Goal: Task Accomplishment & Management: Manage account settings

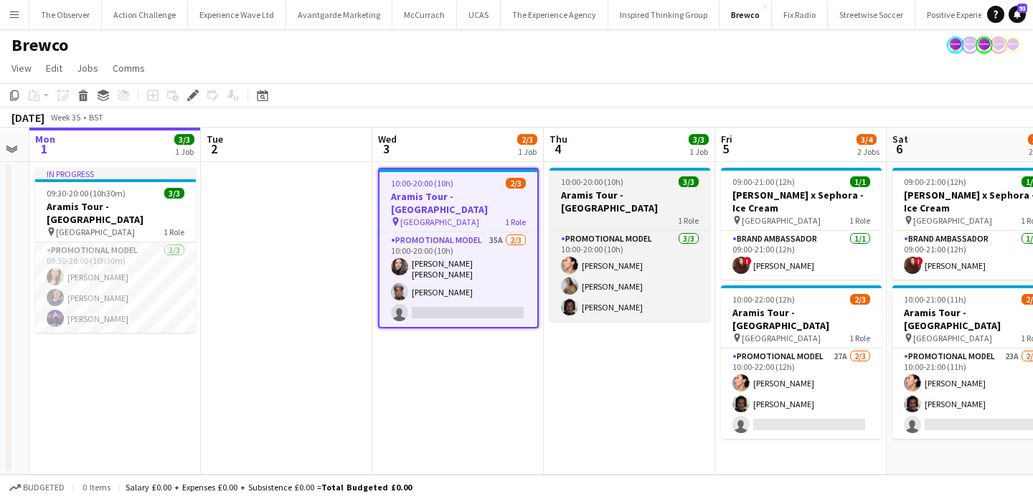
scroll to position [0, 476]
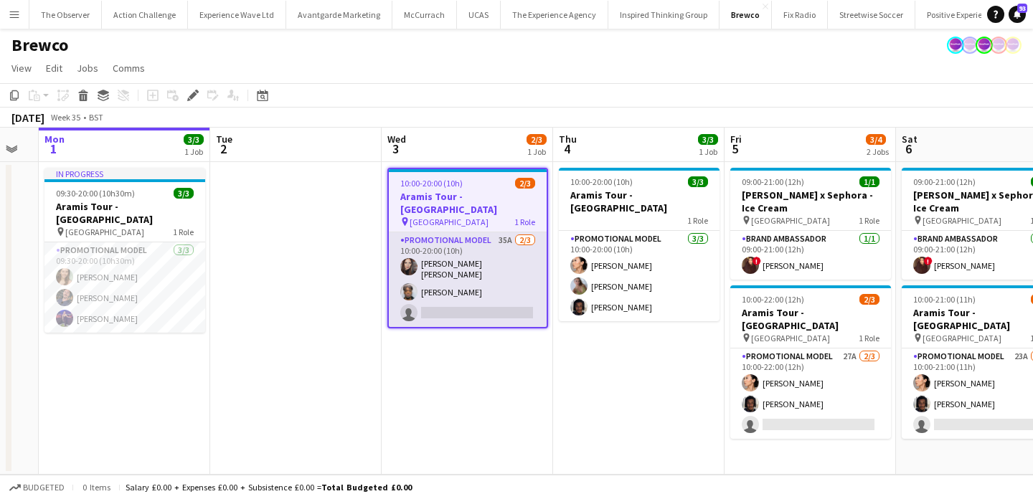
click at [493, 279] on app-card-role "Promotional Model 35A [DATE] 10:00-20:00 (10h) [PERSON_NAME] [PERSON_NAME] [PER…" at bounding box center [468, 279] width 158 height 95
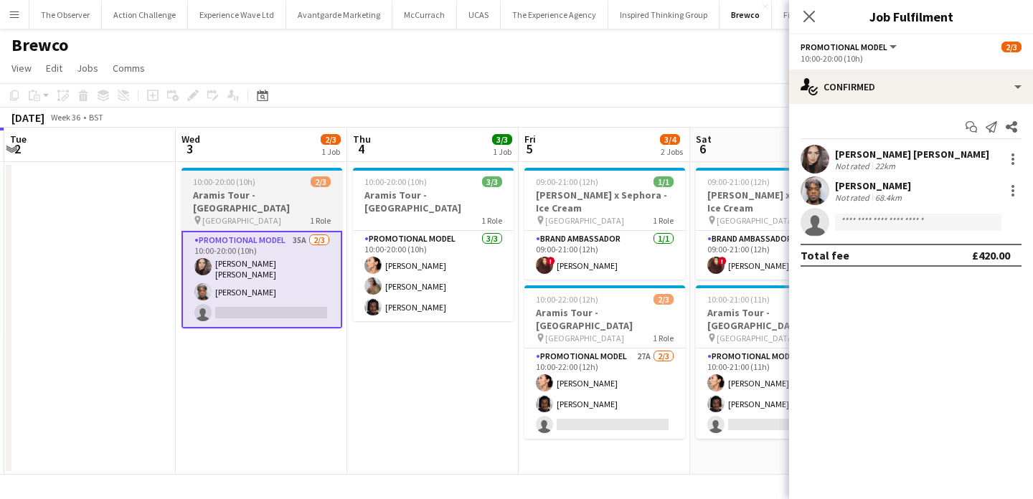
scroll to position [0, 688]
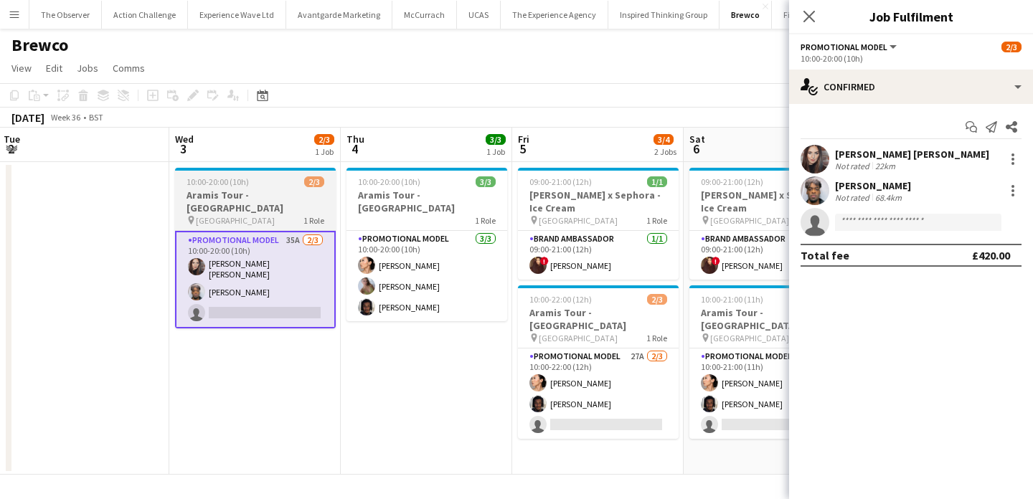
click at [484, 304] on app-card-role "Promotional Model 3/3 10:00-20:00 (10h) Man Ying Cheng Bethany Clews Tyler Smith" at bounding box center [427, 276] width 161 height 90
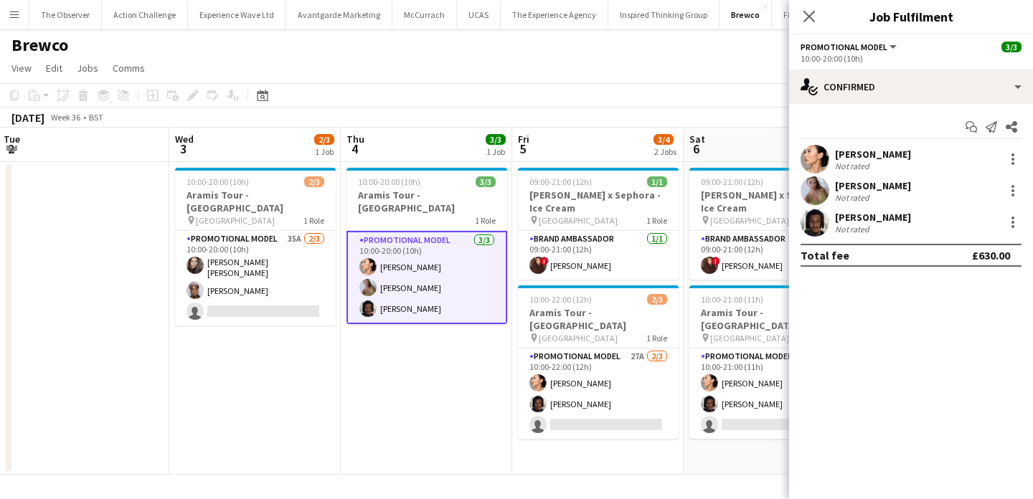
click at [466, 372] on app-date-cell "10:00-20:00 (10h) 3/3 Aramis Tour - Liverpool 1 Role Promotional Model 3/3 10:0…" at bounding box center [427, 318] width 172 height 313
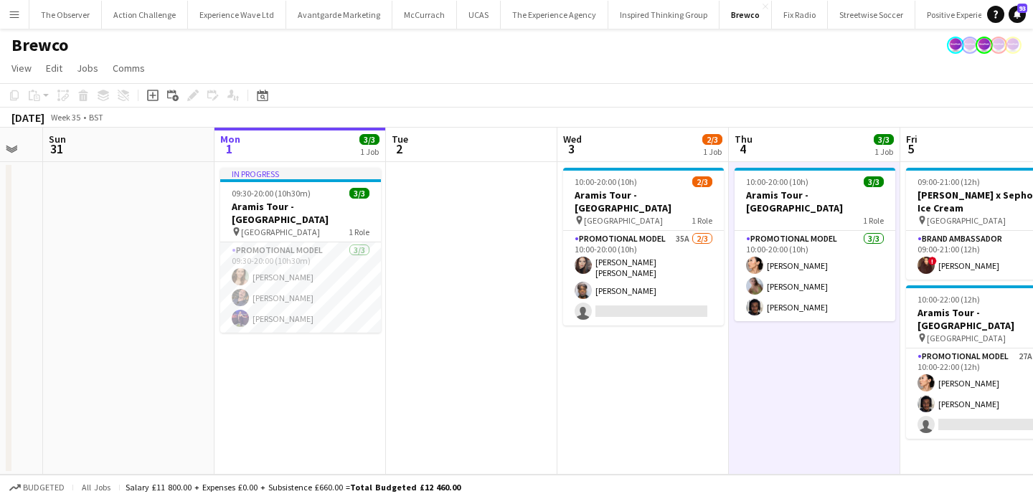
scroll to position [0, 582]
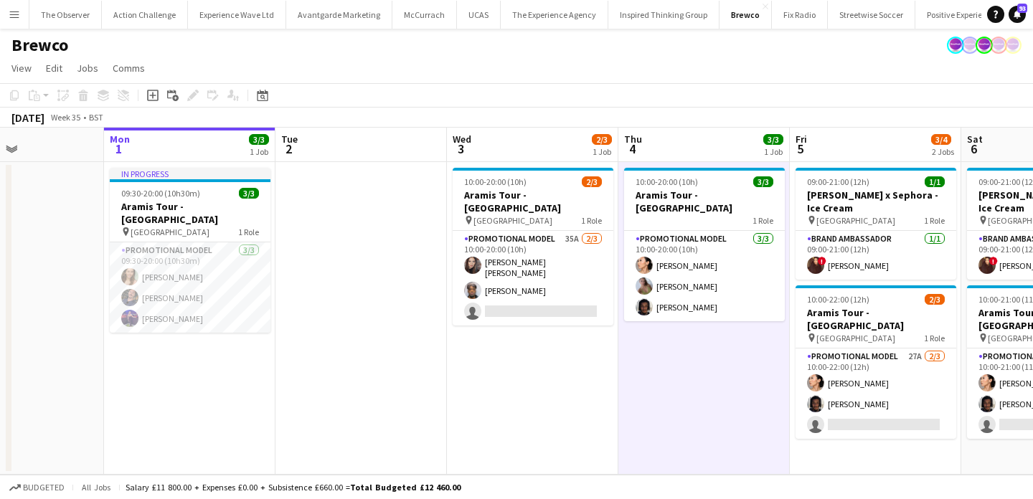
click at [351, 355] on app-date-cell at bounding box center [362, 318] width 172 height 313
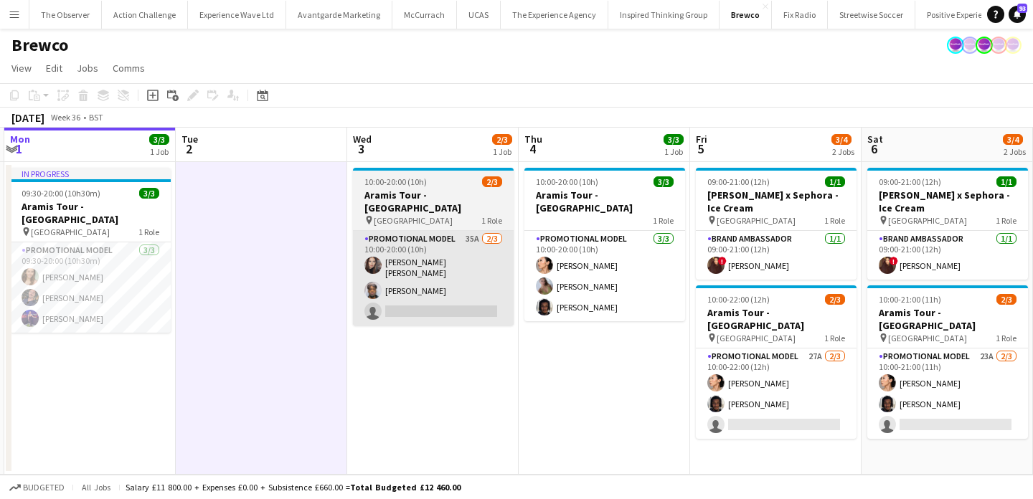
scroll to position [0, 712]
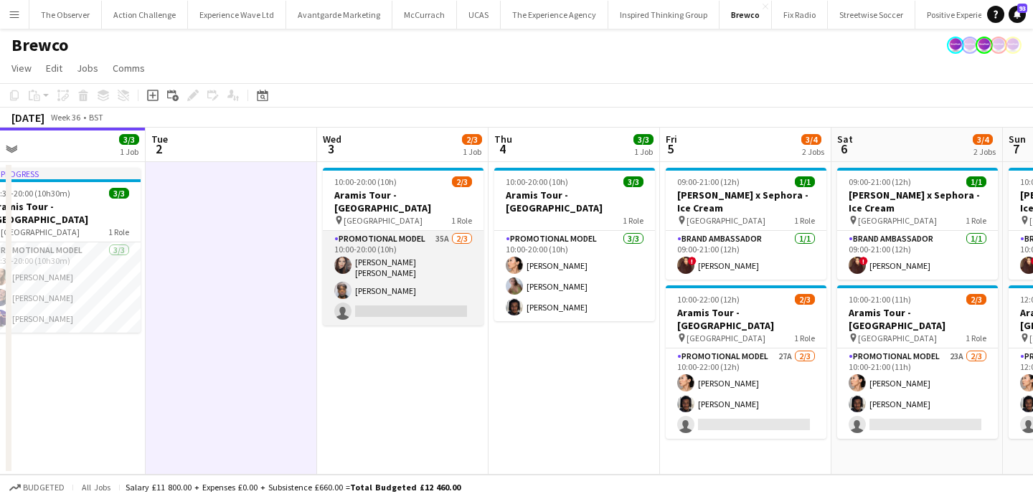
click at [447, 295] on app-card-role "Promotional Model 35A 2/3 10:00-20:00 (10h) Sarah Josephine Hartley Montel Neve…" at bounding box center [403, 278] width 161 height 95
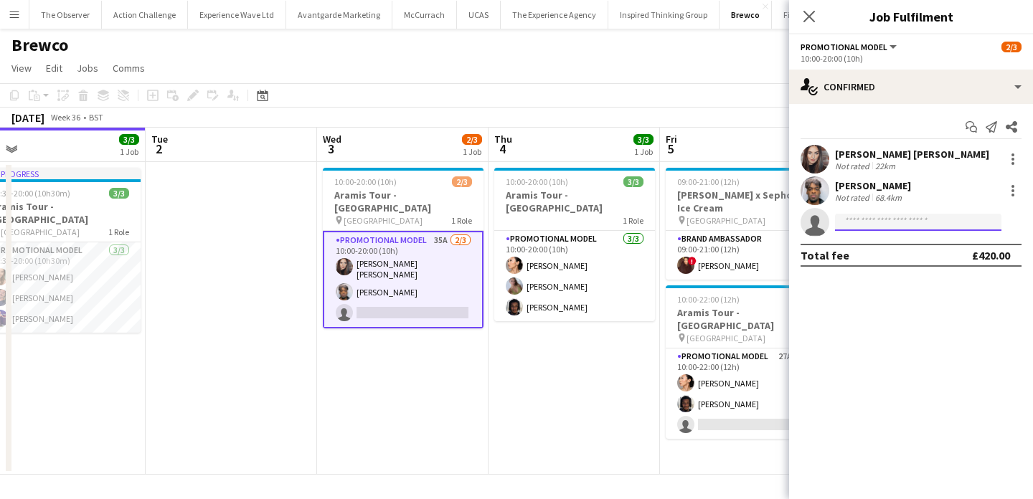
click at [888, 217] on input at bounding box center [918, 222] width 166 height 17
type input "*"
click at [545, 352] on app-date-cell "10:00-20:00 (10h) 3/3 Aramis Tour - Liverpool 1 Role Promotional Model 3/3 10:0…" at bounding box center [575, 318] width 172 height 313
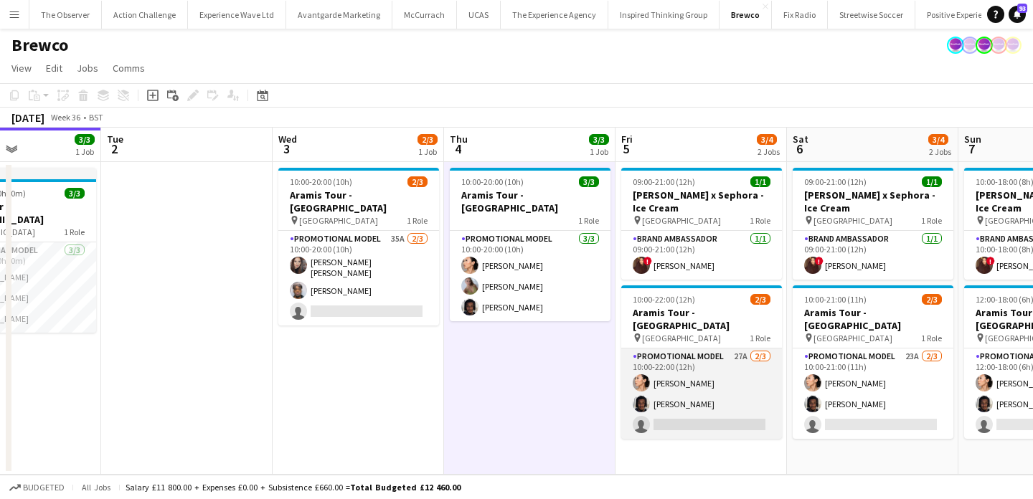
scroll to position [0, 545]
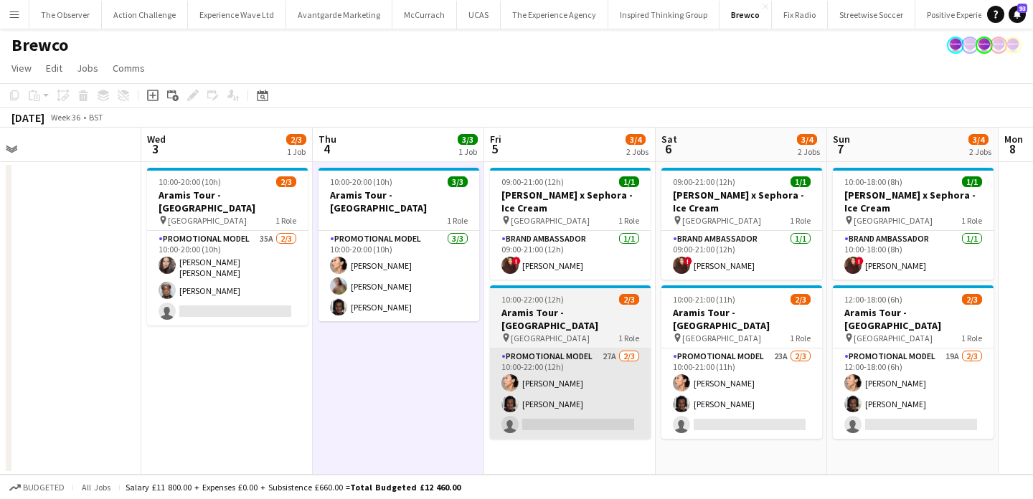
click at [722, 412] on app-card-role "Promotional Model 23A 2/3 10:00-21:00 (11h) Man Ying Cheng Tyler Smith single-n…" at bounding box center [742, 394] width 161 height 90
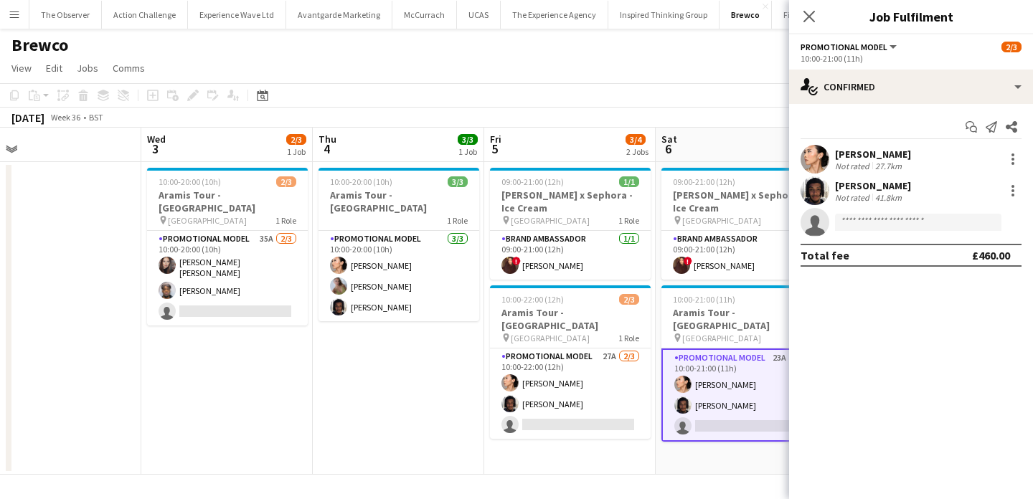
click at [722, 436] on app-date-cell "09:00-21:00 (12h) 1/1 Estée Lauder x Sephora - Ice Cream pin Westfields White C…" at bounding box center [742, 318] width 172 height 313
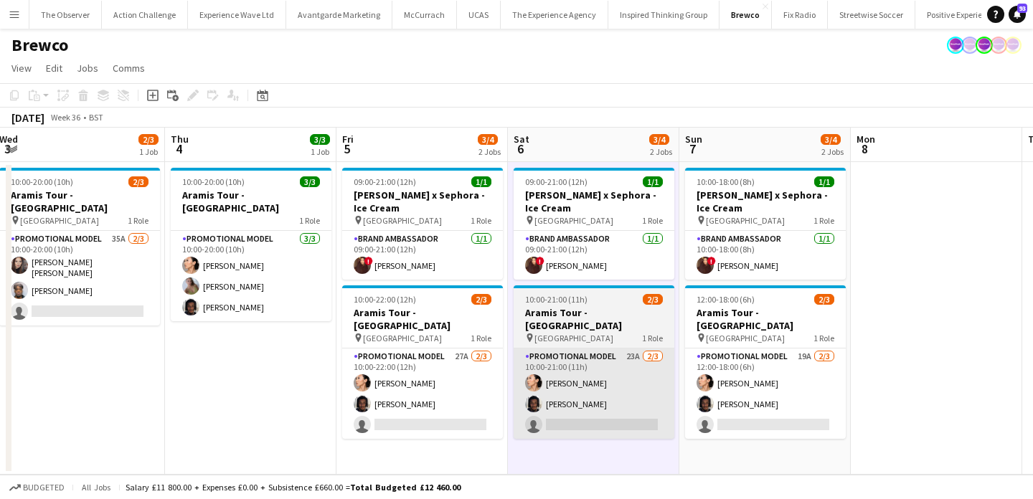
scroll to position [0, 353]
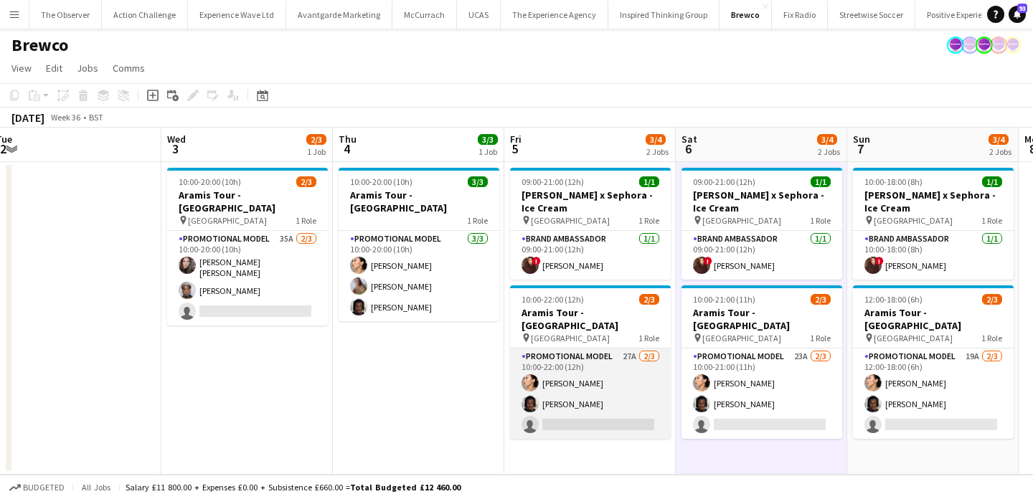
click at [624, 422] on app-card-role "Promotional Model 27A 2/3 10:00-22:00 (12h) Man Ying Cheng Tyler Smith single-n…" at bounding box center [590, 394] width 161 height 90
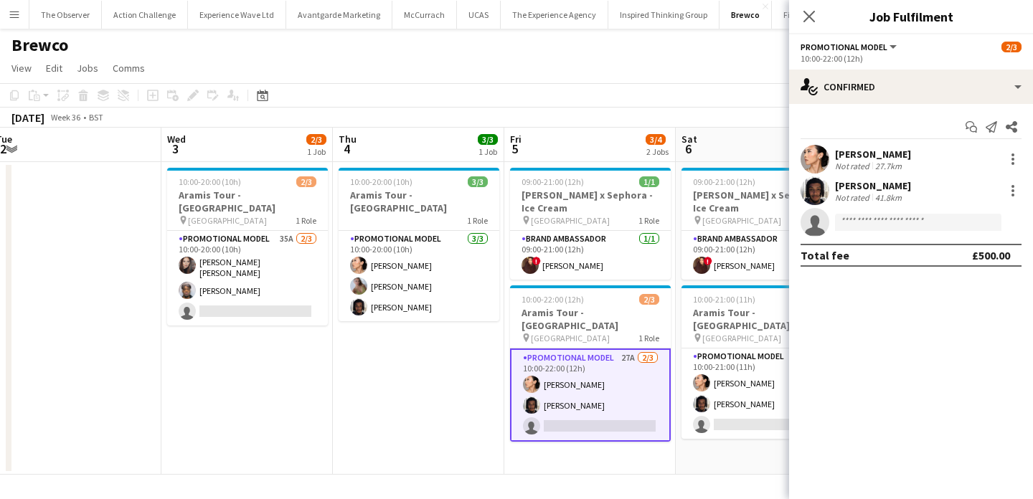
click at [482, 399] on app-date-cell "10:00-20:00 (10h) 3/3 Aramis Tour - Liverpool 1 Role Promotional Model 3/3 10:0…" at bounding box center [419, 318] width 172 height 313
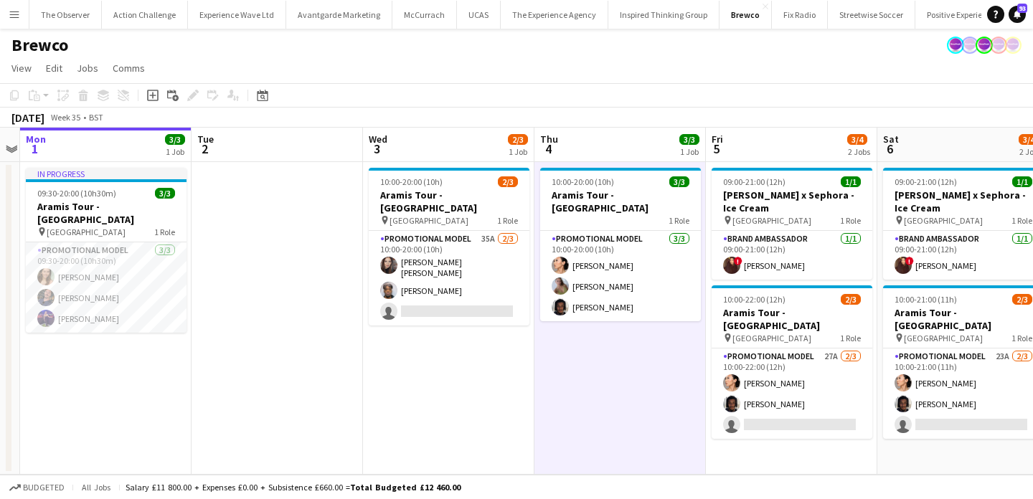
scroll to position [0, 304]
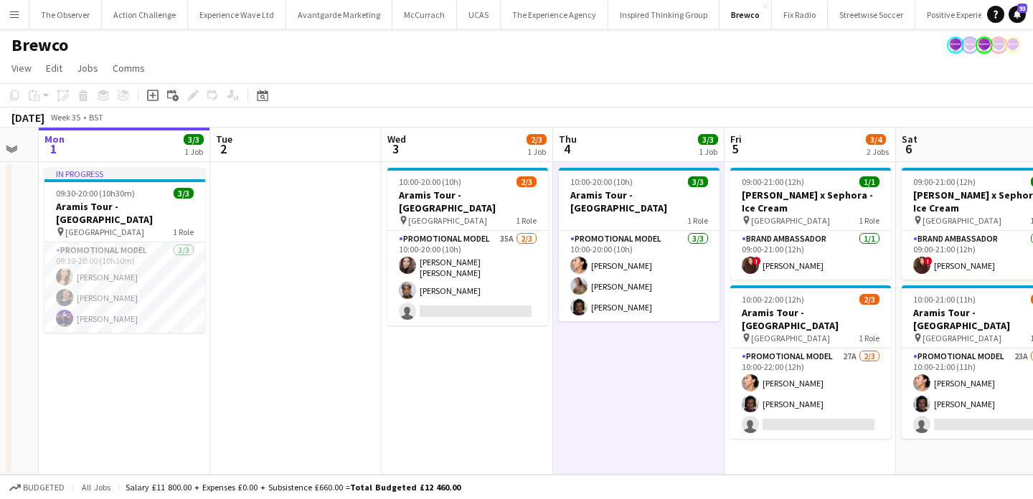
click at [313, 277] on app-date-cell at bounding box center [296, 318] width 172 height 313
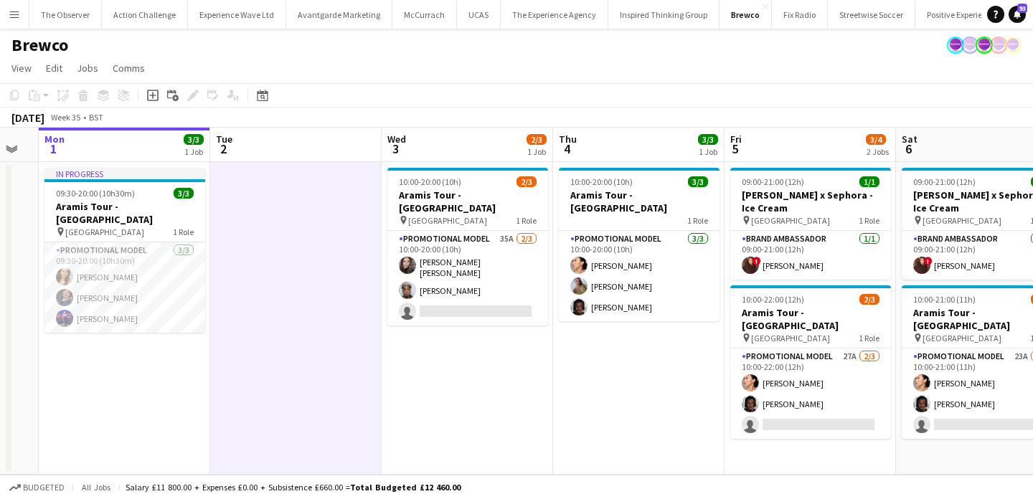
click at [426, 390] on app-date-cell "10:00-20:00 (10h) 2/3 Aramis Tour - Birmingham pin Birmingham 1 Role Promotiona…" at bounding box center [468, 318] width 172 height 313
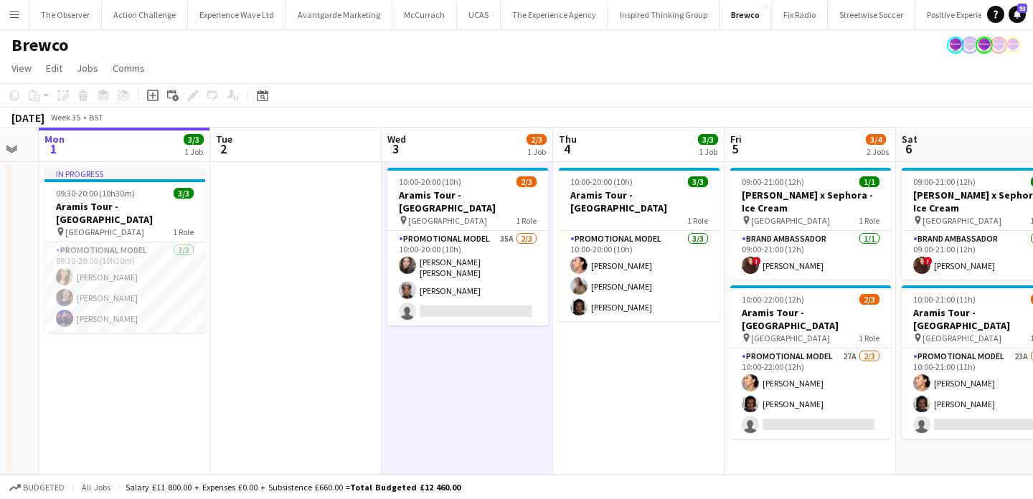
click at [315, 358] on app-date-cell at bounding box center [296, 318] width 172 height 313
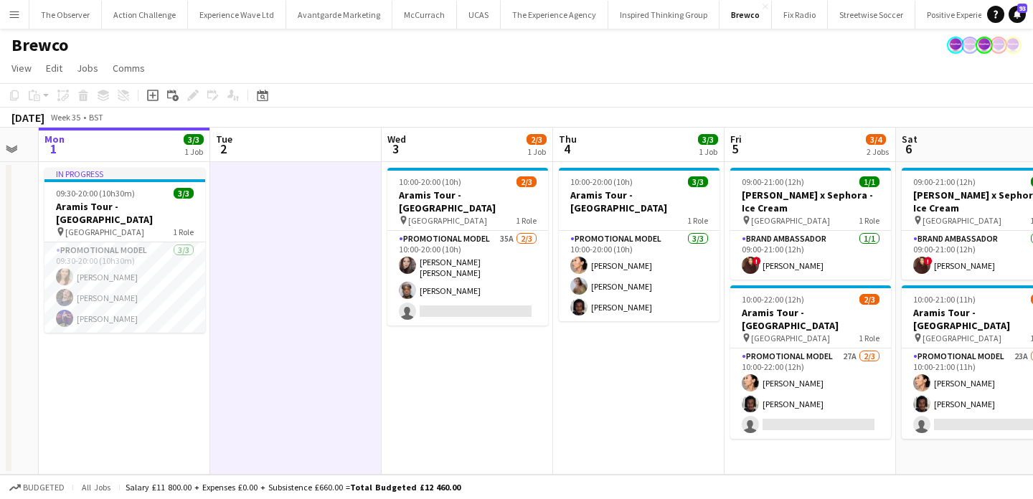
click at [455, 388] on app-date-cell "10:00-20:00 (10h) 2/3 Aramis Tour - Birmingham pin Birmingham 1 Role Promotiona…" at bounding box center [468, 318] width 172 height 313
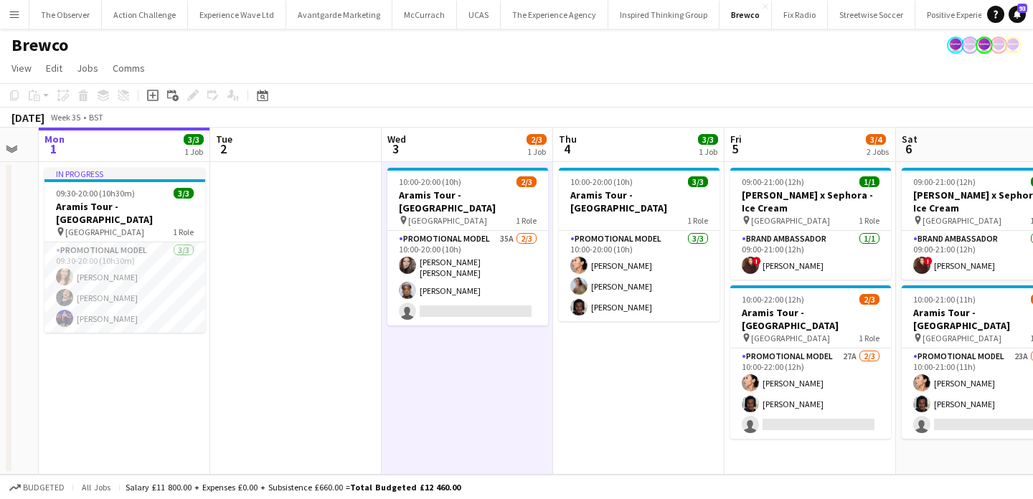
click at [306, 380] on app-date-cell at bounding box center [296, 318] width 172 height 313
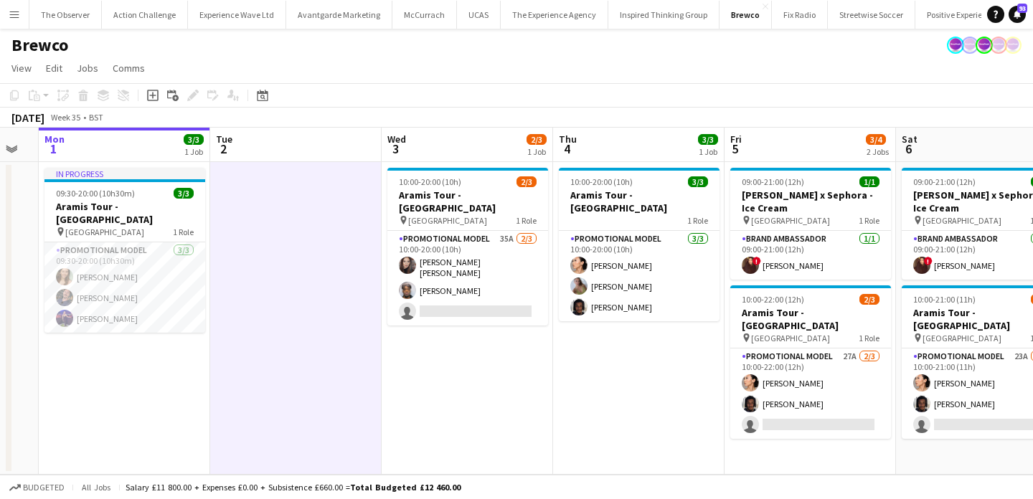
click at [441, 400] on app-date-cell "10:00-20:00 (10h) 2/3 Aramis Tour - Birmingham pin Birmingham 1 Role Promotiona…" at bounding box center [468, 318] width 172 height 313
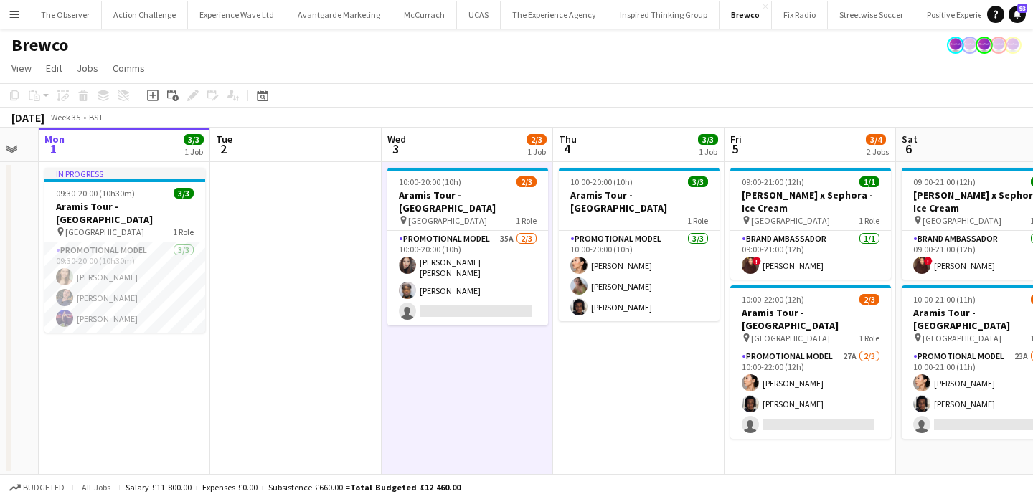
click at [319, 380] on app-date-cell at bounding box center [296, 318] width 172 height 313
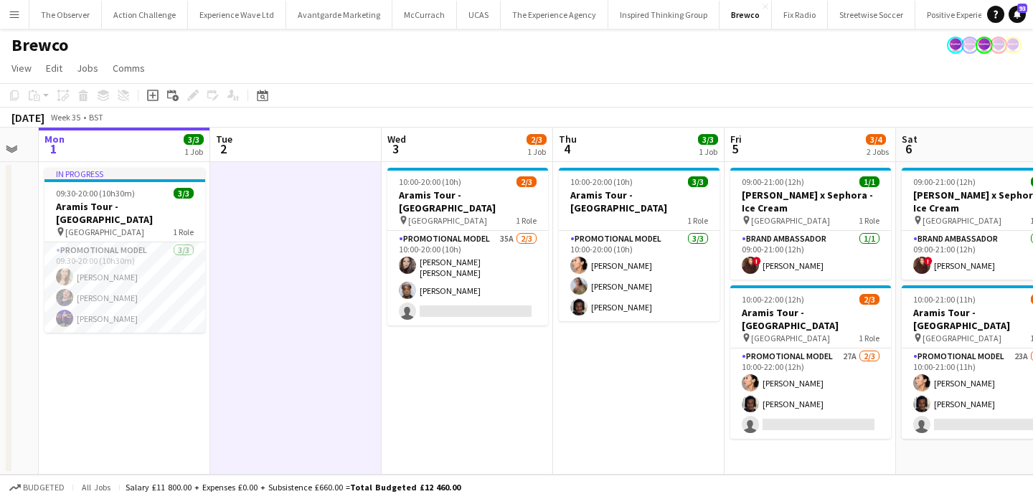
click at [422, 397] on app-date-cell "10:00-20:00 (10h) 2/3 Aramis Tour - Birmingham pin Birmingham 1 Role Promotiona…" at bounding box center [468, 318] width 172 height 313
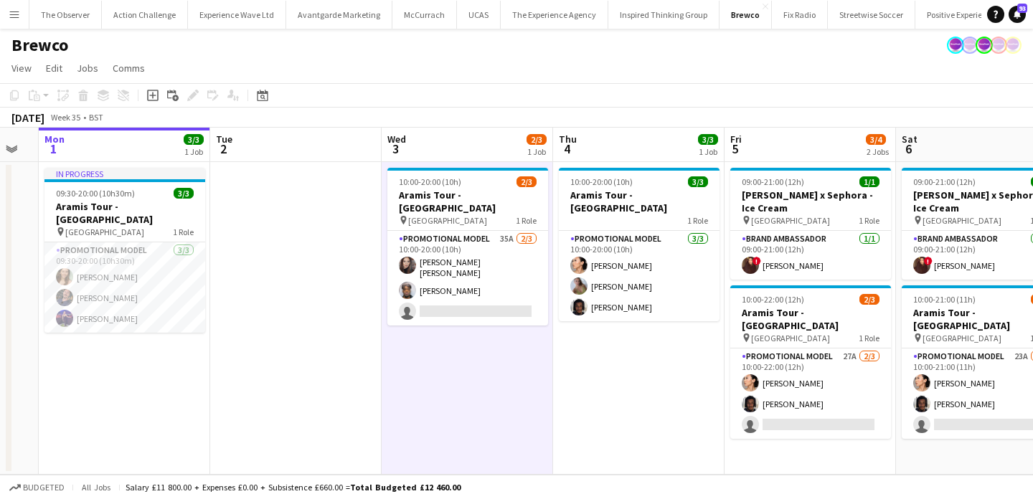
click at [308, 339] on app-date-cell at bounding box center [296, 318] width 172 height 313
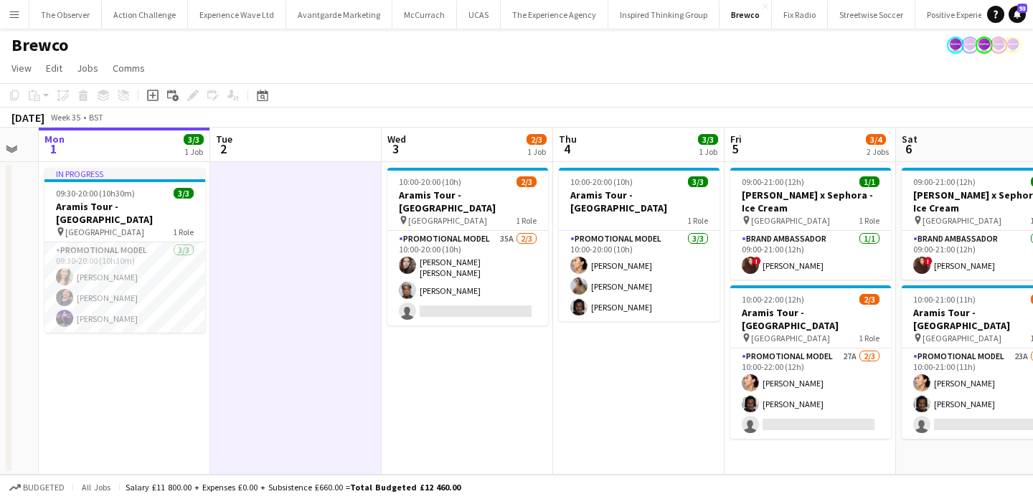
click at [494, 382] on app-date-cell "10:00-20:00 (10h) 2/3 Aramis Tour - Birmingham pin Birmingham 1 Role Promotiona…" at bounding box center [468, 318] width 172 height 313
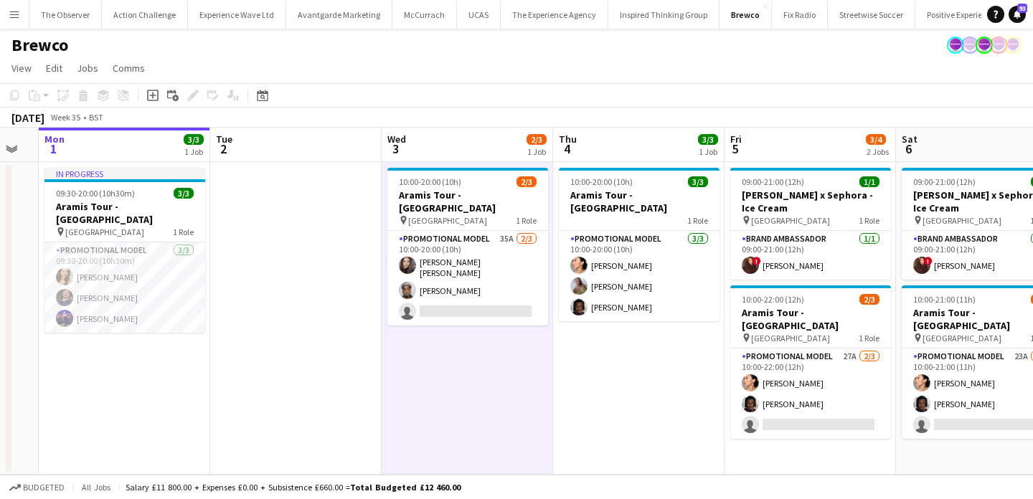
click at [636, 408] on app-date-cell "10:00-20:00 (10h) 3/3 Aramis Tour - Liverpool 1 Role Promotional Model 3/3 10:0…" at bounding box center [639, 318] width 172 height 313
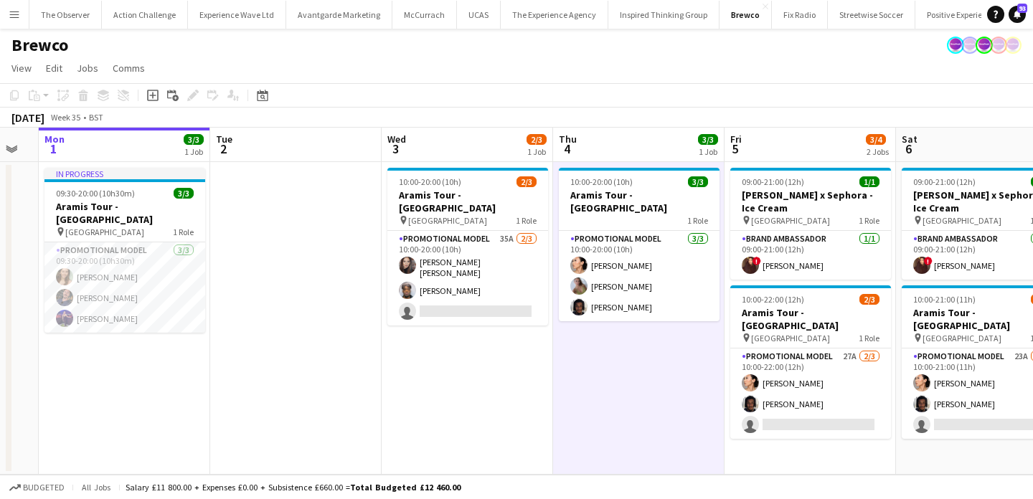
scroll to position [0, 329]
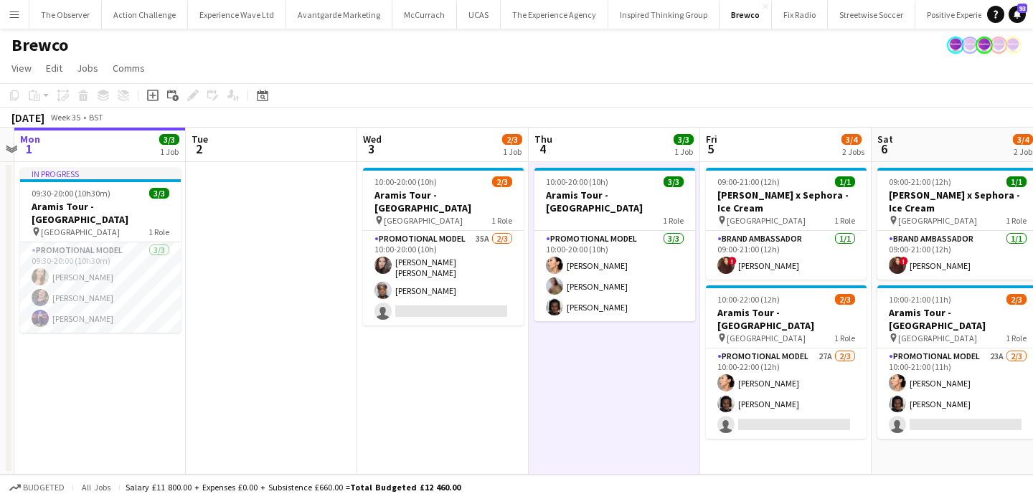
click at [13, 12] on app-icon "Menu" at bounding box center [14, 14] width 11 height 11
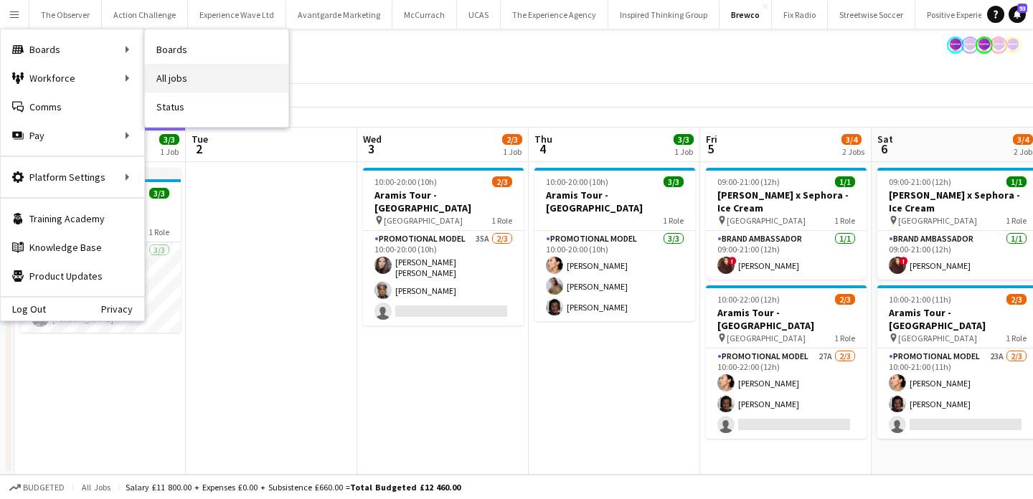
click at [226, 68] on link "All jobs" at bounding box center [217, 78] width 144 height 29
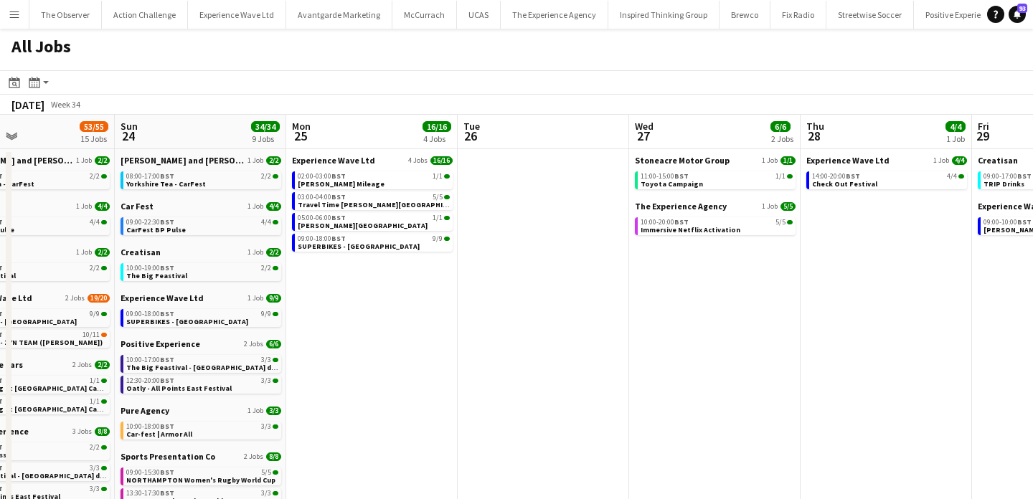
scroll to position [0, 398]
click at [423, 220] on div "05:00-06:00 BST 1/1" at bounding box center [375, 218] width 152 height 7
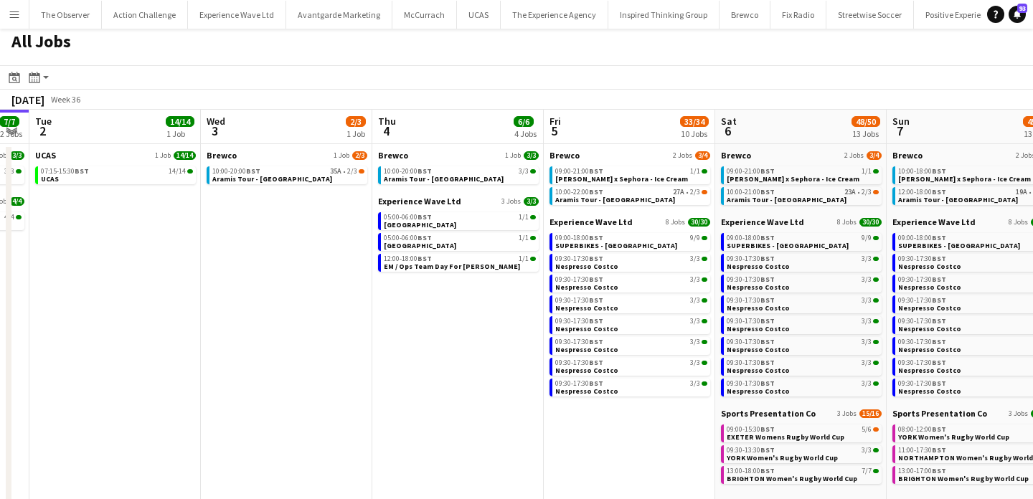
scroll to position [0, 496]
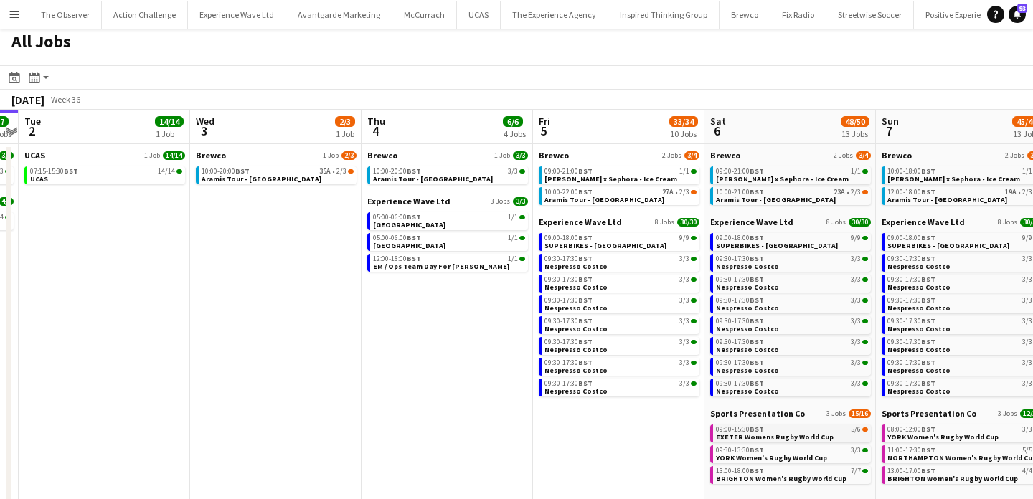
click at [822, 429] on div "09:00-15:30 BST 5/6" at bounding box center [792, 429] width 152 height 7
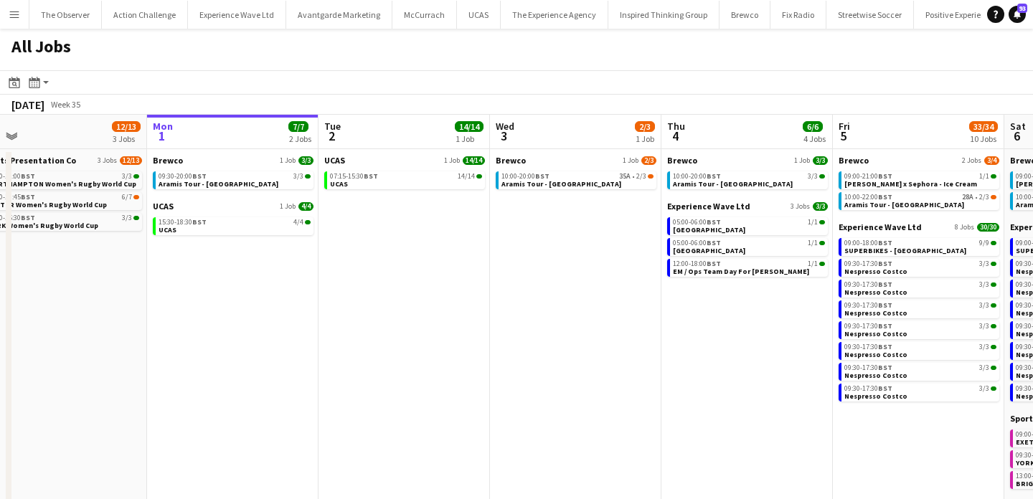
scroll to position [0, 381]
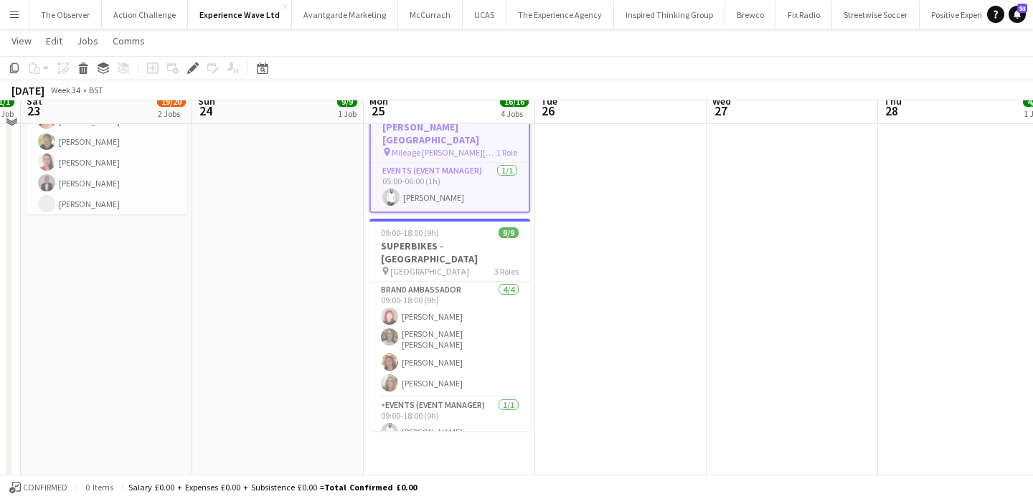
scroll to position [385, 0]
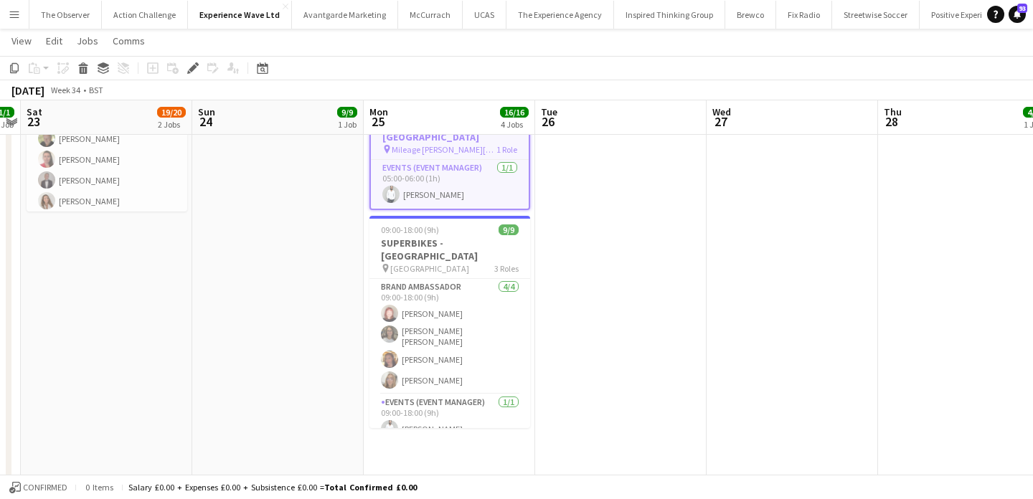
click at [438, 285] on app-card-role "Brand Ambassador 4/4 09:00-18:00 (9h) Lily Exall Ellie Mae Savage Mollie NJOKU …" at bounding box center [450, 337] width 161 height 116
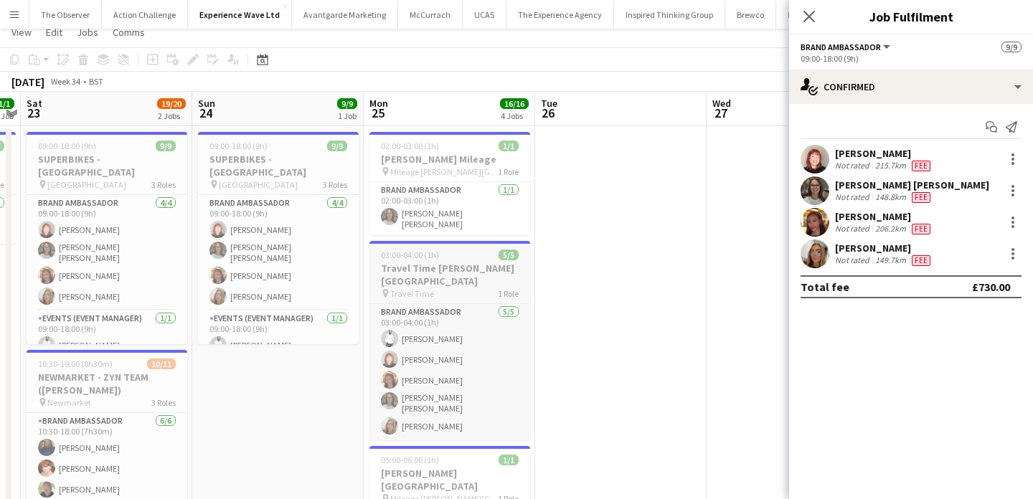
scroll to position [0, 0]
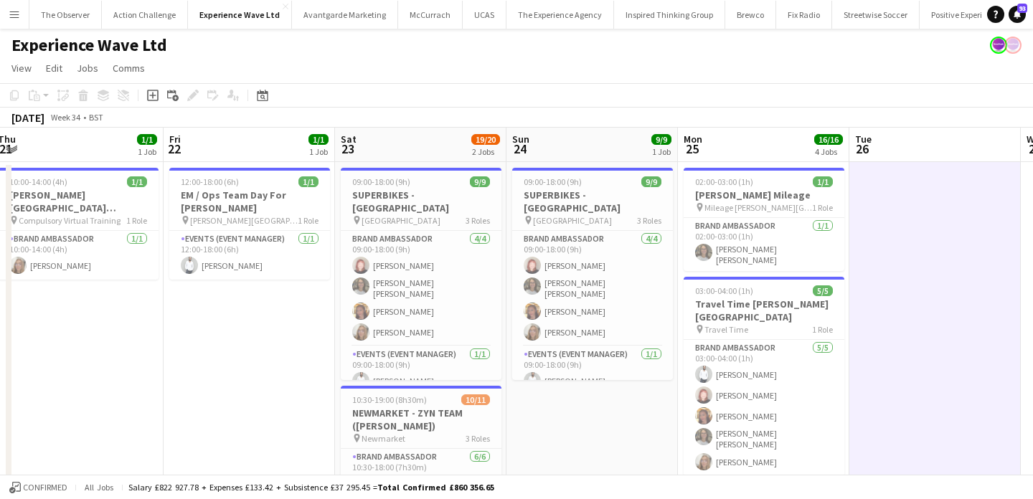
scroll to position [0, 350]
click at [22, 14] on button "Menu" at bounding box center [14, 14] width 29 height 29
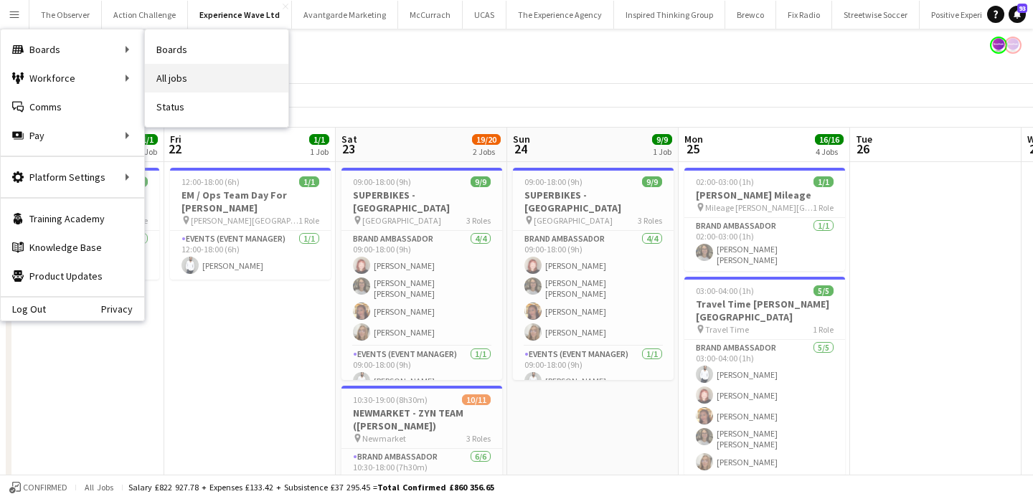
click at [232, 85] on link "All jobs" at bounding box center [217, 78] width 144 height 29
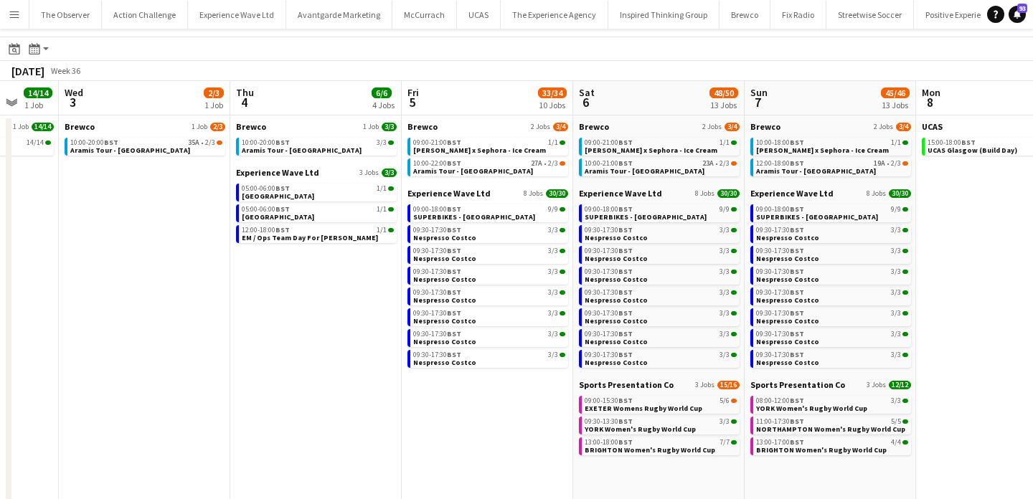
scroll to position [22, 0]
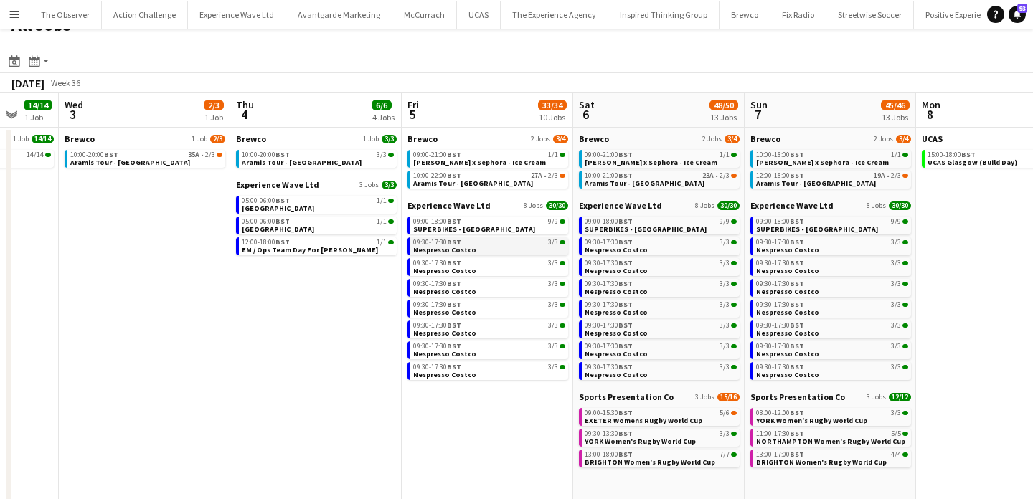
click at [536, 249] on link "09:30-17:30 BST 3/3 Nespresso Costco" at bounding box center [489, 246] width 152 height 17
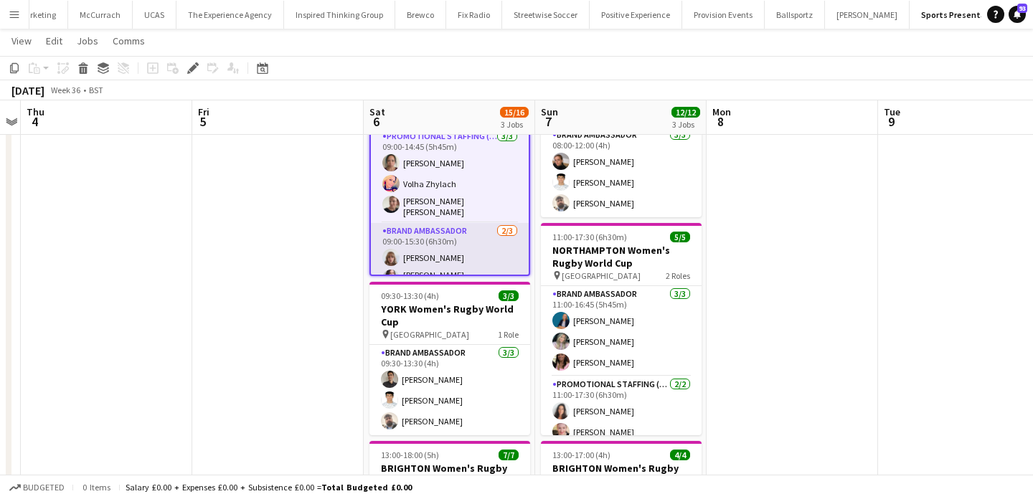
scroll to position [34, 0]
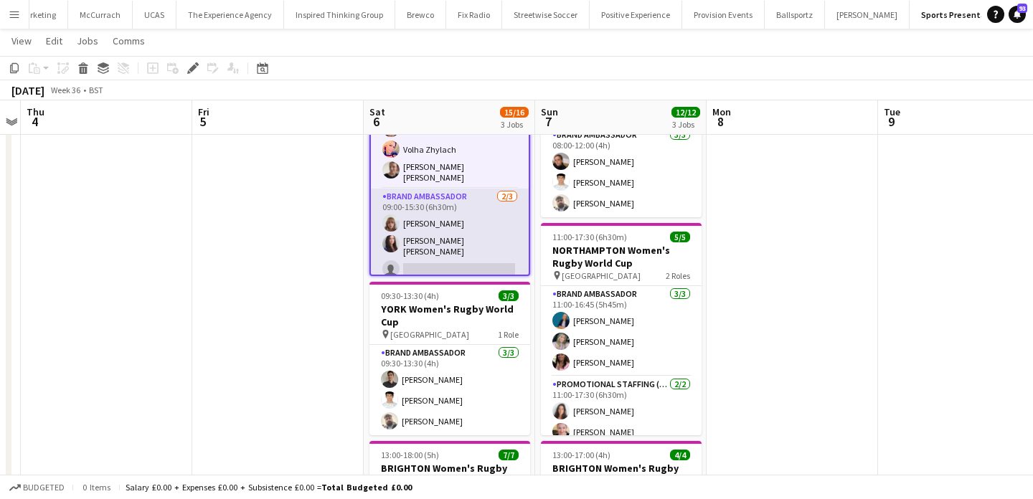
click at [493, 271] on app-card-role "Brand Ambassador 2/3 09:00-15:30 (6h30m) Caitlyn Chapman Mireia Quingles Nicola…" at bounding box center [450, 236] width 158 height 95
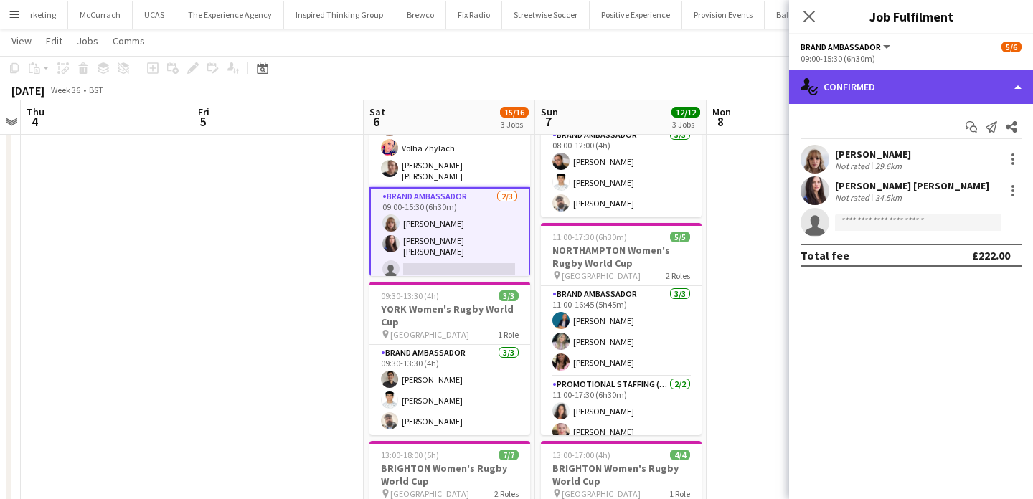
click at [934, 99] on div "single-neutral-actions-check-2 Confirmed" at bounding box center [911, 87] width 244 height 34
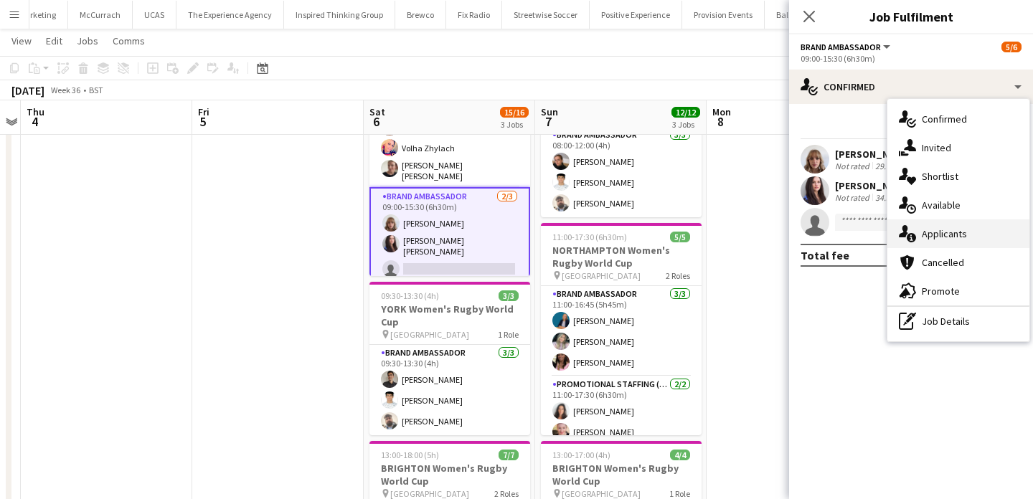
click at [977, 243] on div "single-neutral-actions-information Applicants" at bounding box center [959, 234] width 142 height 29
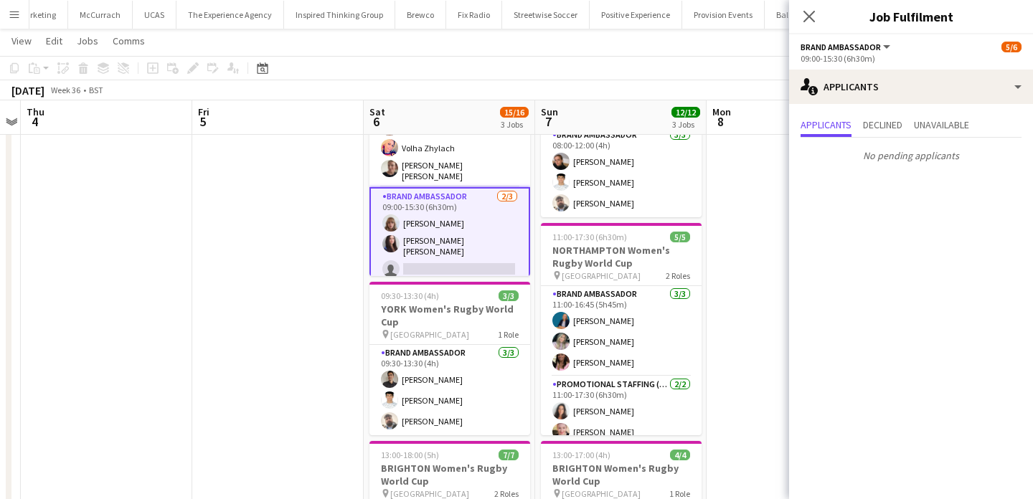
click at [314, 304] on app-date-cell at bounding box center [278, 432] width 172 height 749
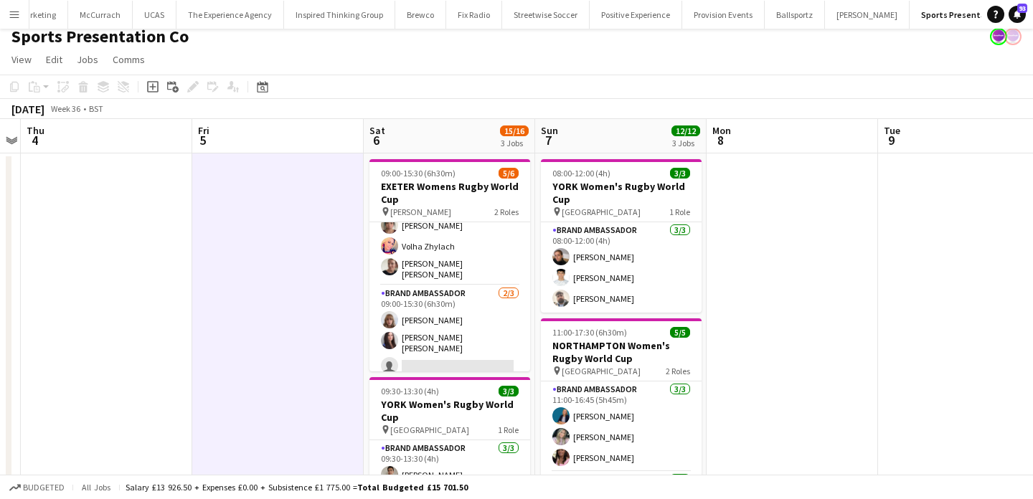
scroll to position [0, 0]
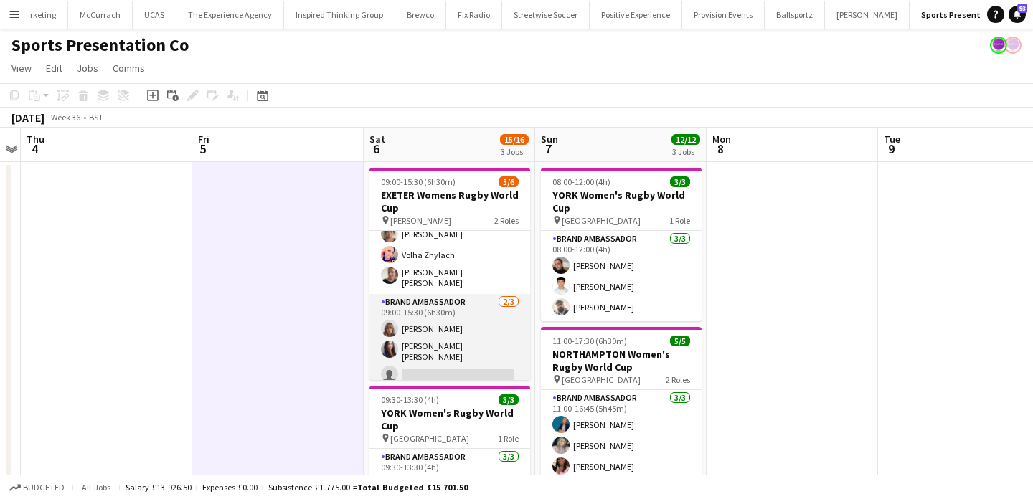
click at [413, 367] on app-card-role "Brand Ambassador 2/3 09:00-15:30 (6h30m) Caitlyn Chapman Mireia Quingles Nicola…" at bounding box center [450, 341] width 161 height 95
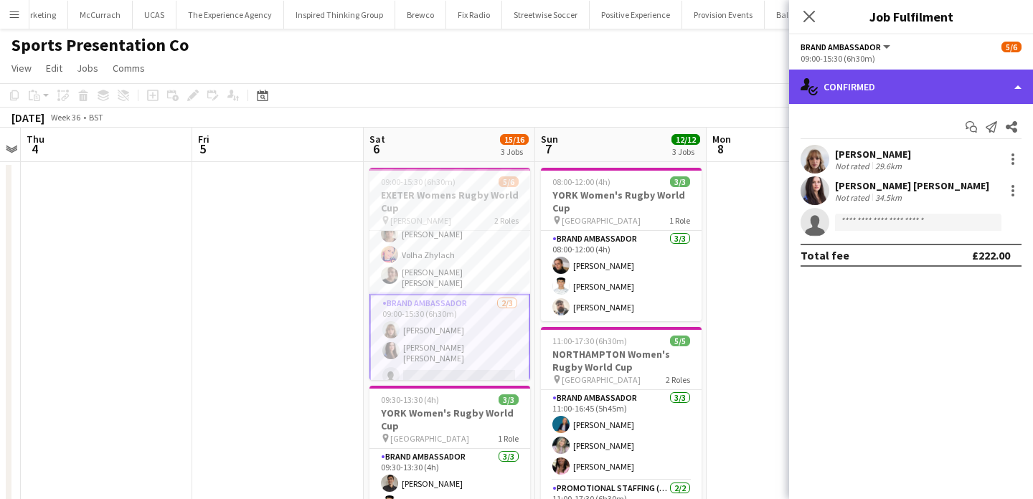
click at [898, 84] on div "single-neutral-actions-check-2 Confirmed" at bounding box center [911, 87] width 244 height 34
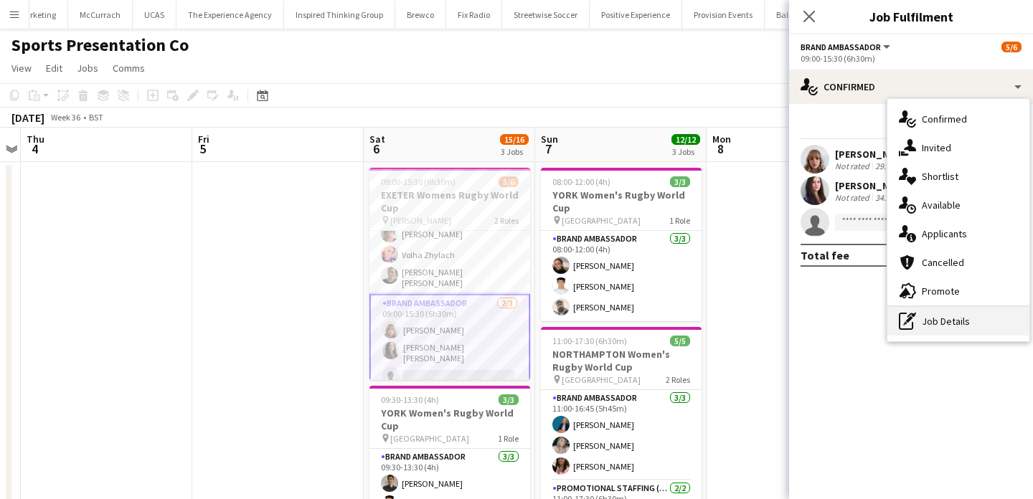
click at [986, 319] on div "pen-write Job Details" at bounding box center [959, 321] width 142 height 29
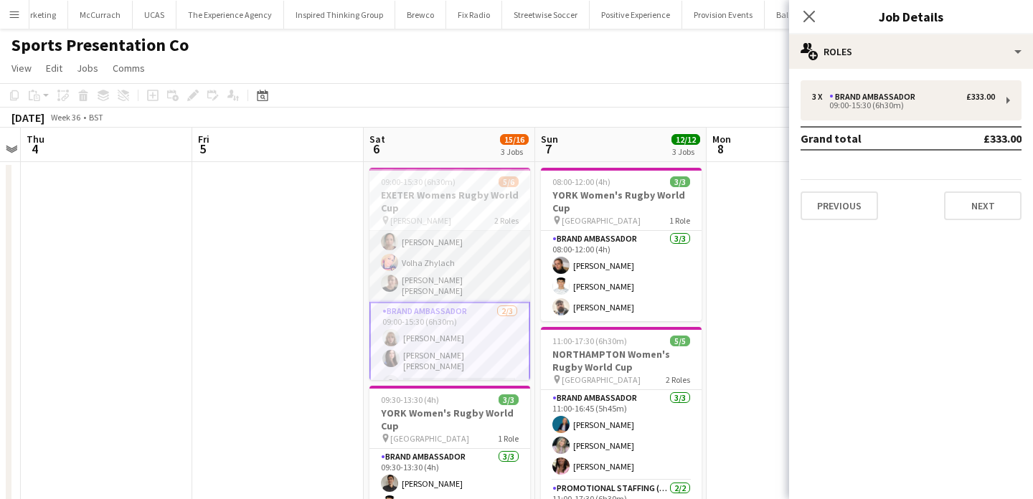
scroll to position [34, 0]
click at [494, 340] on app-card-role "Brand Ambassador 2/3 09:00-15:30 (6h30m) Caitlyn Chapman Mireia Quingles Nicola…" at bounding box center [450, 340] width 161 height 98
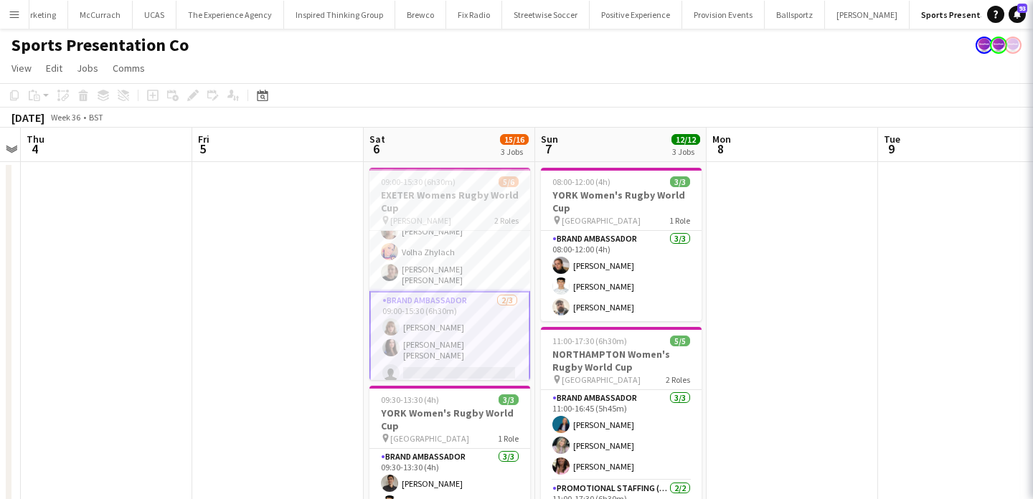
scroll to position [32, 0]
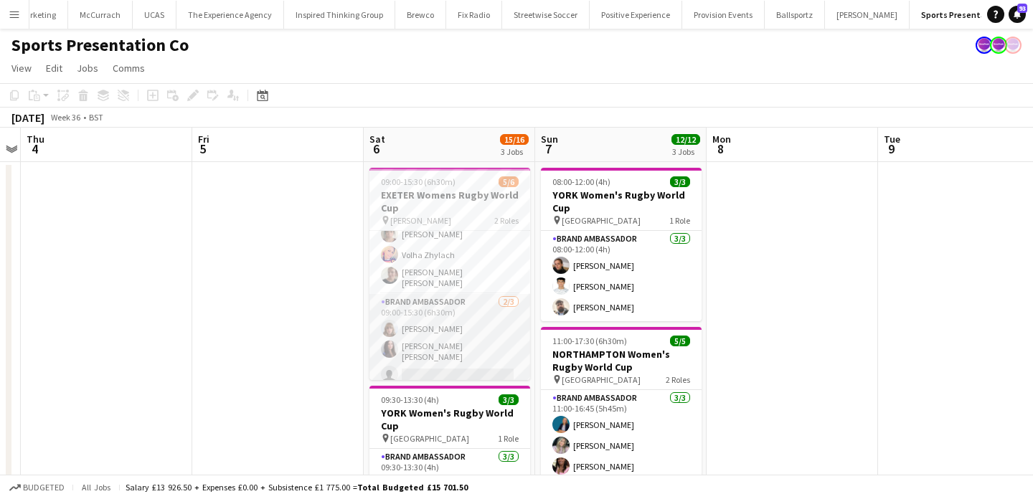
click at [494, 340] on app-card-role "Brand Ambassador 2/3 09:00-15:30 (6h30m) Caitlyn Chapman Mireia Quingles Nicola…" at bounding box center [450, 341] width 161 height 95
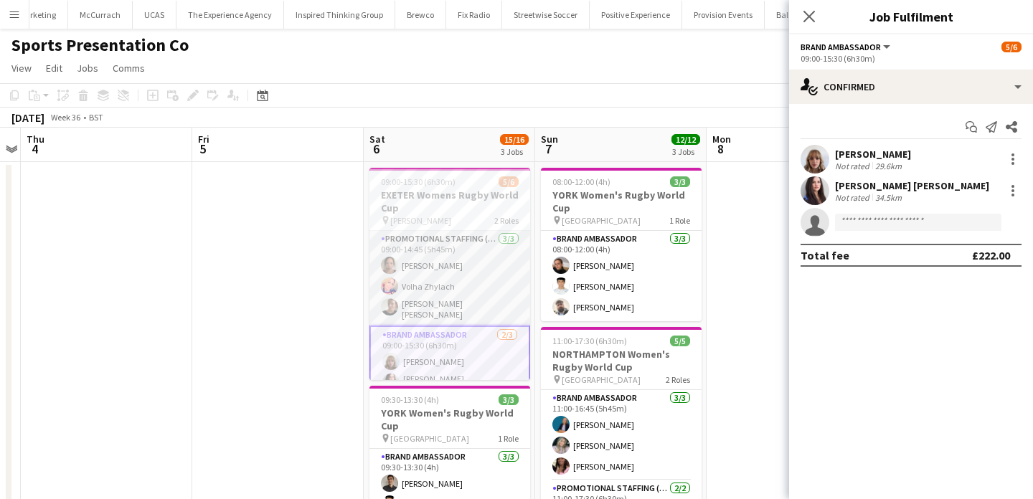
scroll to position [34, 0]
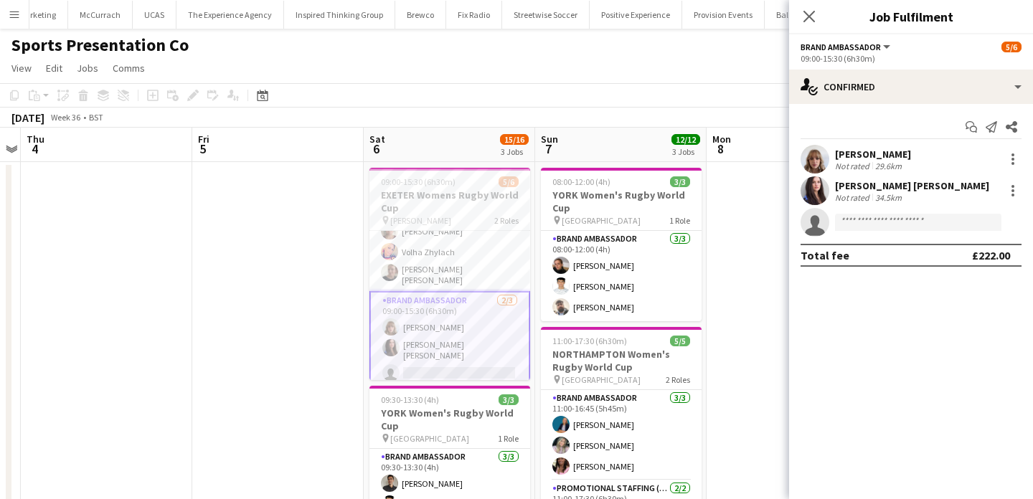
click at [474, 320] on app-card-role "Brand Ambassador 2/3 09:00-15:30 (6h30m) Caitlyn Chapman Mireia Quingles Nicola…" at bounding box center [450, 340] width 161 height 98
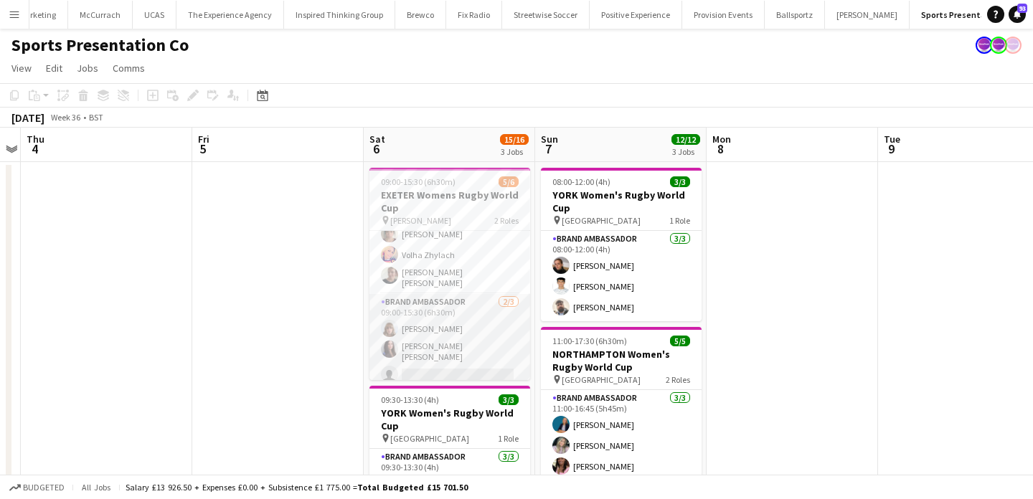
click at [474, 320] on app-card-role "Brand Ambassador 2/3 09:00-15:30 (6h30m) Caitlyn Chapman Mireia Quingles Nicola…" at bounding box center [450, 341] width 161 height 95
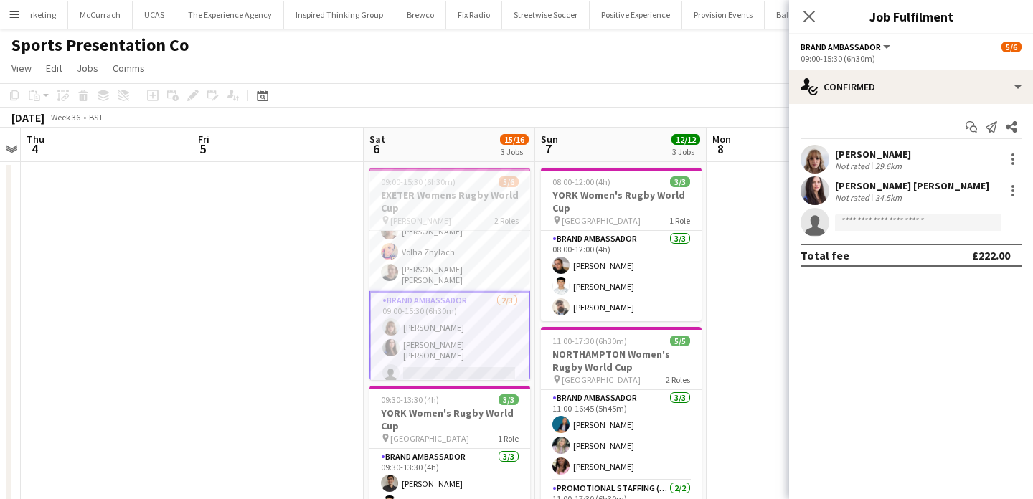
click at [5, 6] on button "Menu" at bounding box center [14, 14] width 29 height 29
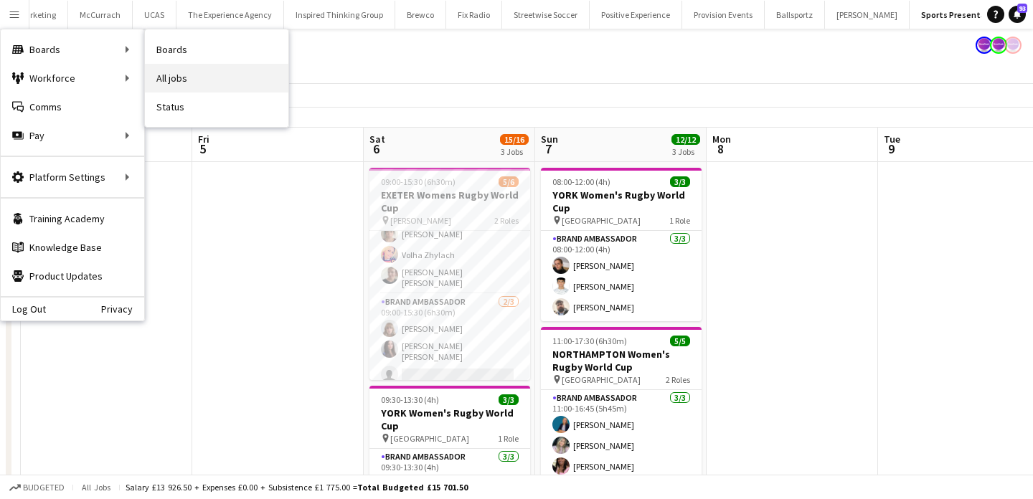
click at [225, 80] on link "All jobs" at bounding box center [217, 78] width 144 height 29
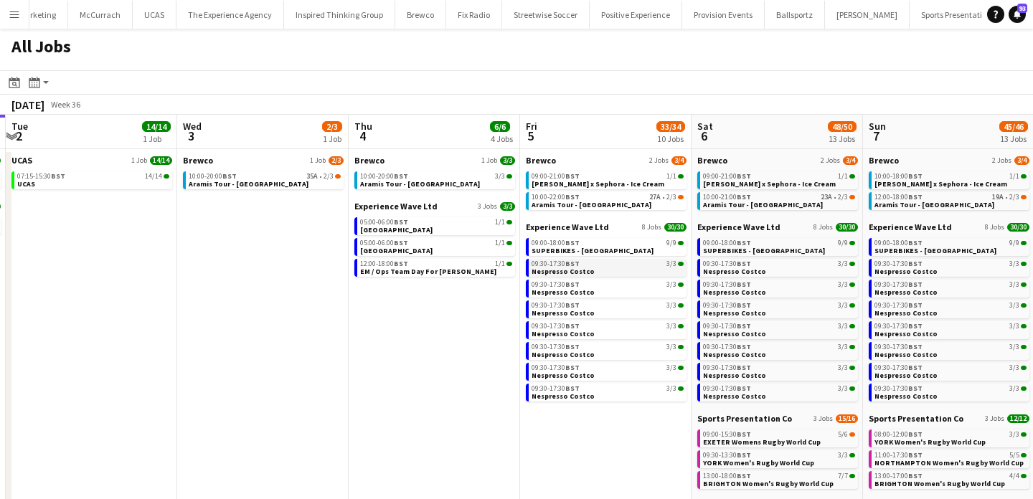
scroll to position [0, 699]
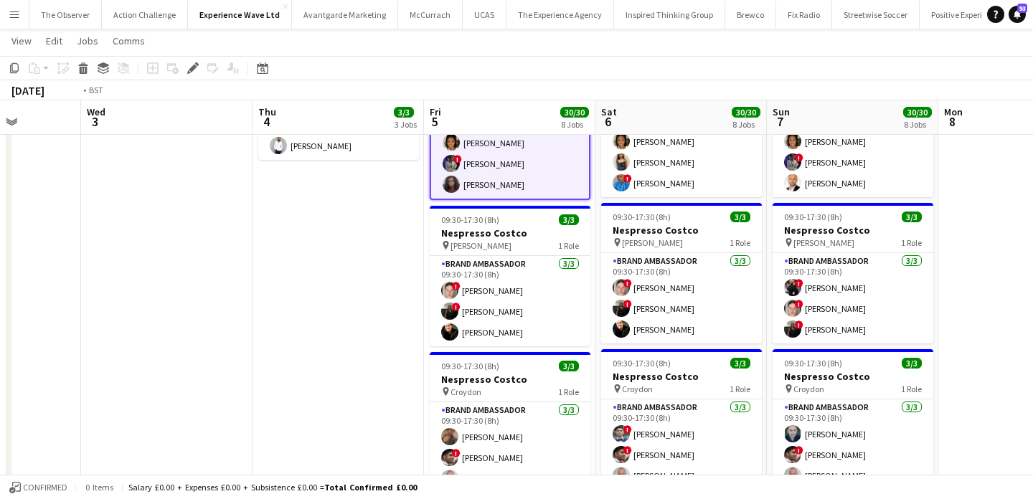
scroll to position [0, 378]
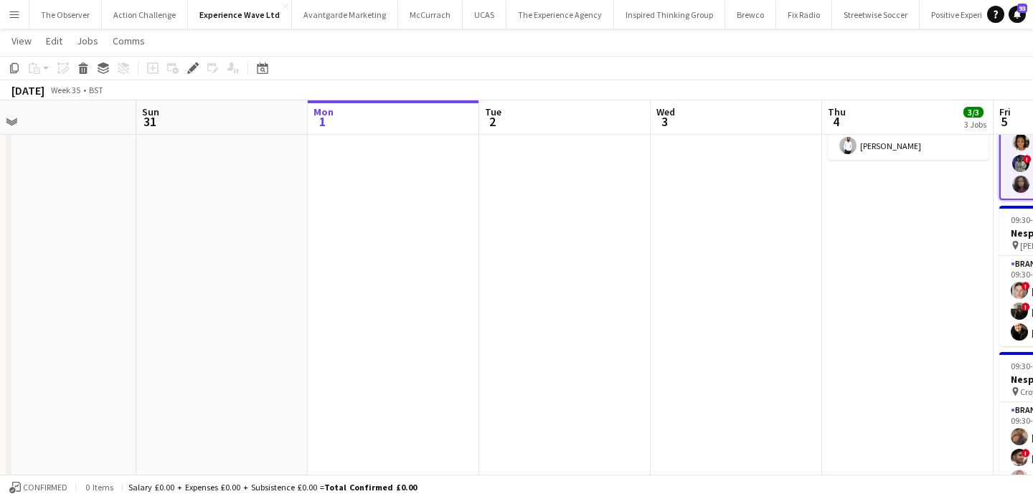
click at [17, 8] on button "Menu" at bounding box center [14, 14] width 29 height 29
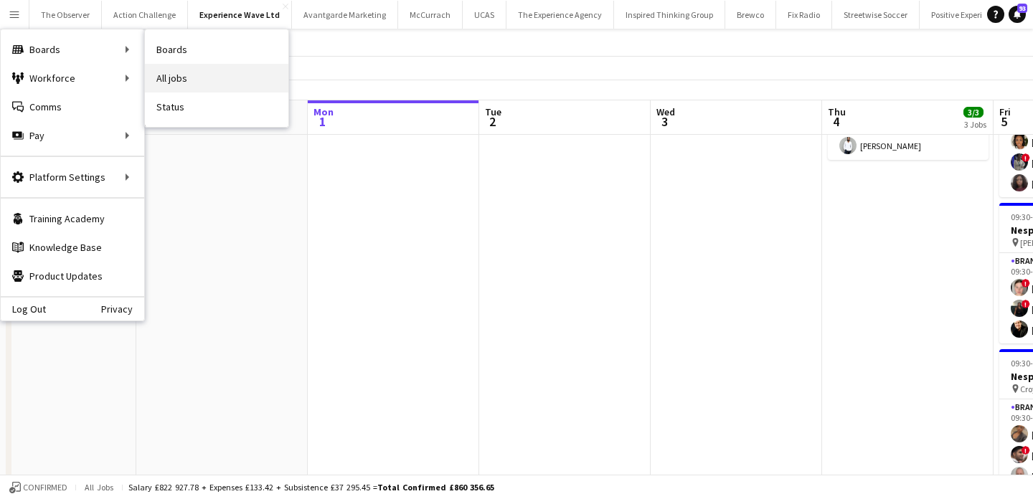
click at [199, 84] on link "All jobs" at bounding box center [217, 78] width 144 height 29
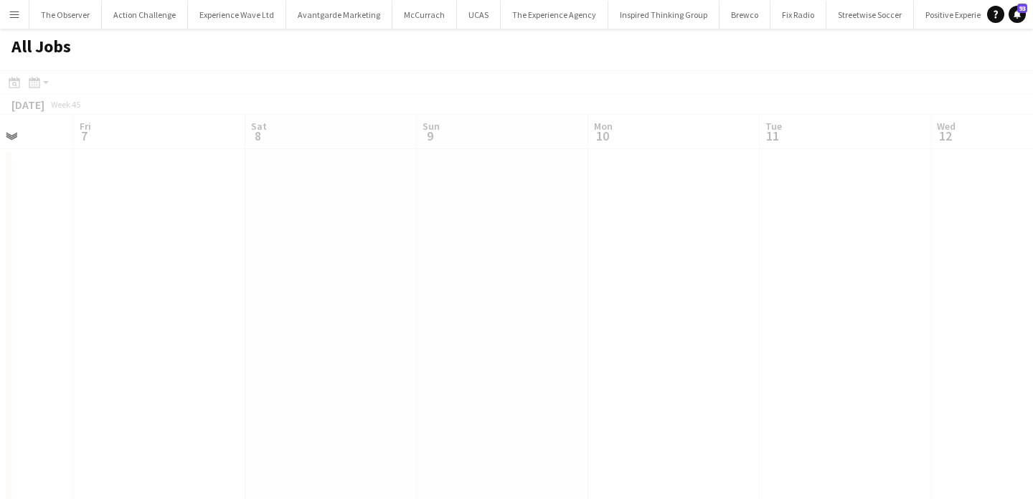
scroll to position [0, 436]
click at [15, 14] on app-icon "Menu" at bounding box center [14, 14] width 11 height 11
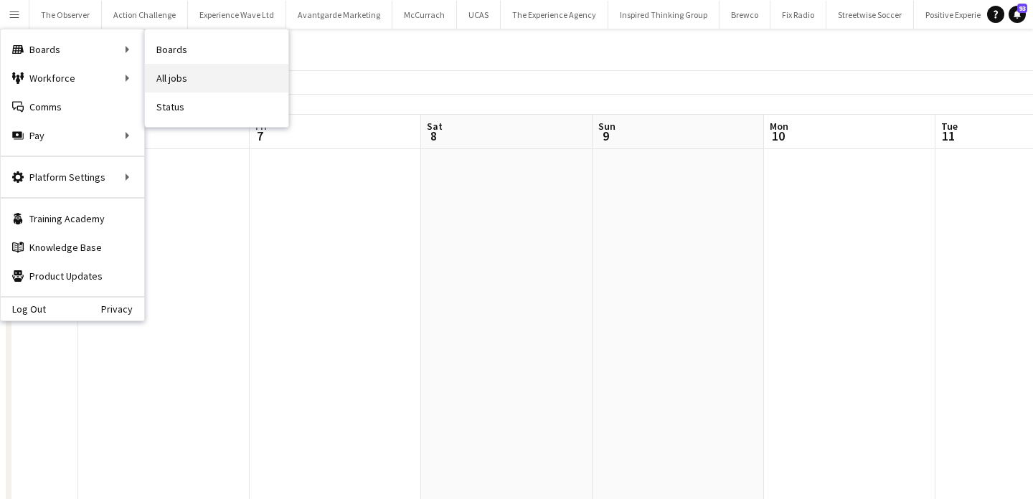
click at [202, 72] on link "All jobs" at bounding box center [217, 78] width 144 height 29
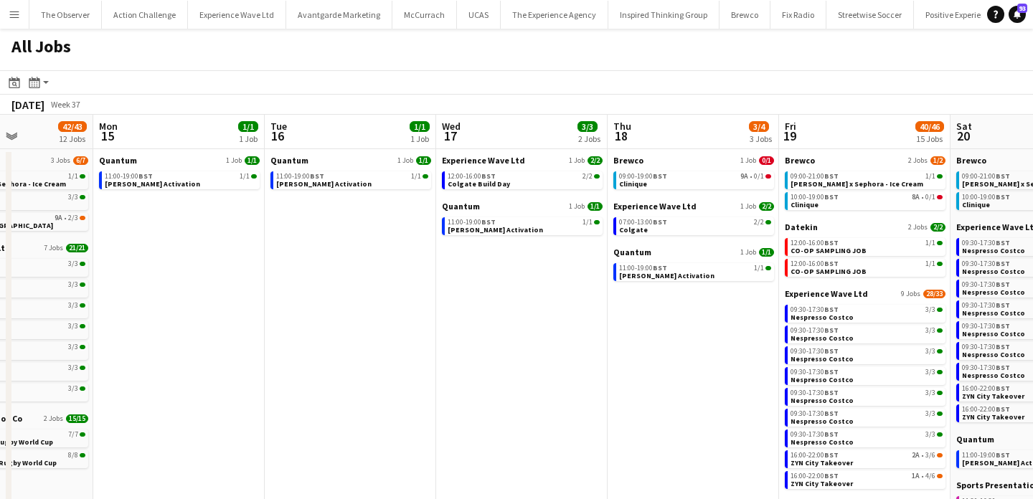
scroll to position [0, 332]
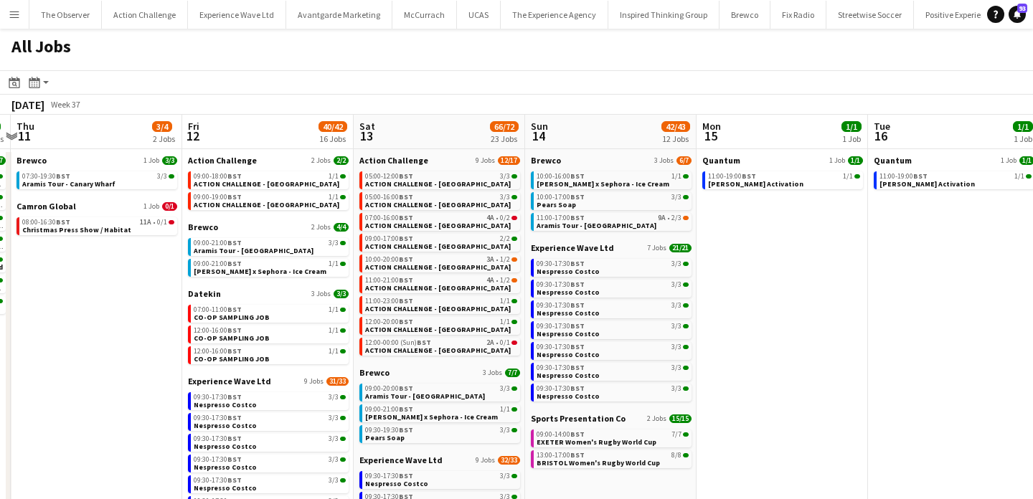
click at [17, 2] on button "Menu" at bounding box center [14, 14] width 29 height 29
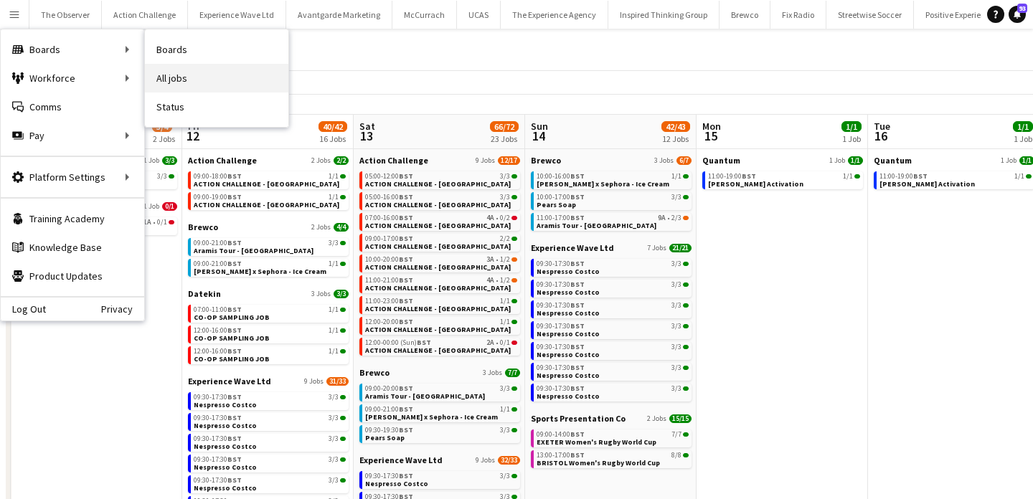
click at [179, 77] on link "All jobs" at bounding box center [217, 78] width 144 height 29
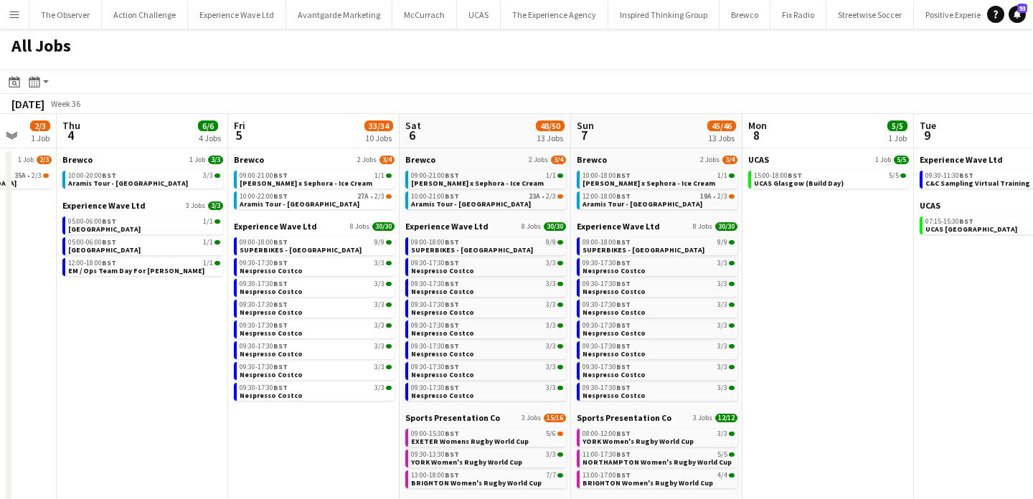
scroll to position [0, 398]
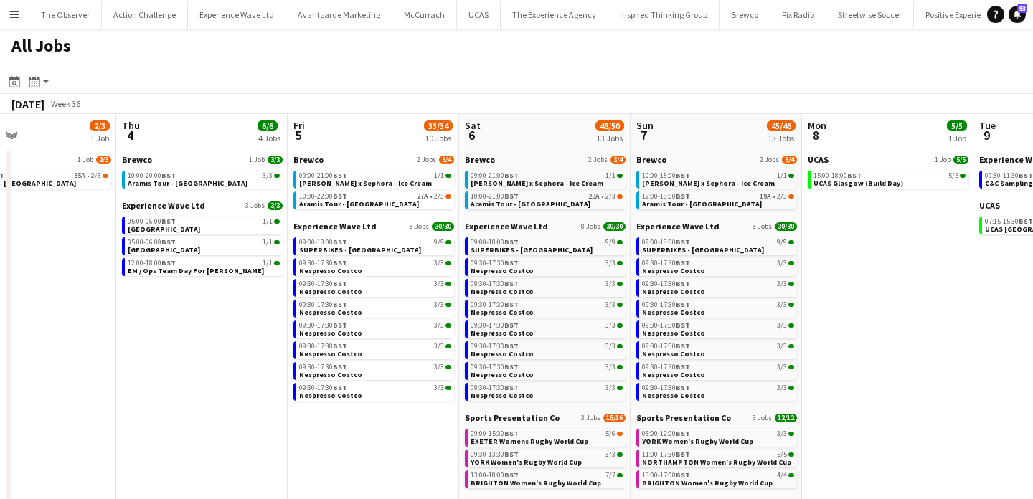
click at [361, 319] on app-calendar-brief-board "Experience Wave Ltd 8 Jobs 30/30 09:00-18:00 BST 9/9 SUPERBIKES - Donington Par…" at bounding box center [373, 311] width 161 height 180
click at [352, 308] on span "Nespresso Costco" at bounding box center [330, 312] width 63 height 9
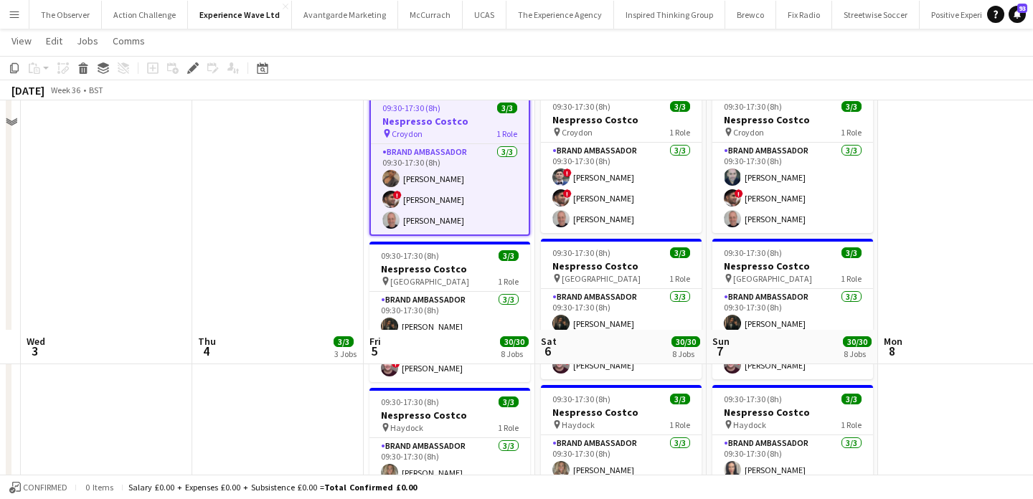
scroll to position [858, 0]
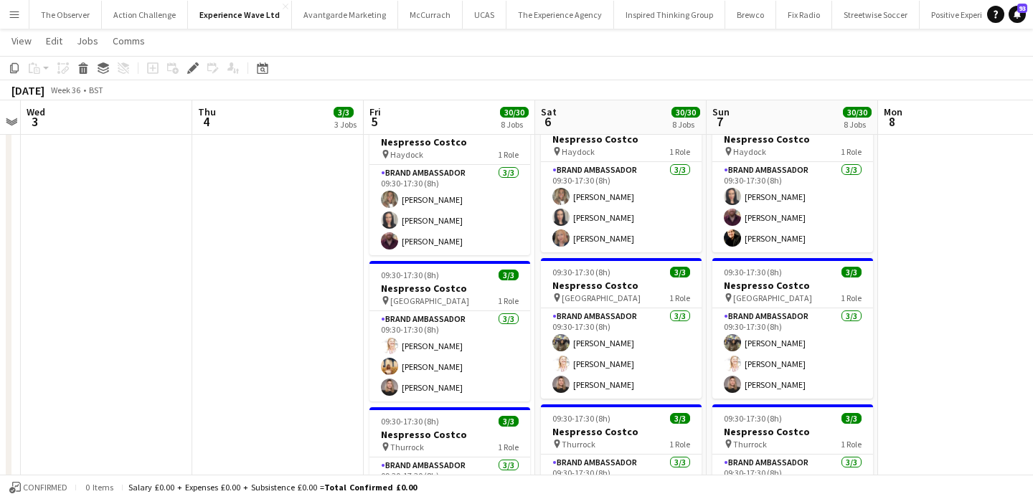
click at [421, 387] on app-card-role "Brand Ambassador [DATE] 09:30-17:30 (8h) [PERSON_NAME] [PERSON_NAME] Mutingwa […" at bounding box center [450, 356] width 161 height 90
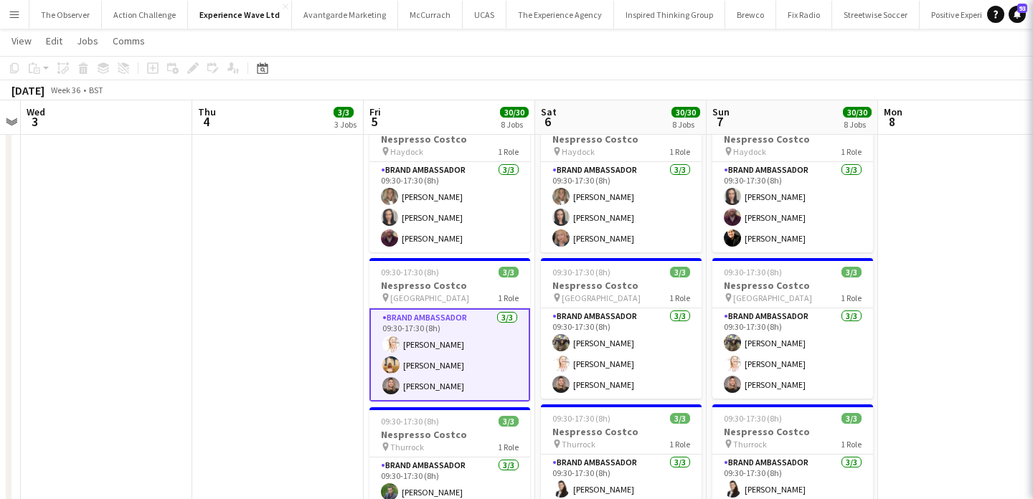
scroll to position [1053, 0]
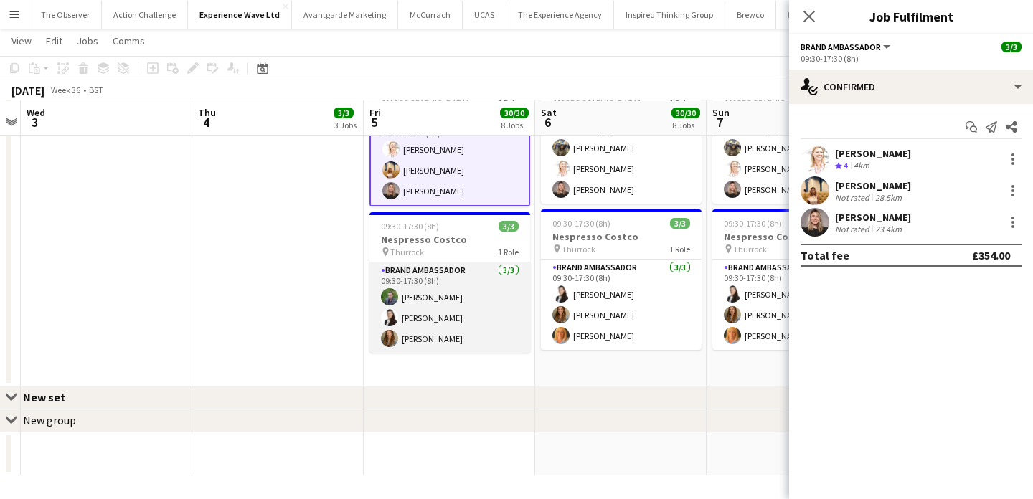
click at [441, 342] on app-card-role "Brand Ambassador 3/3 09:30-17:30 (8h) Maurice Hunt Mariia Legun Kim Oliver" at bounding box center [450, 308] width 161 height 90
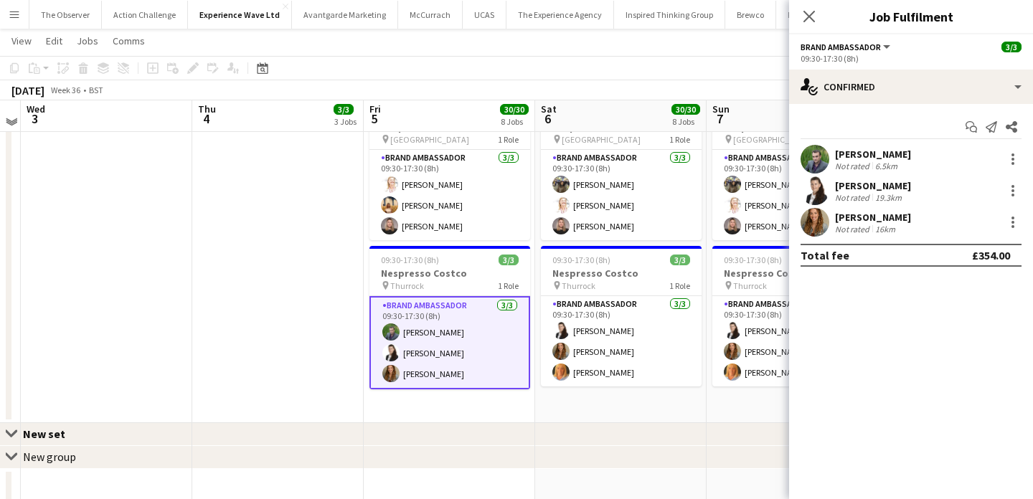
scroll to position [1007, 0]
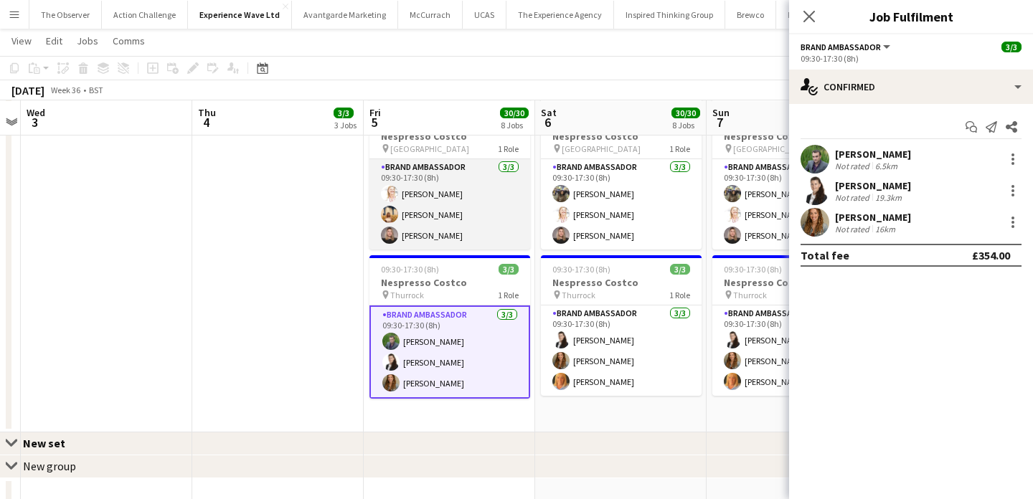
click at [466, 212] on app-card-role "Brand Ambassador 3/3 09:30-17:30 (8h) Karen Salvin Letisha Mutingwa Ashleigh-Su…" at bounding box center [450, 204] width 161 height 90
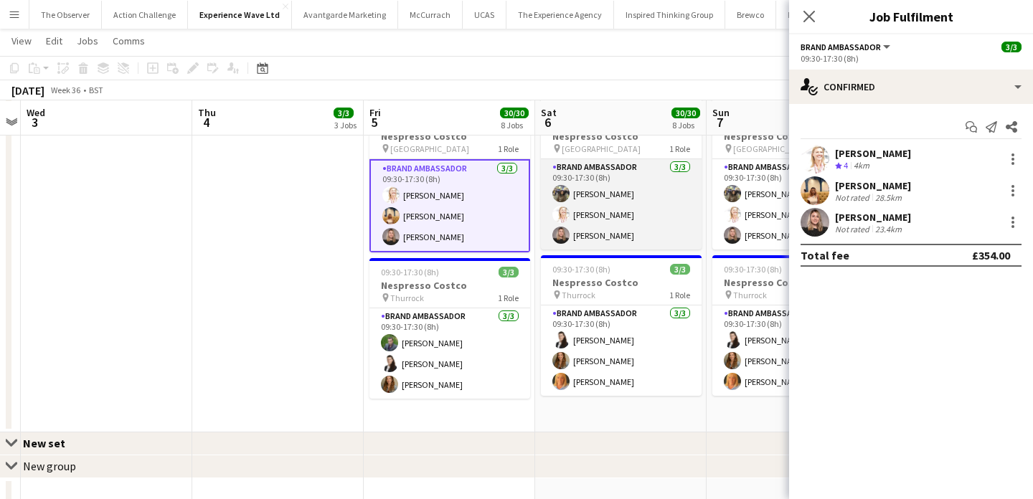
click at [547, 211] on app-card-role "Brand Ambassador 3/3 09:30-17:30 (8h) Arti Amar Karen Salvin Ashleigh-Sue Moore" at bounding box center [621, 204] width 161 height 90
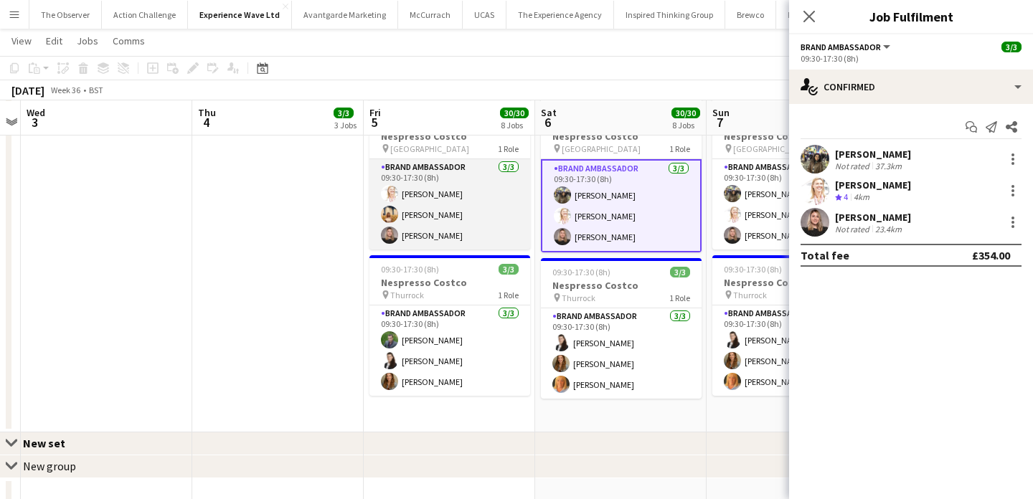
click at [486, 217] on app-card-role "Brand Ambassador 3/3 09:30-17:30 (8h) Karen Salvin Letisha Mutingwa Ashleigh-Su…" at bounding box center [450, 204] width 161 height 90
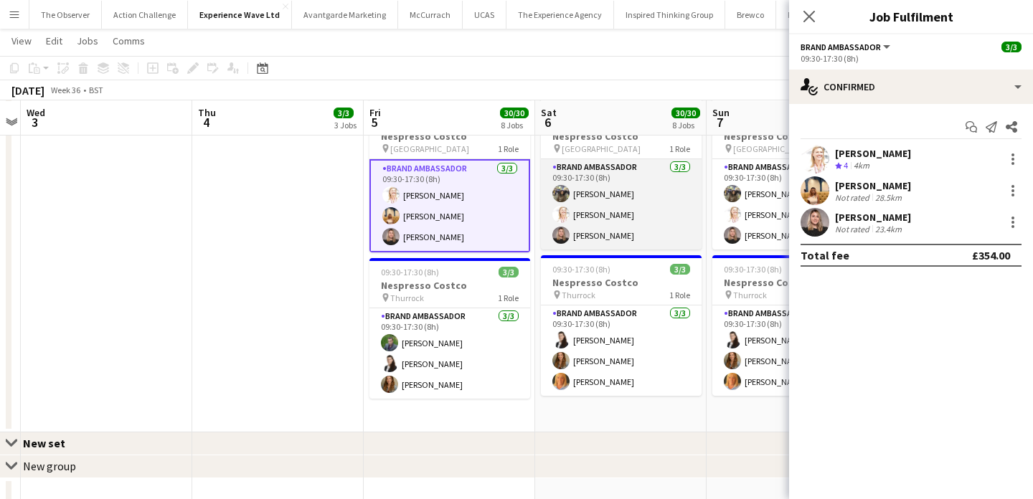
click at [633, 227] on app-card-role "Brand Ambassador 3/3 09:30-17:30 (8h) Arti Amar Karen Salvin Ashleigh-Sue Moore" at bounding box center [621, 204] width 161 height 90
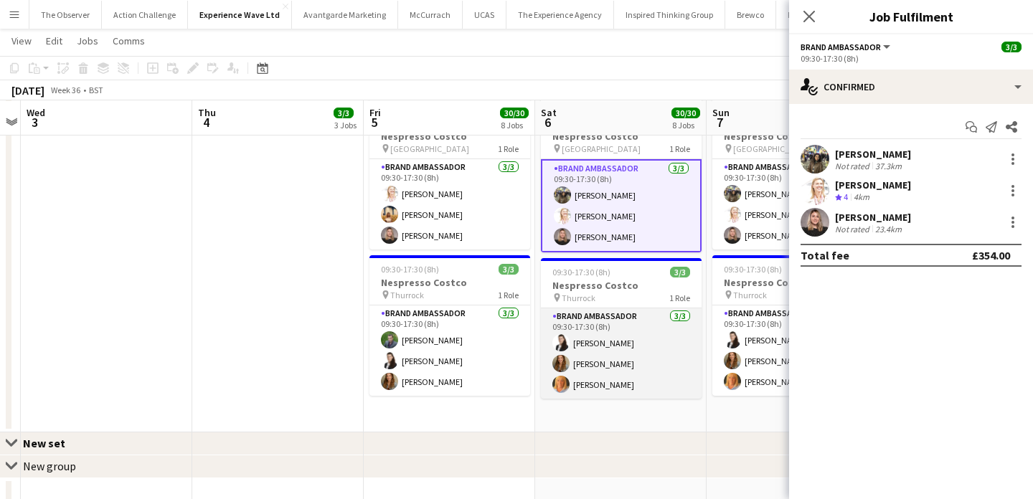
click at [612, 345] on app-card-role "Brand Ambassador 3/3 09:30-17:30 (8h) Mariia Legun Kim Oliver Deborah Stratford" at bounding box center [621, 354] width 161 height 90
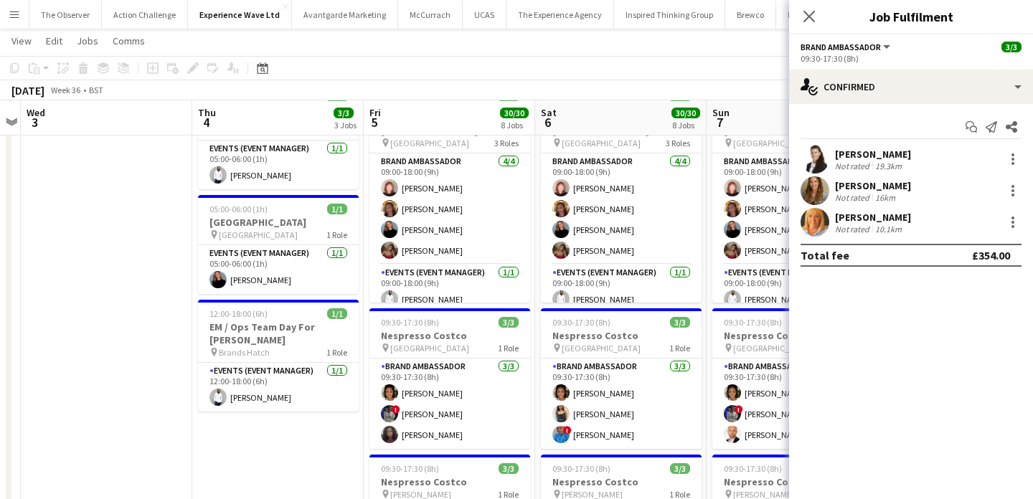
scroll to position [0, 0]
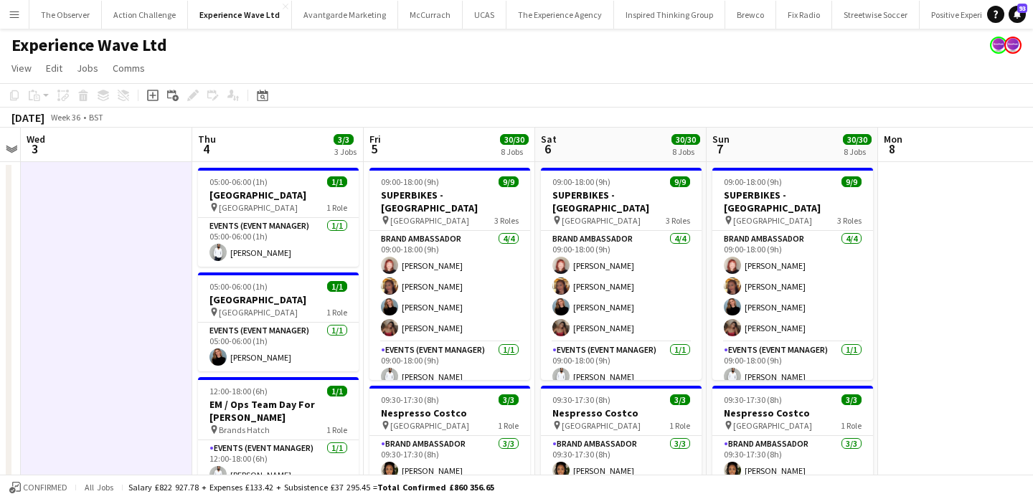
click at [23, 7] on button "Menu" at bounding box center [14, 14] width 29 height 29
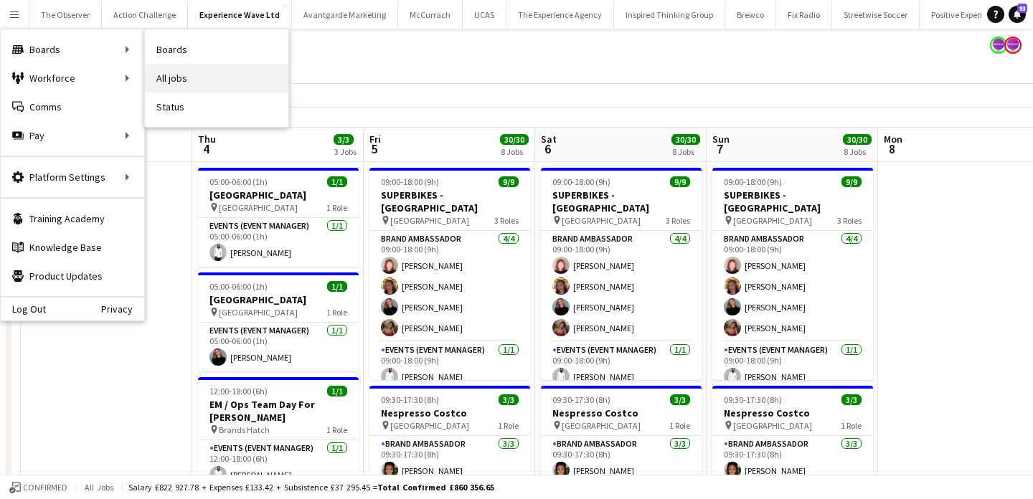
click at [215, 84] on link "All jobs" at bounding box center [217, 78] width 144 height 29
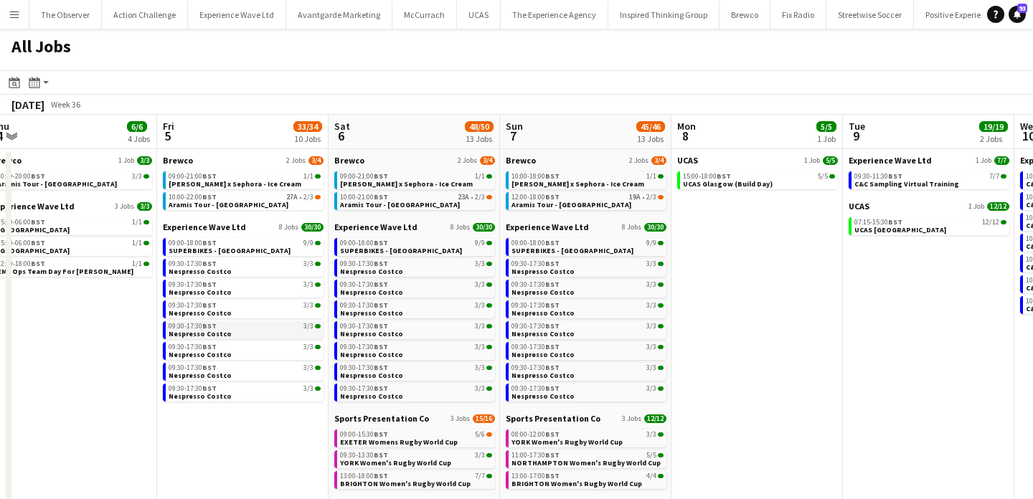
scroll to position [0, 527]
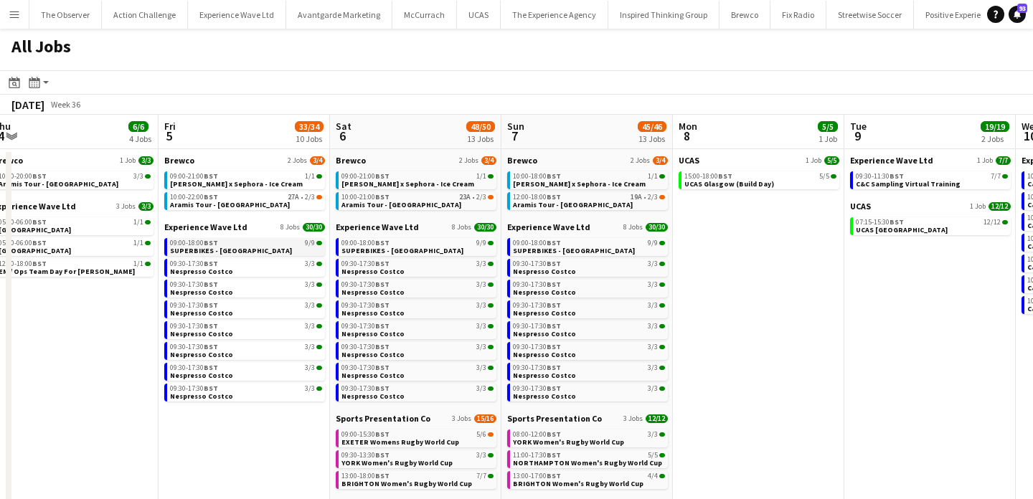
click at [287, 248] on link "09:00-18:00 BST 9/9 SUPERBIKES - Donington Park" at bounding box center [246, 246] width 152 height 17
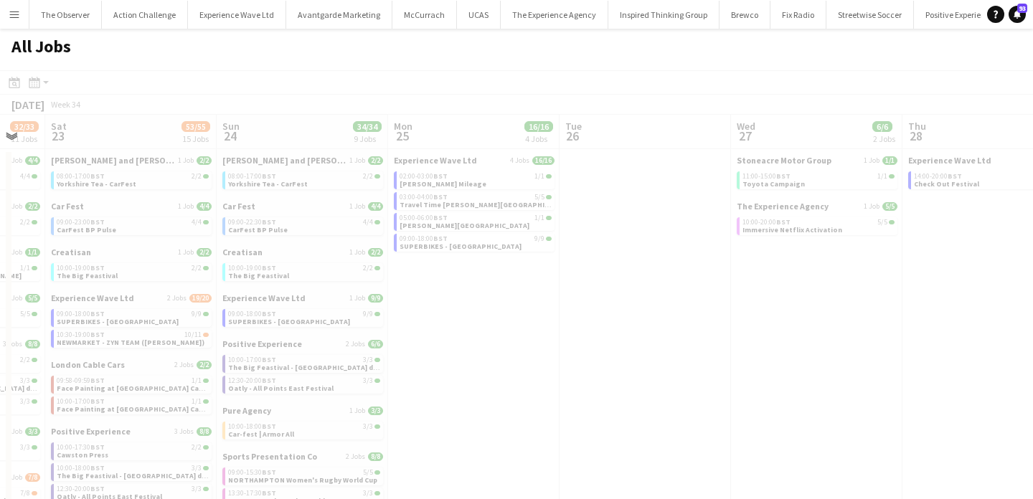
scroll to position [0, 380]
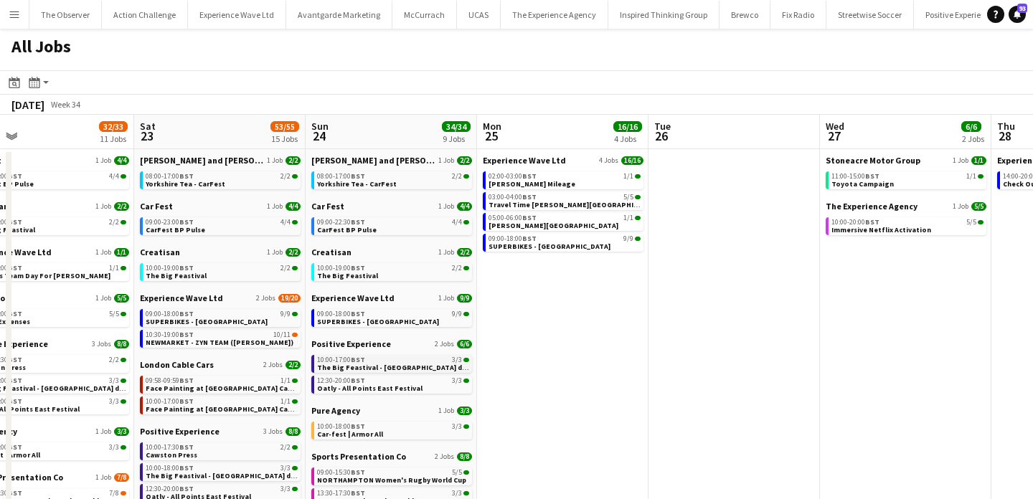
click at [407, 370] on span "The Big Feastival - Belvoir Farm drinks" at bounding box center [398, 367] width 162 height 9
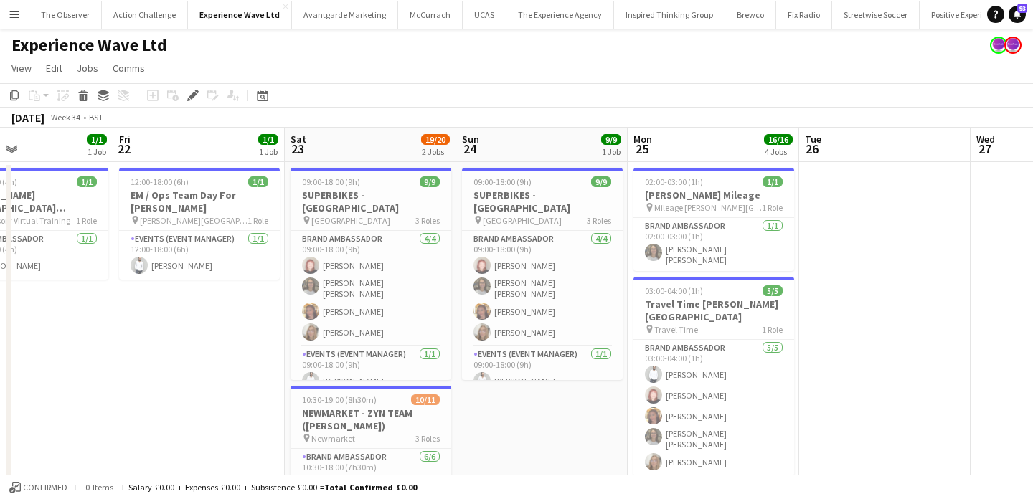
scroll to position [109, 0]
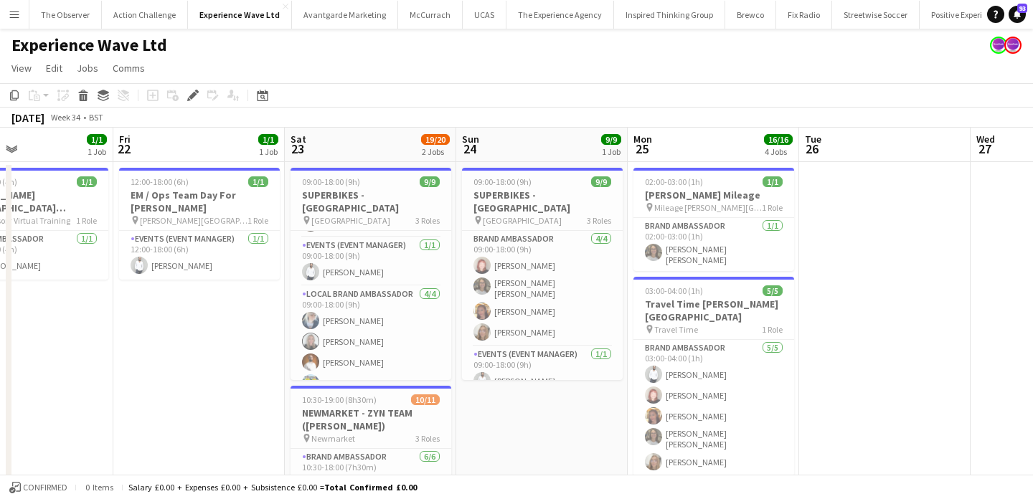
click at [6, 17] on button "Menu" at bounding box center [14, 14] width 29 height 29
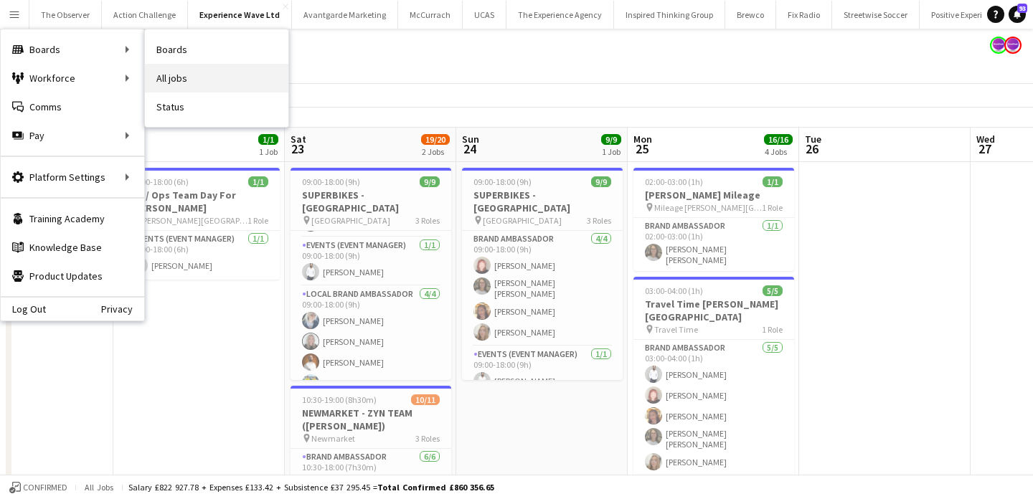
click at [195, 84] on link "All jobs" at bounding box center [217, 78] width 144 height 29
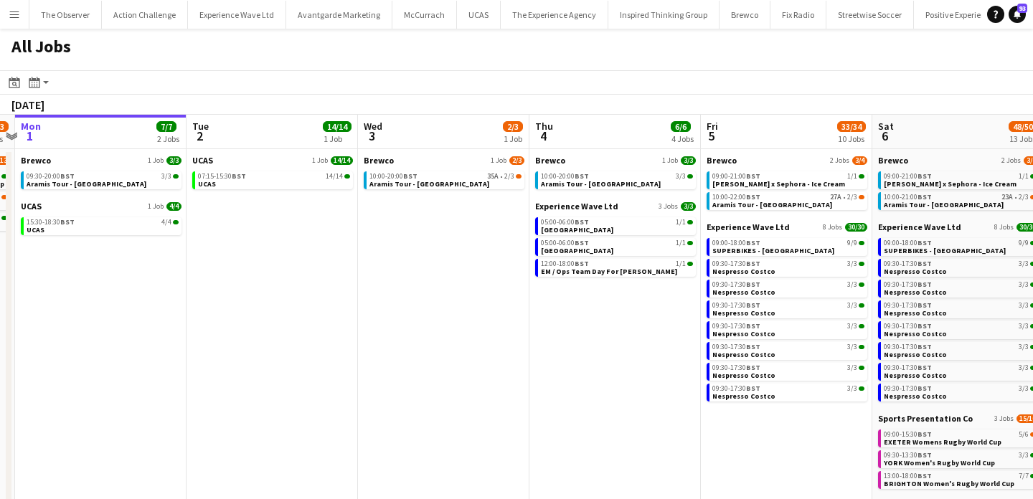
scroll to position [0, 516]
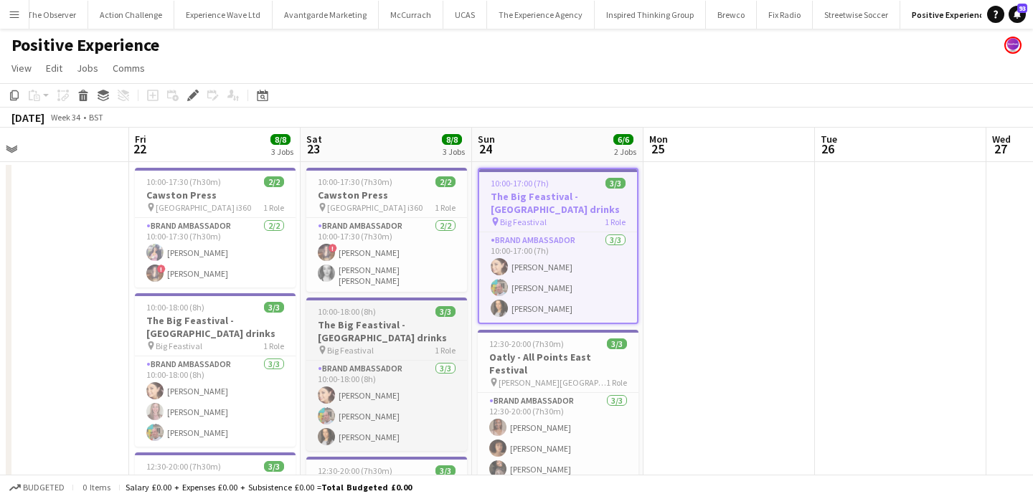
click at [370, 345] on span "Big Feastival" at bounding box center [350, 350] width 47 height 11
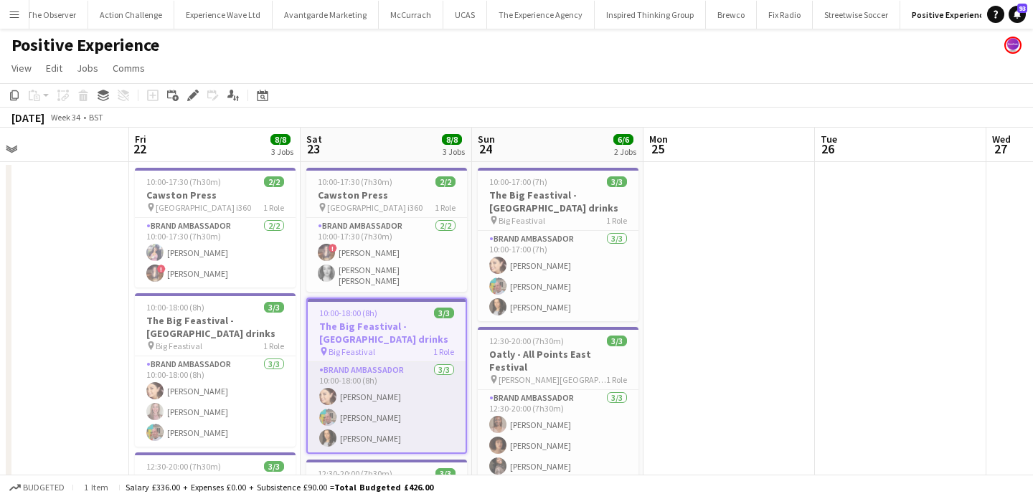
click at [384, 387] on app-card-role "Brand Ambassador [DATE] 10:00-18:00 (8h) [PERSON_NAME] [PERSON_NAME] [PERSON_NA…" at bounding box center [387, 407] width 158 height 90
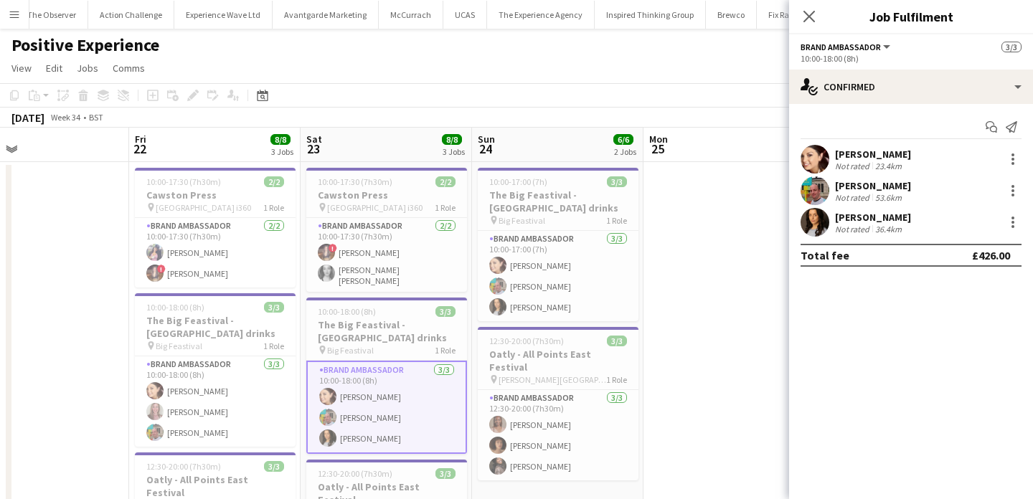
click at [2, 24] on button "Menu" at bounding box center [14, 14] width 29 height 29
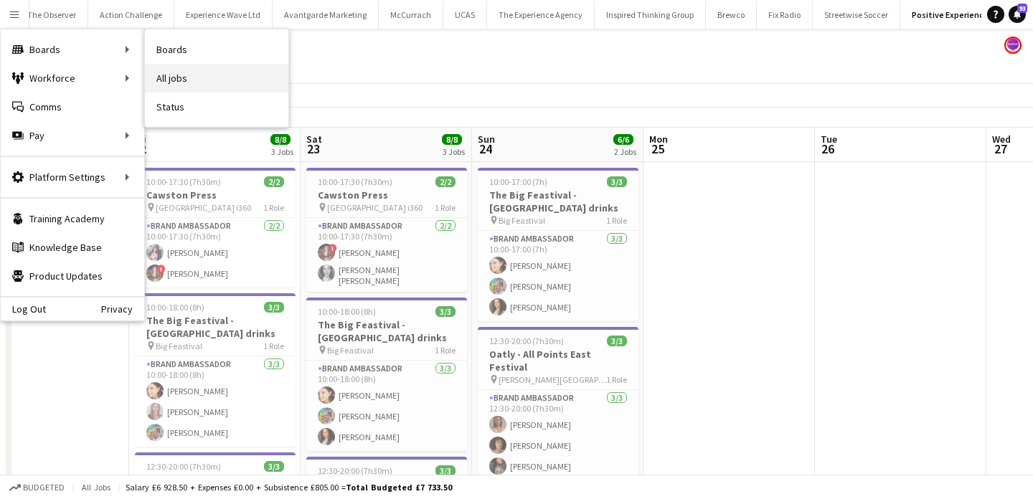
click at [212, 91] on link "All jobs" at bounding box center [217, 78] width 144 height 29
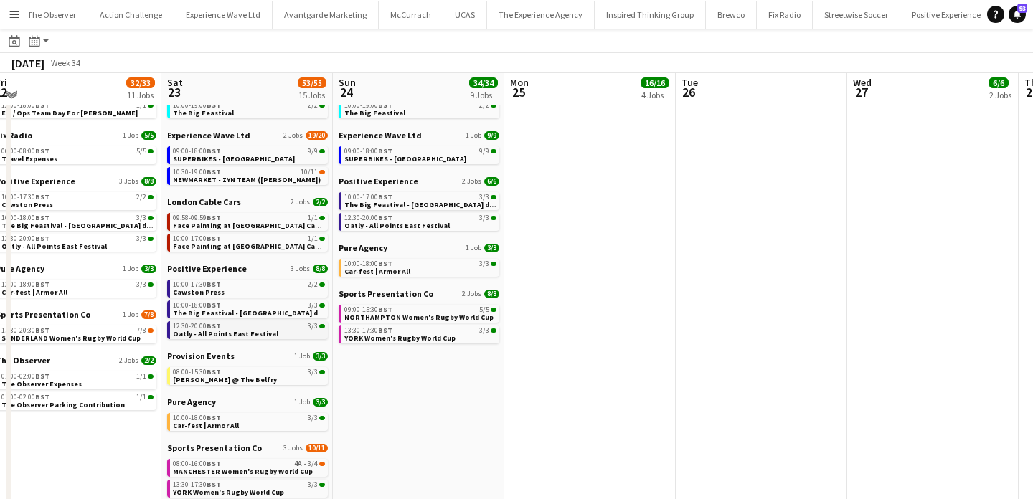
scroll to position [153, 0]
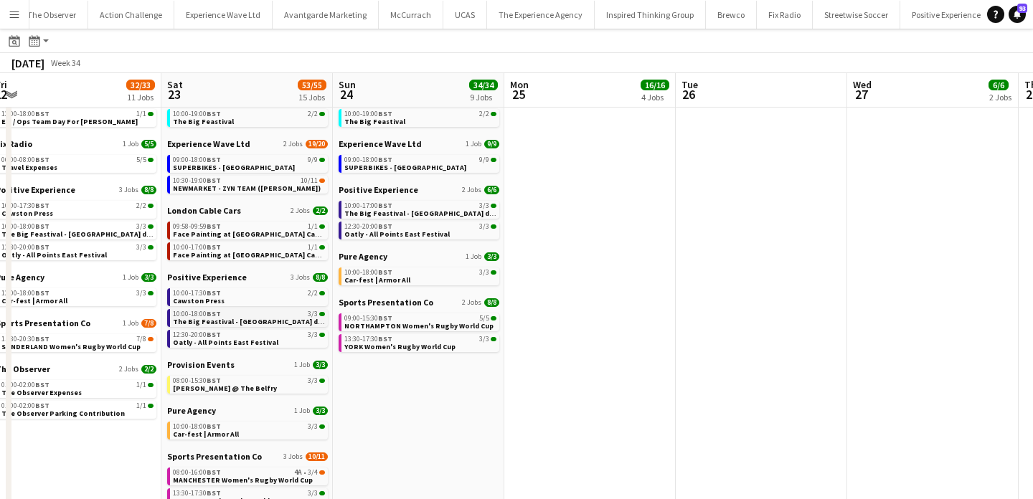
click at [270, 325] on span "The Big Feastival - Belvoir Farm drinks" at bounding box center [254, 321] width 162 height 9
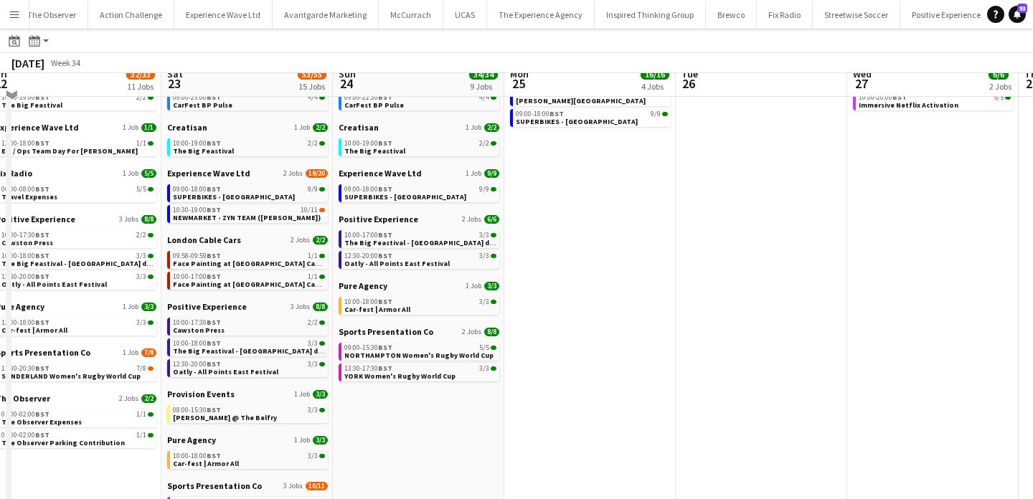
scroll to position [113, 0]
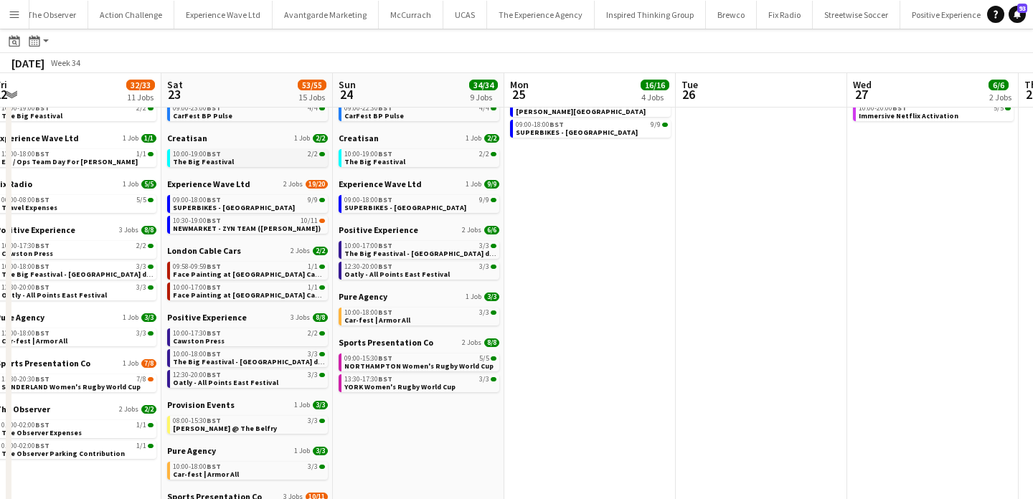
click at [244, 165] on link "10:00-19:00 BST 2/2 The Big Feastival" at bounding box center [249, 157] width 152 height 17
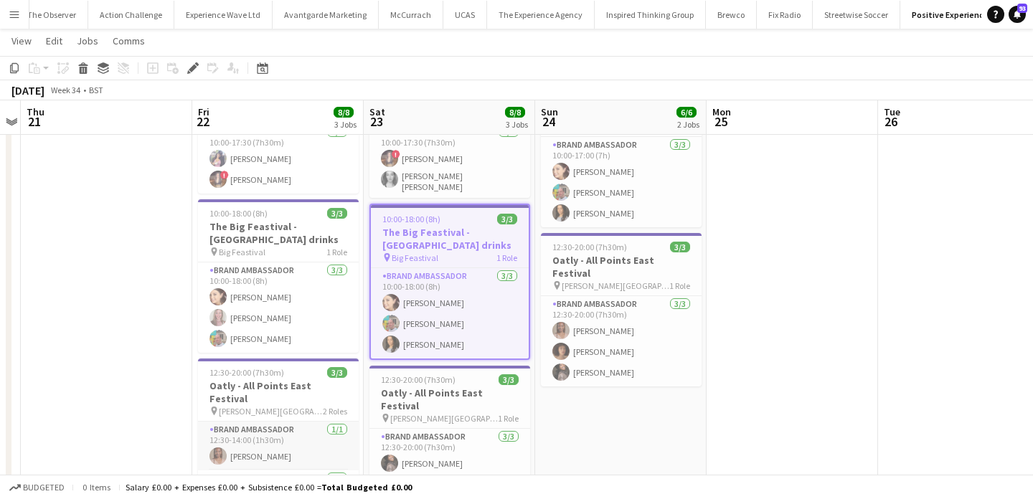
scroll to position [125, 0]
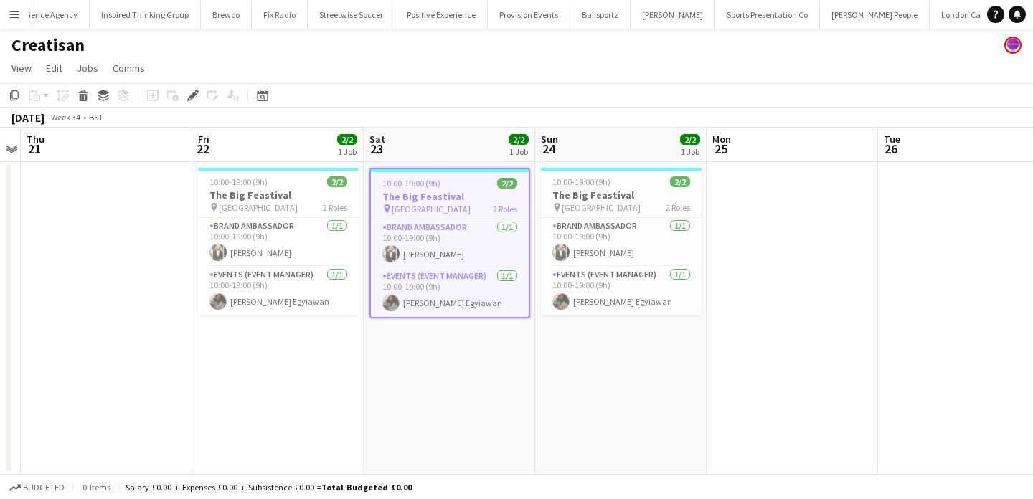
scroll to position [0, 545]
click at [293, 303] on app-card-role "Events (Event Manager) 1/1 10:00-19:00 (9h) Odilia Egyiawan" at bounding box center [278, 291] width 161 height 49
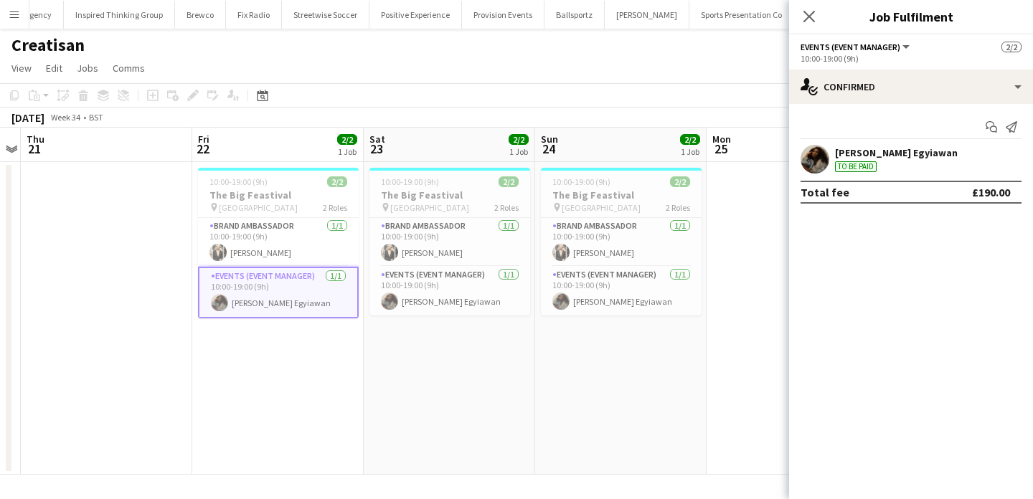
click at [873, 158] on div "Odilia Egyiawan" at bounding box center [896, 152] width 123 height 13
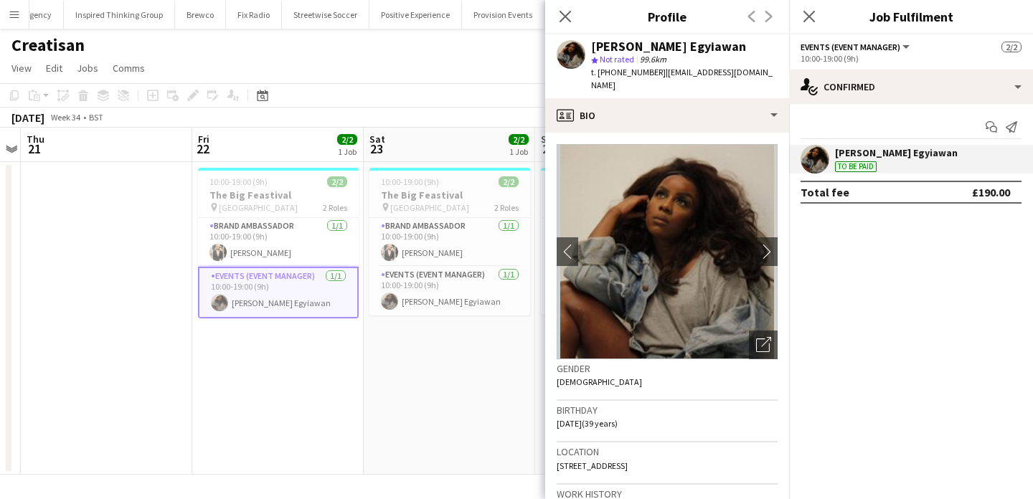
click at [479, 399] on app-date-cell "10:00-19:00 (9h) 2/2 The Big Feastival pin Oxfordshire 2 Roles Brand Ambassador…" at bounding box center [450, 318] width 172 height 313
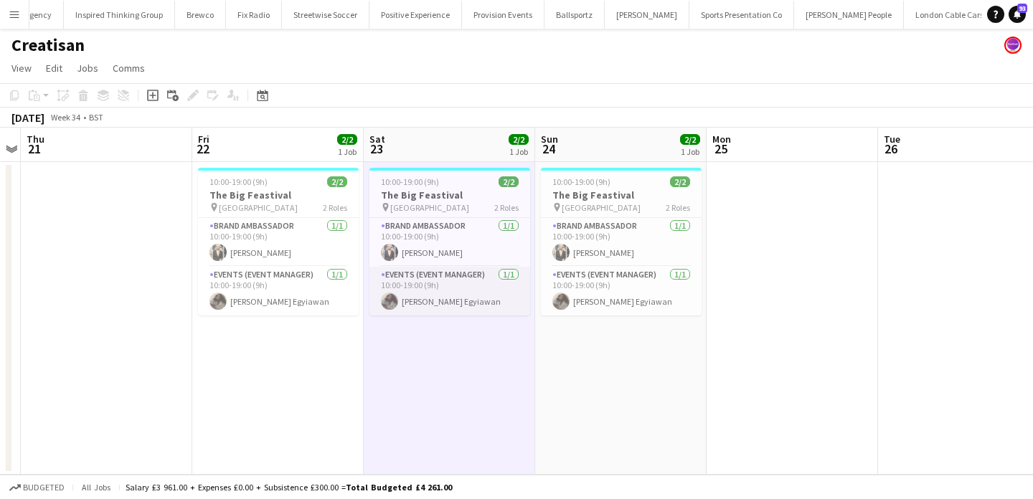
click at [470, 296] on app-card-role "Events (Event Manager) 1/1 10:00-19:00 (9h) Odilia Egyiawan" at bounding box center [450, 291] width 161 height 49
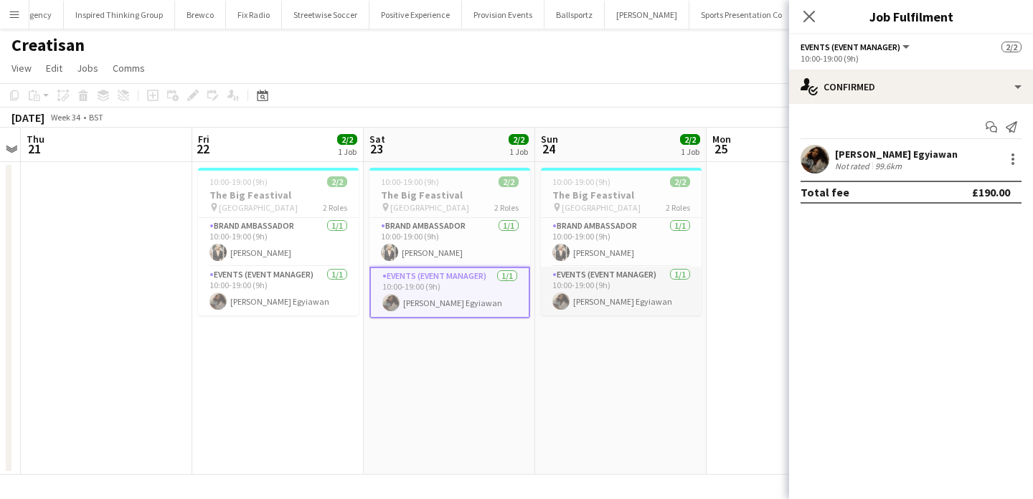
click at [596, 284] on app-card-role "Events (Event Manager) 1/1 10:00-19:00 (9h) Odilia Egyiawan" at bounding box center [621, 291] width 161 height 49
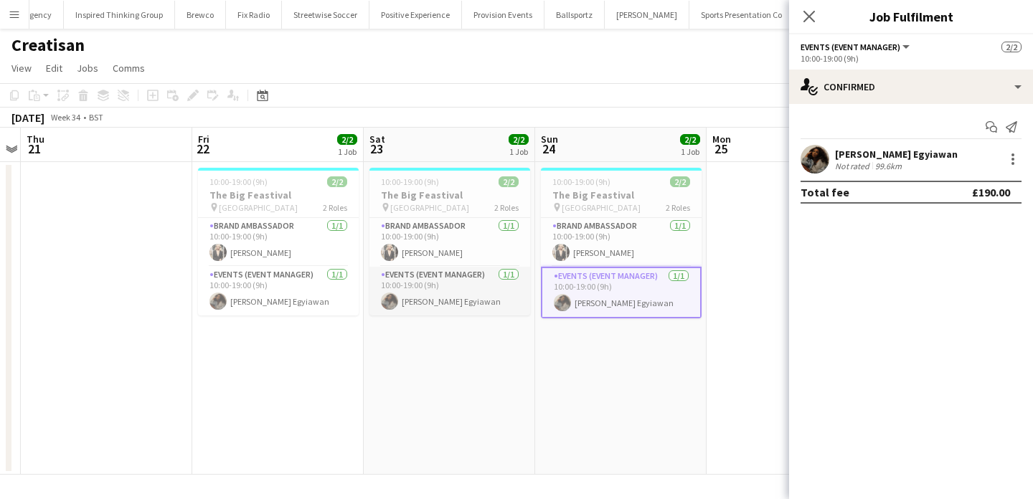
click at [506, 287] on app-card-role "Events (Event Manager) 1/1 10:00-19:00 (9h) Odilia Egyiawan" at bounding box center [450, 291] width 161 height 49
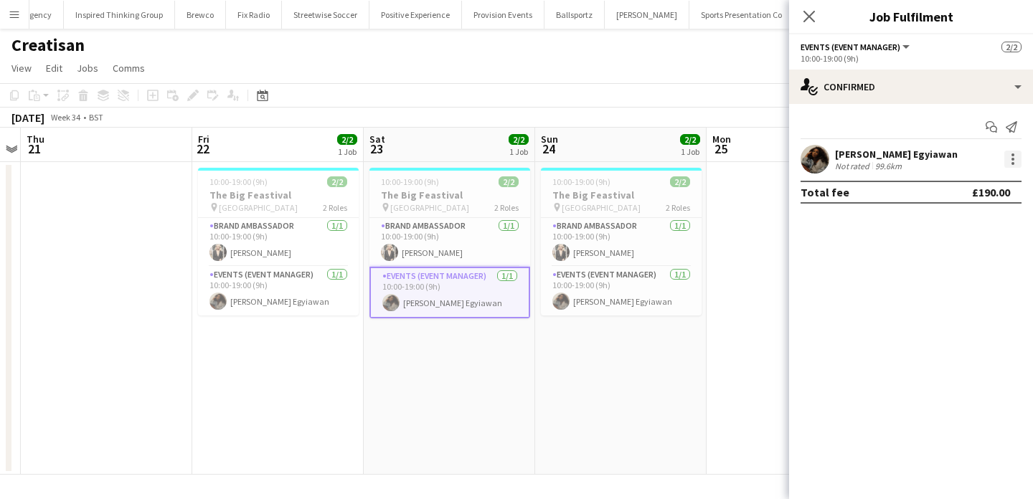
click at [1010, 159] on div at bounding box center [1013, 159] width 17 height 17
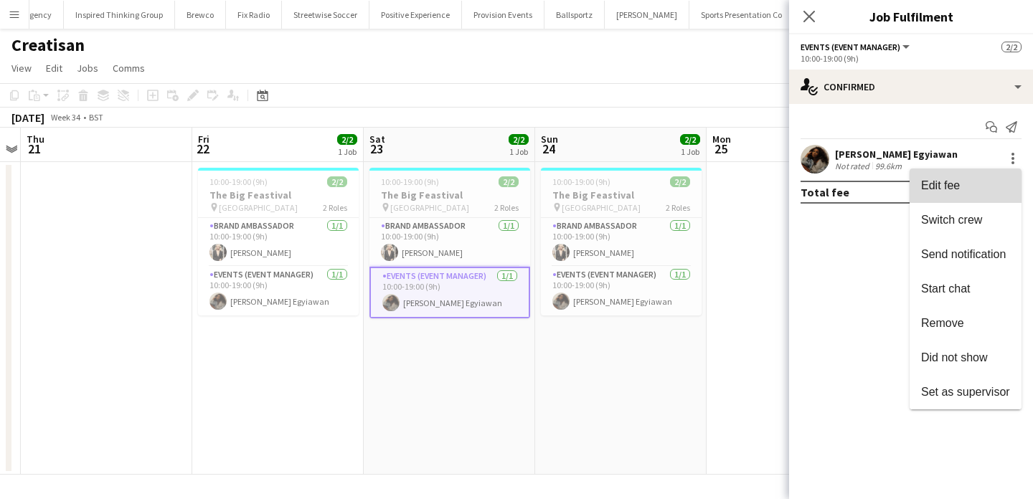
click at [1010, 184] on button "Edit fee" at bounding box center [966, 186] width 112 height 34
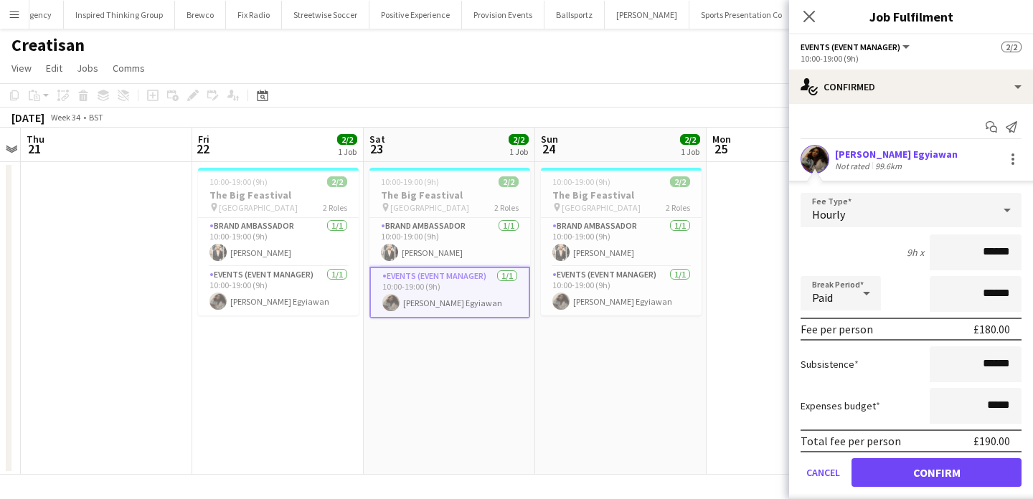
click at [662, 364] on app-date-cell "10:00-19:00 (9h) 2/2 The Big Feastival pin Oxfordshire 2 Roles Brand Ambassador…" at bounding box center [621, 318] width 172 height 313
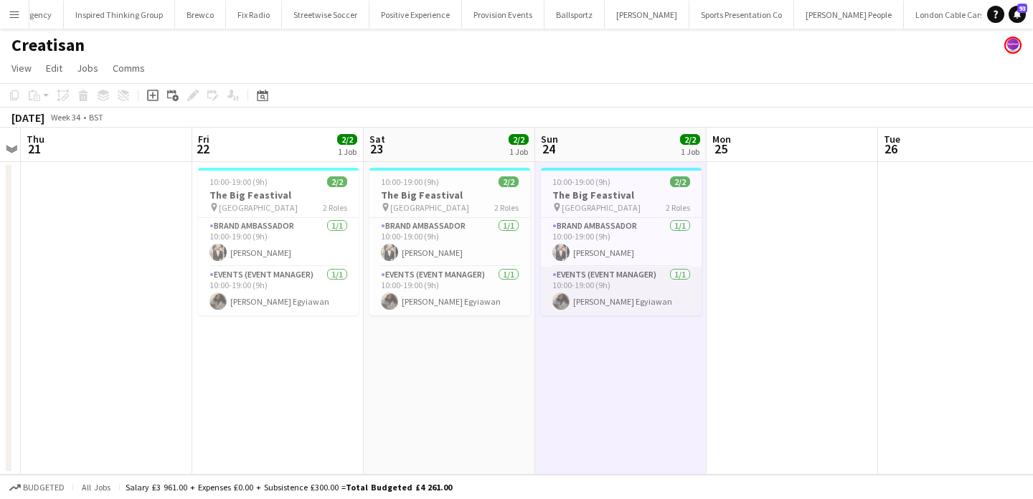
click at [626, 291] on app-card-role "Events (Event Manager) 1/1 10:00-19:00 (9h) Odilia Egyiawan" at bounding box center [621, 291] width 161 height 49
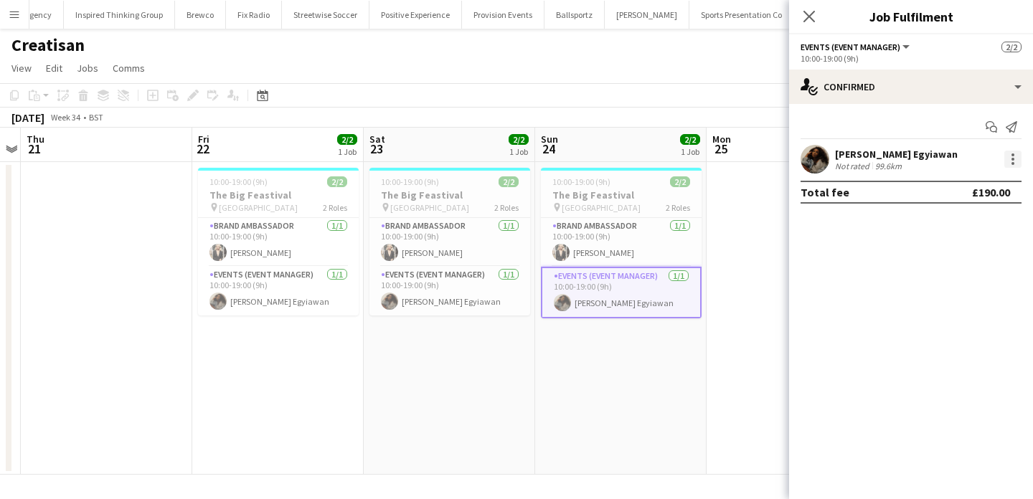
click at [1008, 165] on div at bounding box center [1013, 159] width 17 height 17
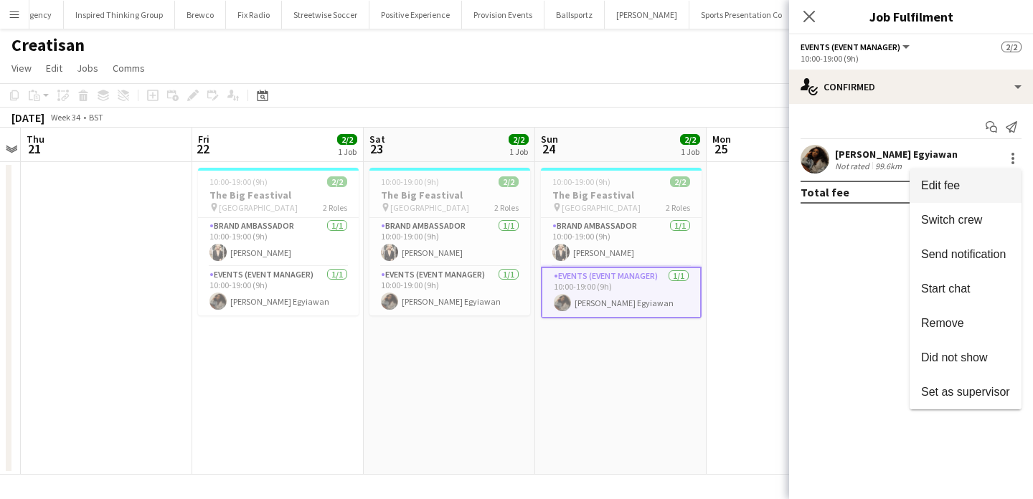
click at [1009, 183] on span "Edit fee" at bounding box center [965, 185] width 89 height 13
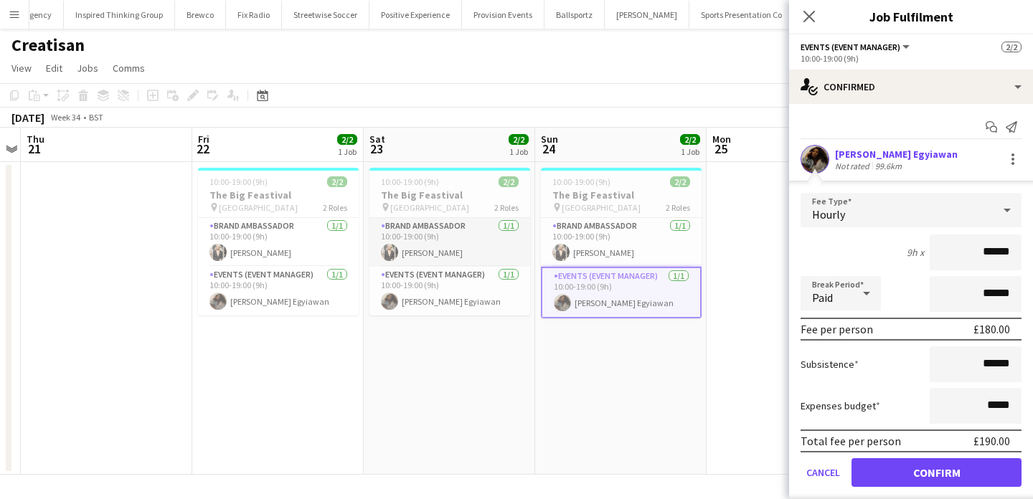
click at [497, 253] on app-card-role "Brand Ambassador 1/1 10:00-19:00 (9h) Monika Stakauskaite" at bounding box center [450, 242] width 161 height 49
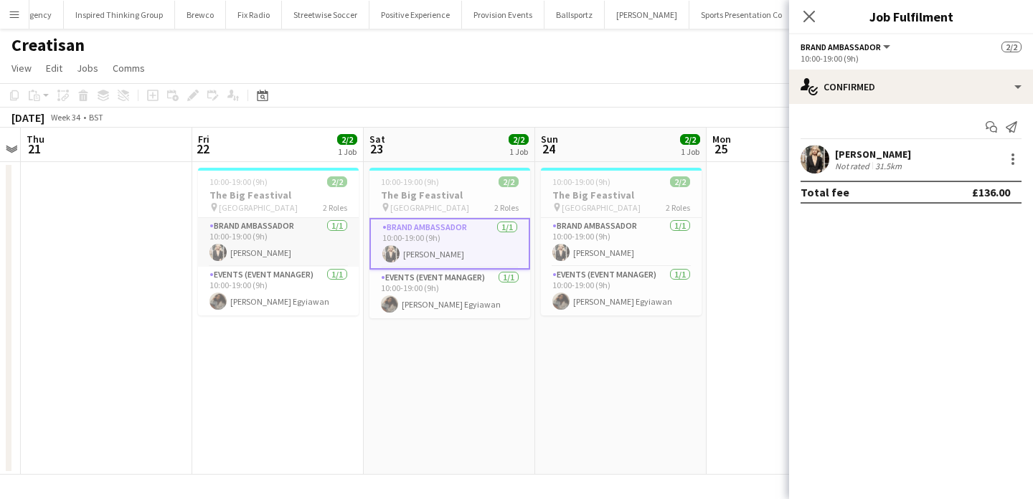
click at [311, 249] on app-card-role "Brand Ambassador 1/1 10:00-19:00 (9h) Monika Stakauskaite" at bounding box center [278, 242] width 161 height 49
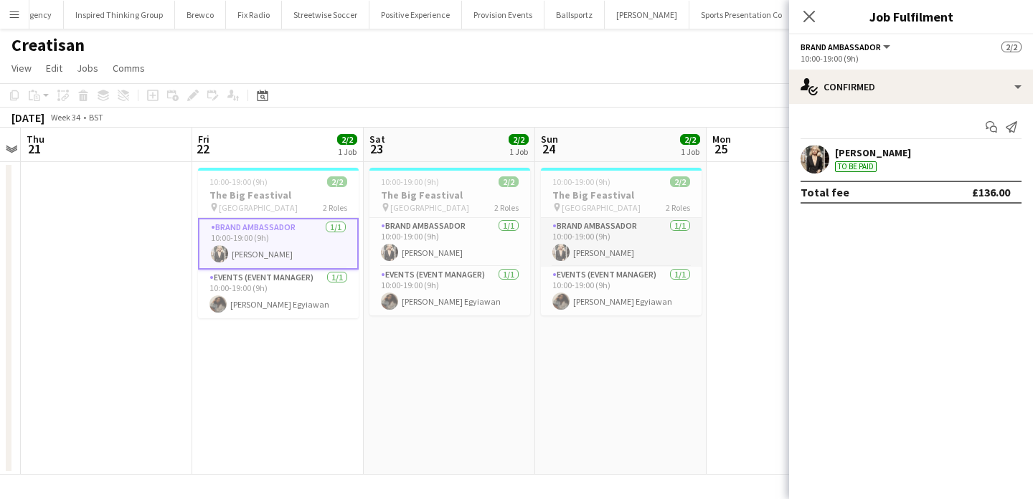
click at [560, 220] on app-card-role "Brand Ambassador 1/1 10:00-19:00 (9h) Monika Stakauskaite" at bounding box center [621, 242] width 161 height 49
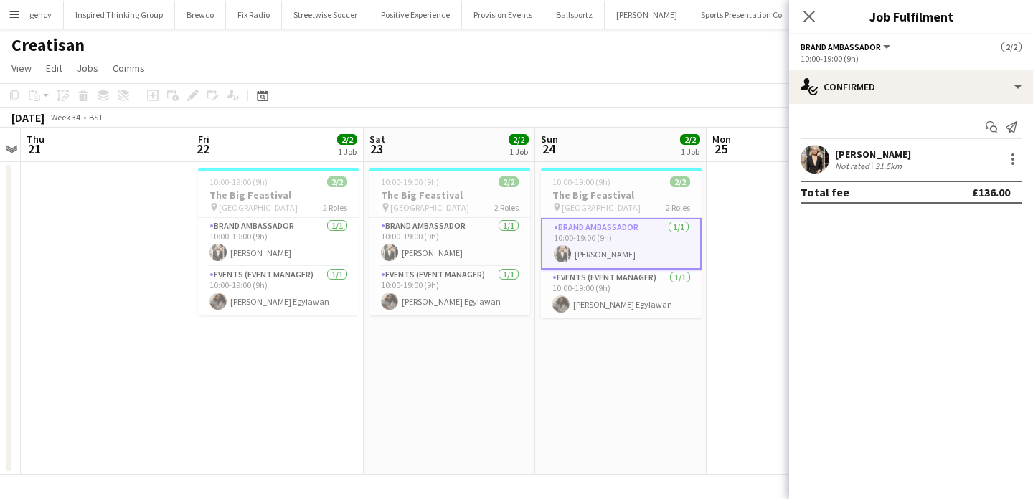
click at [592, 362] on app-date-cell "10:00-19:00 (9h) 2/2 The Big Feastival pin Oxfordshire 2 Roles Brand Ambassador…" at bounding box center [621, 318] width 172 height 313
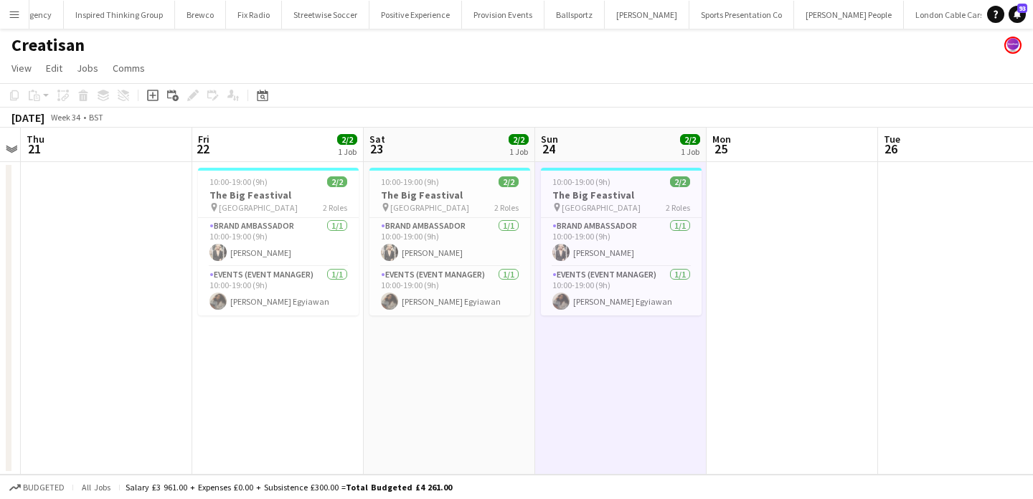
click at [635, 352] on app-date-cell "10:00-19:00 (9h) 2/2 The Big Feastival pin Oxfordshire 2 Roles Brand Ambassador…" at bounding box center [621, 318] width 172 height 313
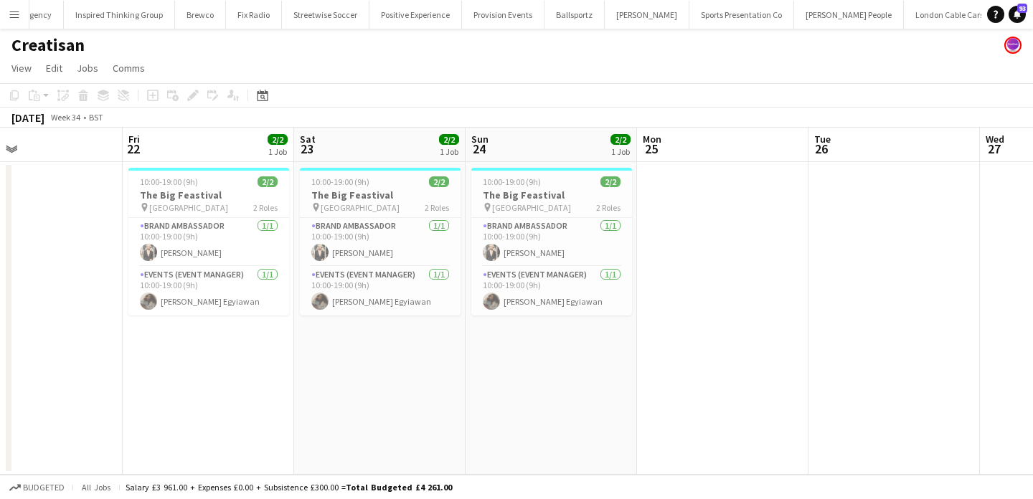
scroll to position [0, 565]
click at [545, 354] on app-date-cell "10:00-19:00 (9h) 2/2 The Big Feastival pin Oxfordshire 2 Roles Brand Ambassador…" at bounding box center [550, 318] width 172 height 313
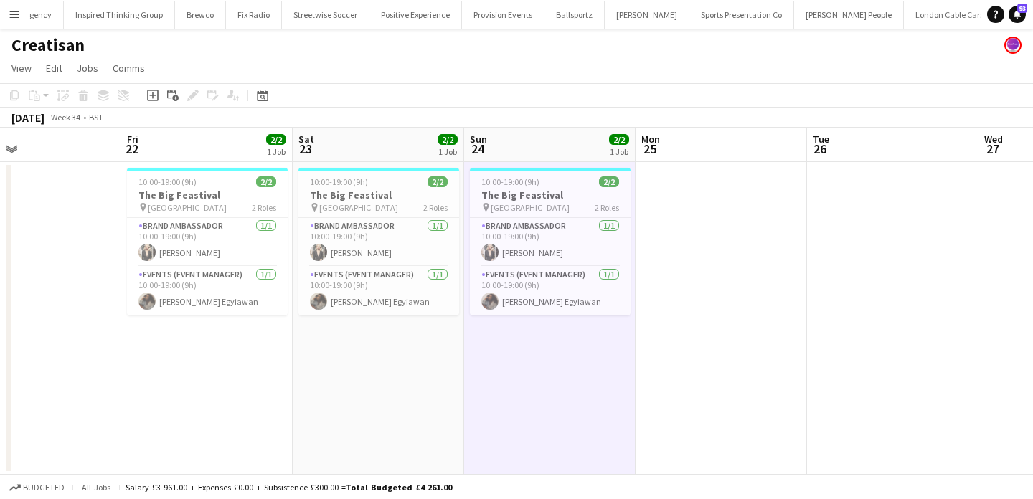
click at [535, 375] on app-date-cell "10:00-19:00 (9h) 2/2 The Big Feastival pin Oxfordshire 2 Roles Brand Ambassador…" at bounding box center [550, 318] width 172 height 313
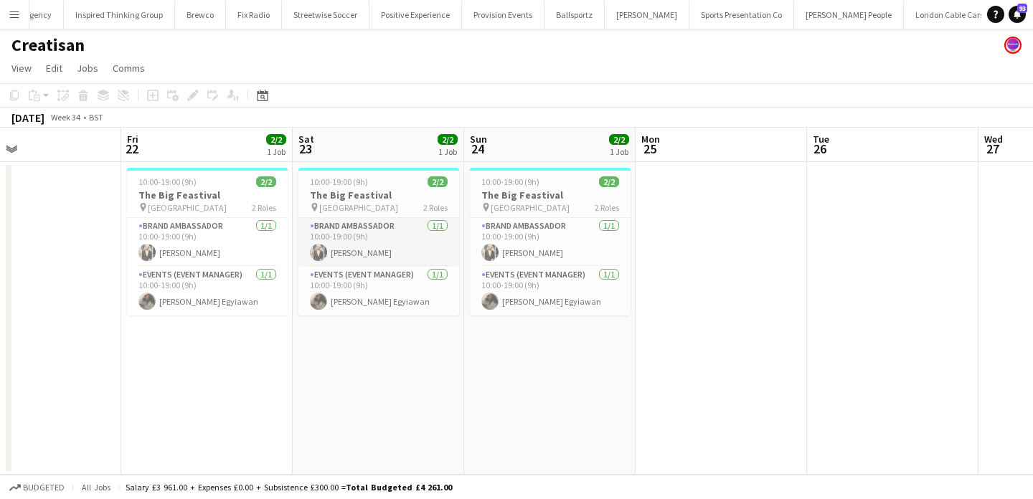
click at [370, 258] on app-card-role "Brand Ambassador 1/1 10:00-19:00 (9h) Monika Stakauskaite" at bounding box center [379, 242] width 161 height 49
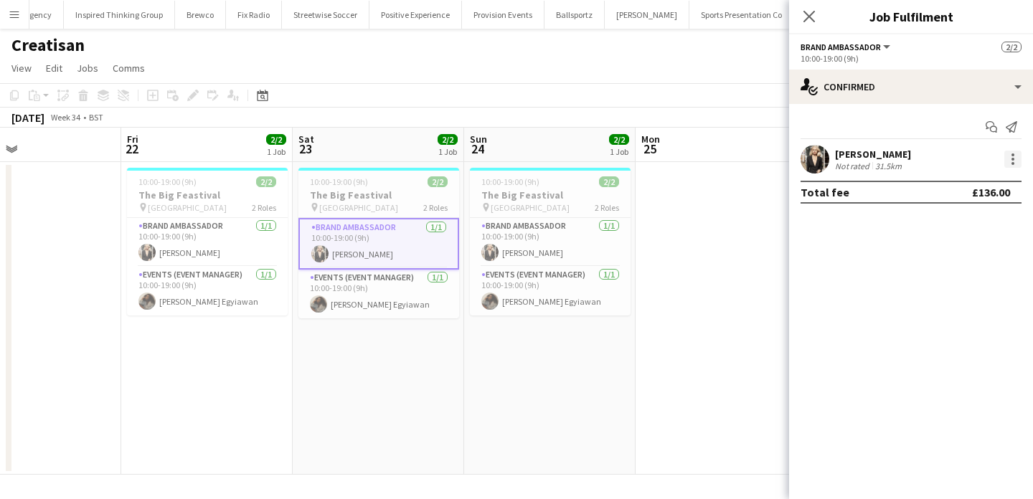
click at [1019, 161] on div at bounding box center [1013, 159] width 17 height 17
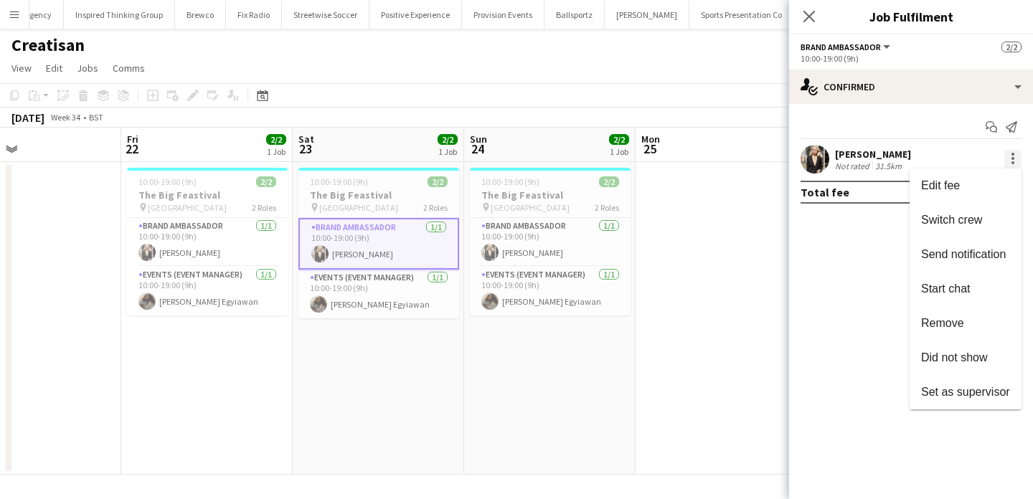
click at [1019, 187] on button "Edit fee" at bounding box center [966, 186] width 112 height 34
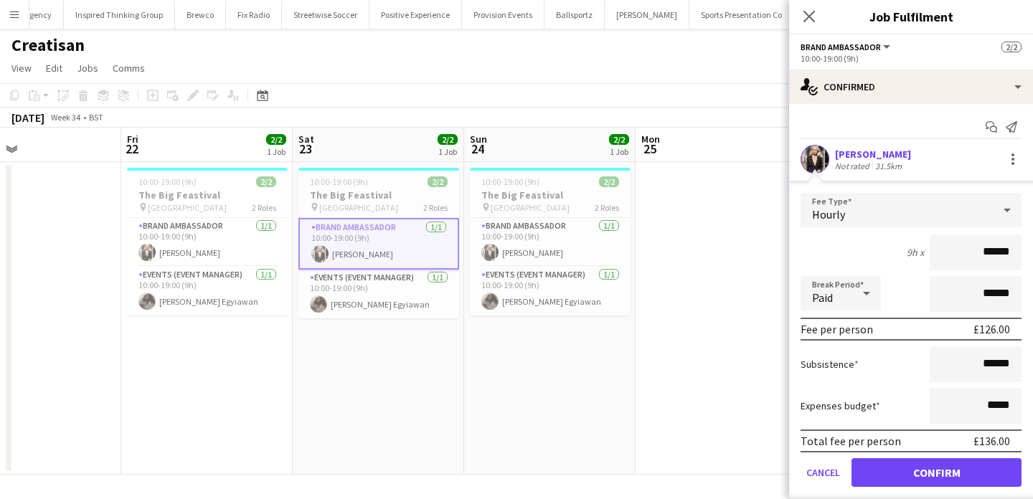
click at [645, 312] on app-date-cell at bounding box center [722, 318] width 172 height 313
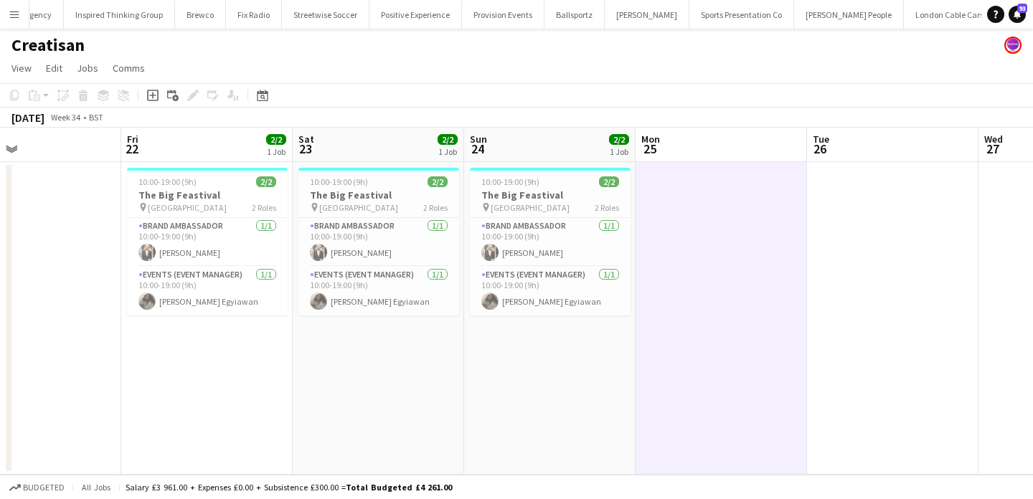
click at [506, 344] on app-date-cell "10:00-19:00 (9h) 2/2 The Big Feastival pin Oxfordshire 2 Roles Brand Ambassador…" at bounding box center [550, 318] width 172 height 313
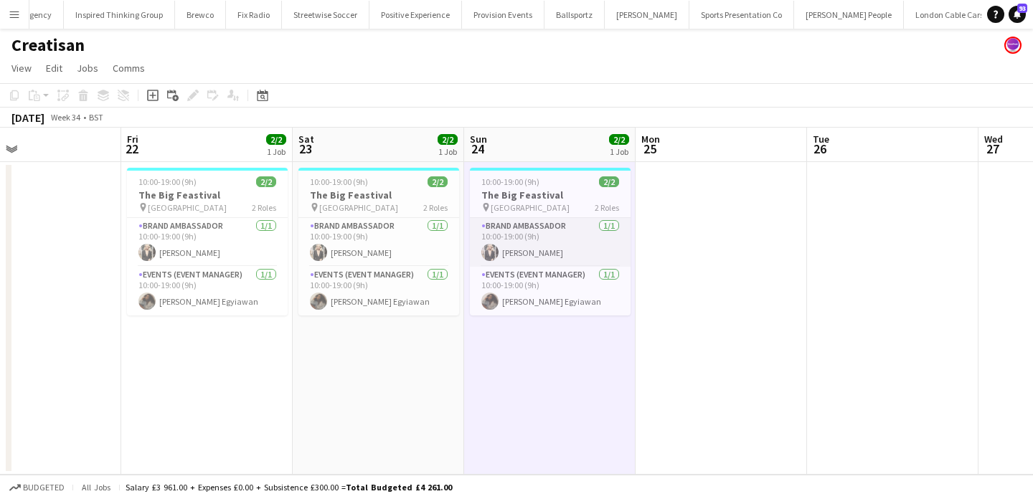
click at [526, 266] on app-card-role "Brand Ambassador 1/1 10:00-19:00 (9h) Monika Stakauskaite" at bounding box center [550, 242] width 161 height 49
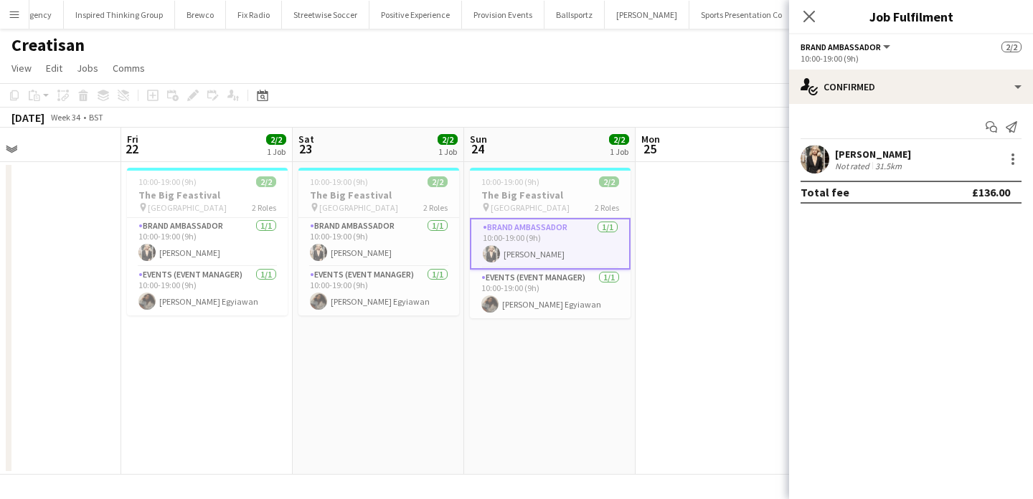
click at [494, 375] on app-date-cell "10:00-19:00 (9h) 2/2 The Big Feastival pin Oxfordshire 2 Roles Brand Ambassador…" at bounding box center [550, 318] width 172 height 313
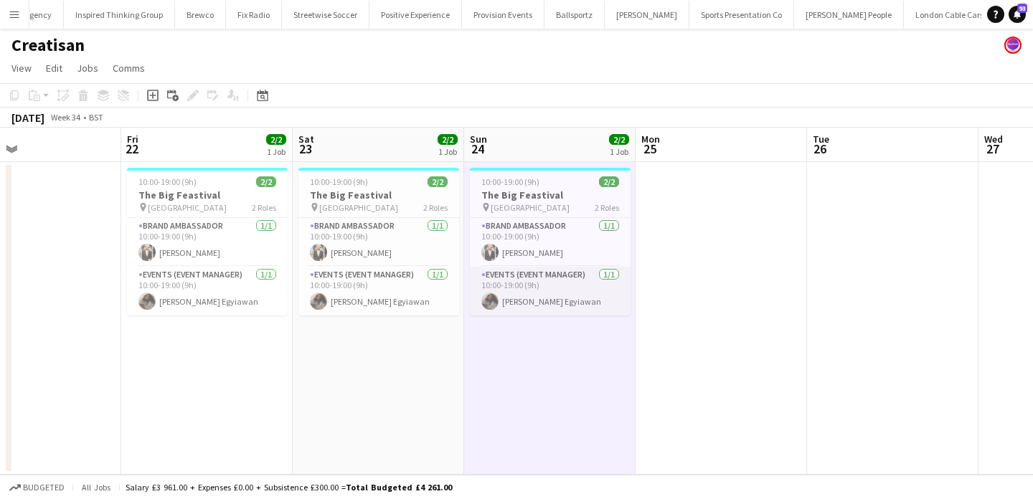
click at [538, 297] on app-card-role "Events (Event Manager) 1/1 10:00-19:00 (9h) Odilia Egyiawan" at bounding box center [550, 291] width 161 height 49
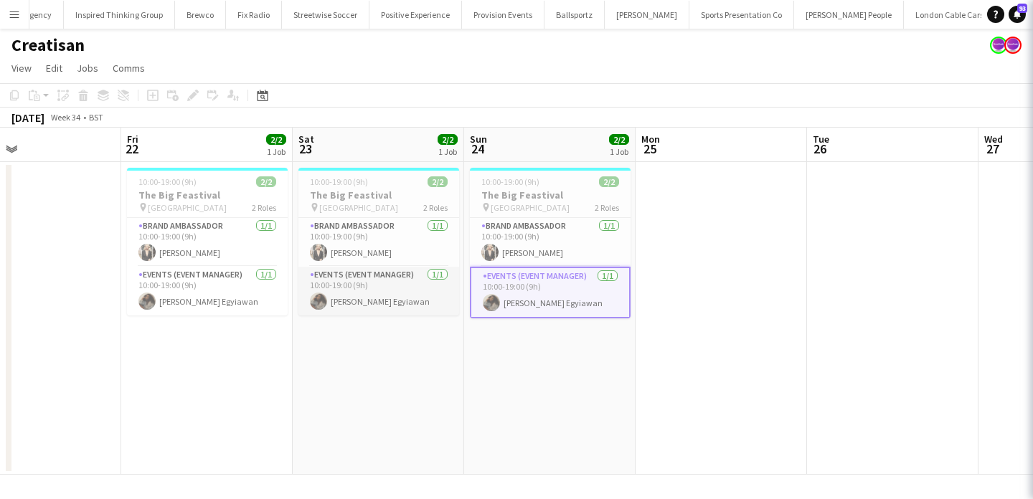
click at [401, 304] on app-card-role "Events (Event Manager) 1/1 10:00-19:00 (9h) Odilia Egyiawan" at bounding box center [379, 291] width 161 height 49
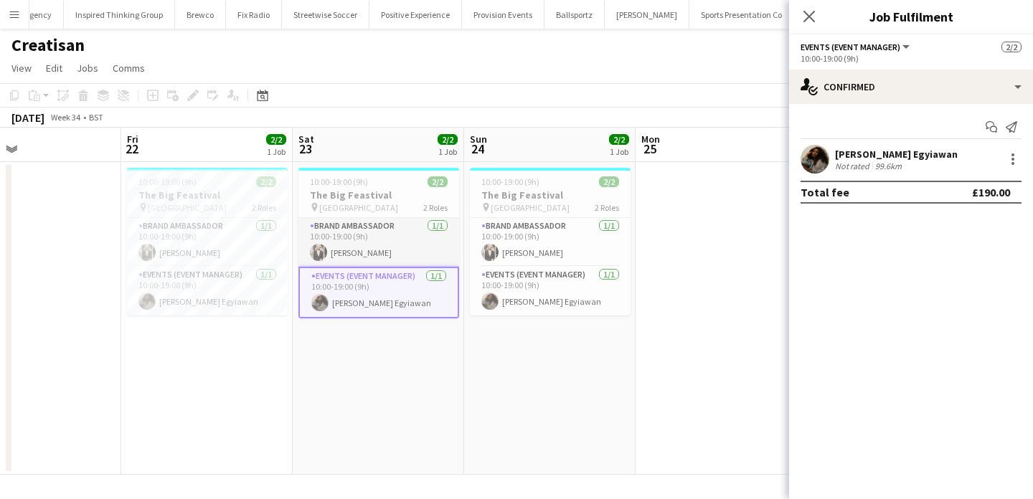
click at [400, 234] on app-card-role "Brand Ambassador 1/1 10:00-19:00 (9h) Monika Stakauskaite" at bounding box center [379, 242] width 161 height 49
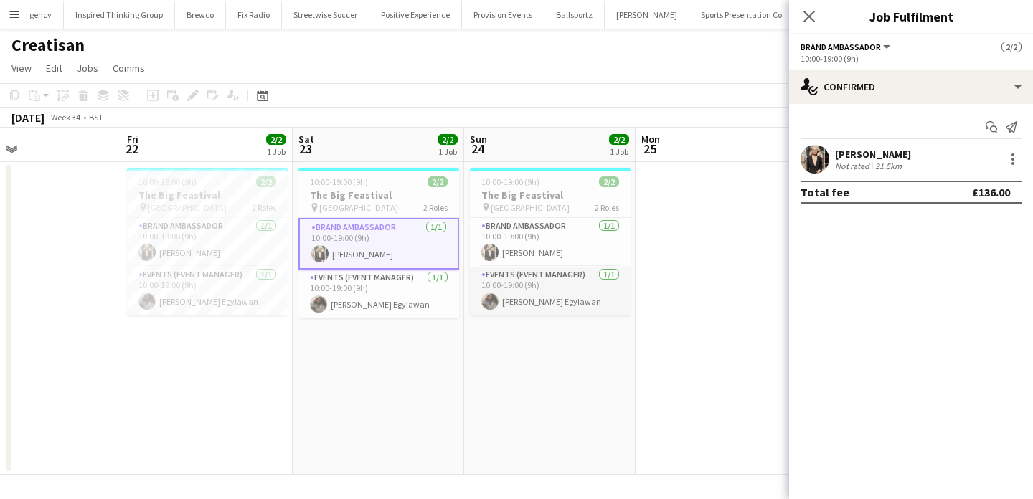
click at [485, 279] on app-card-role "Events (Event Manager) 1/1 10:00-19:00 (9h) Odilia Egyiawan" at bounding box center [550, 291] width 161 height 49
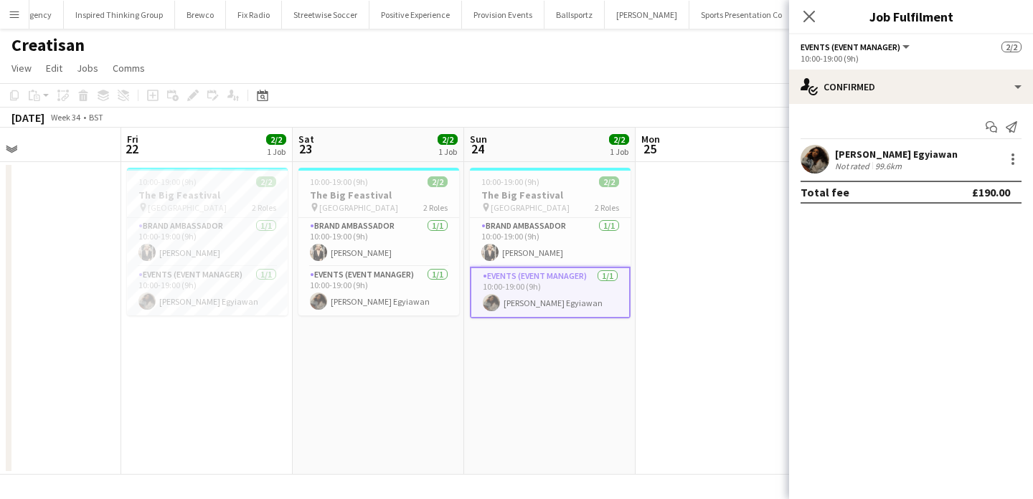
click at [917, 177] on app-confirmed-crew "Odilia Egyiawan Not rated 99.6km Total fee £190.00" at bounding box center [911, 174] width 244 height 59
click at [1021, 163] on div at bounding box center [1013, 159] width 17 height 17
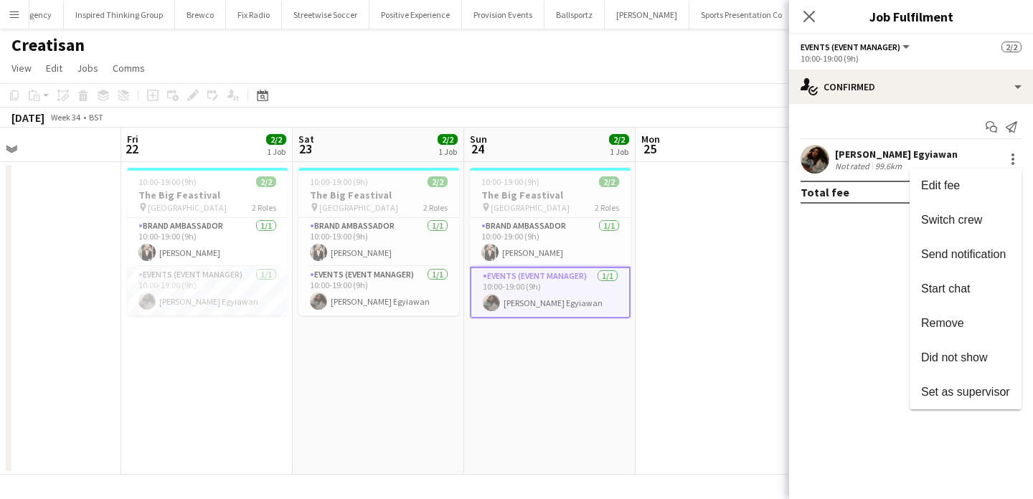
click at [507, 357] on div at bounding box center [516, 249] width 1033 height 499
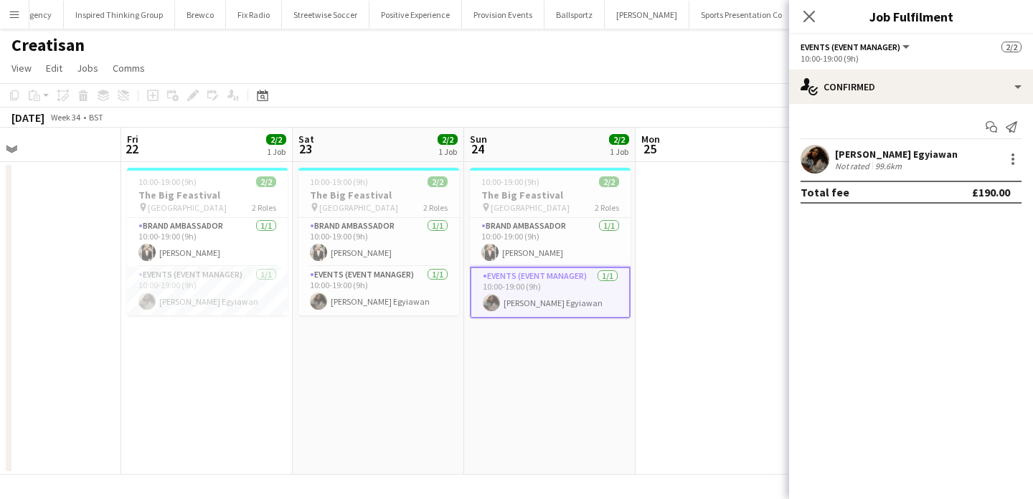
click at [558, 381] on app-date-cell "10:00-19:00 (9h) 2/2 The Big Feastival pin Oxfordshire 2 Roles Brand Ambassador…" at bounding box center [550, 318] width 172 height 313
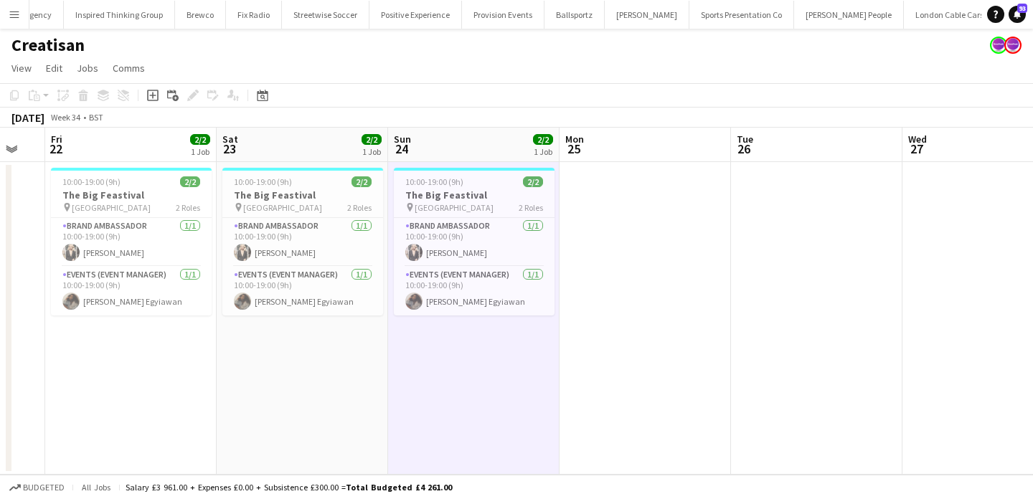
scroll to position [0, 642]
click at [481, 357] on app-date-cell "10:00-19:00 (9h) 2/2 The Big Feastival pin Oxfordshire 2 Roles Brand Ambassador…" at bounding box center [473, 318] width 172 height 313
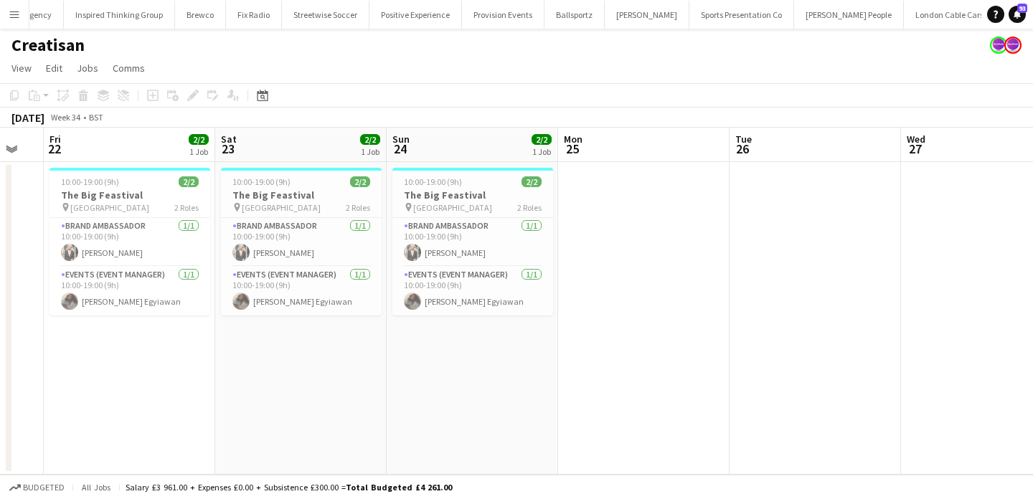
click at [478, 365] on app-date-cell "10:00-19:00 (9h) 2/2 The Big Feastival pin Oxfordshire 2 Roles Brand Ambassador…" at bounding box center [473, 318] width 172 height 313
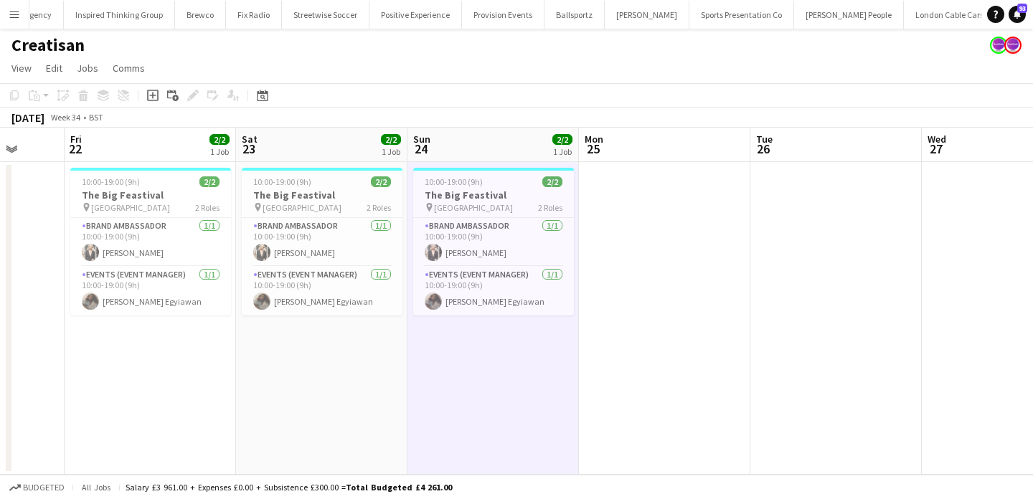
scroll to position [0, 622]
click at [503, 295] on app-card-role "Events (Event Manager) 1/1 10:00-19:00 (9h) Odilia Egyiawan" at bounding box center [493, 291] width 161 height 49
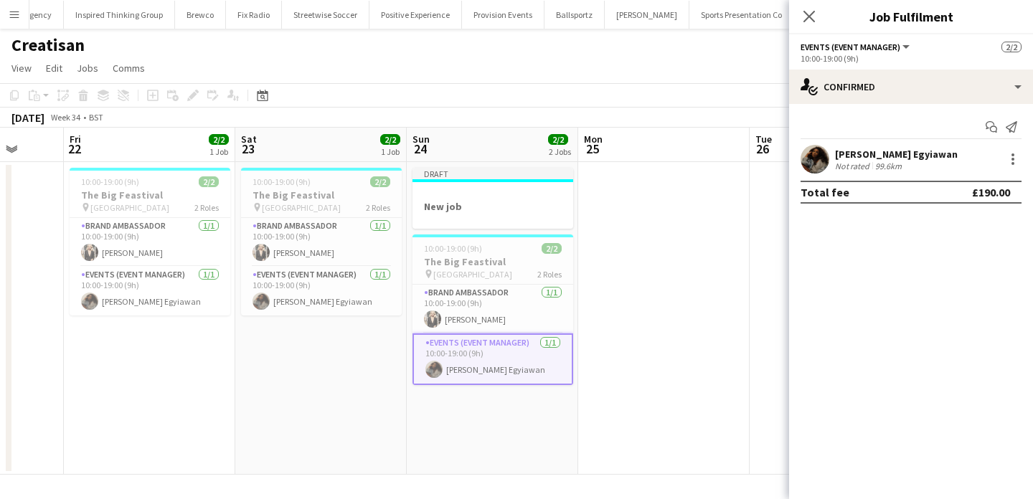
click at [603, 331] on app-date-cell at bounding box center [664, 318] width 172 height 313
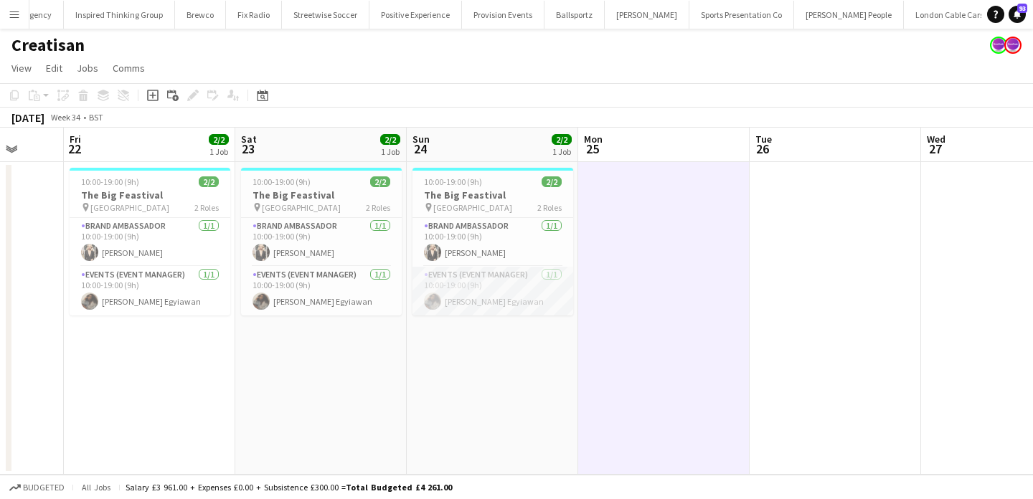
click at [513, 296] on app-card-role "Events (Event Manager) 1/1 10:00-19:00 (9h) Odilia Egyiawan" at bounding box center [493, 291] width 161 height 49
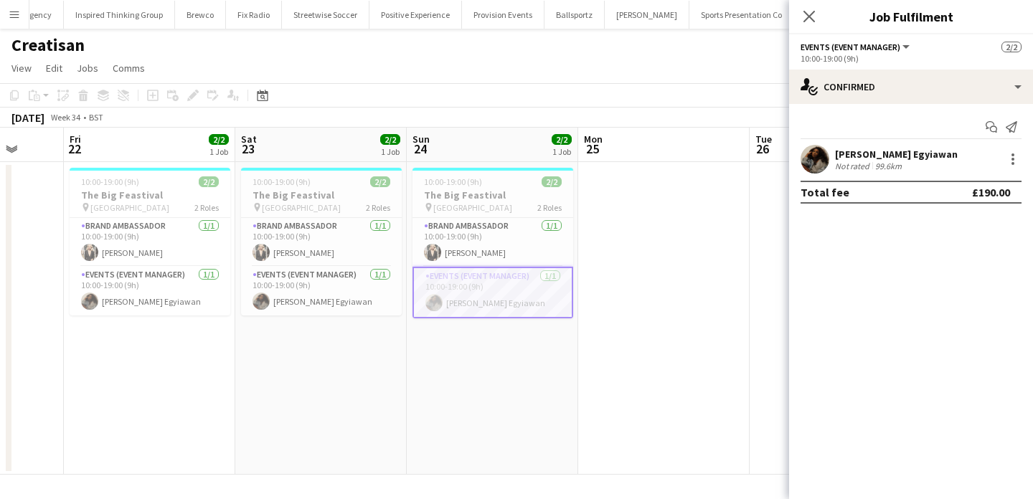
click at [1002, 151] on div at bounding box center [1012, 159] width 20 height 17
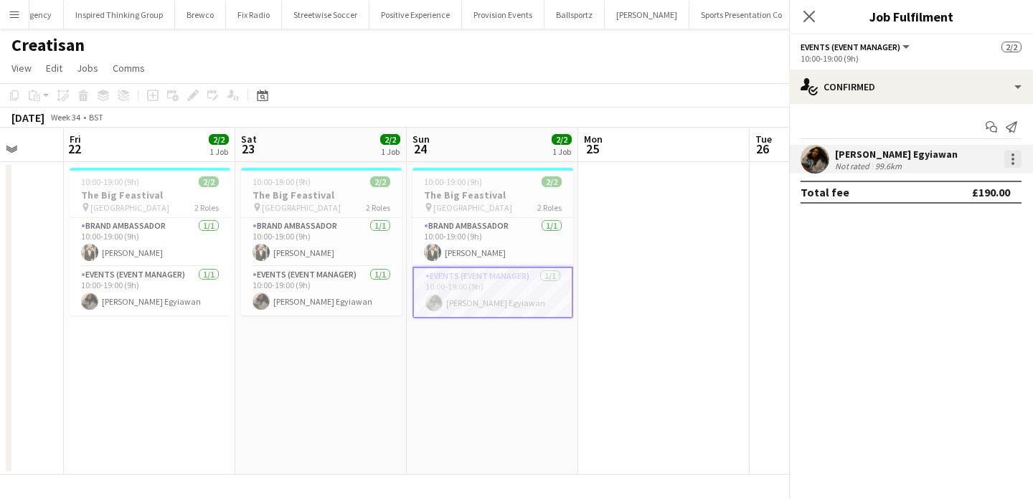
click at [1015, 165] on div at bounding box center [1013, 159] width 17 height 17
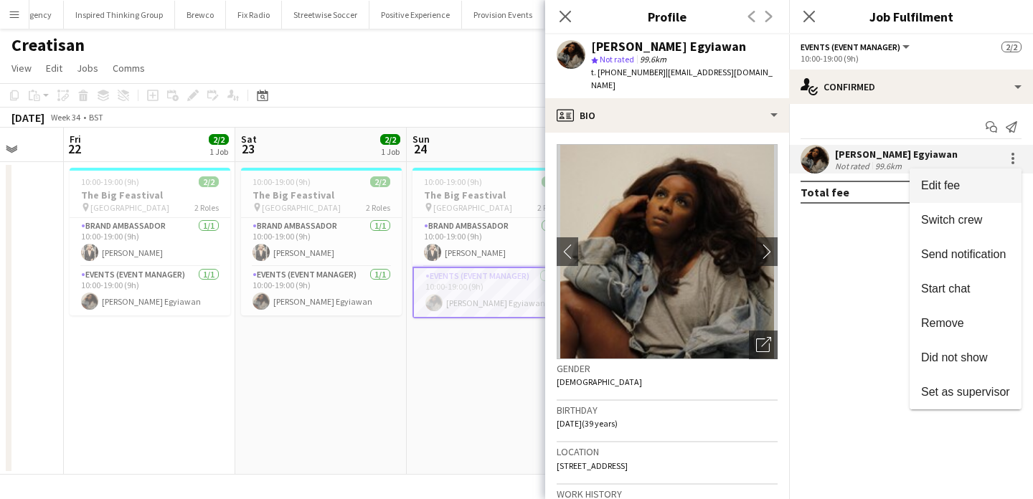
click at [1017, 194] on button "Edit fee" at bounding box center [966, 186] width 112 height 34
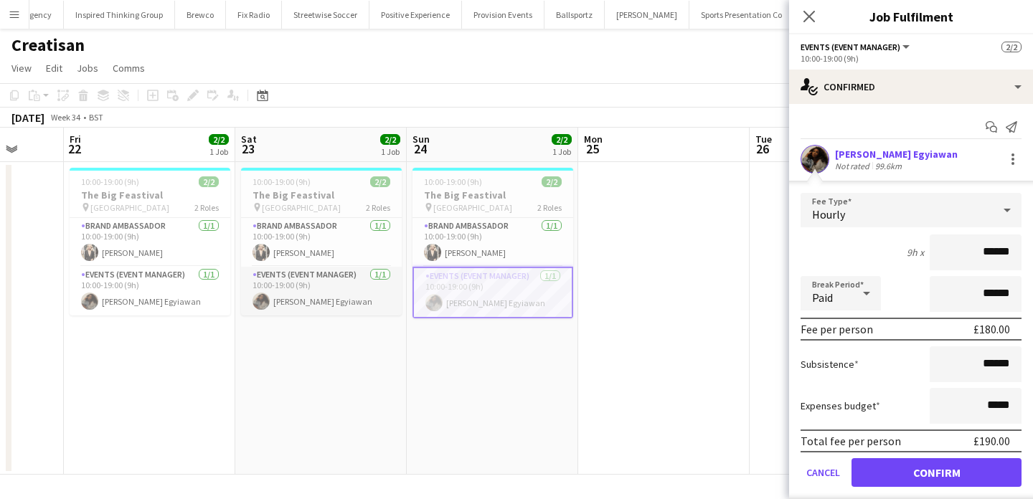
click at [330, 283] on app-card-role "Events (Event Manager) 1/1 10:00-19:00 (9h) Odilia Egyiawan" at bounding box center [321, 291] width 161 height 49
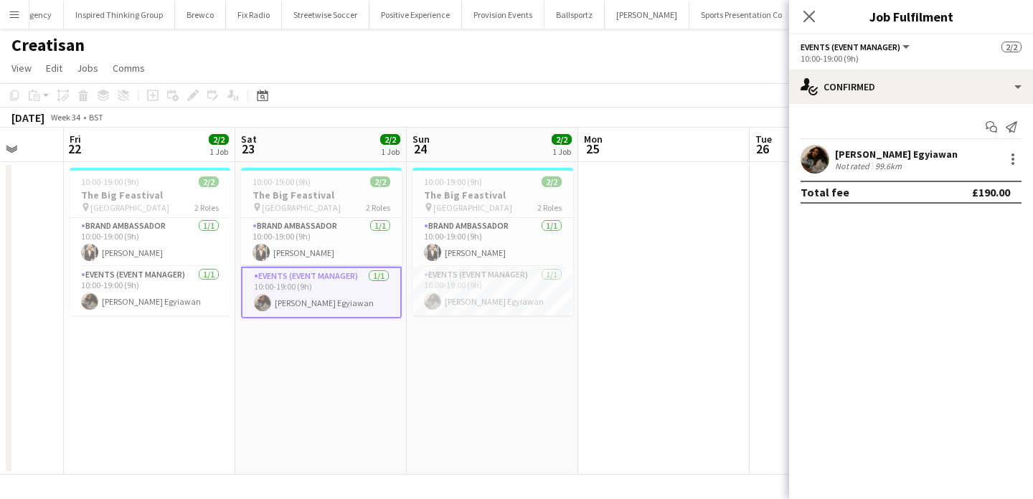
click at [932, 164] on div "Odilia Egyiawan Not rated 99.6km" at bounding box center [911, 159] width 244 height 29
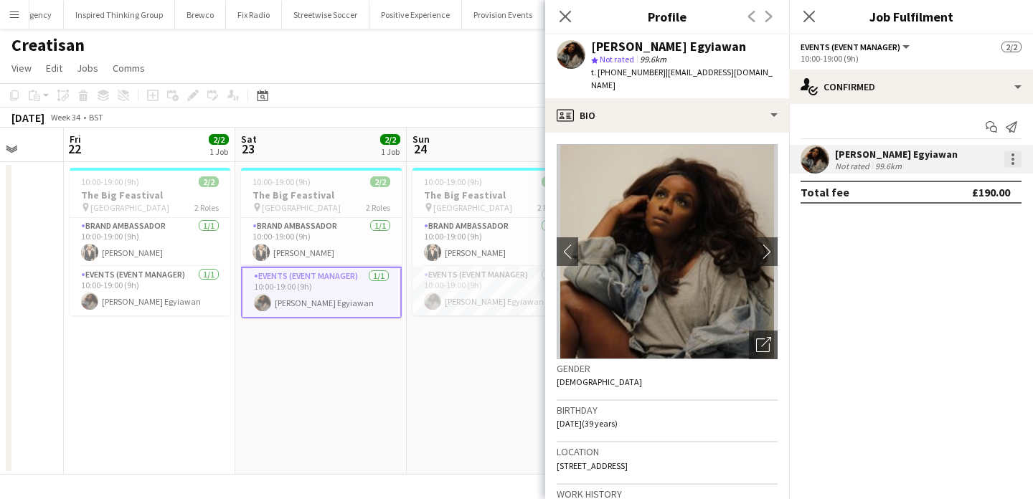
click at [1015, 161] on div at bounding box center [1013, 159] width 17 height 17
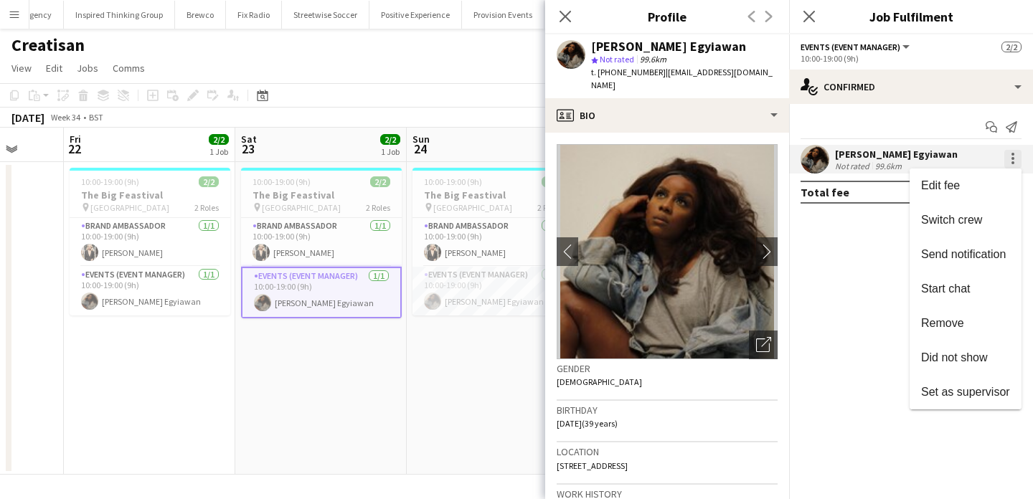
click at [1016, 178] on button "Edit fee" at bounding box center [966, 186] width 112 height 34
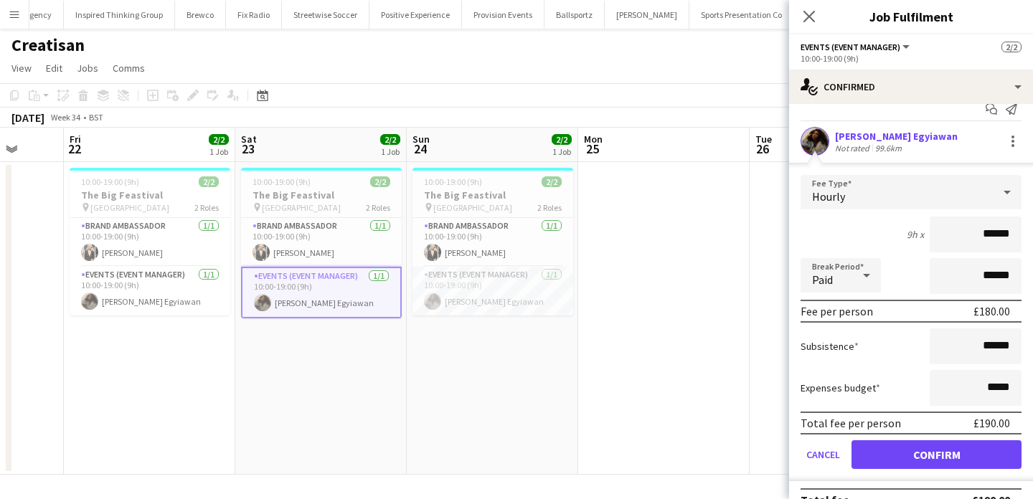
scroll to position [22, 0]
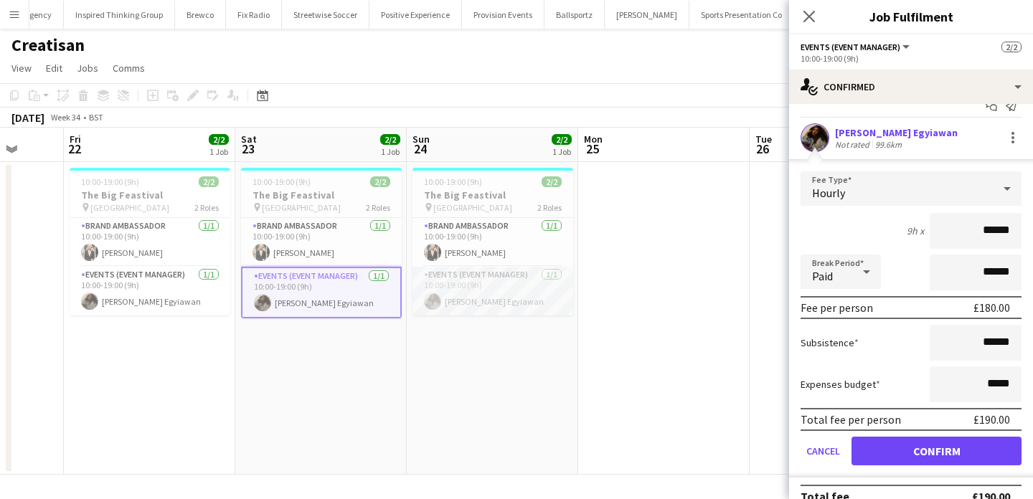
click at [550, 283] on app-card-role "Events (Event Manager) 1/1 10:00-19:00 (9h) Odilia Egyiawan" at bounding box center [493, 291] width 161 height 49
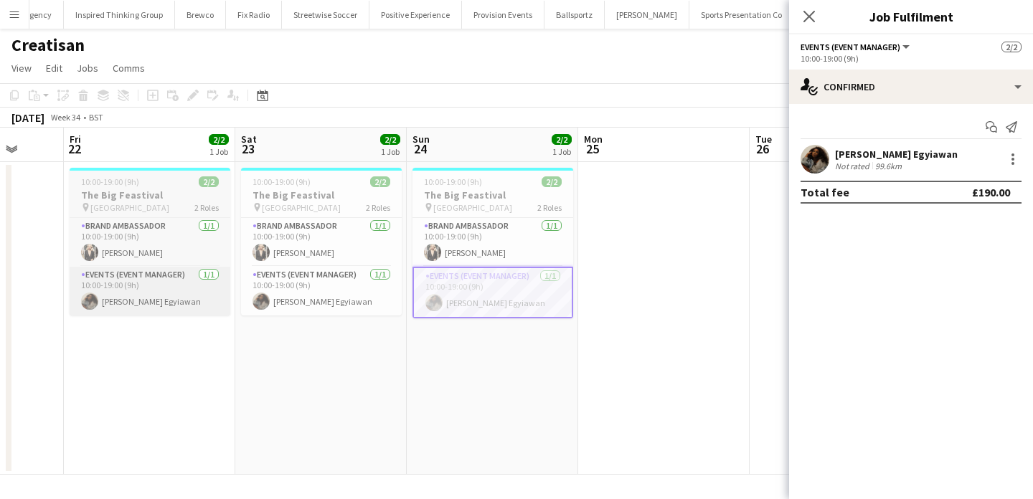
scroll to position [0, 0]
click at [156, 288] on app-card-role "Events (Event Manager) 1/1 10:00-19:00 (9h) Odilia Egyiawan" at bounding box center [150, 291] width 161 height 49
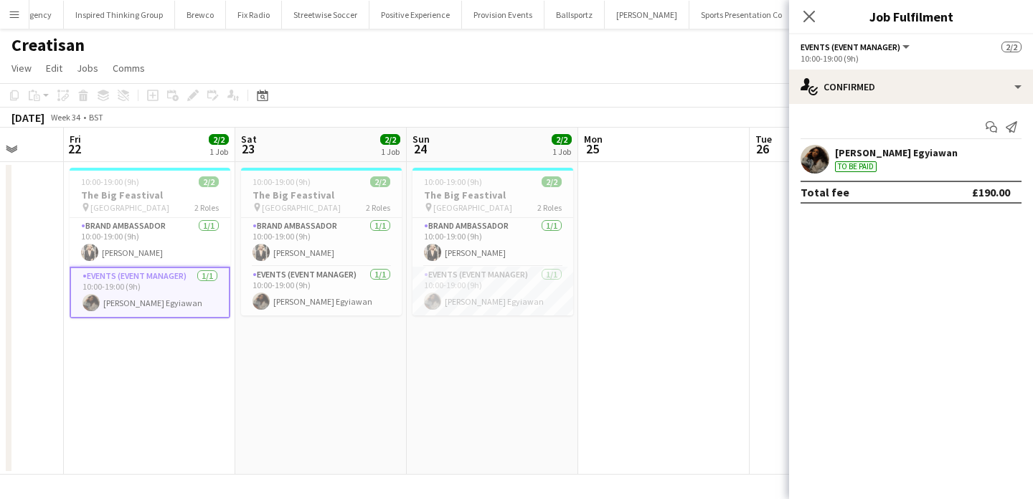
click at [860, 173] on div "Odilia Egyiawan To be paid" at bounding box center [911, 159] width 244 height 29
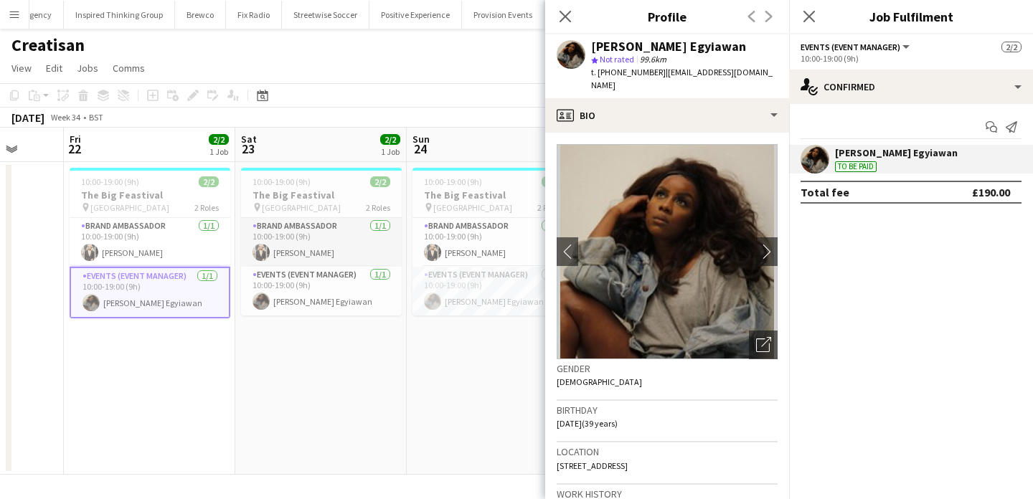
click at [349, 258] on app-card-role "Brand Ambassador 1/1 10:00-19:00 (9h) Monika Stakauskaite" at bounding box center [321, 242] width 161 height 49
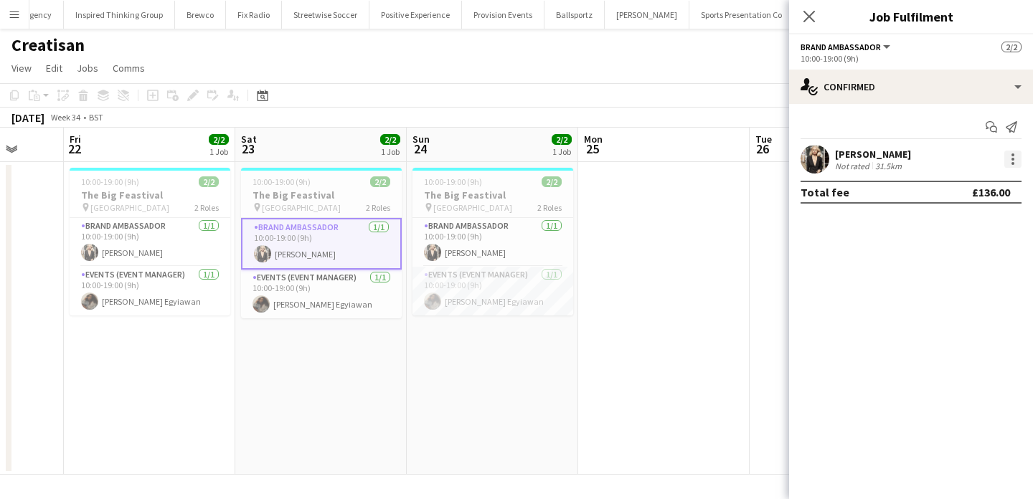
click at [1021, 166] on div at bounding box center [1013, 159] width 17 height 17
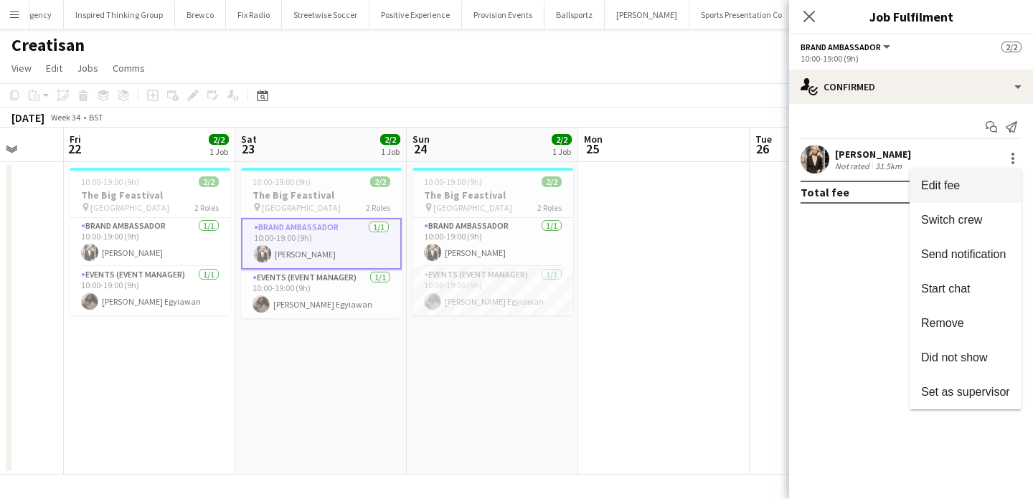
click at [1014, 182] on button "Edit fee" at bounding box center [966, 186] width 112 height 34
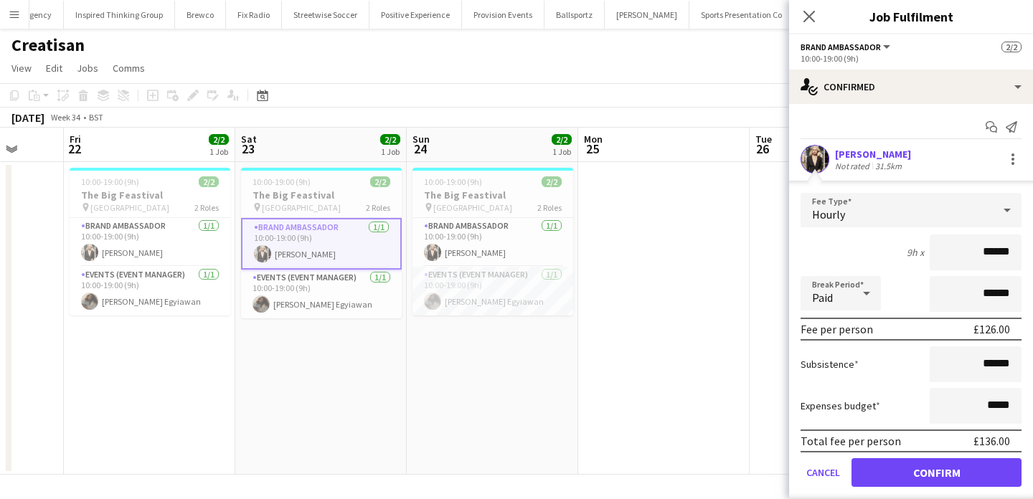
click at [640, 231] on app-date-cell at bounding box center [664, 318] width 172 height 313
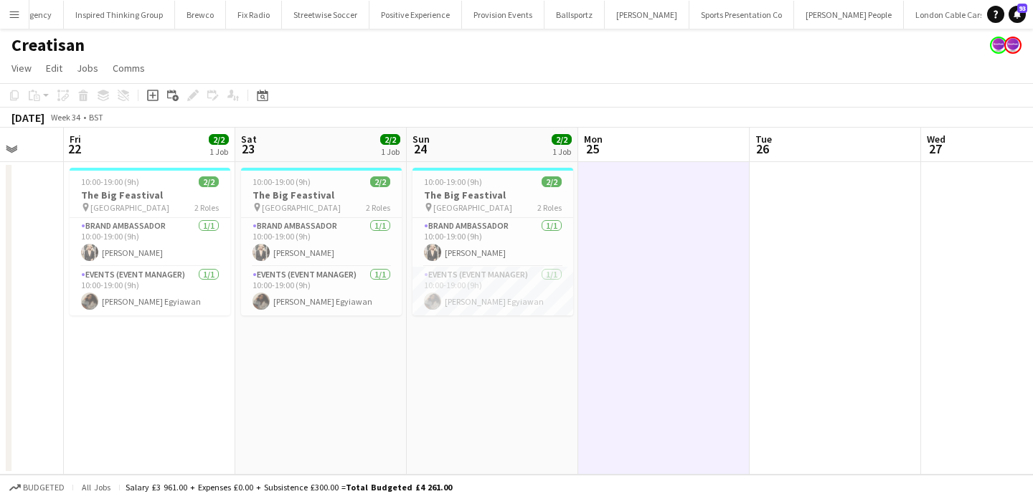
click at [465, 319] on app-date-cell "10:00-19:00 (9h) 2/2 The Big Feastival pin Oxfordshire 2 Roles Brand Ambassador…" at bounding box center [493, 318] width 172 height 313
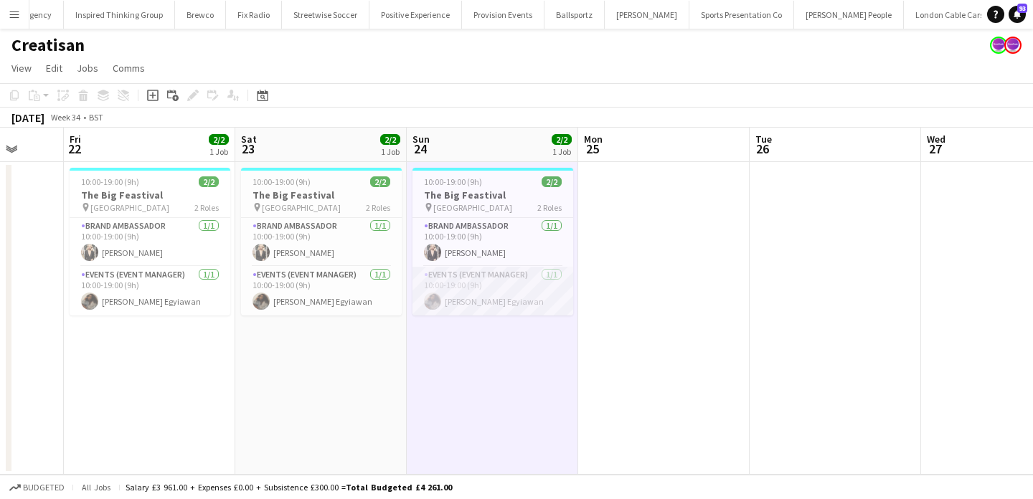
click at [483, 297] on app-card-role "Events (Event Manager) 1/1 10:00-19:00 (9h) Odilia Egyiawan" at bounding box center [493, 291] width 161 height 49
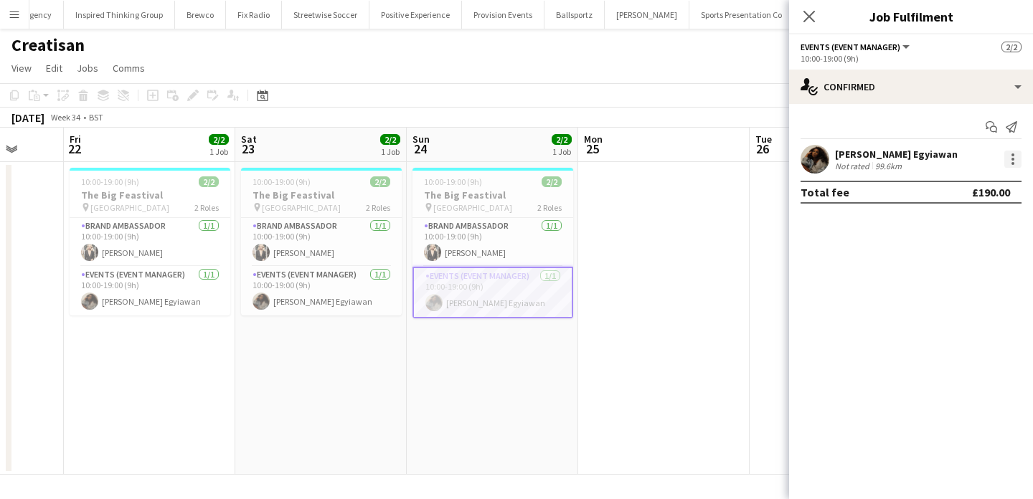
click at [1005, 162] on div at bounding box center [1013, 159] width 17 height 17
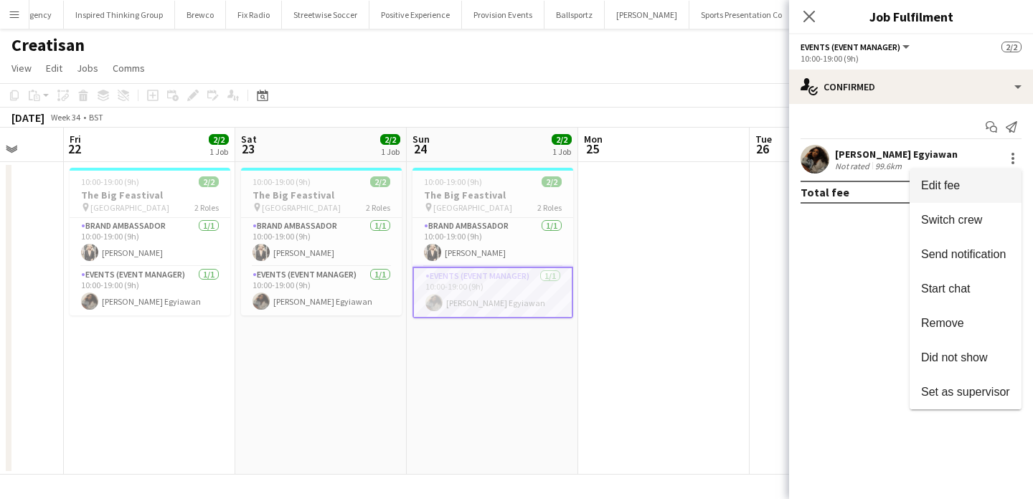
click at [1012, 180] on button "Edit fee" at bounding box center [966, 186] width 112 height 34
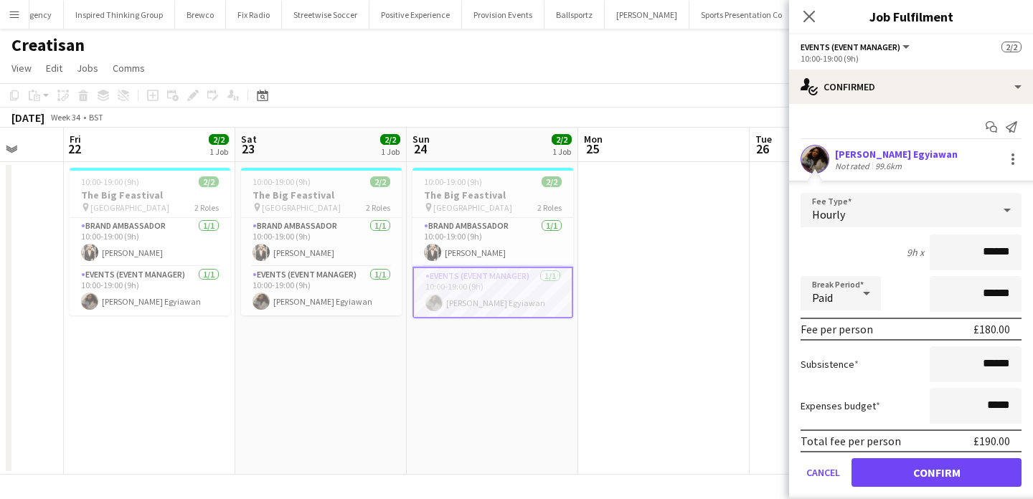
click at [704, 330] on app-date-cell at bounding box center [664, 318] width 172 height 313
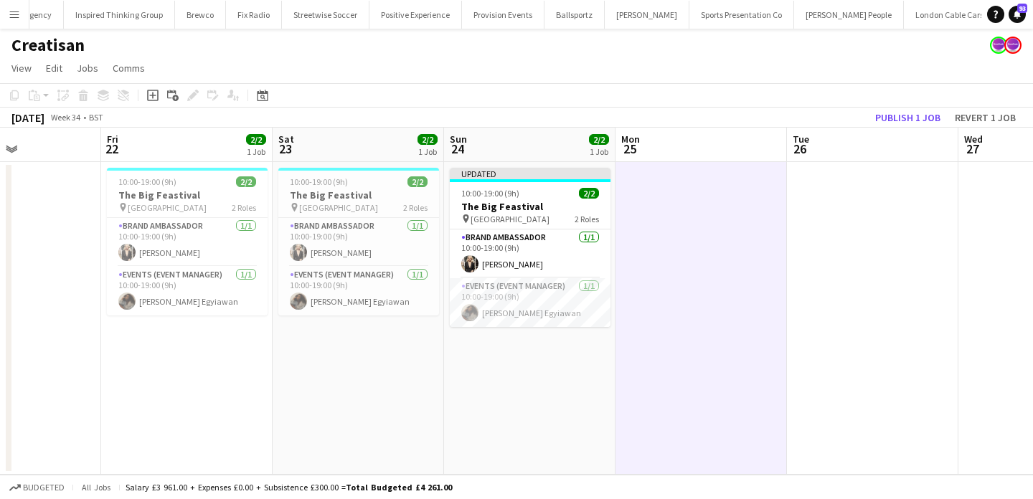
scroll to position [0, 584]
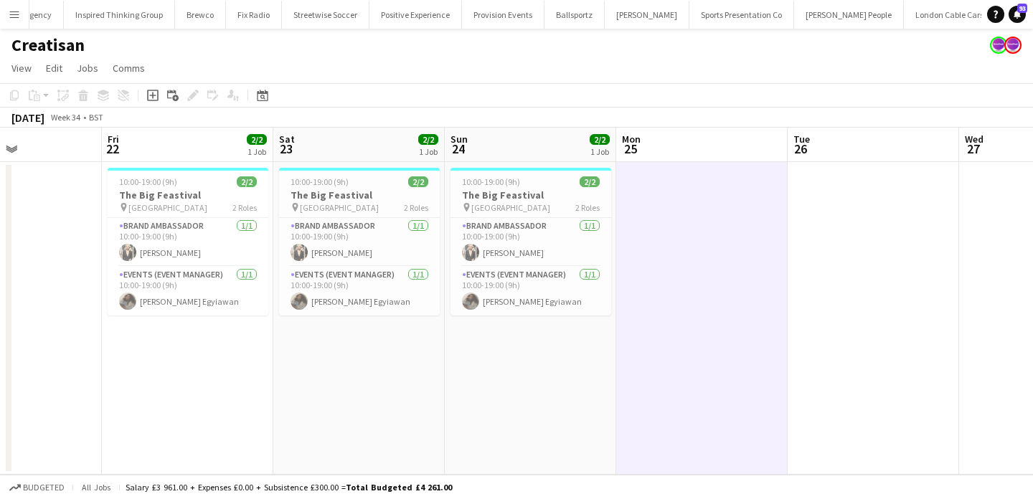
click at [6, 18] on button "Menu" at bounding box center [14, 14] width 29 height 29
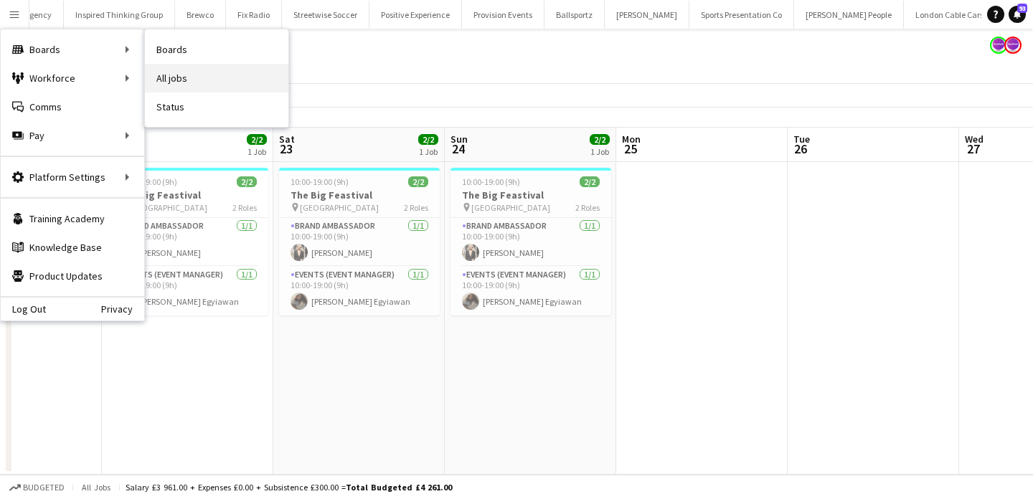
click at [202, 70] on link "All jobs" at bounding box center [217, 78] width 144 height 29
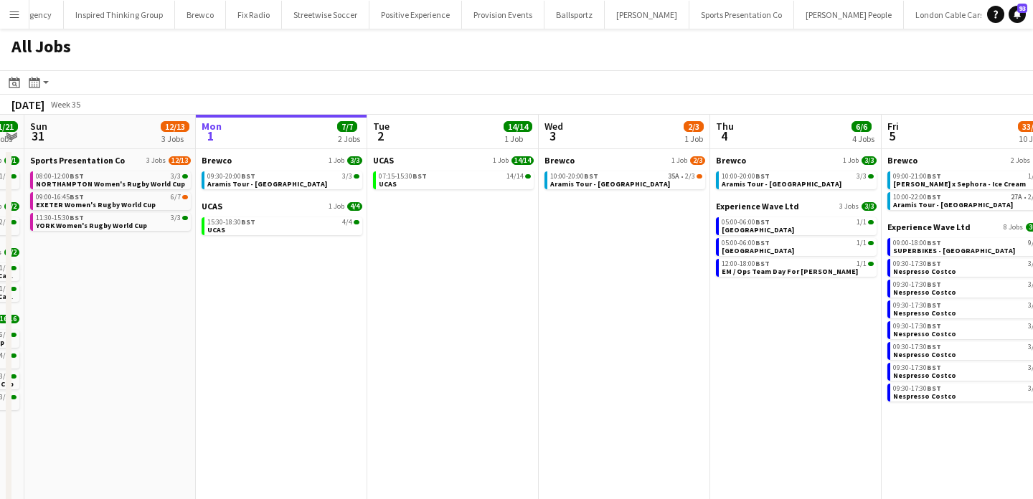
scroll to position [0, 316]
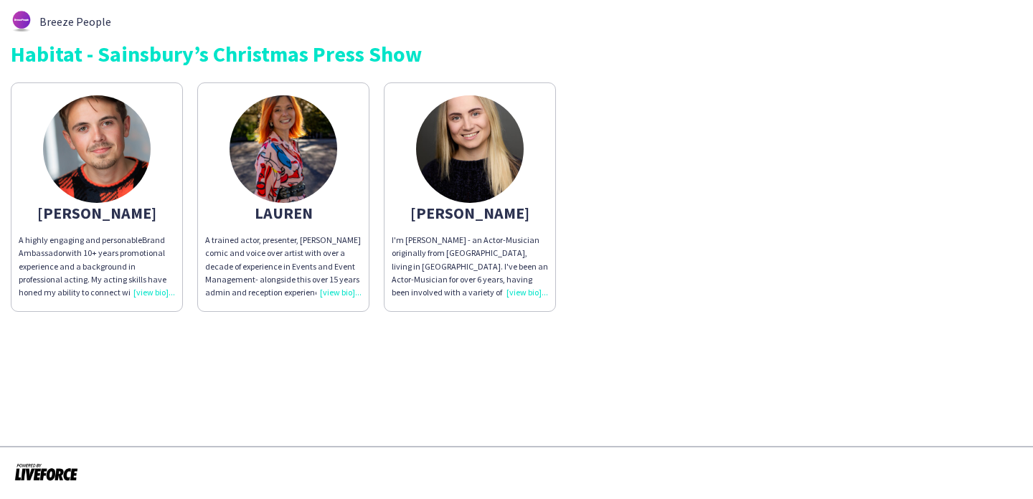
click at [340, 142] on app-share-pages-crew-card "[PERSON_NAME] A trained actor, presenter, improv comic and voice over artist wi…" at bounding box center [283, 198] width 172 height 230
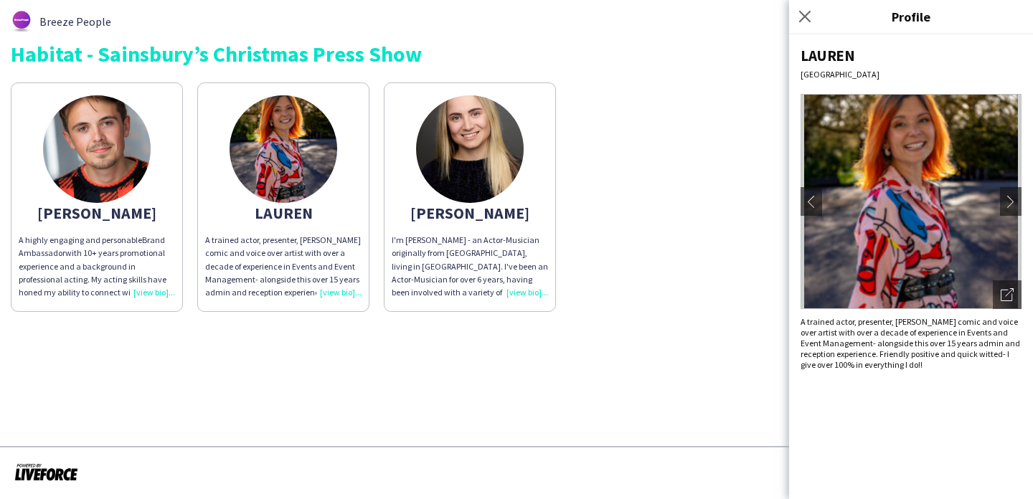
click at [991, 334] on div "A trained actor, presenter, [PERSON_NAME] comic and voice over artist with over…" at bounding box center [911, 343] width 221 height 54
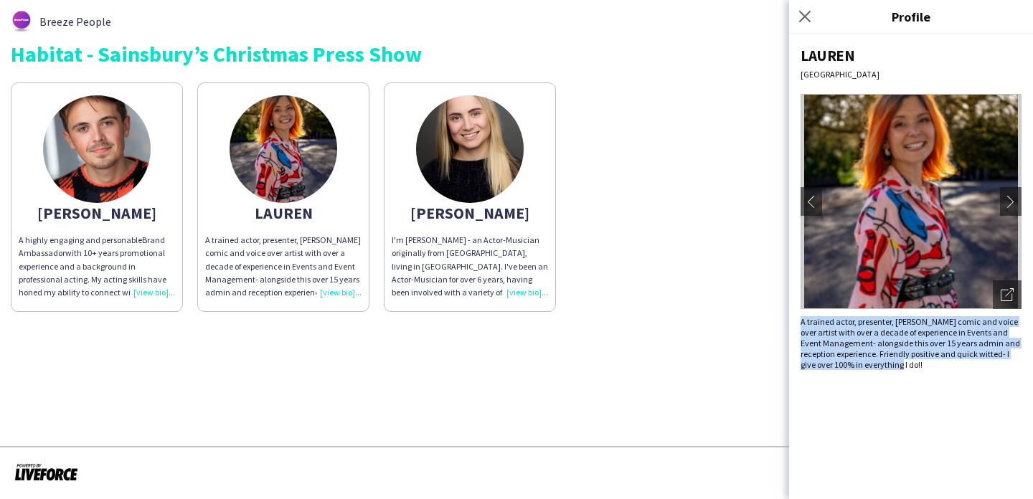
click at [991, 334] on div "A trained actor, presenter, [PERSON_NAME] comic and voice over artist with over…" at bounding box center [911, 343] width 221 height 54
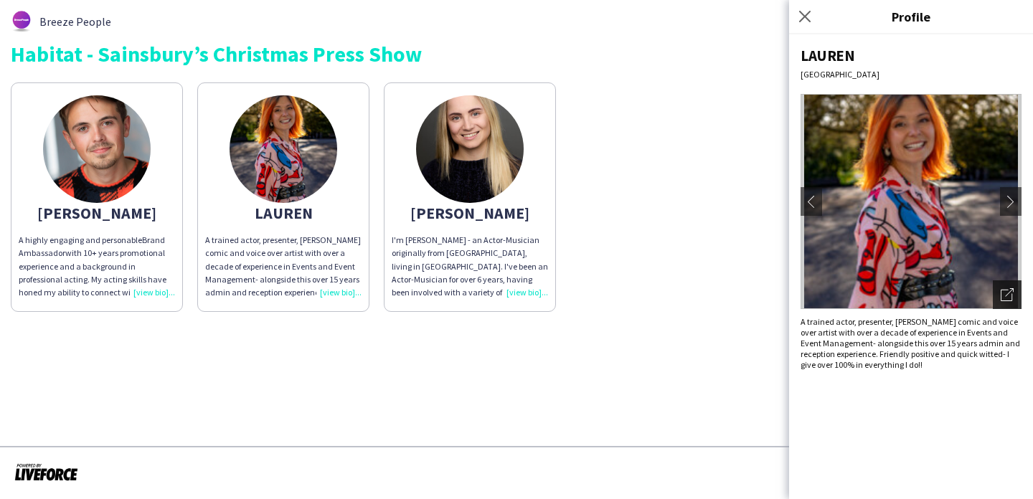
click at [1020, 291] on div "Open photos pop-in" at bounding box center [1007, 295] width 29 height 29
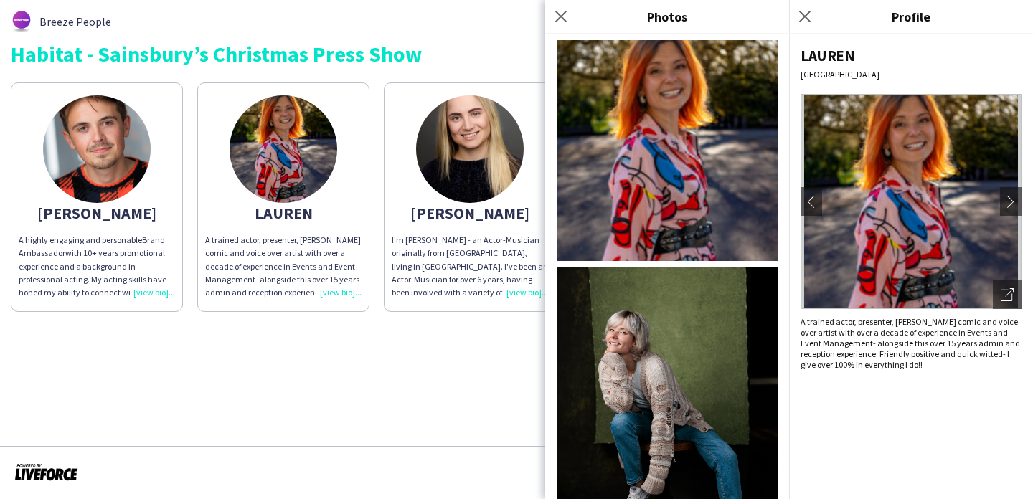
click at [445, 311] on app-share-pages-crew-card "Mary I'm Mary - an Actor-Musician originally from Manchester, living in London.…" at bounding box center [470, 198] width 172 height 230
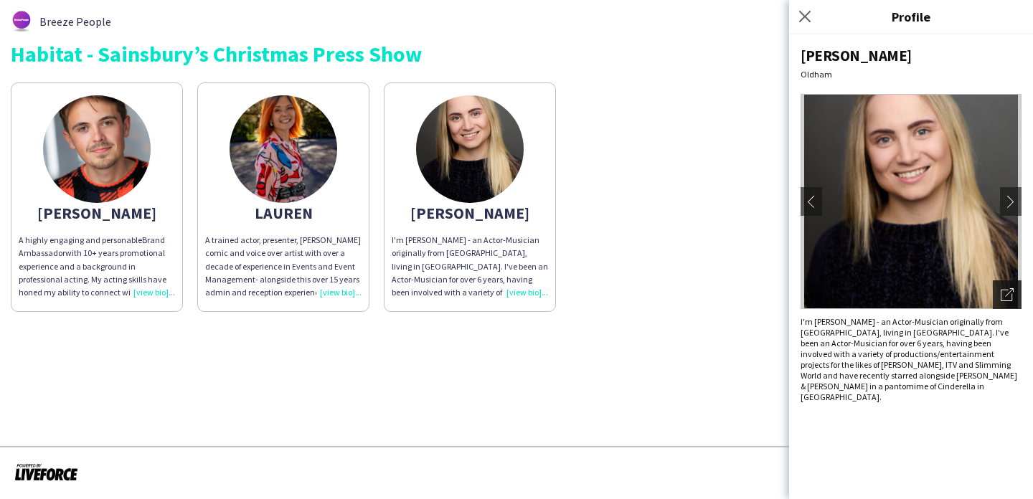
click at [1014, 304] on div "Open photos pop-in" at bounding box center [1007, 295] width 29 height 29
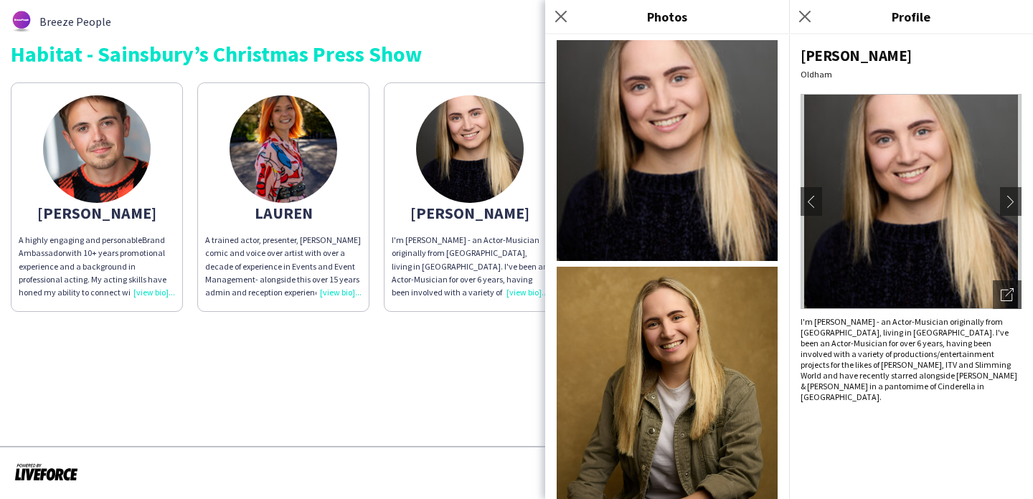
click at [447, 384] on app-share-pages "Breeze People Habitat - Sainsbury’s Christmas Press Show Blake A highly engagin…" at bounding box center [516, 249] width 1033 height 499
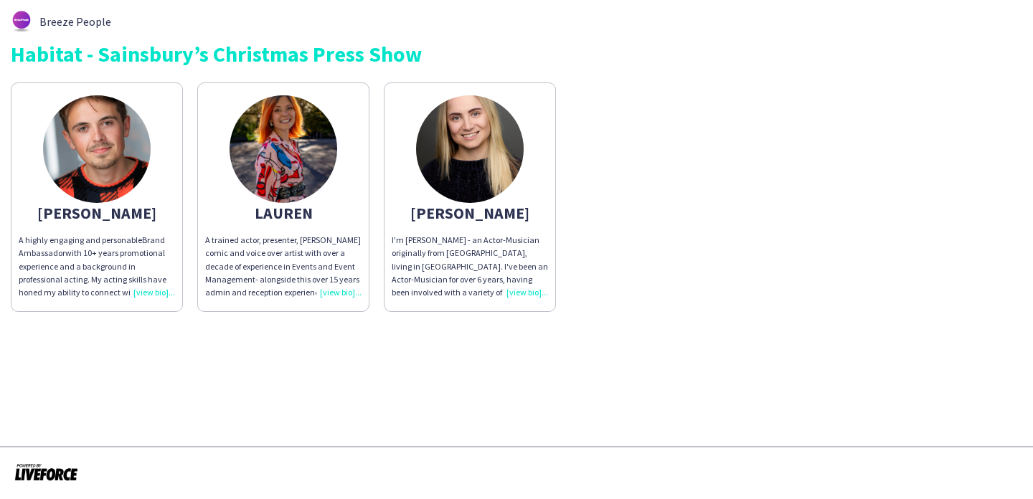
click at [350, 151] on app-share-pages-crew-card "LAUREN A trained actor, presenter, improv comic and voice over artist with over…" at bounding box center [283, 198] width 172 height 230
click at [133, 205] on app-share-pages-crew-card "[PERSON_NAME] A highly engaging and personable Brand Ambassador with 10+ years …" at bounding box center [97, 198] width 172 height 230
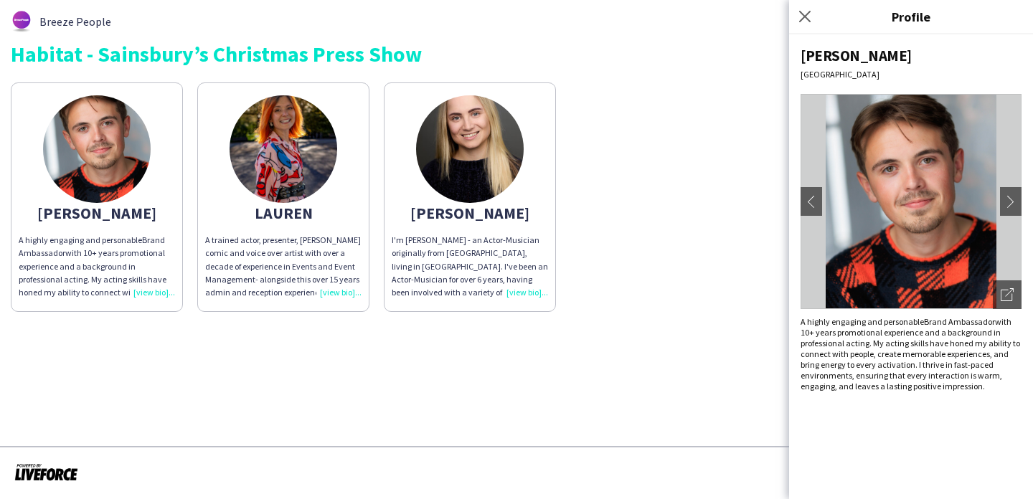
click at [133, 205] on app-share-pages-crew-card "[PERSON_NAME] A highly engaging and personable Brand Ambassador with 10+ years …" at bounding box center [97, 198] width 172 height 230
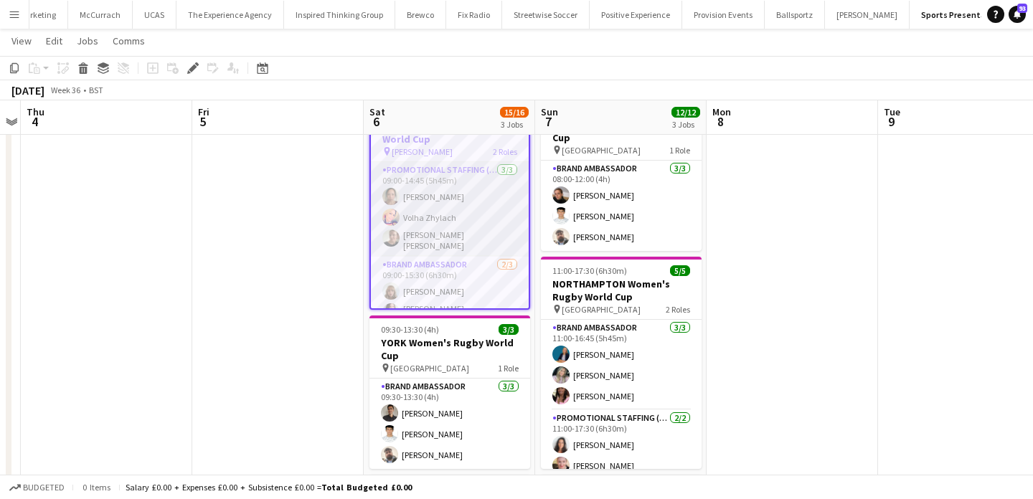
click at [458, 210] on app-card-role "Promotional Staffing (Brand Ambassadors) 3/3 09:00-14:45 (5h45m) Amy Lee Volha …" at bounding box center [450, 209] width 158 height 95
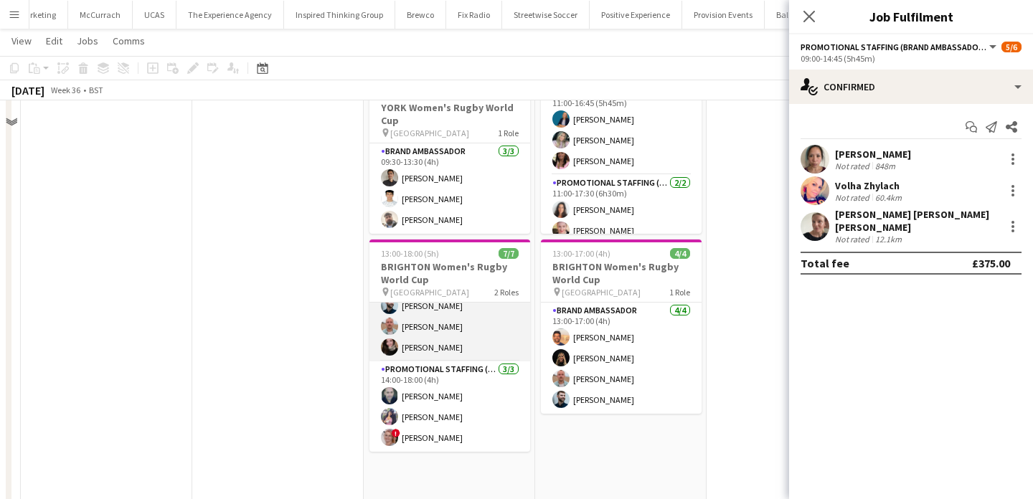
scroll to position [314, 0]
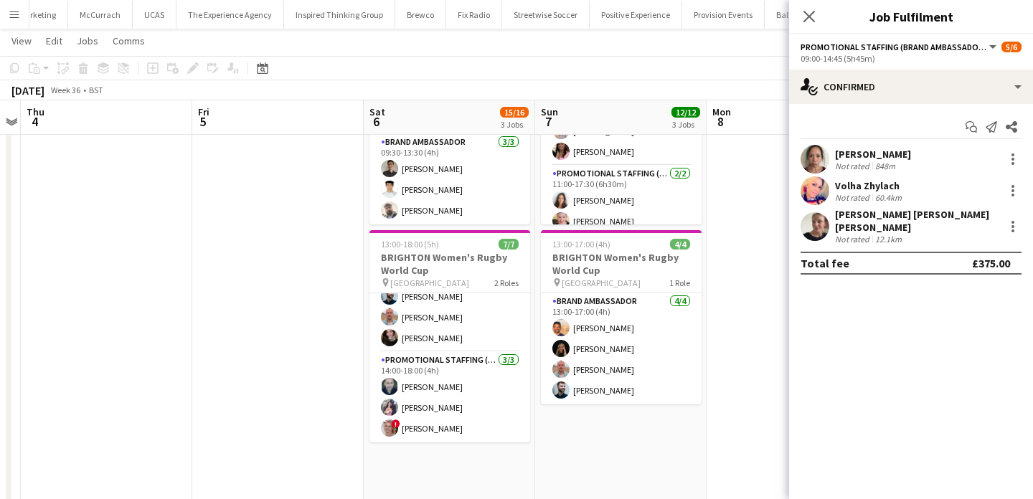
click at [560, 432] on app-date-cell "08:00-12:00 (4h) 3/3 YORK Women's Rugby World Cup pin York Community Stadium 1 …" at bounding box center [621, 221] width 172 height 749
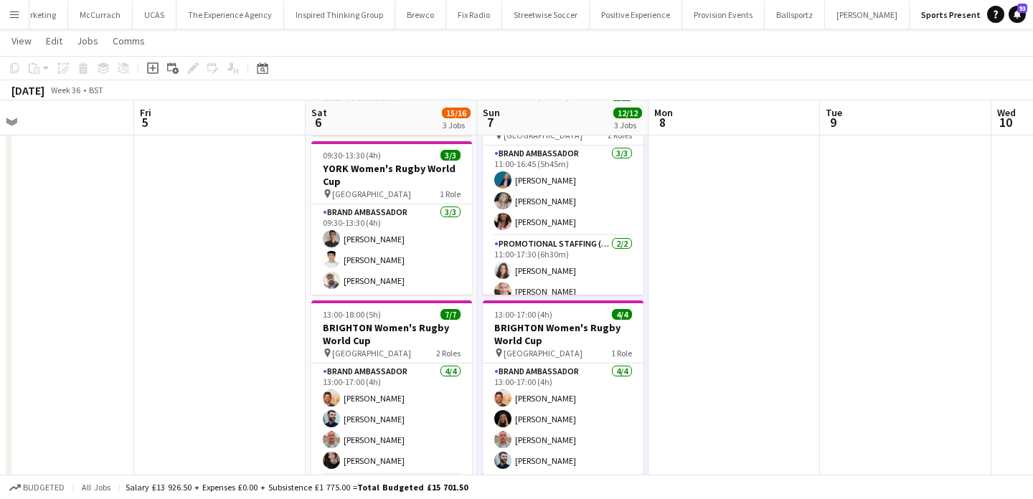
scroll to position [244, 0]
click at [17, 15] on app-icon "Menu" at bounding box center [14, 14] width 11 height 11
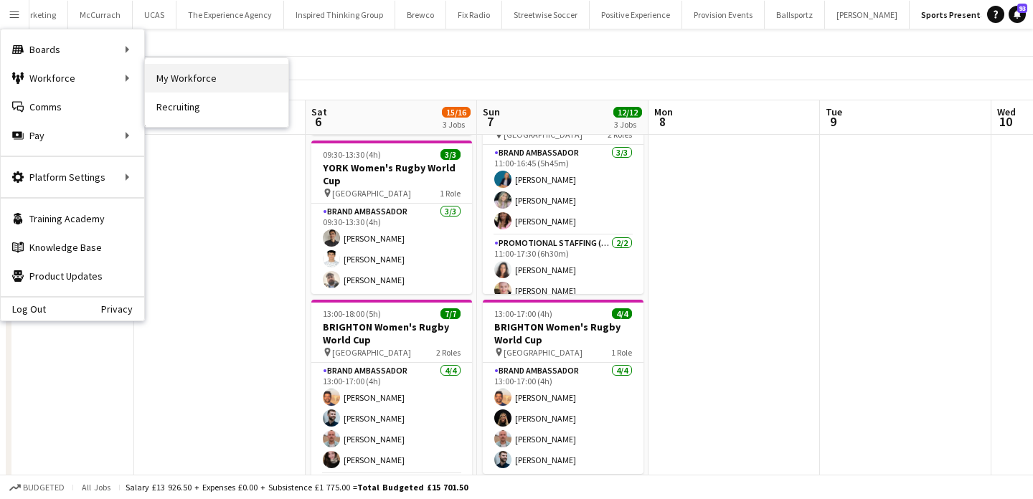
click at [195, 79] on link "My Workforce" at bounding box center [217, 78] width 144 height 29
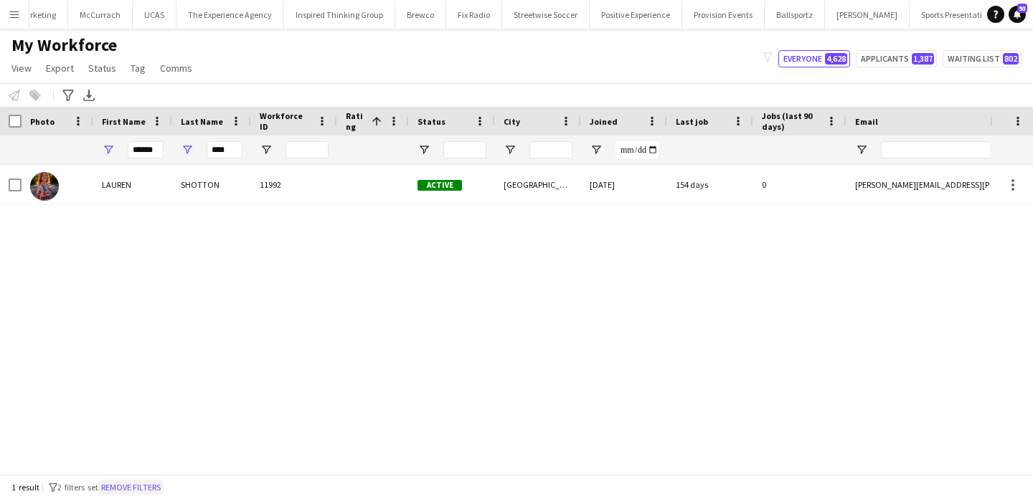
click at [151, 490] on button "Remove filters" at bounding box center [130, 488] width 65 height 16
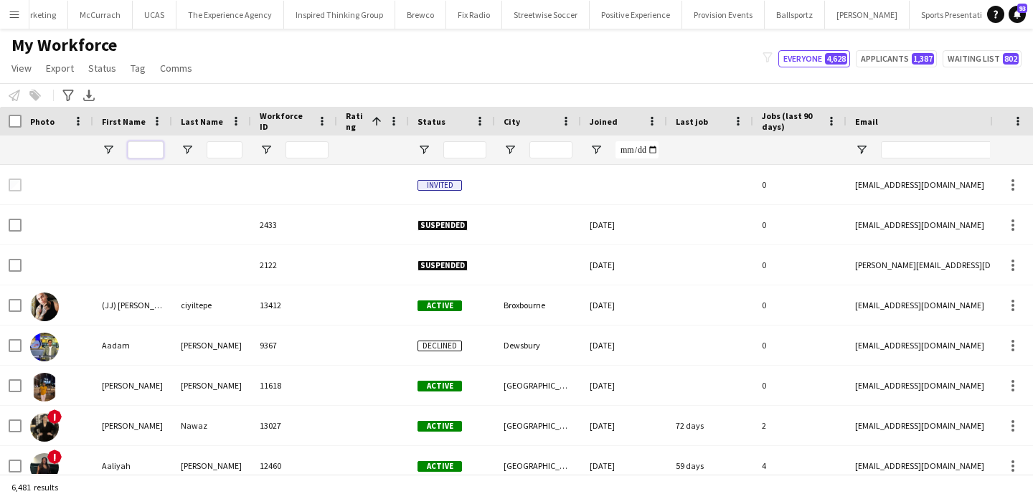
click at [151, 149] on input "First Name Filter Input" at bounding box center [146, 149] width 36 height 17
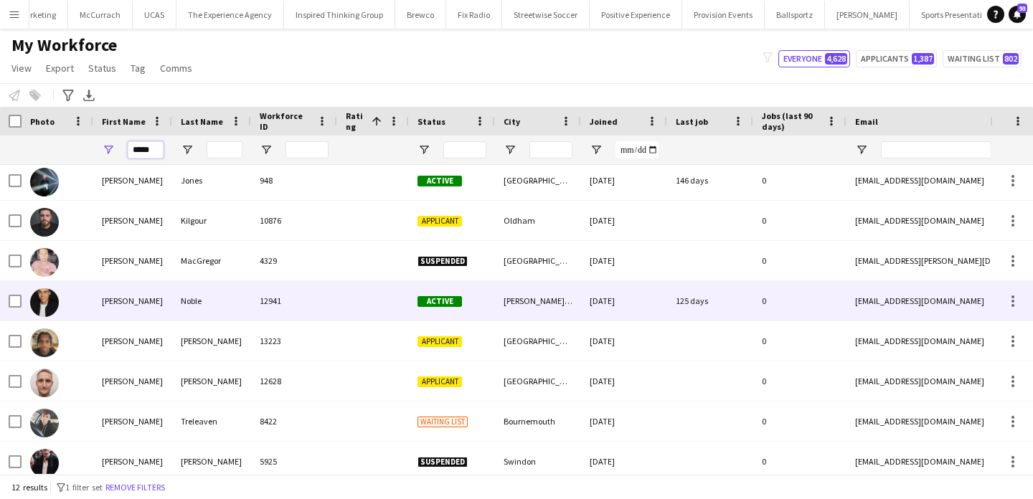
type input "*****"
click at [308, 299] on div "12941" at bounding box center [294, 300] width 86 height 39
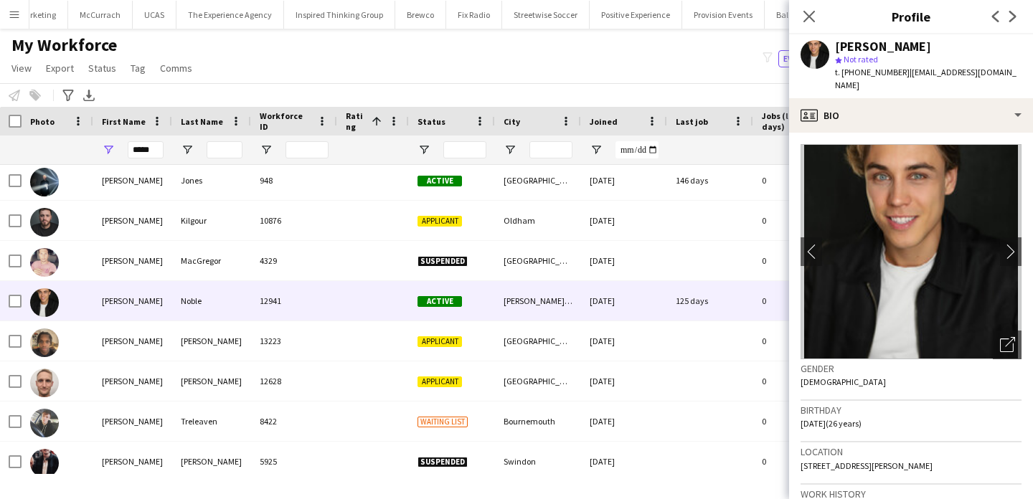
click at [866, 68] on span "t. +447990703984" at bounding box center [872, 72] width 75 height 11
drag, startPoint x: 866, startPoint y: 68, endPoint x: 842, endPoint y: 70, distance: 24.4
click at [842, 70] on span "t. +447990703984" at bounding box center [872, 72] width 75 height 11
copy span "+447990703984"
click at [150, 149] on input "*****" at bounding box center [146, 149] width 36 height 17
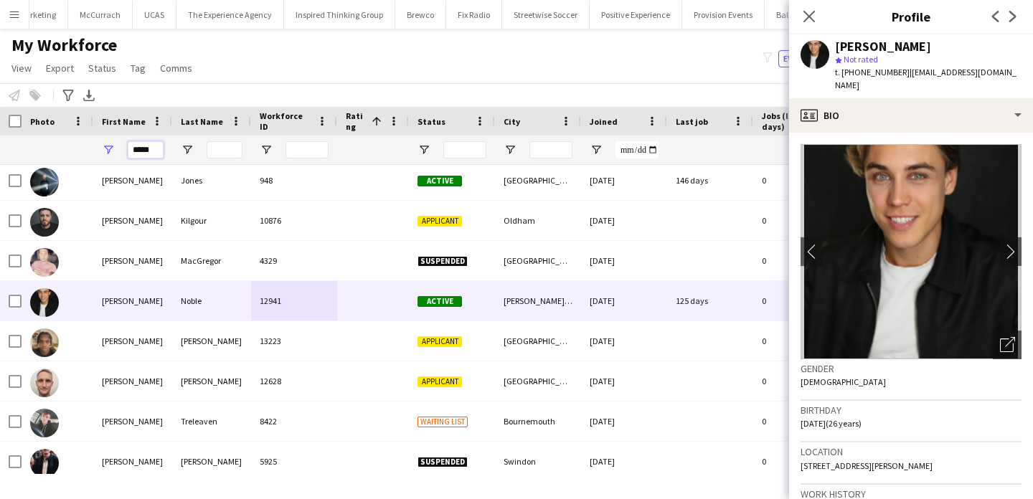
click at [150, 149] on input "*****" at bounding box center [146, 149] width 36 height 17
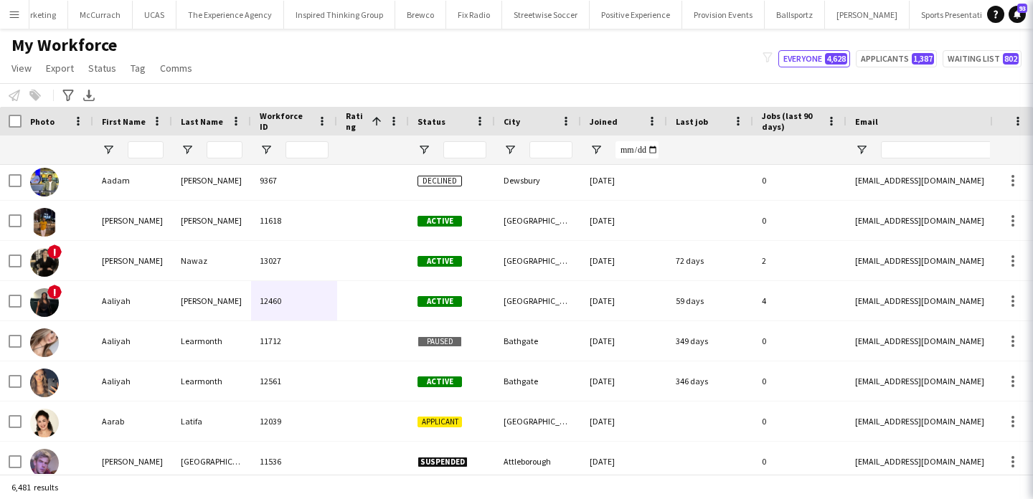
click at [407, 57] on div "My Workforce View Views Default view New view Update view Delete view Edit name…" at bounding box center [516, 58] width 1033 height 49
click at [973, 152] on input "Email Filter Input" at bounding box center [1003, 149] width 244 height 17
paste input "**********"
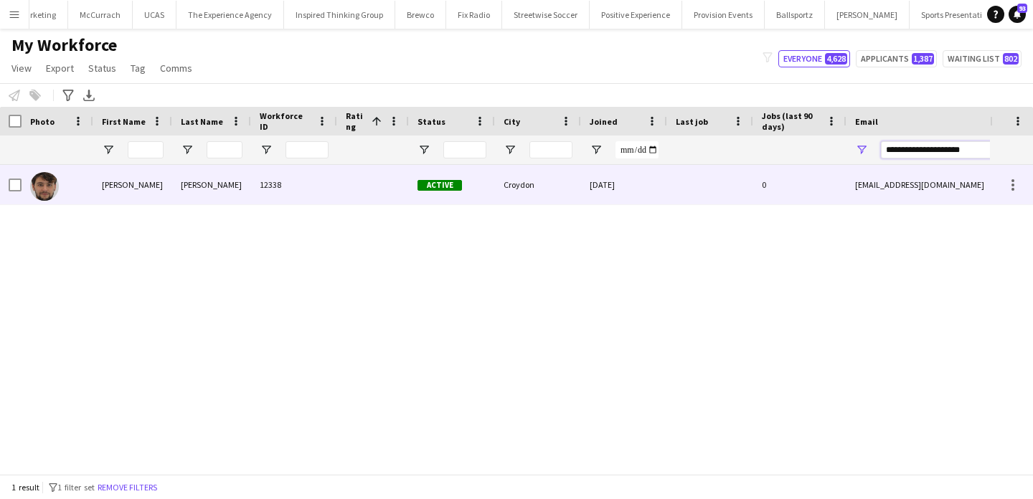
type input "**********"
click at [764, 190] on div "0" at bounding box center [799, 184] width 93 height 39
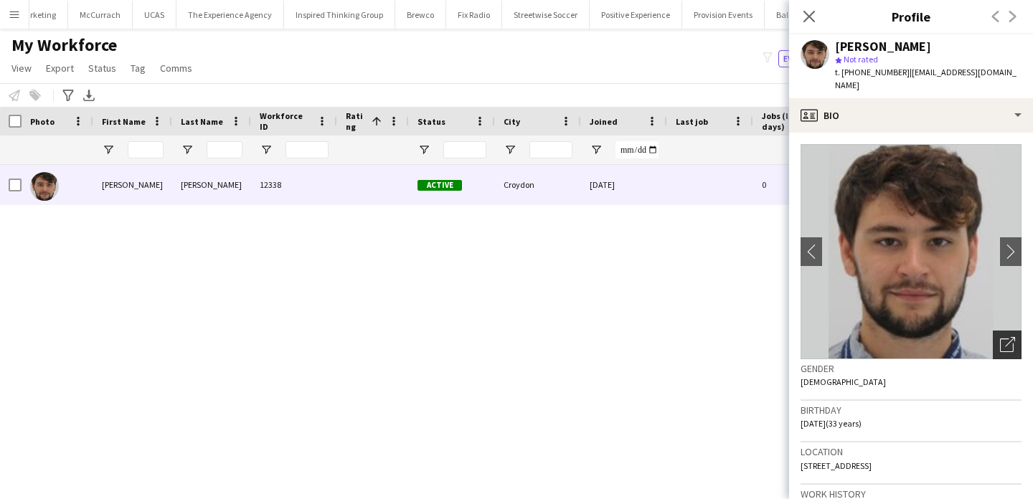
click at [1013, 337] on icon "Open photos pop-in" at bounding box center [1007, 344] width 15 height 15
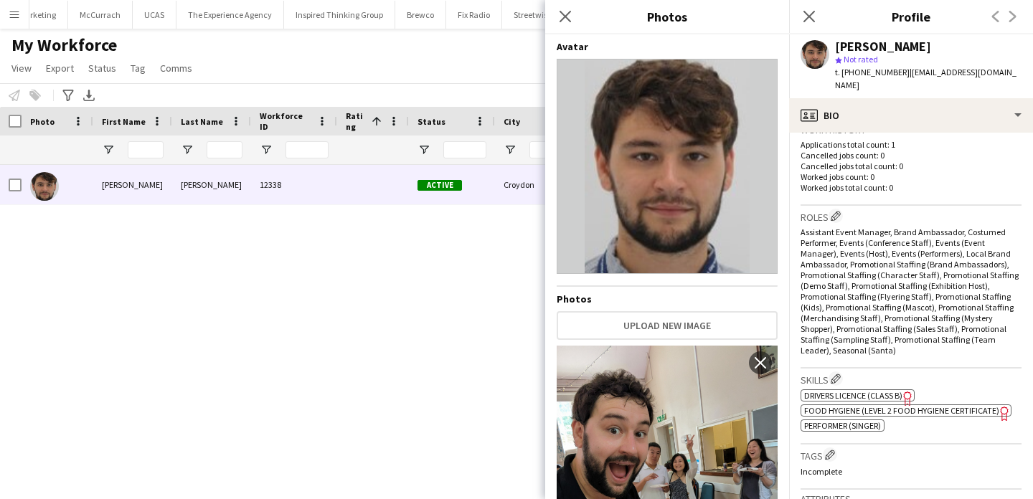
click at [403, 306] on div "William Holmes 12338 Active Croydon 08-06-2024 0 wilholmes@outlook.com +4407895…" at bounding box center [495, 319] width 990 height 309
click at [9, 17] on app-icon "Menu" at bounding box center [14, 14] width 11 height 11
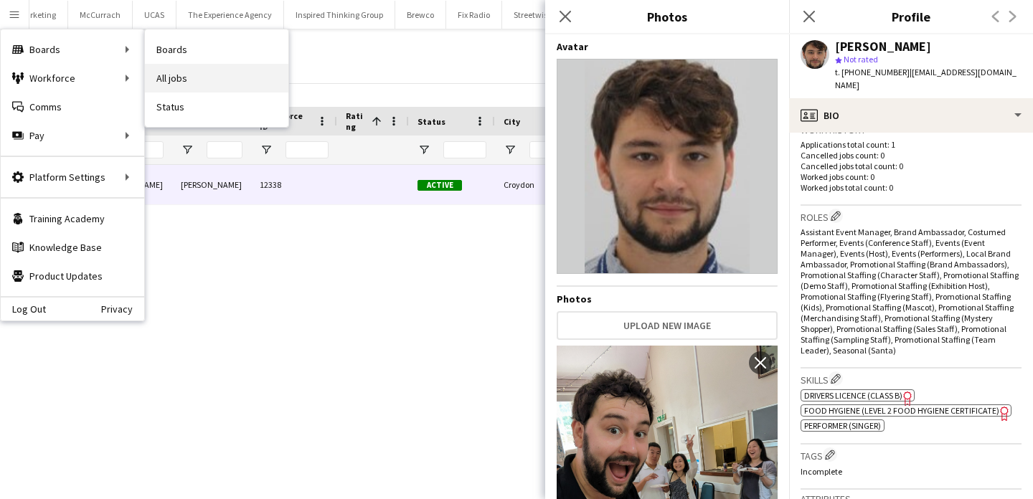
click at [191, 72] on link "All jobs" at bounding box center [217, 78] width 144 height 29
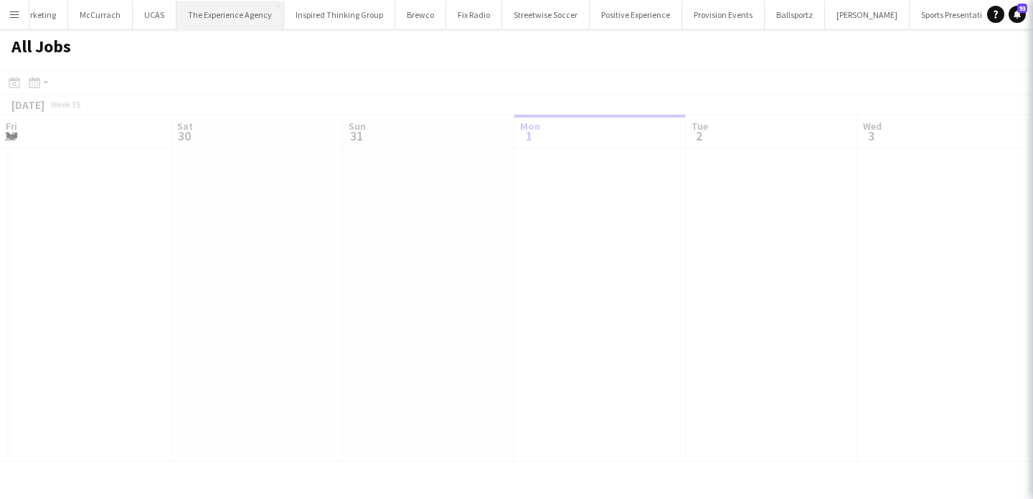
scroll to position [0, 343]
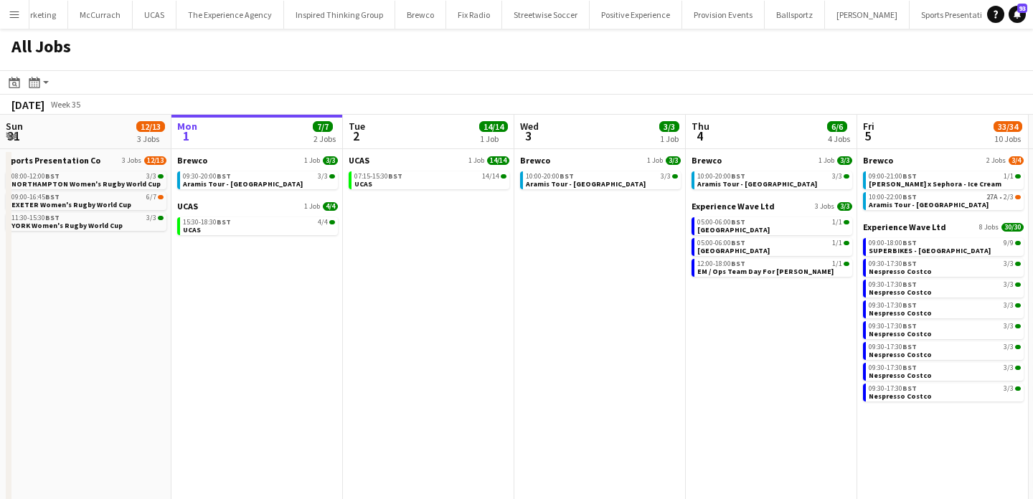
click at [11, 6] on button "Menu" at bounding box center [14, 14] width 29 height 29
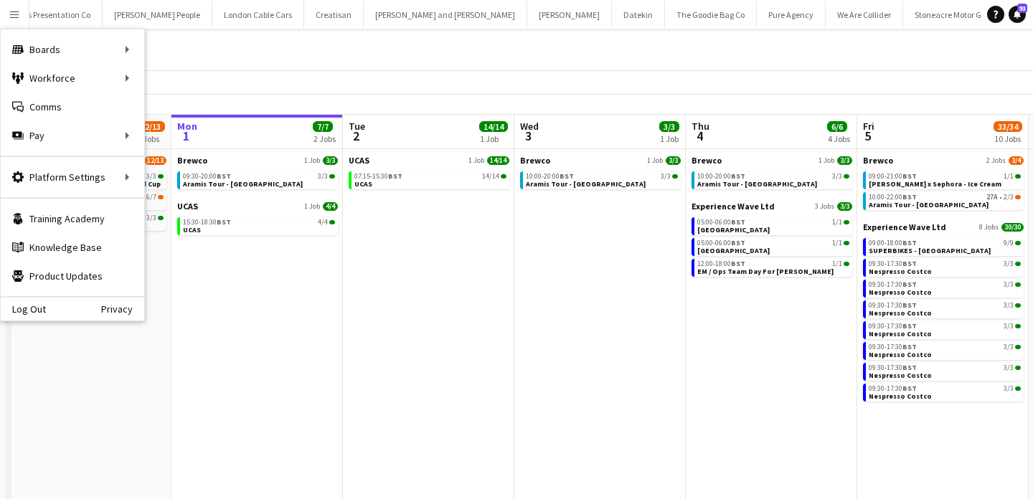
scroll to position [0, 1390]
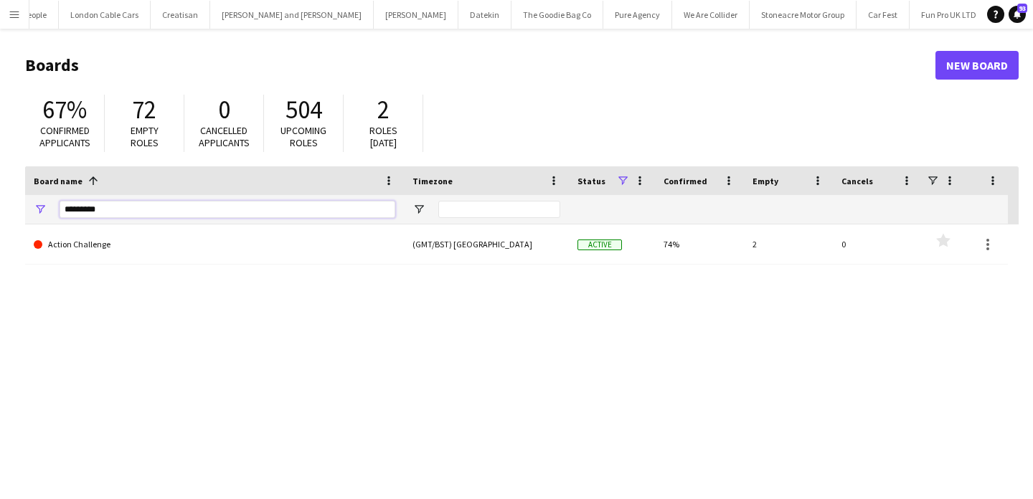
click at [242, 202] on input "*********" at bounding box center [228, 209] width 336 height 17
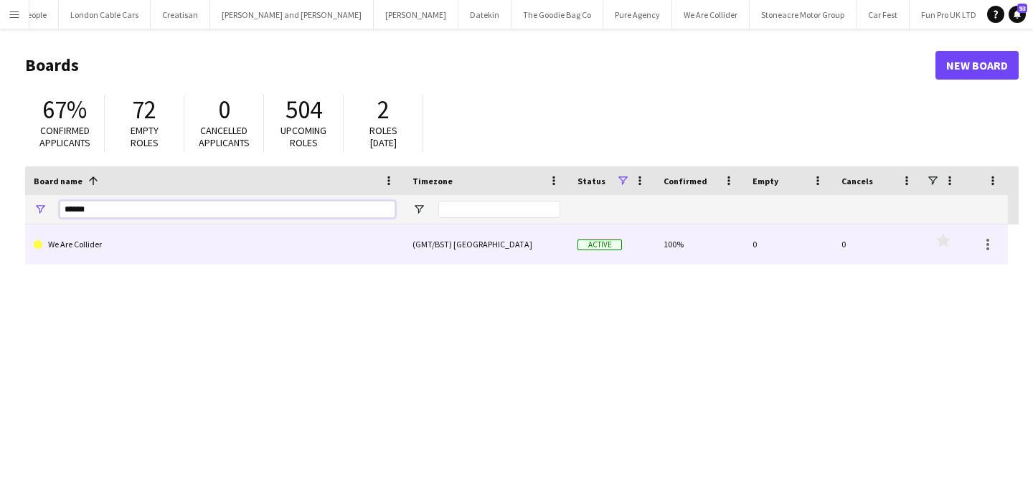
type input "******"
click at [242, 243] on link "We Are Collider" at bounding box center [215, 245] width 362 height 40
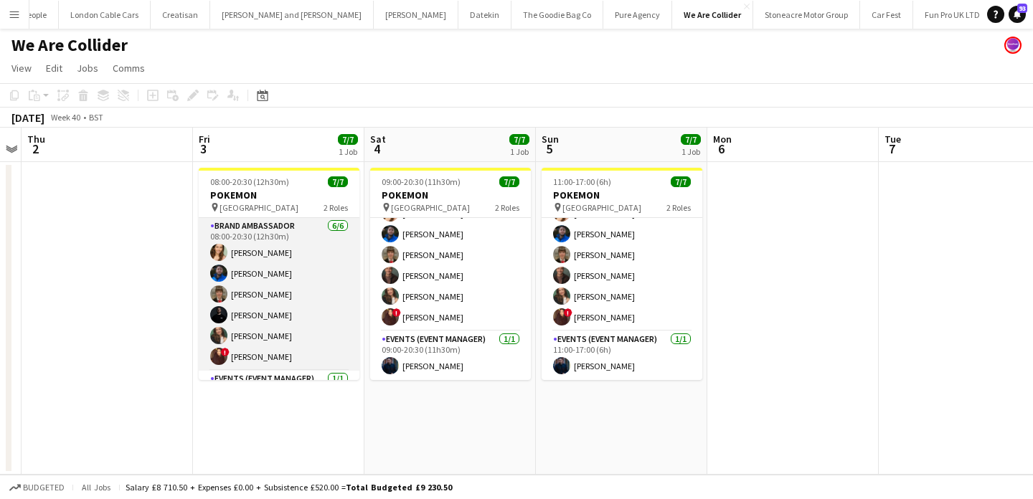
click at [326, 258] on app-card-role "Brand Ambassador 6/6 08:00-20:30 (12h30m) Charlotte Tonge Alexander Pandya Heat…" at bounding box center [279, 294] width 161 height 153
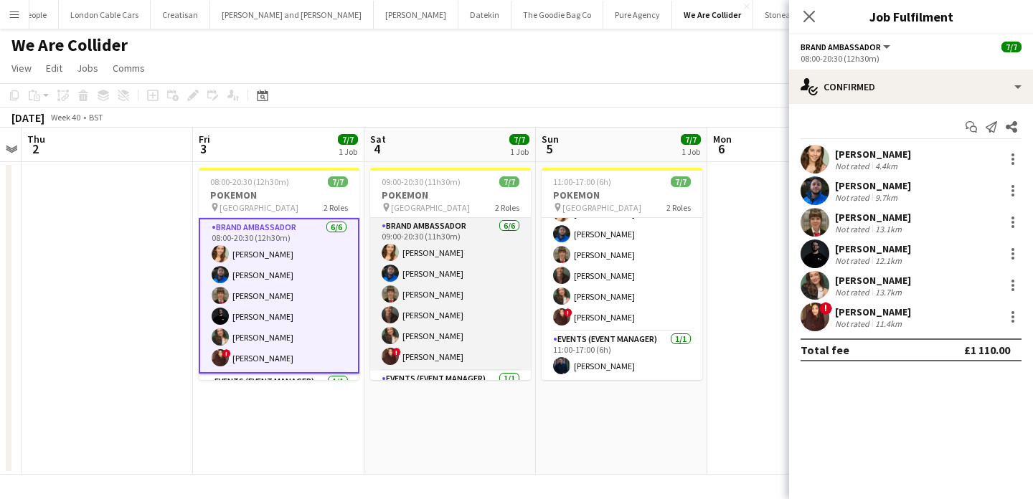
click at [496, 279] on app-card-role "Brand Ambassador 6/6 09:00-20:30 (11h30m) Charlotte Tonge Alexander Pandya Heat…" at bounding box center [450, 294] width 161 height 153
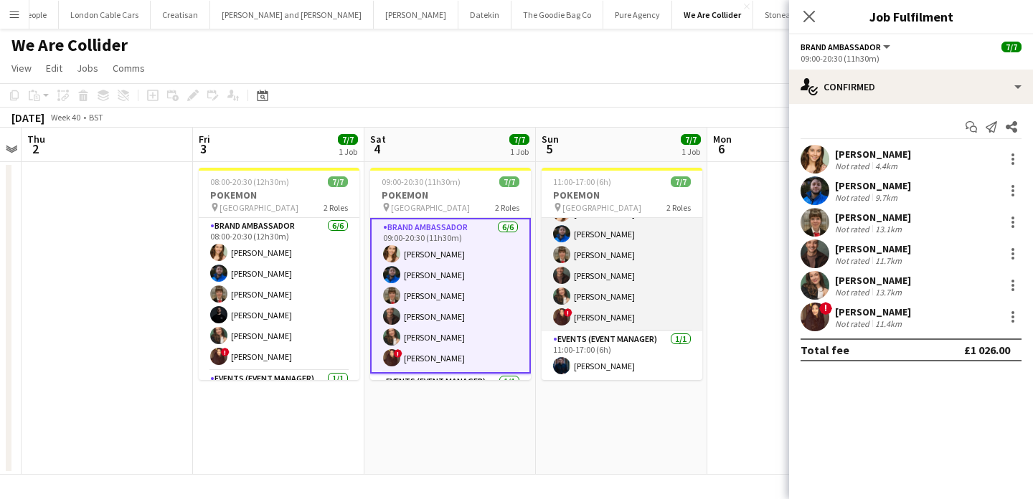
click at [626, 275] on app-card-role "Brand Ambassador 6/6 11:00-17:00 (6h) Charlotte Tonge Alexander Pandya Heather …" at bounding box center [622, 255] width 161 height 153
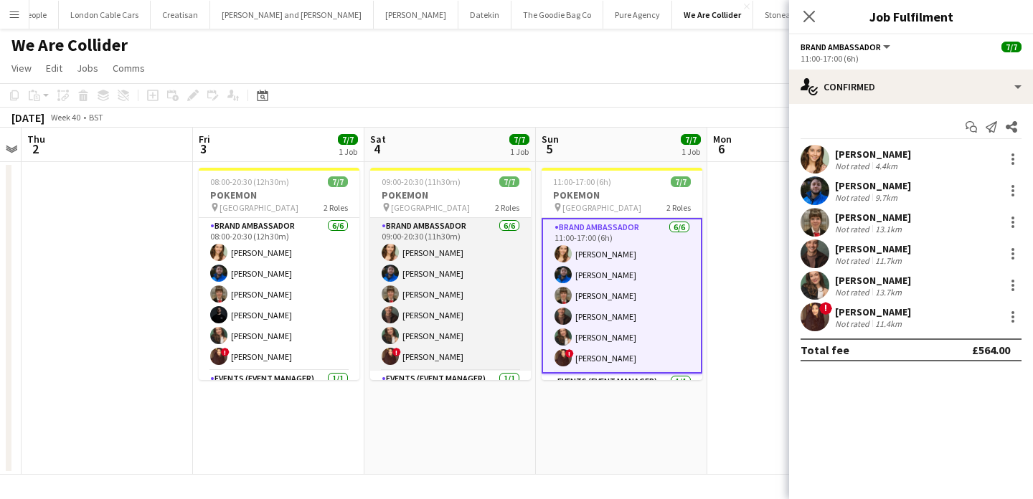
click at [491, 278] on app-card-role "Brand Ambassador 6/6 09:00-20:30 (11h30m) Charlotte Tonge Alexander Pandya Heat…" at bounding box center [450, 294] width 161 height 153
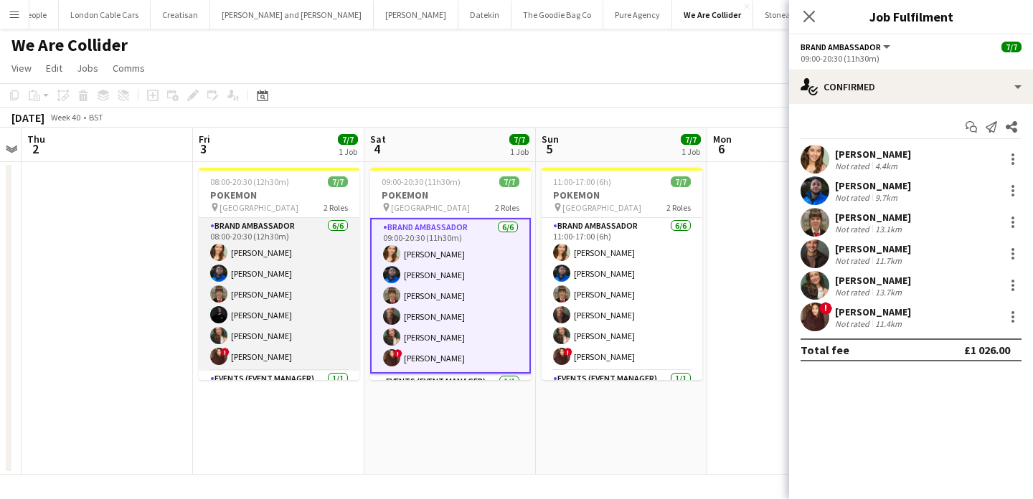
click at [297, 275] on app-card-role "Brand Ambassador 6/6 08:00-20:30 (12h30m) Charlotte Tonge Alexander Pandya Heat…" at bounding box center [279, 294] width 161 height 153
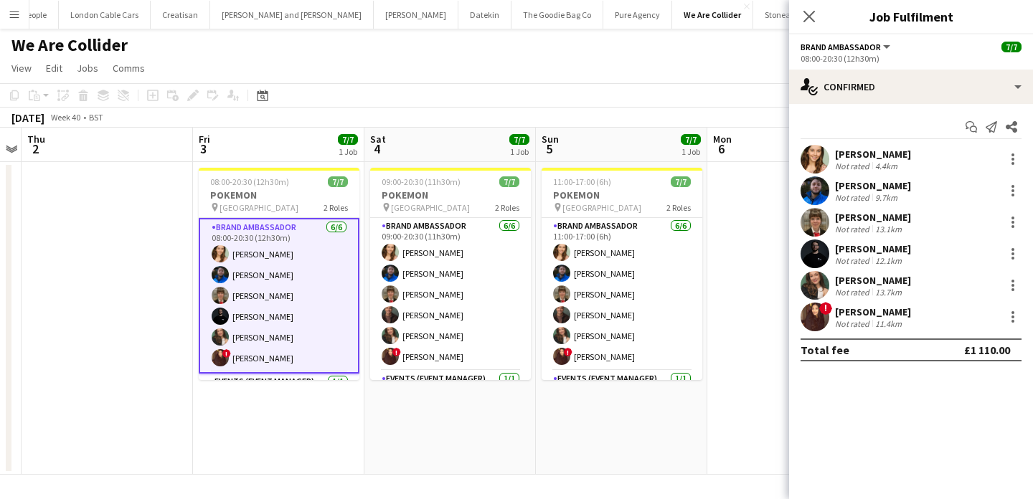
click at [814, 254] on app-user-avatar at bounding box center [815, 254] width 29 height 29
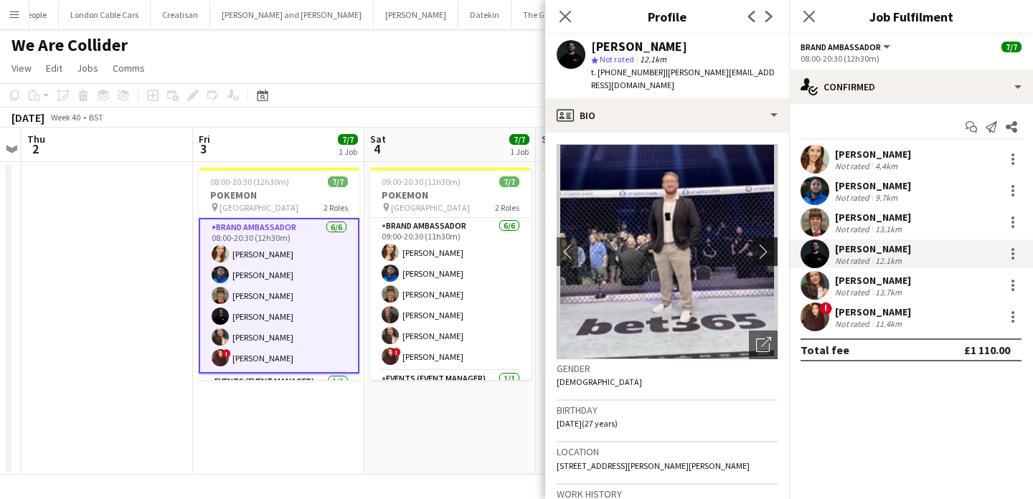
click at [771, 247] on button "chevron-right" at bounding box center [767, 252] width 29 height 29
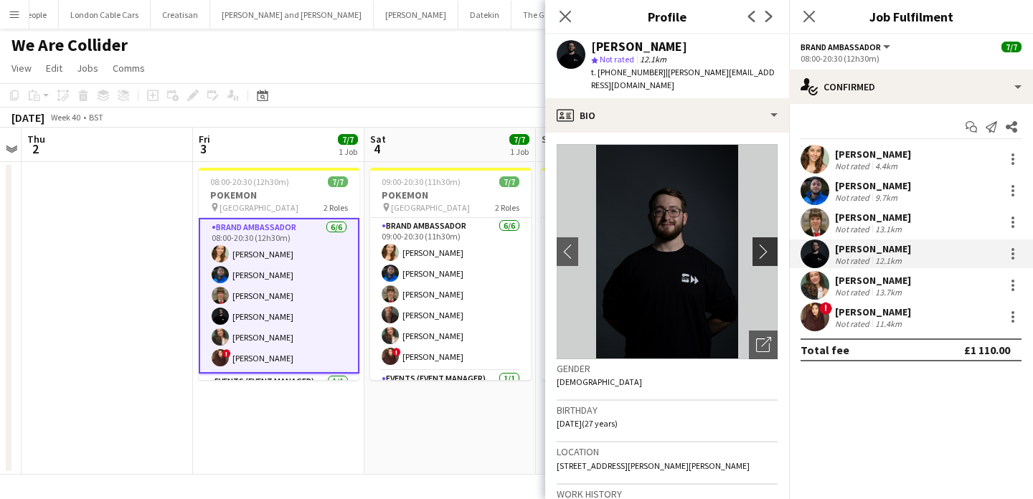
click at [771, 247] on button "chevron-right" at bounding box center [767, 252] width 29 height 29
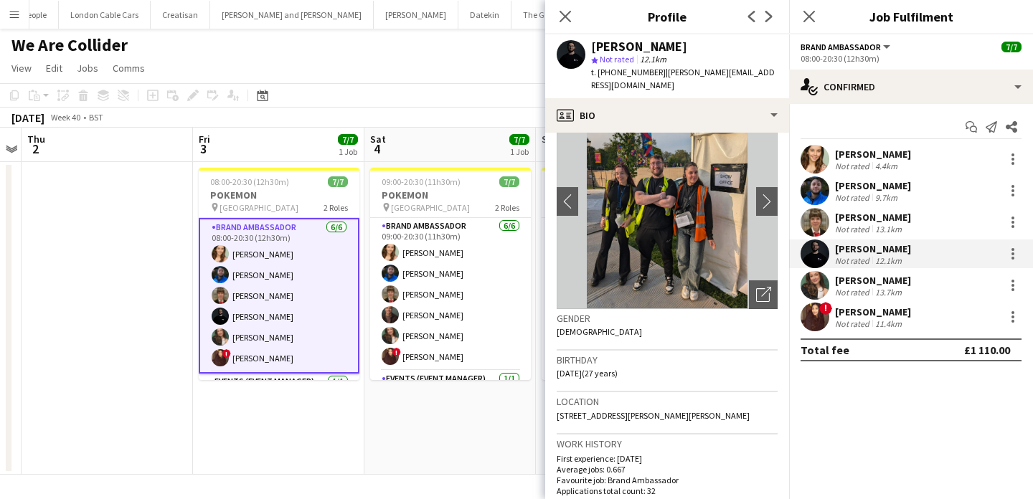
scroll to position [4, 0]
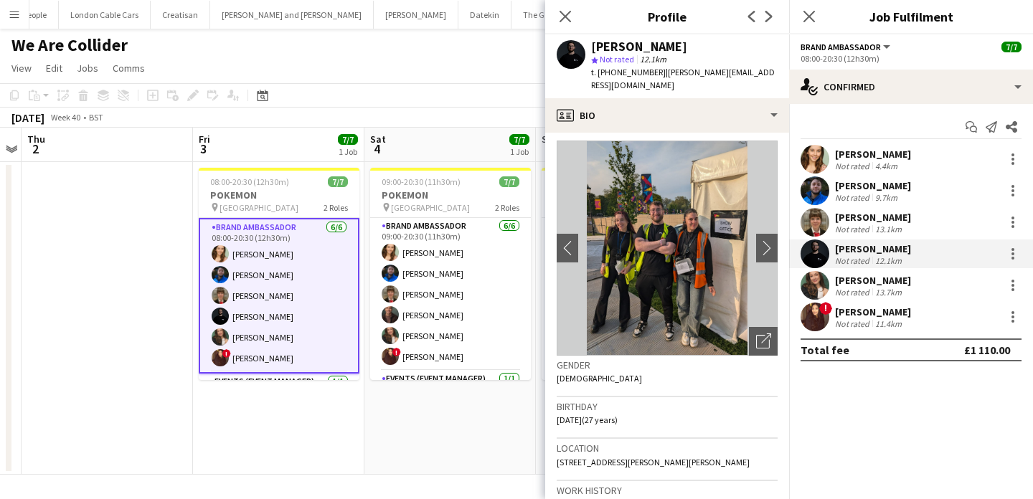
click at [468, 387] on app-date-cell "09:00-20:30 (11h30m) 7/7 POKEMON pin WESTFIELD 2 Roles Brand Ambassador 6/6 09:…" at bounding box center [451, 318] width 172 height 313
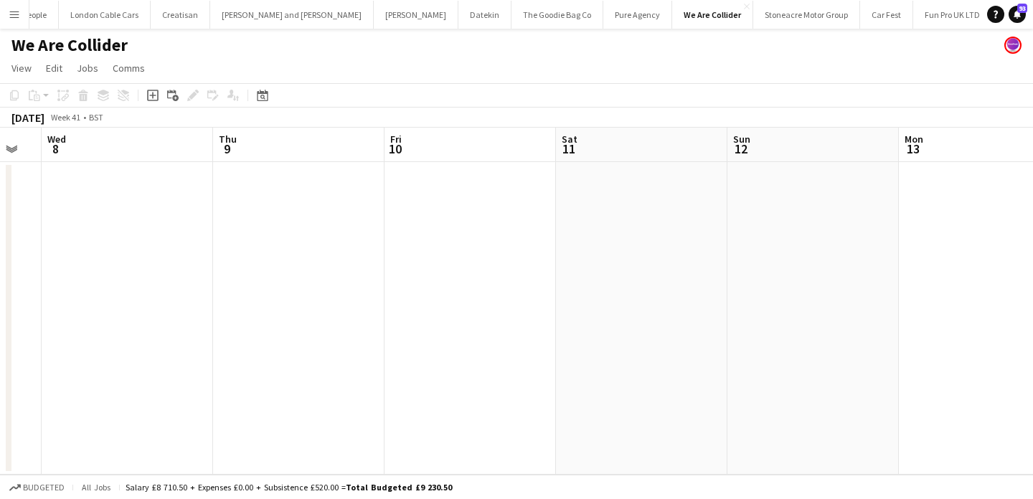
scroll to position [0, 550]
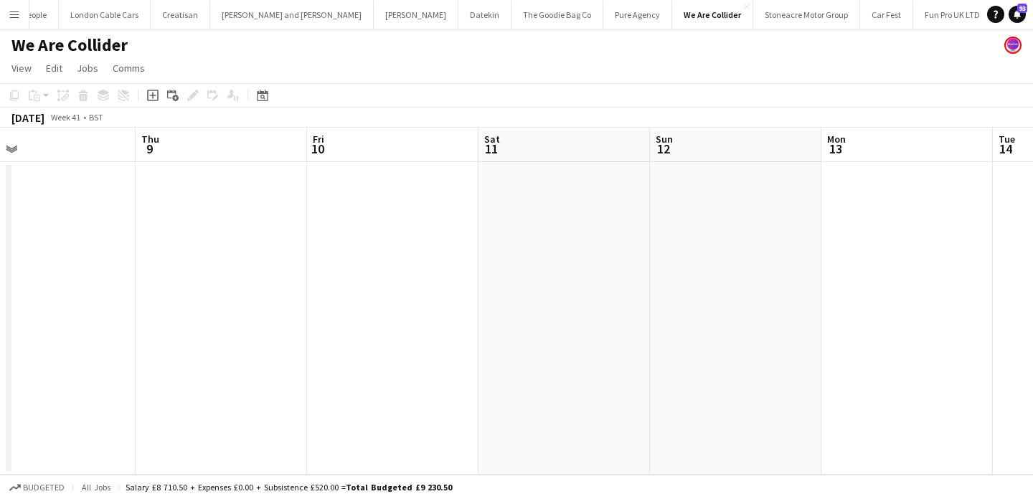
click at [406, 259] on app-date-cell at bounding box center [393, 318] width 172 height 313
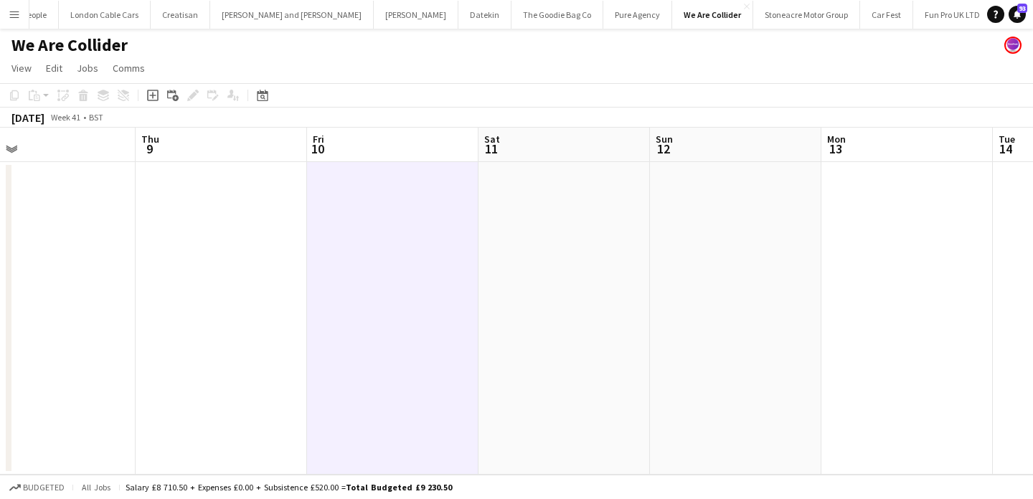
click at [326, 197] on app-date-cell at bounding box center [393, 318] width 172 height 313
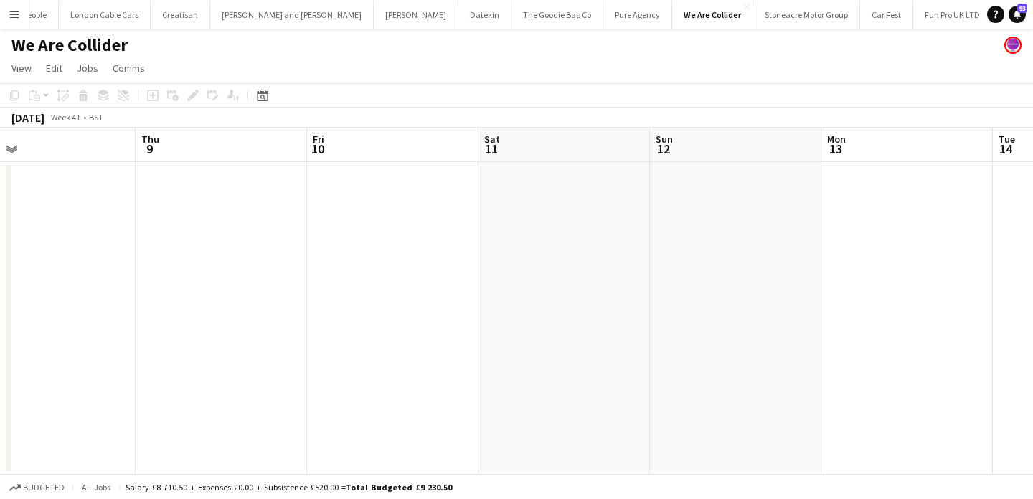
click at [326, 197] on app-date-cell at bounding box center [393, 318] width 172 height 313
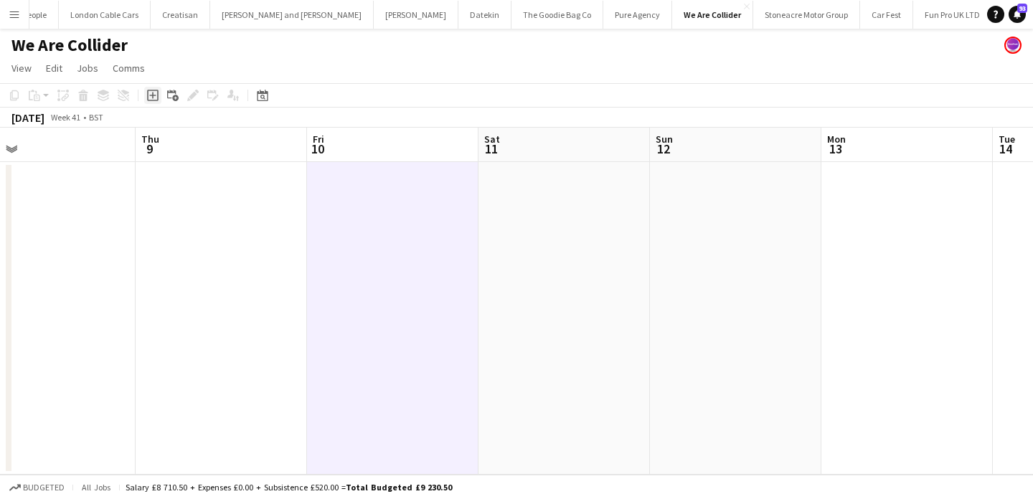
click at [150, 95] on icon at bounding box center [152, 96] width 6 height 6
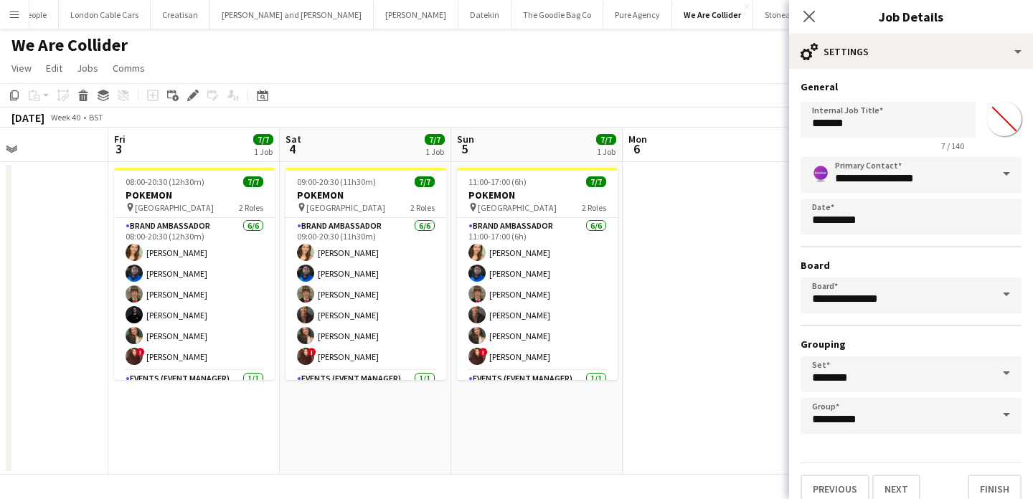
scroll to position [0, 413]
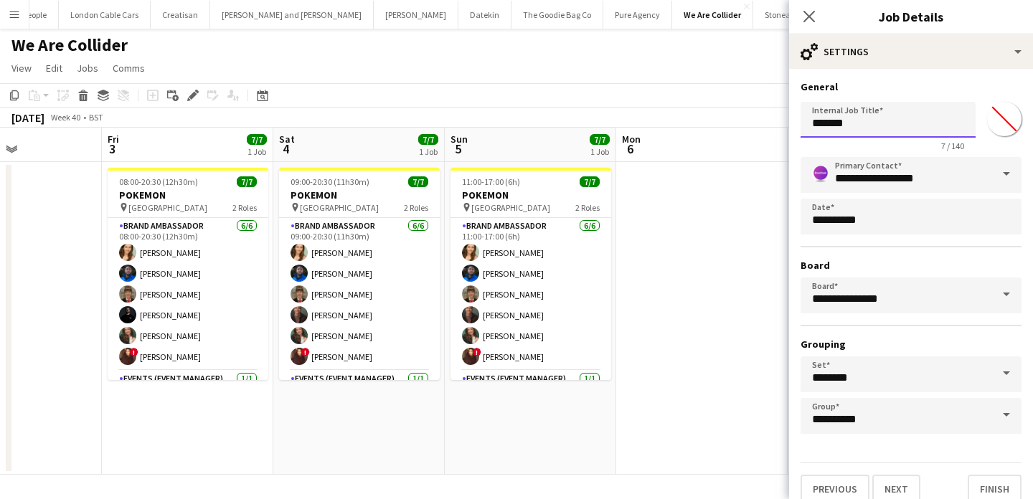
click at [886, 124] on input "*******" at bounding box center [888, 120] width 175 height 36
type input "**********"
click at [905, 481] on button "Next" at bounding box center [897, 489] width 48 height 29
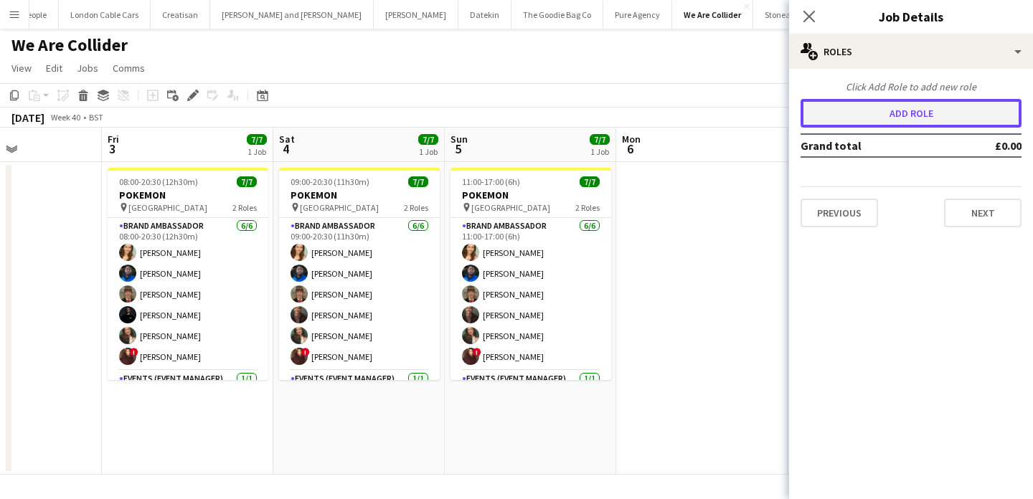
click at [937, 106] on button "Add role" at bounding box center [911, 113] width 221 height 29
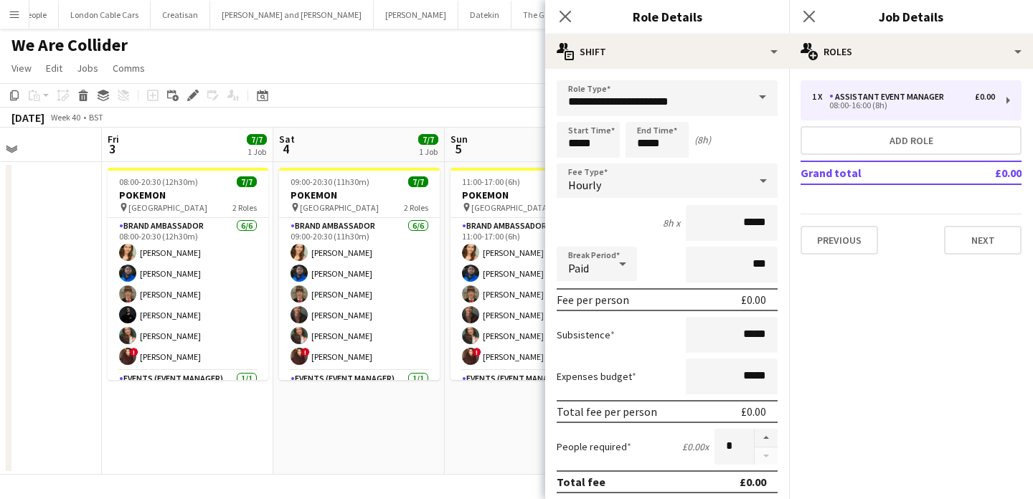
click at [755, 93] on span at bounding box center [763, 97] width 30 height 34
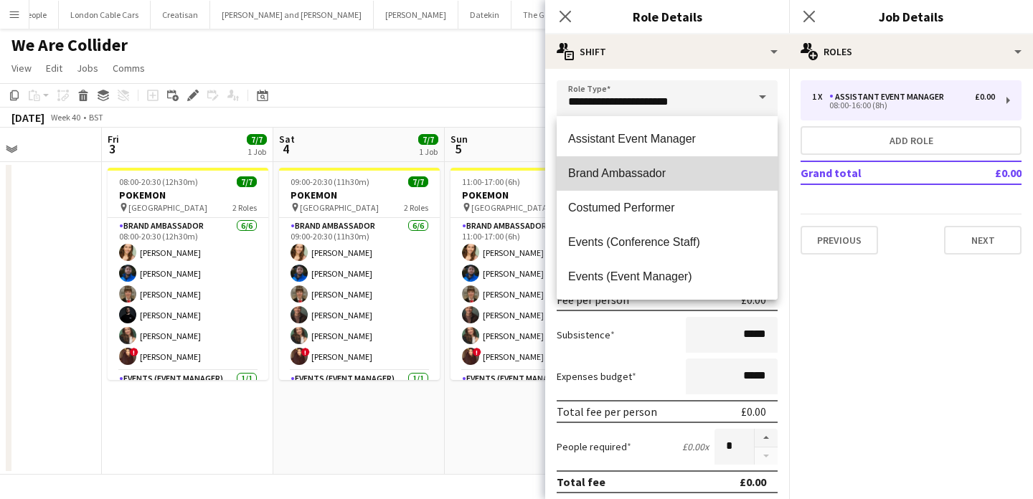
click at [722, 164] on mat-option "Brand Ambassador" at bounding box center [667, 173] width 221 height 34
type input "**********"
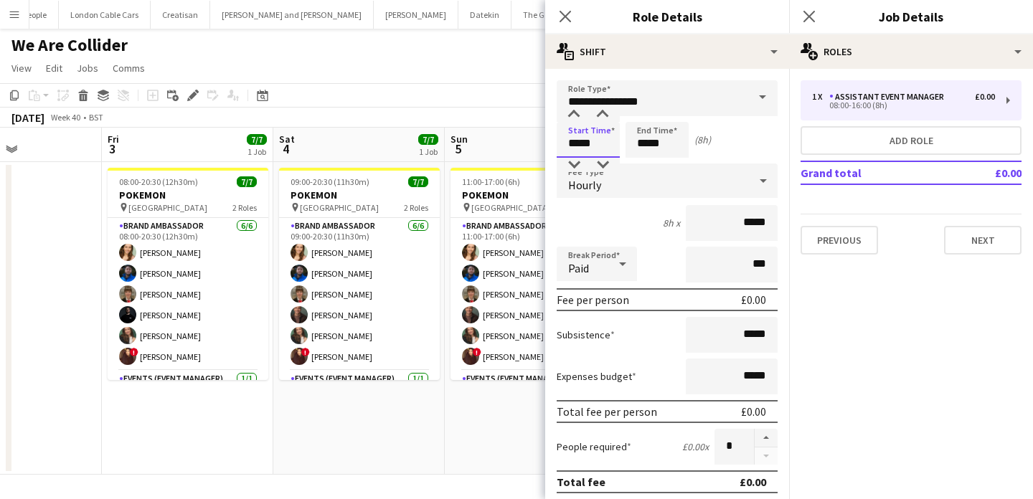
click at [589, 146] on input "*****" at bounding box center [588, 140] width 63 height 36
click at [644, 143] on input "*****" at bounding box center [657, 140] width 63 height 36
click at [647, 159] on div at bounding box center [643, 165] width 29 height 14
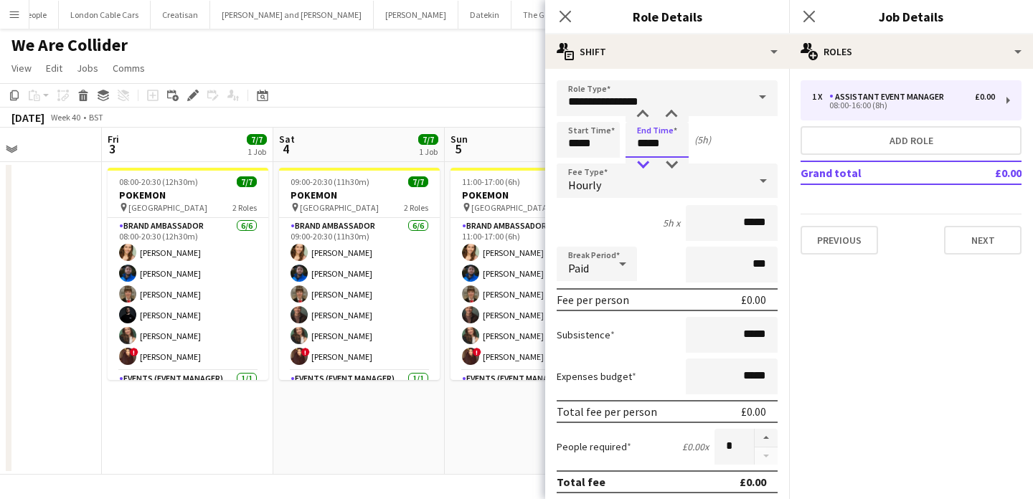
click at [647, 159] on div at bounding box center [643, 165] width 29 height 14
type input "*****"
click at [647, 159] on div at bounding box center [643, 165] width 29 height 14
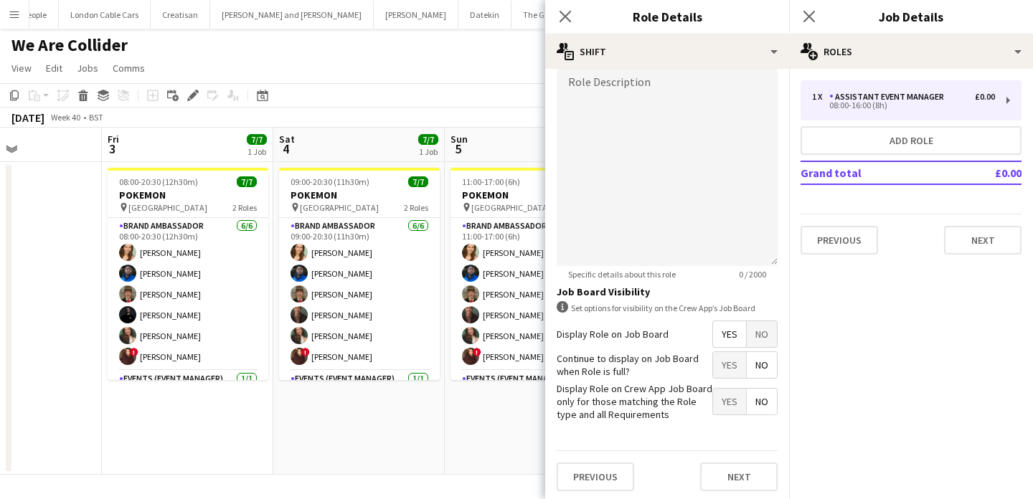
scroll to position [472, 0]
click at [766, 342] on span "No" at bounding box center [762, 332] width 30 height 26
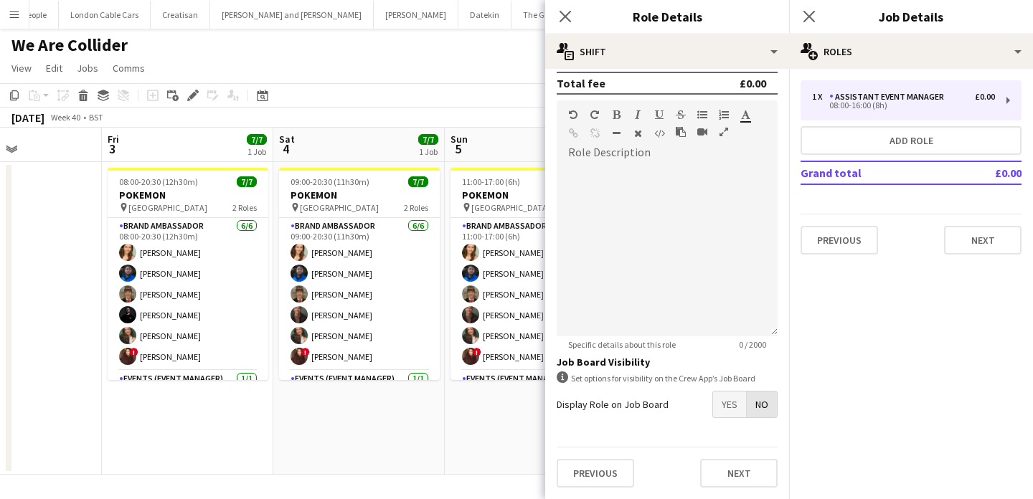
scroll to position [399, 0]
click at [748, 473] on button "Next" at bounding box center [738, 473] width 77 height 29
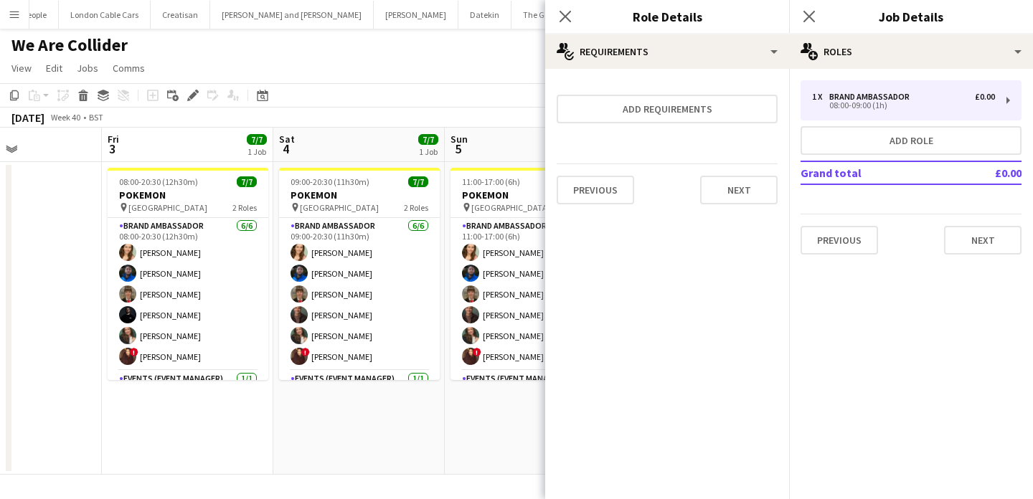
click at [486, 405] on app-date-cell "11:00-17:00 (6h) 7/7 POKEMON pin WESTFIELD 2 Roles Brand Ambassador 6/6 11:00-1…" at bounding box center [531, 318] width 172 height 313
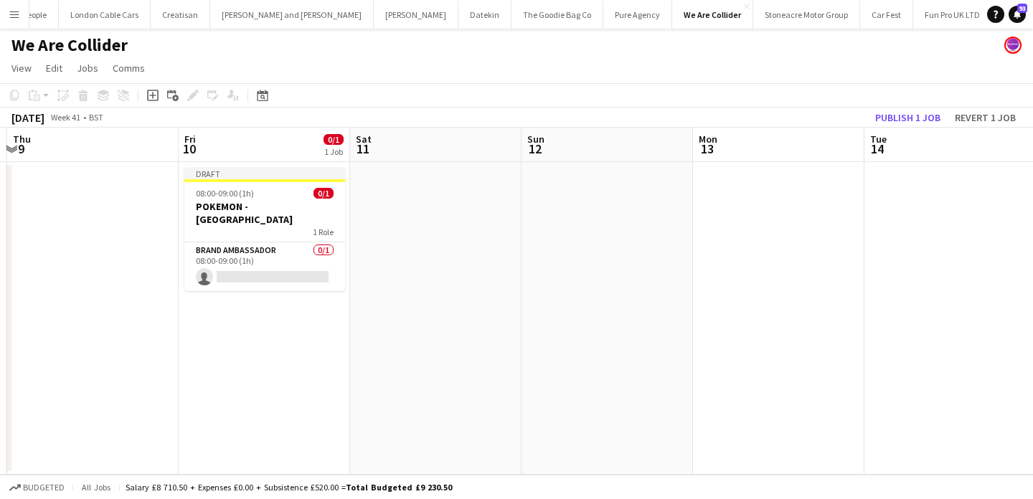
scroll to position [0, 484]
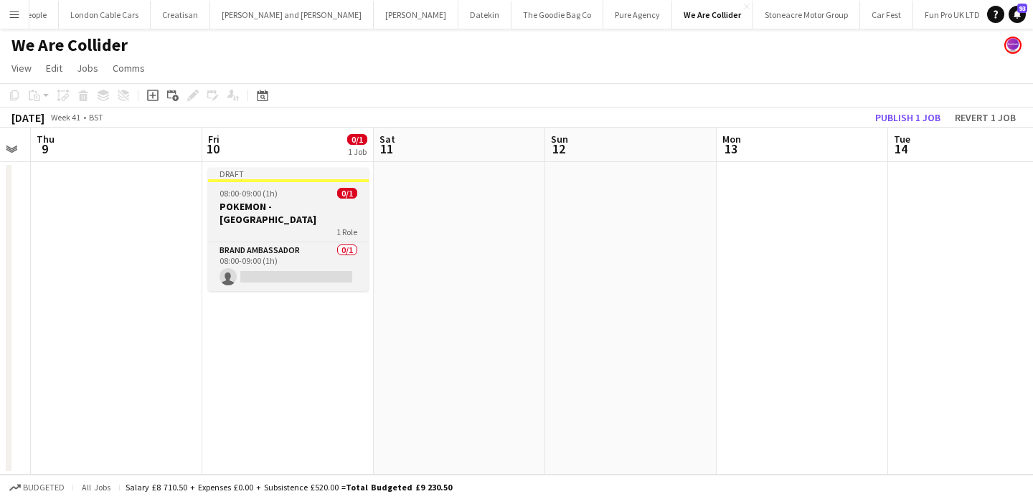
click at [324, 226] on div "1 Role" at bounding box center [288, 231] width 161 height 11
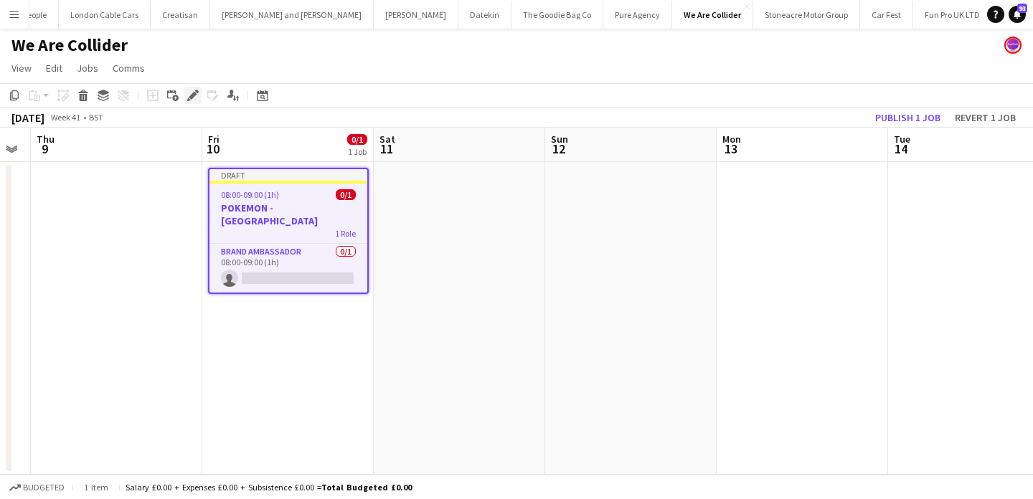
click at [192, 91] on icon "Edit" at bounding box center [192, 95] width 11 height 11
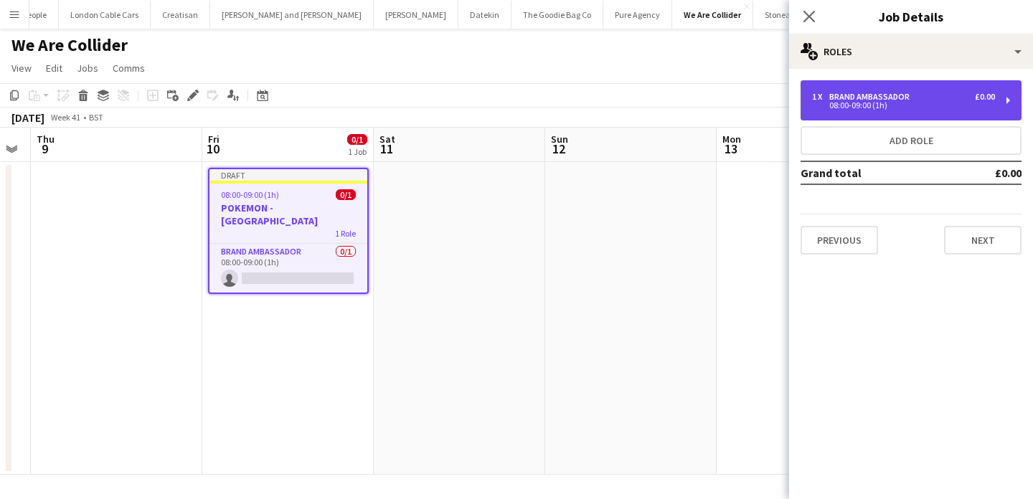
click at [929, 108] on div "08:00-09:00 (1h)" at bounding box center [903, 105] width 183 height 7
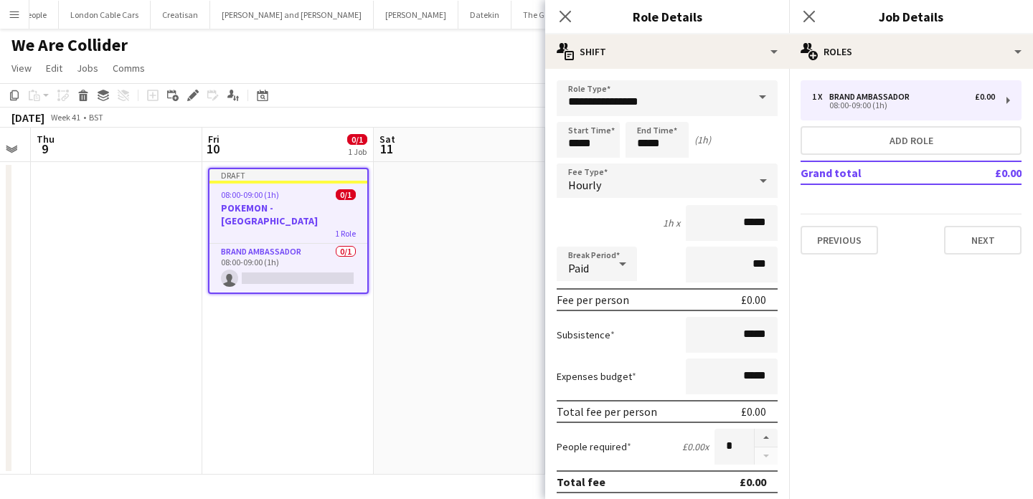
click at [398, 310] on app-date-cell at bounding box center [460, 318] width 172 height 313
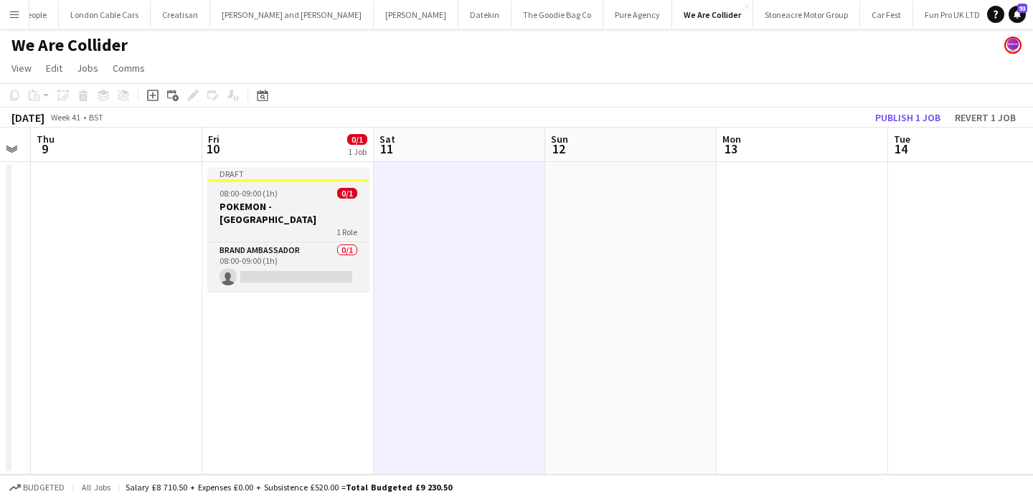
click at [316, 226] on div "1 Role" at bounding box center [288, 231] width 161 height 11
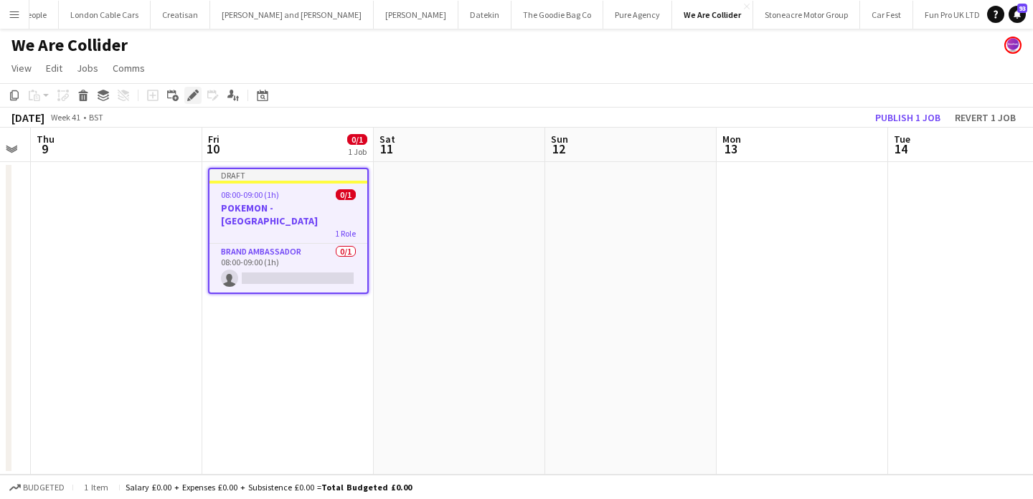
click at [197, 99] on icon "Edit" at bounding box center [192, 95] width 11 height 11
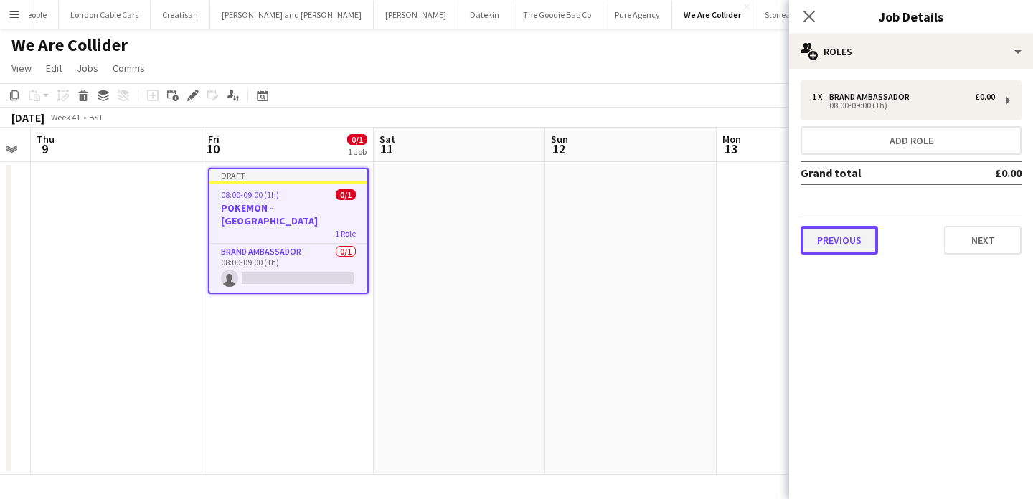
click at [846, 235] on button "Previous" at bounding box center [839, 240] width 77 height 29
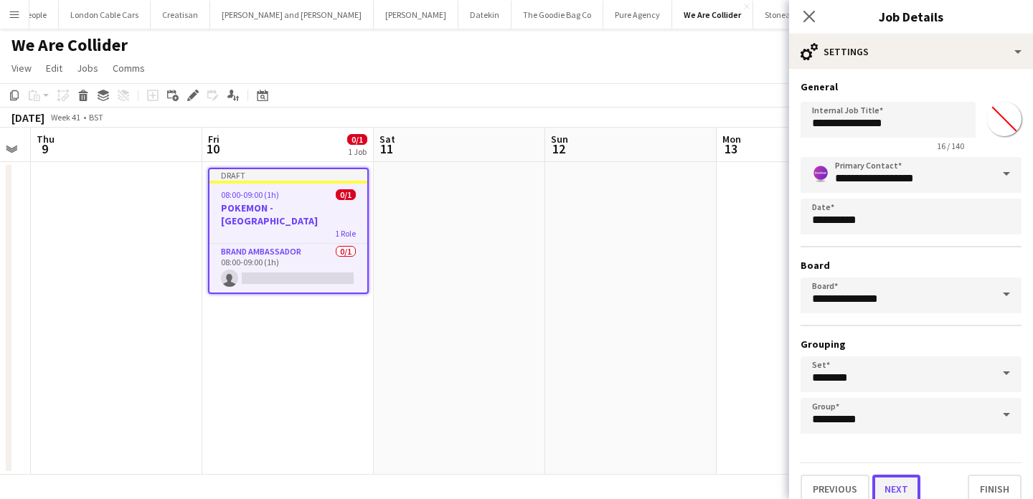
click at [901, 489] on button "Next" at bounding box center [897, 489] width 48 height 29
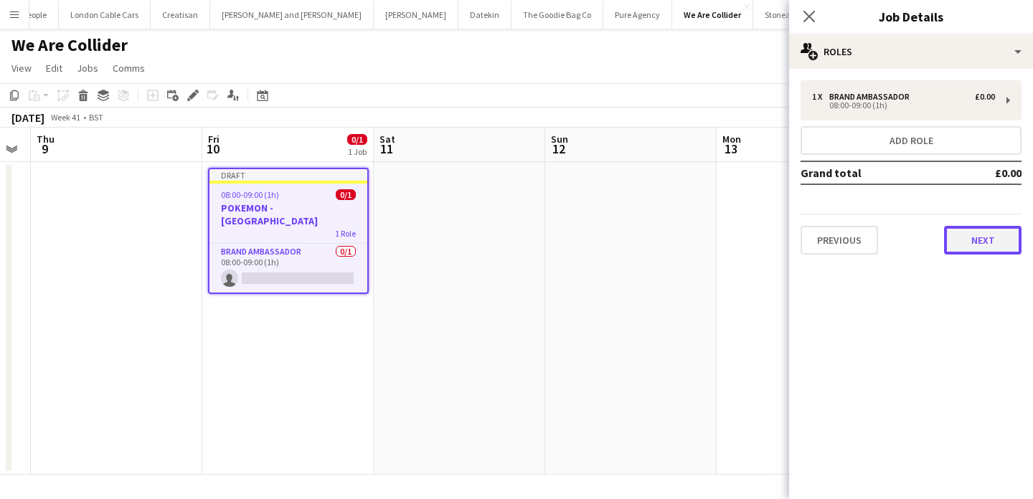
click at [994, 250] on button "Next" at bounding box center [982, 240] width 77 height 29
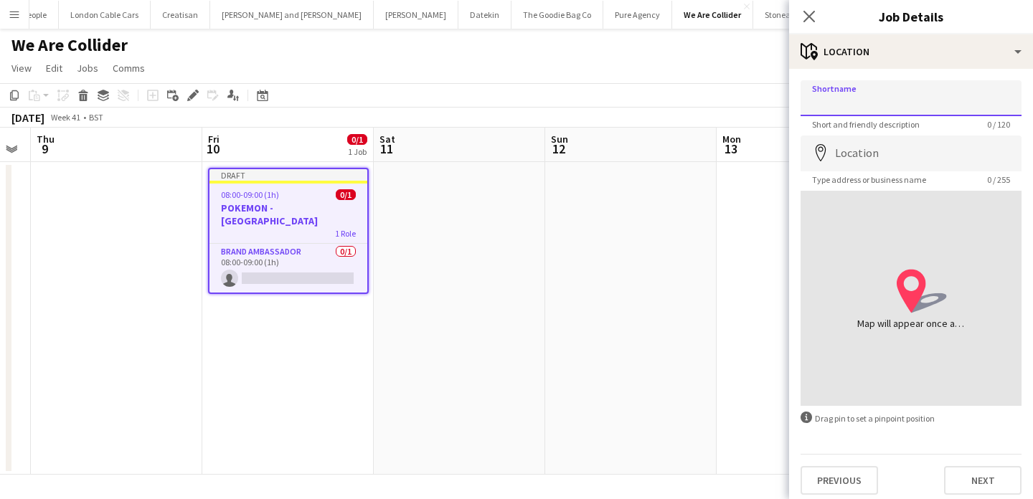
click at [927, 86] on input "Shortname" at bounding box center [911, 98] width 221 height 36
type input "**********"
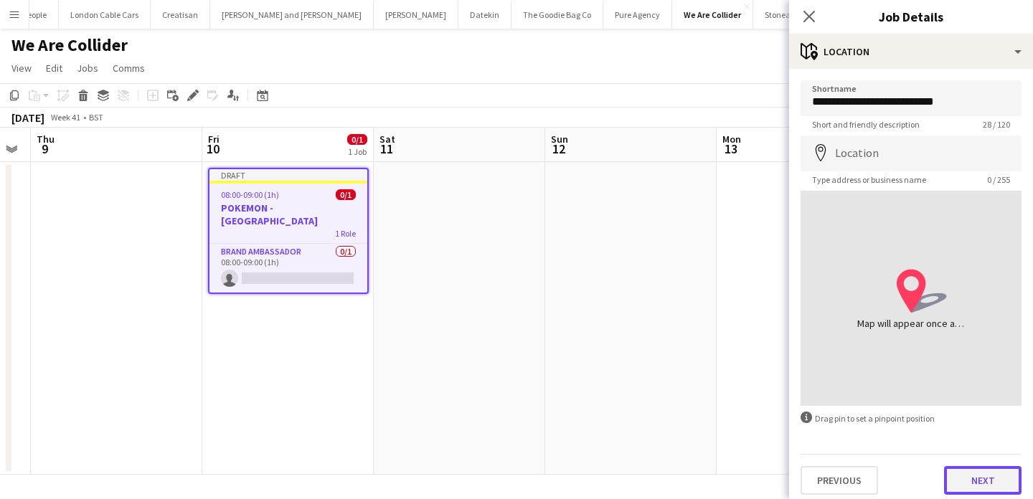
click at [983, 479] on button "Next" at bounding box center [982, 480] width 77 height 29
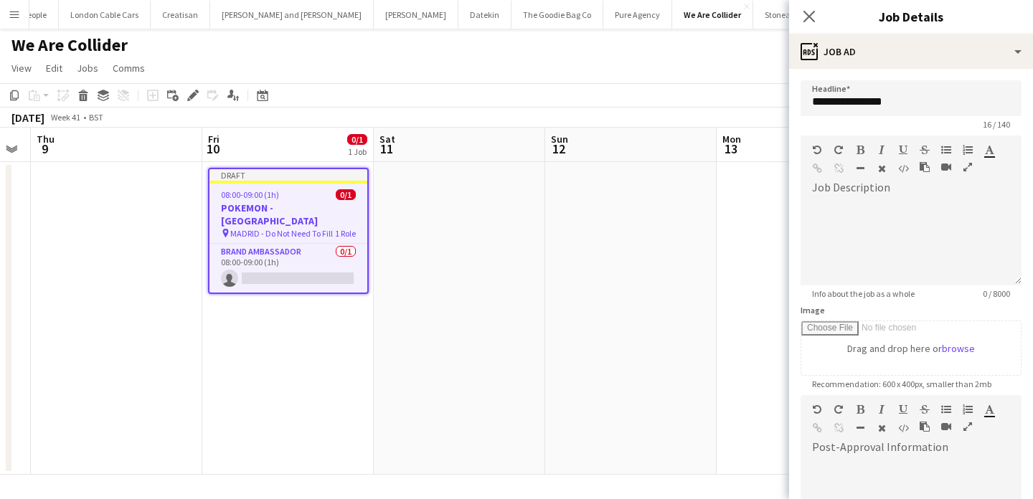
click at [703, 375] on app-date-cell at bounding box center [631, 318] width 172 height 313
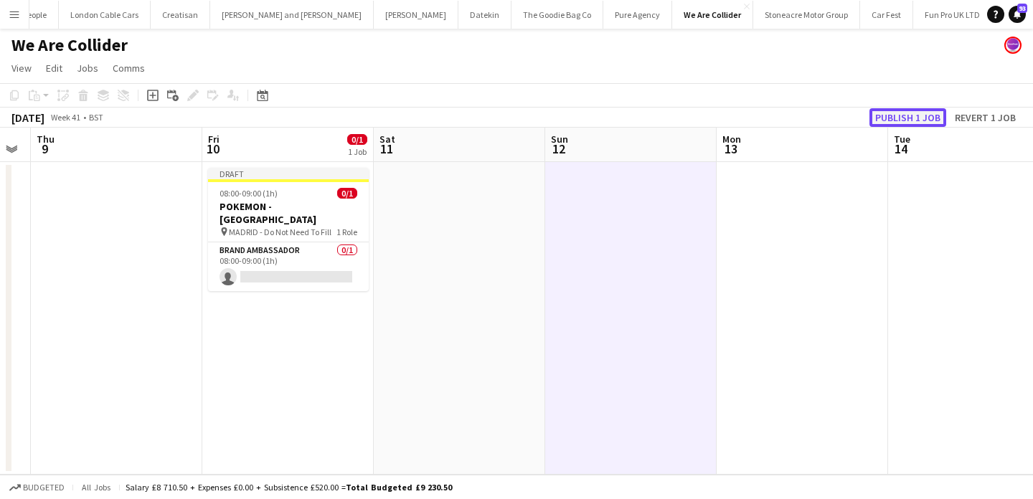
click at [896, 114] on button "Publish 1 job" at bounding box center [908, 117] width 77 height 19
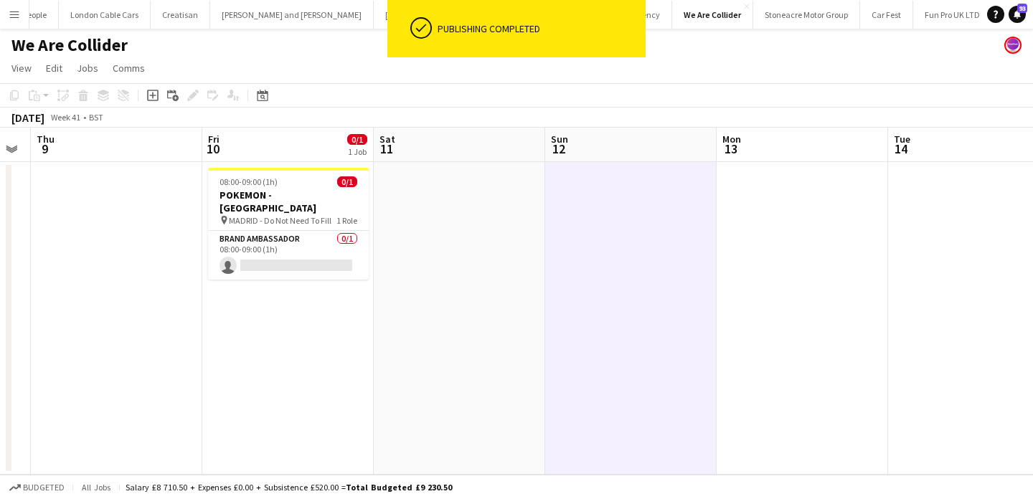
click at [331, 183] on div "08:00-09:00 (1h) 0/1" at bounding box center [288, 182] width 161 height 11
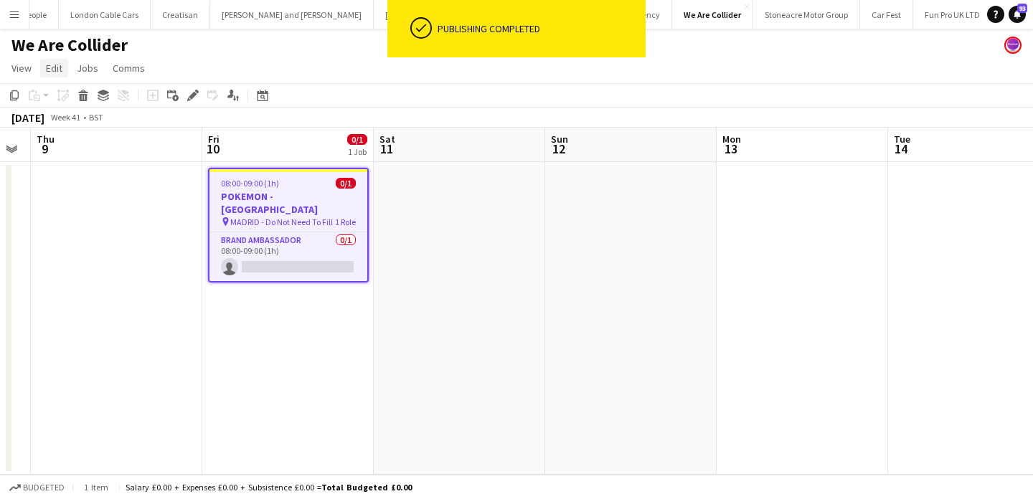
click at [66, 61] on link "Edit" at bounding box center [54, 68] width 28 height 19
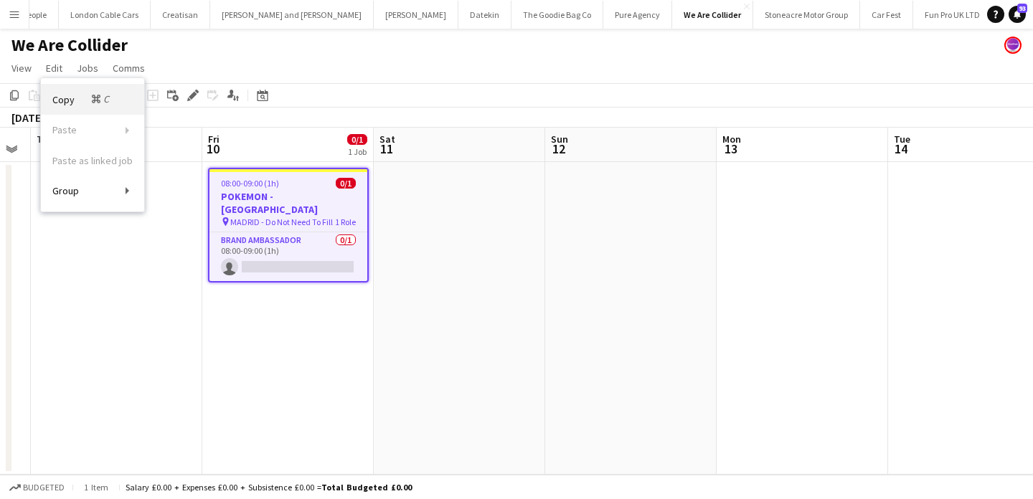
click at [77, 90] on link "Copy Command C" at bounding box center [92, 99] width 103 height 31
click at [466, 236] on app-date-cell at bounding box center [460, 318] width 172 height 313
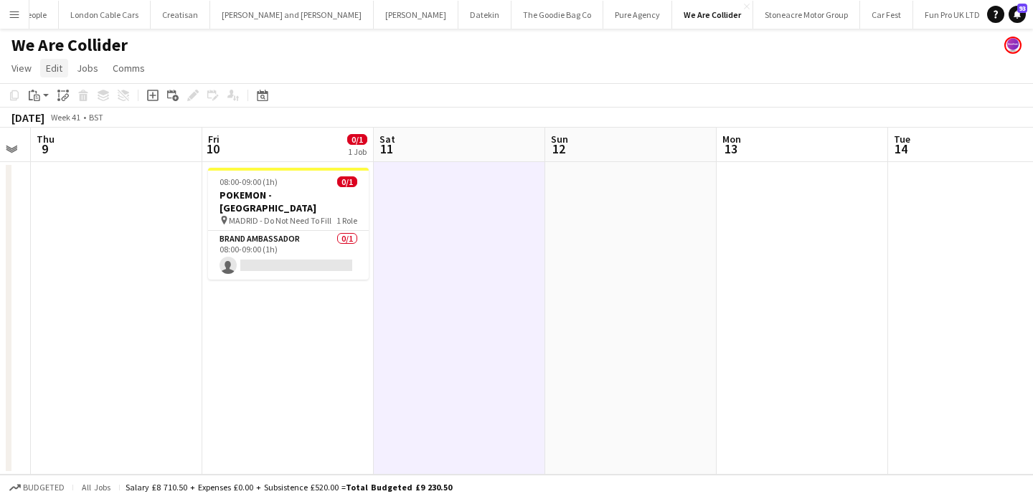
click at [59, 70] on span "Edit" at bounding box center [54, 68] width 17 height 13
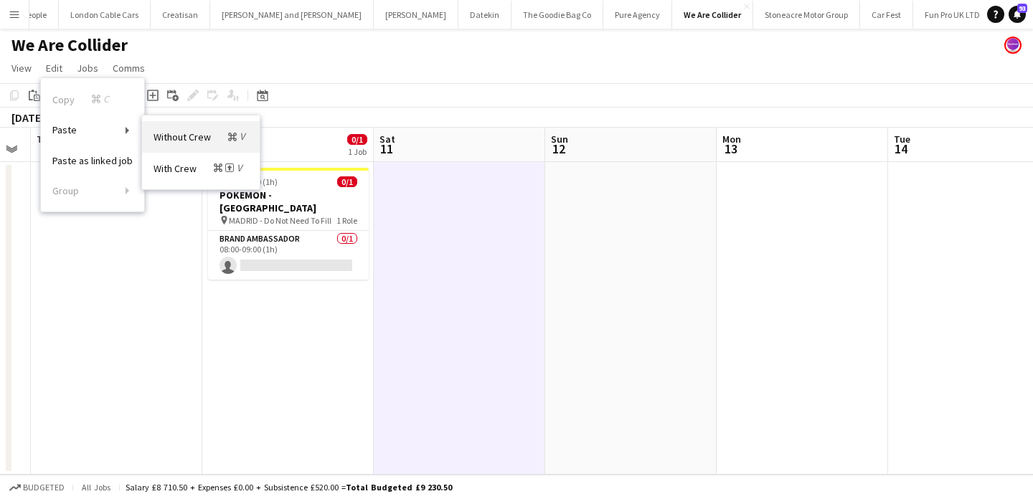
click at [172, 137] on span "Without Crew Command V" at bounding box center [201, 137] width 95 height 14
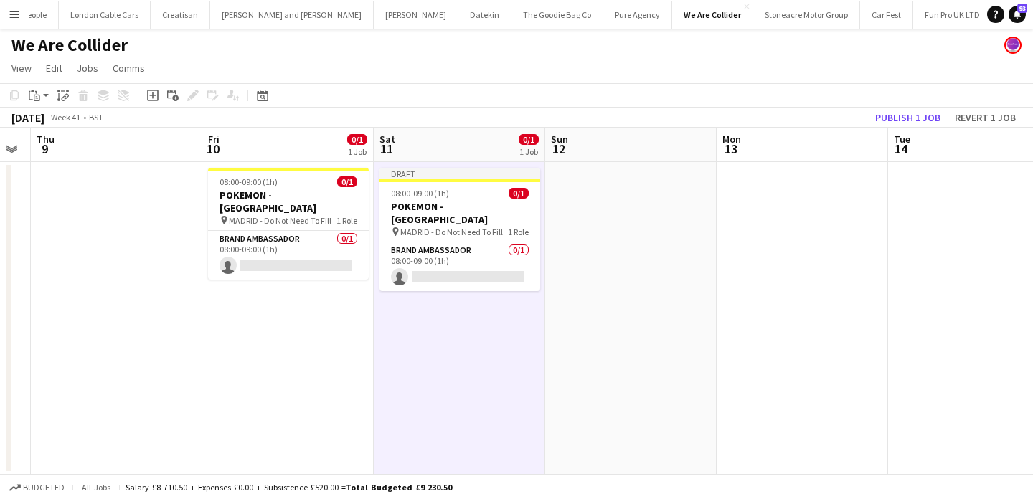
click at [584, 256] on app-date-cell at bounding box center [631, 318] width 172 height 313
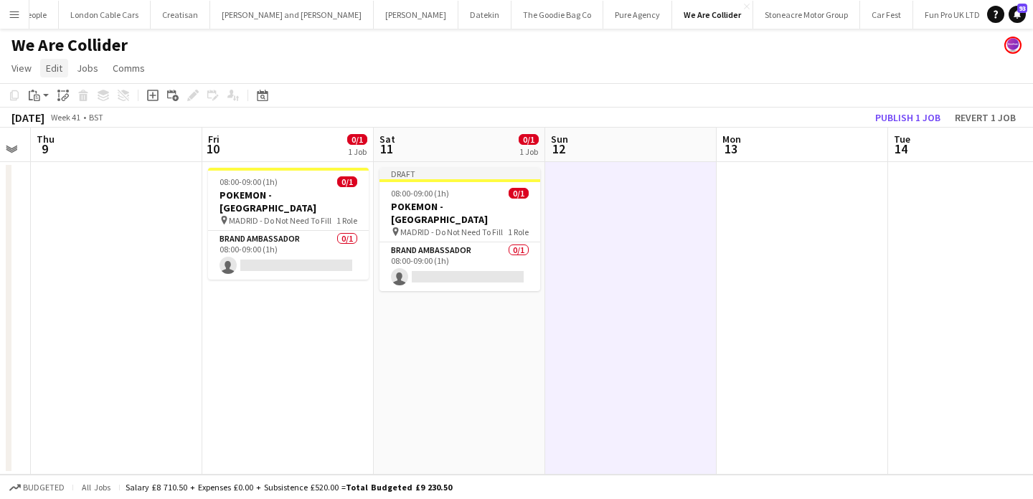
click at [50, 68] on span "Edit" at bounding box center [54, 68] width 17 height 13
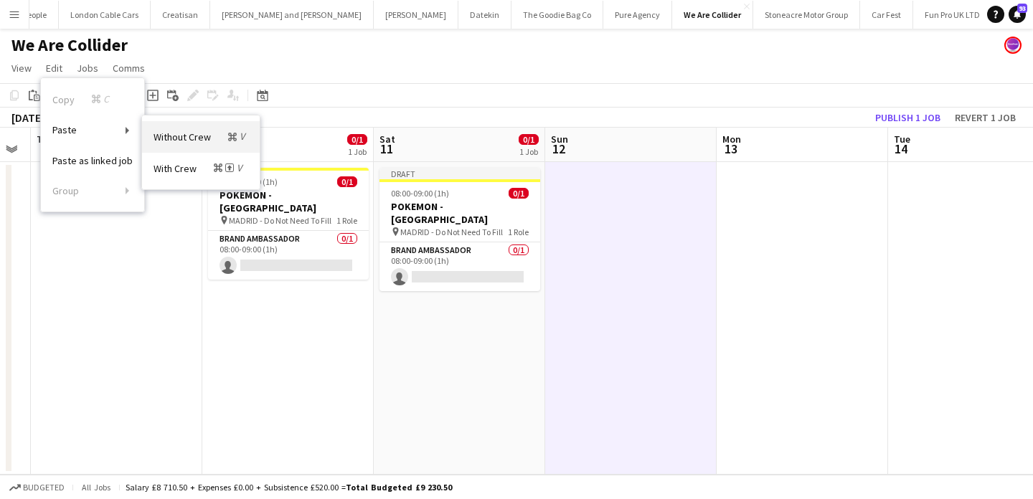
click at [198, 140] on span "Without Crew Command V" at bounding box center [201, 137] width 95 height 14
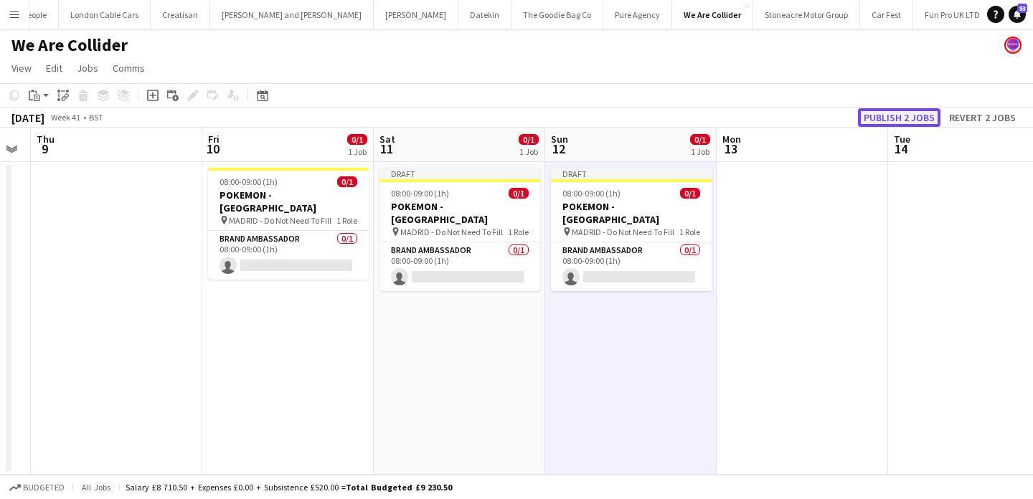
click at [893, 123] on button "Publish 2 jobs" at bounding box center [899, 117] width 83 height 19
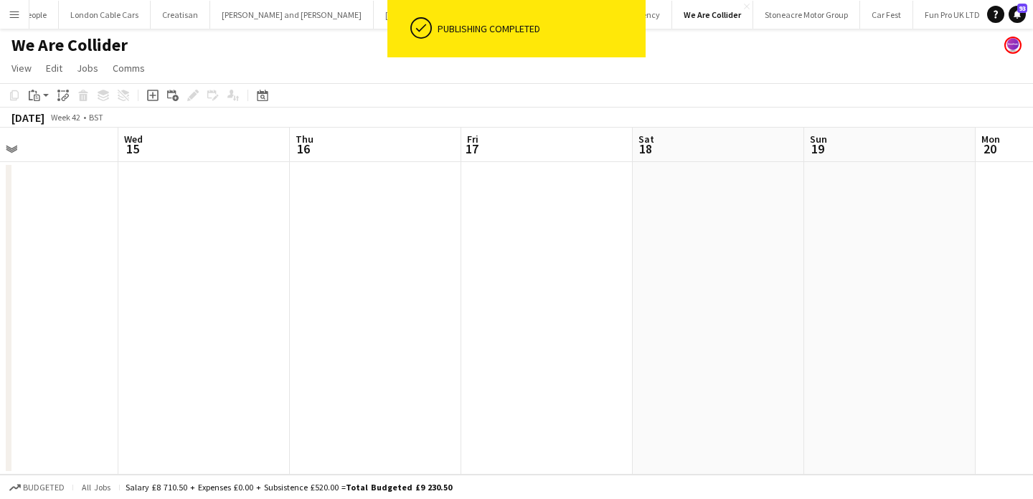
scroll to position [0, 418]
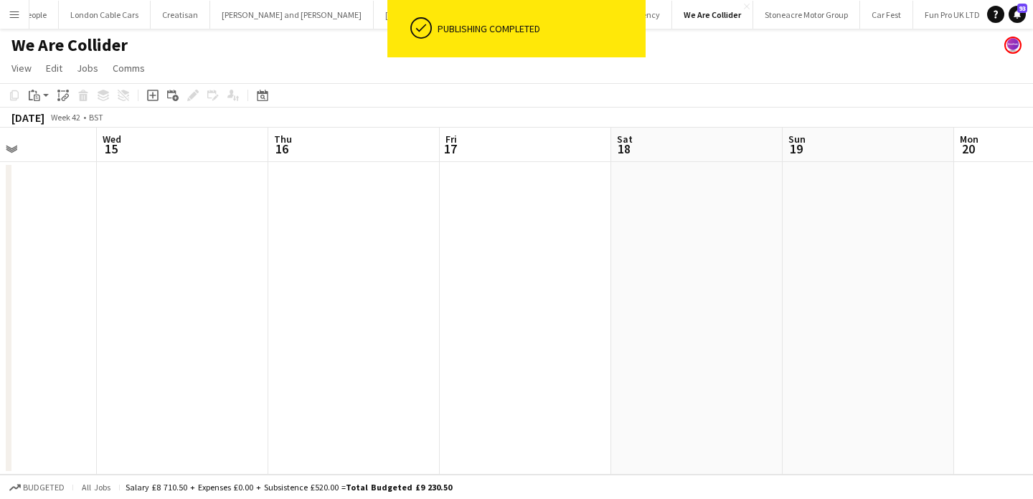
click at [541, 245] on app-date-cell at bounding box center [526, 318] width 172 height 313
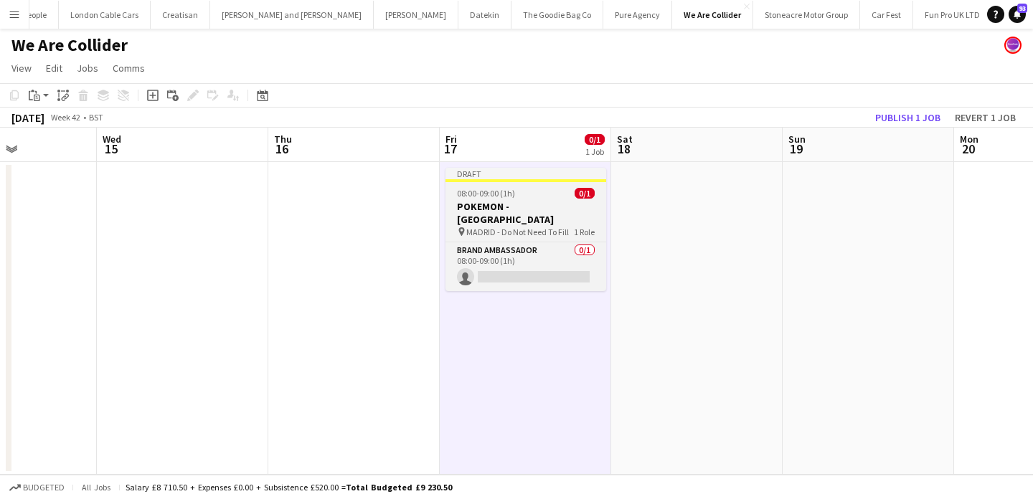
click at [563, 225] on app-job-card "Draft 08:00-09:00 (1h) 0/1 POKEMON - MADRID pin MADRID - Do Not Need To Fill 1 …" at bounding box center [526, 229] width 161 height 123
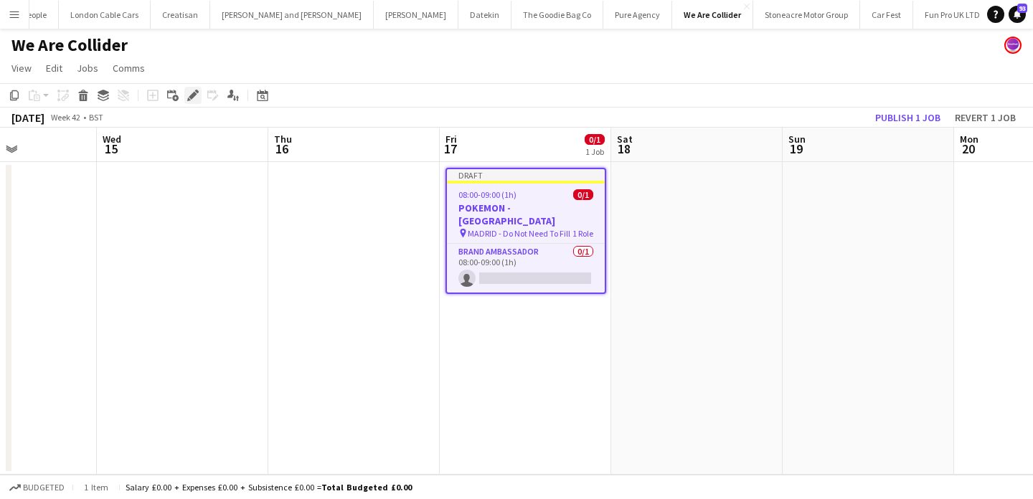
click at [192, 95] on icon at bounding box center [193, 96] width 8 height 8
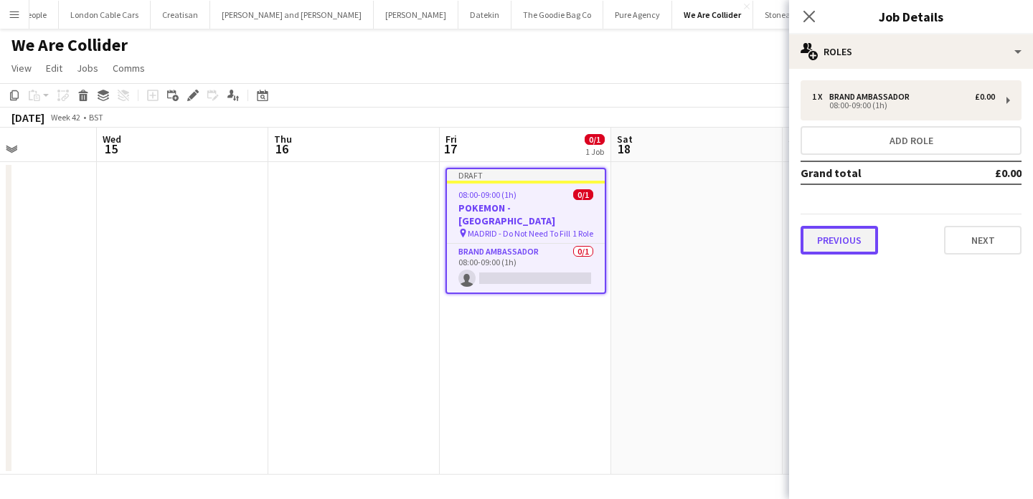
click at [857, 240] on button "Previous" at bounding box center [839, 240] width 77 height 29
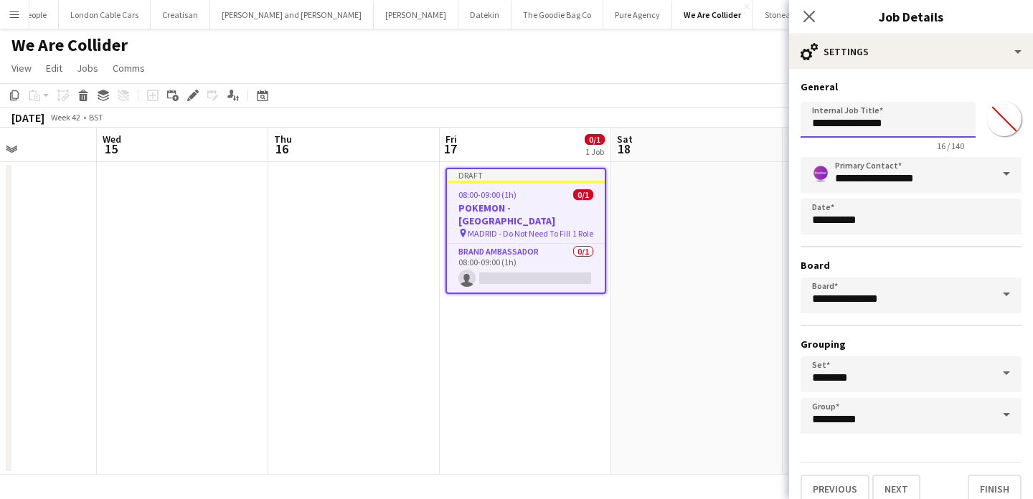
click at [882, 123] on input "**********" at bounding box center [888, 120] width 175 height 36
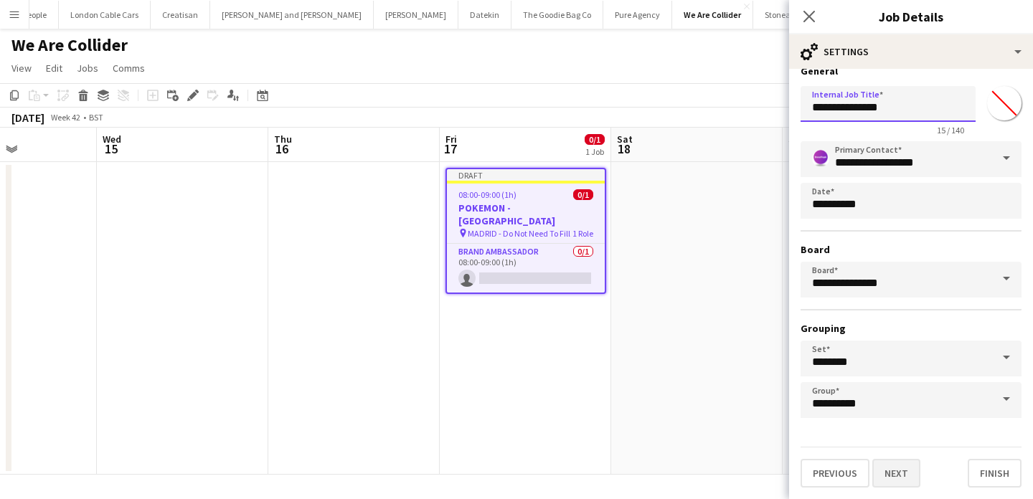
type input "**********"
click at [899, 463] on button "Next" at bounding box center [897, 473] width 48 height 29
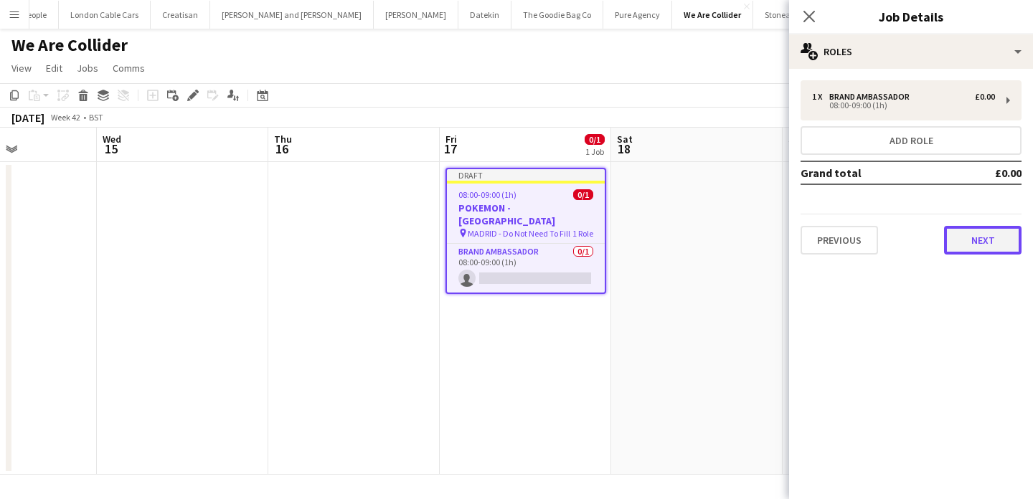
click at [972, 241] on button "Next" at bounding box center [982, 240] width 77 height 29
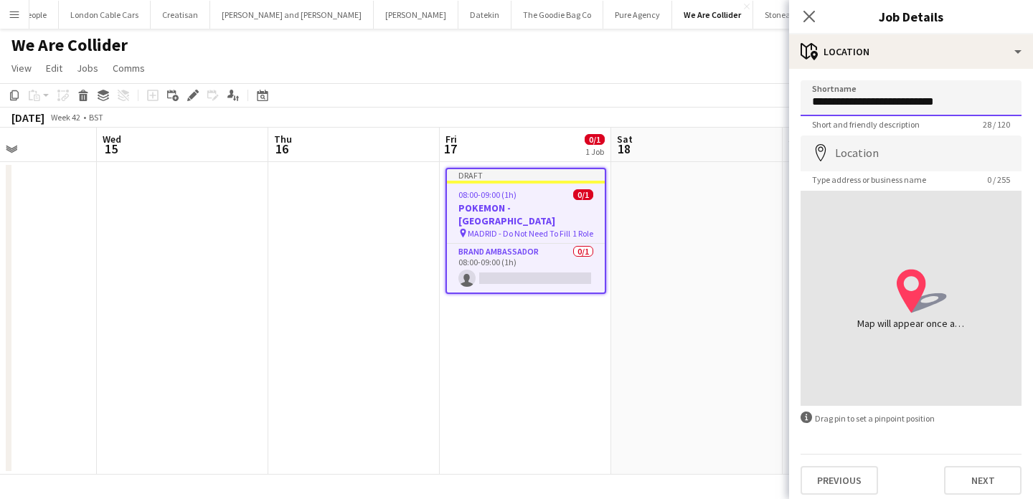
click at [827, 100] on input "**********" at bounding box center [911, 98] width 221 height 36
type input "**********"
click at [996, 475] on button "Next" at bounding box center [982, 480] width 77 height 29
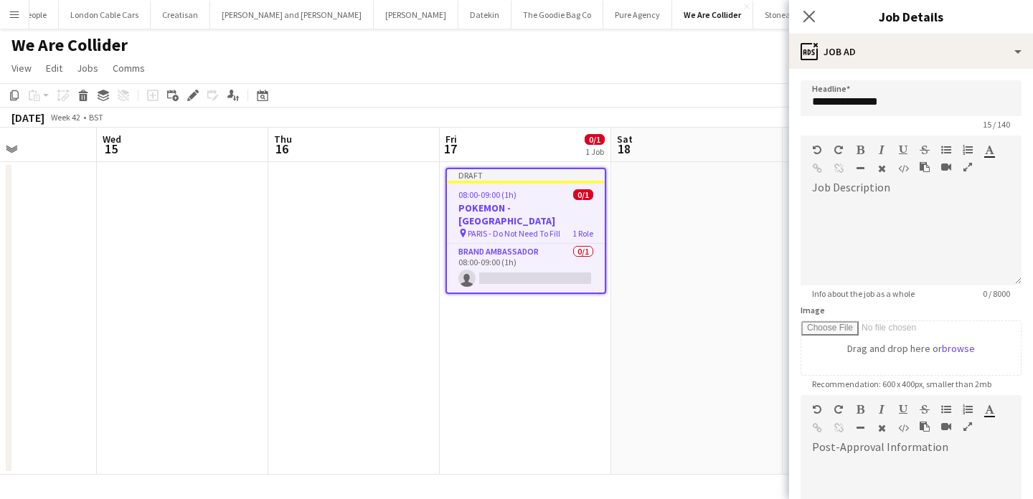
click at [700, 330] on app-date-cell at bounding box center [697, 318] width 172 height 313
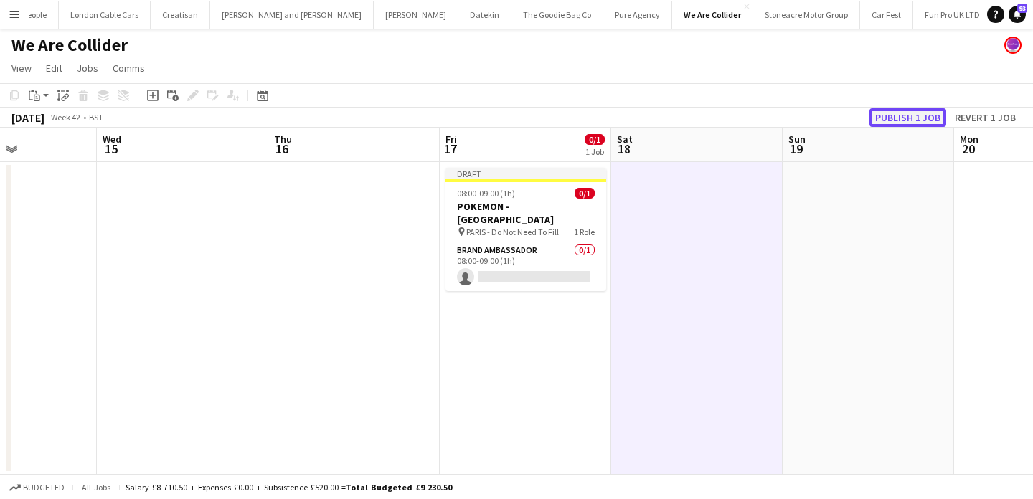
click at [919, 111] on button "Publish 1 job" at bounding box center [908, 117] width 77 height 19
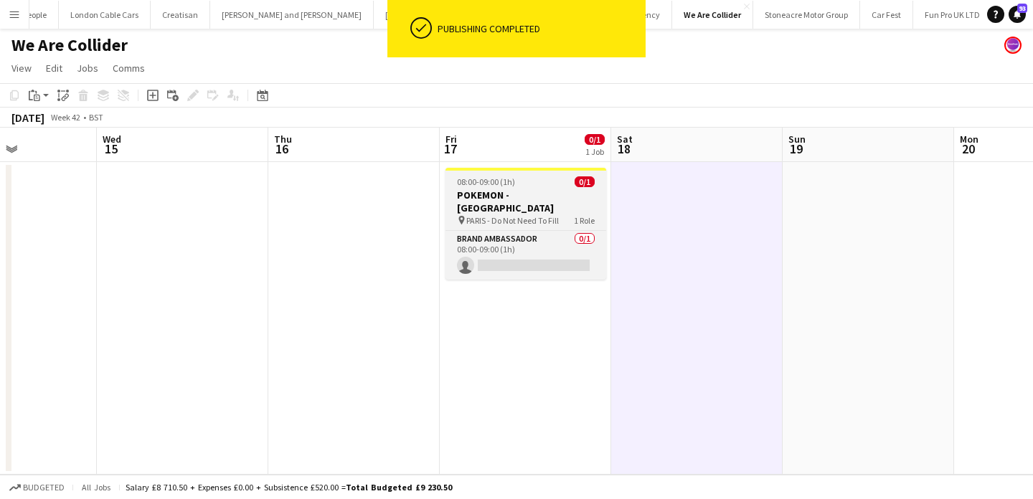
click at [555, 187] on div "08:00-09:00 (1h) 0/1" at bounding box center [526, 182] width 161 height 11
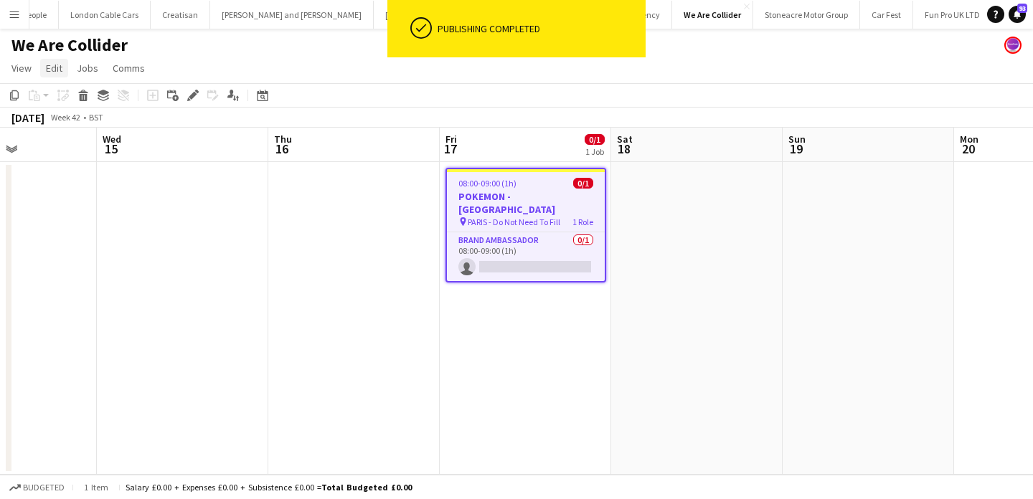
click at [67, 70] on link "Edit" at bounding box center [54, 68] width 28 height 19
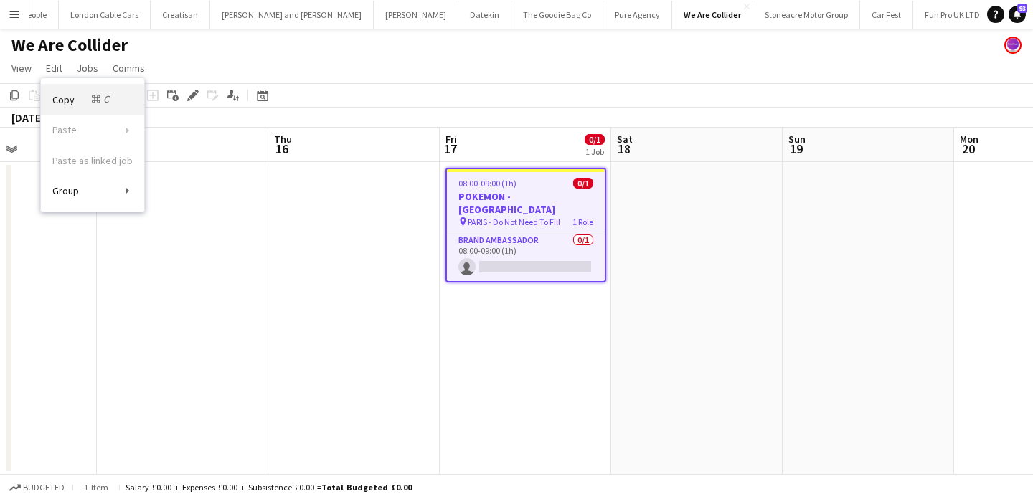
click at [77, 103] on span "Copy Command C" at bounding box center [82, 100] width 60 height 14
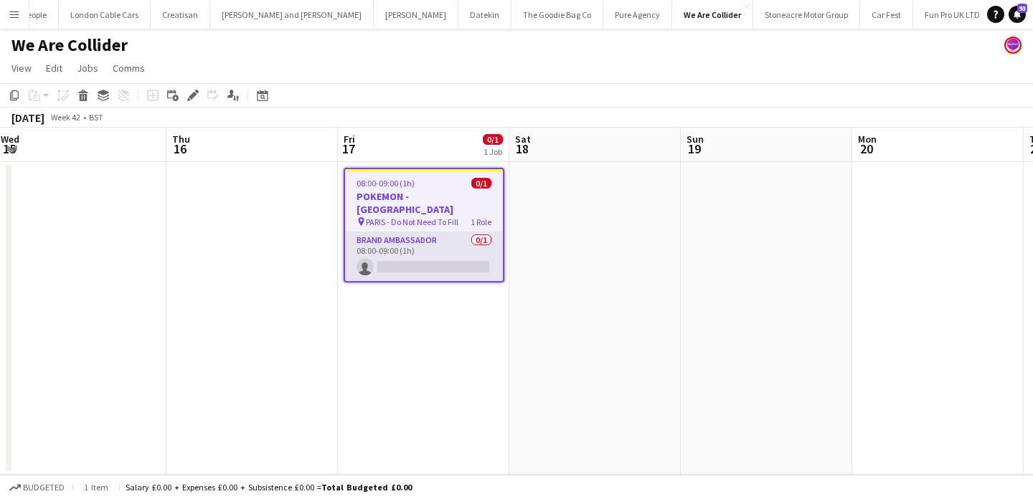
scroll to position [0, 678]
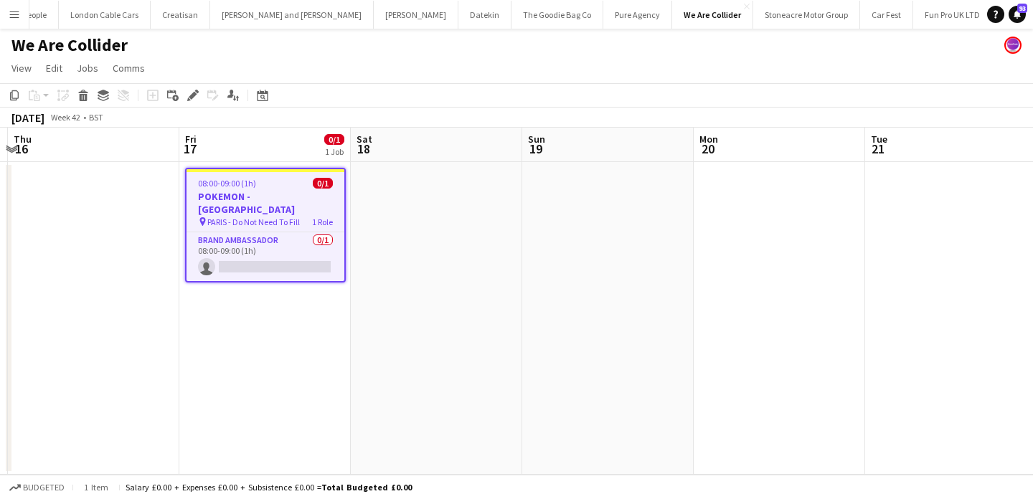
click at [476, 210] on app-date-cell at bounding box center [437, 318] width 172 height 313
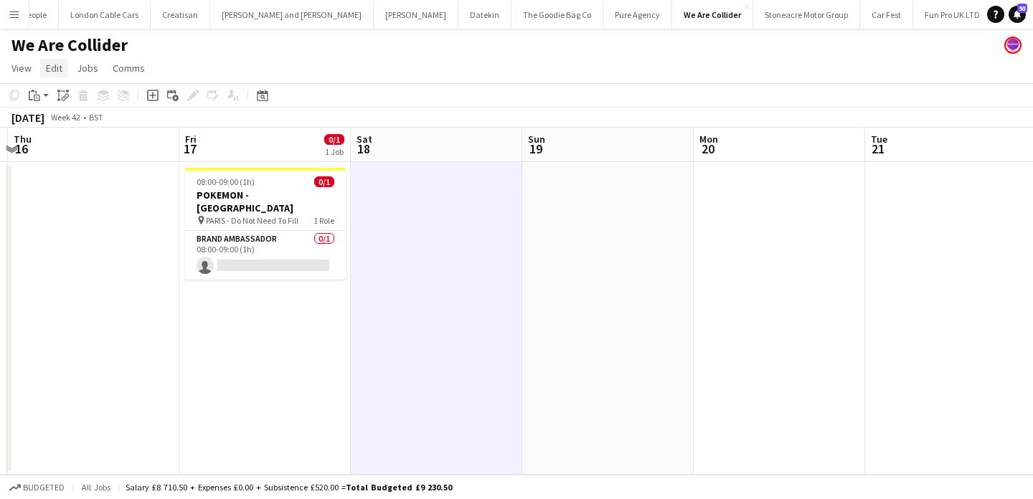
click at [59, 68] on span "Edit" at bounding box center [54, 68] width 17 height 13
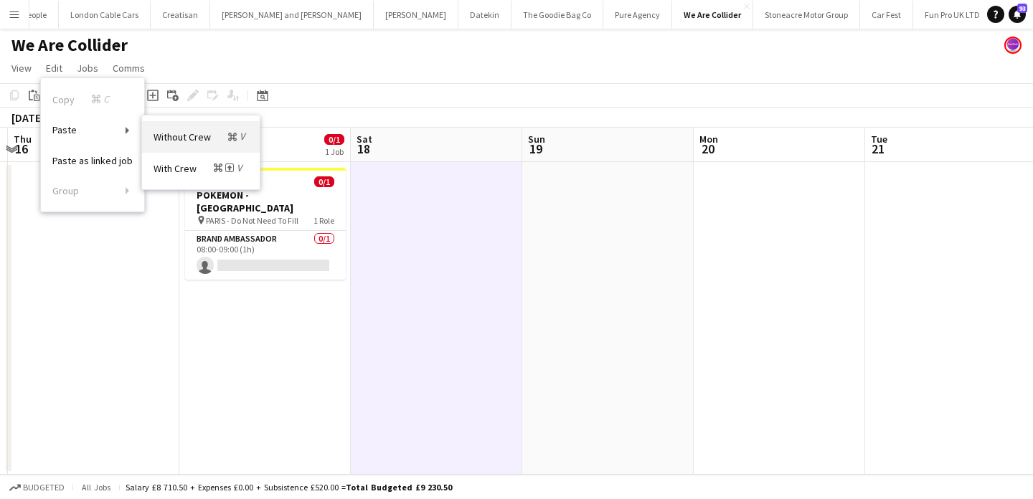
click at [177, 140] on span "Without Crew Command V" at bounding box center [201, 137] width 95 height 14
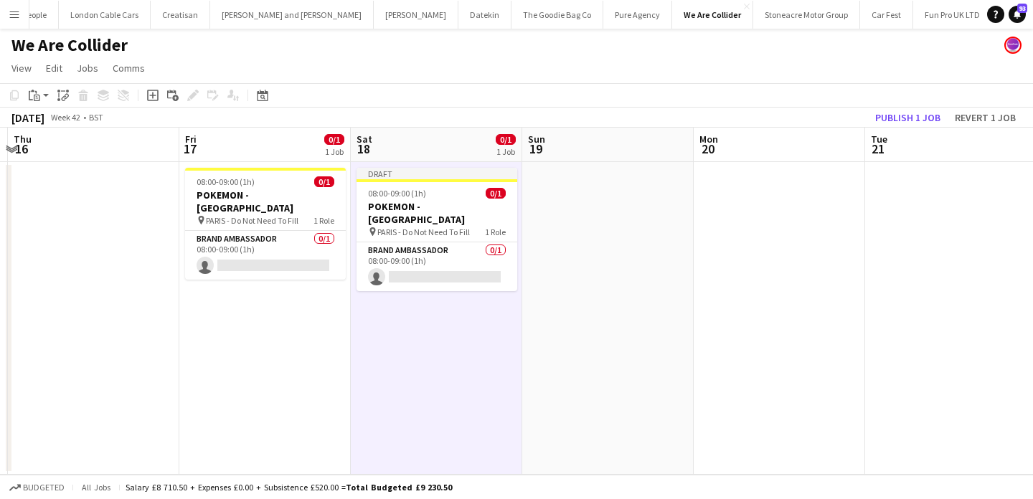
click at [549, 215] on app-date-cell at bounding box center [608, 318] width 172 height 313
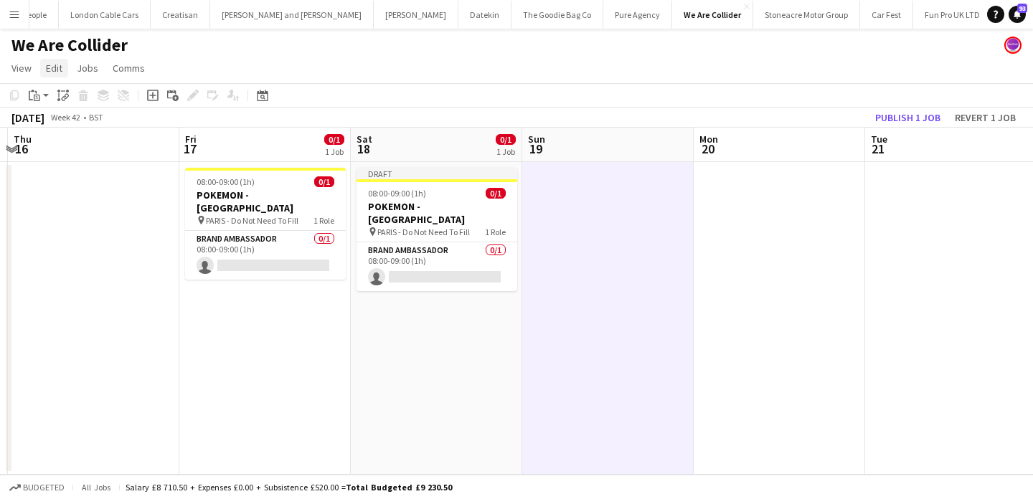
click at [61, 74] on span "Edit" at bounding box center [54, 68] width 17 height 13
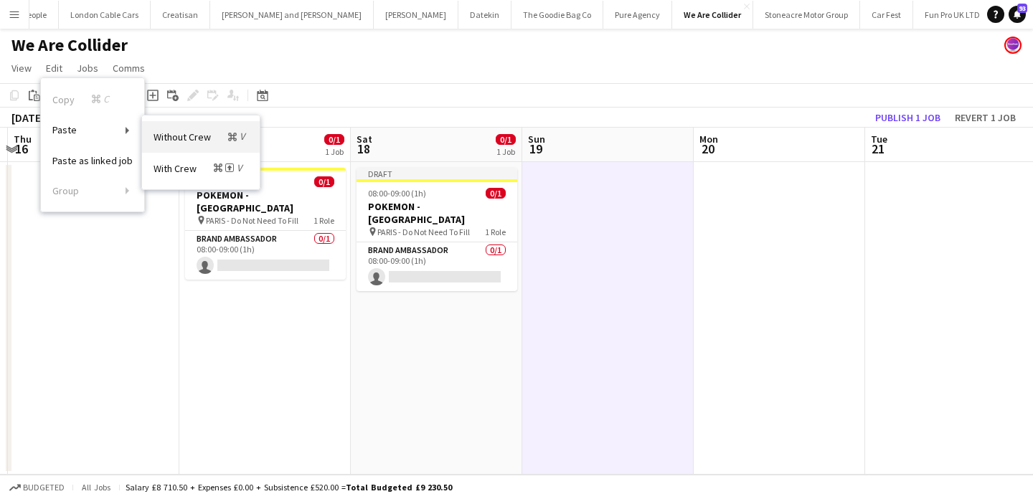
click at [202, 134] on span "Without Crew Command V" at bounding box center [201, 137] width 95 height 14
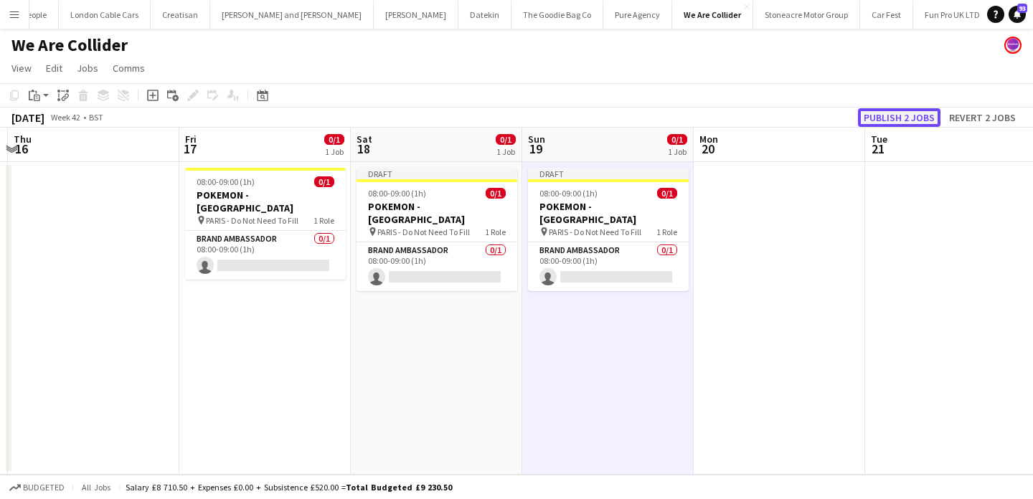
click at [878, 115] on button "Publish 2 jobs" at bounding box center [899, 117] width 83 height 19
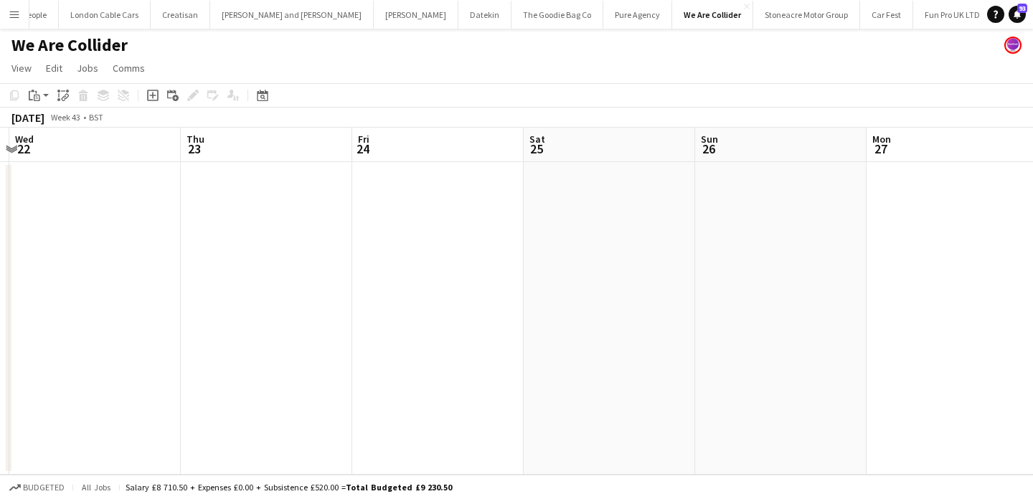
scroll to position [0, 415]
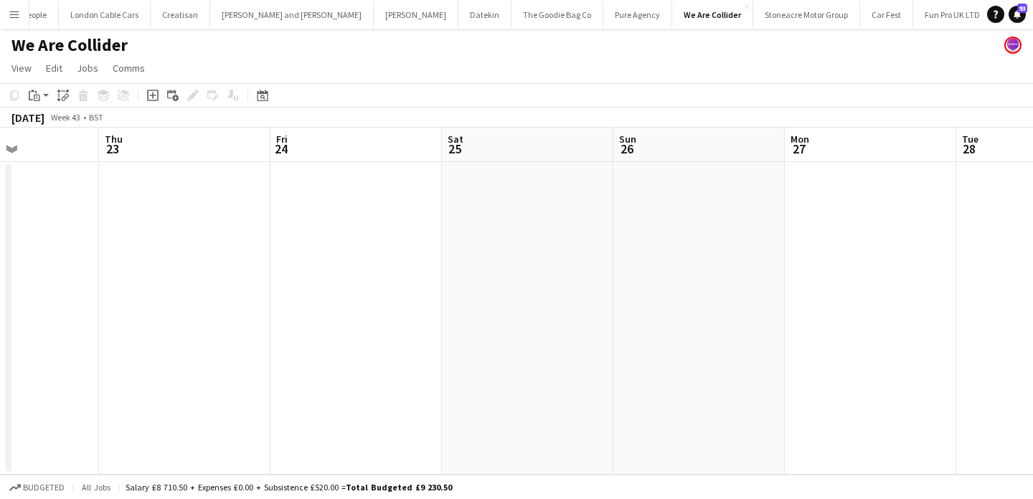
click at [365, 223] on app-date-cell at bounding box center [357, 318] width 172 height 313
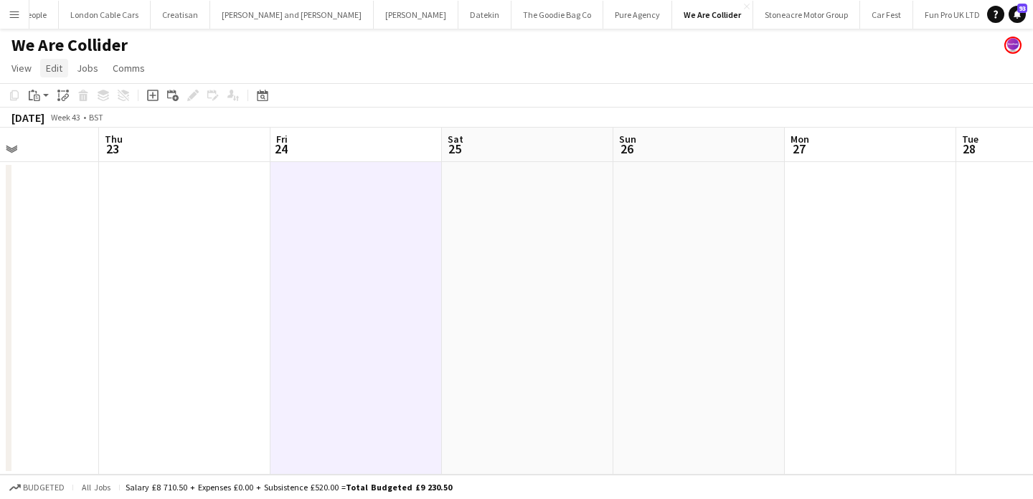
click at [62, 70] on link "Edit" at bounding box center [54, 68] width 28 height 19
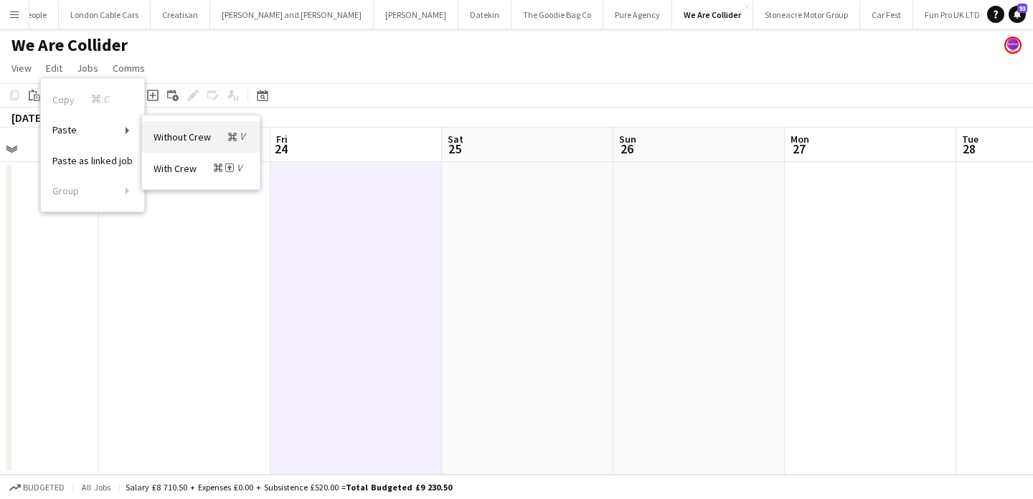
click at [184, 139] on span "Without Crew Command V" at bounding box center [201, 137] width 95 height 14
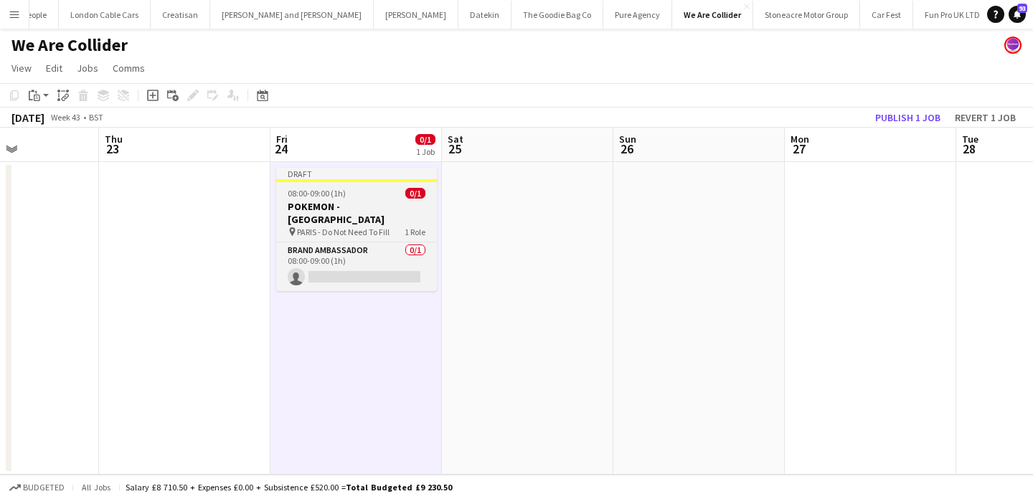
click at [385, 204] on h3 "POKEMON - PARIS" at bounding box center [356, 213] width 161 height 26
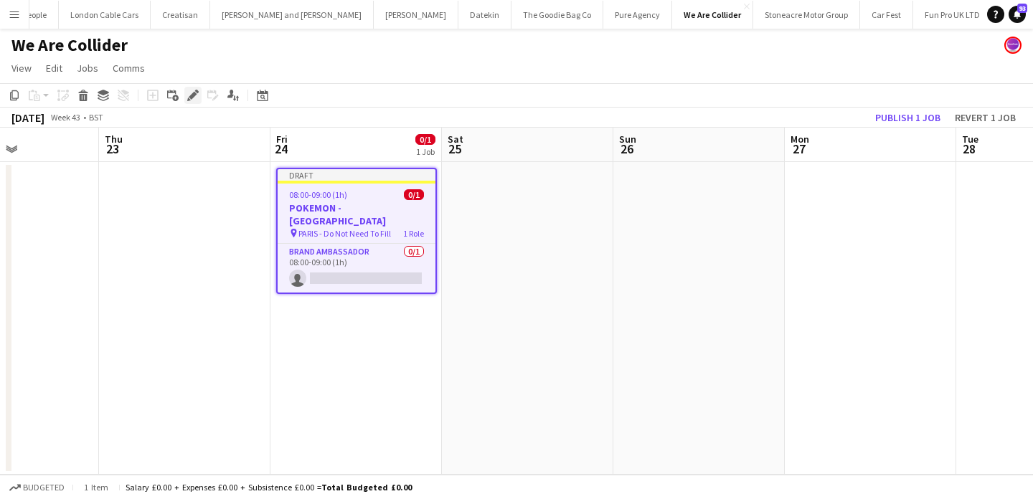
click at [189, 90] on icon "Edit" at bounding box center [192, 95] width 11 height 11
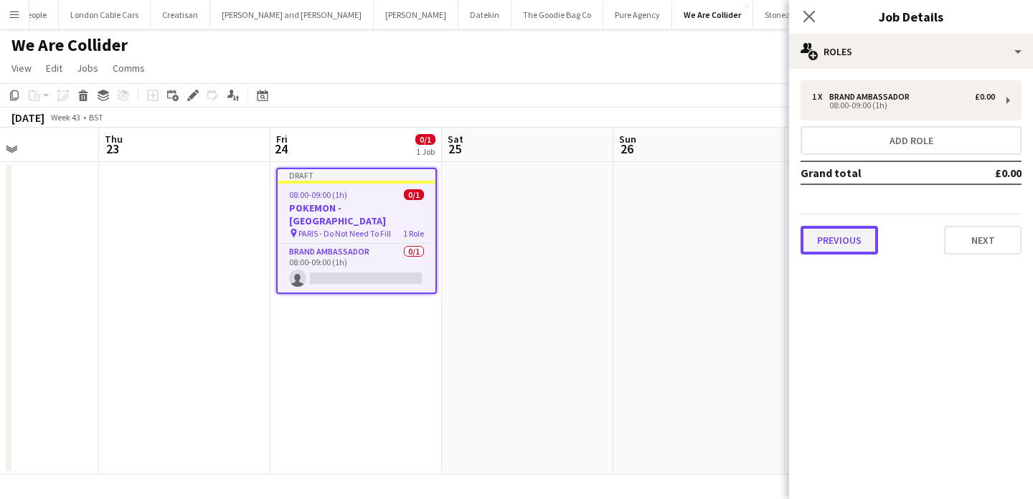
click at [837, 232] on button "Previous" at bounding box center [839, 240] width 77 height 29
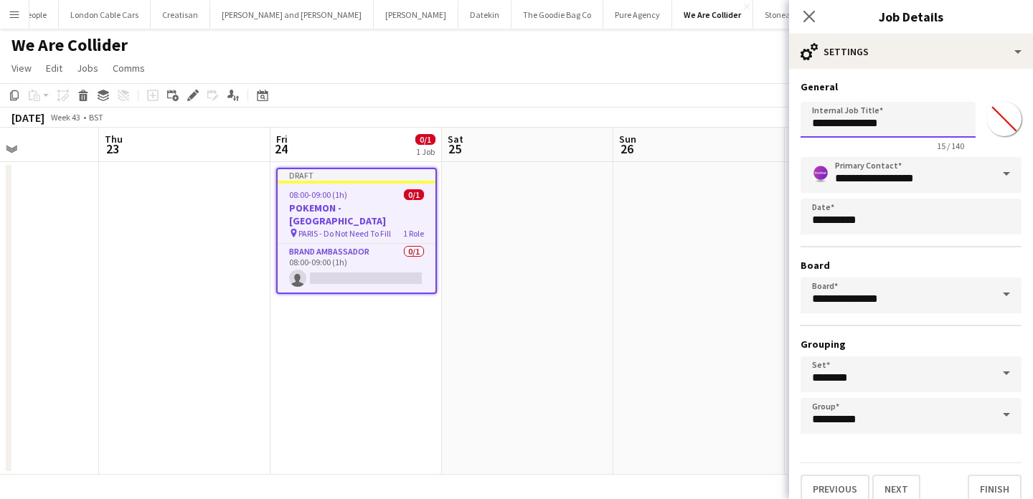
click at [885, 133] on input "**********" at bounding box center [888, 120] width 175 height 36
type input "**********"
click at [904, 482] on button "Next" at bounding box center [897, 489] width 48 height 29
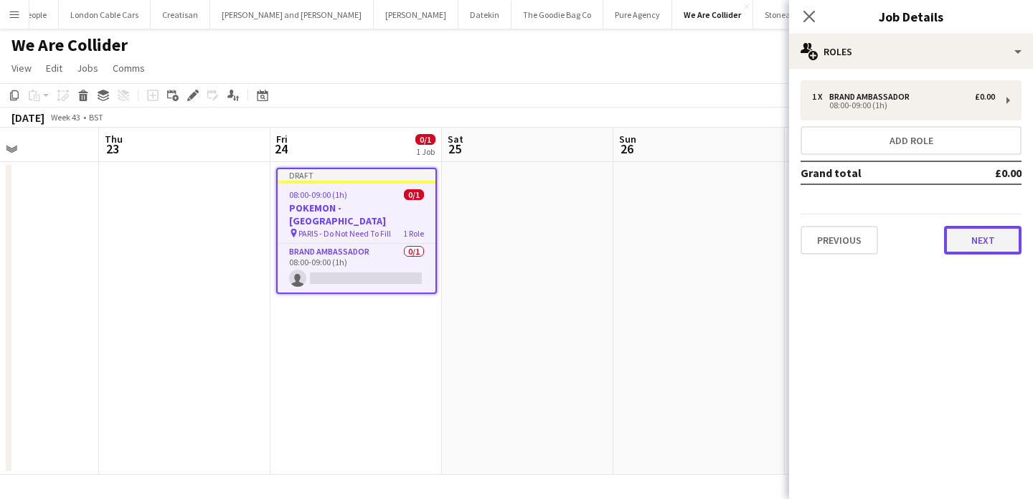
click at [971, 243] on button "Next" at bounding box center [982, 240] width 77 height 29
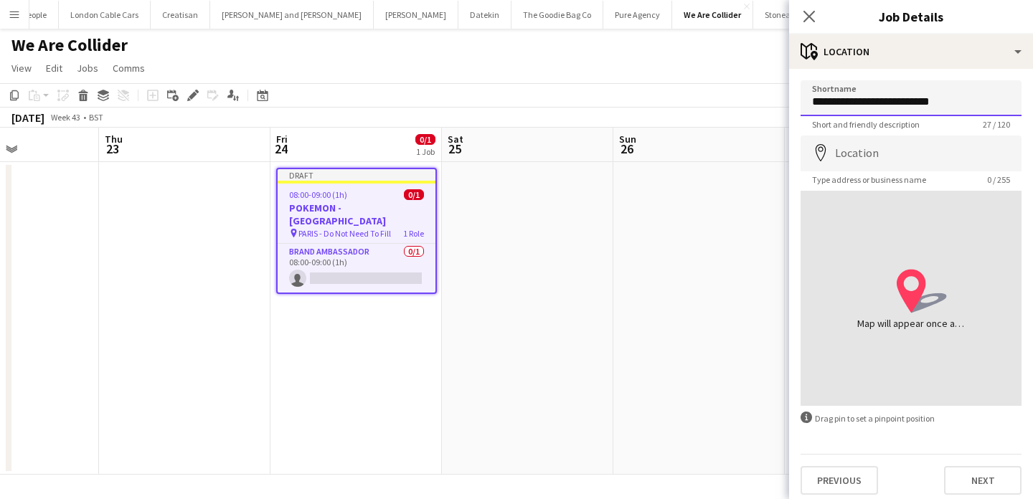
click at [825, 104] on input "**********" at bounding box center [911, 98] width 221 height 36
type input "**********"
click at [1000, 482] on button "Next" at bounding box center [982, 480] width 77 height 29
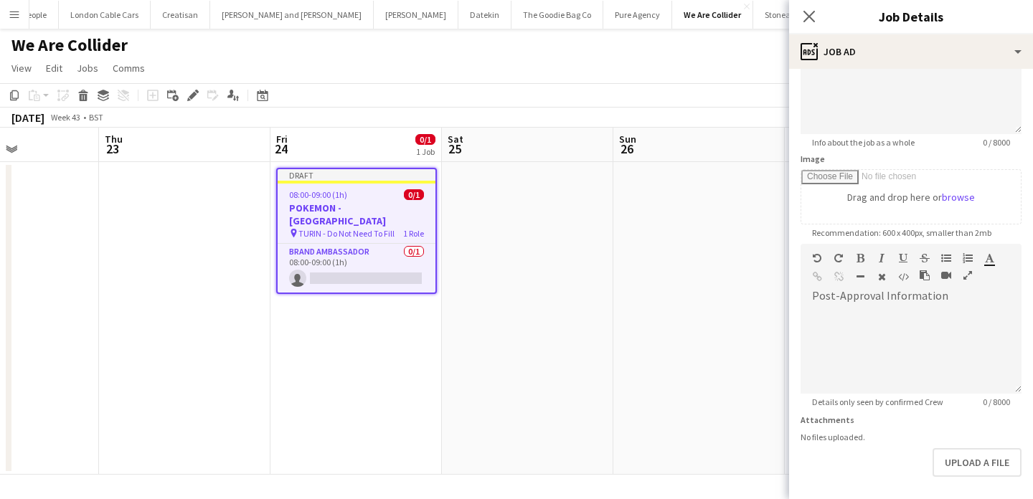
scroll to position [210, 0]
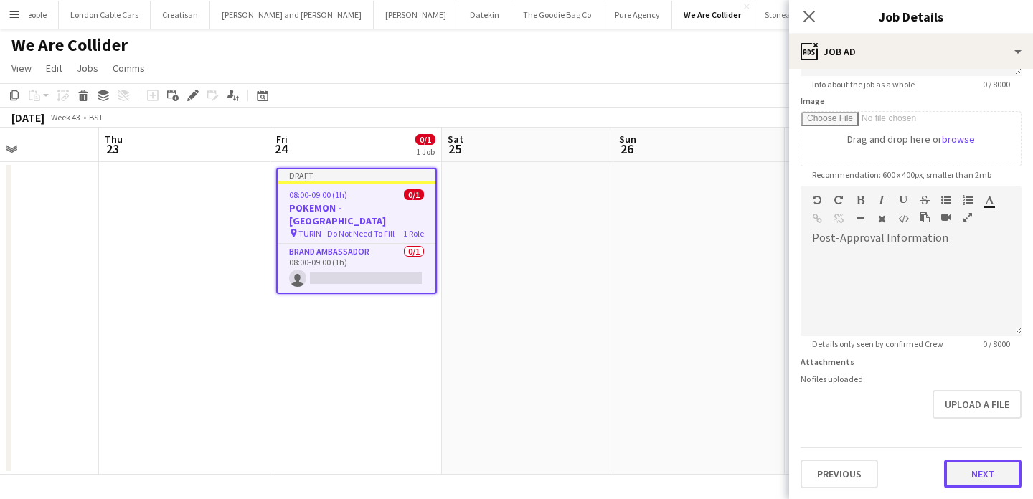
click at [987, 466] on button "Next" at bounding box center [982, 474] width 77 height 29
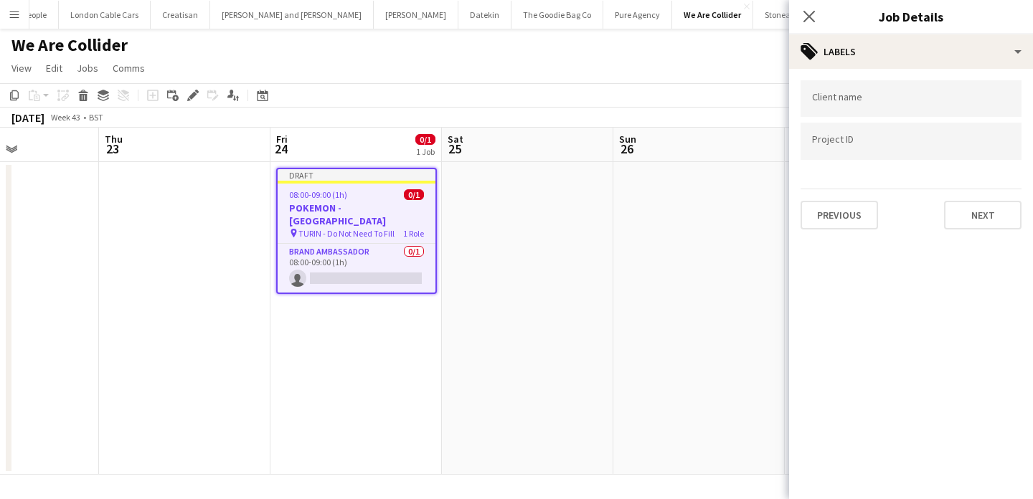
click at [725, 232] on app-date-cell at bounding box center [700, 318] width 172 height 313
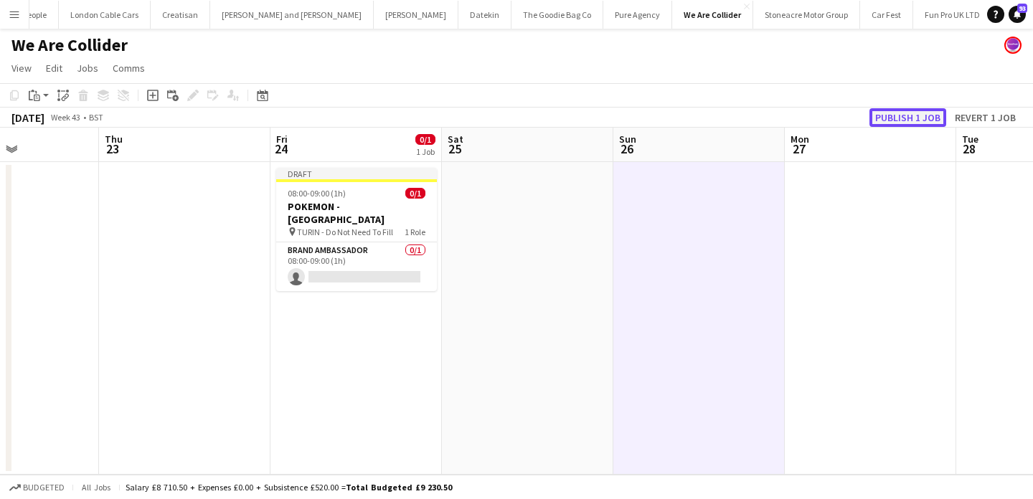
click at [903, 123] on button "Publish 1 job" at bounding box center [908, 117] width 77 height 19
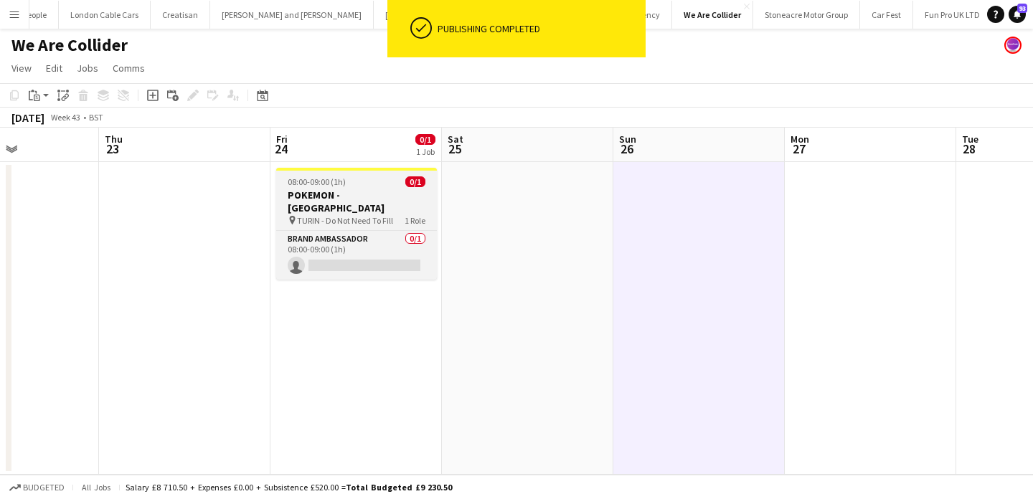
click at [361, 187] on app-job-card "08:00-09:00 (1h) 0/1 POKEMON - TURIN pin TURIN - Do Not Need To Fill 1 Role Bra…" at bounding box center [356, 224] width 161 height 112
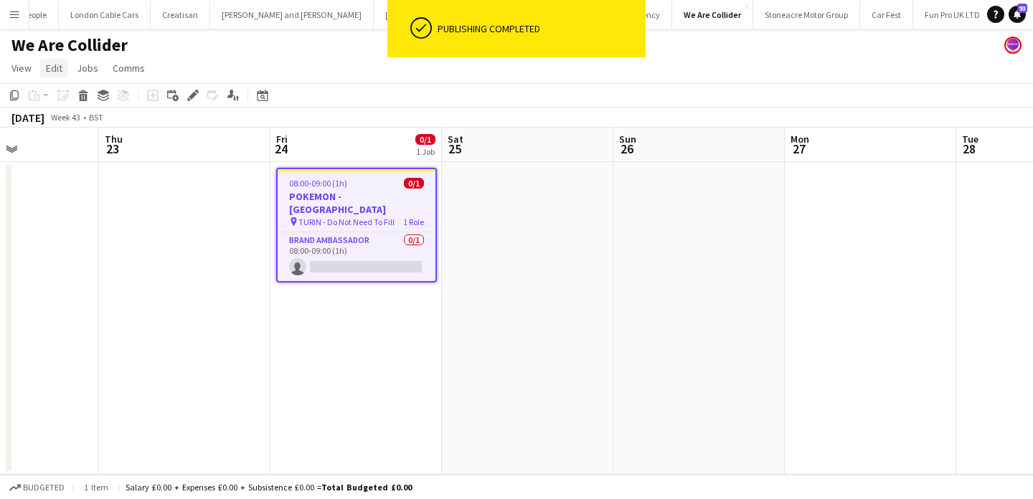
click at [57, 70] on span "Edit" at bounding box center [54, 68] width 17 height 13
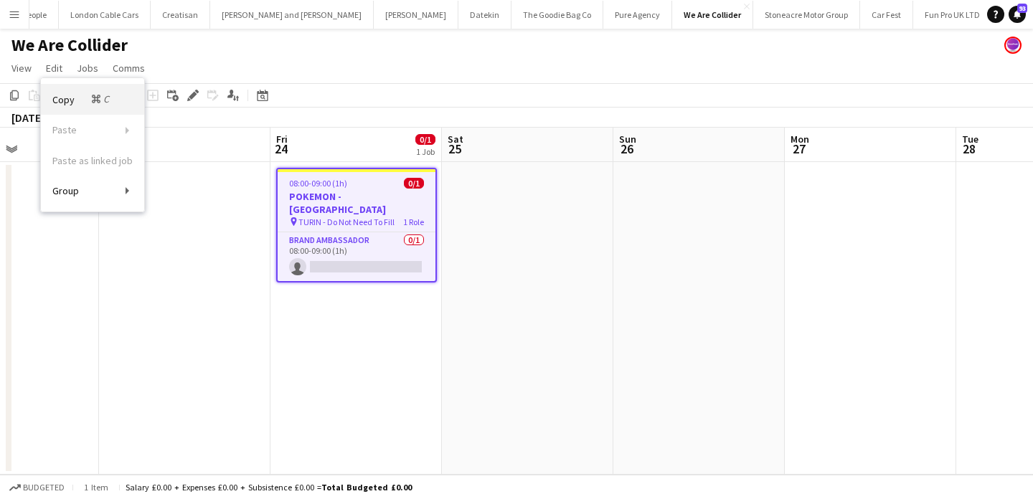
click at [67, 100] on span "Copy Command C" at bounding box center [82, 100] width 60 height 14
click at [492, 194] on app-date-cell at bounding box center [528, 318] width 172 height 313
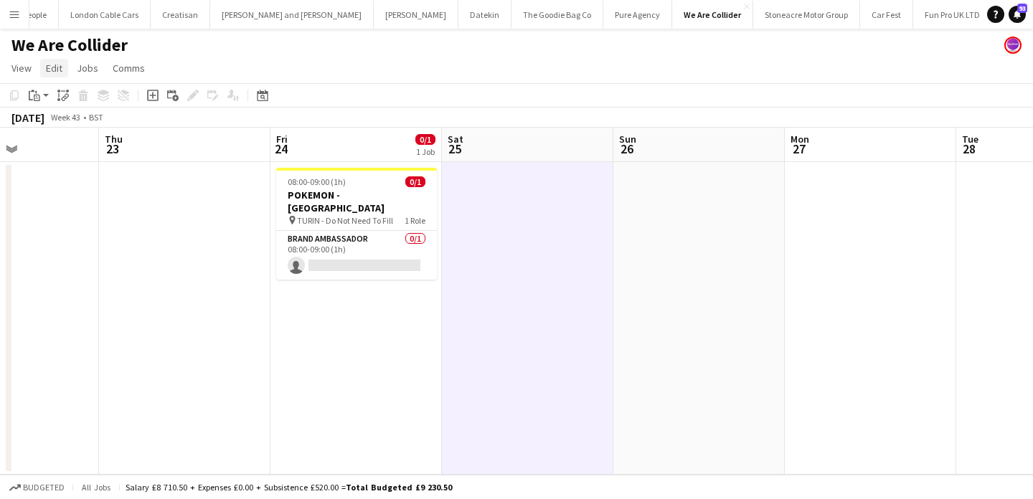
click at [53, 64] on span "Edit" at bounding box center [54, 68] width 17 height 13
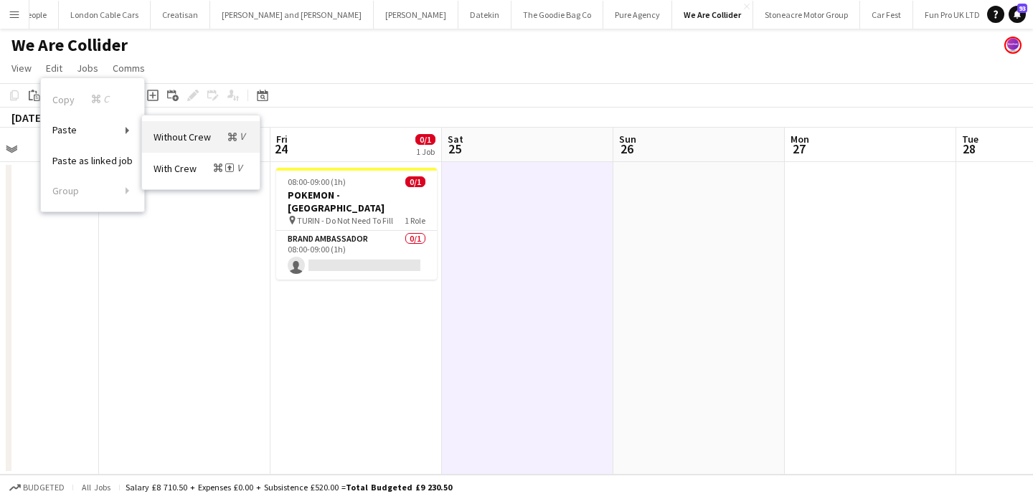
click at [174, 132] on span "Without Crew Command V" at bounding box center [201, 137] width 95 height 14
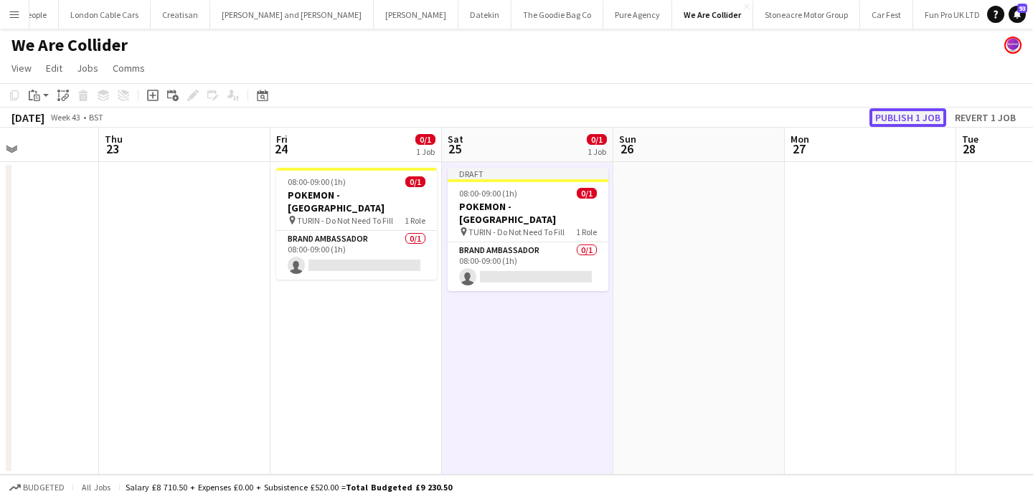
click at [886, 123] on button "Publish 1 job" at bounding box center [908, 117] width 77 height 19
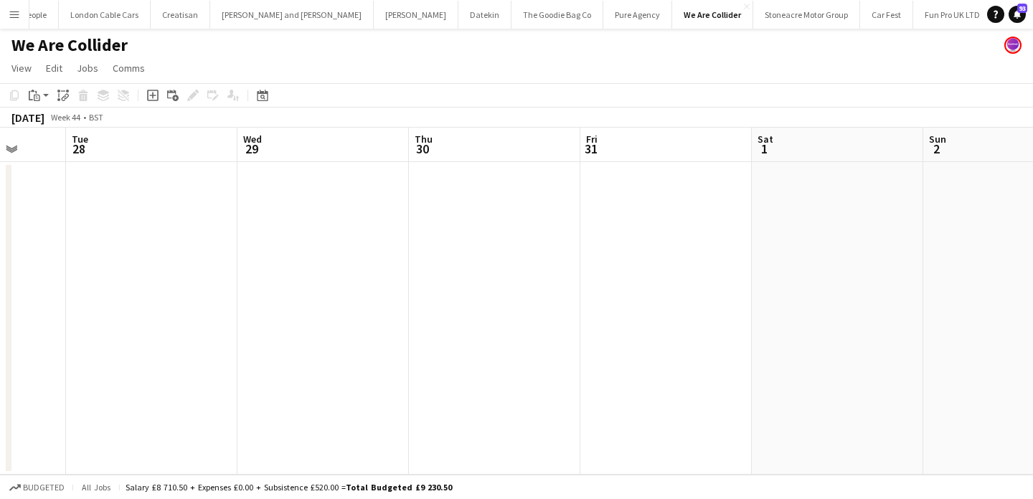
scroll to position [0, 650]
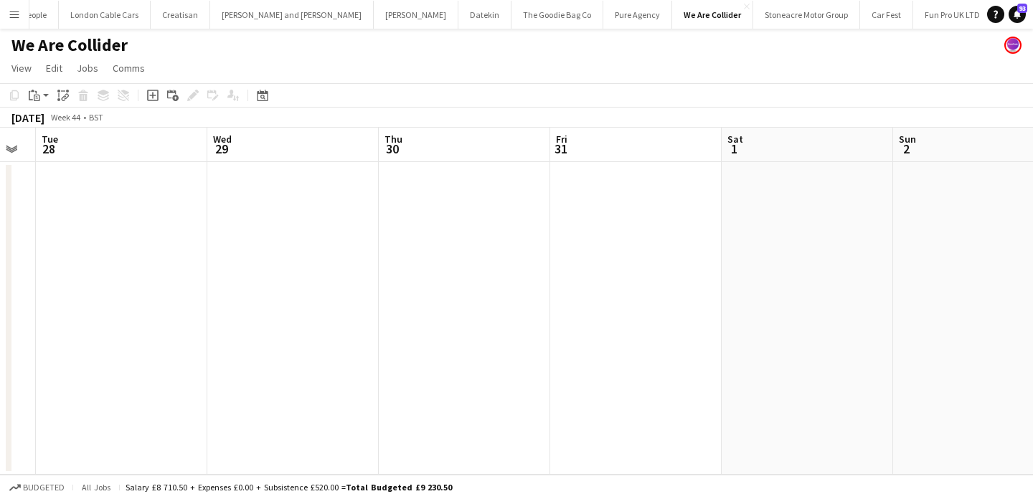
click at [495, 231] on app-date-cell at bounding box center [465, 318] width 172 height 313
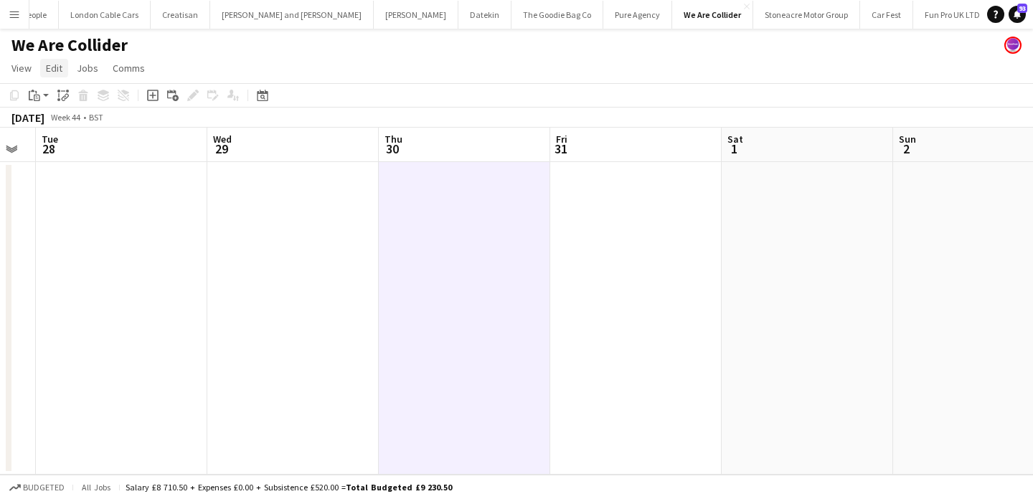
click at [66, 75] on link "Edit" at bounding box center [54, 68] width 28 height 19
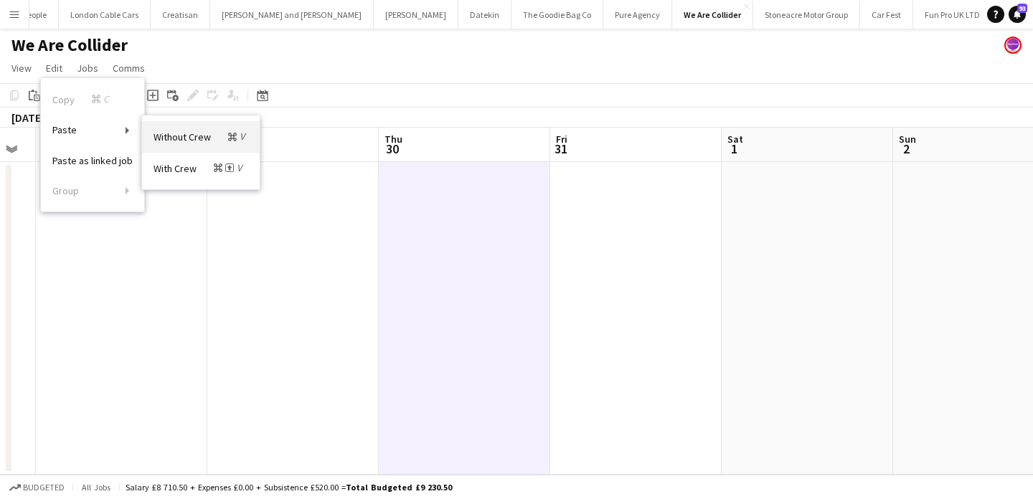
click at [204, 127] on link "Without Crew Command V" at bounding box center [201, 136] width 118 height 31
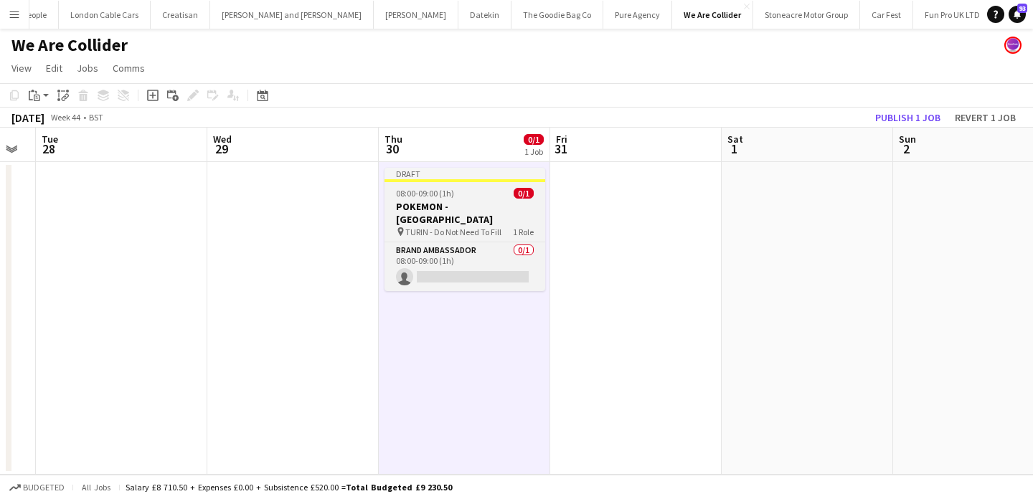
click at [459, 209] on h3 "POKEMON - TURIN" at bounding box center [465, 213] width 161 height 26
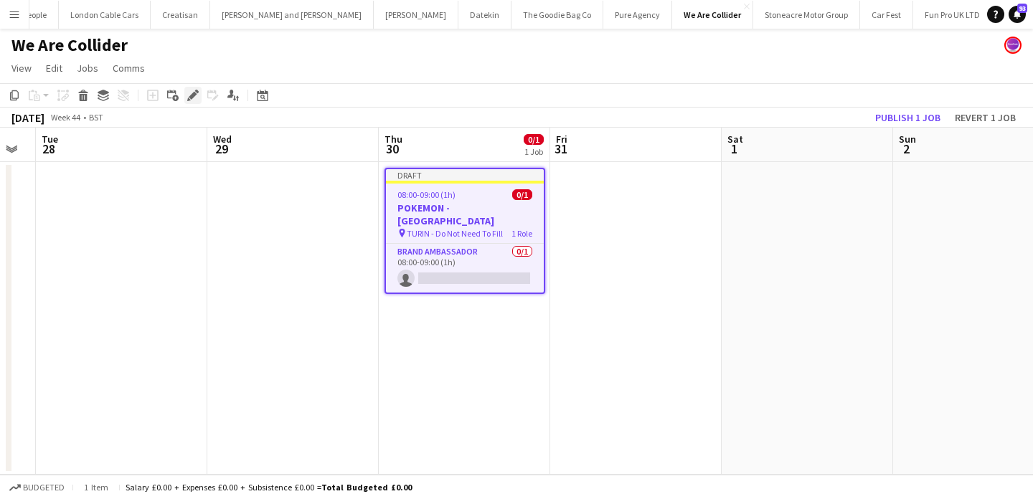
click at [196, 98] on icon "Edit" at bounding box center [192, 95] width 11 height 11
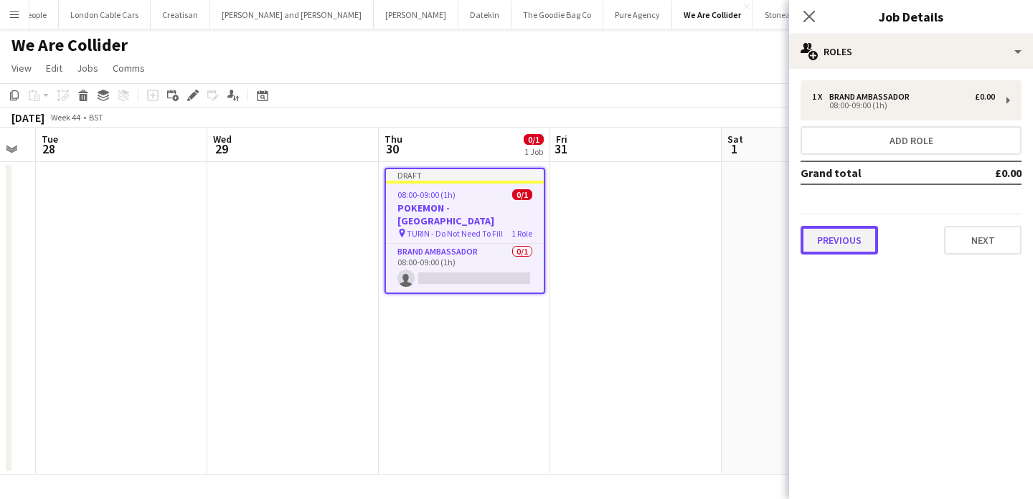
click at [870, 242] on button "Previous" at bounding box center [839, 240] width 77 height 29
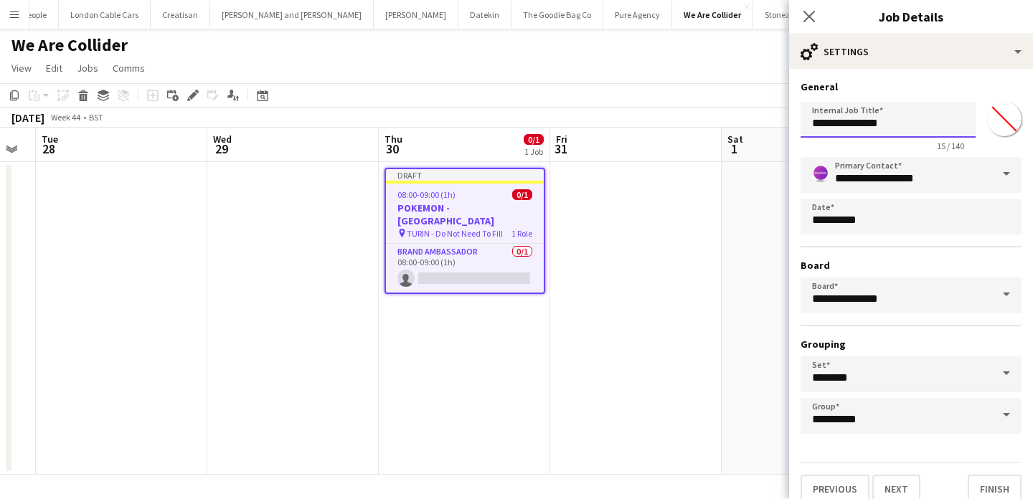
click at [893, 124] on input "**********" at bounding box center [888, 120] width 175 height 36
paste input "*****"
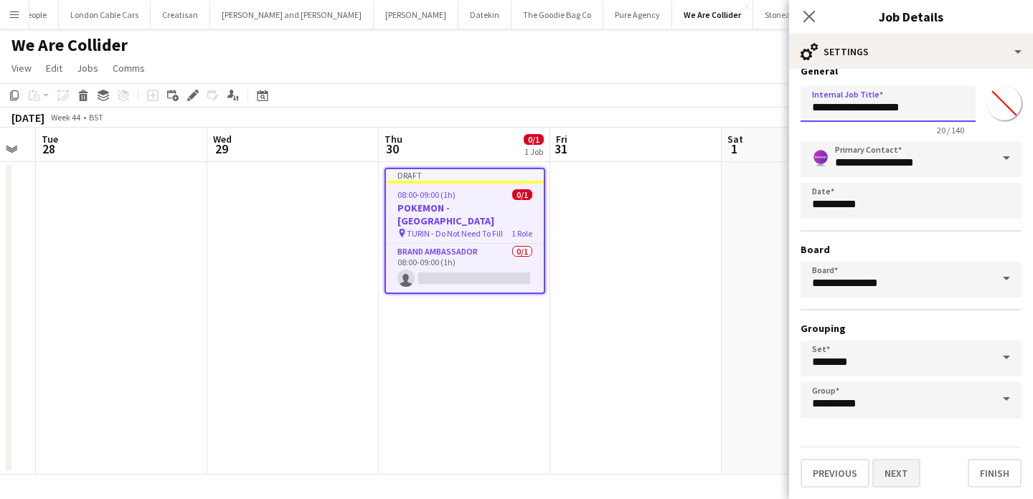
type input "**********"
click at [886, 469] on button "Next" at bounding box center [897, 473] width 48 height 29
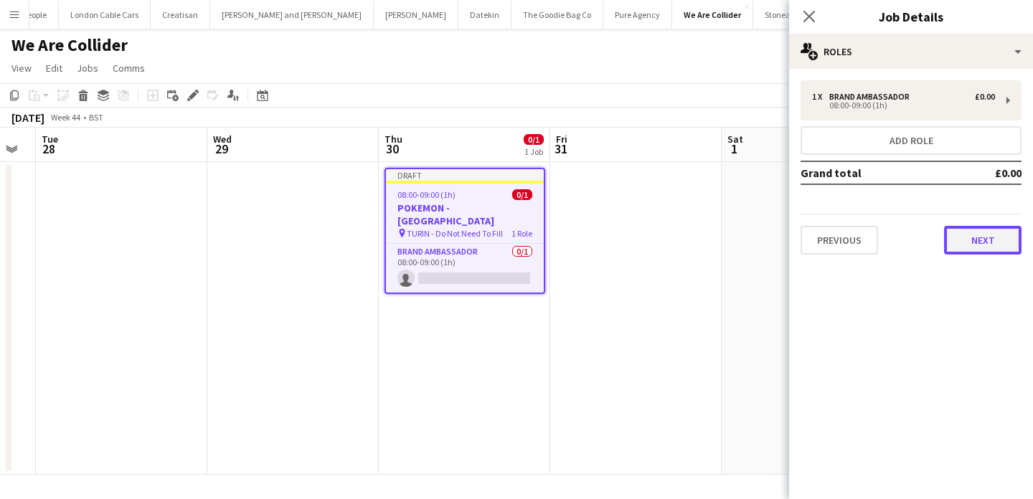
click at [958, 246] on button "Next" at bounding box center [982, 240] width 77 height 29
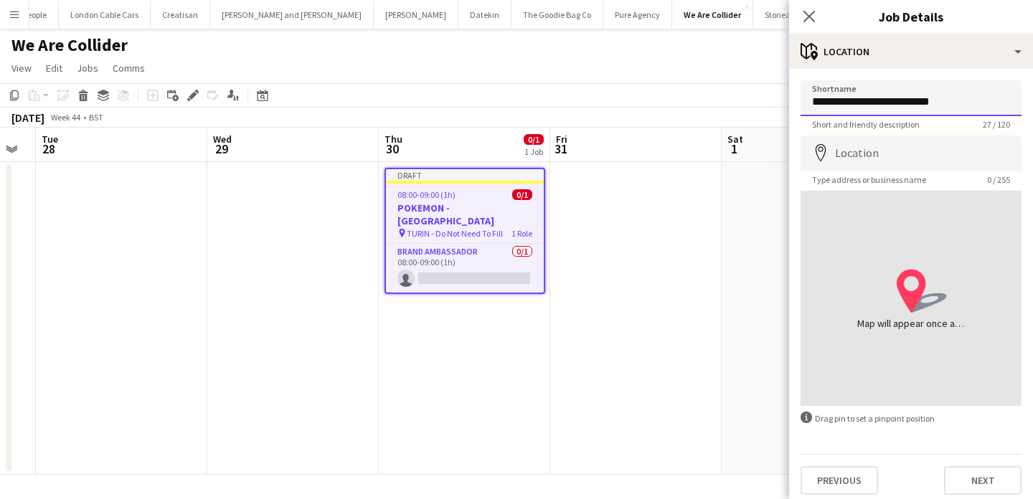
click at [825, 100] on input "**********" at bounding box center [911, 98] width 221 height 36
paste input "*****"
type input "**********"
click at [969, 469] on button "Next" at bounding box center [982, 480] width 77 height 29
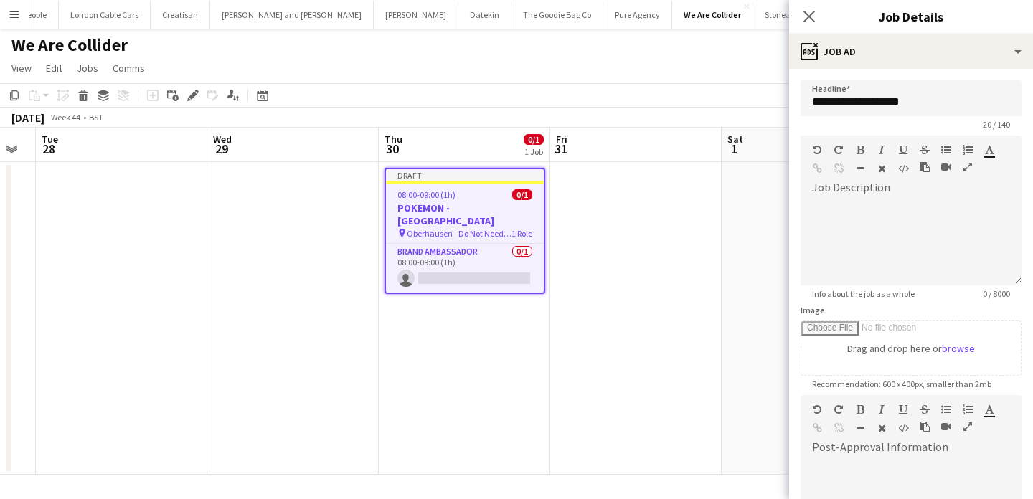
click at [684, 311] on app-date-cell at bounding box center [636, 318] width 172 height 313
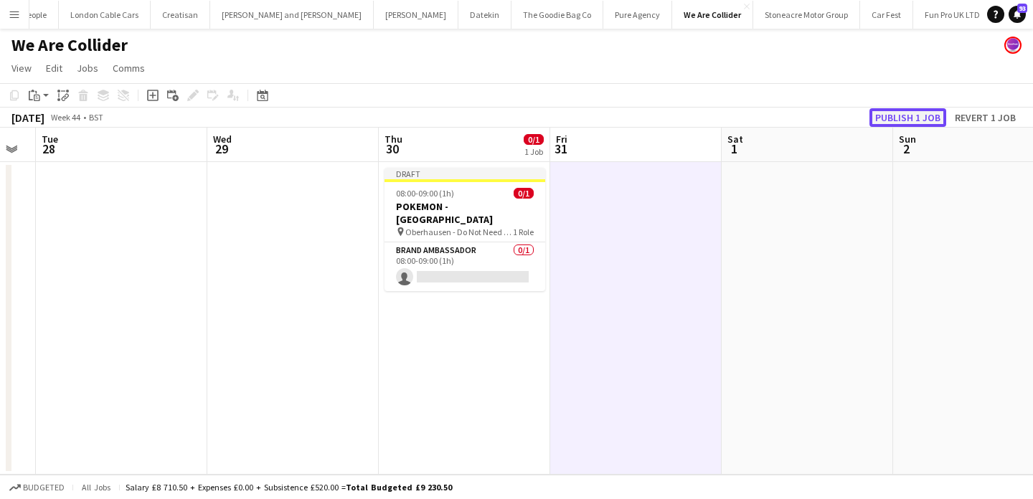
click at [902, 118] on button "Publish 1 job" at bounding box center [908, 117] width 77 height 19
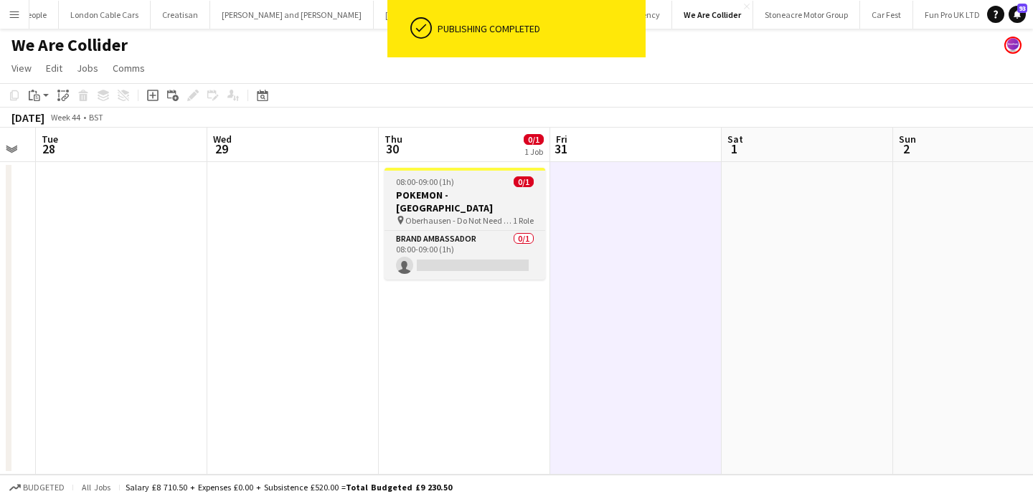
click at [458, 188] on app-job-card "08:00-09:00 (1h) 0/1 POKEMON - Oberhausen pin Oberhausen - Do Not Need To Fill …" at bounding box center [465, 224] width 161 height 112
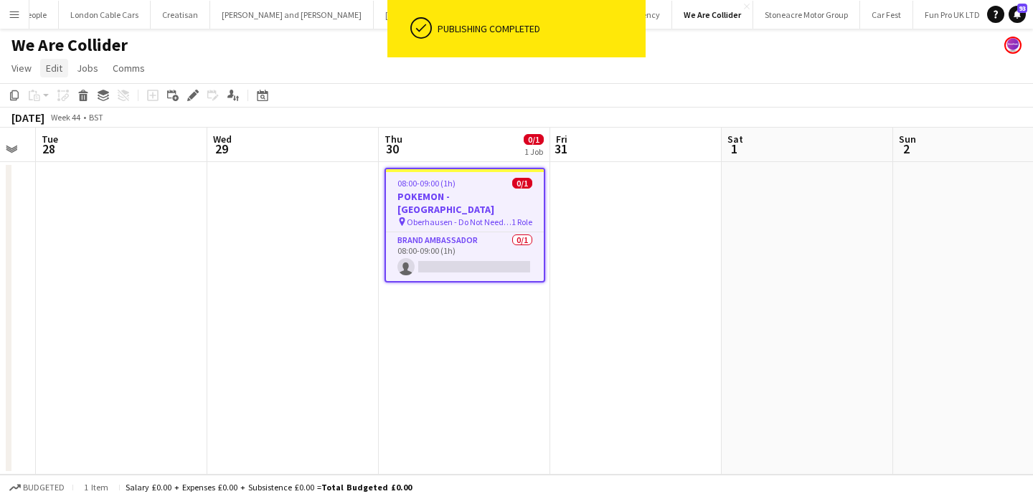
click at [65, 66] on link "Edit" at bounding box center [54, 68] width 28 height 19
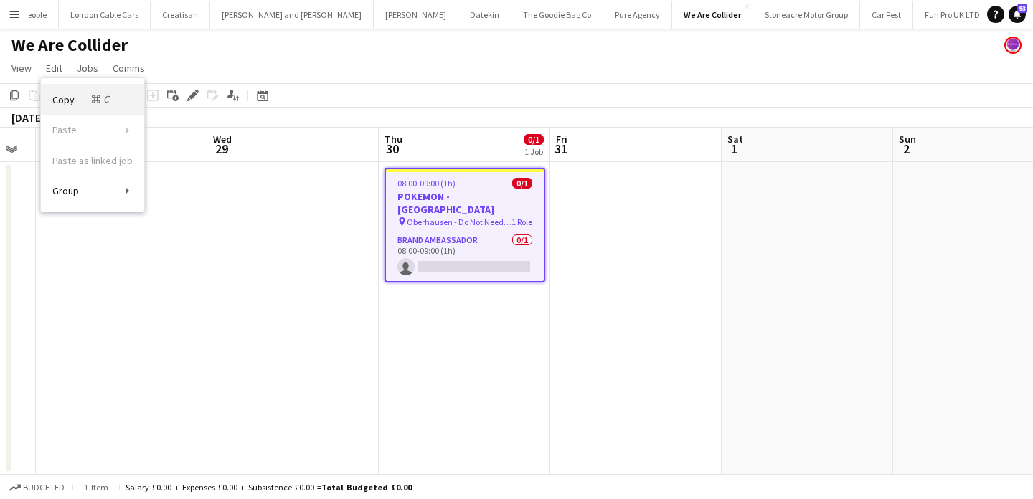
click at [75, 96] on span "Copy Command C" at bounding box center [82, 100] width 60 height 14
click at [607, 220] on app-date-cell at bounding box center [636, 318] width 172 height 313
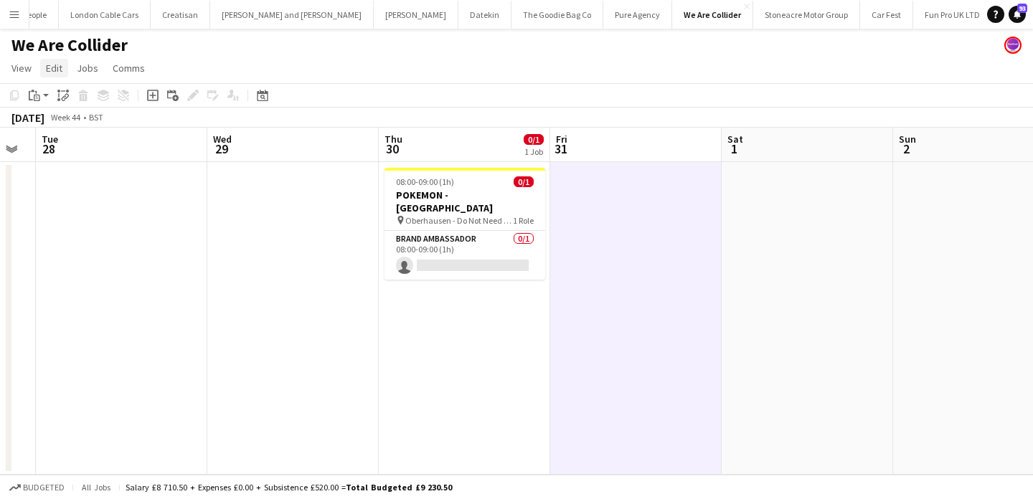
click at [54, 70] on span "Edit" at bounding box center [54, 68] width 17 height 13
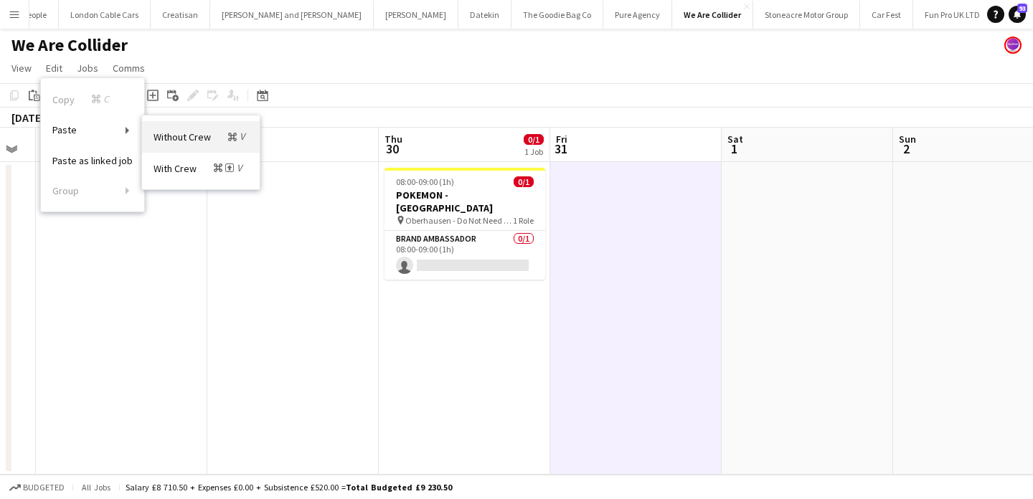
click at [184, 146] on link "Without Crew Command V" at bounding box center [201, 136] width 118 height 31
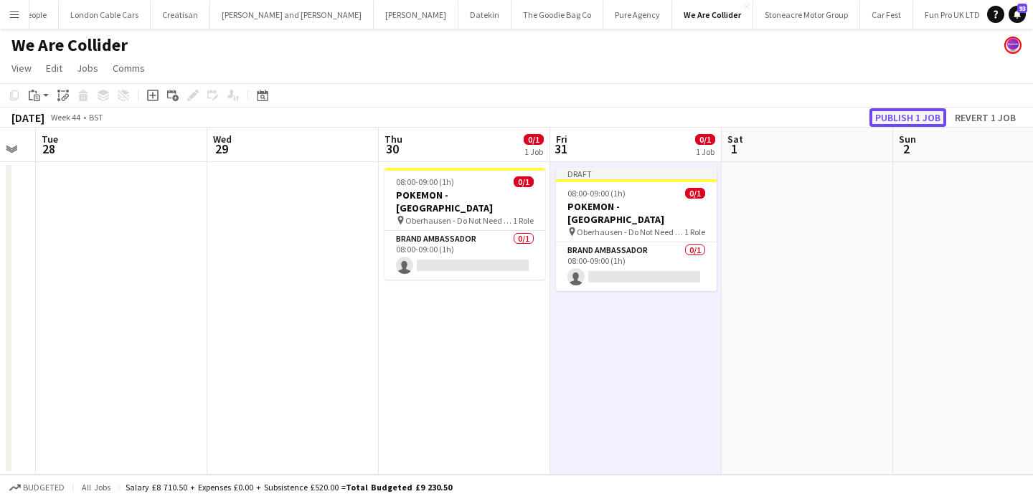
click at [911, 113] on button "Publish 1 job" at bounding box center [908, 117] width 77 height 19
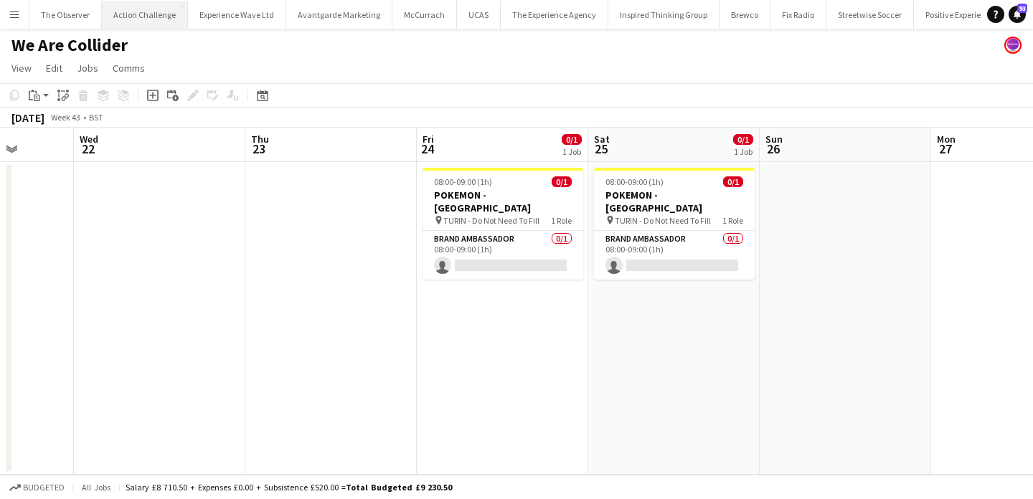
click at [136, 16] on button "Action Challenge Close" at bounding box center [145, 15] width 86 height 28
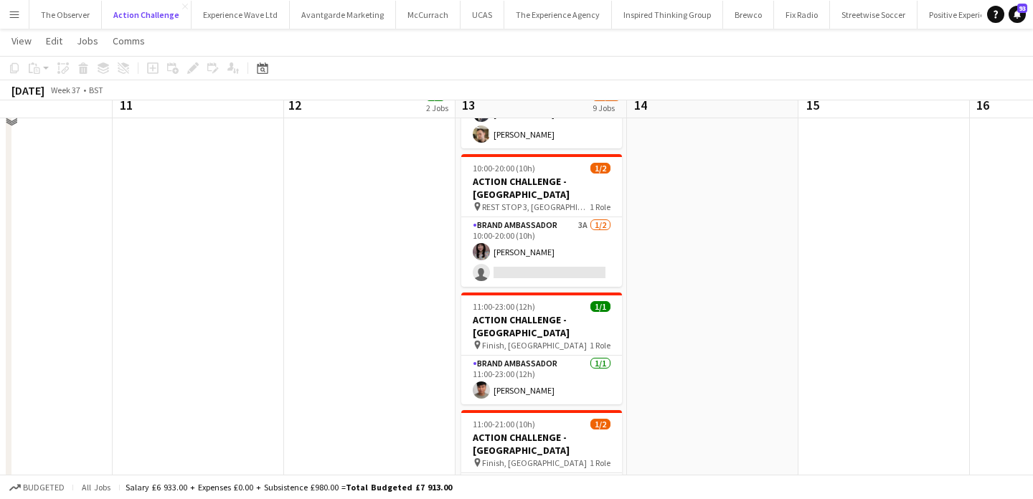
scroll to position [569, 0]
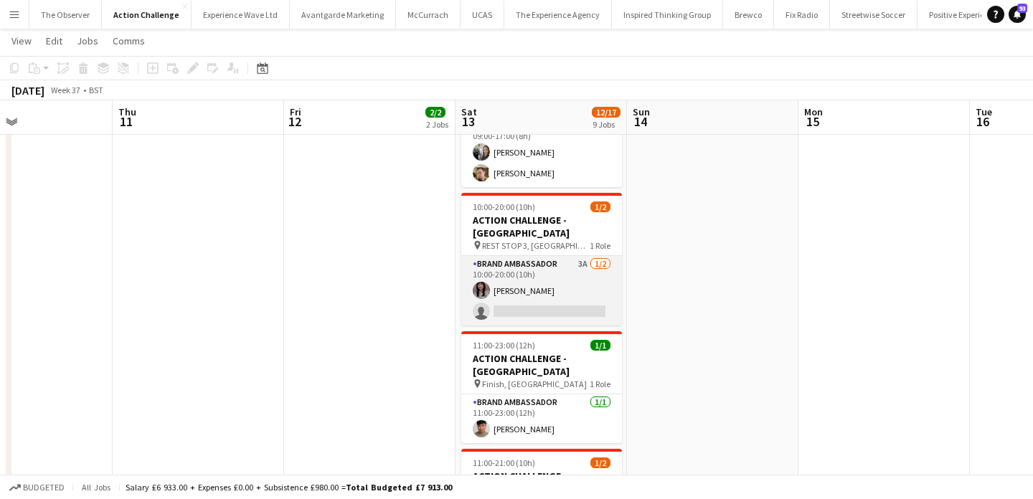
click at [551, 256] on app-card-role "Brand Ambassador 3A 1/2 10:00-20:00 (10h) Cathleen Voysey single-neutral-actions" at bounding box center [541, 291] width 161 height 70
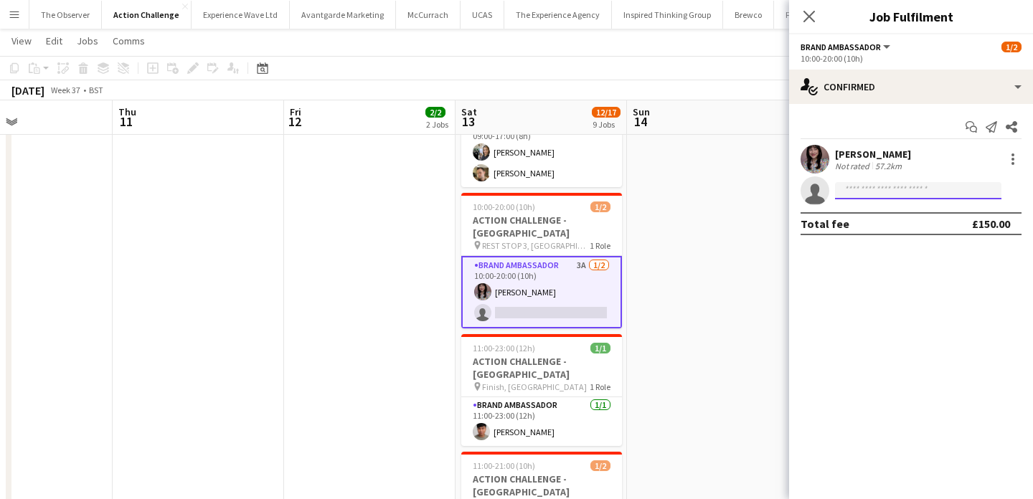
click at [905, 197] on input at bounding box center [918, 190] width 166 height 17
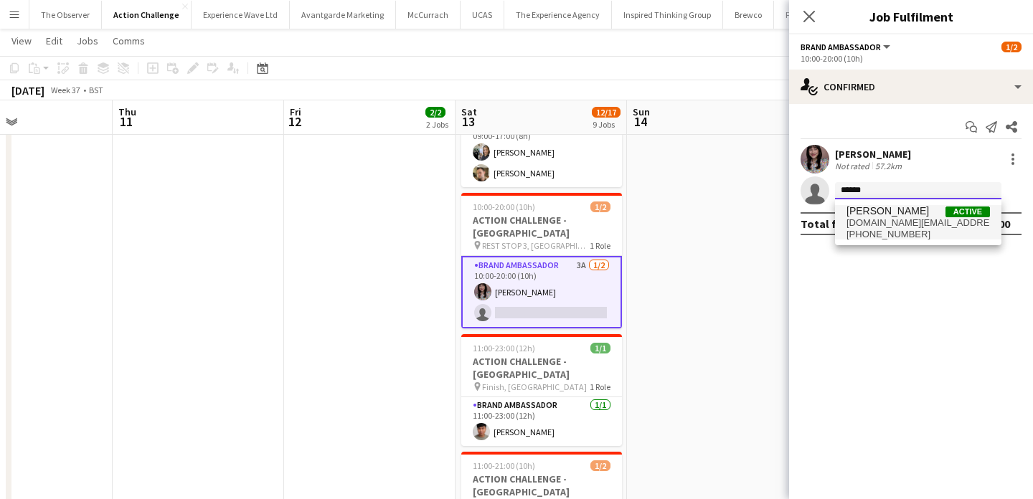
type input "******"
click at [909, 223] on span "annikaulrich.uk@gmail.com" at bounding box center [919, 222] width 144 height 11
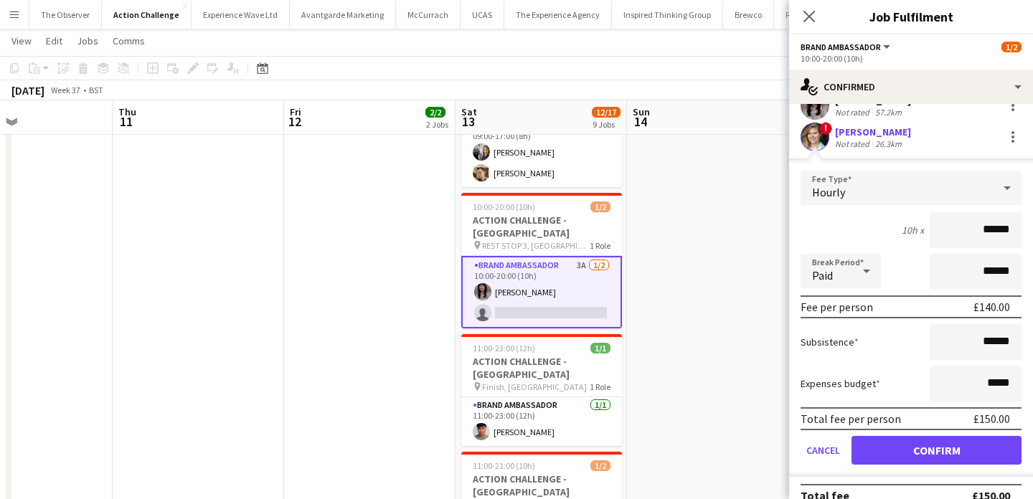
scroll to position [73, 0]
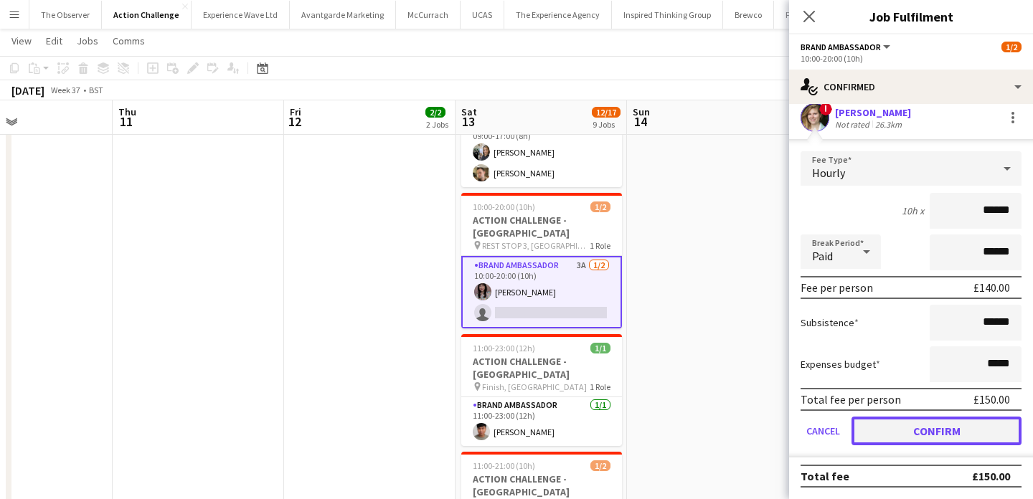
click at [939, 441] on button "Confirm" at bounding box center [937, 431] width 170 height 29
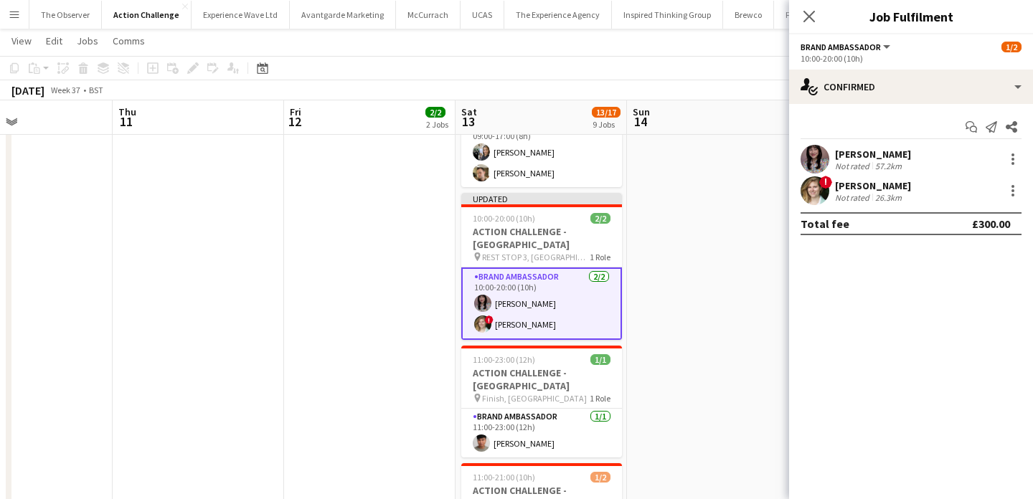
click at [715, 357] on app-date-cell at bounding box center [713, 224] width 172 height 1264
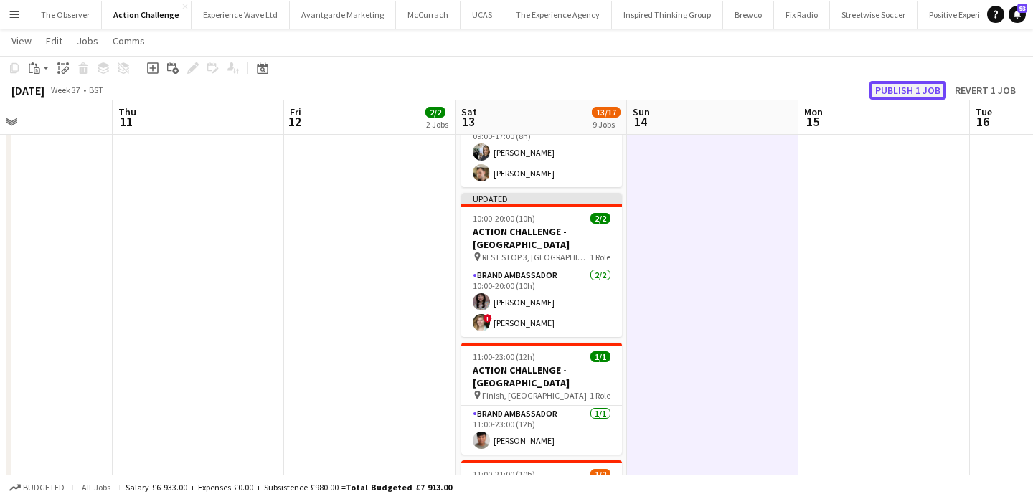
click at [944, 84] on button "Publish 1 job" at bounding box center [908, 90] width 77 height 19
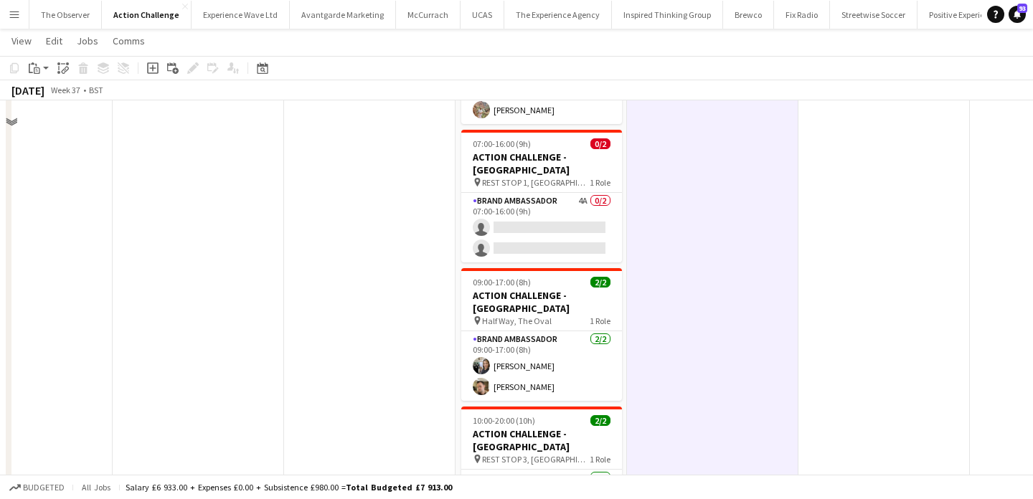
scroll to position [309, 0]
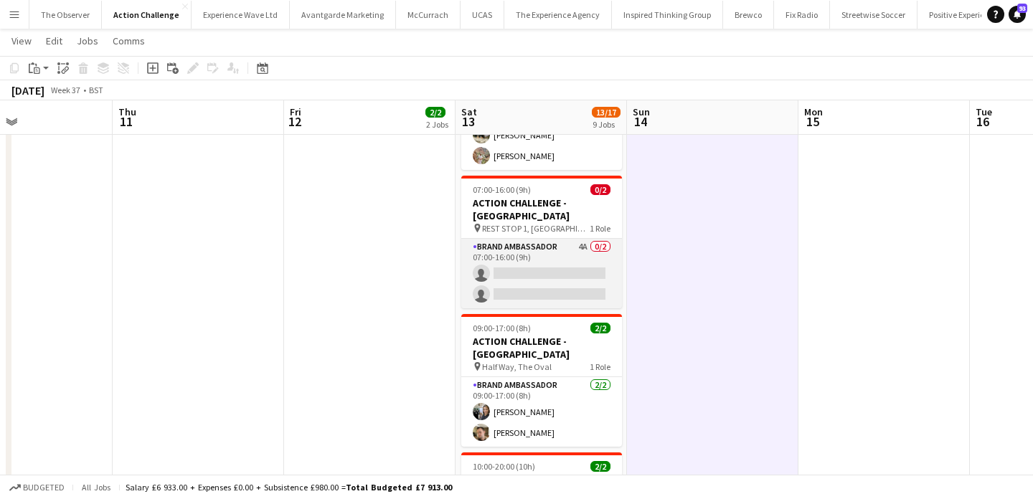
click at [537, 239] on app-card-role "Brand Ambassador 4A 0/2 07:00-16:00 (9h) single-neutral-actions single-neutral-…" at bounding box center [541, 274] width 161 height 70
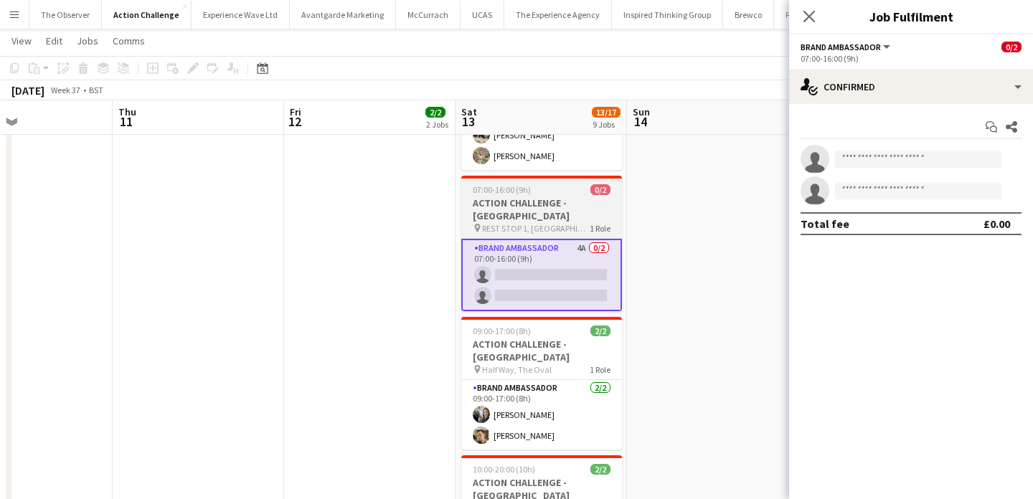
click at [548, 223] on span "REST STOP 1, Ham Riverside Pitches" at bounding box center [536, 228] width 108 height 11
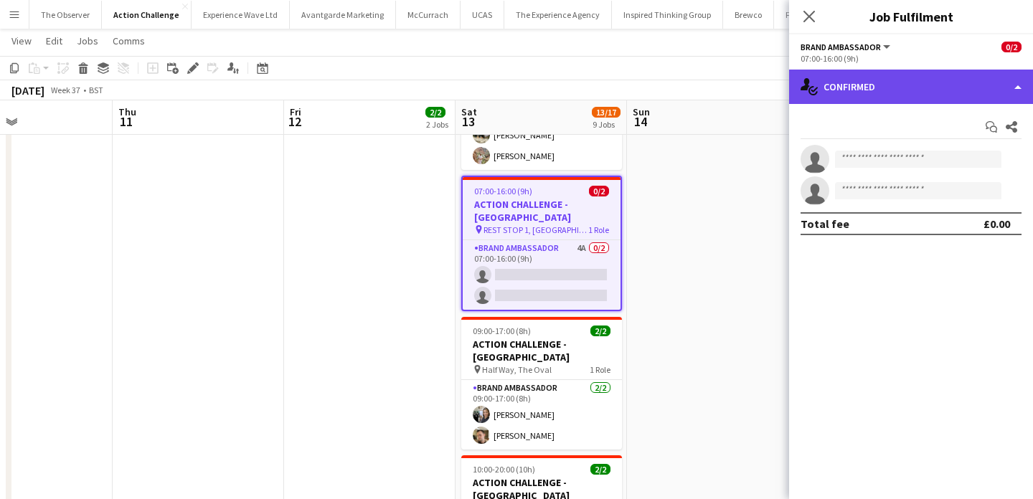
click at [921, 85] on div "single-neutral-actions-check-2 Confirmed" at bounding box center [911, 87] width 244 height 34
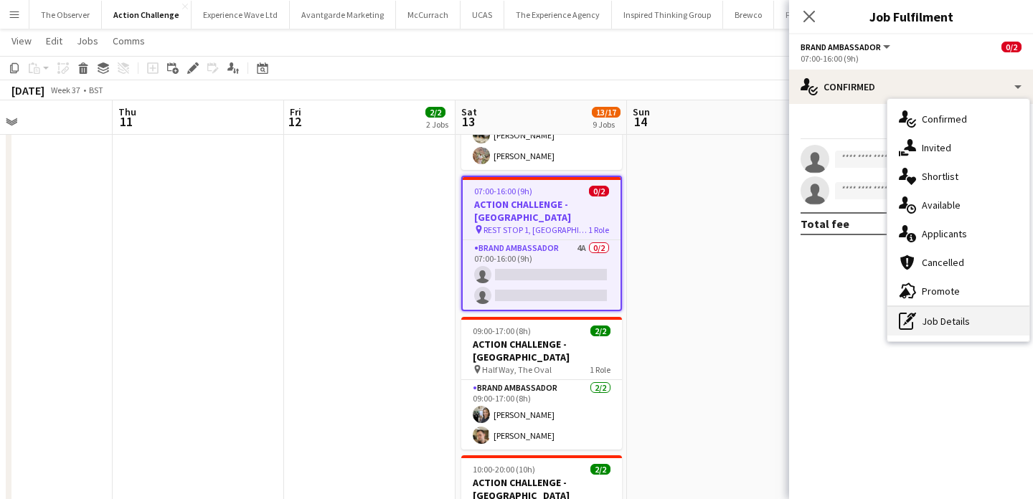
click at [962, 309] on div "pen-write Job Details" at bounding box center [959, 321] width 142 height 29
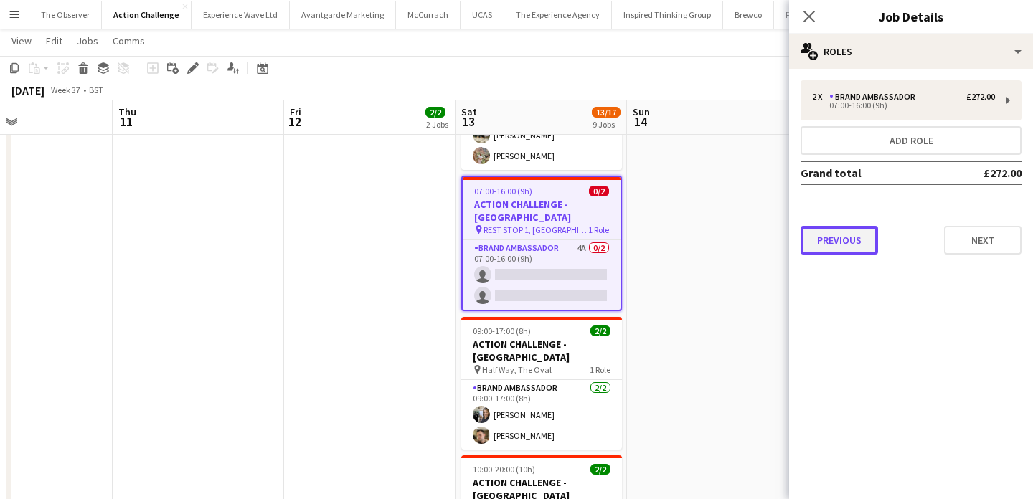
click at [866, 235] on button "Previous" at bounding box center [839, 240] width 77 height 29
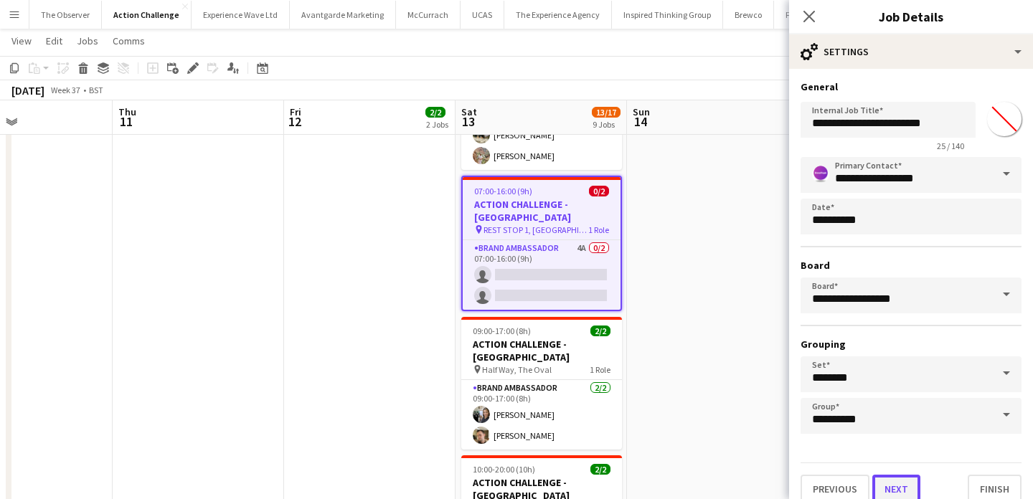
click at [905, 487] on button "Next" at bounding box center [897, 489] width 48 height 29
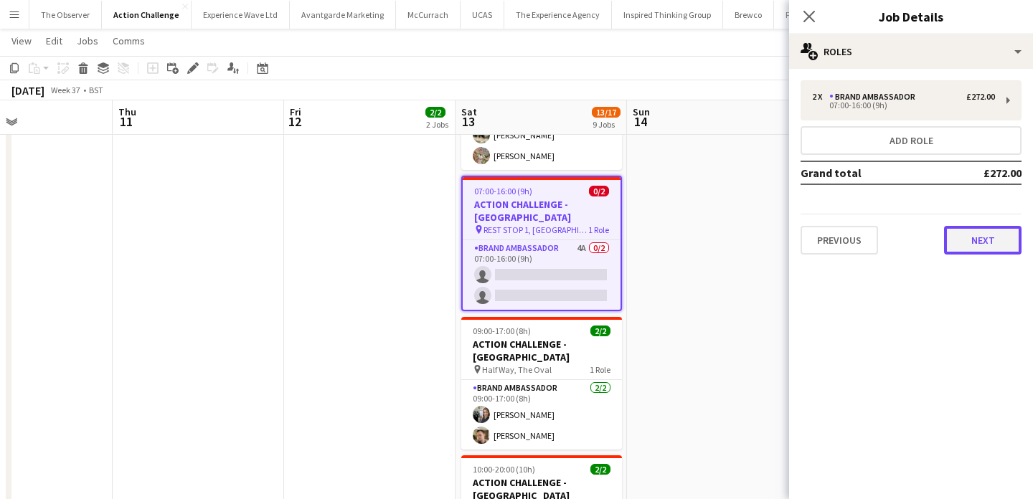
click at [961, 234] on button "Next" at bounding box center [982, 240] width 77 height 29
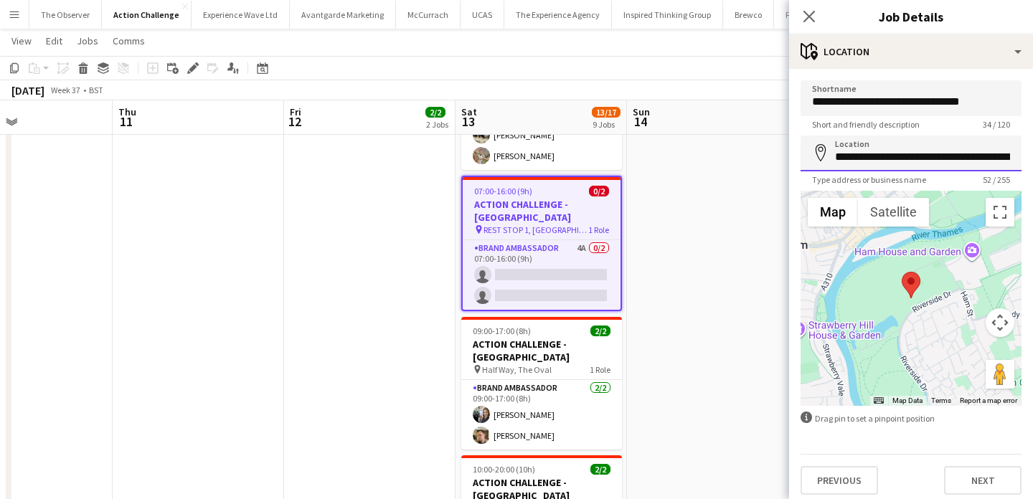
click at [929, 156] on input "**********" at bounding box center [911, 154] width 221 height 36
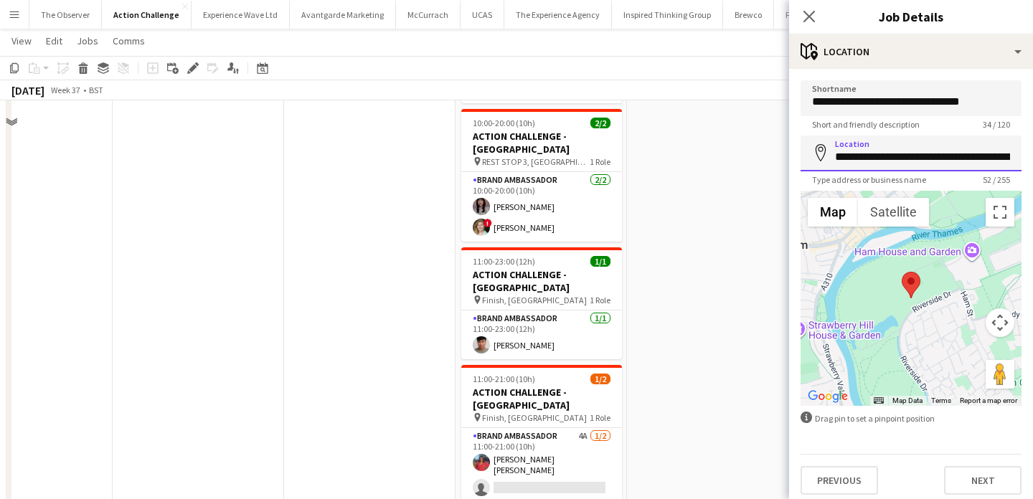
scroll to position [822, 0]
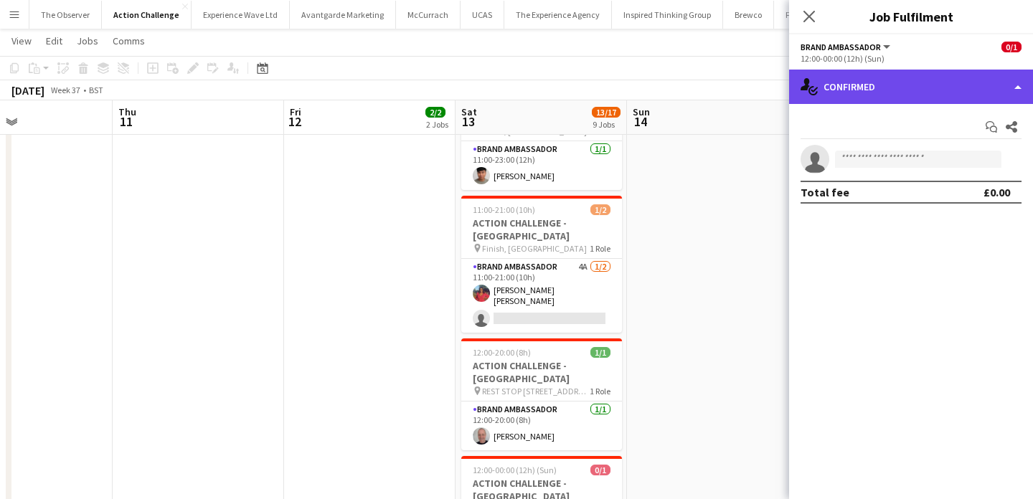
click at [949, 92] on div "single-neutral-actions-check-2 Confirmed" at bounding box center [911, 87] width 244 height 34
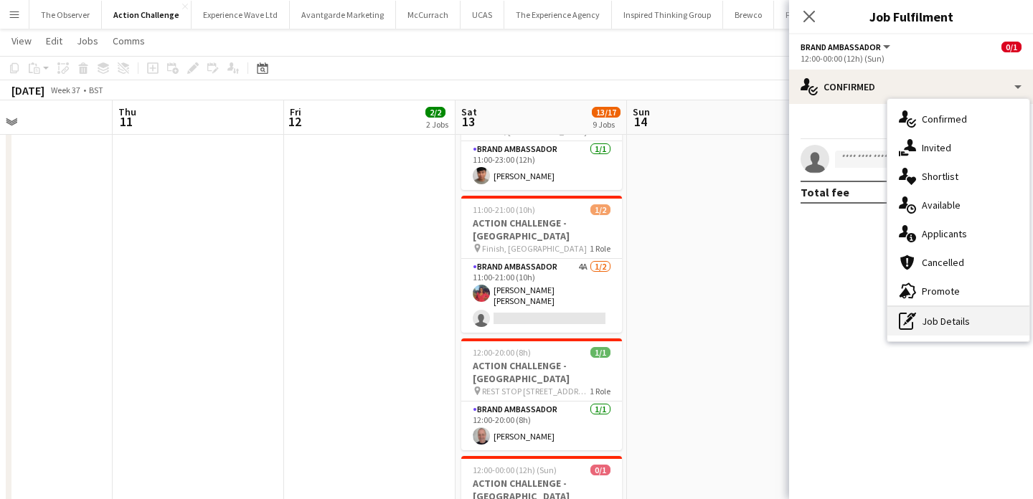
click at [987, 324] on div "pen-write Job Details" at bounding box center [959, 321] width 142 height 29
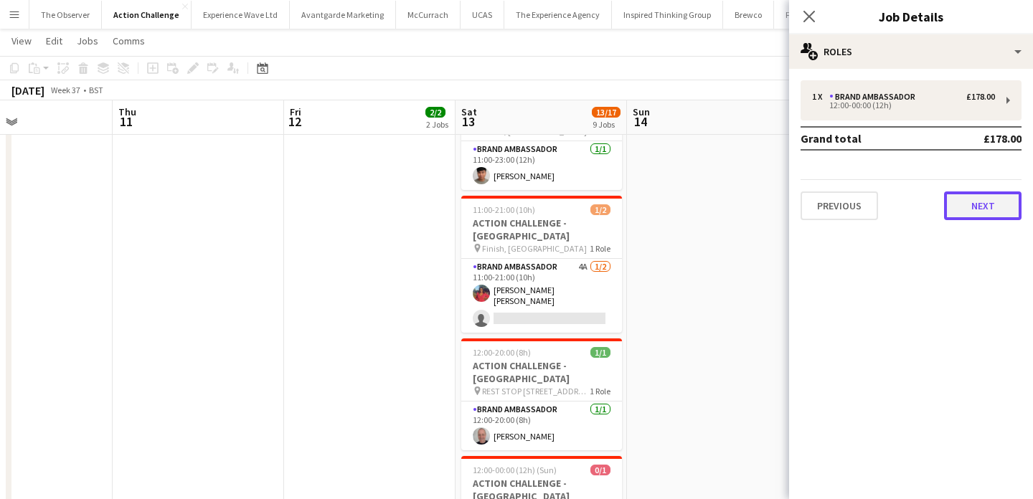
click at [974, 208] on button "Next" at bounding box center [982, 206] width 77 height 29
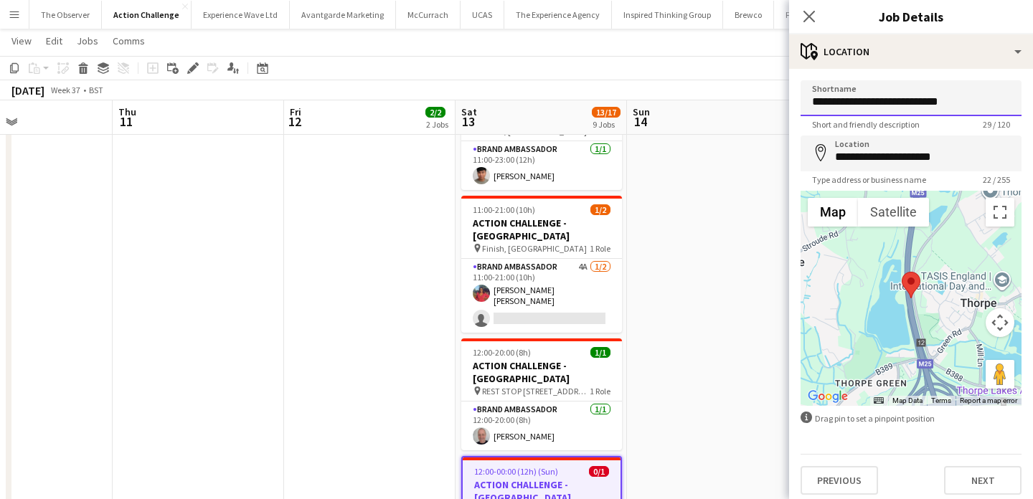
click at [924, 111] on input "**********" at bounding box center [911, 98] width 221 height 36
click at [896, 162] on input "**********" at bounding box center [911, 154] width 221 height 36
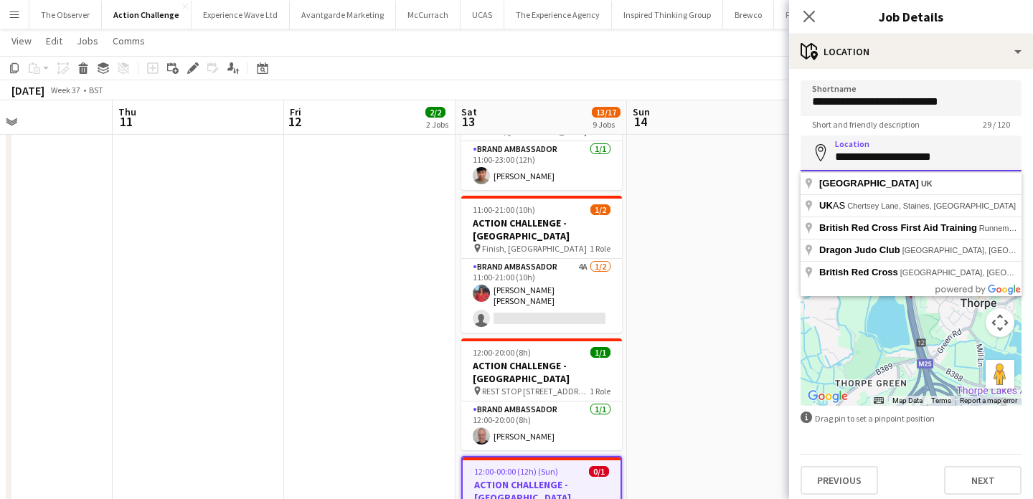
click at [896, 162] on input "**********" at bounding box center [911, 154] width 221 height 36
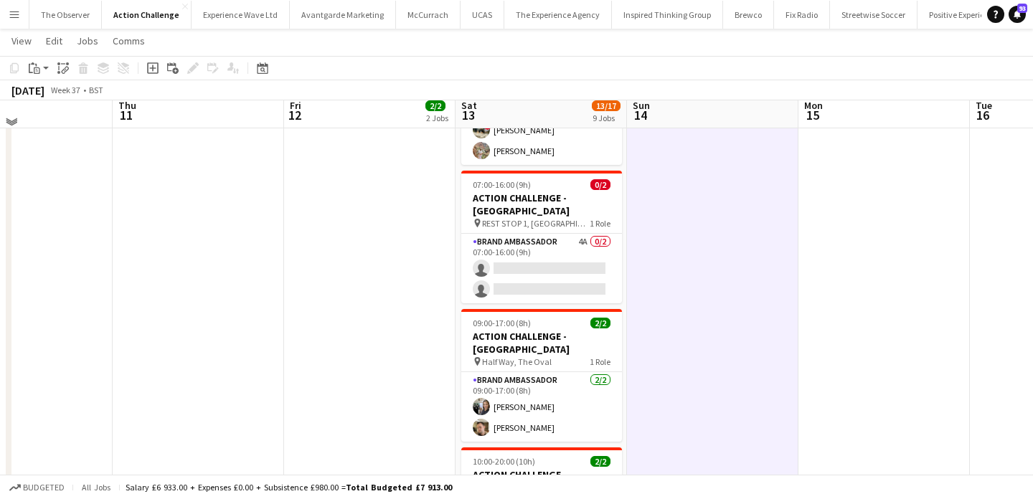
scroll to position [308, 0]
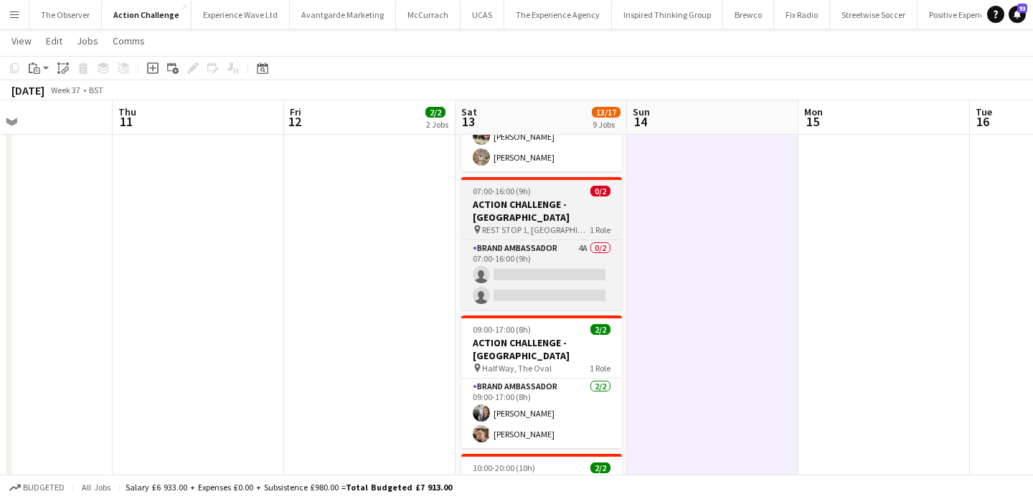
click at [504, 225] on span "REST STOP 1, Ham Riverside Pitches" at bounding box center [536, 230] width 108 height 11
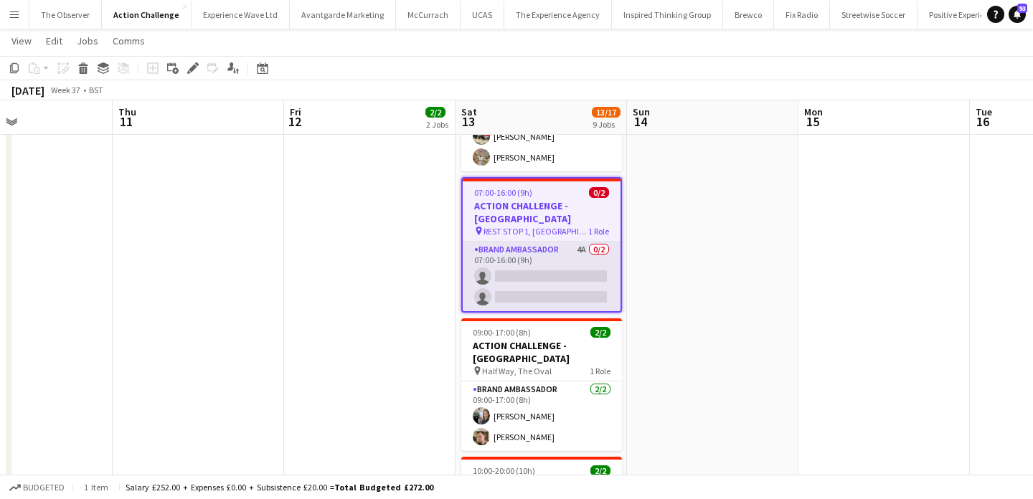
click at [532, 242] on app-card-role "Brand Ambassador 4A 0/2 07:00-16:00 (9h) single-neutral-actions single-neutral-…" at bounding box center [542, 277] width 158 height 70
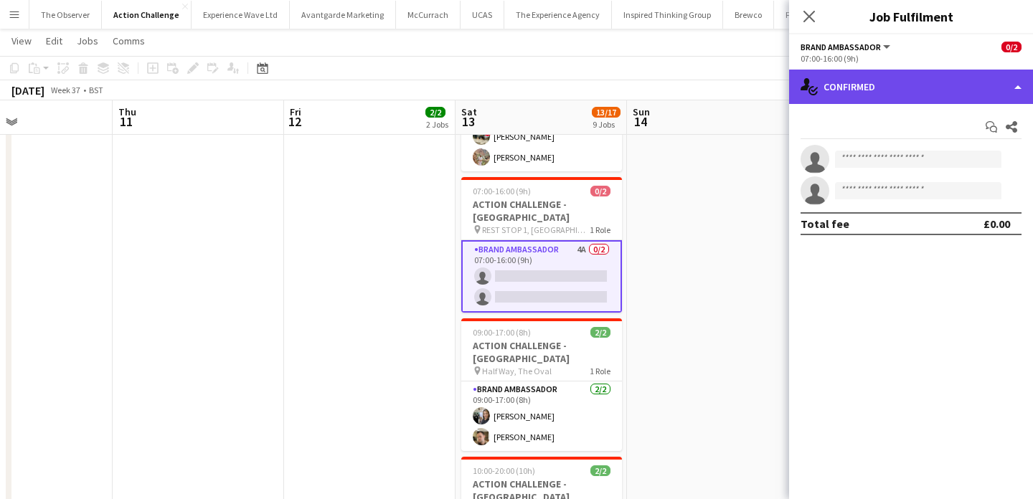
click at [962, 85] on div "single-neutral-actions-check-2 Confirmed" at bounding box center [911, 87] width 244 height 34
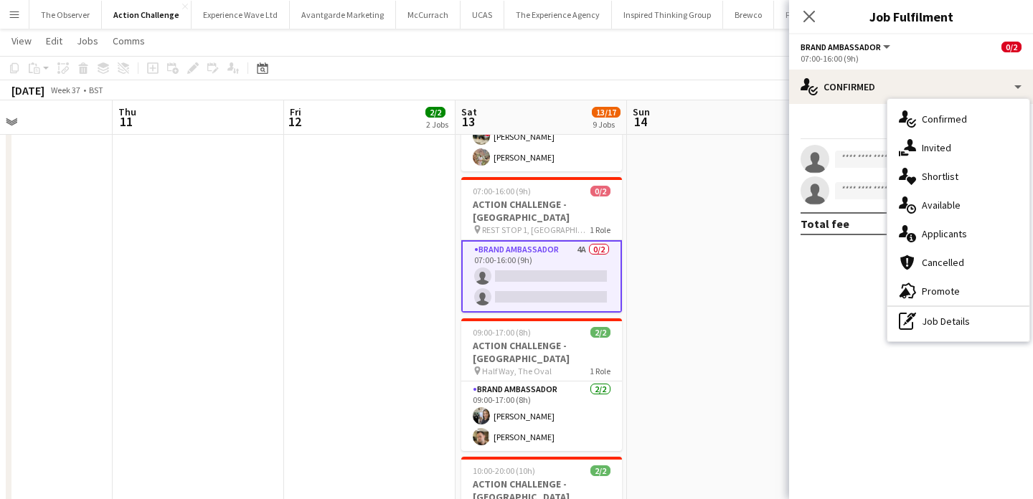
click at [682, 275] on app-date-cell at bounding box center [713, 485] width 172 height 1264
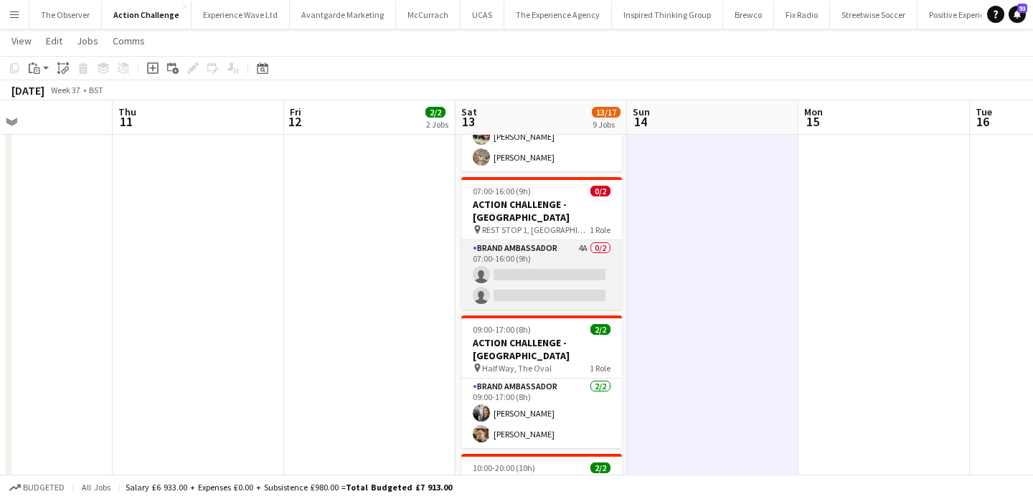
click at [526, 240] on app-card-role "Brand Ambassador 4A 0/2 07:00-16:00 (9h) single-neutral-actions single-neutral-…" at bounding box center [541, 275] width 161 height 70
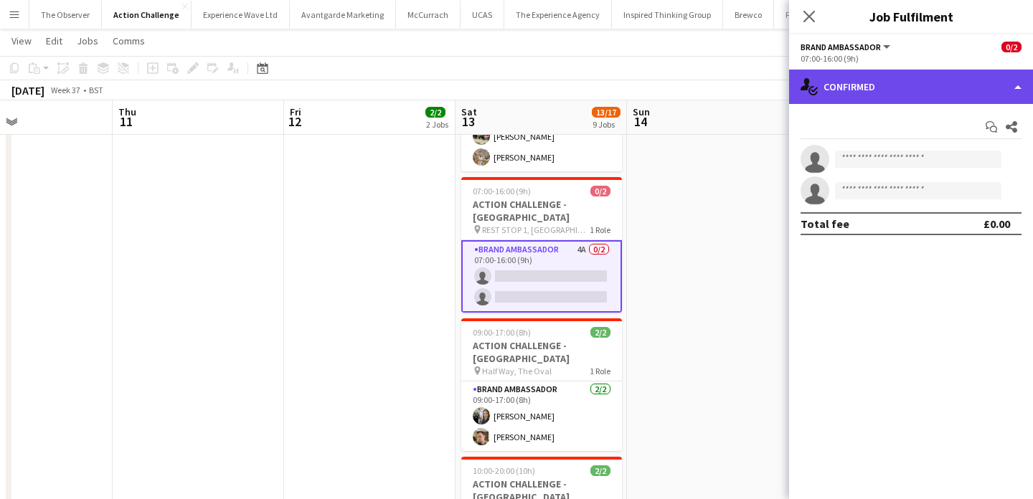
click at [982, 95] on div "single-neutral-actions-check-2 Confirmed" at bounding box center [911, 87] width 244 height 34
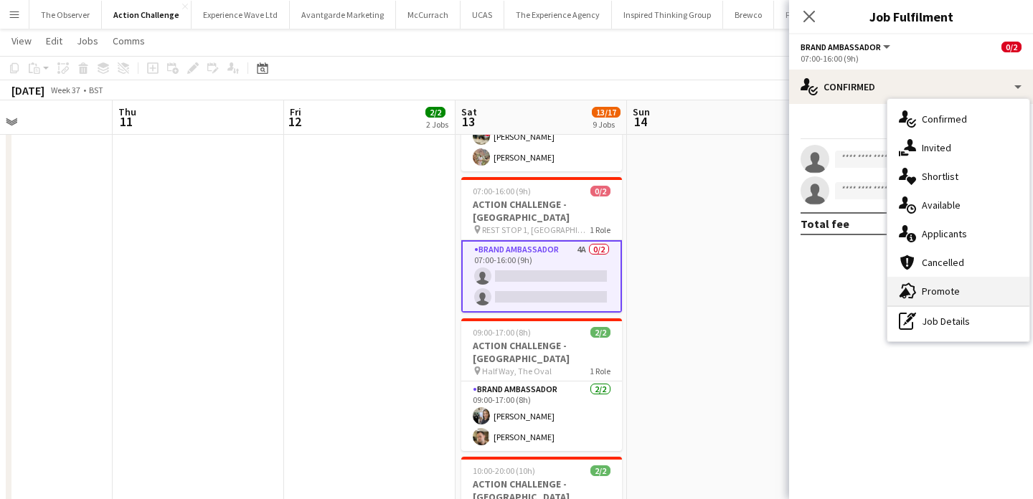
click at [937, 296] on div "advertising-megaphone Promote" at bounding box center [959, 291] width 142 height 29
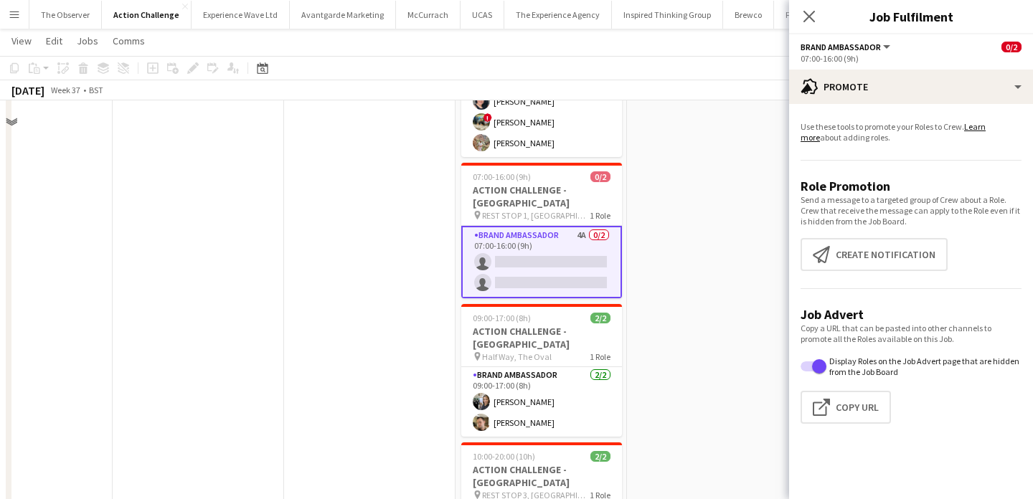
scroll to position [271, 0]
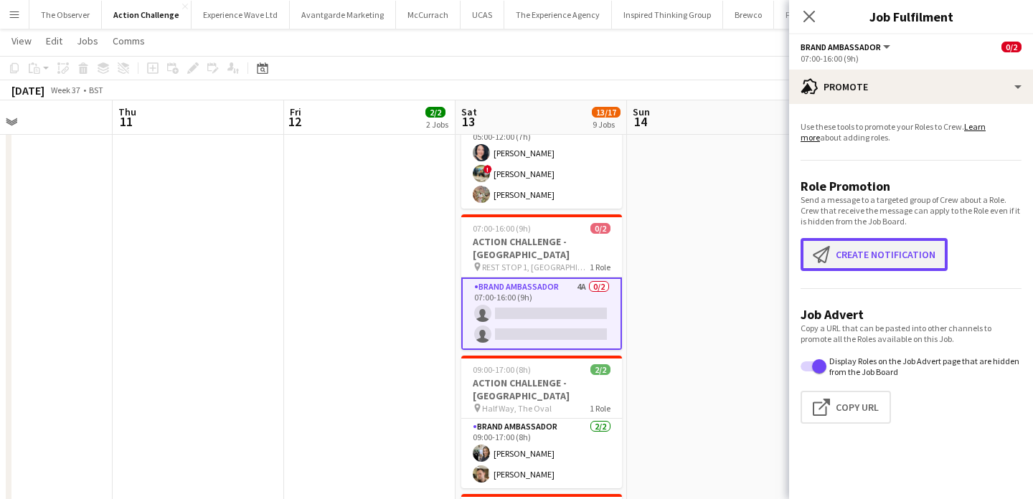
click at [919, 253] on button "Create notification Create notification" at bounding box center [874, 254] width 147 height 33
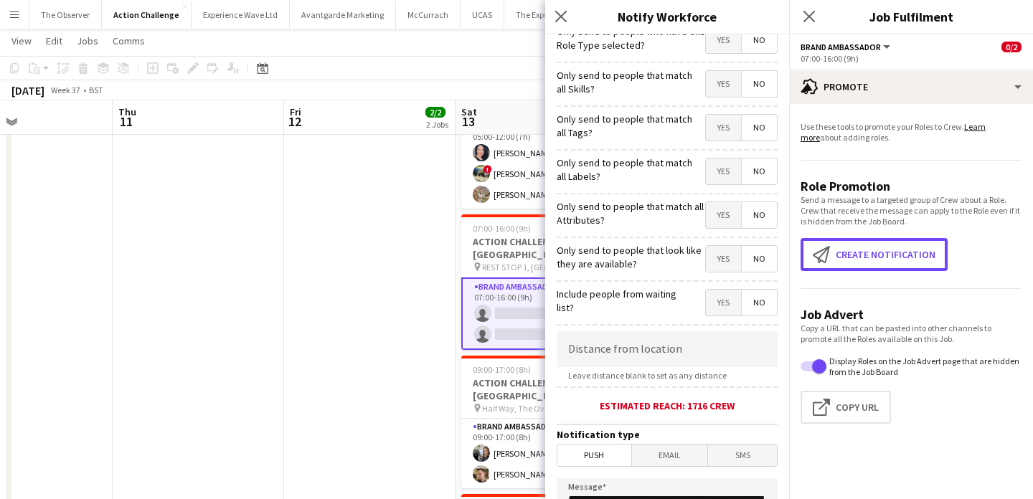
scroll to position [9, 0]
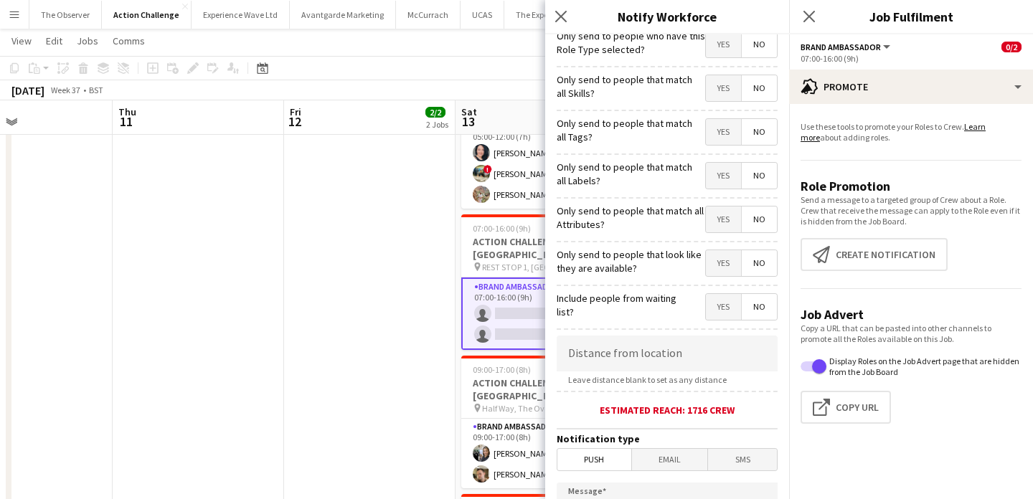
click at [761, 129] on span "No" at bounding box center [759, 132] width 35 height 26
click at [713, 131] on span "Yes" at bounding box center [723, 132] width 35 height 26
click at [761, 137] on span "No" at bounding box center [759, 132] width 35 height 26
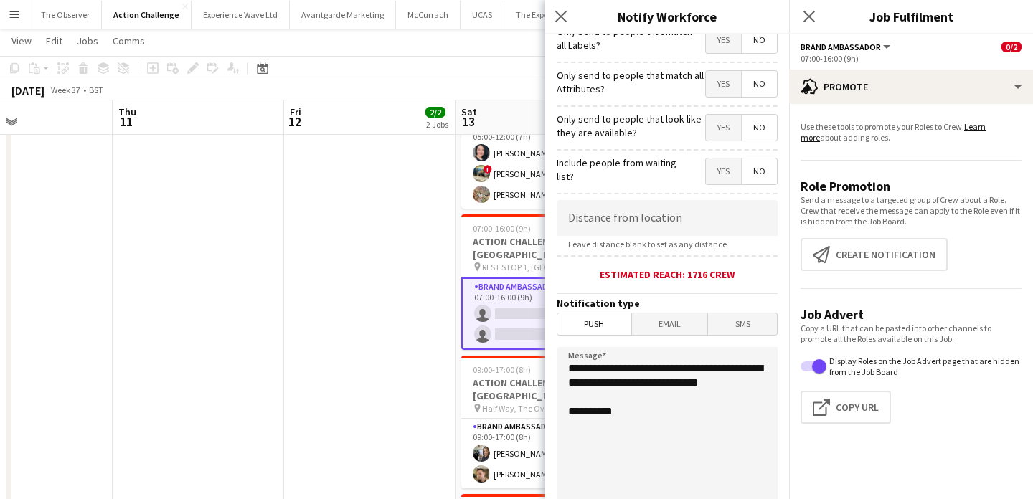
scroll to position [214, 0]
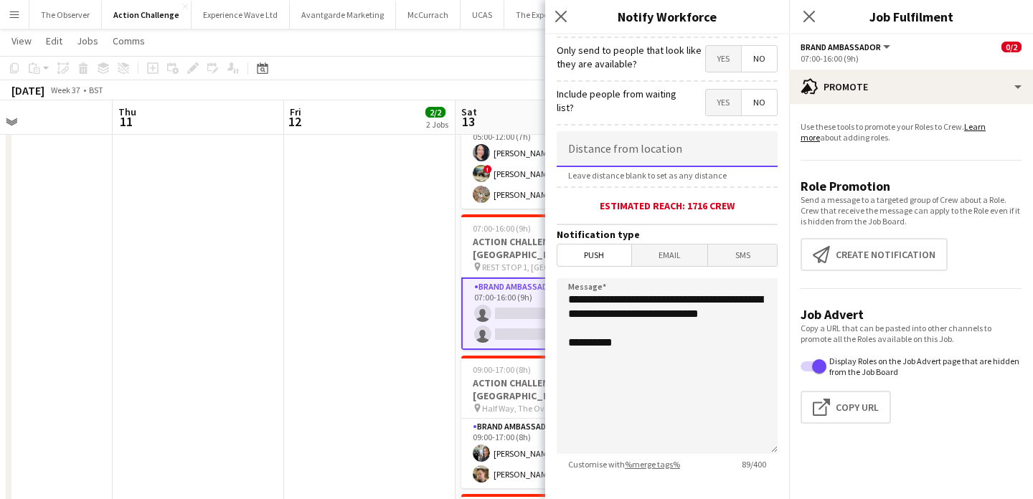
click at [715, 162] on input at bounding box center [667, 149] width 221 height 36
type input "*****"
click at [691, 263] on span "Email" at bounding box center [670, 256] width 76 height 22
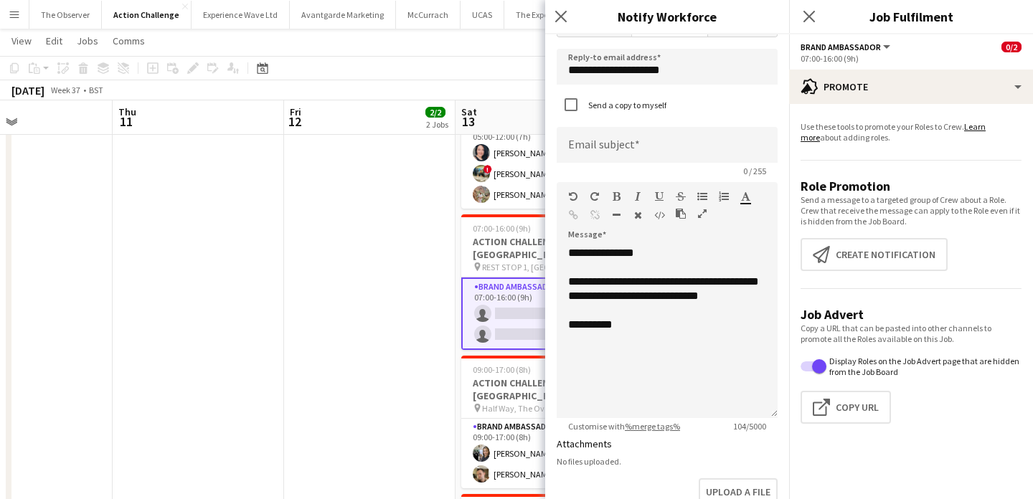
scroll to position [540, 0]
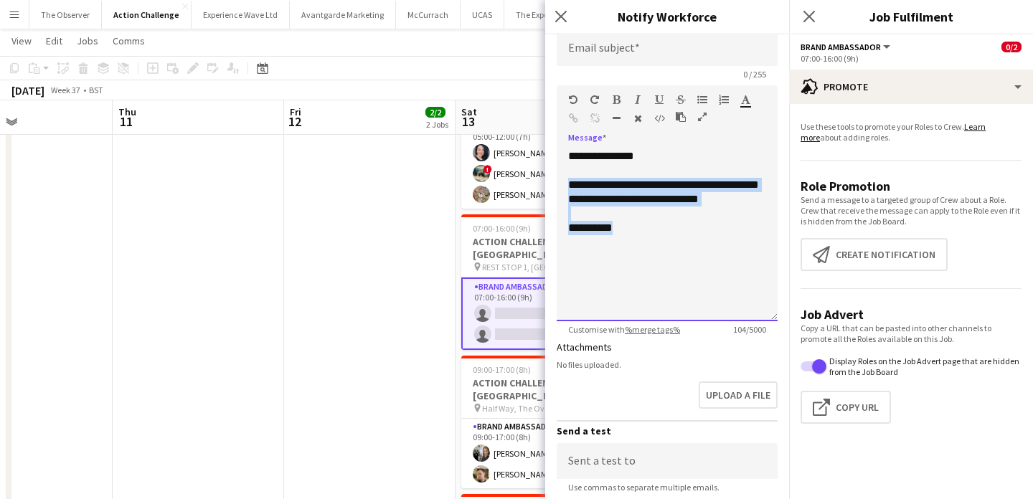
drag, startPoint x: 670, startPoint y: 246, endPoint x: 561, endPoint y: 192, distance: 121.0
click at [561, 192] on div "**********" at bounding box center [667, 235] width 221 height 172
paste div
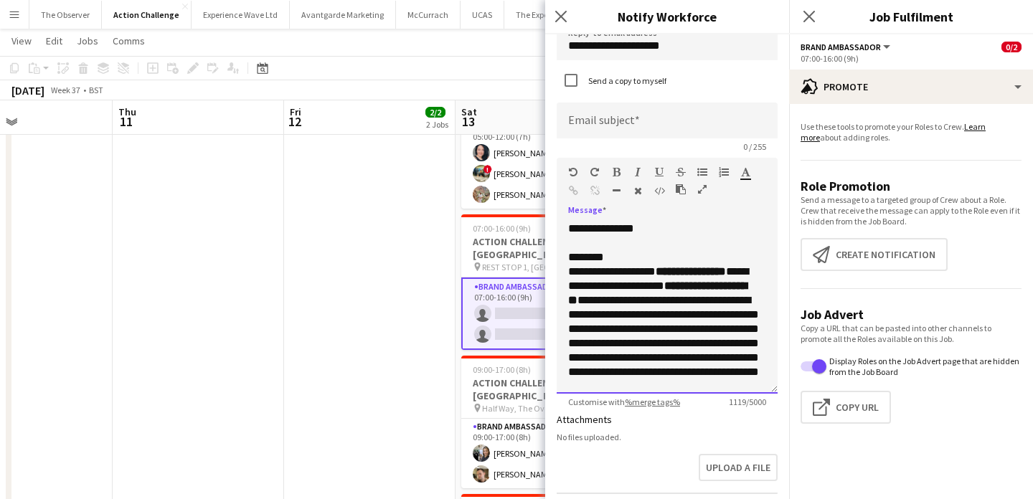
scroll to position [456, 0]
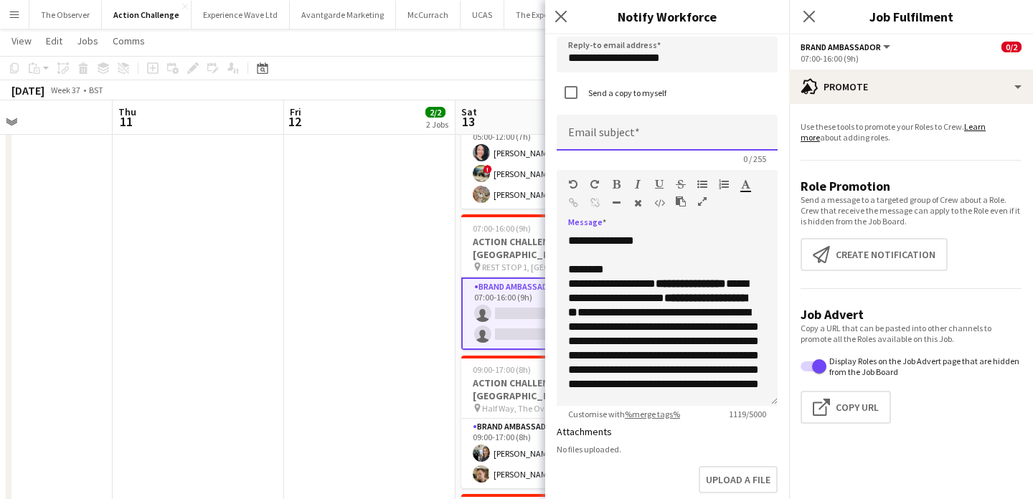
click at [639, 145] on input at bounding box center [667, 133] width 221 height 36
paste input "**********"
type input "**********"
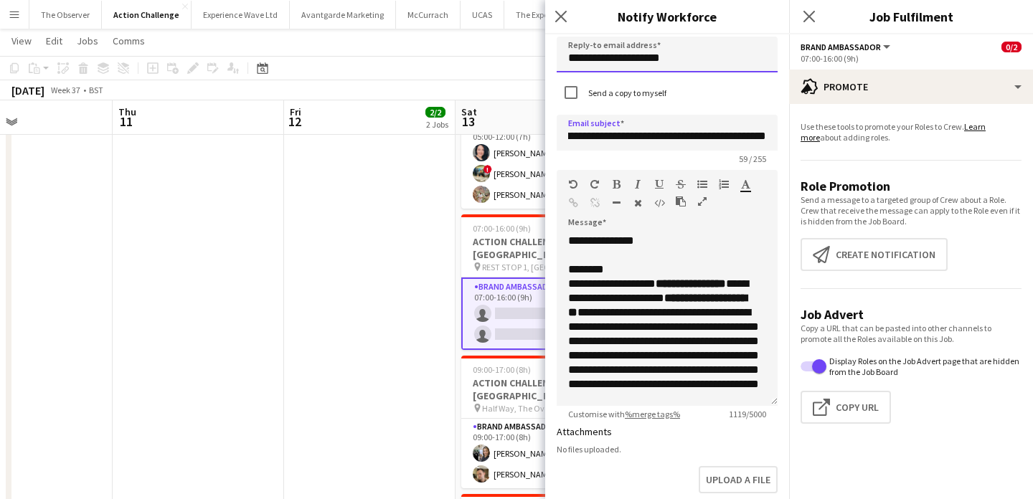
scroll to position [0, 0]
click at [667, 67] on input "**********" at bounding box center [667, 55] width 221 height 36
type input "**********"
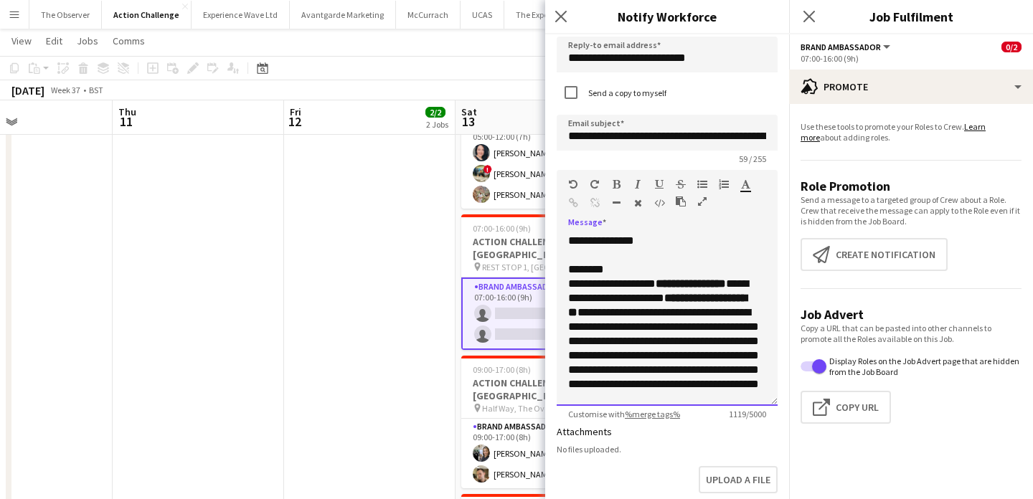
click at [634, 277] on p "********" at bounding box center [667, 270] width 198 height 14
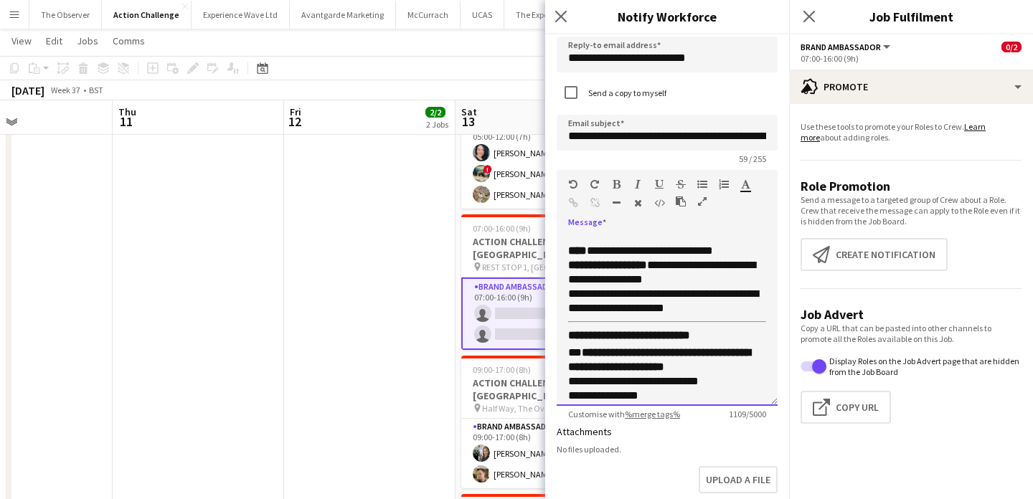
scroll to position [223, 0]
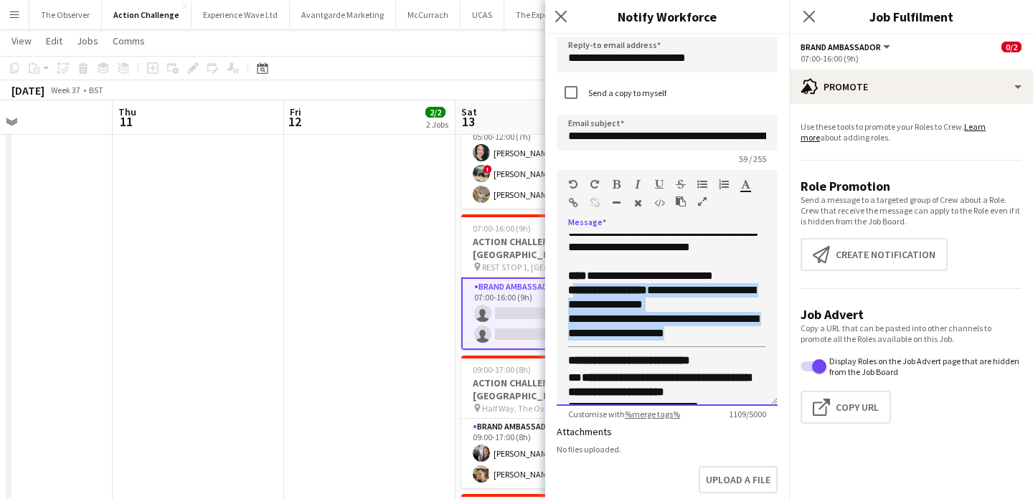
drag, startPoint x: 695, startPoint y: 332, endPoint x: 573, endPoint y: 297, distance: 126.8
click at [573, 297] on p "**********" at bounding box center [667, 305] width 198 height 72
click at [616, 309] on p "**********" at bounding box center [667, 305] width 198 height 72
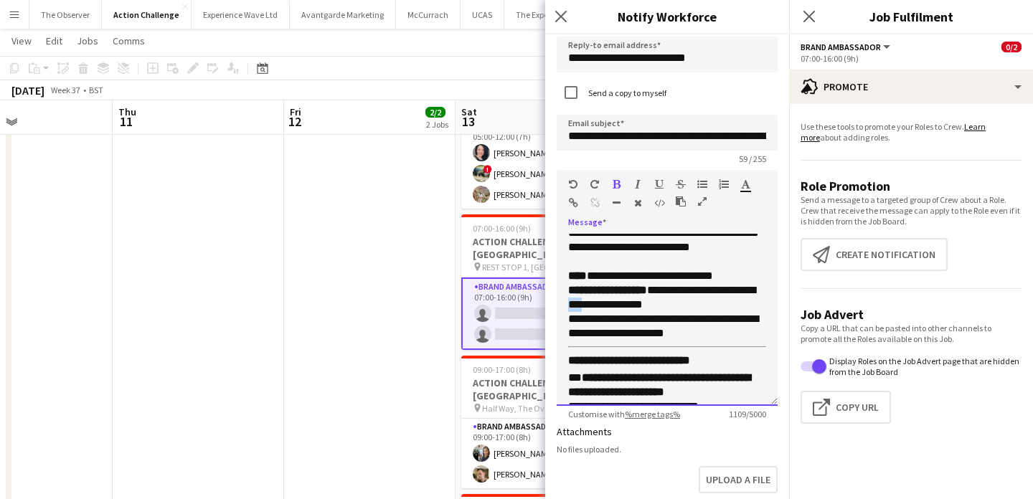
click at [616, 309] on p "**********" at bounding box center [667, 305] width 198 height 72
drag, startPoint x: 616, startPoint y: 309, endPoint x: 582, endPoint y: 301, distance: 35.2
click at [582, 301] on p "**********" at bounding box center [667, 305] width 198 height 72
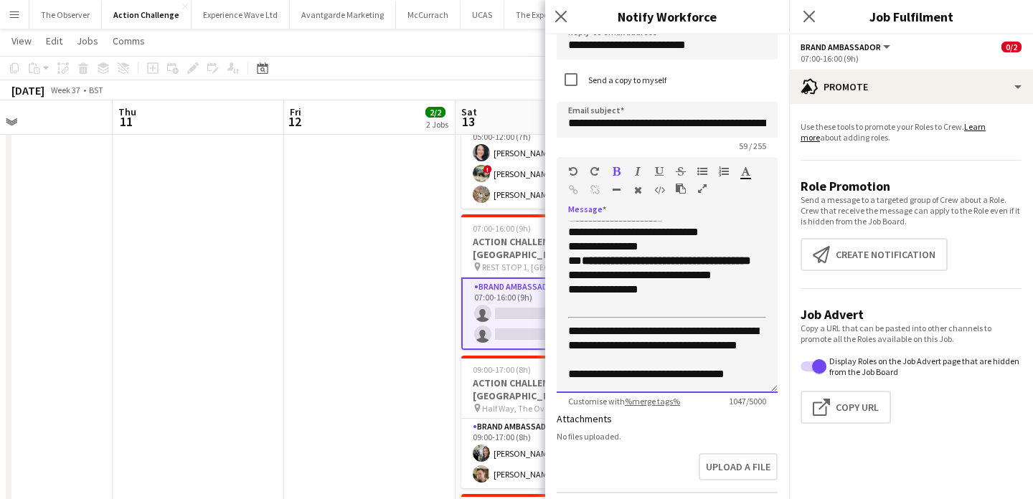
scroll to position [351, 0]
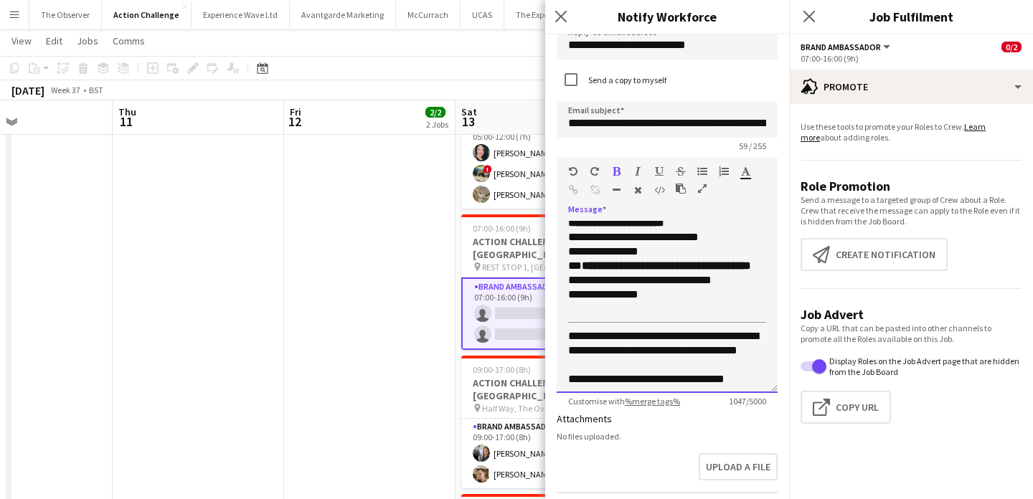
click at [655, 255] on p "**********" at bounding box center [667, 230] width 198 height 57
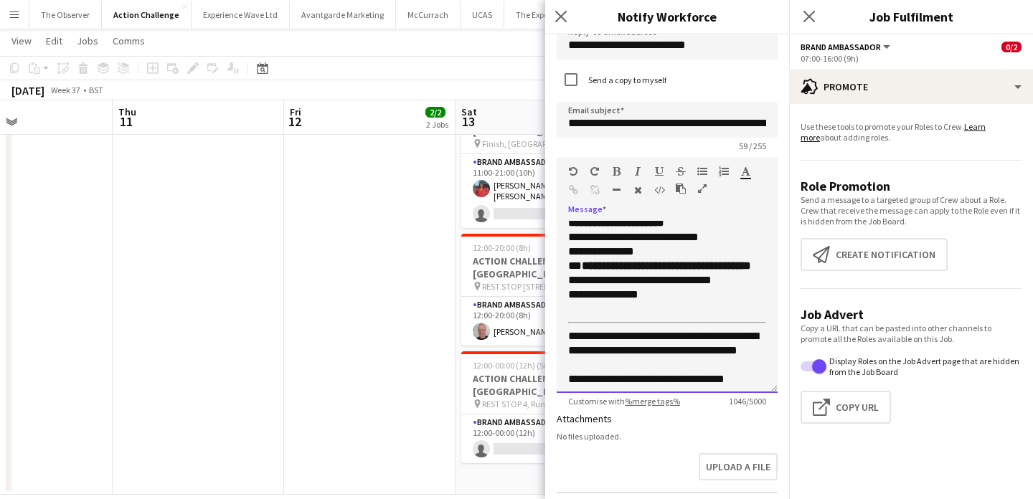
scroll to position [922, 0]
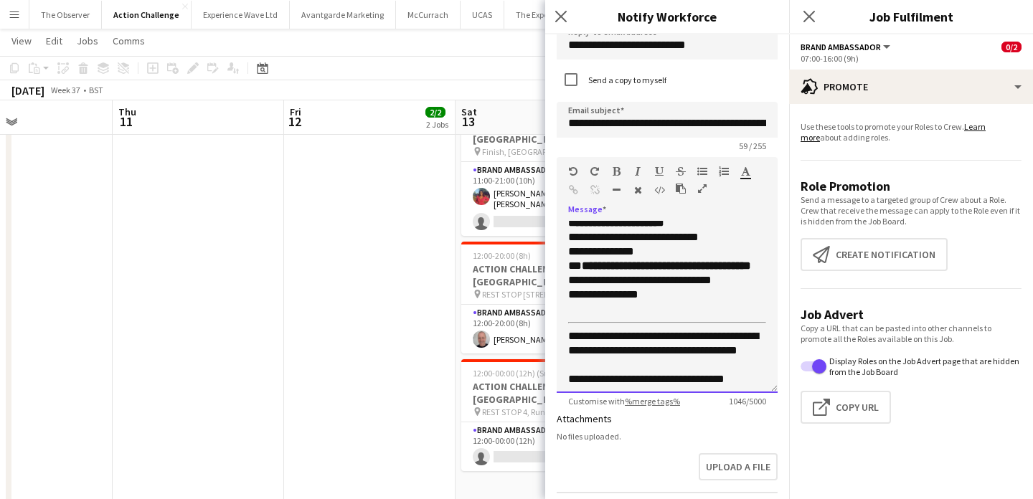
click at [663, 307] on p "**********" at bounding box center [667, 287] width 198 height 57
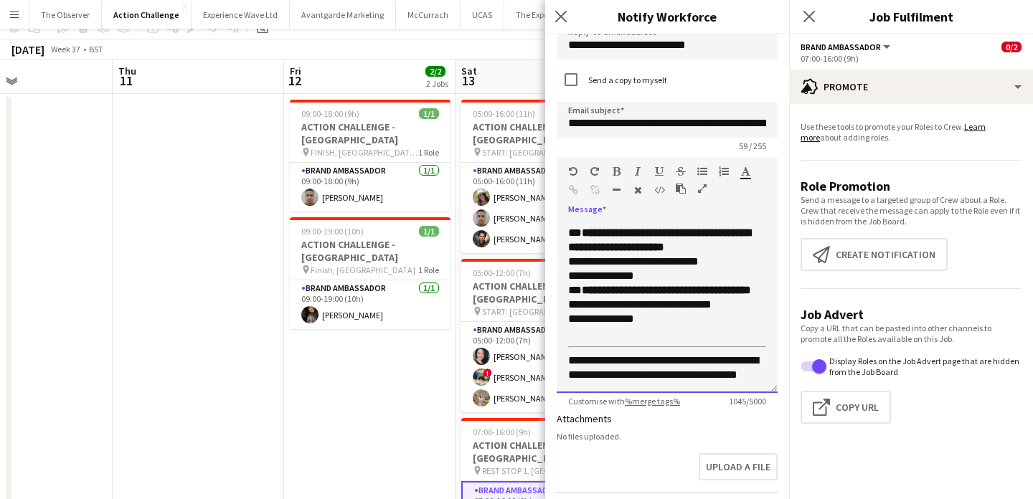
scroll to position [0, 0]
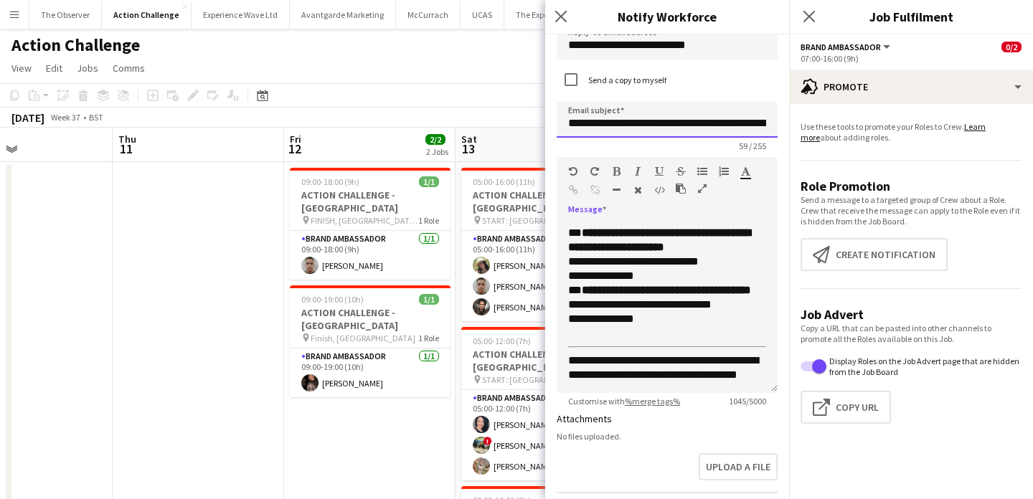
click at [571, 126] on input "**********" at bounding box center [667, 120] width 221 height 36
click at [704, 133] on input "**********" at bounding box center [667, 120] width 221 height 36
click at [677, 127] on input "**********" at bounding box center [667, 120] width 221 height 36
type input "**********"
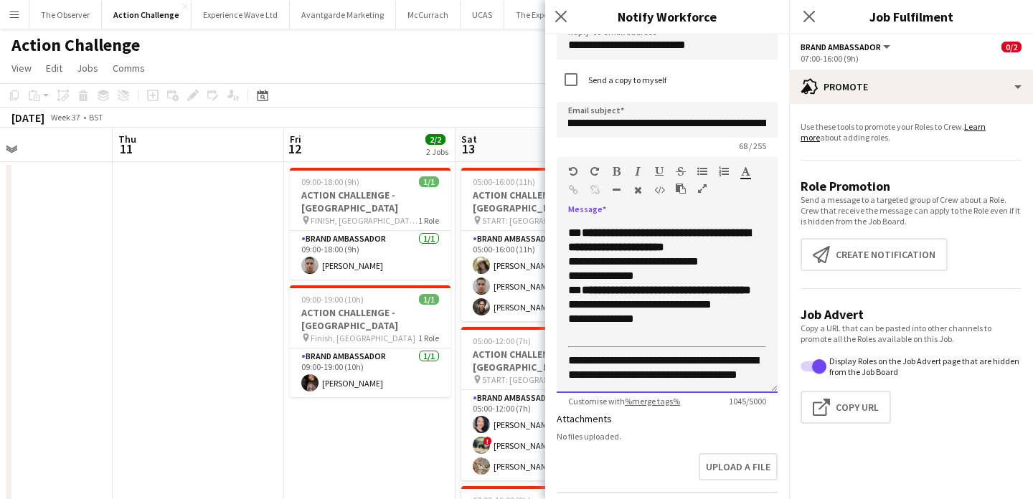
scroll to position [0, 0]
click at [703, 282] on p "**********" at bounding box center [667, 254] width 198 height 57
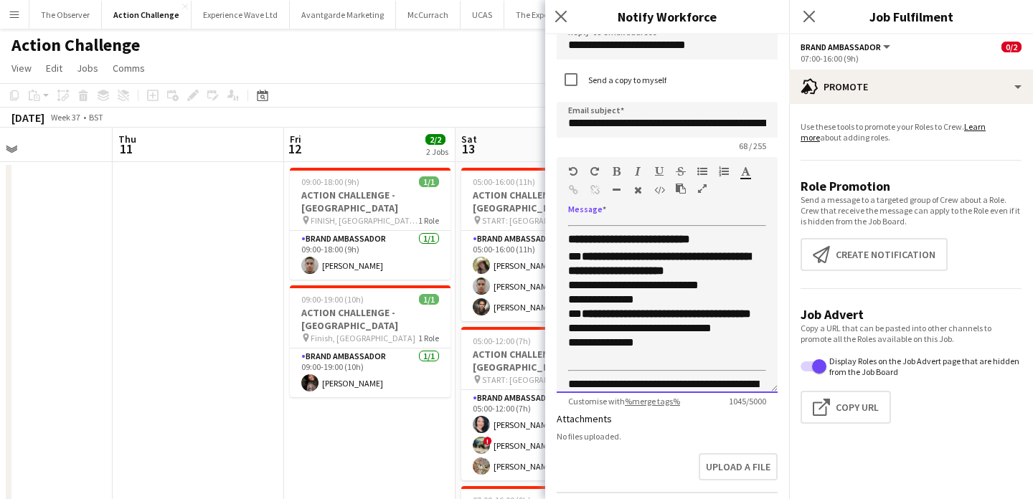
scroll to position [356, 0]
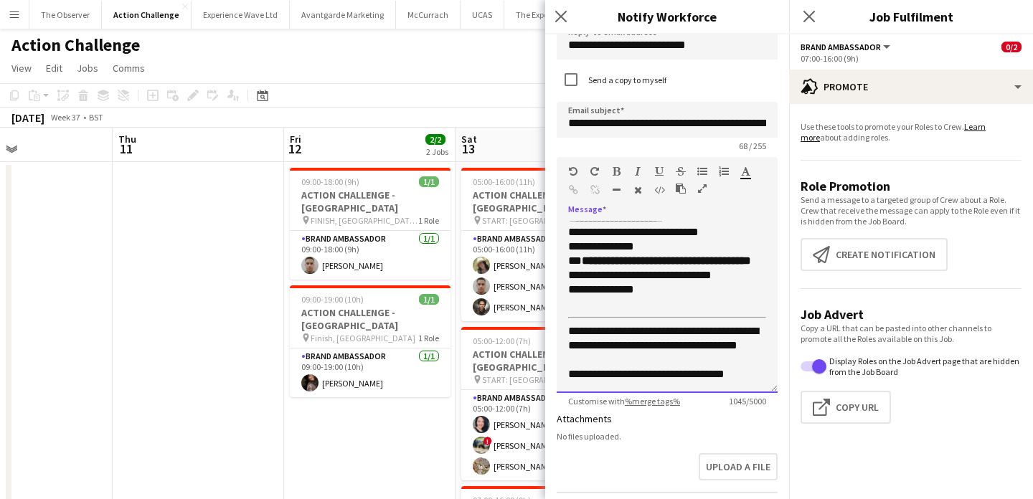
click at [757, 382] on p "**********" at bounding box center [667, 374] width 198 height 14
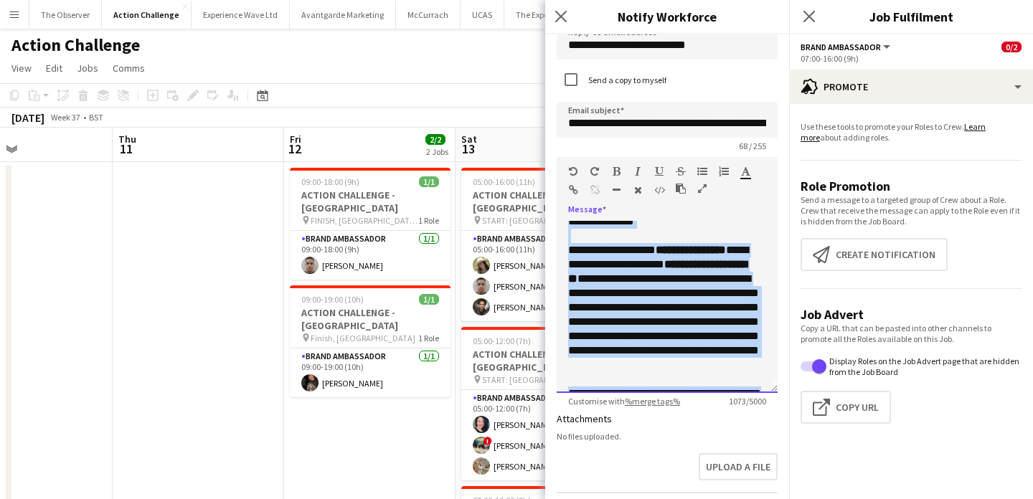
scroll to position [0, 0]
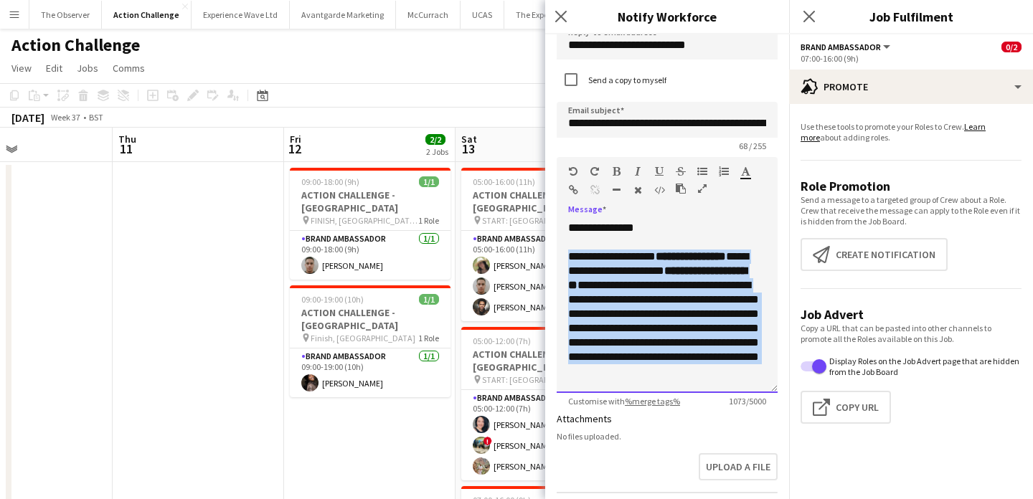
drag, startPoint x: 749, startPoint y: 387, endPoint x: 565, endPoint y: 258, distance: 225.2
click at [565, 258] on div "**********" at bounding box center [667, 307] width 221 height 172
copy div "**********"
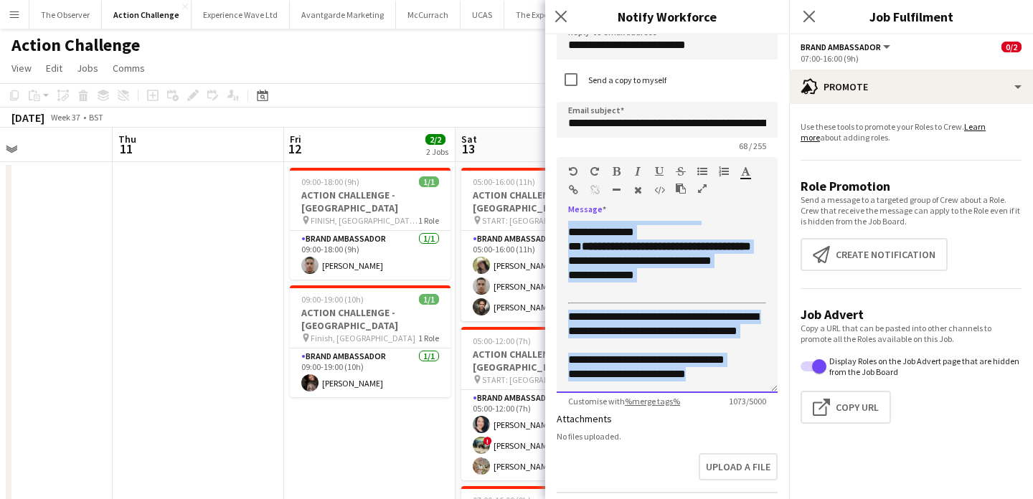
scroll to position [687, 0]
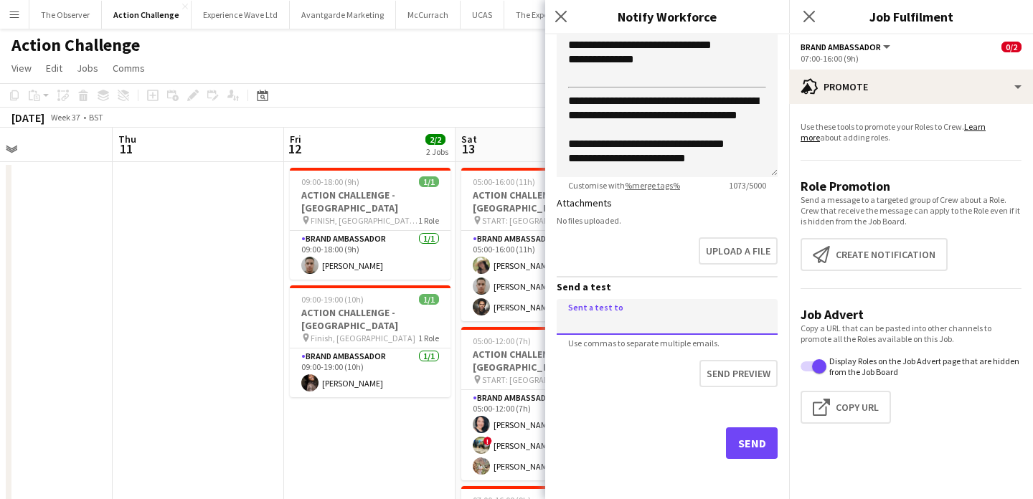
click at [621, 315] on input at bounding box center [667, 317] width 221 height 36
type input "**********"
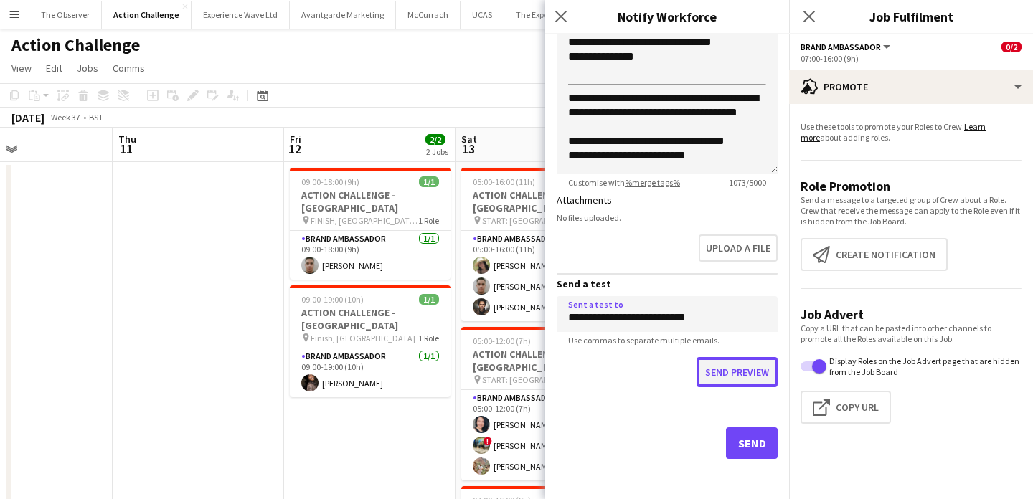
click at [729, 374] on button "Send preview" at bounding box center [737, 372] width 81 height 30
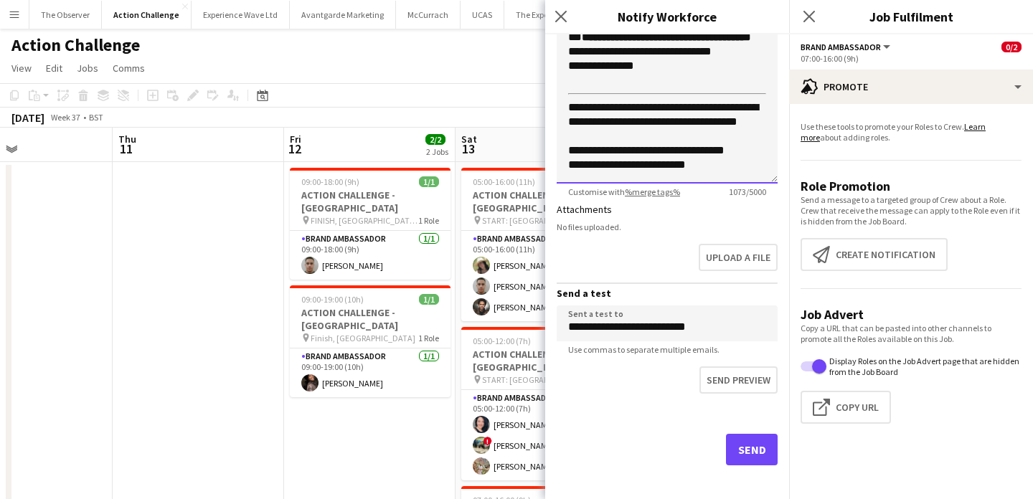
click at [584, 114] on p "**********" at bounding box center [667, 121] width 198 height 43
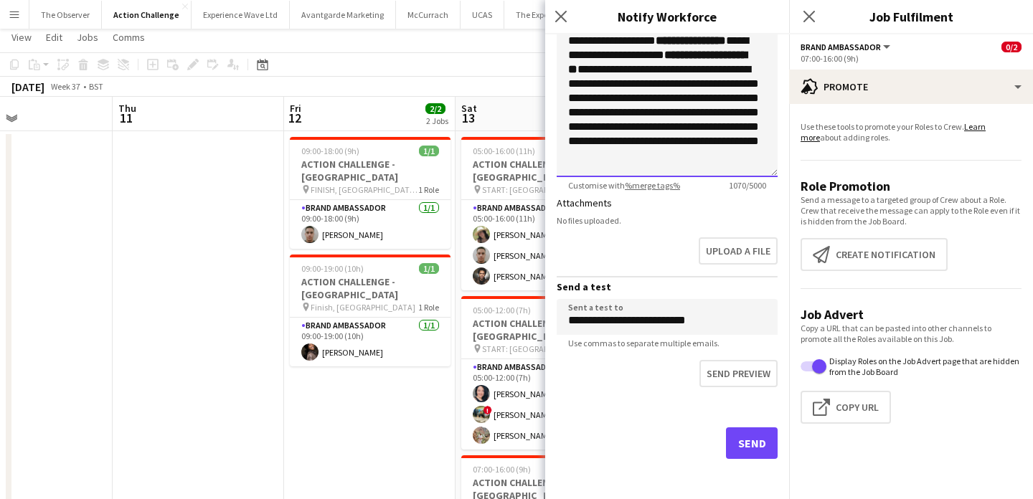
scroll to position [32, 0]
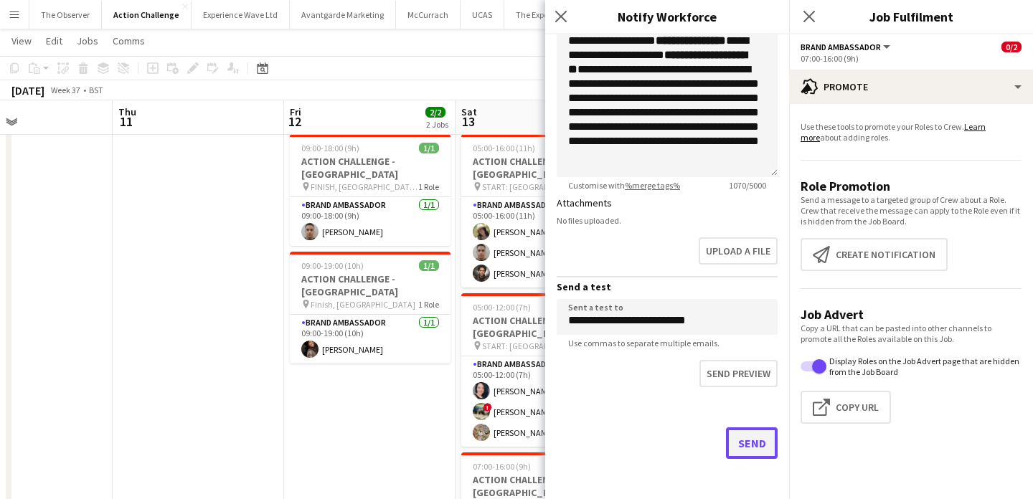
click at [758, 446] on button "Send" at bounding box center [752, 444] width 52 height 32
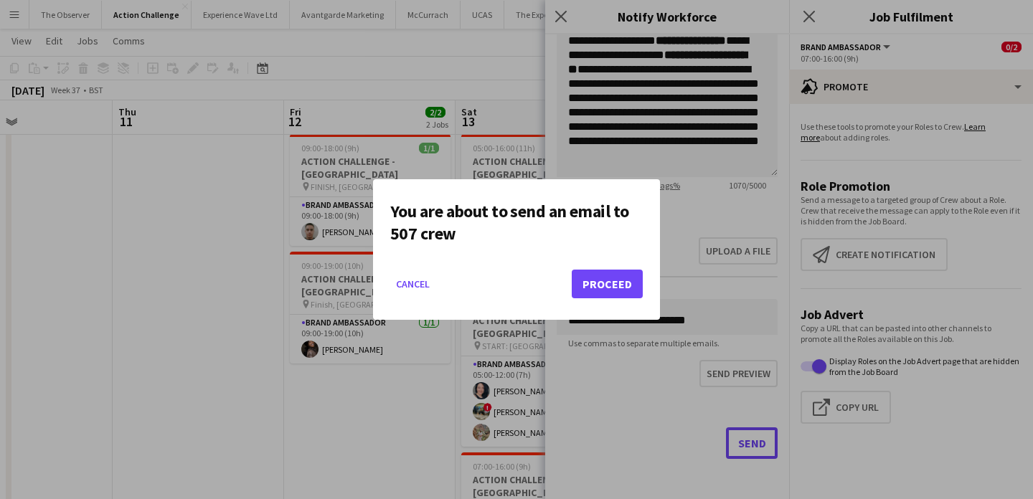
scroll to position [0, 0]
click at [616, 289] on button "Proceed" at bounding box center [607, 284] width 71 height 29
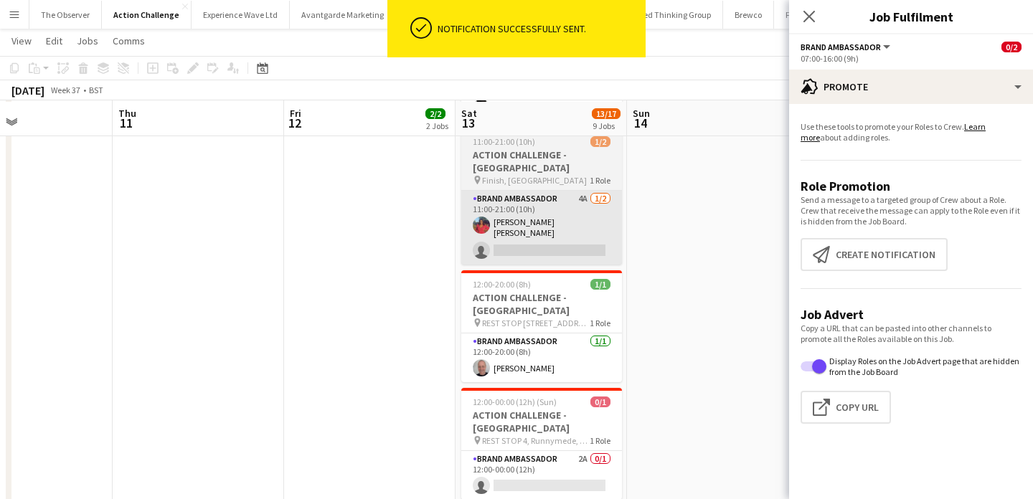
scroll to position [895, 0]
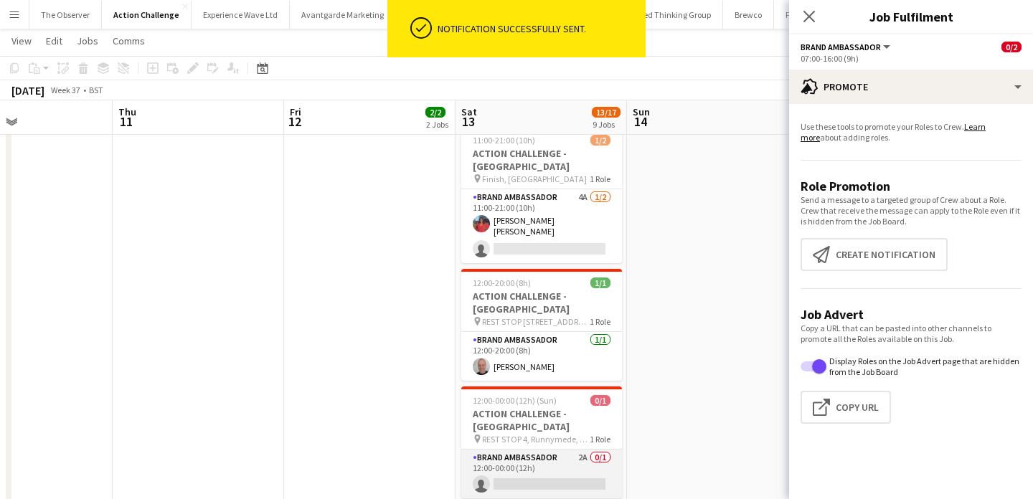
click at [569, 450] on app-card-role "Brand Ambassador 2A 0/1 12:00-00:00 (12h) single-neutral-actions" at bounding box center [541, 474] width 161 height 49
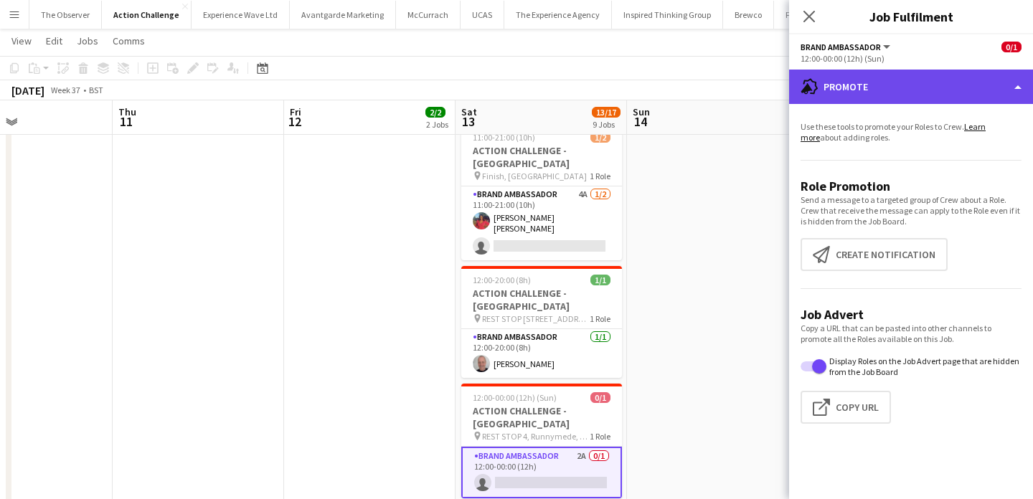
click at [915, 88] on div "advertising-megaphone Promote" at bounding box center [911, 87] width 244 height 34
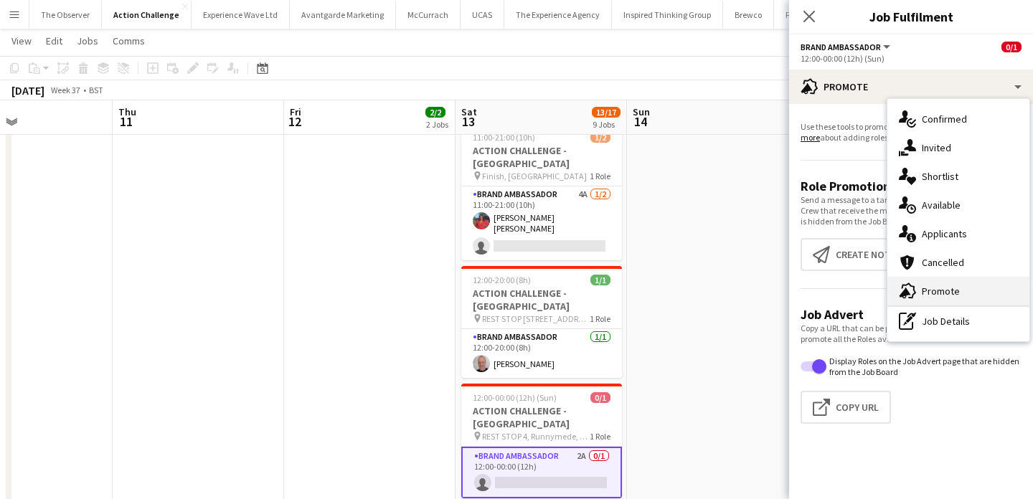
click at [964, 290] on div "advertising-megaphone Promote" at bounding box center [959, 291] width 142 height 29
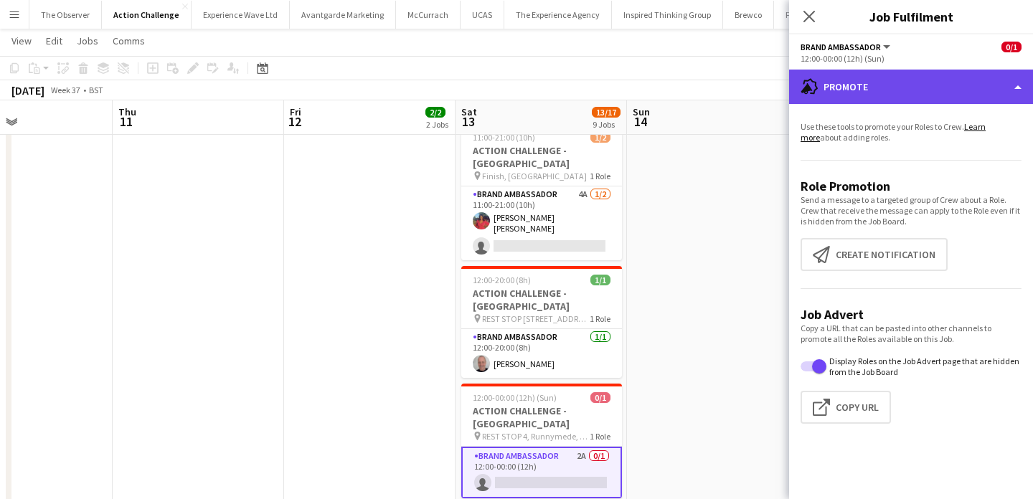
click at [873, 86] on div "advertising-megaphone Promote" at bounding box center [911, 87] width 244 height 34
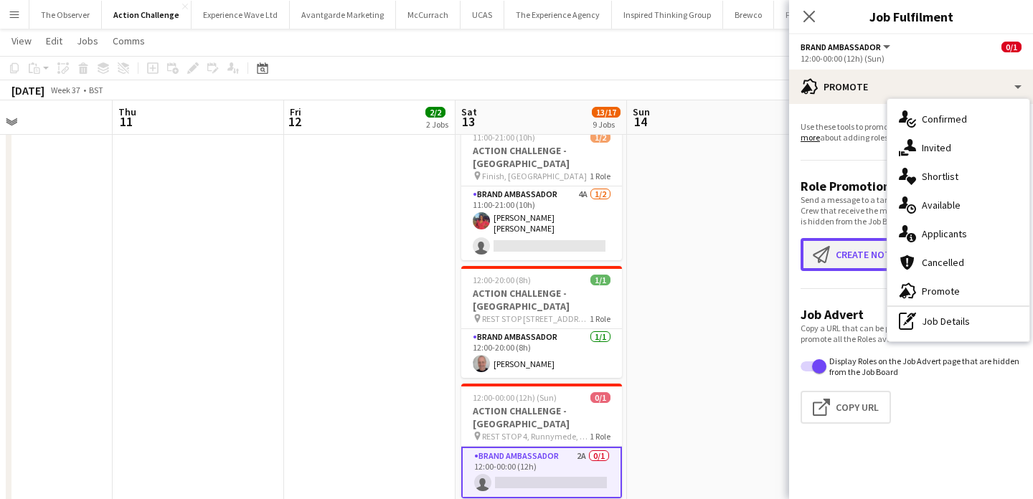
click at [859, 265] on button "Create notification Create notification" at bounding box center [874, 254] width 147 height 33
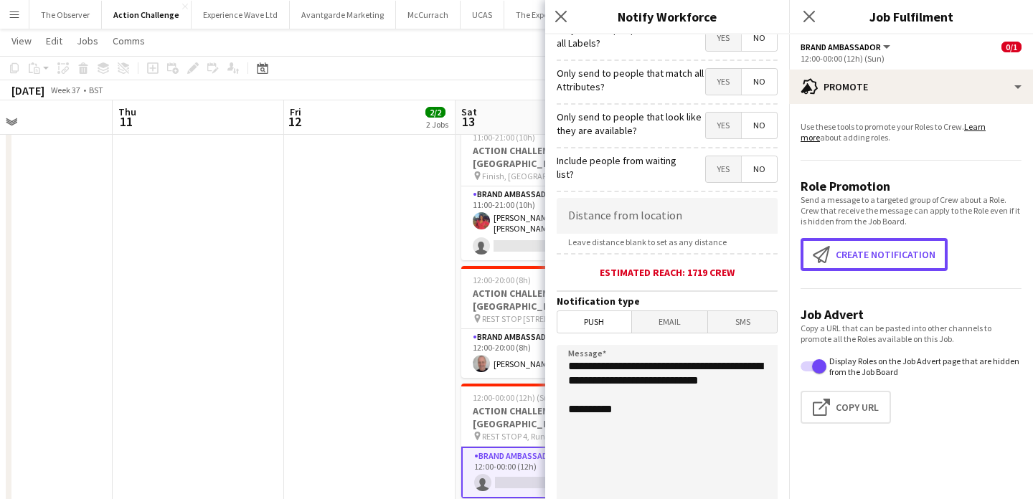
scroll to position [163, 0]
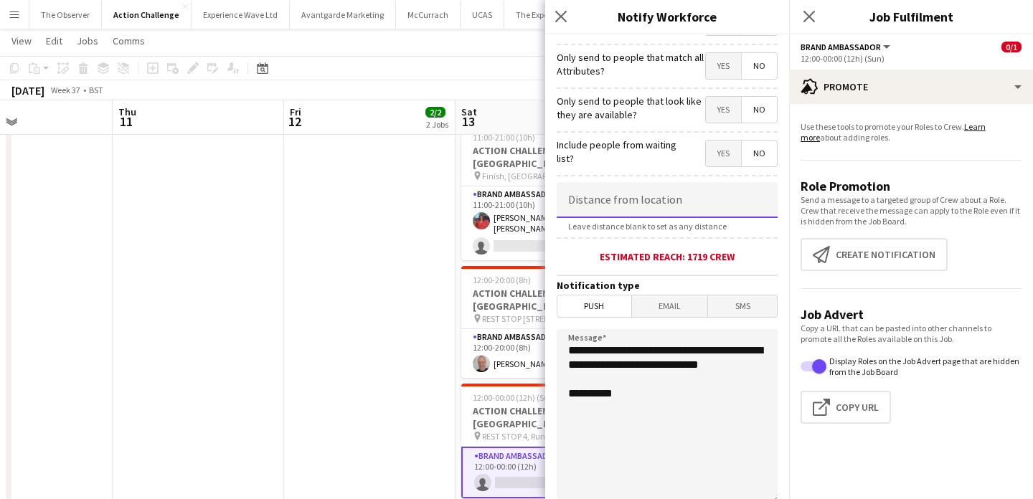
click at [662, 201] on input at bounding box center [667, 200] width 221 height 36
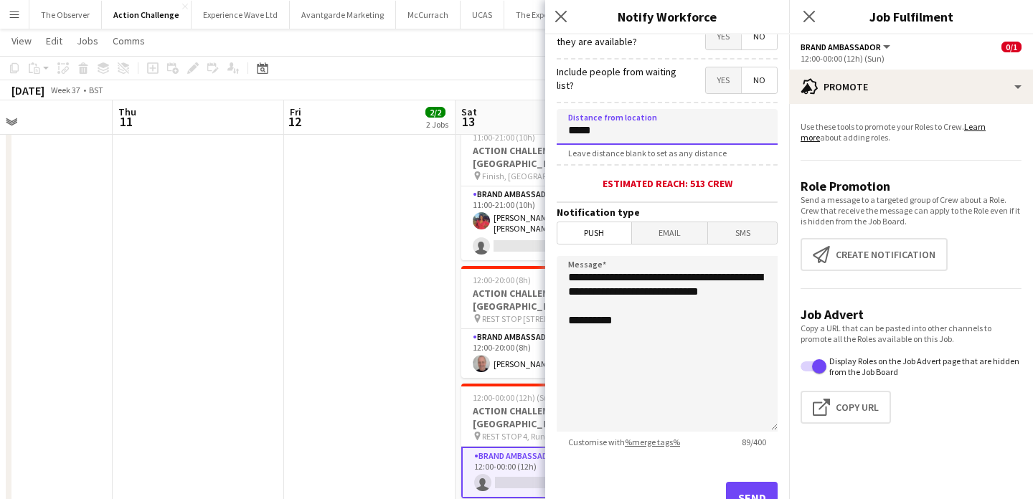
scroll to position [238, 0]
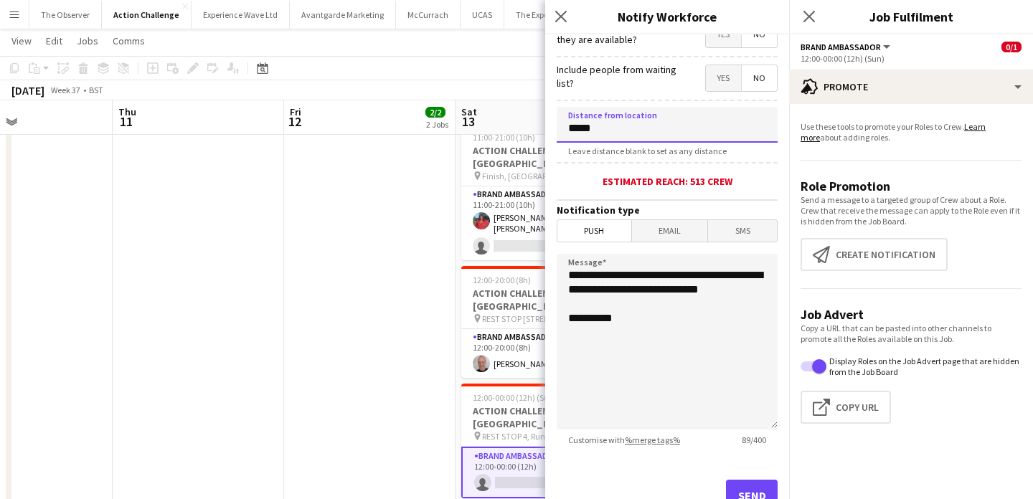
type input "*****"
click at [662, 235] on span "Email" at bounding box center [670, 231] width 76 height 22
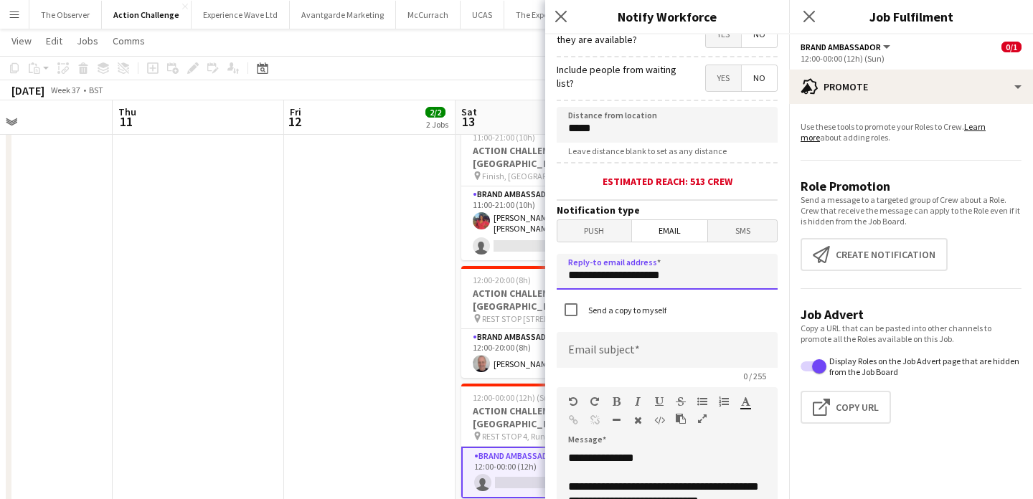
click at [667, 286] on input "**********" at bounding box center [667, 272] width 221 height 36
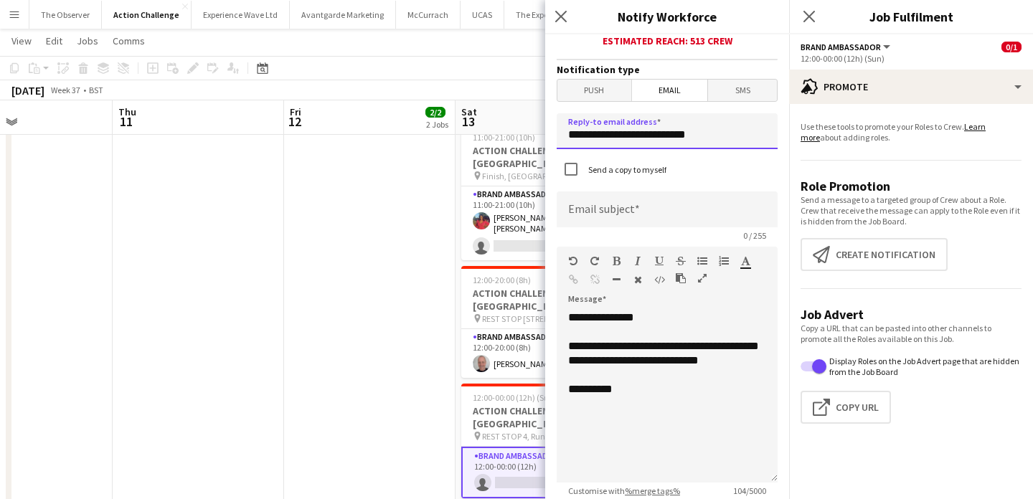
scroll to position [380, 0]
type input "**********"
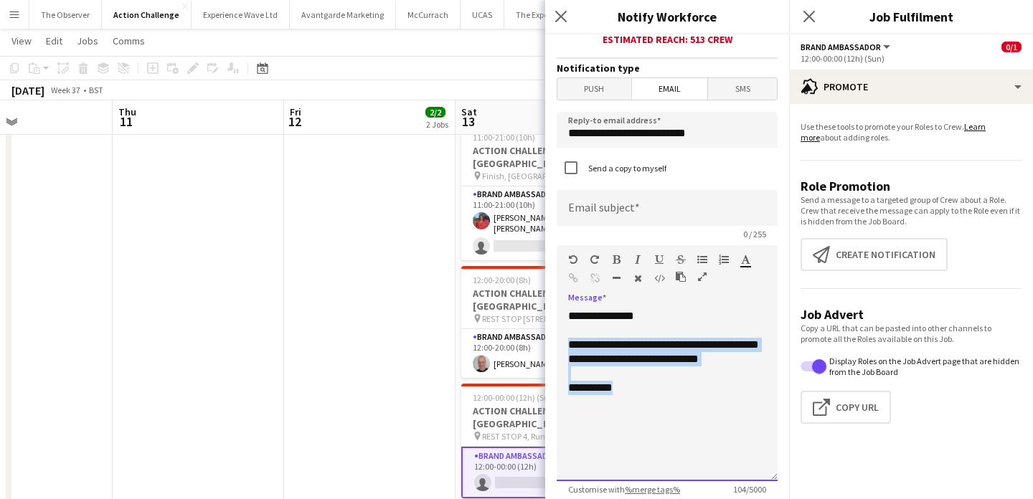
drag, startPoint x: 667, startPoint y: 419, endPoint x: 565, endPoint y: 350, distance: 122.4
click at [565, 350] on div "**********" at bounding box center [667, 395] width 221 height 172
paste div
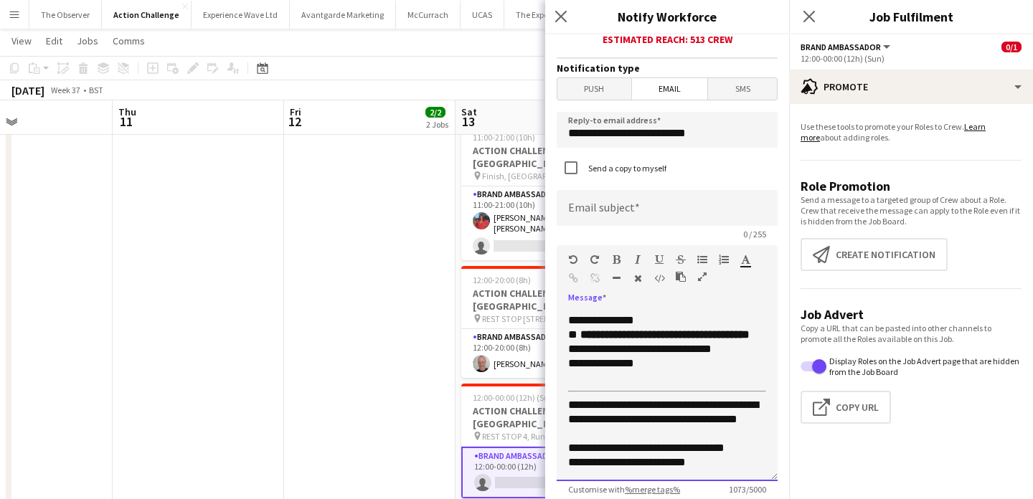
scroll to position [368, 0]
click at [659, 467] on p "**********" at bounding box center [667, 455] width 198 height 29
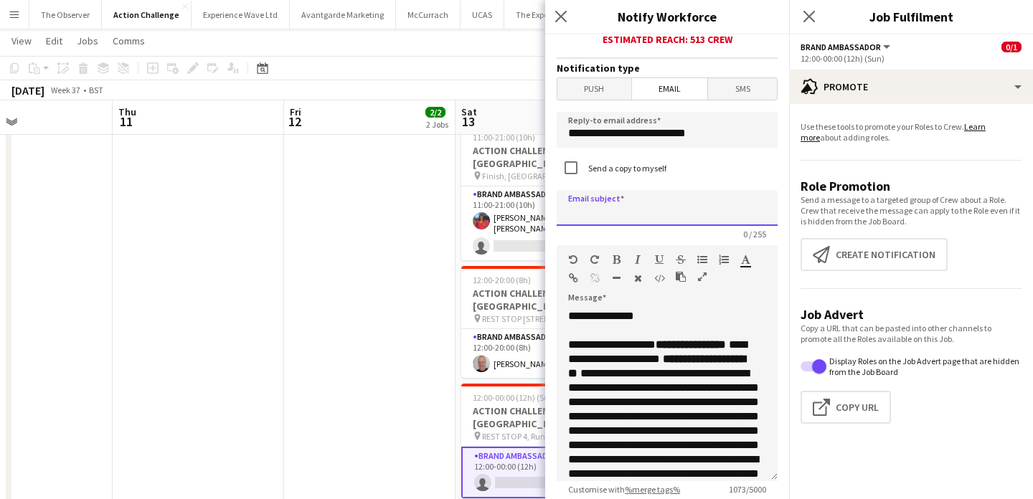
click at [704, 208] on input at bounding box center [667, 208] width 221 height 36
paste input "**********"
click at [674, 217] on input "**********" at bounding box center [667, 208] width 221 height 36
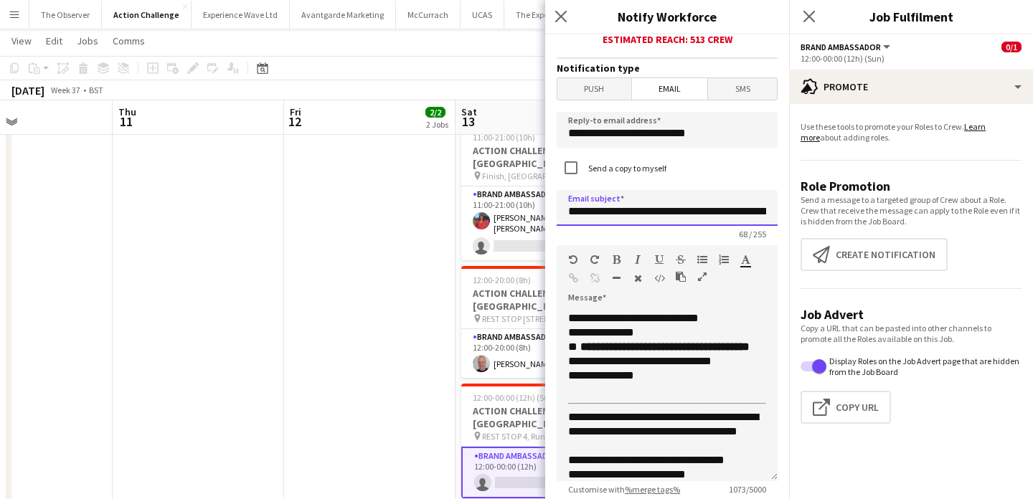
scroll to position [370, 0]
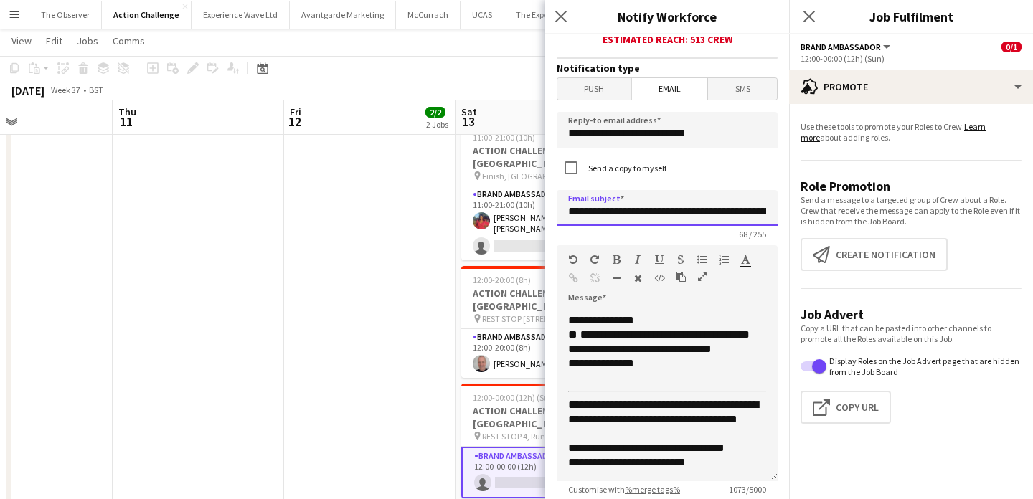
type input "**********"
click at [583, 409] on p "**********" at bounding box center [667, 419] width 198 height 43
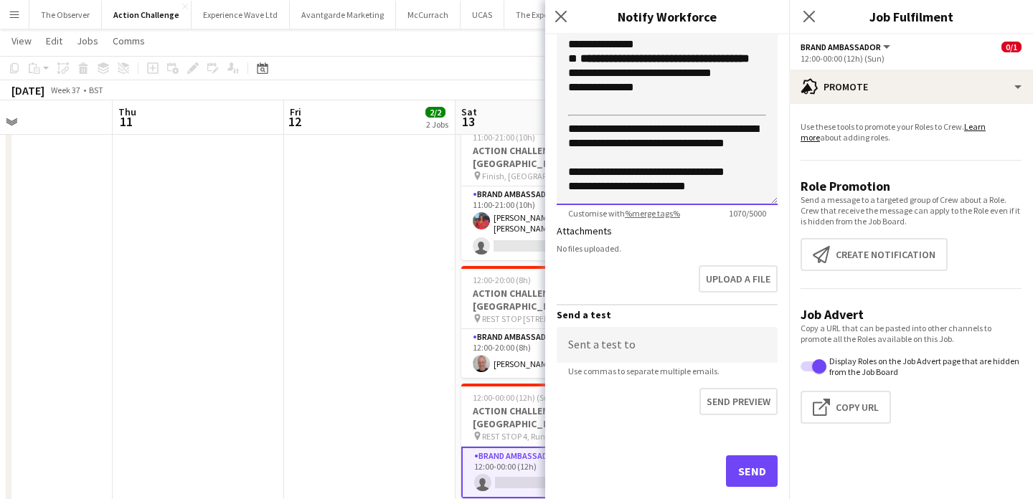
scroll to position [687, 0]
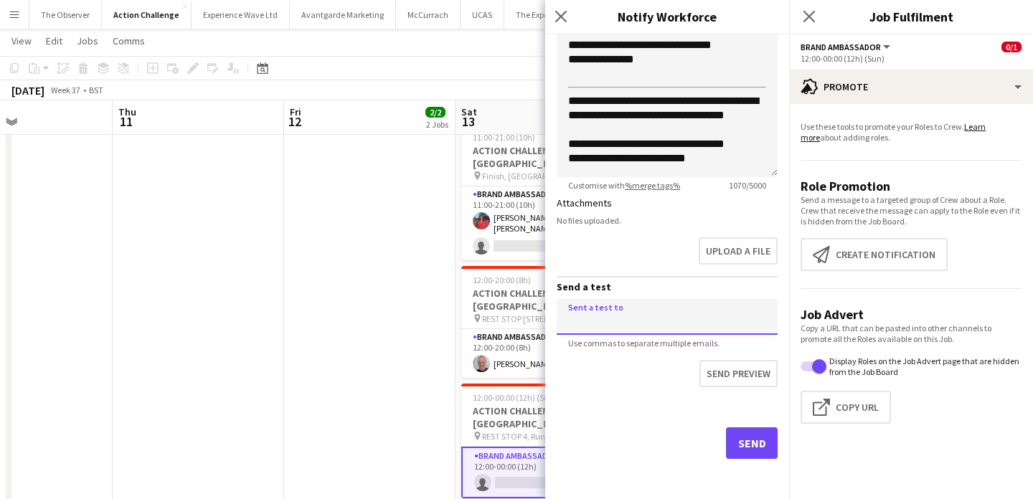
click at [672, 309] on input at bounding box center [667, 317] width 221 height 36
type input "**********"
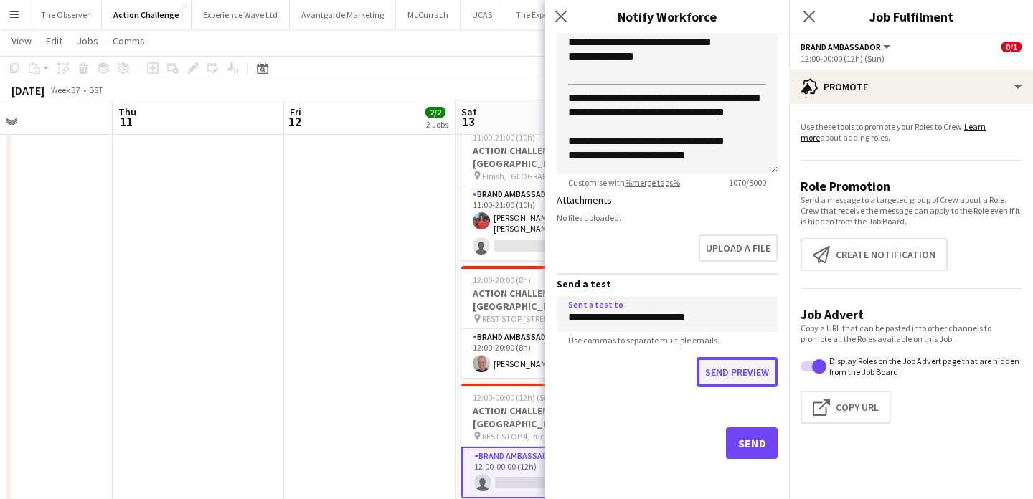
click at [709, 375] on button "Send preview" at bounding box center [737, 372] width 81 height 30
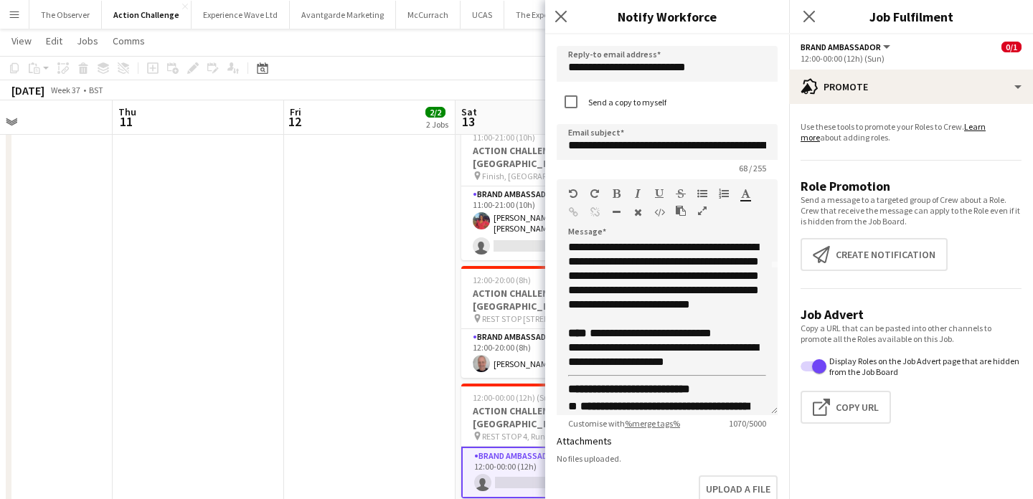
scroll to position [0, 0]
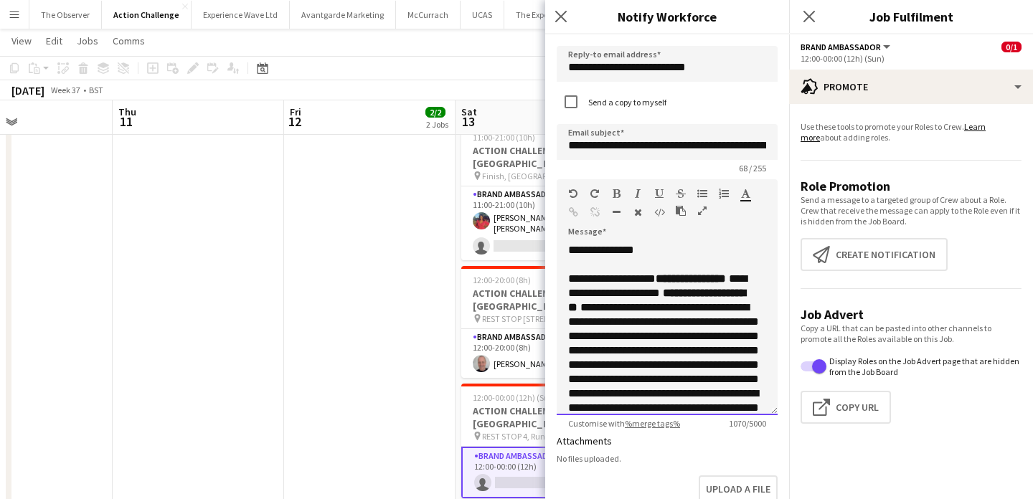
click at [659, 312] on span "**********" at bounding box center [663, 343] width 191 height 83
click at [682, 359] on span "**********" at bounding box center [663, 343] width 191 height 83
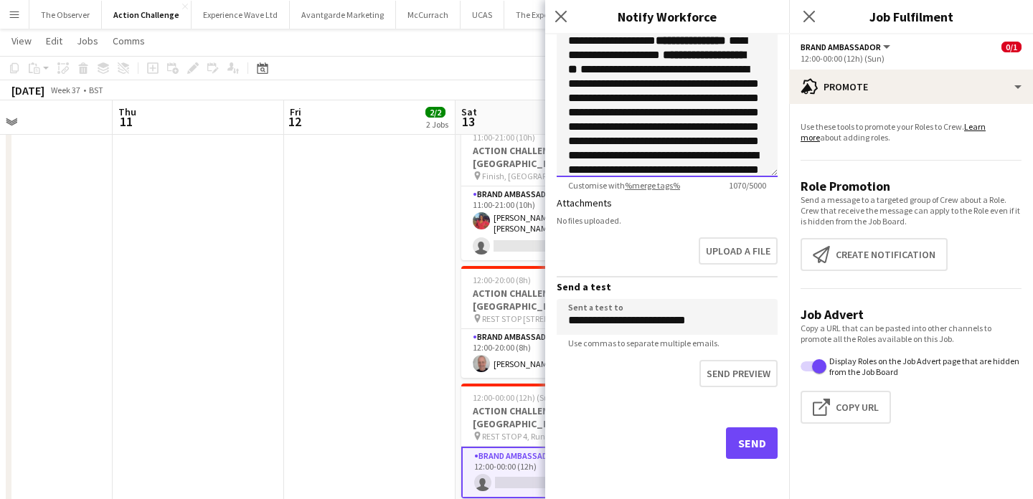
scroll to position [370, 0]
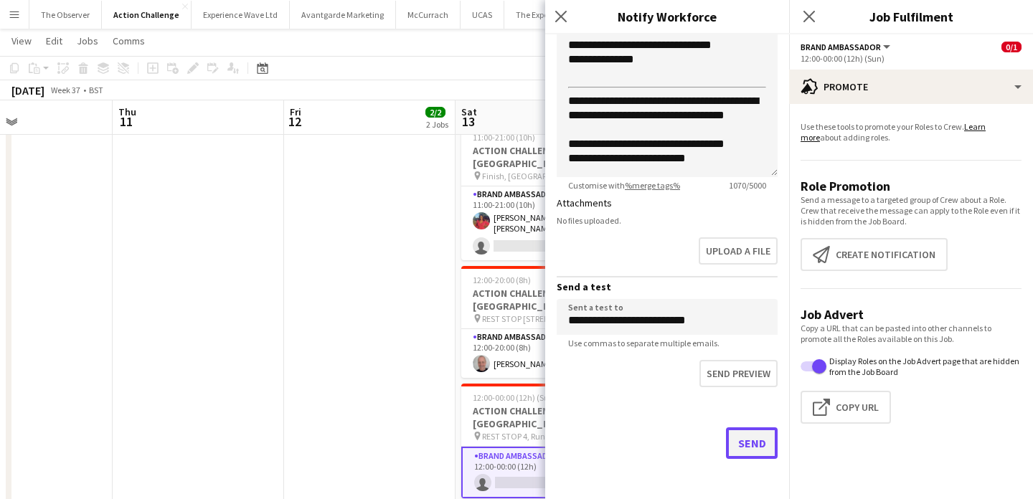
click at [743, 450] on button "Send" at bounding box center [752, 444] width 52 height 32
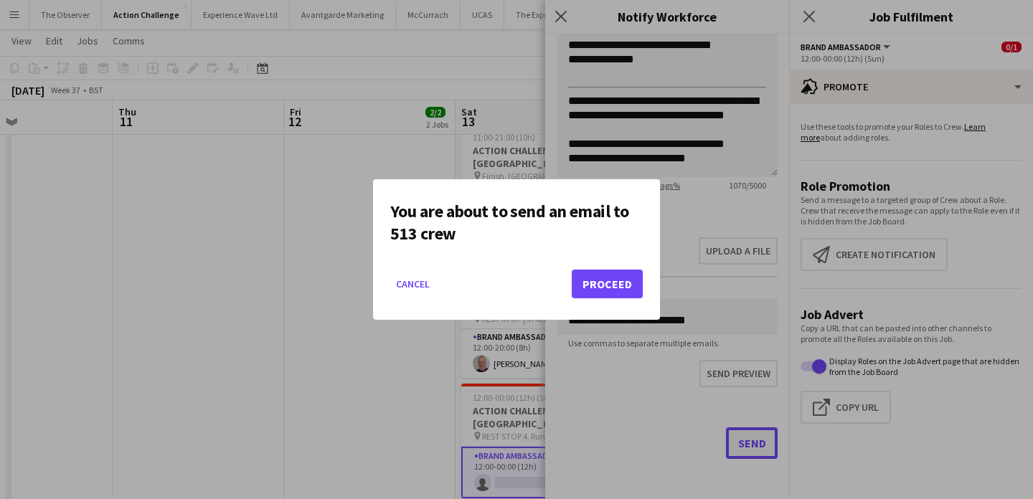
scroll to position [0, 0]
click at [598, 293] on button "Proceed" at bounding box center [607, 284] width 71 height 29
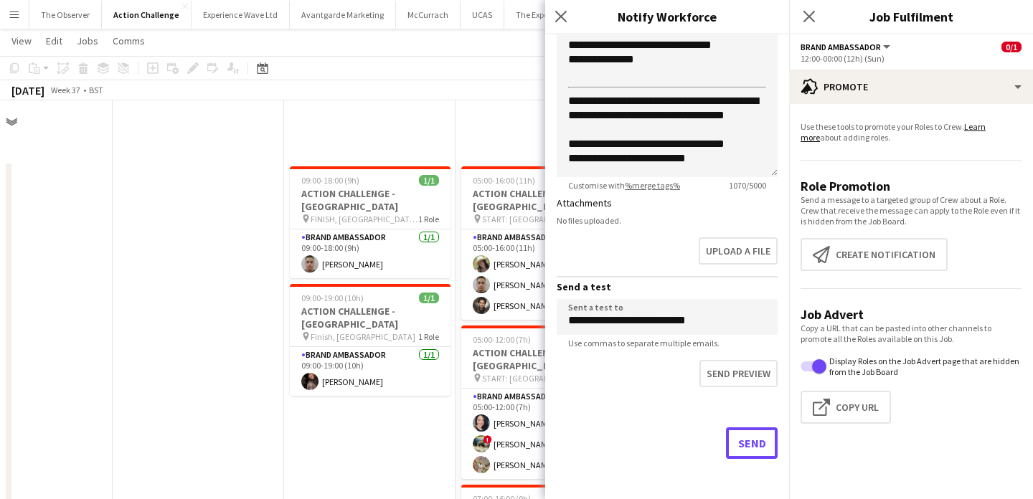
scroll to position [895, 0]
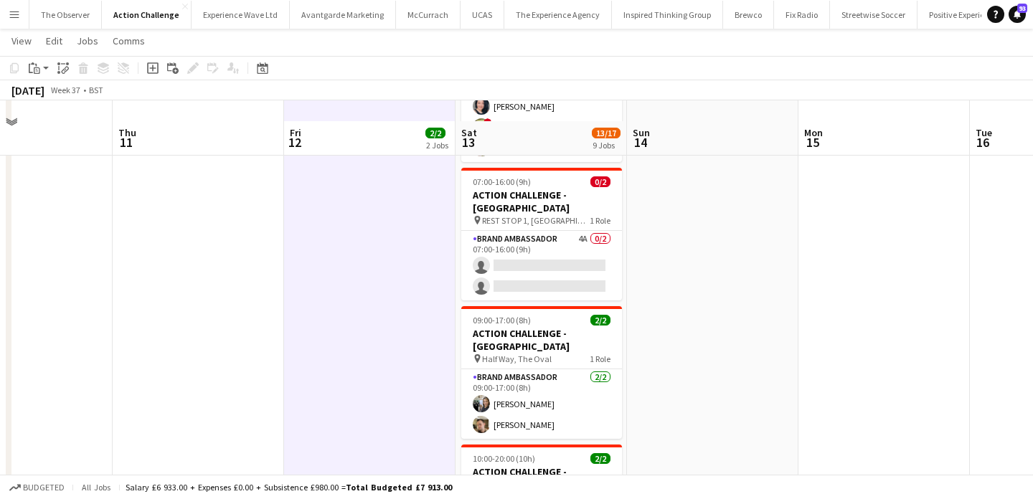
scroll to position [292, 0]
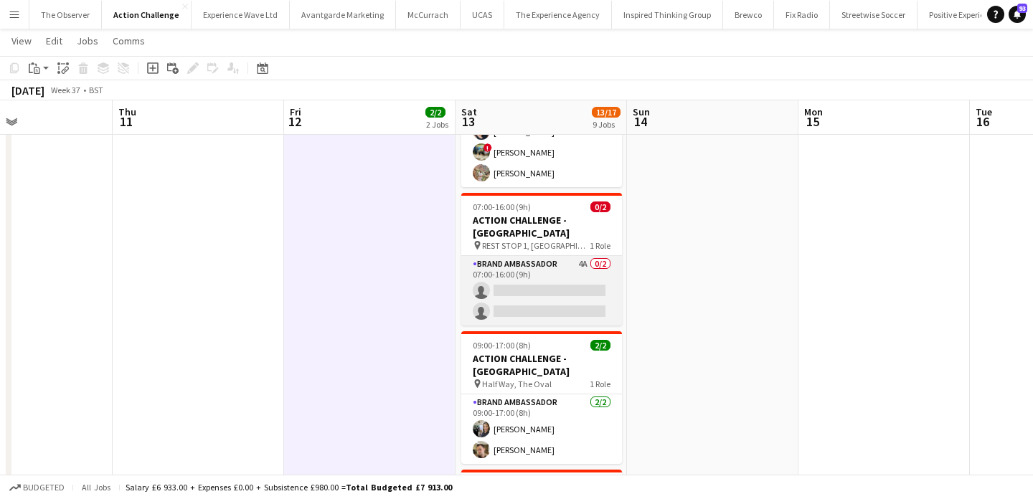
click at [540, 263] on app-card-role "Brand Ambassador 4A 0/2 07:00-16:00 (9h) single-neutral-actions single-neutral-…" at bounding box center [541, 291] width 161 height 70
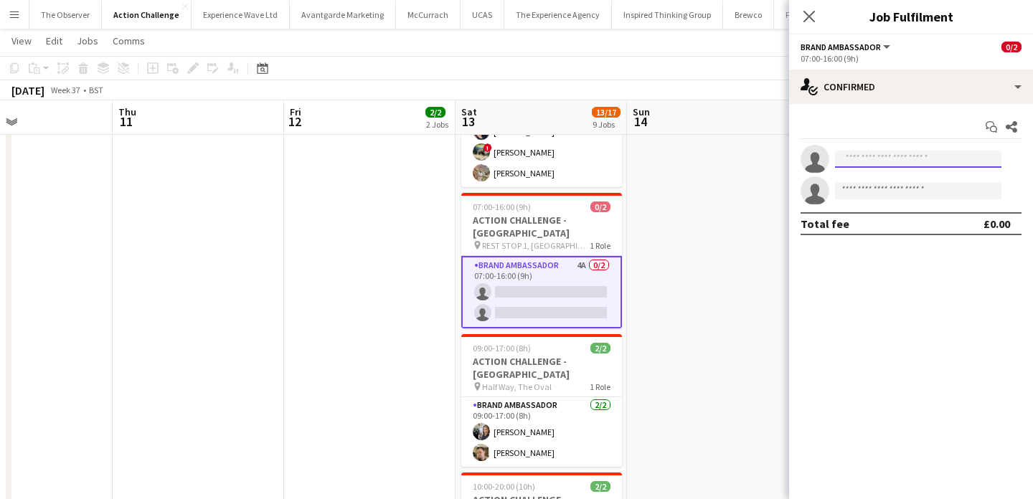
click at [889, 158] on input at bounding box center [918, 159] width 166 height 17
paste input "**********"
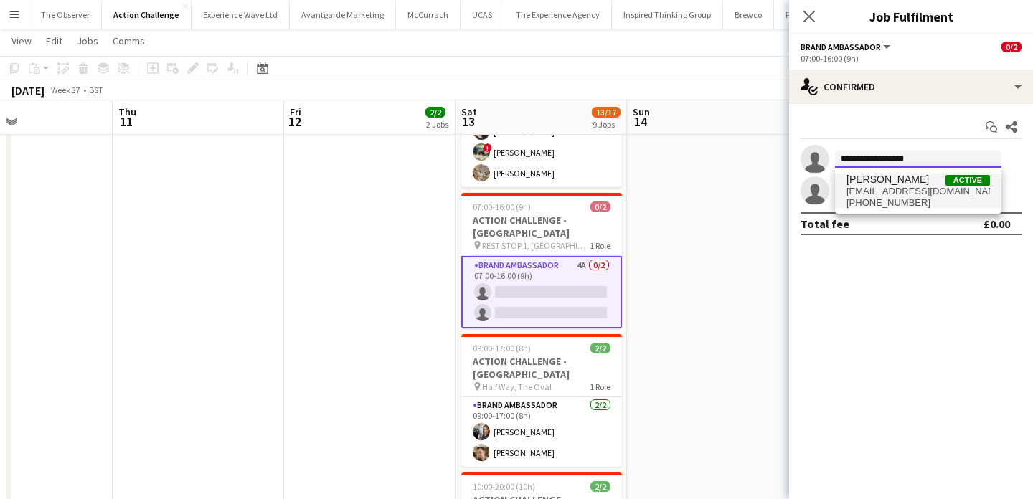
type input "**********"
click at [892, 180] on span "[PERSON_NAME]" at bounding box center [888, 180] width 83 height 12
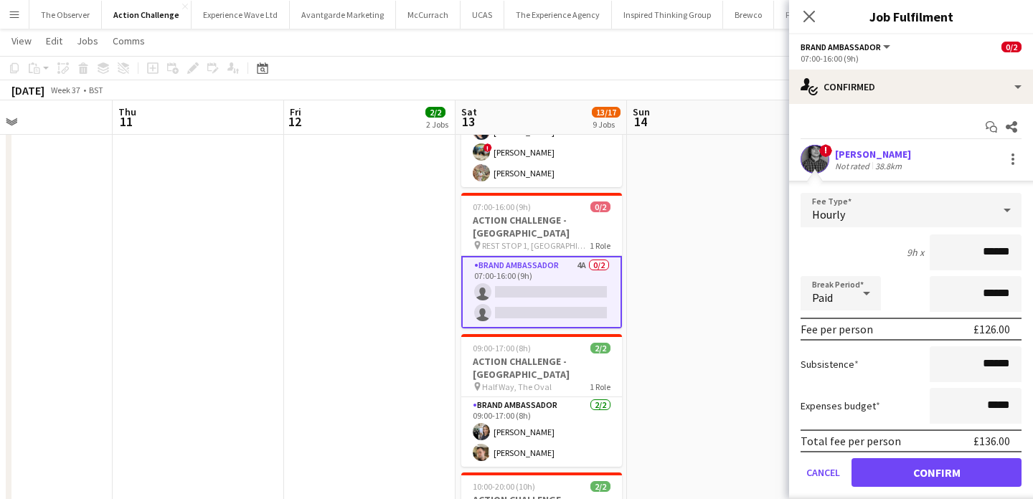
click at [804, 157] on app-user-avatar at bounding box center [815, 159] width 29 height 29
click at [1015, 159] on div at bounding box center [1013, 159] width 17 height 17
click at [1011, 182] on button "Edit fee" at bounding box center [966, 186] width 112 height 34
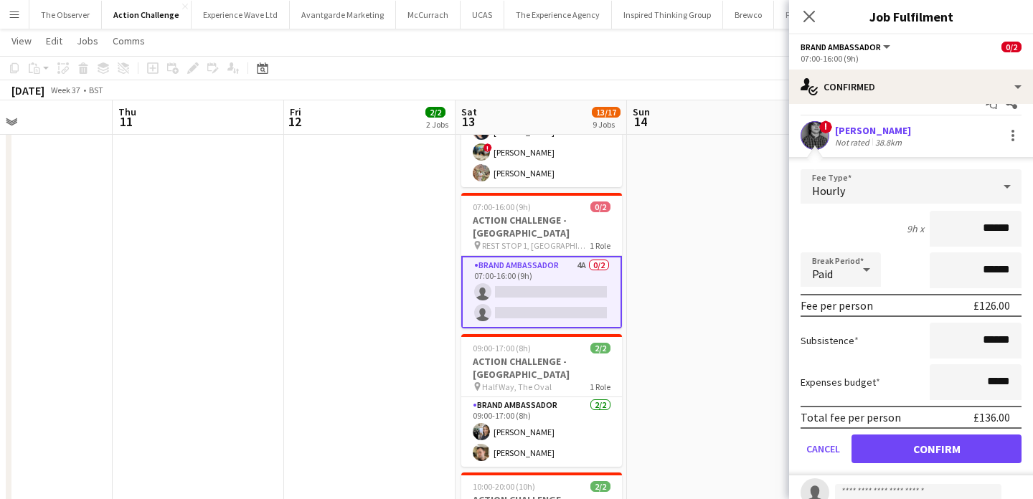
scroll to position [24, 0]
click at [824, 452] on button "Cancel" at bounding box center [823, 448] width 45 height 29
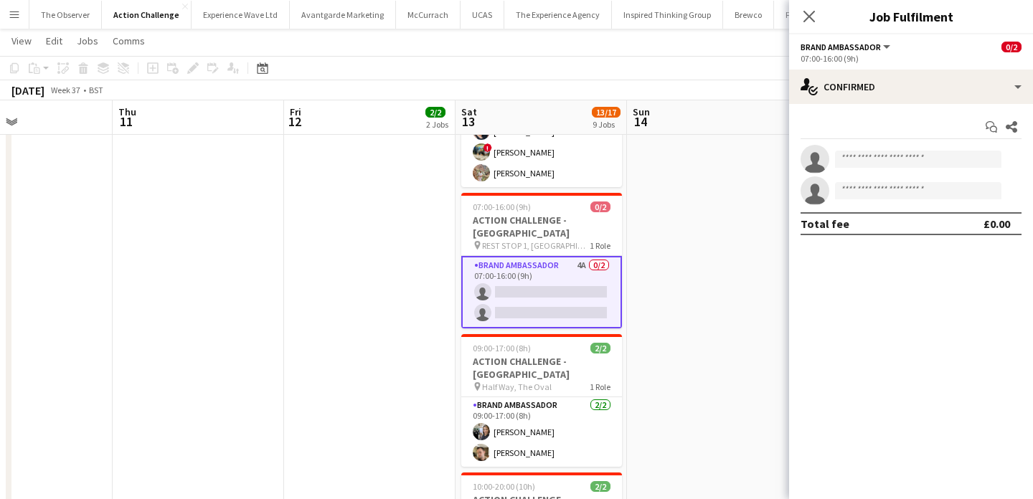
scroll to position [0, 0]
click at [705, 334] on app-date-cell at bounding box center [713, 501] width 172 height 1264
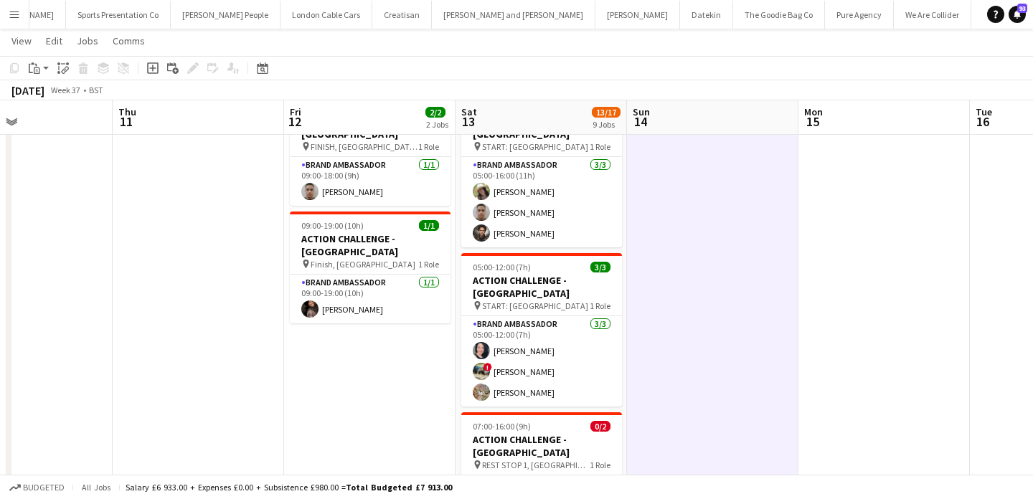
scroll to position [0, 1391]
click at [675, 20] on button "We Are Collider Close" at bounding box center [713, 15] width 77 height 28
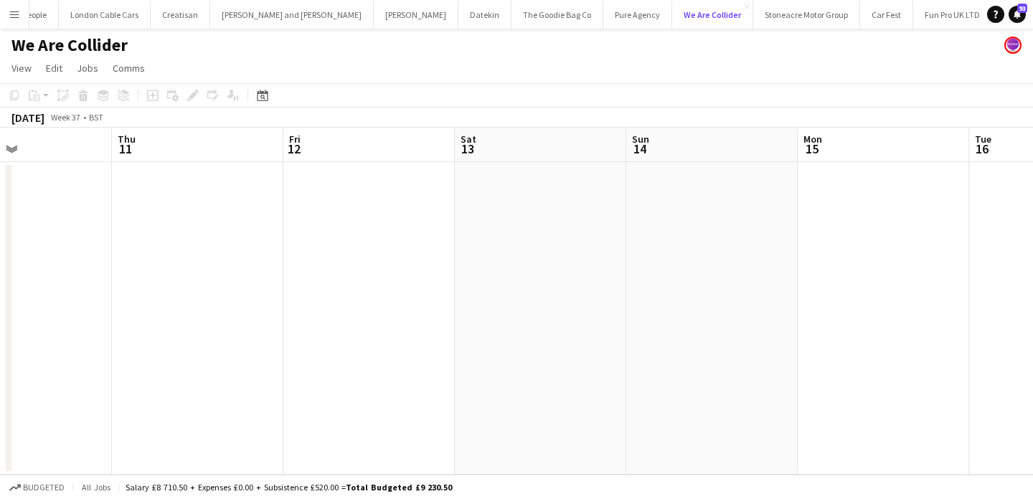
scroll to position [0, 404]
click at [11, 16] on app-icon "Menu" at bounding box center [14, 14] width 11 height 11
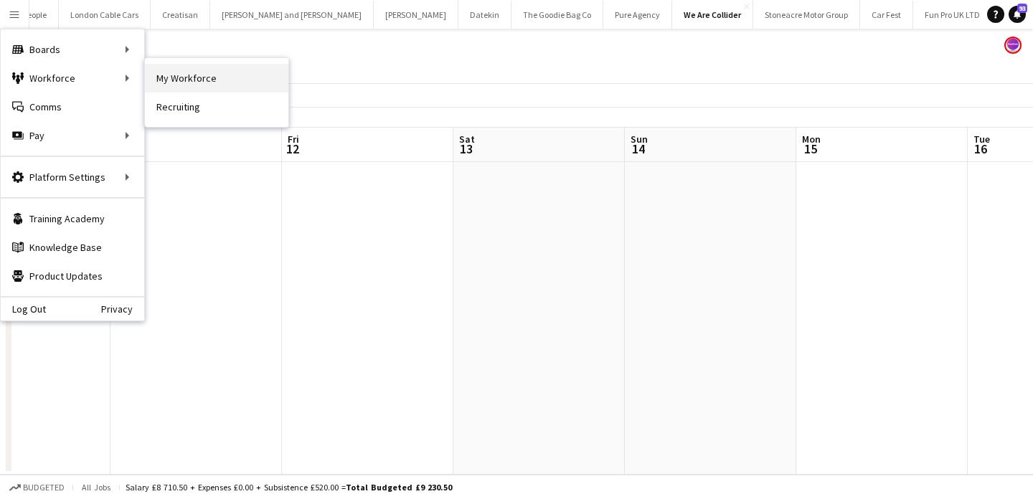
click at [177, 78] on link "My Workforce" at bounding box center [217, 78] width 144 height 29
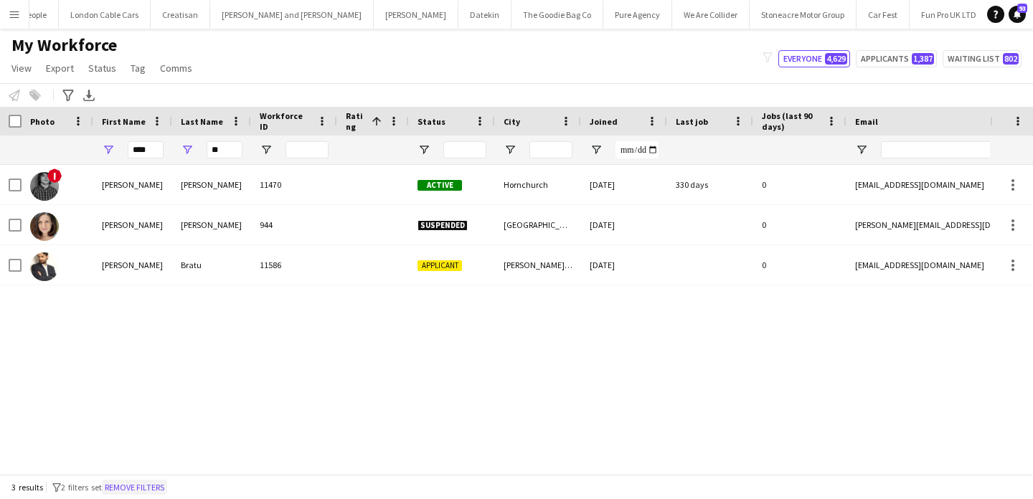
click at [166, 489] on button "Remove filters" at bounding box center [134, 488] width 65 height 16
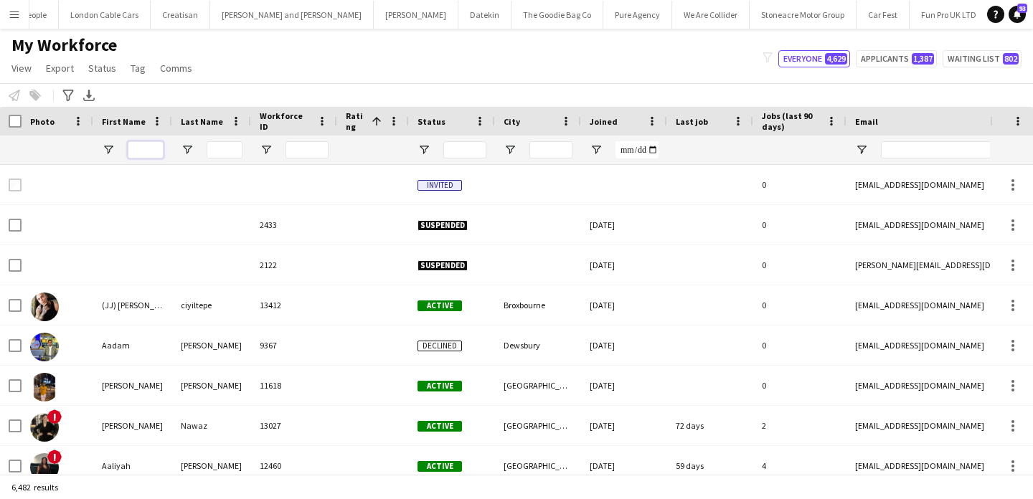
click at [147, 153] on input "First Name Filter Input" at bounding box center [146, 149] width 36 height 17
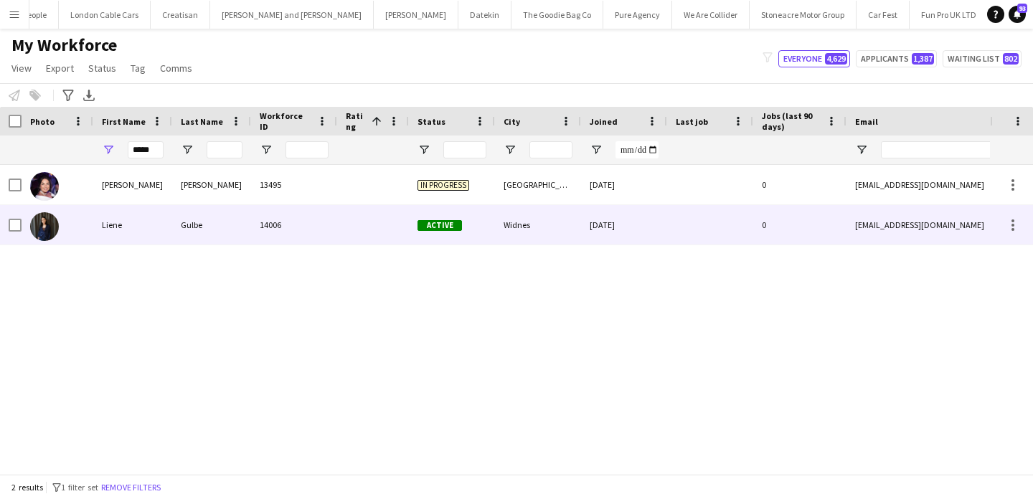
click at [202, 205] on div "Gulbe" at bounding box center [211, 224] width 79 height 39
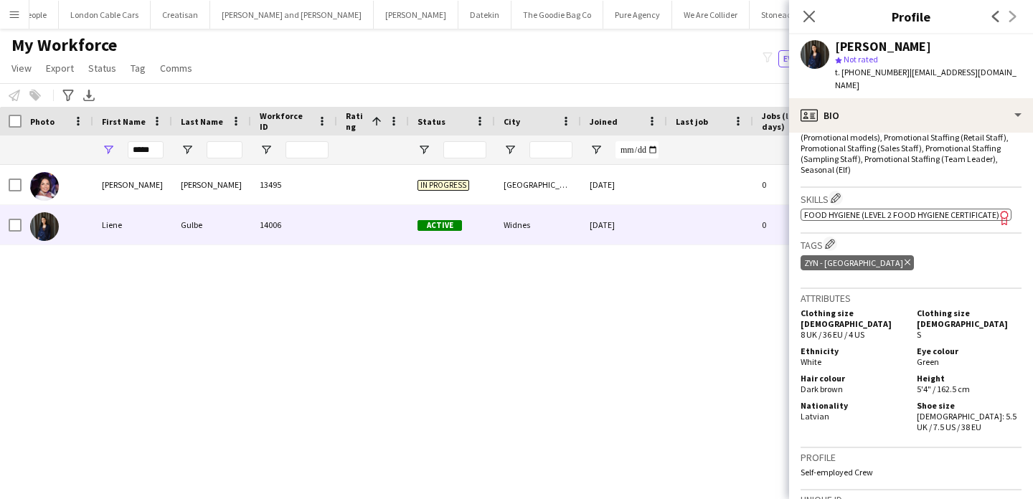
scroll to position [871, 0]
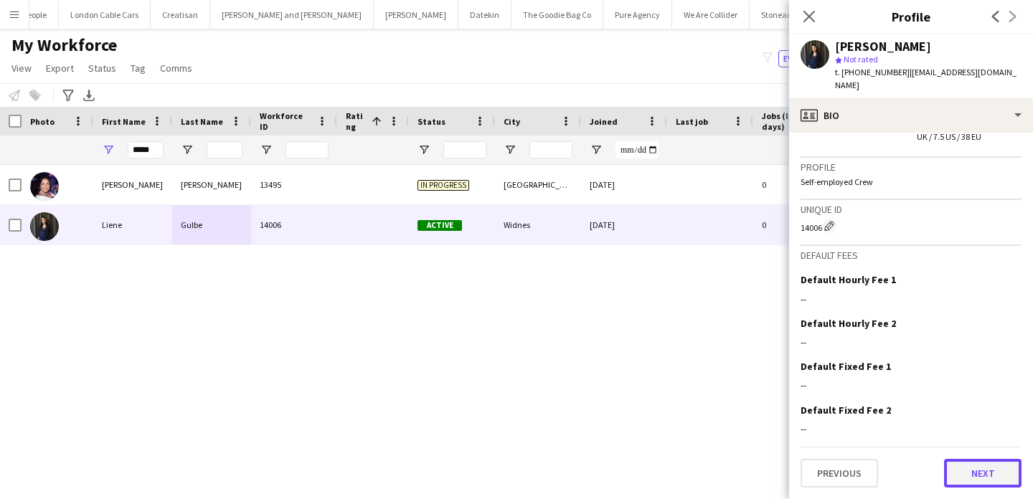
click at [985, 472] on button "Next" at bounding box center [982, 473] width 77 height 29
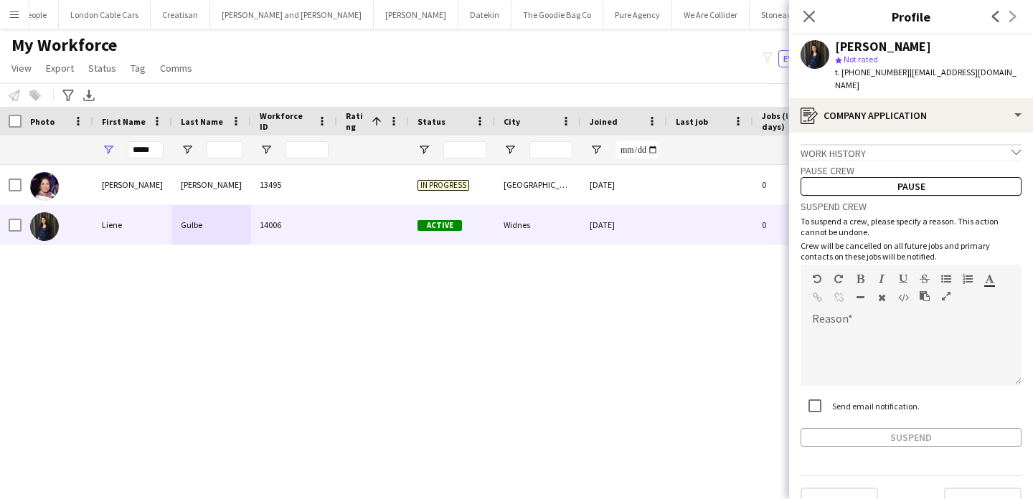
click at [985, 487] on div "Previous Next" at bounding box center [911, 496] width 221 height 41
click at [985, 494] on button "Next" at bounding box center [982, 502] width 77 height 29
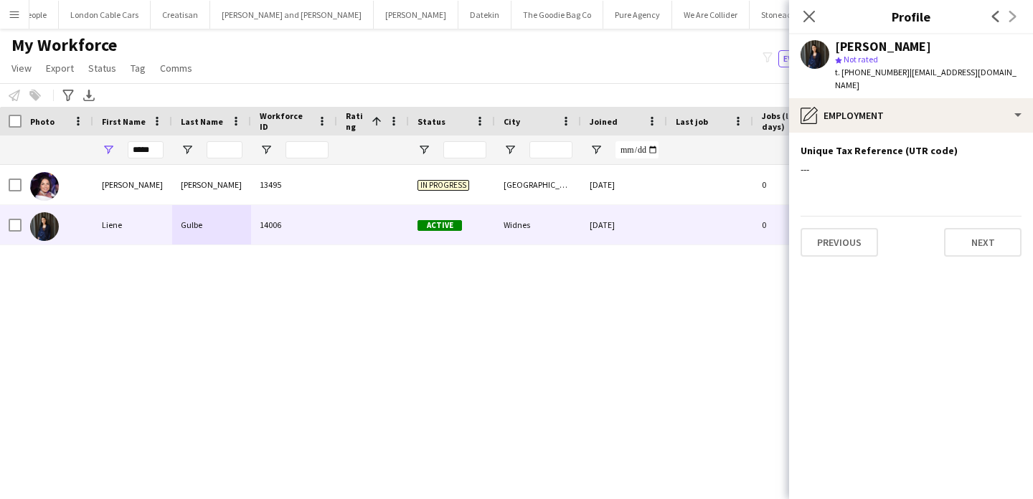
click at [1002, 225] on div "Previous Next" at bounding box center [911, 236] width 221 height 41
click at [1002, 247] on button "Next" at bounding box center [982, 242] width 77 height 29
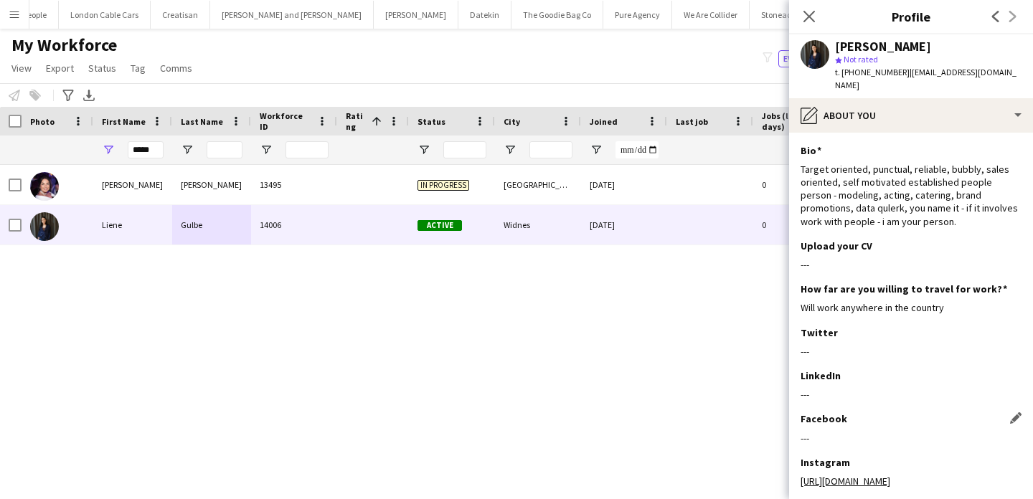
scroll to position [94, 0]
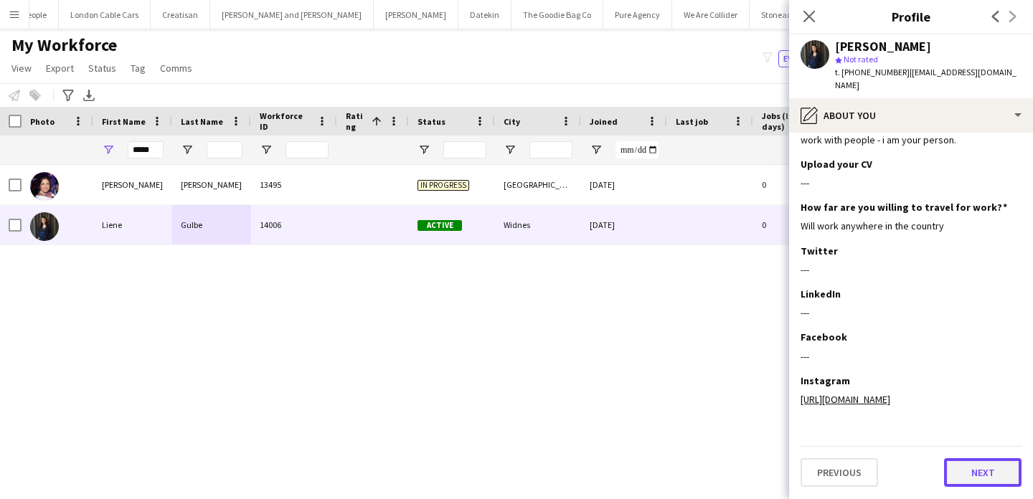
click at [985, 474] on button "Next" at bounding box center [982, 473] width 77 height 29
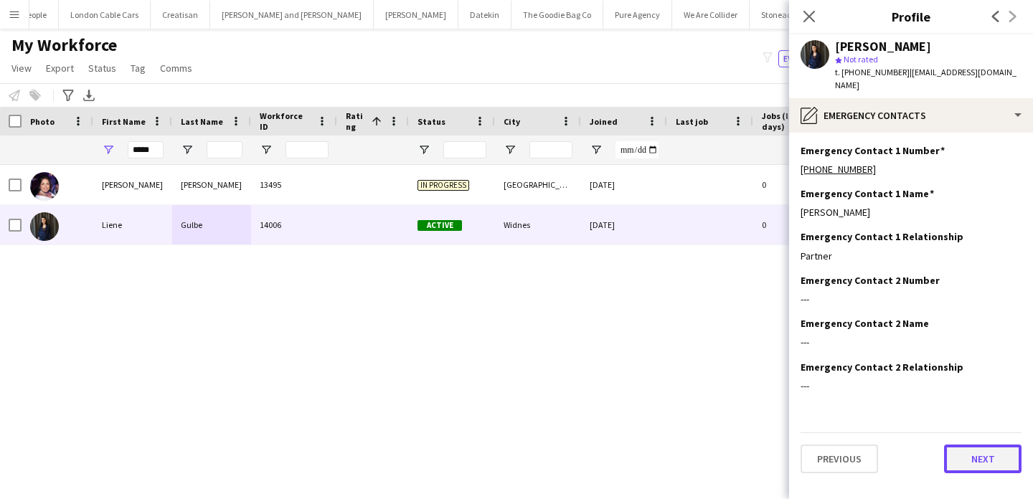
click at [983, 457] on button "Next" at bounding box center [982, 459] width 77 height 29
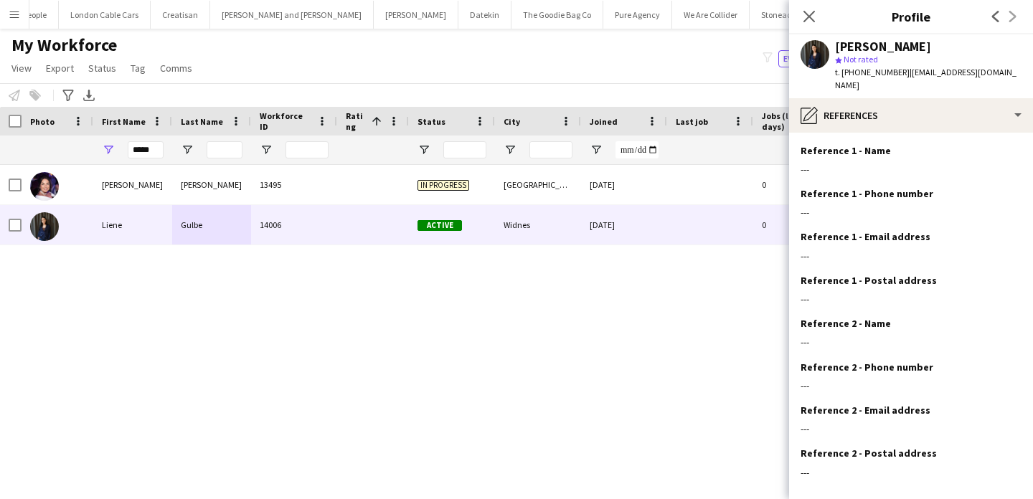
scroll to position [72, 0]
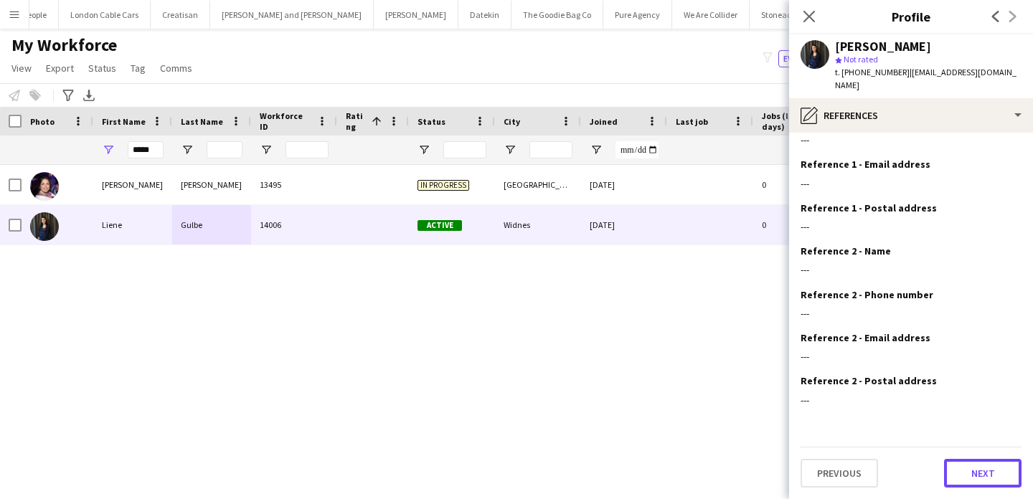
click at [974, 477] on button "Next" at bounding box center [982, 473] width 77 height 29
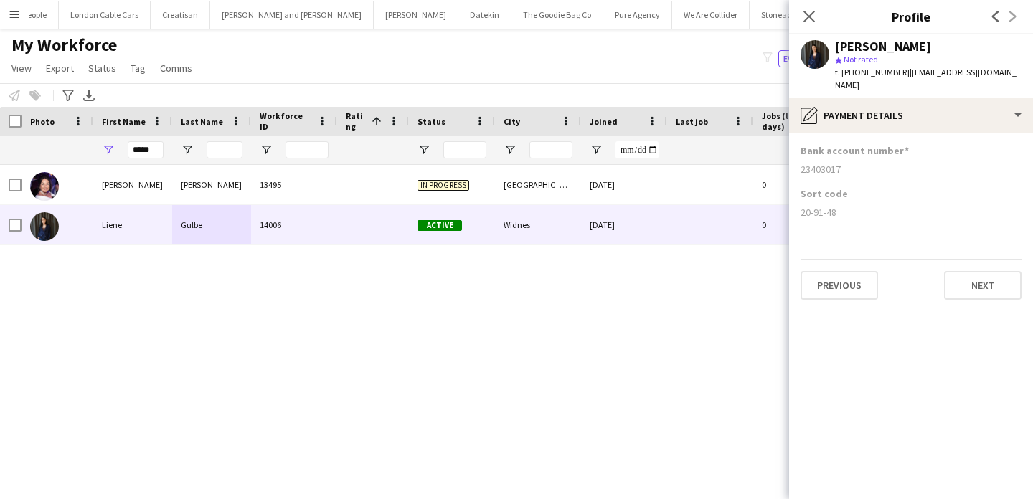
scroll to position [0, 0]
click at [997, 289] on button "Next" at bounding box center [982, 285] width 77 height 29
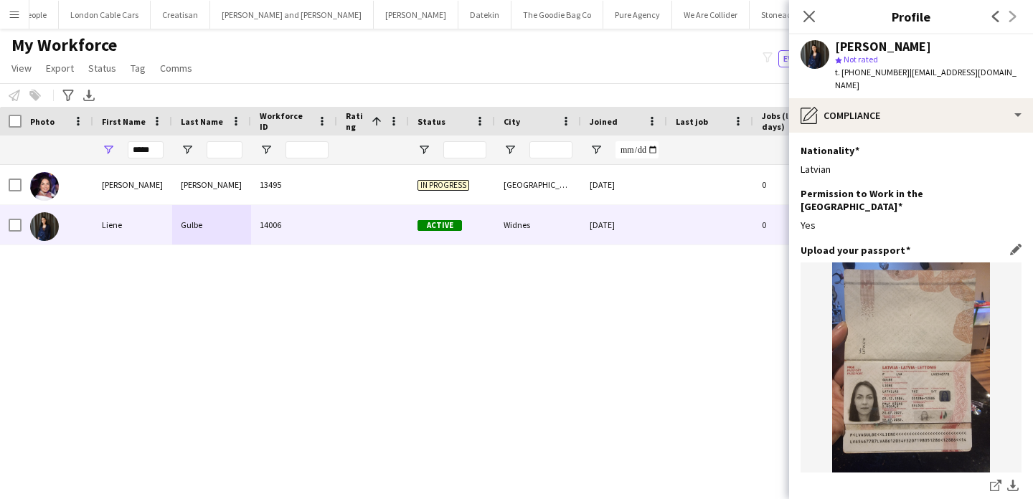
scroll to position [263, 0]
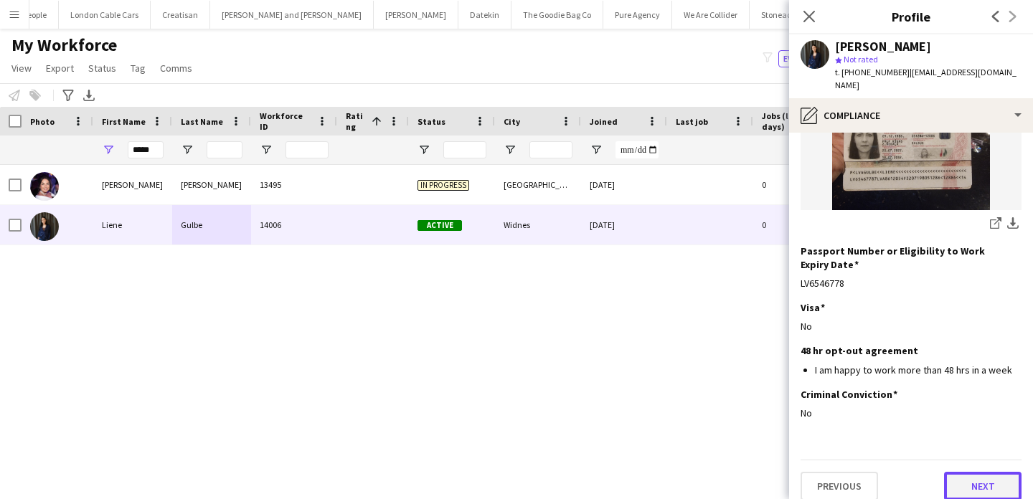
click at [977, 473] on button "Next" at bounding box center [982, 486] width 77 height 29
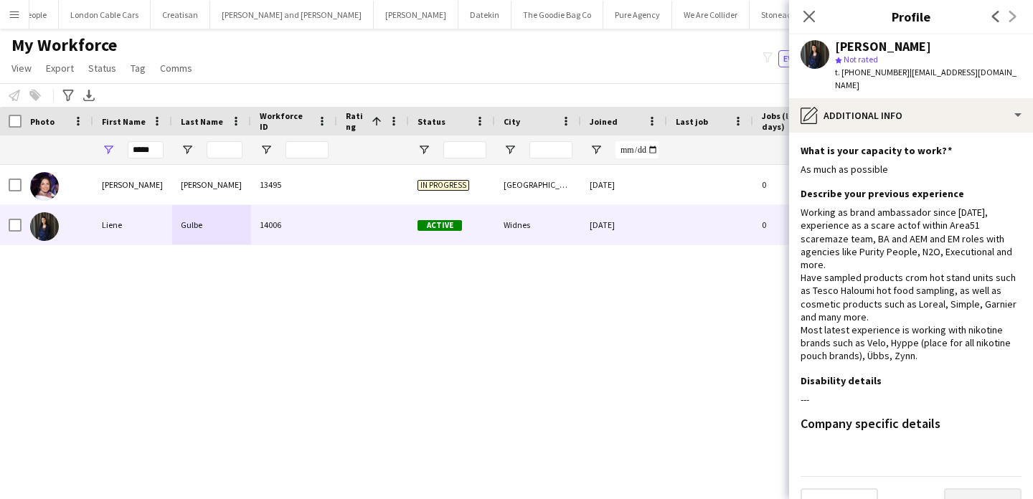
scroll to position [5, 0]
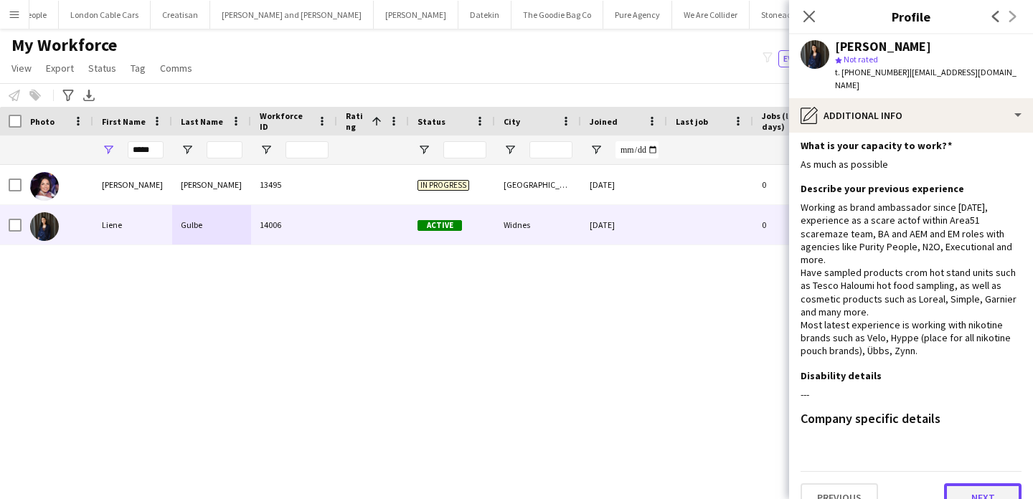
click at [980, 491] on button "Next" at bounding box center [982, 498] width 77 height 29
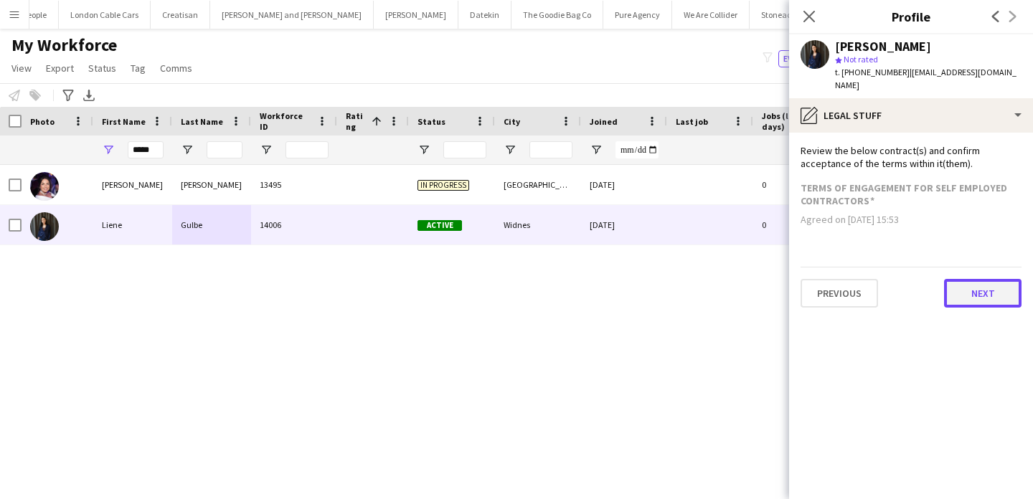
click at [998, 284] on button "Next" at bounding box center [982, 293] width 77 height 29
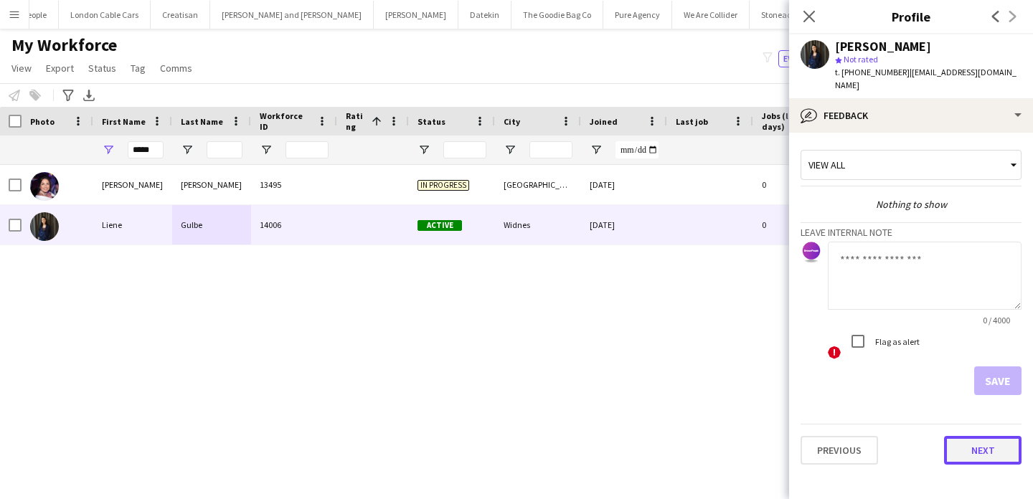
click at [992, 442] on button "Next" at bounding box center [982, 450] width 77 height 29
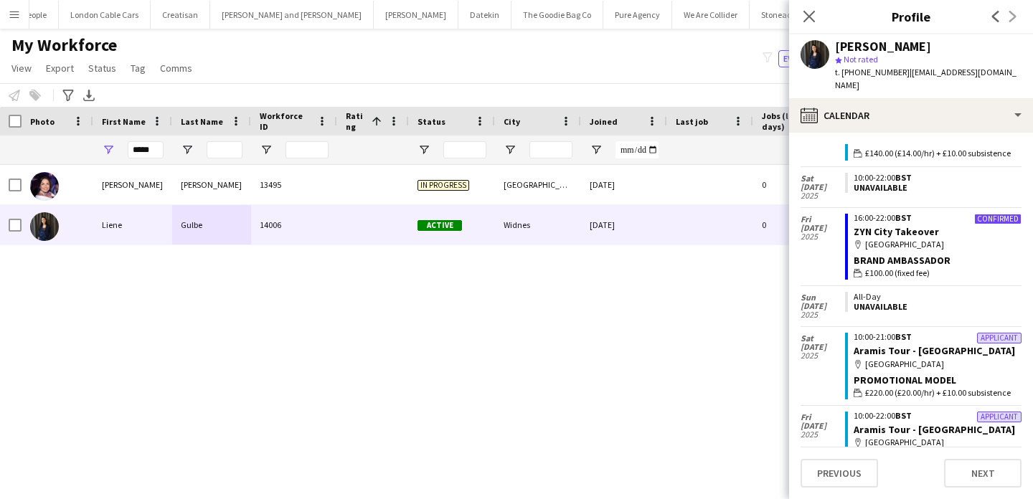
scroll to position [626, 0]
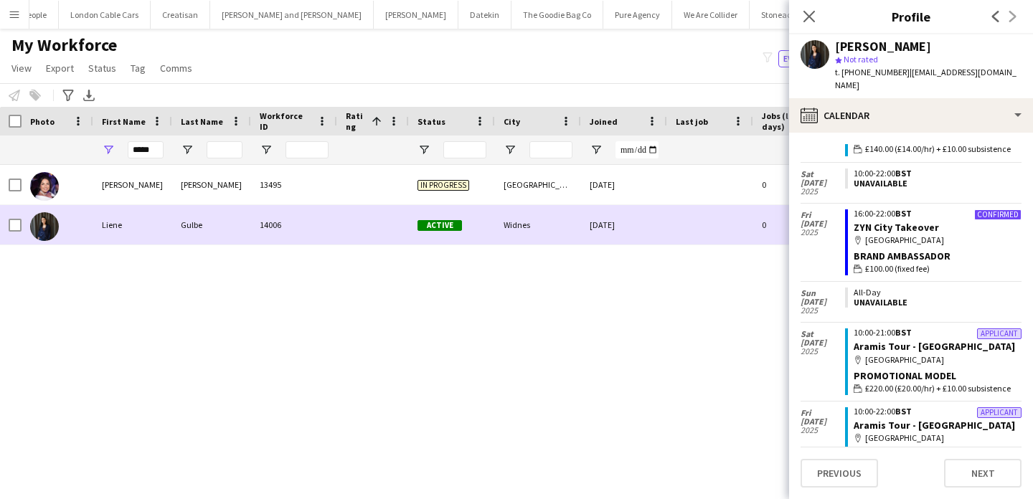
click at [365, 219] on div at bounding box center [373, 224] width 72 height 39
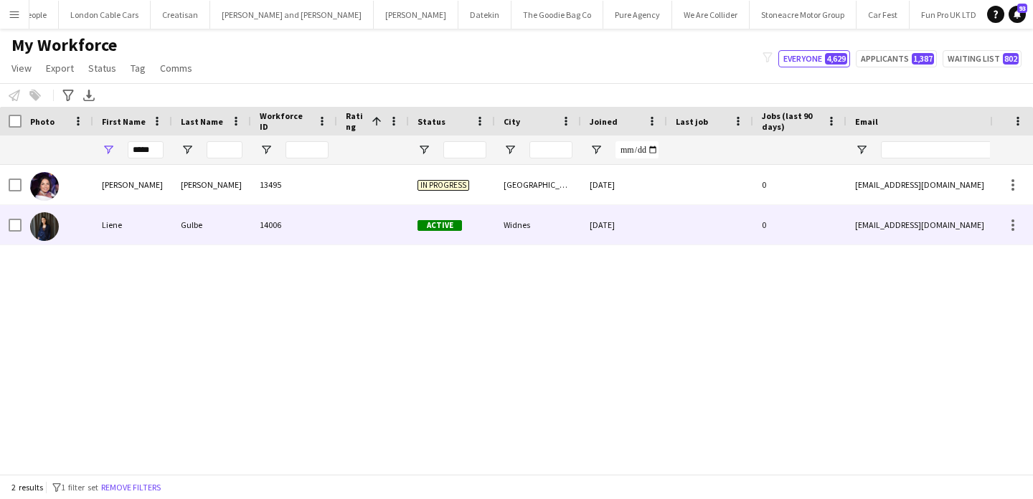
click at [365, 219] on div at bounding box center [373, 224] width 72 height 39
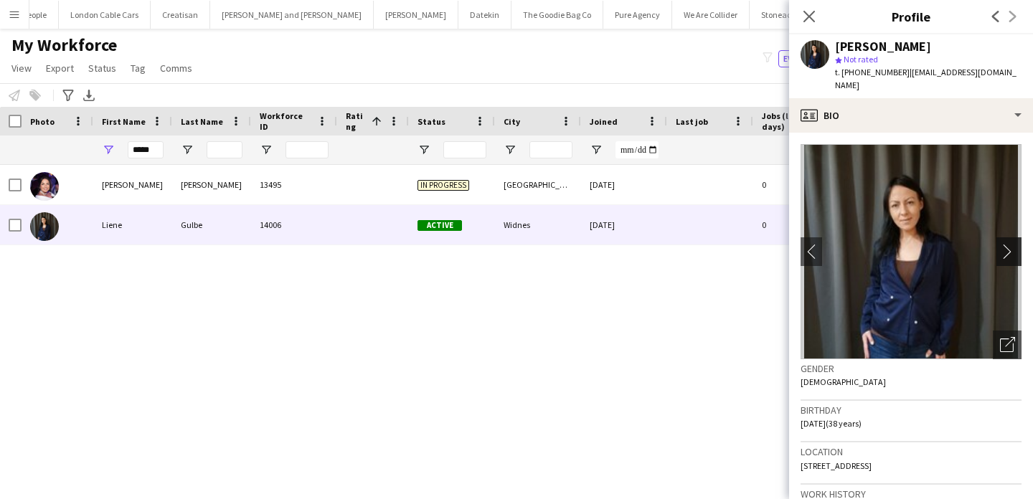
click at [1015, 245] on app-icon "chevron-right" at bounding box center [1011, 251] width 22 height 15
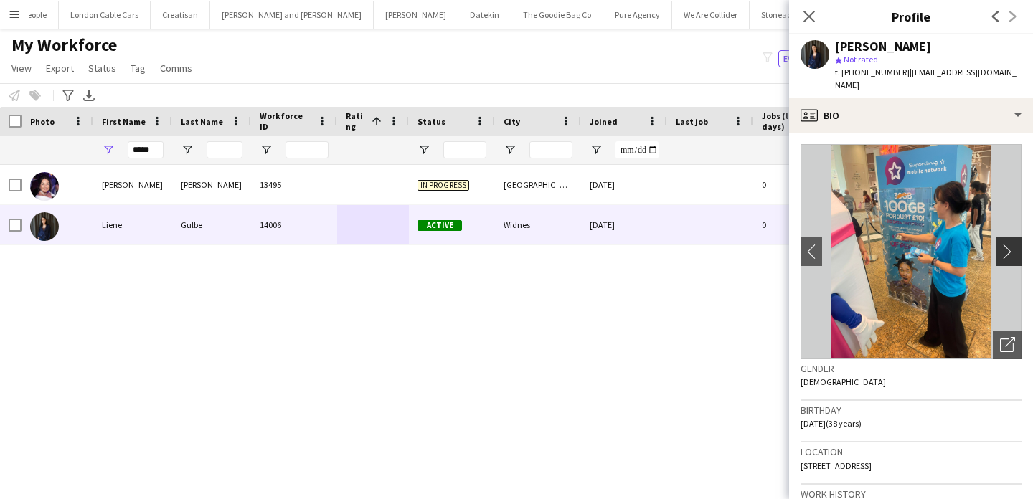
click at [1015, 245] on app-icon "chevron-right" at bounding box center [1011, 251] width 22 height 15
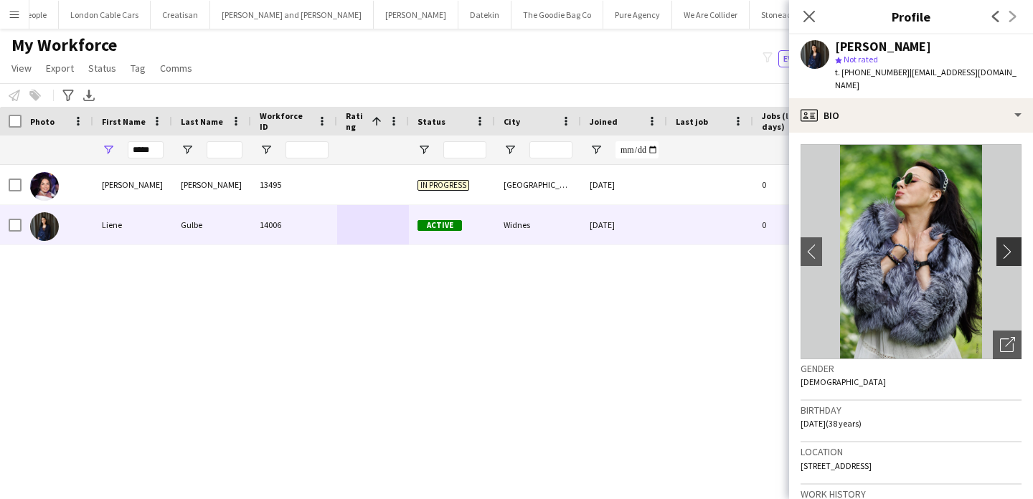
click at [1015, 245] on app-icon "chevron-right" at bounding box center [1011, 251] width 22 height 15
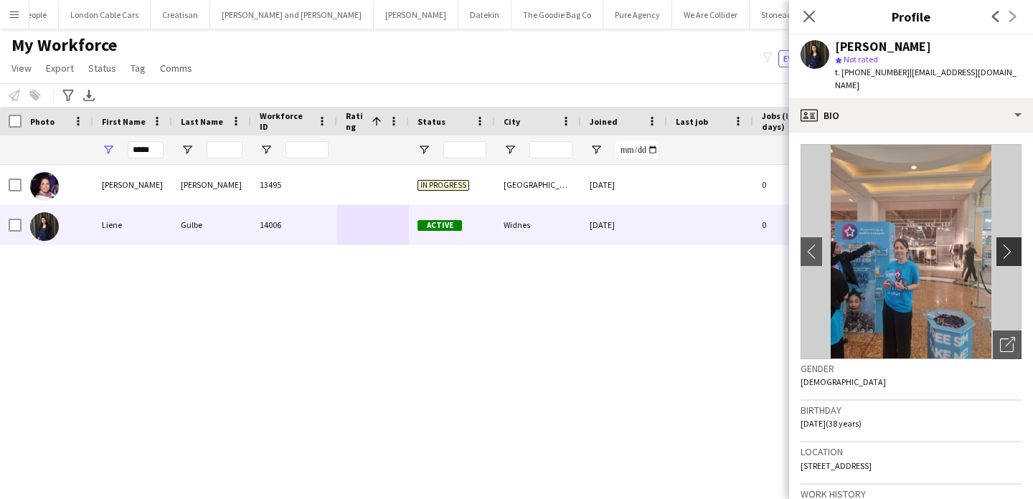
click at [1015, 245] on app-icon "chevron-right" at bounding box center [1011, 251] width 22 height 15
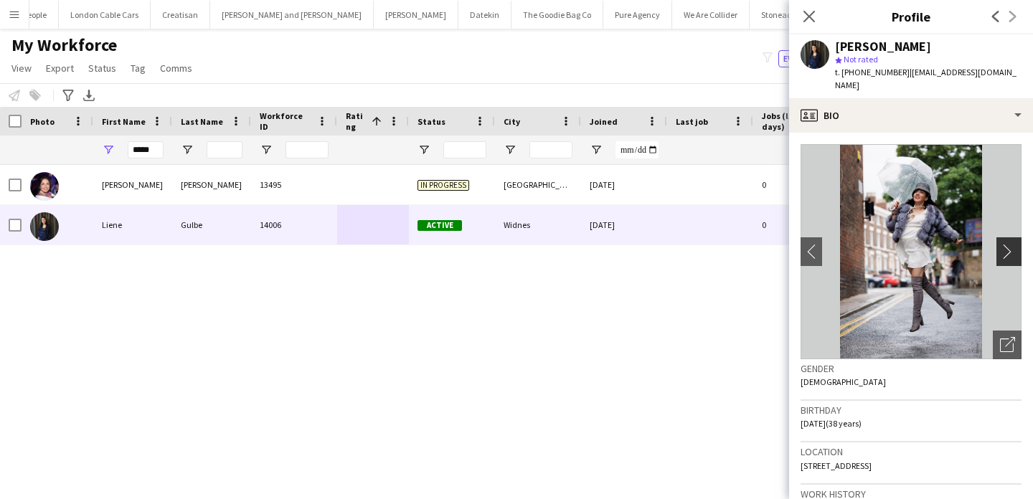
click at [1015, 245] on app-icon "chevron-right" at bounding box center [1011, 251] width 22 height 15
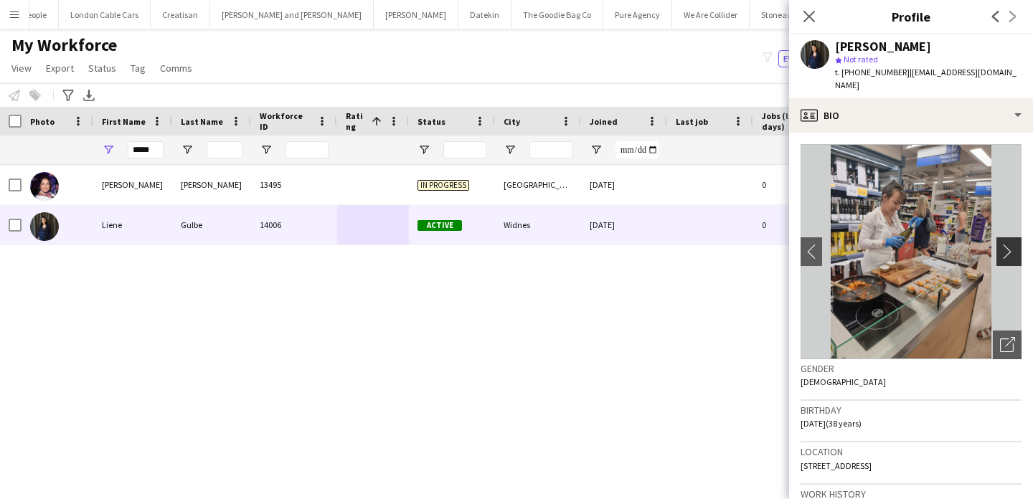
click at [1015, 245] on app-icon "chevron-right" at bounding box center [1011, 251] width 22 height 15
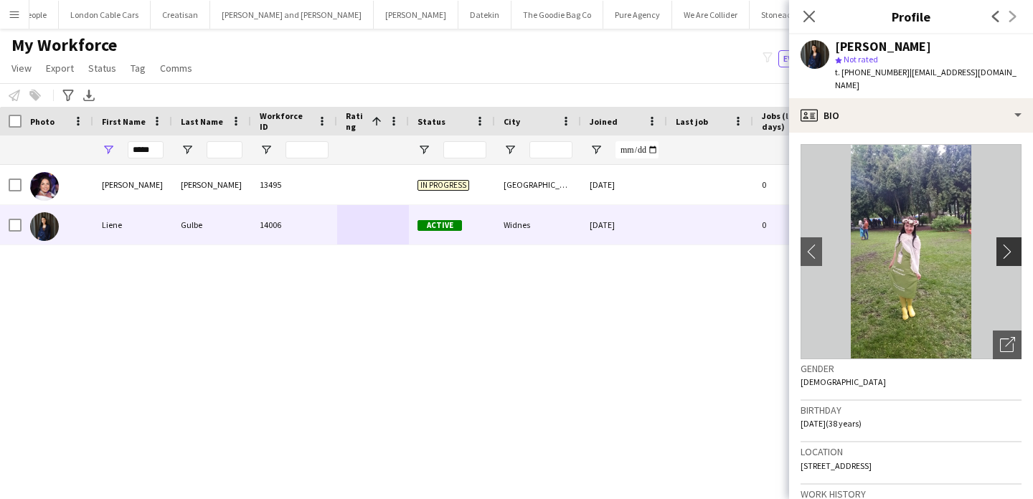
click at [1015, 245] on app-icon "chevron-right" at bounding box center [1011, 251] width 22 height 15
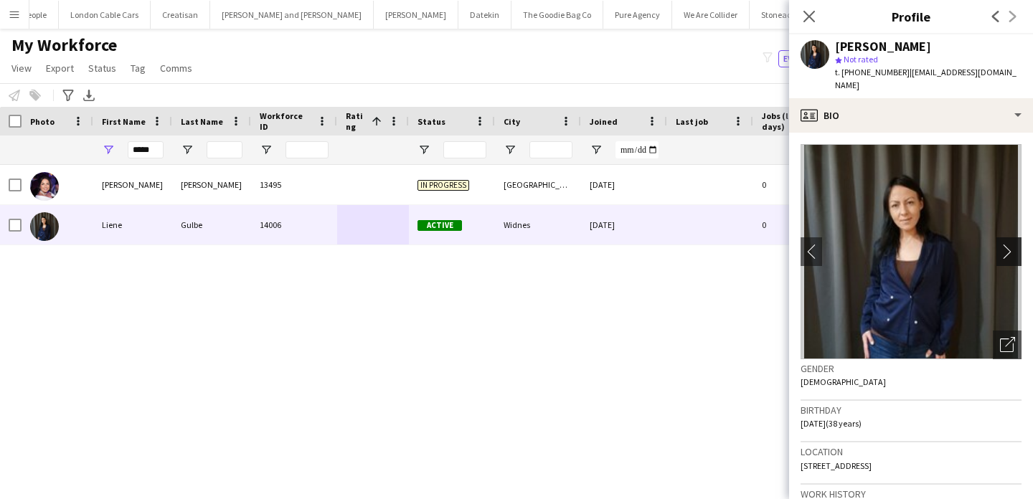
click at [1015, 245] on app-icon "chevron-right" at bounding box center [1011, 251] width 22 height 15
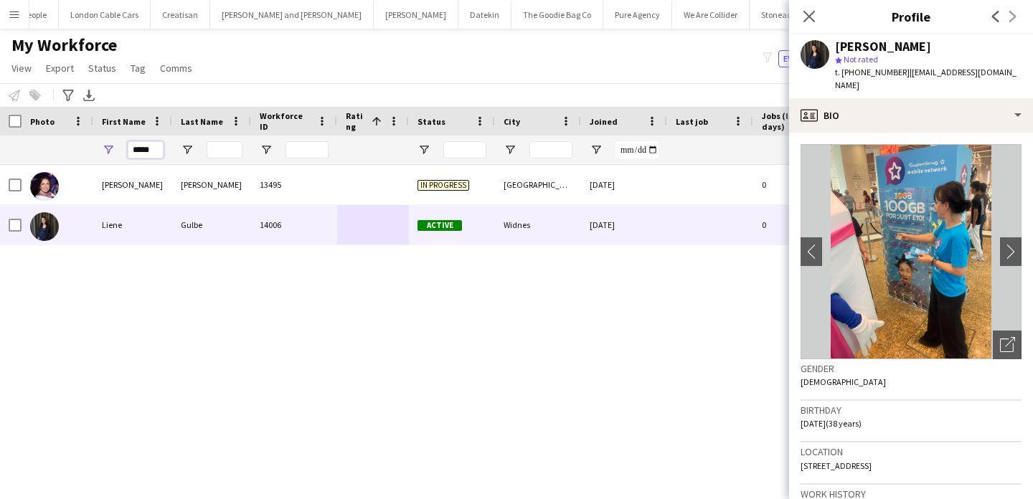
click at [146, 149] on input "*****" at bounding box center [146, 149] width 36 height 17
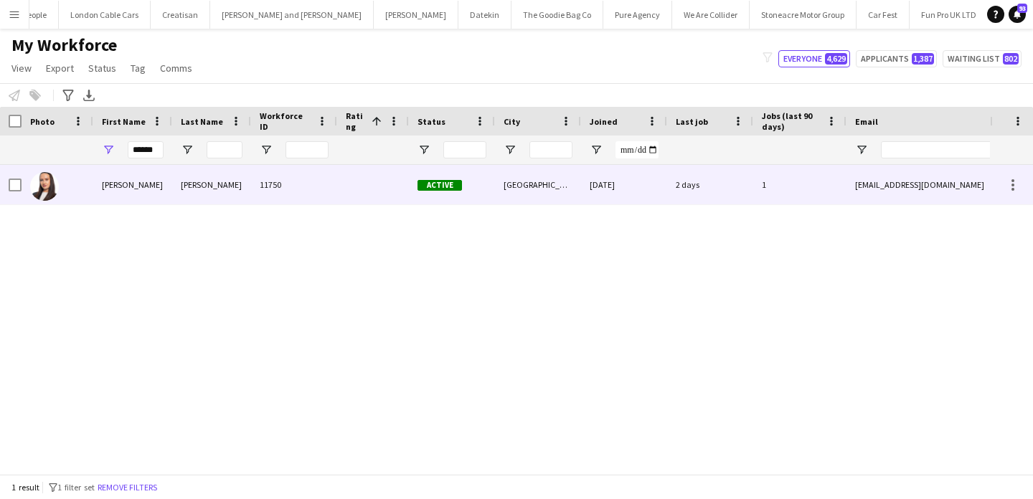
click at [226, 189] on div "Howes" at bounding box center [211, 184] width 79 height 39
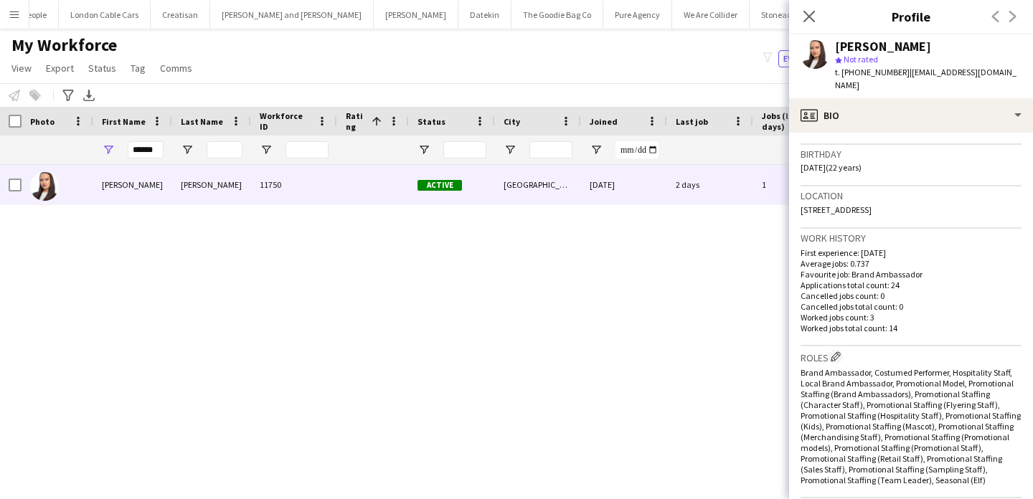
scroll to position [832, 0]
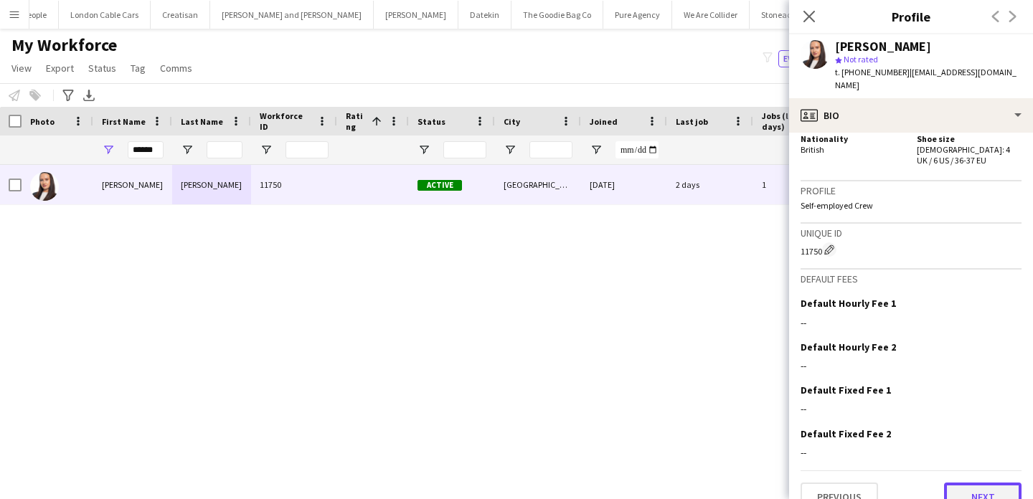
click at [1002, 484] on button "Next" at bounding box center [982, 497] width 77 height 29
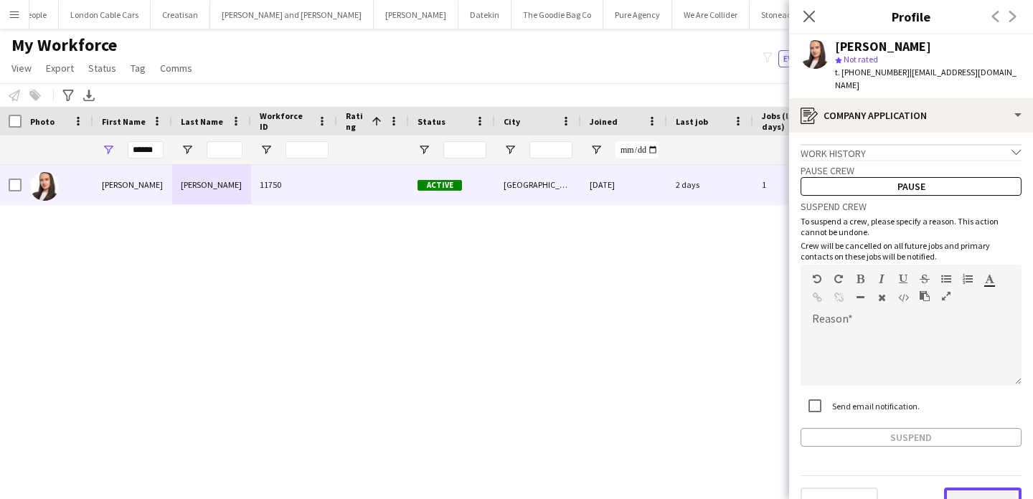
click at [968, 490] on button "Next" at bounding box center [982, 502] width 77 height 29
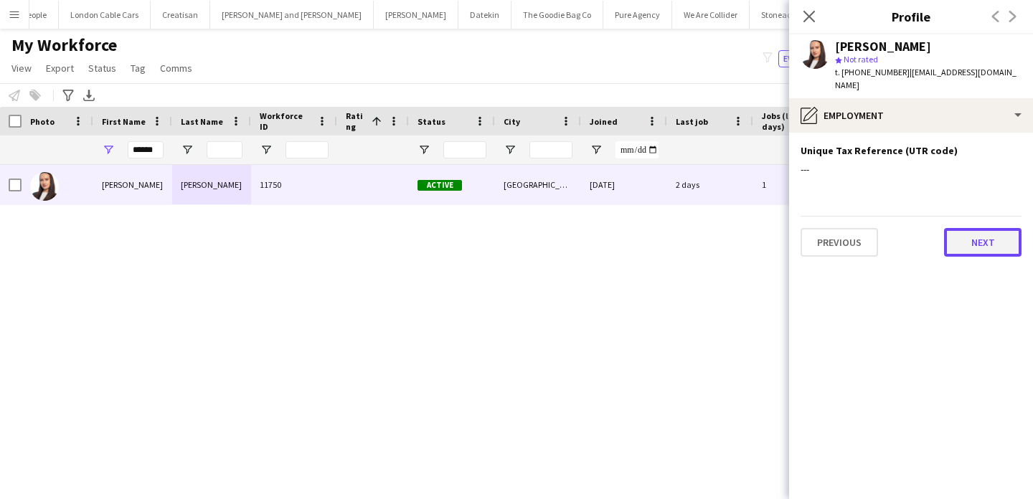
click at [988, 238] on button "Next" at bounding box center [982, 242] width 77 height 29
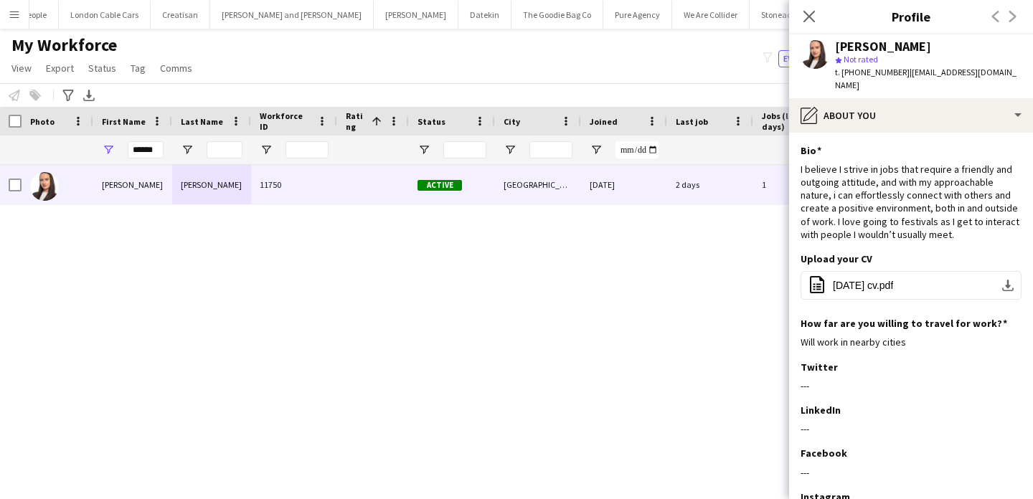
click at [619, 339] on div "Lillie Howes 11750 Active Manchester 13-09-2023 2 days 1 lilliehowes@me.com +44…" at bounding box center [495, 319] width 990 height 309
click at [140, 151] on input "******" at bounding box center [146, 149] width 36 height 17
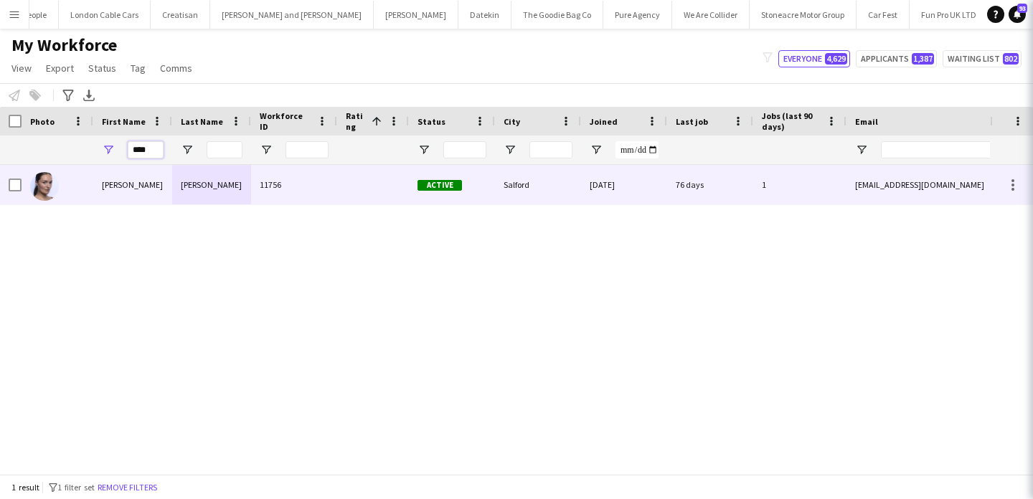
type input "****"
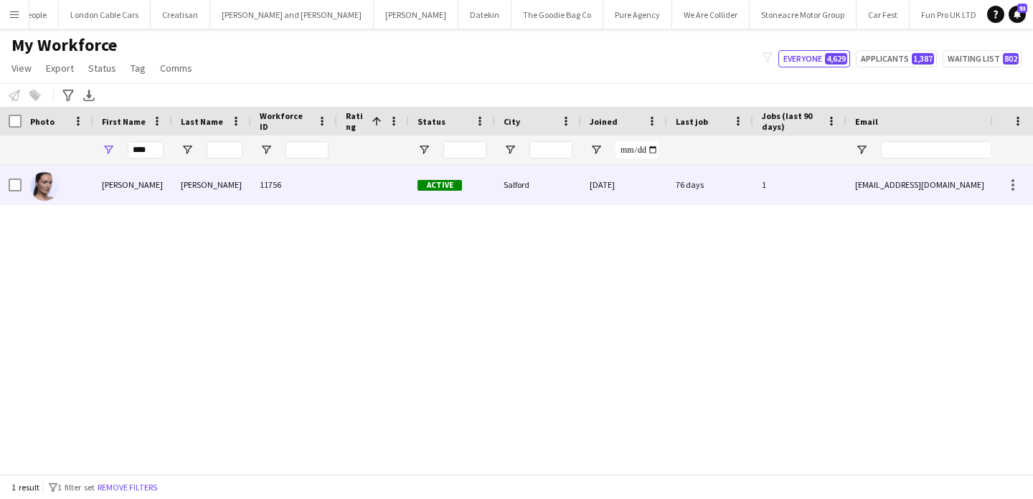
click at [138, 194] on div "Satya-Sara" at bounding box center [132, 184] width 79 height 39
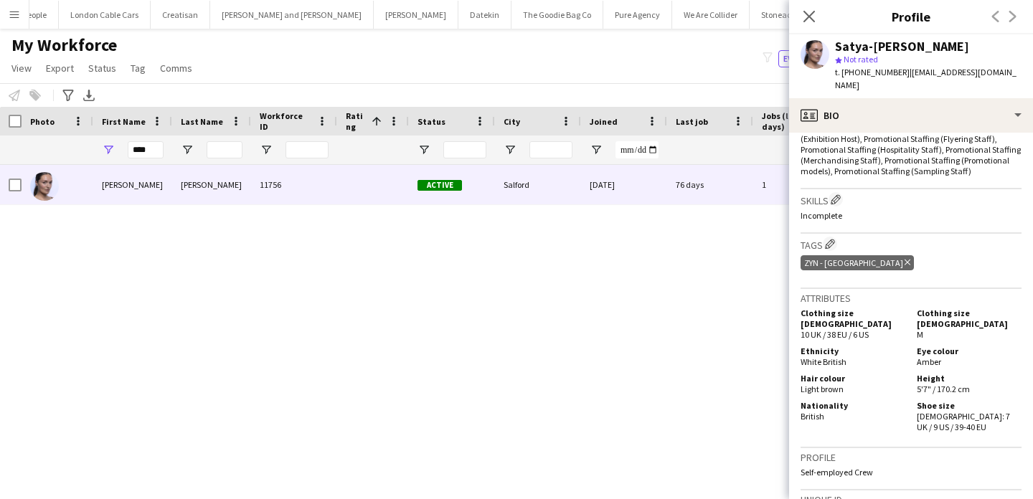
scroll to position [824, 0]
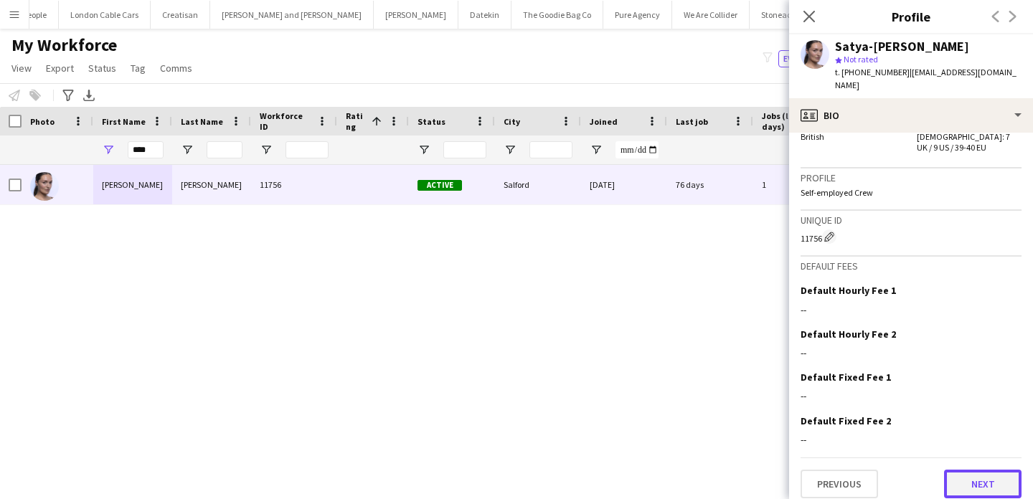
click at [980, 472] on button "Next" at bounding box center [982, 484] width 77 height 29
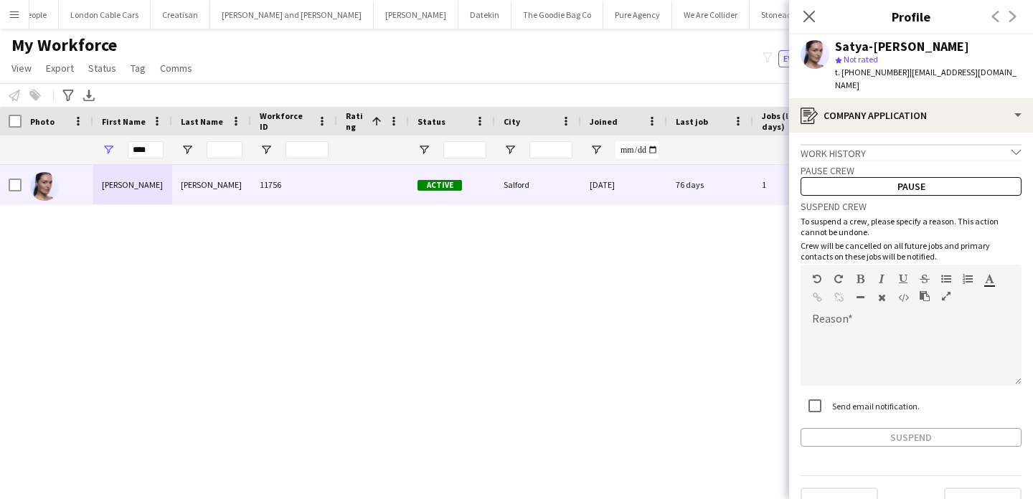
scroll to position [29, 0]
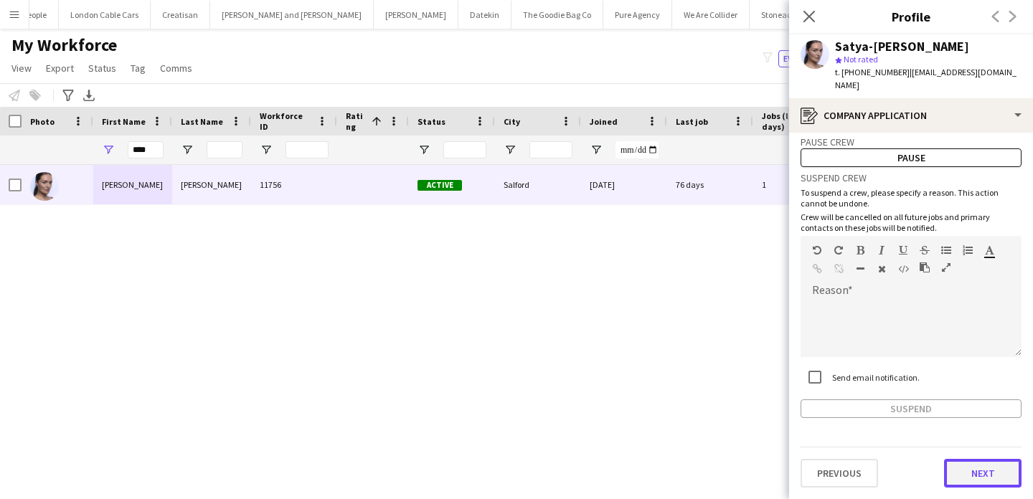
click at [972, 469] on button "Next" at bounding box center [982, 473] width 77 height 29
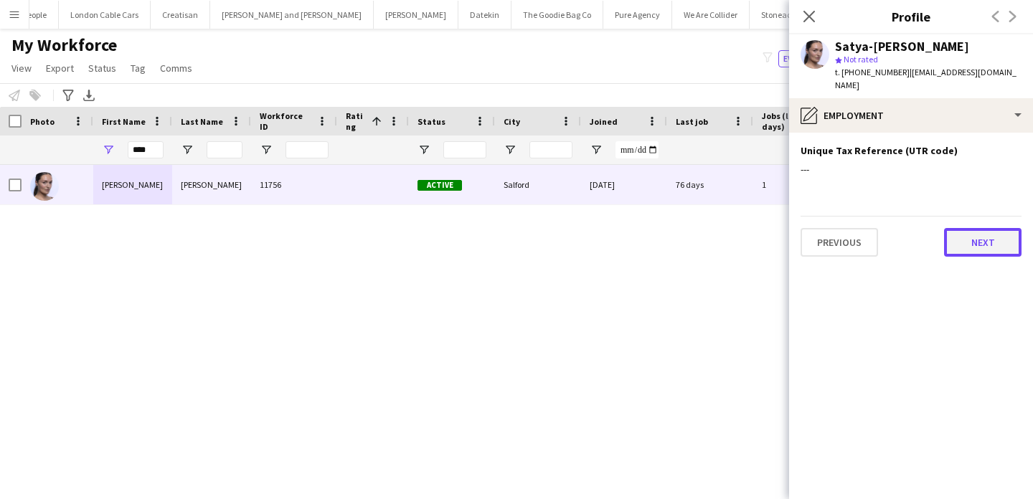
click at [983, 240] on button "Next" at bounding box center [982, 242] width 77 height 29
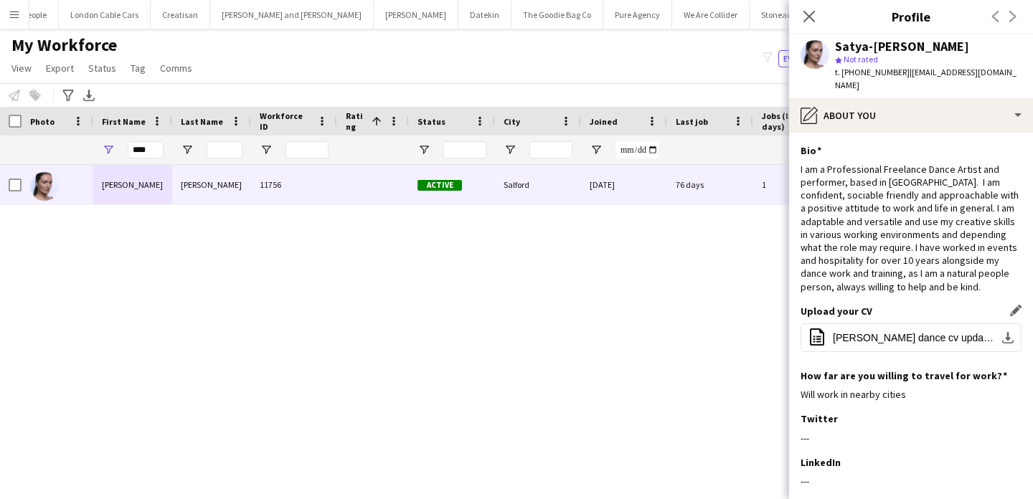
scroll to position [168, 0]
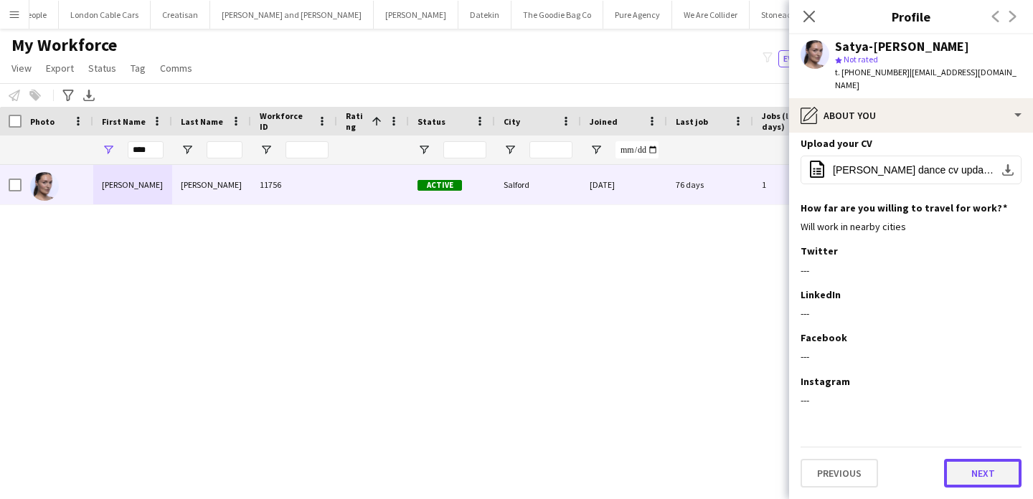
click at [976, 477] on button "Next" at bounding box center [982, 473] width 77 height 29
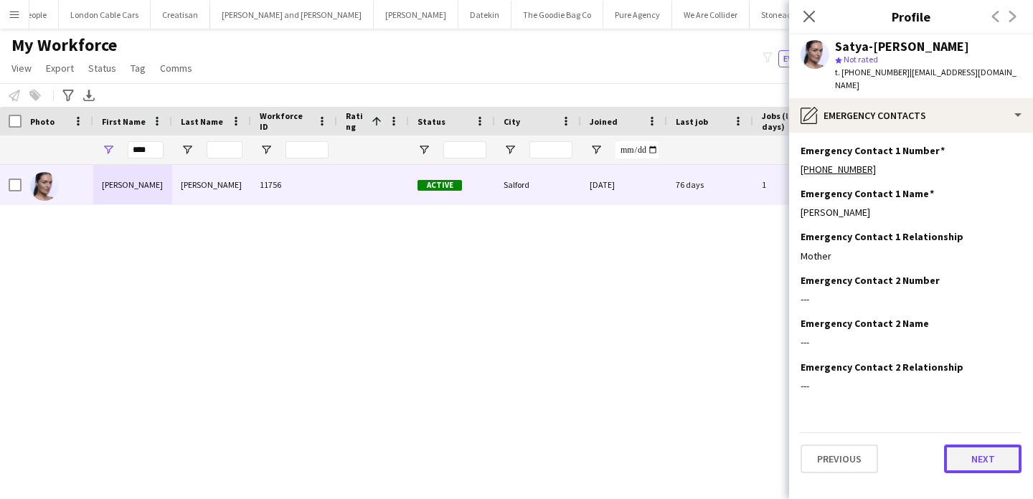
click at [984, 456] on button "Next" at bounding box center [982, 459] width 77 height 29
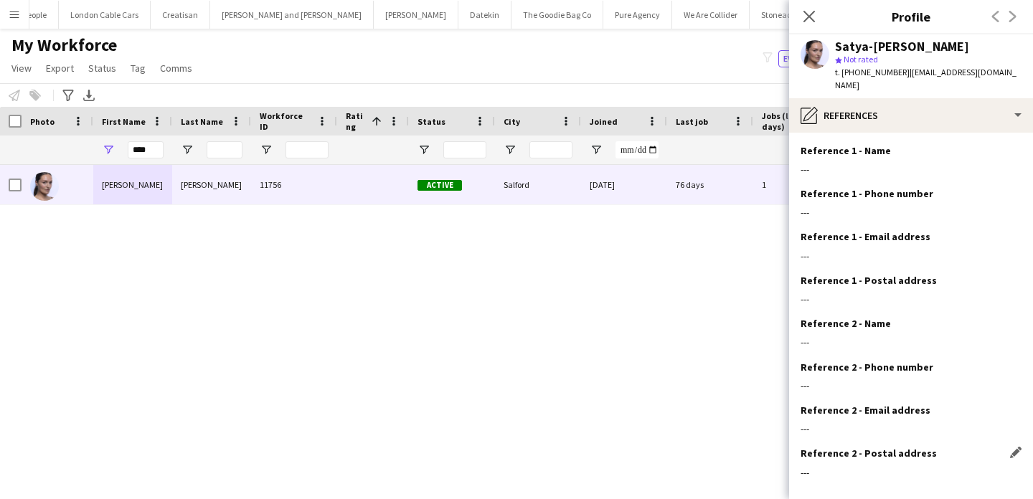
scroll to position [72, 0]
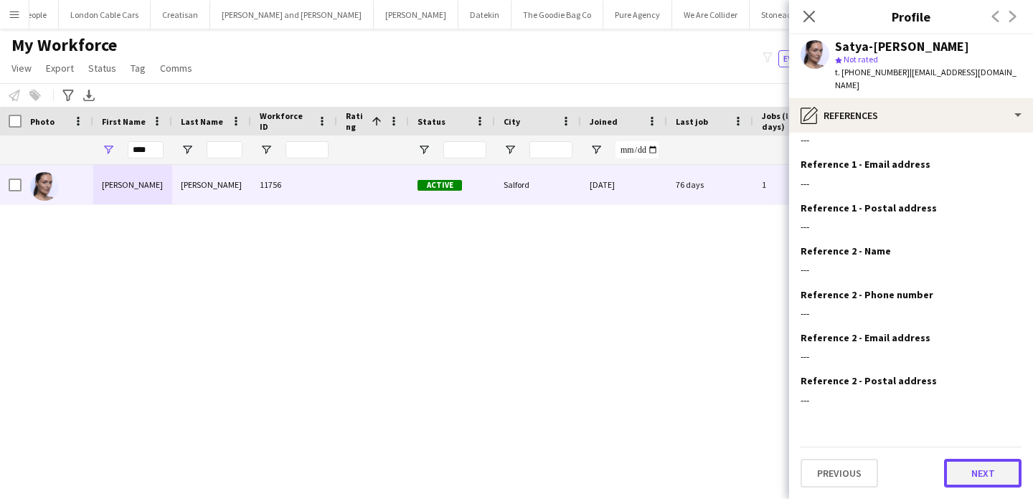
click at [977, 465] on button "Next" at bounding box center [982, 473] width 77 height 29
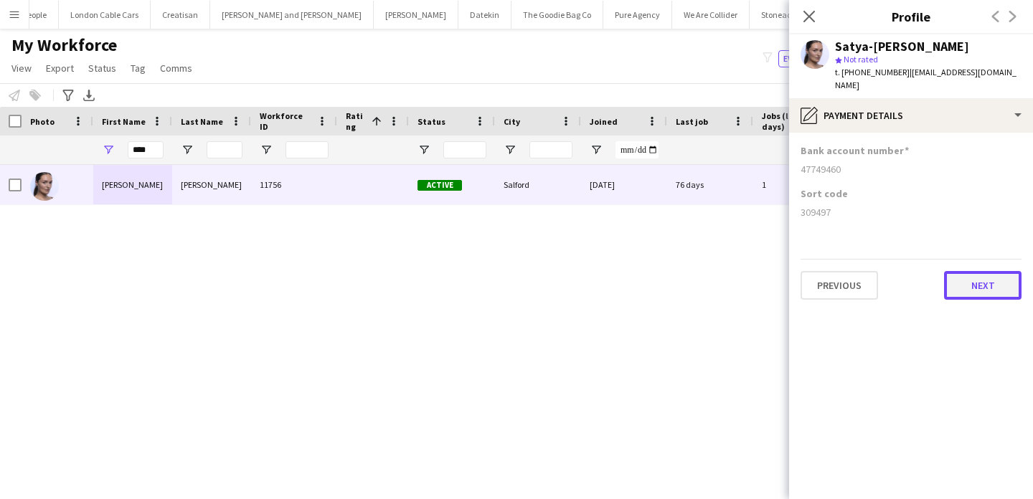
click at [982, 299] on button "Next" at bounding box center [982, 285] width 77 height 29
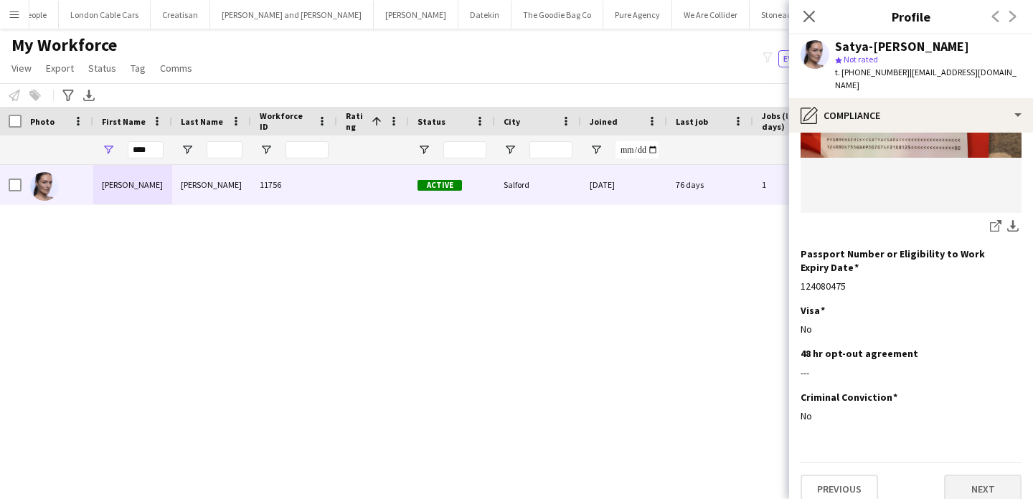
scroll to position [263, 0]
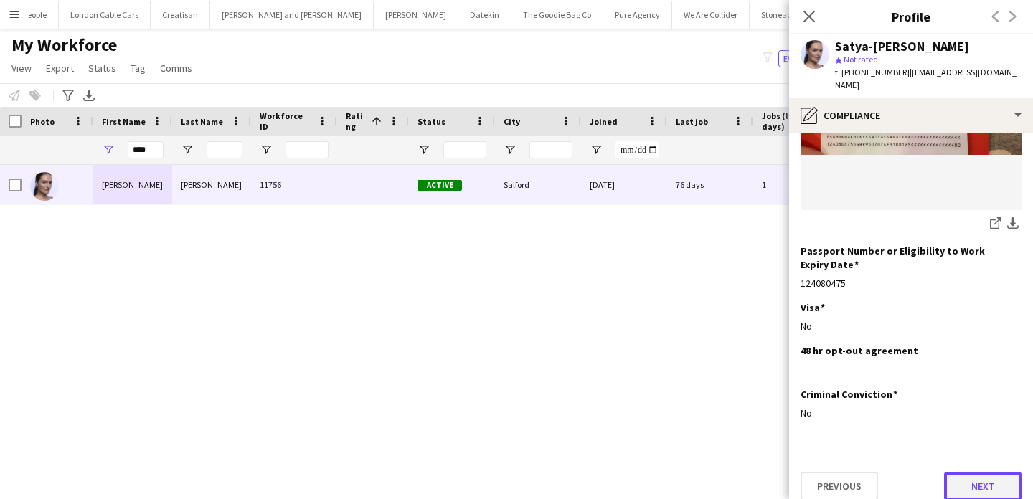
click at [977, 487] on button "Next" at bounding box center [982, 486] width 77 height 29
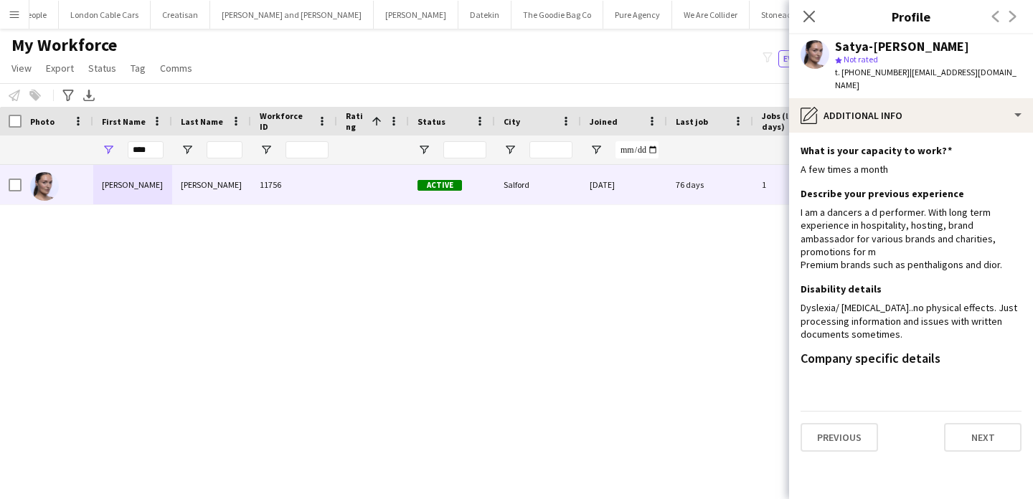
click at [977, 469] on app-section-data-types "What is your capacity to work? Edit this field A few times a month Describe you…" at bounding box center [911, 316] width 244 height 367
click at [980, 436] on button "Next" at bounding box center [982, 437] width 77 height 29
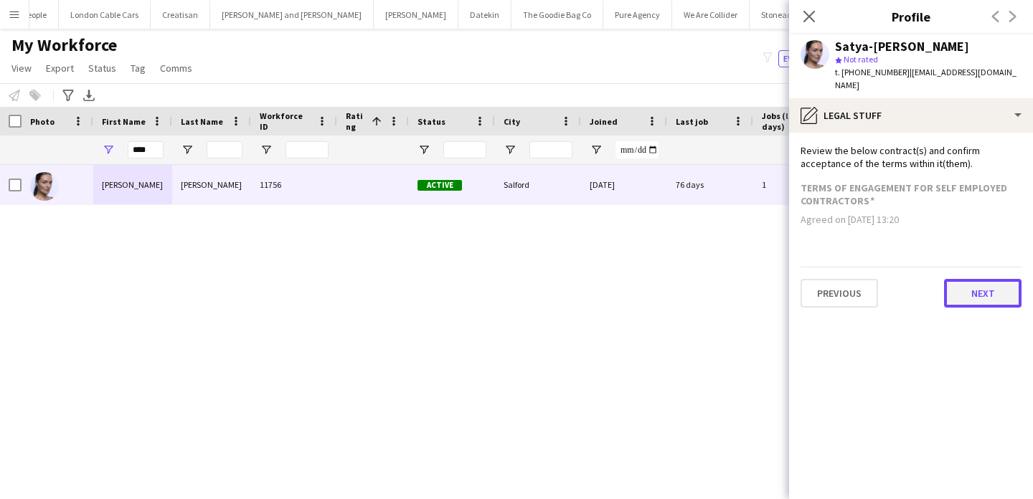
click at [980, 291] on button "Next" at bounding box center [982, 293] width 77 height 29
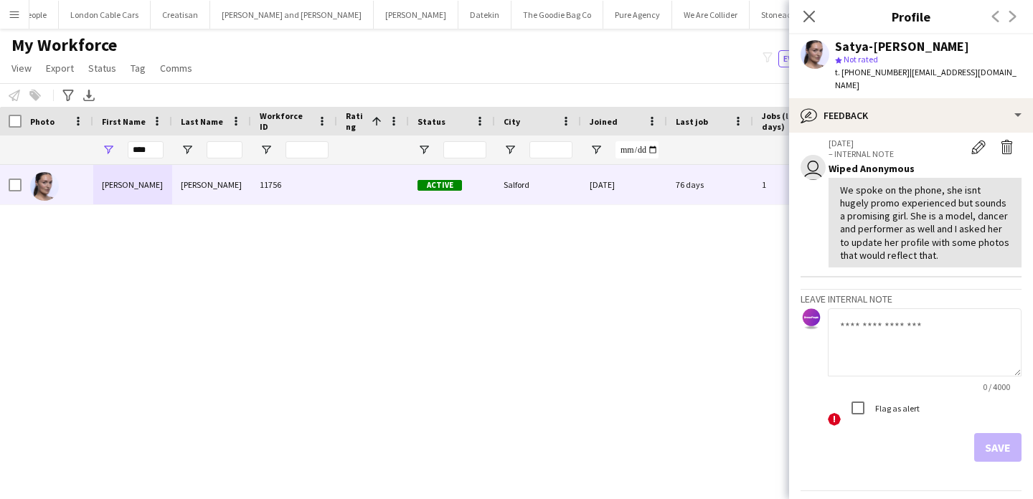
scroll to position [104, 0]
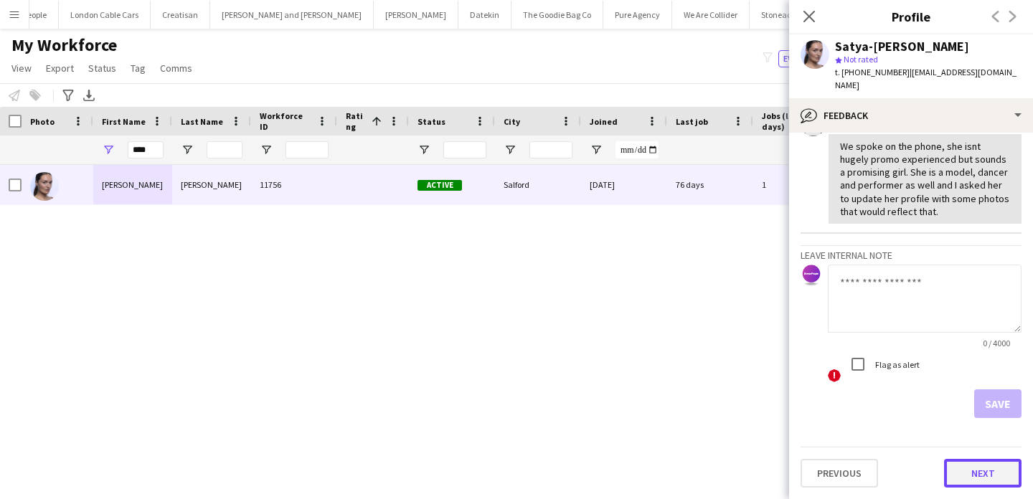
click at [974, 469] on button "Next" at bounding box center [982, 473] width 77 height 29
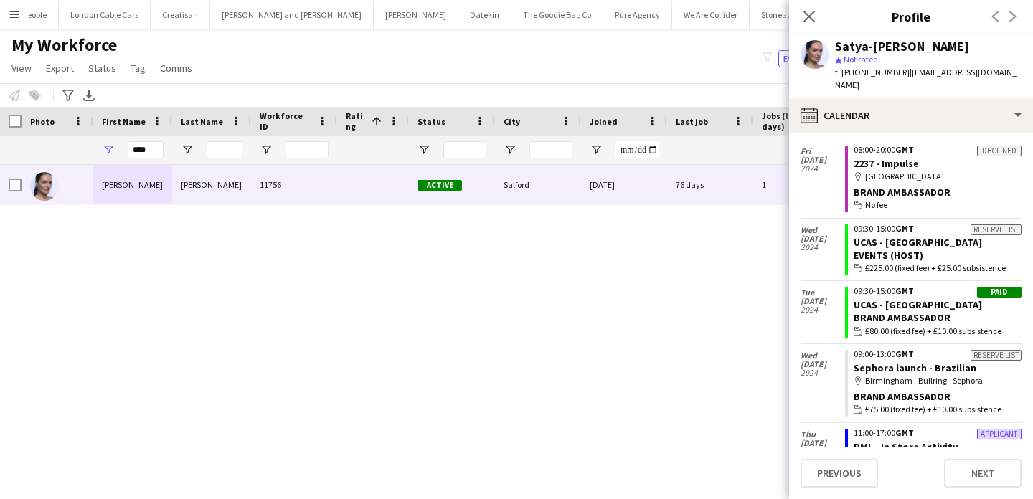
scroll to position [3288, 0]
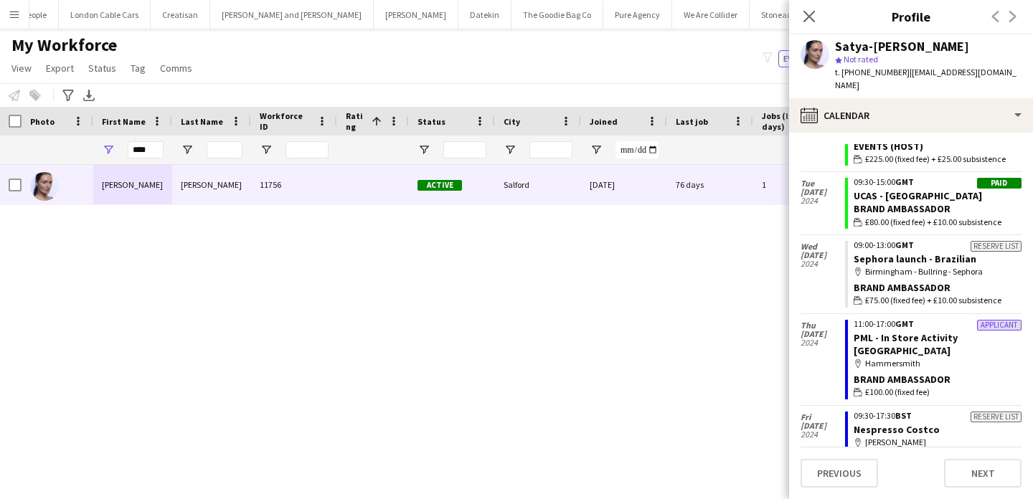
click at [488, 256] on div "Satya-Sara Khachik 11756 Active Salford 14-09-2023 76 days 1 semillasdegirasol0…" at bounding box center [495, 319] width 990 height 309
click at [11, 16] on app-icon "Menu" at bounding box center [14, 14] width 11 height 11
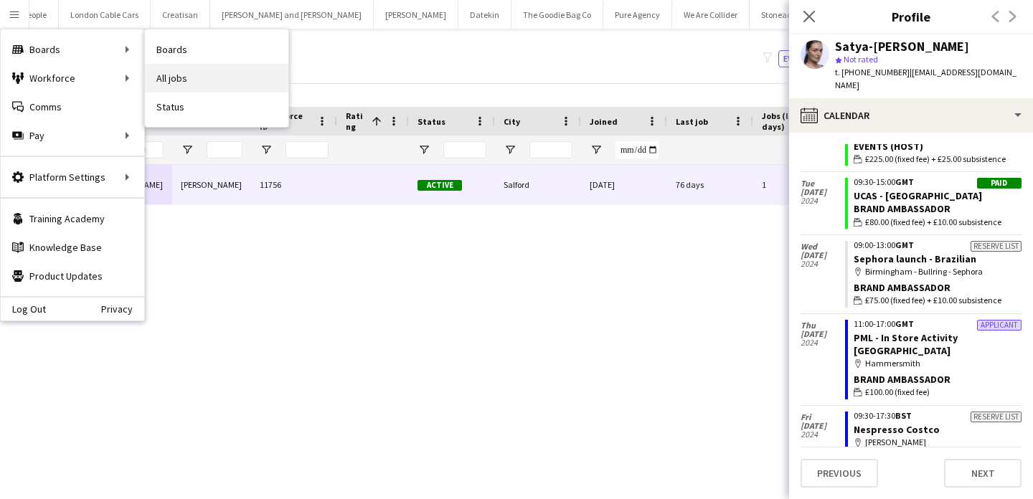
click at [176, 90] on link "All jobs" at bounding box center [217, 78] width 144 height 29
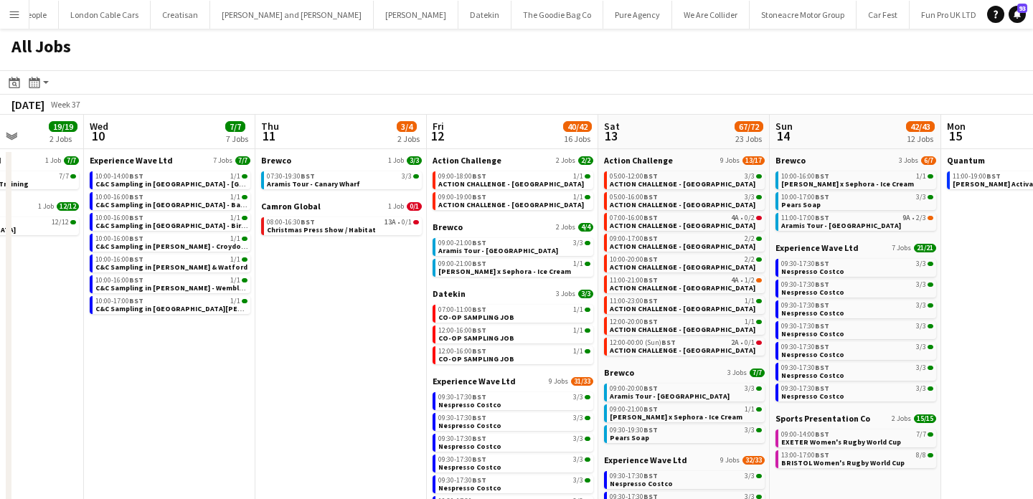
scroll to position [0, 603]
click at [718, 309] on link "11:00-23:00 BST 1/1 ACTION CHALLENGE - LONDON" at bounding box center [685, 304] width 152 height 17
click at [12, 17] on app-icon "Menu" at bounding box center [14, 14] width 11 height 11
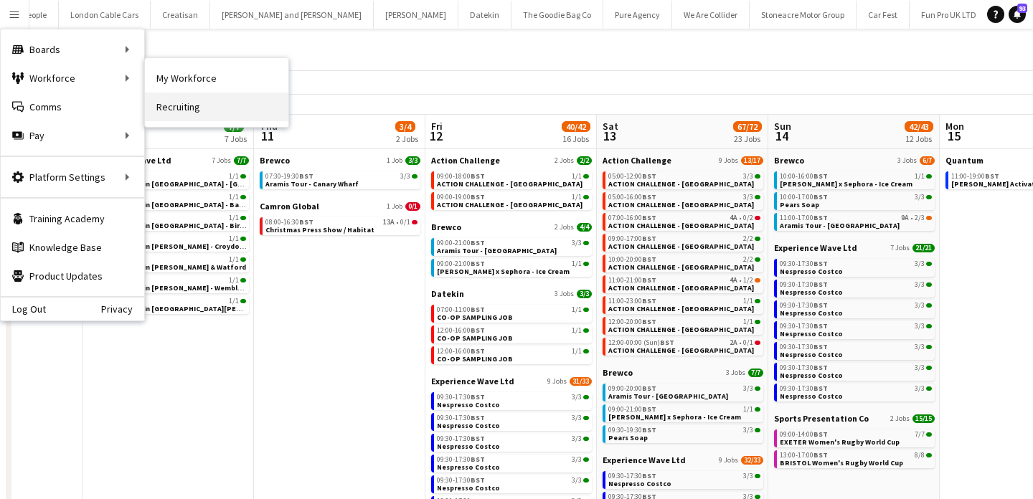
click at [209, 95] on link "Recruiting" at bounding box center [217, 107] width 144 height 29
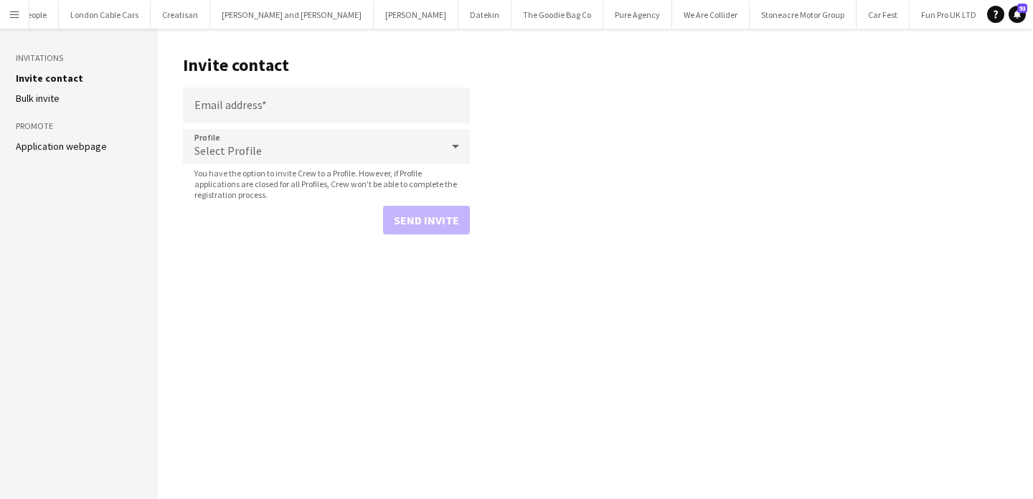
click at [9, 3] on button "Menu" at bounding box center [14, 14] width 29 height 29
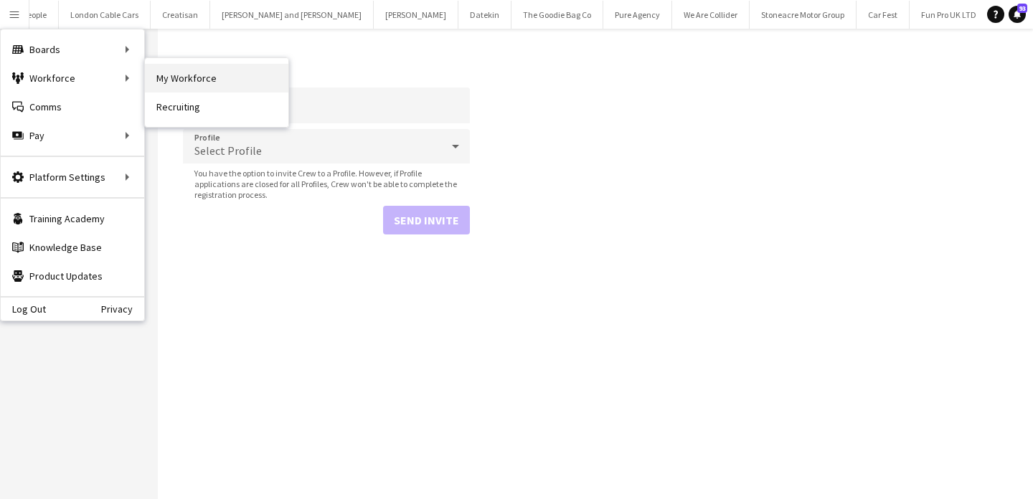
click at [161, 80] on link "My Workforce" at bounding box center [217, 78] width 144 height 29
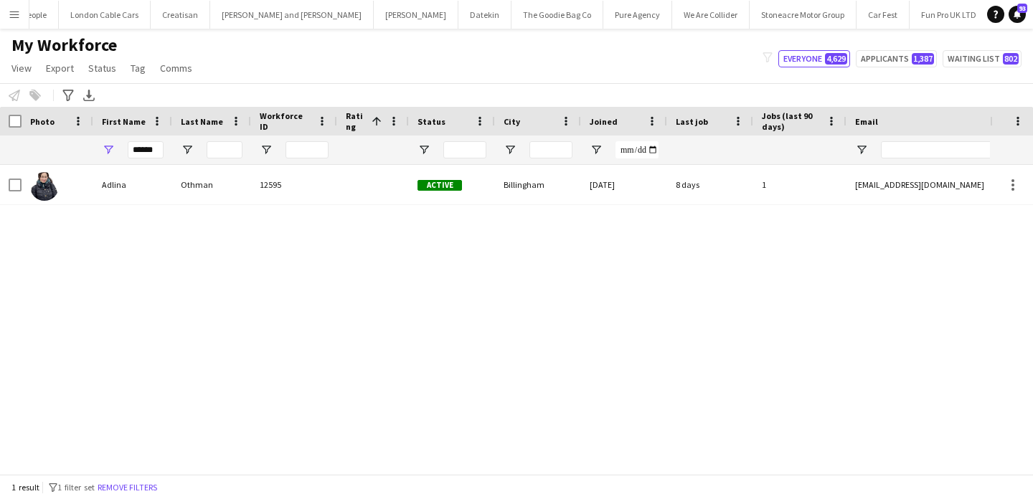
click at [151, 487] on button "Remove filters" at bounding box center [127, 488] width 65 height 16
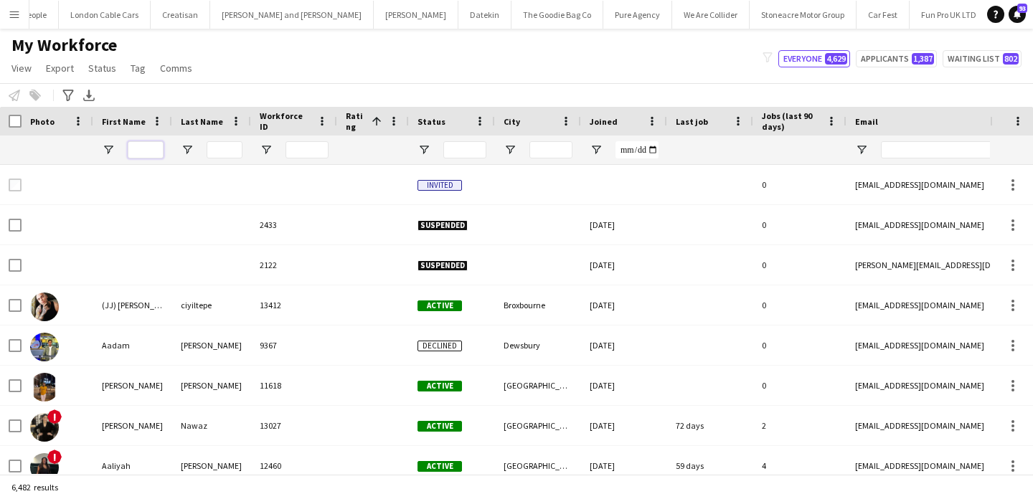
click at [145, 157] on input "First Name Filter Input" at bounding box center [146, 149] width 36 height 17
type input "*"
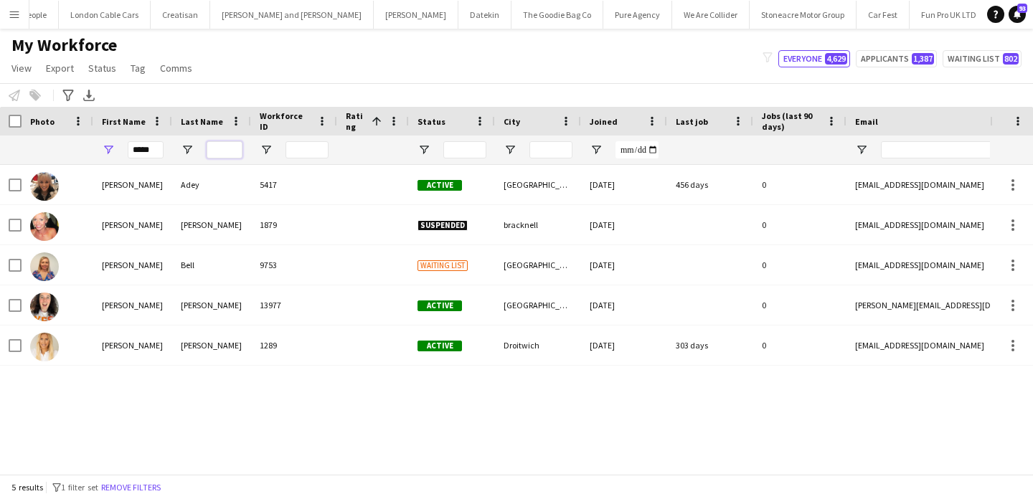
click at [215, 155] on input "Last Name Filter Input" at bounding box center [225, 149] width 36 height 17
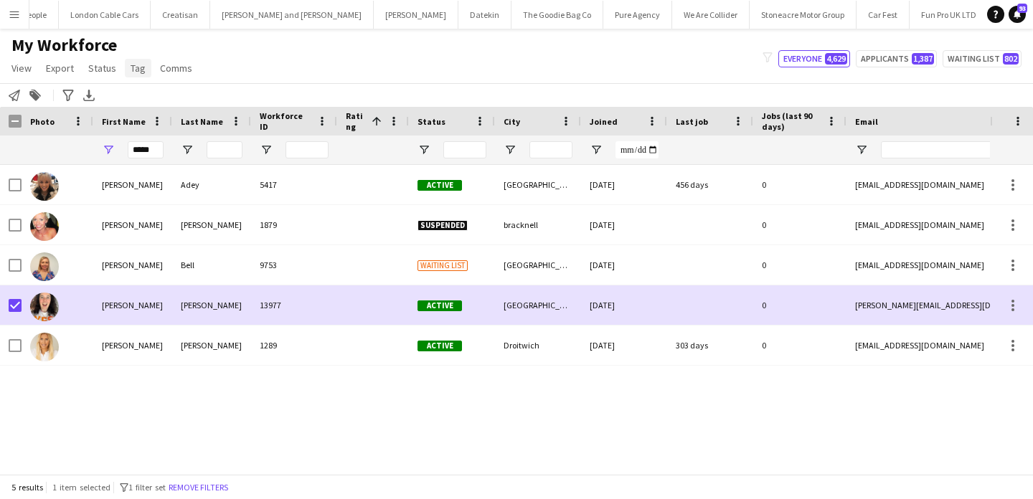
click at [133, 76] on link "Tag" at bounding box center [138, 68] width 27 height 19
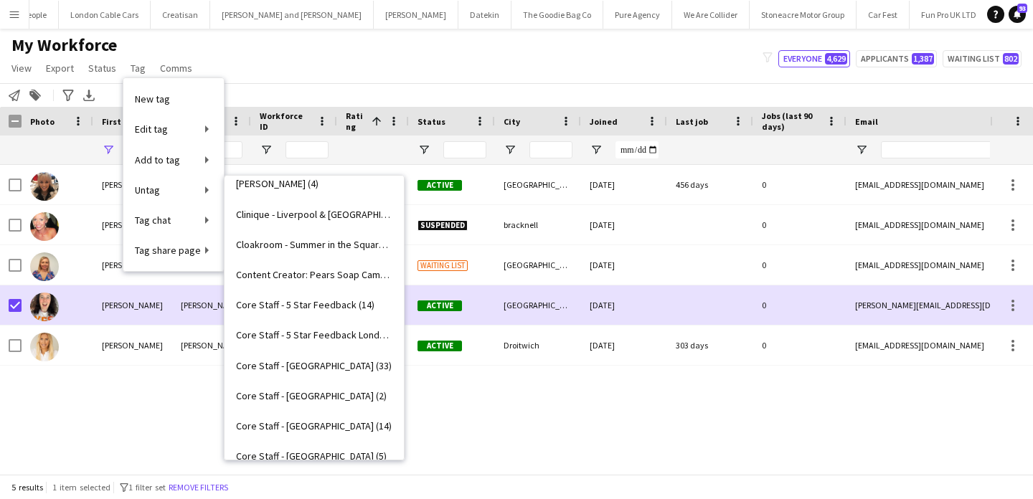
scroll to position [562, 0]
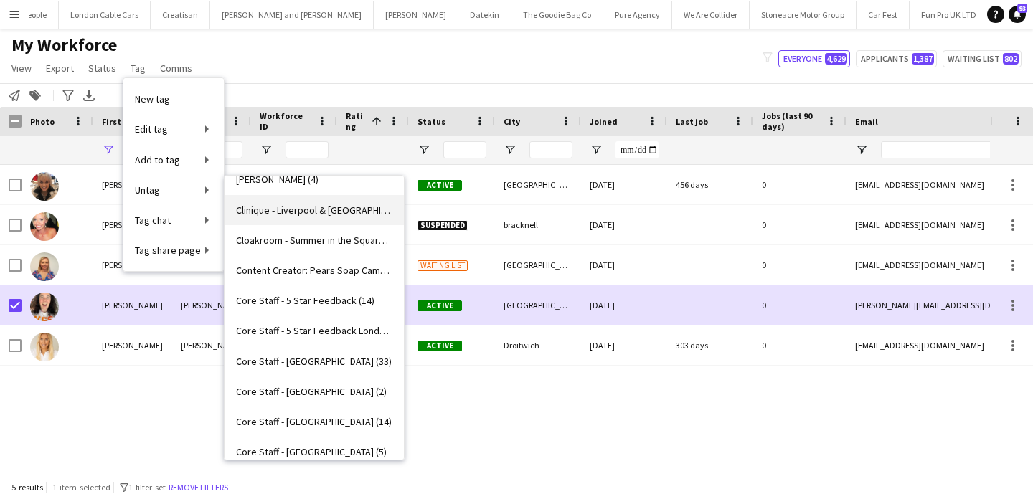
click at [326, 217] on link "Clinique - Liverpool & Manchester (6)" at bounding box center [314, 210] width 179 height 30
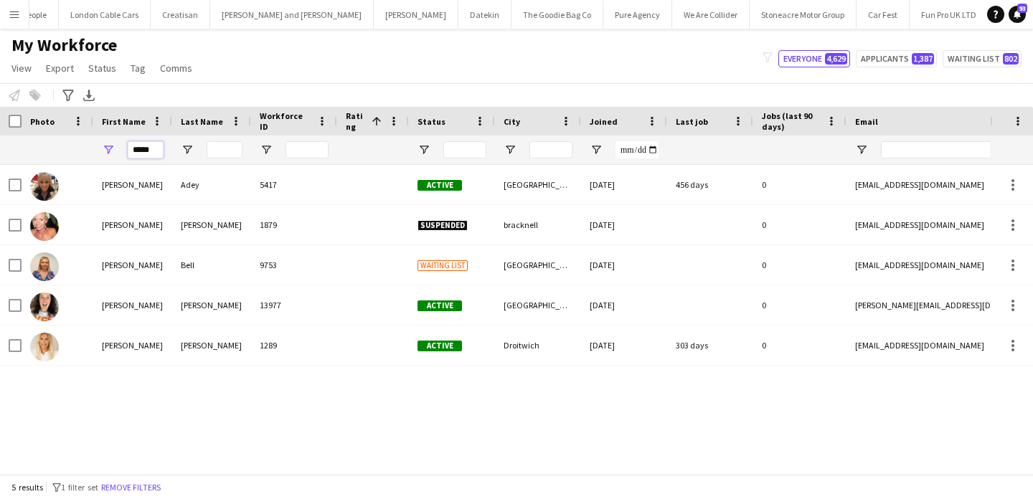
click at [153, 144] on input "*****" at bounding box center [146, 149] width 36 height 17
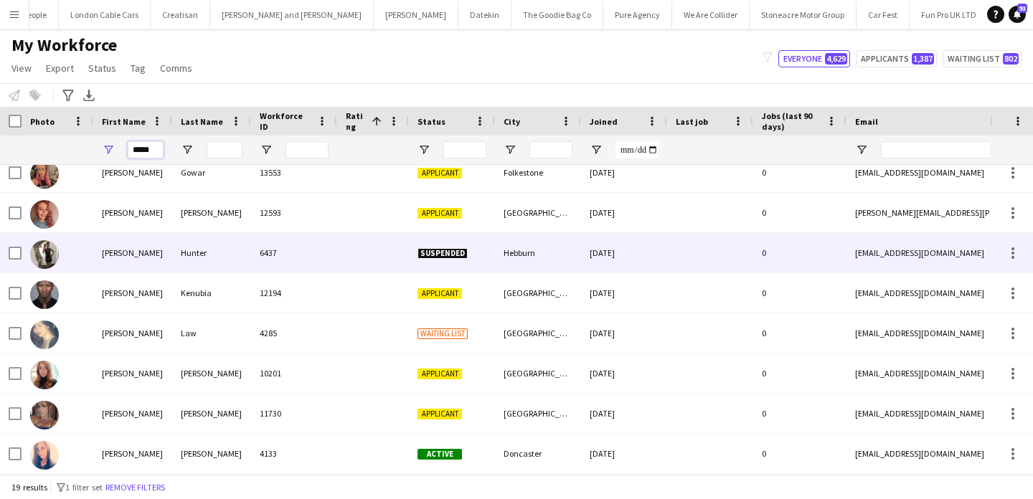
scroll to position [182, 0]
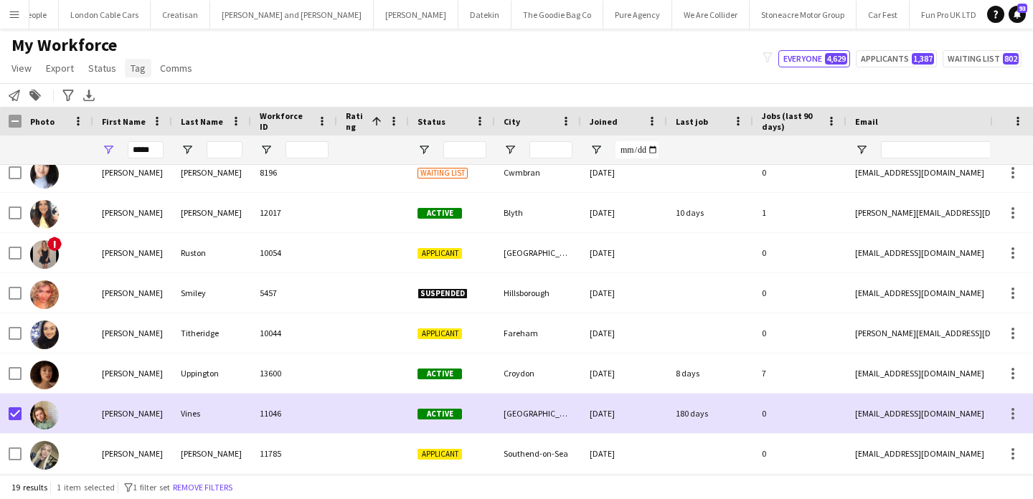
click at [135, 68] on span "Tag" at bounding box center [138, 68] width 15 height 13
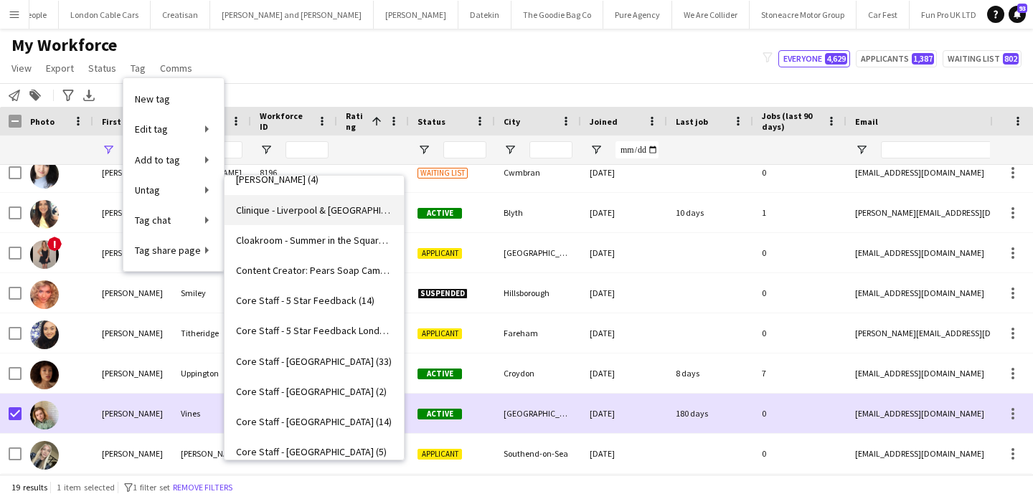
click at [298, 217] on link "Clinique - Liverpool & Manchester (5)" at bounding box center [314, 210] width 179 height 30
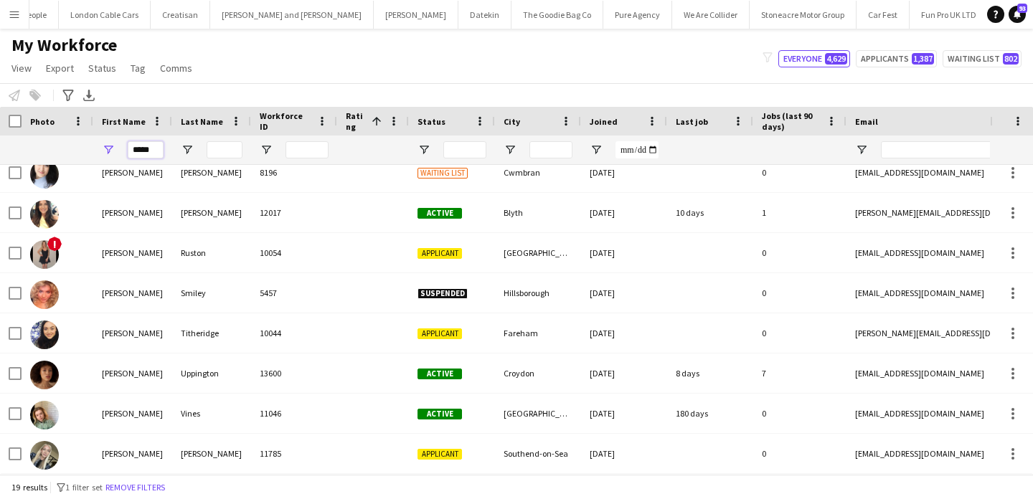
click at [144, 149] on input "*****" at bounding box center [146, 149] width 36 height 17
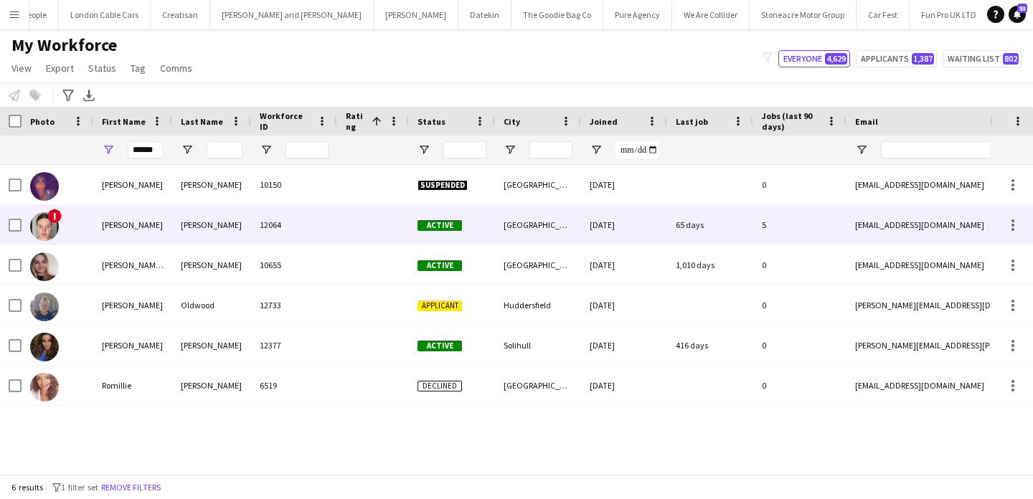
click at [11, 218] on div at bounding box center [15, 225] width 13 height 40
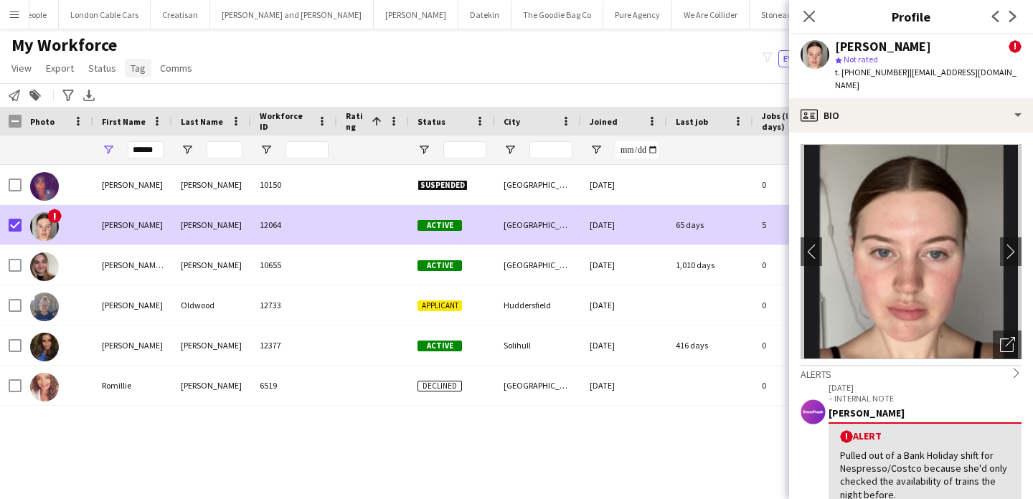
click at [137, 63] on span "Tag" at bounding box center [138, 68] width 15 height 13
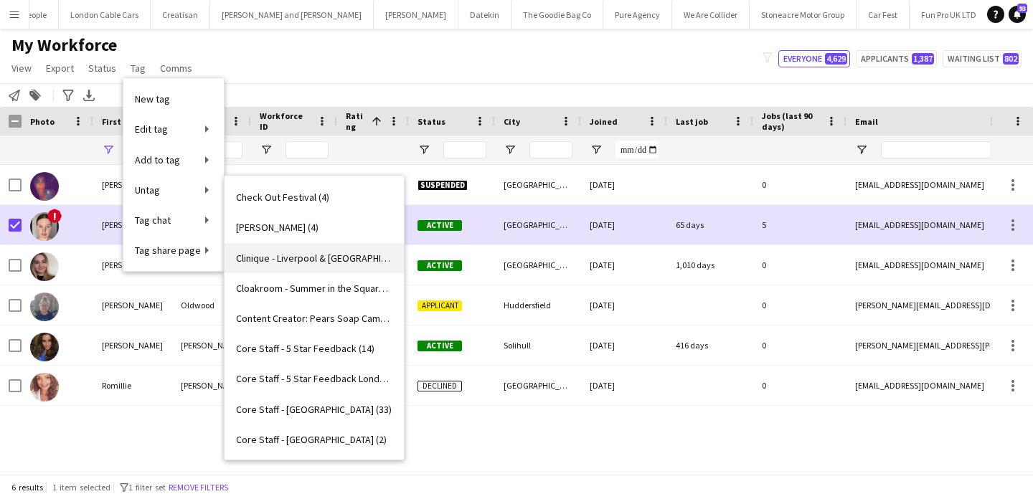
click at [327, 263] on span "Clinique - Liverpool & Manchester (4)" at bounding box center [314, 258] width 156 height 13
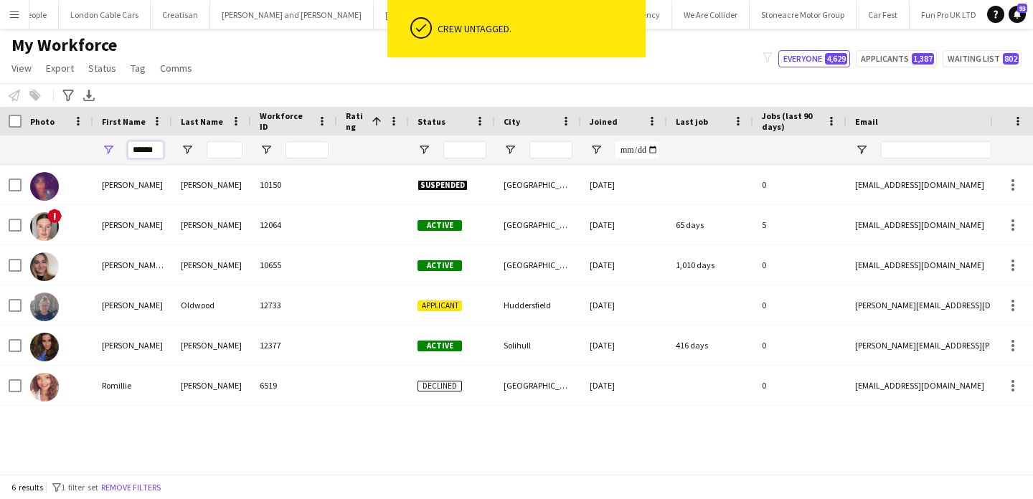
click at [149, 154] on input "******" at bounding box center [146, 149] width 36 height 17
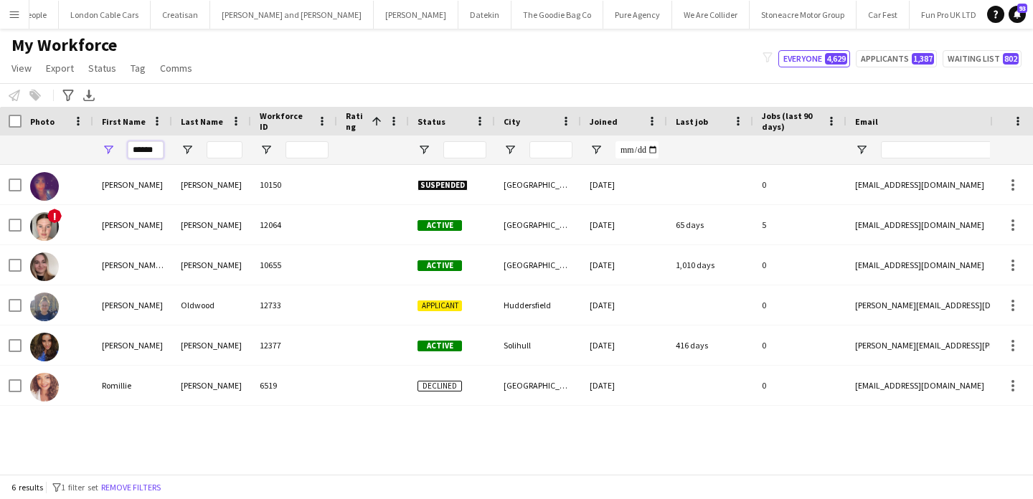
click at [148, 155] on input "******" at bounding box center [146, 149] width 36 height 17
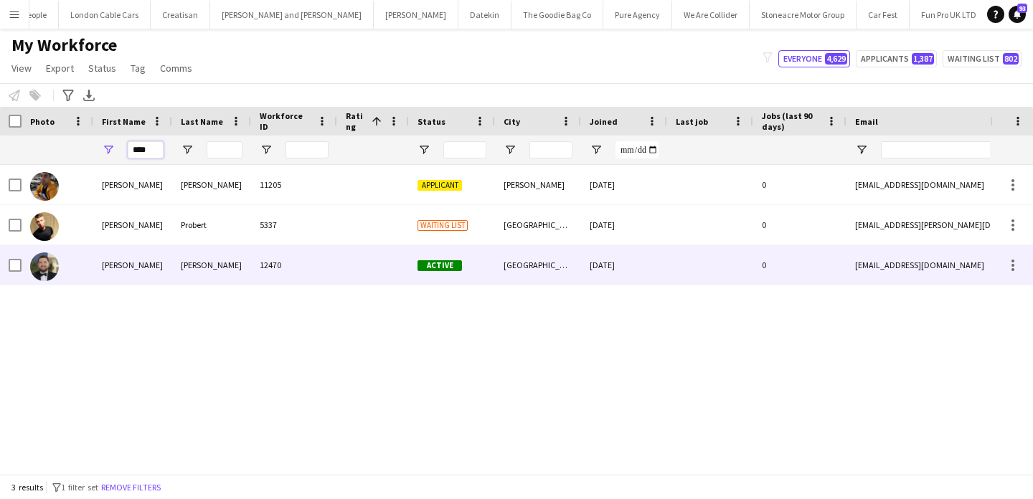
type input "****"
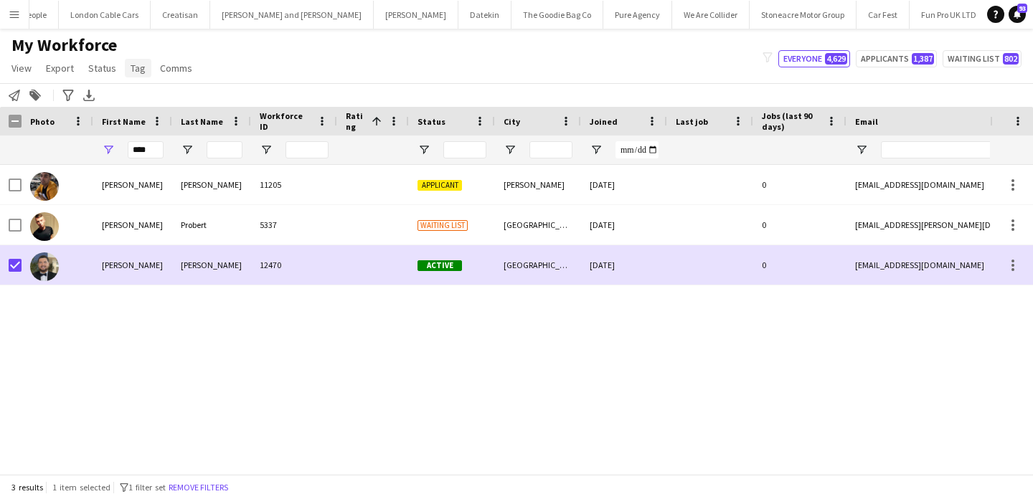
click at [132, 66] on span "Tag" at bounding box center [138, 68] width 15 height 13
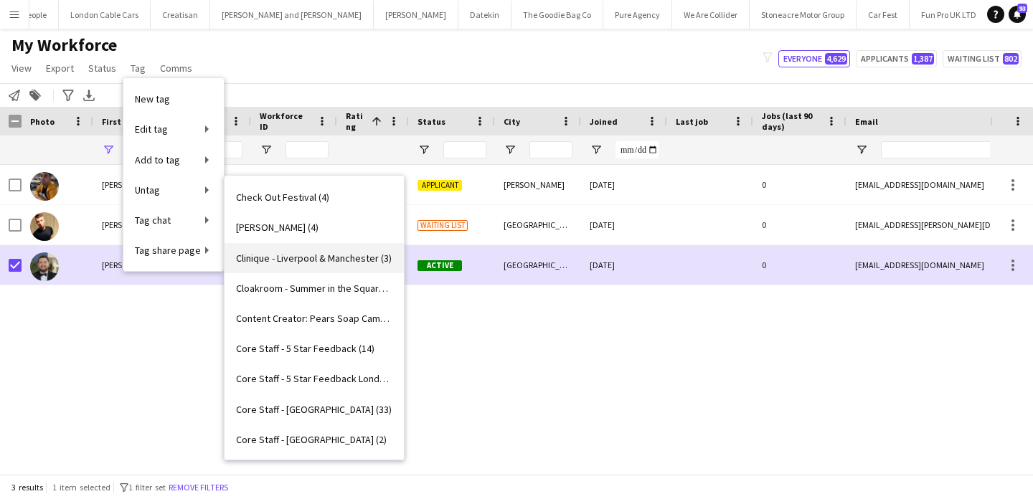
click at [288, 256] on span "Clinique - Liverpool & Manchester (3)" at bounding box center [314, 258] width 156 height 13
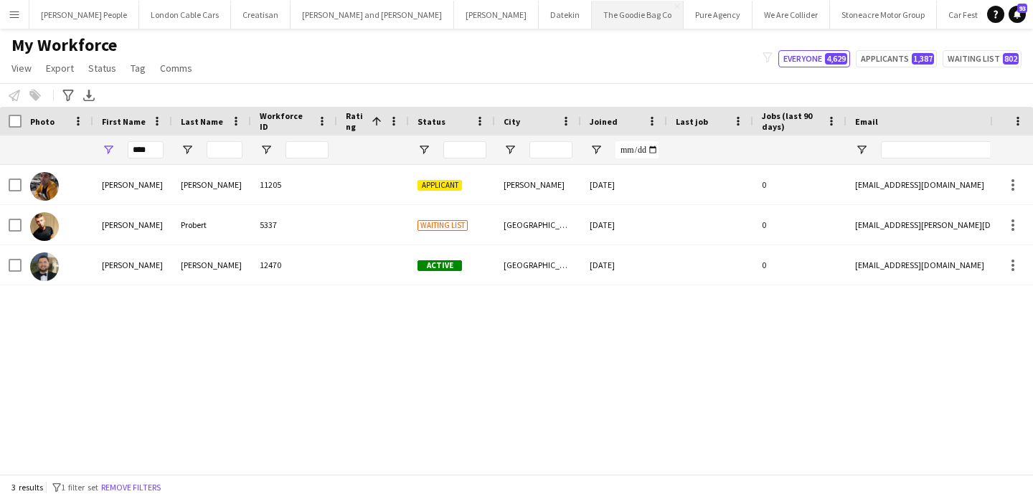
scroll to position [0, 1390]
click at [9, 16] on app-icon "Menu" at bounding box center [14, 14] width 11 height 11
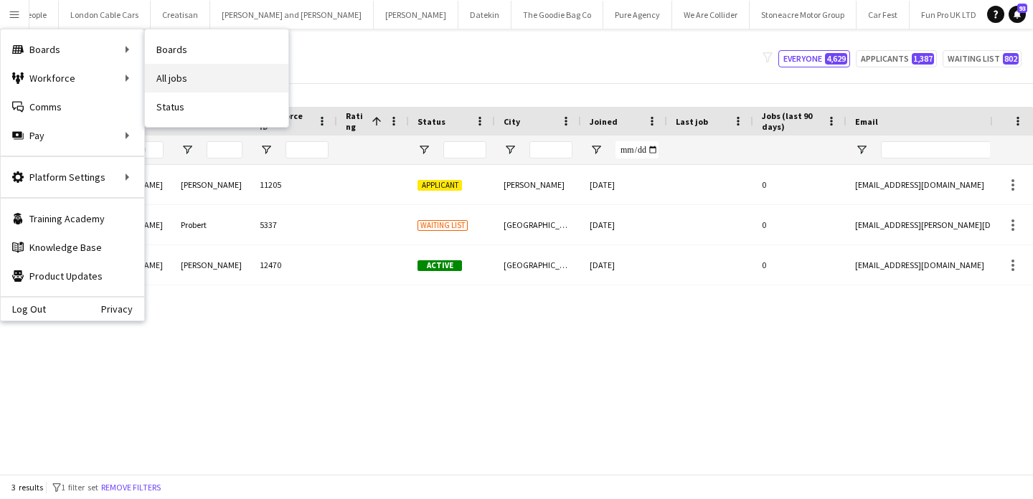
click at [166, 67] on link "All jobs" at bounding box center [217, 78] width 144 height 29
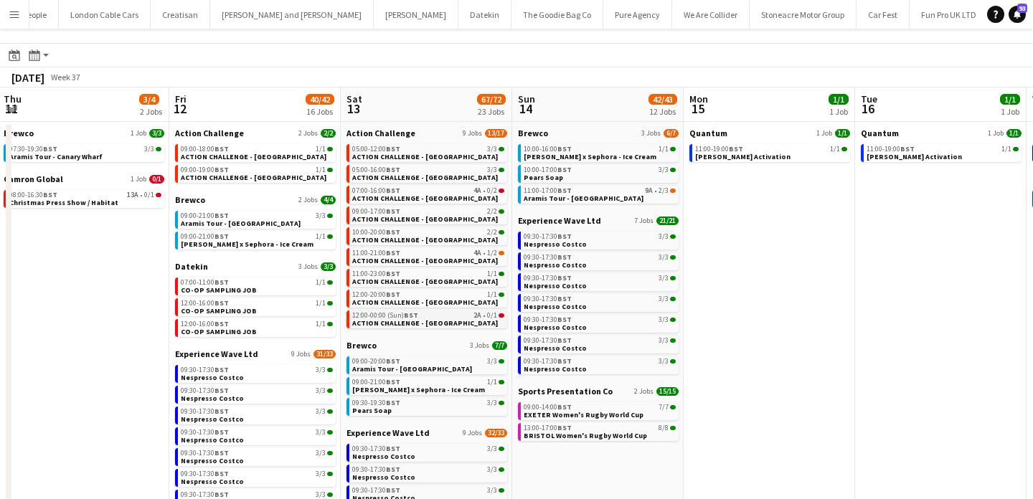
scroll to position [28, 0]
click at [408, 324] on span "ACTION CHALLENGE - [GEOGRAPHIC_DATA]" at bounding box center [425, 322] width 146 height 9
click at [17, 17] on app-icon "Menu" at bounding box center [14, 14] width 11 height 11
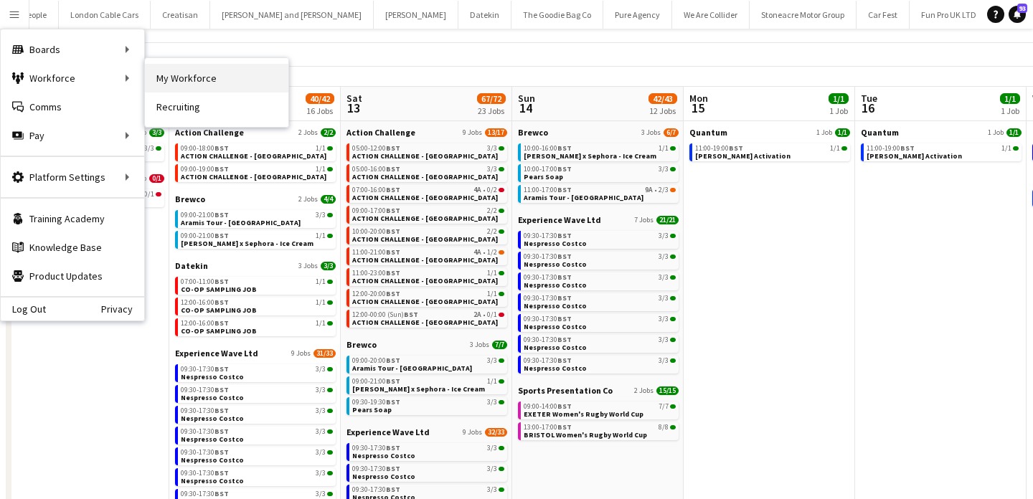
click at [169, 83] on link "My Workforce" at bounding box center [217, 78] width 144 height 29
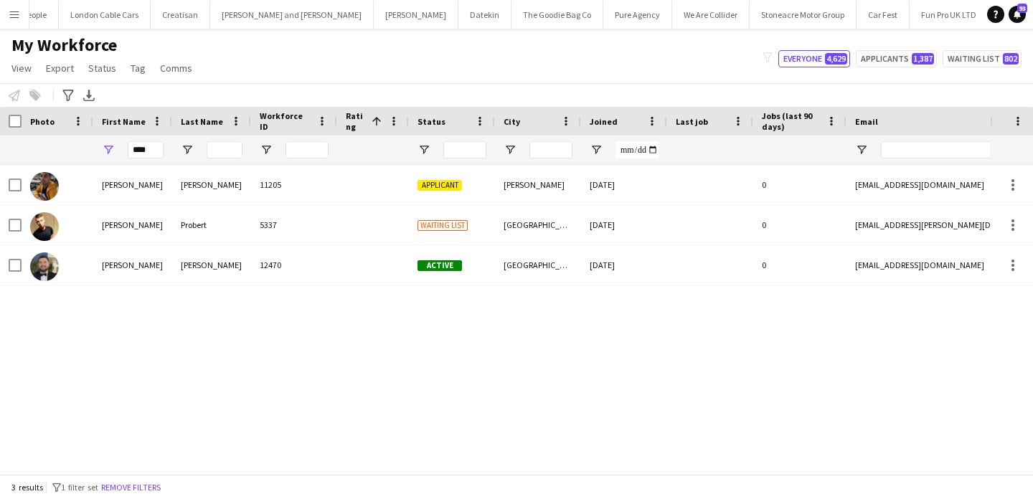
click at [159, 489] on button "Remove filters" at bounding box center [130, 488] width 65 height 16
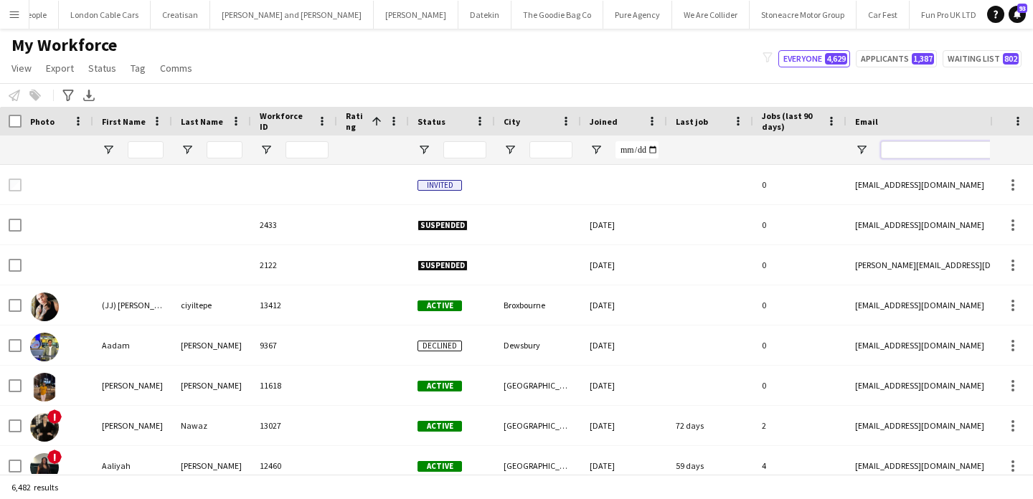
click at [926, 152] on input "Email Filter Input" at bounding box center [1003, 149] width 244 height 17
paste input "**********"
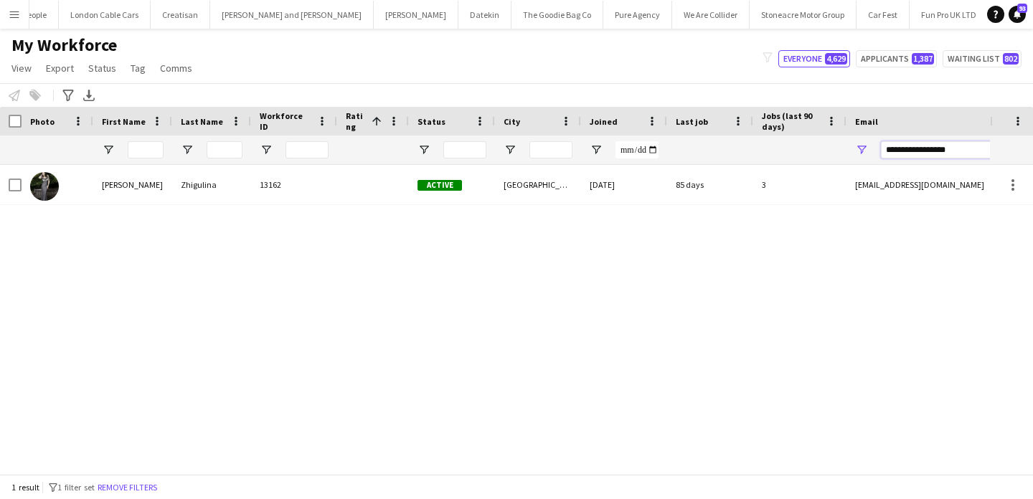
type input "**********"
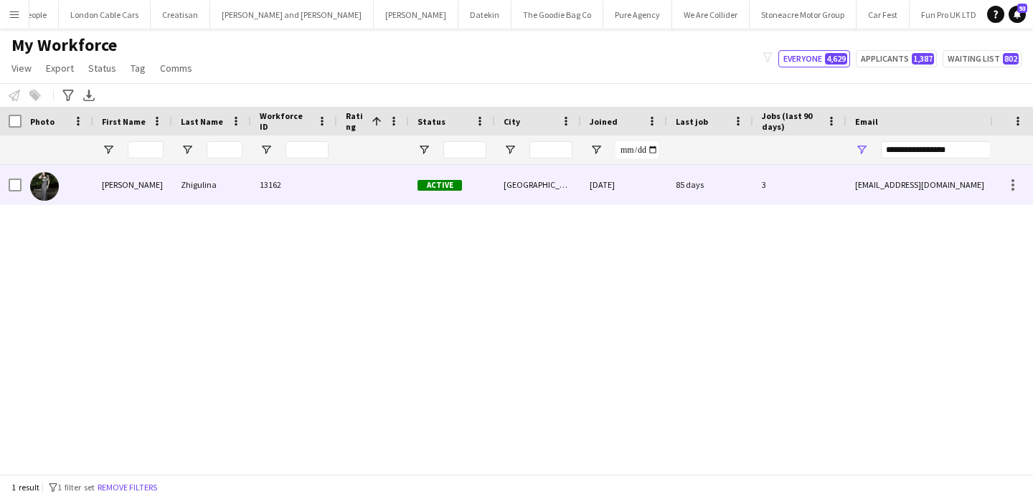
click at [916, 176] on div "natzhig@yandex.ru" at bounding box center [990, 184] width 287 height 39
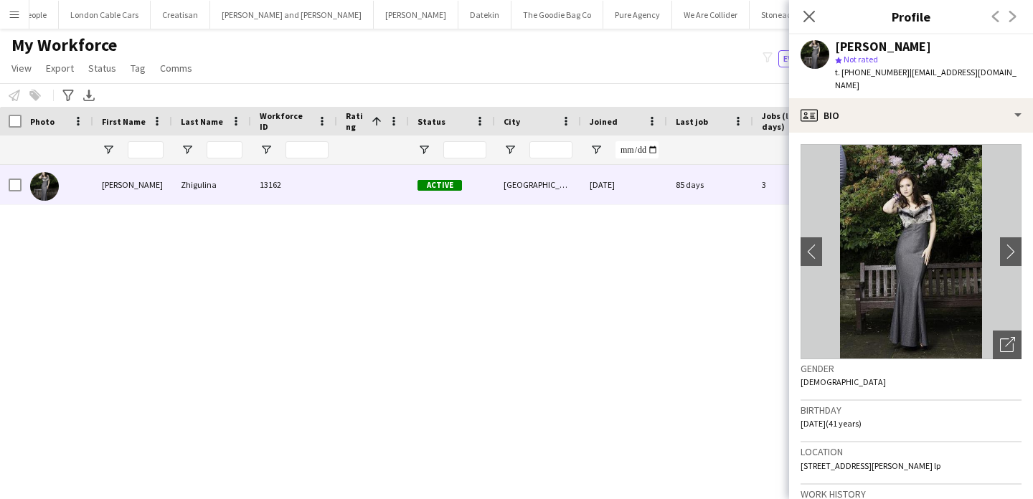
click at [1005, 215] on img at bounding box center [911, 251] width 221 height 215
click at [1006, 244] on app-icon "chevron-right" at bounding box center [1011, 251] width 22 height 15
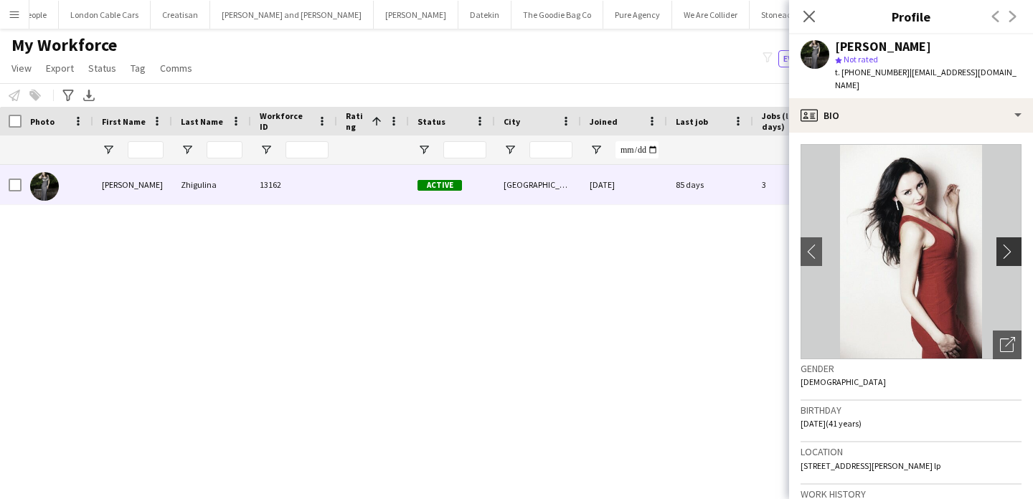
click at [1006, 244] on app-icon "chevron-right" at bounding box center [1011, 251] width 22 height 15
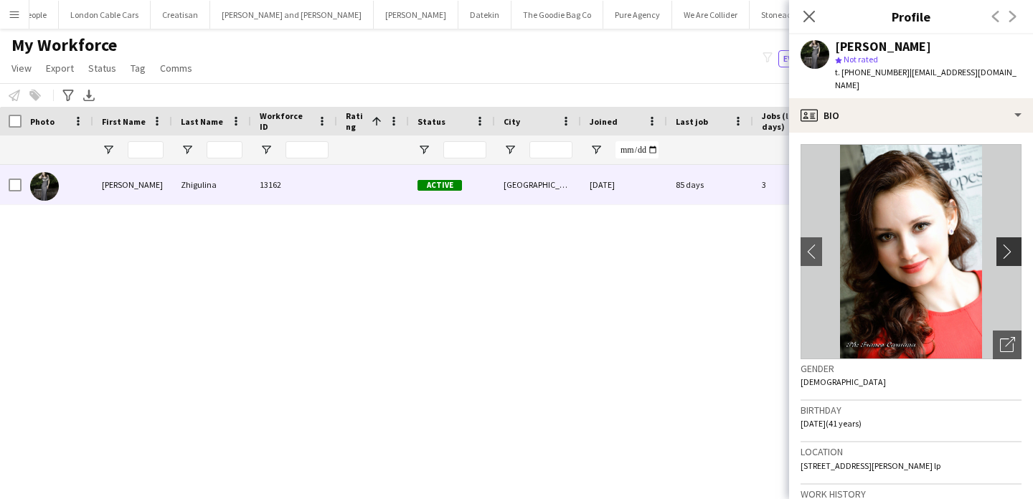
click at [1006, 244] on app-icon "chevron-right" at bounding box center [1011, 251] width 22 height 15
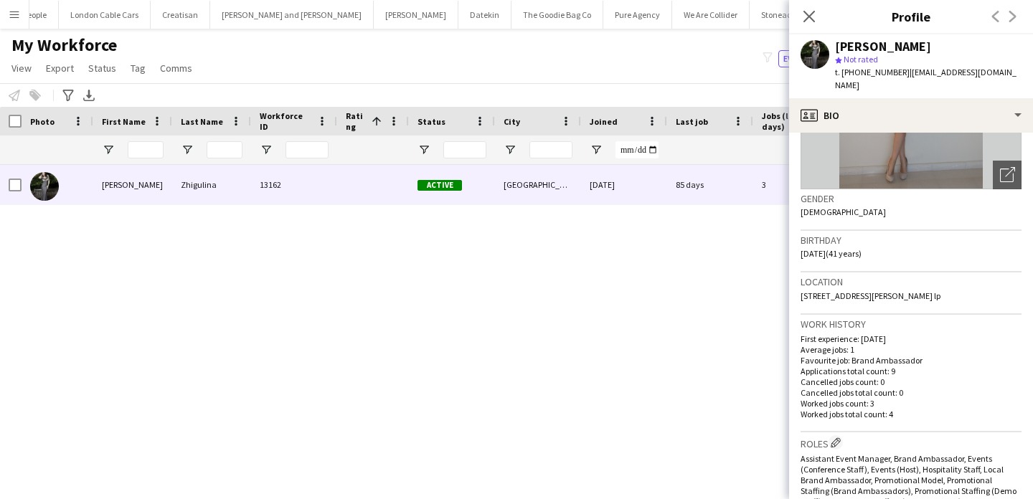
scroll to position [41, 0]
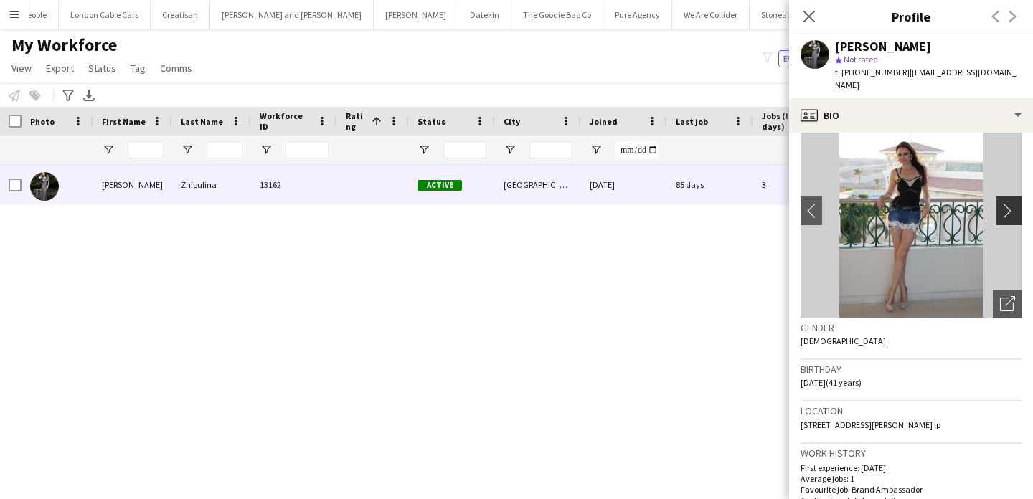
click at [1002, 197] on button "chevron-right" at bounding box center [1011, 211] width 29 height 29
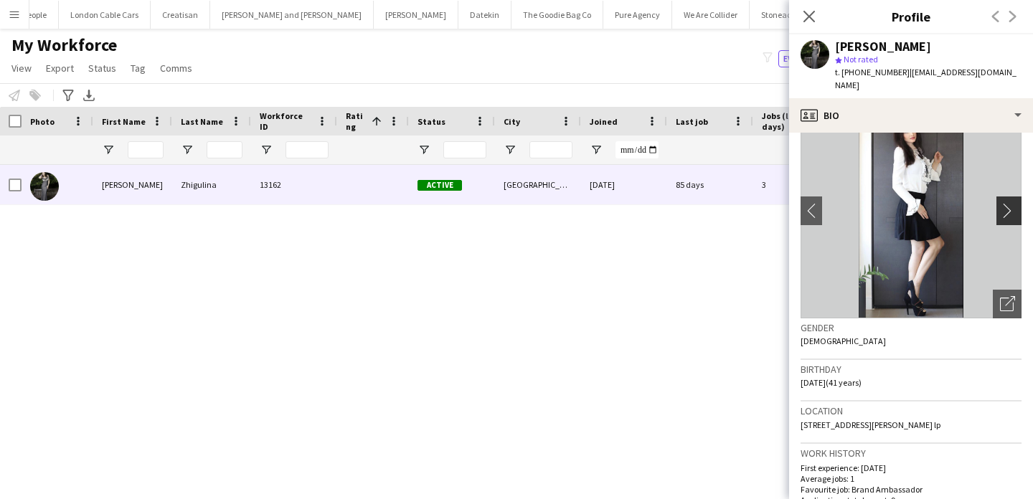
click at [1002, 203] on app-icon "chevron-right" at bounding box center [1011, 210] width 22 height 15
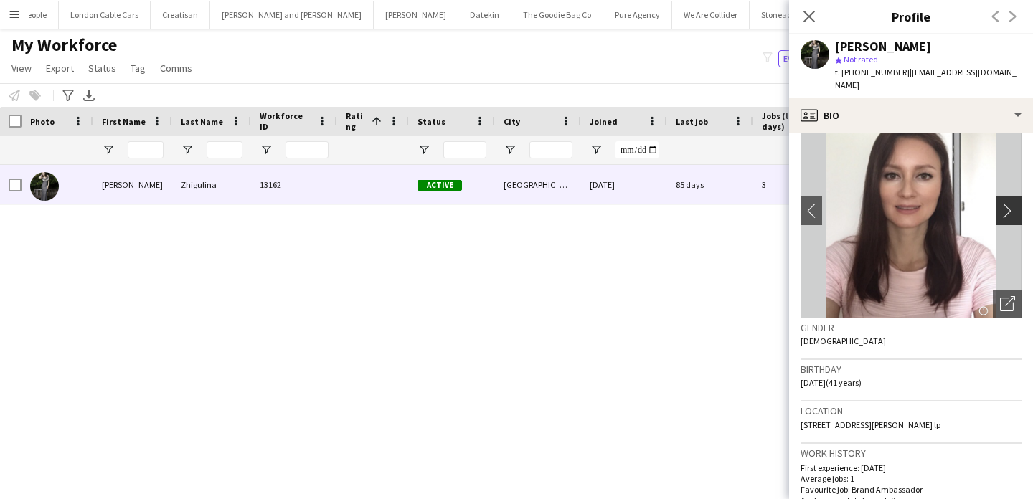
click at [1002, 203] on app-icon "chevron-right" at bounding box center [1011, 210] width 22 height 15
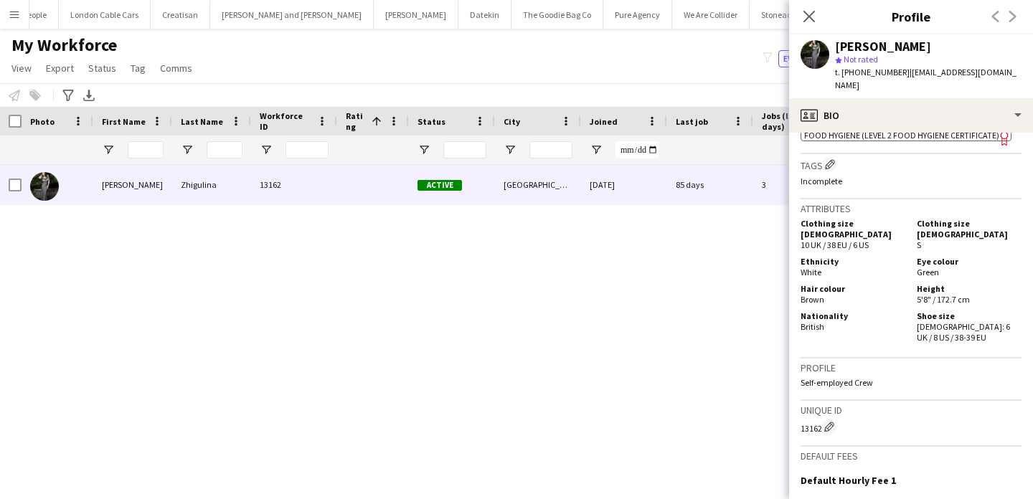
scroll to position [814, 0]
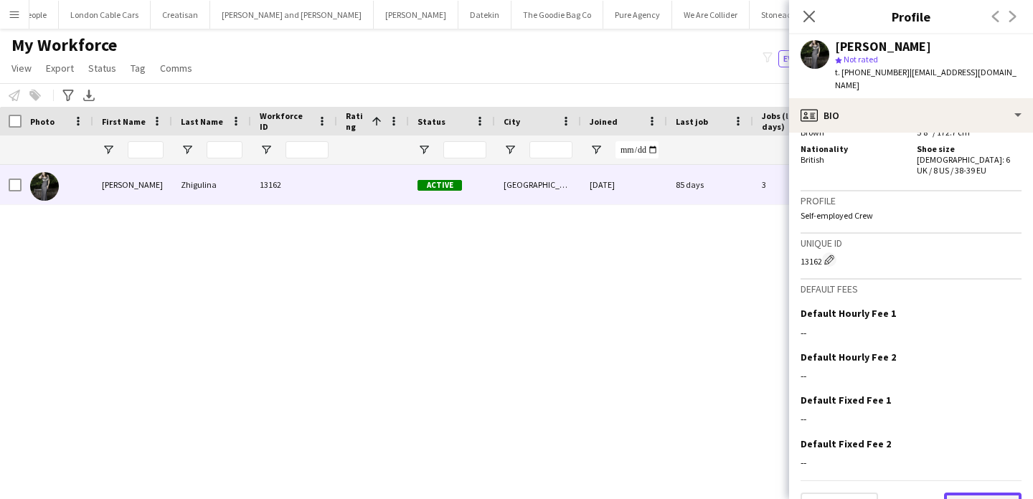
click at [972, 493] on button "Next" at bounding box center [982, 507] width 77 height 29
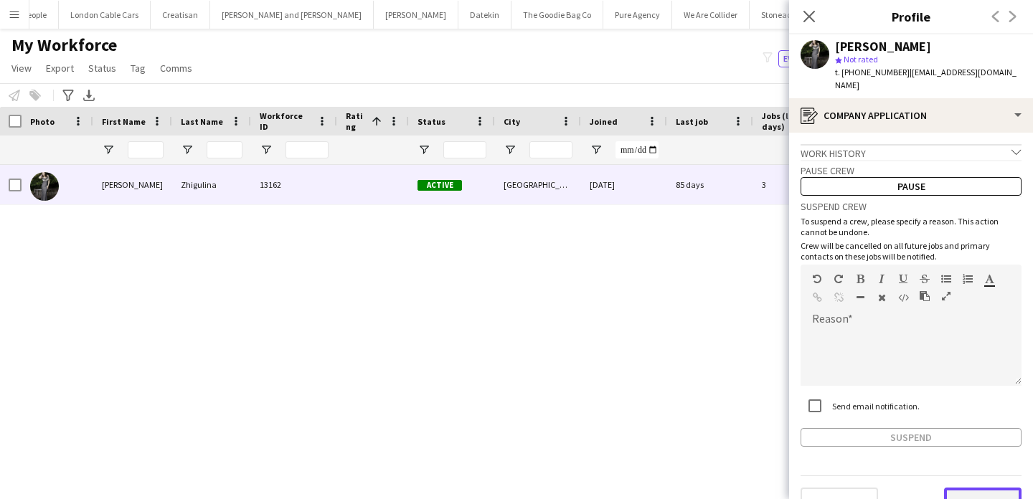
click at [972, 491] on button "Next" at bounding box center [982, 502] width 77 height 29
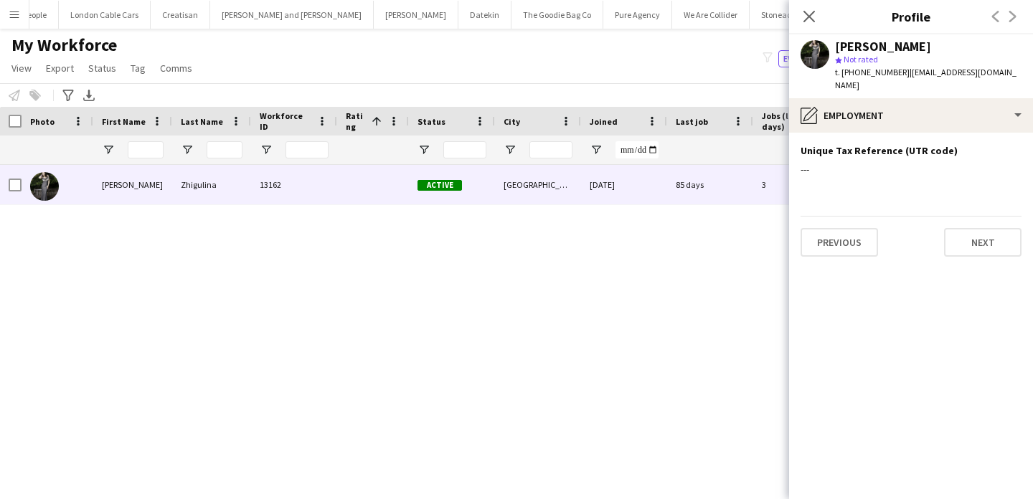
click at [992, 256] on app-section-data-types "Unique Tax Reference (UTR code) Edit this field --- Previous Next" at bounding box center [911, 316] width 244 height 367
click at [992, 239] on button "Next" at bounding box center [982, 242] width 77 height 29
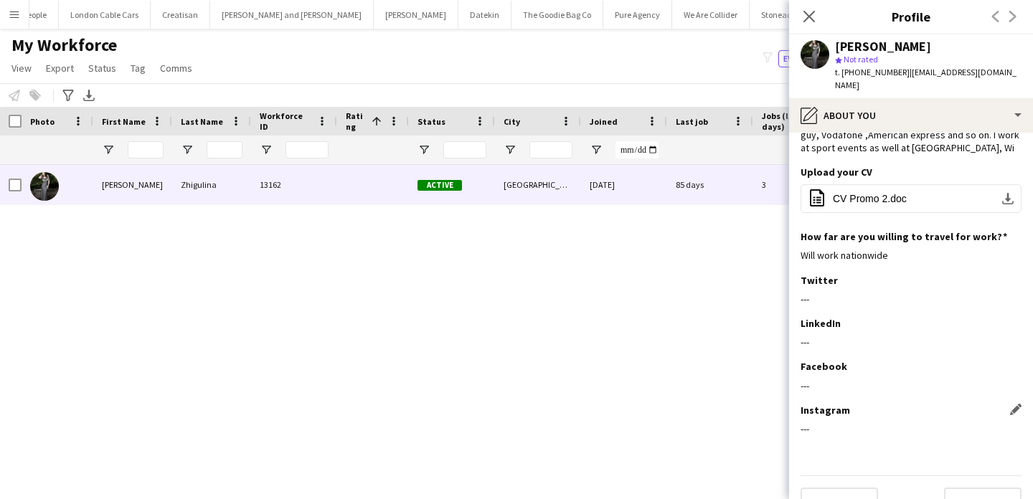
scroll to position [168, 0]
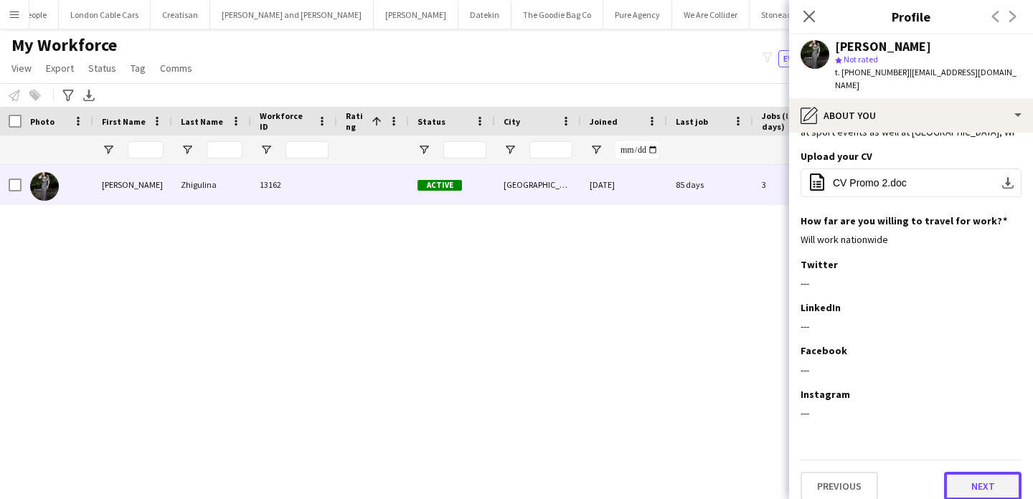
click at [967, 472] on button "Next" at bounding box center [982, 486] width 77 height 29
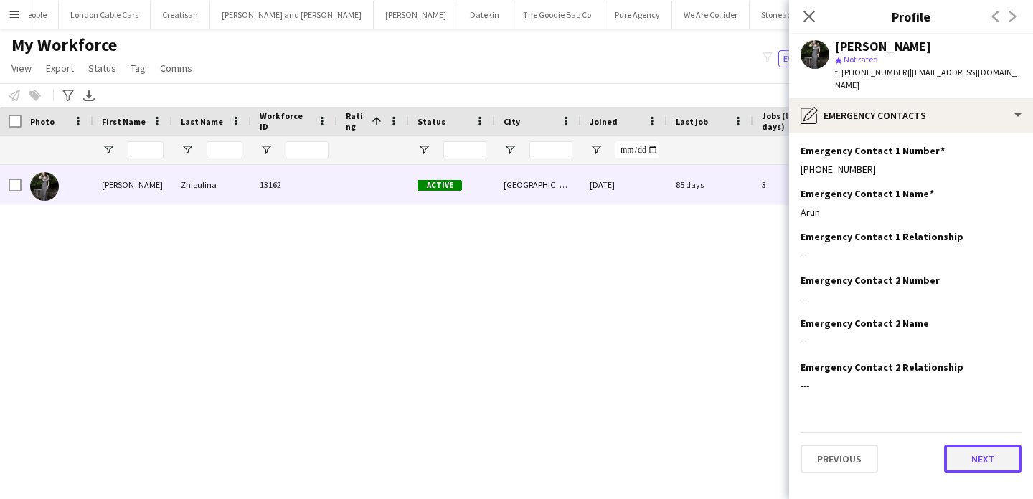
click at [969, 451] on button "Next" at bounding box center [982, 459] width 77 height 29
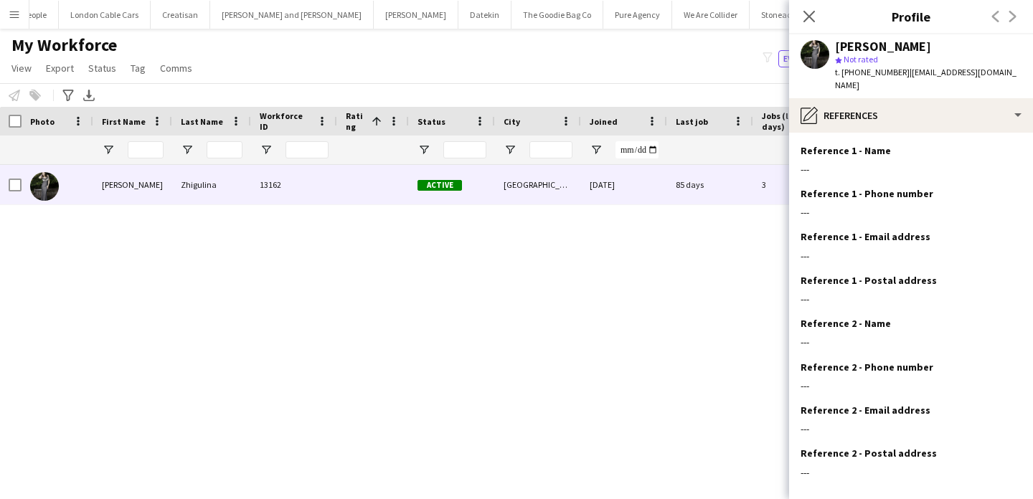
scroll to position [59, 0]
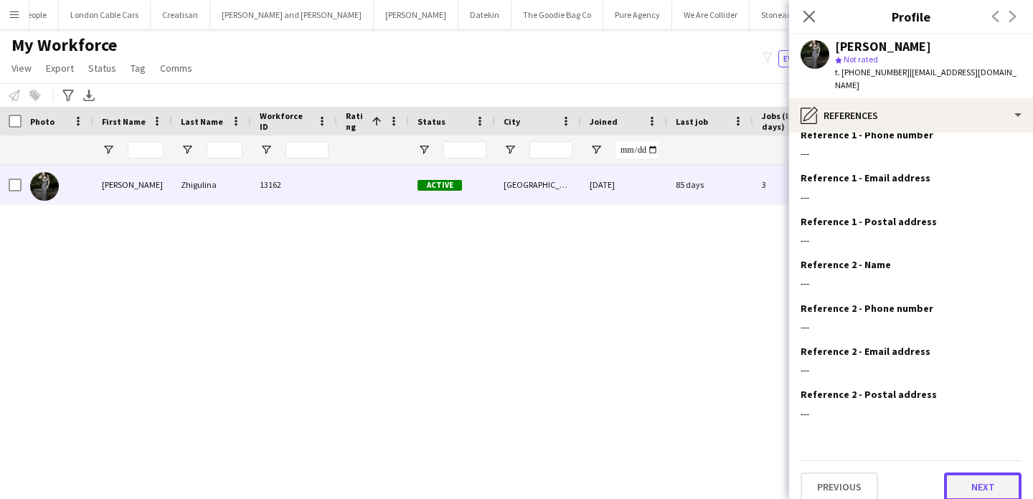
click at [970, 473] on button "Next" at bounding box center [982, 487] width 77 height 29
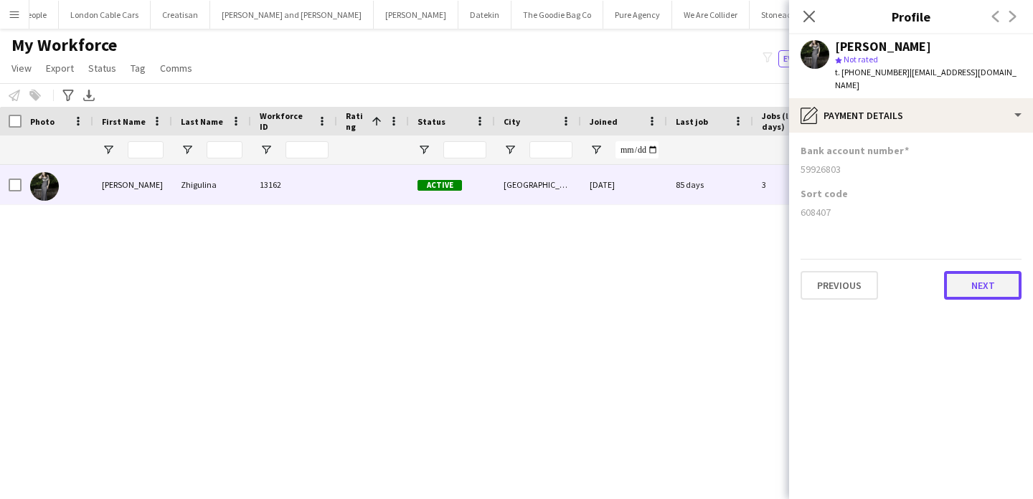
click at [993, 271] on button "Next" at bounding box center [982, 285] width 77 height 29
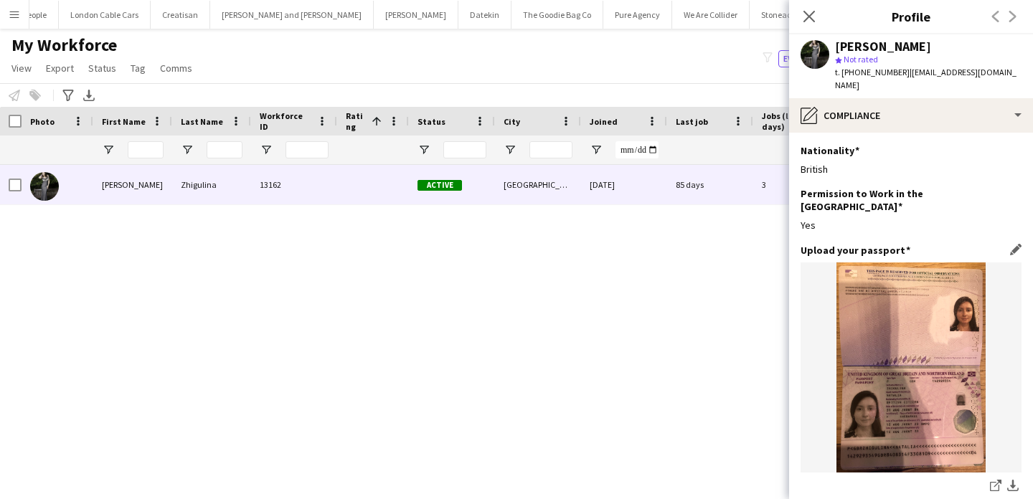
scroll to position [250, 0]
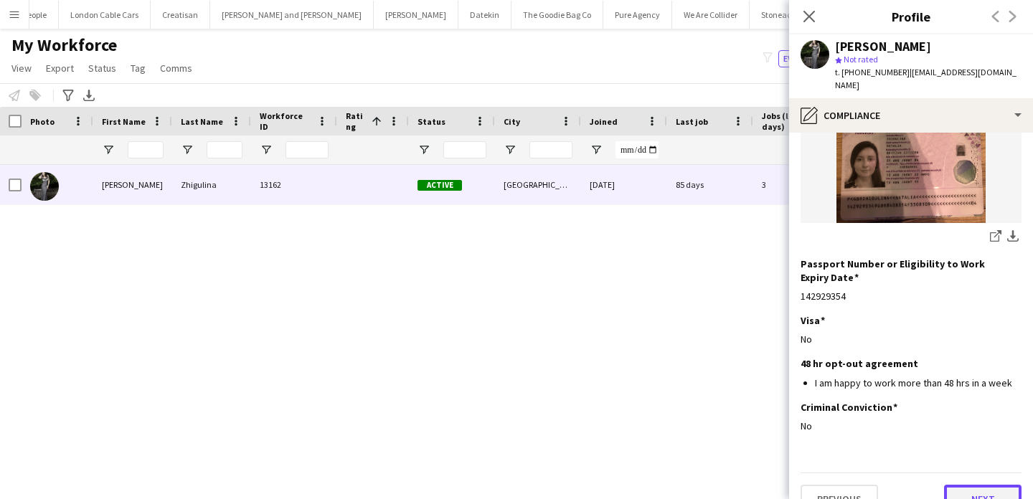
click at [980, 485] on button "Next" at bounding box center [982, 499] width 77 height 29
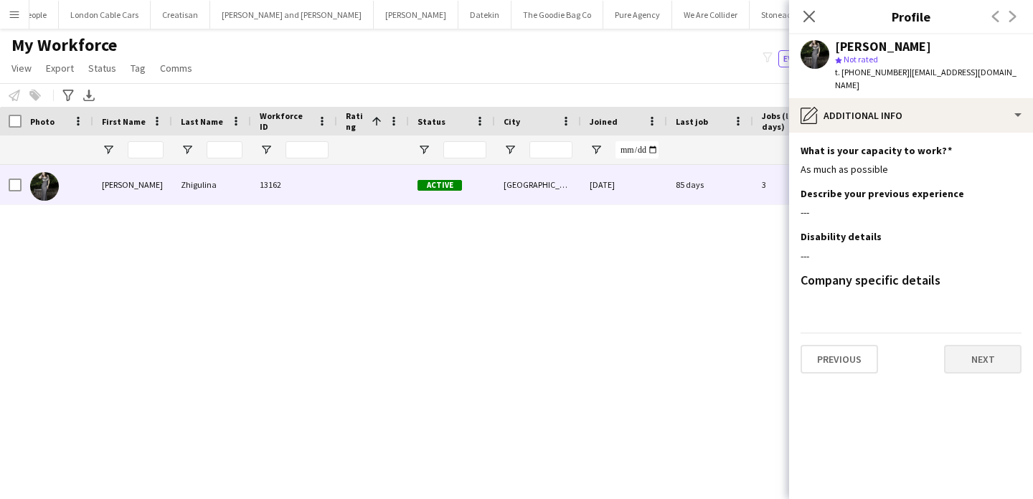
scroll to position [0, 0]
click at [990, 345] on button "Next" at bounding box center [982, 359] width 77 height 29
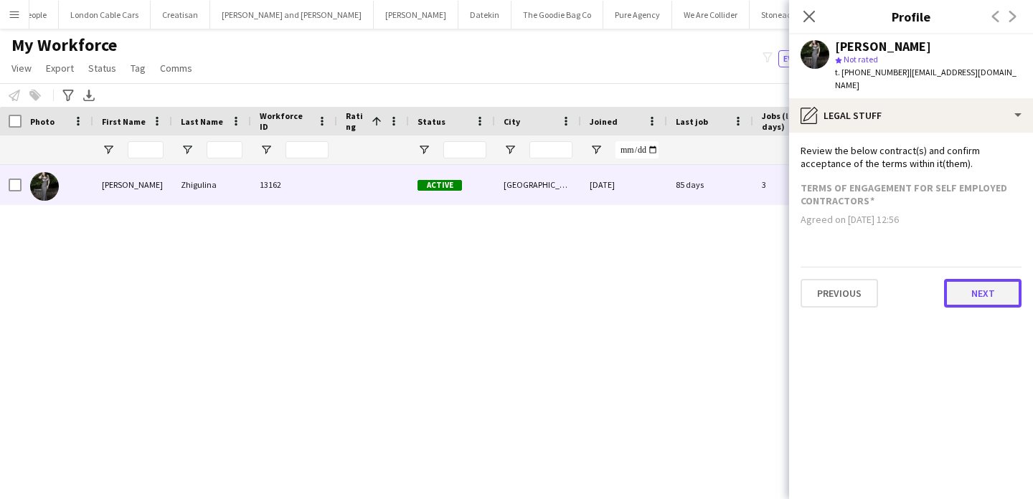
click at [992, 293] on button "Next" at bounding box center [982, 293] width 77 height 29
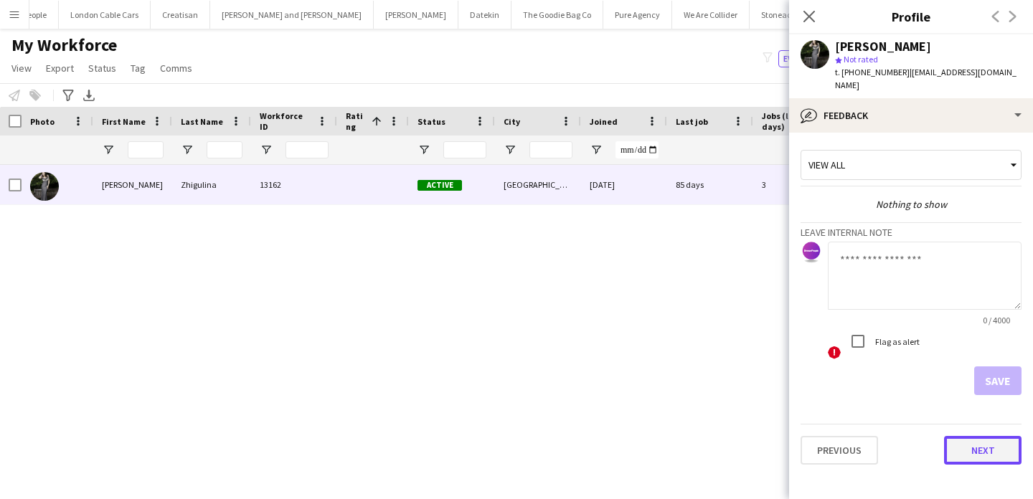
click at [988, 436] on button "Next" at bounding box center [982, 450] width 77 height 29
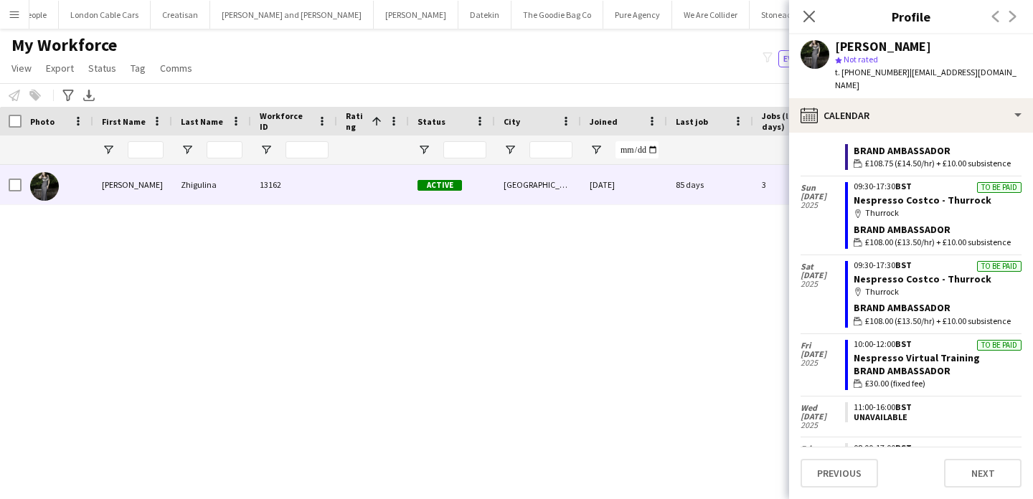
scroll to position [402, 0]
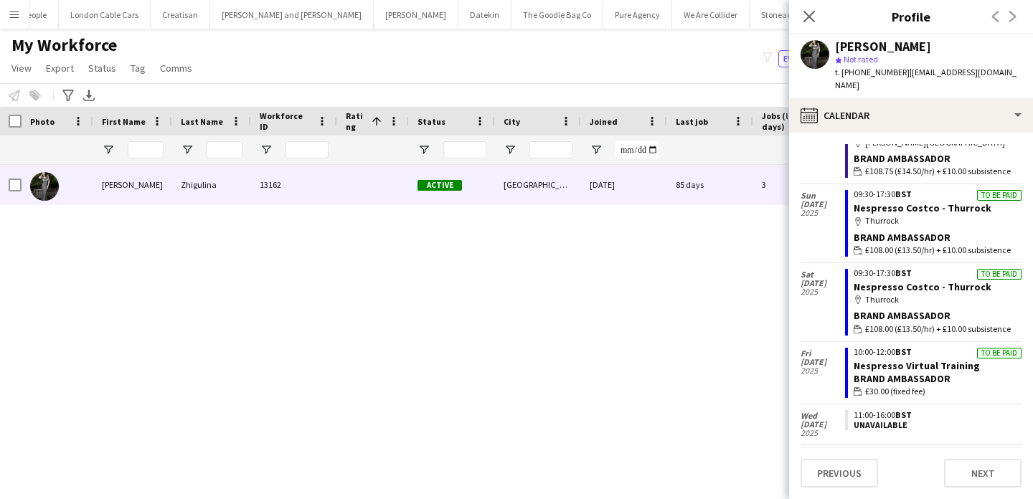
click at [651, 324] on div "Natalia Zhigulina 13162 Active London 26-02-2025 85 days 3 natzhig@yandex.ru +4…" at bounding box center [495, 319] width 990 height 309
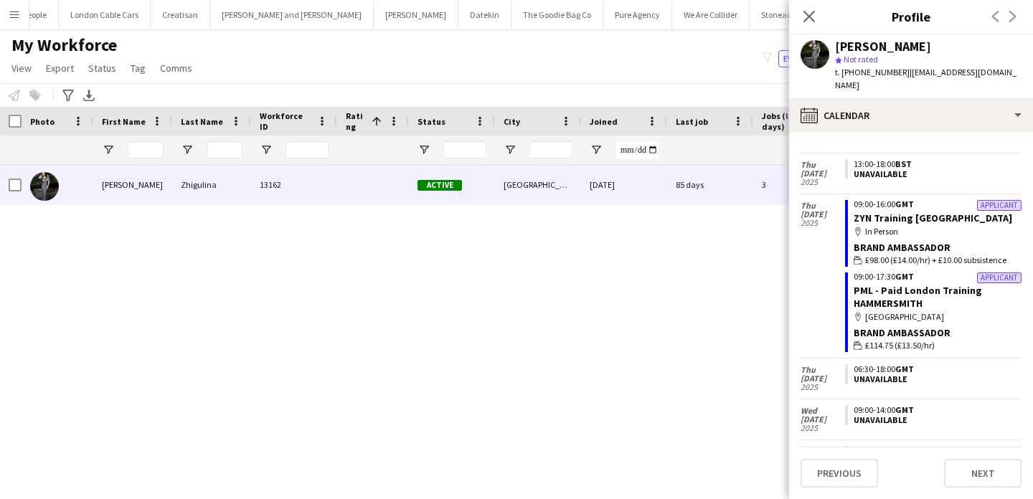
scroll to position [998, 0]
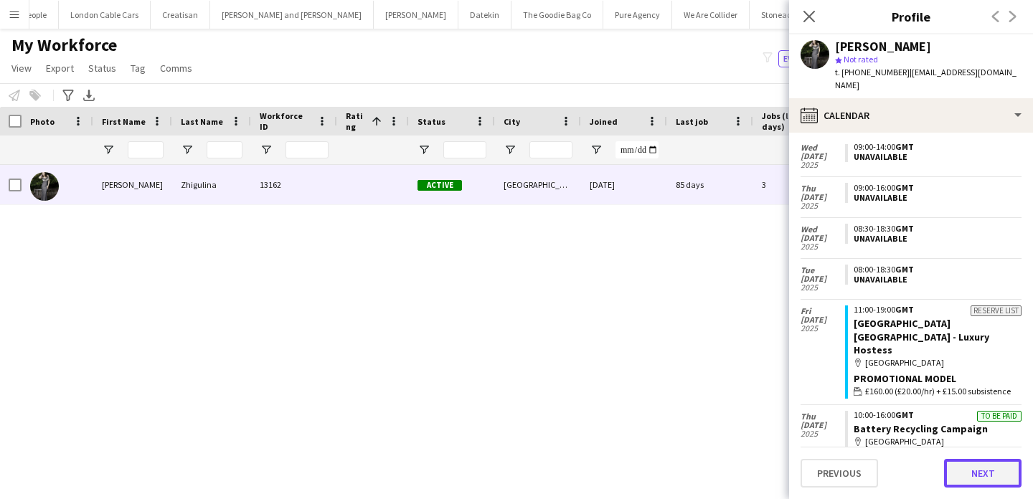
click at [986, 477] on button "Next" at bounding box center [982, 473] width 77 height 29
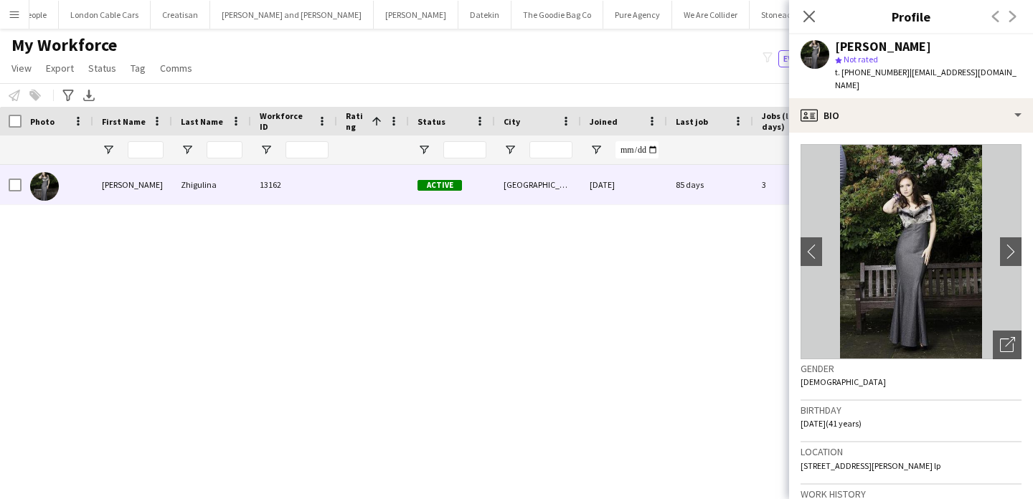
drag, startPoint x: 901, startPoint y: 453, endPoint x: 929, endPoint y: 456, distance: 28.8
click at [929, 461] on span "9 Tomlins orchard, London, Ig11 7 lp" at bounding box center [871, 466] width 140 height 11
copy span "Ig11 7 lp"
click at [154, 157] on input "First Name Filter Input" at bounding box center [146, 149] width 36 height 17
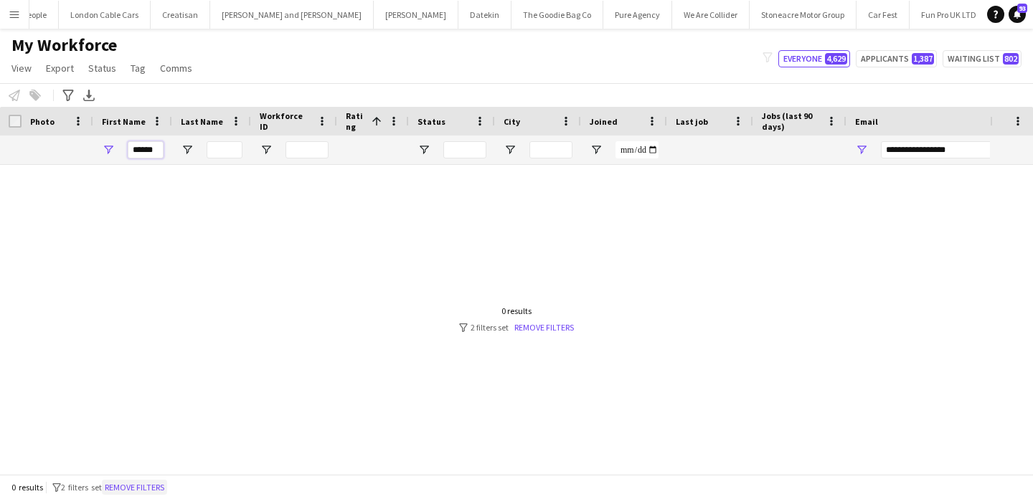
type input "******"
click at [165, 484] on button "Remove filters" at bounding box center [134, 488] width 65 height 16
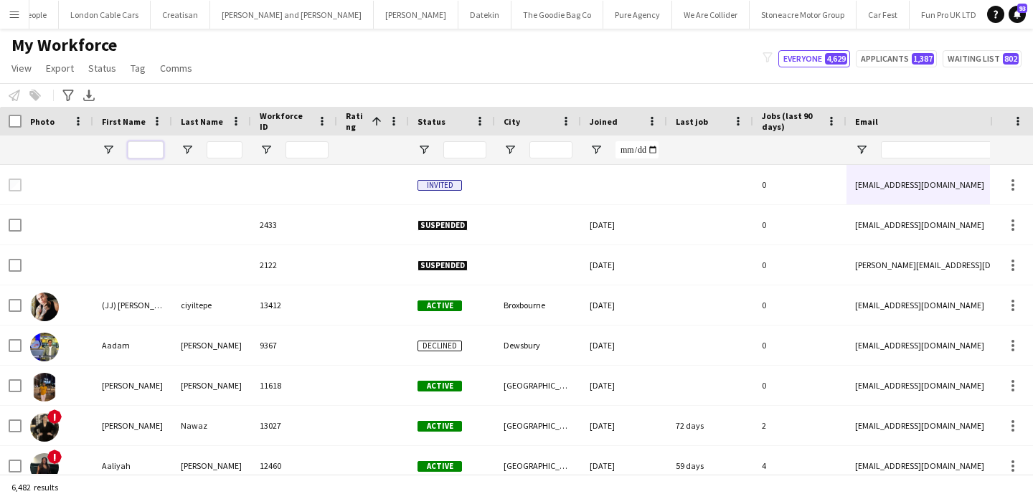
click at [158, 153] on input "First Name Filter Input" at bounding box center [146, 149] width 36 height 17
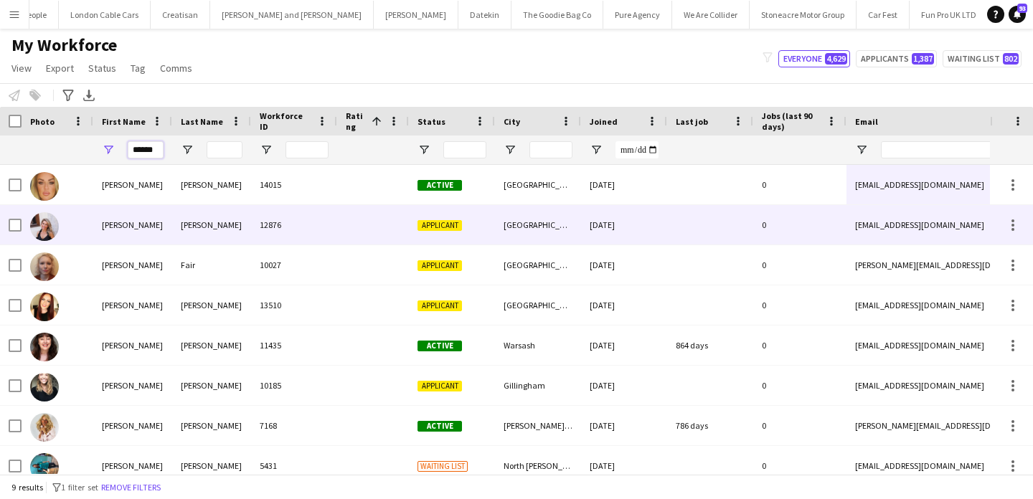
type input "******"
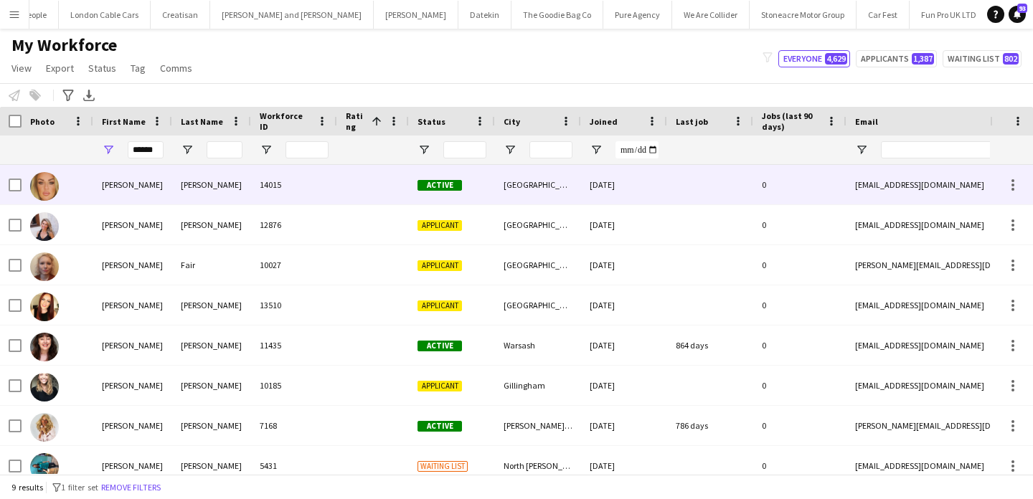
click at [252, 184] on div "14015" at bounding box center [294, 184] width 86 height 39
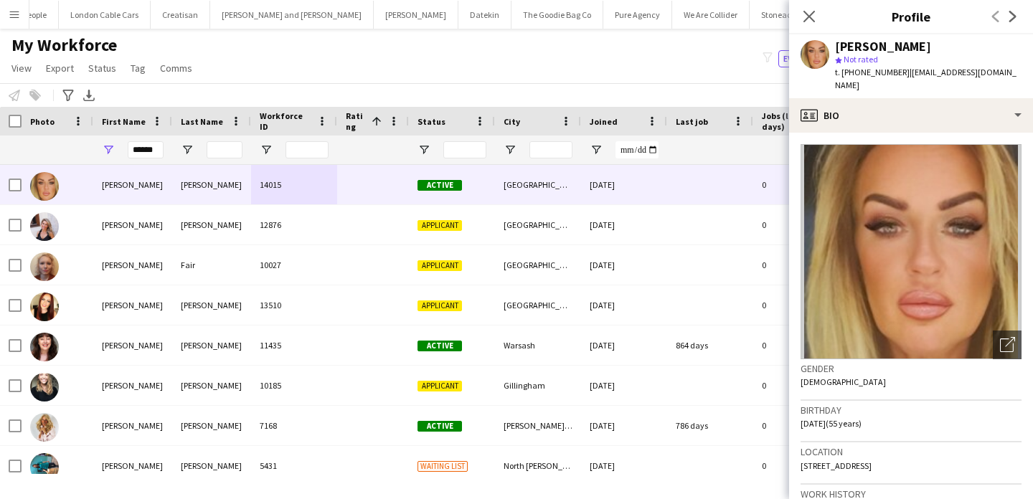
click at [868, 73] on span "t. +4407717743517" at bounding box center [872, 72] width 75 height 11
drag, startPoint x: 868, startPoint y: 73, endPoint x: 842, endPoint y: 75, distance: 25.9
click at [842, 75] on span "t. +4407717743517" at bounding box center [872, 72] width 75 height 11
copy span "+4407717743517"
click at [893, 52] on div "Alison Anderson" at bounding box center [883, 46] width 96 height 13
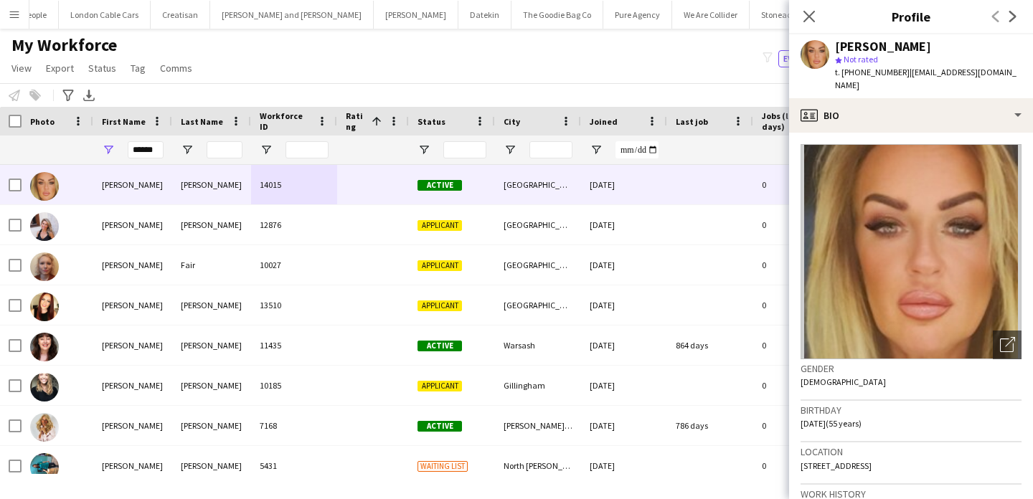
click at [893, 52] on div "Alison Anderson" at bounding box center [883, 46] width 96 height 13
copy div "Anderson"
click at [145, 149] on input "******" at bounding box center [146, 149] width 36 height 17
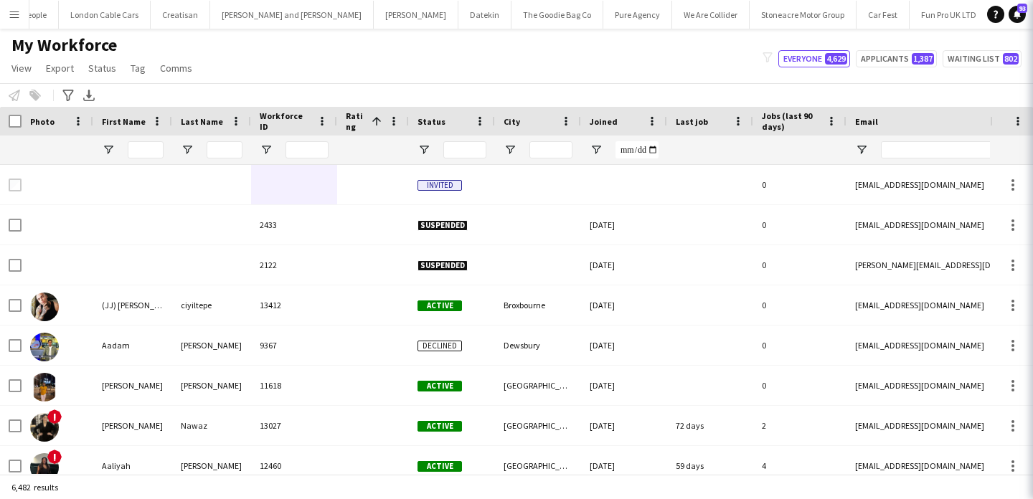
click at [422, 112] on div "Status" at bounding box center [444, 122] width 52 height 22
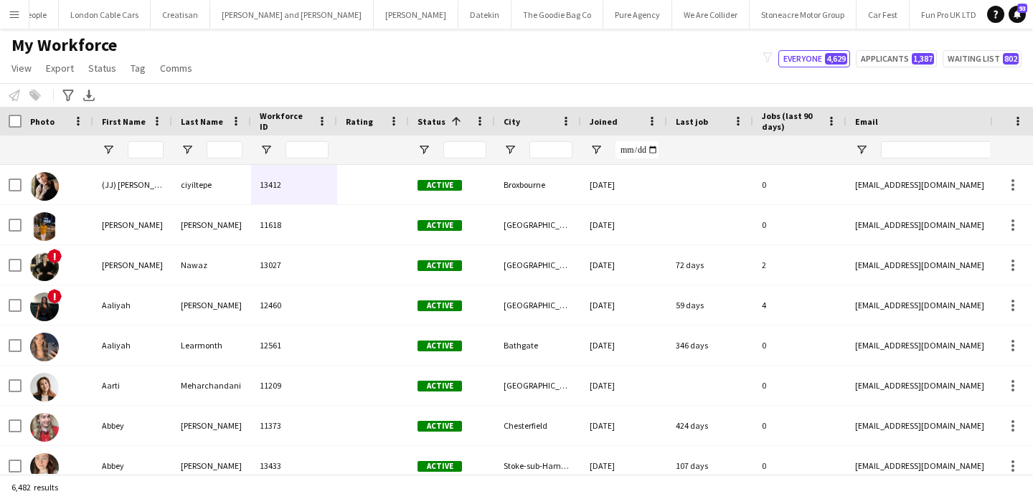
click at [955, 139] on div at bounding box center [1003, 150] width 244 height 29
click at [955, 144] on input "Email Filter Input" at bounding box center [1003, 149] width 244 height 17
paste input "**********"
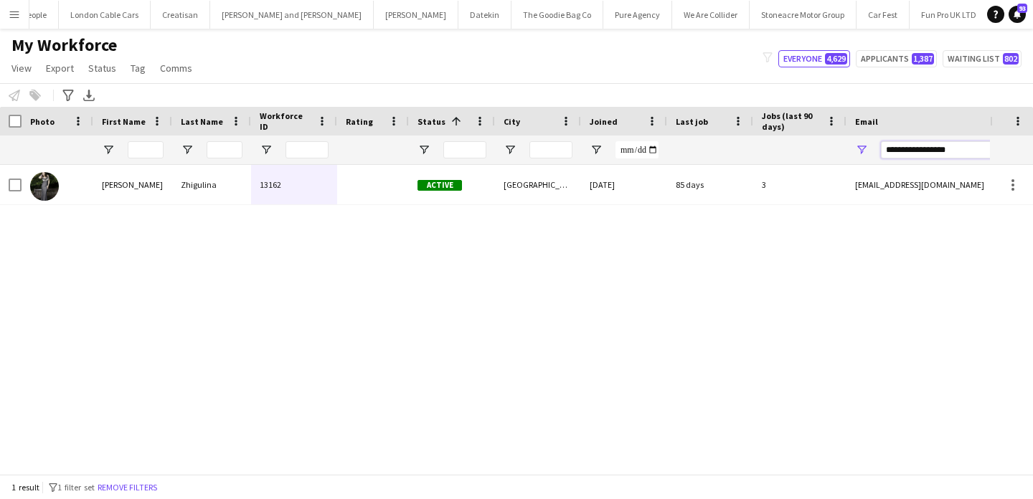
type input "**********"
click at [454, 210] on div "Natalia Zhigulina 13162 Active London 26-02-2025 85 days 3 natzhig@yandex.ru +4…" at bounding box center [495, 319] width 990 height 309
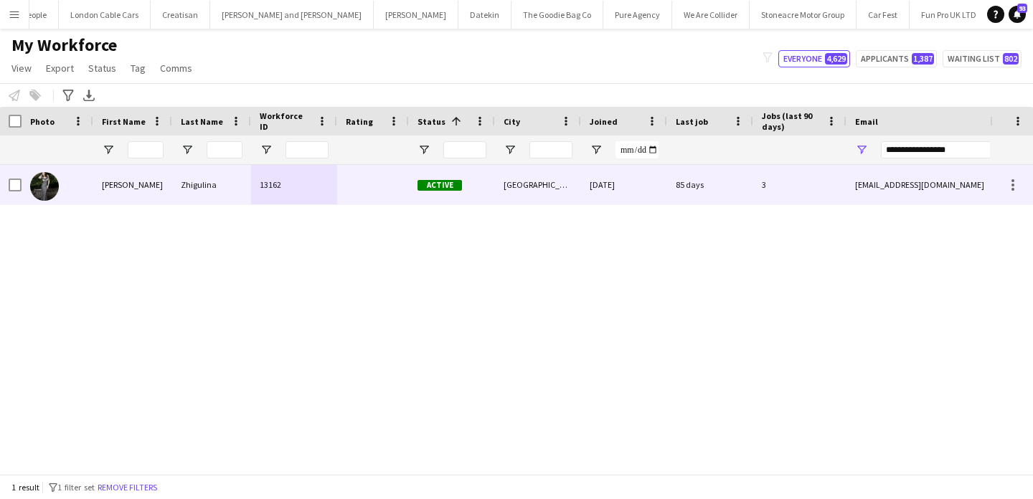
click at [466, 193] on div "Active" at bounding box center [452, 184] width 86 height 39
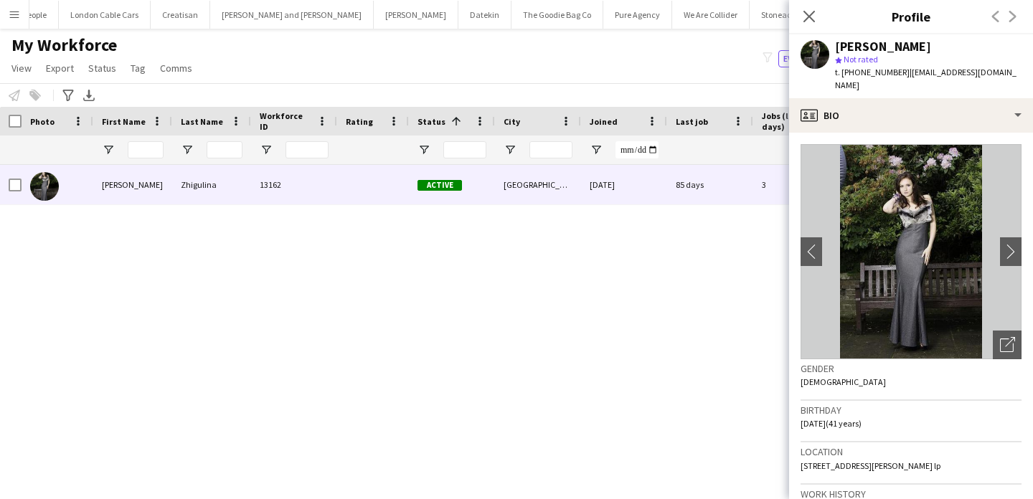
click at [887, 75] on span "t. +447887751507" at bounding box center [872, 72] width 75 height 11
drag, startPoint x: 887, startPoint y: 75, endPoint x: 843, endPoint y: 75, distance: 43.8
click at [843, 75] on span "t. +447887751507" at bounding box center [872, 72] width 75 height 11
copy span "+447887751507"
click at [149, 145] on input "First Name Filter Input" at bounding box center [146, 149] width 36 height 17
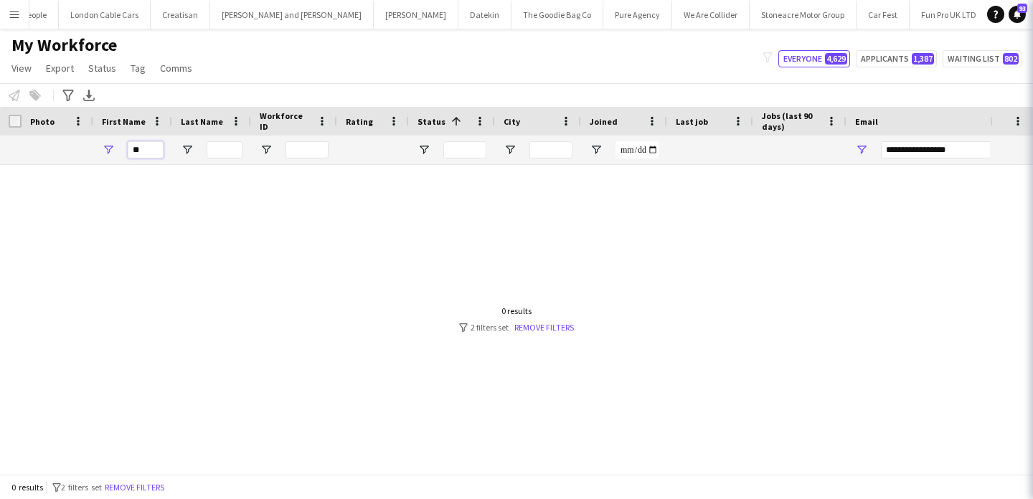
type input "*"
type input "******"
click at [160, 497] on div "0 results filter-1 2 filters set Remove filters" at bounding box center [516, 487] width 1033 height 24
click at [160, 488] on button "Remove filters" at bounding box center [134, 488] width 65 height 16
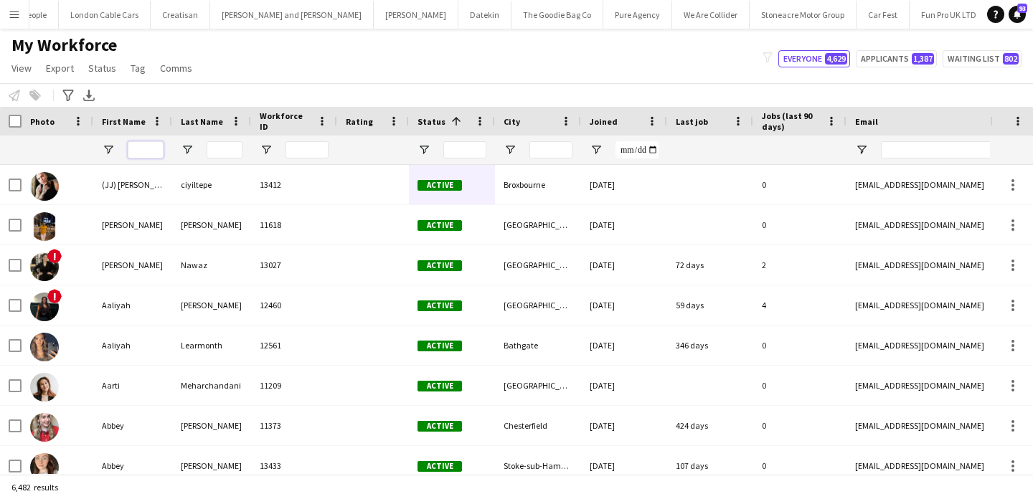
click at [151, 154] on input "First Name Filter Input" at bounding box center [146, 149] width 36 height 17
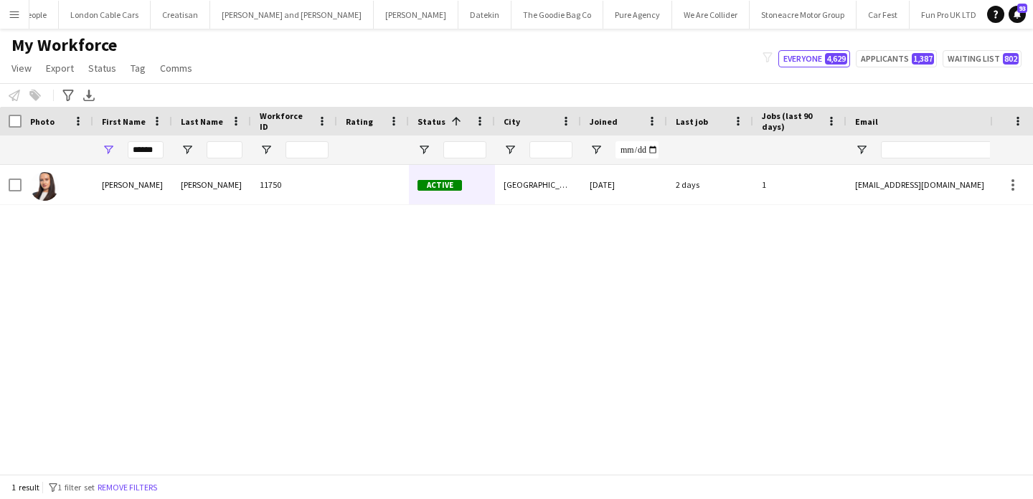
click at [192, 172] on div "Howes" at bounding box center [211, 184] width 79 height 39
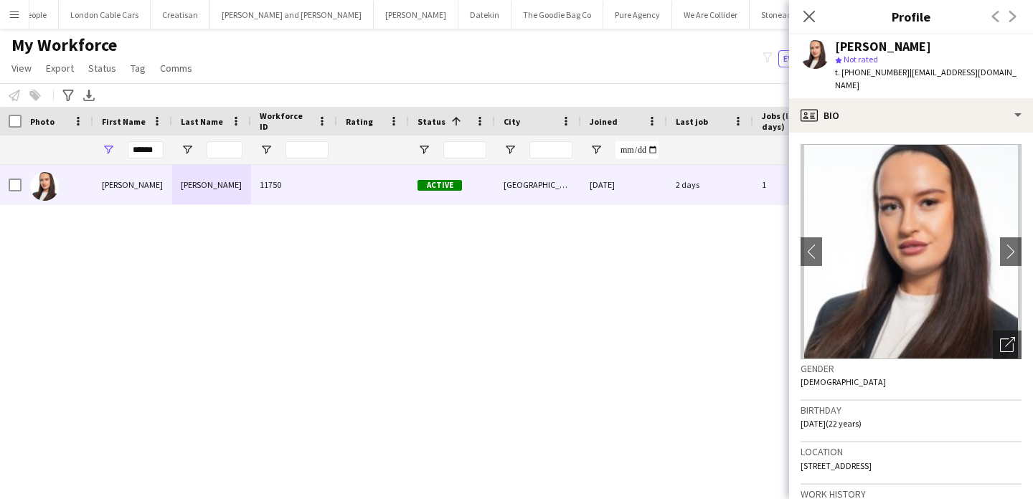
click at [881, 72] on span "t. +4407740311580" at bounding box center [872, 72] width 75 height 11
drag, startPoint x: 881, startPoint y: 72, endPoint x: 842, endPoint y: 73, distance: 38.8
click at [842, 73] on span "t. +4407740311580" at bounding box center [872, 72] width 75 height 11
copy span "+4407740311580"
click at [134, 146] on input "******" at bounding box center [146, 149] width 36 height 17
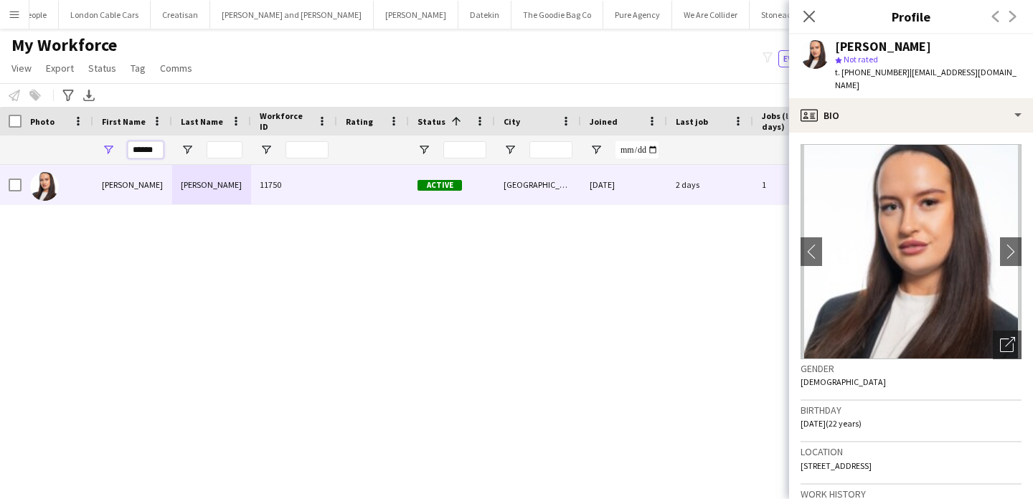
click at [134, 146] on input "******" at bounding box center [146, 149] width 36 height 17
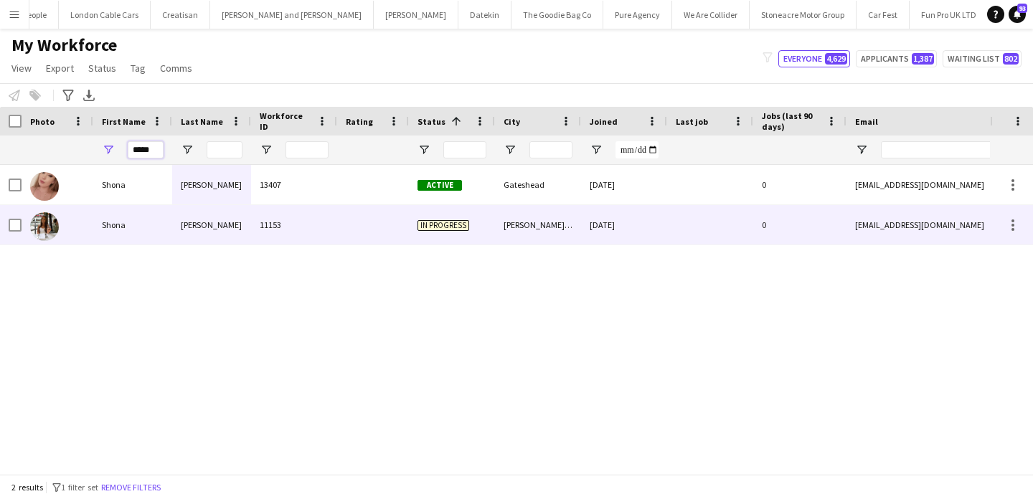
type input "*****"
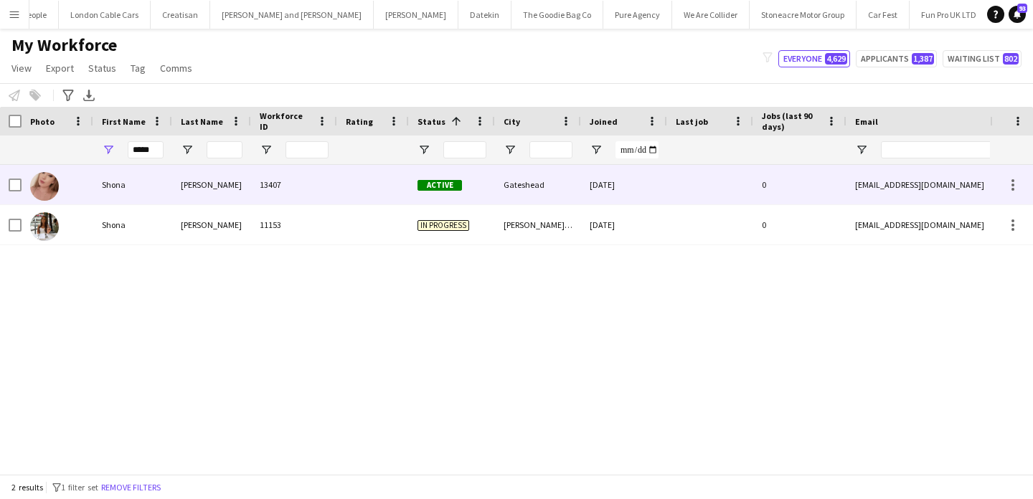
click at [225, 197] on div "Harkin" at bounding box center [211, 184] width 79 height 39
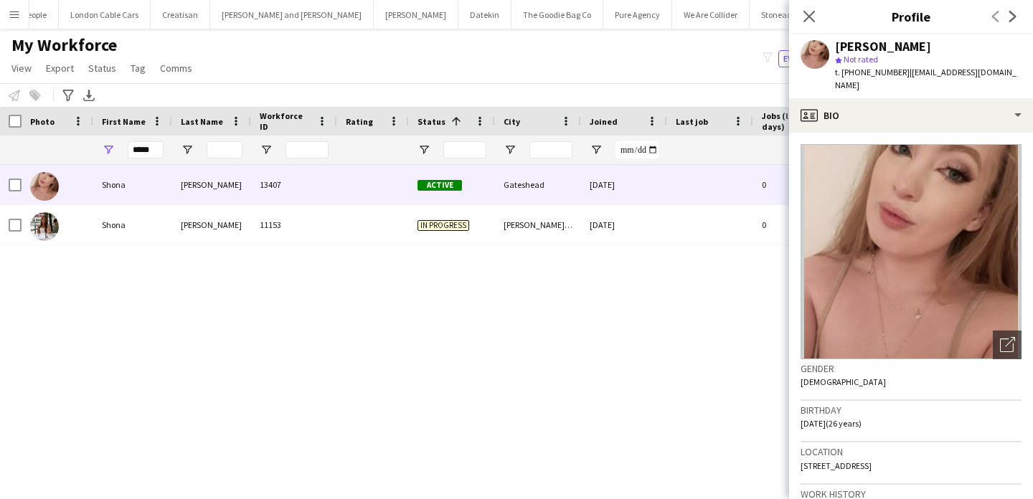
click at [863, 74] on span "t. +4407523664011" at bounding box center [872, 72] width 75 height 11
drag, startPoint x: 863, startPoint y: 74, endPoint x: 843, endPoint y: 74, distance: 20.1
click at [843, 74] on span "t. +4407523664011" at bounding box center [872, 72] width 75 height 11
copy span "+4407523664011"
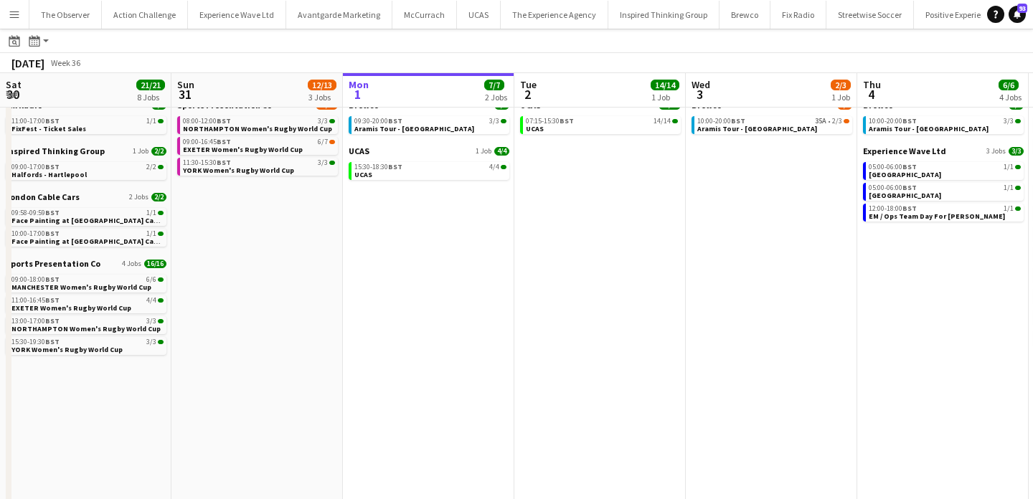
scroll to position [0, 662]
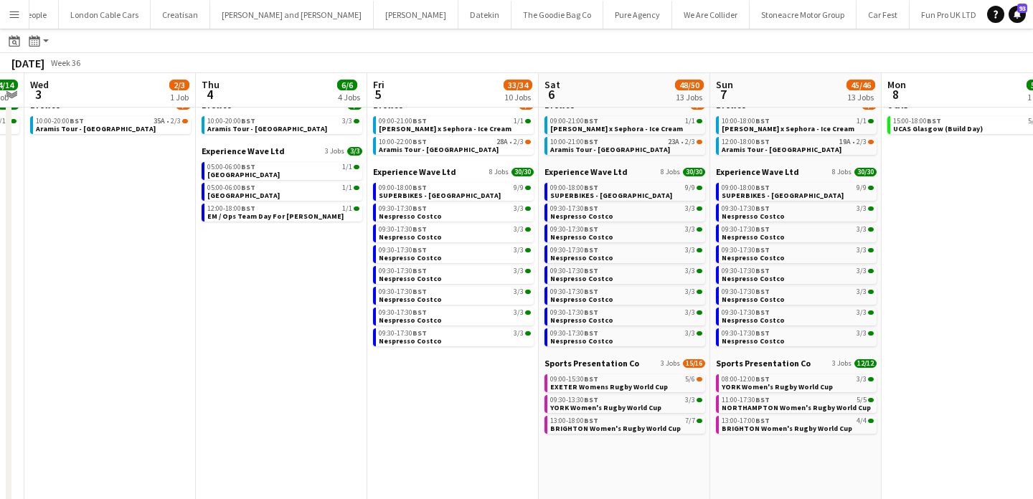
click at [17, 23] on button "Menu" at bounding box center [14, 14] width 29 height 29
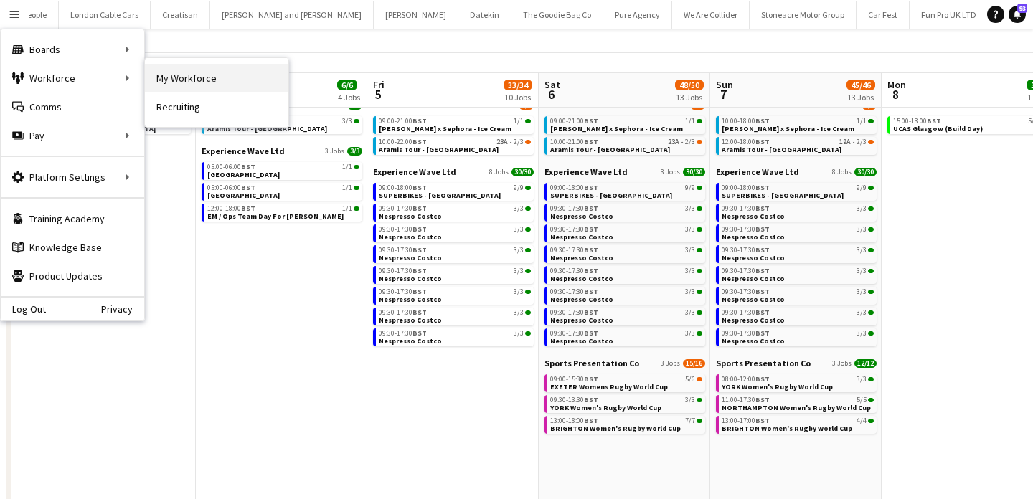
click at [203, 75] on link "My Workforce" at bounding box center [217, 78] width 144 height 29
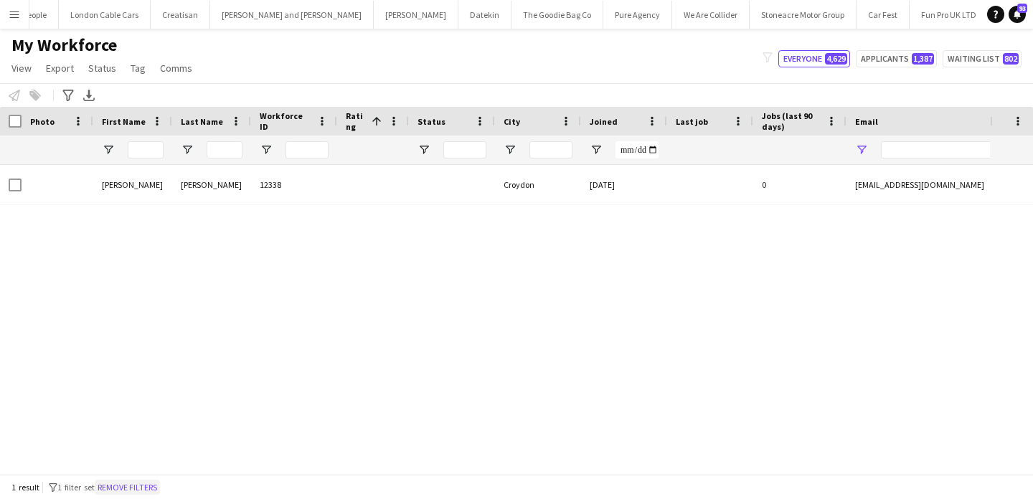
type input "**********"
click at [137, 489] on button "Remove filters" at bounding box center [127, 488] width 65 height 16
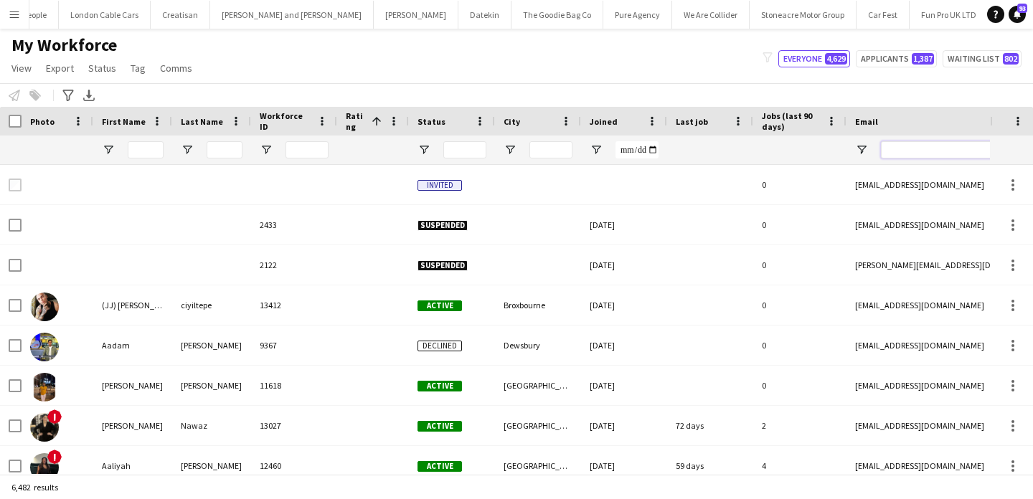
click at [903, 150] on input "Email Filter Input" at bounding box center [1003, 149] width 244 height 17
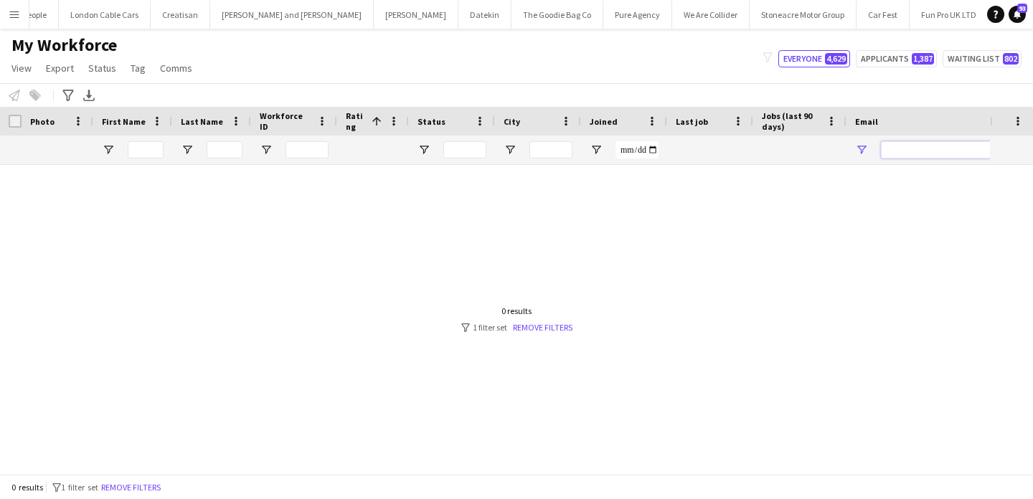
paste input "**********"
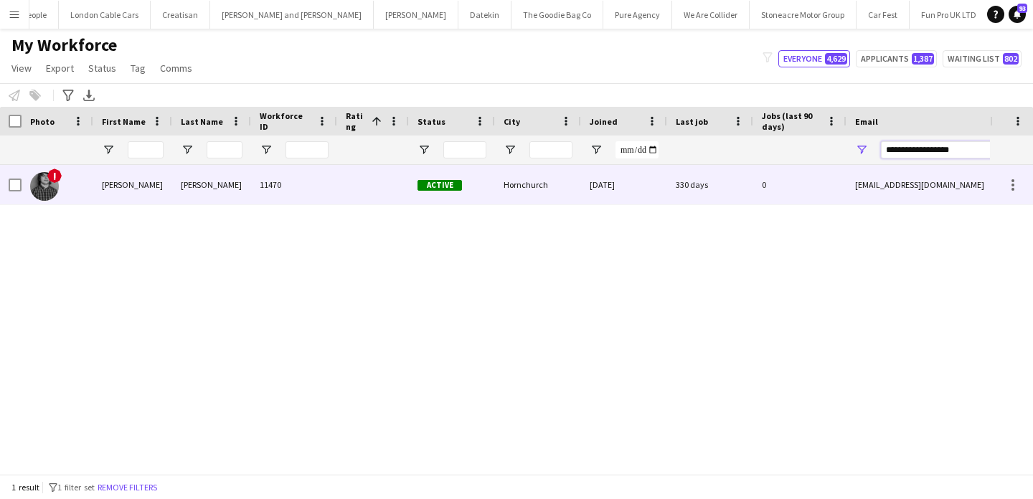
type input "**********"
click at [754, 187] on div "0" at bounding box center [799, 184] width 93 height 39
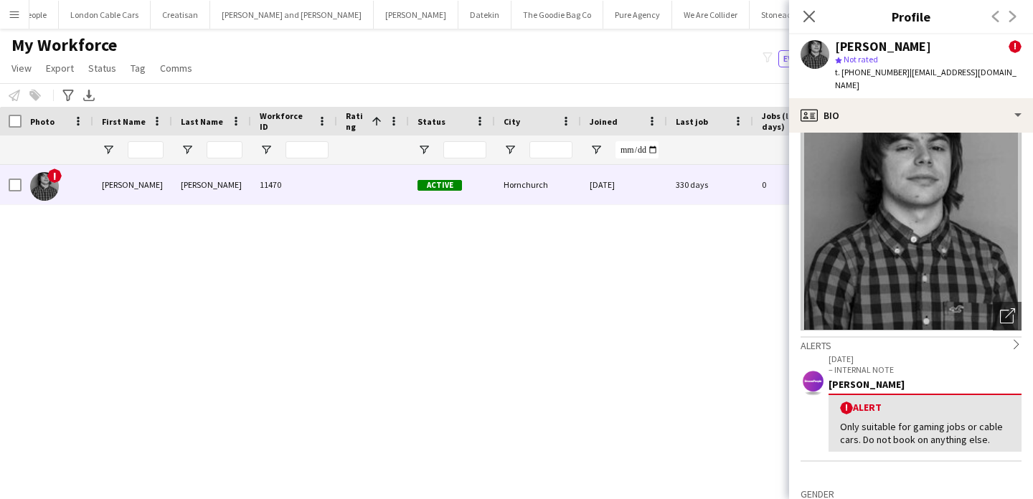
scroll to position [30, 0]
click at [1011, 307] on icon "Open photos pop-in" at bounding box center [1007, 314] width 15 height 15
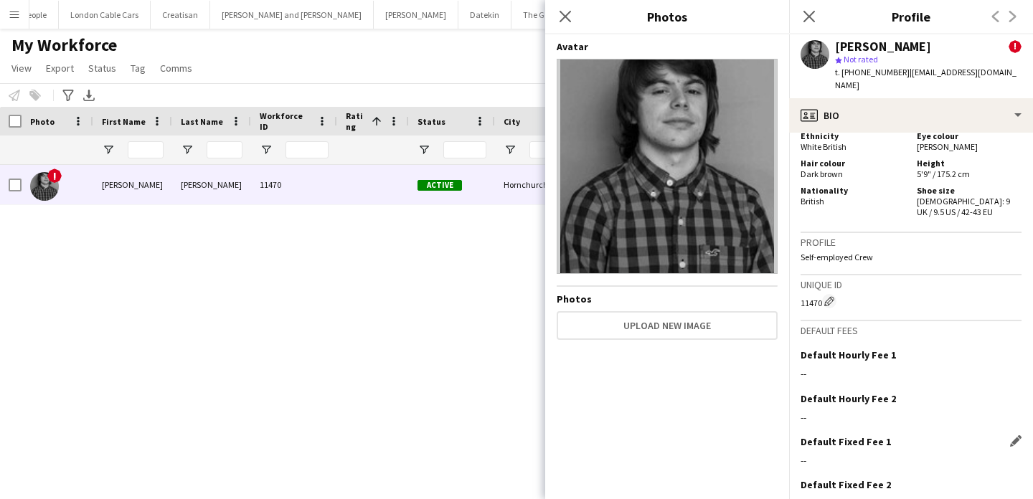
scroll to position [923, 0]
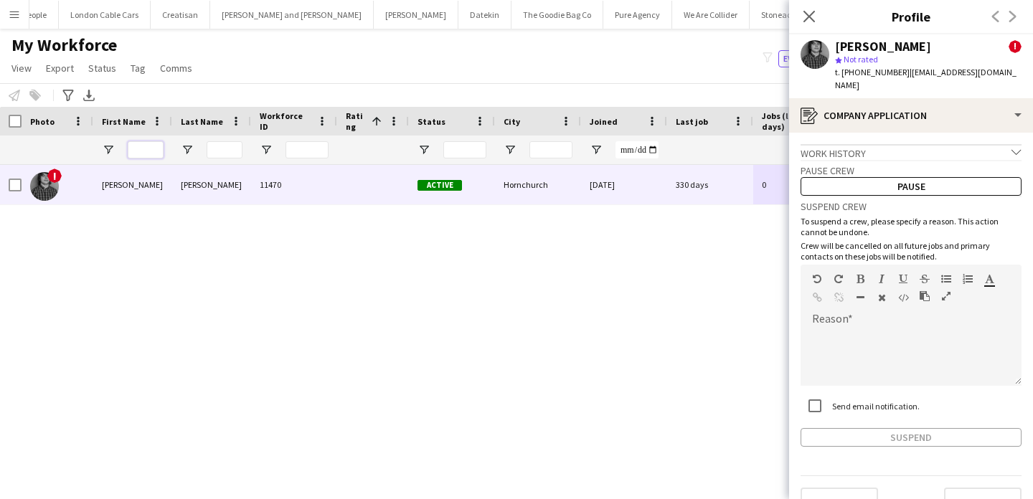
click at [151, 144] on input "First Name Filter Input" at bounding box center [146, 149] width 36 height 17
type input "****"
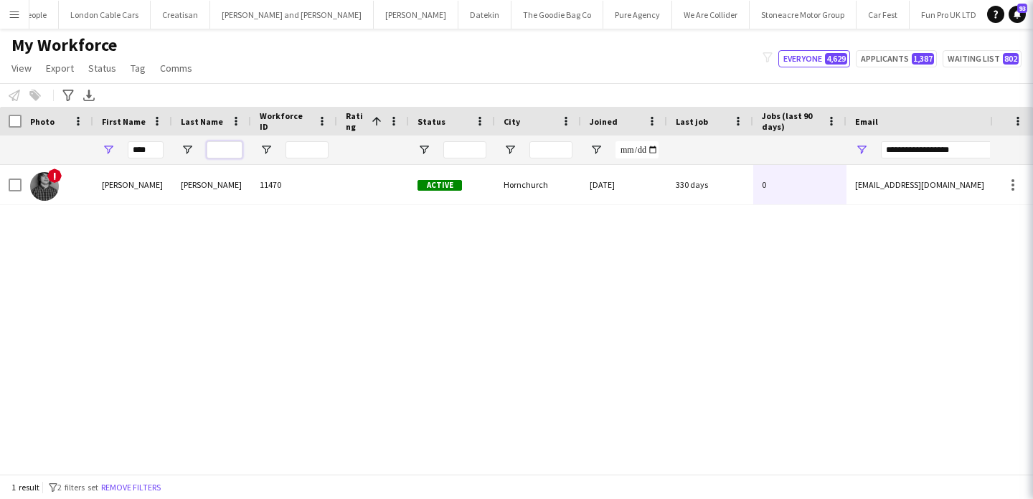
click at [210, 150] on input "Last Name Filter Input" at bounding box center [225, 149] width 36 height 17
click at [156, 484] on button "Remove filters" at bounding box center [130, 488] width 65 height 16
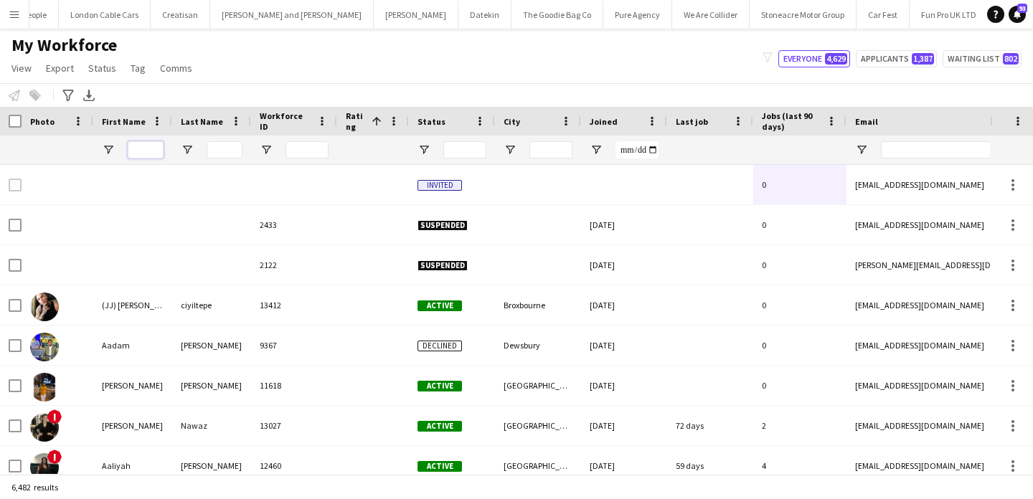
click at [149, 151] on input "First Name Filter Input" at bounding box center [146, 149] width 36 height 17
type input "****"
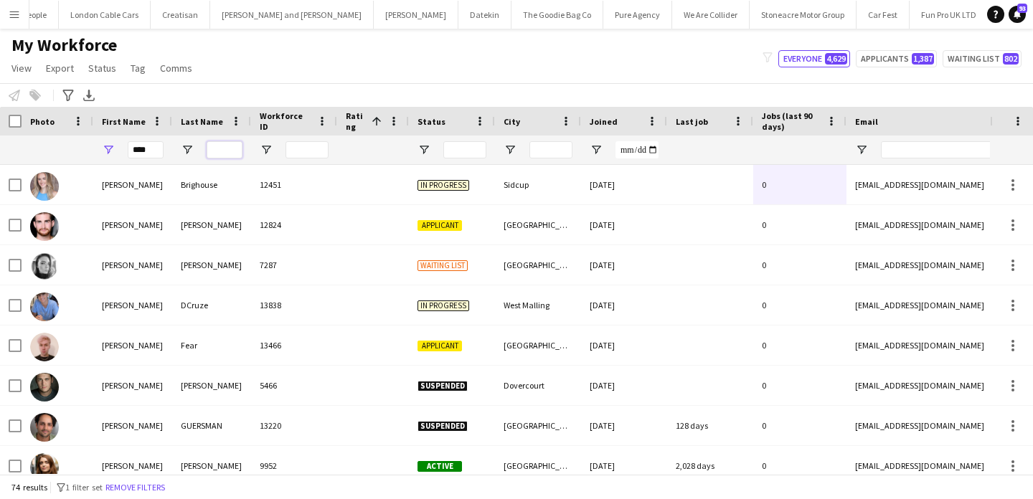
click at [207, 146] on input "Last Name Filter Input" at bounding box center [225, 149] width 36 height 17
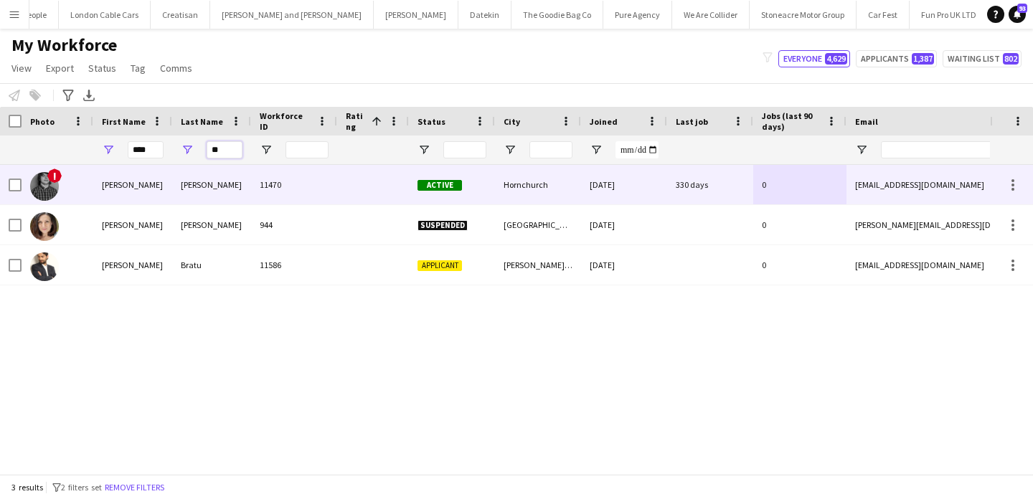
type input "**"
click at [243, 182] on div "Tuohy" at bounding box center [211, 184] width 79 height 39
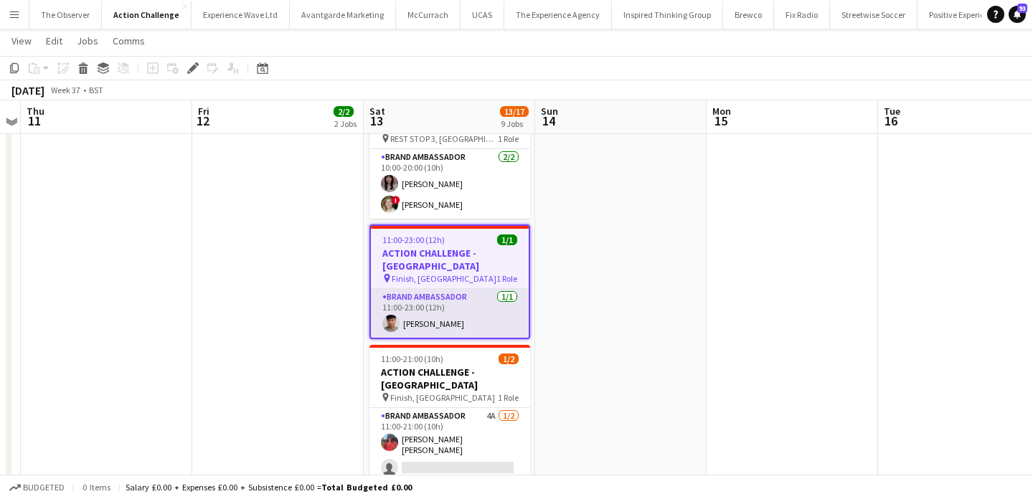
scroll to position [675, 0]
click at [443, 409] on app-card-role "Brand Ambassador 4A [DATE] 11:00-21:00 (10h) [PERSON_NAME] [PERSON_NAME] single…" at bounding box center [450, 446] width 161 height 74
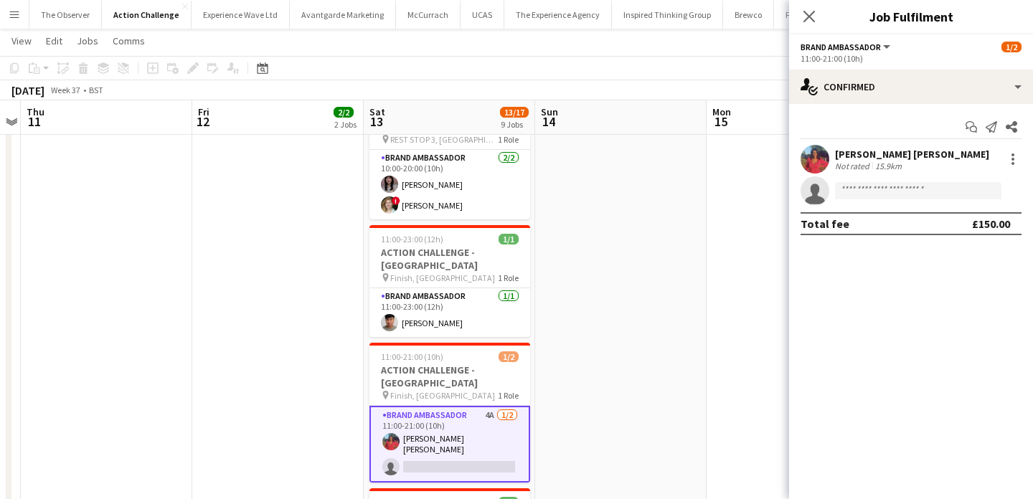
click at [821, 164] on app-user-avatar at bounding box center [815, 159] width 29 height 29
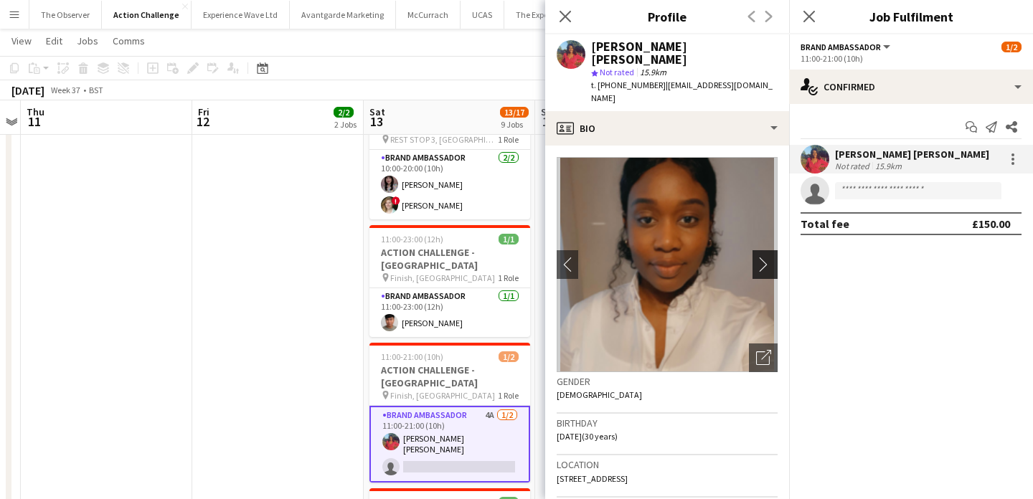
click at [775, 257] on app-icon "chevron-right" at bounding box center [767, 264] width 22 height 15
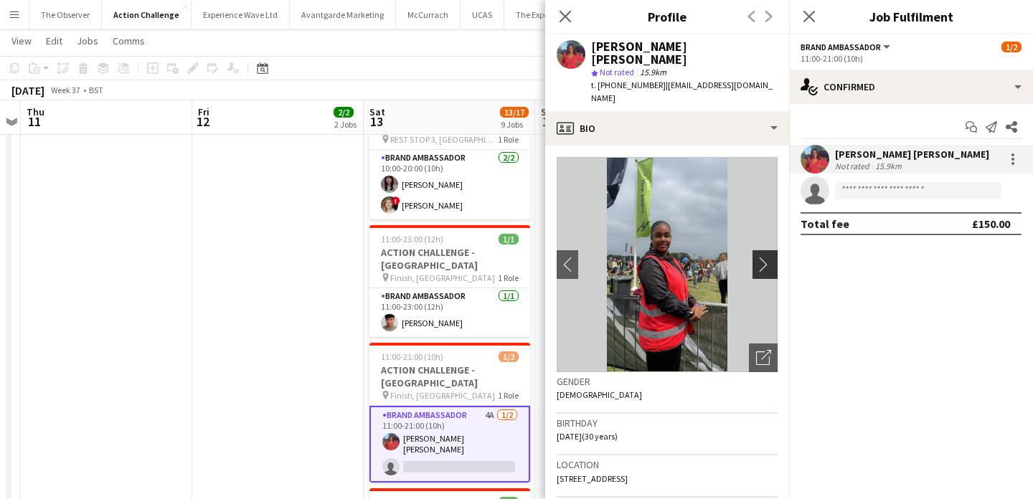
click at [775, 257] on app-icon "chevron-right" at bounding box center [767, 264] width 22 height 15
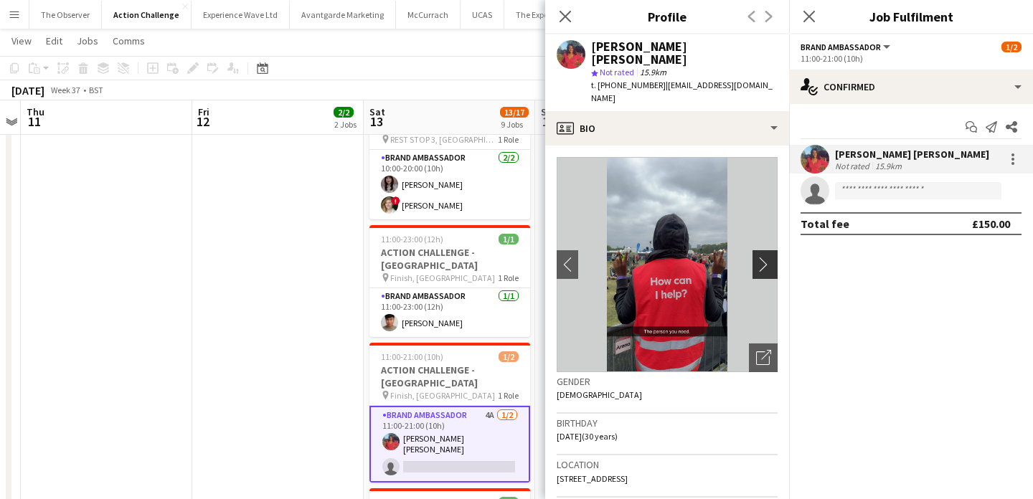
click at [775, 257] on app-icon "chevron-right" at bounding box center [767, 264] width 22 height 15
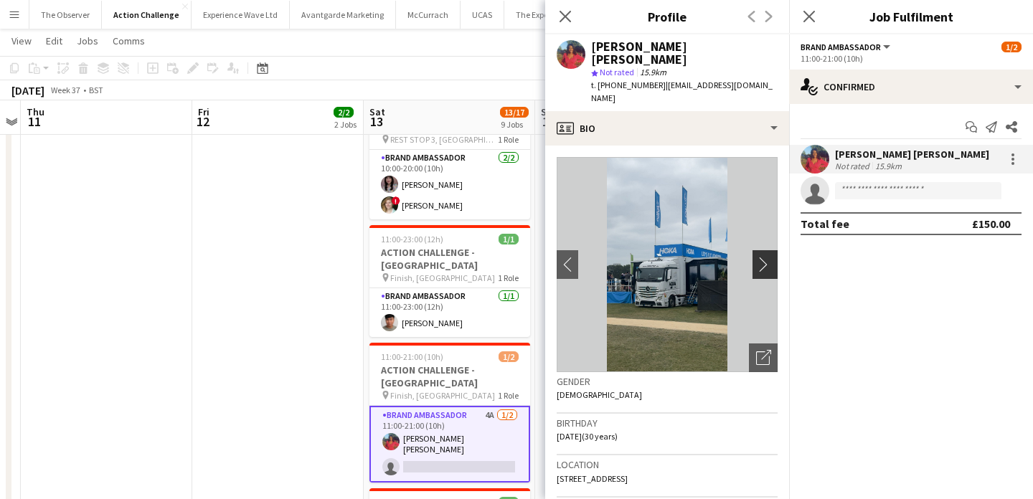
click at [775, 257] on app-icon "chevron-right" at bounding box center [767, 264] width 22 height 15
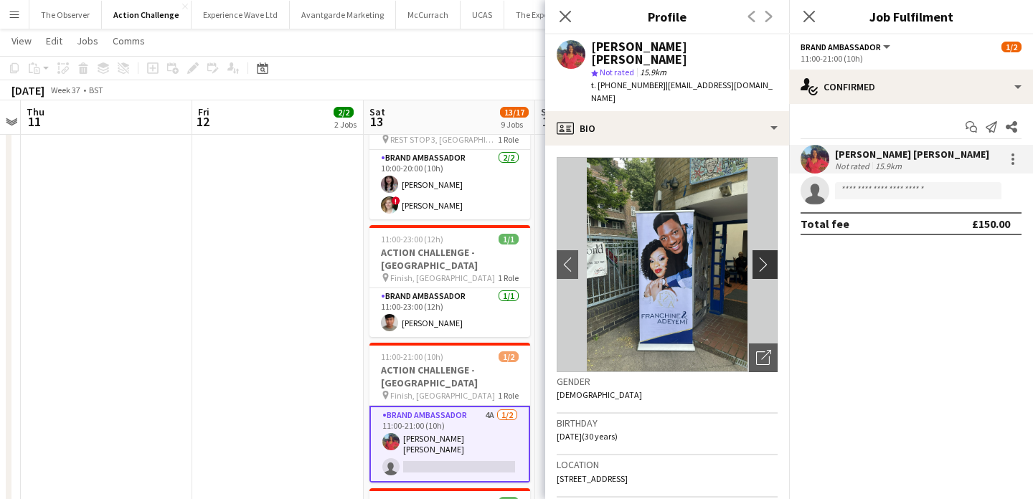
click at [775, 257] on app-icon "chevron-right" at bounding box center [767, 264] width 22 height 15
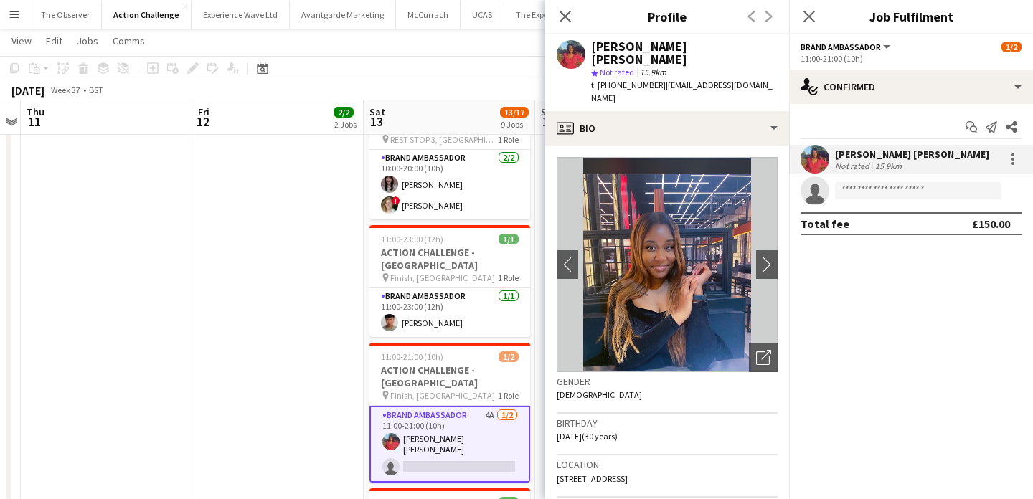
click at [313, 321] on app-date-cell "09:00-18:00 (9h) 1/1 ACTION CHALLENGE - [GEOGRAPHIC_DATA] pin FINISH, [PERSON_N…" at bounding box center [278, 117] width 172 height 1264
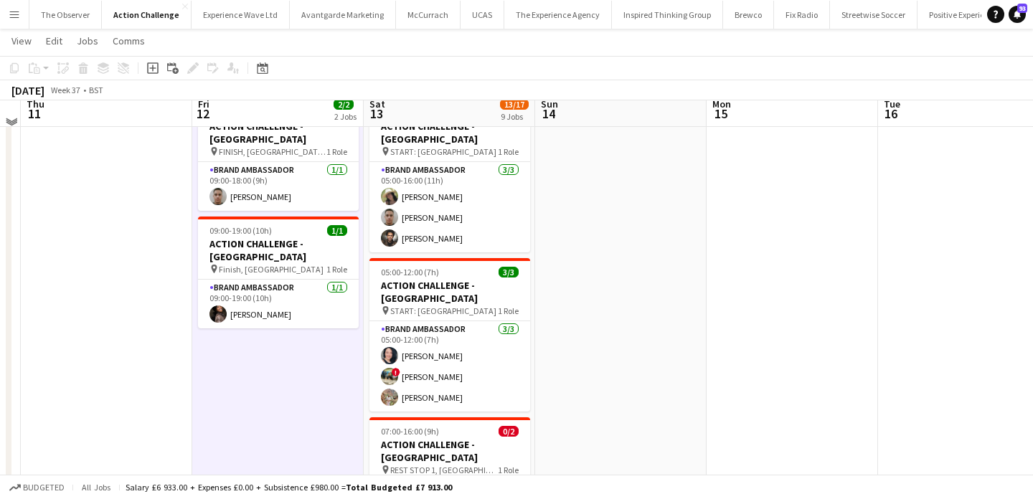
scroll to position [0, 0]
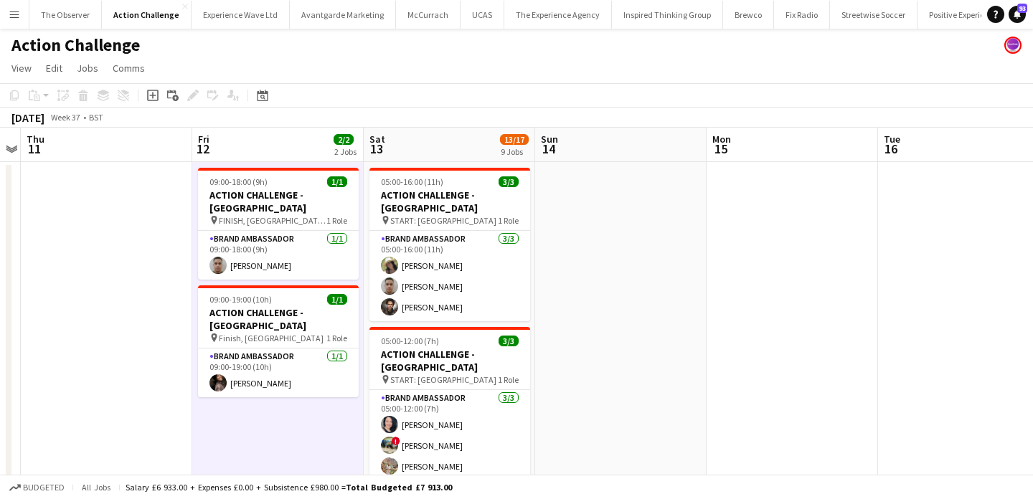
click at [9, 9] on app-icon "Menu" at bounding box center [14, 14] width 11 height 11
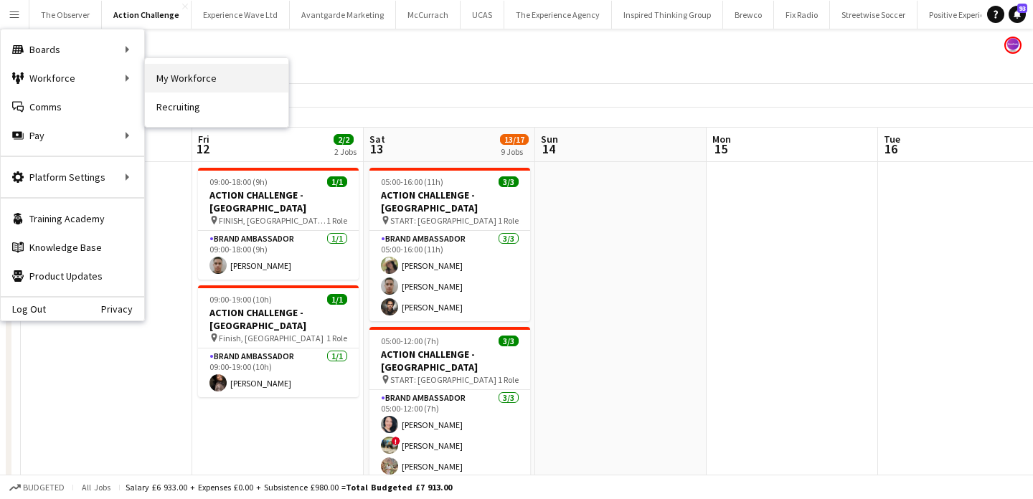
click at [172, 80] on link "My Workforce" at bounding box center [217, 78] width 144 height 29
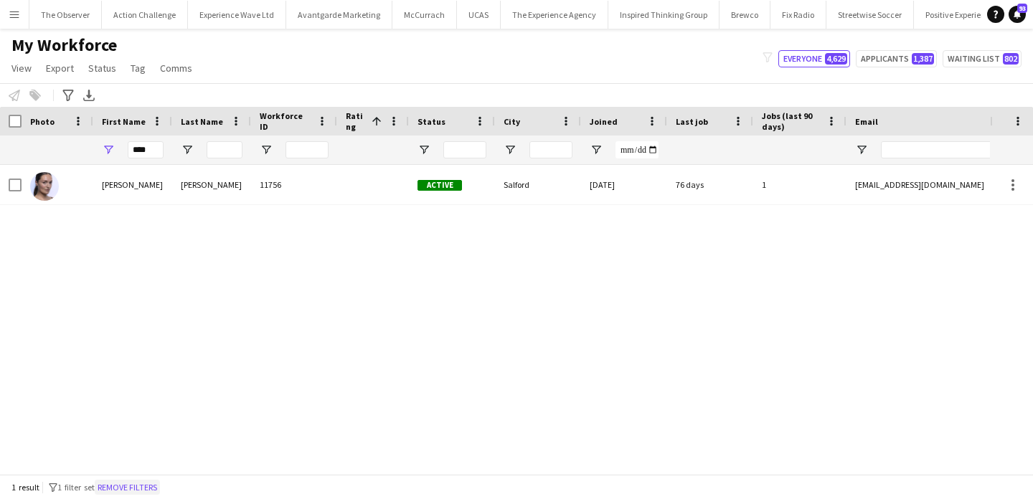
click at [160, 488] on button "Remove filters" at bounding box center [127, 488] width 65 height 16
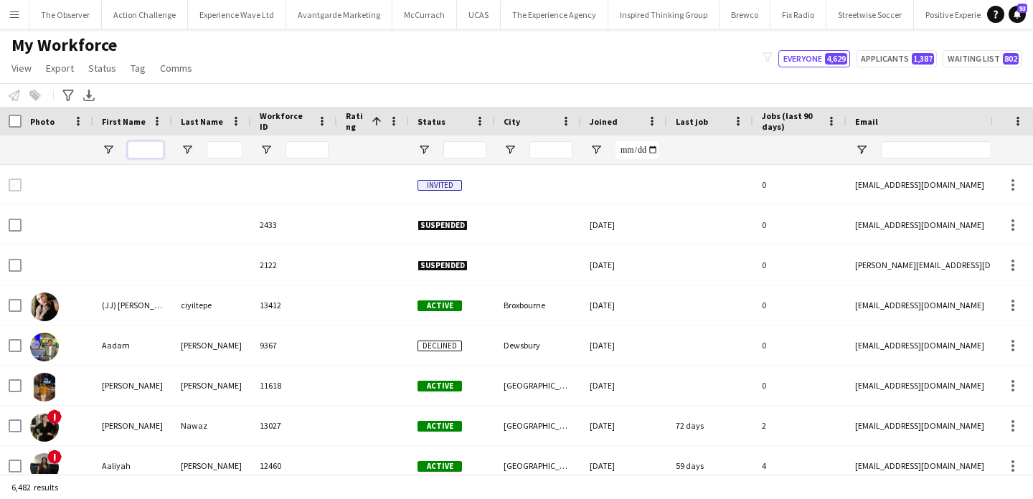
click at [142, 152] on input "First Name Filter Input" at bounding box center [146, 149] width 36 height 17
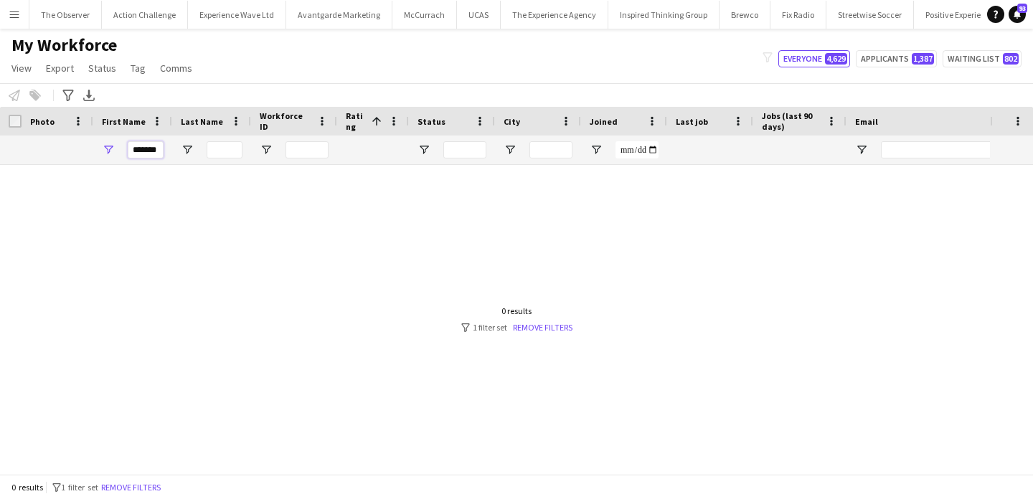
click at [138, 151] on input "*******" at bounding box center [146, 149] width 36 height 17
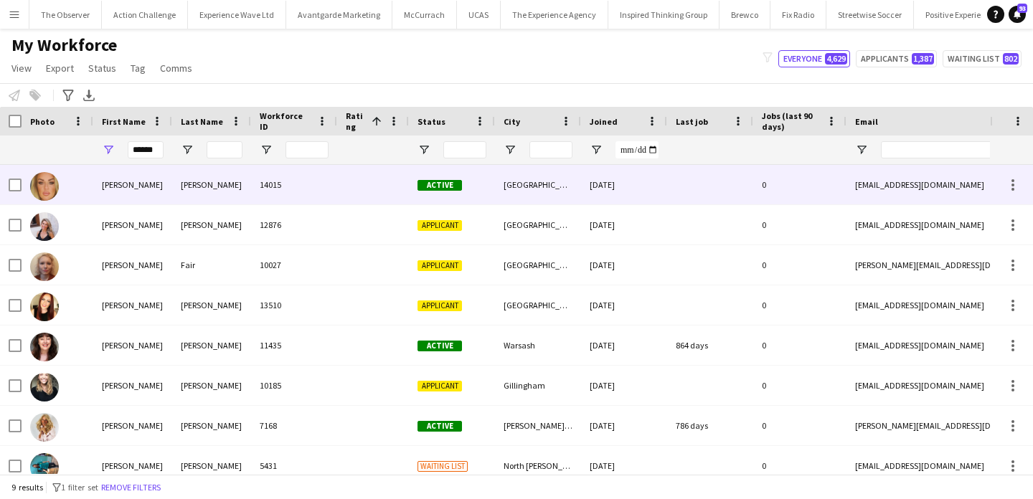
click at [217, 184] on div "[PERSON_NAME]" at bounding box center [211, 184] width 79 height 39
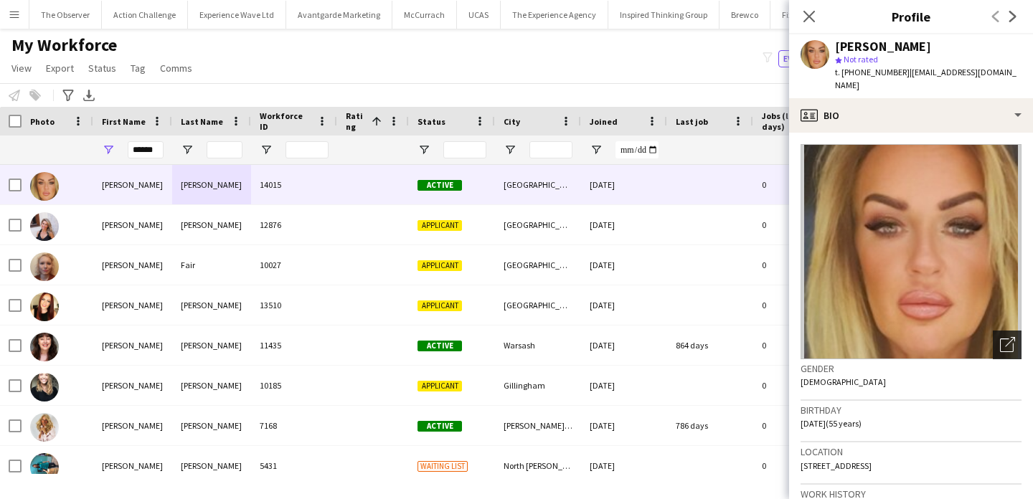
click at [999, 339] on div "Open photos pop-in" at bounding box center [1007, 345] width 29 height 29
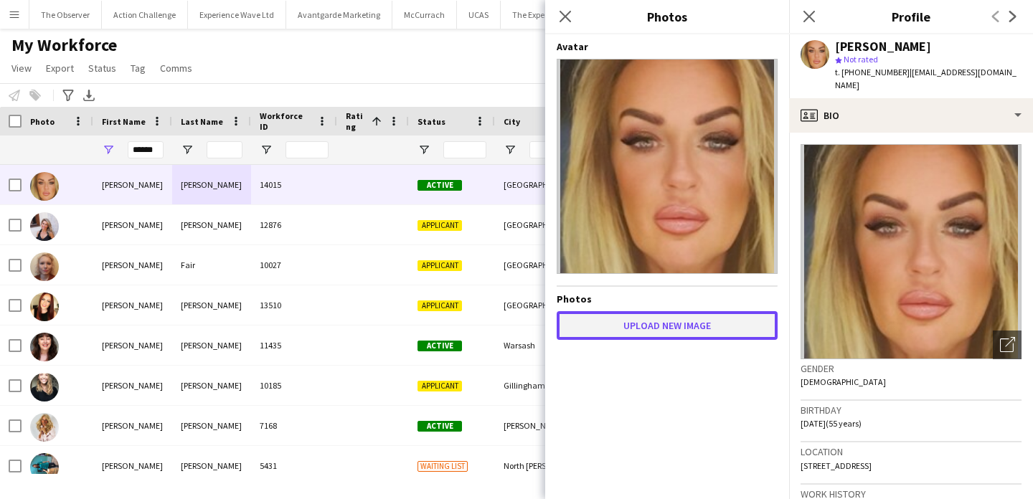
click at [643, 316] on button "Upload new image" at bounding box center [667, 325] width 221 height 29
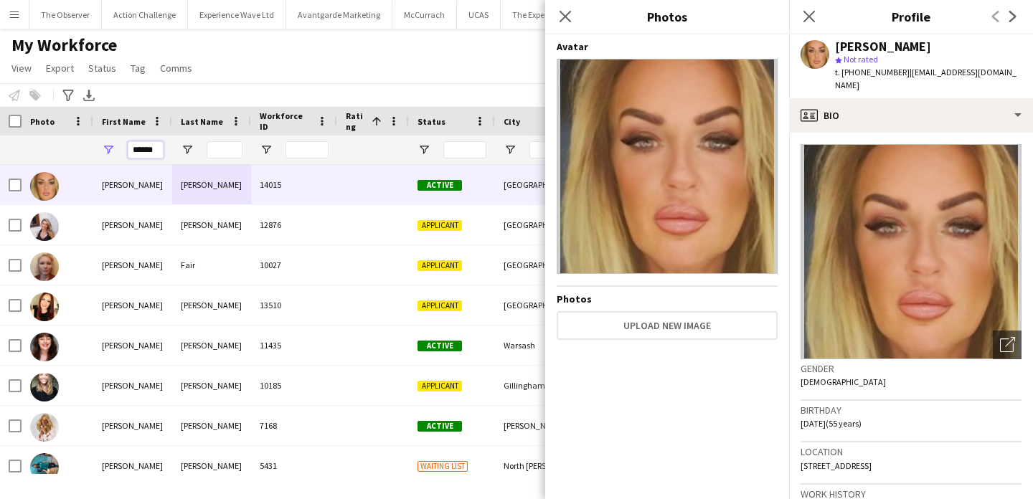
click at [148, 146] on input "******" at bounding box center [146, 149] width 36 height 17
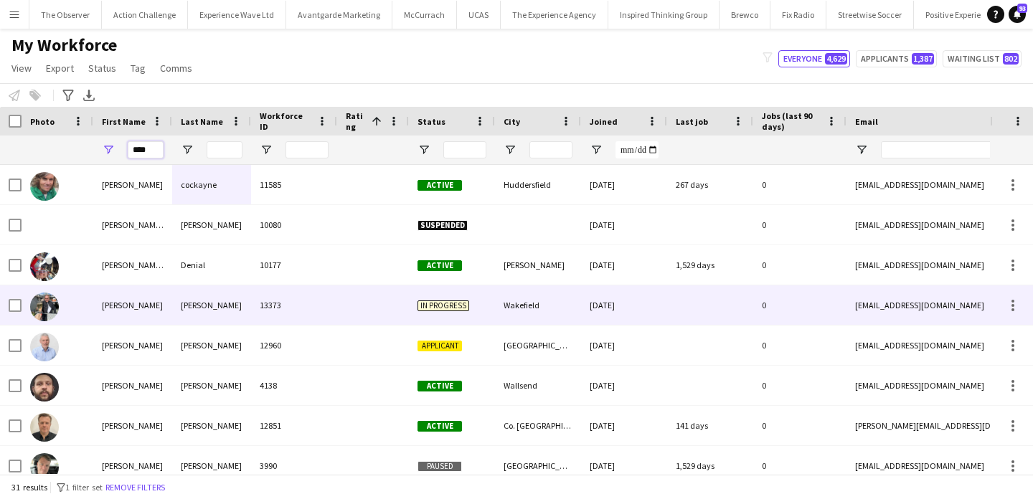
scroll to position [24, 0]
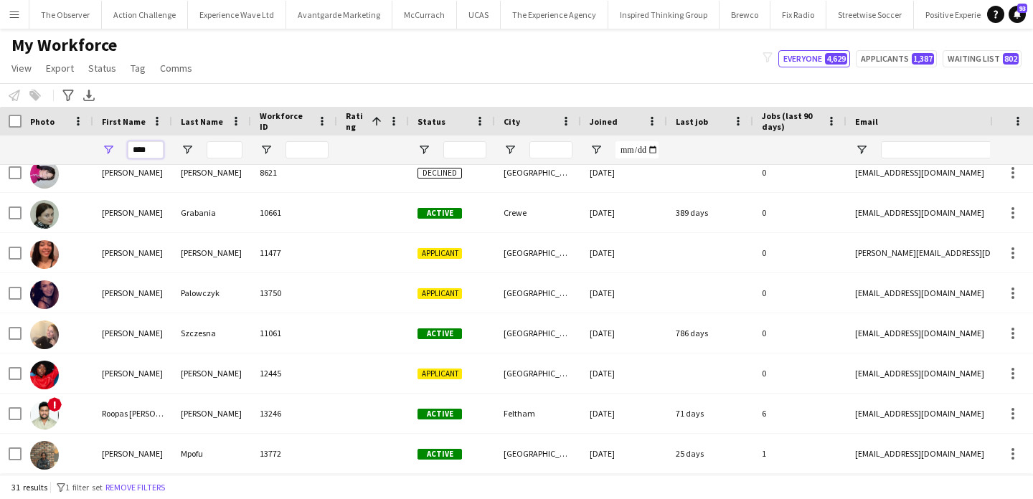
type input "****"
click at [225, 158] on input "Last Name Filter Input" at bounding box center [225, 149] width 36 height 17
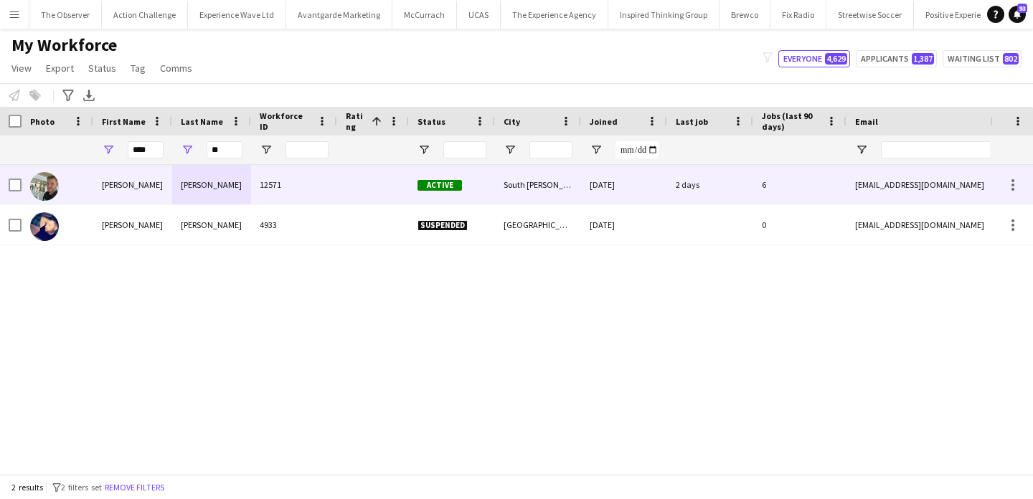
click at [226, 201] on div "McDonald" at bounding box center [211, 184] width 79 height 39
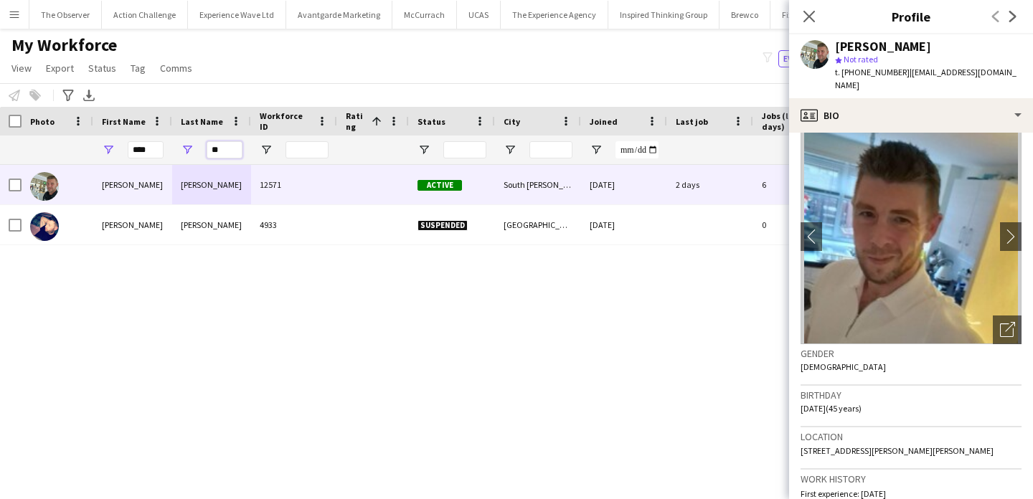
click at [227, 151] on input "**" at bounding box center [225, 149] width 36 height 17
type input "*"
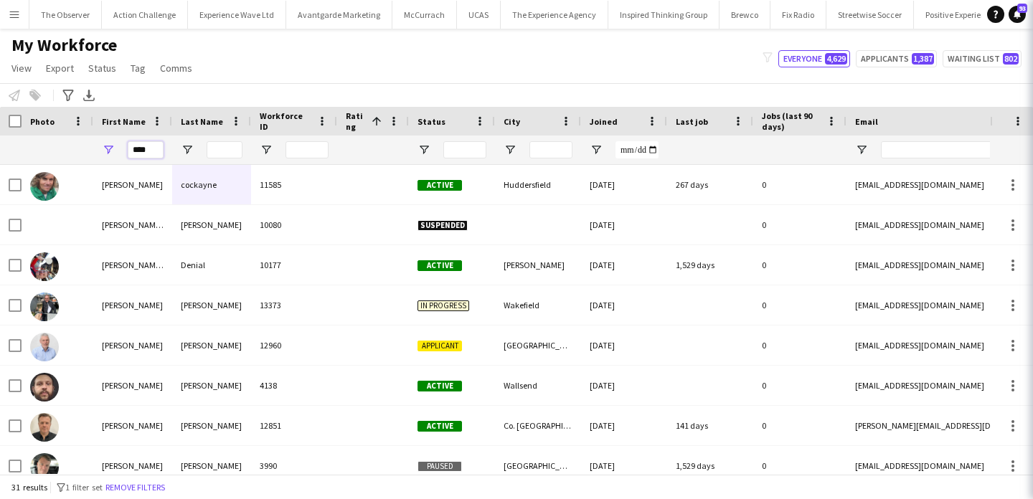
click at [146, 157] on input "****" at bounding box center [146, 149] width 36 height 17
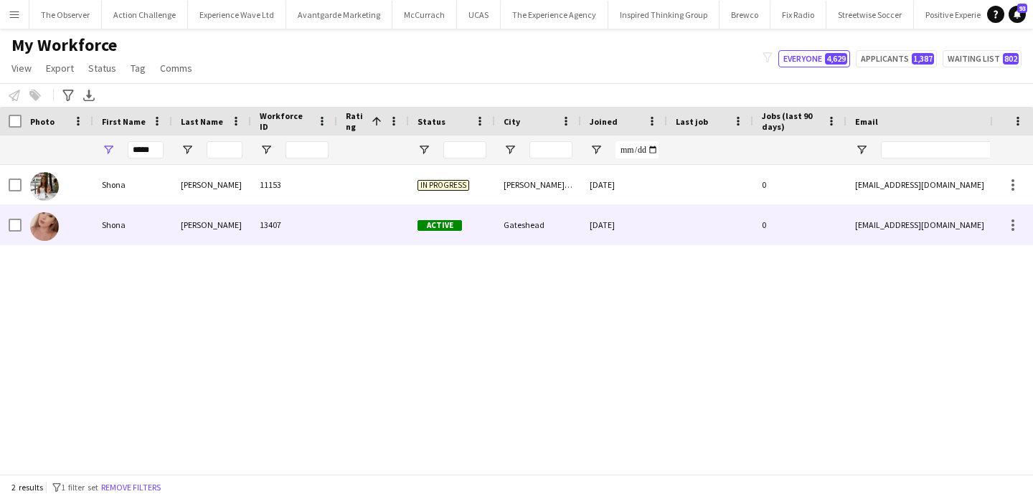
click at [248, 232] on div "[PERSON_NAME]" at bounding box center [211, 224] width 79 height 39
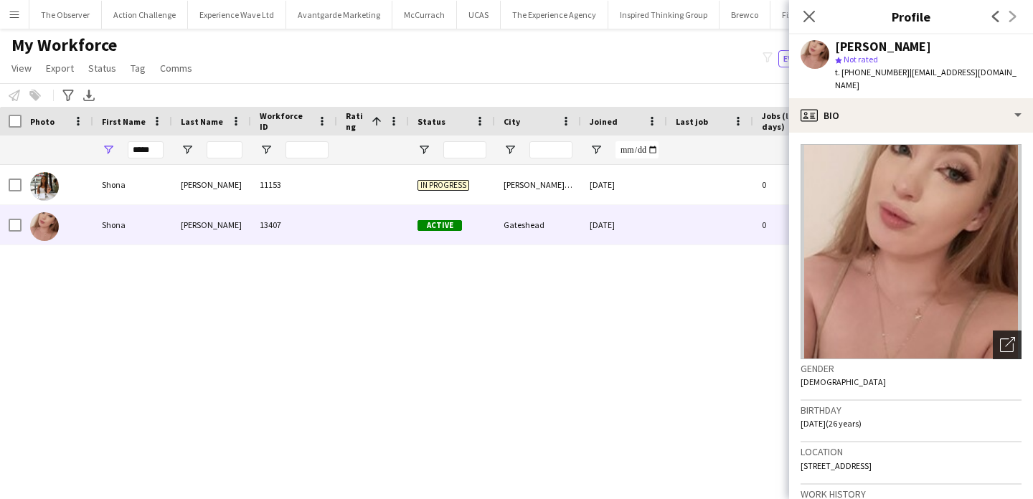
click at [1013, 337] on icon at bounding box center [1010, 342] width 10 height 10
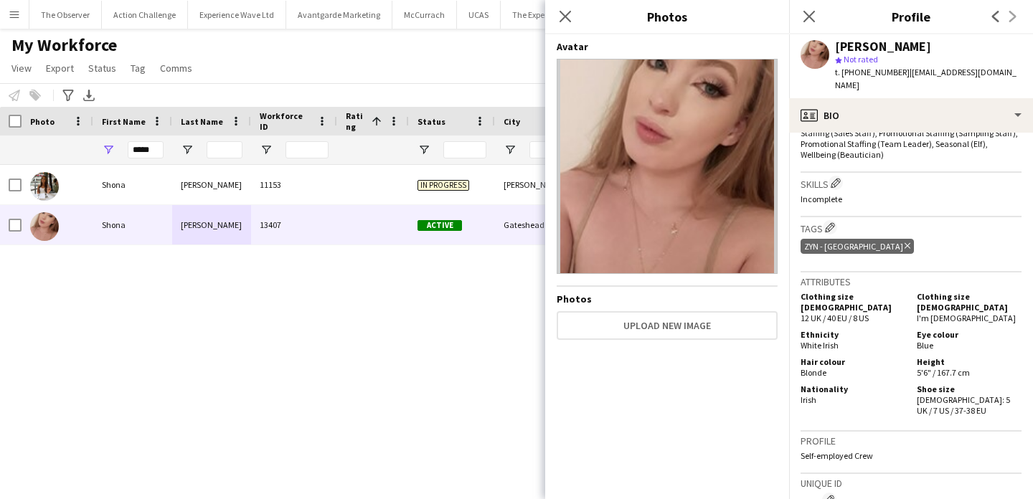
scroll to position [875, 0]
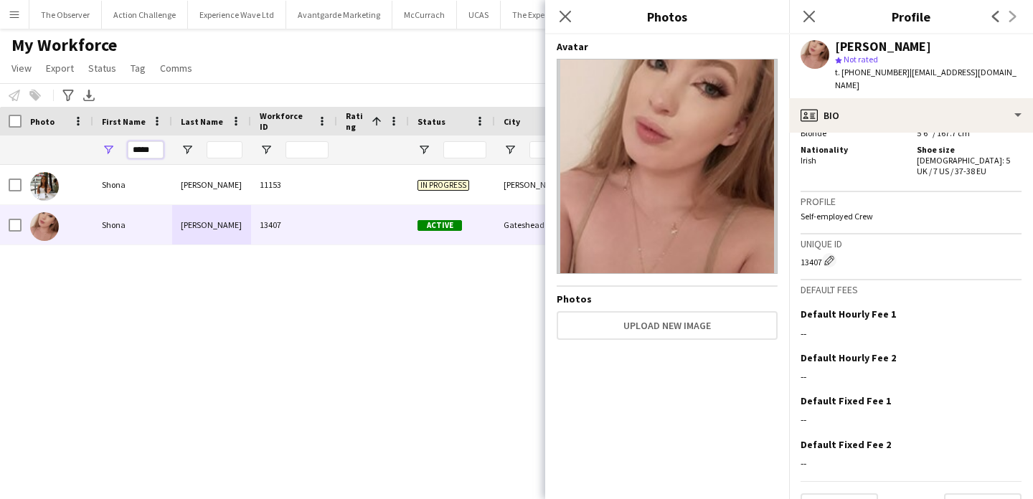
click at [146, 148] on input "*****" at bounding box center [146, 149] width 36 height 17
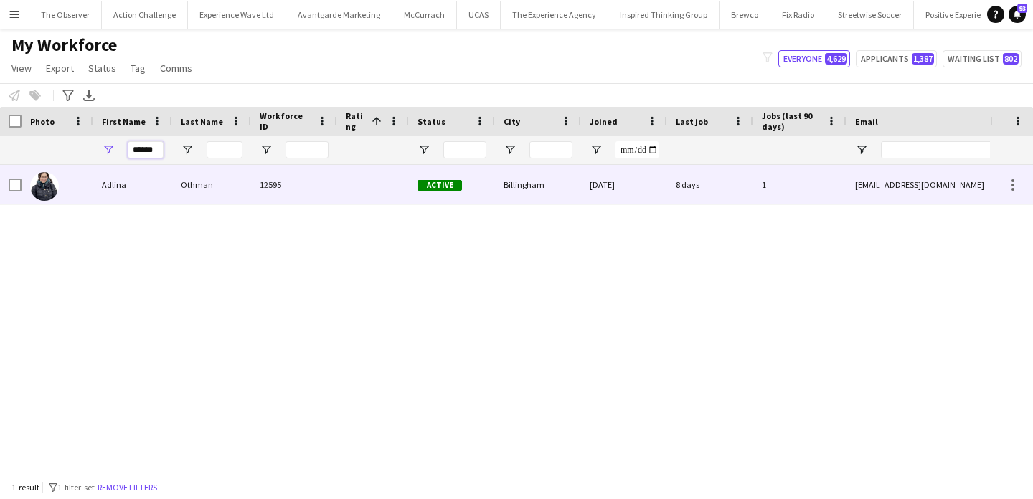
type input "******"
click at [164, 178] on div "Adlina" at bounding box center [132, 184] width 79 height 39
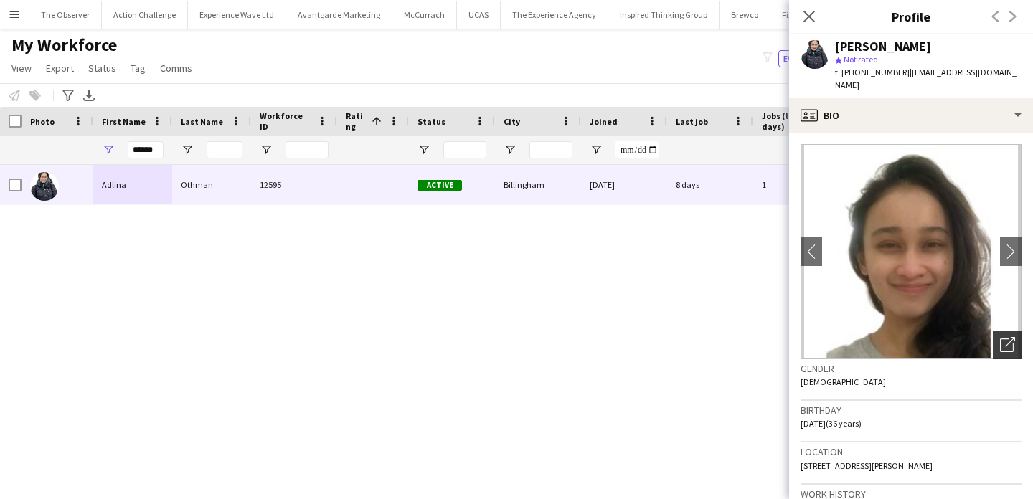
click at [1008, 337] on icon "Open photos pop-in" at bounding box center [1007, 344] width 15 height 15
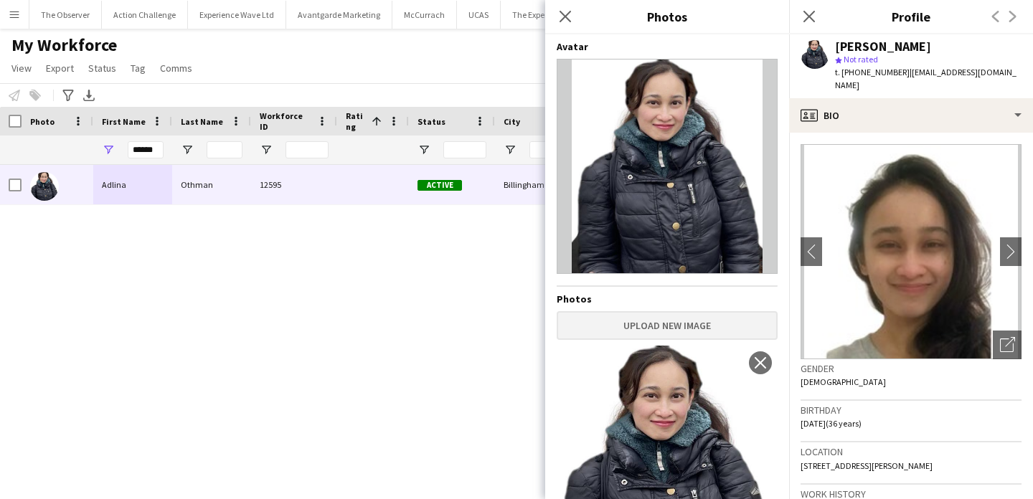
scroll to position [126, 0]
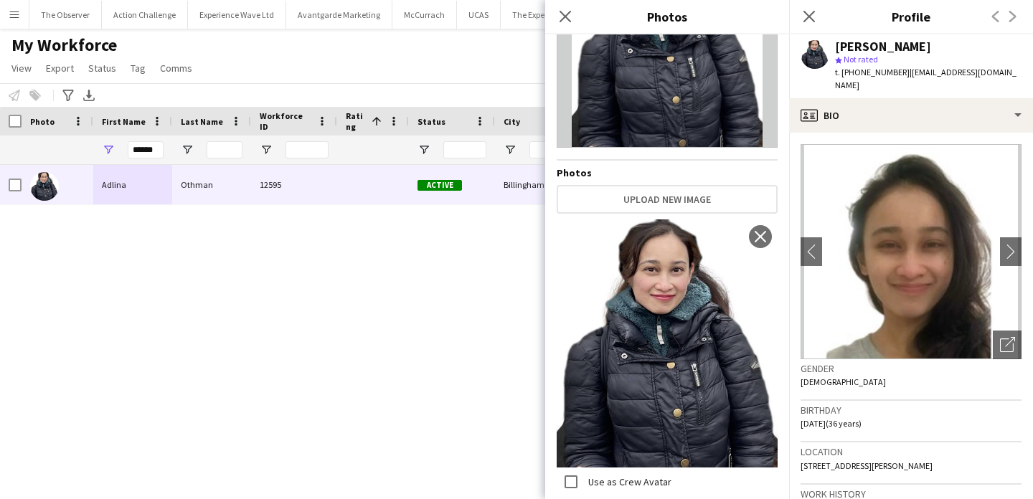
click at [461, 213] on div "Adlina Othman 12595 Active Billingham 28-08-2024 8 days 1 hello.aliaao@hotmail.…" at bounding box center [495, 319] width 990 height 309
click at [14, 15] on app-icon "Menu" at bounding box center [14, 14] width 11 height 11
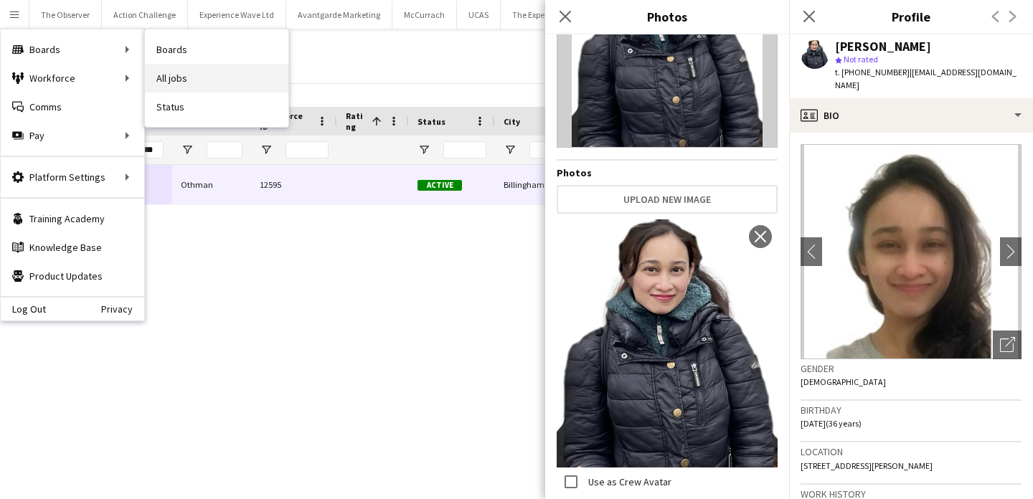
click at [202, 79] on link "All jobs" at bounding box center [217, 78] width 144 height 29
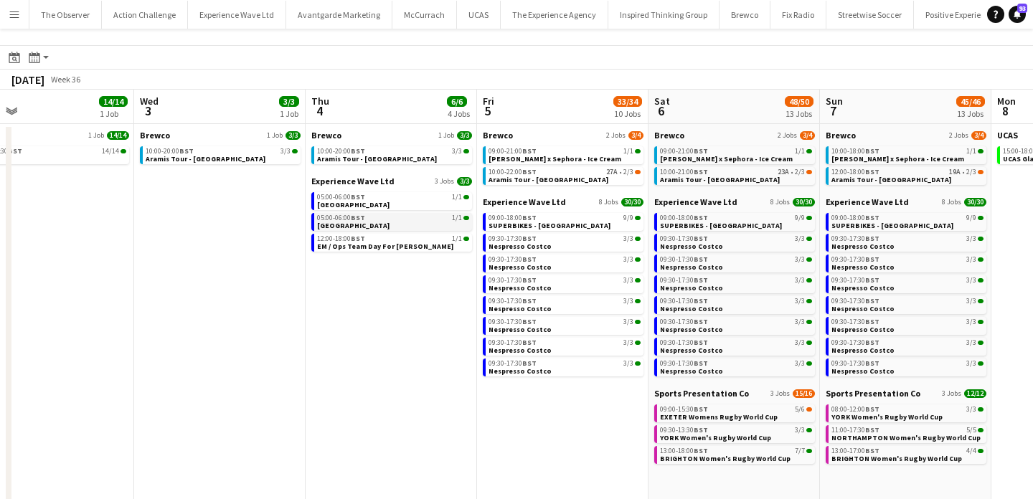
scroll to position [0, 554]
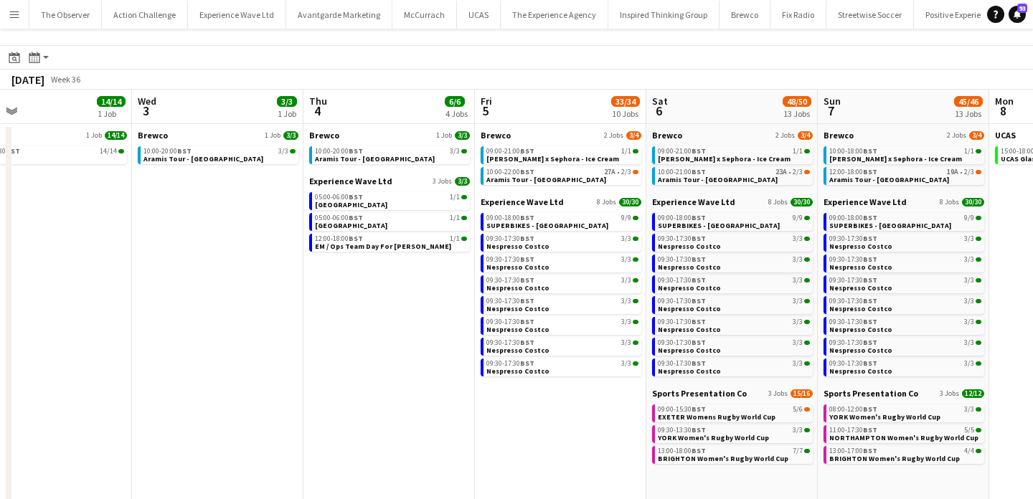
click at [11, 19] on app-icon "Menu" at bounding box center [14, 14] width 11 height 11
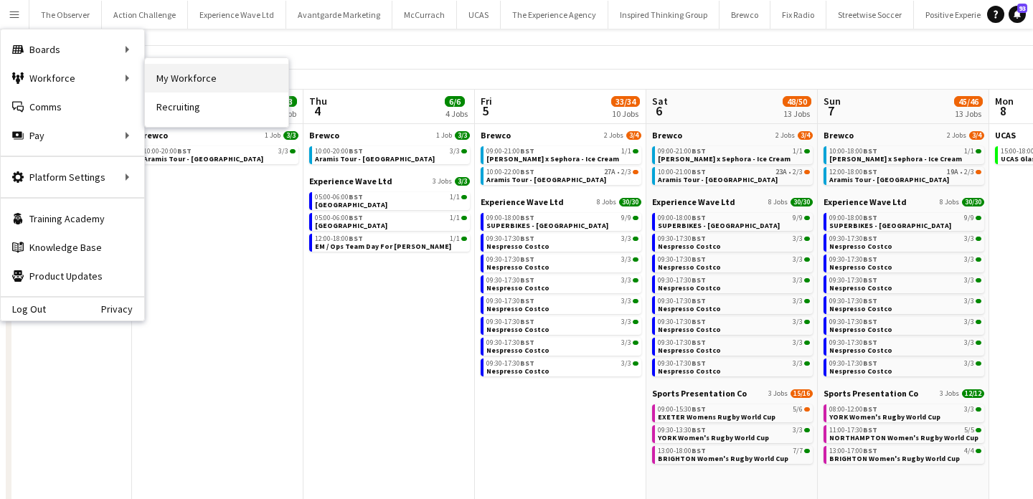
click at [177, 91] on link "My Workforce" at bounding box center [217, 78] width 144 height 29
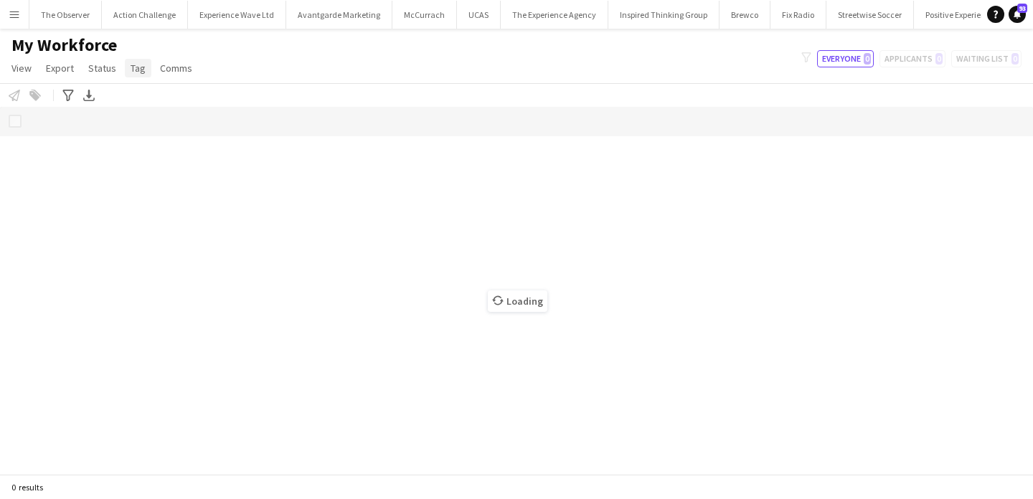
click at [131, 63] on span "Tag" at bounding box center [138, 68] width 15 height 13
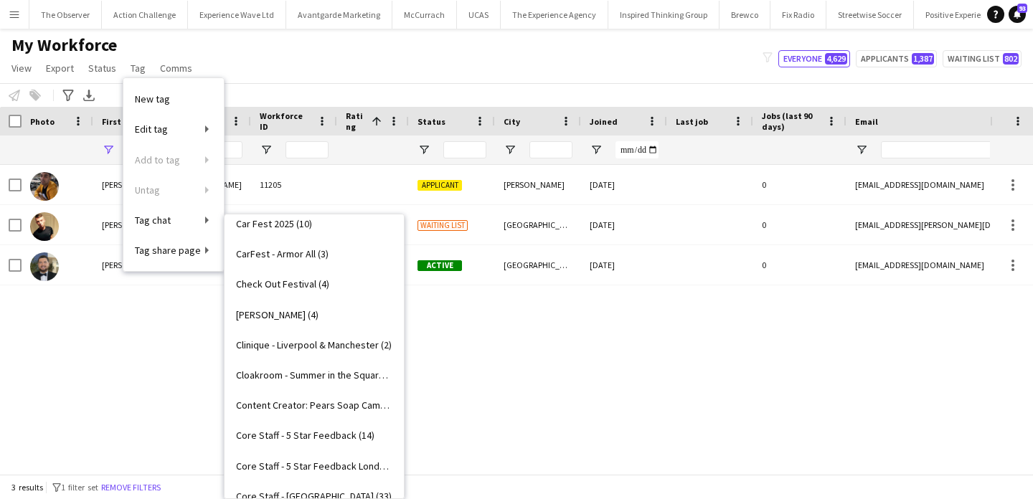
scroll to position [471, 0]
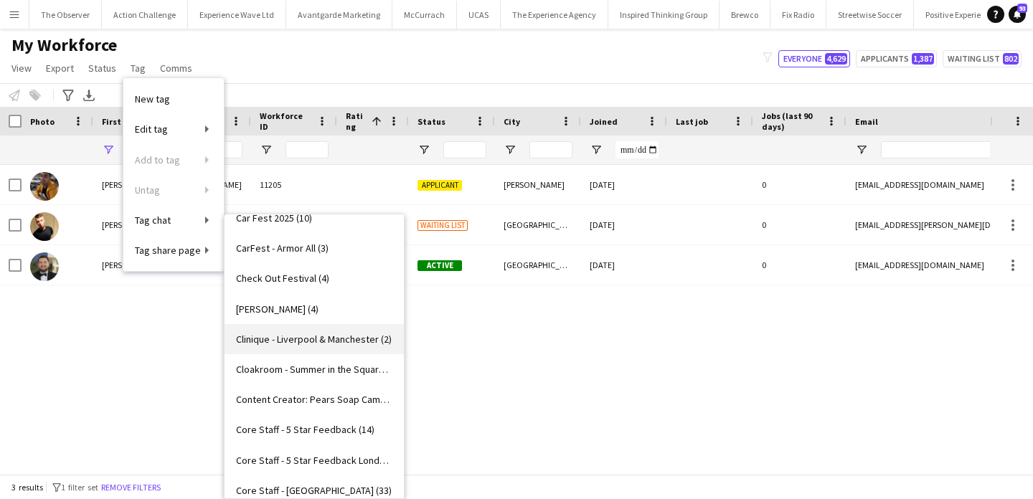
click at [323, 339] on span "Clinique - Liverpool & Manchester (2)" at bounding box center [314, 339] width 156 height 13
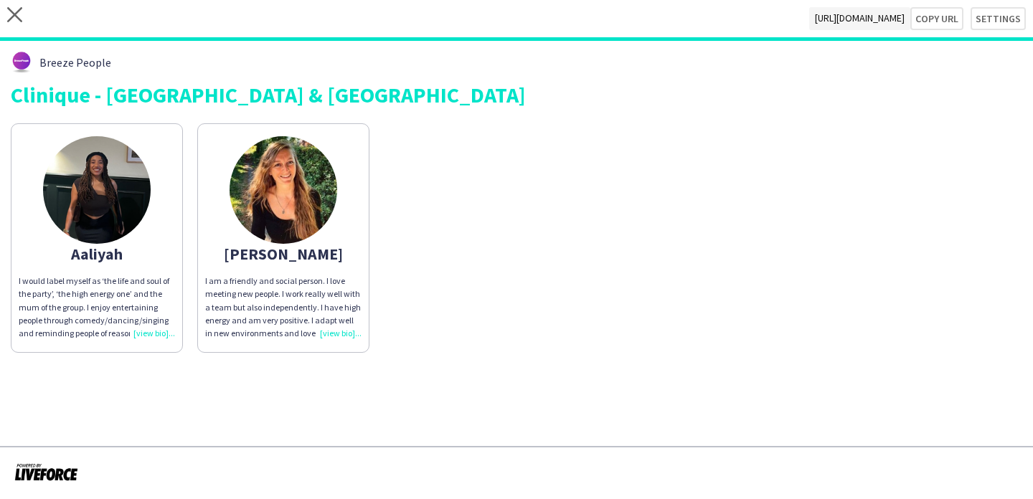
click at [309, 199] on img at bounding box center [284, 190] width 108 height 108
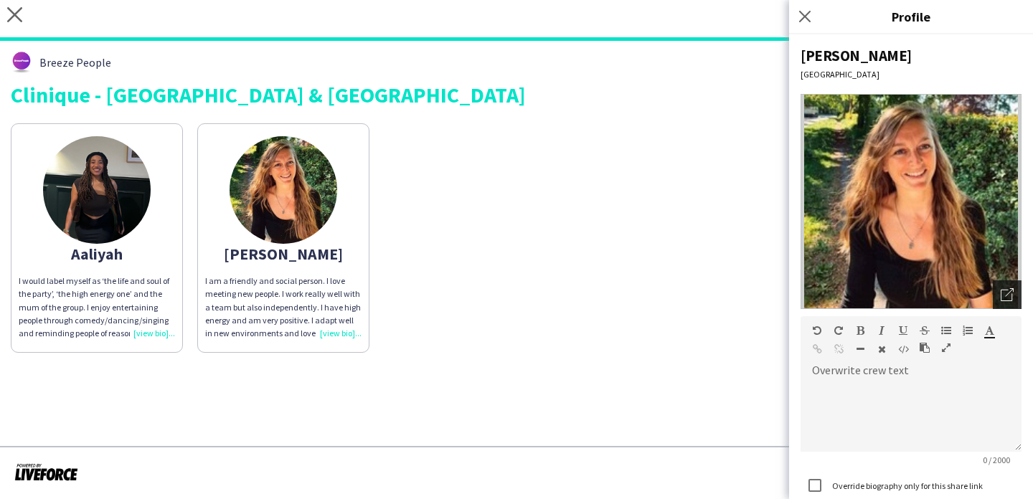
click at [1010, 299] on icon "Open photos pop-in" at bounding box center [1007, 294] width 13 height 13
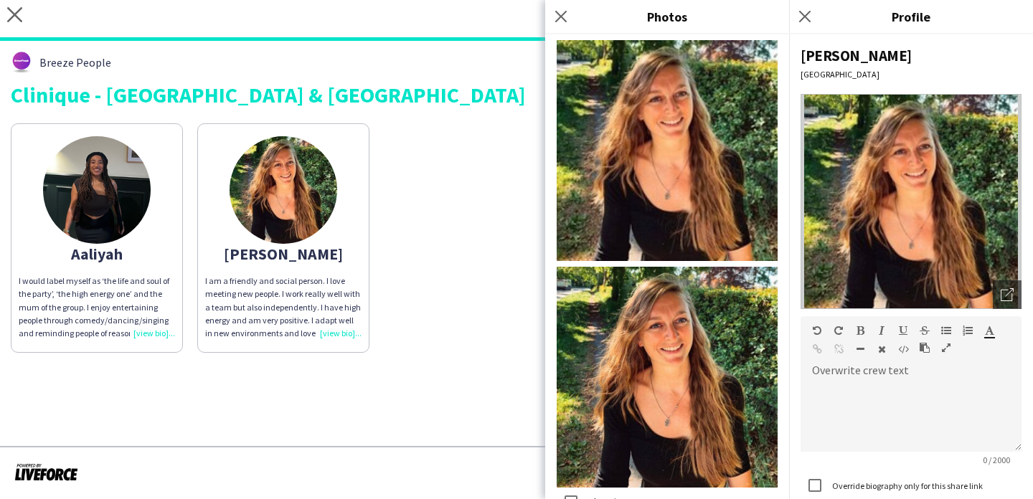
scroll to position [77, 0]
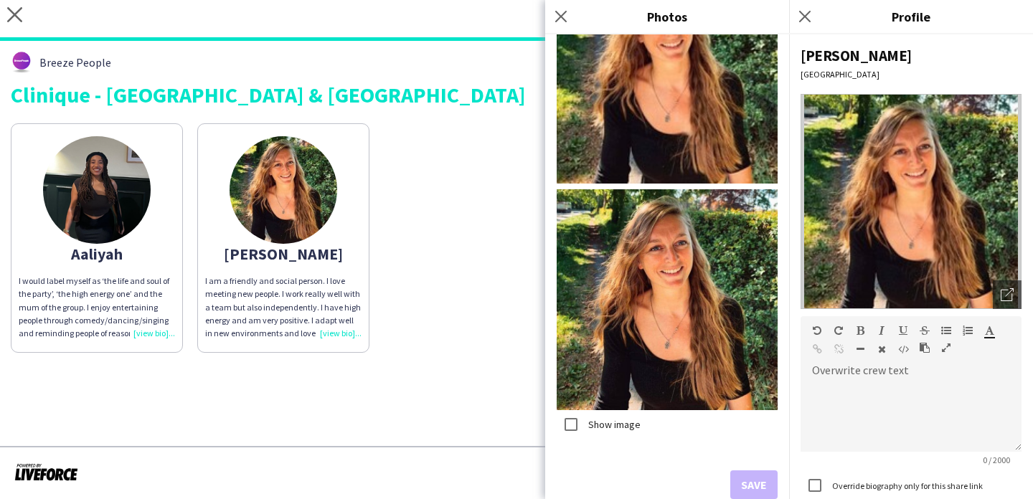
click at [131, 225] on img at bounding box center [97, 190] width 108 height 108
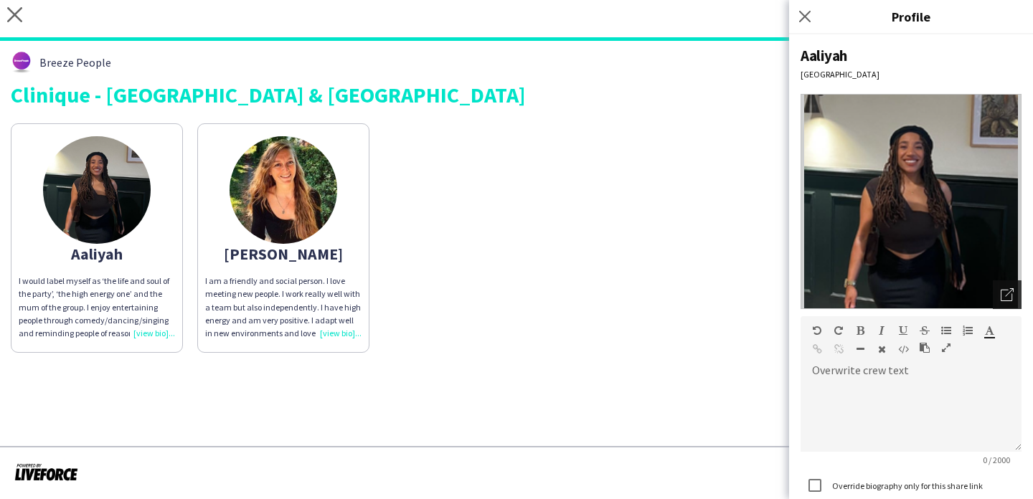
click at [1003, 292] on icon "Open photos pop-in" at bounding box center [1007, 294] width 13 height 13
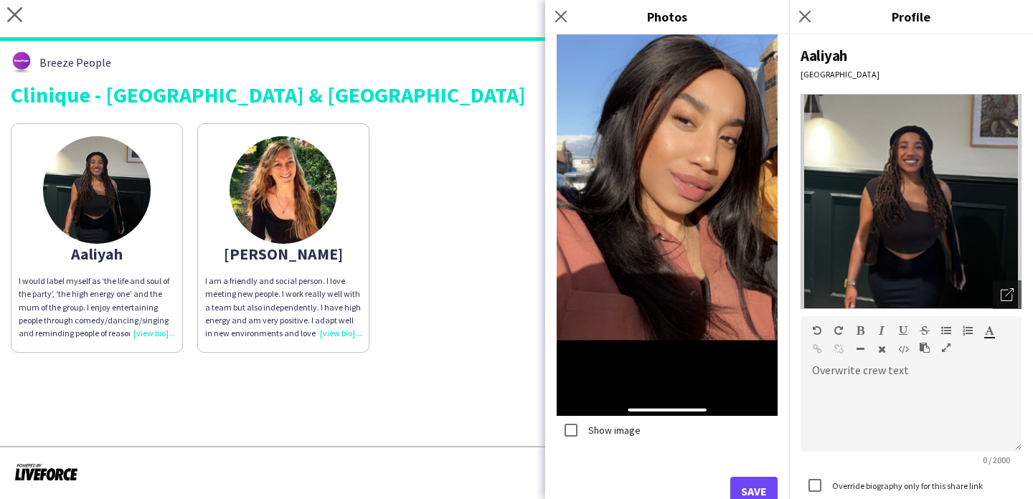
scroll to position [2730, 0]
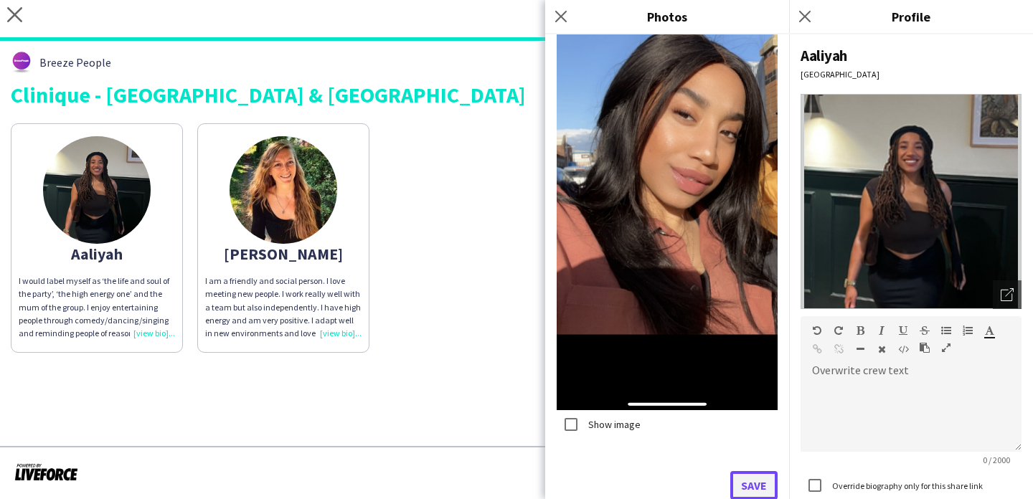
click at [747, 488] on button "Save" at bounding box center [754, 485] width 47 height 29
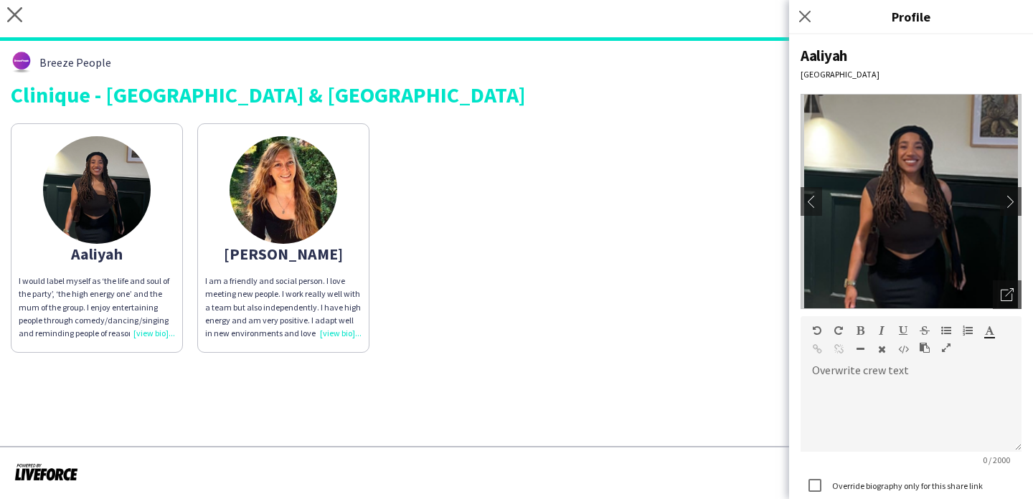
click at [466, 263] on div "Aaliyah I would label myself as ‘the life and soul of the party’, ‘the high ene…" at bounding box center [517, 234] width 1012 height 237
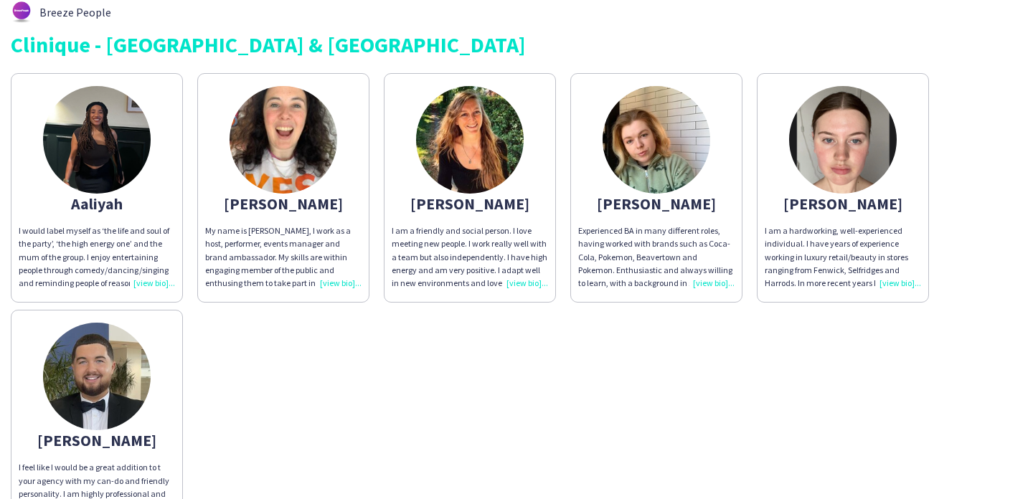
scroll to position [4, 0]
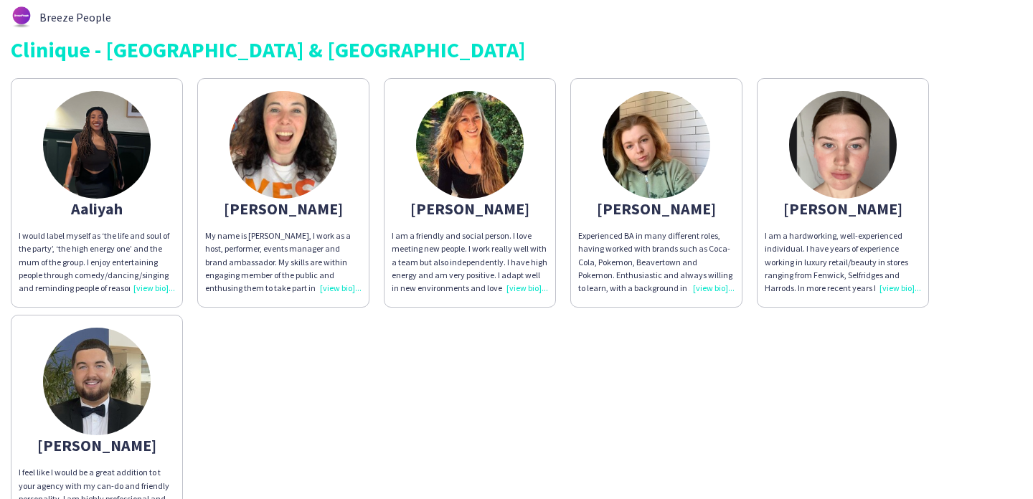
click at [443, 210] on div "[PERSON_NAME]" at bounding box center [470, 208] width 156 height 13
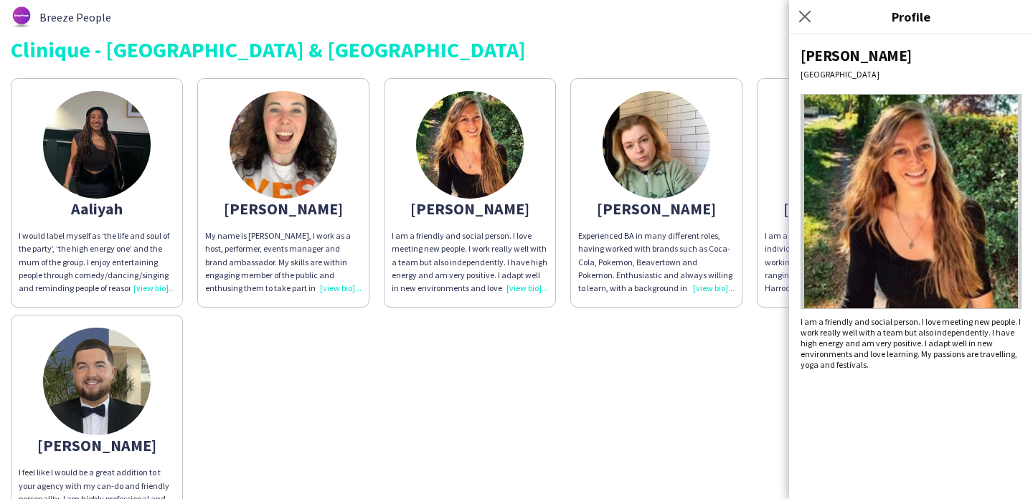
click at [976, 324] on div "I am a friendly and social person. I love meeting new people. I work really wel…" at bounding box center [911, 343] width 221 height 54
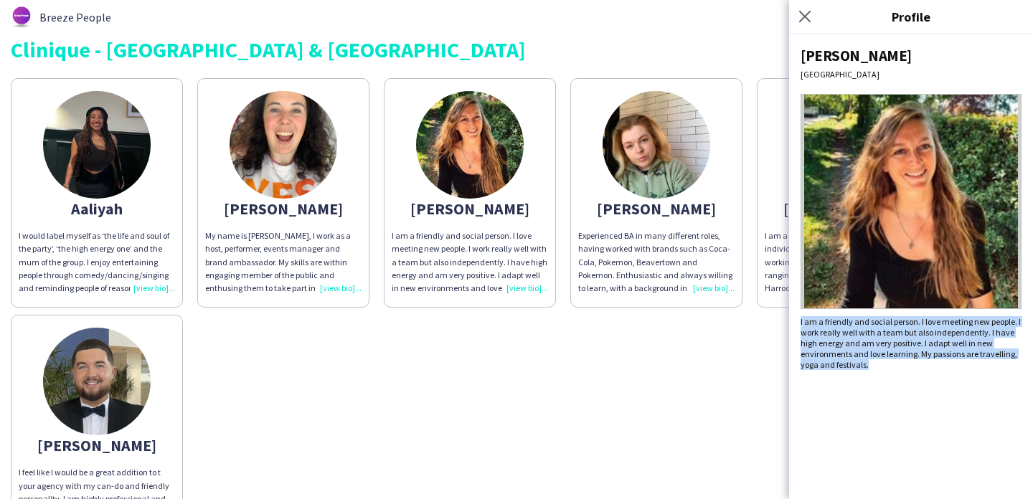
click at [976, 324] on div "I am a friendly and social person. I love meeting new people. I work really wel…" at bounding box center [911, 343] width 221 height 54
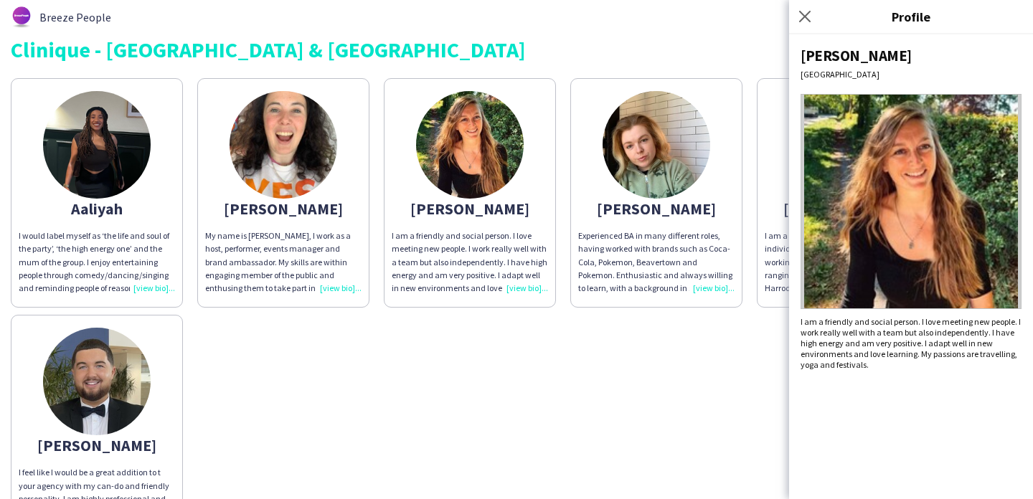
click at [703, 215] on app-share-pages-crew-card "[PERSON_NAME] Experienced BA in many different roles, having worked with brands…" at bounding box center [656, 193] width 172 height 230
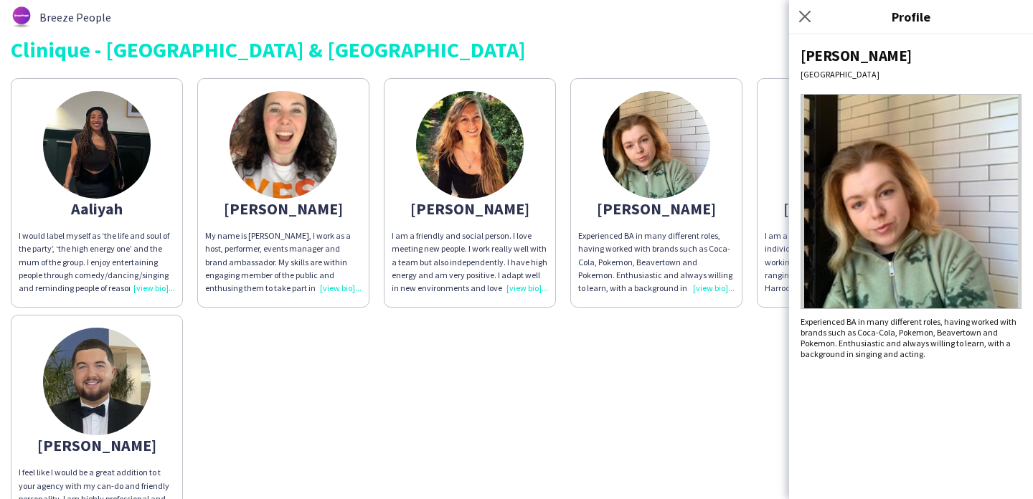
click at [770, 224] on app-share-pages-crew-card "[PERSON_NAME] I am a hardworking, well-experienced individual. I have years of …" at bounding box center [843, 193] width 172 height 230
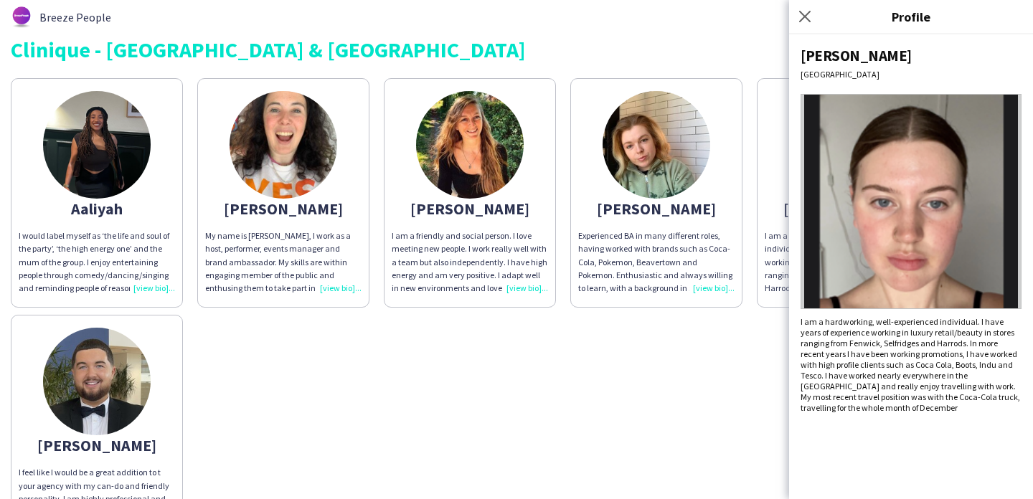
click at [677, 383] on div "[PERSON_NAME] I would label myself as ‘the life and soul of the party’, ‘the hi…" at bounding box center [517, 308] width 1012 height 474
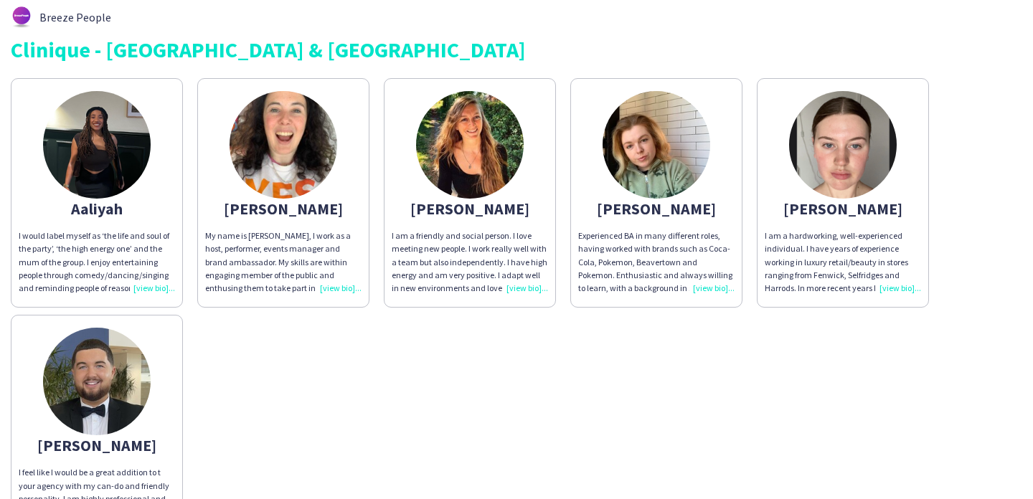
click at [100, 166] on img at bounding box center [97, 145] width 108 height 108
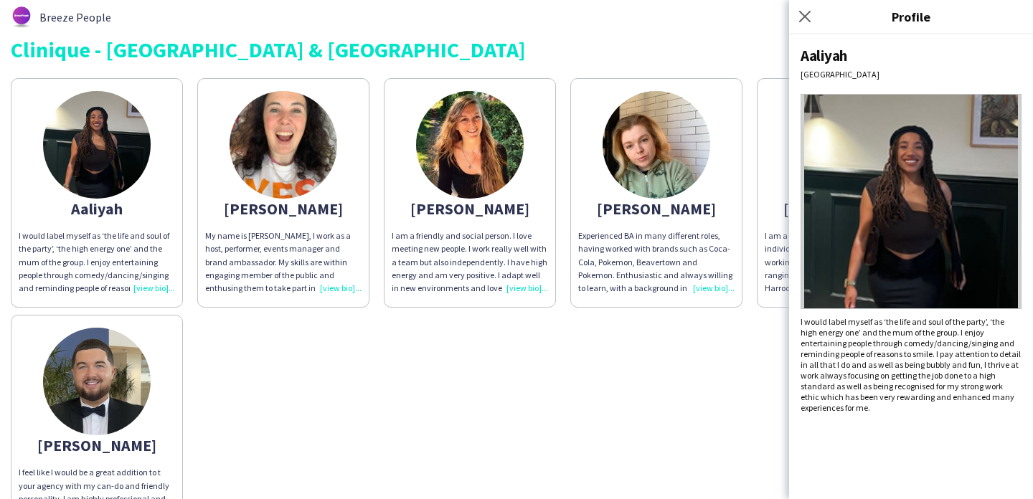
click at [315, 169] on img at bounding box center [284, 145] width 108 height 108
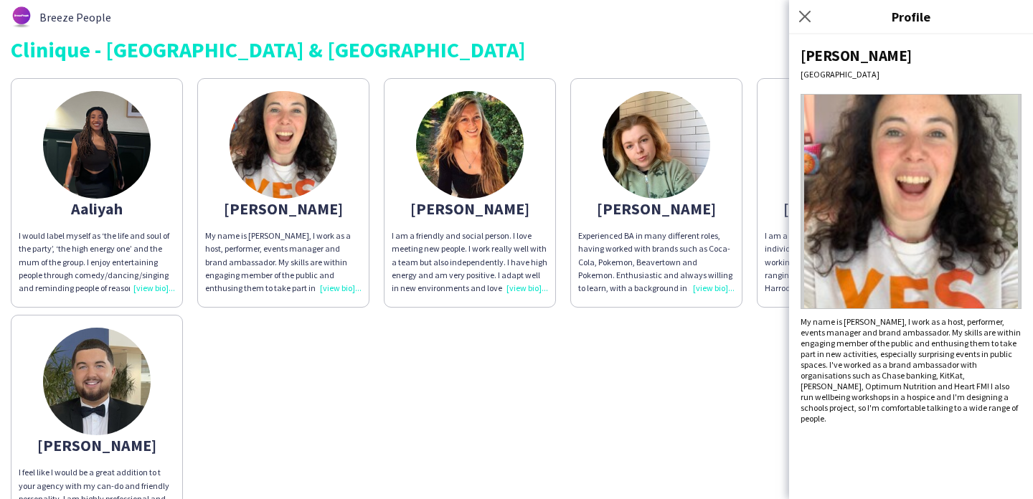
click at [120, 163] on img at bounding box center [97, 145] width 108 height 108
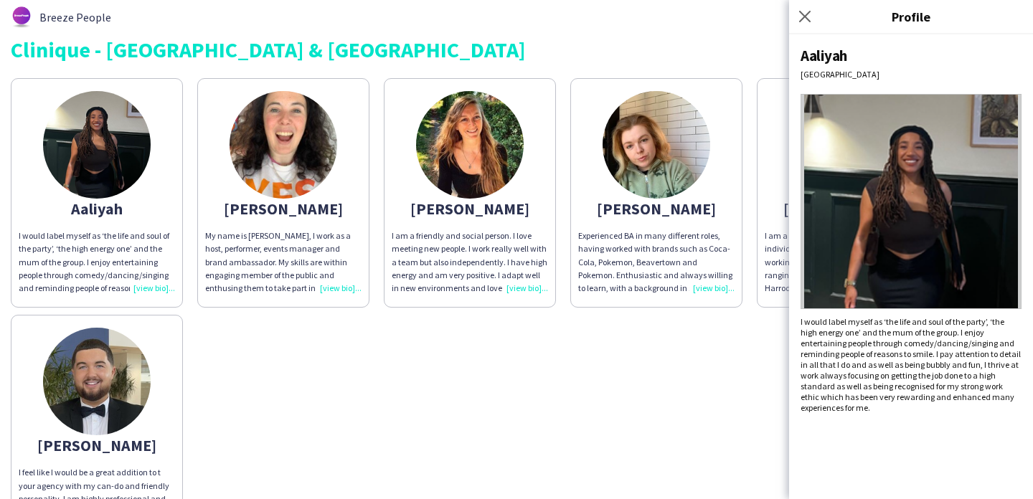
click at [323, 324] on div "[PERSON_NAME] I would label myself as ‘the life and soul of the party’, ‘the hi…" at bounding box center [517, 308] width 1012 height 474
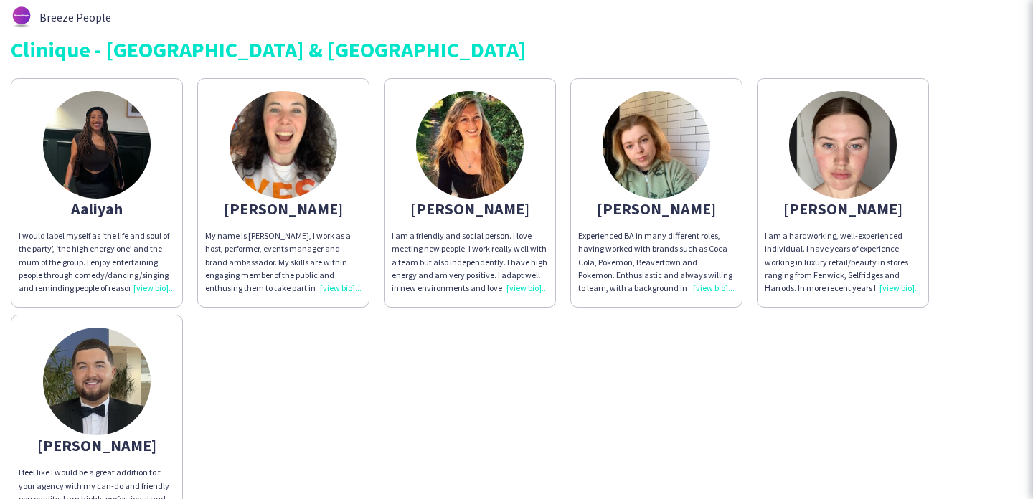
click at [309, 180] on img at bounding box center [284, 145] width 108 height 108
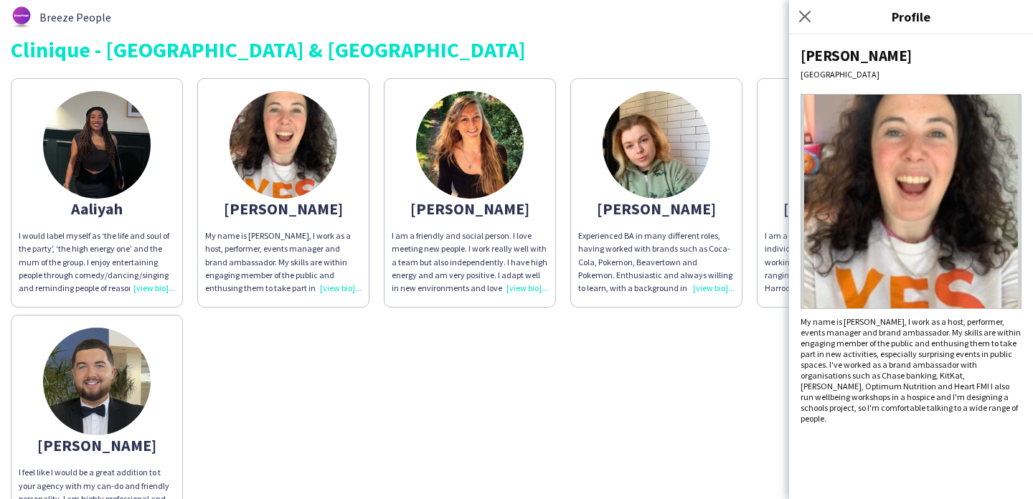
click at [627, 384] on div "[PERSON_NAME] I would label myself as ‘the life and soul of the party’, ‘the hi…" at bounding box center [517, 308] width 1012 height 474
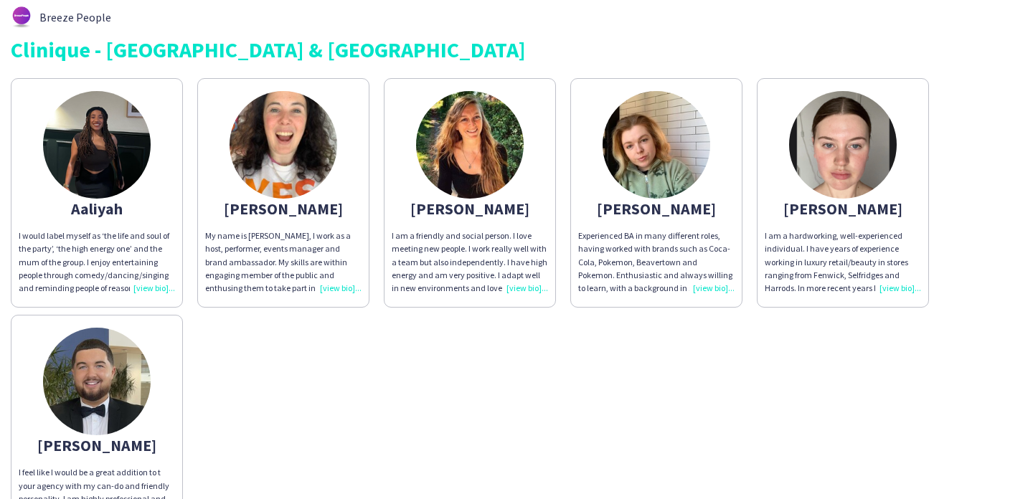
click at [538, 174] on app-share-pages-crew-card "[PERSON_NAME] I am a friendly and social person. I love meeting new people. I w…" at bounding box center [470, 193] width 172 height 230
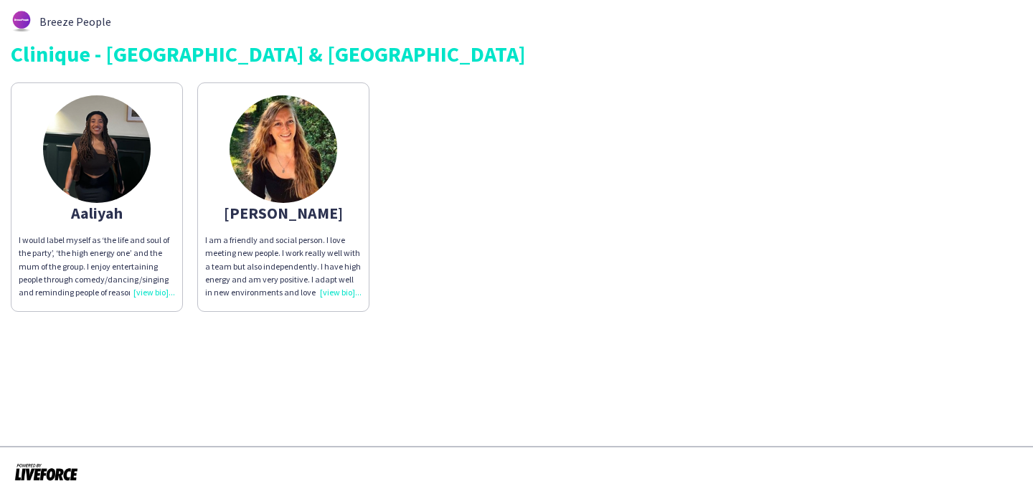
click at [327, 182] on app-share-pages-crew-card "[PERSON_NAME] I am a friendly and social person. I love meeting new people. I w…" at bounding box center [283, 198] width 172 height 230
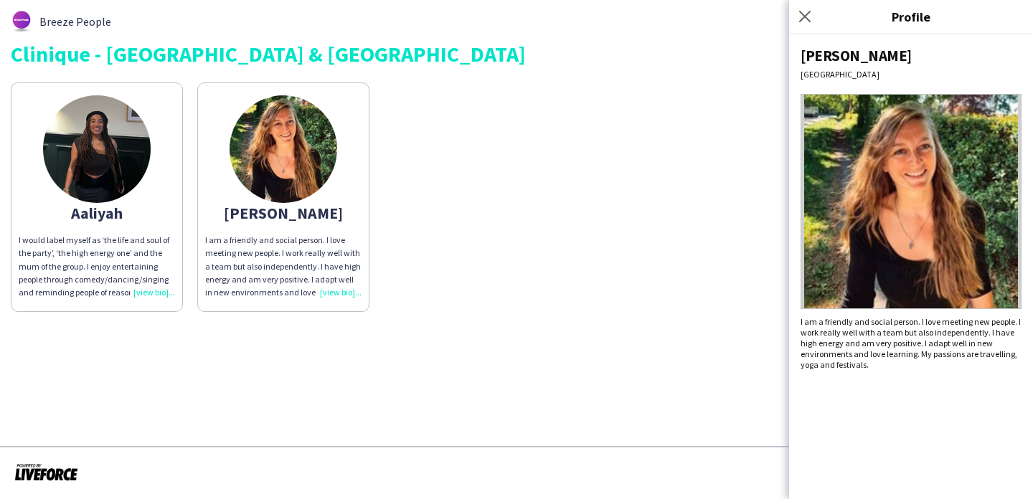
click at [499, 178] on div "[PERSON_NAME] I would label myself as ‘the life and soul of the party’, ‘the hi…" at bounding box center [517, 193] width 1012 height 237
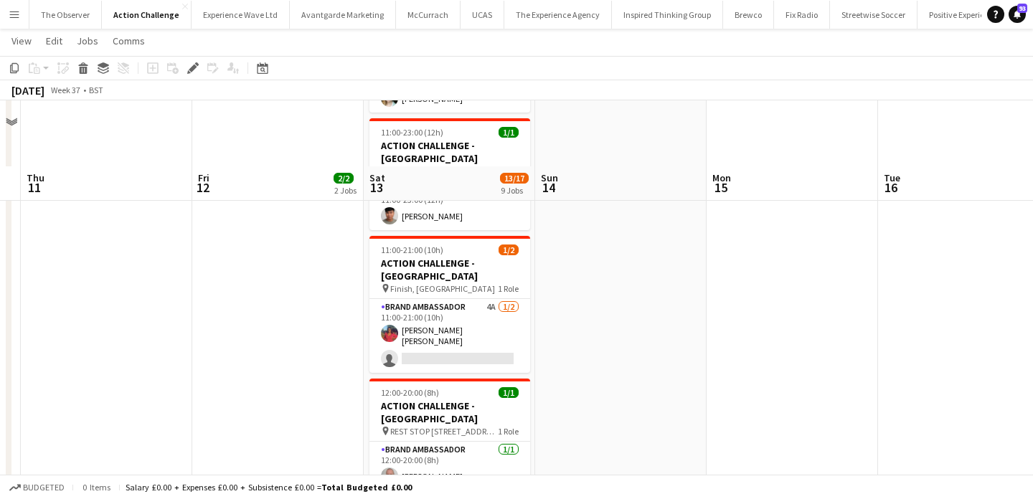
scroll to position [949, 0]
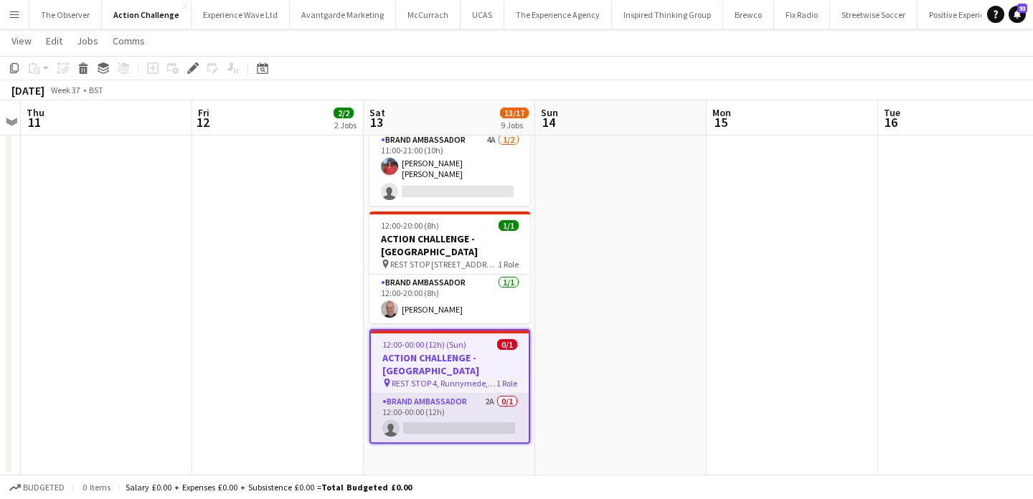
click at [456, 394] on app-card-role "Brand Ambassador 2A 0/1 12:00-00:00 (12h) single-neutral-actions" at bounding box center [450, 418] width 158 height 49
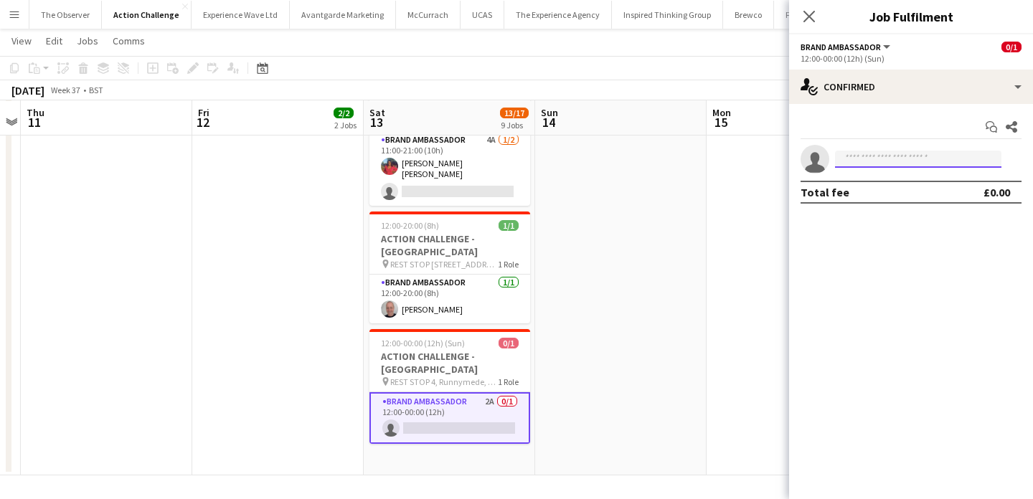
click at [875, 152] on input at bounding box center [918, 159] width 166 height 17
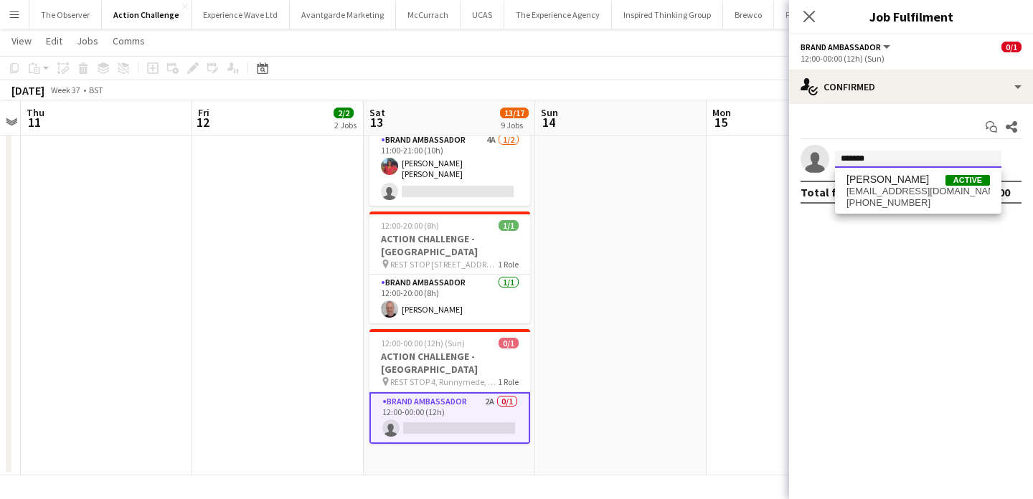
type input "*******"
click at [898, 213] on div "[PERSON_NAME] Active [EMAIL_ADDRESS][DOMAIN_NAME] [PHONE_NUMBER]" at bounding box center [918, 191] width 166 height 46
click at [898, 186] on span "[EMAIL_ADDRESS][DOMAIN_NAME]" at bounding box center [919, 191] width 144 height 11
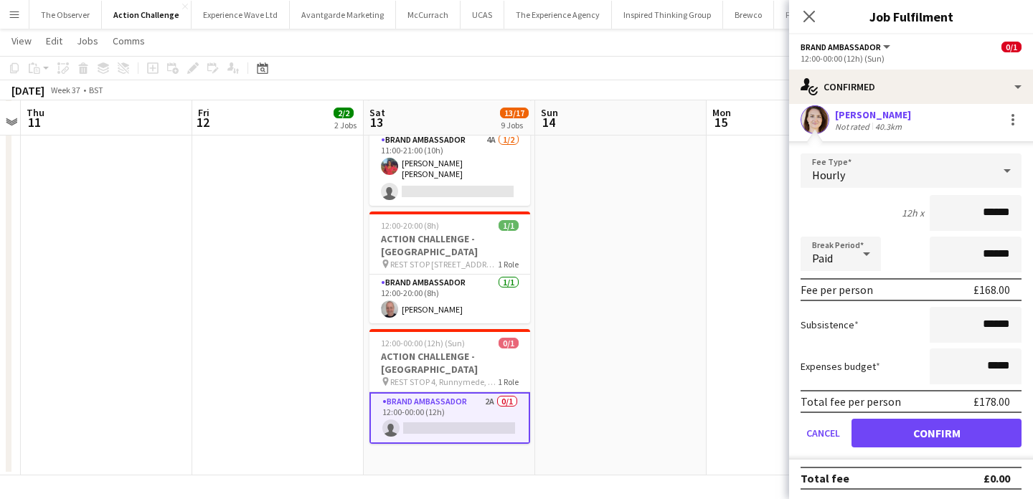
scroll to position [41, 0]
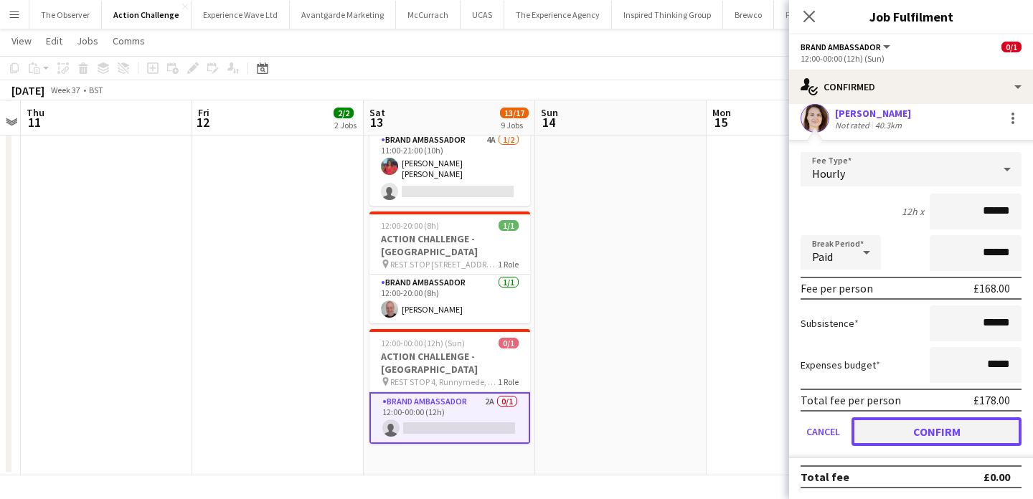
click at [931, 430] on button "Confirm" at bounding box center [937, 432] width 170 height 29
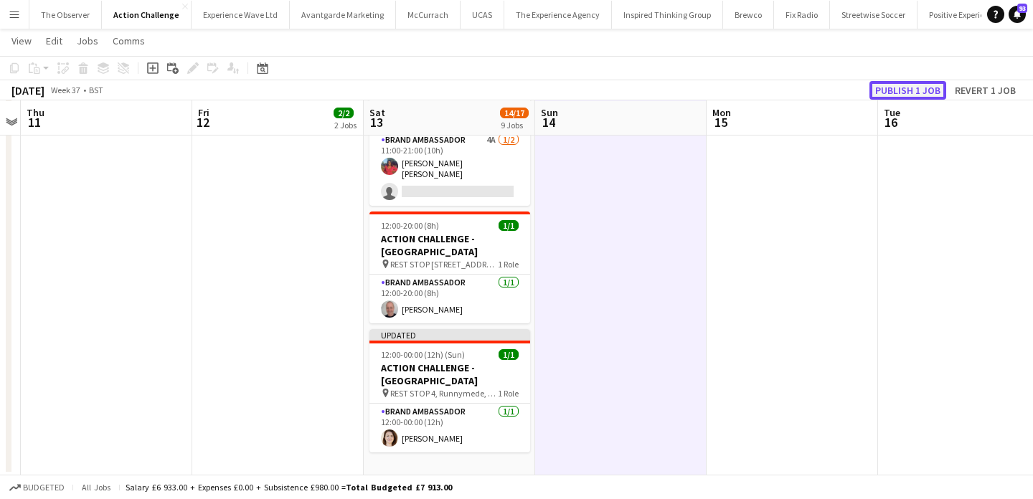
click at [906, 93] on button "Publish 1 job" at bounding box center [908, 90] width 77 height 19
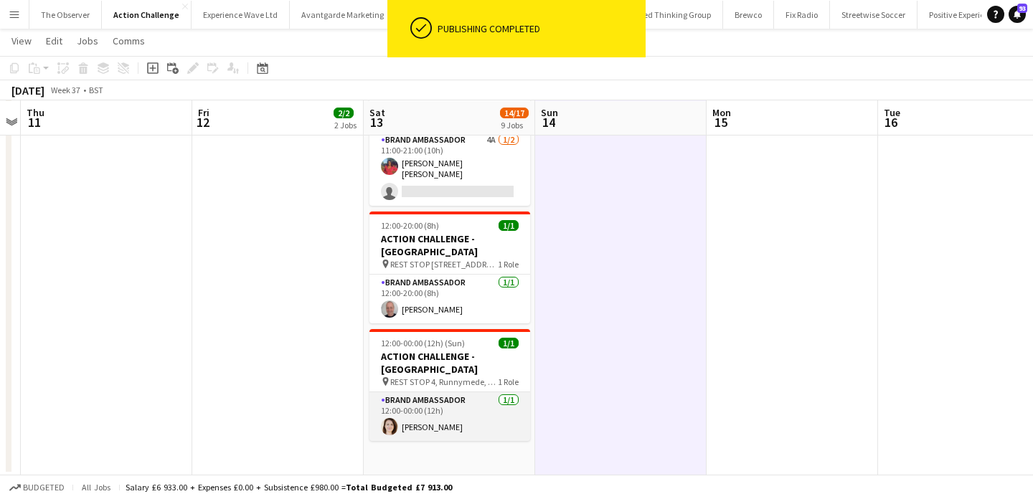
click at [517, 393] on app-card-role "Brand Ambassador [DATE] 12:00-00:00 (12h) [PERSON_NAME]" at bounding box center [450, 417] width 161 height 49
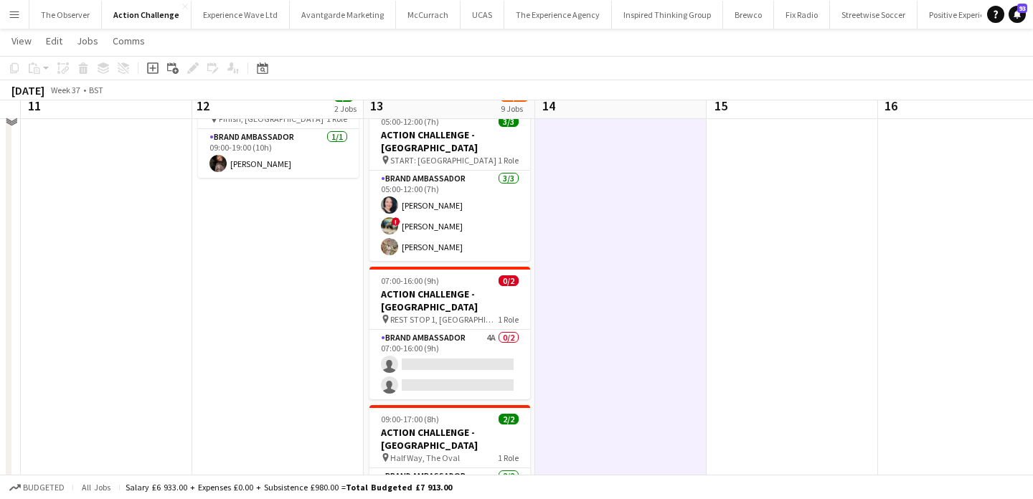
scroll to position [199, 0]
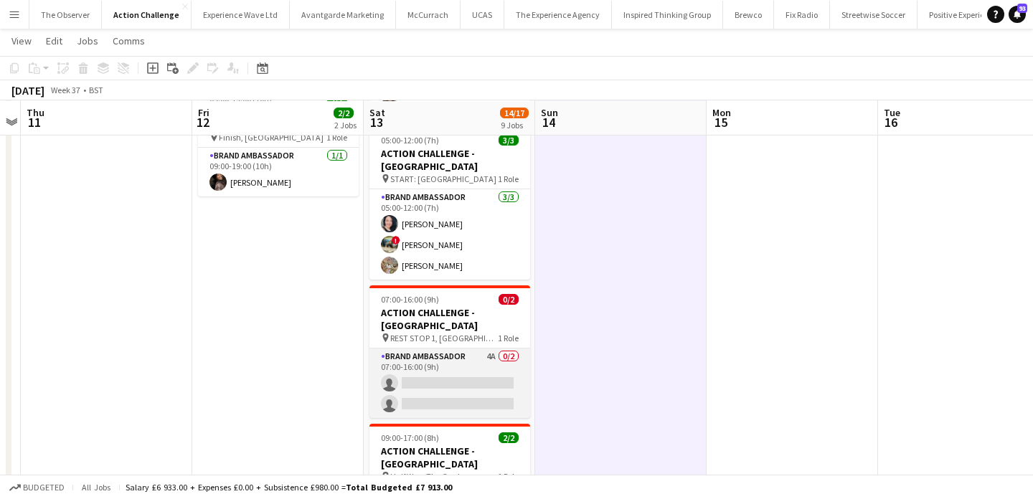
click at [439, 349] on app-card-role "Brand Ambassador 4A 0/2 07:00-16:00 (9h) single-neutral-actions single-neutral-…" at bounding box center [450, 384] width 161 height 70
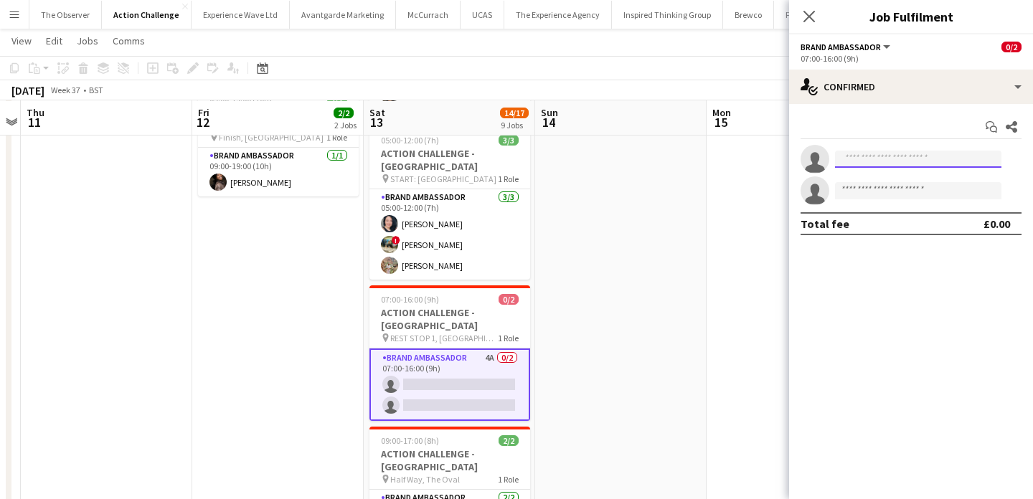
click at [957, 166] on input at bounding box center [918, 159] width 166 height 17
paste input "**********"
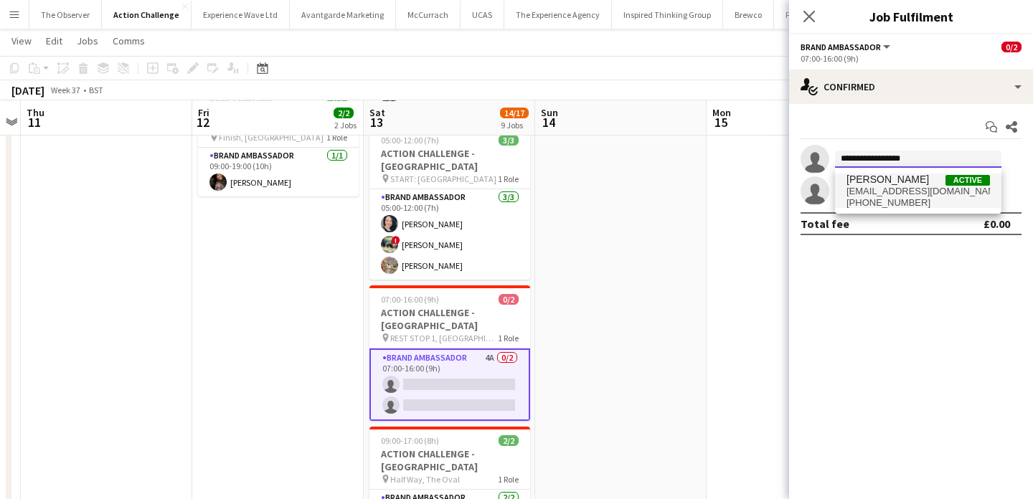
type input "**********"
click at [943, 197] on span "[PHONE_NUMBER]" at bounding box center [919, 202] width 144 height 11
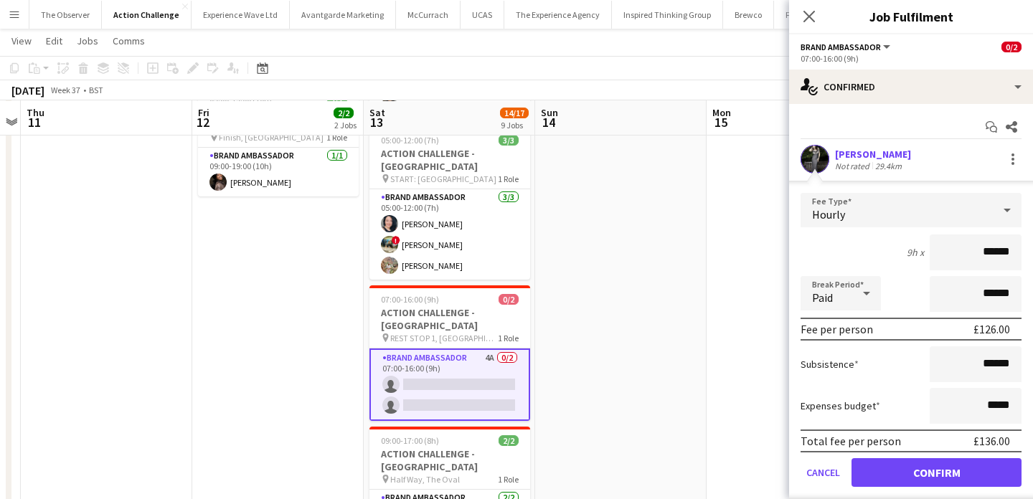
click at [821, 164] on app-user-avatar at bounding box center [815, 159] width 29 height 29
click at [1018, 159] on div at bounding box center [1013, 159] width 17 height 17
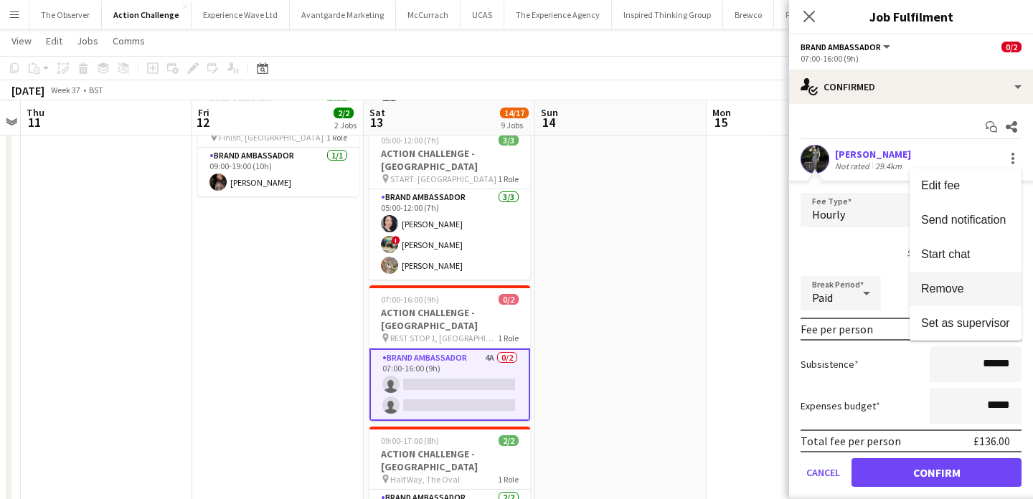
click at [989, 286] on span "Remove" at bounding box center [965, 289] width 89 height 13
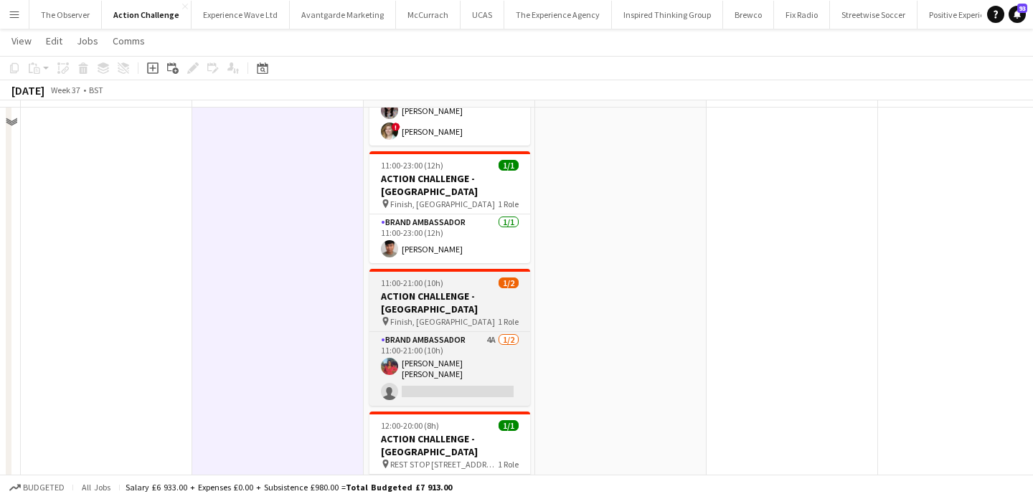
scroll to position [721, 0]
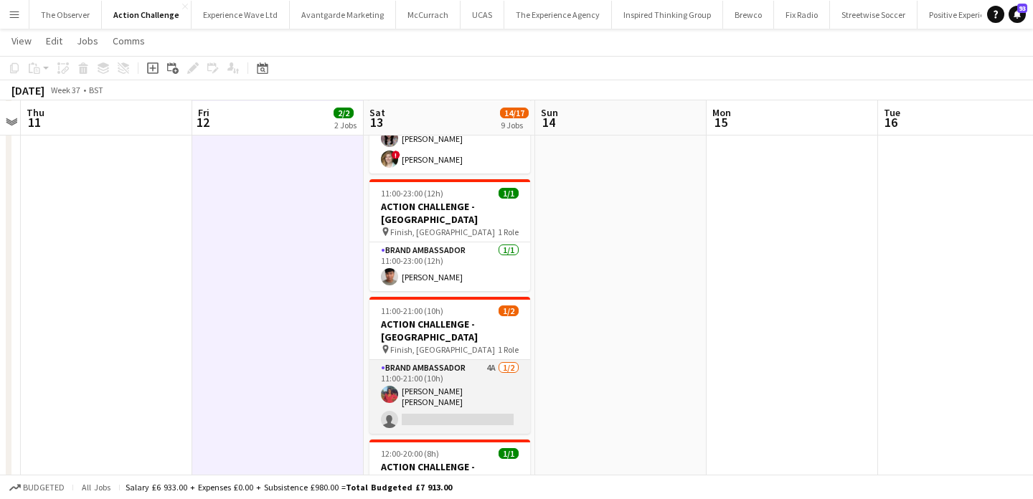
click at [438, 360] on app-card-role "Brand Ambassador 4A [DATE] 11:00-21:00 (10h) [PERSON_NAME] [PERSON_NAME] single…" at bounding box center [450, 397] width 161 height 74
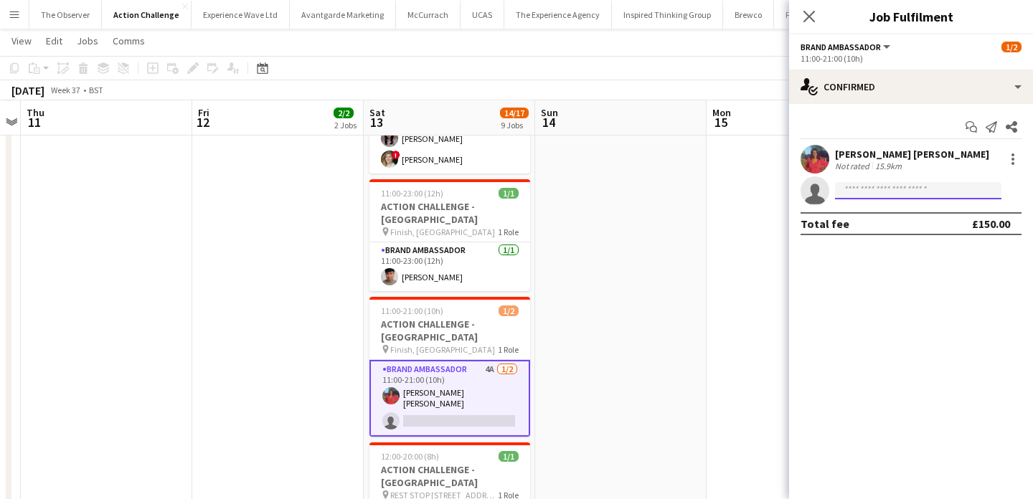
click at [874, 199] on body "Menu Boards Boards Boards All jobs Status Workforce Workforce My Workforce Recr…" at bounding box center [516, 4] width 1033 height 1450
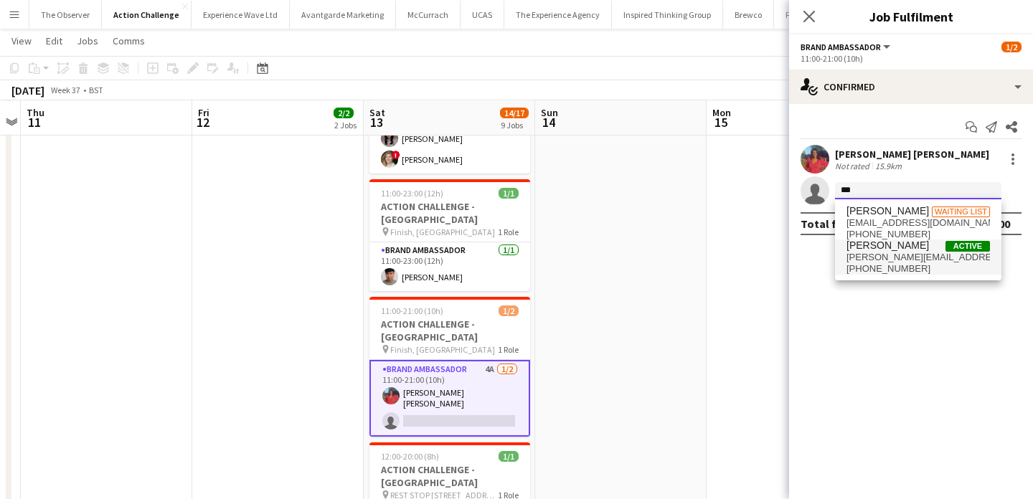
type input "***"
click at [888, 240] on span "[PERSON_NAME]" at bounding box center [888, 246] width 83 height 12
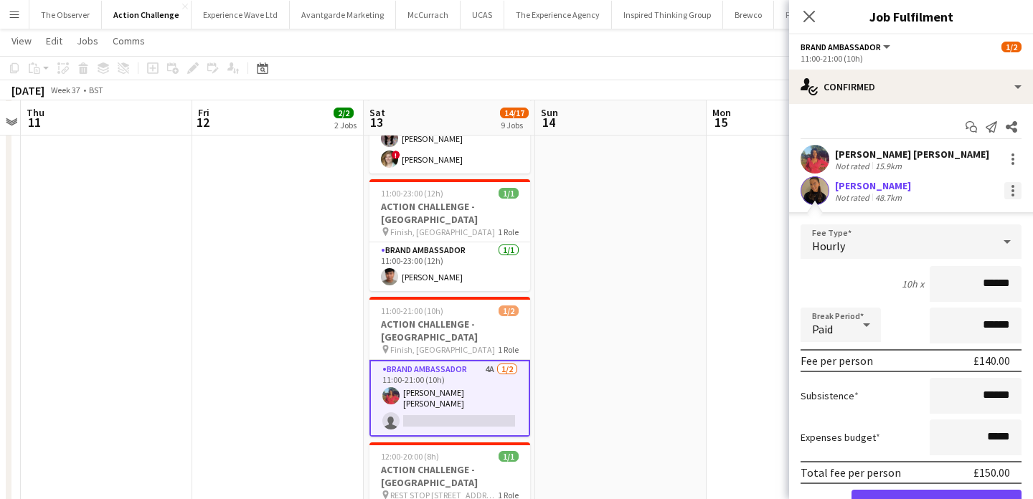
click at [1007, 184] on div at bounding box center [1013, 190] width 17 height 17
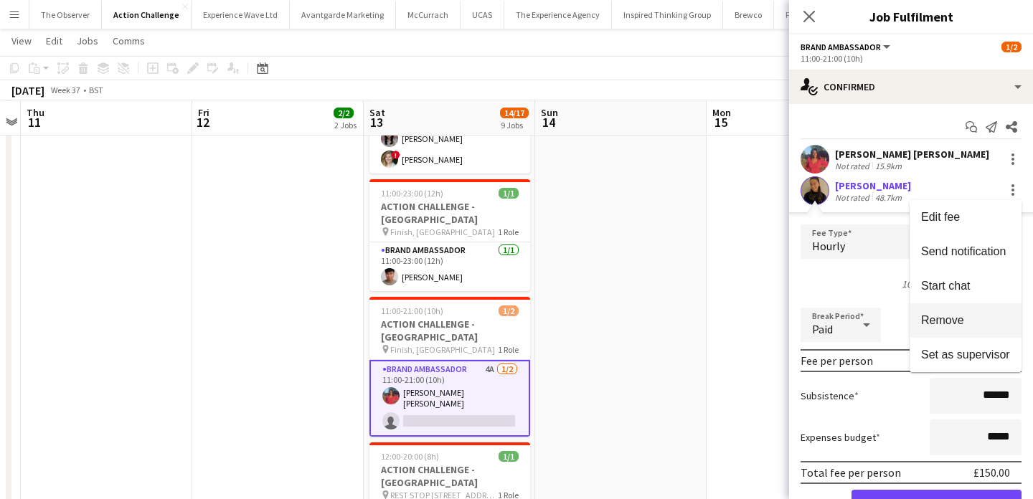
click at [980, 330] on button "Remove" at bounding box center [966, 321] width 112 height 34
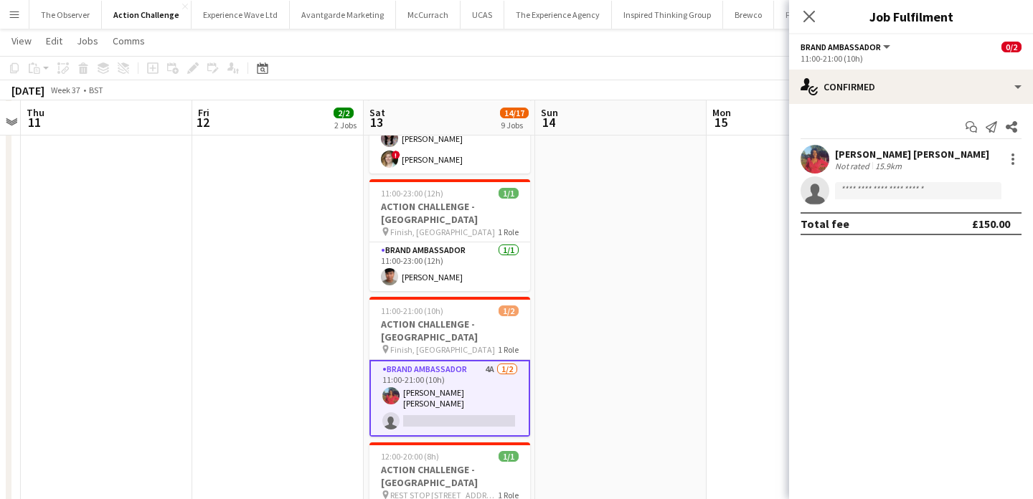
click at [626, 339] on app-date-cell at bounding box center [621, 72] width 172 height 1264
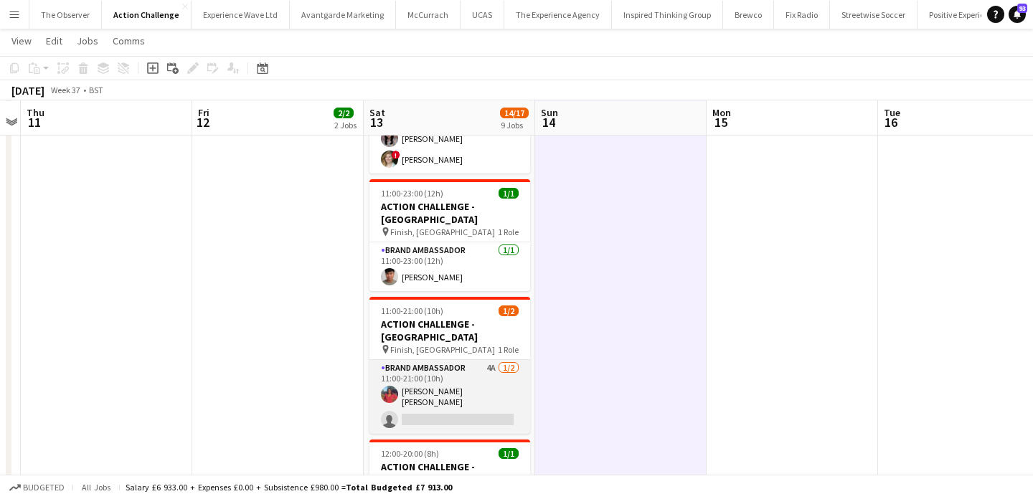
click at [487, 360] on app-card-role "Brand Ambassador 4A [DATE] 11:00-21:00 (10h) [PERSON_NAME] [PERSON_NAME] single…" at bounding box center [450, 397] width 161 height 74
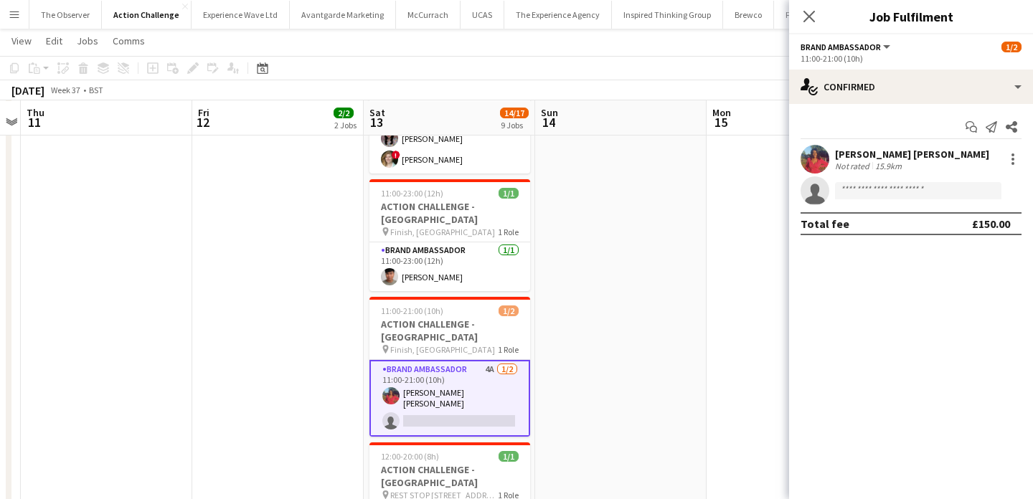
click at [586, 290] on app-date-cell at bounding box center [621, 72] width 172 height 1264
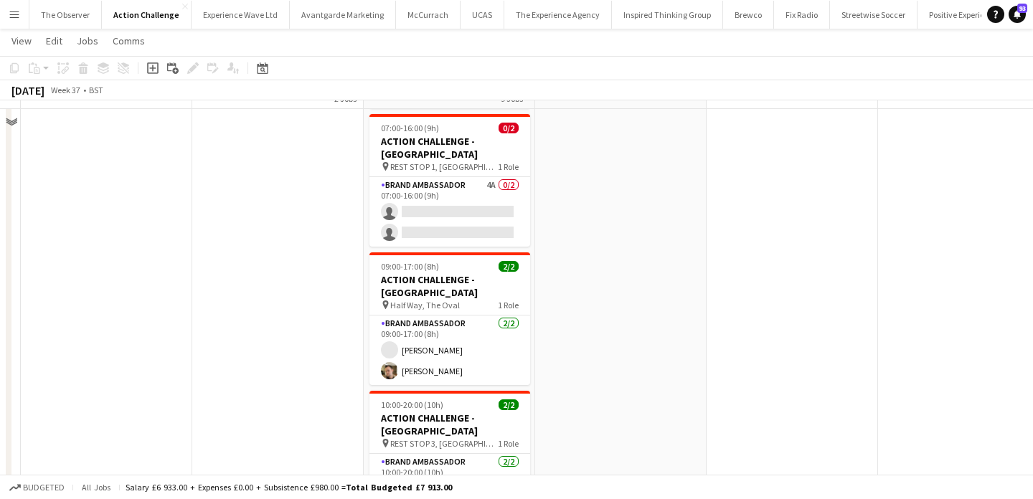
scroll to position [345, 0]
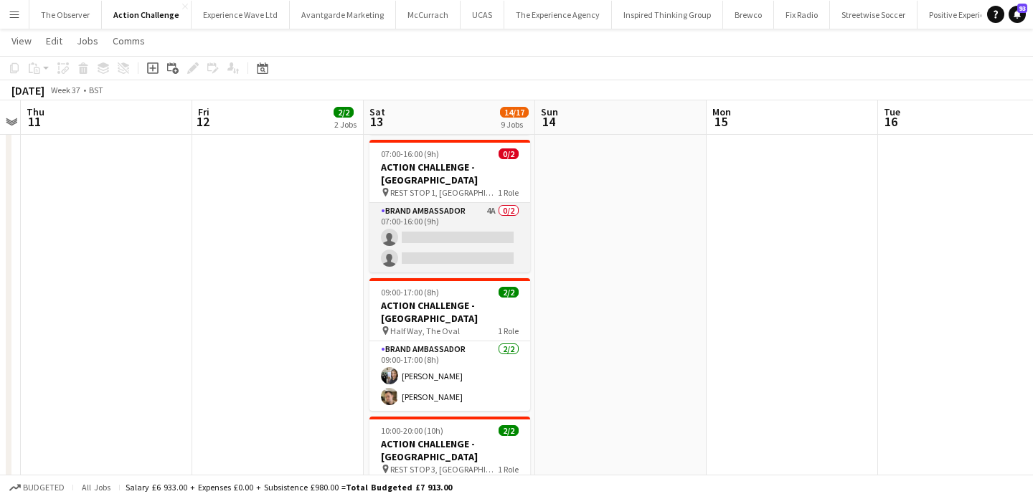
click at [470, 203] on app-card-role "Brand Ambassador 4A 0/2 07:00-16:00 (9h) single-neutral-actions single-neutral-…" at bounding box center [450, 238] width 161 height 70
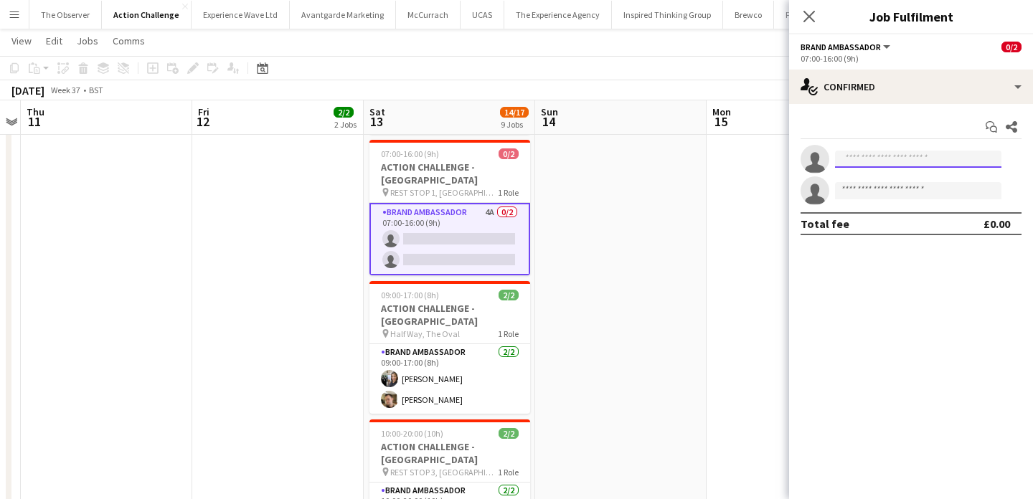
click at [879, 161] on input at bounding box center [918, 159] width 166 height 17
paste input "********"
type input "********"
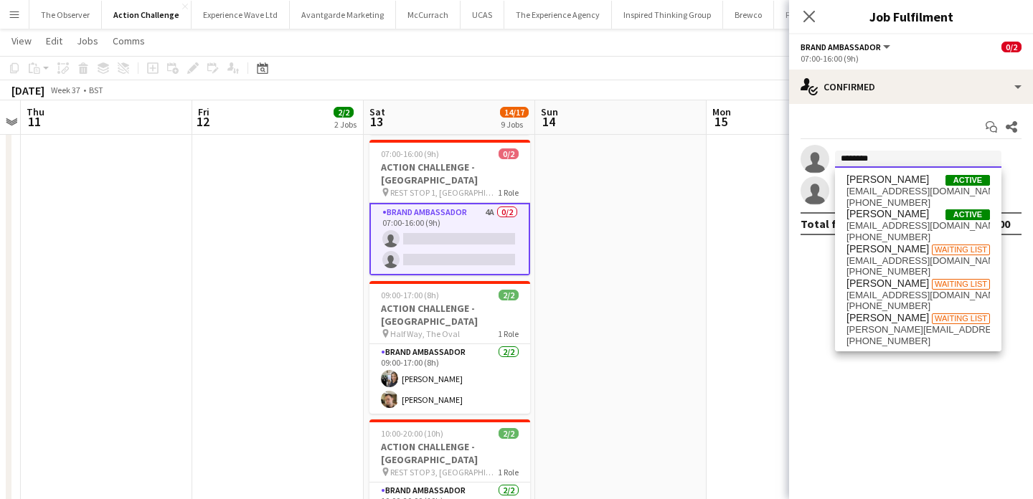
click at [856, 158] on input "********" at bounding box center [918, 159] width 166 height 17
click at [669, 180] on app-date-cell at bounding box center [621, 448] width 172 height 1264
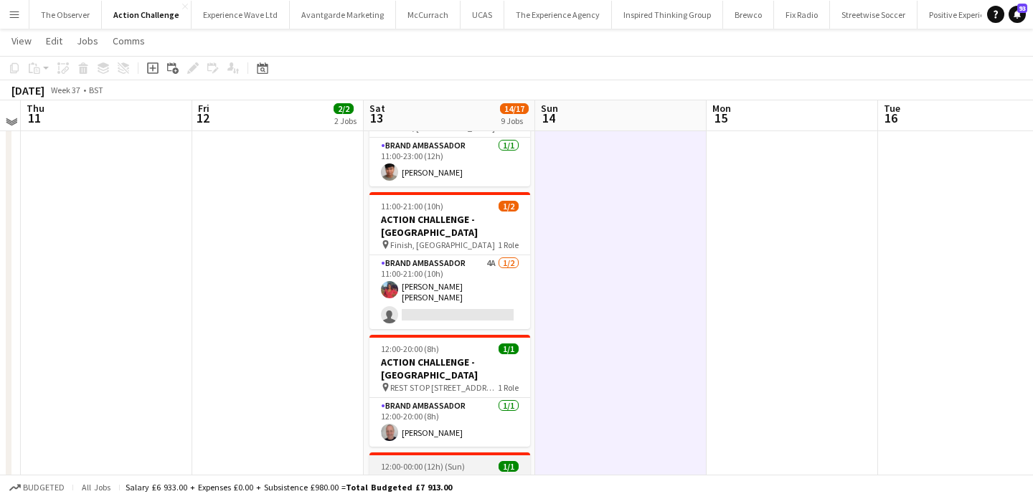
scroll to position [822, 0]
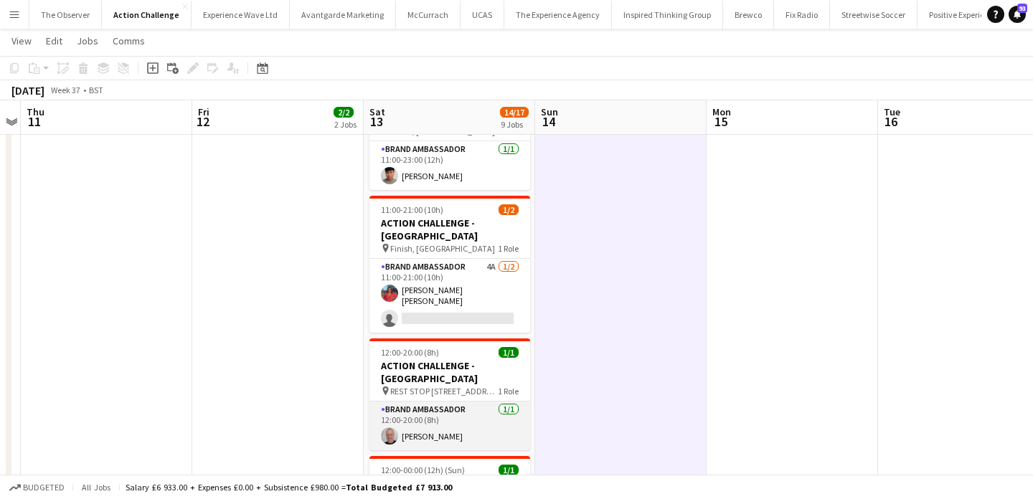
click at [447, 402] on app-card-role "Brand Ambassador 1/1 12:00-20:00 (8h) Rob Frater" at bounding box center [450, 426] width 161 height 49
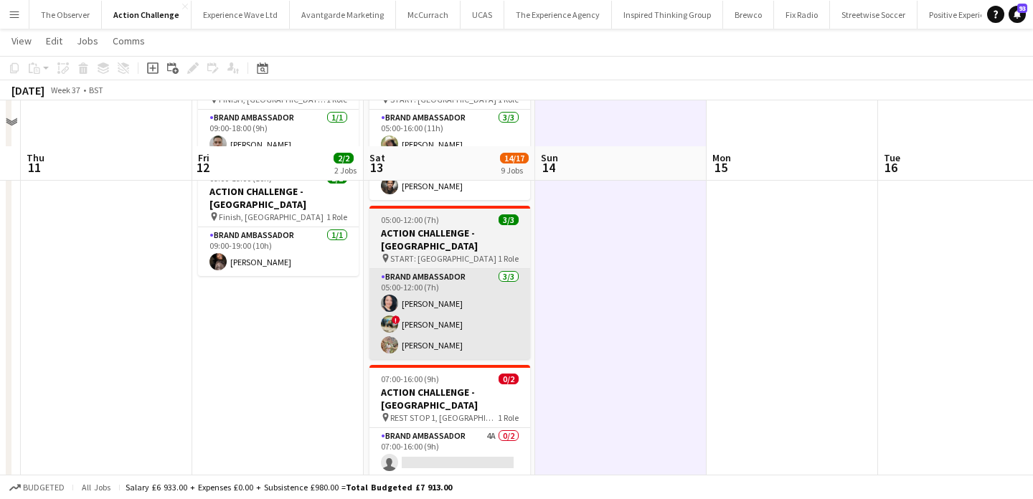
scroll to position [194, 0]
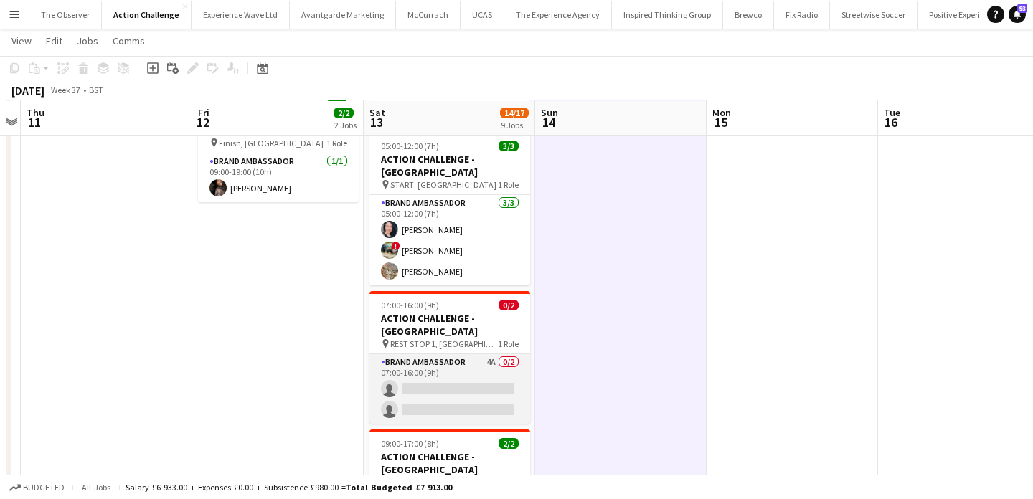
click at [438, 354] on app-card-role "Brand Ambassador 4A 0/2 07:00-16:00 (9h) single-neutral-actions single-neutral-…" at bounding box center [450, 389] width 161 height 70
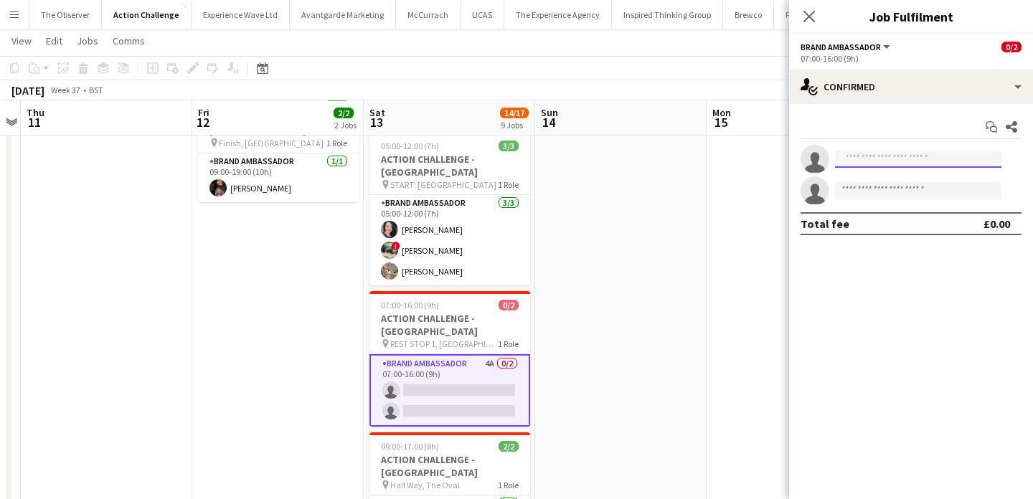
click at [971, 157] on input at bounding box center [918, 159] width 166 height 17
paste input "**********"
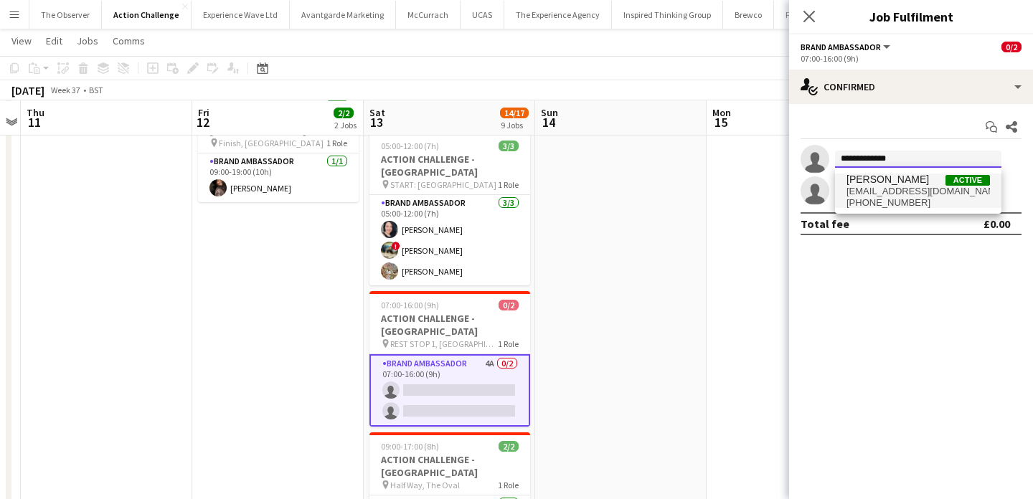
type input "**********"
click at [934, 192] on span "natzhig@yandex.ru" at bounding box center [919, 191] width 144 height 11
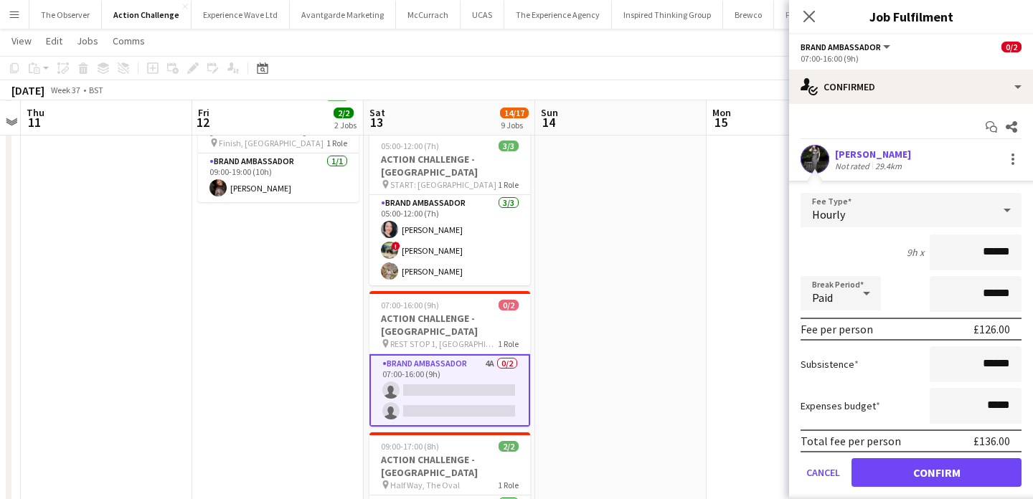
scroll to position [37, 0]
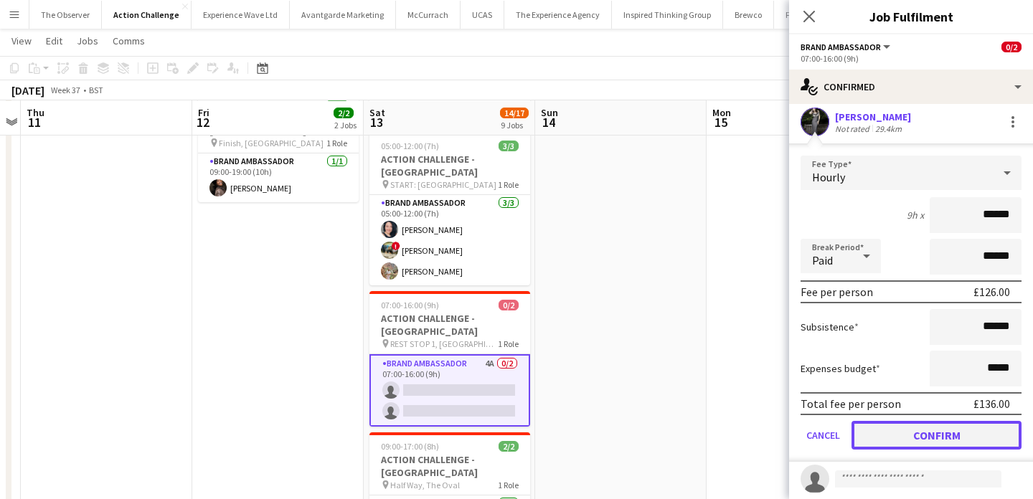
click at [936, 434] on button "Confirm" at bounding box center [937, 435] width 170 height 29
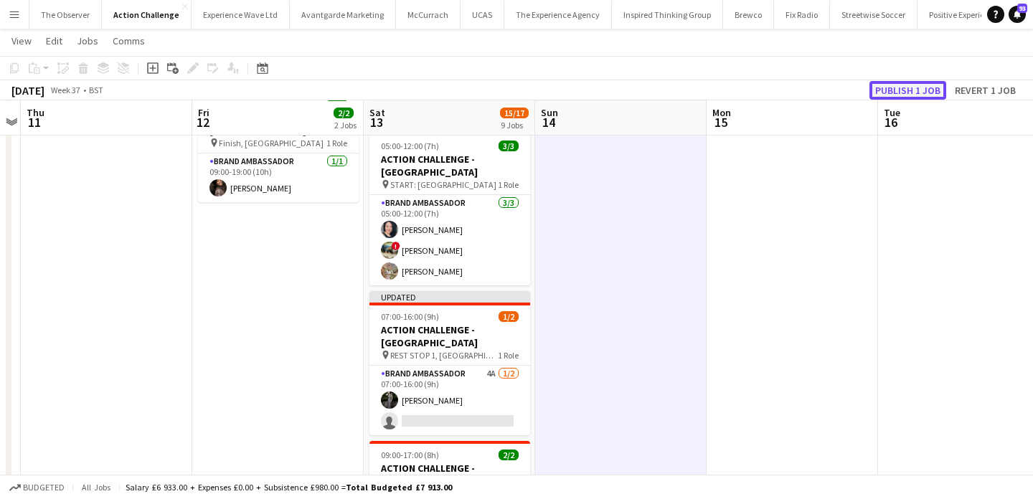
click at [924, 98] on button "Publish 1 job" at bounding box center [908, 90] width 77 height 19
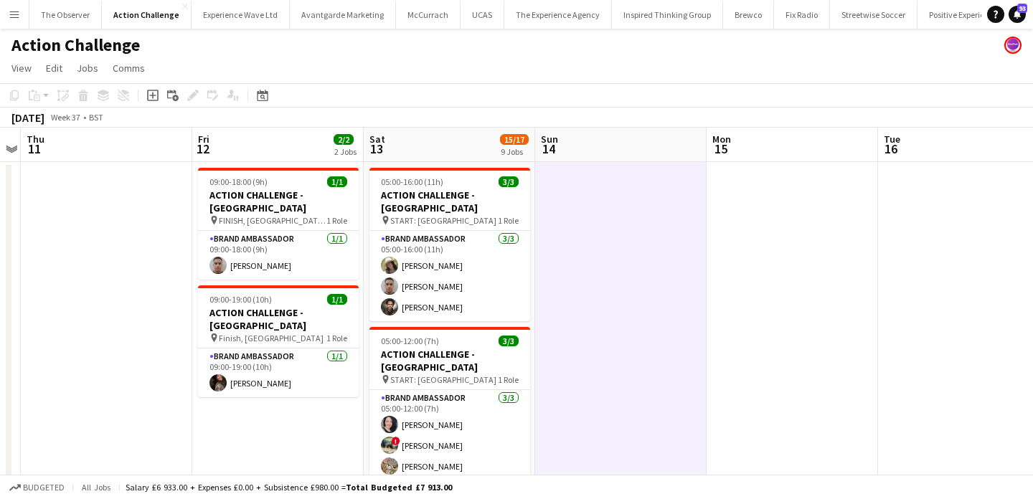
click at [22, 8] on button "Menu" at bounding box center [14, 14] width 29 height 29
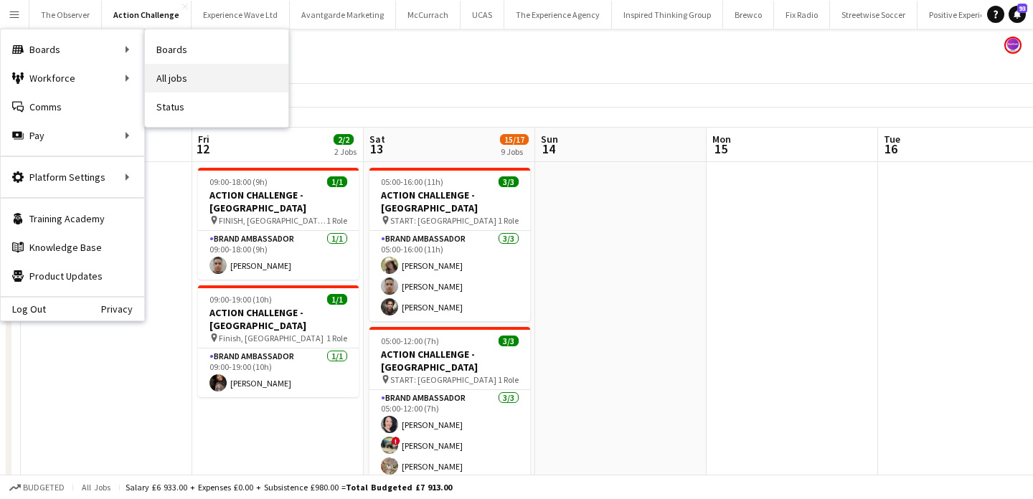
click at [198, 80] on link "All jobs" at bounding box center [217, 78] width 144 height 29
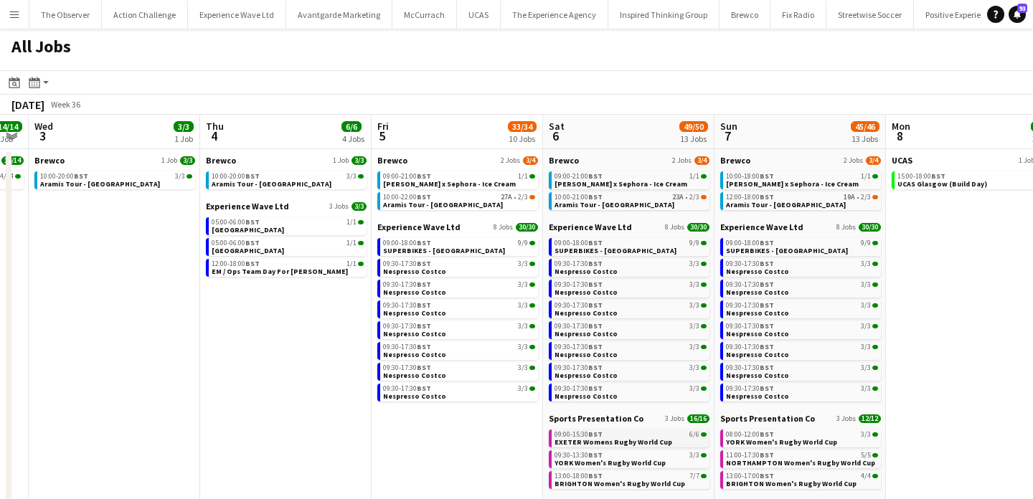
scroll to position [0, 489]
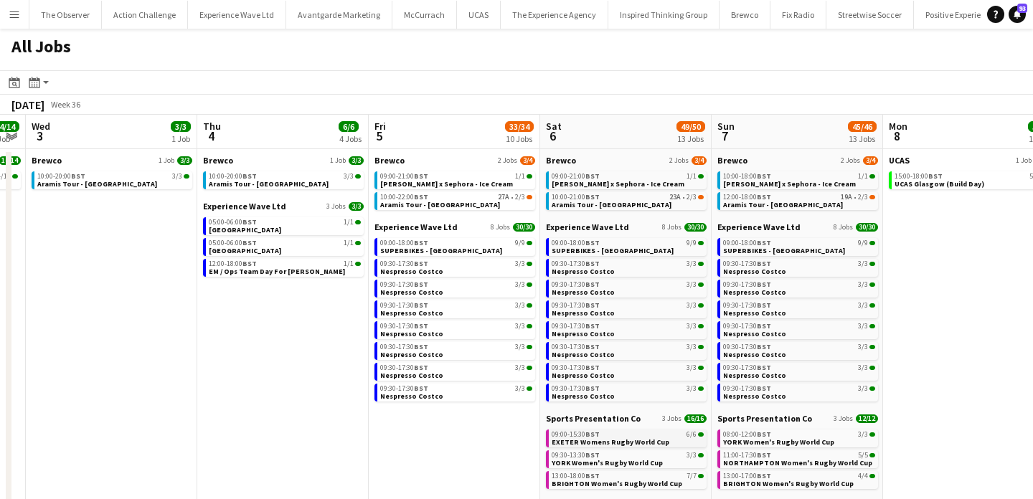
click at [631, 441] on span "EXETER Womens Rugby World Cup" at bounding box center [611, 442] width 118 height 9
click at [17, 9] on app-icon "Menu" at bounding box center [14, 14] width 11 height 11
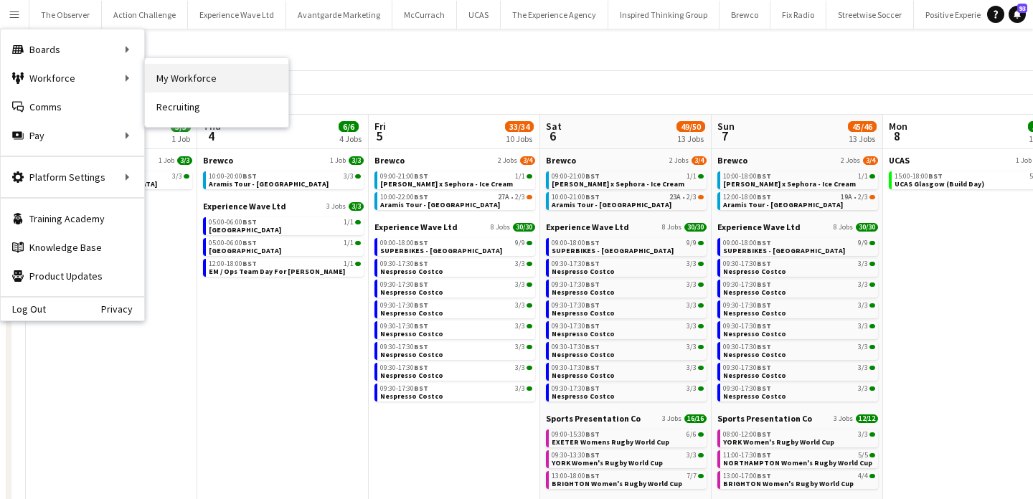
click at [195, 88] on link "My Workforce" at bounding box center [217, 78] width 144 height 29
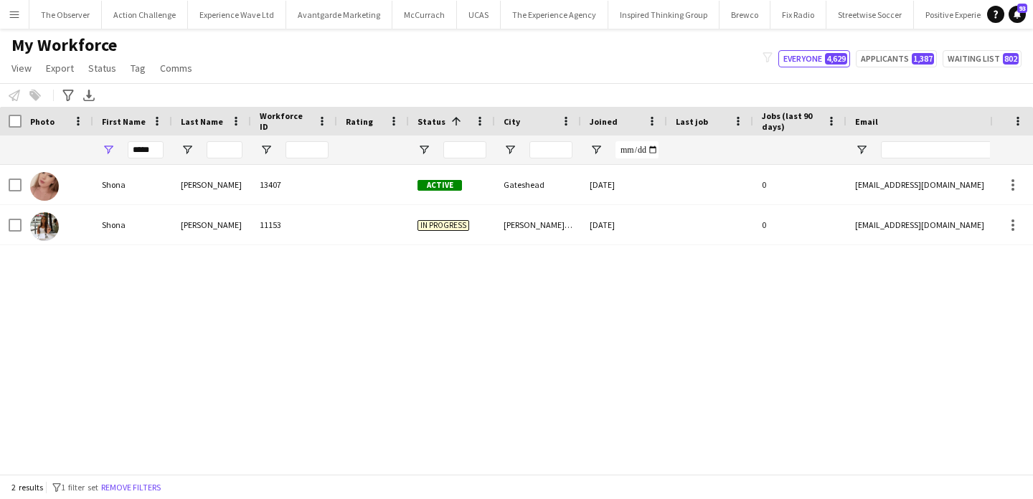
click at [150, 486] on button "Remove filters" at bounding box center [130, 488] width 65 height 16
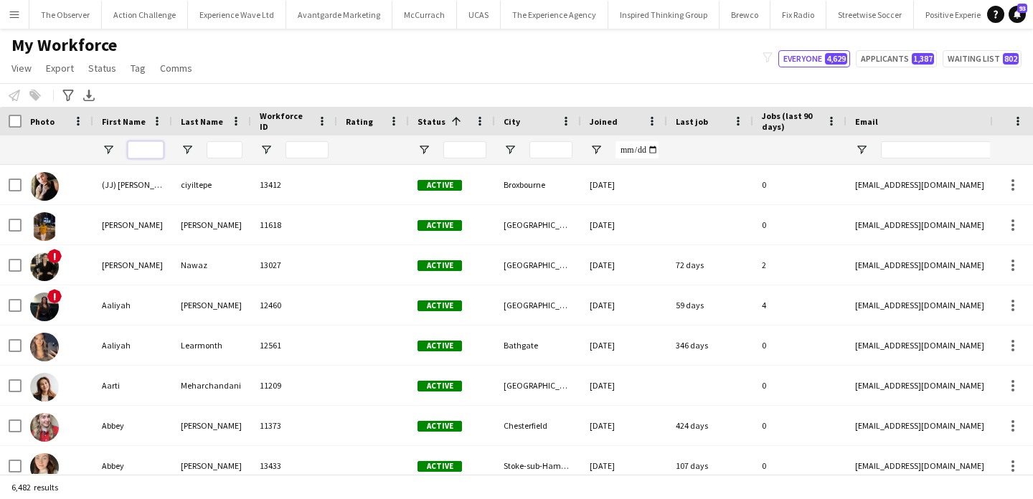
click at [146, 145] on input "First Name Filter Input" at bounding box center [146, 149] width 36 height 17
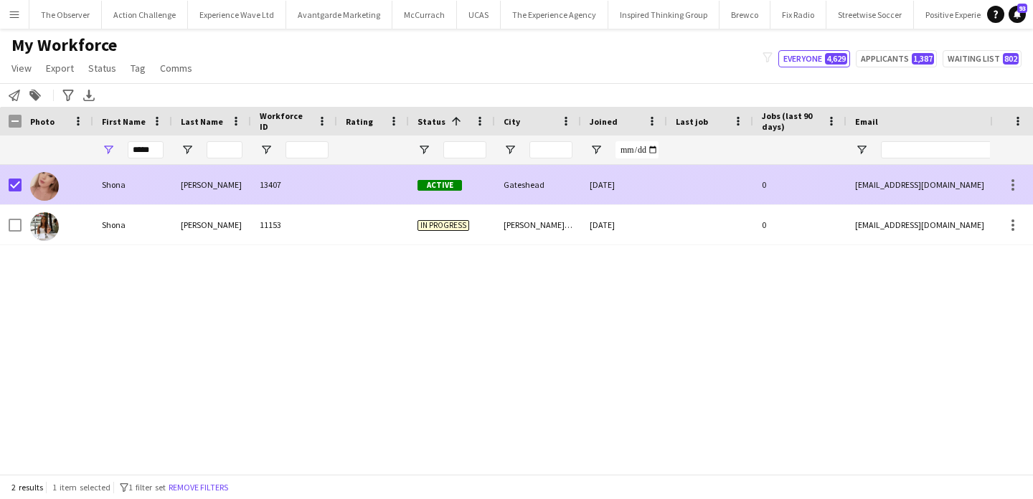
click at [193, 179] on div "Harkin" at bounding box center [211, 184] width 79 height 39
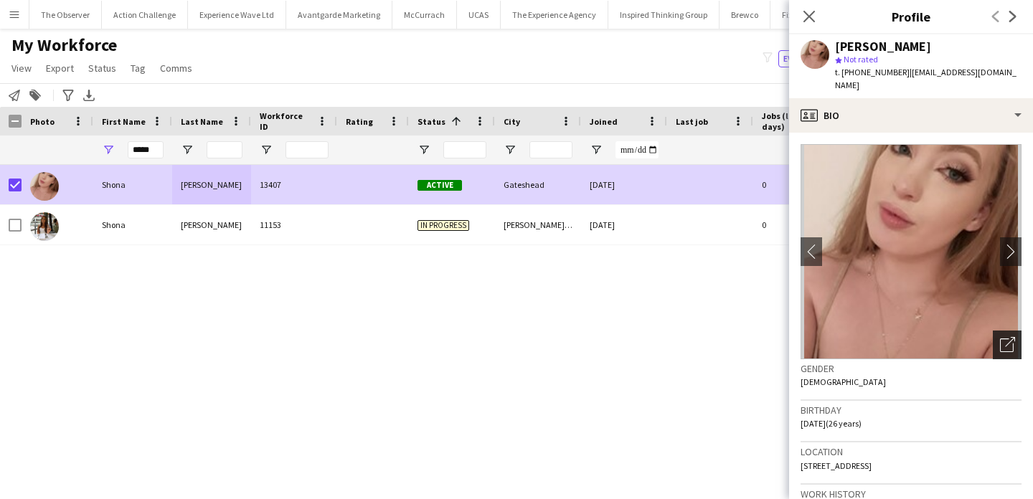
click at [995, 339] on div "Open photos pop-in" at bounding box center [1007, 345] width 29 height 29
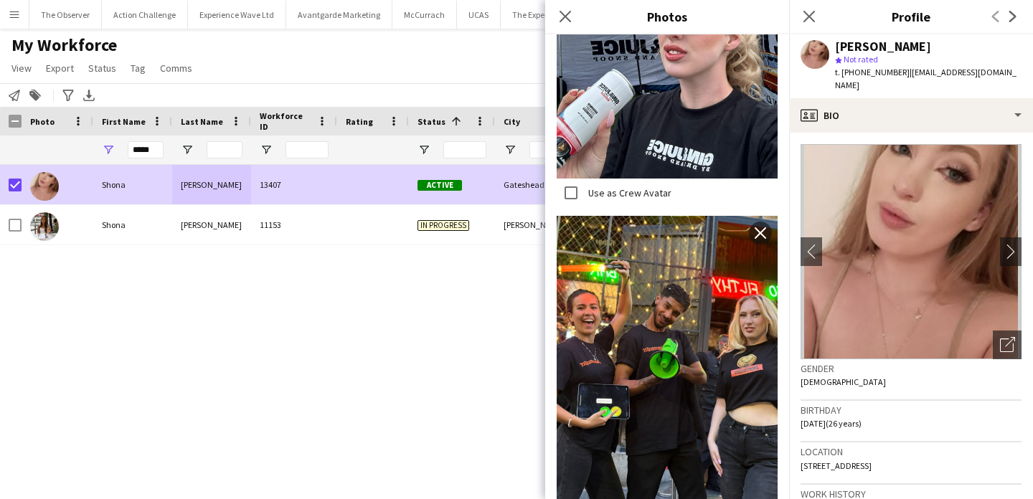
scroll to position [837, 0]
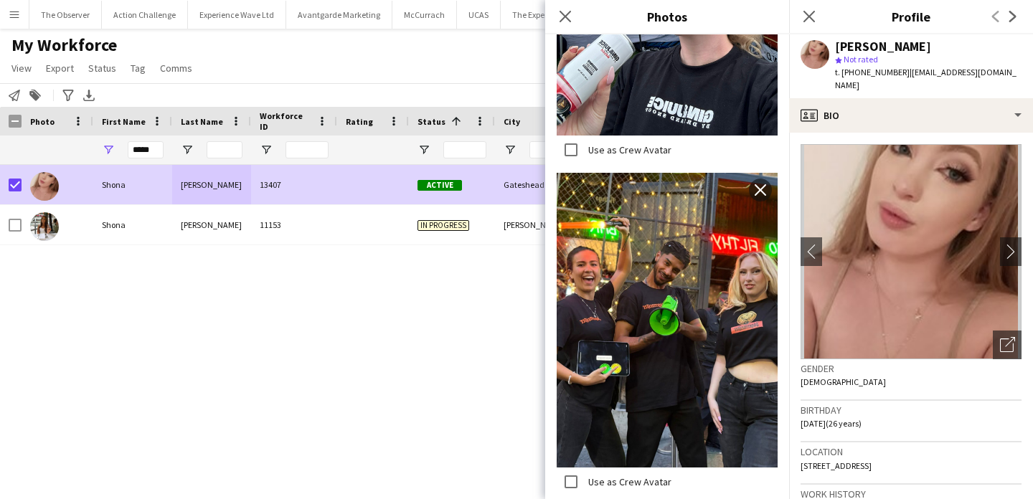
click at [424, 296] on div "Shona Harkin 13407 Active Gateshead 07-05-2025 0 shonaharkin6@gmail.com +440752…" at bounding box center [495, 319] width 990 height 309
click at [141, 149] on input "*****" at bounding box center [146, 149] width 36 height 17
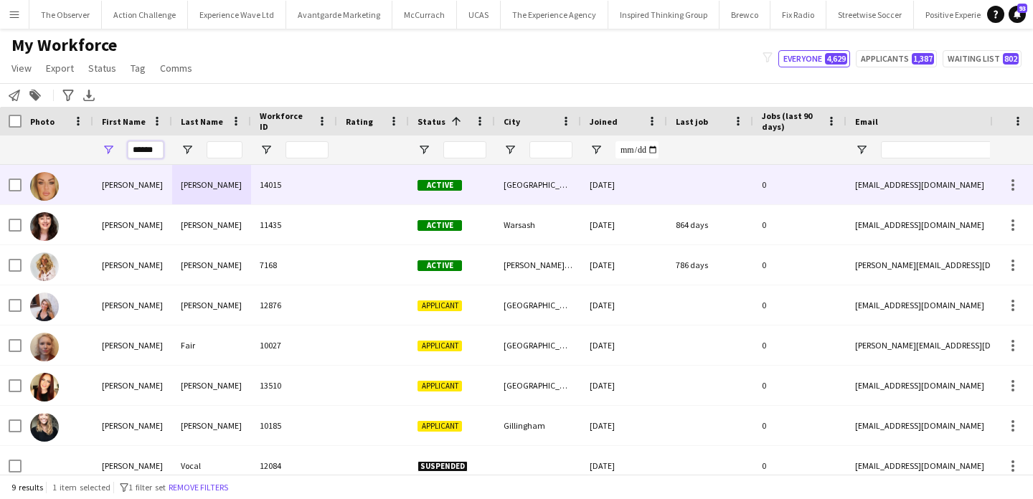
type input "******"
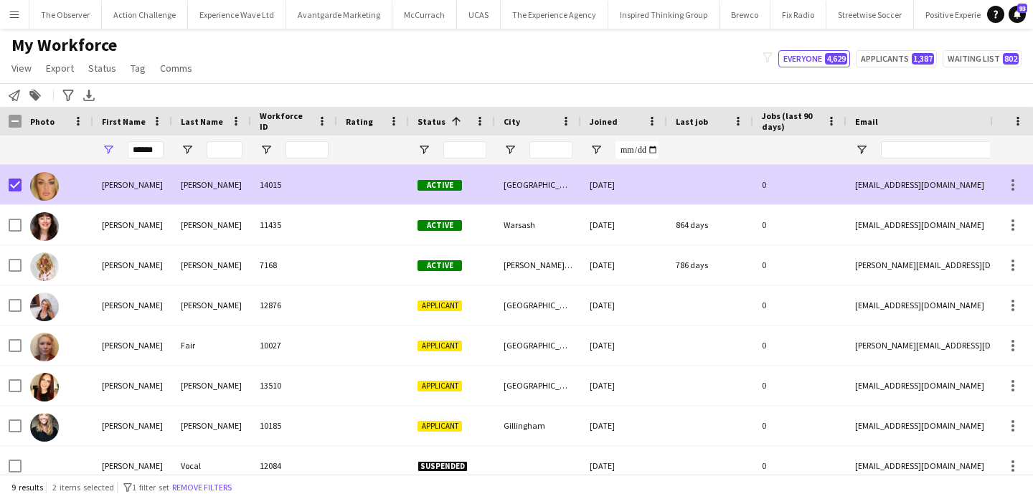
click at [103, 176] on div "Alison" at bounding box center [132, 184] width 79 height 39
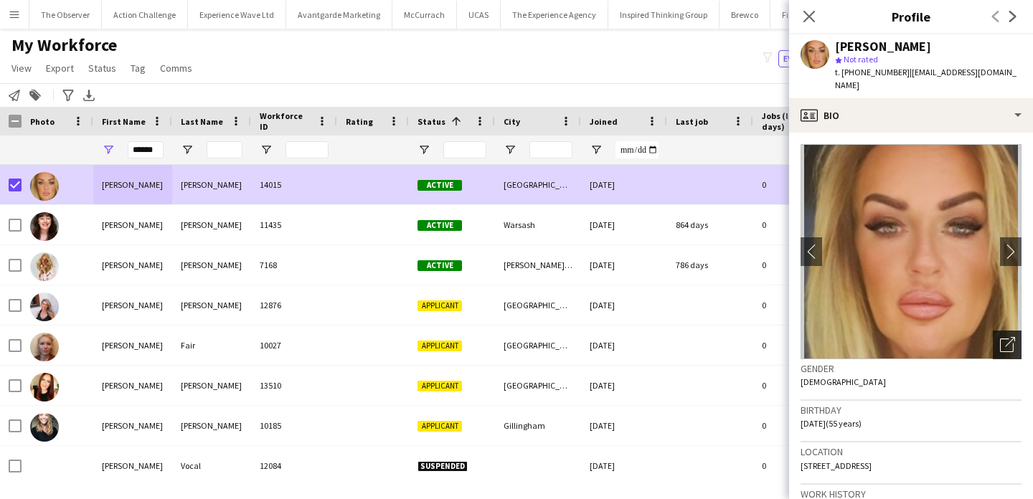
click at [1007, 346] on icon "Open photos pop-in" at bounding box center [1007, 344] width 15 height 15
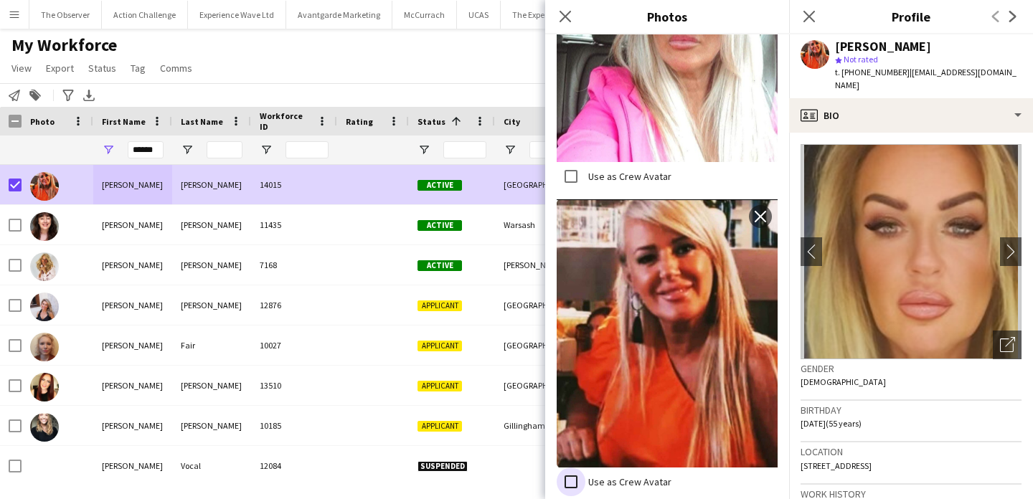
scroll to position [384, 0]
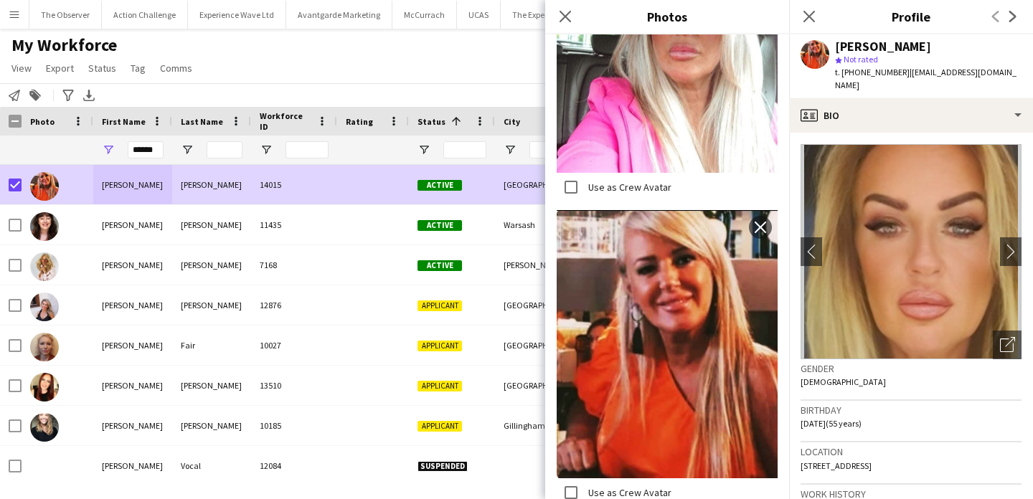
click at [492, 111] on div at bounding box center [495, 121] width 6 height 29
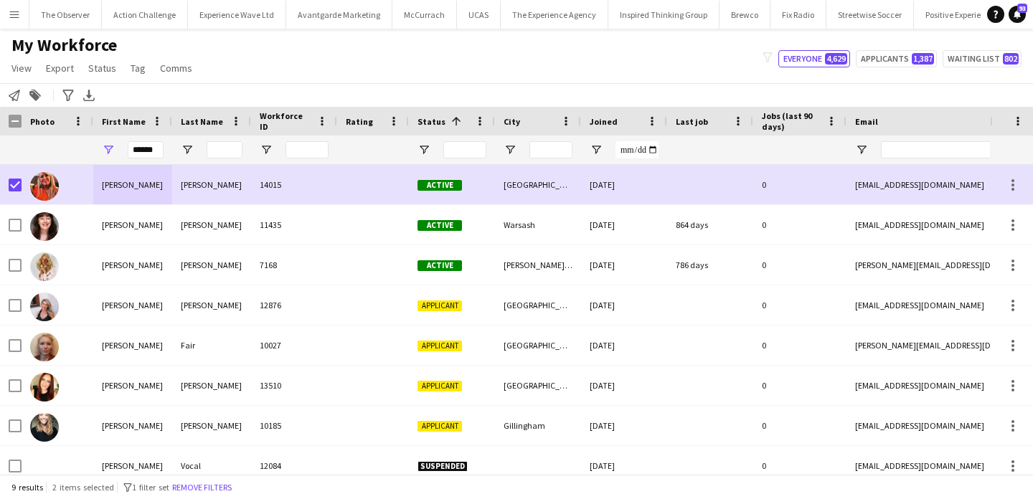
click at [139, 79] on app-page-menu "View Views Default view New view Update view Delete view Edit name Customise vi…" at bounding box center [103, 69] width 207 height 27
click at [139, 65] on span "Tag" at bounding box center [138, 68] width 15 height 13
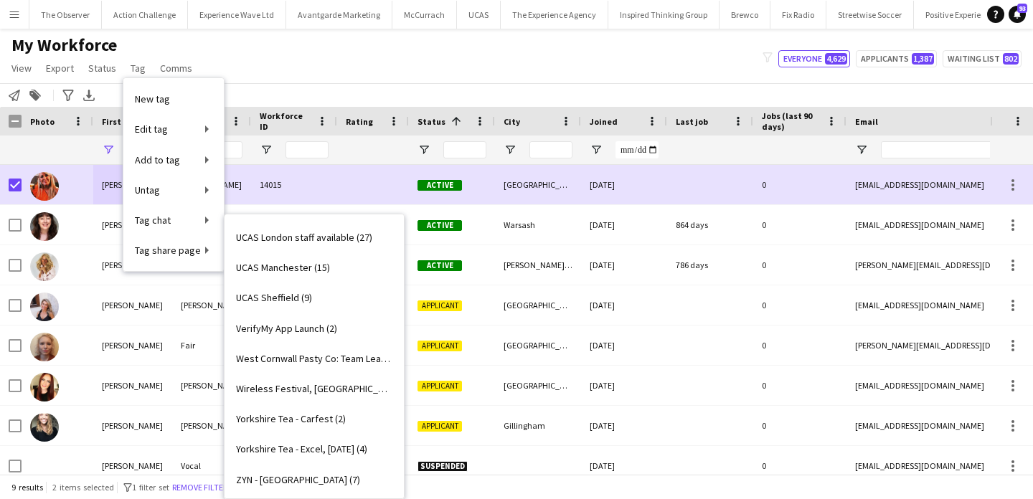
scroll to position [2513, 0]
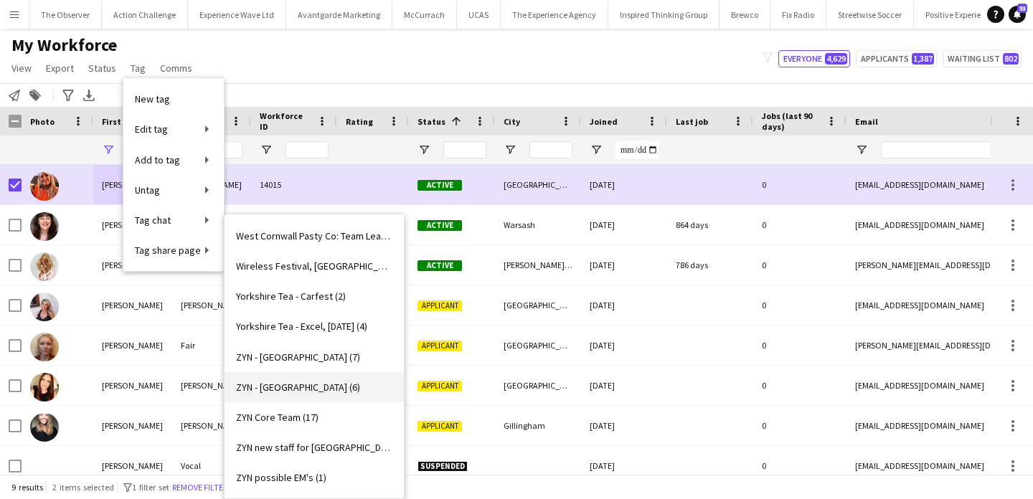
click at [312, 387] on span "ZYN - Newcastle (6)" at bounding box center [298, 387] width 124 height 13
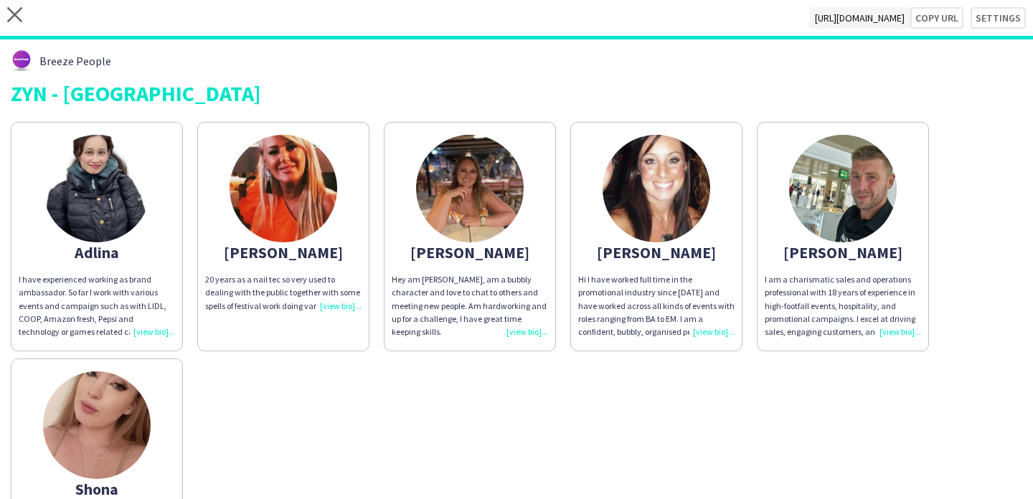
click at [302, 234] on img at bounding box center [284, 189] width 108 height 108
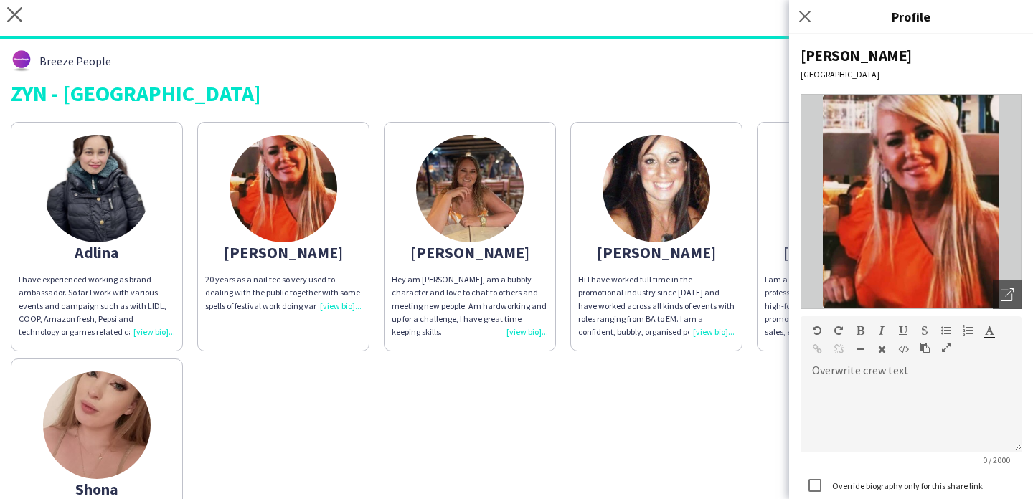
scroll to position [85, 0]
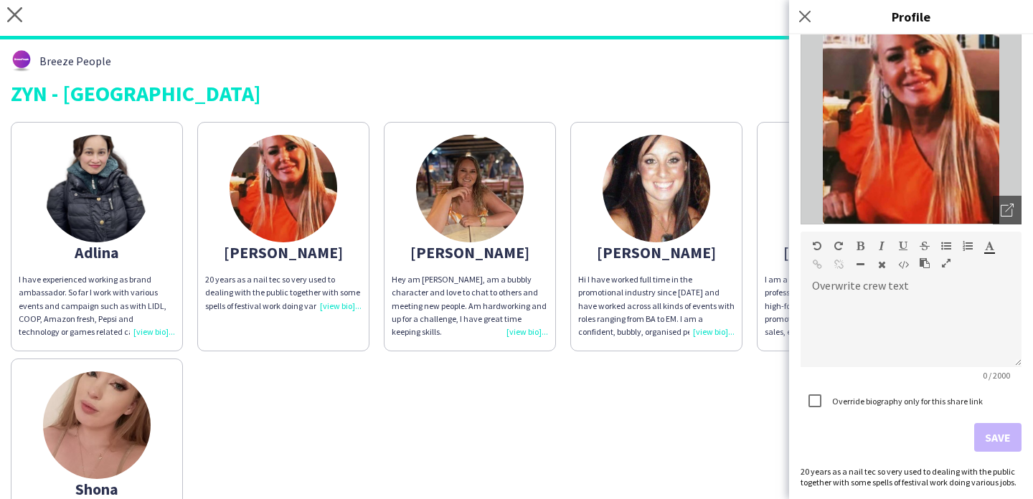
click at [905, 465] on div "Alison Glasgow Open photos pop-in Overwrite crew text default Heading 1 Heading…" at bounding box center [911, 266] width 244 height 465
click at [905, 476] on div "20 years as a nail tec so very used to dealing with the public together with so…" at bounding box center [911, 477] width 221 height 22
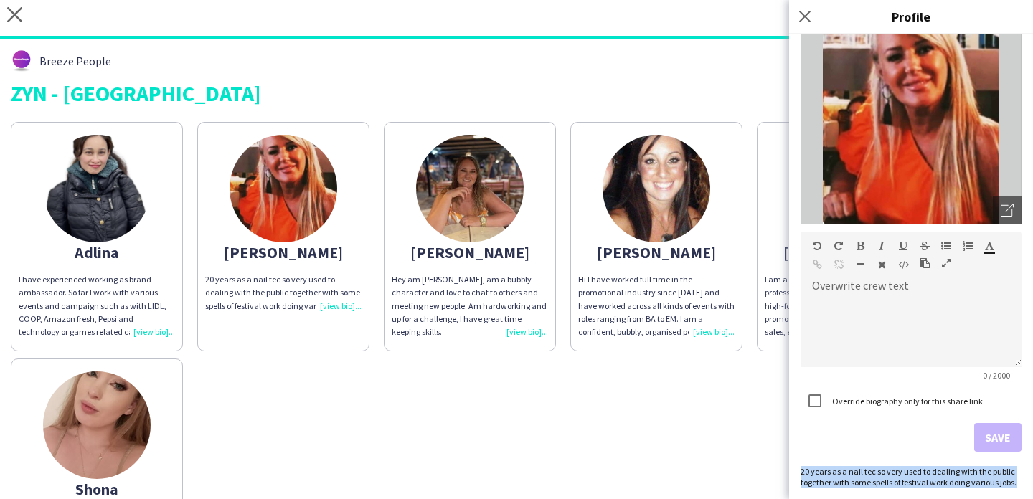
copy div "20 years as a nail tec so very used to dealing with the public together with so…"
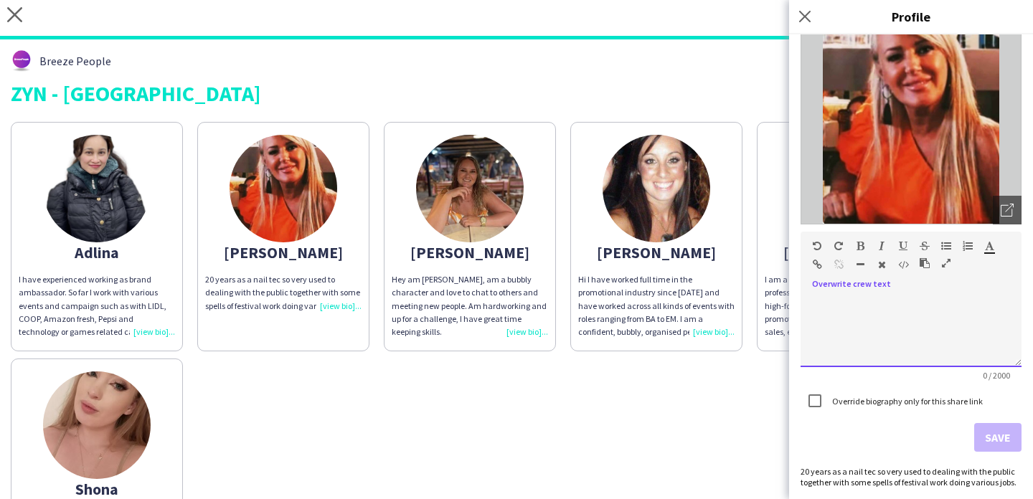
click at [909, 315] on div at bounding box center [911, 332] width 221 height 72
paste div
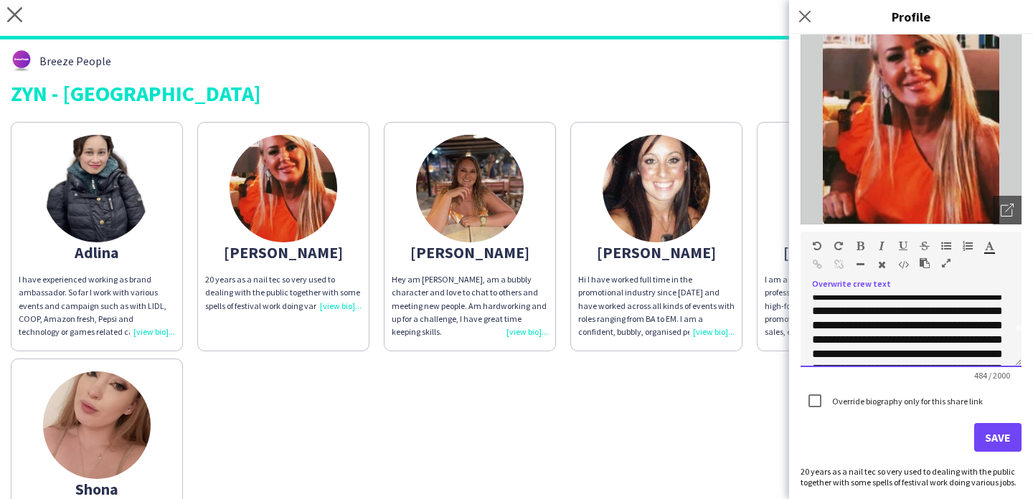
scroll to position [0, 0]
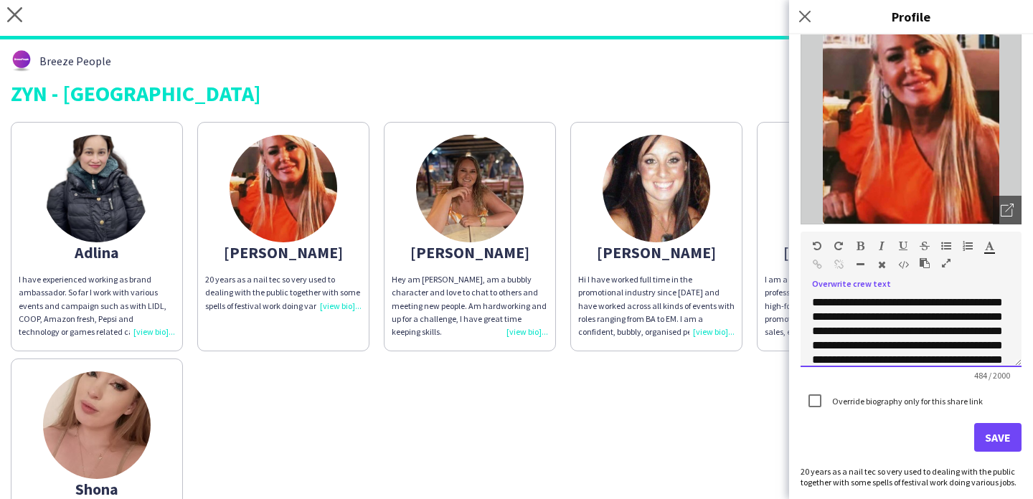
click at [889, 304] on div "**********" at bounding box center [911, 332] width 221 height 72
click at [930, 316] on div "**********" at bounding box center [911, 332] width 221 height 72
drag, startPoint x: 929, startPoint y: 316, endPoint x: 859, endPoint y: 316, distance: 70.3
click at [859, 316] on div "**********" at bounding box center [911, 332] width 221 height 72
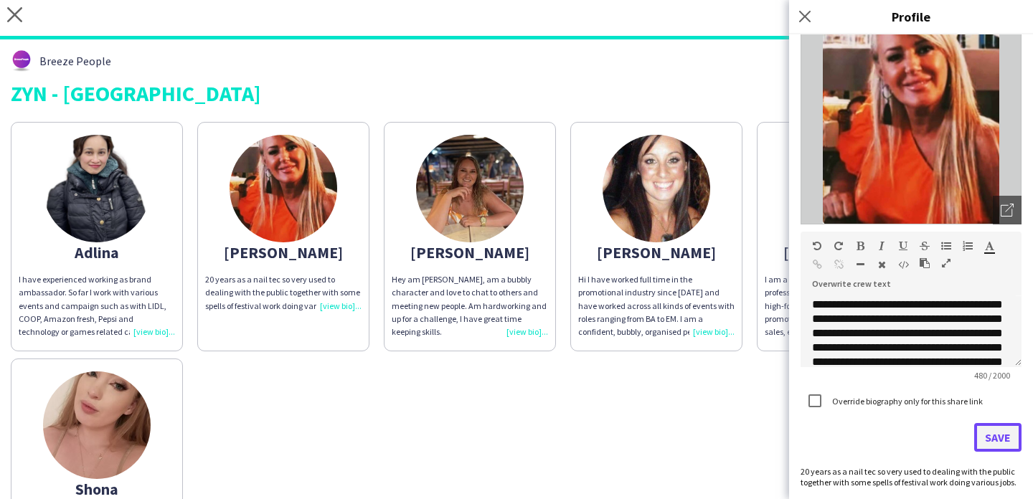
click at [998, 436] on button "Save" at bounding box center [997, 437] width 47 height 29
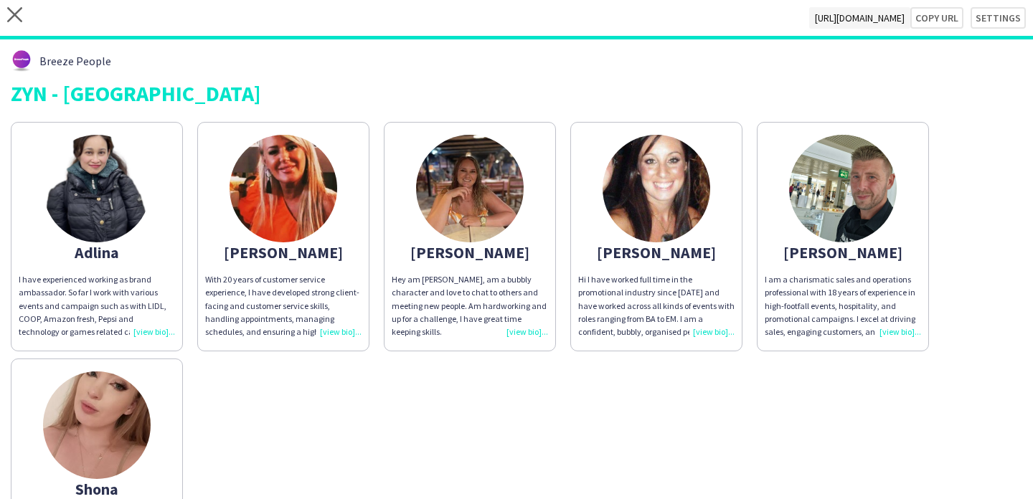
click at [503, 240] on app-share-pages-crew-card "Emma Hey am Emma, am a bubbly character and love to chat to others and meeting …" at bounding box center [470, 237] width 172 height 230
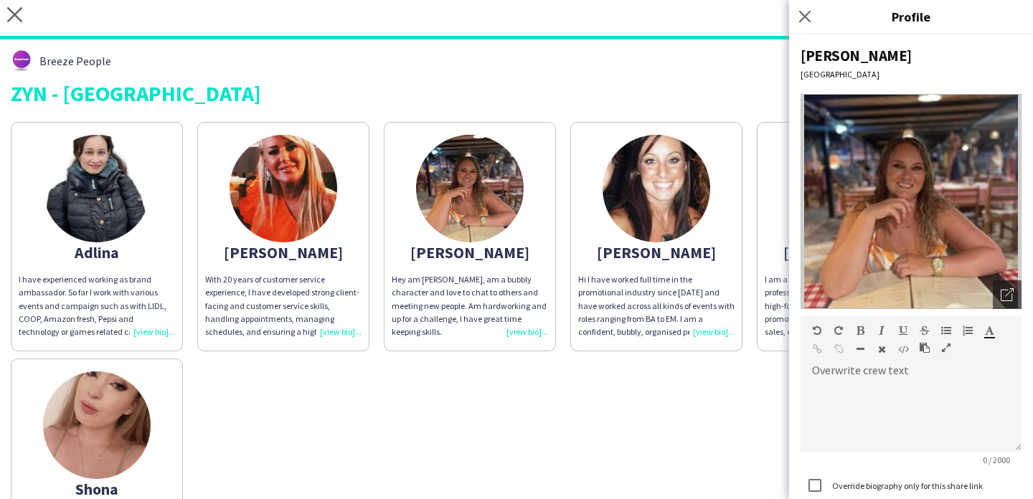
scroll to position [95, 0]
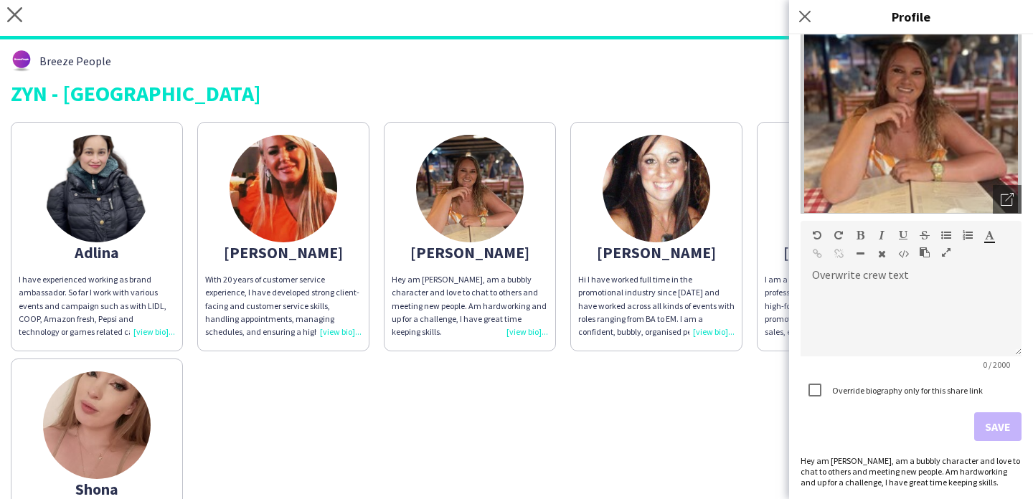
click at [936, 482] on div "Hey am Emma, am a bubbly character and love to chat to others and meeting new p…" at bounding box center [911, 472] width 221 height 32
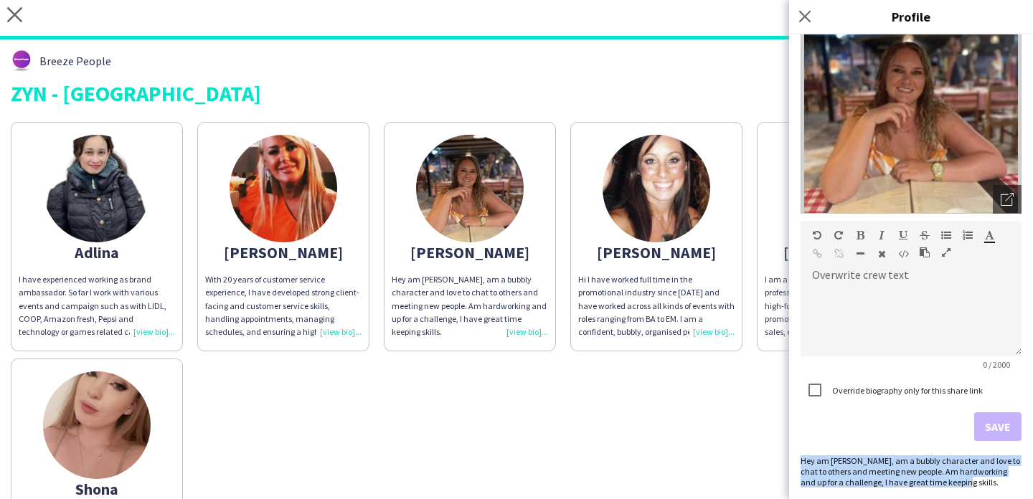
click at [936, 482] on div "Hey am Emma, am a bubbly character and love to chat to others and meeting new p…" at bounding box center [911, 472] width 221 height 32
copy div "Hey am Emma, am a bubbly character and love to chat to others and meeting new p…"
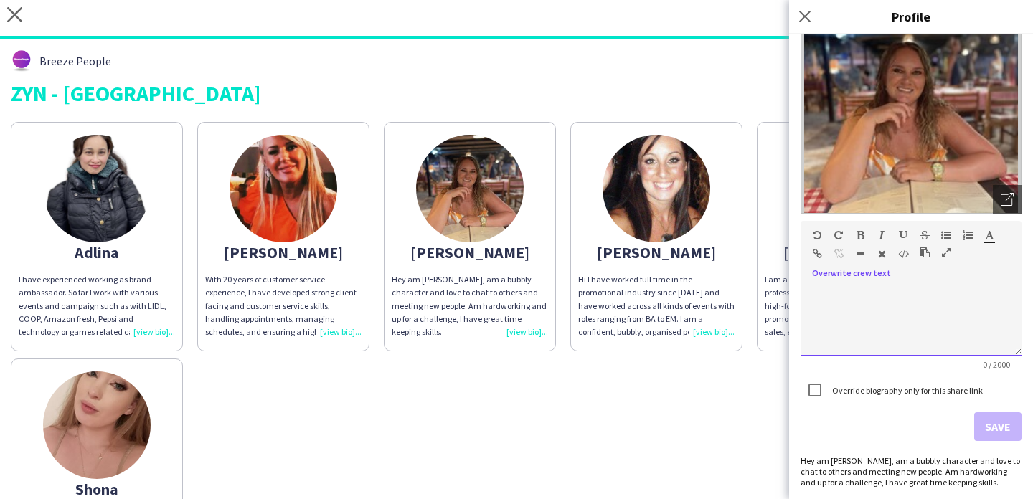
click at [897, 328] on div at bounding box center [911, 321] width 221 height 72
paste div
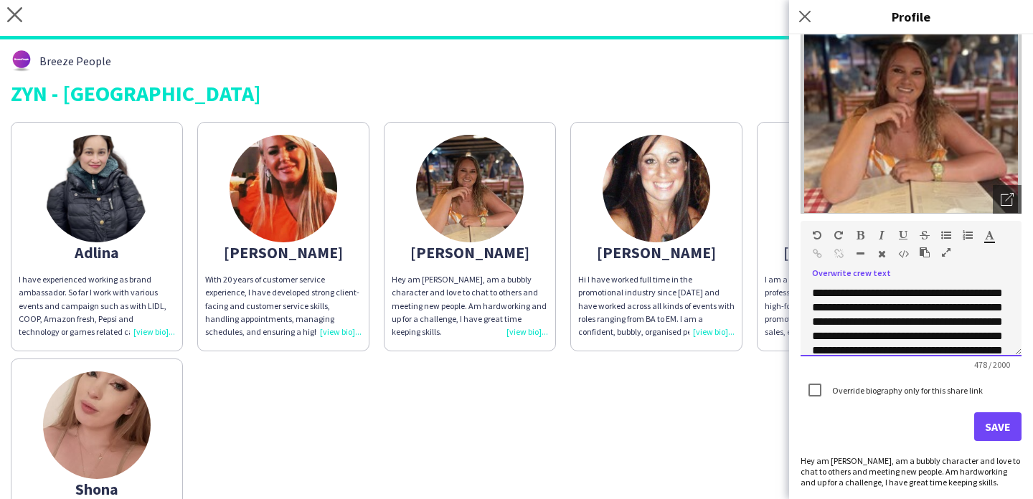
scroll to position [80, 0]
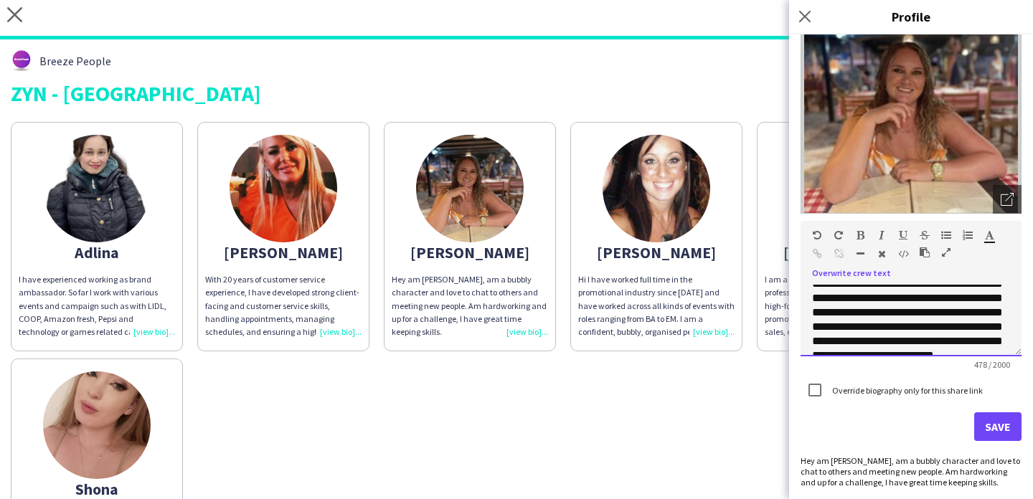
click at [881, 301] on div "**********" at bounding box center [911, 321] width 221 height 72
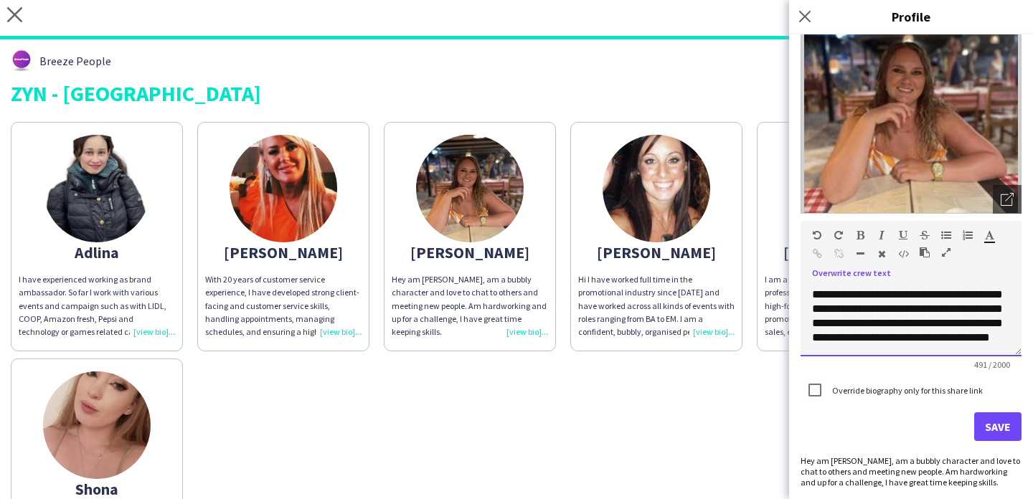
scroll to position [131, 0]
click at [888, 306] on div "**********" at bounding box center [911, 321] width 221 height 72
drag, startPoint x: 888, startPoint y: 306, endPoint x: 842, endPoint y: 306, distance: 46.6
click at [842, 306] on div "**********" at bounding box center [911, 321] width 221 height 72
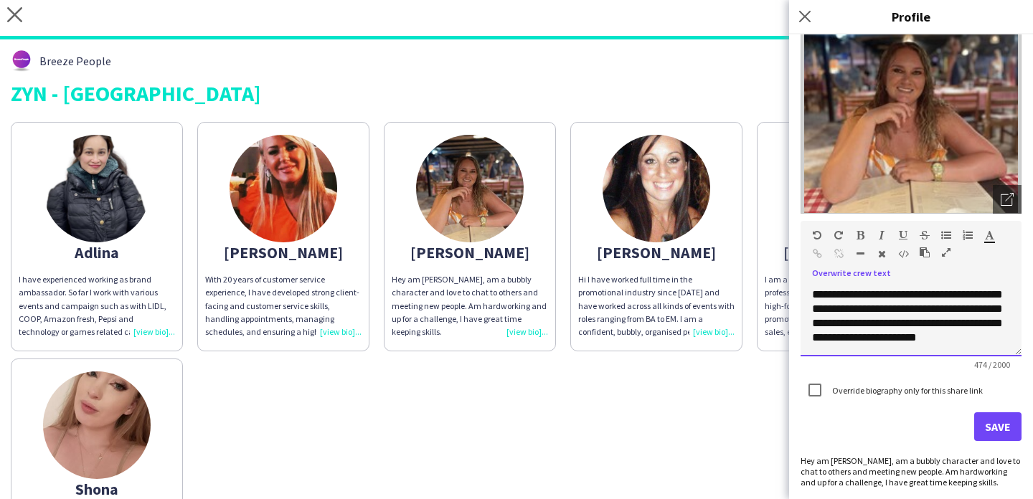
click at [981, 347] on div "**********" at bounding box center [911, 321] width 221 height 72
click at [992, 421] on button "Save" at bounding box center [997, 427] width 47 height 29
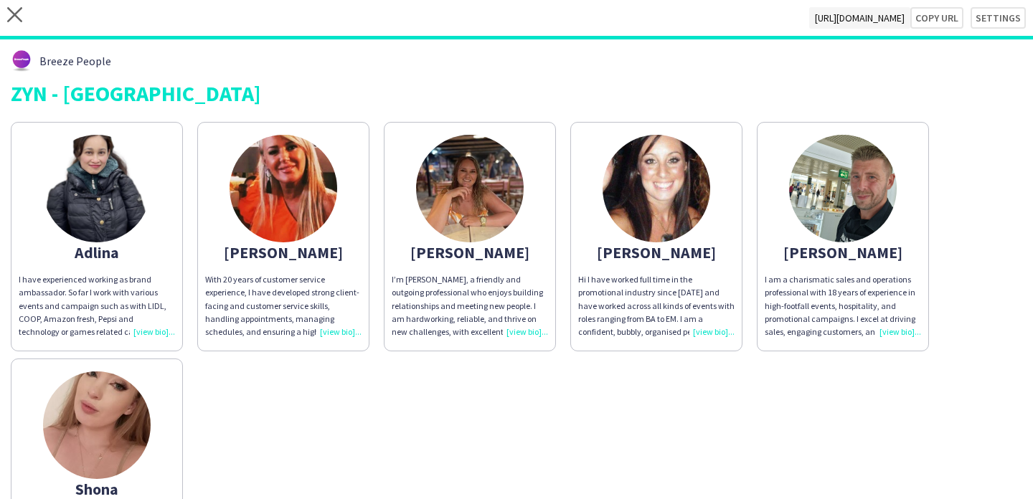
click at [694, 314] on div "Hi I have worked full time in the promotional industry since 2014 and have work…" at bounding box center [656, 305] width 156 height 65
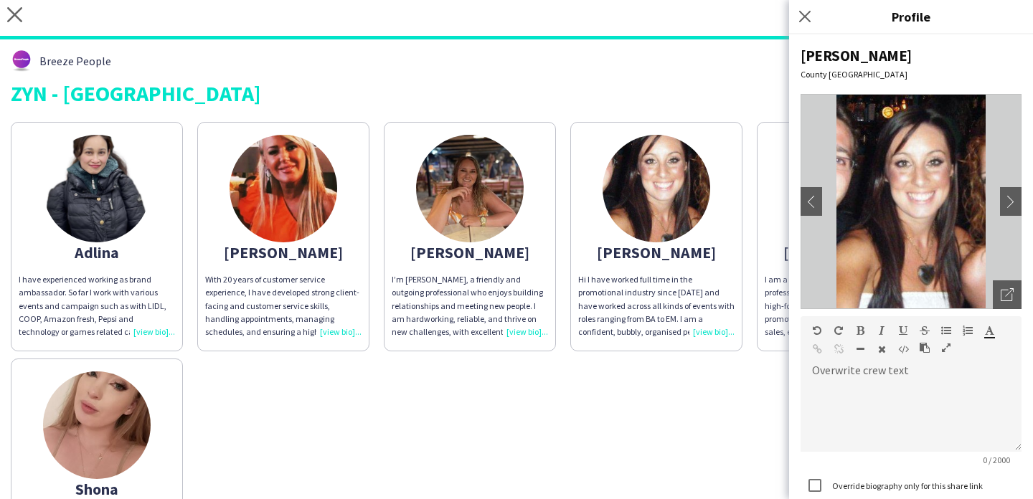
scroll to position [138, 0]
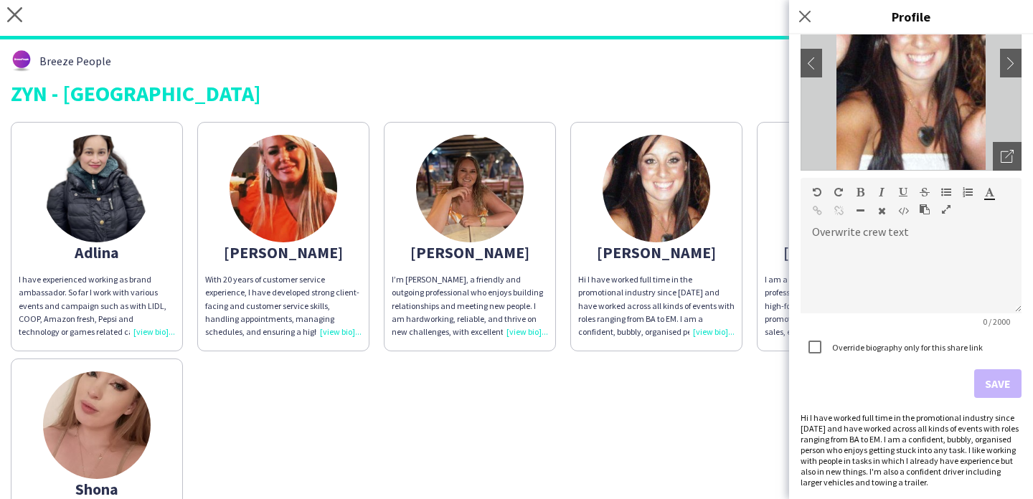
click at [971, 443] on div "Hi I have worked full time in the promotional industry since 2014 and have work…" at bounding box center [911, 450] width 221 height 75
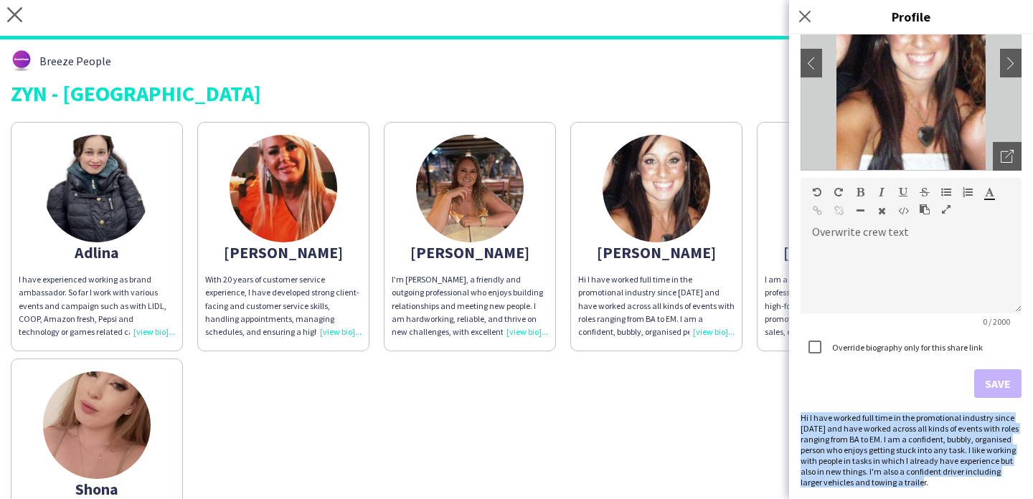
click at [971, 443] on div "Hi I have worked full time in the promotional industry since 2014 and have work…" at bounding box center [911, 450] width 221 height 75
copy div "Hi I have worked full time in the promotional industry since 2014 and have work…"
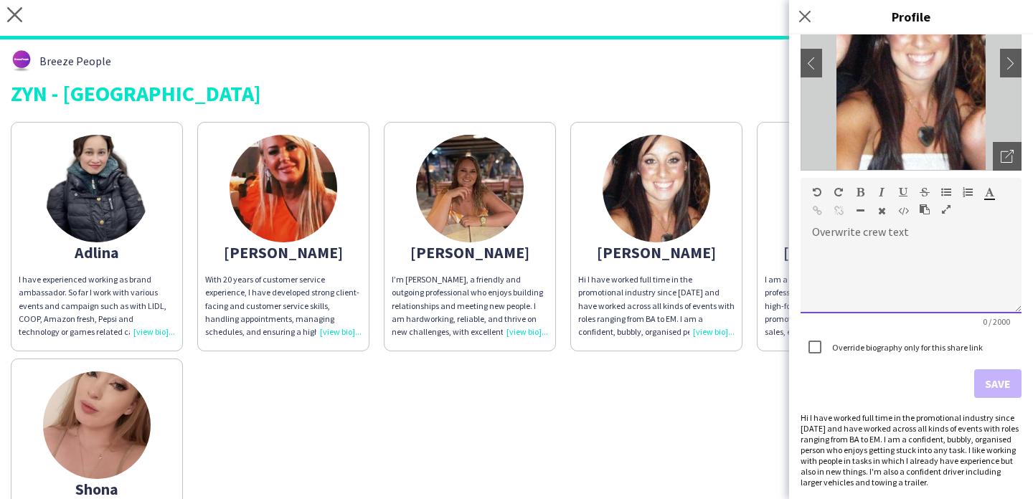
click at [879, 248] on div at bounding box center [911, 278] width 221 height 72
paste div
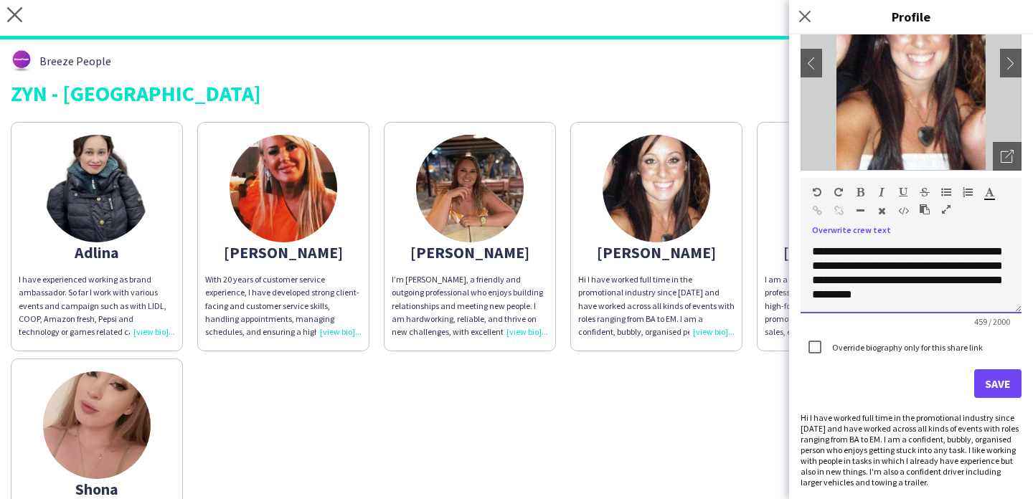
scroll to position [126, 0]
click at [1004, 379] on button "Save" at bounding box center [997, 384] width 47 height 29
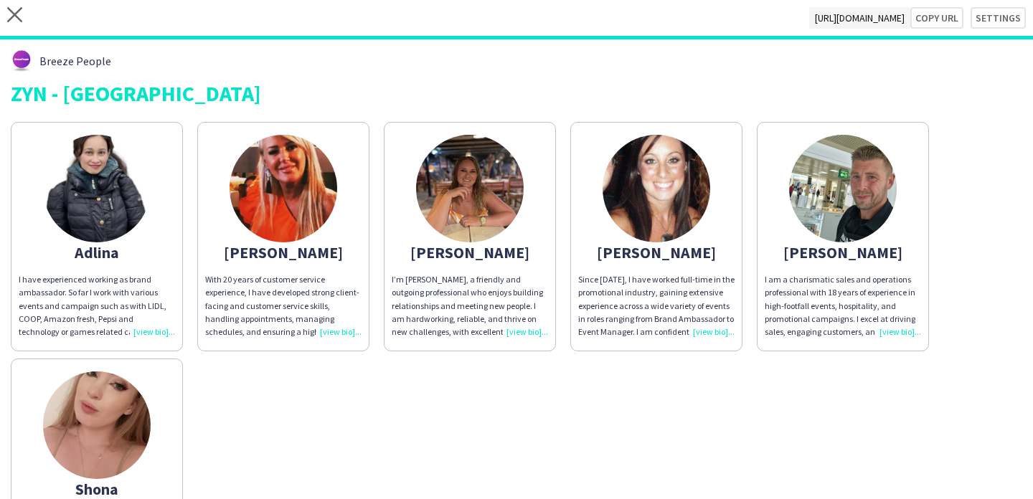
click at [914, 332] on div "I am a charismatic sales and operations professional with 18 years of experienc…" at bounding box center [843, 305] width 156 height 65
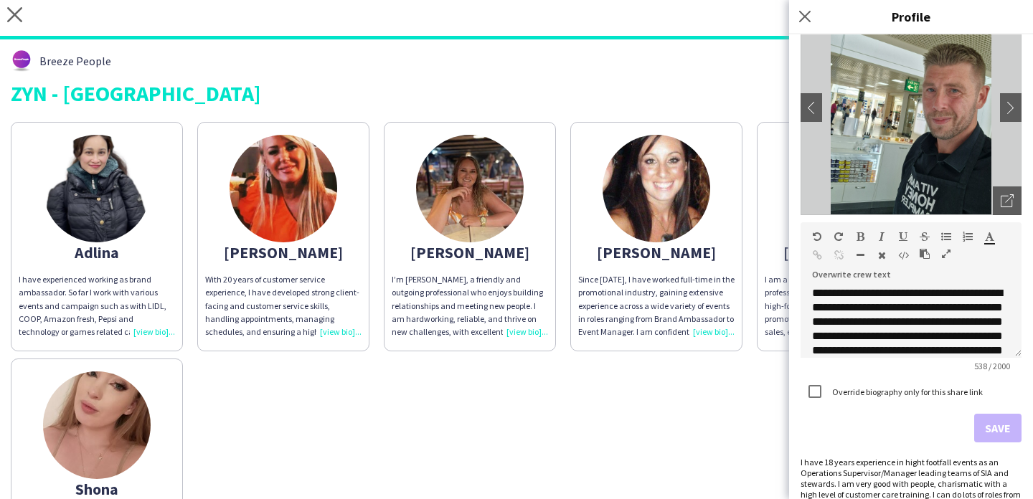
scroll to position [160, 0]
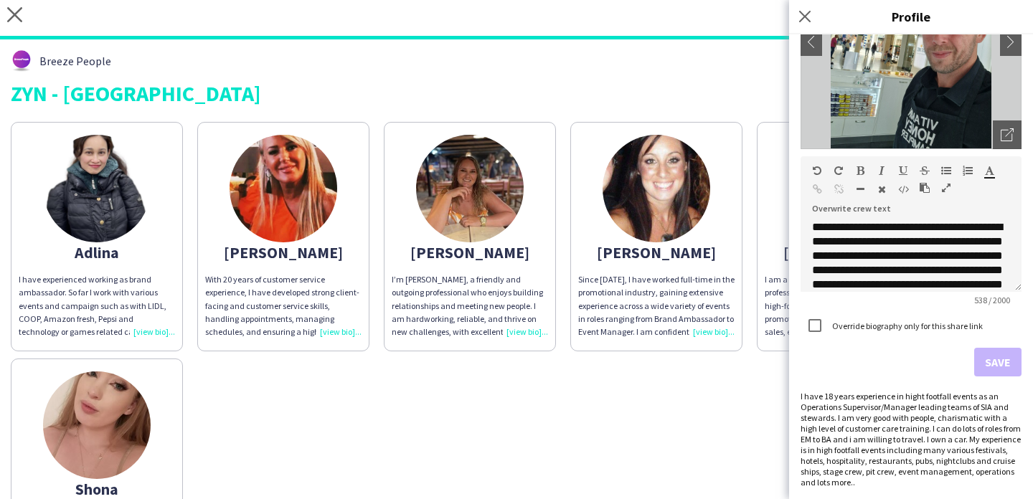
click at [652, 410] on div "Adlina I have experienced working as brand ambassador. So far I work with vario…" at bounding box center [517, 352] width 1012 height 474
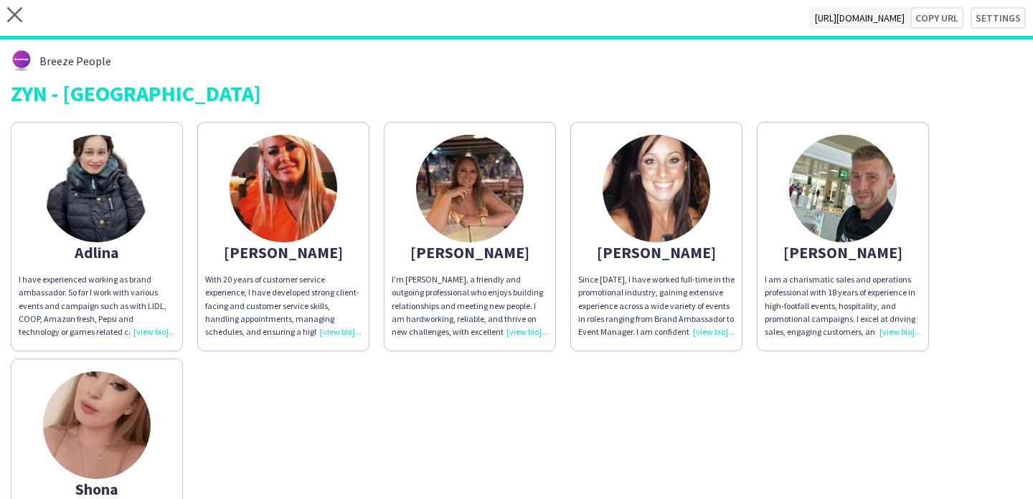
scroll to position [153, 0]
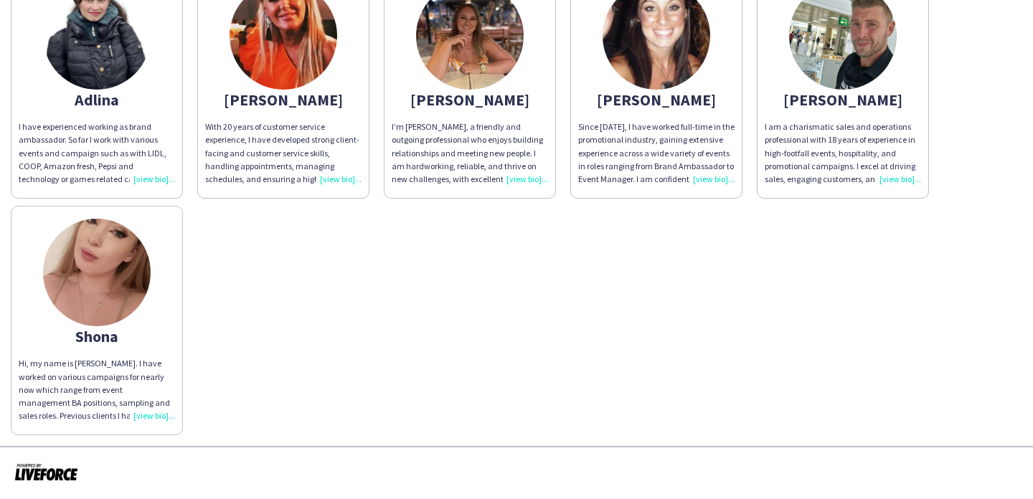
click at [73, 383] on div "Hi, my name is Shona. I have worked on various campaigns for nearly now which r…" at bounding box center [97, 389] width 156 height 65
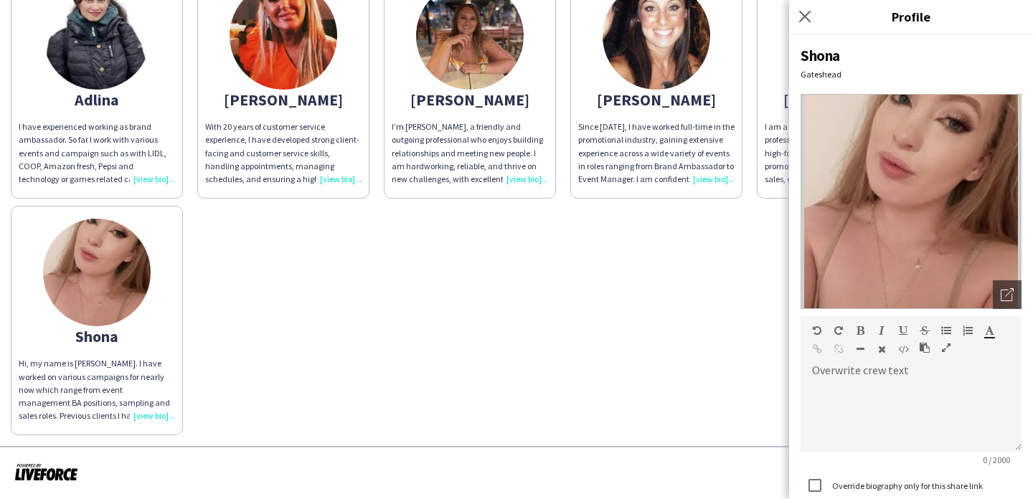
scroll to position [138, 0]
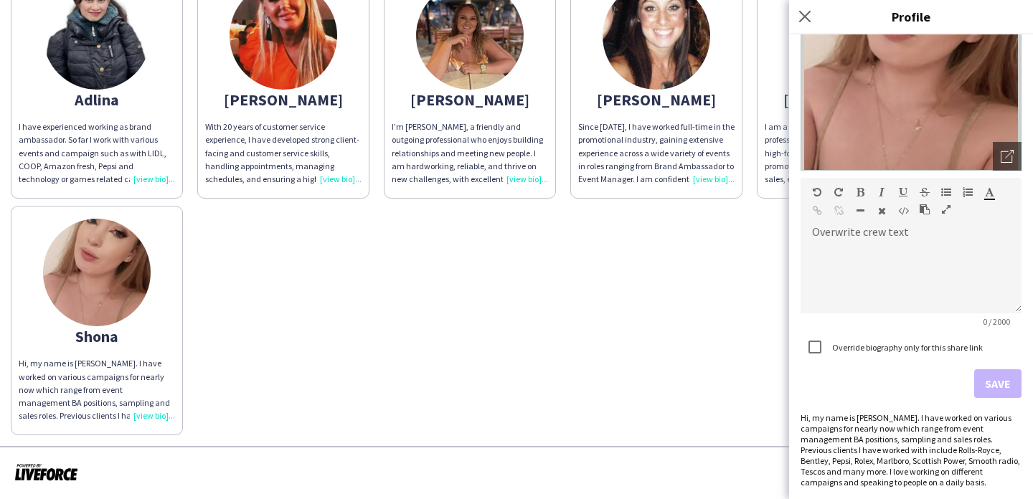
click at [693, 385] on div "Adlina I have experienced working as brand ambassador. So far I work with vario…" at bounding box center [517, 199] width 1012 height 474
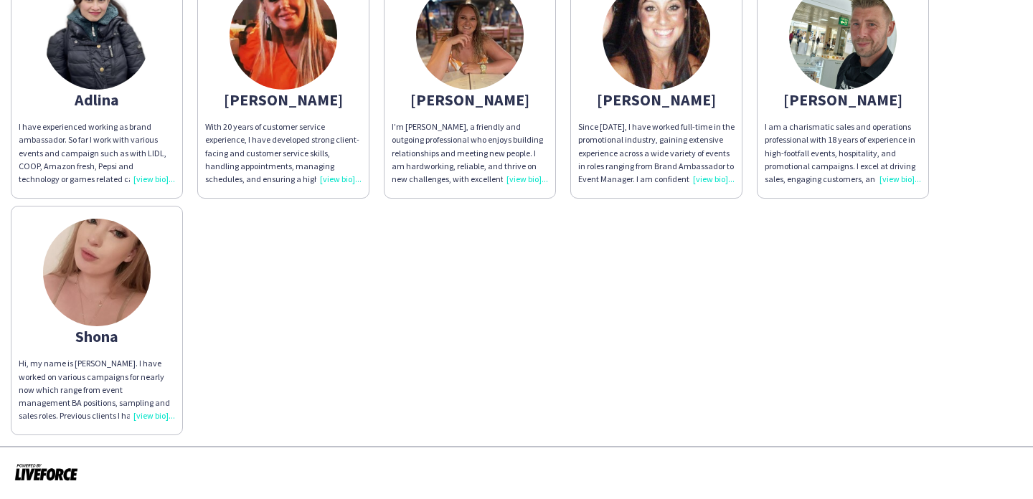
scroll to position [0, 0]
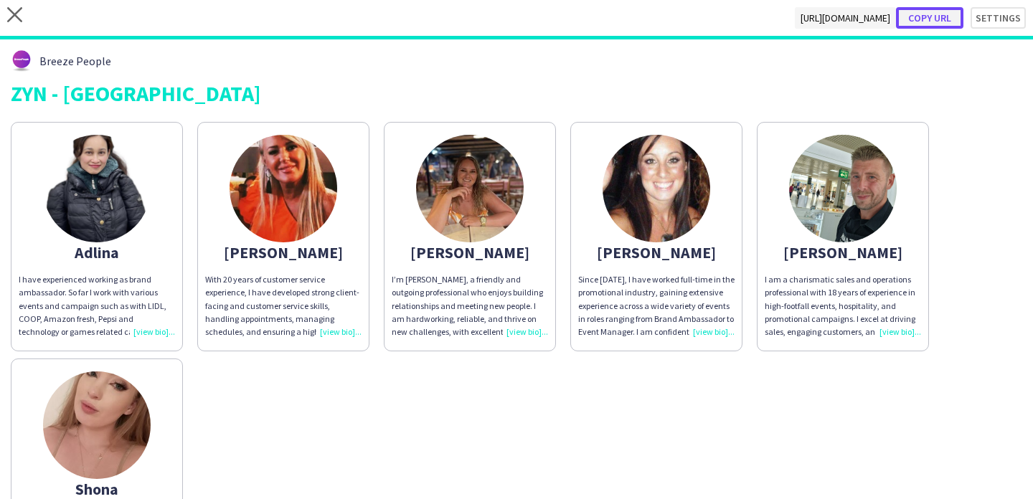
click at [935, 14] on button "Copy url" at bounding box center [929, 18] width 67 height 22
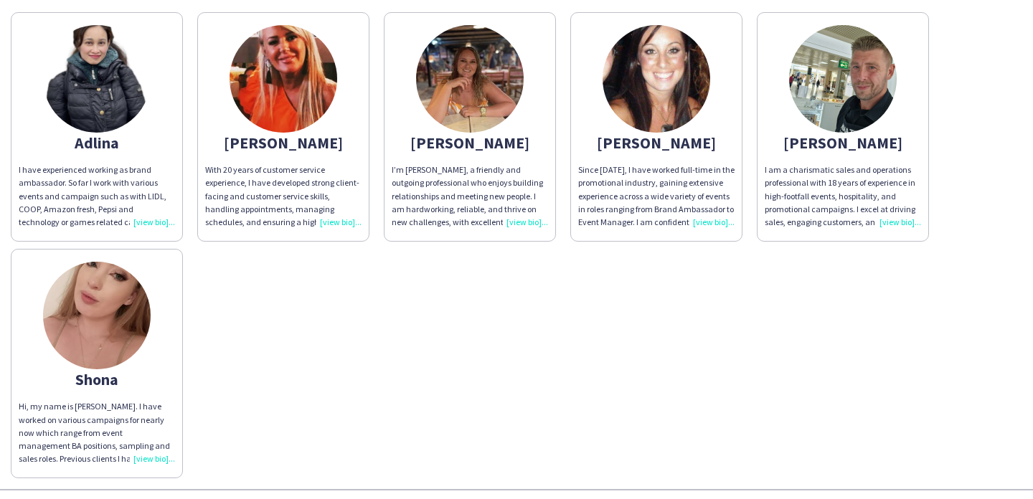
scroll to position [147, 0]
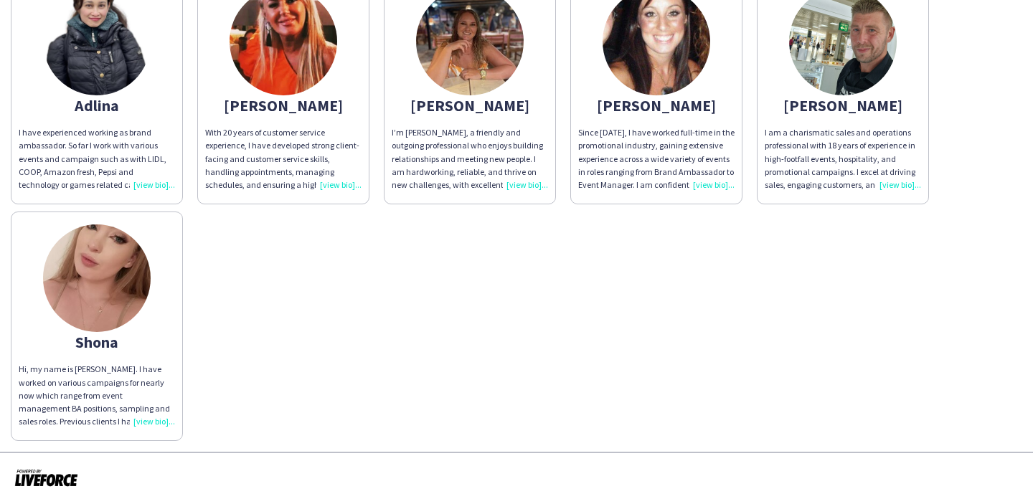
click at [102, 241] on img at bounding box center [97, 279] width 108 height 108
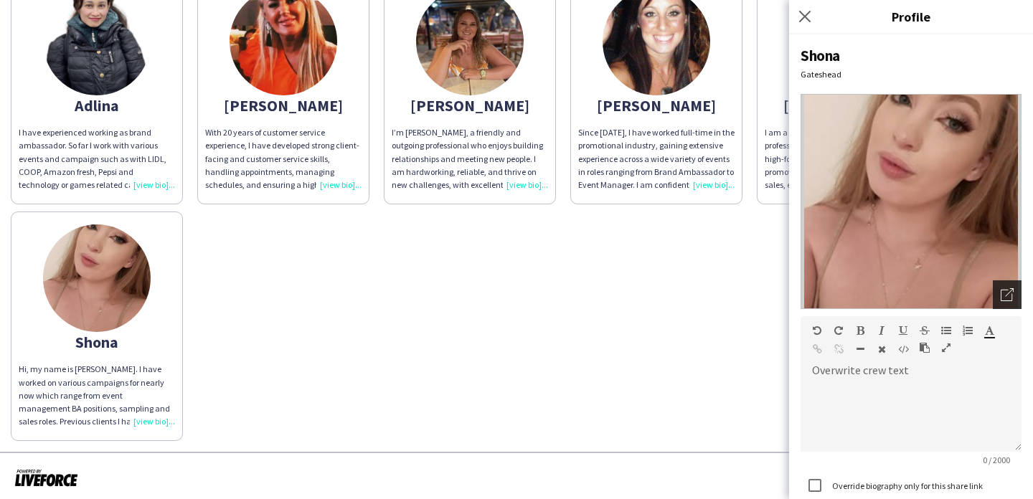
click at [1007, 298] on icon "Open photos pop-in" at bounding box center [1007, 294] width 13 height 13
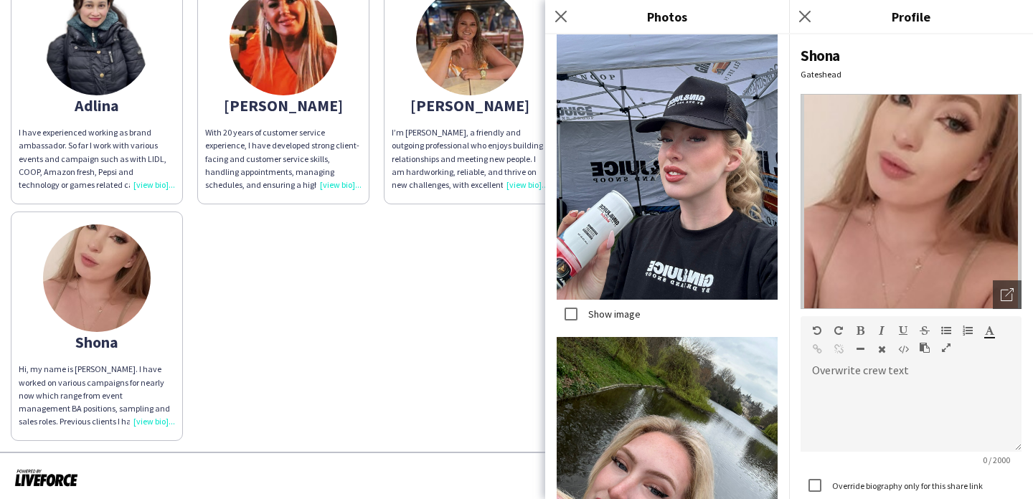
scroll to position [813, 0]
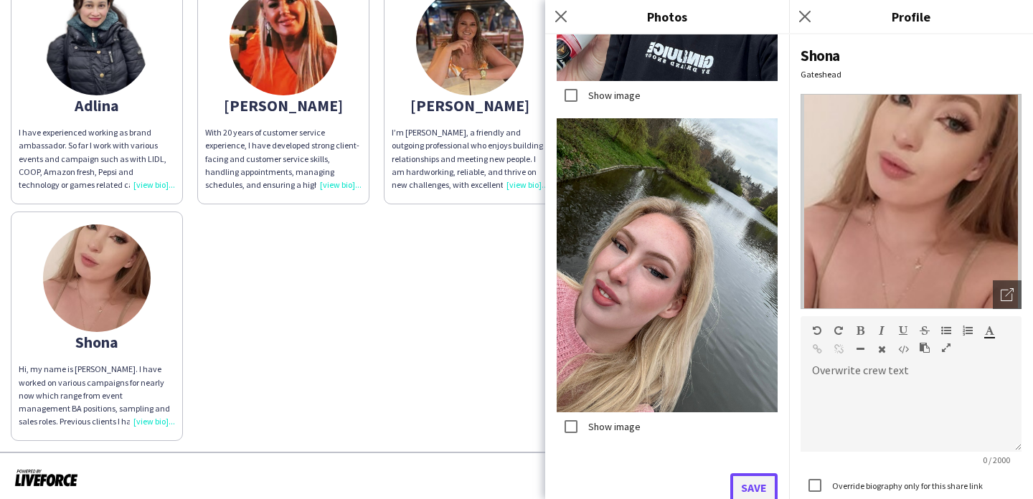
click at [756, 486] on button "Save" at bounding box center [754, 488] width 47 height 29
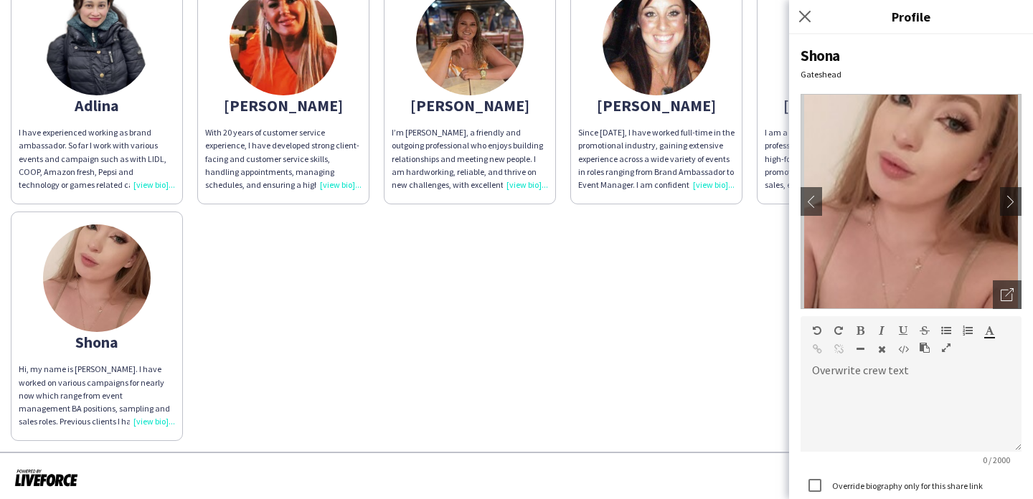
click at [126, 75] on img at bounding box center [97, 42] width 108 height 108
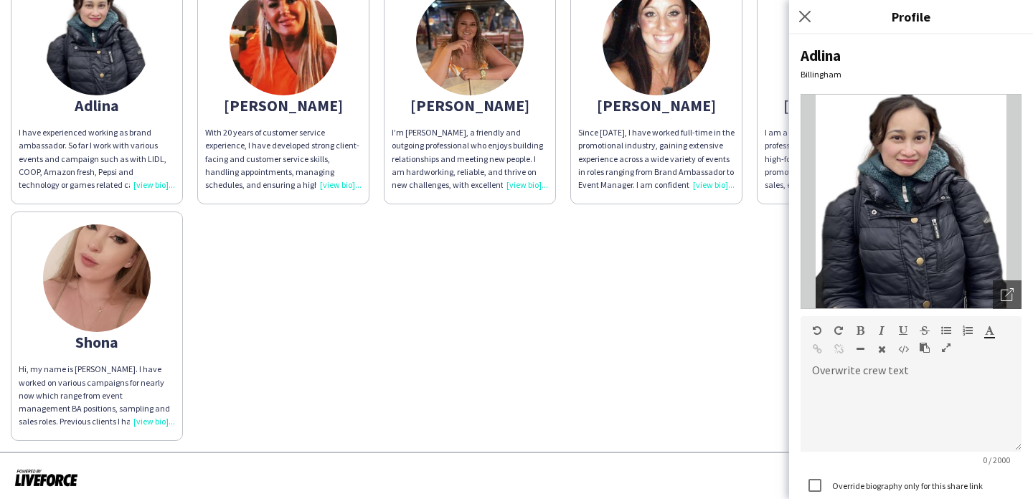
click at [403, 281] on div "Adlina I have experienced working as brand ambassador. So far I work with vario…" at bounding box center [517, 205] width 1012 height 474
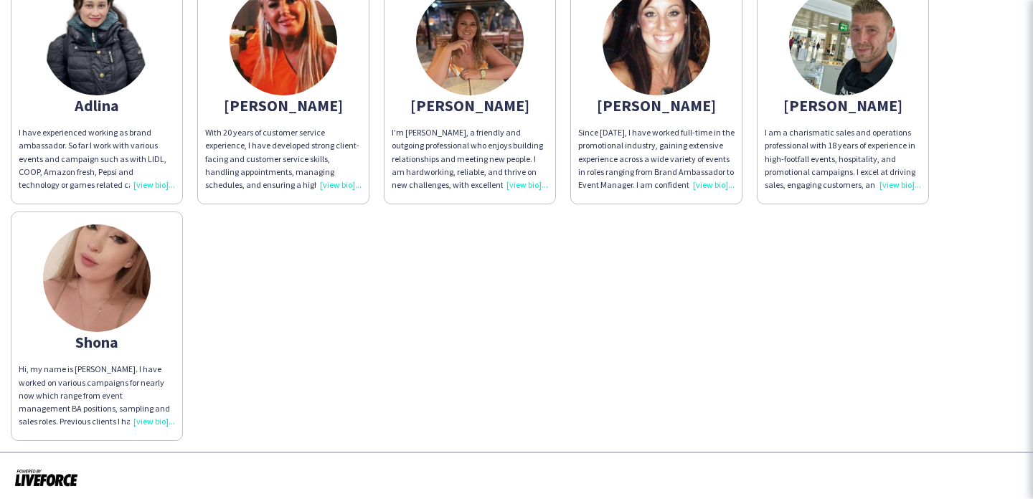
click at [299, 64] on img at bounding box center [284, 42] width 108 height 108
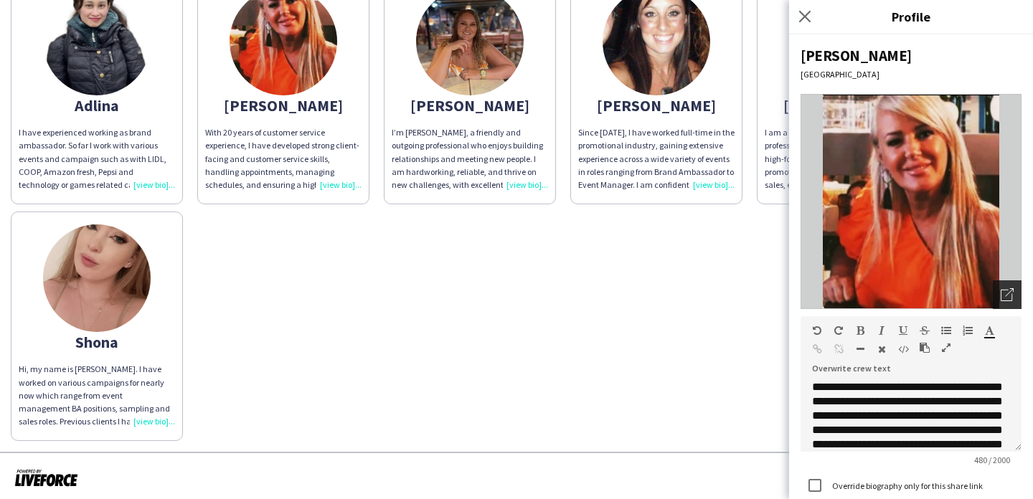
click at [1013, 296] on div "Open photos pop-in" at bounding box center [1007, 295] width 29 height 29
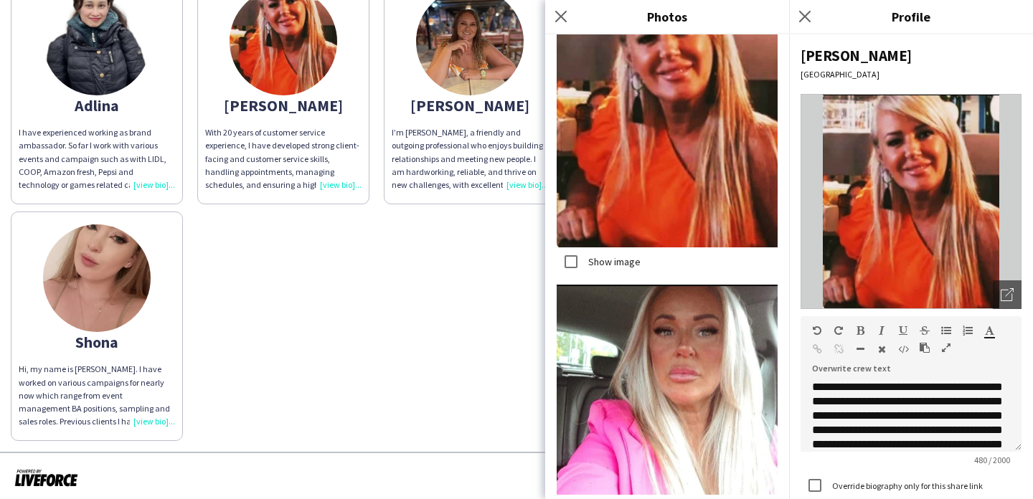
scroll to position [419, 0]
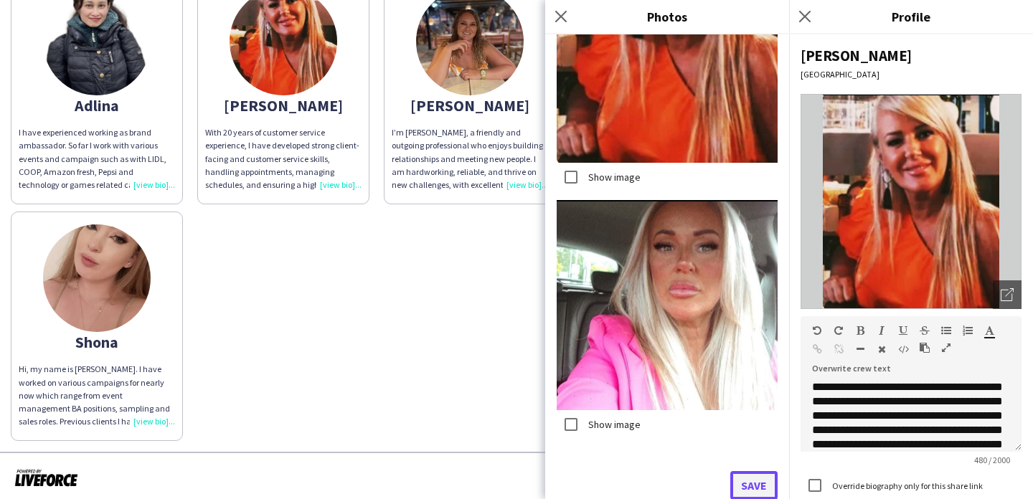
click at [758, 484] on button "Save" at bounding box center [754, 485] width 47 height 29
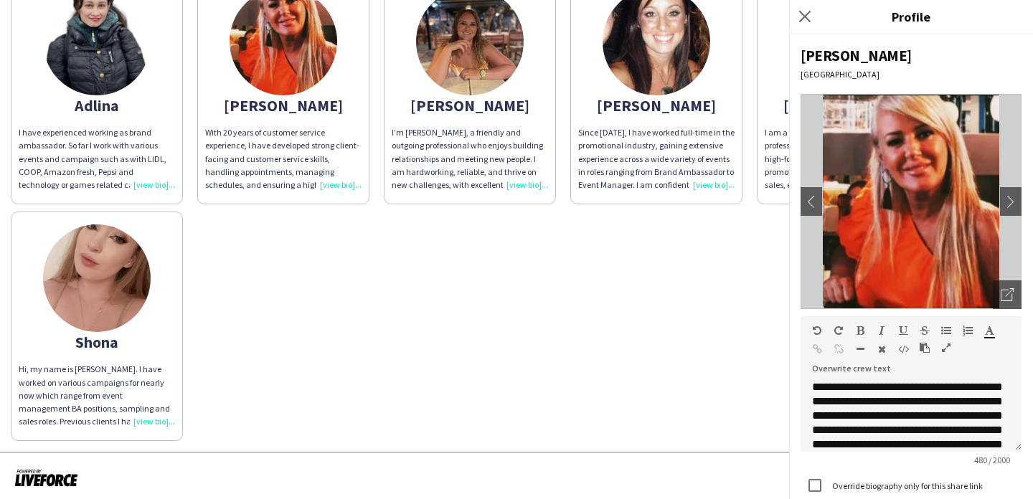
click at [493, 132] on div "I’m Emma, a friendly and outgoing professional who enjoys building relationship…" at bounding box center [470, 158] width 156 height 65
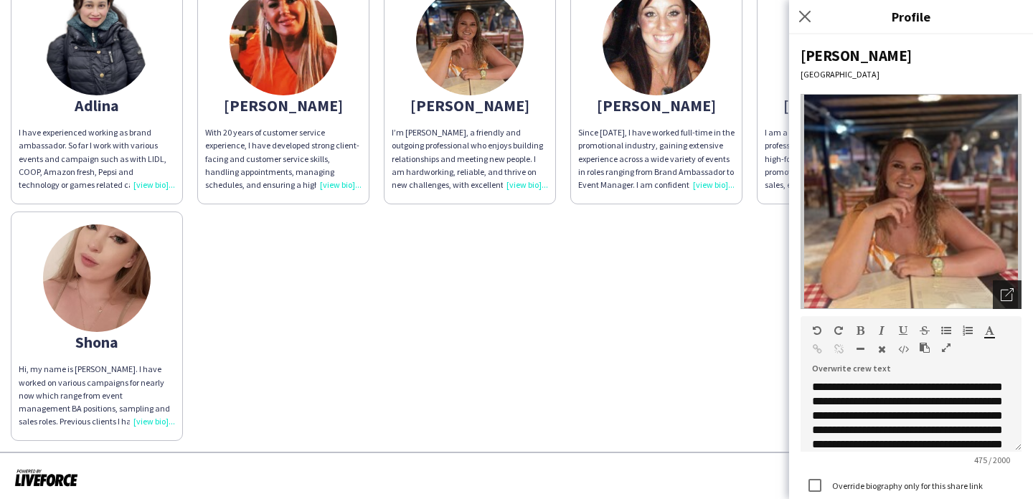
click at [1001, 295] on icon at bounding box center [1006, 295] width 11 height 11
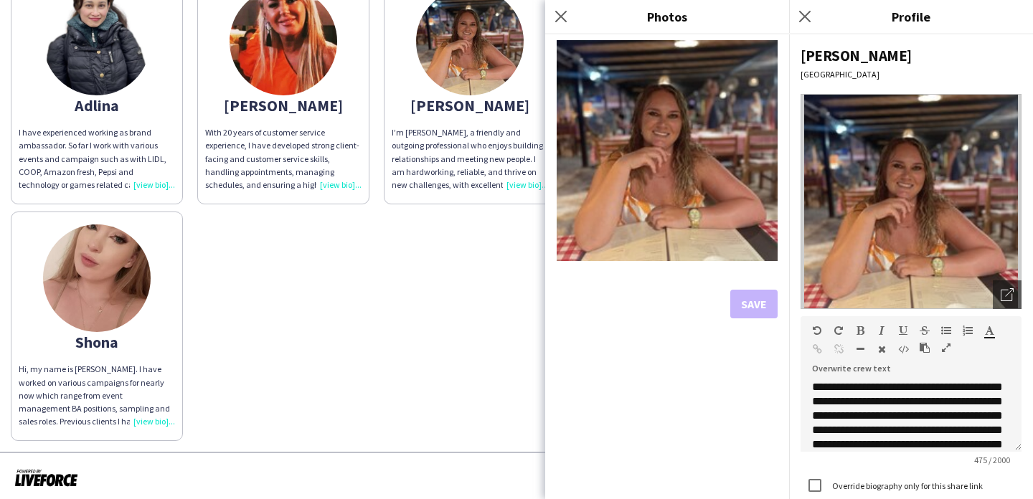
click at [458, 288] on div "Adlina I have experienced working as brand ambassador. So far I work with vario…" at bounding box center [517, 205] width 1012 height 474
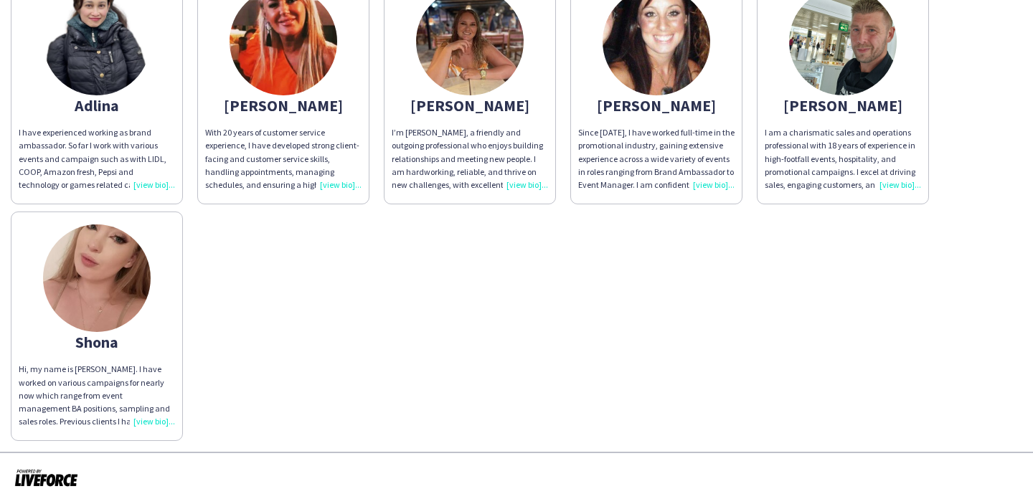
click at [639, 68] on img at bounding box center [657, 42] width 108 height 108
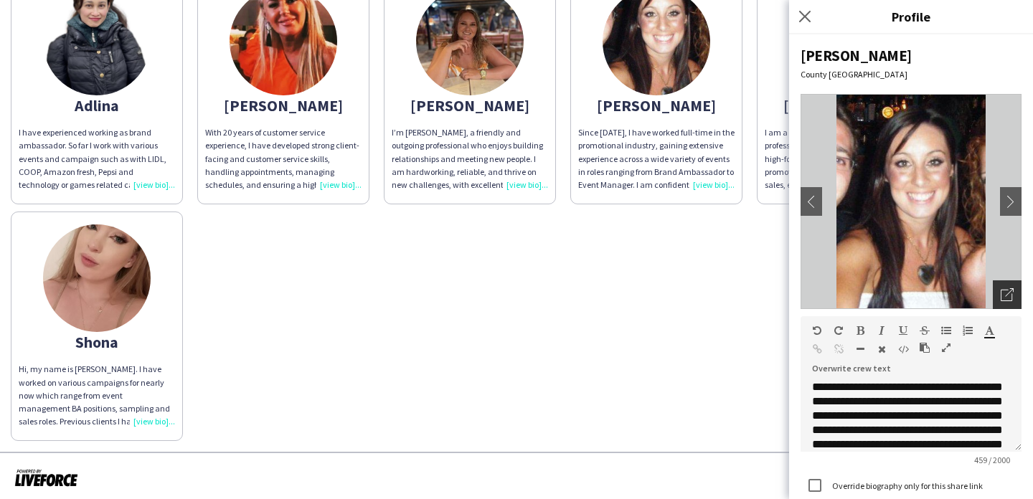
click at [1008, 295] on icon "Open photos pop-in" at bounding box center [1007, 294] width 13 height 13
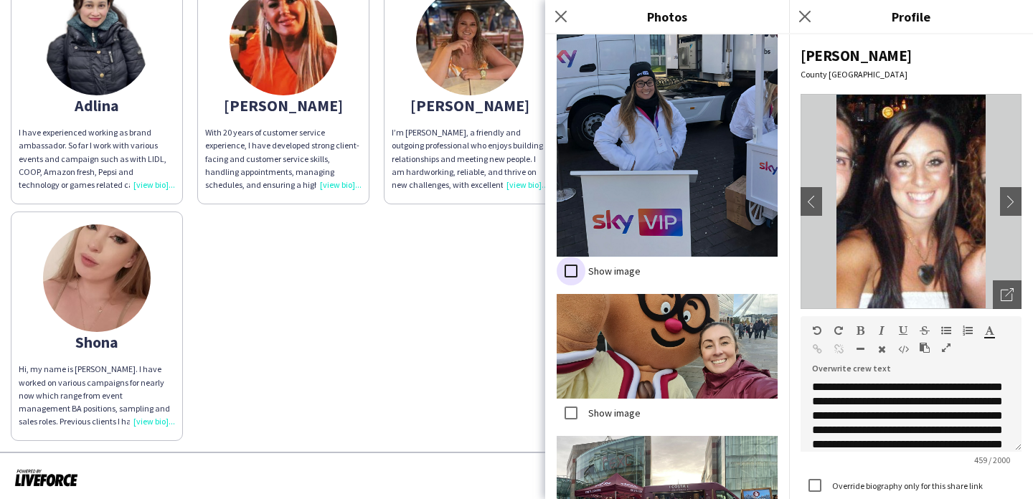
scroll to position [2958, 0]
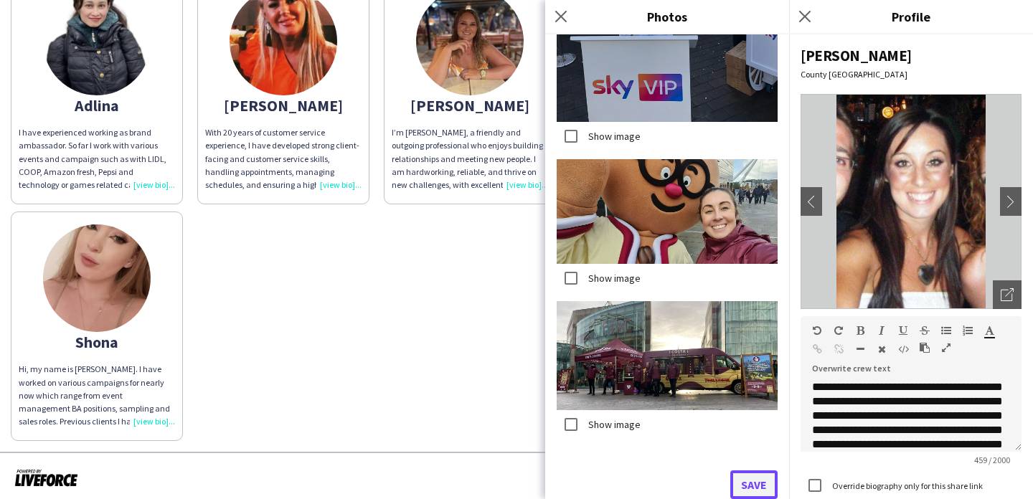
click at [748, 494] on button "Save" at bounding box center [754, 485] width 47 height 29
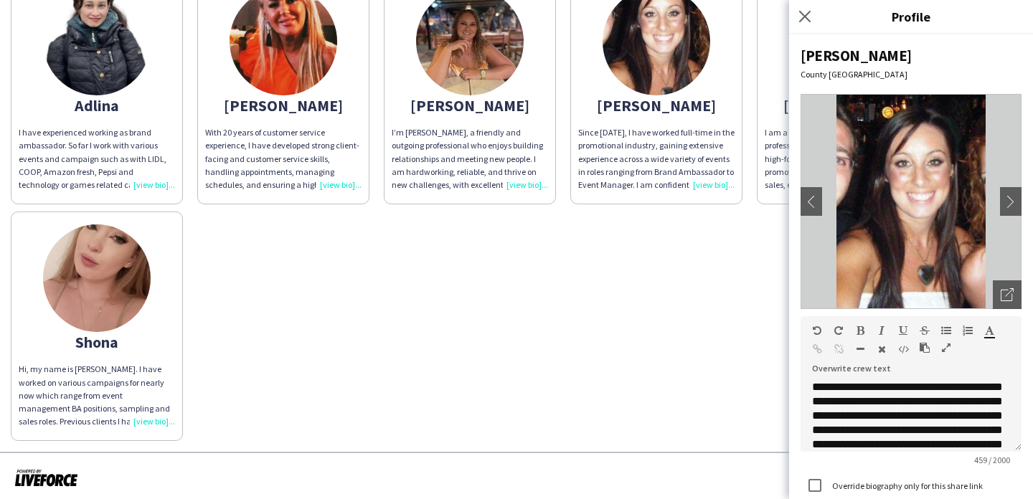
click at [573, 374] on div "Adlina I have experienced working as brand ambassador. So far I work with vario…" at bounding box center [517, 205] width 1012 height 474
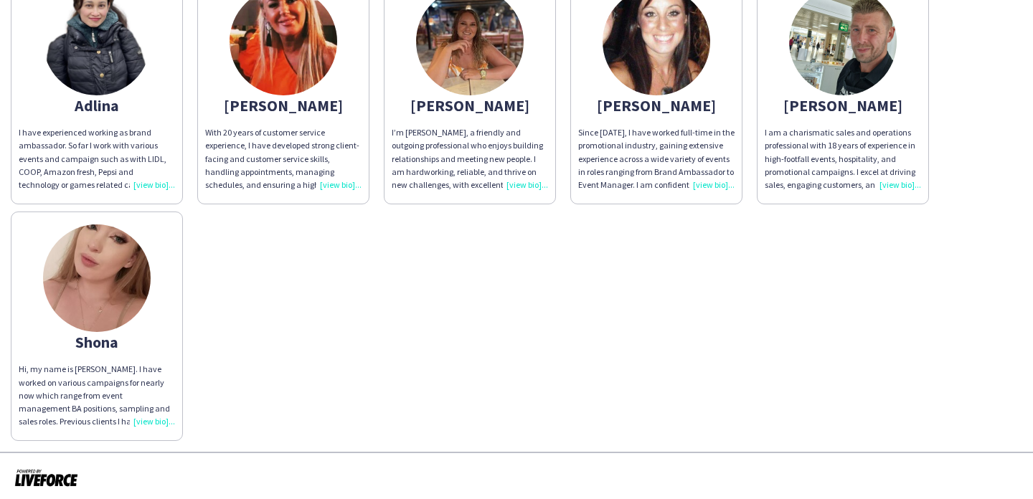
click at [851, 103] on div "Paul" at bounding box center [843, 105] width 156 height 13
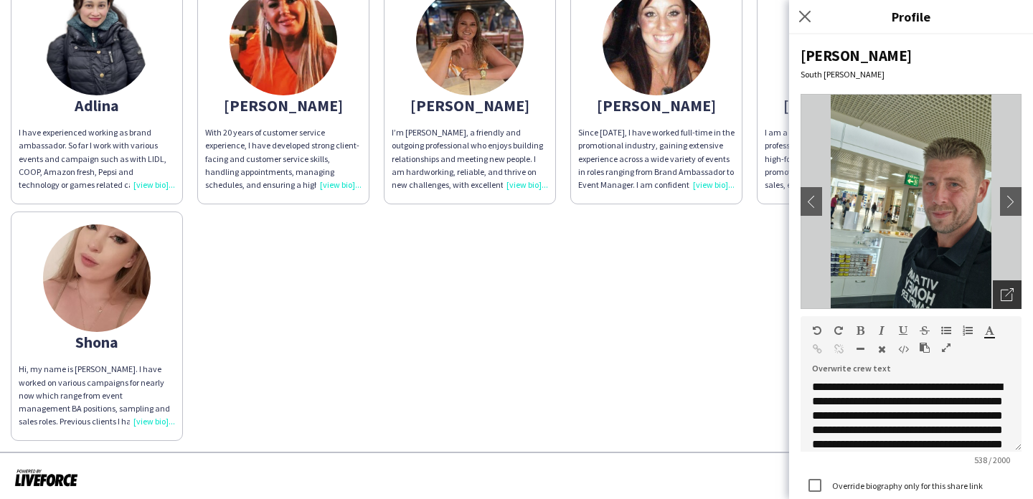
click at [1005, 288] on icon "Open photos pop-in" at bounding box center [1007, 294] width 13 height 13
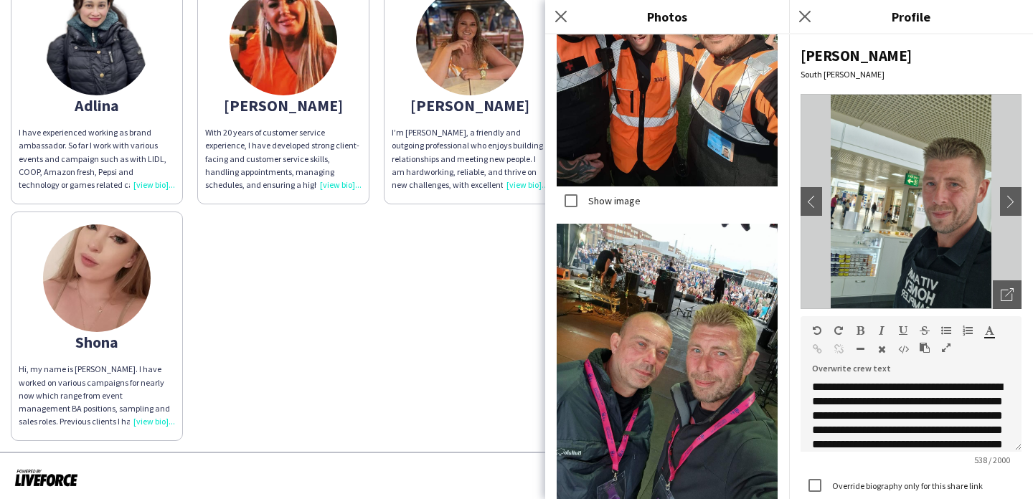
scroll to position [4518, 0]
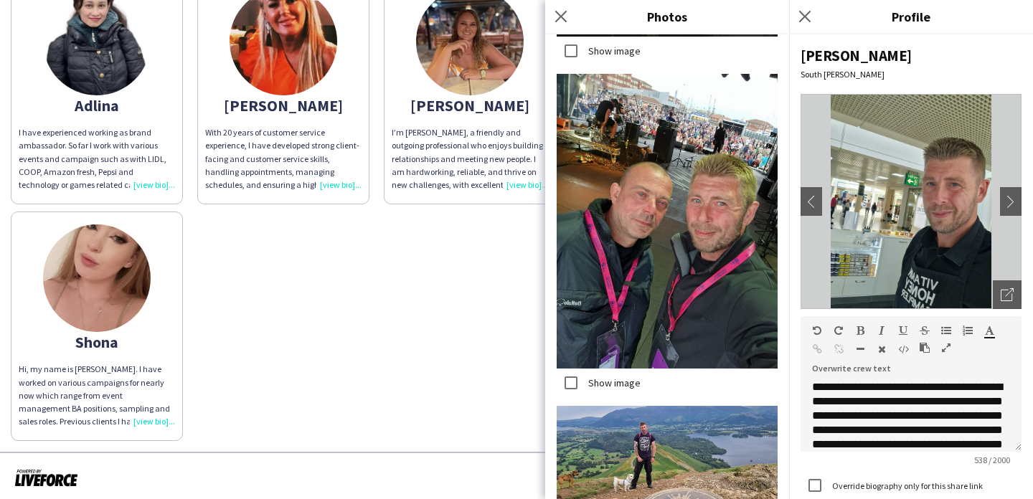
click at [459, 367] on div "Adlina I have experienced working as brand ambassador. So far I work with vario…" at bounding box center [517, 205] width 1012 height 474
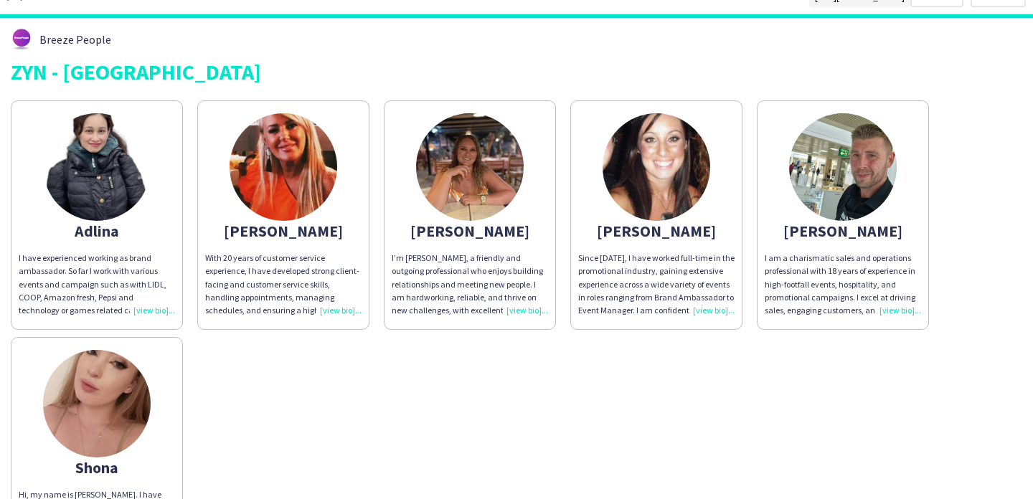
scroll to position [24, 0]
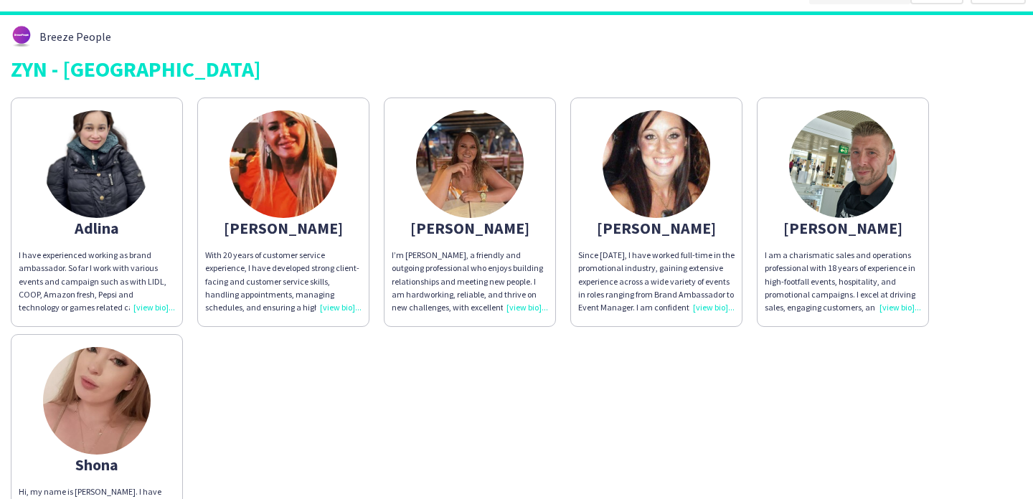
click at [311, 278] on div "With 20 years of customer service experience, I have developed strong client-fa…" at bounding box center [283, 281] width 156 height 65
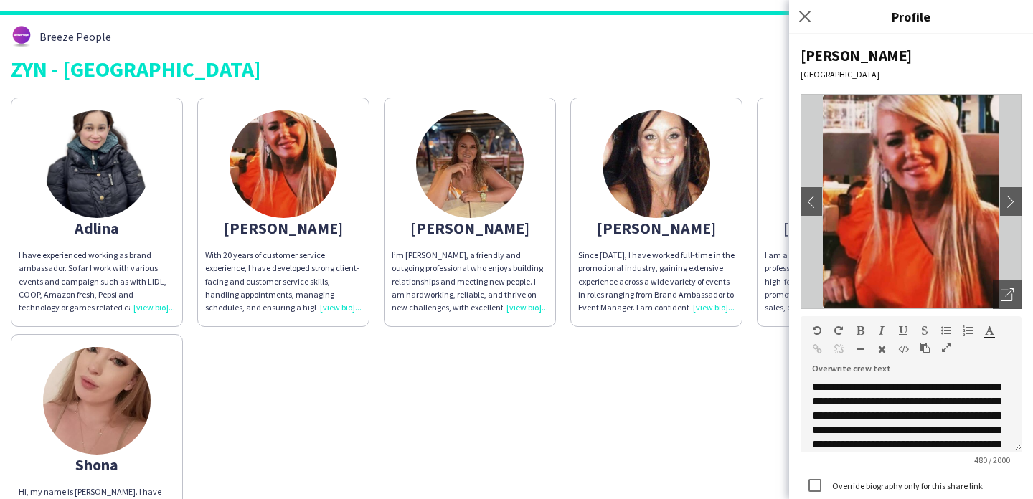
click at [322, 355] on div "Adlina I have experienced working as brand ambassador. So far I work with vario…" at bounding box center [517, 327] width 1012 height 474
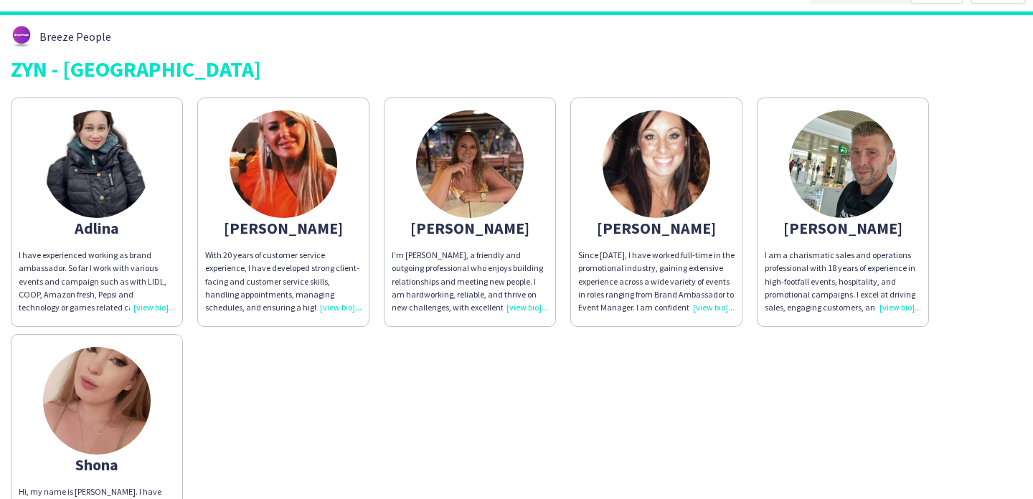
click at [120, 418] on img at bounding box center [97, 401] width 108 height 108
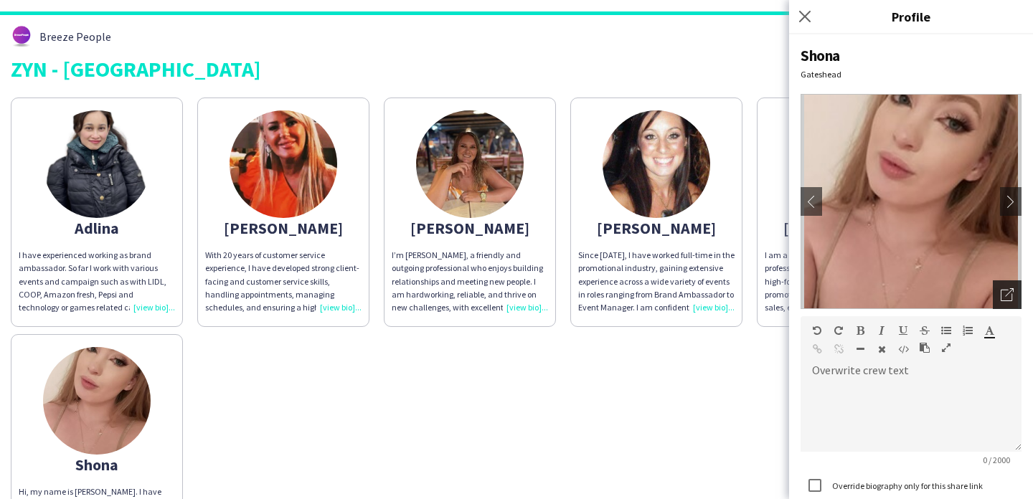
click at [1009, 291] on icon "Open photos pop-in" at bounding box center [1007, 294] width 13 height 13
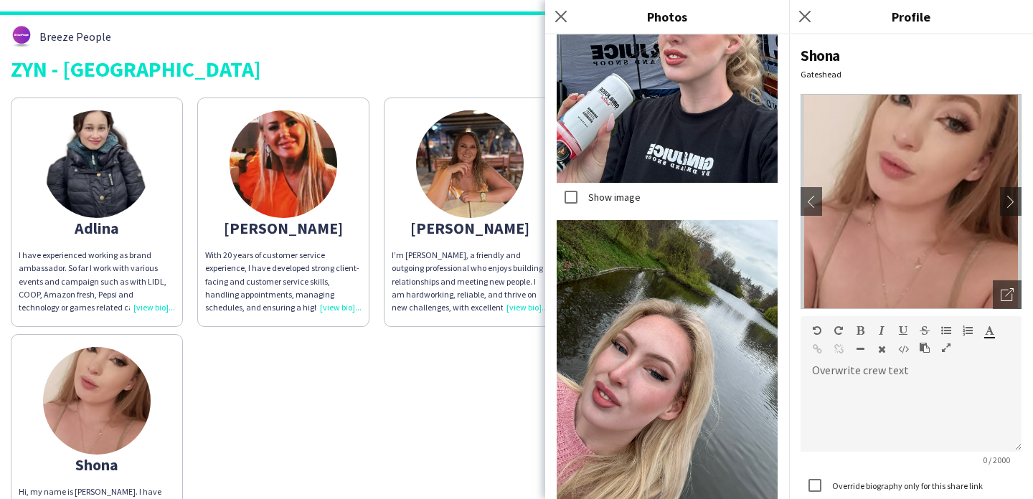
scroll to position [815, 0]
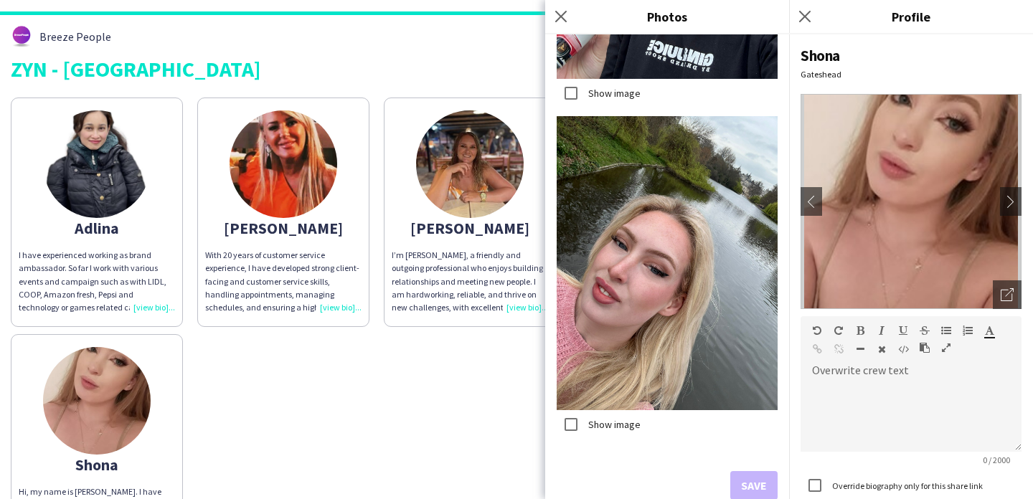
click at [462, 409] on div "Adlina I have experienced working as brand ambassador. So far I work with vario…" at bounding box center [517, 327] width 1012 height 474
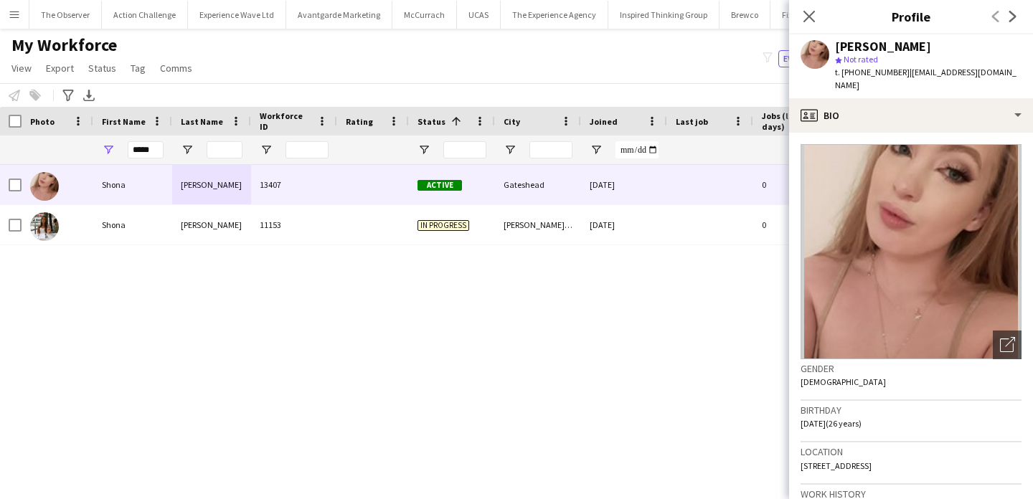
scroll to position [0, 1390]
click at [141, 67] on span "Tag" at bounding box center [138, 68] width 15 height 13
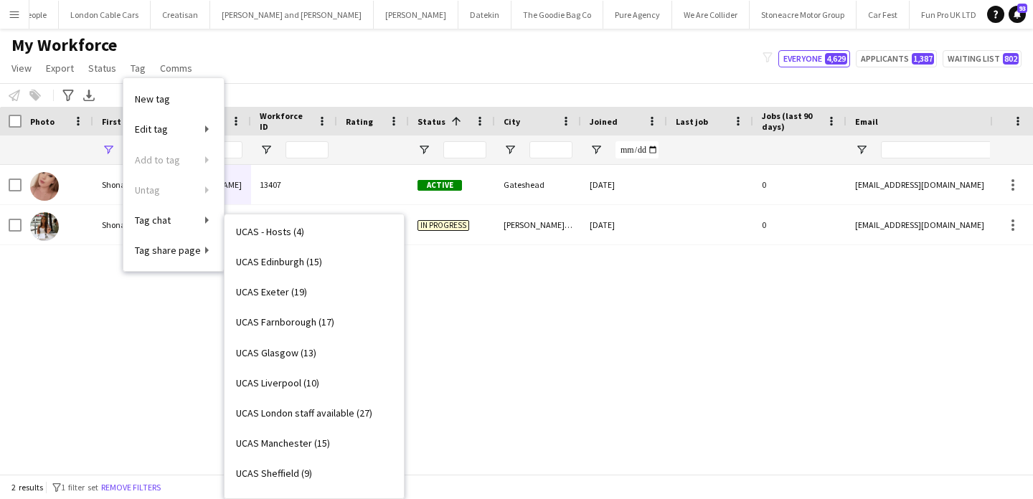
scroll to position [2513, 0]
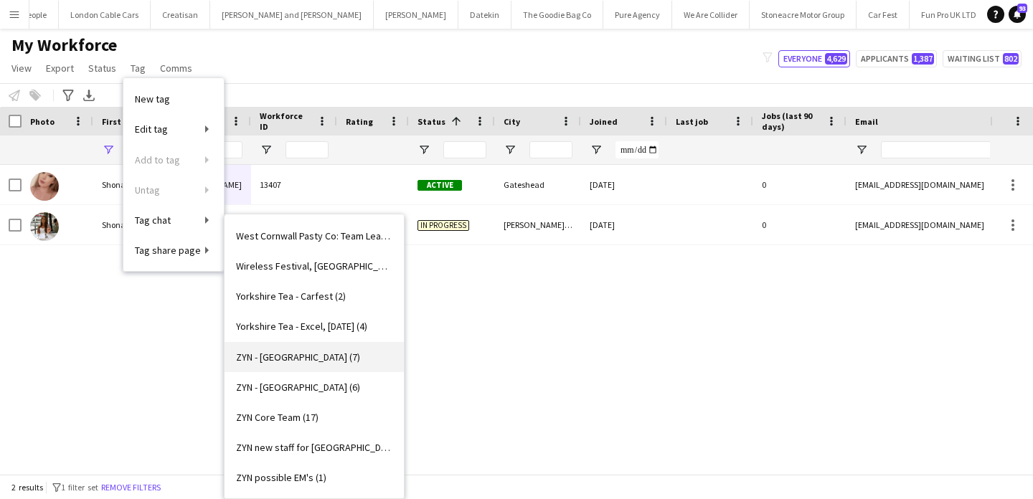
click at [307, 360] on span "ZYN - Manchester (7)" at bounding box center [298, 357] width 124 height 13
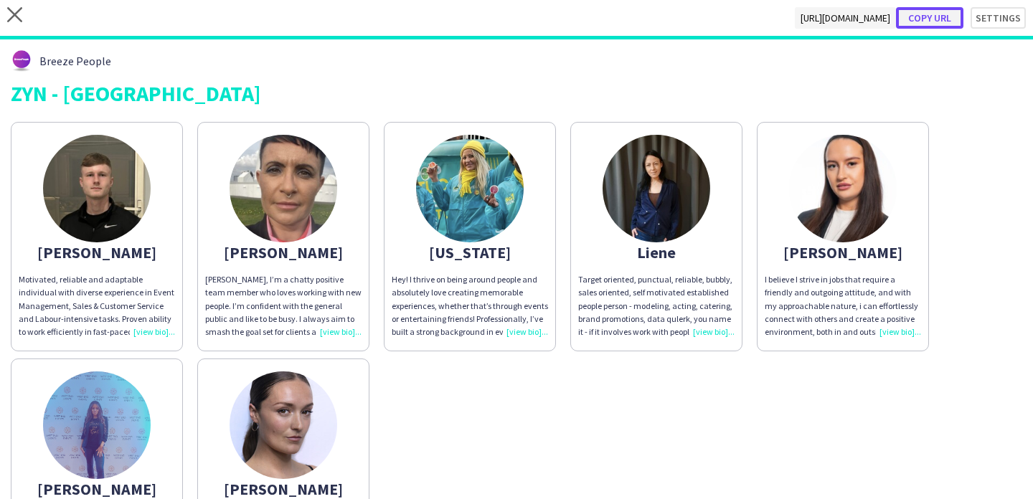
click at [931, 21] on button "Copy url" at bounding box center [929, 18] width 67 height 22
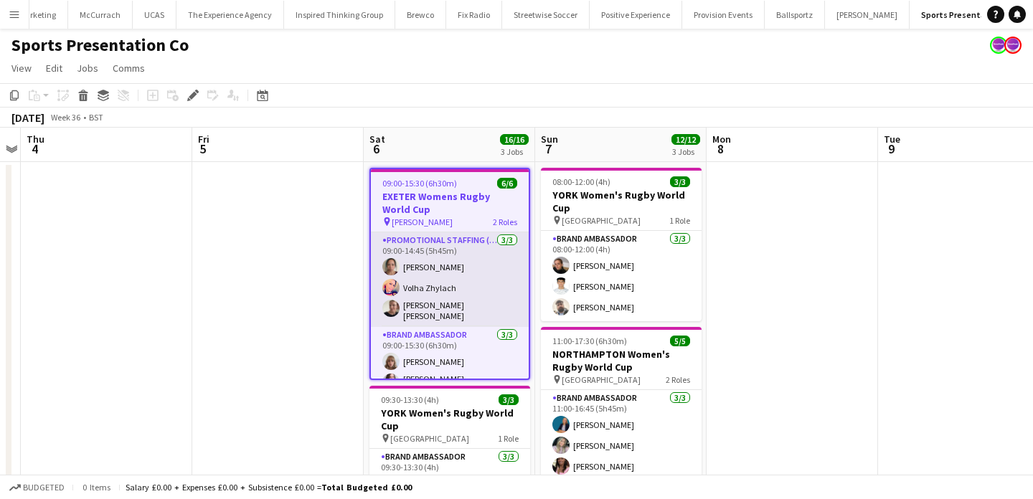
scroll to position [34, 0]
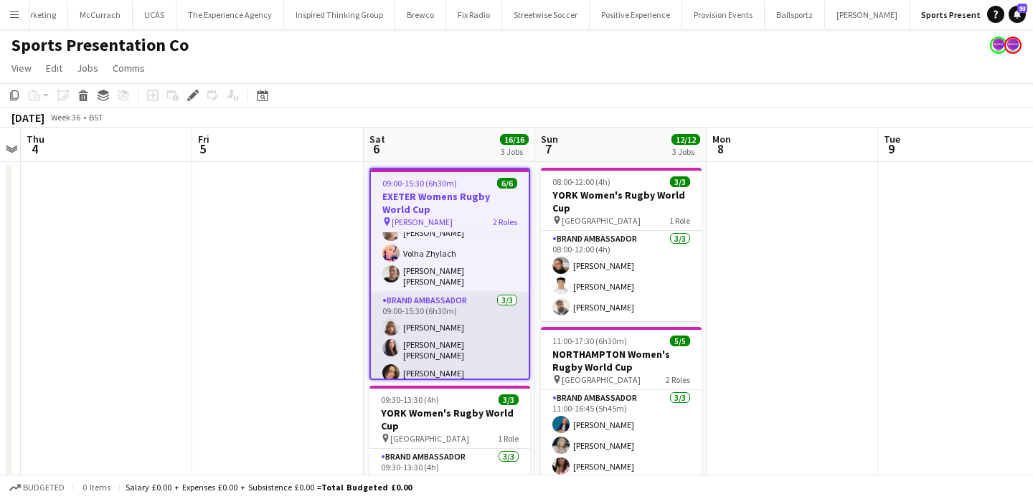
click at [481, 363] on app-card-role "Brand Ambassador [DATE] 09:00-15:30 (6h30m) [PERSON_NAME] [PERSON_NAME] [PERSON…" at bounding box center [450, 340] width 158 height 95
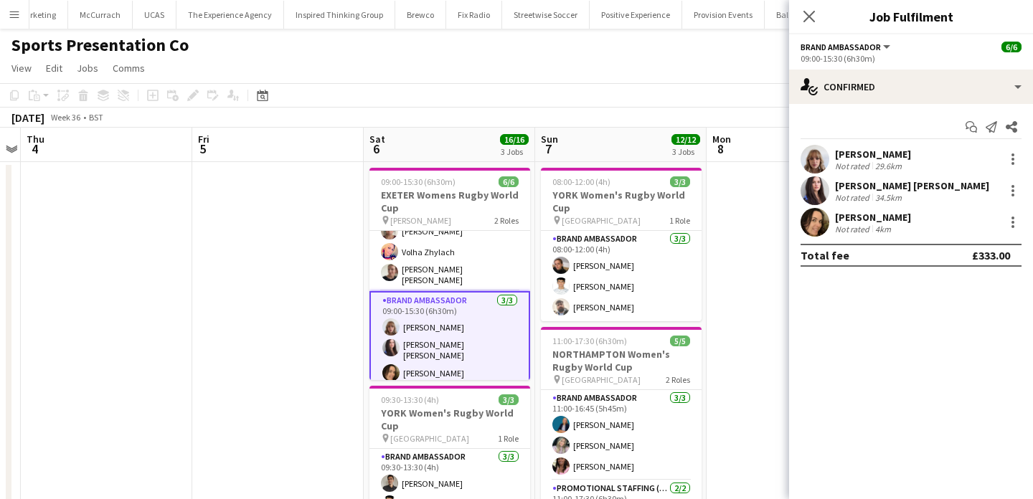
click at [845, 220] on div "[PERSON_NAME]" at bounding box center [873, 217] width 76 height 13
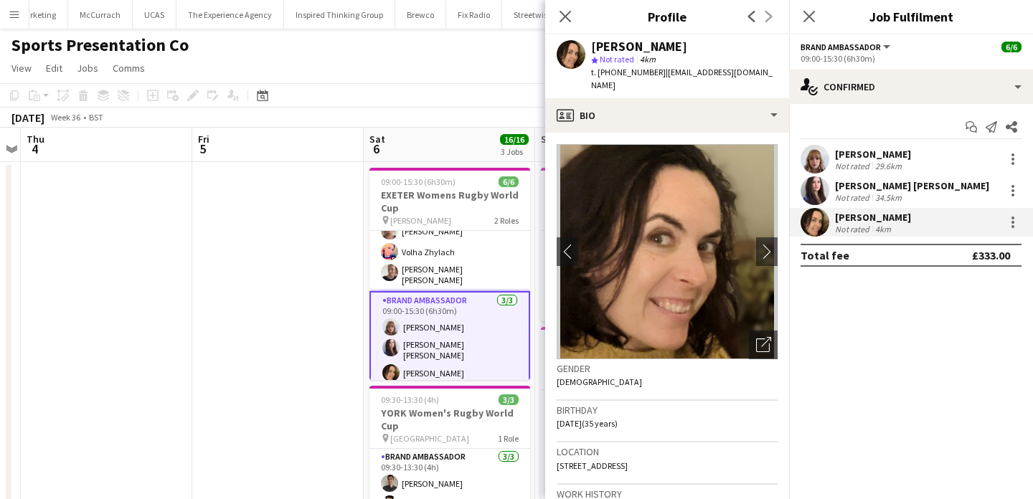
click at [659, 37] on div "[PERSON_NAME] star Not rated 4km t. [PHONE_NUMBER] | [EMAIL_ADDRESS][DOMAIN_NAM…" at bounding box center [667, 66] width 244 height 64
click at [656, 43] on div "[PERSON_NAME]" at bounding box center [639, 46] width 96 height 13
drag, startPoint x: 656, startPoint y: 43, endPoint x: 607, endPoint y: 44, distance: 48.8
click at [607, 44] on div "[PERSON_NAME]" at bounding box center [639, 46] width 96 height 13
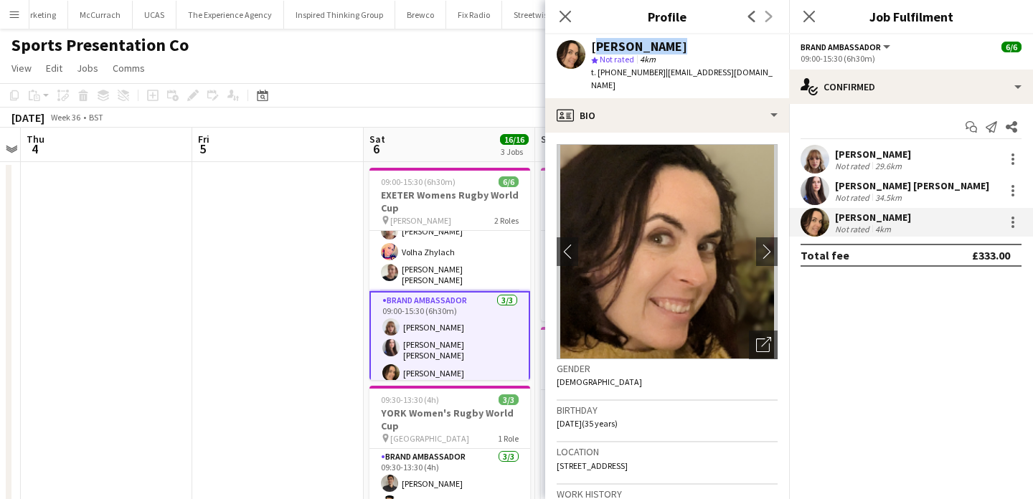
copy div "[PERSON_NAME]"
click at [619, 73] on span "t. +447508275818" at bounding box center [628, 72] width 75 height 11
drag, startPoint x: 619, startPoint y: 73, endPoint x: 598, endPoint y: 73, distance: 20.8
click at [598, 73] on span "t. +447508275818" at bounding box center [628, 72] width 75 height 11
copy span "+447508275818"
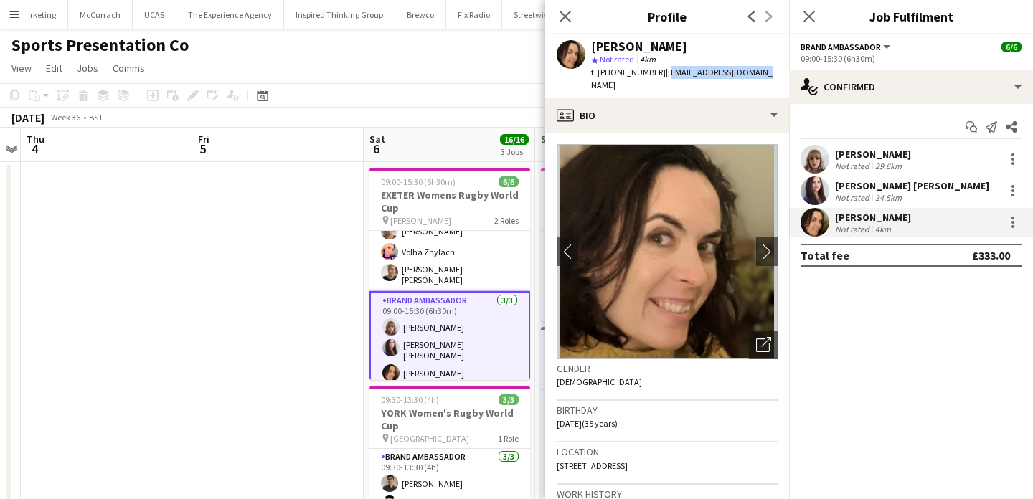
drag, startPoint x: 755, startPoint y: 70, endPoint x: 659, endPoint y: 72, distance: 96.2
click at [659, 72] on div "Anna Platten star Not rated 4km t. +447508275818 | annaplatten3@gmail.com" at bounding box center [667, 66] width 244 height 64
copy span "annaplatten3@gmail.com"
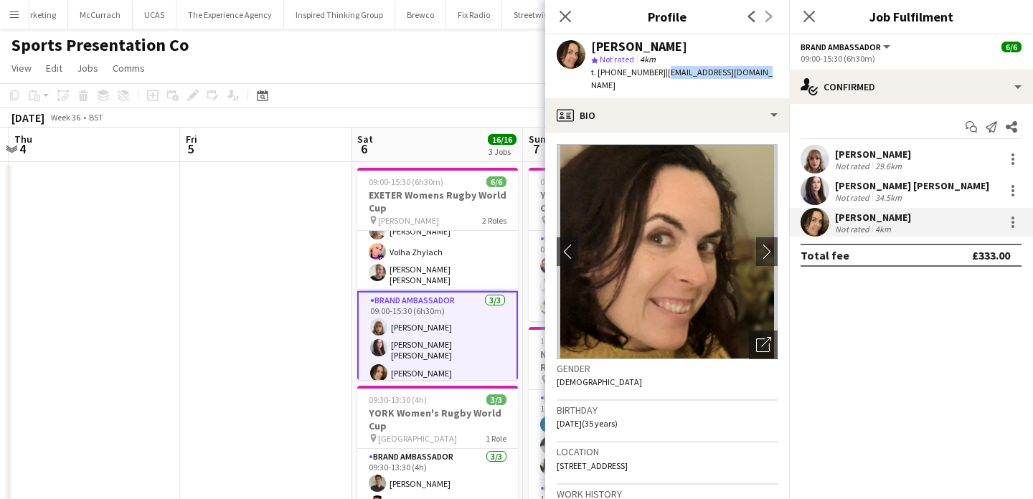
scroll to position [0, 507]
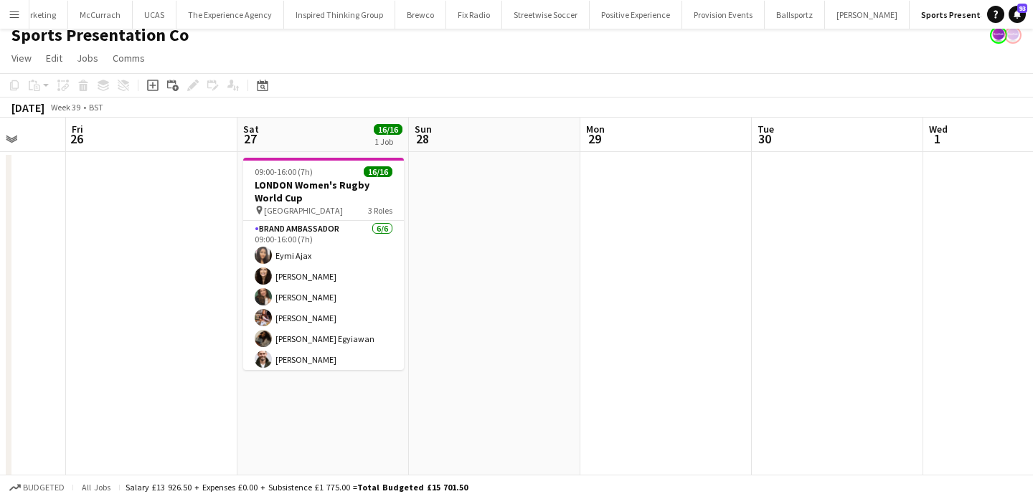
scroll to position [0, 351]
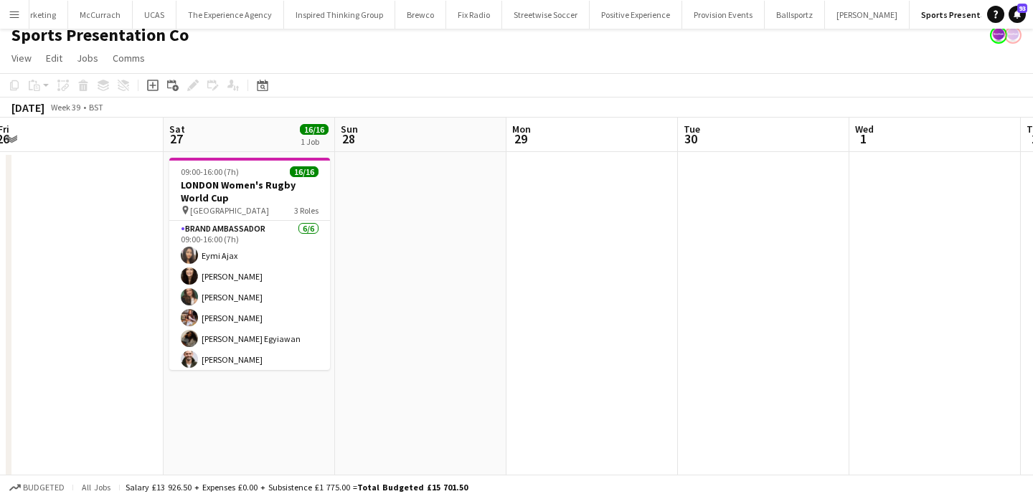
click at [11, 17] on app-icon "Menu" at bounding box center [14, 14] width 11 height 11
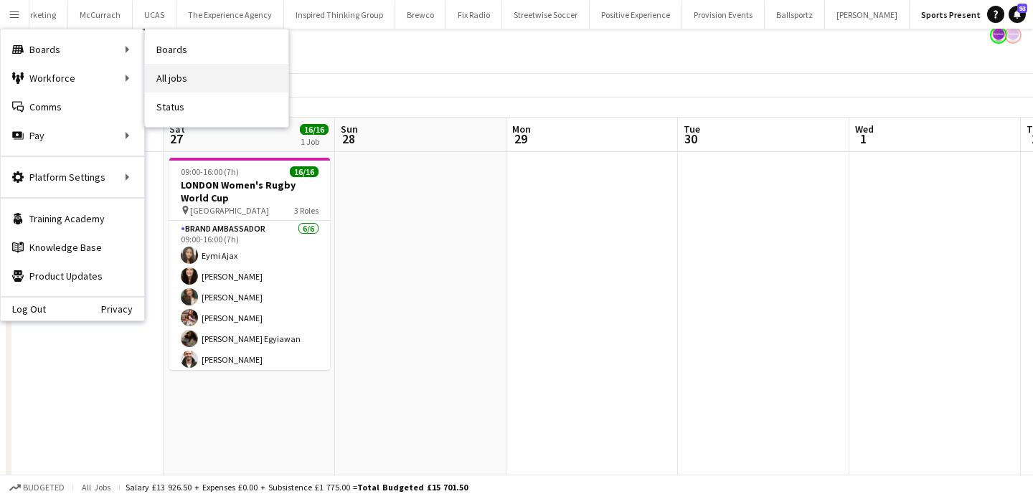
click at [184, 82] on link "All jobs" at bounding box center [217, 78] width 144 height 29
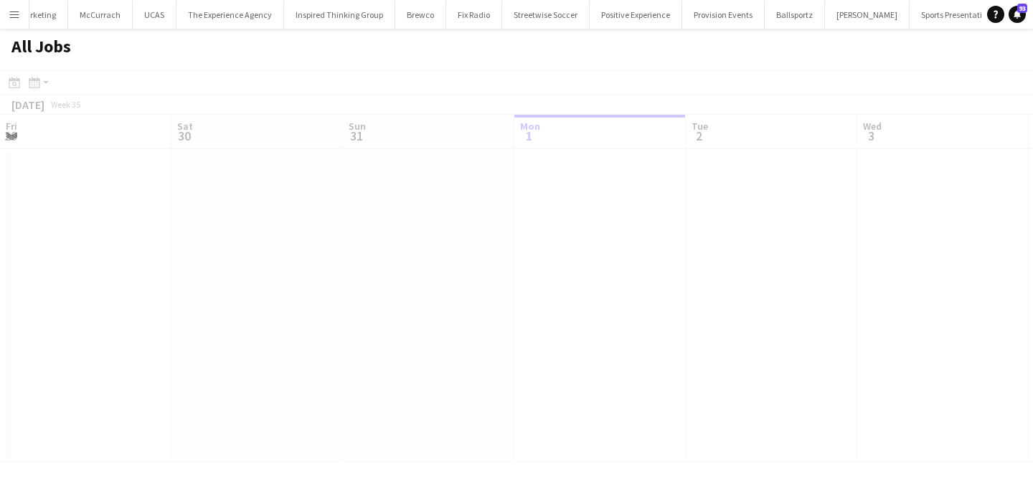
scroll to position [0, 343]
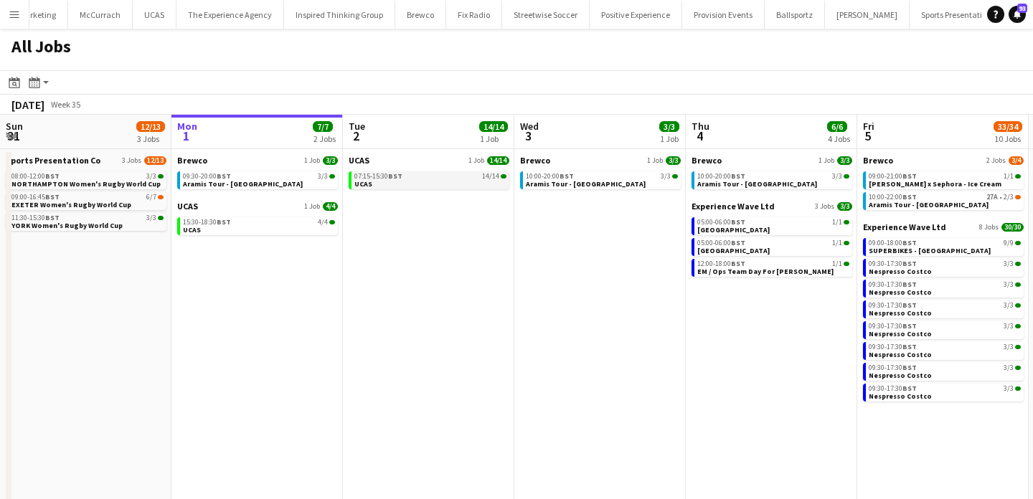
click at [384, 181] on link "07:15-15:30 BST 14/14 UCAS" at bounding box center [430, 180] width 152 height 17
click at [279, 185] on link "09:30-20:00 BST 3/3 Aramis Tour - Cardiff" at bounding box center [259, 180] width 152 height 17
click at [415, 180] on link "07:15-15:30 BST 14/14 UCAS" at bounding box center [430, 180] width 152 height 17
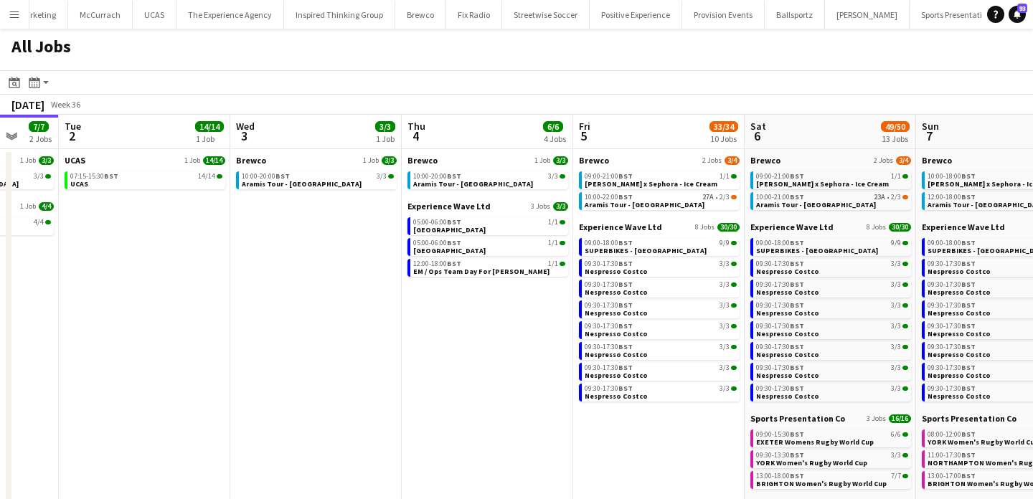
scroll to position [0, 433]
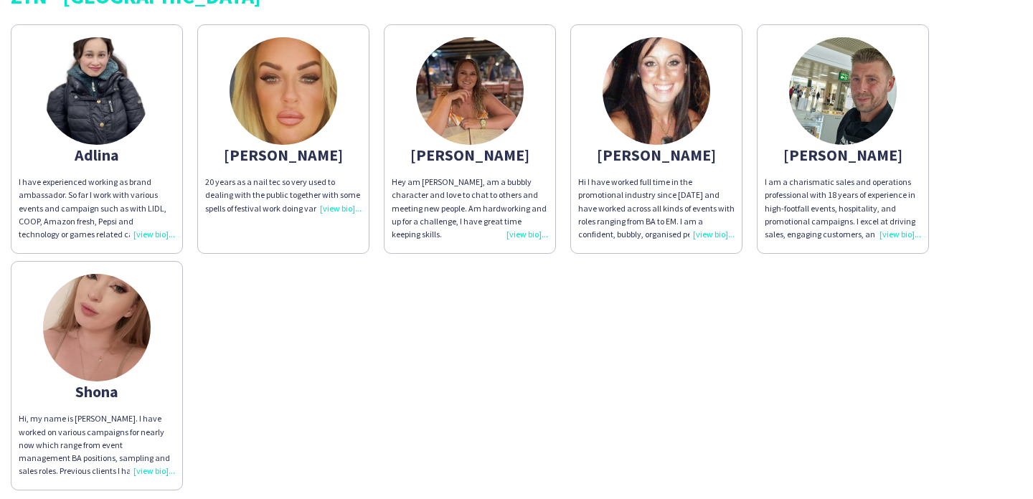
scroll to position [68, 0]
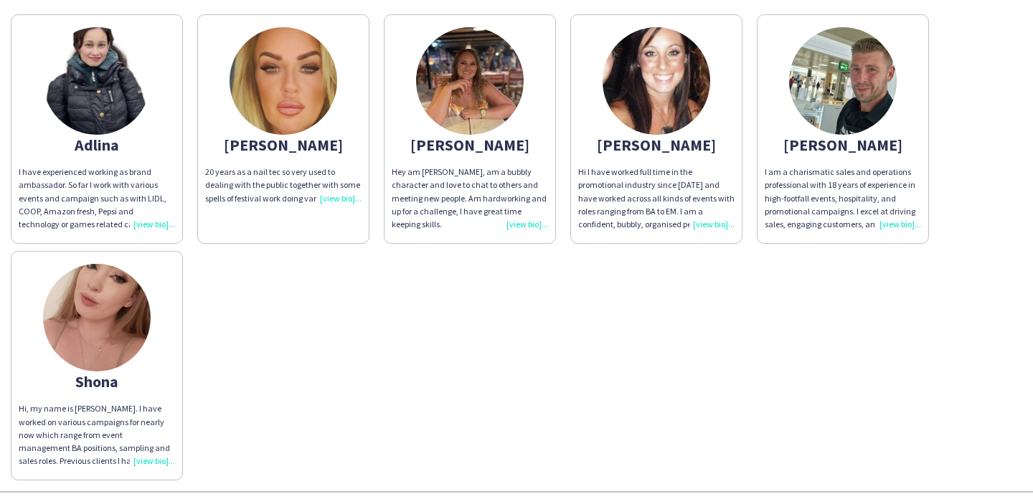
click at [131, 313] on img at bounding box center [97, 318] width 108 height 108
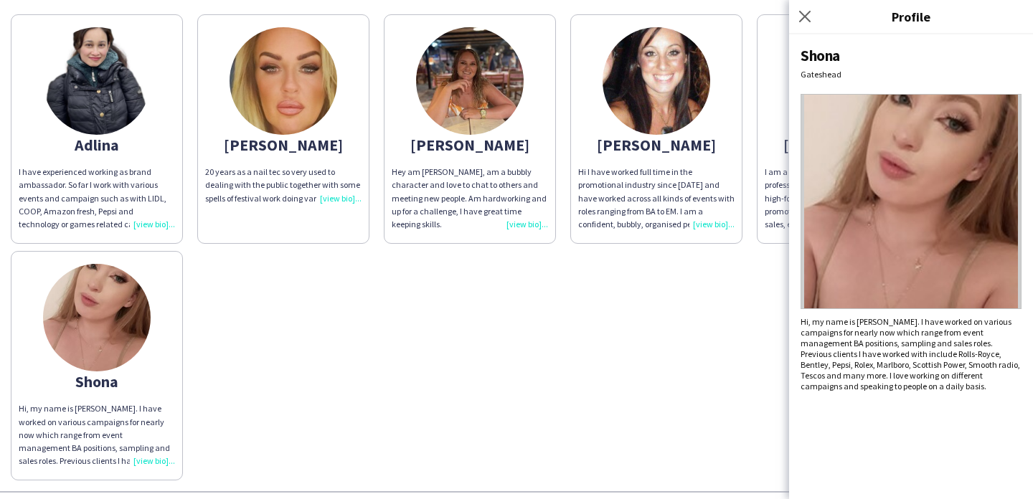
click at [131, 313] on img at bounding box center [97, 318] width 108 height 108
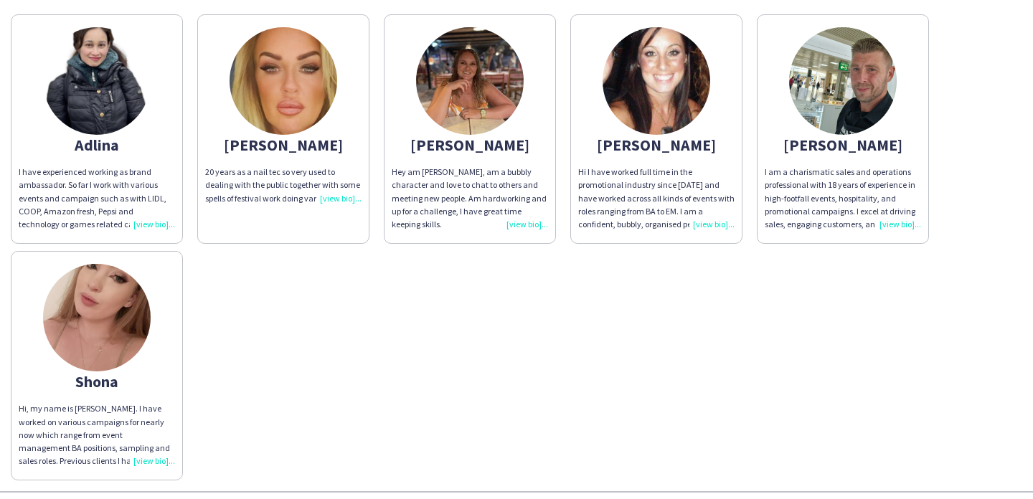
click at [225, 321] on div "[PERSON_NAME] have experienced working as brand ambassador. So far I work with …" at bounding box center [517, 244] width 1012 height 474
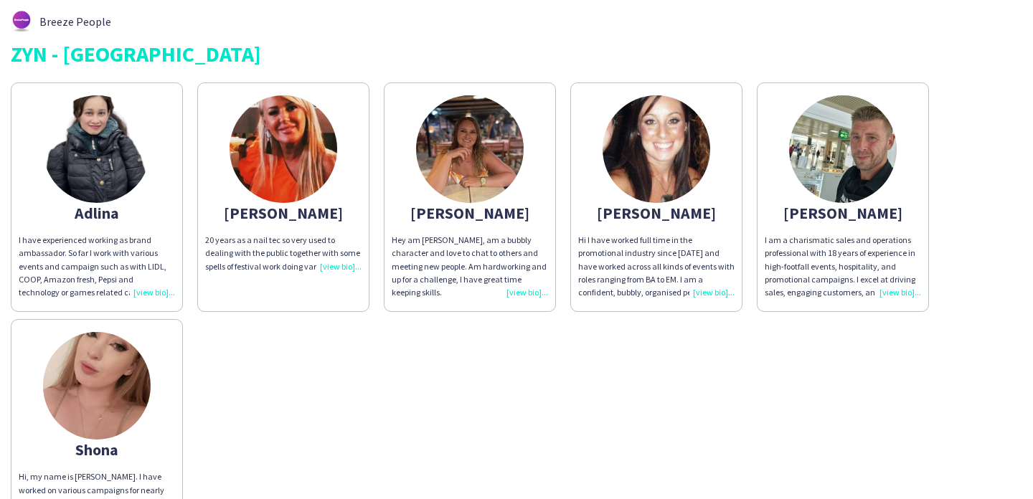
click at [324, 249] on div "20 years as a nail tec so very used to dealing with the public together with so…" at bounding box center [283, 253] width 156 height 39
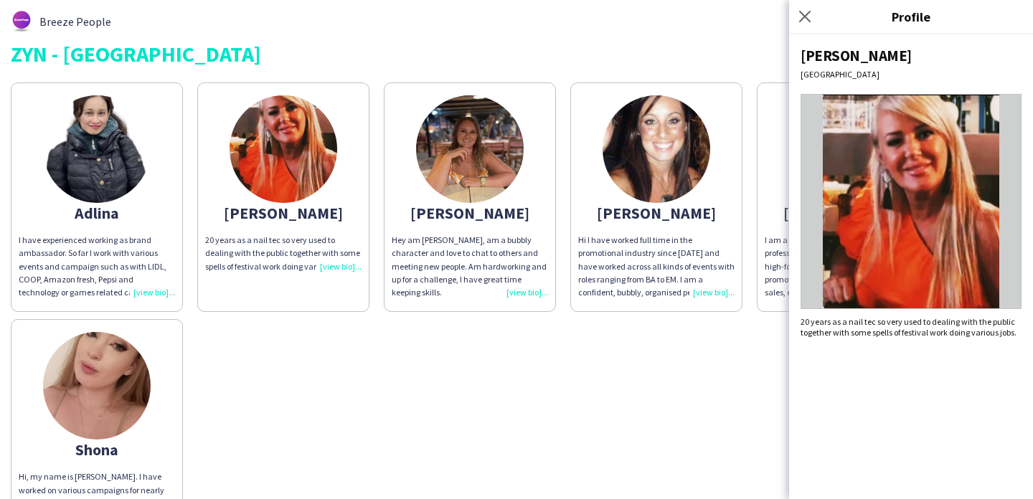
click at [140, 227] on app-share-pages-crew-card "[PERSON_NAME] have experienced working as brand ambassador. So far I work with …" at bounding box center [97, 198] width 172 height 230
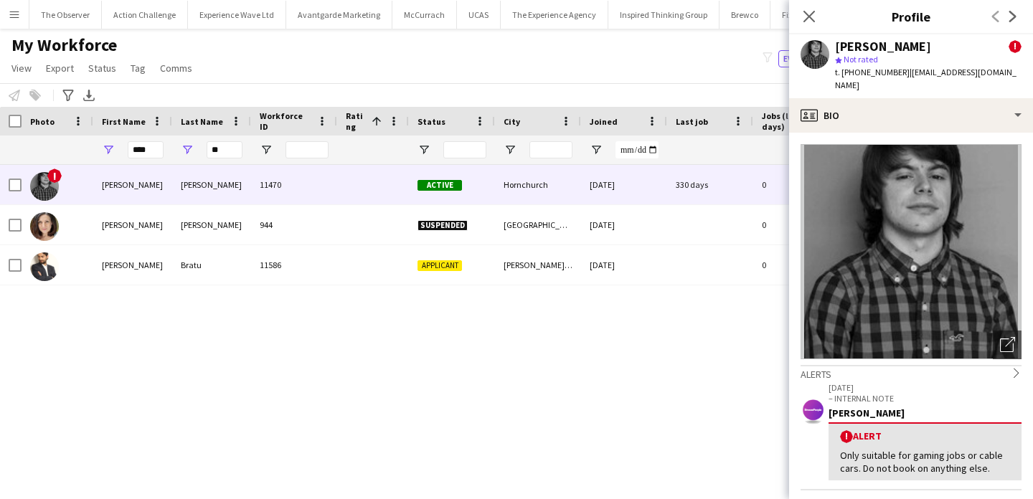
scroll to position [0, 1390]
click at [136, 80] on app-page-menu "View Views Default view New view Update view Delete view Edit name Customise vi…" at bounding box center [103, 69] width 207 height 27
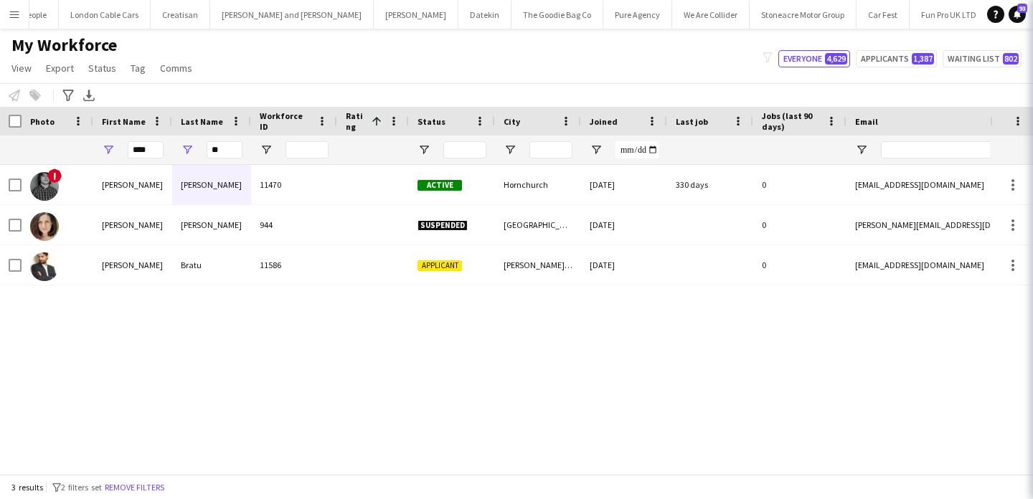
click at [136, 58] on app-page-menu "View Views Default view New view Update view Delete view Edit name Customise vi…" at bounding box center [103, 69] width 207 height 27
click at [136, 69] on span "Tag" at bounding box center [138, 68] width 15 height 13
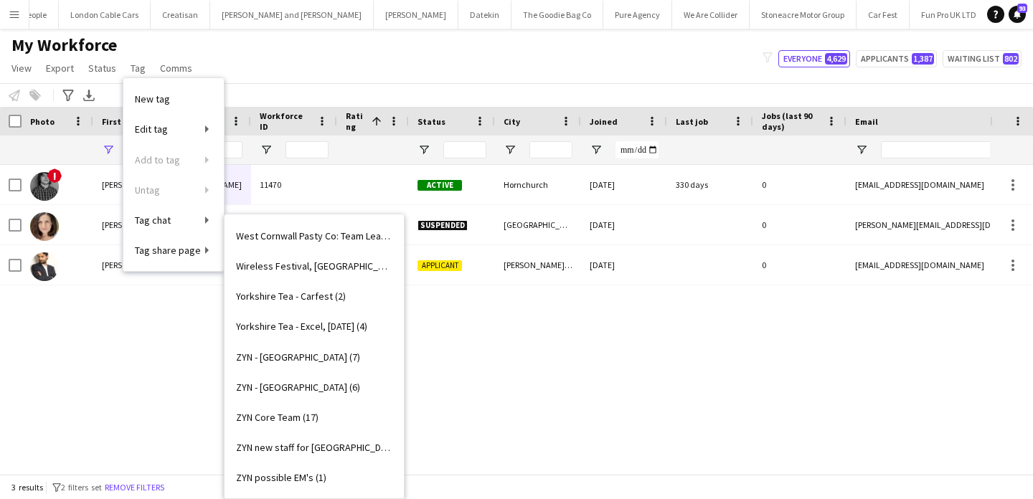
scroll to position [2509, 0]
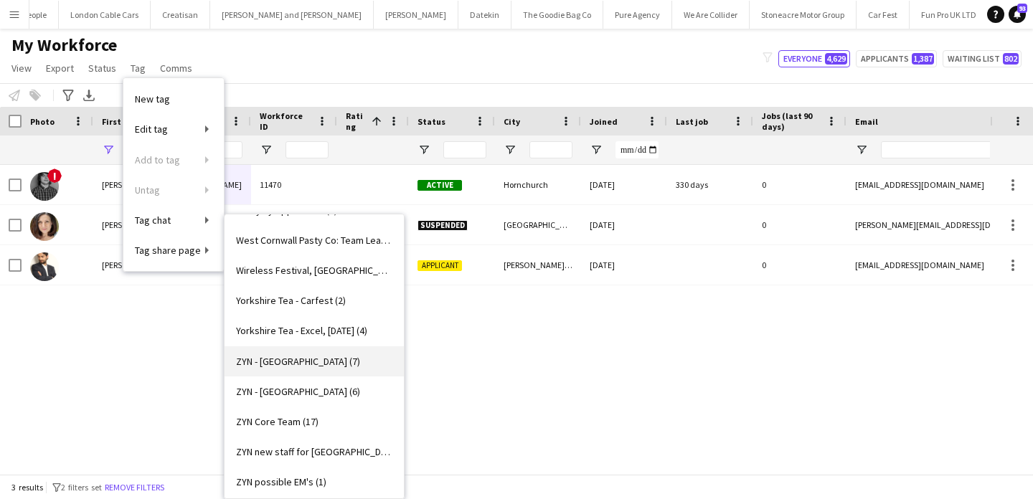
click at [321, 365] on span "ZYN - [GEOGRAPHIC_DATA] (7)" at bounding box center [298, 361] width 124 height 13
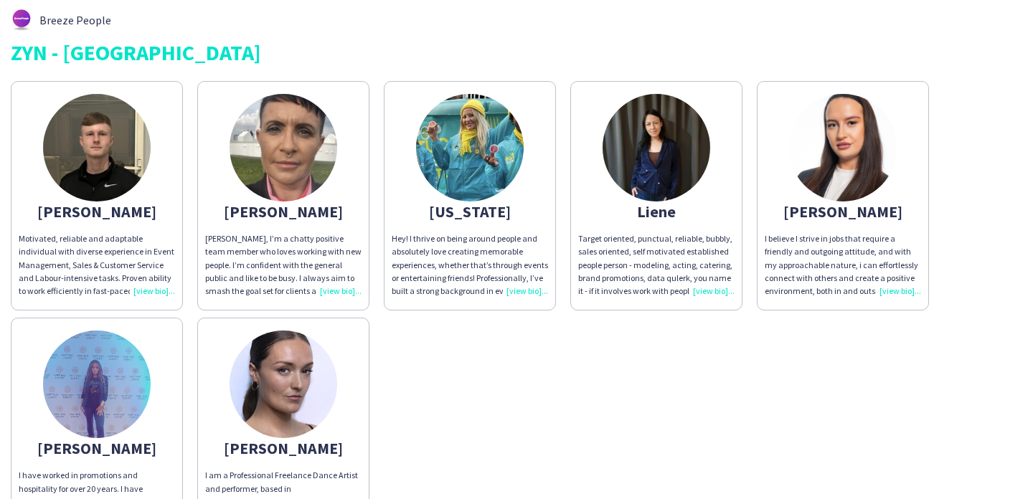
scroll to position [52, 0]
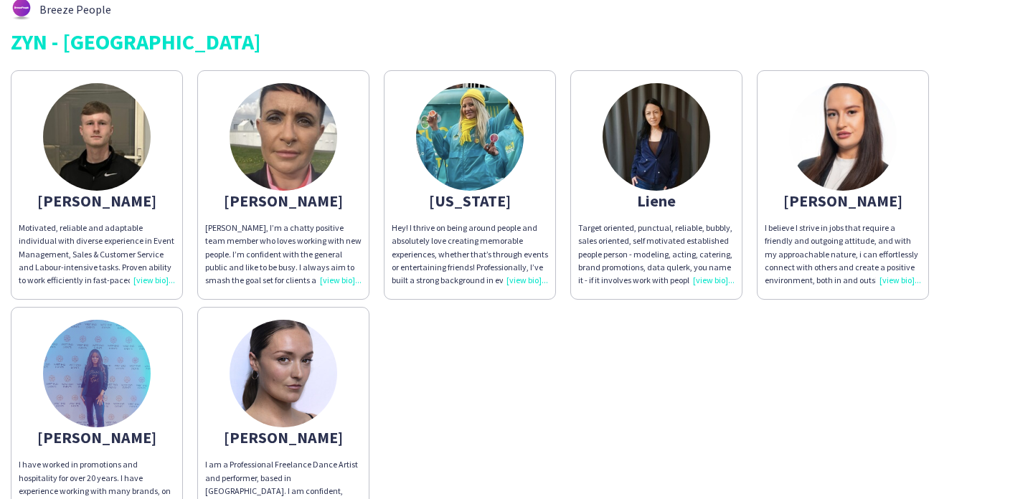
click at [141, 216] on app-share-pages-crew-card "[PERSON_NAME], reliable and adaptable individual with diverse experience in Eve…" at bounding box center [97, 185] width 172 height 230
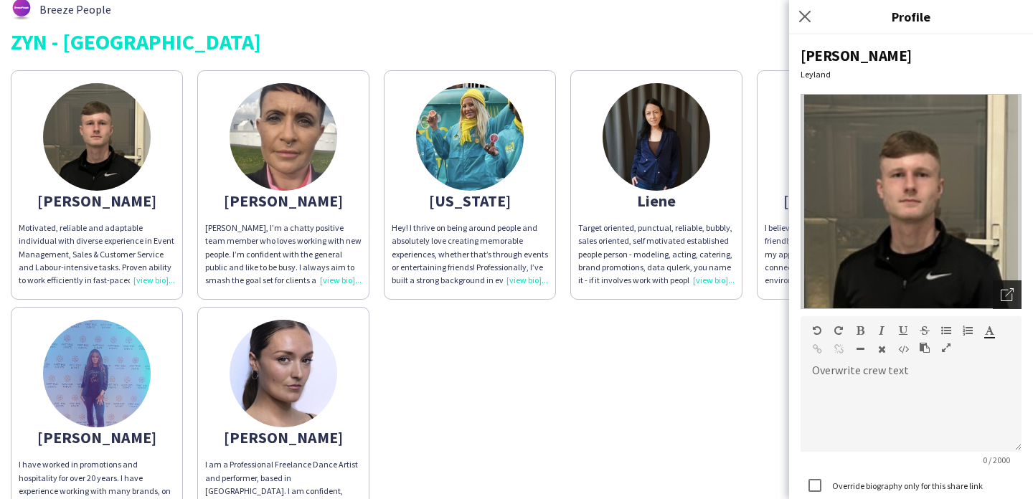
click at [1015, 298] on div "Open photos pop-in" at bounding box center [1007, 295] width 29 height 29
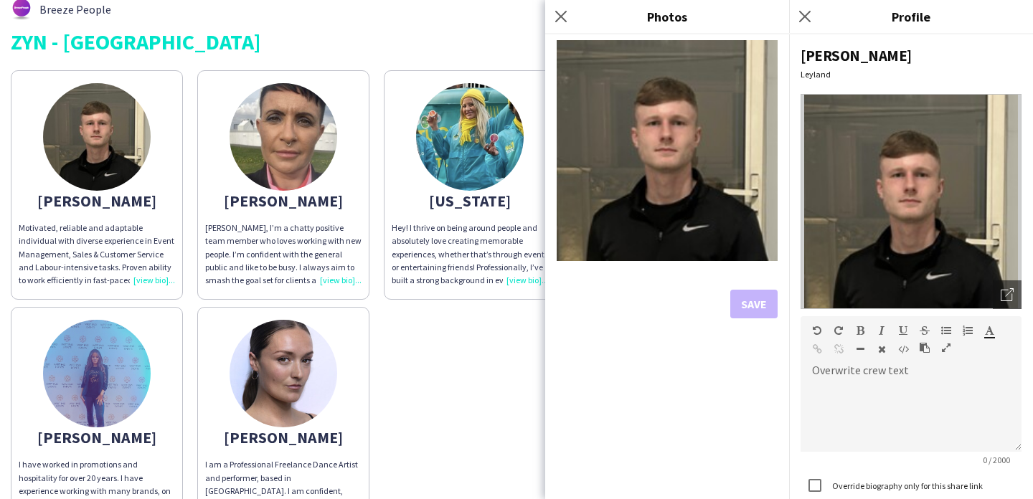
click at [306, 194] on div "[PERSON_NAME]" at bounding box center [283, 200] width 156 height 13
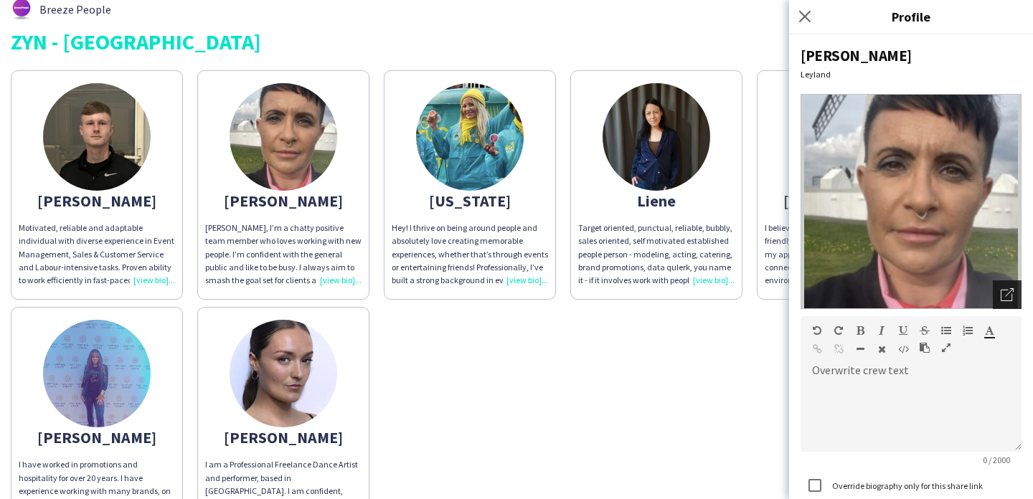
click at [1015, 294] on div "Open photos pop-in" at bounding box center [1007, 295] width 29 height 29
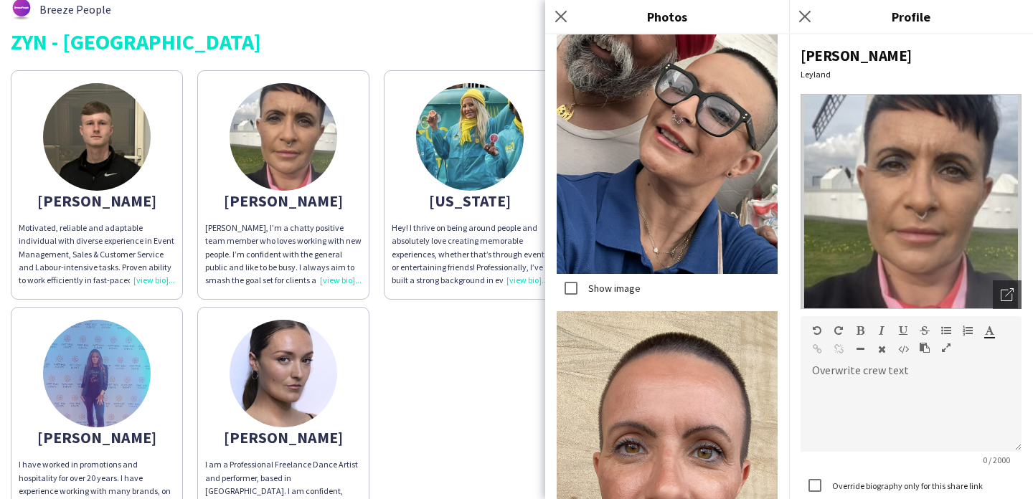
scroll to position [14443, 0]
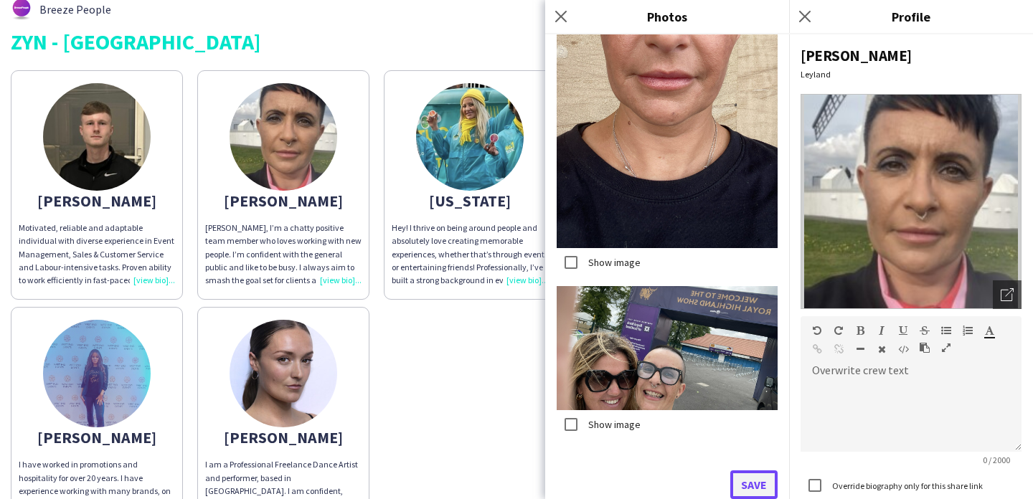
click at [759, 481] on button "Save" at bounding box center [754, 485] width 47 height 29
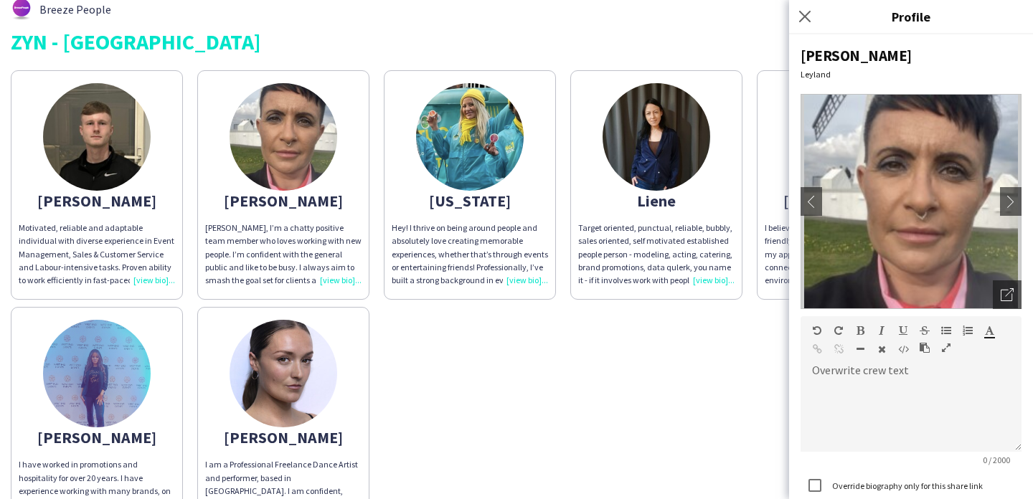
click at [425, 187] on app-share-pages-crew-card "georgia Hey! I thrive on being around people and absolutely love creating memor…" at bounding box center [470, 185] width 172 height 230
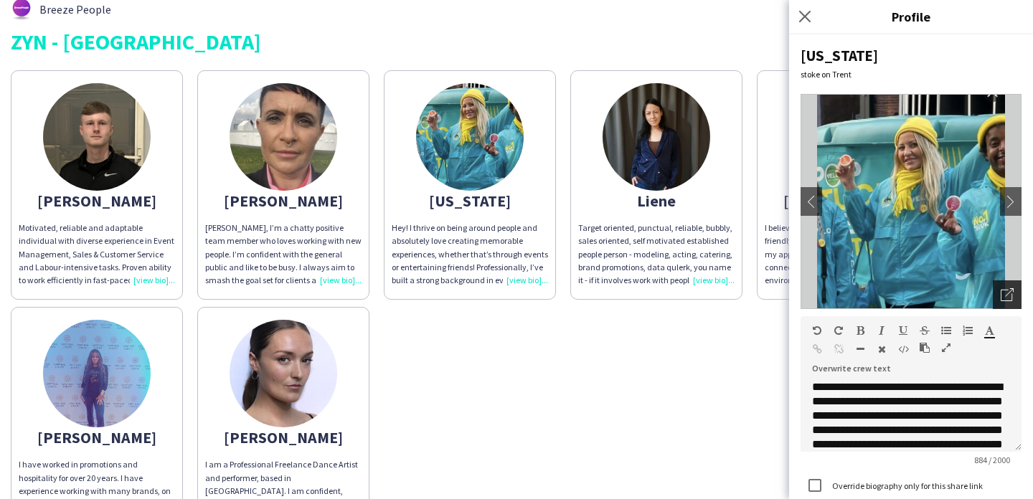
click at [1005, 294] on icon "Open photos pop-in" at bounding box center [1007, 294] width 13 height 13
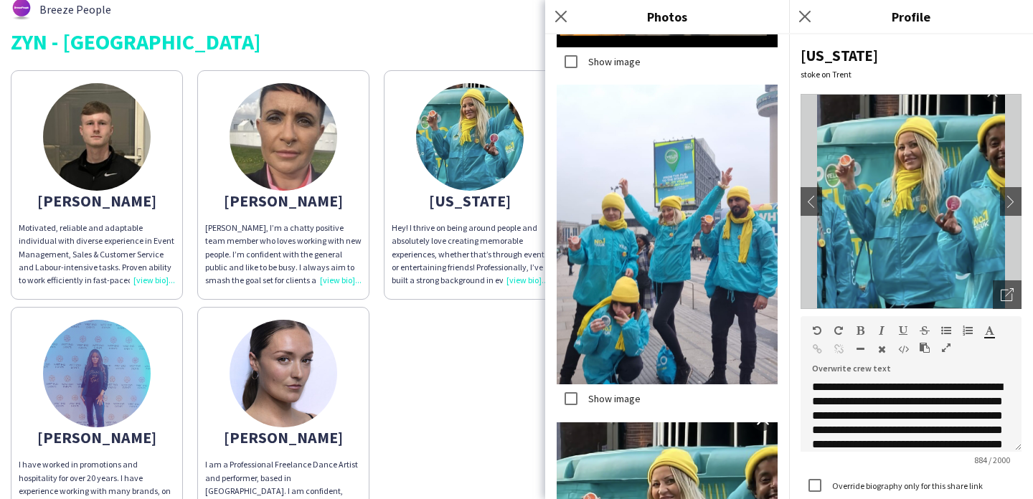
scroll to position [4855, 0]
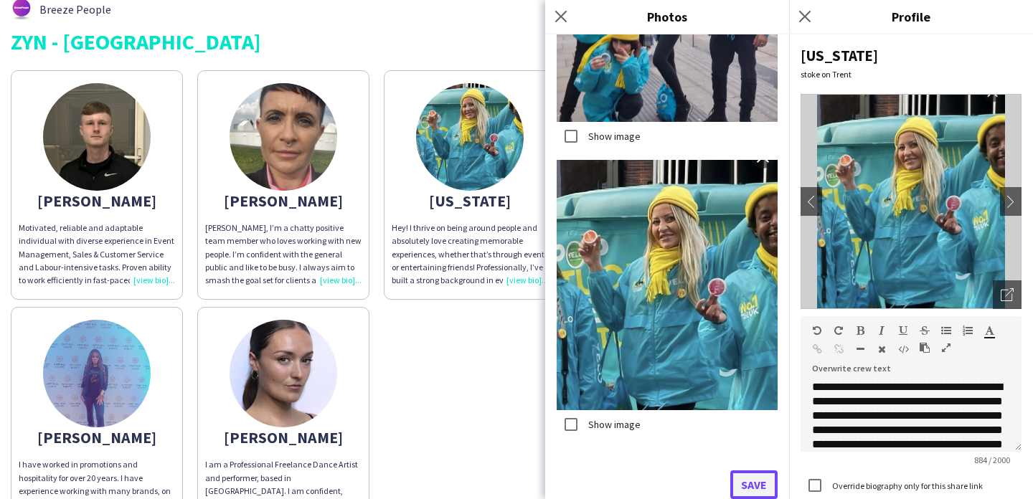
click at [746, 484] on button "Save" at bounding box center [754, 485] width 47 height 29
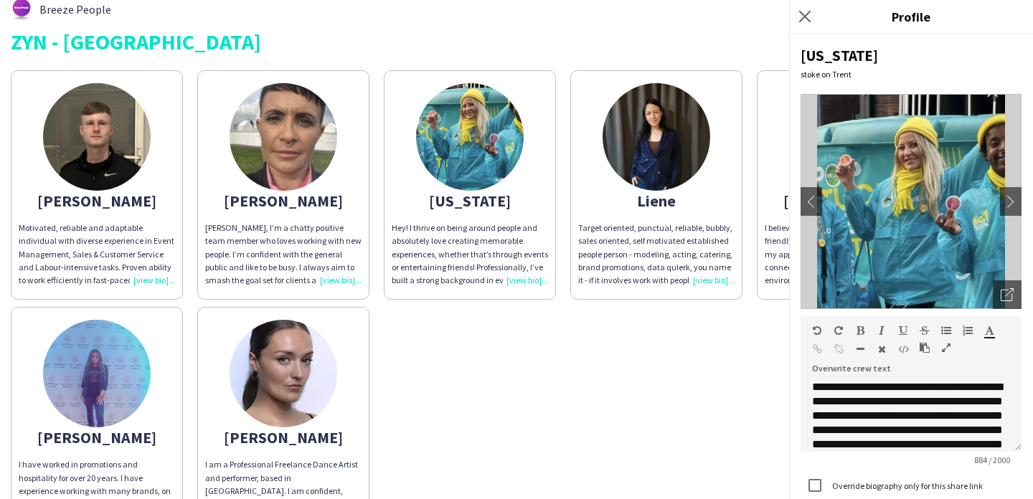
click at [553, 381] on div "David Motivated, reliable and adaptable individual with diverse experience in E…" at bounding box center [517, 300] width 1012 height 474
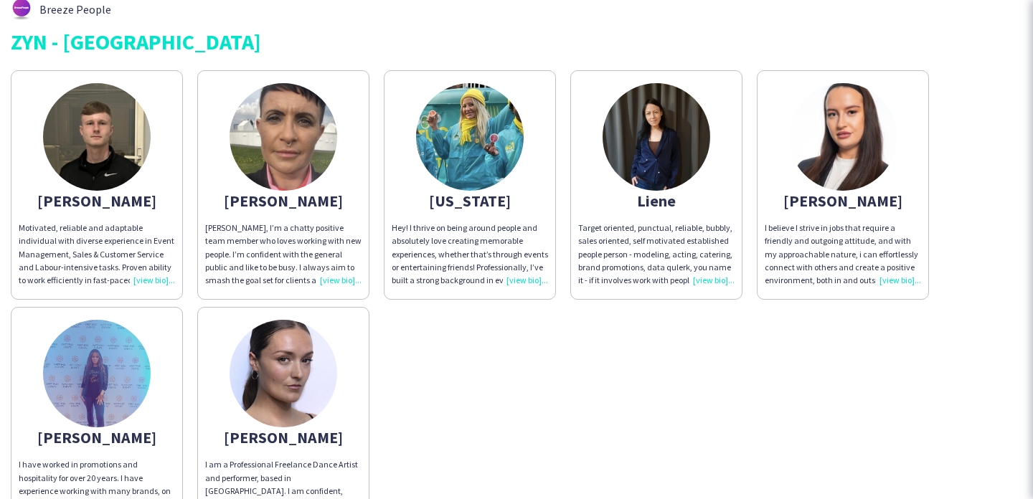
click at [700, 99] on app-share-pages-crew-card "Liene Target oriented, punctual, reliable, bubbly, sales oriented, self motivat…" at bounding box center [656, 185] width 172 height 230
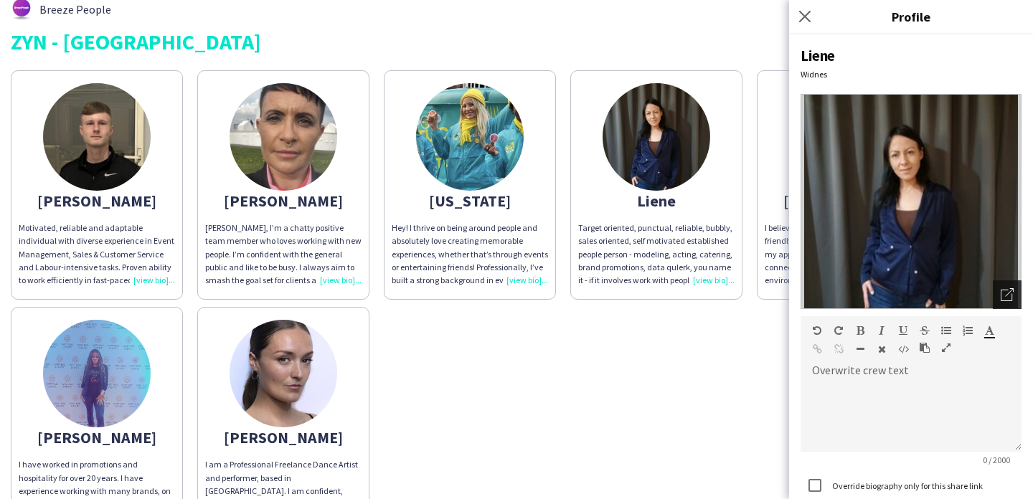
click at [993, 296] on div "Open photos pop-in" at bounding box center [1007, 295] width 29 height 29
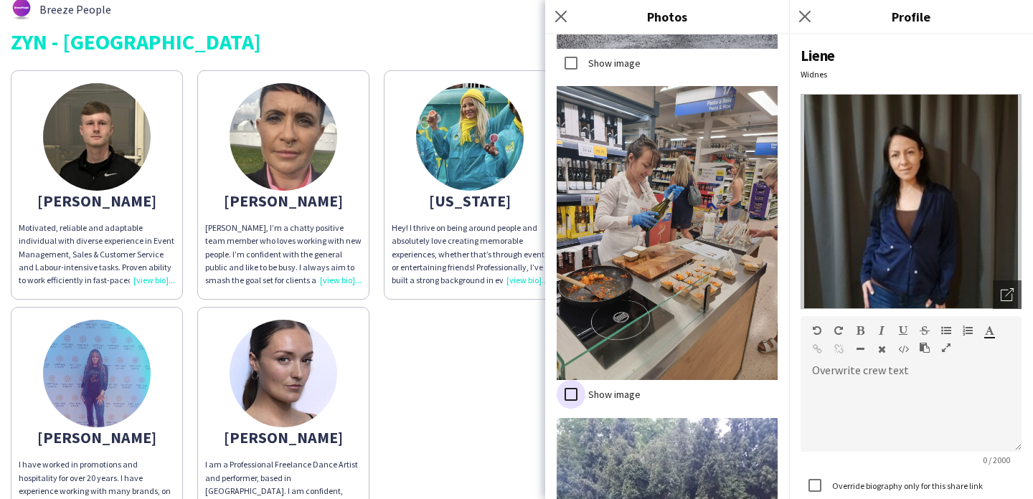
scroll to position [1983, 0]
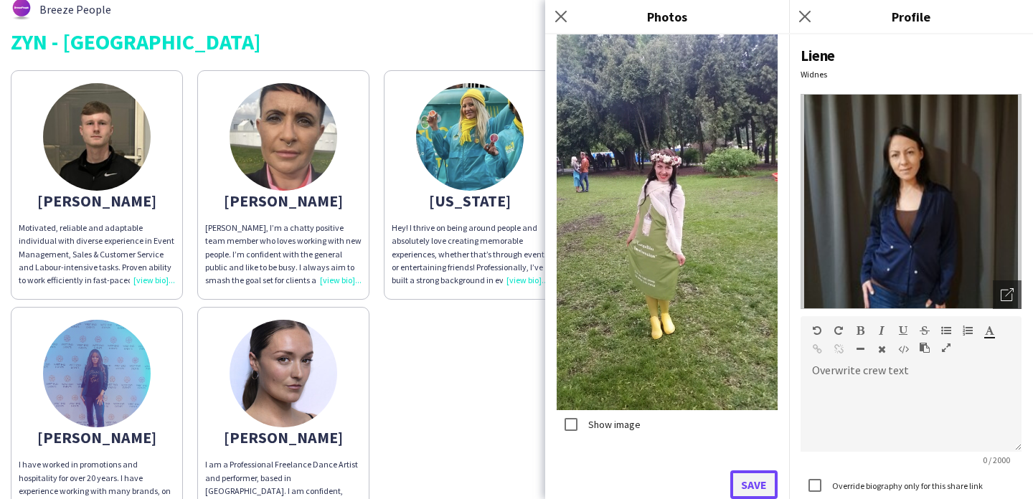
click at [743, 479] on button "Save" at bounding box center [754, 485] width 47 height 29
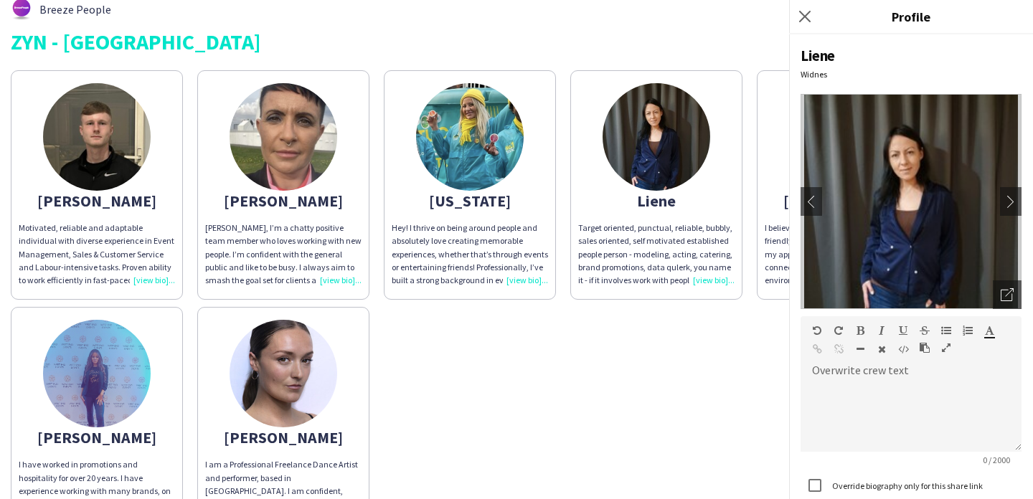
click at [504, 419] on div "David Motivated, reliable and adaptable individual with diverse experience in E…" at bounding box center [517, 300] width 1012 height 474
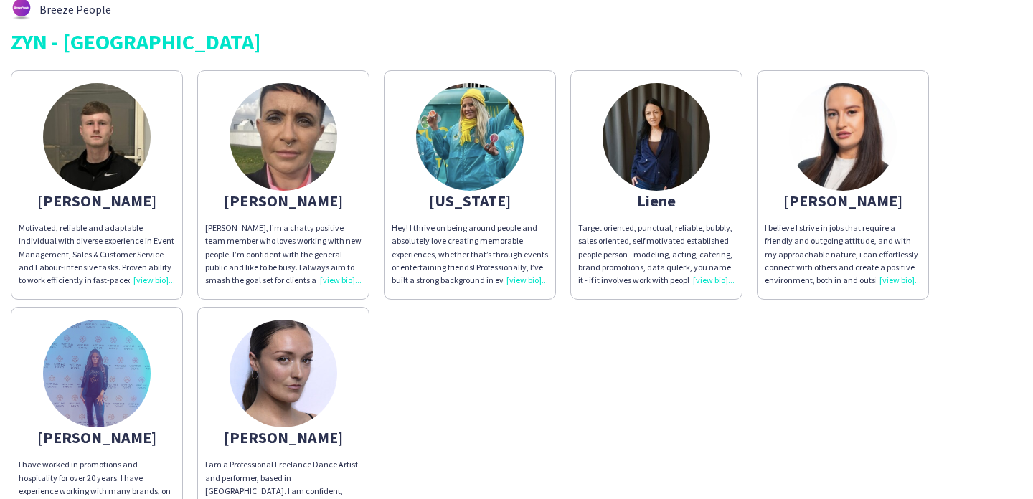
click at [837, 179] on img at bounding box center [843, 137] width 108 height 108
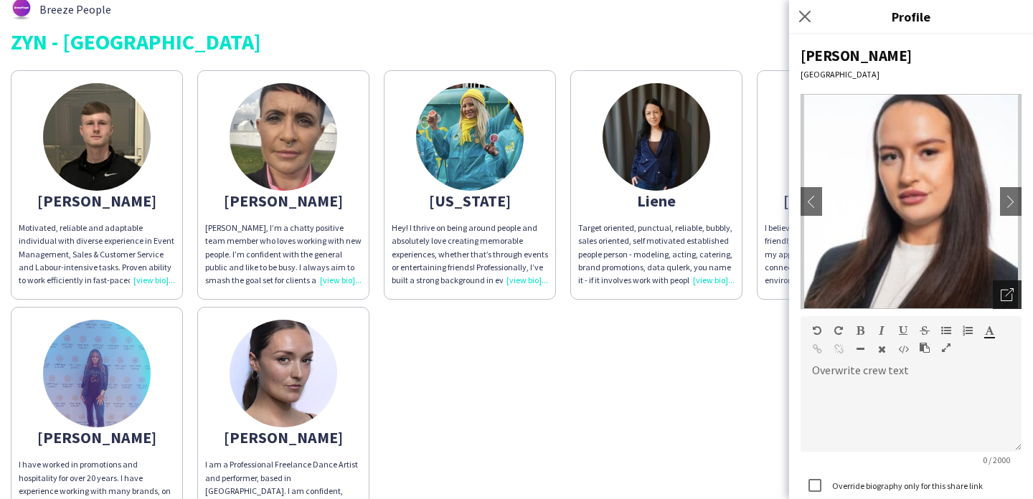
click at [1016, 288] on div "Open photos pop-in" at bounding box center [1007, 295] width 29 height 29
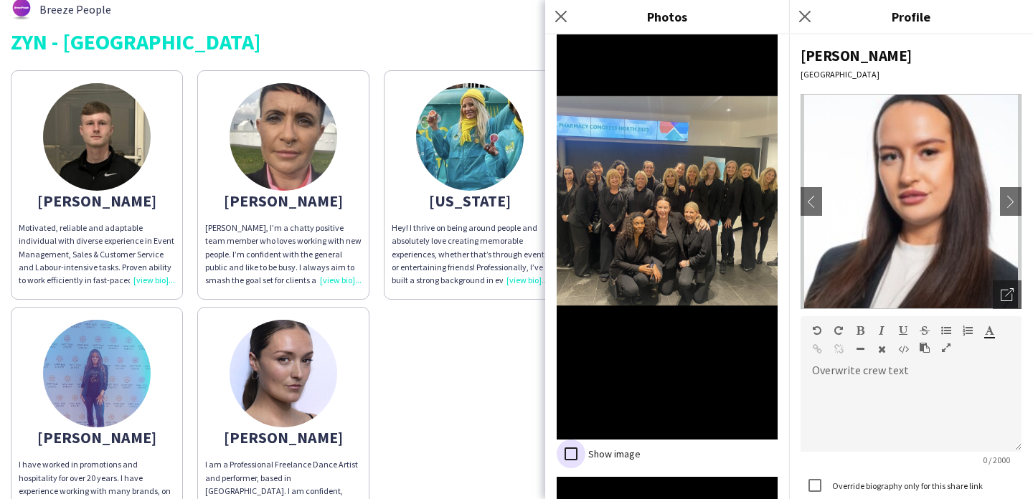
scroll to position [1699, 0]
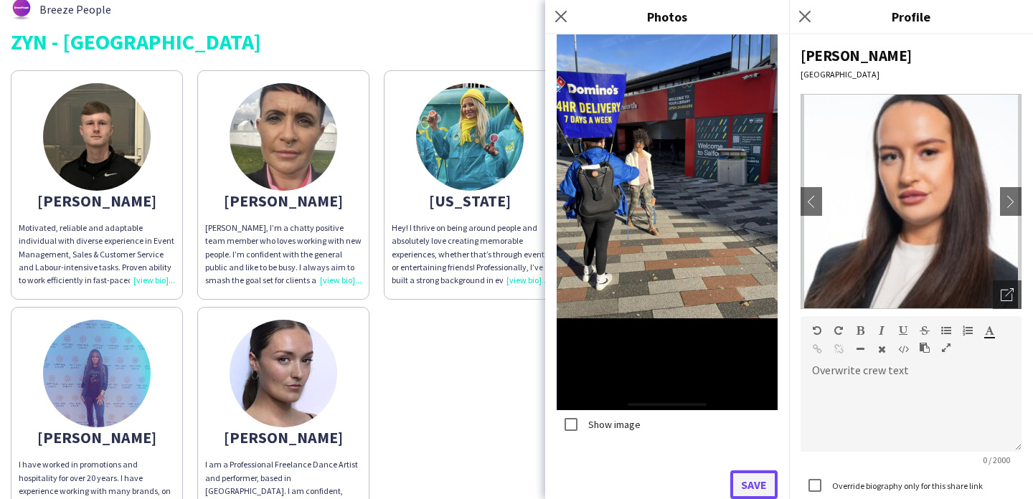
click at [744, 485] on button "Save" at bounding box center [754, 485] width 47 height 29
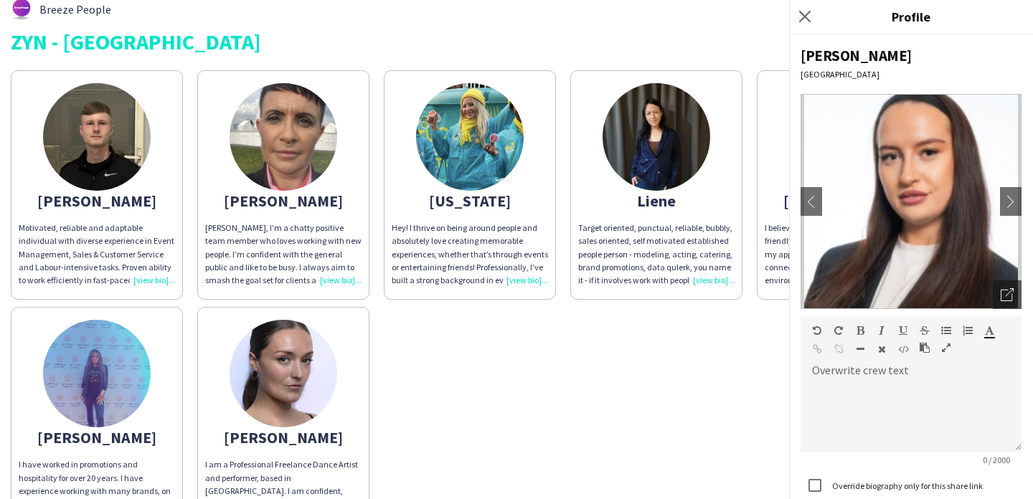
click at [253, 395] on img at bounding box center [284, 374] width 108 height 108
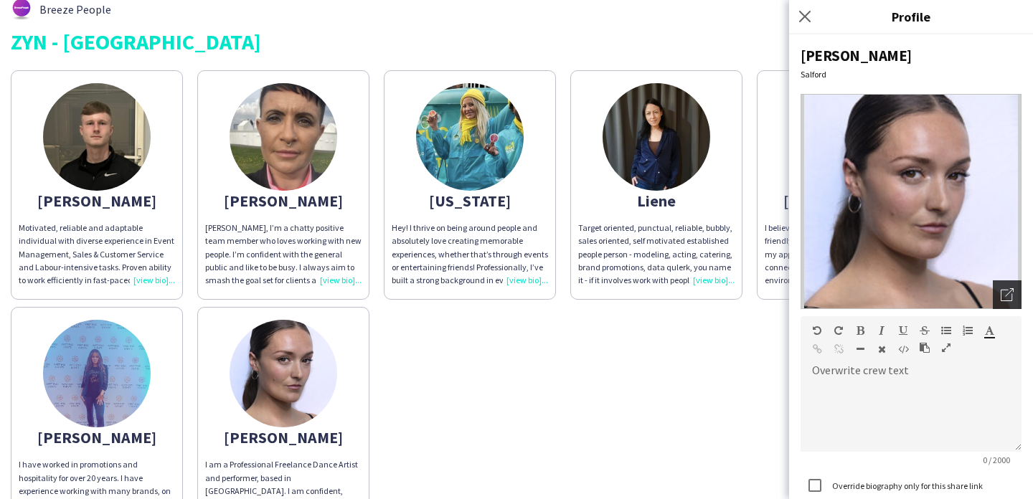
click at [1010, 299] on icon "Open photos pop-in" at bounding box center [1007, 294] width 13 height 13
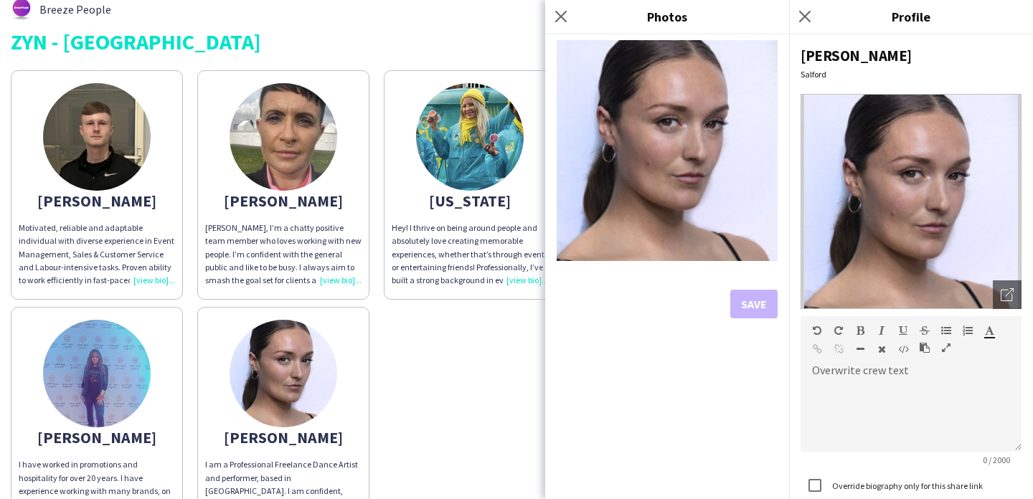
click at [471, 372] on div "David Motivated, reliable and adaptable individual with diverse experience in E…" at bounding box center [517, 300] width 1012 height 474
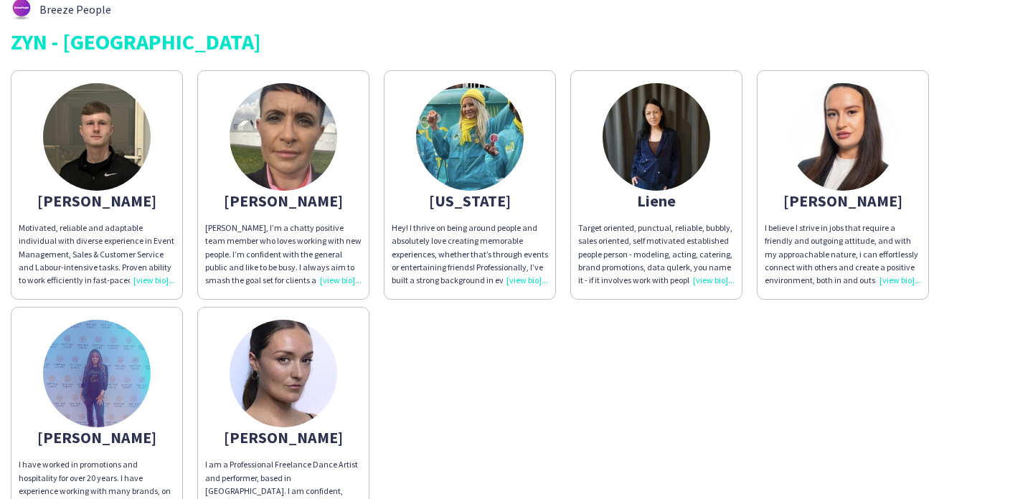
click at [190, 392] on div "David Motivated, reliable and adaptable individual with diverse experience in E…" at bounding box center [517, 300] width 1012 height 474
click at [155, 392] on app-share-pages-crew-card "Raquel I have worked in promotions and hospitality for over 20 years. I have ex…" at bounding box center [97, 422] width 172 height 230
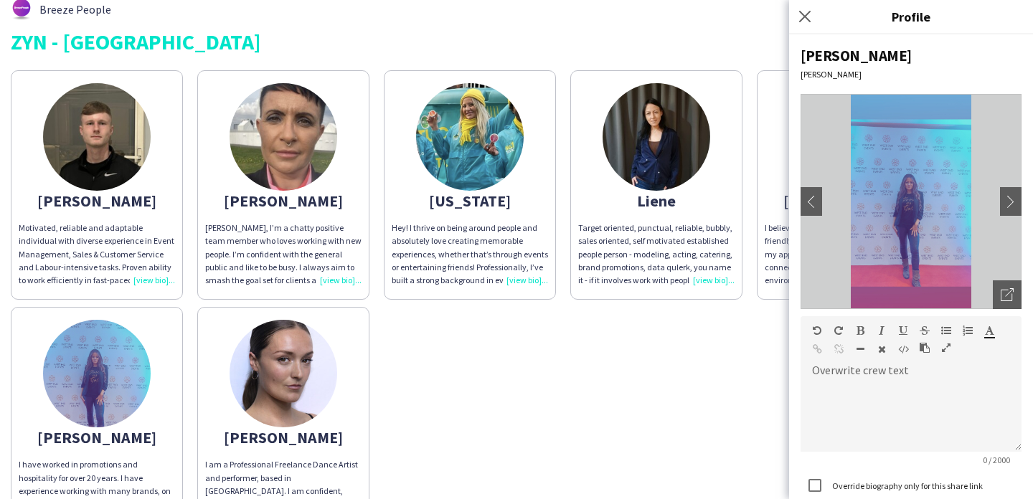
click at [1022, 309] on div "Raquel Chester chevron-left chevron-right Open photos pop-in Overwrite crew tex…" at bounding box center [911, 266] width 244 height 465
click at [1015, 291] on div "Open photos pop-in" at bounding box center [1007, 295] width 29 height 29
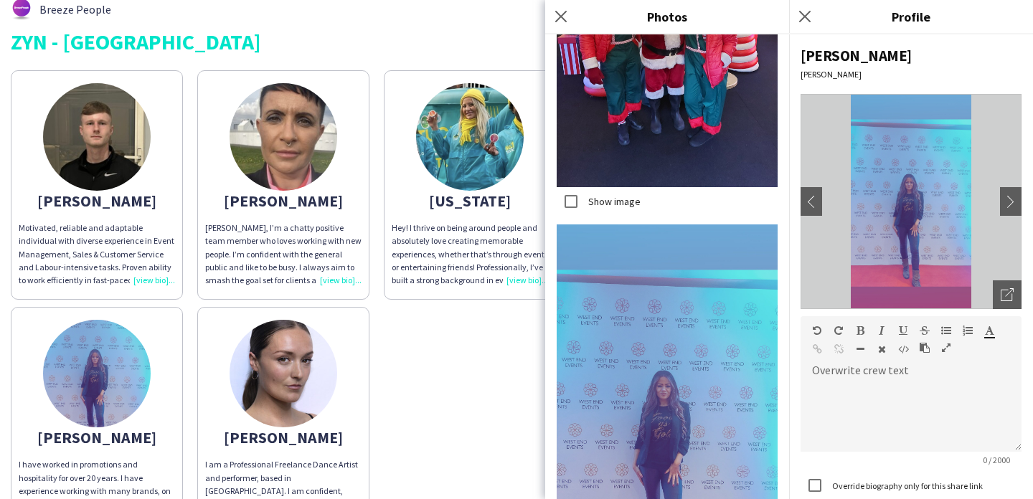
scroll to position [1829, 0]
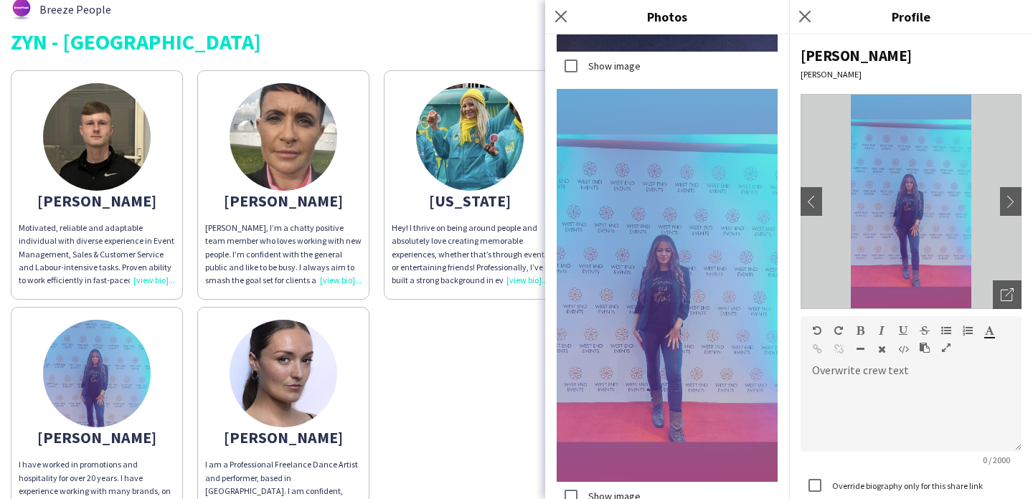
click at [471, 364] on div "David Motivated, reliable and adaptable individual with diverse experience in E…" at bounding box center [517, 300] width 1012 height 474
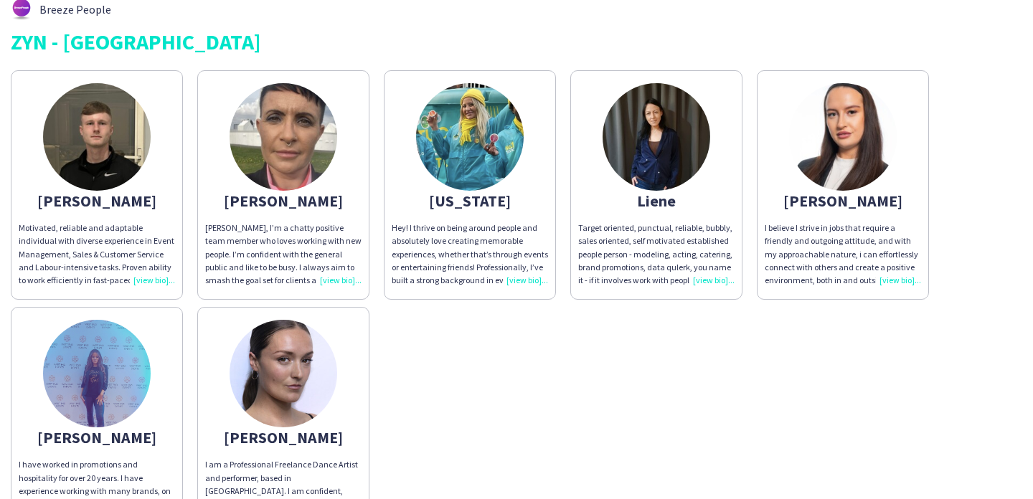
click at [308, 161] on img at bounding box center [284, 137] width 108 height 108
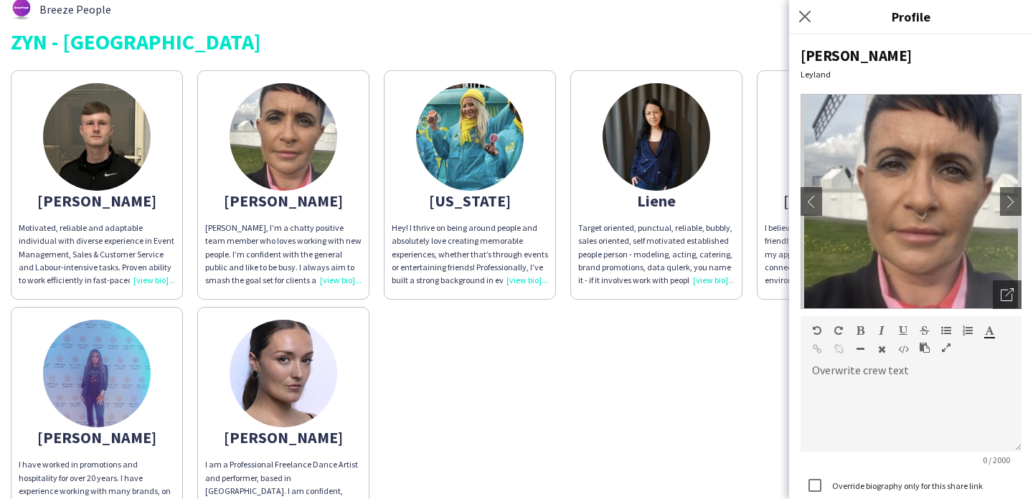
click at [515, 170] on app-share-pages-crew-card "georgia Hey! I thrive on being around people and absolutely love creating memor…" at bounding box center [470, 185] width 172 height 230
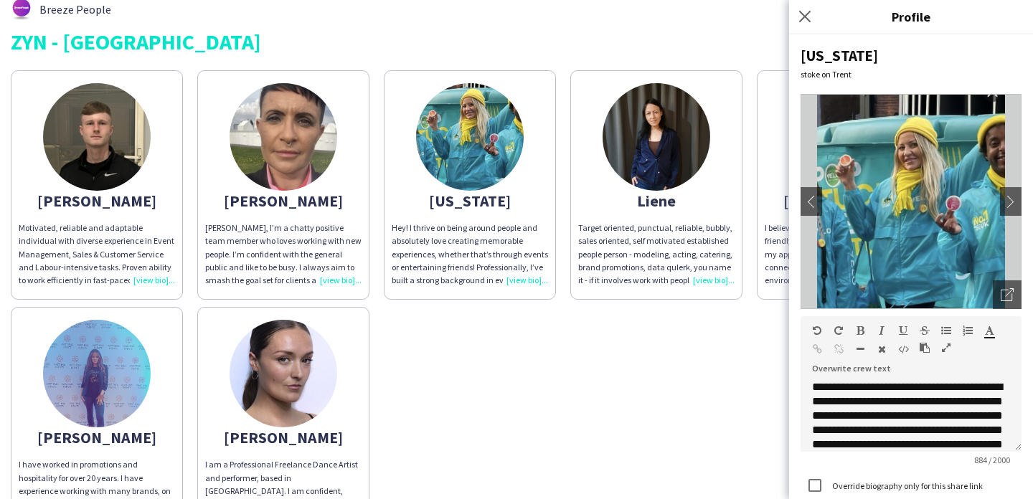
scroll to position [99, 0]
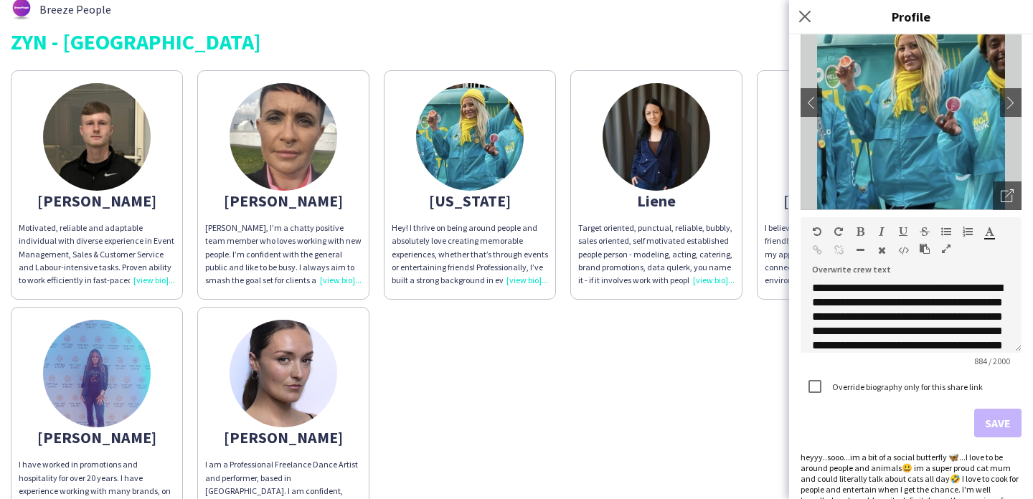
click at [644, 120] on img at bounding box center [657, 137] width 108 height 108
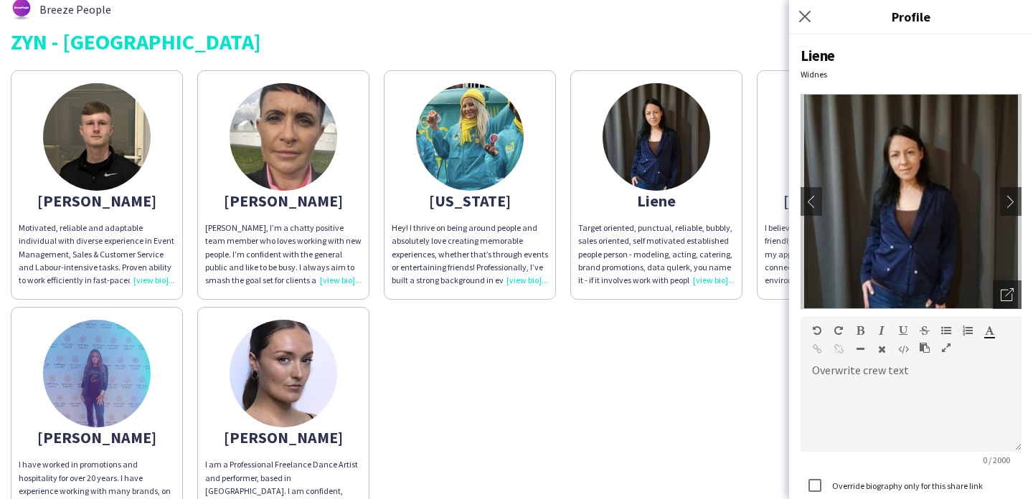
scroll to position [106, 0]
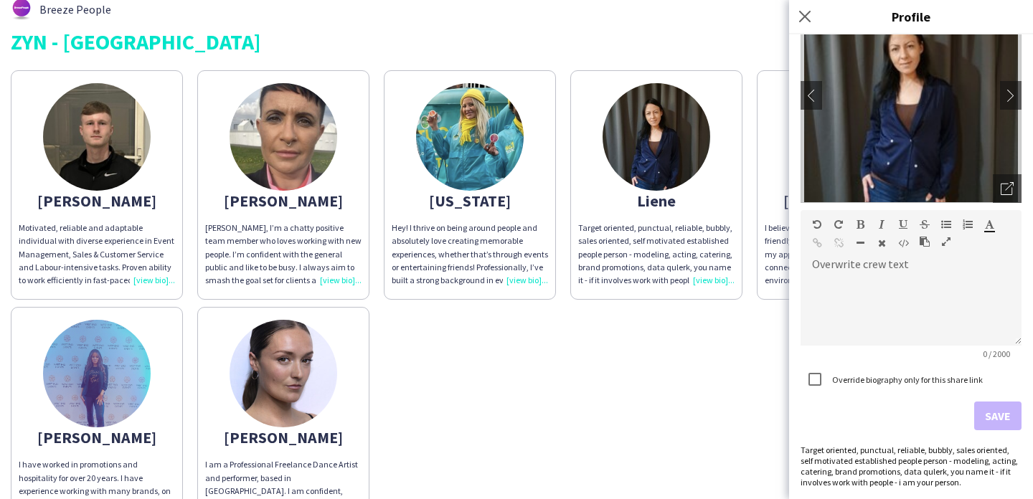
click at [739, 367] on div "David Motivated, reliable and adaptable individual with diverse experience in E…" at bounding box center [517, 300] width 1012 height 474
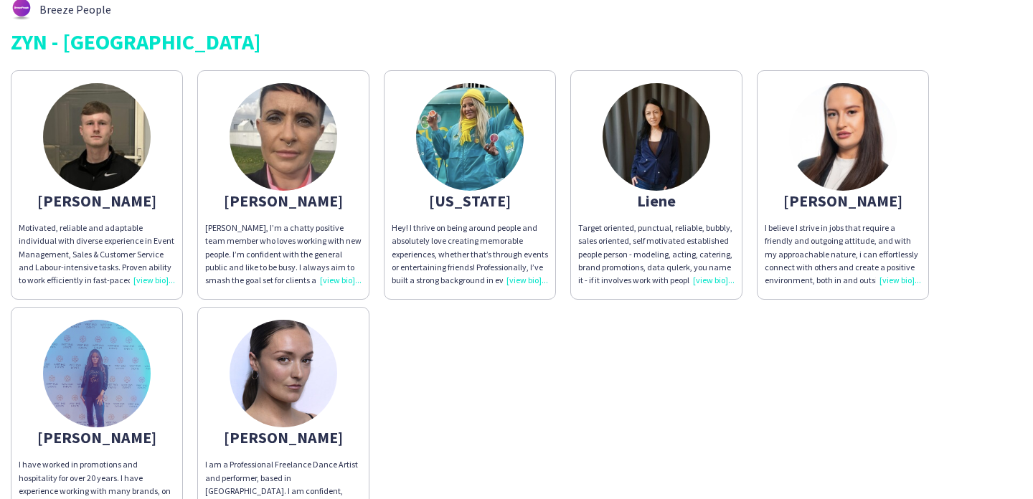
click at [791, 259] on div "I believe I strive in jobs that require a friendly and outgoing attitude, and w…" at bounding box center [843, 254] width 156 height 65
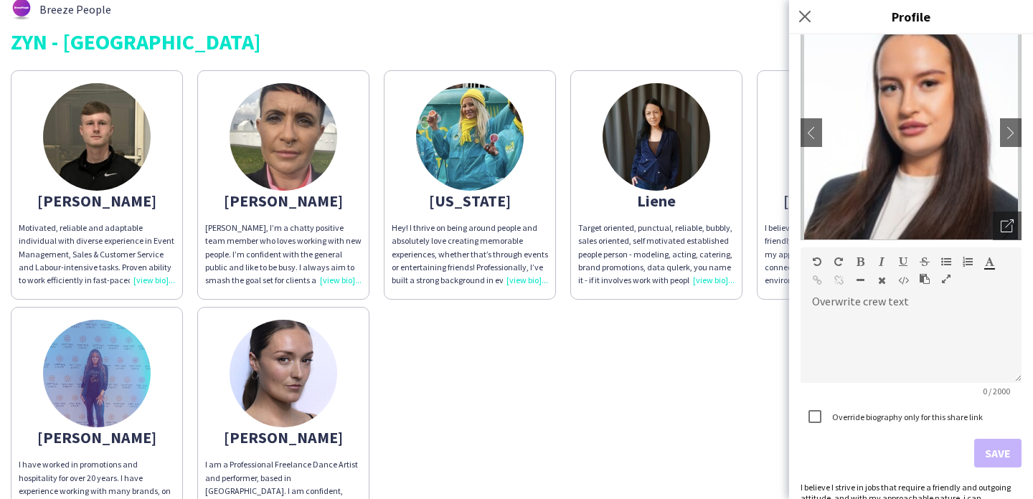
scroll to position [117, 0]
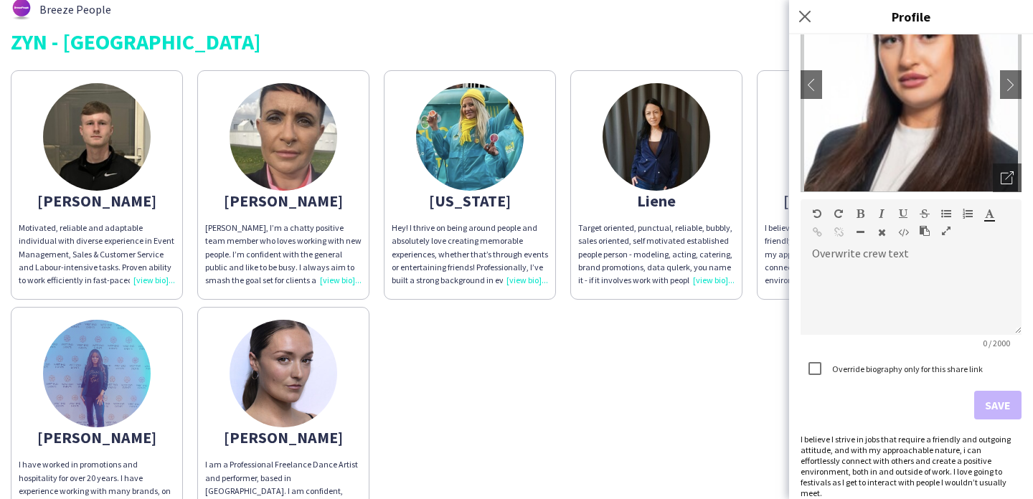
click at [536, 441] on div "David Motivated, reliable and adaptable individual with diverse experience in E…" at bounding box center [517, 300] width 1012 height 474
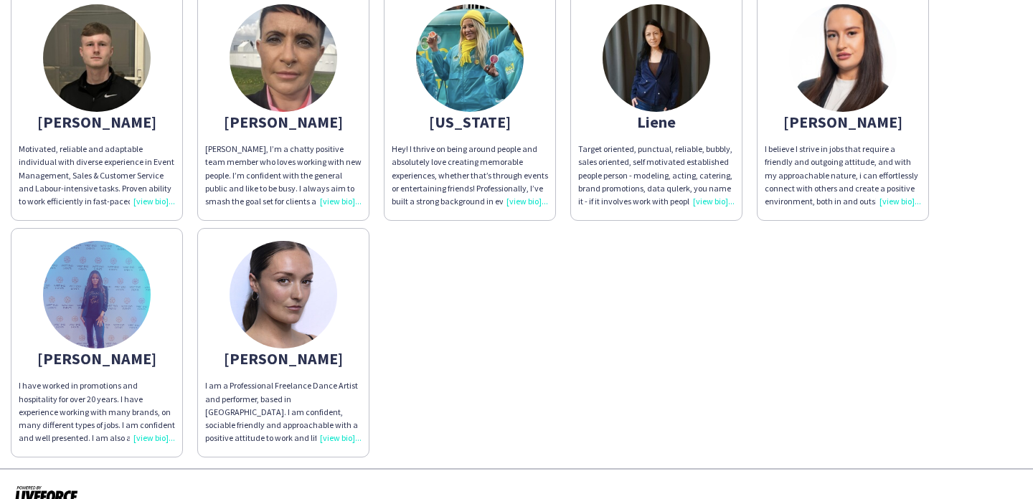
scroll to position [132, 0]
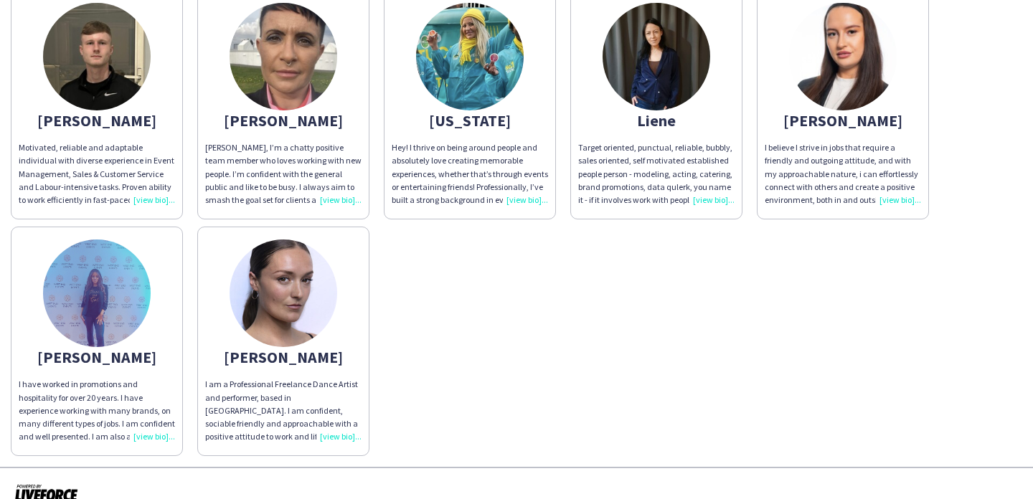
click at [278, 418] on div "I am a Professional Freelance Dance Artist and performer, based in Manchester. …" at bounding box center [283, 410] width 156 height 65
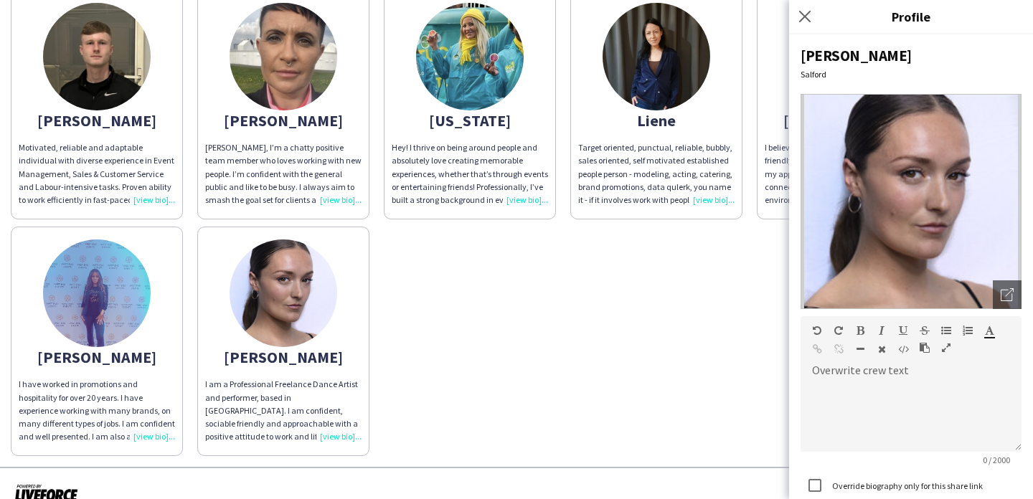
click at [136, 385] on div "I have worked in promotions and hospitality for over 20 years. I have experienc…" at bounding box center [97, 410] width 156 height 65
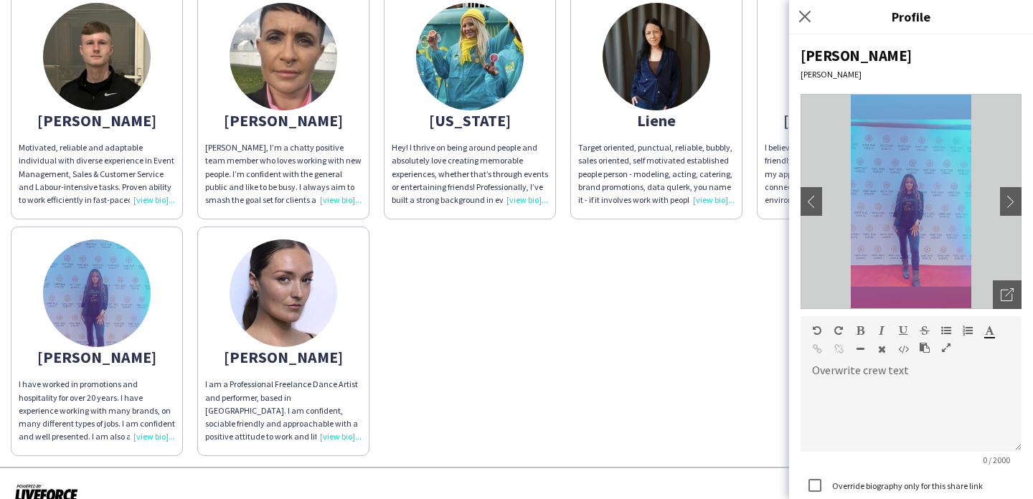
click at [116, 170] on div "Motivated, reliable and adaptable individual with diverse experience in Event M…" at bounding box center [97, 173] width 156 height 65
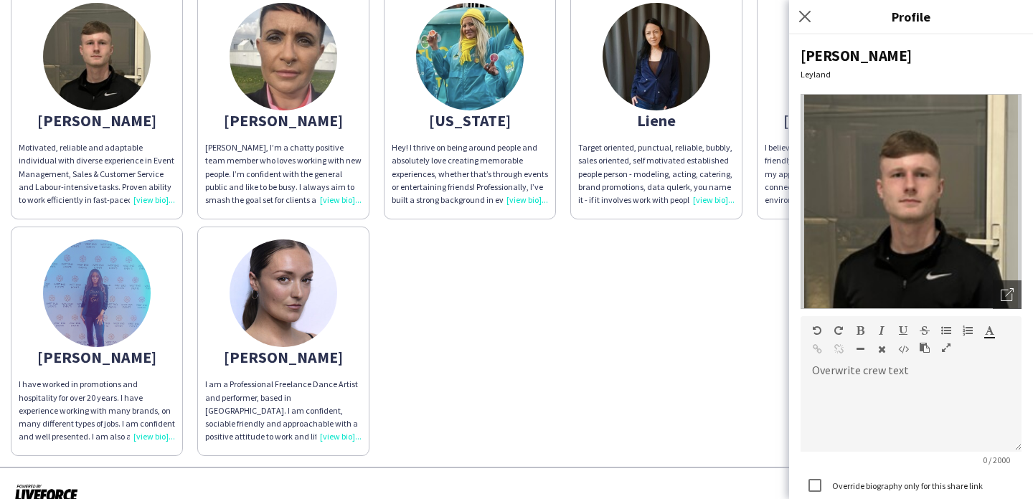
click at [461, 282] on div "David Motivated, reliable and adaptable individual with diverse experience in E…" at bounding box center [517, 220] width 1012 height 474
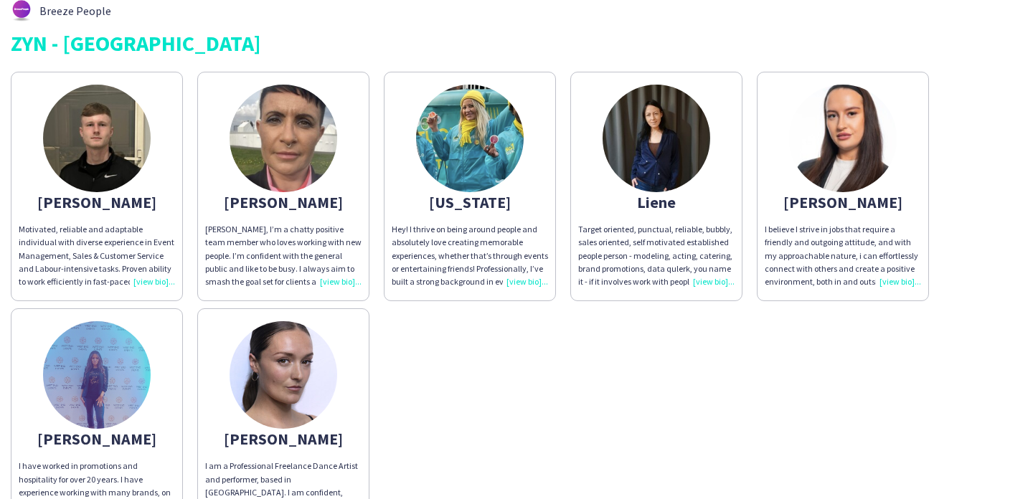
scroll to position [48, 0]
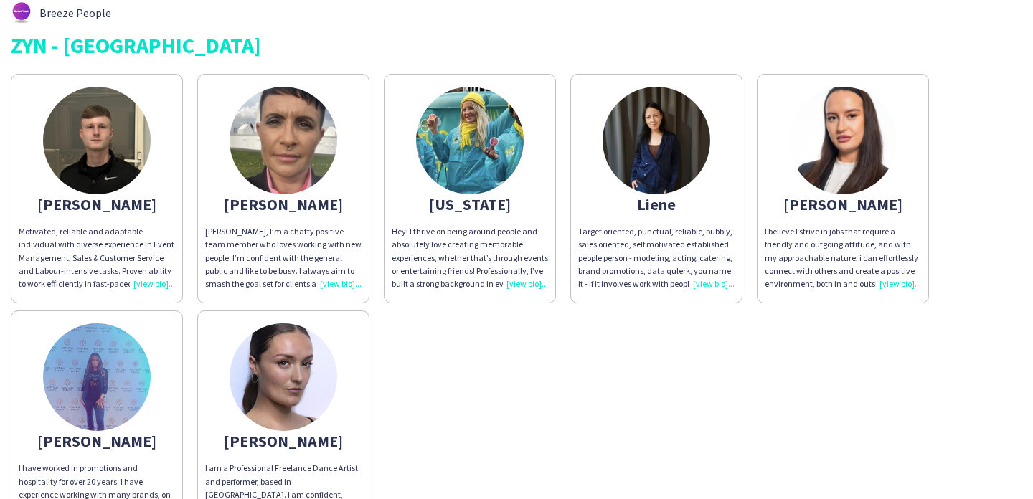
click at [461, 282] on span "Hey! I thrive on being around people and absolutely love creating memorable exp…" at bounding box center [470, 316] width 156 height 181
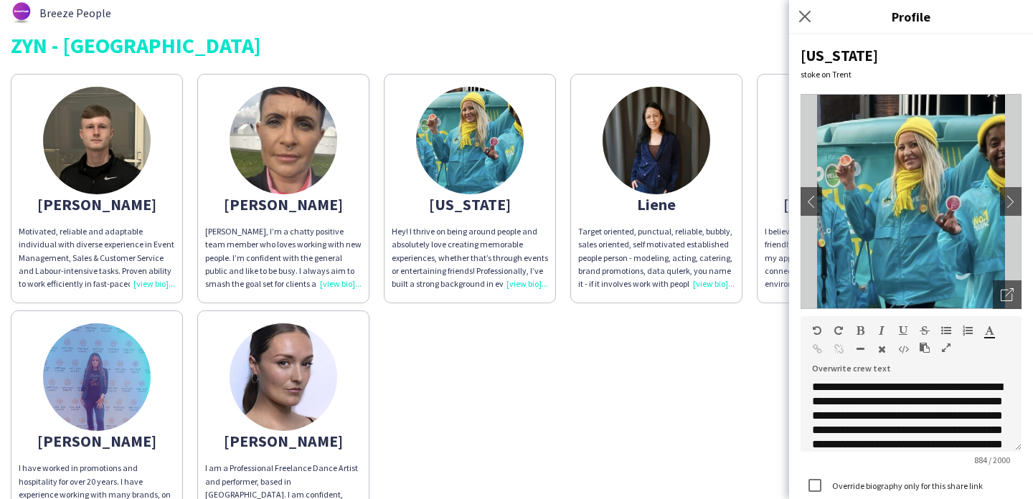
scroll to position [284, 0]
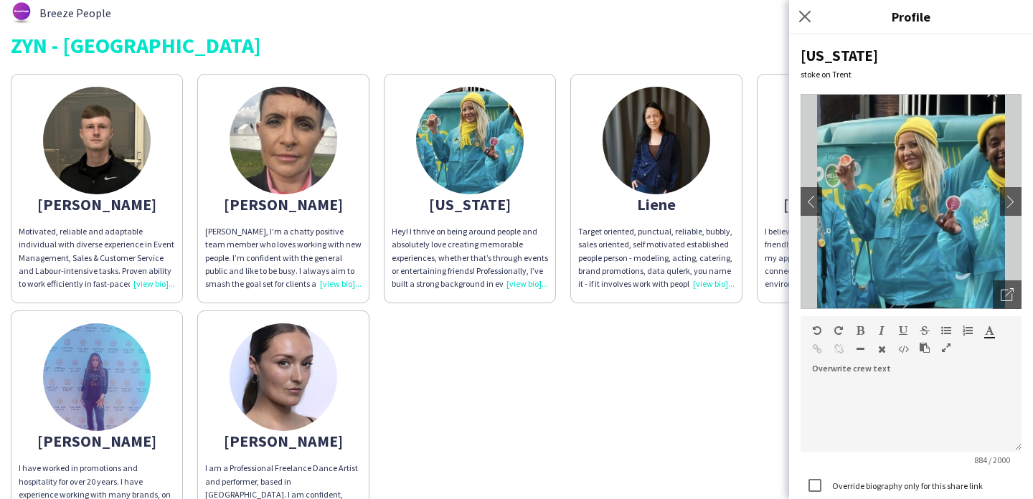
click at [684, 390] on div "David Motivated, reliable and adaptable individual with diverse experience in E…" at bounding box center [517, 304] width 1012 height 474
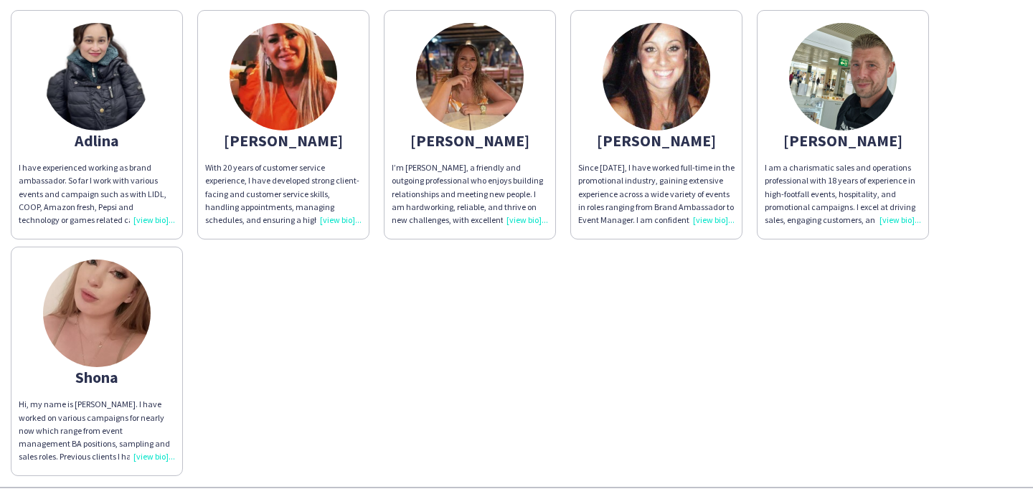
scroll to position [114, 0]
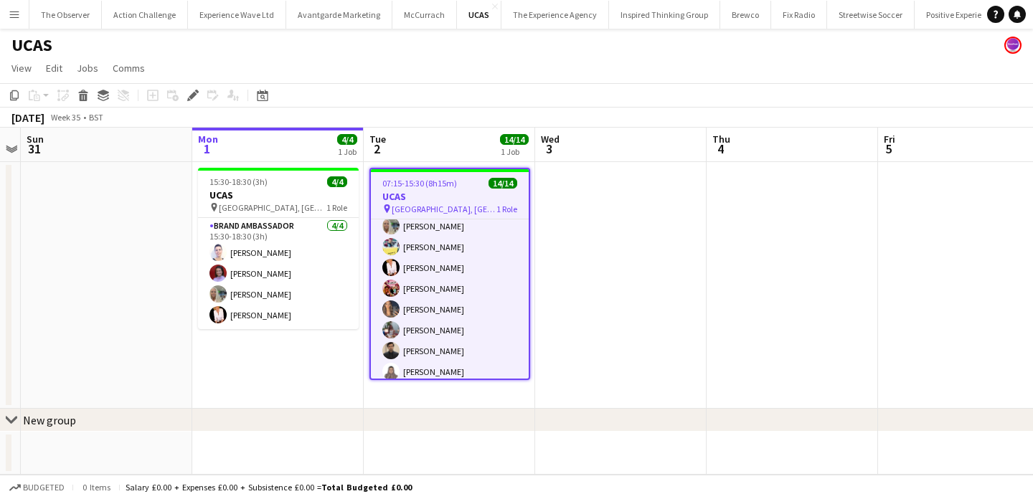
scroll to position [160, 0]
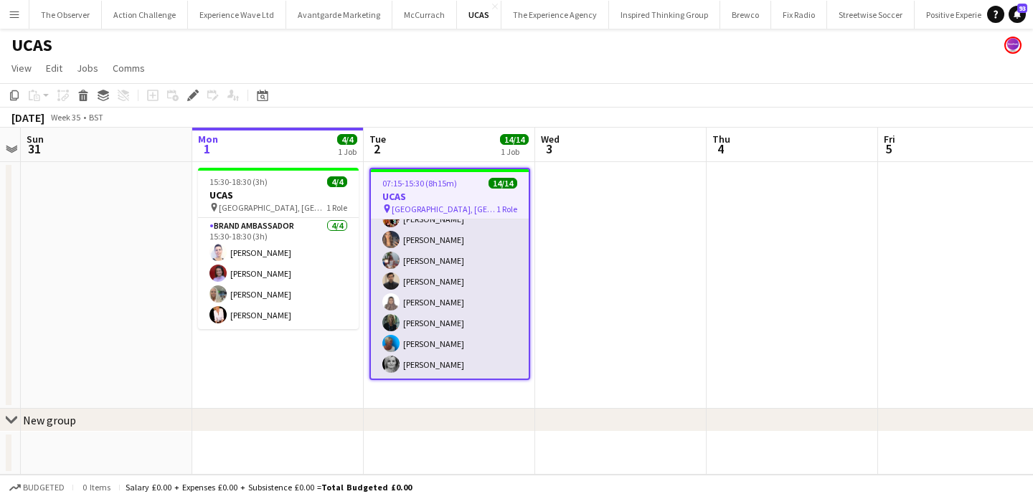
click at [440, 280] on app-card-role "Brand Ambassador 14/14 07:15-15:30 (8h15m) [PERSON_NAME] [PERSON_NAME] [PERSON_…" at bounding box center [450, 219] width 158 height 319
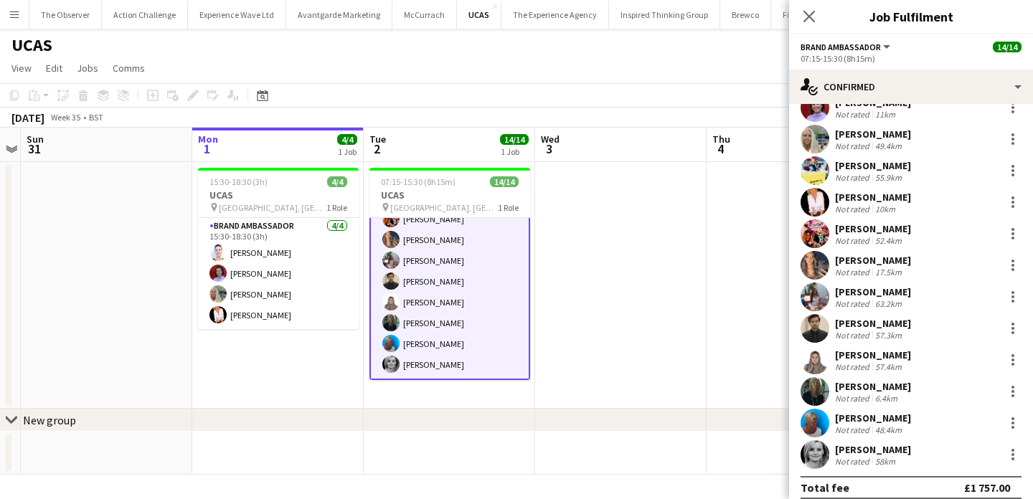
scroll to position [126, 0]
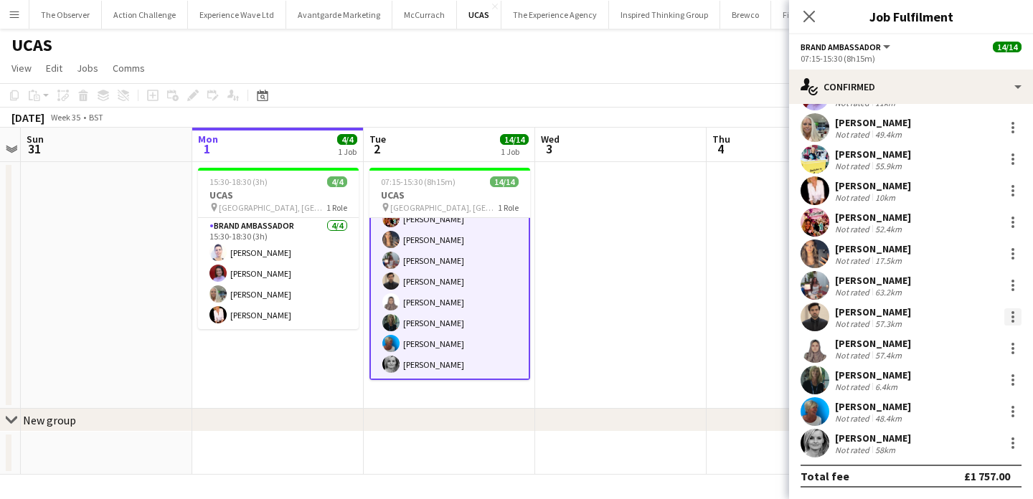
click at [1012, 319] on div at bounding box center [1013, 317] width 17 height 17
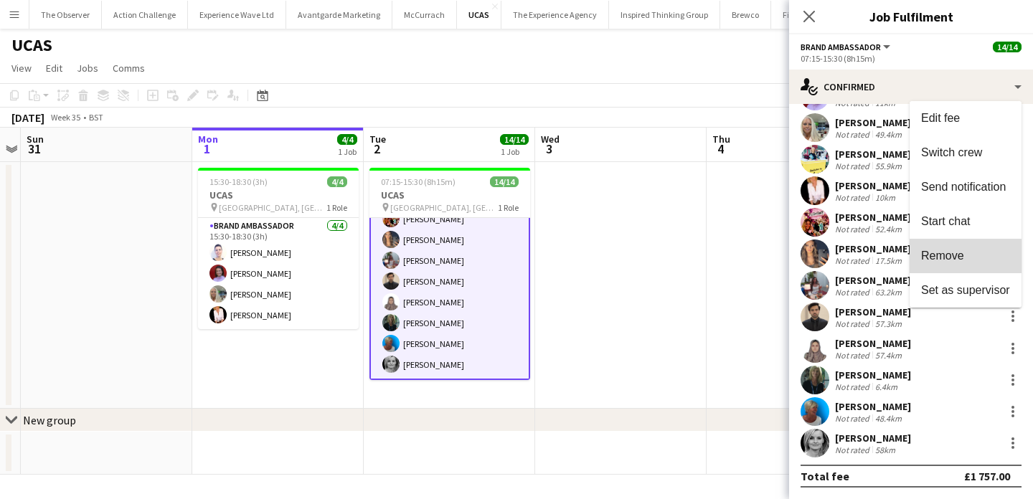
click at [982, 245] on button "Remove" at bounding box center [966, 256] width 112 height 34
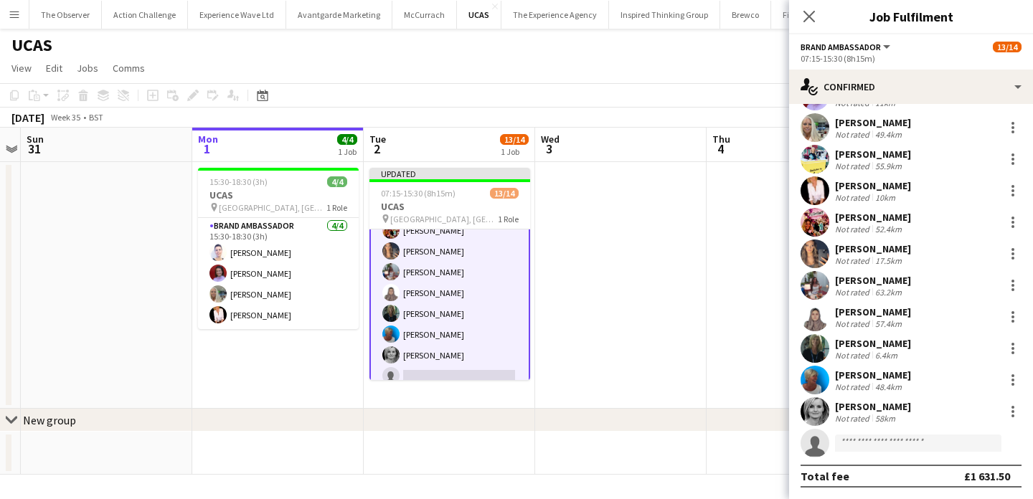
click at [622, 205] on app-date-cell at bounding box center [621, 285] width 172 height 247
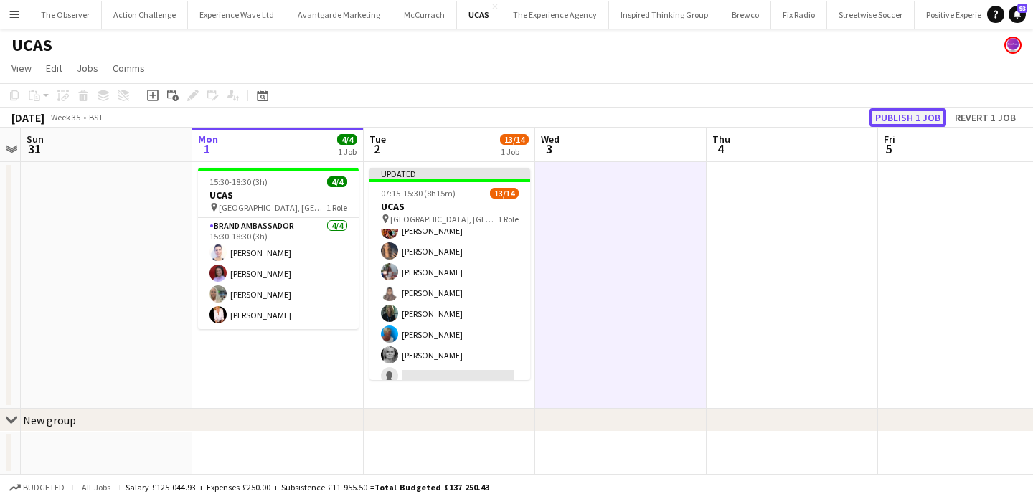
click at [900, 118] on button "Publish 1 job" at bounding box center [908, 117] width 77 height 19
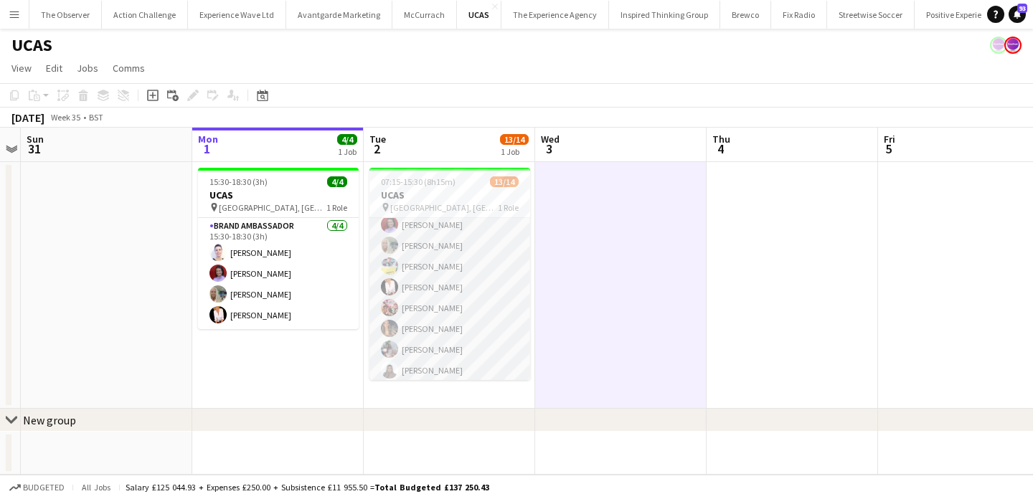
scroll to position [0, 0]
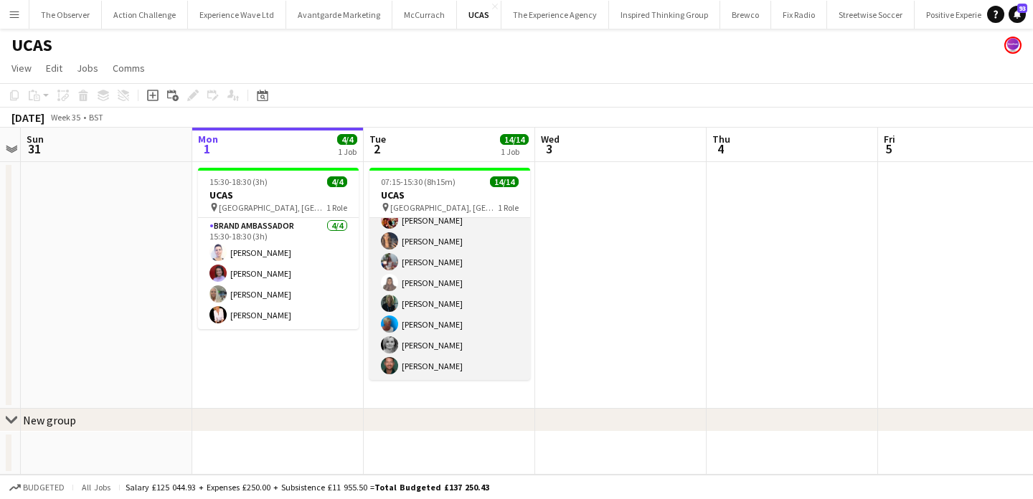
click at [460, 296] on app-card-role "Brand Ambassador 14/14 07:15-15:30 (8h15m) [PERSON_NAME] [PERSON_NAME] [PERSON_…" at bounding box center [450, 220] width 161 height 319
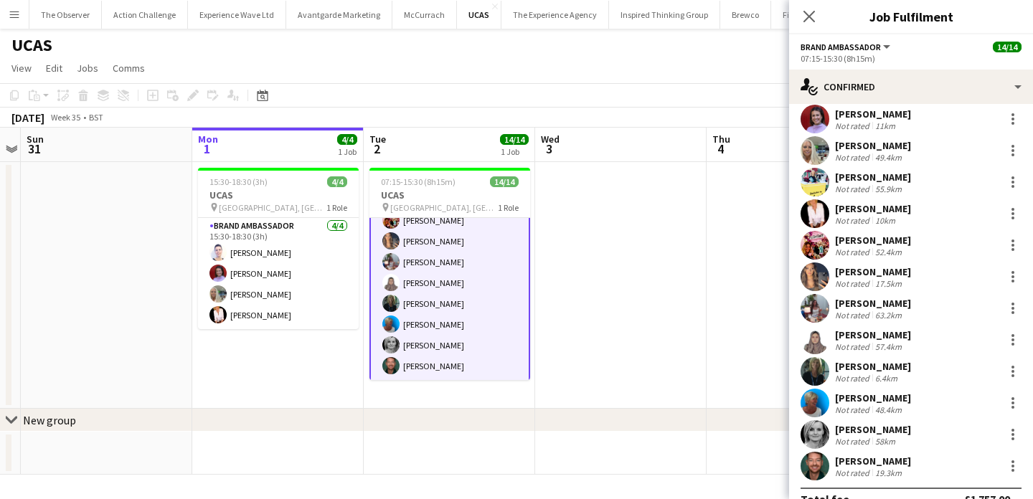
scroll to position [106, 0]
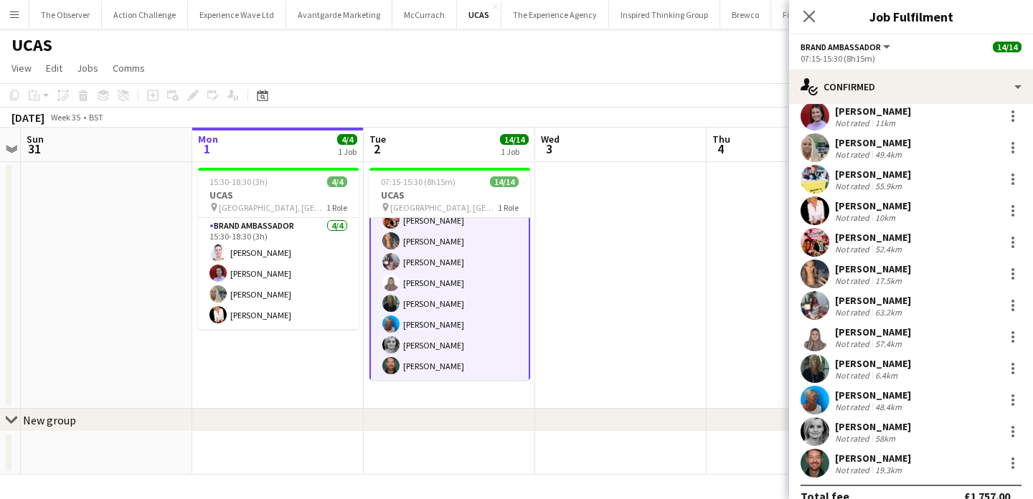
click at [873, 443] on div "58km" at bounding box center [886, 438] width 26 height 11
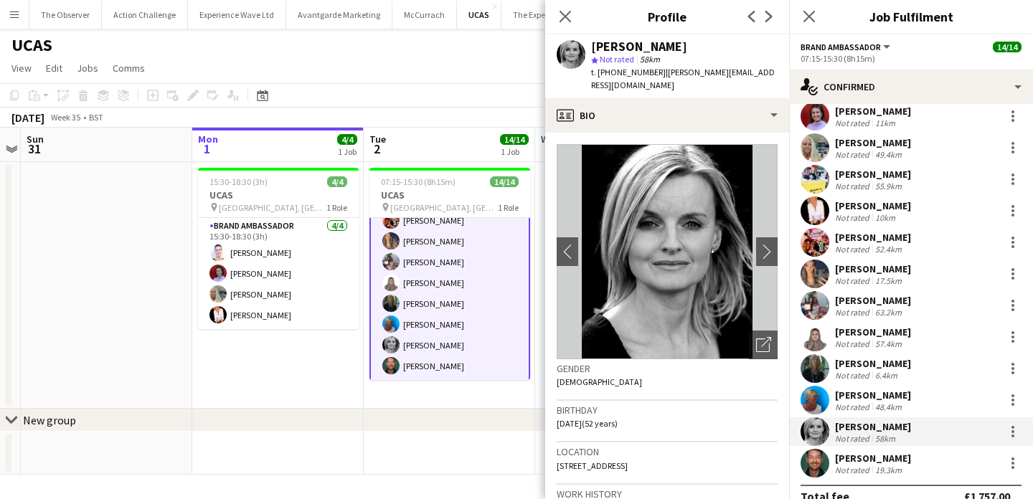
click at [670, 76] on span "| [PERSON_NAME][EMAIL_ADDRESS][DOMAIN_NAME]" at bounding box center [683, 79] width 184 height 24
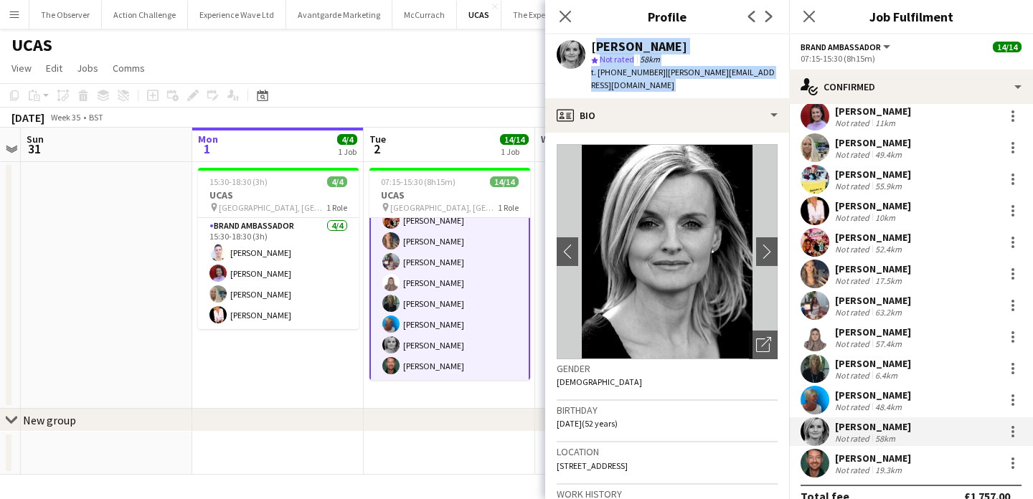
drag, startPoint x: 670, startPoint y: 76, endPoint x: 657, endPoint y: 42, distance: 36.1
click at [657, 42] on div "[PERSON_NAME] star Not rated 58km t. [PHONE_NUMBER] | [PERSON_NAME][EMAIL_ADDRE…" at bounding box center [684, 66] width 187 height 52
copy app-crew-profile "[PERSON_NAME] star Not rated 58km t. [PHONE_NUMBER] | [PERSON_NAME][EMAIL_ADDRE…"
click at [17, 22] on button "Menu" at bounding box center [14, 14] width 29 height 29
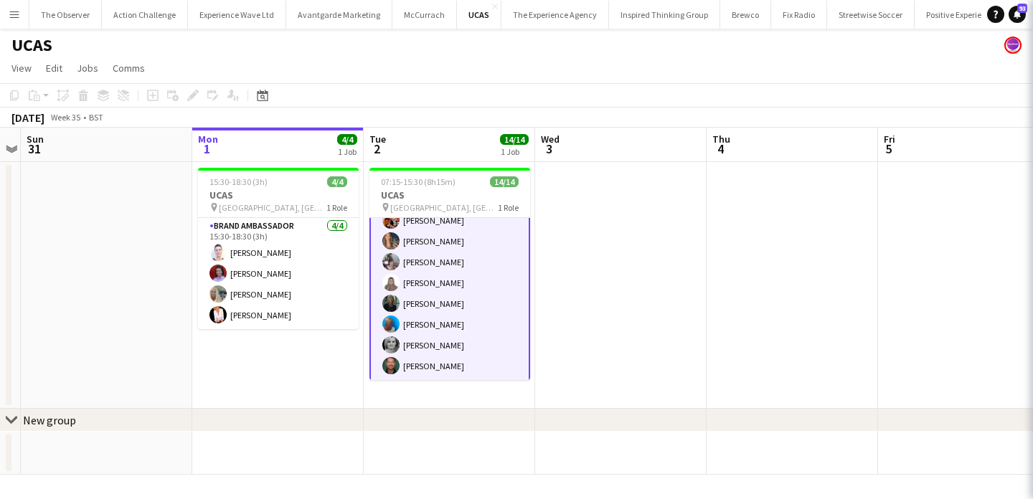
scroll to position [157, 0]
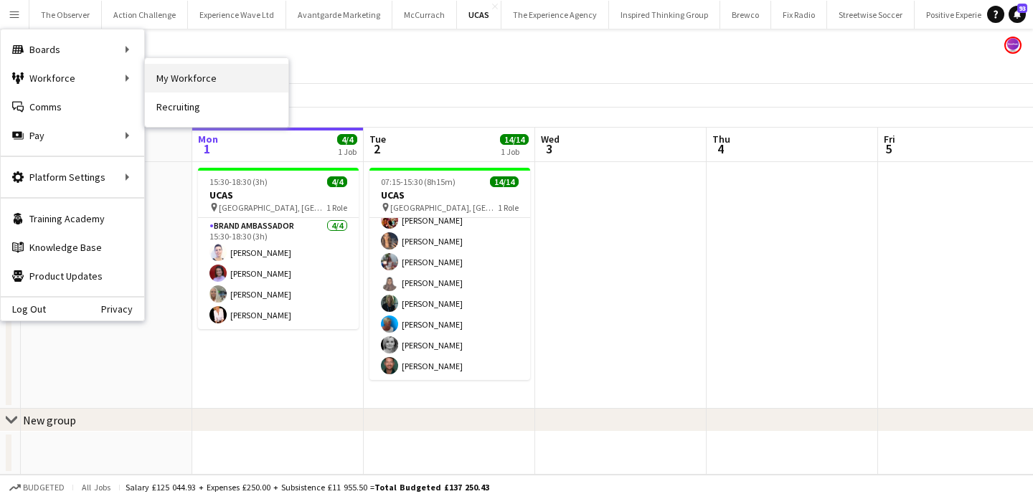
click at [164, 88] on link "My Workforce" at bounding box center [217, 78] width 144 height 29
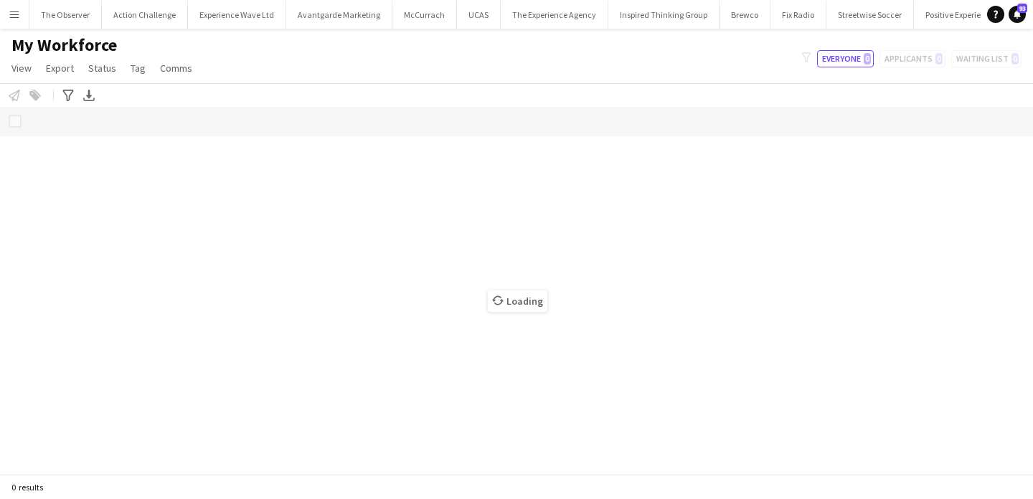
click at [133, 67] on span "Tag" at bounding box center [138, 68] width 15 height 13
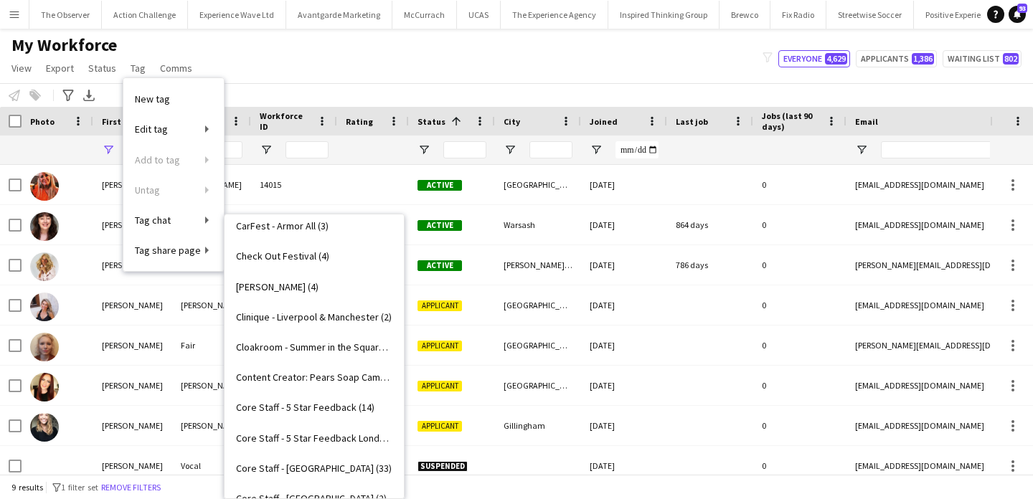
scroll to position [473, 0]
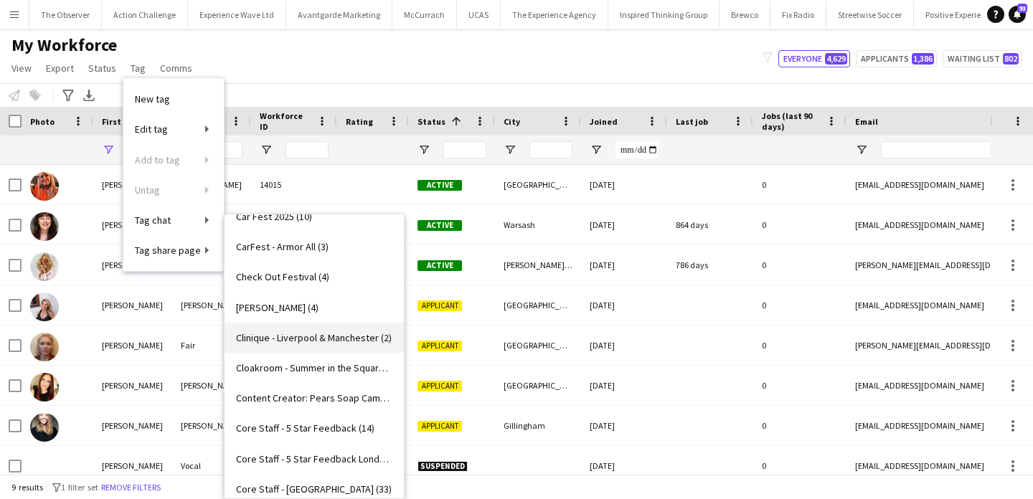
click at [354, 350] on link "Clinique - Liverpool & Manchester (2)" at bounding box center [314, 338] width 179 height 30
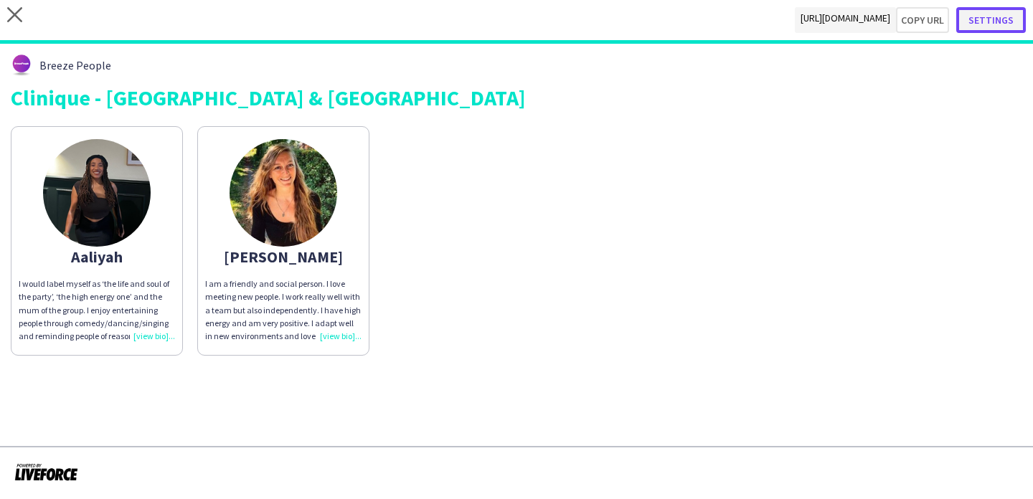
click at [1010, 19] on button "Settings" at bounding box center [992, 20] width 70 height 26
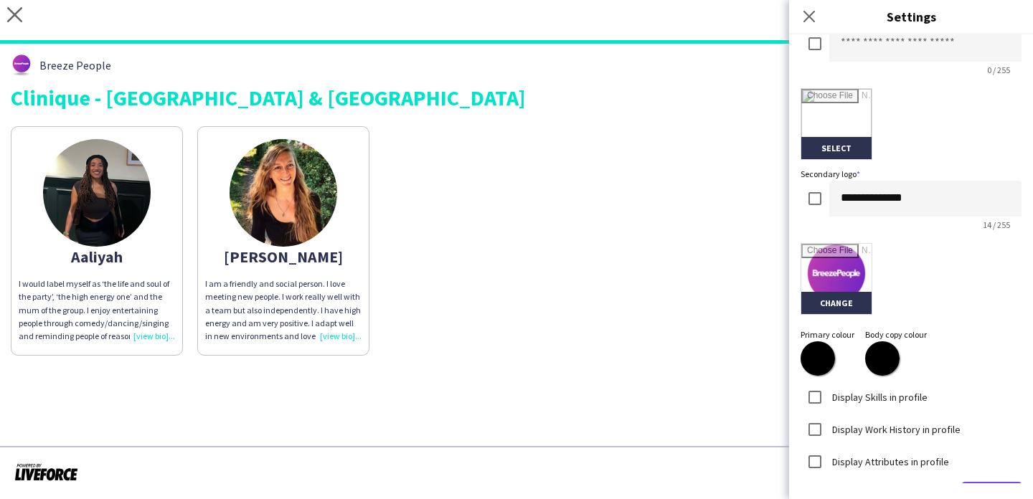
scroll to position [338, 0]
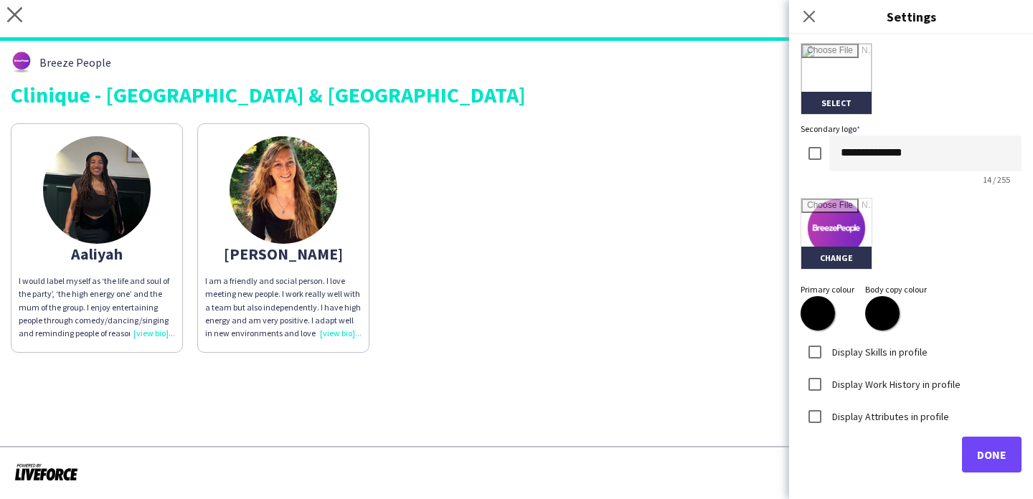
click at [325, 201] on img at bounding box center [284, 190] width 108 height 108
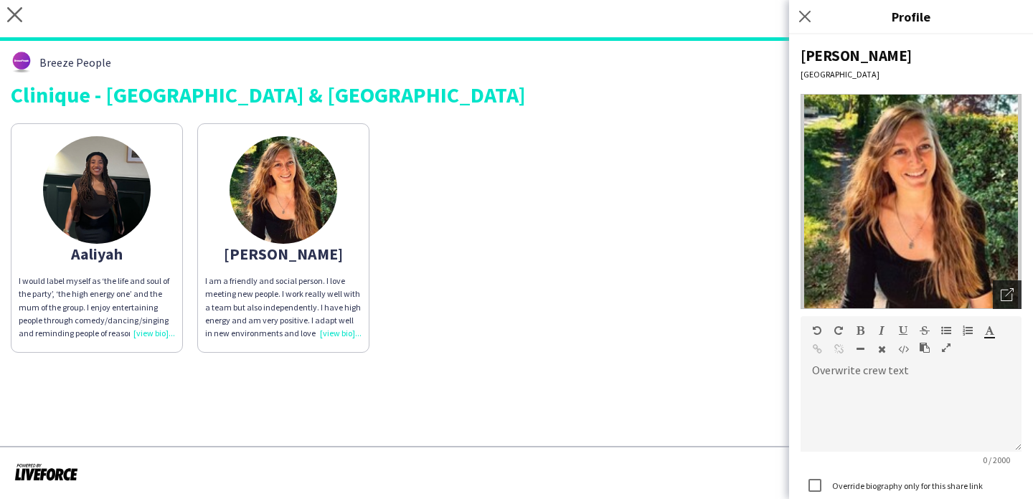
click at [1005, 288] on icon "Open photos pop-in" at bounding box center [1007, 294] width 13 height 13
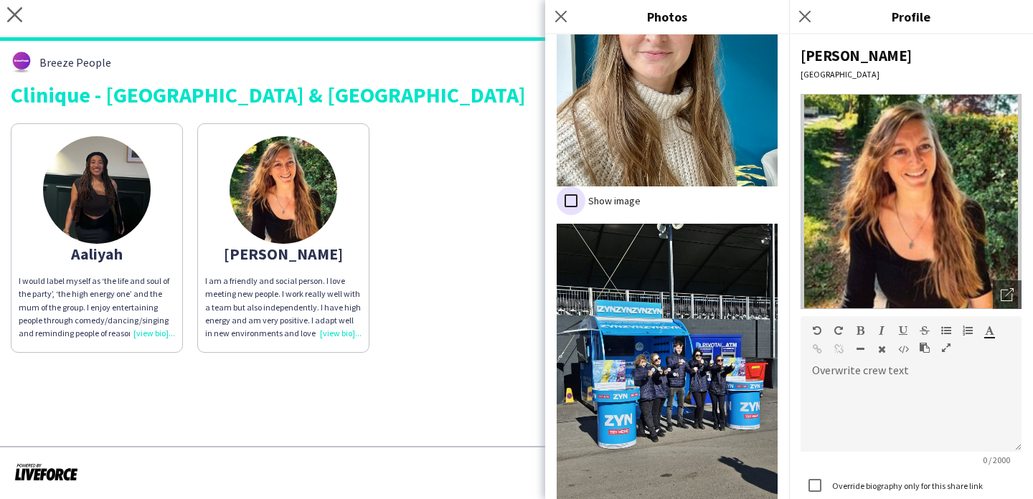
scroll to position [945, 0]
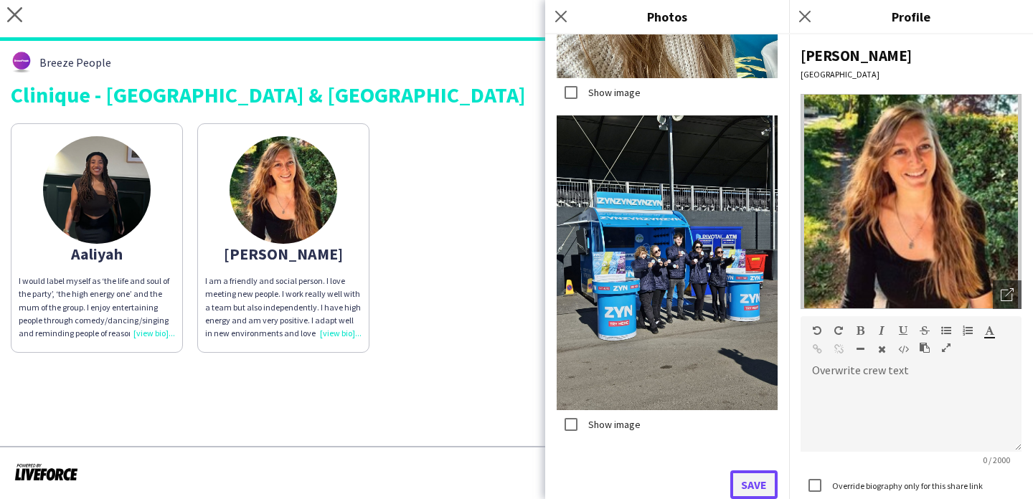
click at [762, 484] on button "Save" at bounding box center [754, 485] width 47 height 29
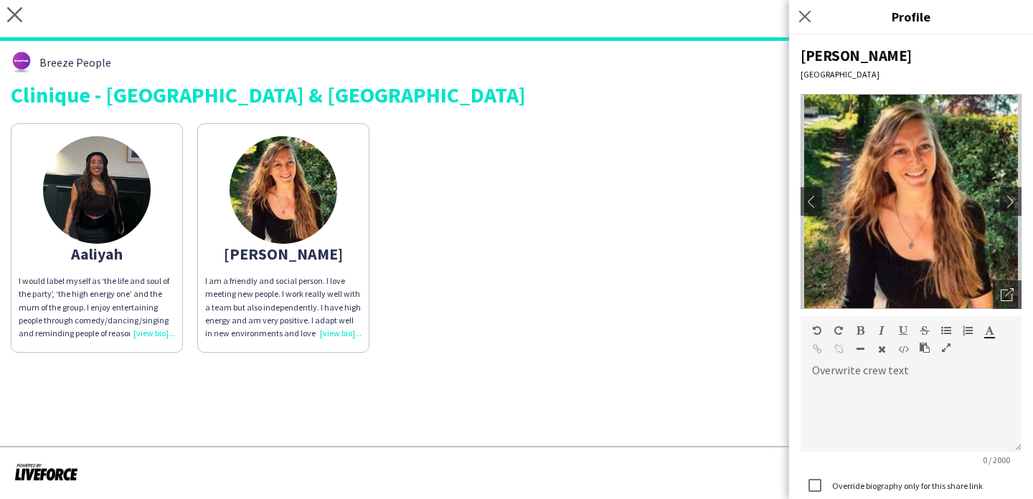
click at [137, 227] on app-share-pages-crew-card "Aaliyah I would label myself as ‘the life and soul of the party’, ‘the high ene…" at bounding box center [97, 238] width 172 height 230
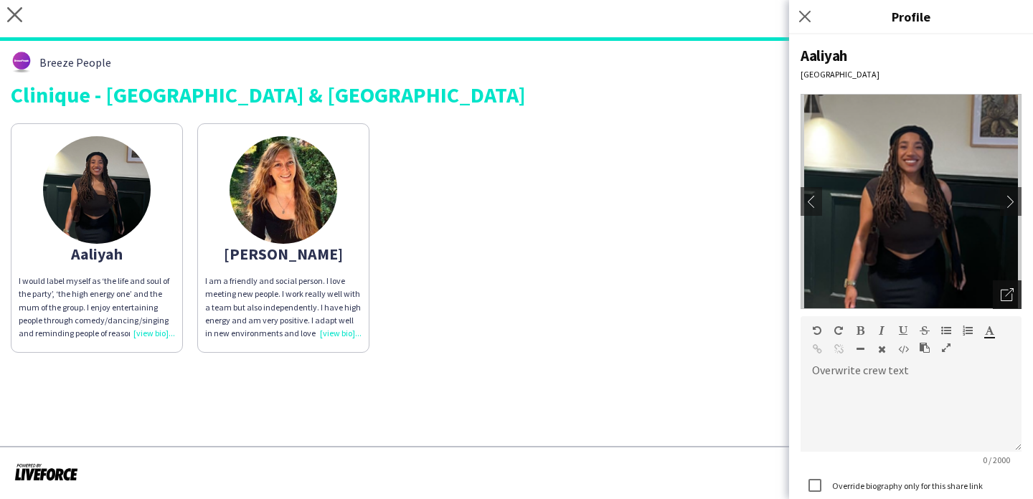
click at [1010, 294] on icon "Open photos pop-in" at bounding box center [1007, 294] width 13 height 13
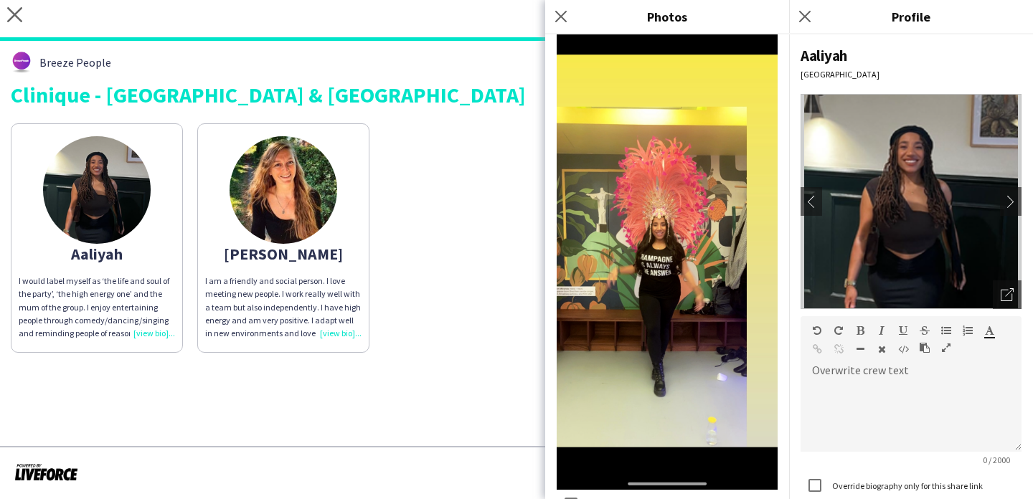
scroll to position [1183, 0]
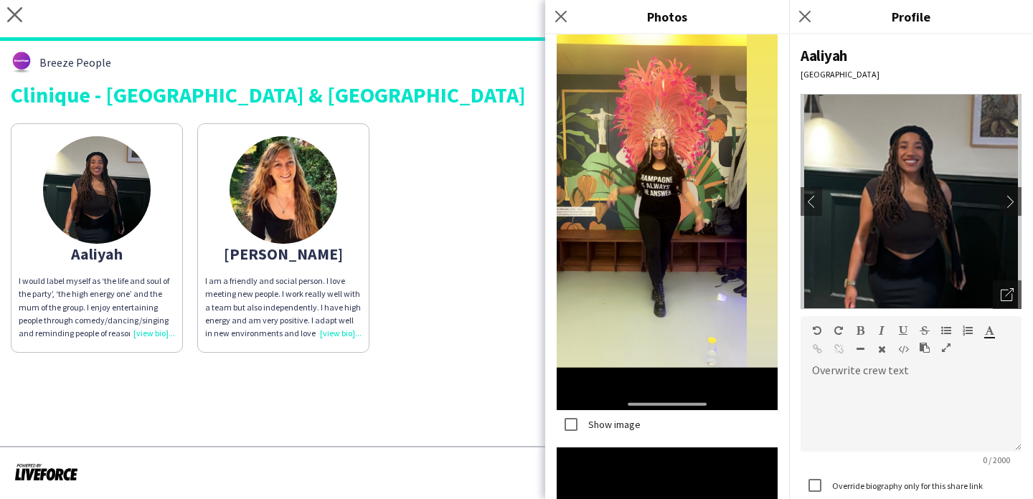
click at [316, 202] on img at bounding box center [284, 190] width 108 height 108
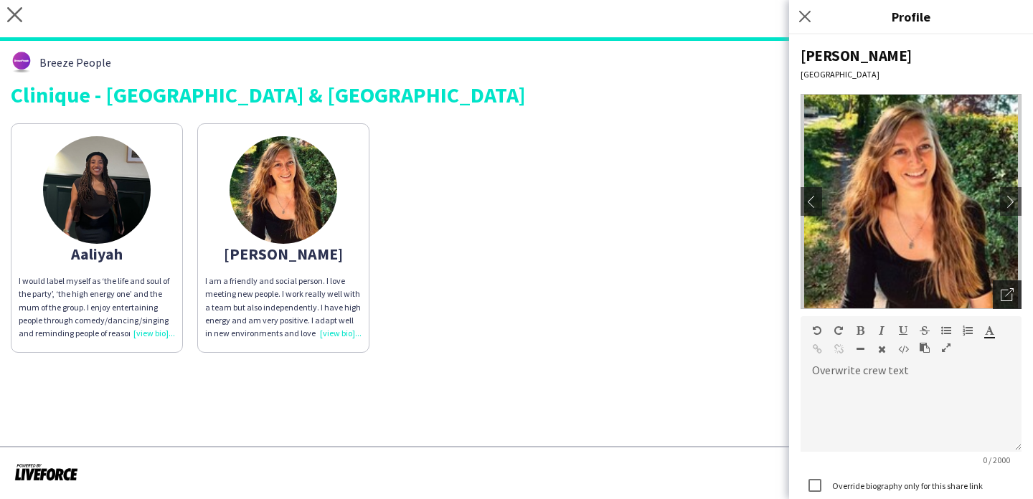
click at [1007, 284] on div "Open photos pop-in" at bounding box center [1007, 295] width 29 height 29
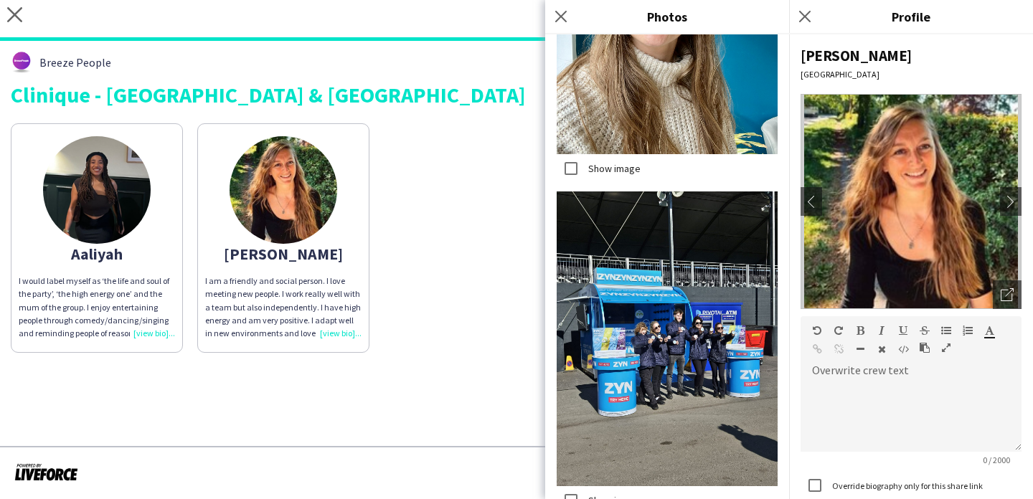
scroll to position [903, 0]
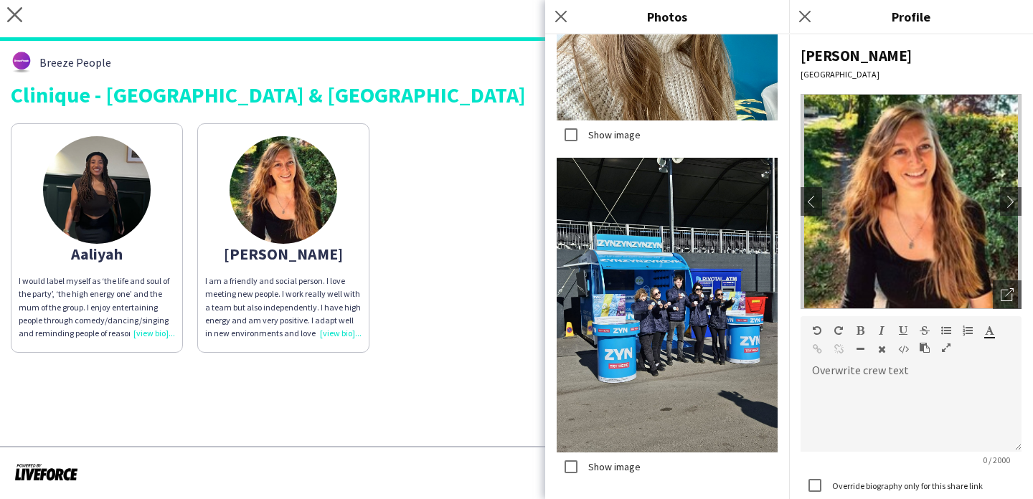
click at [502, 205] on div "Aaliyah I would label myself as ‘the life and soul of the party’, ‘the high ene…" at bounding box center [517, 234] width 1012 height 237
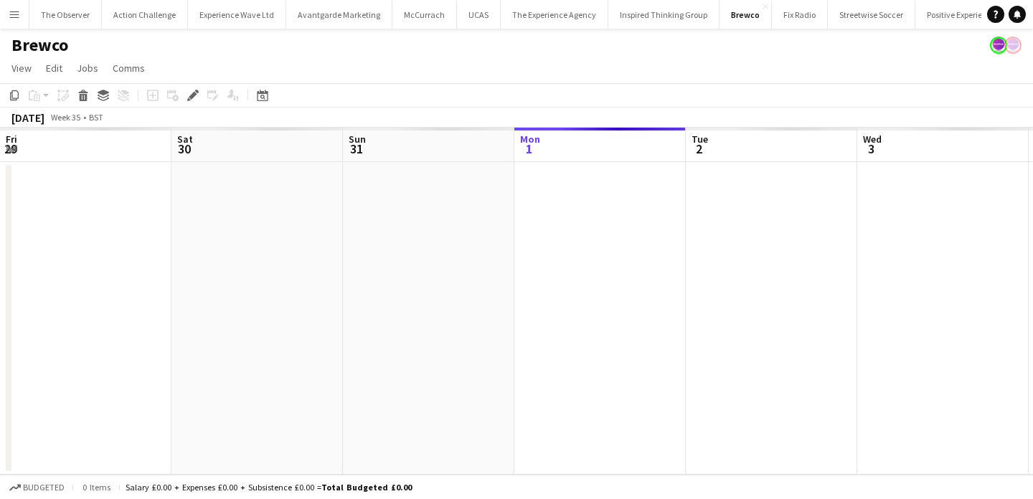
scroll to position [0, 494]
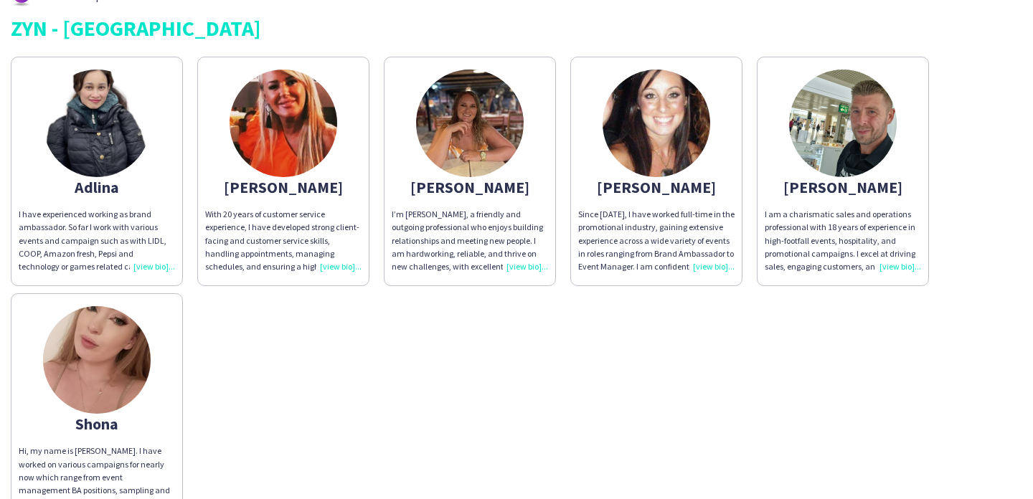
scroll to position [22, 0]
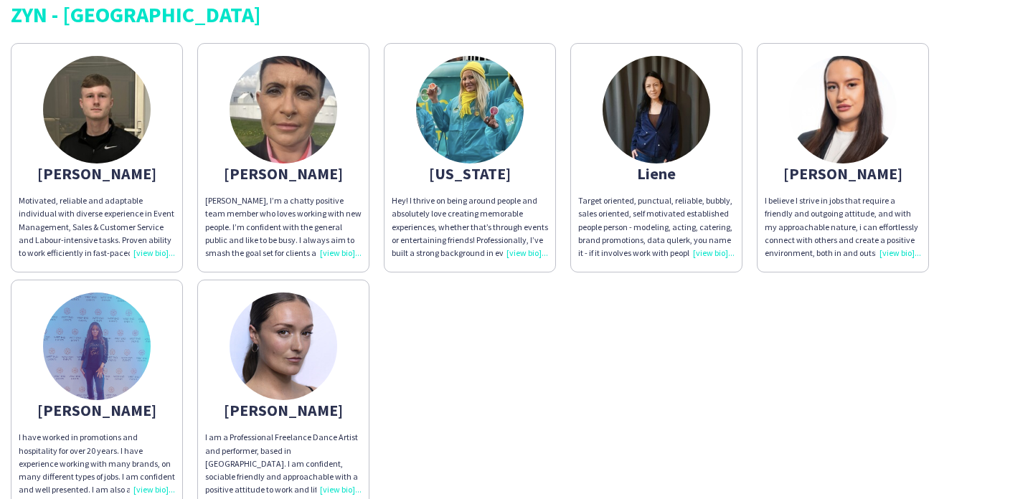
scroll to position [58, 0]
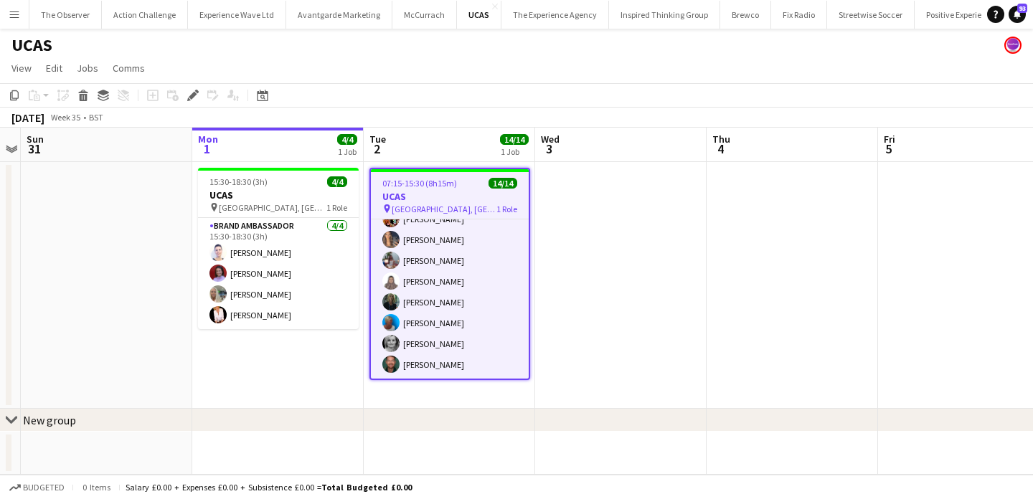
scroll to position [0, 505]
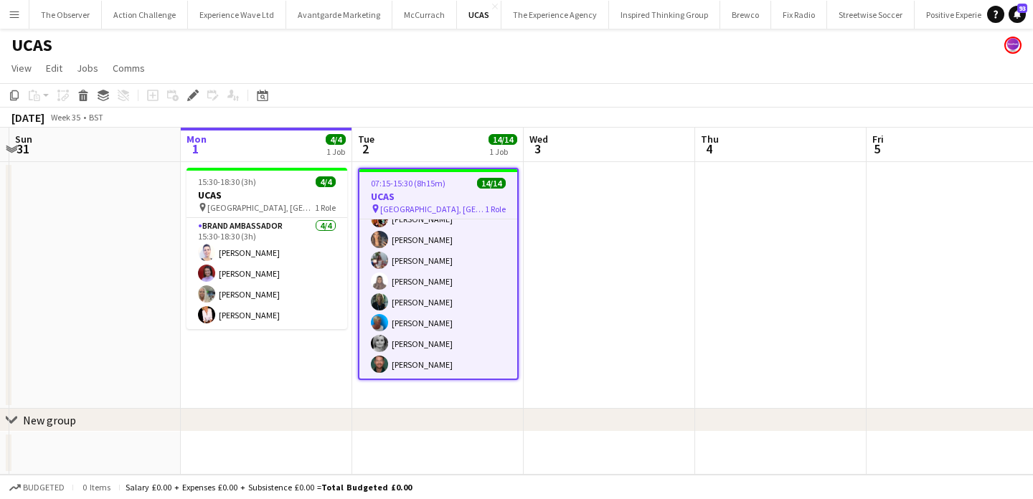
click at [11, 17] on app-icon "Menu" at bounding box center [14, 14] width 11 height 11
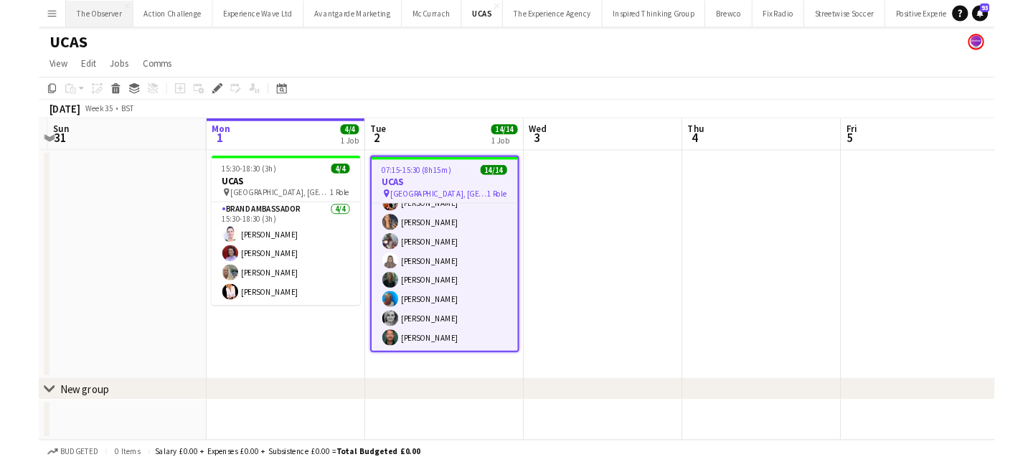
scroll to position [157, 0]
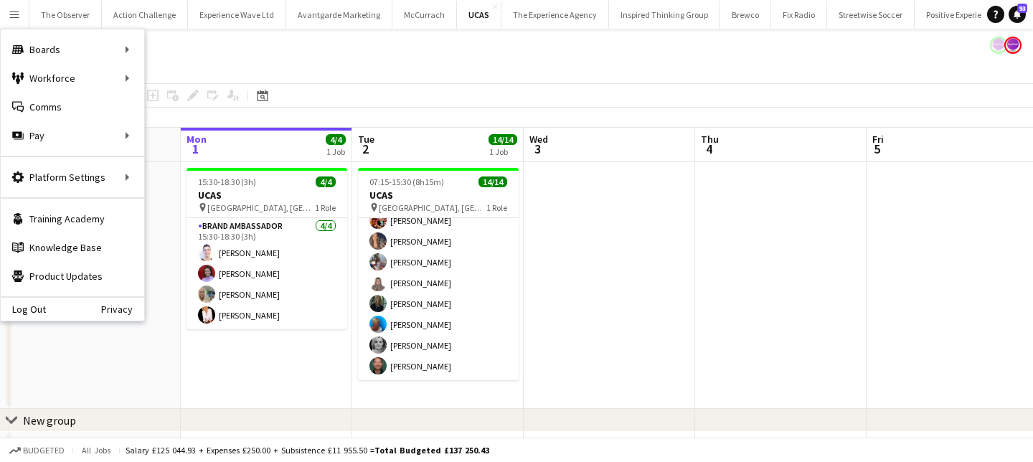
click at [255, 77] on app-page-menu "View Day view expanded Day view collapsed Month view Date picker Jump to [DATE]…" at bounding box center [516, 69] width 1033 height 27
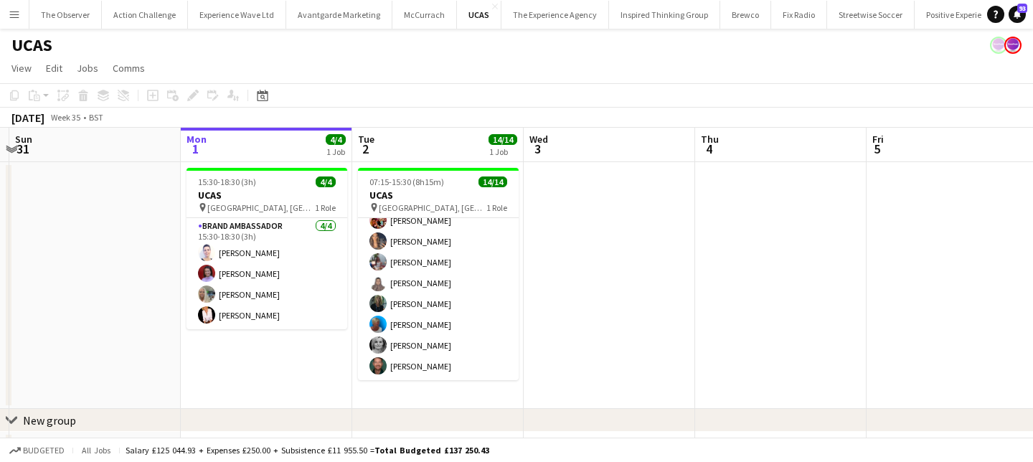
click at [9, 12] on app-icon "Menu" at bounding box center [14, 14] width 11 height 11
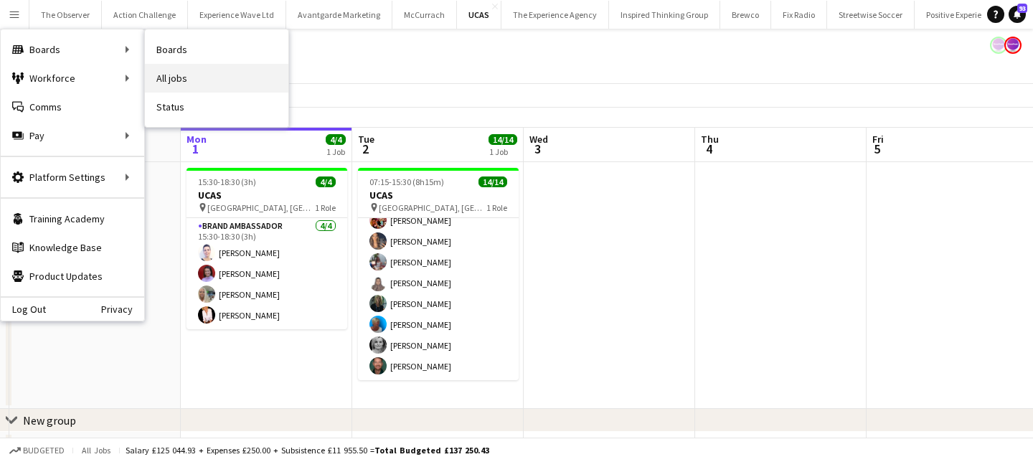
click at [211, 72] on link "All jobs" at bounding box center [217, 78] width 144 height 29
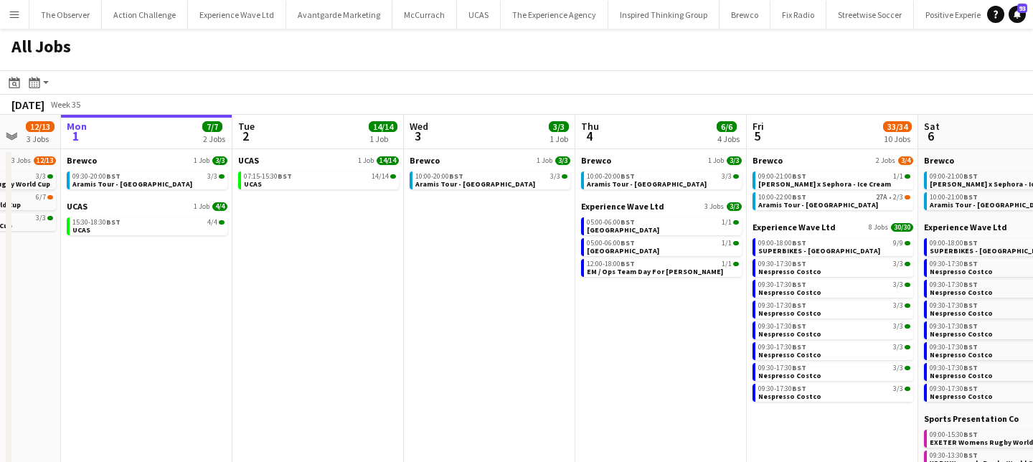
scroll to position [0, 470]
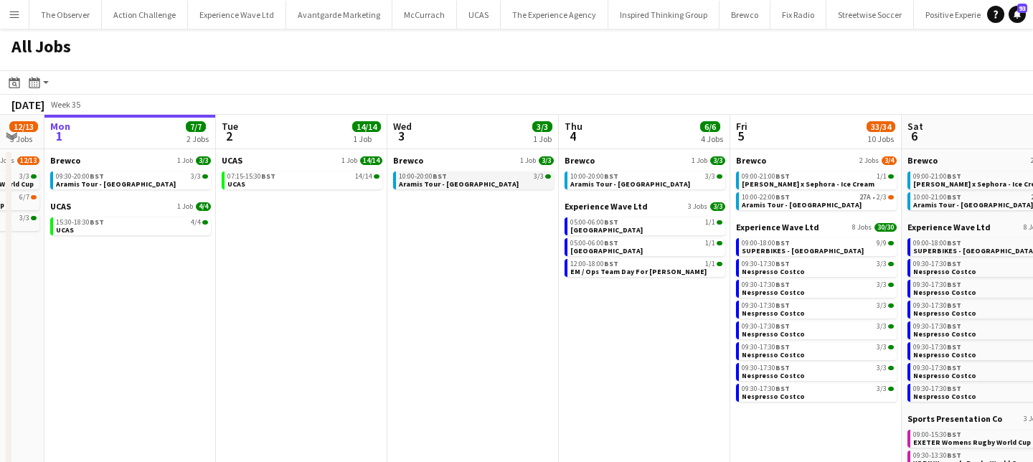
click at [460, 182] on span "Aramis Tour - [GEOGRAPHIC_DATA]" at bounding box center [459, 183] width 120 height 9
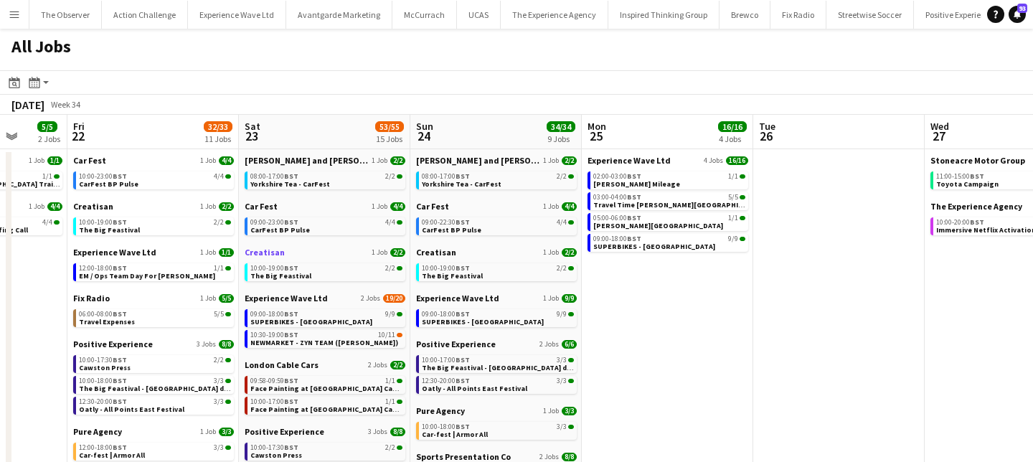
scroll to position [0, 522]
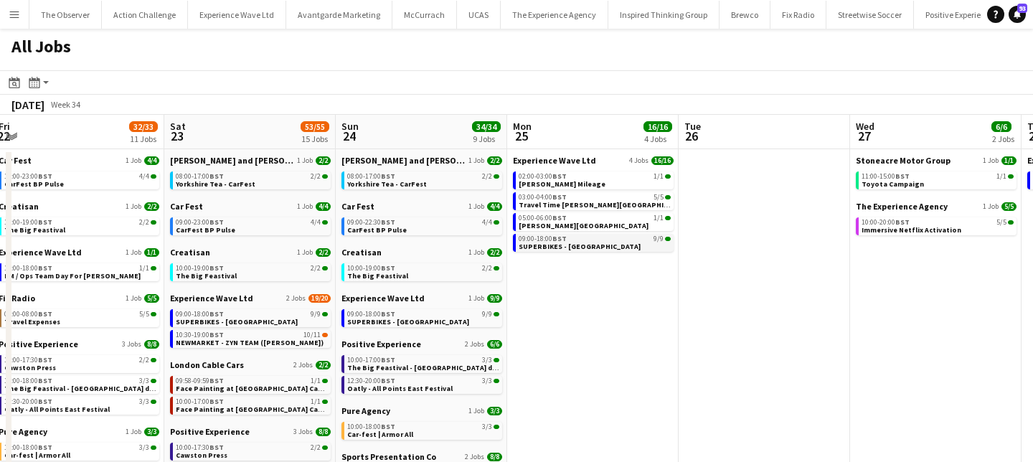
click at [565, 245] on span "SUPERBIKES - Cadwall Park" at bounding box center [580, 246] width 122 height 9
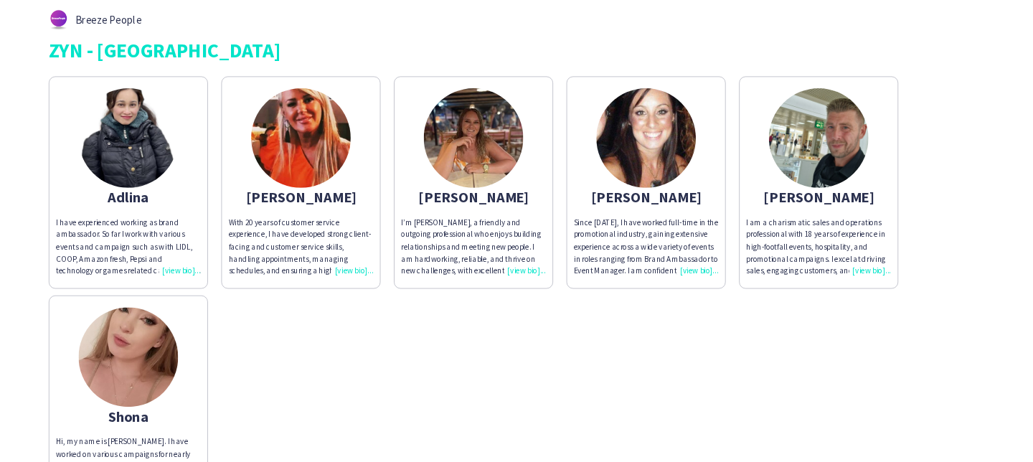
scroll to position [9, 0]
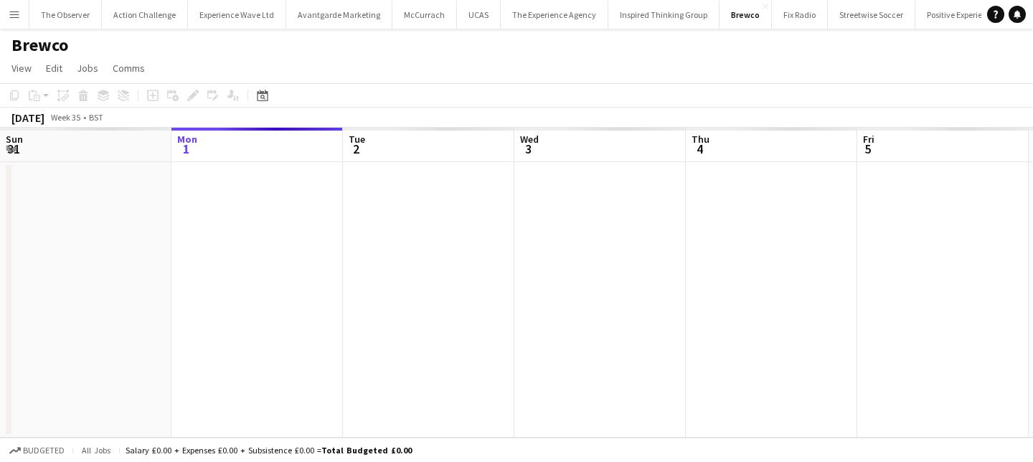
scroll to position [0, 494]
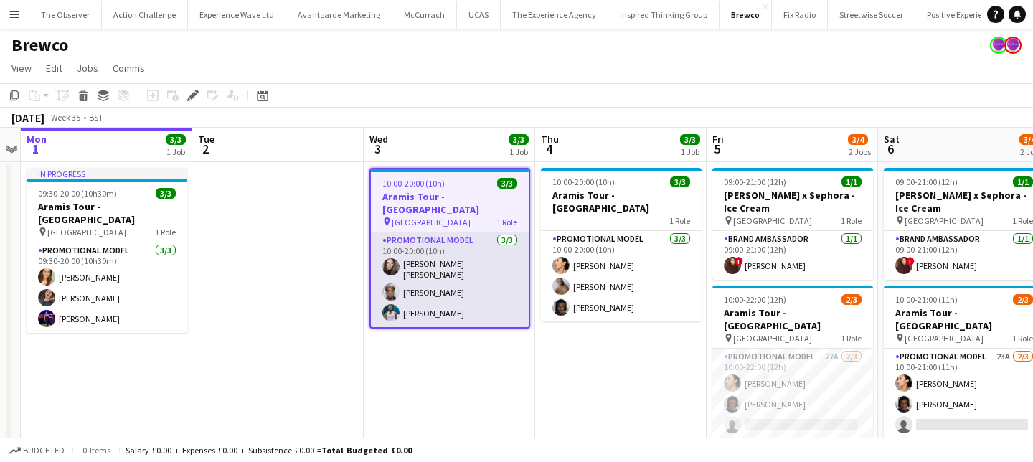
click at [466, 300] on app-card-role "Promotional Model [DATE] 10:00-20:00 (10h) [PERSON_NAME] [PERSON_NAME] [PERSON_…" at bounding box center [450, 279] width 158 height 95
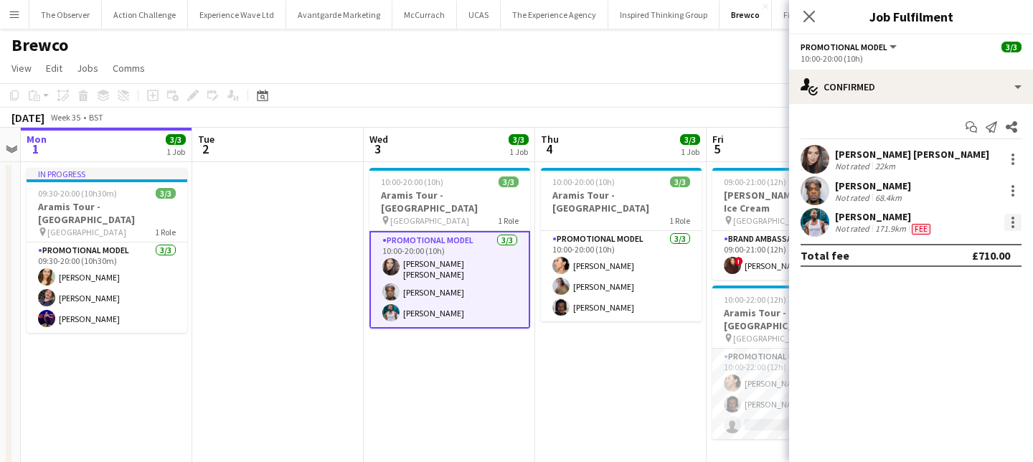
click at [1013, 228] on div at bounding box center [1013, 222] width 17 height 17
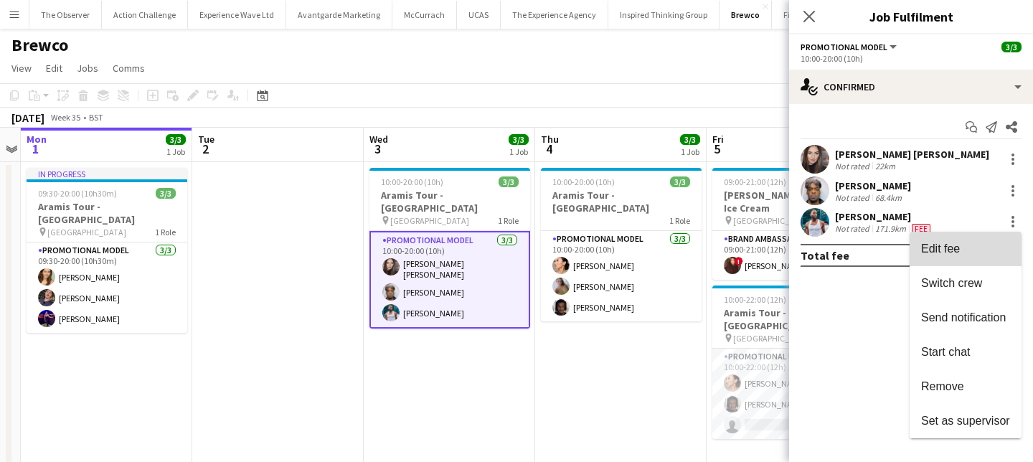
click at [1002, 251] on span "Edit fee" at bounding box center [965, 249] width 89 height 13
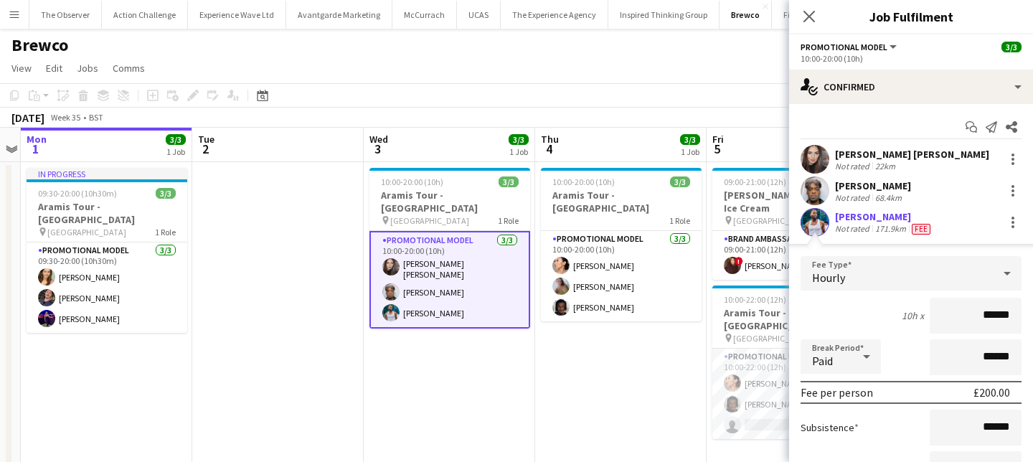
scroll to position [136, 0]
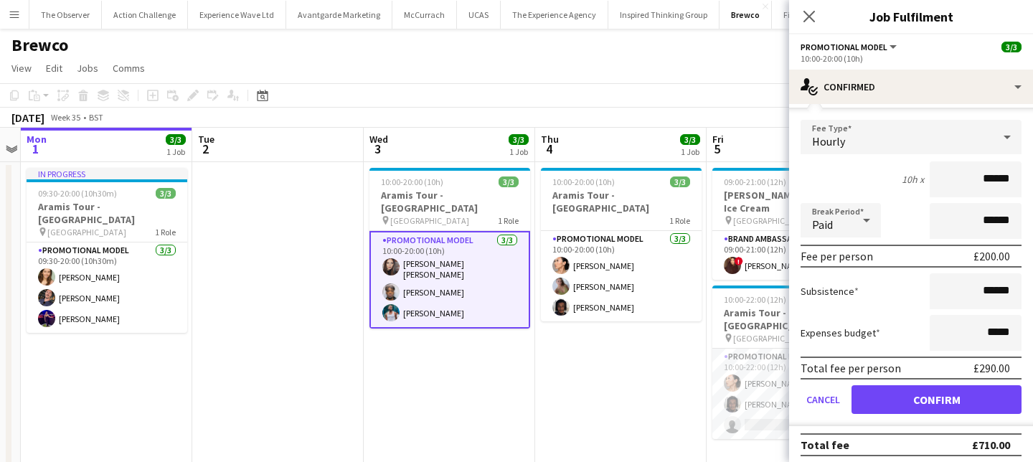
click at [533, 332] on app-date-cell "10:00-20:00 (10h) 3/3 Aramis Tour - Birmingham pin Birmingham 1 Role Promotiona…" at bounding box center [450, 316] width 172 height 308
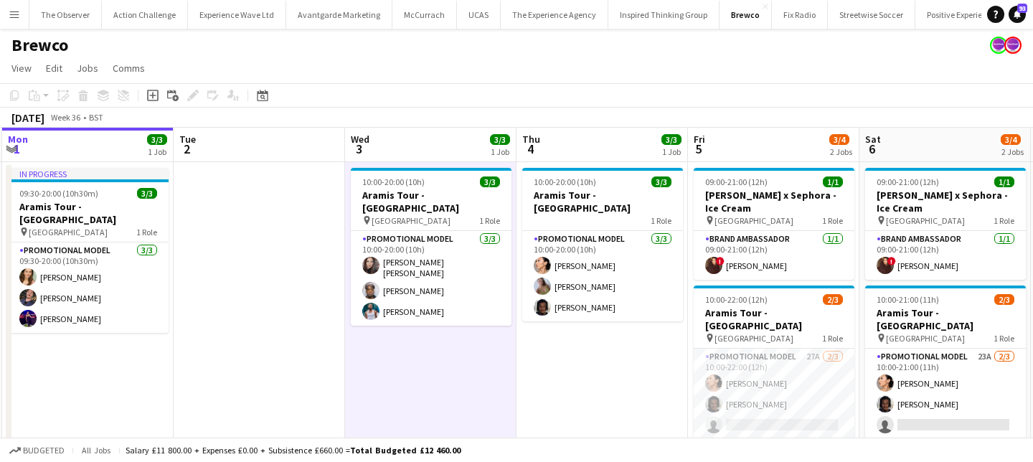
scroll to position [0, 516]
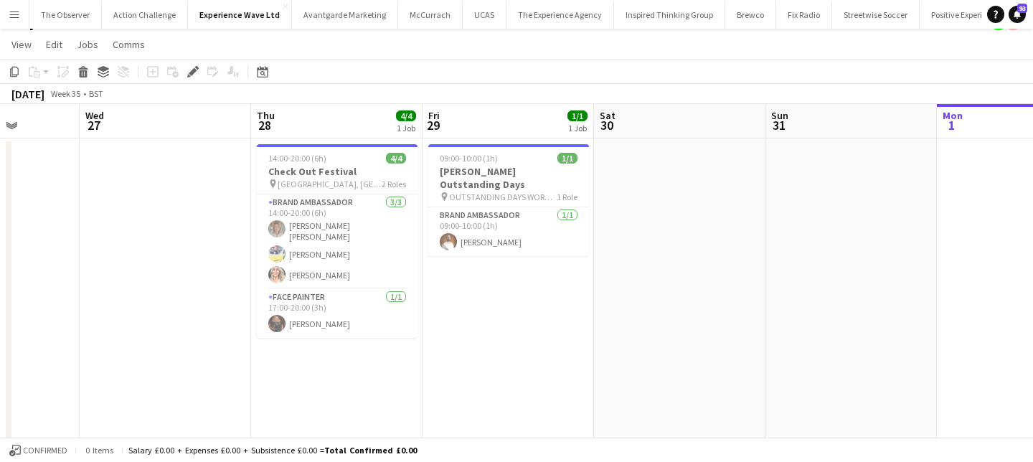
scroll to position [0, 644]
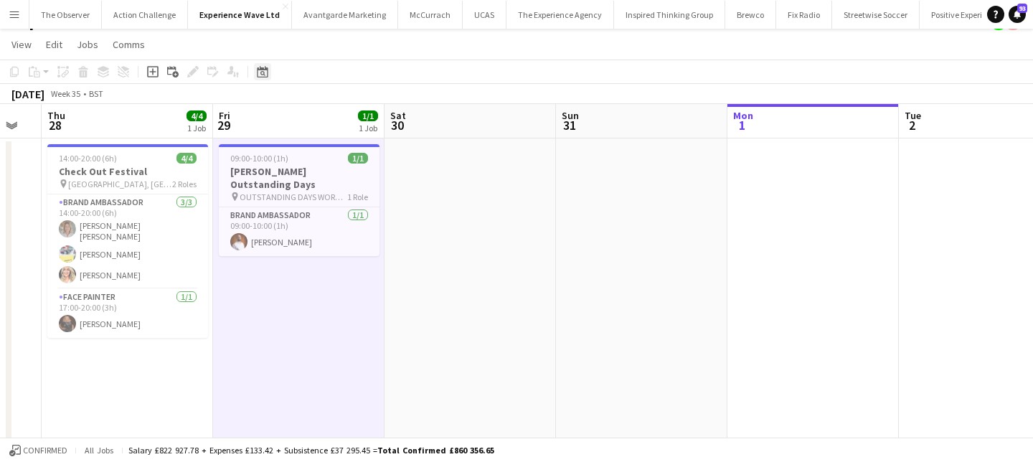
click at [268, 69] on div "Date picker" at bounding box center [262, 71] width 17 height 17
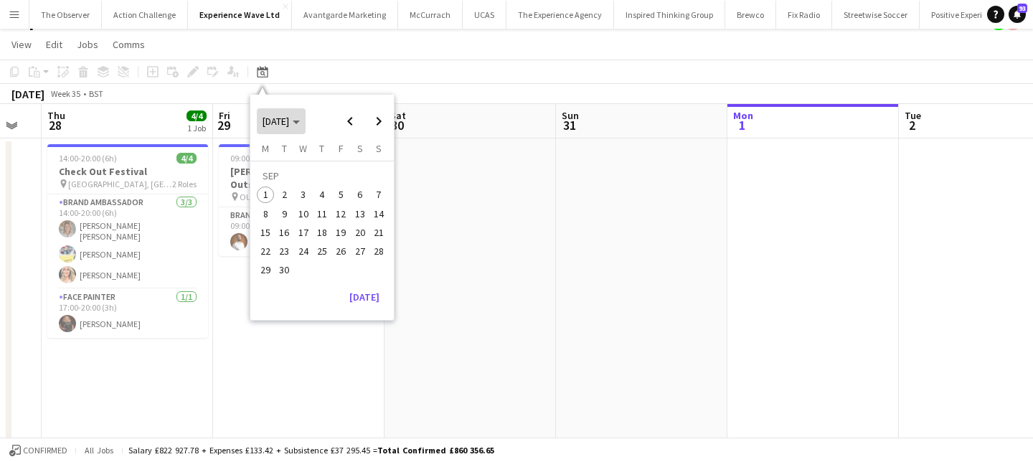
click at [273, 126] on span "SEP 2025" at bounding box center [276, 121] width 27 height 13
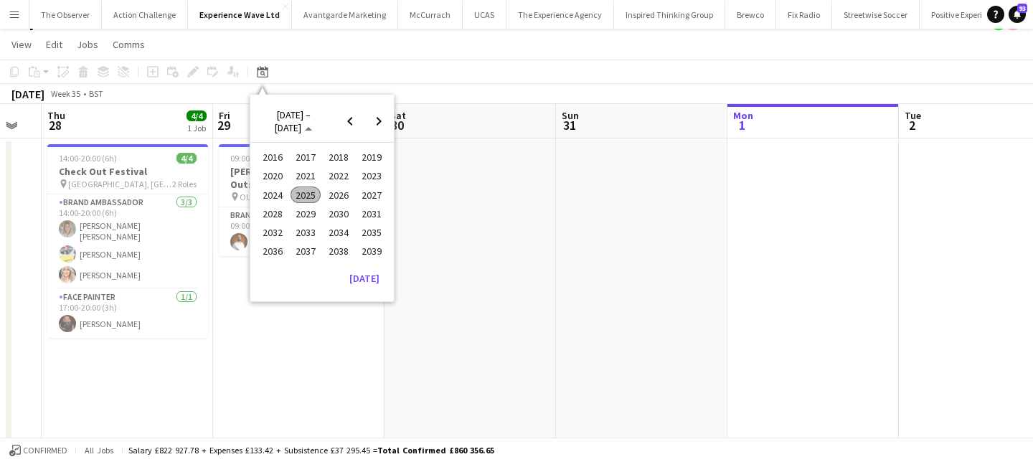
click at [312, 191] on span "2025" at bounding box center [305, 195] width 29 height 17
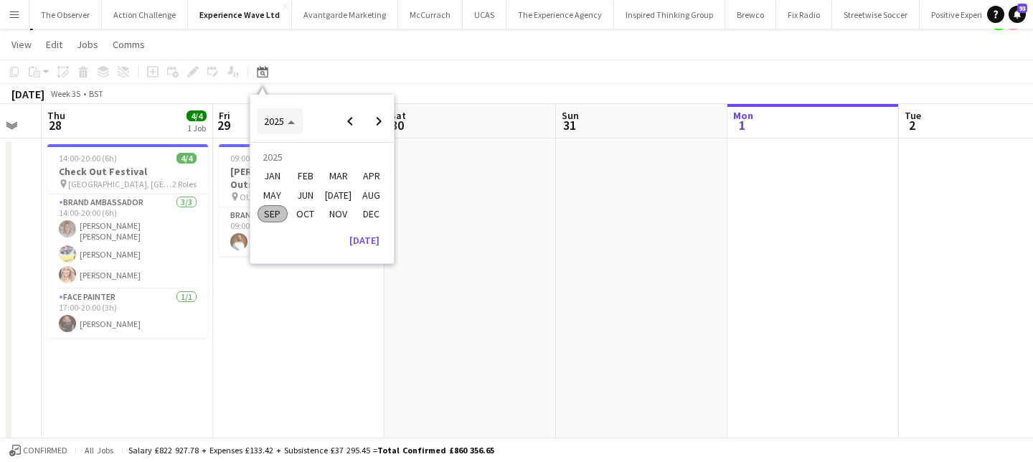
click at [279, 125] on span "2025" at bounding box center [274, 121] width 20 height 13
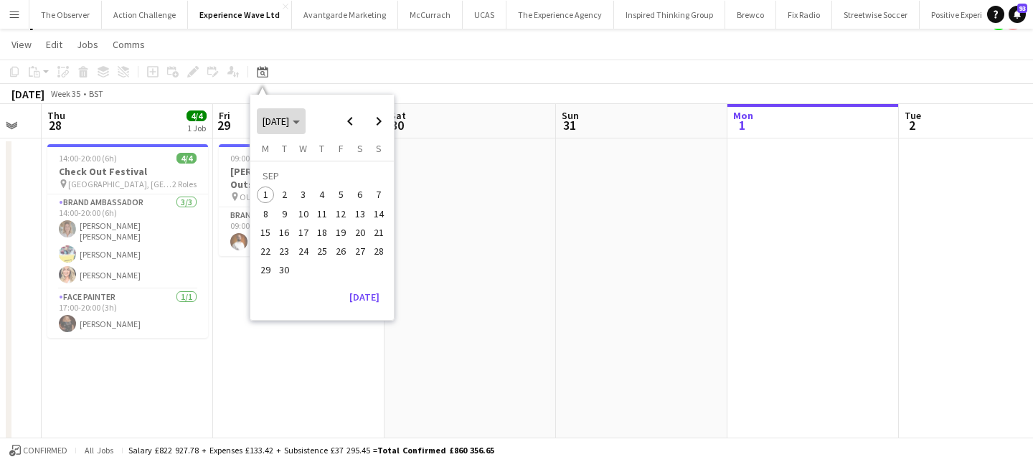
click at [284, 129] on span "Choose month and year" at bounding box center [281, 121] width 49 height 34
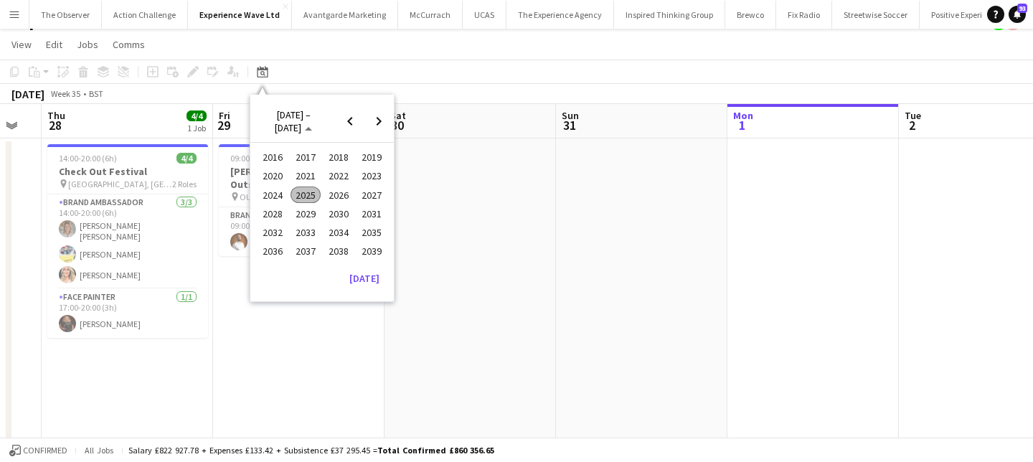
click at [300, 194] on span "2025" at bounding box center [305, 195] width 29 height 17
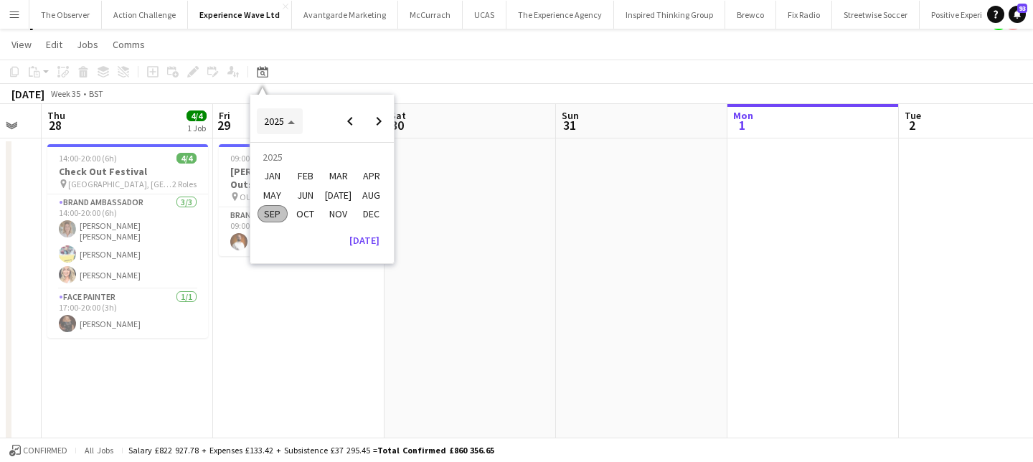
click at [291, 118] on span "2025" at bounding box center [279, 121] width 31 height 13
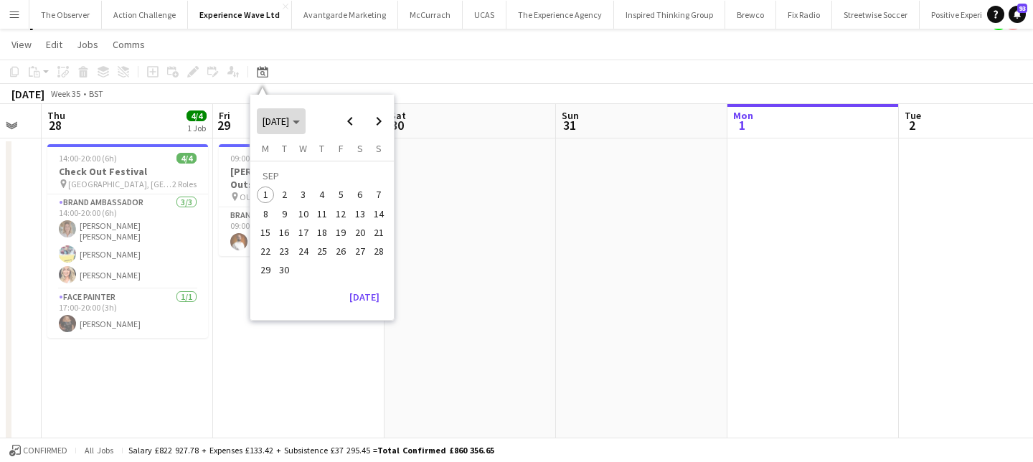
click at [289, 123] on span "[DATE]" at bounding box center [276, 121] width 27 height 13
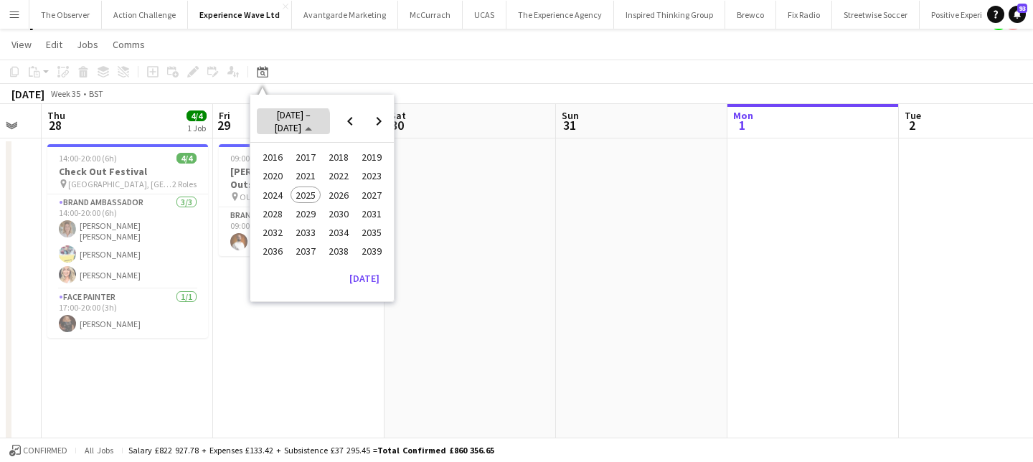
click at [283, 130] on span "Choose date" at bounding box center [294, 121] width 74 height 34
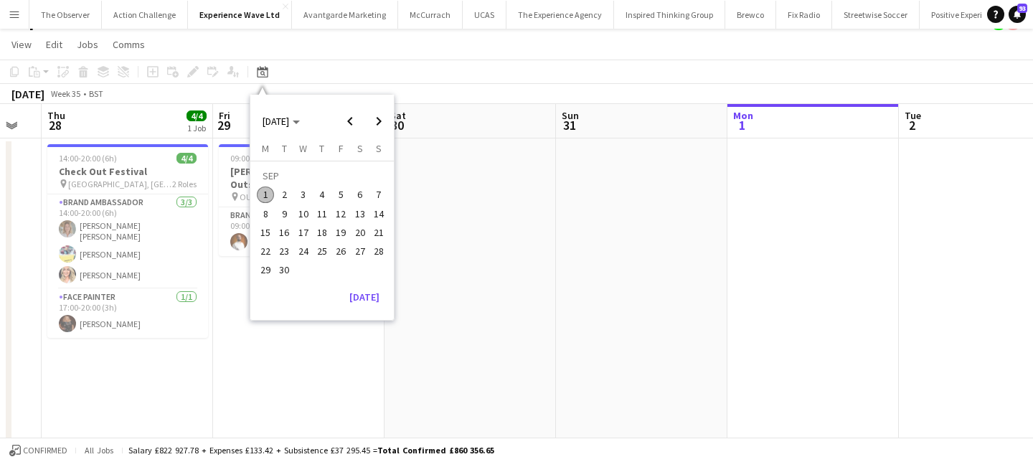
scroll to position [0, 0]
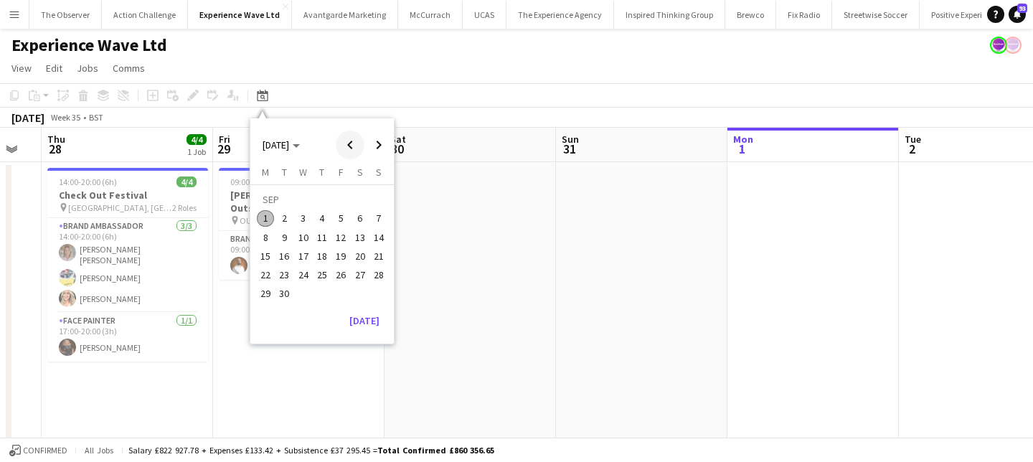
click at [352, 140] on span "Previous month" at bounding box center [350, 145] width 29 height 29
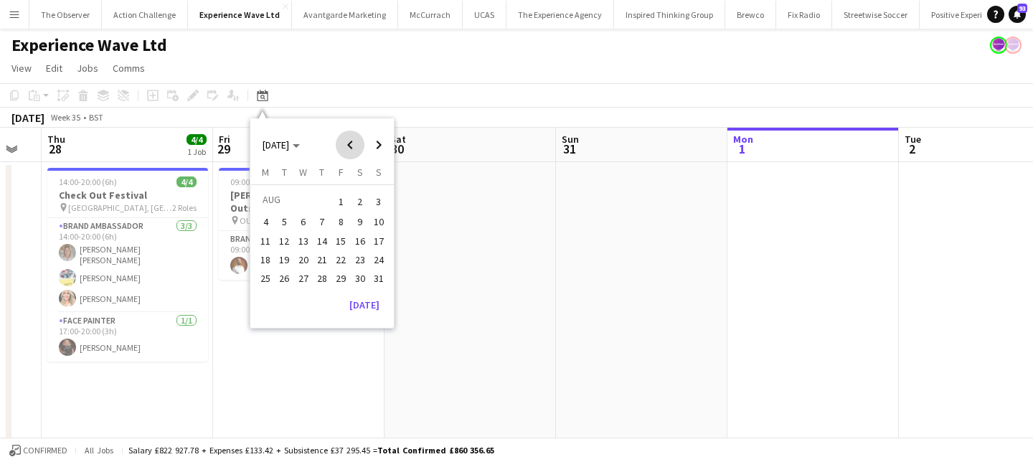
click at [352, 140] on span "Previous month" at bounding box center [350, 145] width 29 height 29
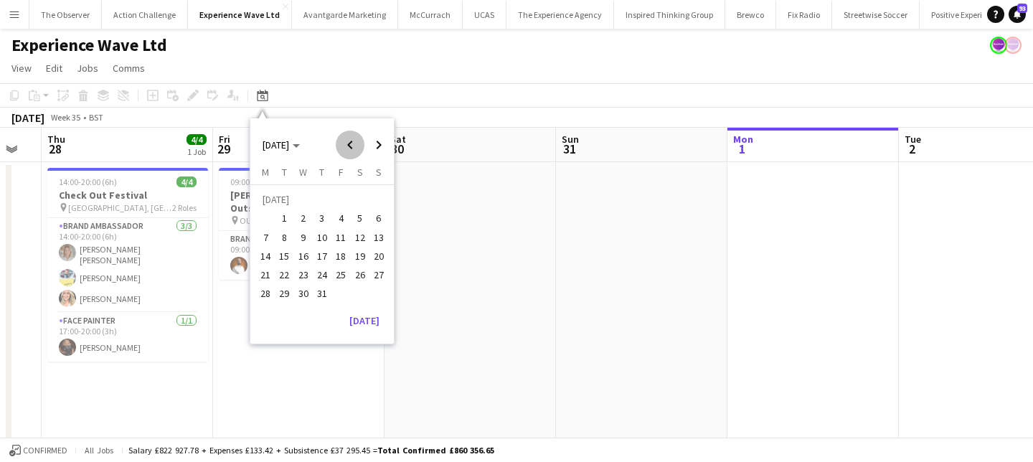
click at [352, 140] on span "Previous month" at bounding box center [350, 145] width 29 height 29
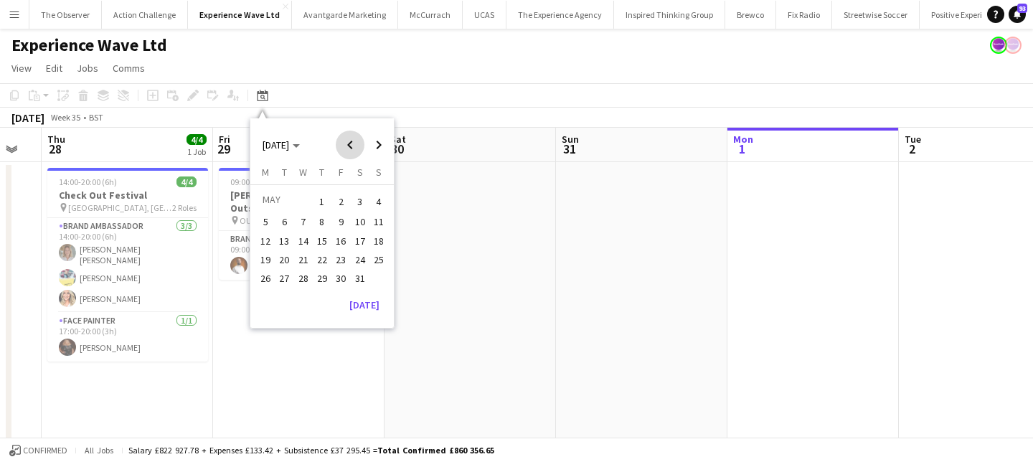
click at [352, 140] on span "Previous month" at bounding box center [350, 145] width 29 height 29
click at [342, 239] on span "14" at bounding box center [340, 240] width 17 height 17
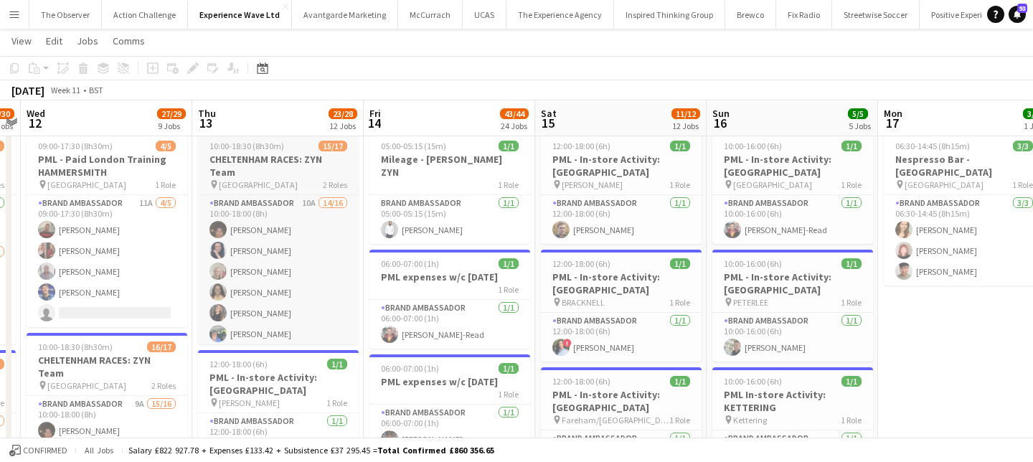
scroll to position [36, 0]
click at [297, 159] on h3 "CHELTENHAM RACES: ZYN Team" at bounding box center [278, 164] width 161 height 26
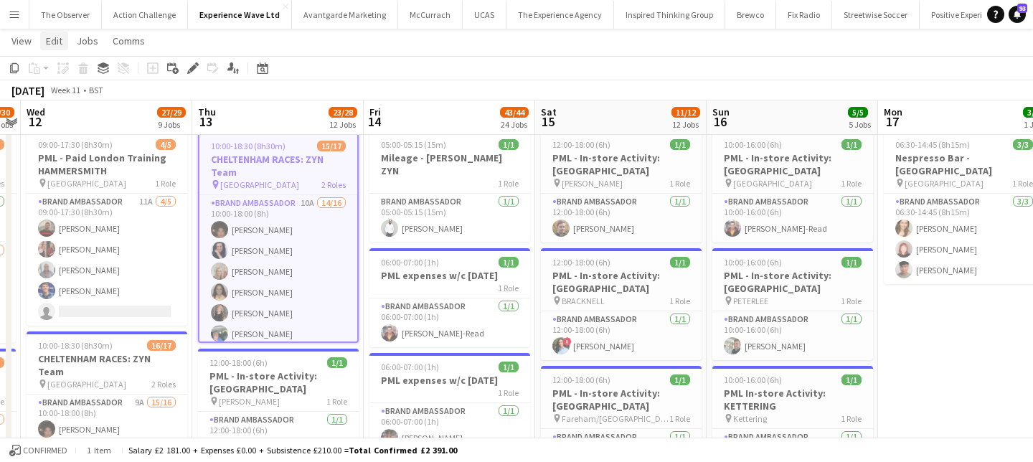
click at [55, 40] on span "Edit" at bounding box center [54, 40] width 17 height 13
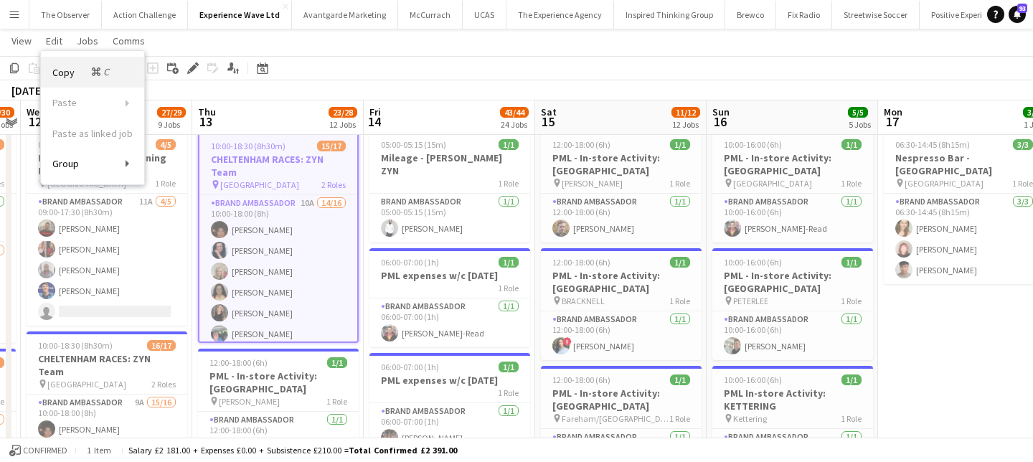
click at [77, 68] on span "Copy Command C" at bounding box center [82, 72] width 60 height 14
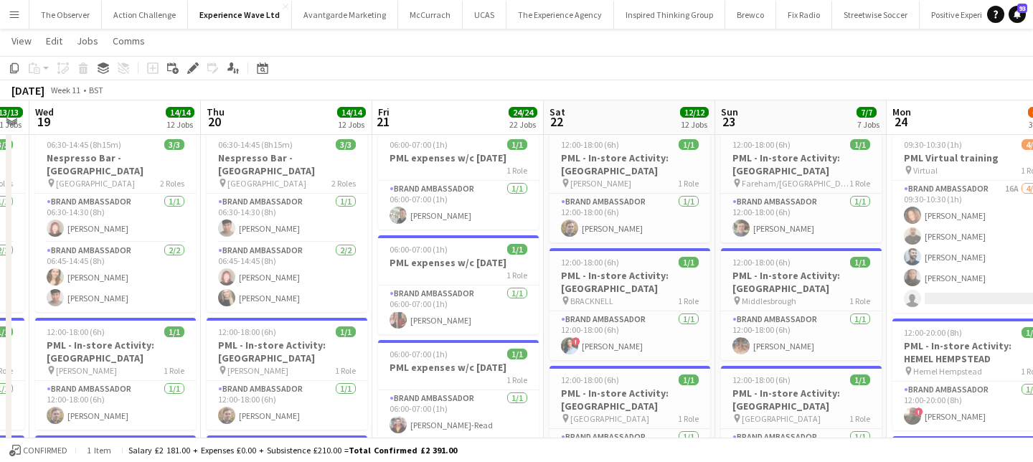
scroll to position [0, 567]
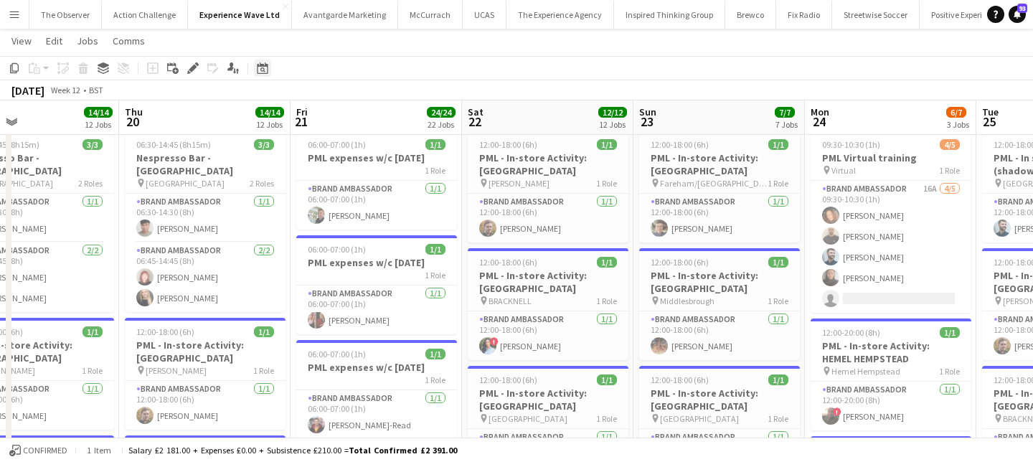
click at [260, 69] on icon at bounding box center [262, 69] width 5 height 5
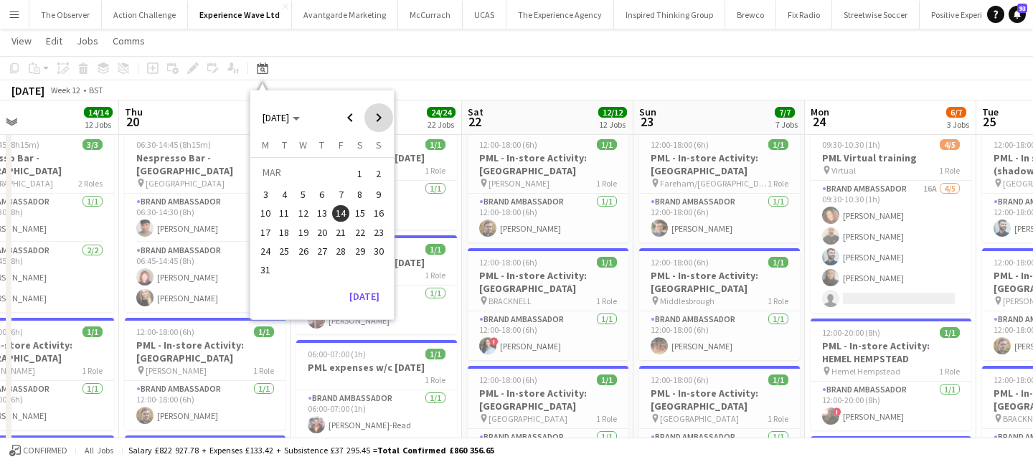
click at [383, 121] on span "Next month" at bounding box center [379, 117] width 29 height 29
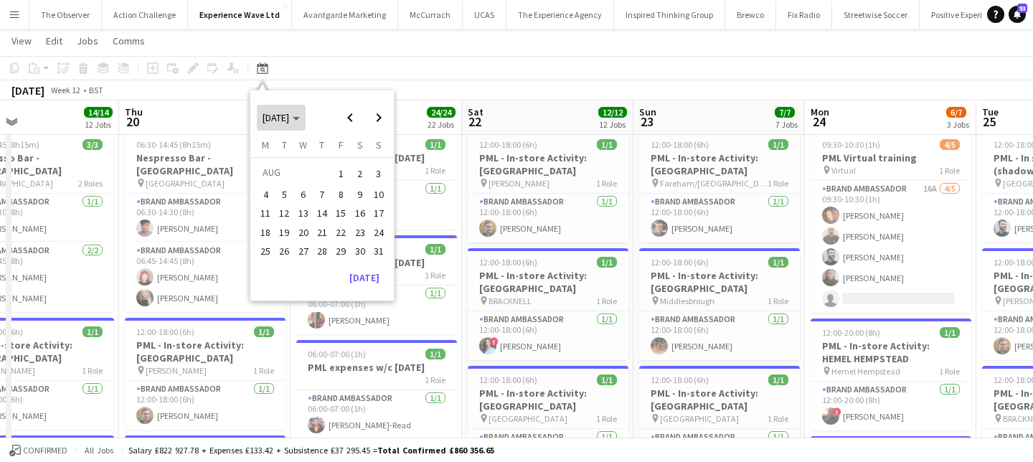
click at [304, 126] on span "Choose month and year" at bounding box center [281, 117] width 49 height 34
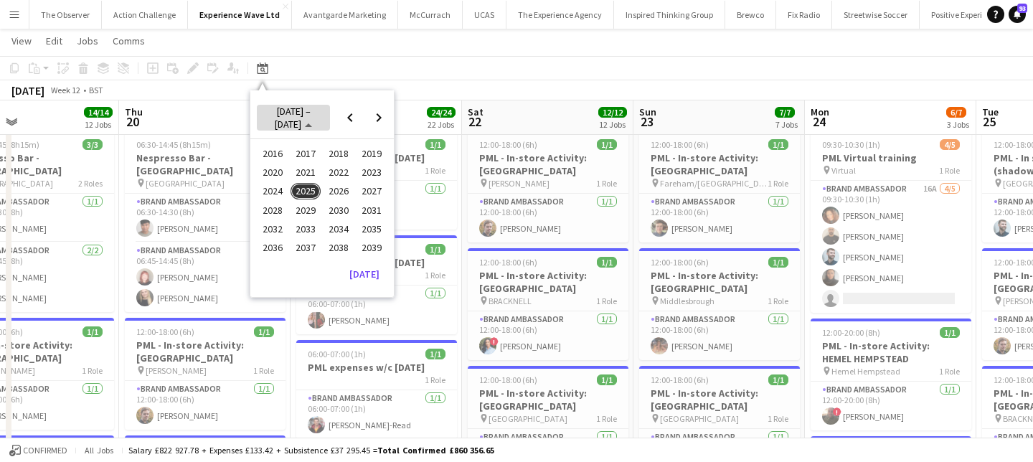
click at [303, 123] on span "2016 – 2039" at bounding box center [293, 118] width 36 height 26
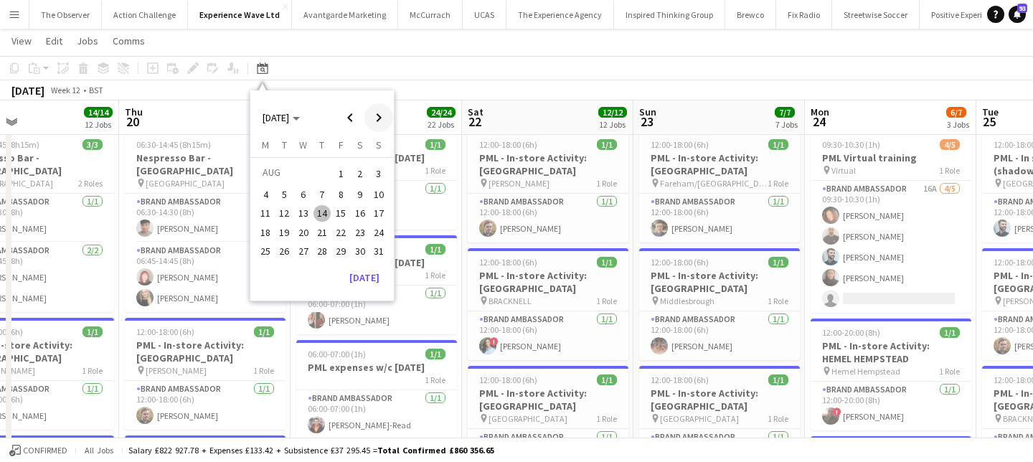
click at [375, 122] on span "Next month" at bounding box center [379, 117] width 29 height 29
click at [272, 227] on span "15" at bounding box center [265, 228] width 17 height 17
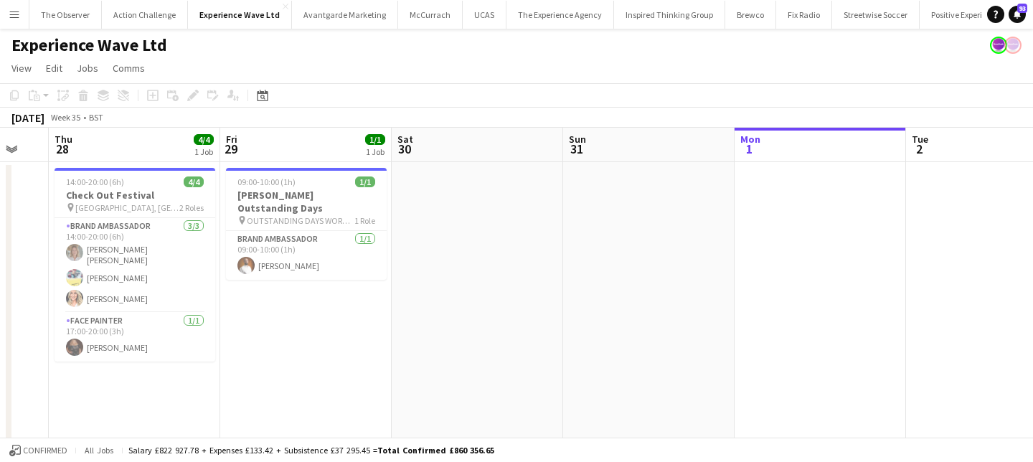
scroll to position [0, 443]
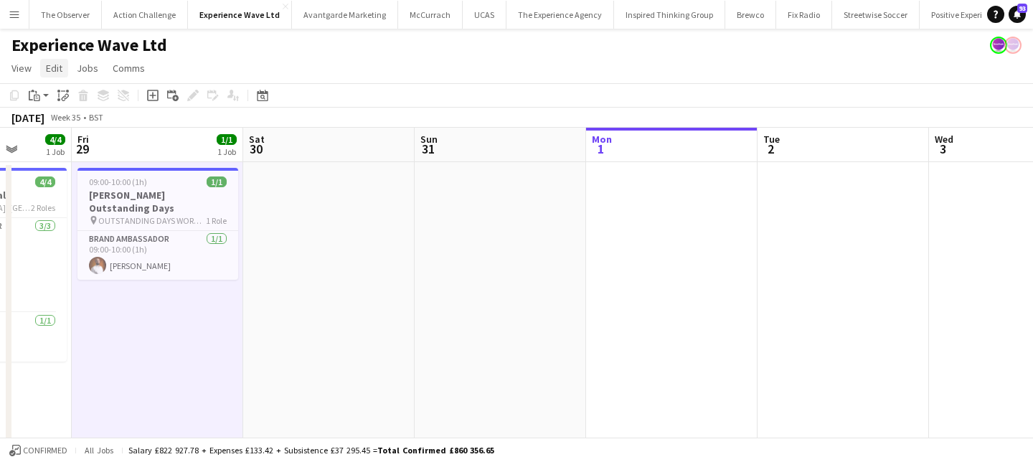
click at [60, 73] on span "Edit" at bounding box center [54, 68] width 17 height 13
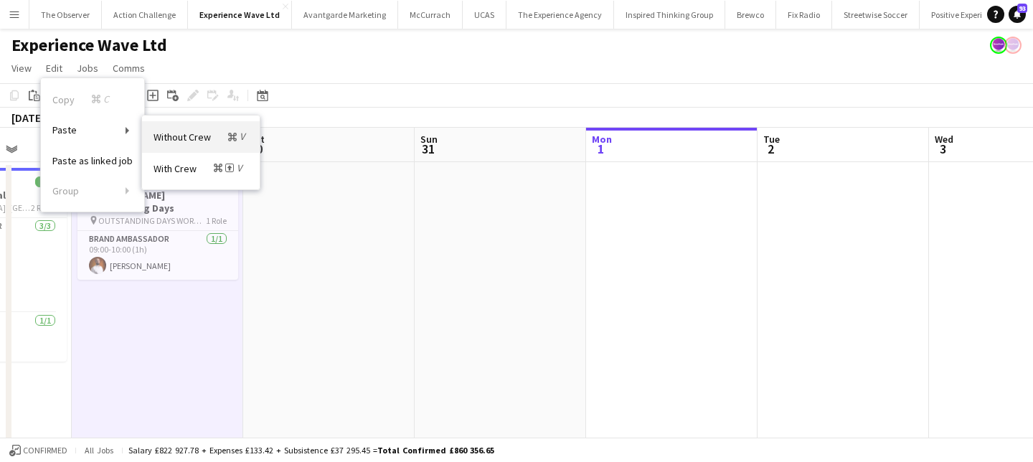
click at [177, 133] on span "Without Crew Command V" at bounding box center [201, 137] width 95 height 14
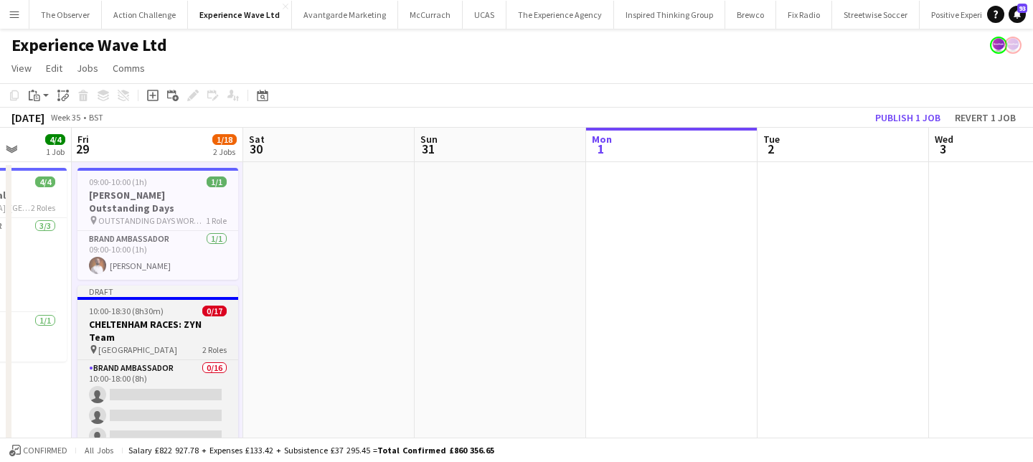
click at [185, 301] on app-job-card "Draft 10:00-18:30 (8h30m) 0/17 CHELTENHAM RACES: ZYN Team pin Cheltenham 2 Role…" at bounding box center [157, 392] width 161 height 212
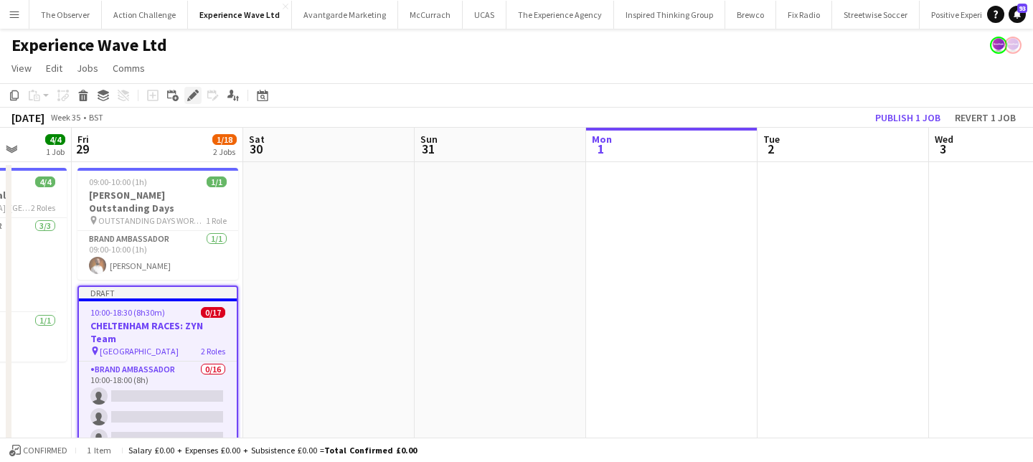
click at [190, 91] on icon "Edit" at bounding box center [192, 95] width 11 height 11
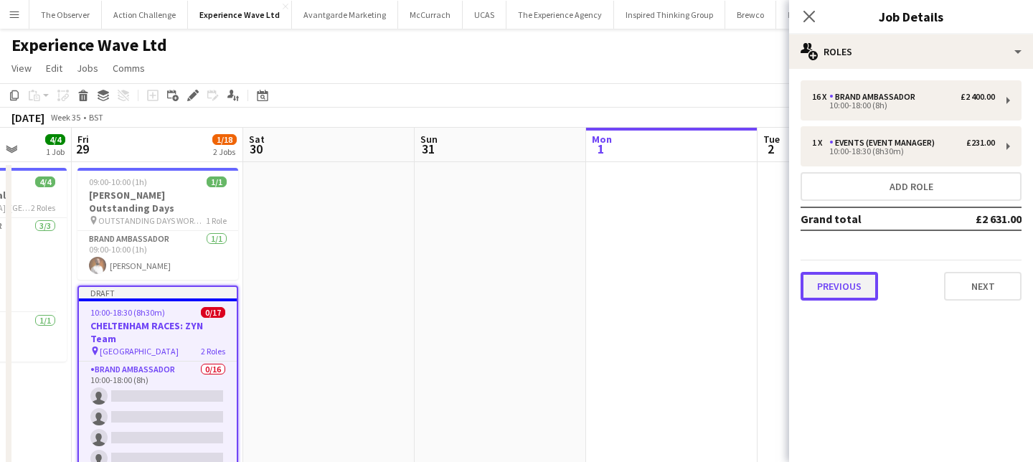
click at [811, 289] on button "Previous" at bounding box center [839, 286] width 77 height 29
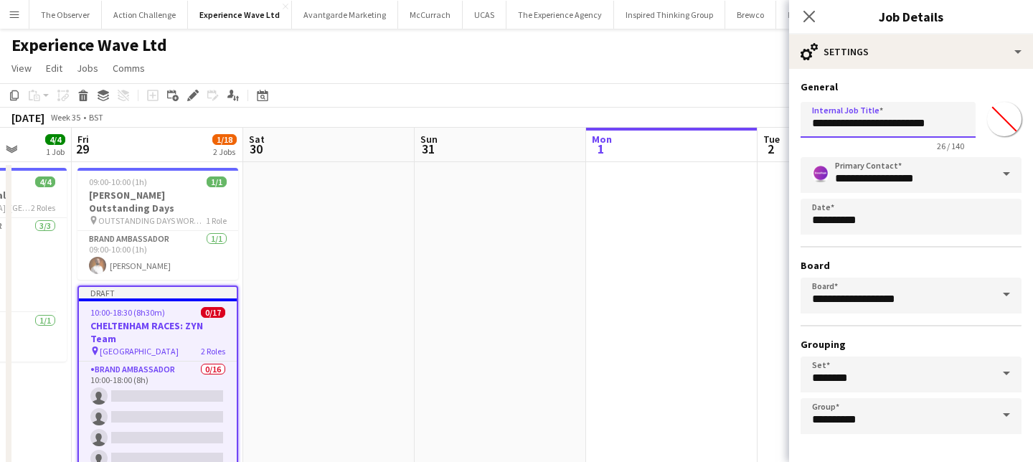
click at [856, 126] on input "**********" at bounding box center [888, 120] width 175 height 36
click at [932, 125] on input "**********" at bounding box center [888, 120] width 175 height 36
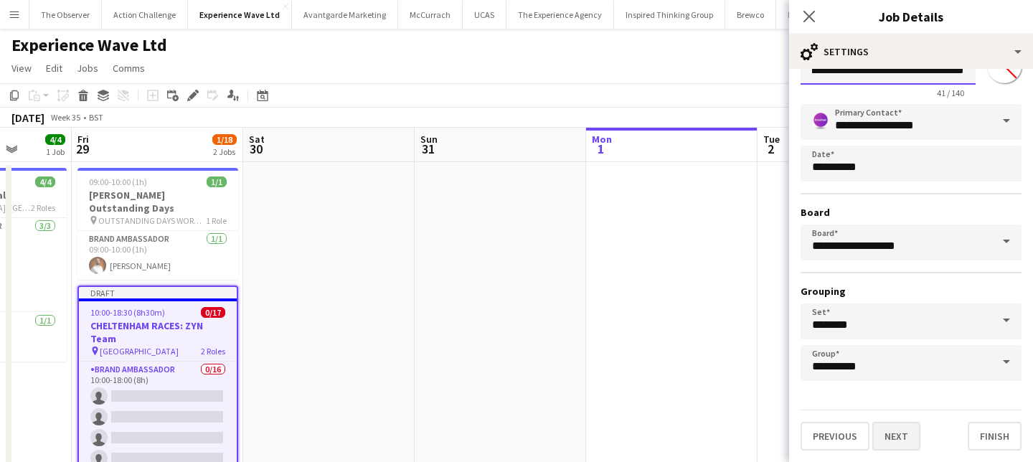
type input "**********"
click at [895, 445] on button "Next" at bounding box center [897, 436] width 48 height 29
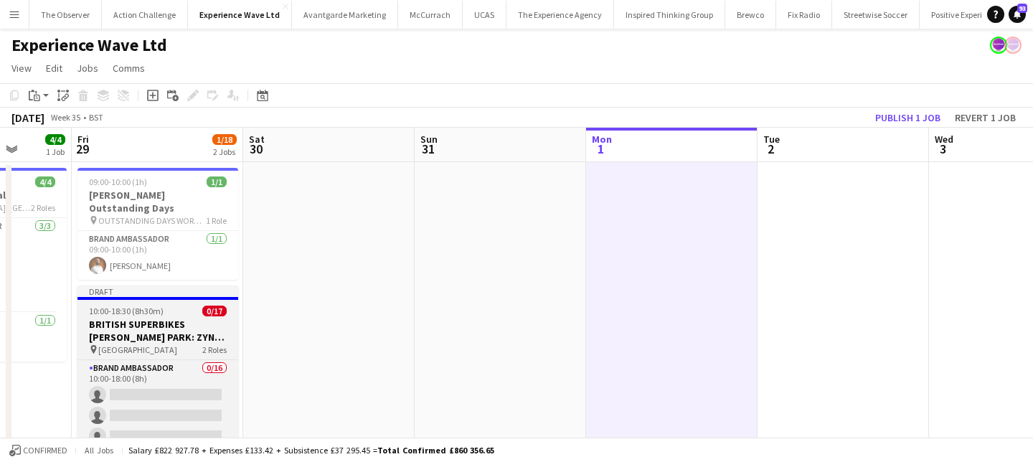
click at [172, 337] on h3 "BRITISH SUPERBIKES CADWELL PARK: ZYN Team" at bounding box center [157, 331] width 161 height 26
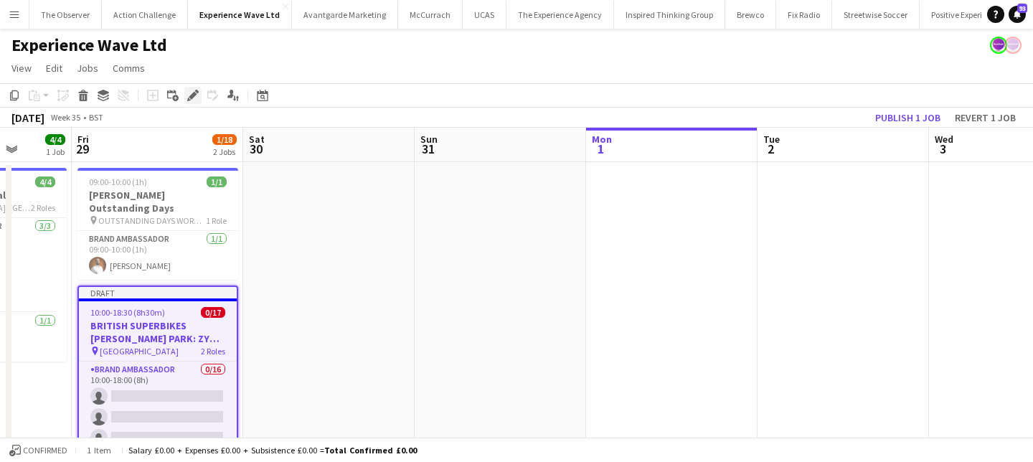
click at [195, 93] on icon at bounding box center [193, 96] width 8 height 8
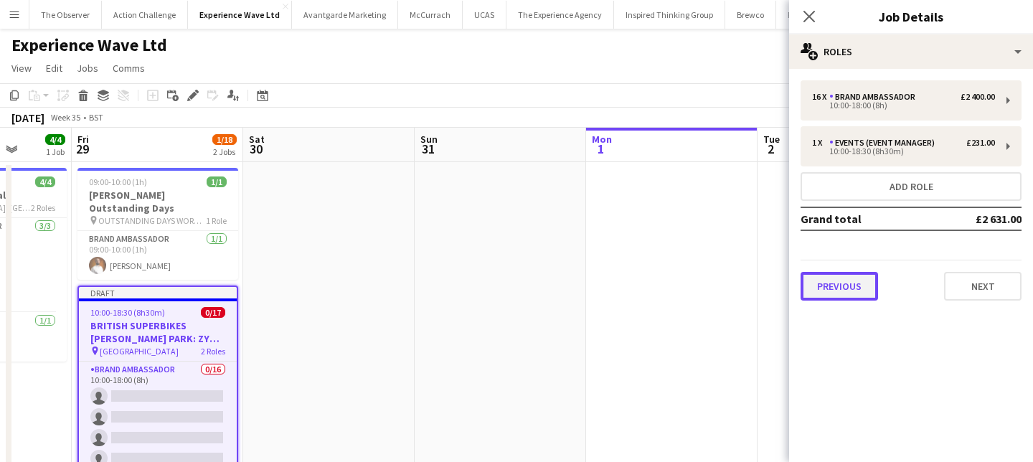
click at [856, 296] on button "Previous" at bounding box center [839, 286] width 77 height 29
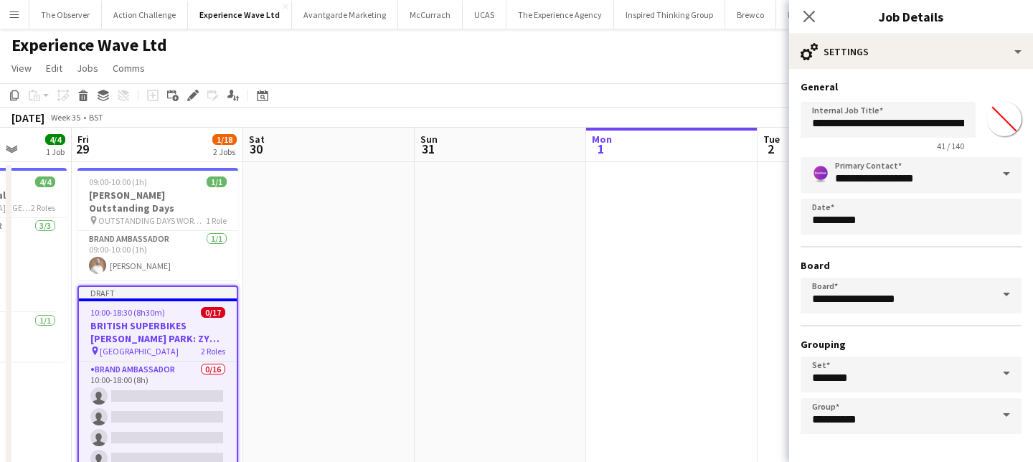
scroll to position [53, 0]
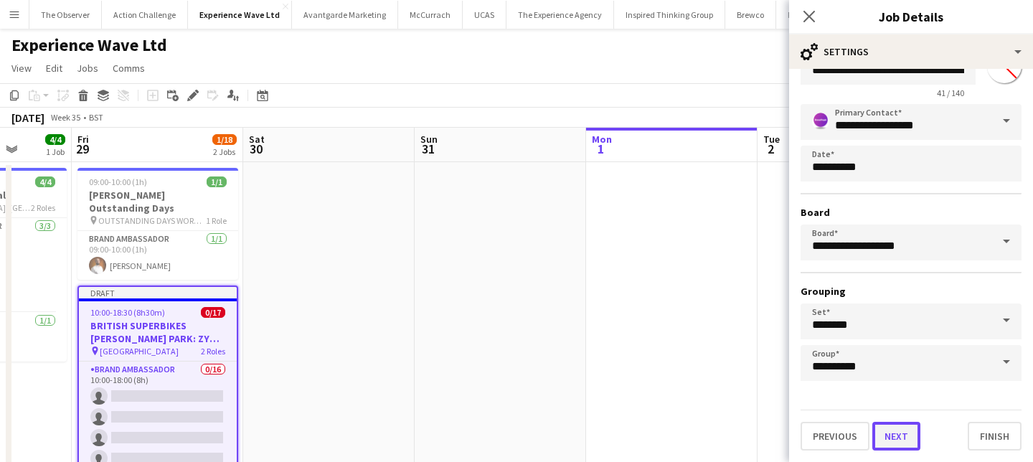
click at [897, 438] on button "Next" at bounding box center [897, 436] width 48 height 29
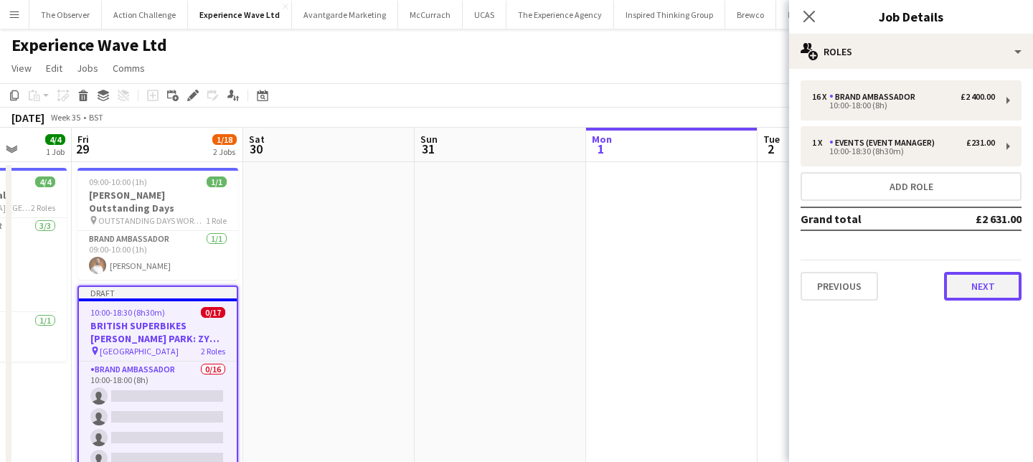
click at [969, 289] on button "Next" at bounding box center [982, 286] width 77 height 29
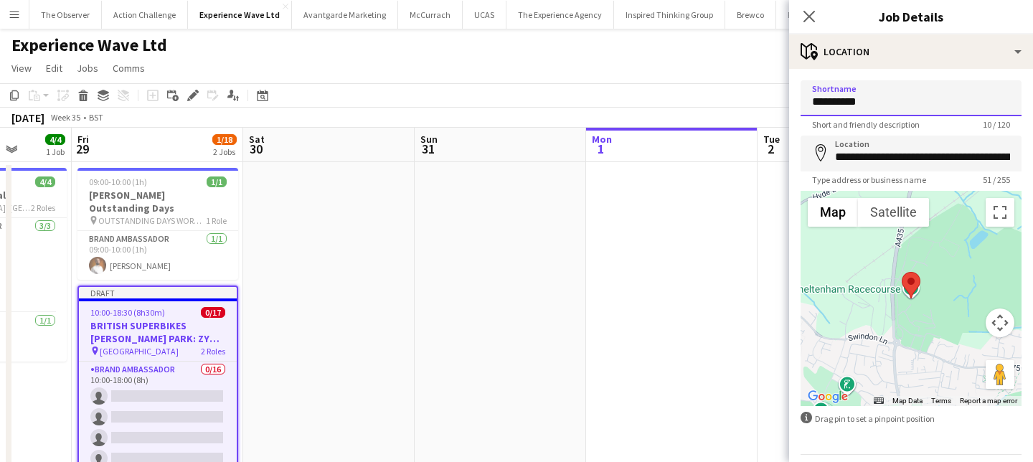
click at [885, 88] on input "**********" at bounding box center [911, 98] width 221 height 36
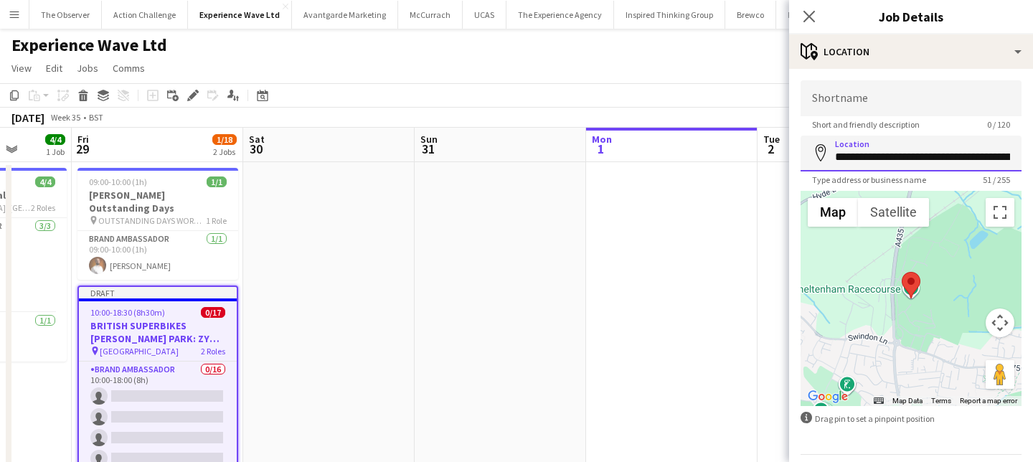
click at [901, 164] on input "**********" at bounding box center [911, 154] width 221 height 36
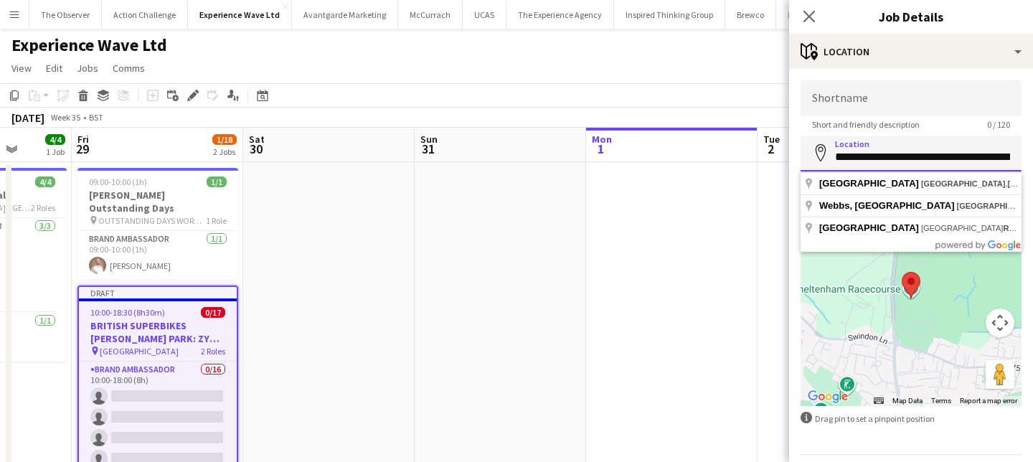
click at [901, 164] on input "**********" at bounding box center [911, 154] width 221 height 36
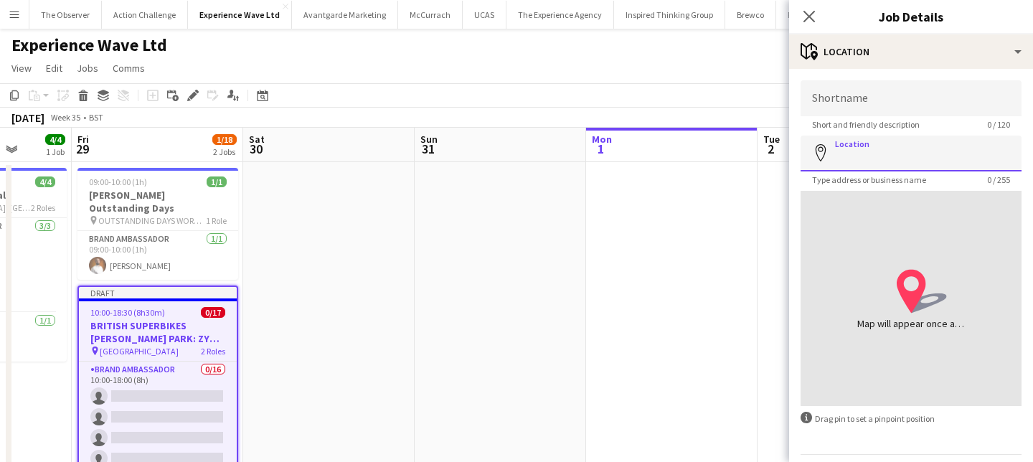
scroll to position [13, 0]
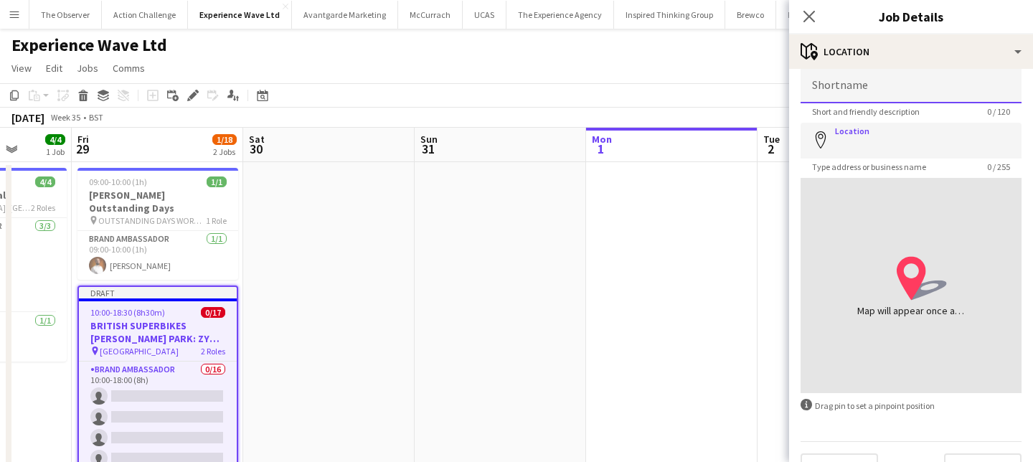
click at [879, 90] on input "Shortname" at bounding box center [911, 85] width 221 height 36
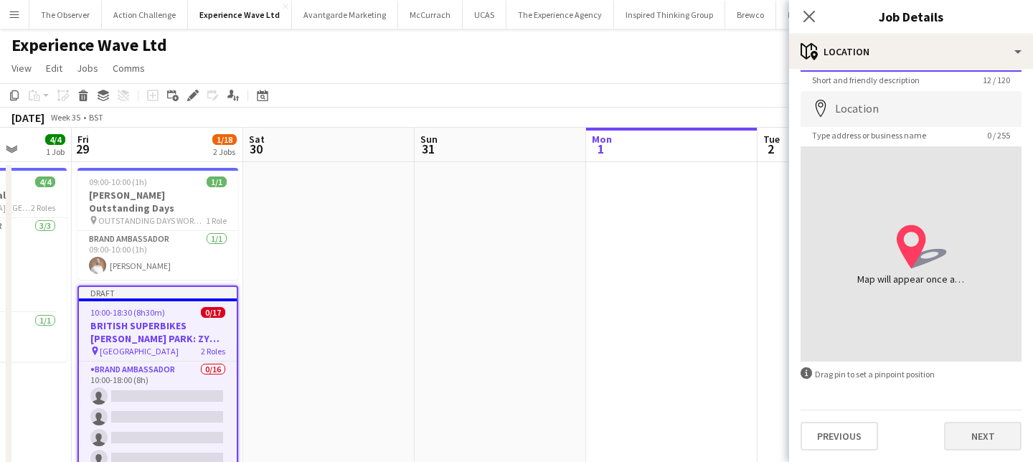
type input "**********"
click at [970, 435] on button "Next" at bounding box center [982, 436] width 77 height 29
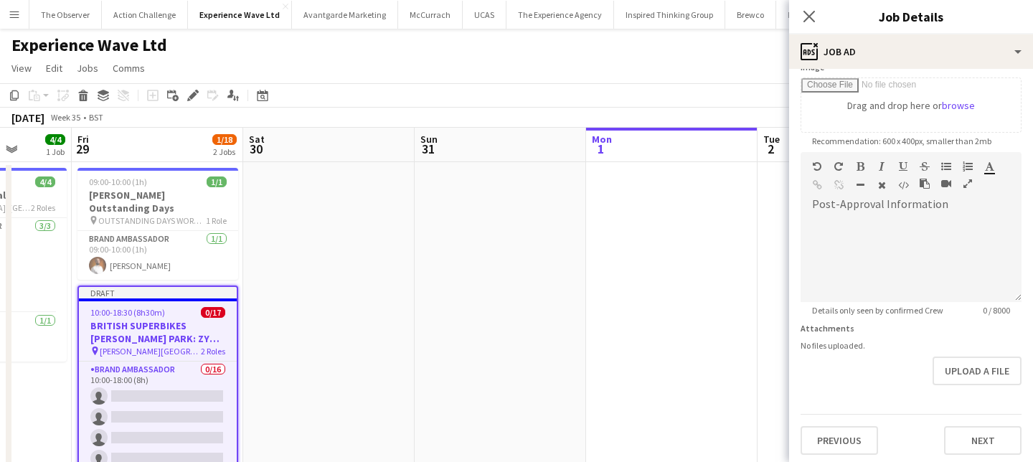
scroll to position [247, 0]
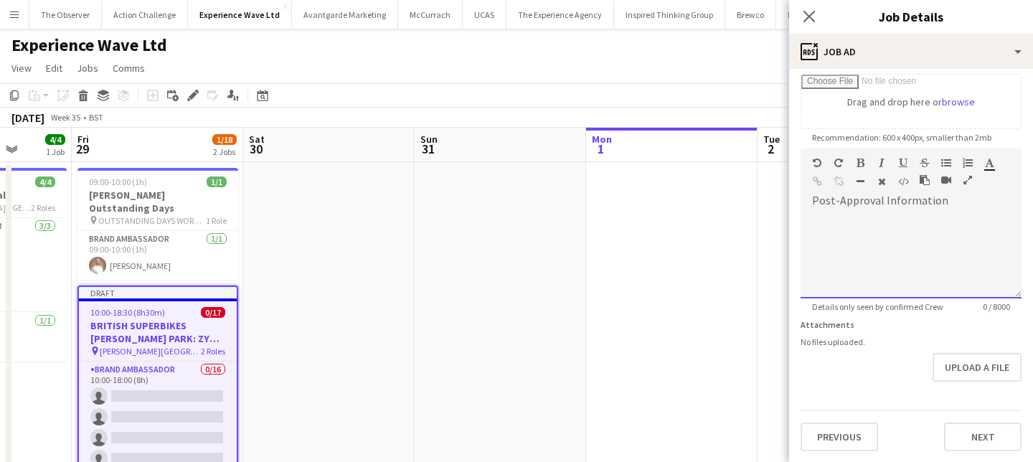
click at [913, 281] on div at bounding box center [911, 255] width 221 height 86
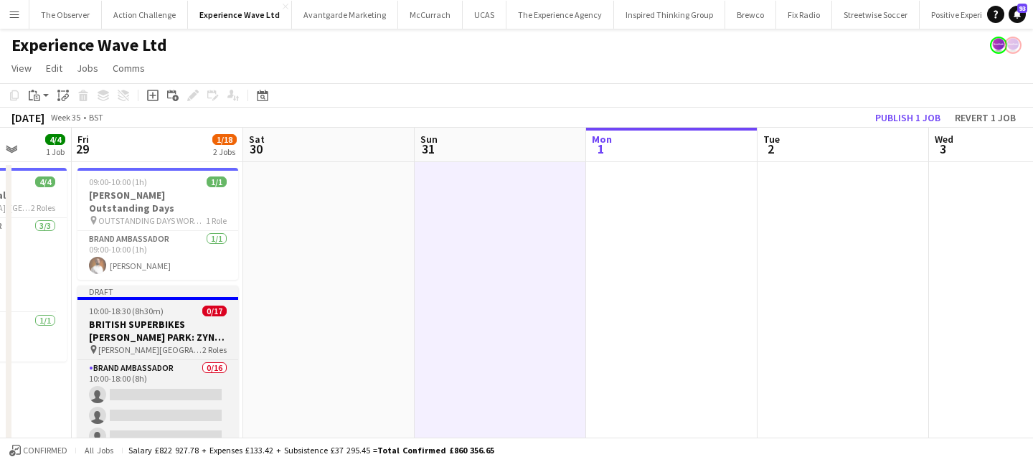
click at [151, 314] on span "10:00-18:30 (8h30m)" at bounding box center [126, 311] width 75 height 11
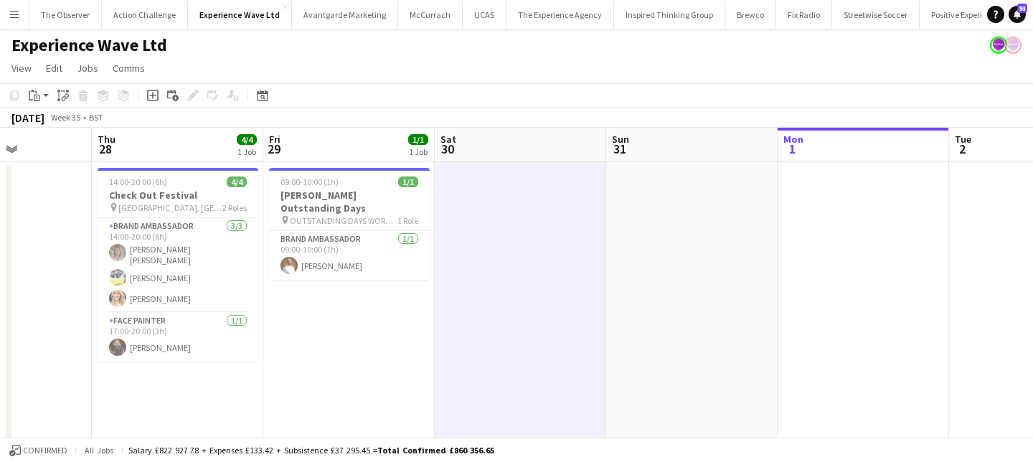
scroll to position [0, 418]
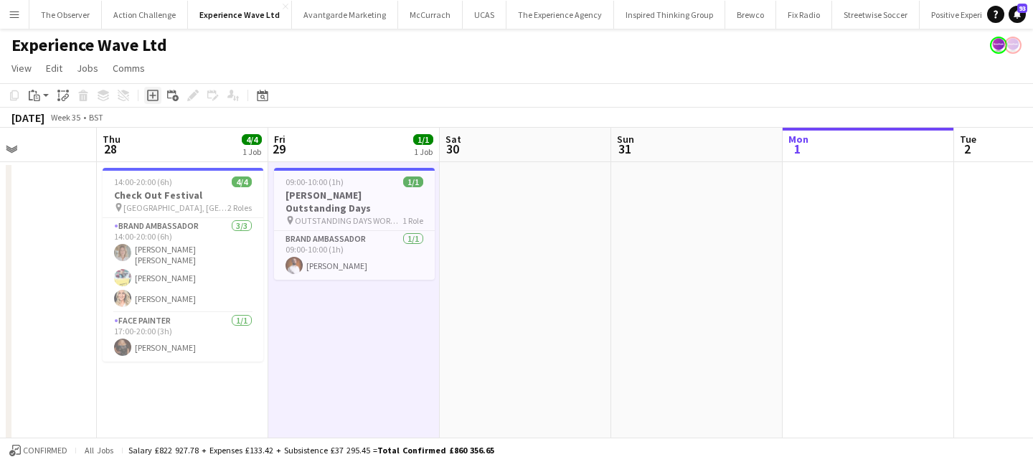
click at [154, 100] on icon at bounding box center [152, 95] width 11 height 11
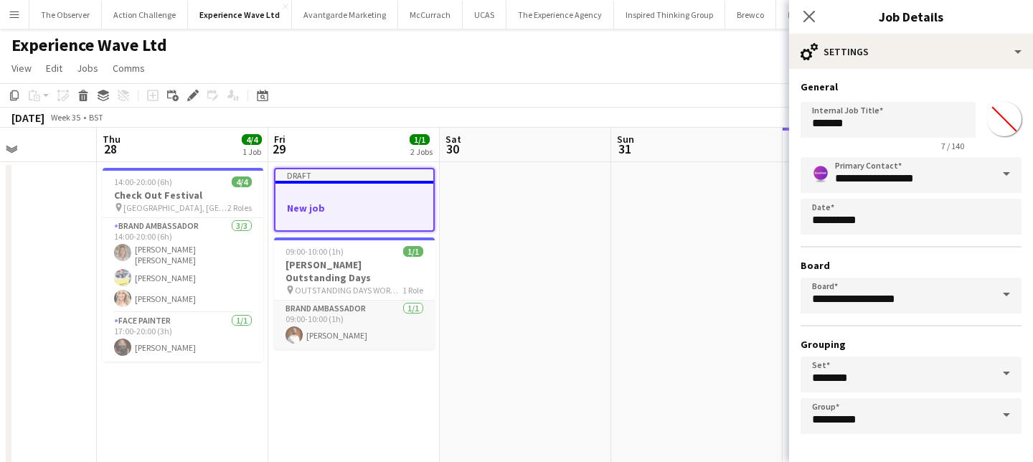
click at [373, 327] on app-card-role "Brand Ambassador 1/1 09:00-10:00 (1h) Martin Morrison" at bounding box center [354, 325] width 161 height 49
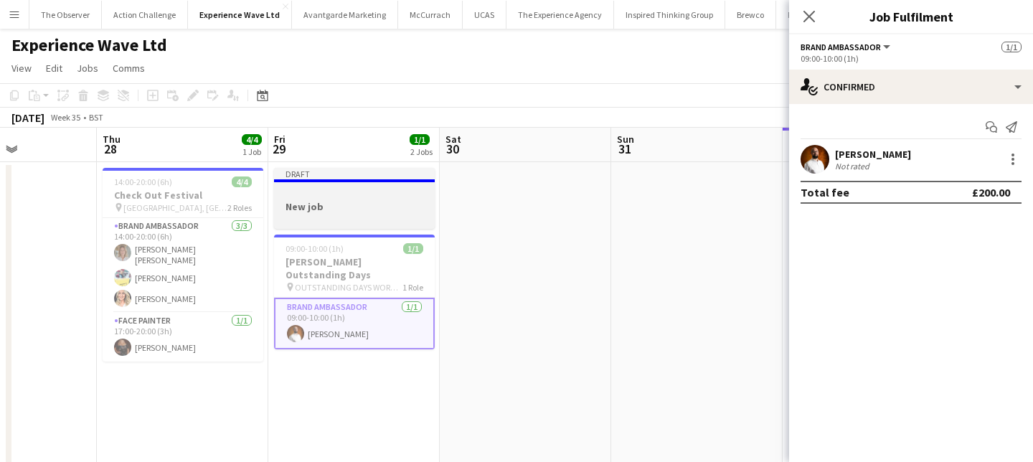
click at [353, 201] on h3 "New job" at bounding box center [354, 206] width 161 height 13
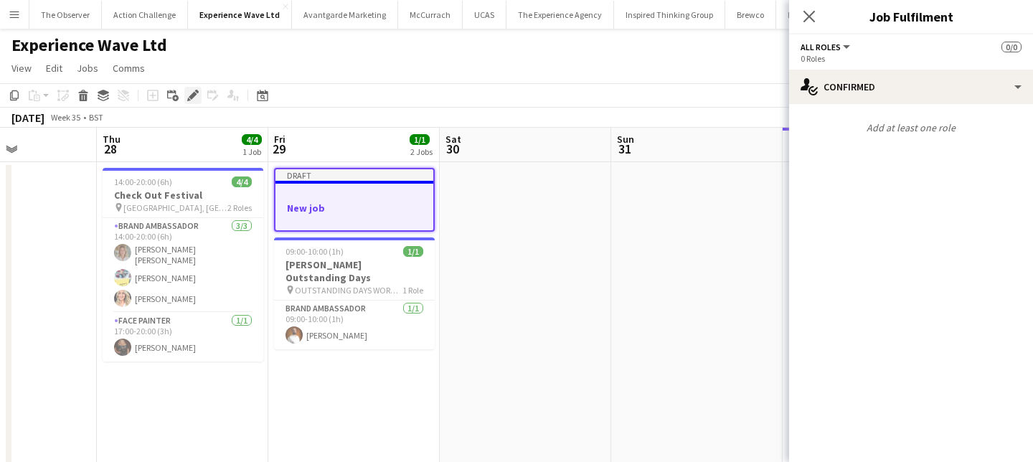
click at [190, 92] on icon "Edit" at bounding box center [192, 95] width 11 height 11
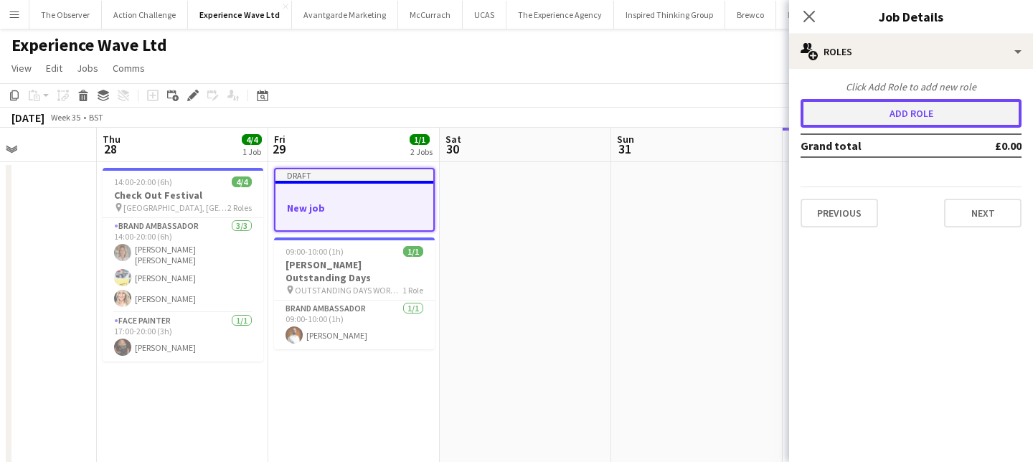
click at [869, 112] on button "Add role" at bounding box center [911, 113] width 221 height 29
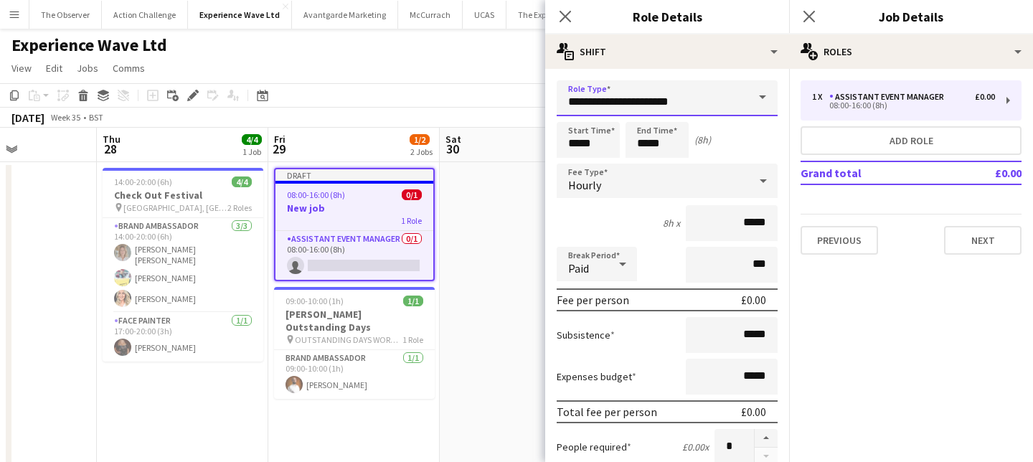
click at [667, 93] on input "**********" at bounding box center [667, 98] width 221 height 36
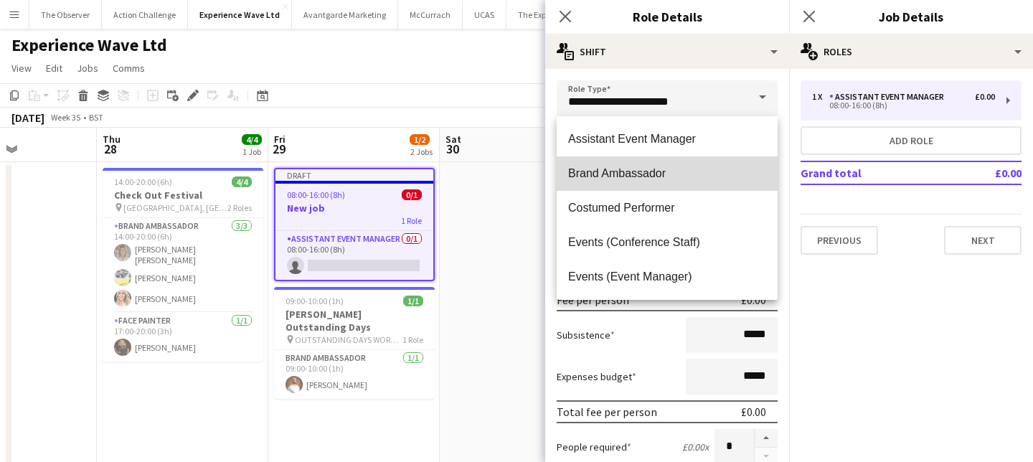
click at [666, 169] on span "Brand Ambassador" at bounding box center [667, 173] width 198 height 14
type input "**********"
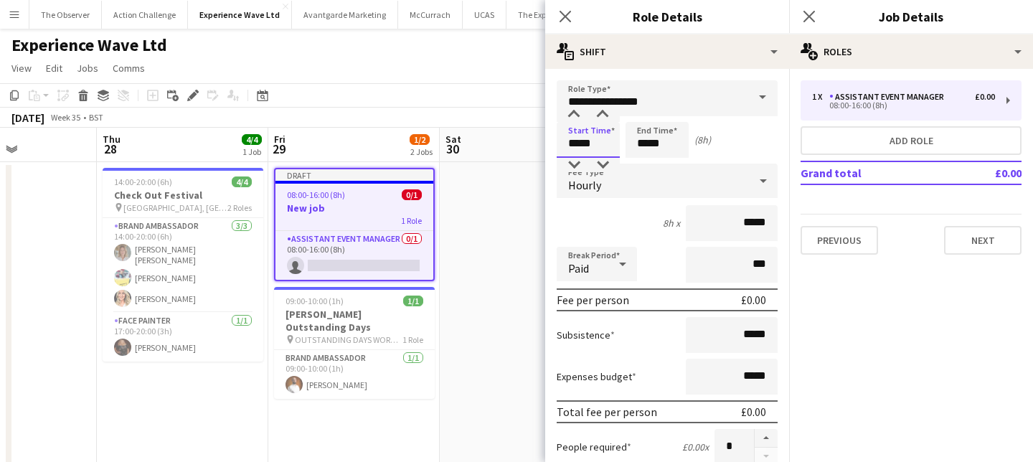
click at [616, 151] on input "*****" at bounding box center [588, 140] width 63 height 36
click at [576, 113] on div at bounding box center [574, 115] width 29 height 14
click at [573, 160] on div at bounding box center [574, 165] width 29 height 14
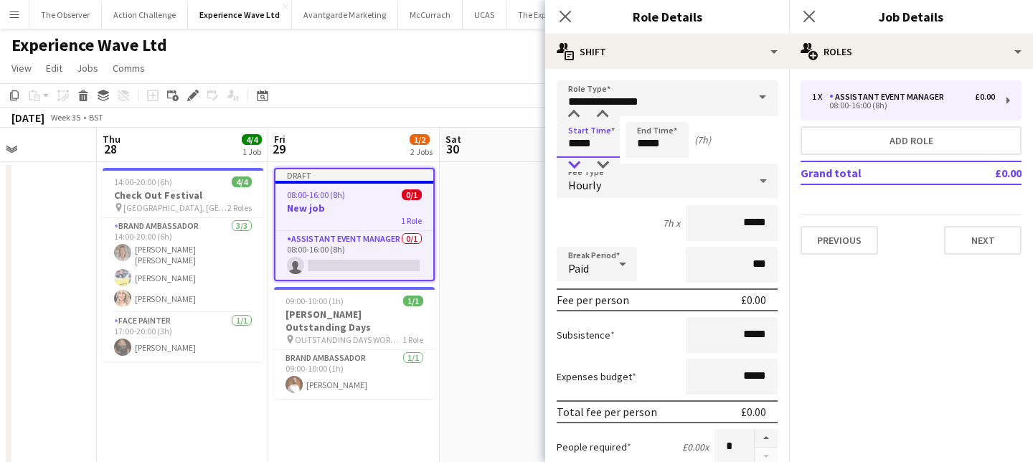
click at [573, 160] on div at bounding box center [574, 165] width 29 height 14
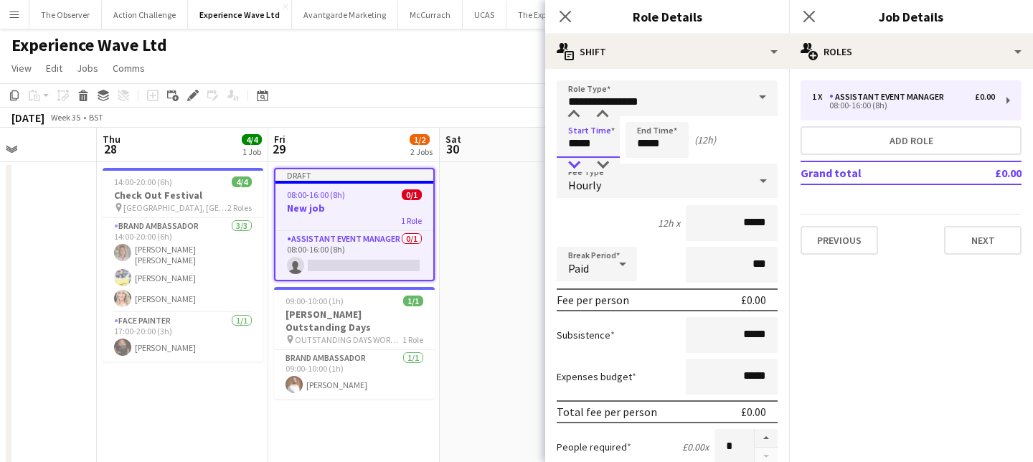
click at [573, 160] on div at bounding box center [574, 165] width 29 height 14
type input "*****"
click at [573, 160] on div at bounding box center [574, 165] width 29 height 14
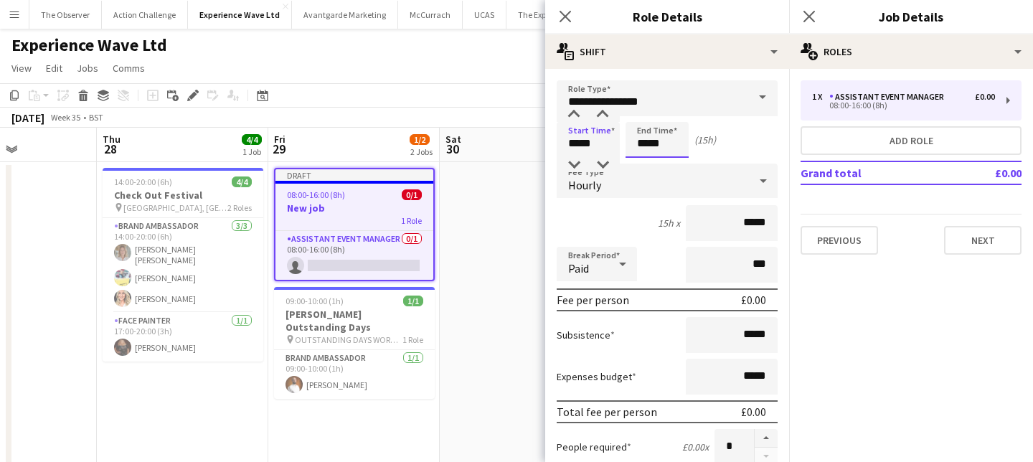
click at [663, 138] on input "*****" at bounding box center [657, 140] width 63 height 36
click at [651, 163] on div at bounding box center [643, 165] width 29 height 14
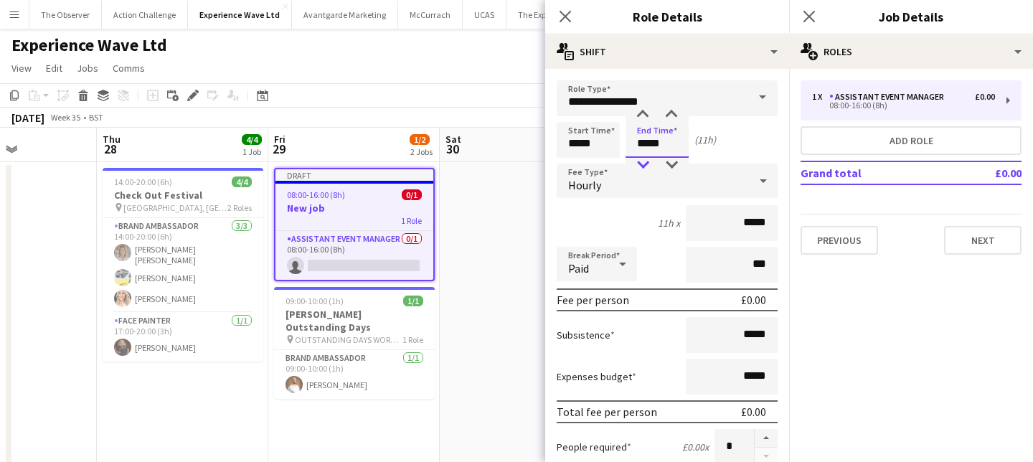
click at [651, 163] on div at bounding box center [643, 165] width 29 height 14
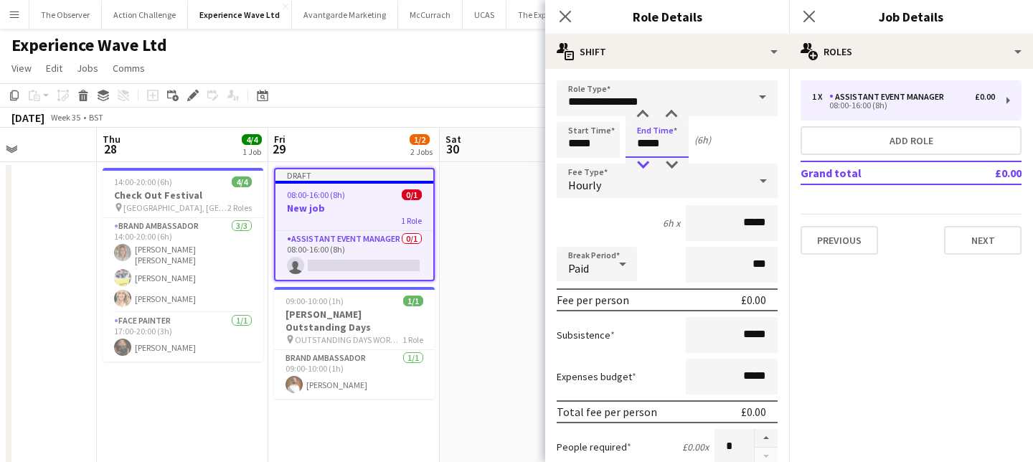
click at [651, 163] on div at bounding box center [643, 165] width 29 height 14
type input "*****"
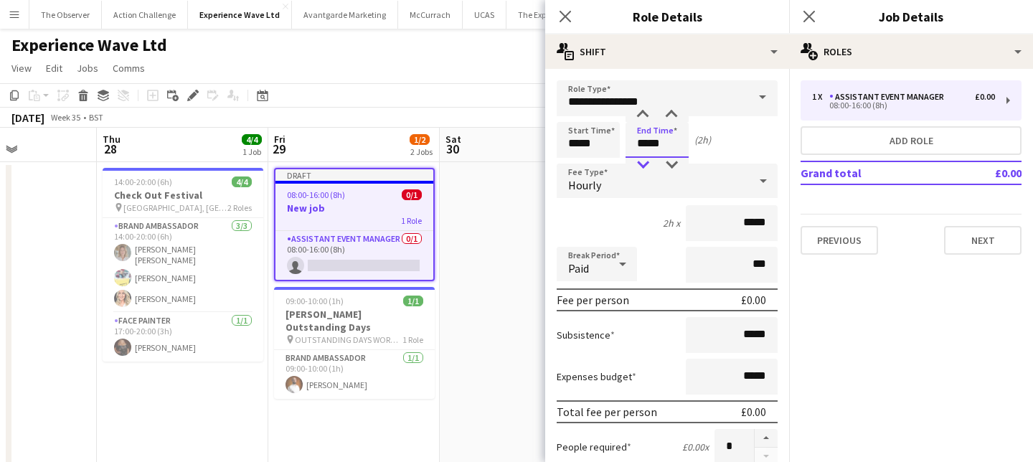
click at [651, 163] on div at bounding box center [643, 165] width 29 height 14
click at [663, 189] on div "Hourly" at bounding box center [653, 181] width 192 height 34
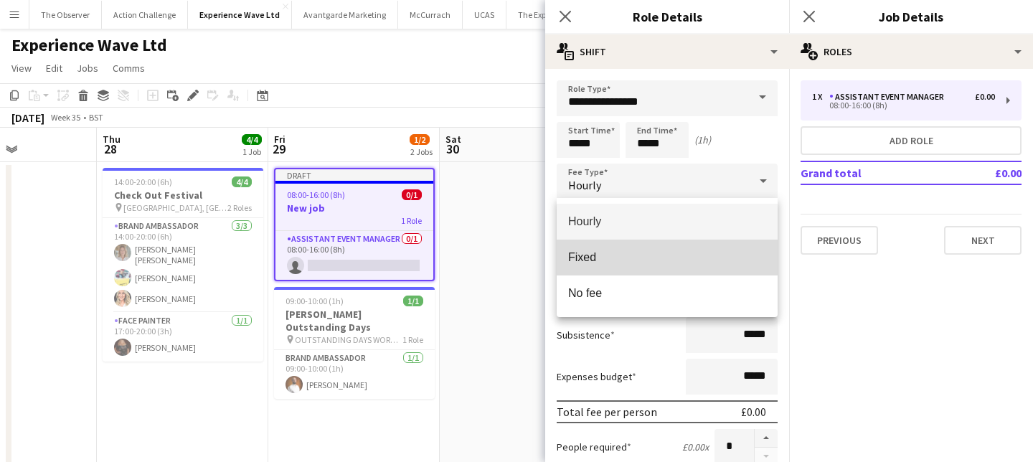
click at [675, 253] on span "Fixed" at bounding box center [667, 257] width 198 height 14
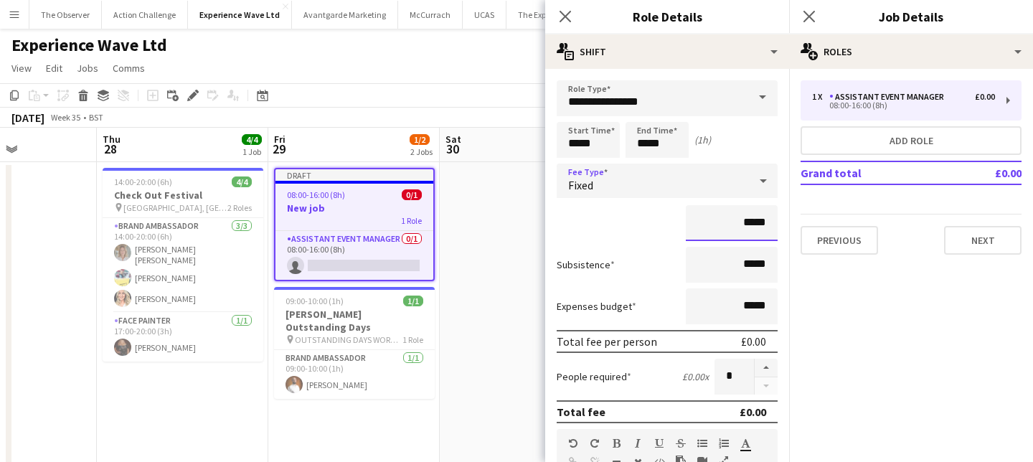
click at [765, 222] on input "*****" at bounding box center [732, 223] width 92 height 36
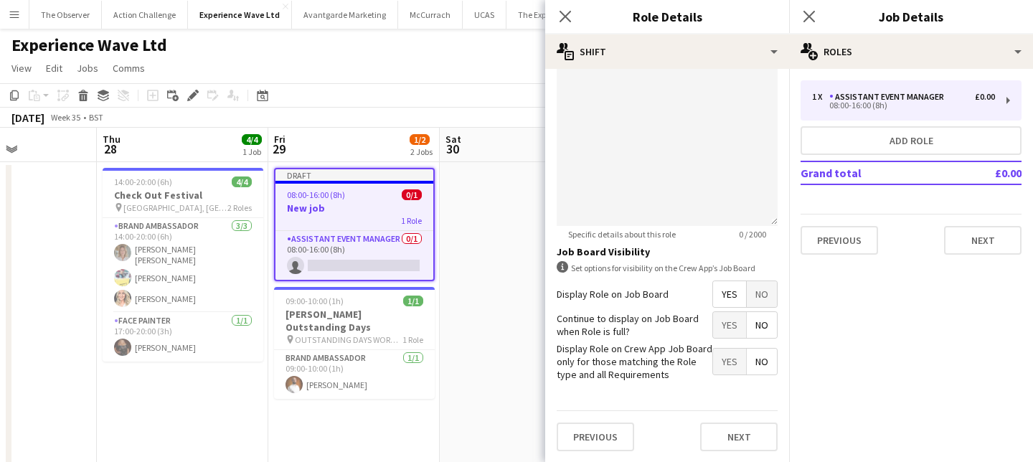
type input "******"
click at [766, 301] on span "No" at bounding box center [762, 294] width 30 height 26
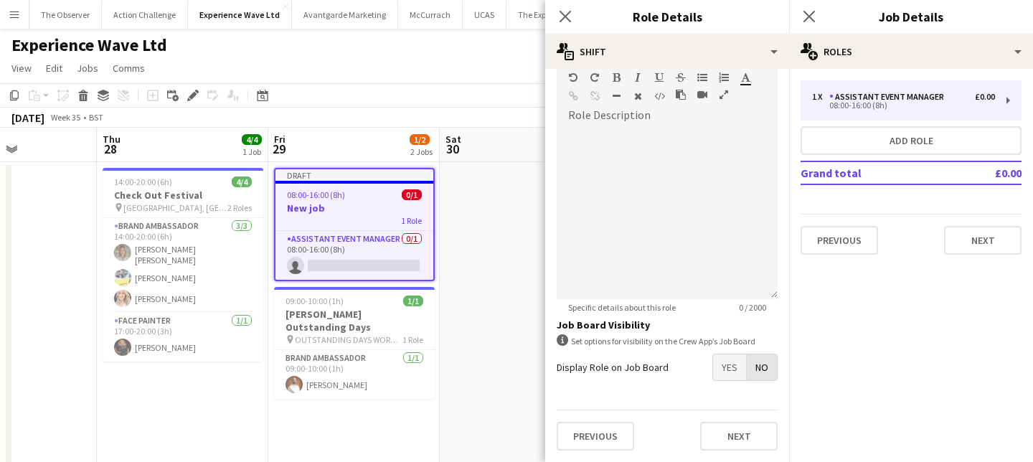
scroll to position [366, 0]
click at [756, 442] on button "Next" at bounding box center [738, 436] width 77 height 29
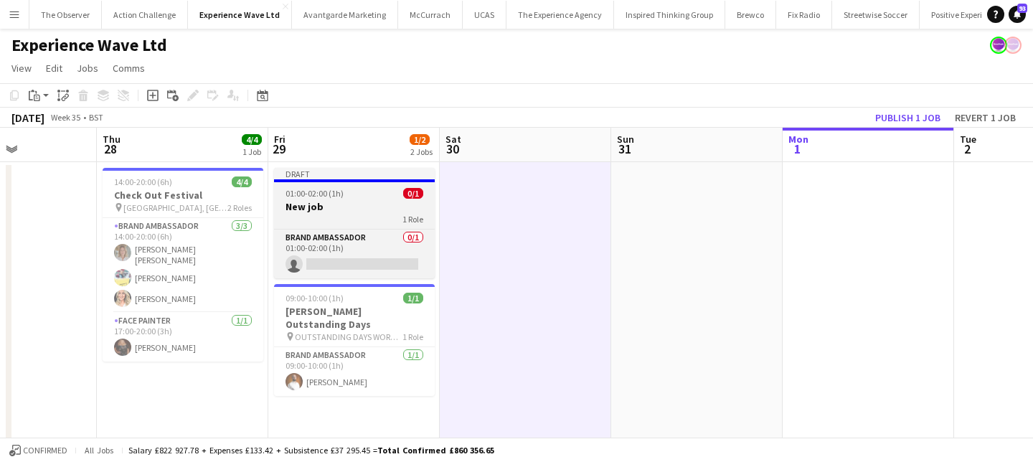
click at [347, 198] on div "01:00-02:00 (1h) 0/1" at bounding box center [354, 193] width 161 height 11
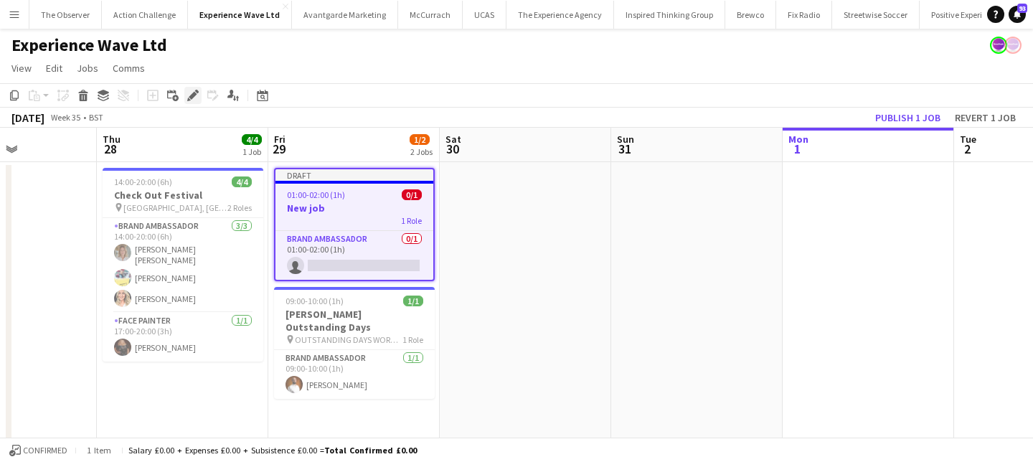
click at [184, 88] on div "Edit" at bounding box center [192, 95] width 17 height 17
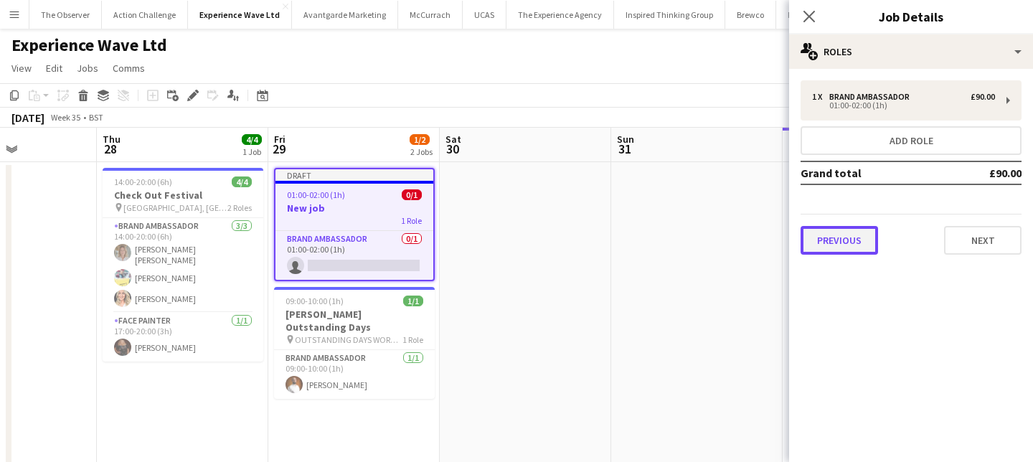
click at [822, 240] on button "Previous" at bounding box center [839, 240] width 77 height 29
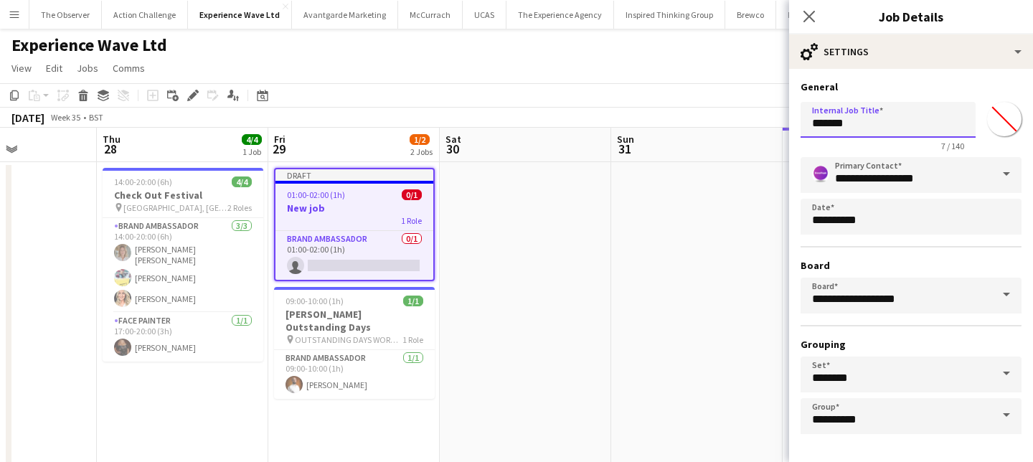
click at [896, 123] on input "*******" at bounding box center [888, 120] width 175 height 36
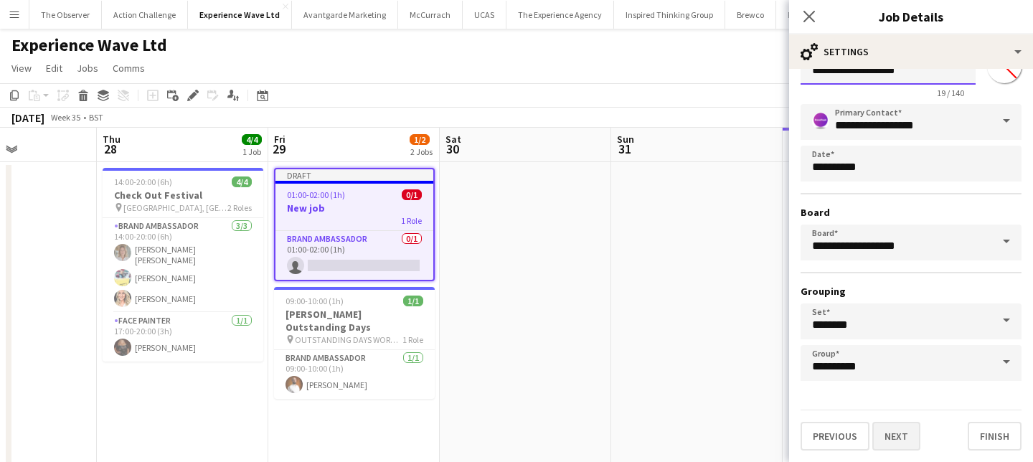
type input "**********"
click at [905, 444] on button "Next" at bounding box center [897, 436] width 48 height 29
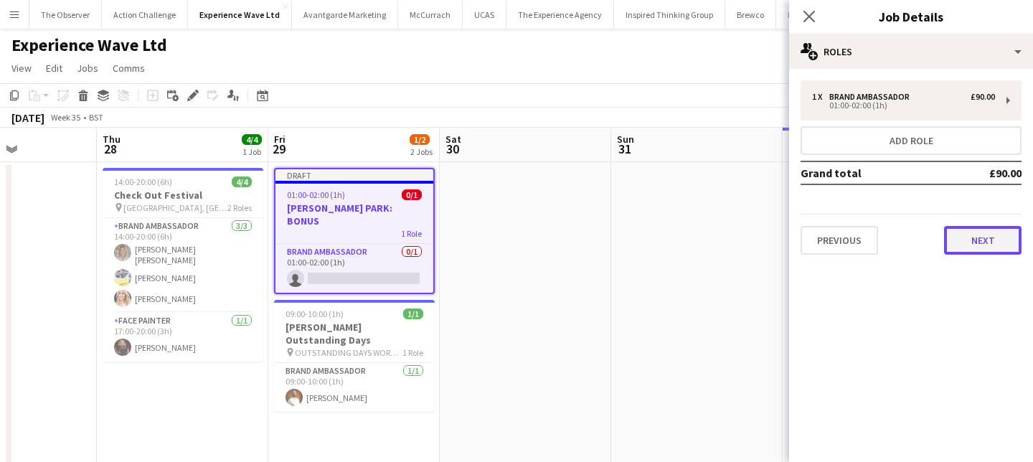
click at [959, 243] on button "Next" at bounding box center [982, 240] width 77 height 29
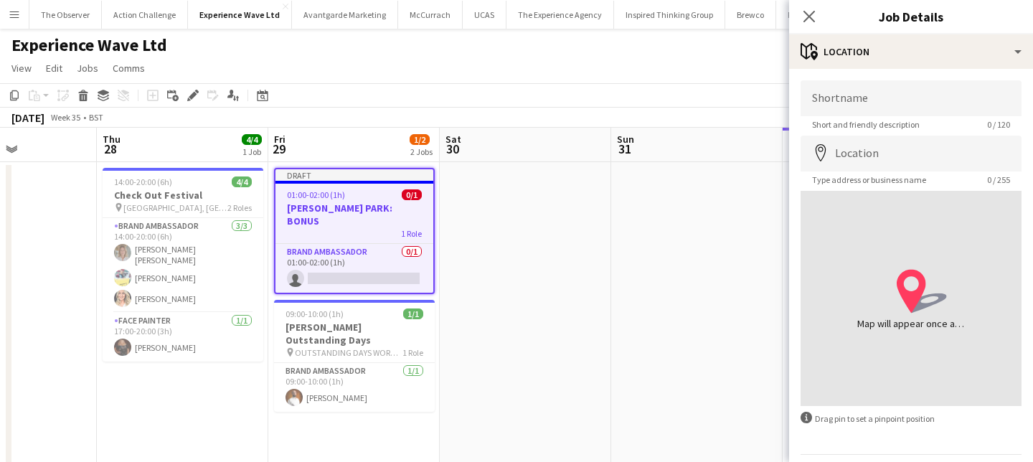
scroll to position [44, 0]
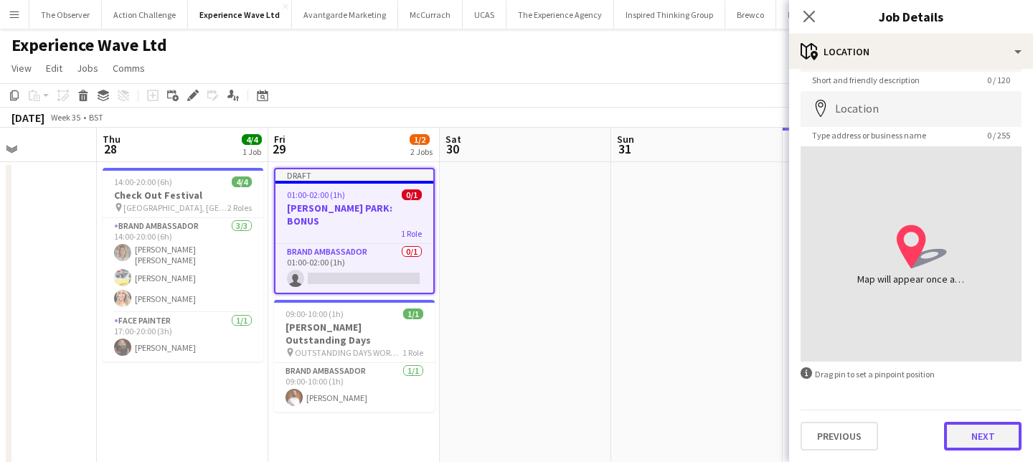
click at [960, 441] on button "Next" at bounding box center [982, 436] width 77 height 29
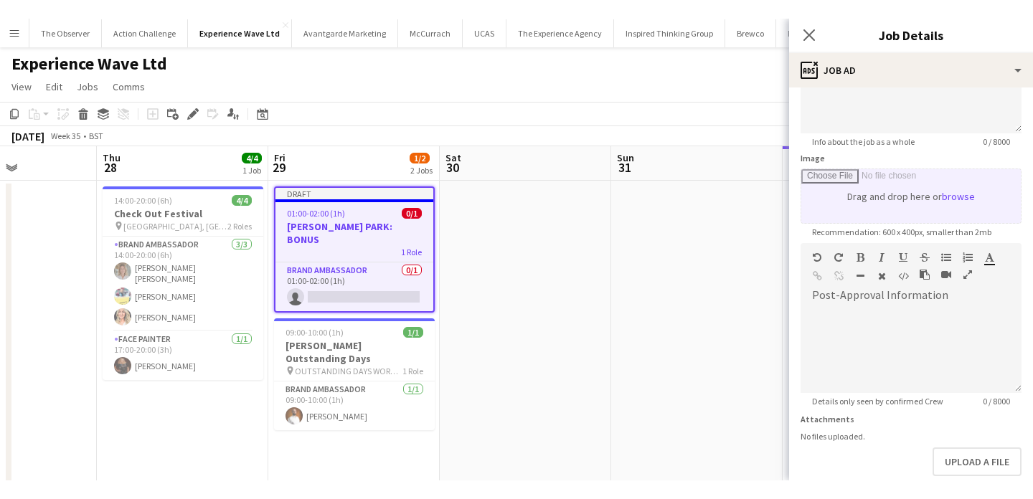
scroll to position [247, 0]
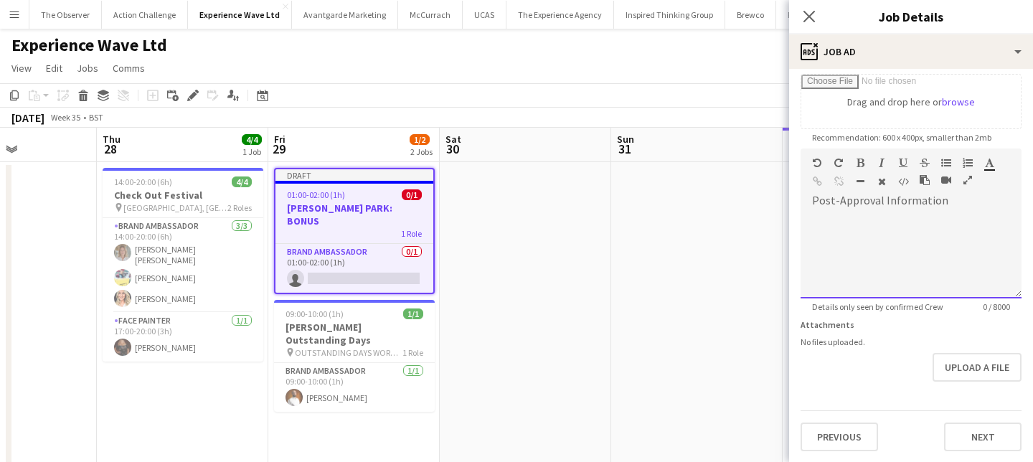
click at [903, 240] on div at bounding box center [911, 255] width 221 height 86
click at [824, 221] on div "**********" at bounding box center [911, 255] width 221 height 86
click at [853, 236] on div "**********" at bounding box center [911, 255] width 221 height 86
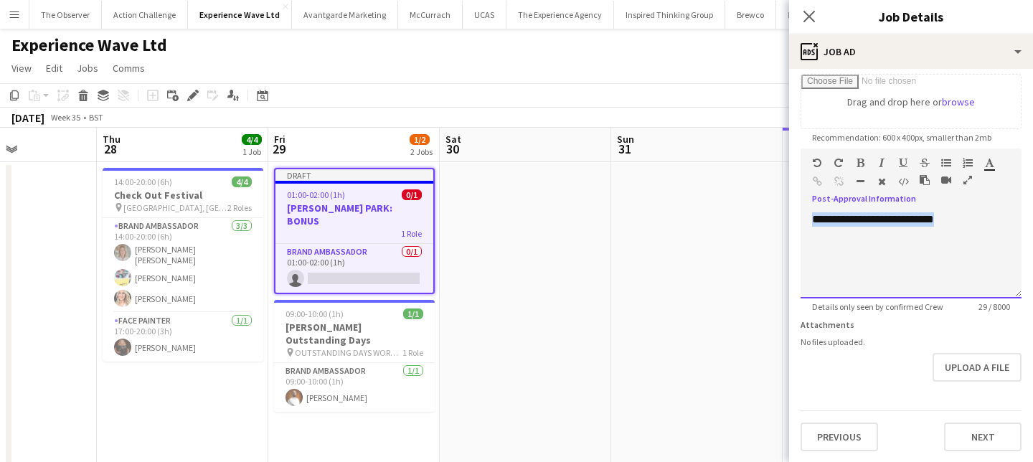
click at [853, 236] on div "**********" at bounding box center [911, 255] width 221 height 86
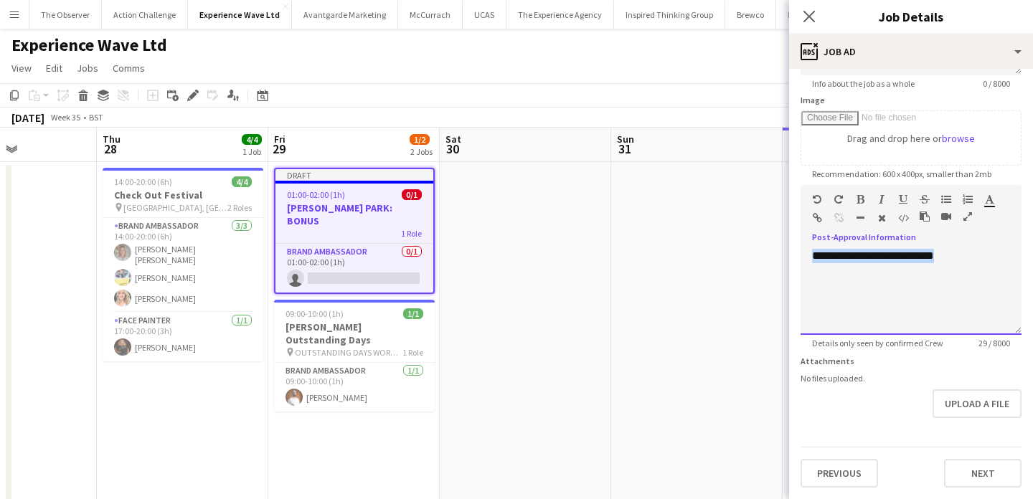
scroll to position [210, 0]
click at [1030, 260] on form "**********" at bounding box center [911, 180] width 244 height 618
click at [993, 261] on div "**********" at bounding box center [911, 293] width 221 height 86
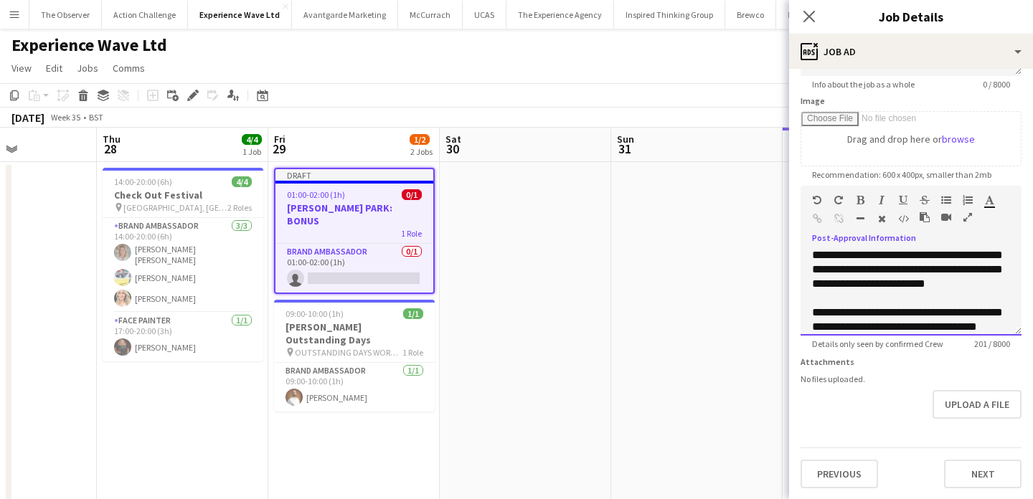
scroll to position [16, 0]
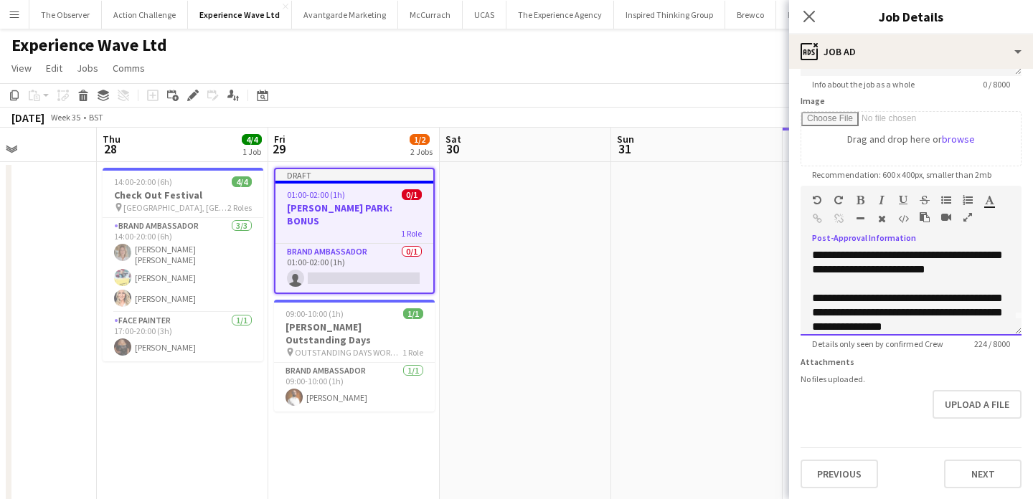
click at [835, 294] on div "**********" at bounding box center [911, 293] width 221 height 86
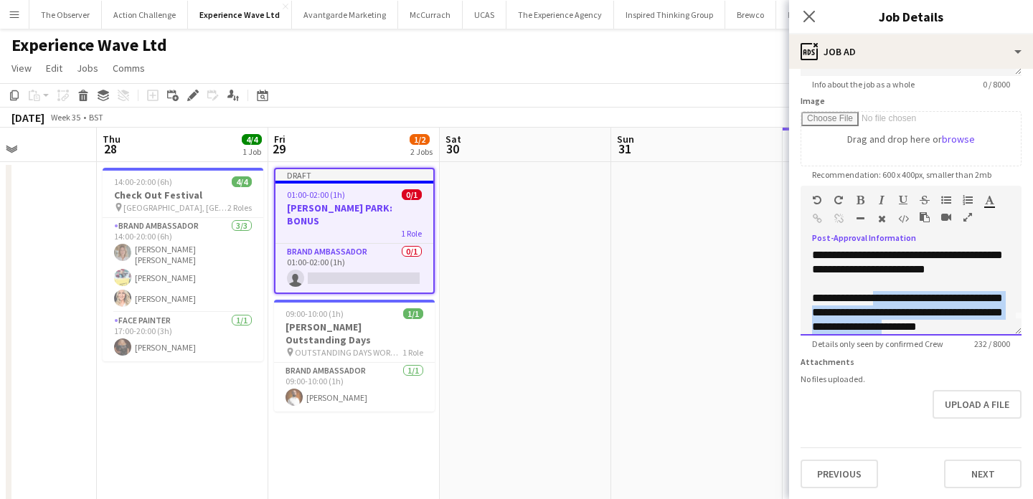
scroll to position [26, 0]
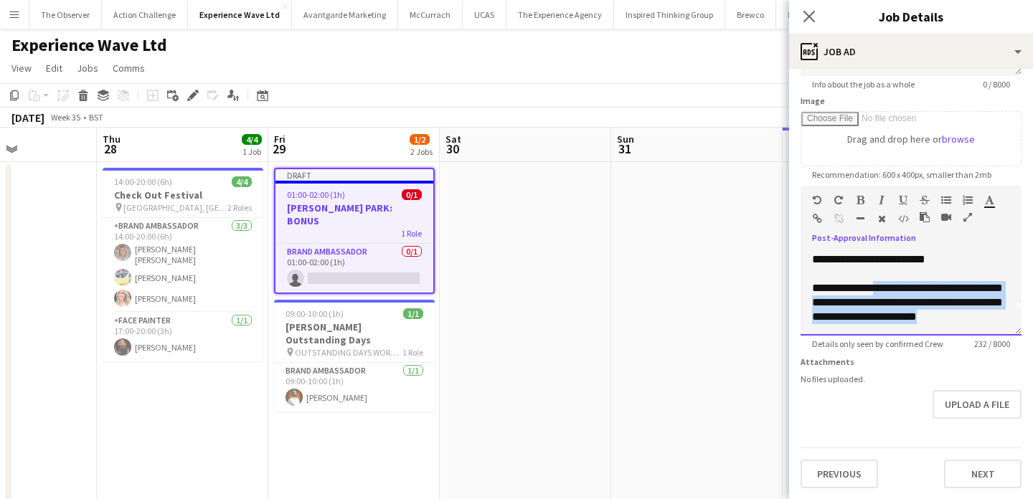
drag, startPoint x: 881, startPoint y: 299, endPoint x: 1006, endPoint y: 360, distance: 139.0
click at [1006, 360] on form "**********" at bounding box center [911, 180] width 244 height 618
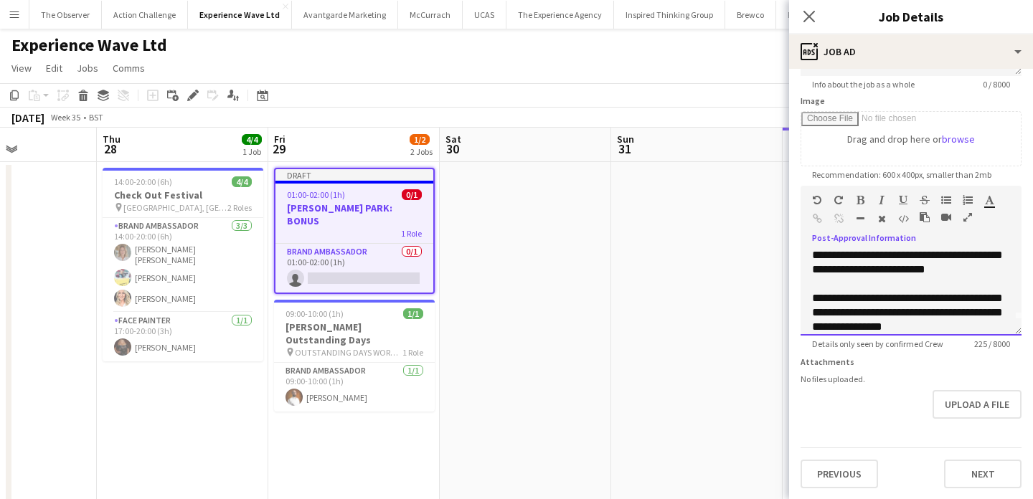
scroll to position [0, 0]
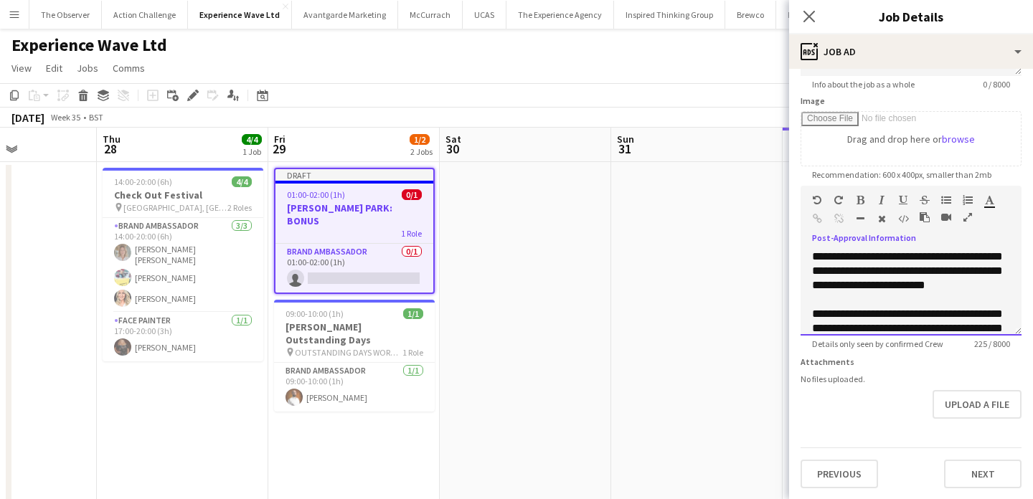
click at [926, 273] on div "**********" at bounding box center [911, 293] width 221 height 86
click at [907, 306] on div "**********" at bounding box center [911, 293] width 221 height 86
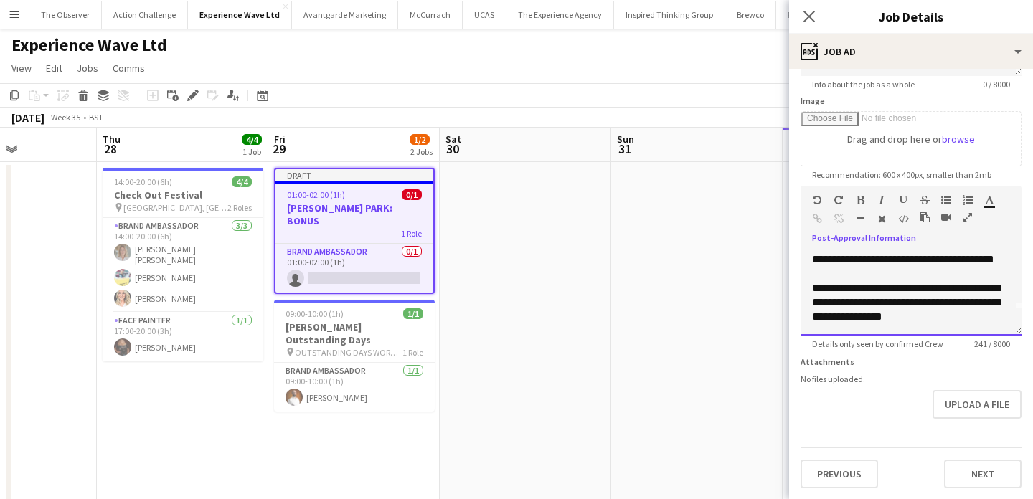
click at [982, 320] on div "**********" at bounding box center [911, 293] width 221 height 86
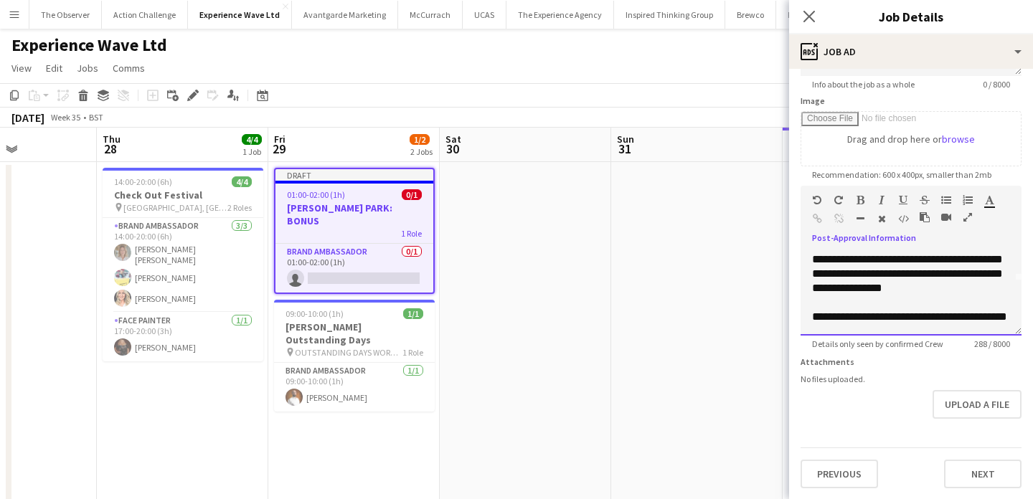
scroll to position [83, 0]
click at [949, 277] on div "**********" at bounding box center [911, 293] width 221 height 86
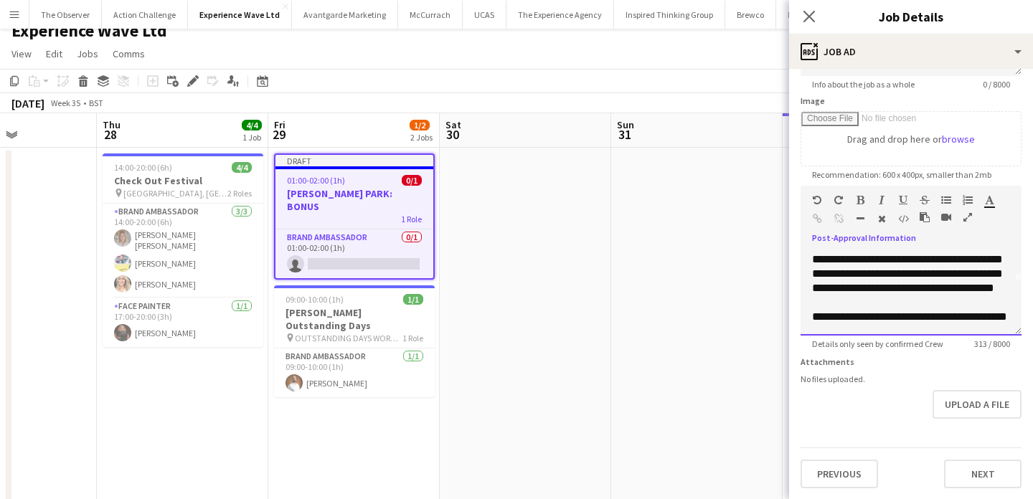
scroll to position [98, 0]
click at [987, 461] on button "Next" at bounding box center [982, 474] width 77 height 29
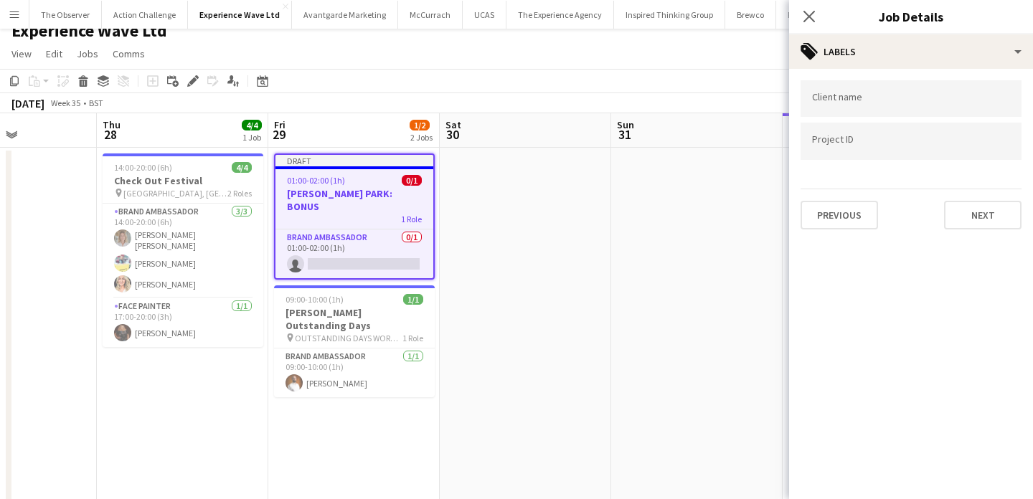
scroll to position [0, 0]
click at [976, 238] on div "Client name Project ID Previous Next" at bounding box center [911, 155] width 244 height 172
click at [976, 219] on button "Next" at bounding box center [982, 215] width 77 height 29
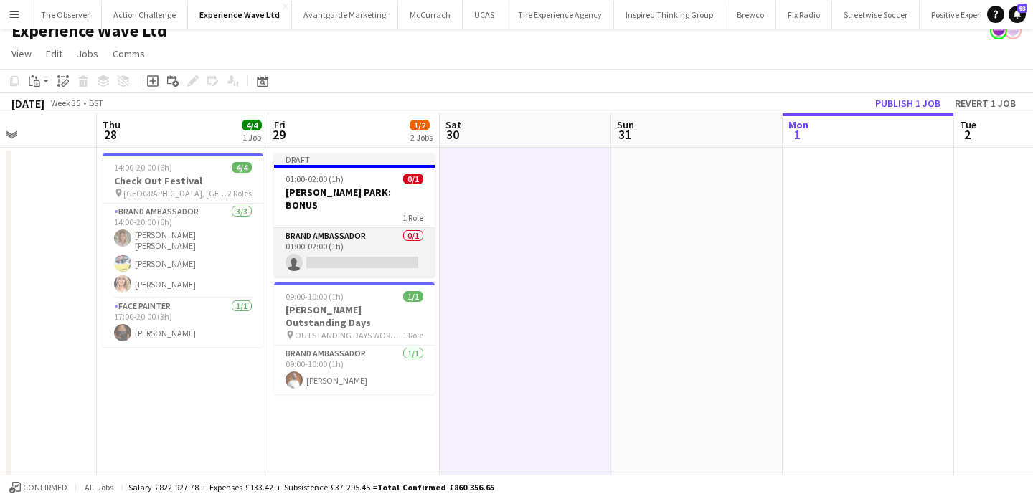
click at [388, 240] on app-card-role "Brand Ambassador 0/1 01:00-02:00 (1h) single-neutral-actions" at bounding box center [354, 252] width 161 height 49
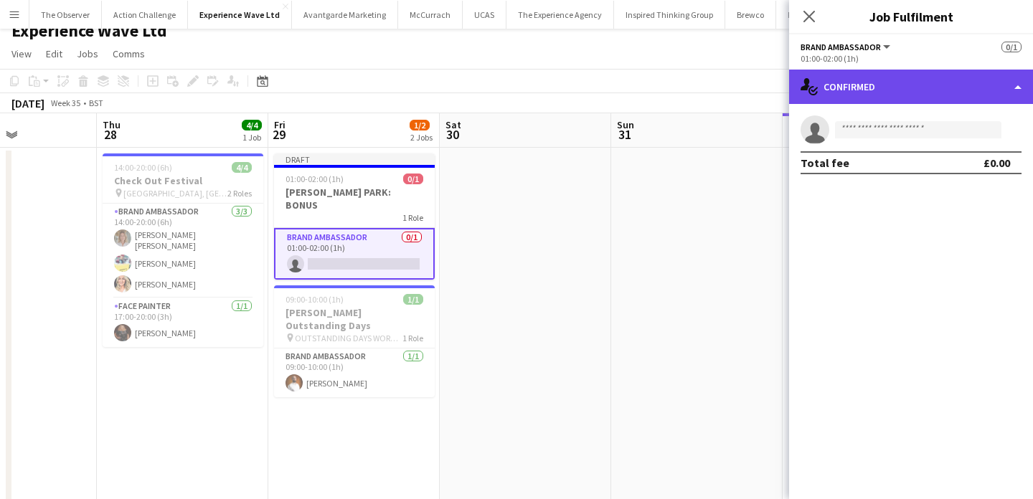
click at [921, 84] on div "single-neutral-actions-check-2 Confirmed" at bounding box center [911, 87] width 244 height 34
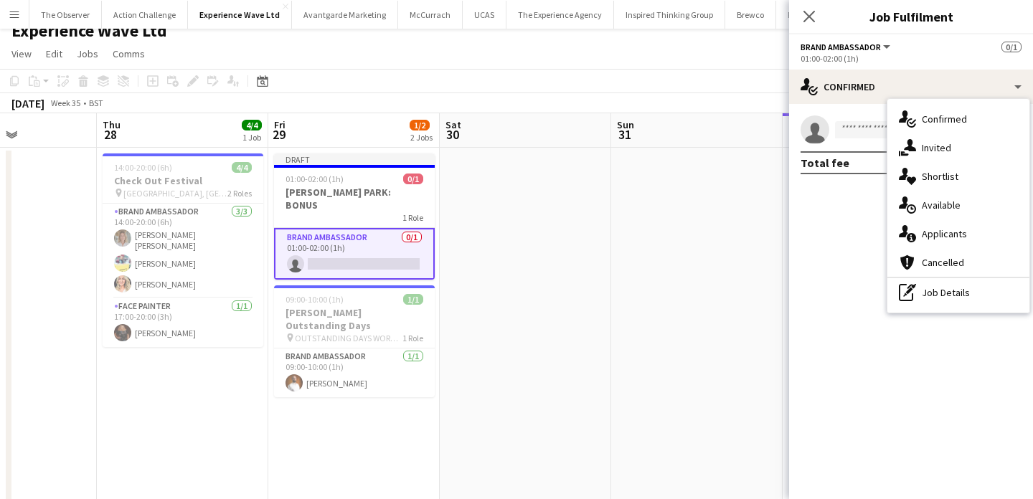
click at [972, 307] on div "single-neutral-actions-check-2 Confirmed single-neutral-actions-share-1 Invited…" at bounding box center [959, 206] width 142 height 214
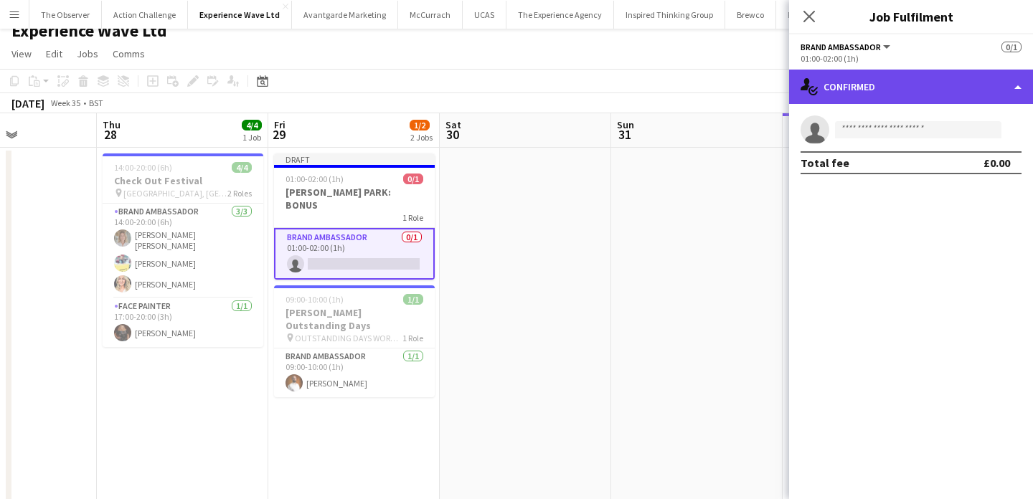
click at [944, 81] on div "single-neutral-actions-check-2 Confirmed" at bounding box center [911, 87] width 244 height 34
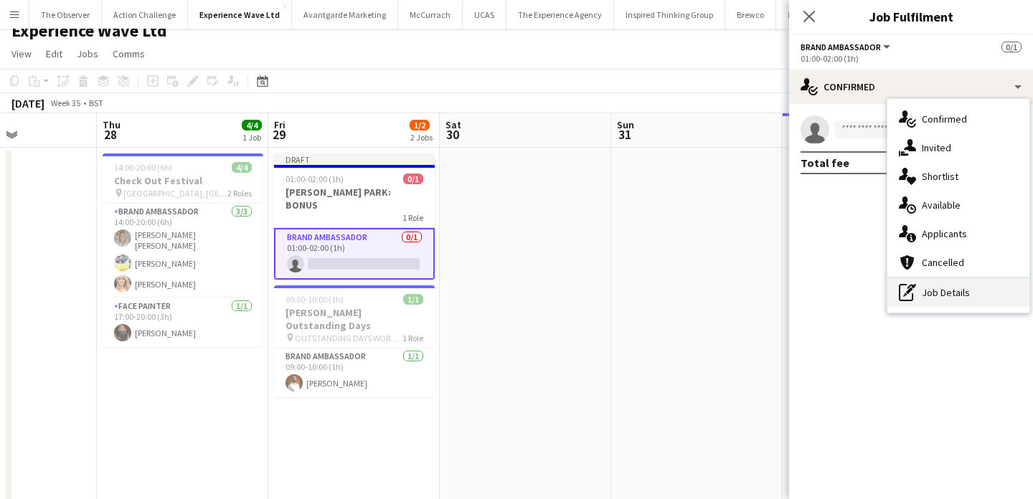
click at [952, 293] on div "pen-write Job Details" at bounding box center [959, 292] width 142 height 29
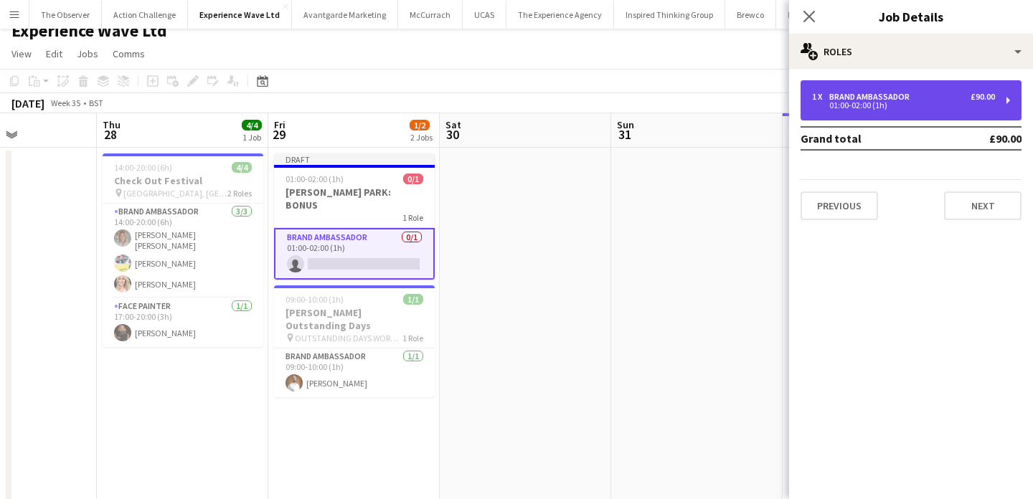
click at [870, 105] on div "01:00-02:00 (1h)" at bounding box center [903, 105] width 183 height 7
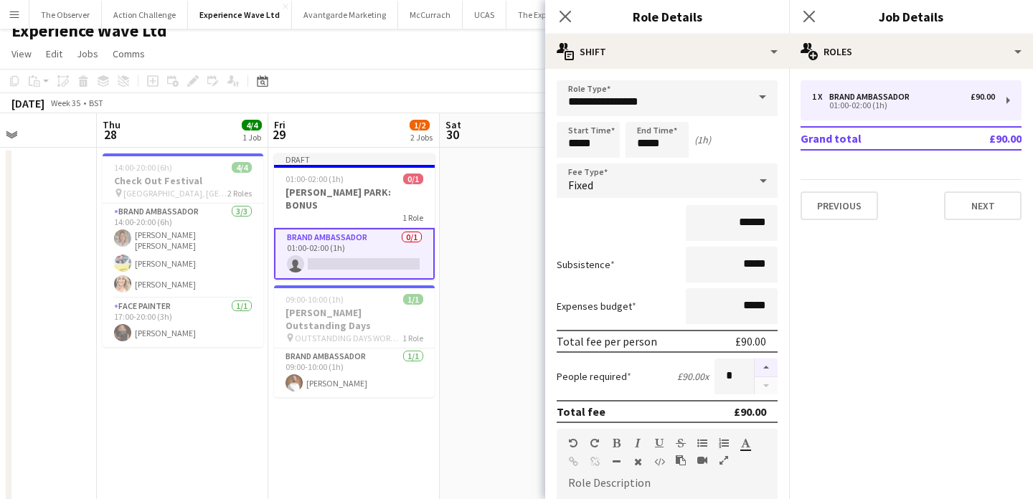
click at [769, 362] on button "button" at bounding box center [766, 368] width 23 height 19
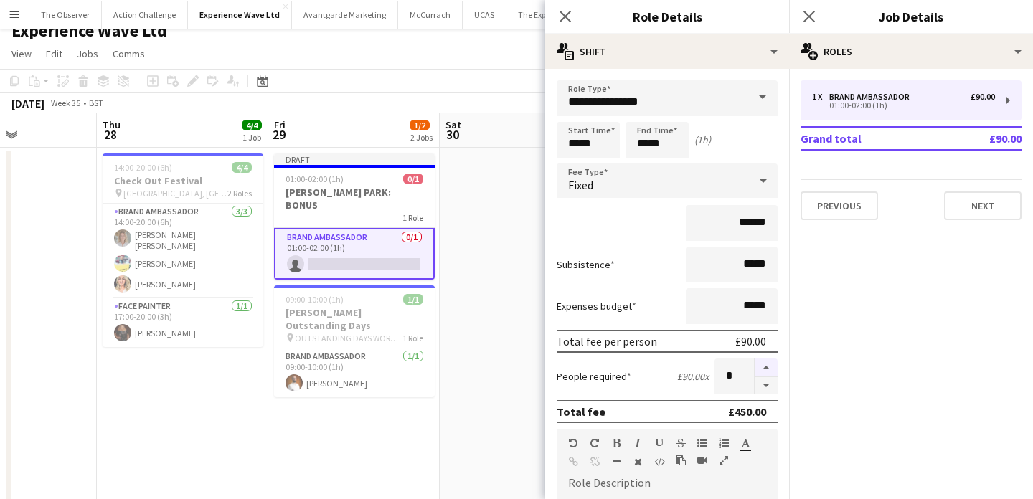
type input "*"
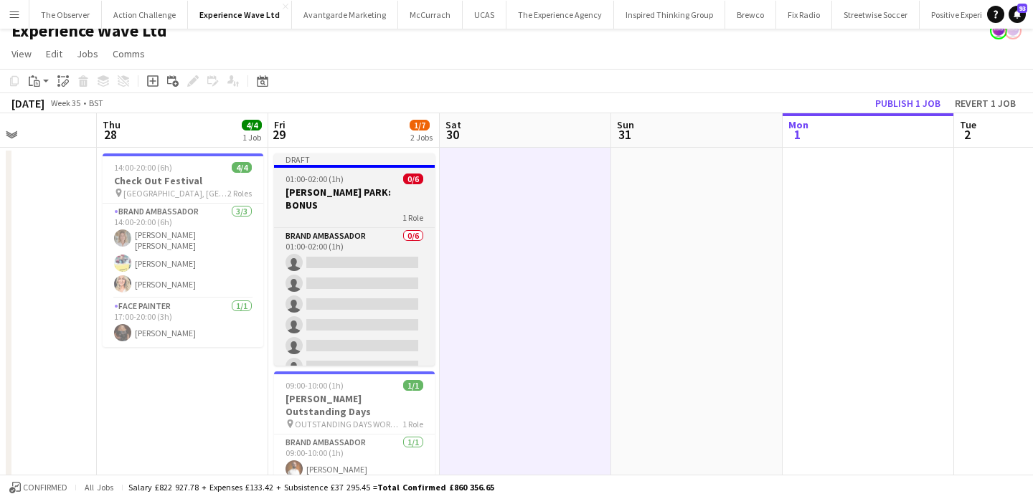
click at [403, 212] on span "1 Role" at bounding box center [413, 217] width 21 height 11
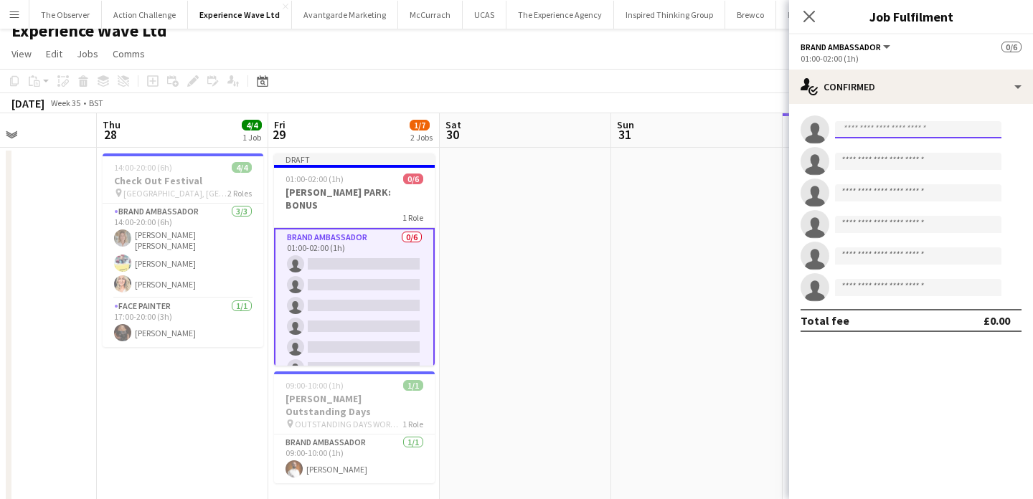
click at [934, 131] on input at bounding box center [918, 129] width 166 height 17
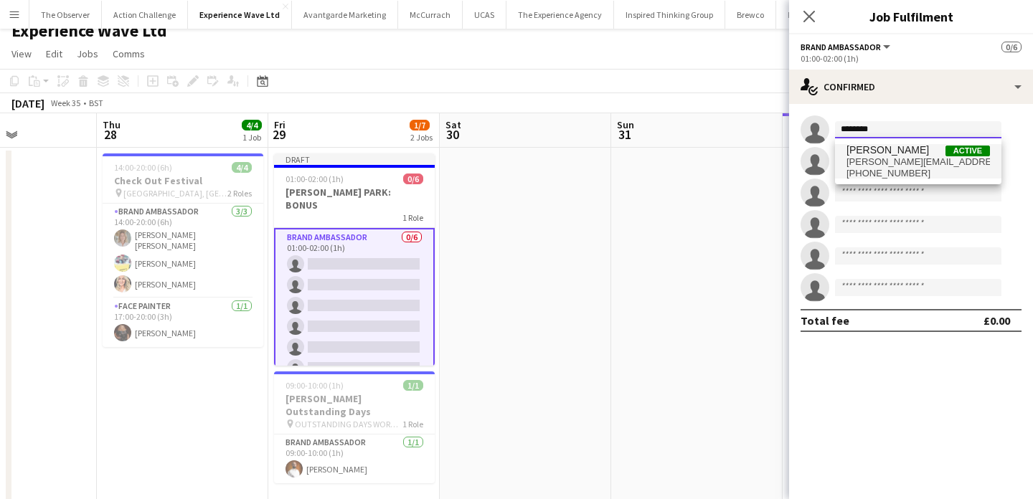
type input "********"
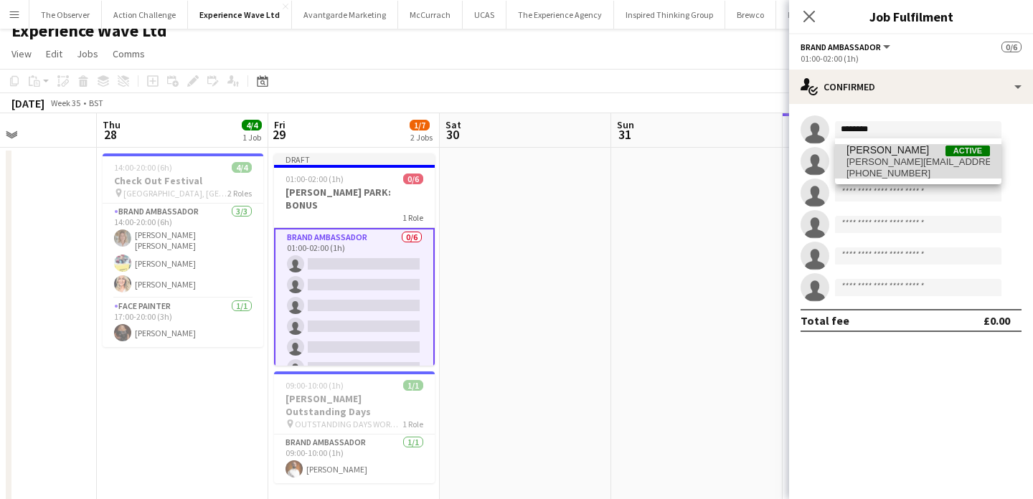
click at [935, 149] on span "Martin Morrison Active" at bounding box center [919, 150] width 144 height 12
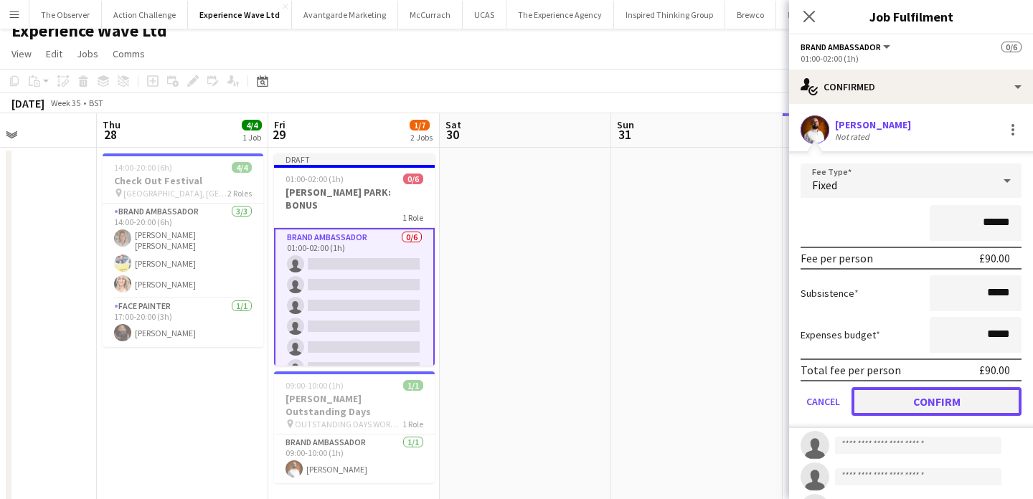
click at [987, 394] on button "Confirm" at bounding box center [937, 401] width 170 height 29
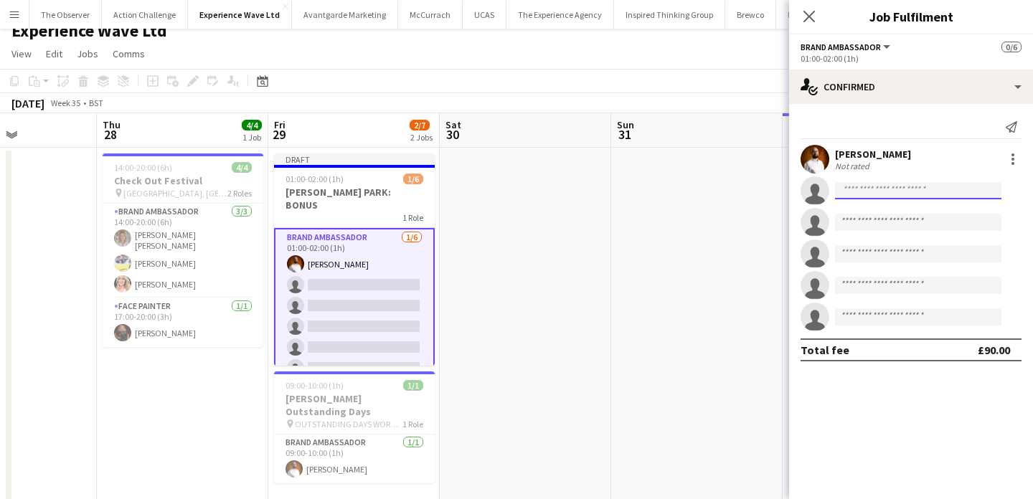
click at [906, 189] on input at bounding box center [918, 190] width 166 height 17
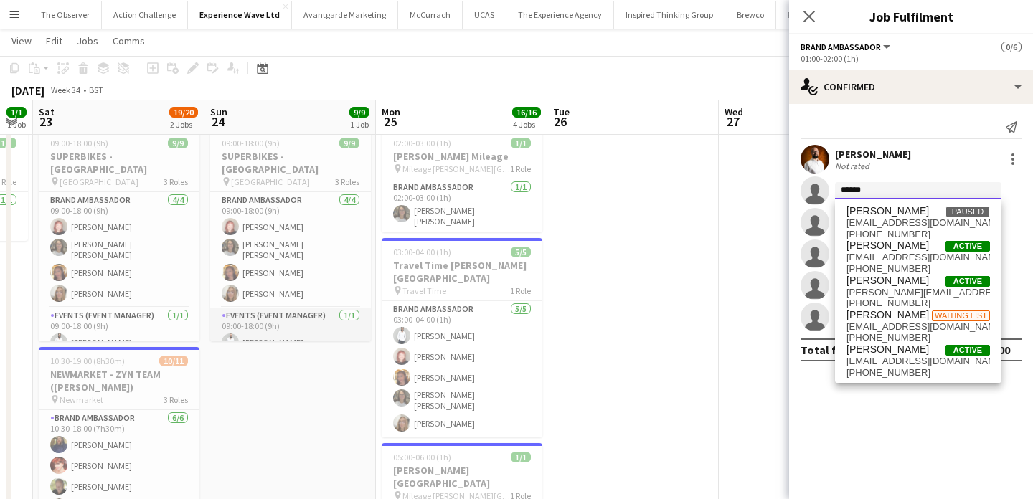
scroll to position [109, 0]
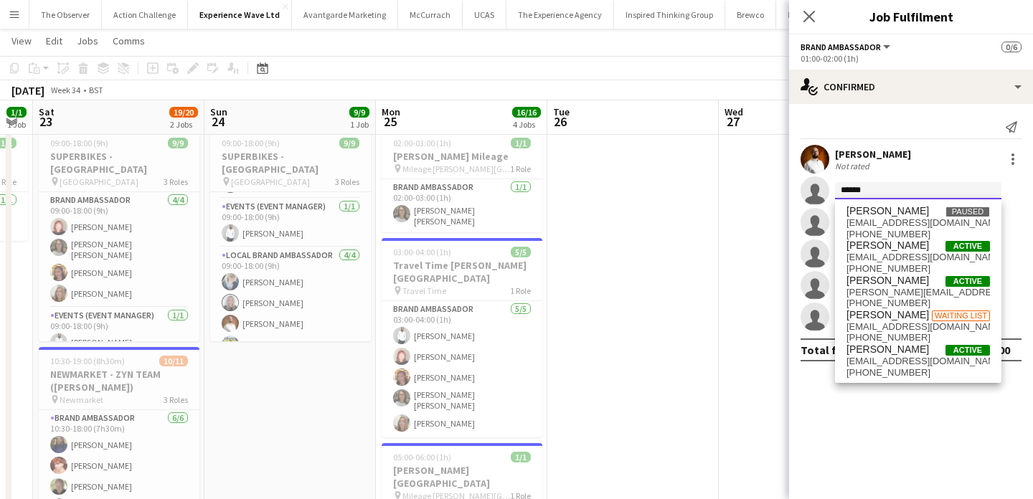
click at [907, 195] on input "*****" at bounding box center [918, 190] width 166 height 17
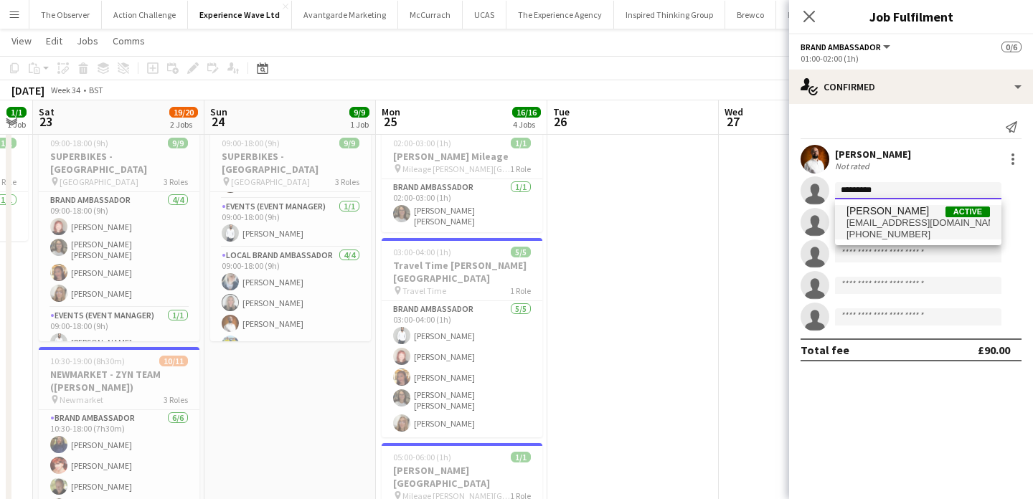
type input "*********"
click at [913, 227] on span "gemma.owenkendall@hotmail.com" at bounding box center [919, 222] width 144 height 11
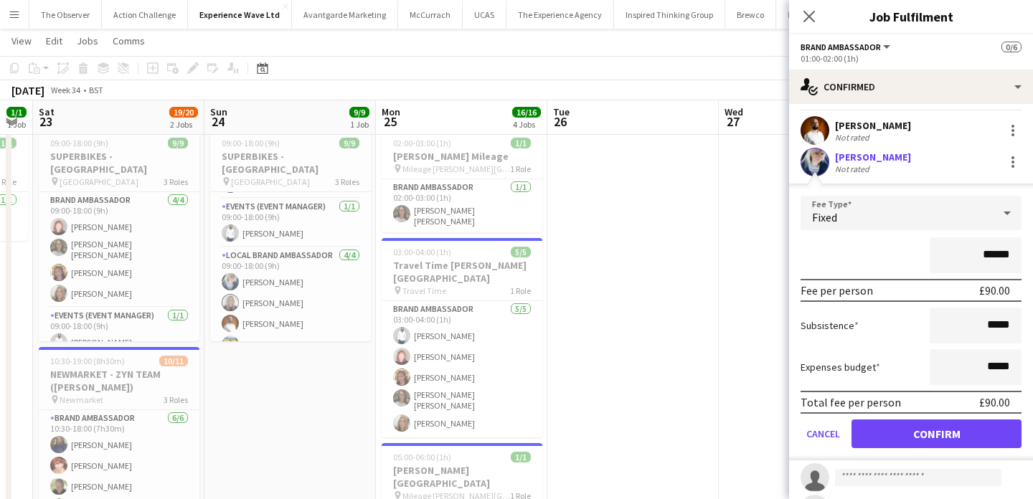
scroll to position [46, 0]
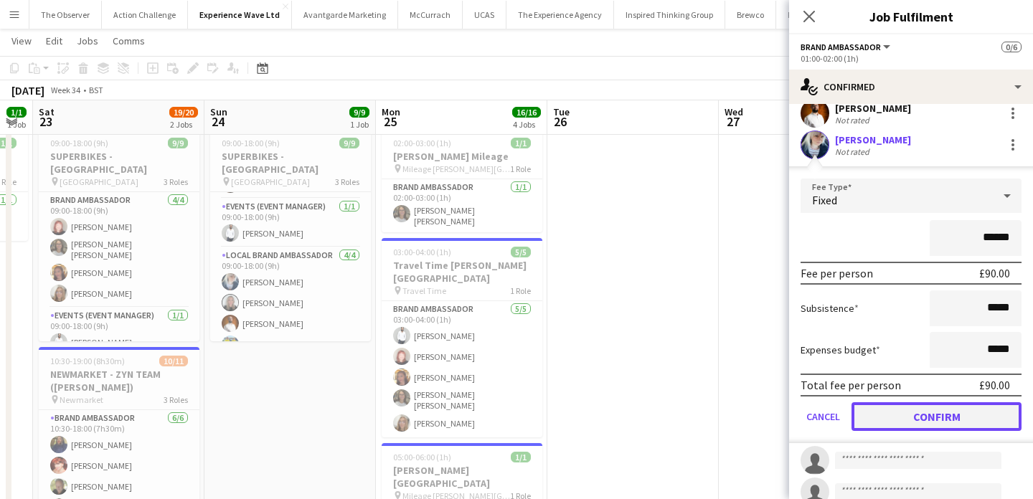
click at [969, 423] on button "Confirm" at bounding box center [937, 417] width 170 height 29
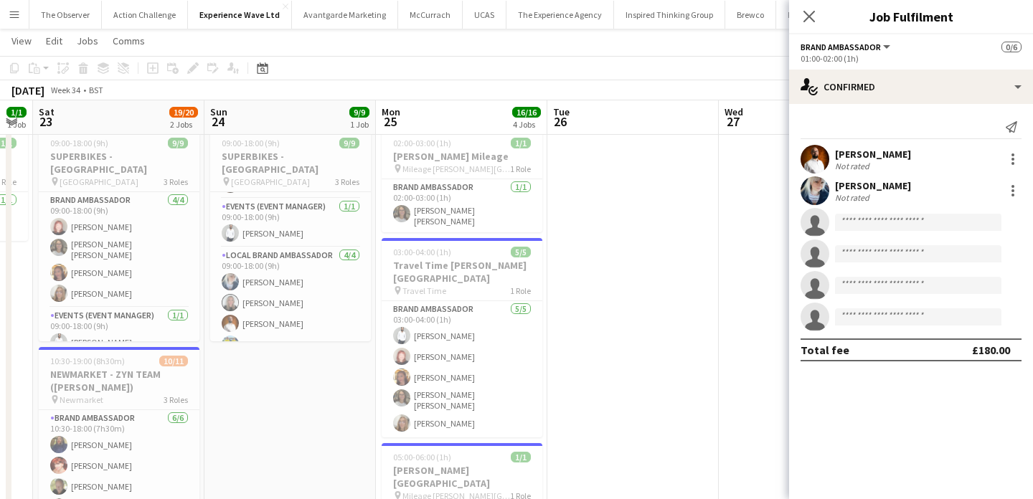
scroll to position [0, 0]
click at [915, 215] on input at bounding box center [918, 222] width 166 height 17
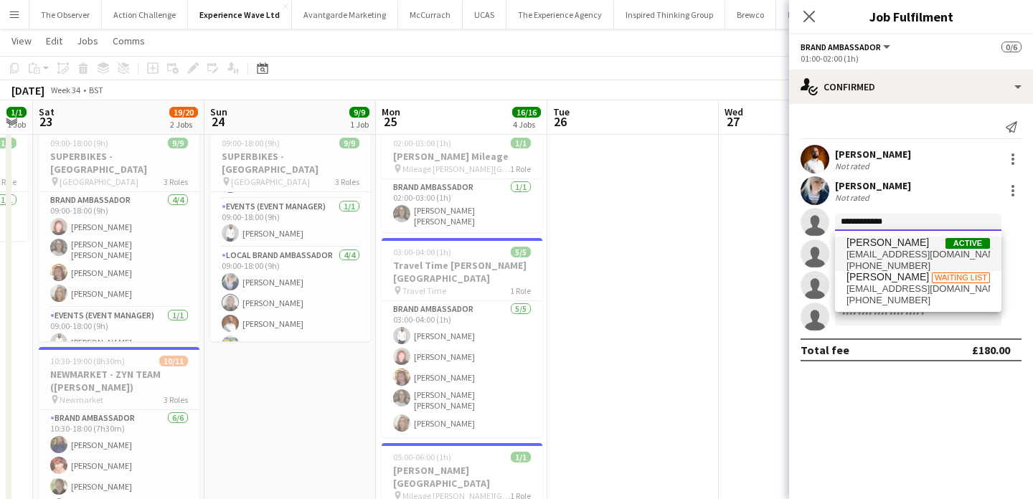
type input "**********"
click at [911, 252] on span "chaz32@hotmail.co.uk" at bounding box center [919, 254] width 144 height 11
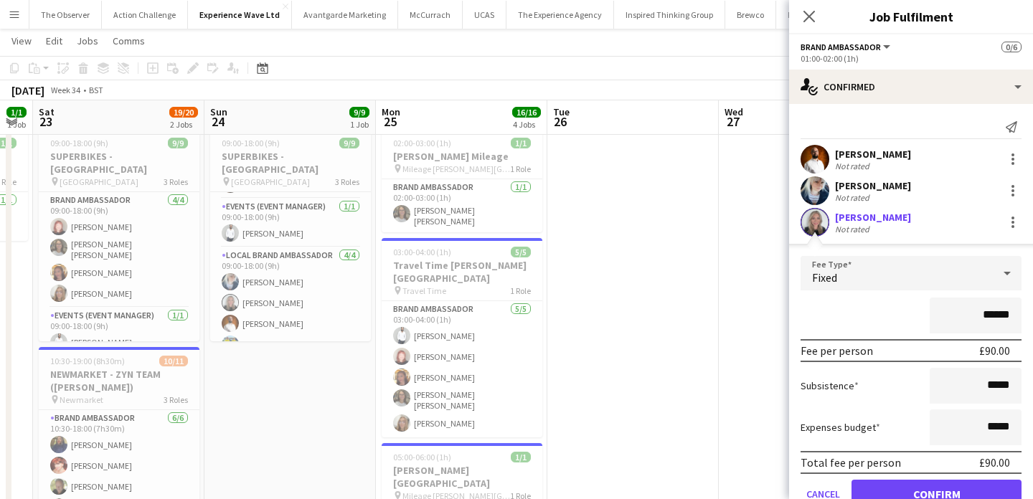
scroll to position [129, 0]
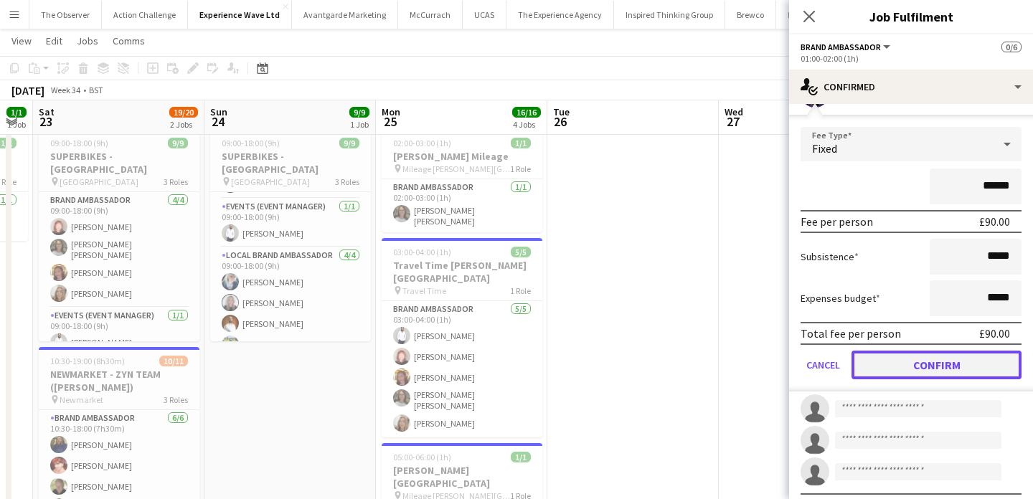
click at [941, 363] on button "Confirm" at bounding box center [937, 365] width 170 height 29
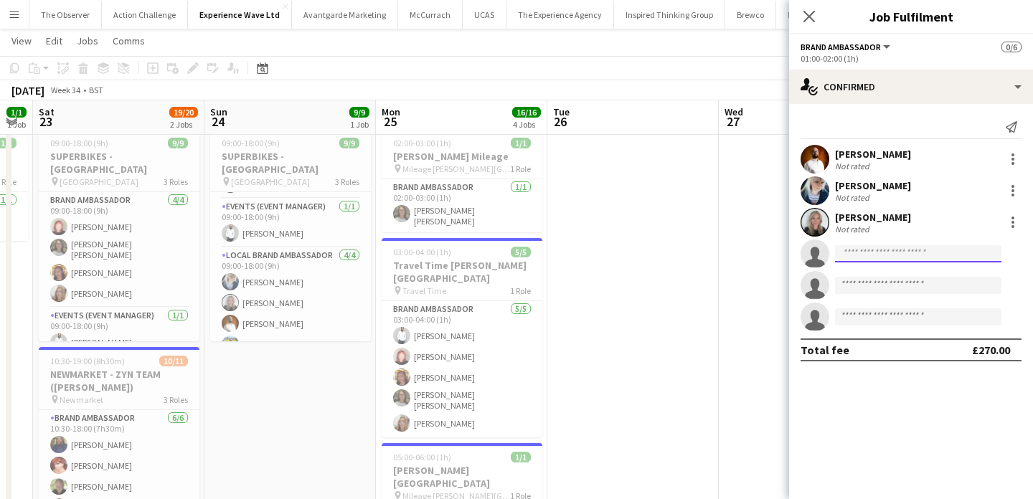
click at [928, 251] on input at bounding box center [918, 253] width 166 height 17
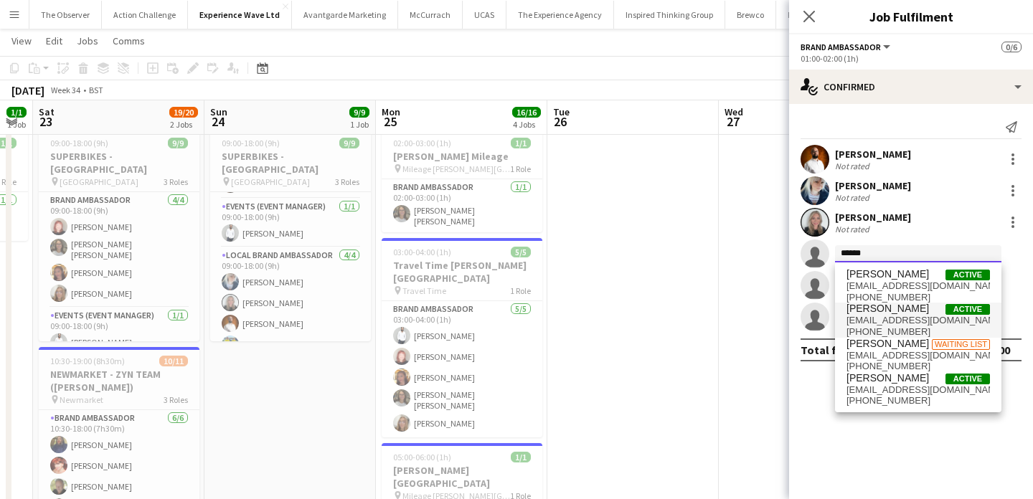
type input "*****"
click at [921, 319] on span "dumelow17@outlook.com" at bounding box center [919, 320] width 144 height 11
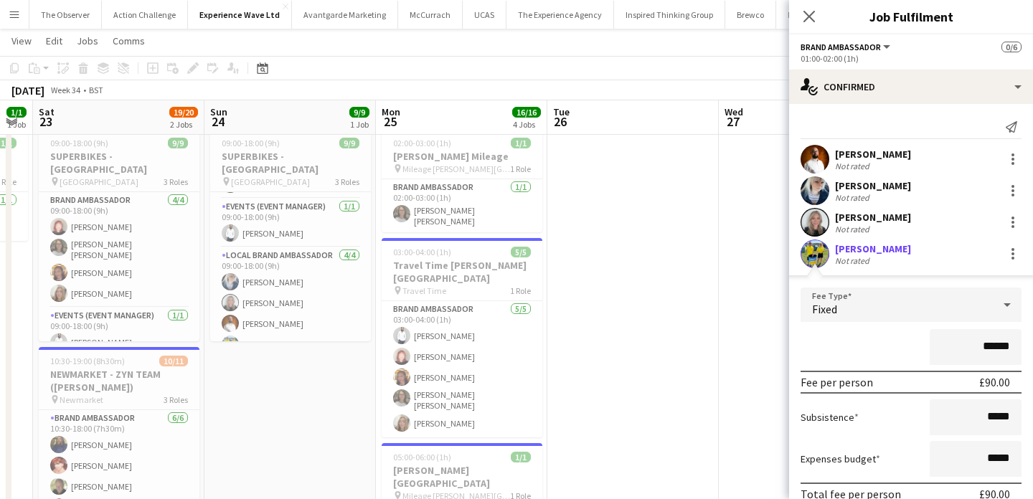
scroll to position [144, 0]
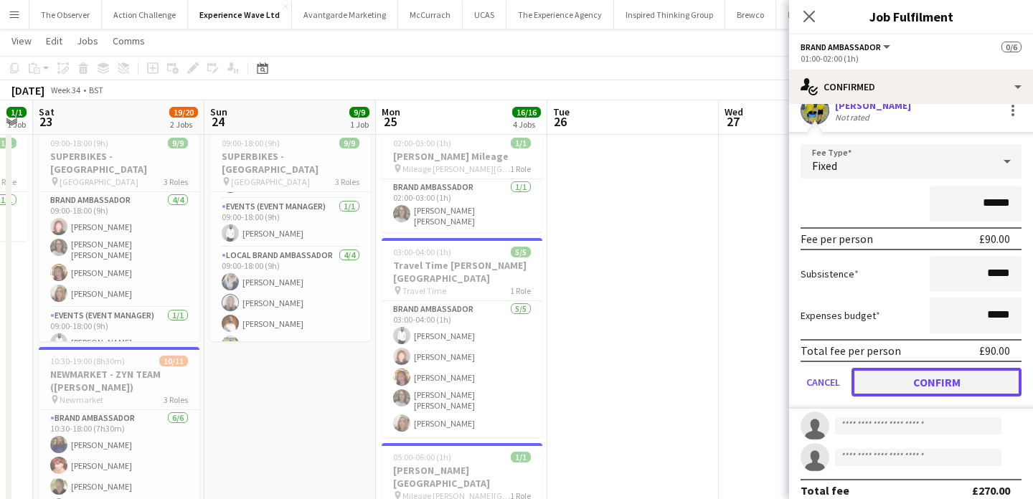
click at [925, 381] on button "Confirm" at bounding box center [937, 382] width 170 height 29
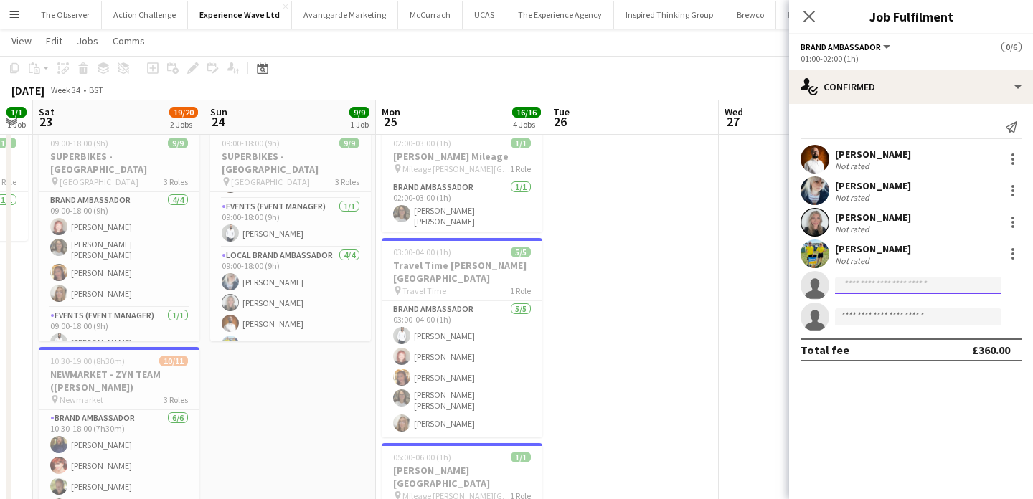
click at [861, 288] on input at bounding box center [918, 285] width 166 height 17
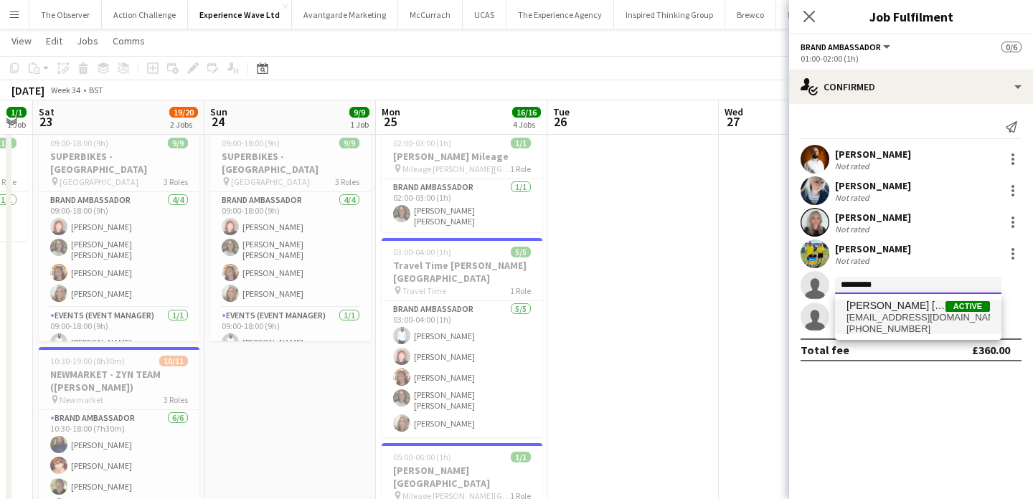
type input "*********"
click at [906, 309] on span "Ellie Mae Savage" at bounding box center [896, 306] width 99 height 12
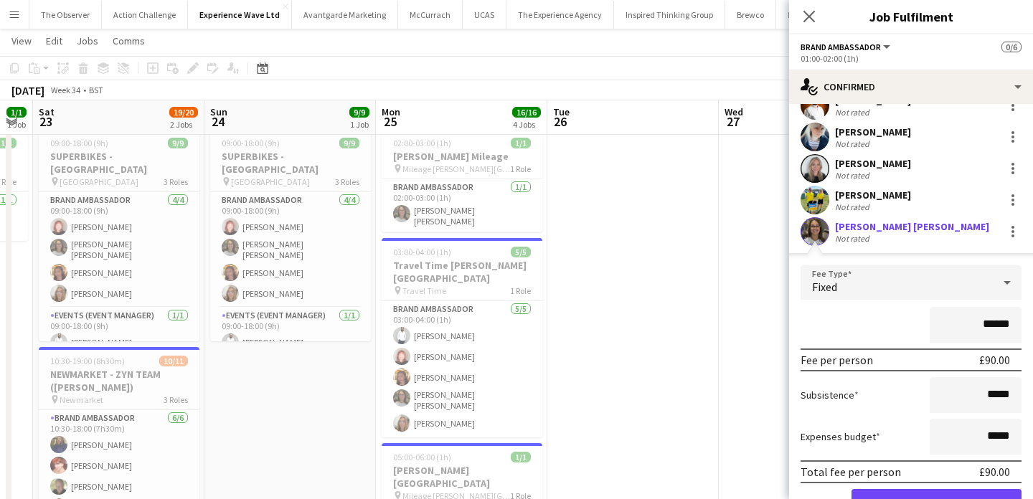
scroll to position [80, 0]
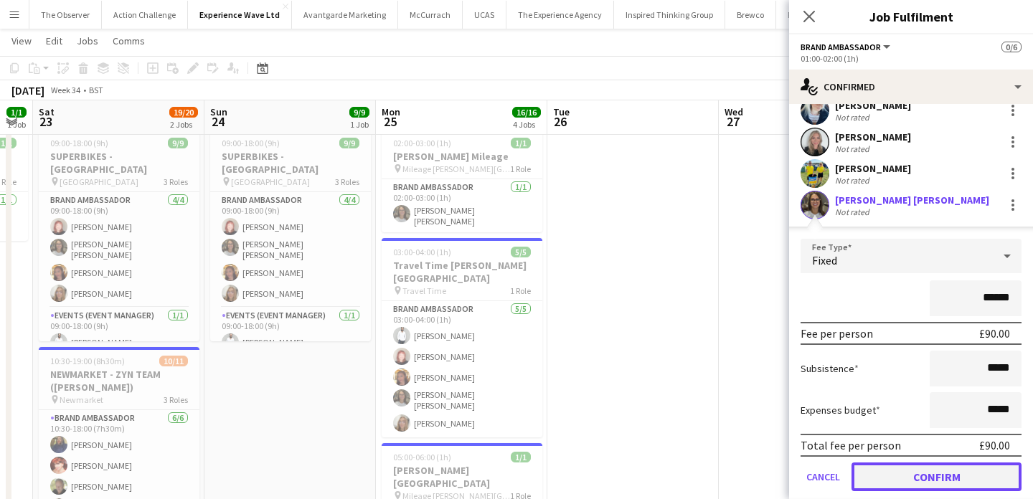
click at [926, 461] on button "Confirm" at bounding box center [937, 477] width 170 height 29
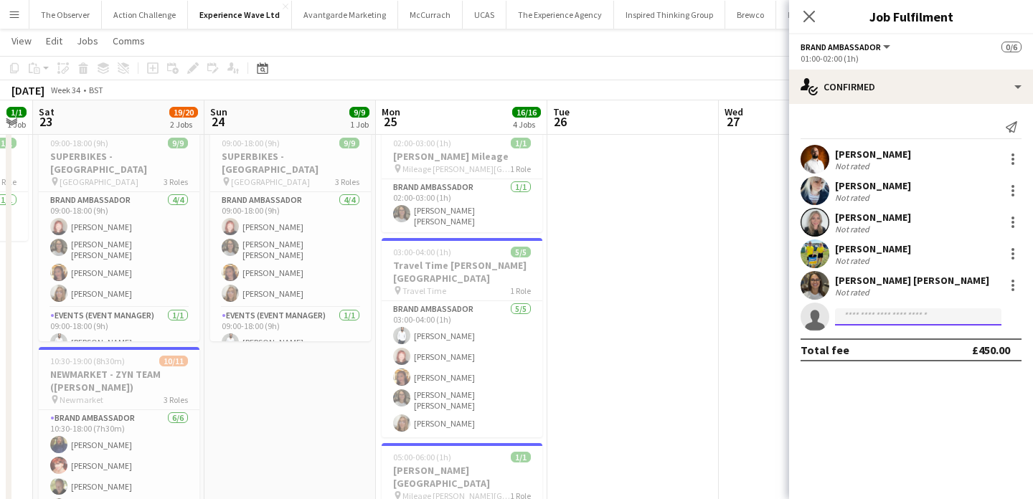
click at [926, 316] on input at bounding box center [918, 317] width 166 height 17
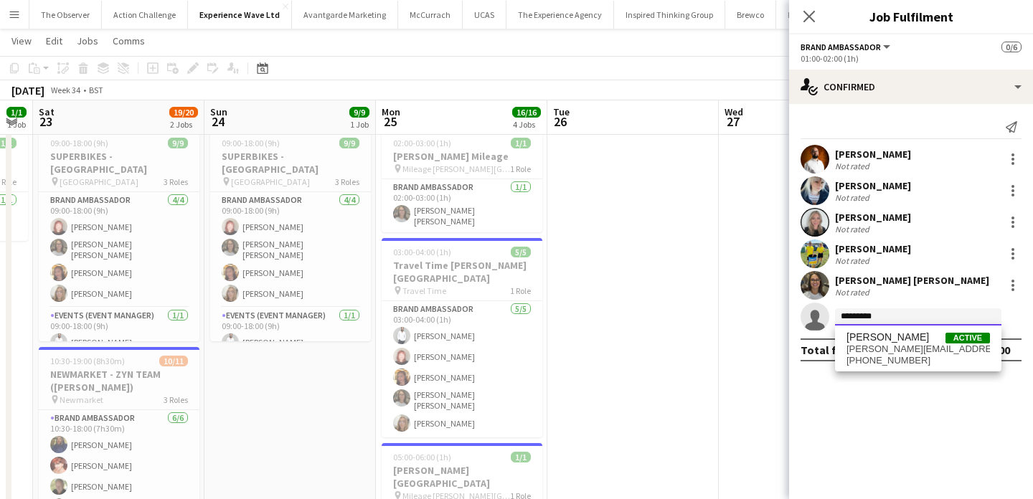
type input "*********"
click at [1012, 276] on div "Ellie Mae Savage Not rated" at bounding box center [911, 285] width 244 height 29
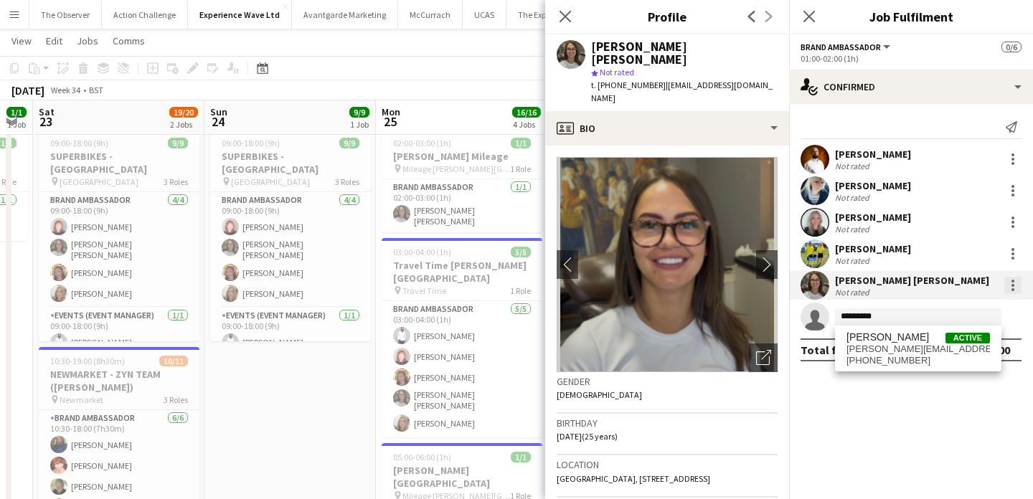
click at [1013, 287] on div at bounding box center [1013, 285] width 17 height 17
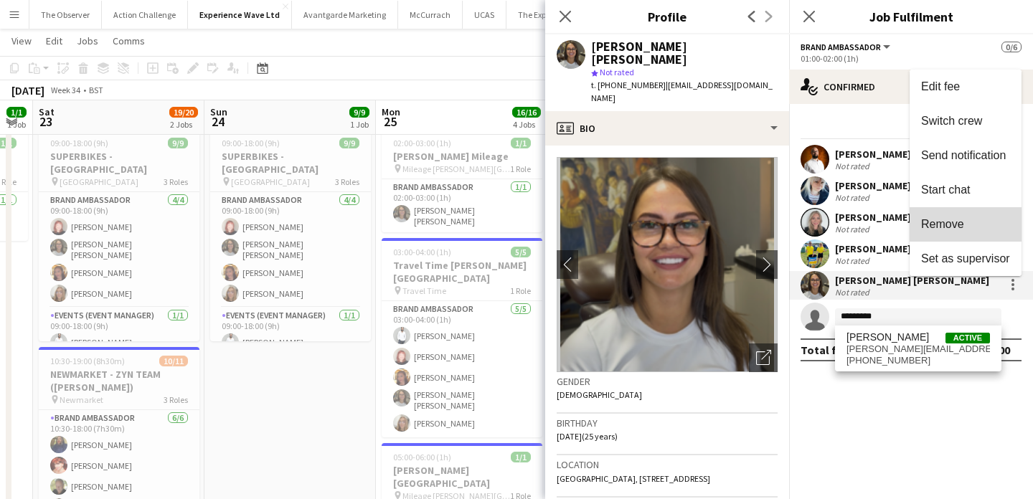
click at [986, 227] on span "Remove" at bounding box center [965, 224] width 89 height 13
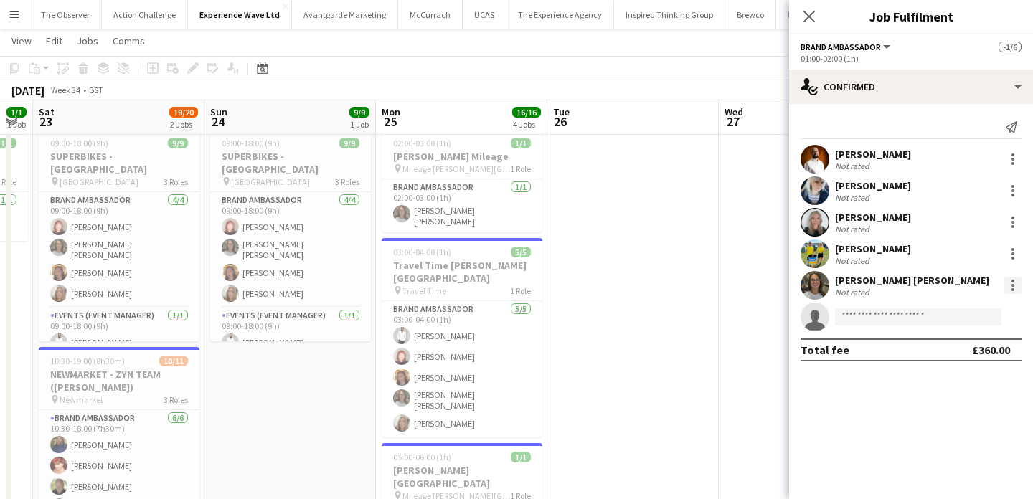
click at [1016, 285] on div at bounding box center [1013, 285] width 17 height 17
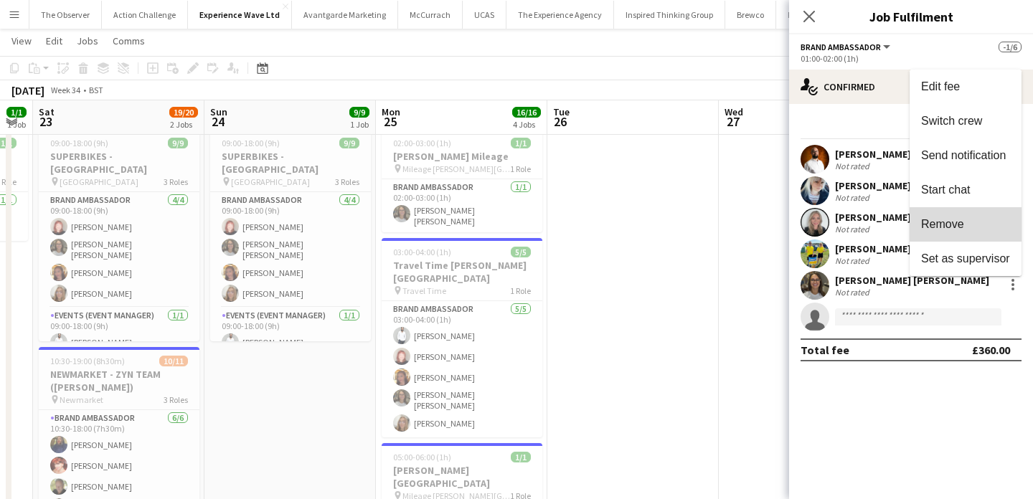
click at [974, 233] on button "Remove" at bounding box center [966, 224] width 112 height 34
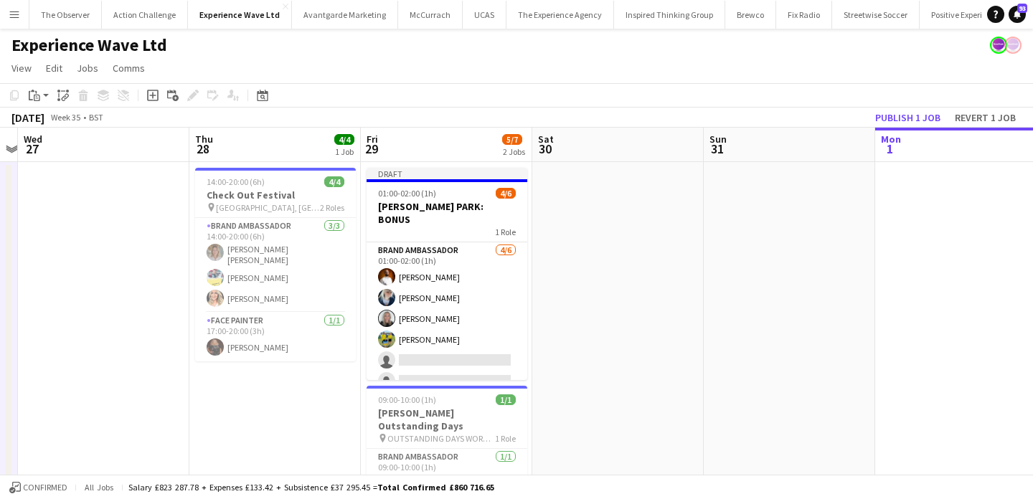
scroll to position [0, 538]
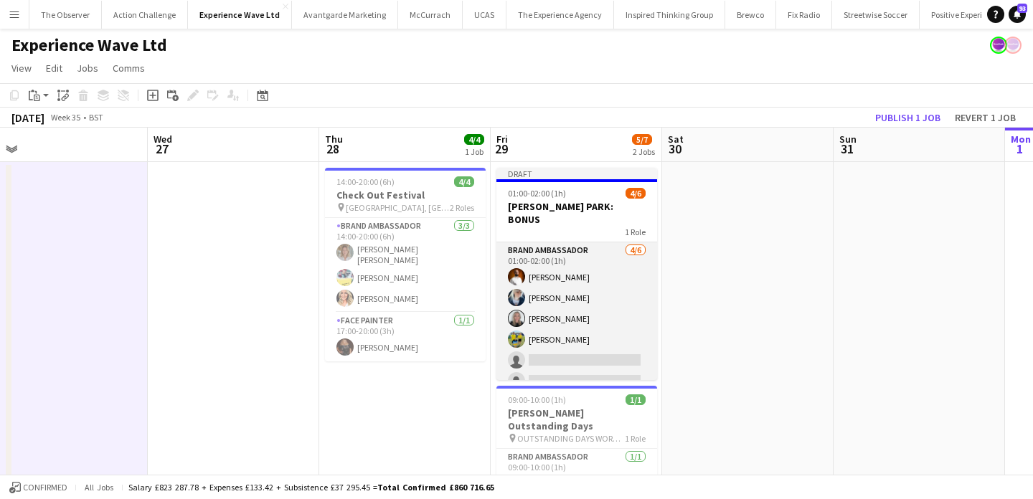
click at [571, 268] on app-card-role "Brand Ambassador 4/6 01:00-02:00 (1h) Martin Morrison Gemma Owen-Kendall Charlo…" at bounding box center [577, 319] width 161 height 153
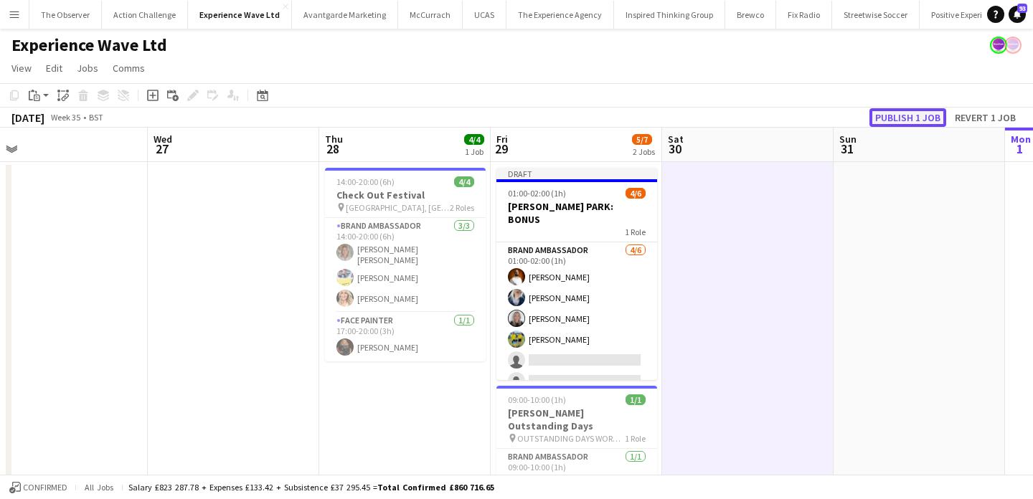
click at [896, 122] on button "Publish 1 job" at bounding box center [908, 117] width 77 height 19
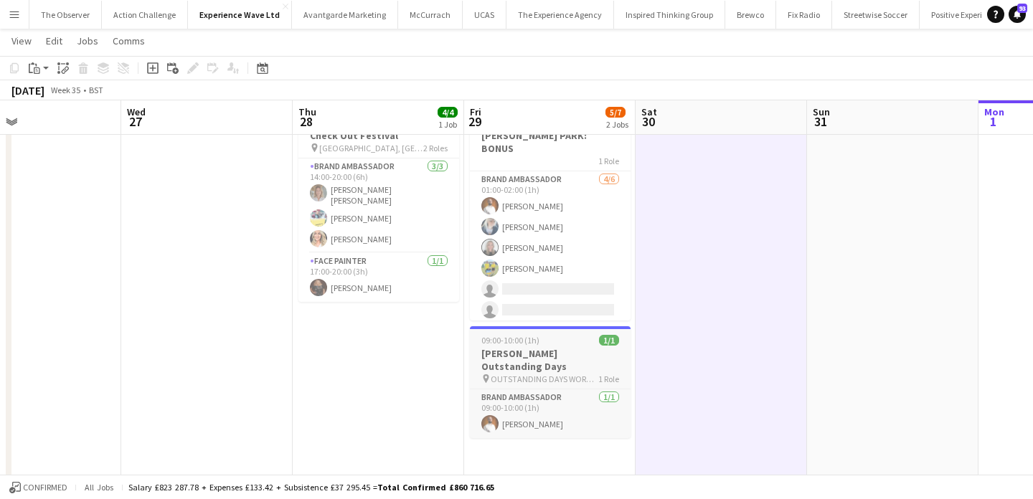
scroll to position [3, 0]
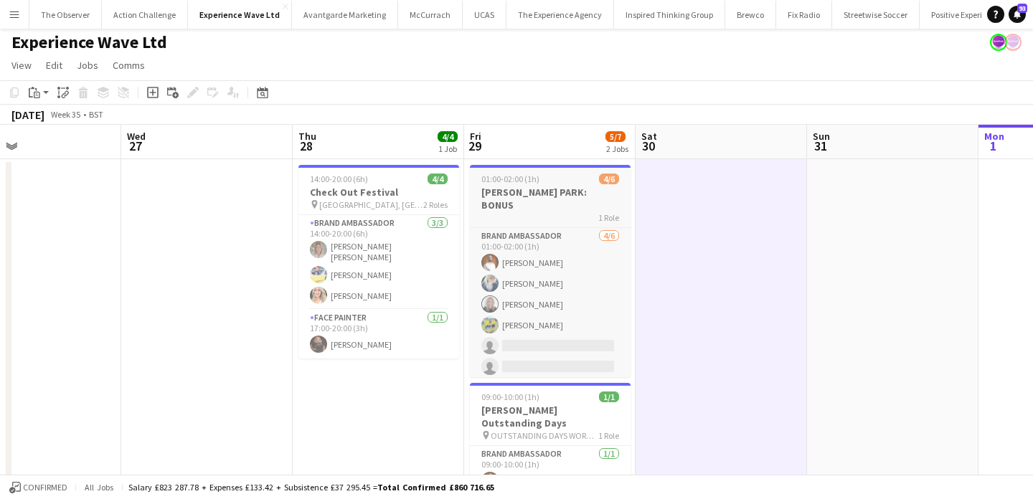
click at [544, 212] on div "1 Role" at bounding box center [550, 217] width 161 height 11
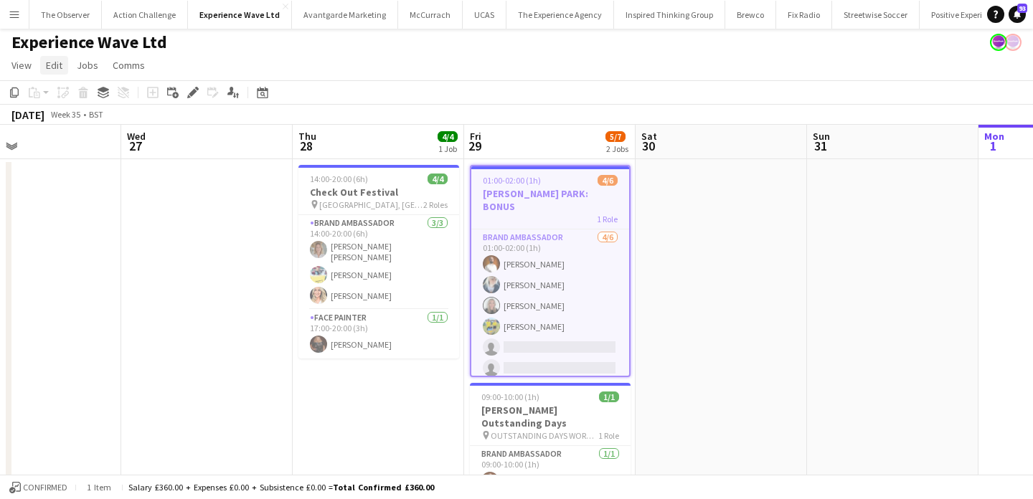
click at [55, 72] on link "Edit" at bounding box center [54, 65] width 28 height 19
click at [70, 89] on link "Copy Command C" at bounding box center [92, 96] width 103 height 31
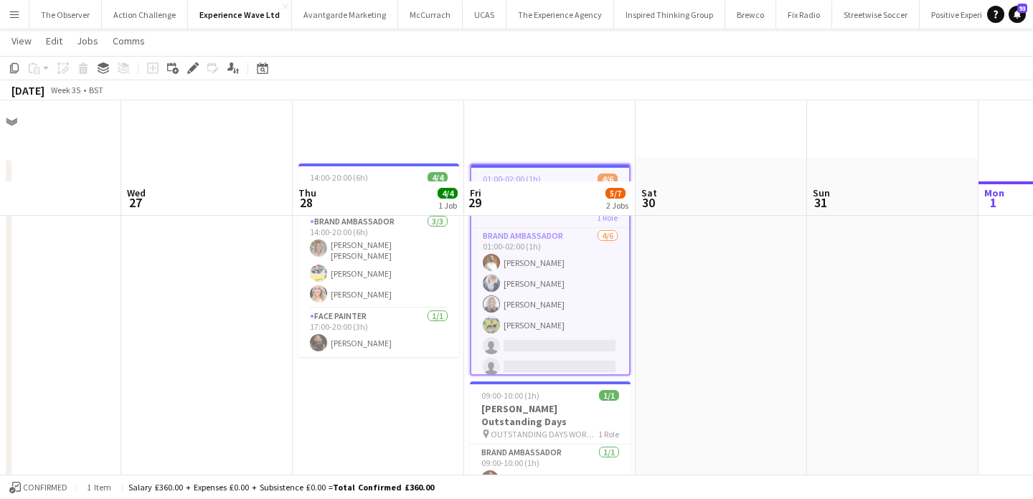
scroll to position [285, 0]
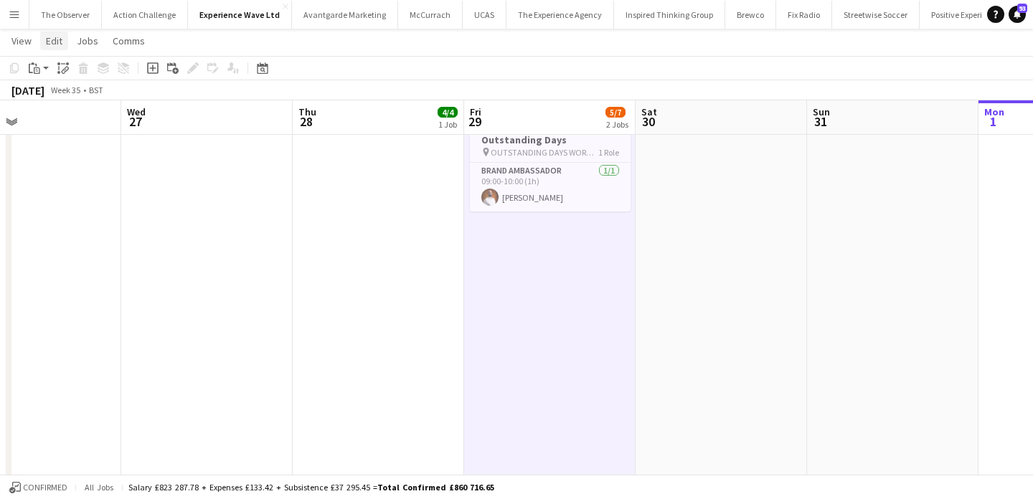
click at [57, 44] on span "Edit" at bounding box center [54, 40] width 17 height 13
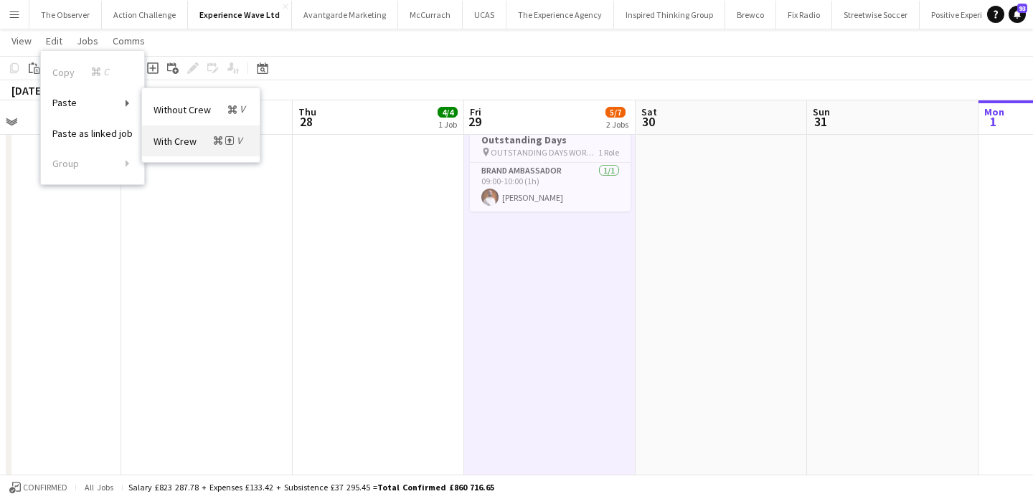
click at [184, 139] on span "With Crew Command Shift V" at bounding box center [200, 141] width 92 height 14
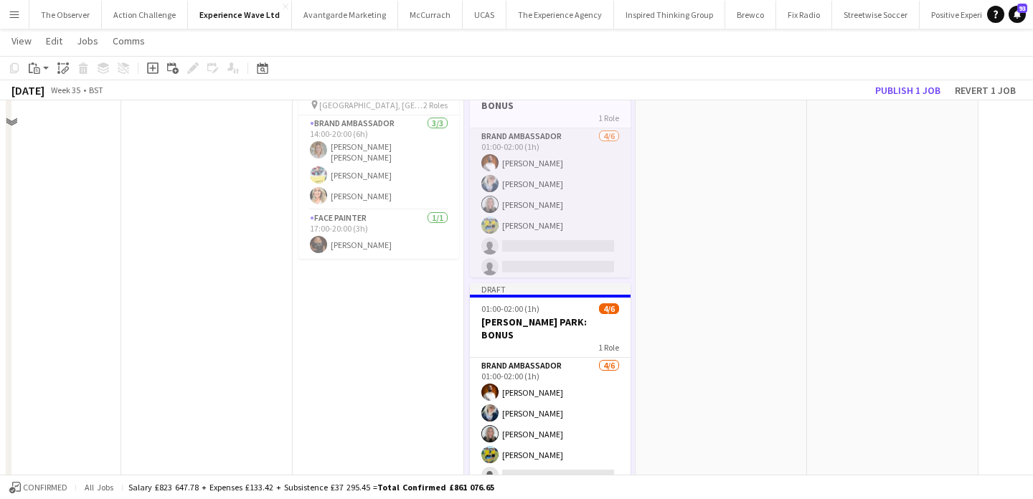
scroll to position [0, 0]
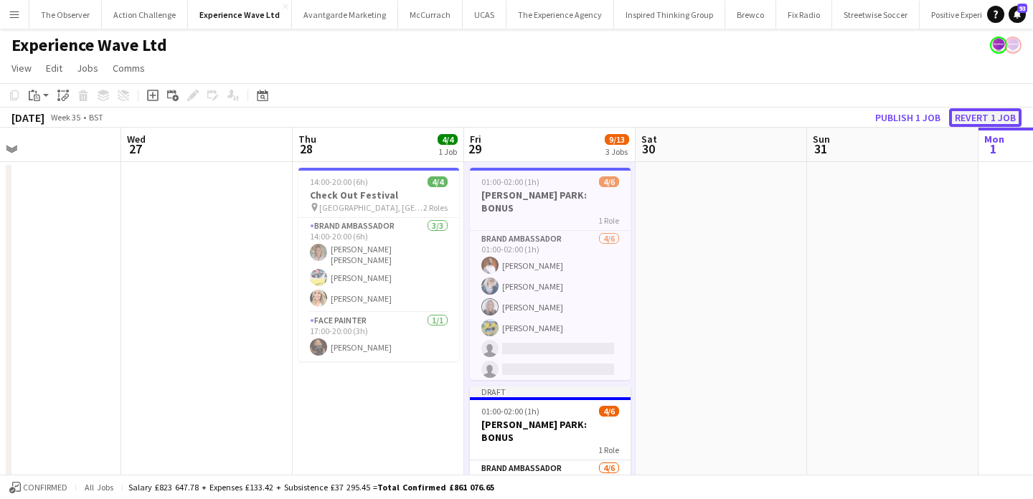
click at [986, 120] on button "Revert 1 job" at bounding box center [985, 117] width 72 height 19
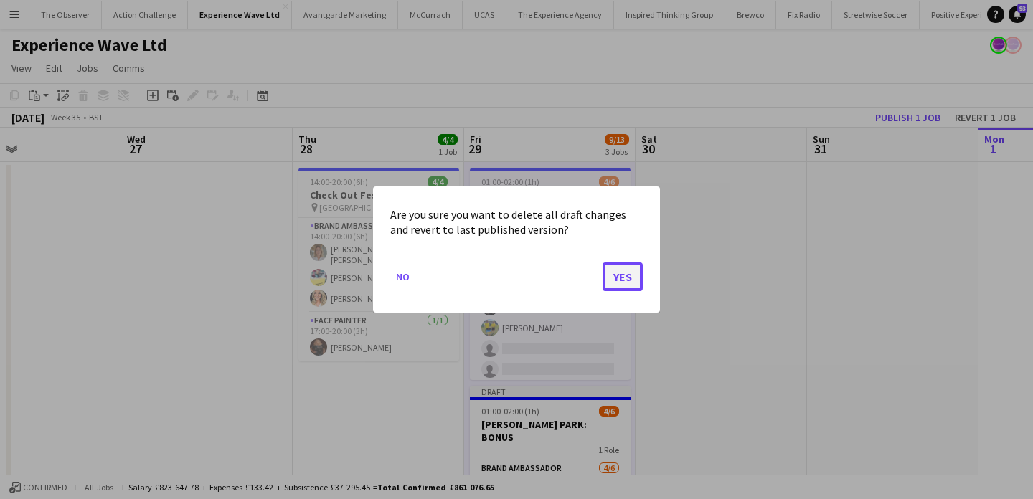
click at [615, 271] on button "Yes" at bounding box center [623, 277] width 40 height 29
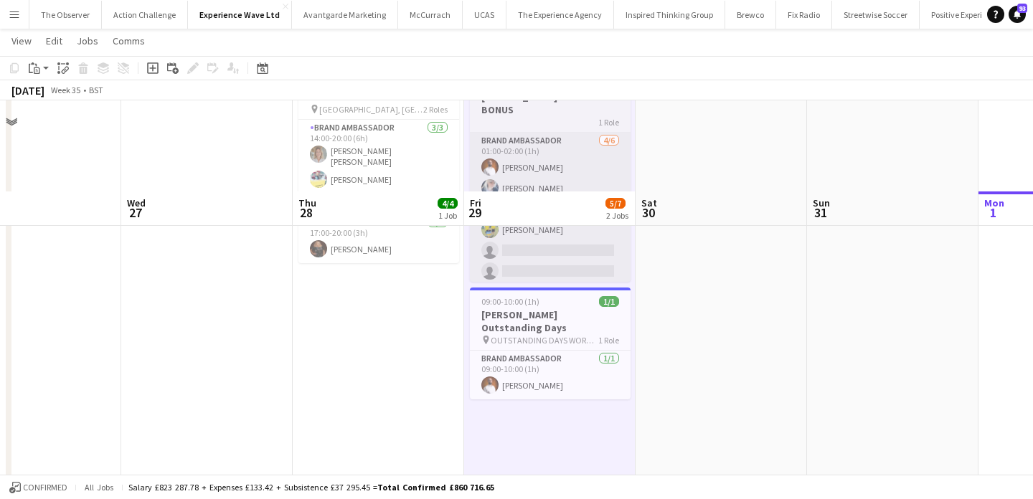
scroll to position [222, 0]
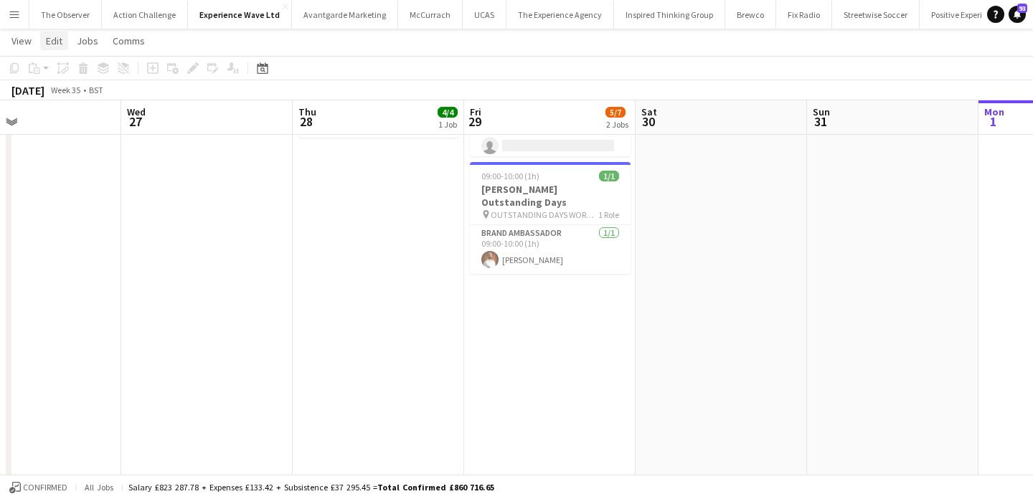
click at [54, 41] on span "Edit" at bounding box center [54, 40] width 17 height 13
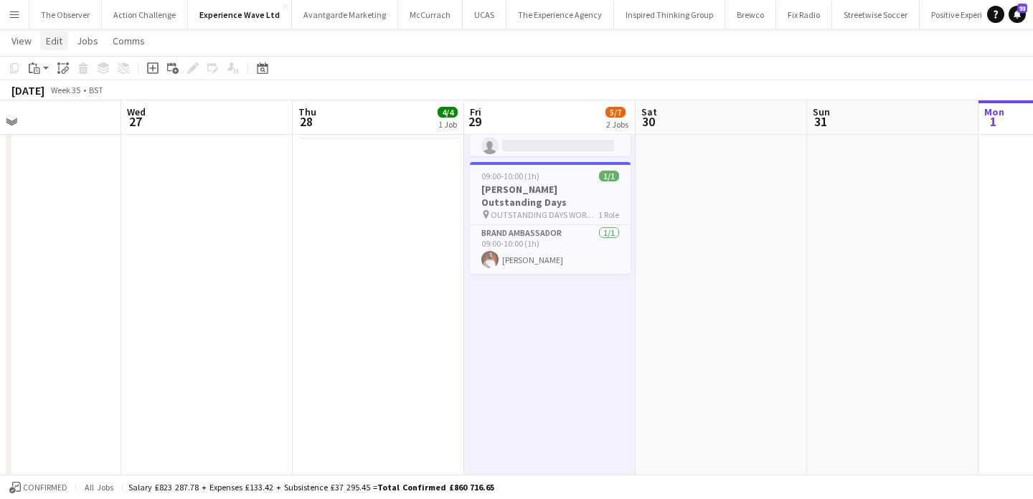
click at [62, 44] on span "Edit" at bounding box center [54, 40] width 17 height 13
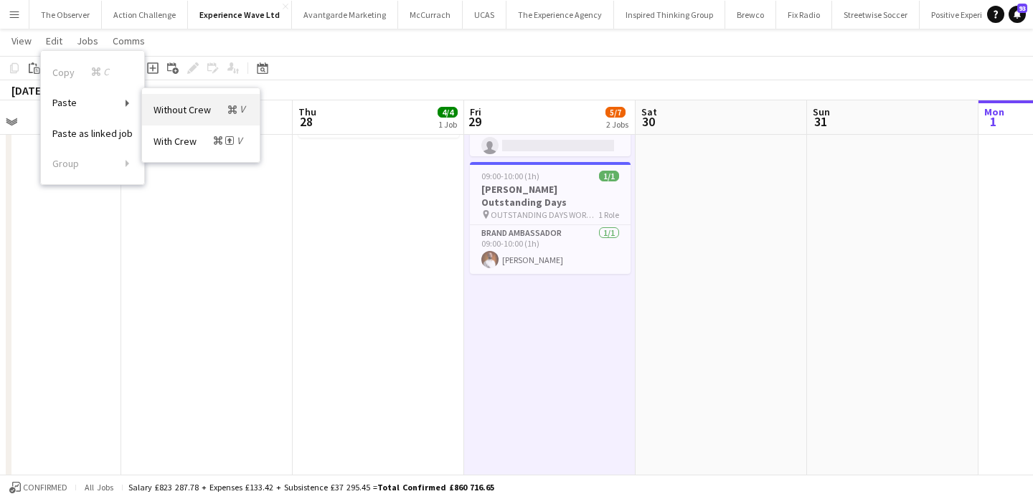
click at [189, 116] on span "Without Crew Command V" at bounding box center [201, 110] width 95 height 14
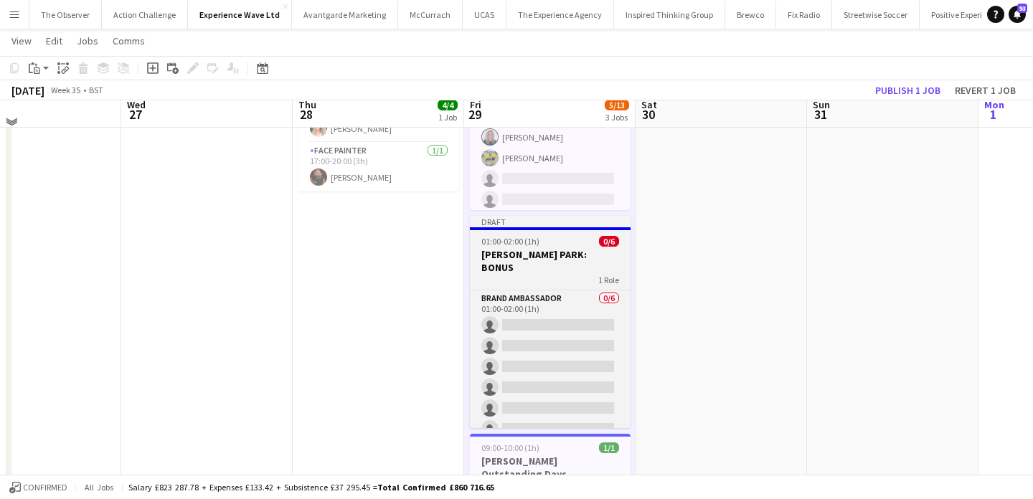
scroll to position [161, 0]
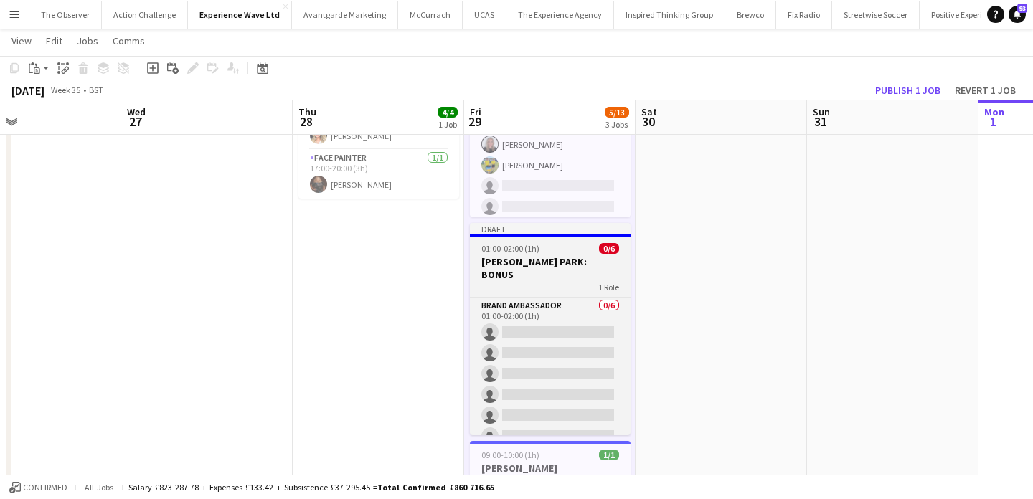
click at [584, 256] on h3 "[PERSON_NAME] PARK: BONUS" at bounding box center [550, 268] width 161 height 26
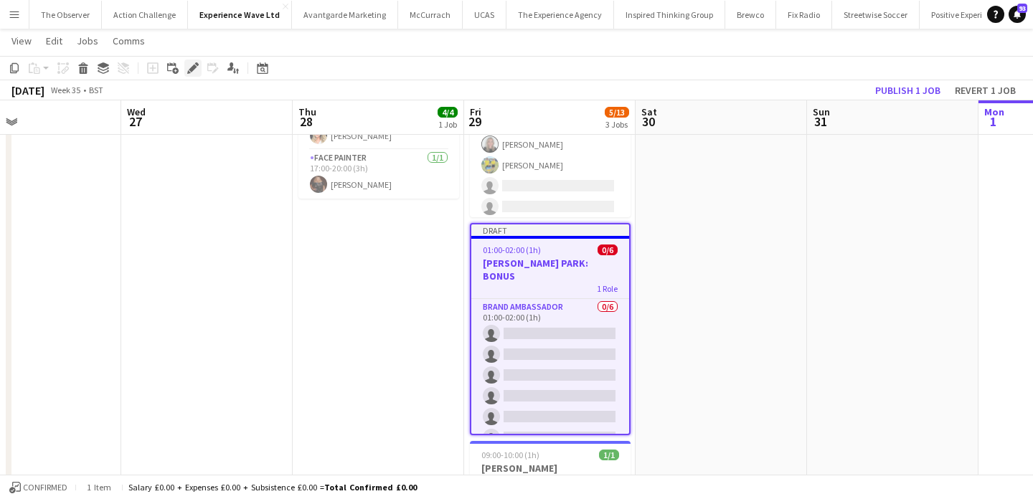
click at [190, 70] on icon at bounding box center [193, 69] width 8 height 8
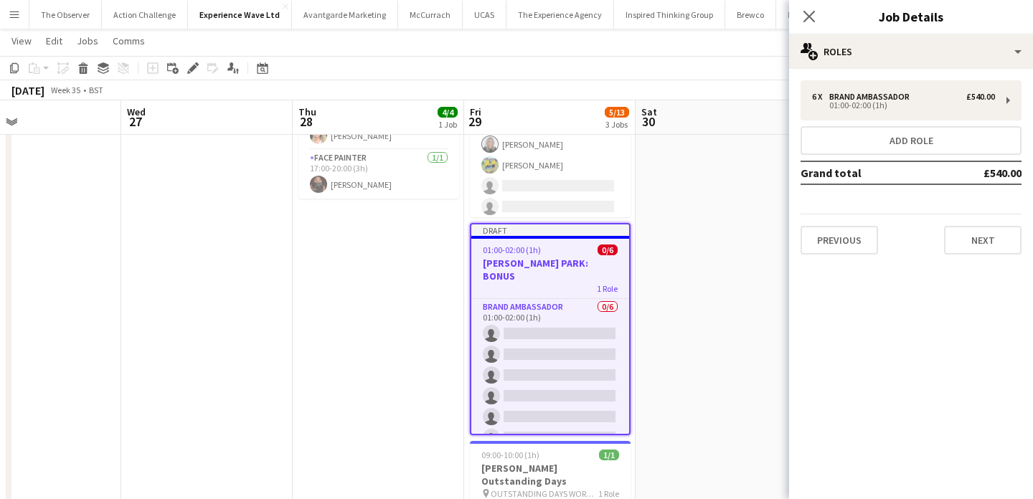
click at [843, 258] on div "6 x Brand Ambassador £540.00 01:00-02:00 (1h) Add role Grand total £540.00 Prev…" at bounding box center [911, 167] width 244 height 197
click at [842, 244] on button "Previous" at bounding box center [839, 240] width 77 height 29
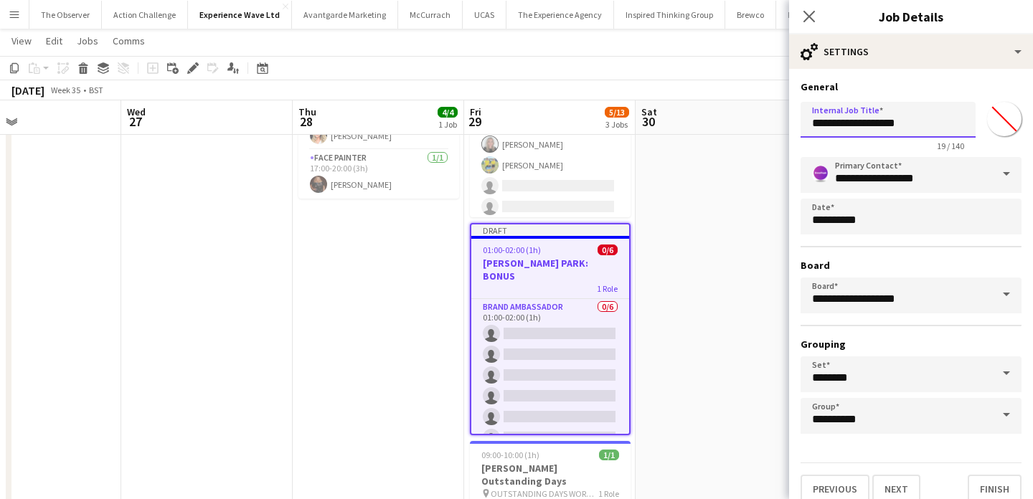
click at [867, 127] on input "**********" at bounding box center [888, 120] width 175 height 36
drag, startPoint x: 867, startPoint y: 127, endPoint x: 838, endPoint y: 127, distance: 28.7
click at [838, 127] on input "**********" at bounding box center [888, 120] width 175 height 36
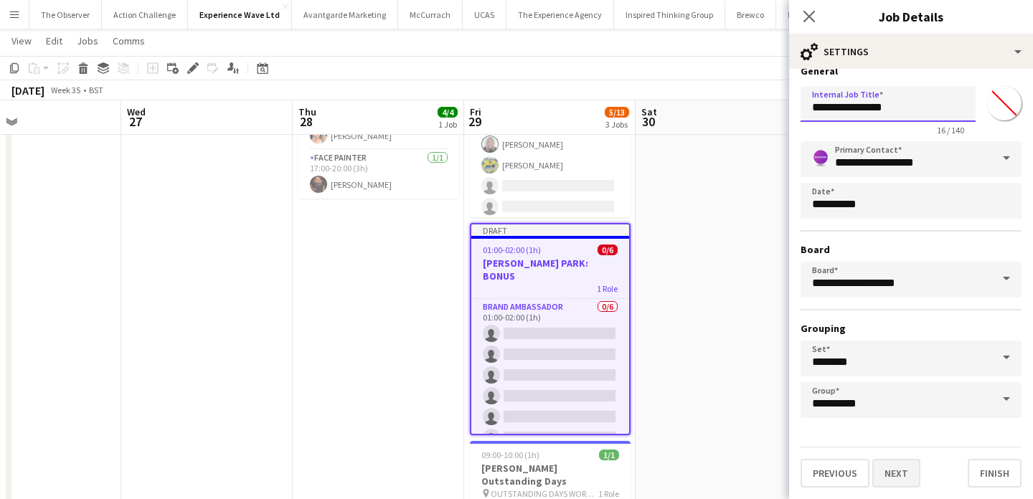
type input "**********"
click at [893, 461] on button "Next" at bounding box center [897, 473] width 48 height 29
type input "**********"
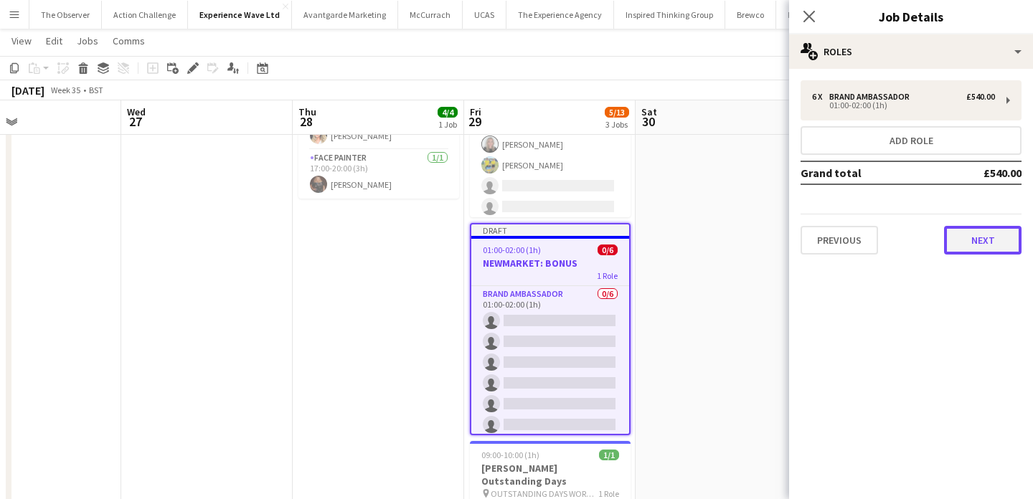
click at [952, 240] on button "Next" at bounding box center [982, 240] width 77 height 29
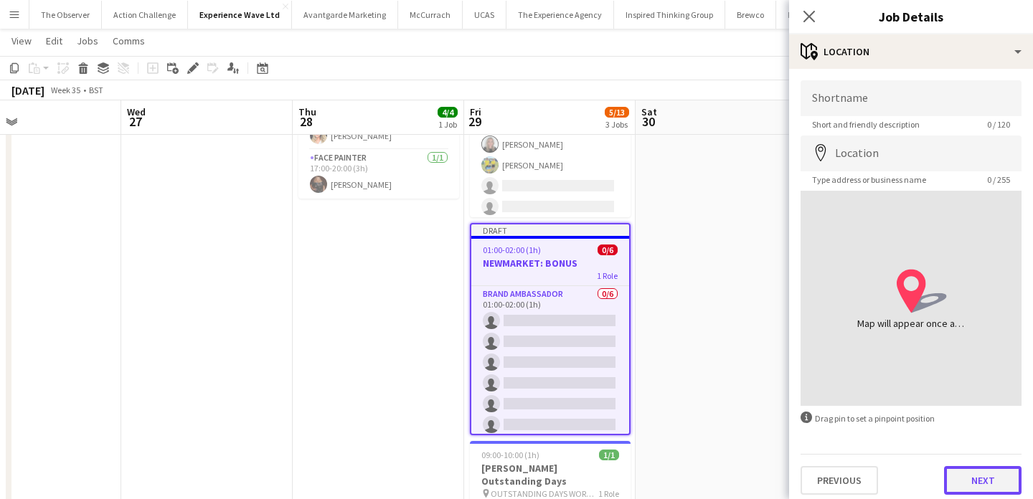
click at [976, 461] on button "Next" at bounding box center [982, 480] width 77 height 29
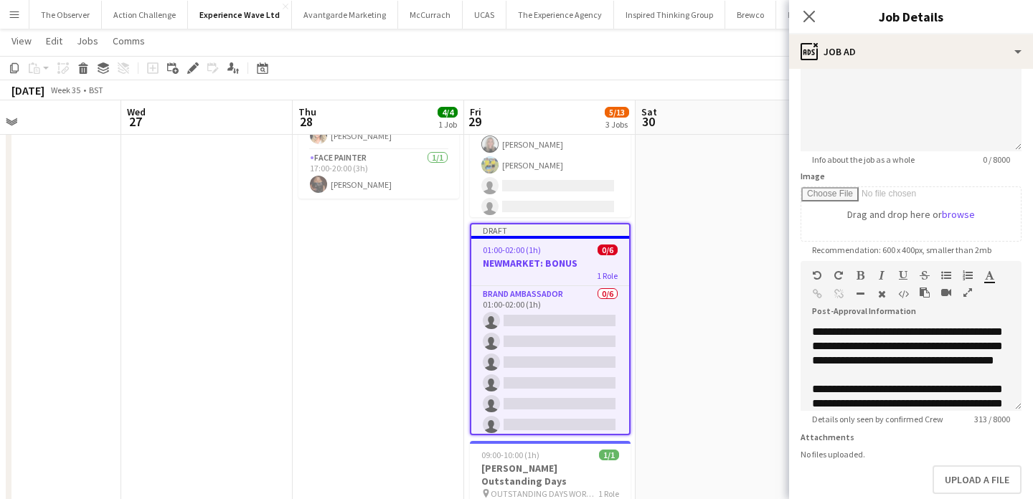
scroll to position [210, 0]
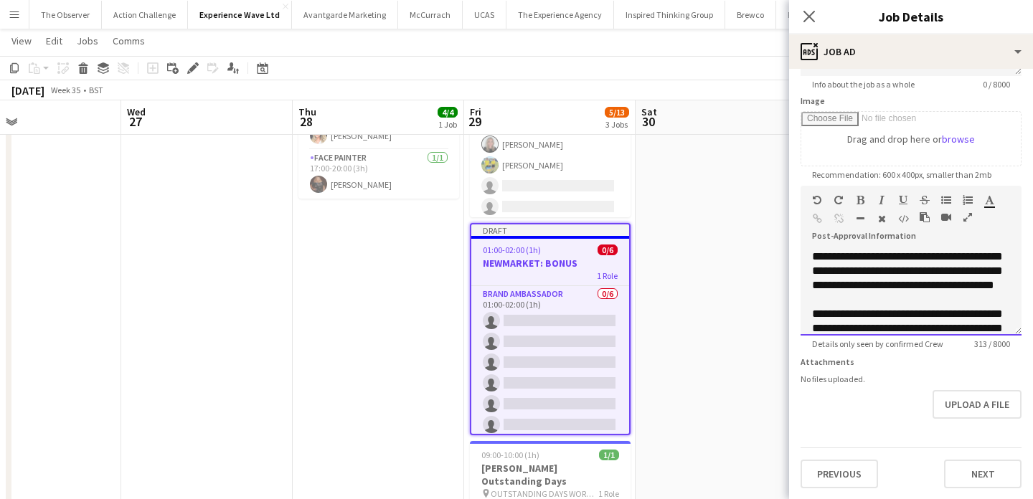
click at [876, 287] on div "**********" at bounding box center [911, 293] width 221 height 86
drag, startPoint x: 876, startPoint y: 287, endPoint x: 847, endPoint y: 287, distance: 28.7
click at [848, 287] on div "**********" at bounding box center [911, 293] width 221 height 86
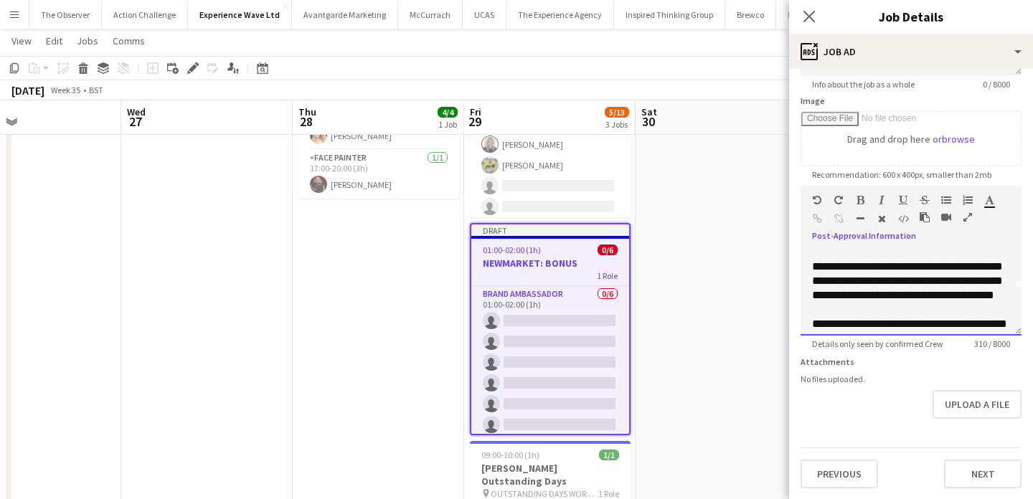
scroll to position [0, 0]
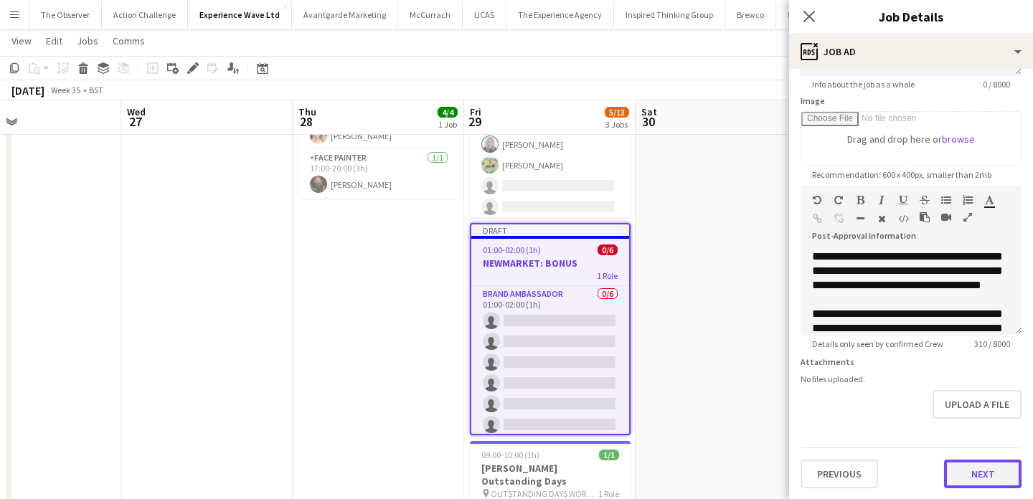
click at [987, 461] on button "Next" at bounding box center [982, 474] width 77 height 29
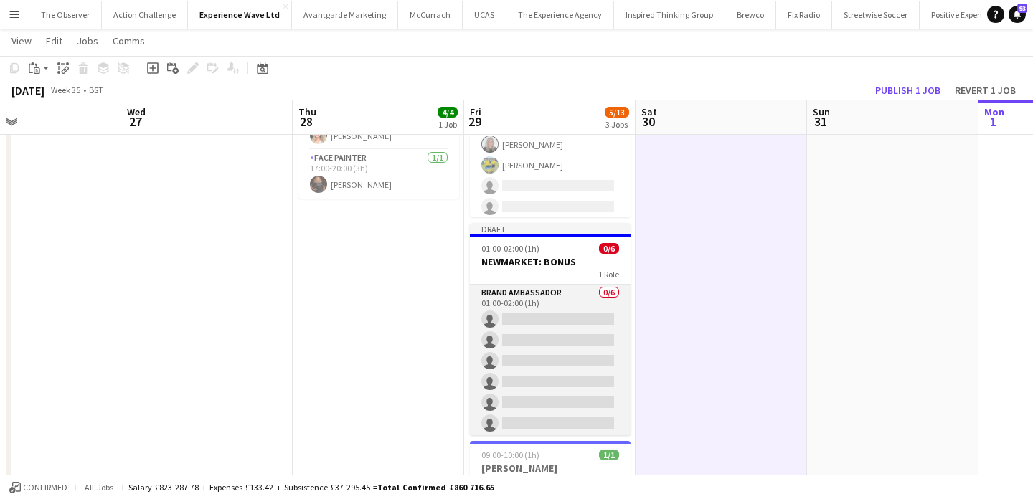
click at [548, 307] on app-card-role "Brand Ambassador 0/6 01:00-02:00 (1h) single-neutral-actions single-neutral-act…" at bounding box center [550, 361] width 161 height 153
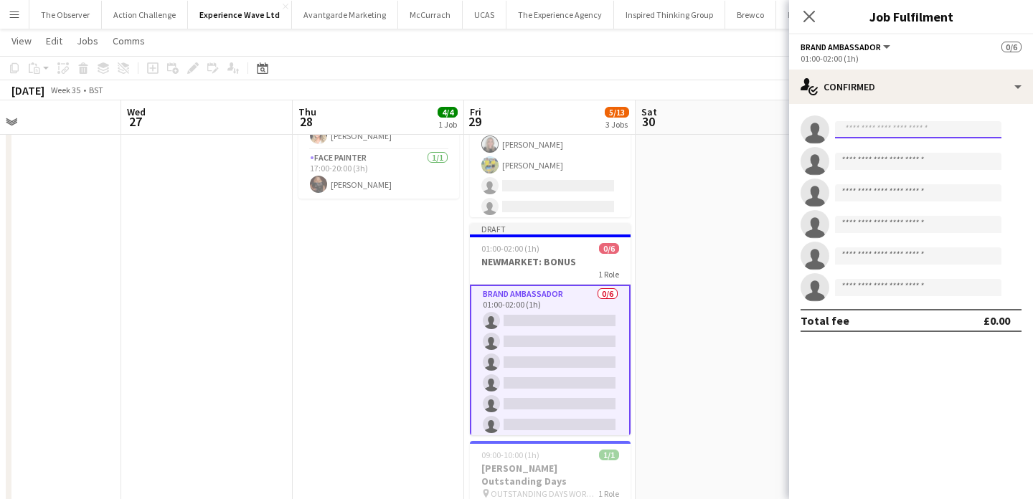
click at [883, 126] on input at bounding box center [918, 129] width 166 height 17
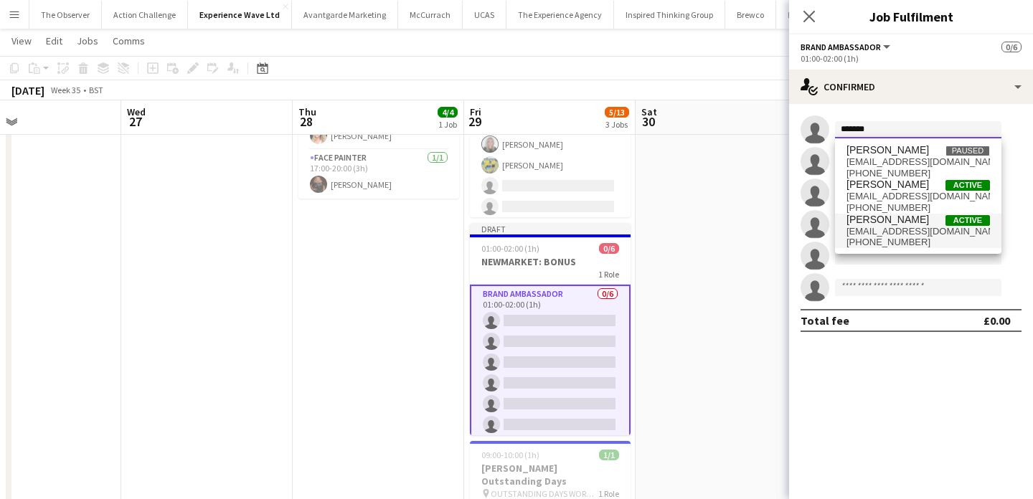
type input "******"
click at [896, 224] on span "Marisa Orton" at bounding box center [888, 220] width 83 height 12
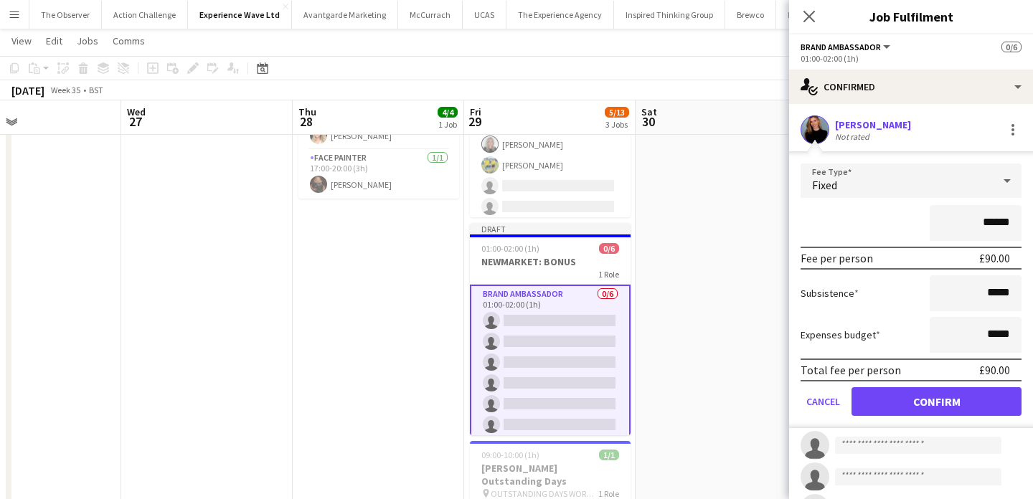
scroll to position [15, 0]
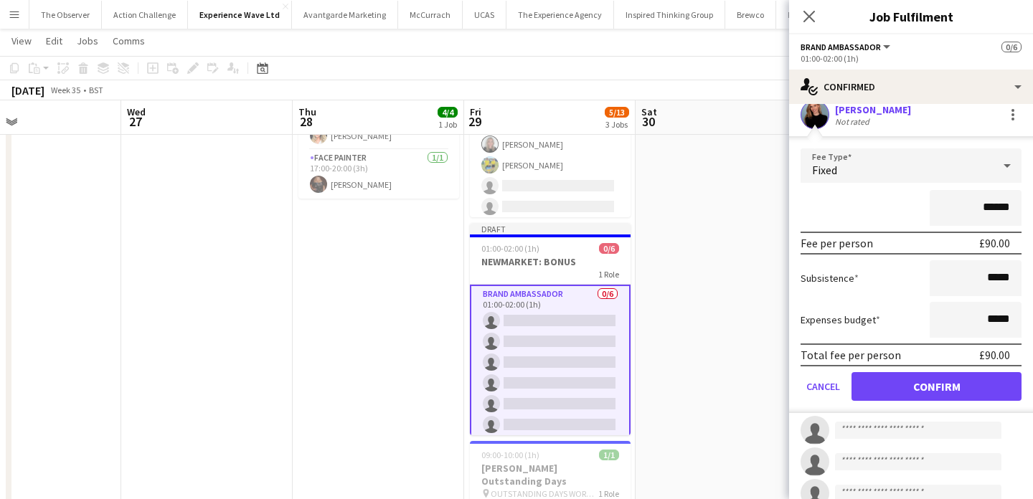
click at [1005, 200] on input "******" at bounding box center [976, 208] width 92 height 36
type input "******"
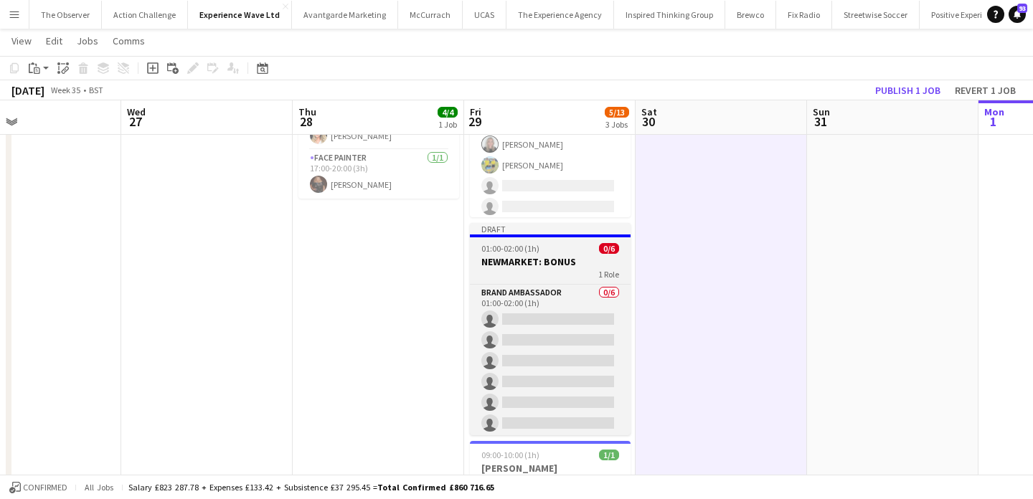
click at [600, 269] on span "1 Role" at bounding box center [608, 274] width 21 height 11
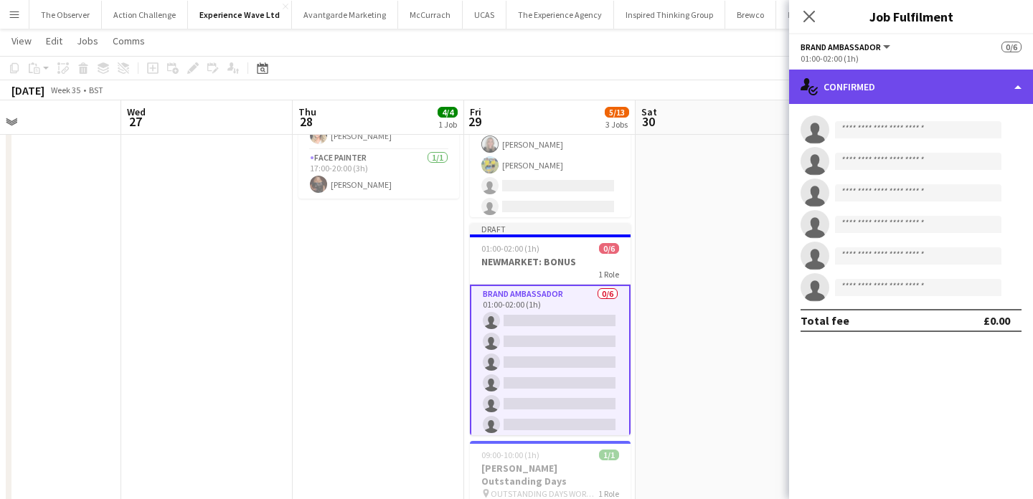
click at [840, 84] on div "single-neutral-actions-check-2 Confirmed" at bounding box center [911, 87] width 244 height 34
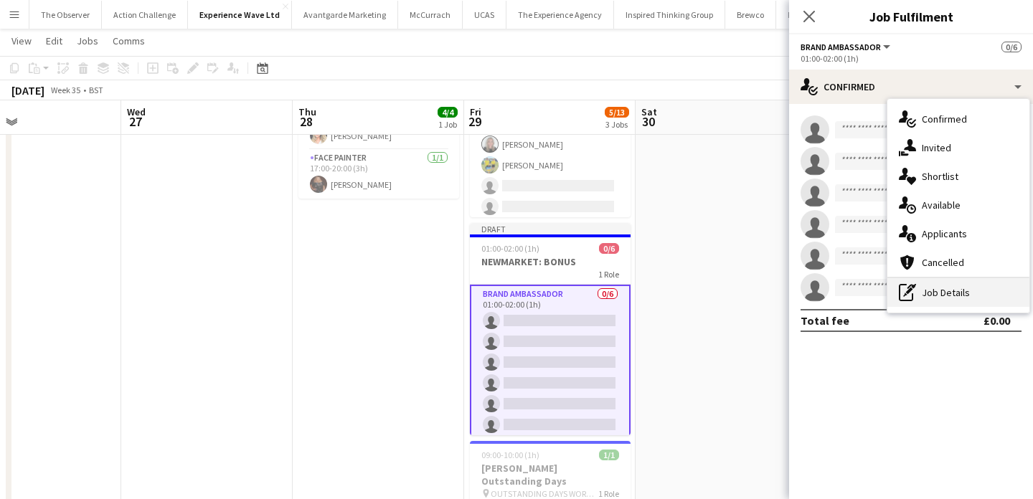
click at [957, 305] on div "pen-write Job Details" at bounding box center [959, 292] width 142 height 29
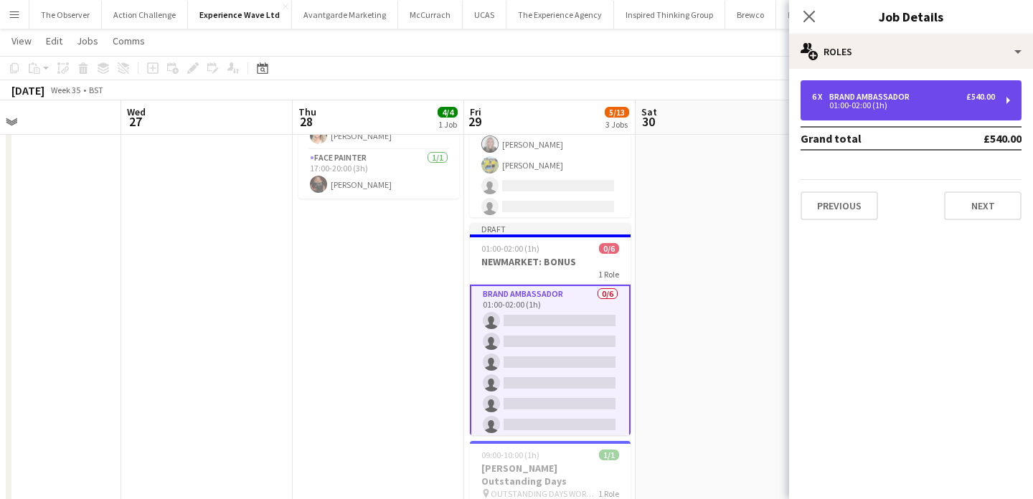
click at [943, 106] on div "01:00-02:00 (1h)" at bounding box center [903, 105] width 183 height 7
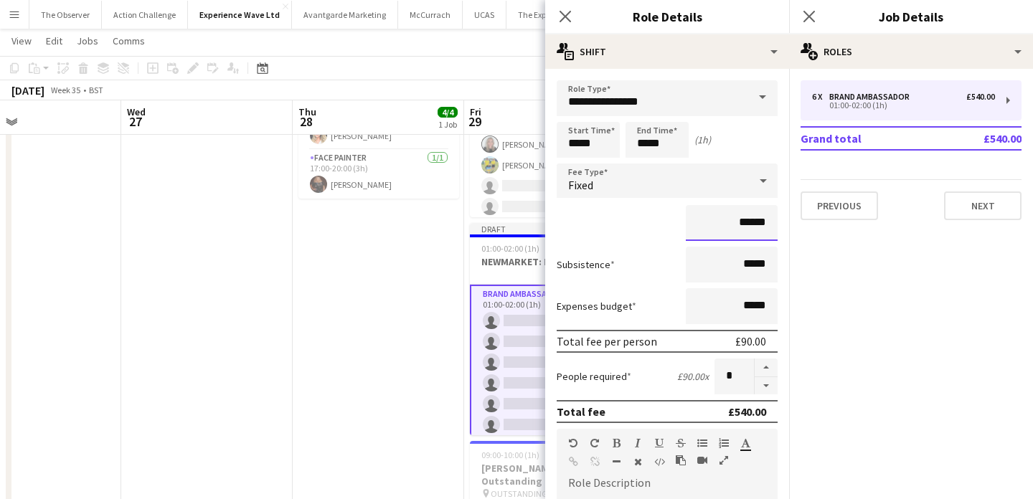
click at [756, 222] on input "******" at bounding box center [732, 223] width 92 height 36
click at [769, 367] on button "button" at bounding box center [766, 368] width 23 height 19
click at [770, 387] on button "button" at bounding box center [766, 386] width 23 height 18
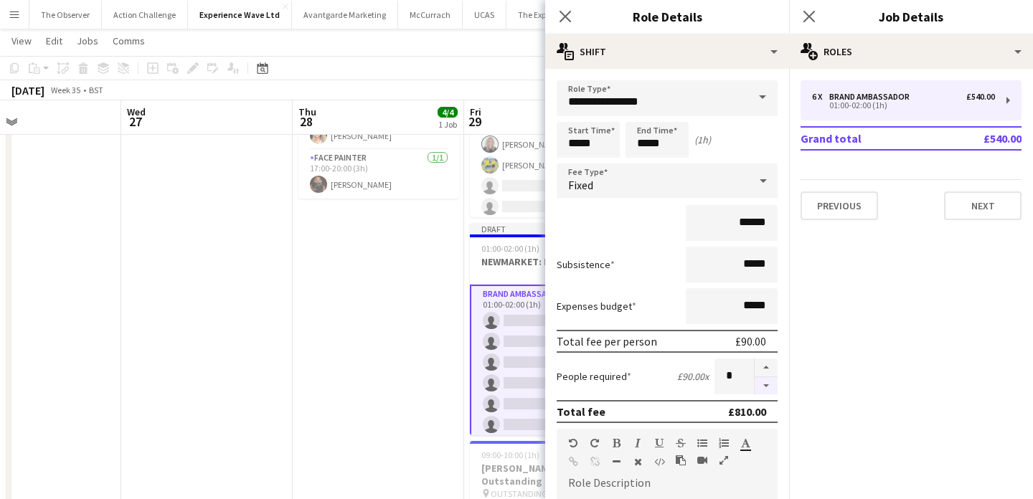
type input "*"
click at [746, 224] on input "******" at bounding box center [732, 223] width 92 height 36
click at [746, 225] on input "******" at bounding box center [732, 223] width 92 height 36
type input "******"
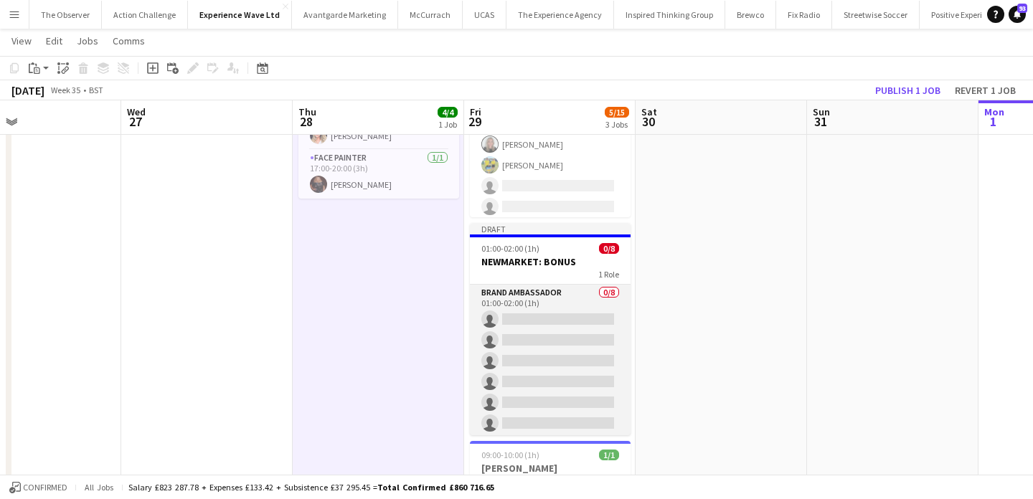
click at [530, 322] on app-card-role "Brand Ambassador 0/8 01:00-02:00 (1h) single-neutral-actions single-neutral-act…" at bounding box center [550, 382] width 161 height 194
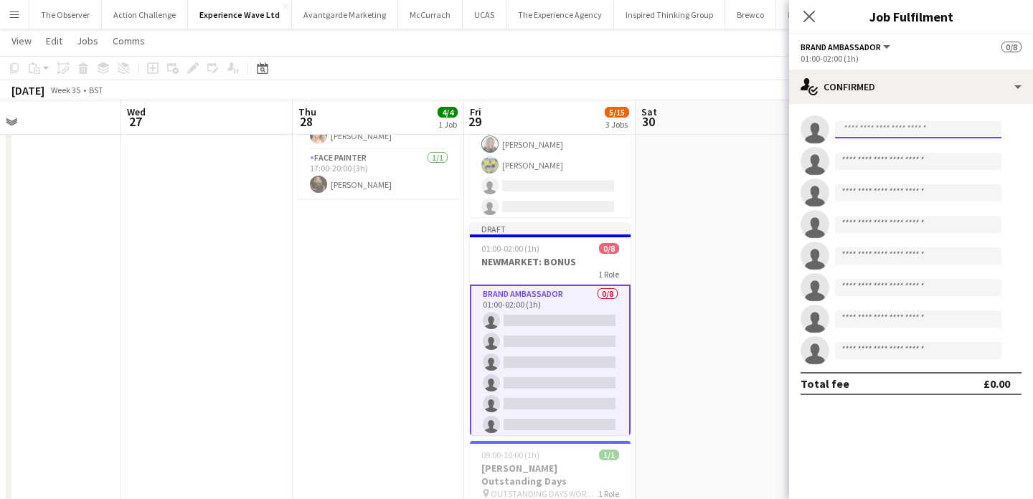
click at [895, 126] on input at bounding box center [918, 129] width 166 height 17
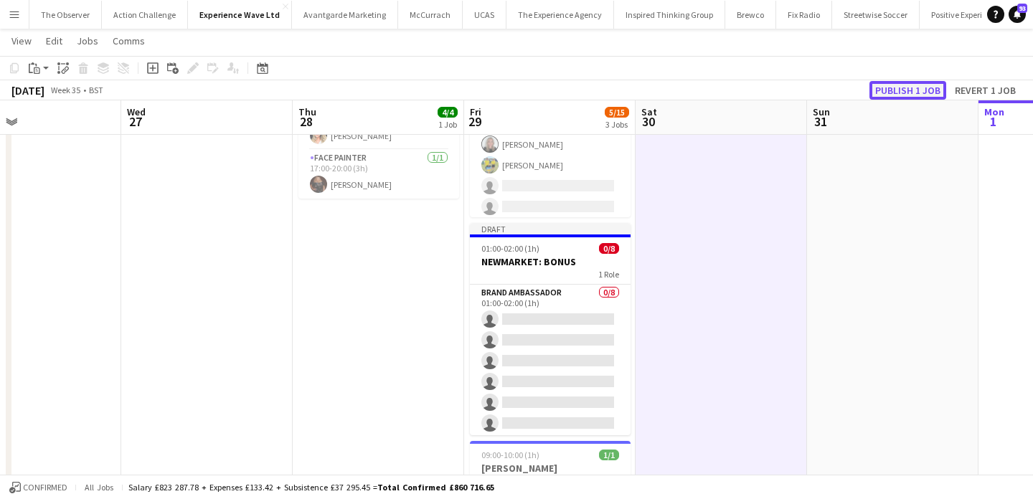
click at [929, 93] on button "Publish 1 job" at bounding box center [908, 90] width 77 height 19
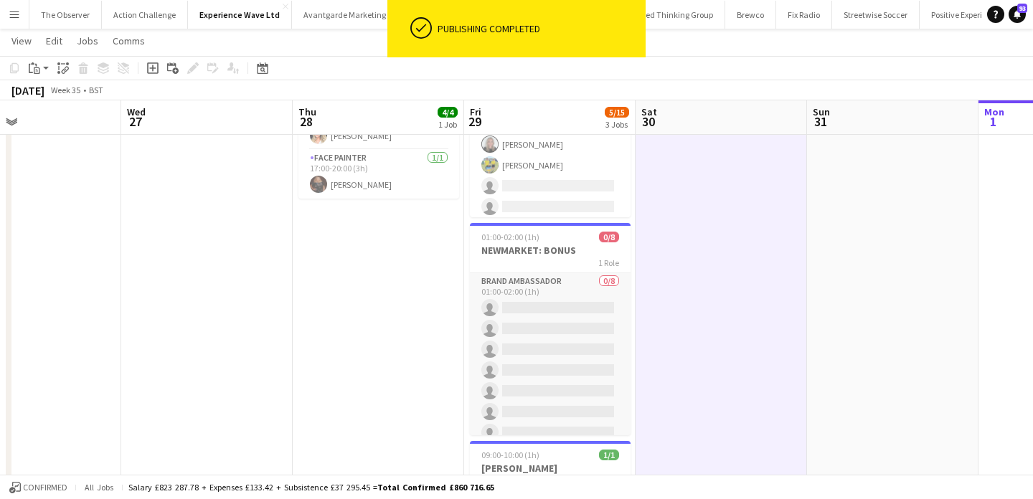
click at [575, 288] on app-card-role "Brand Ambassador 0/8 01:00-02:00 (1h) single-neutral-actions single-neutral-act…" at bounding box center [550, 370] width 161 height 194
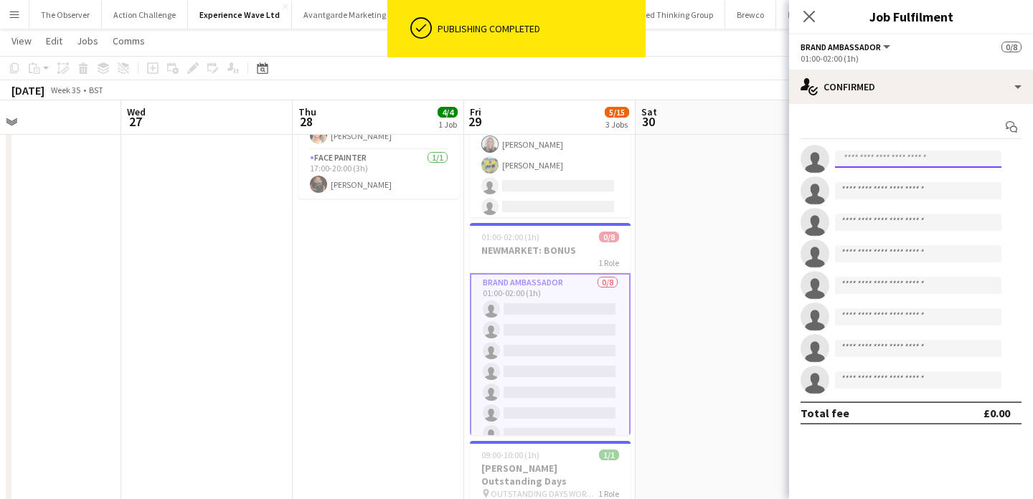
click at [875, 156] on input at bounding box center [918, 159] width 166 height 17
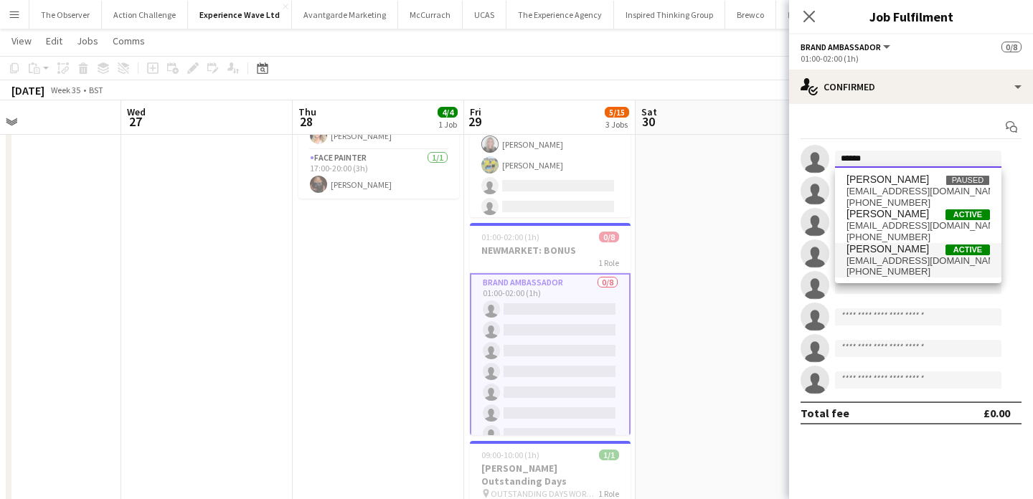
type input "******"
click at [870, 253] on span "Marisa Orton" at bounding box center [888, 249] width 83 height 12
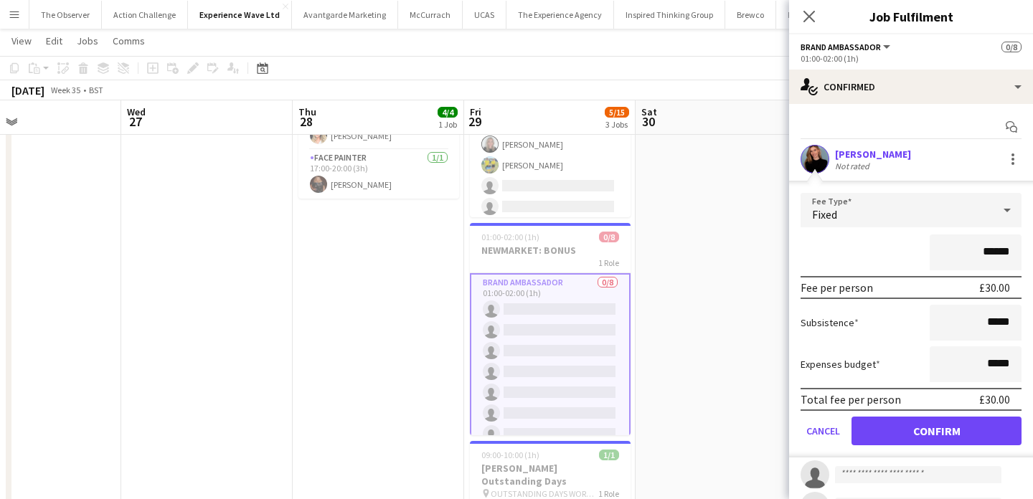
scroll to position [60, 0]
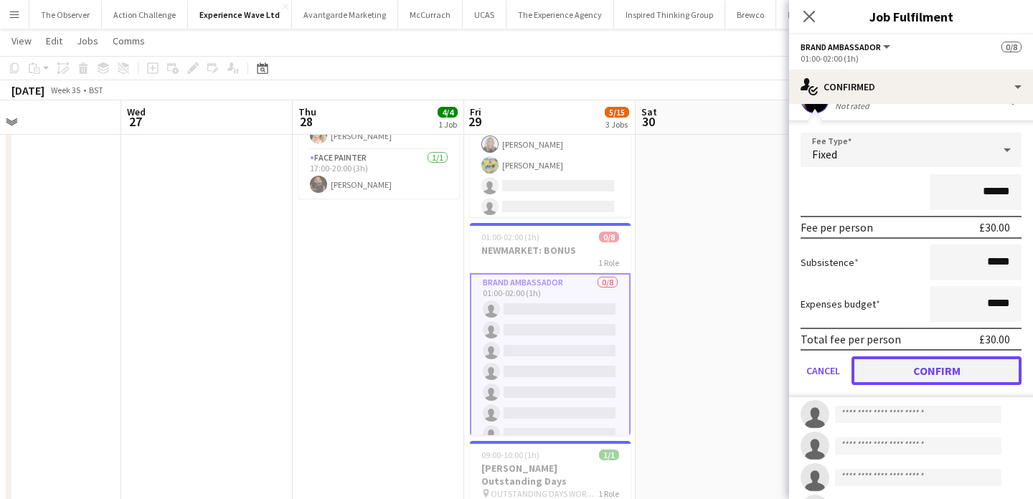
click at [907, 370] on button "Confirm" at bounding box center [937, 371] width 170 height 29
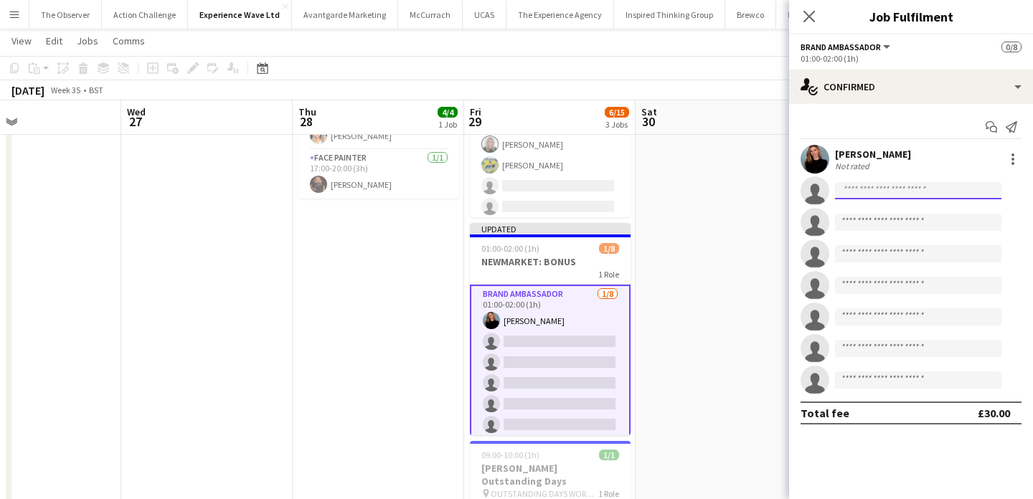
click at [907, 191] on input at bounding box center [918, 190] width 166 height 17
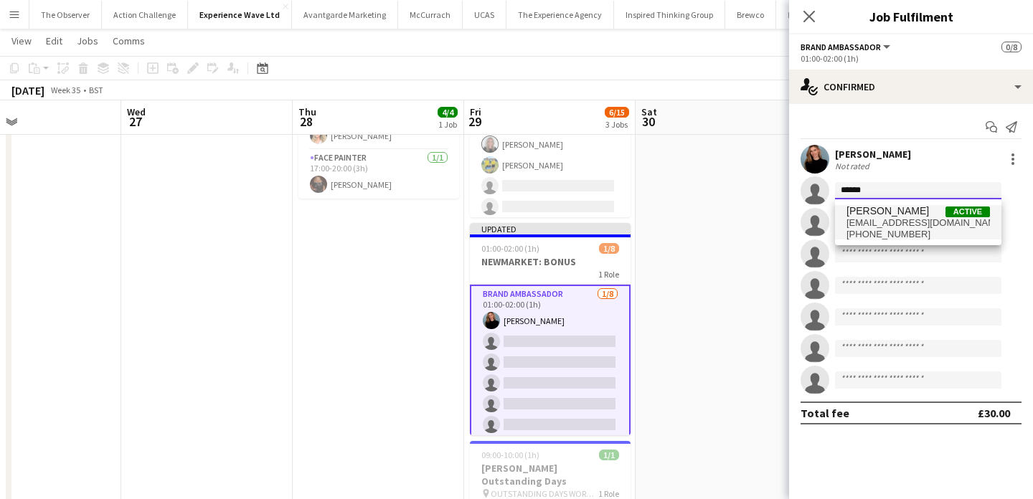
type input "*****"
click at [906, 226] on span "r.0cy91@hotmail.com" at bounding box center [919, 222] width 144 height 11
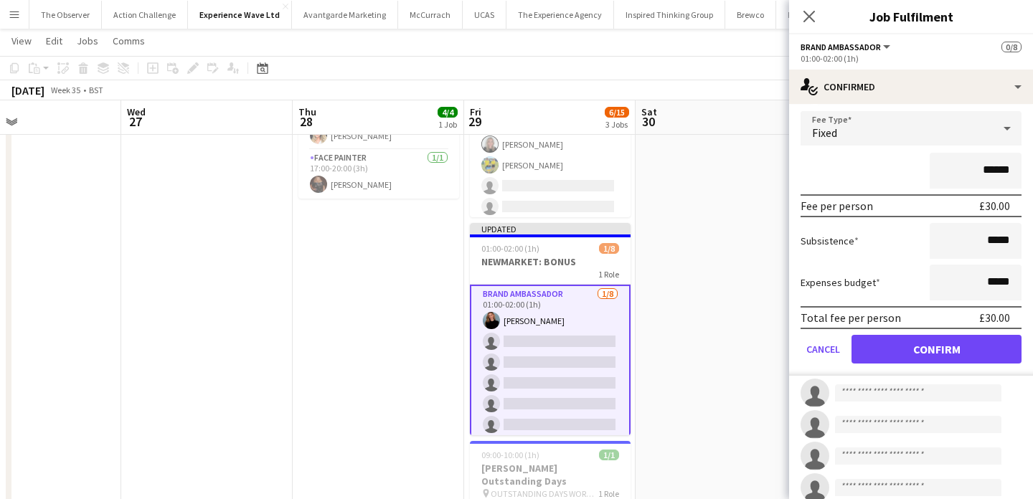
scroll to position [114, 0]
click at [960, 357] on button "Confirm" at bounding box center [937, 348] width 170 height 29
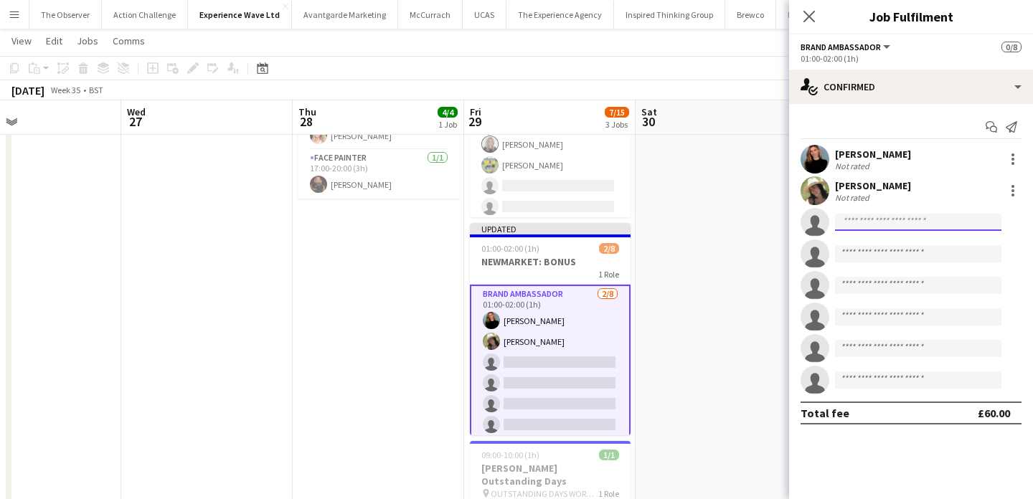
click at [941, 215] on input at bounding box center [918, 222] width 166 height 17
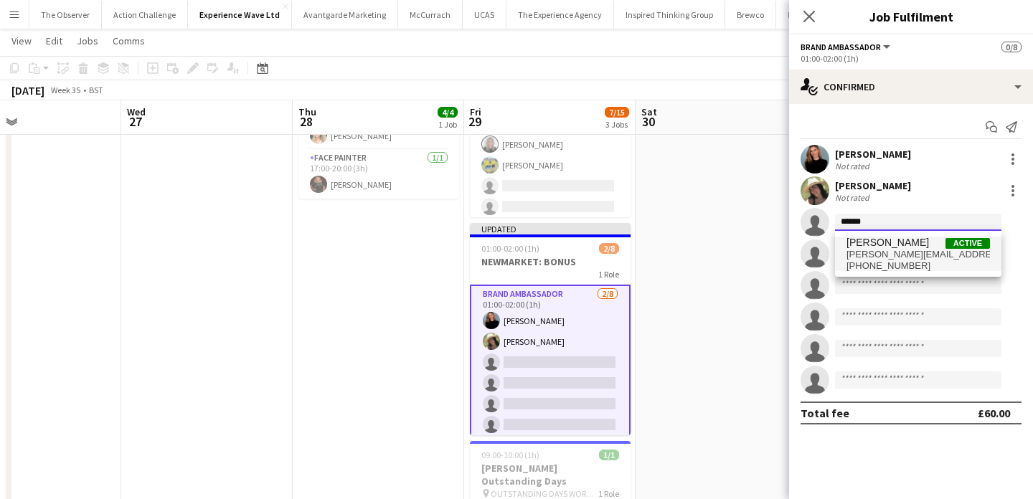
type input "******"
click at [926, 241] on span "Dan Strasters Active" at bounding box center [919, 243] width 144 height 12
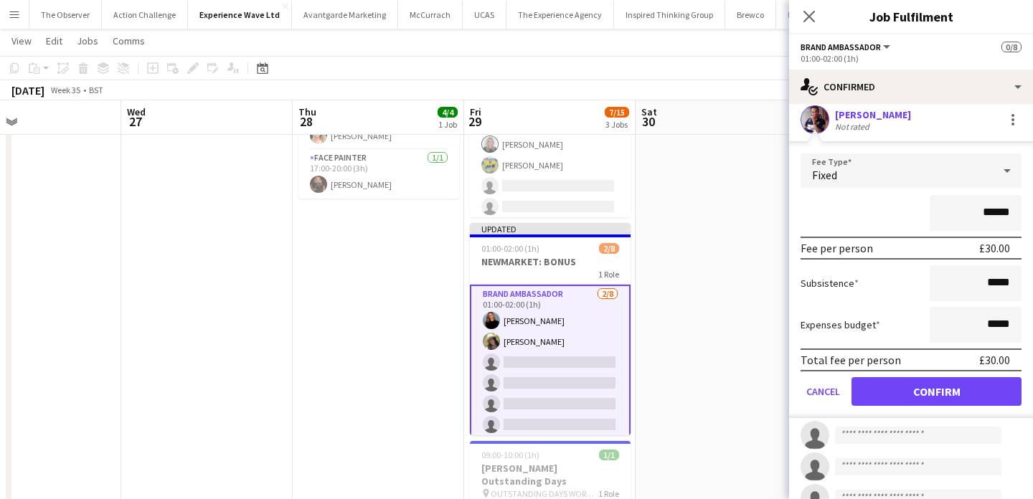
scroll to position [136, 0]
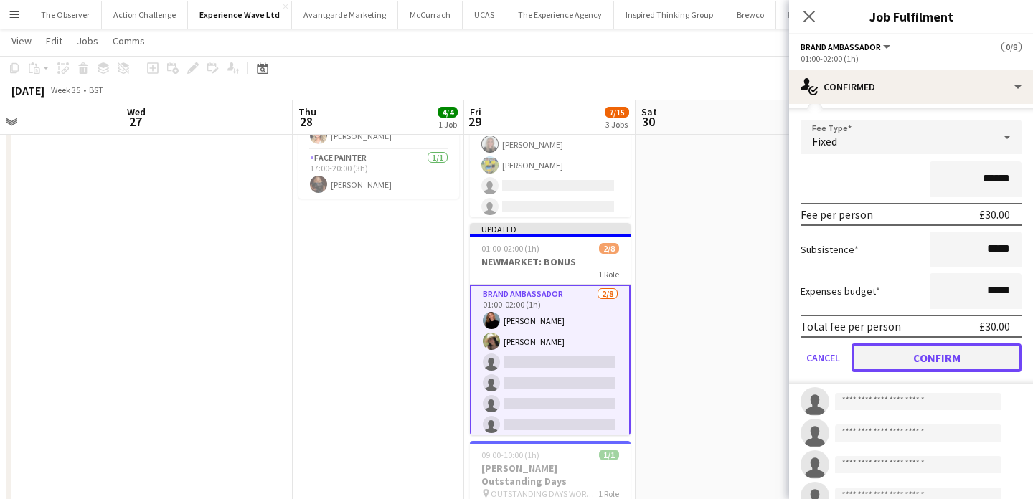
click at [945, 364] on button "Confirm" at bounding box center [937, 358] width 170 height 29
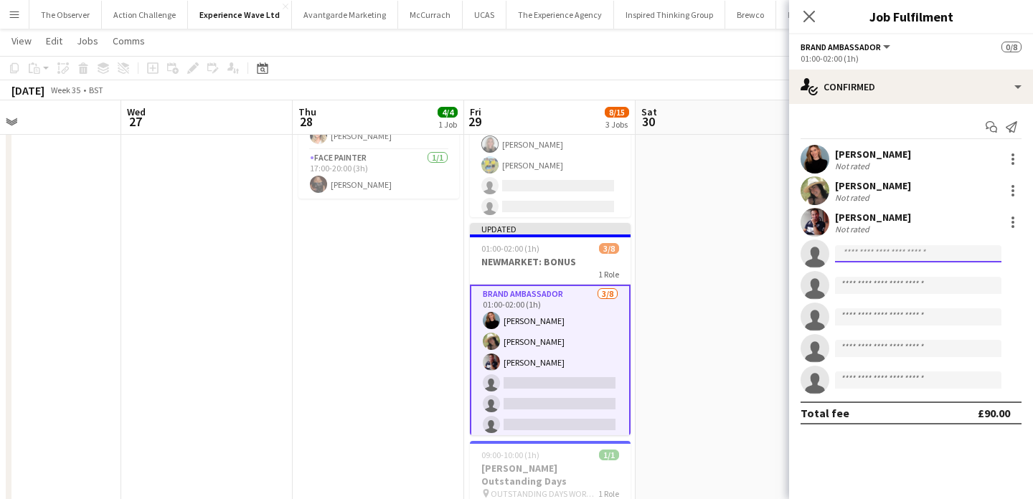
click at [948, 256] on input at bounding box center [918, 253] width 166 height 17
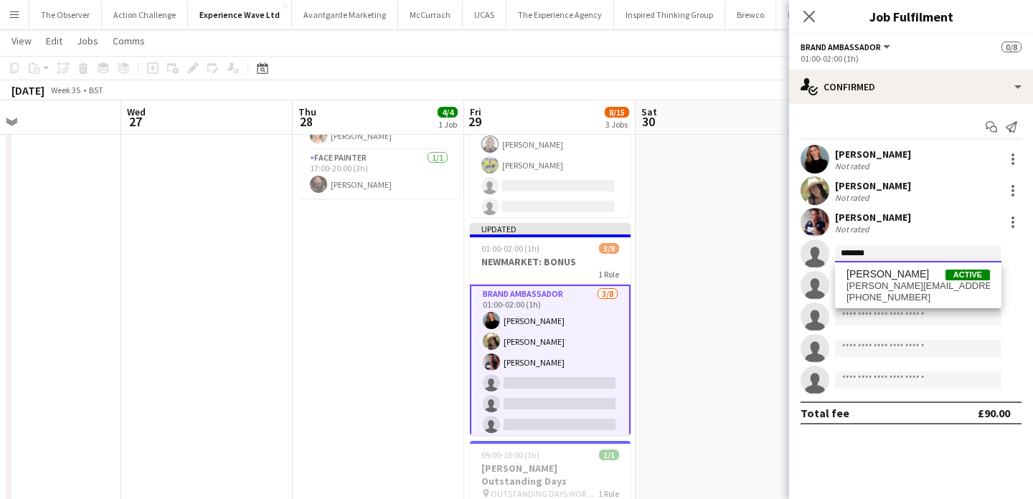
type input "*******"
click at [943, 279] on span "Anna Geary Active" at bounding box center [919, 274] width 144 height 12
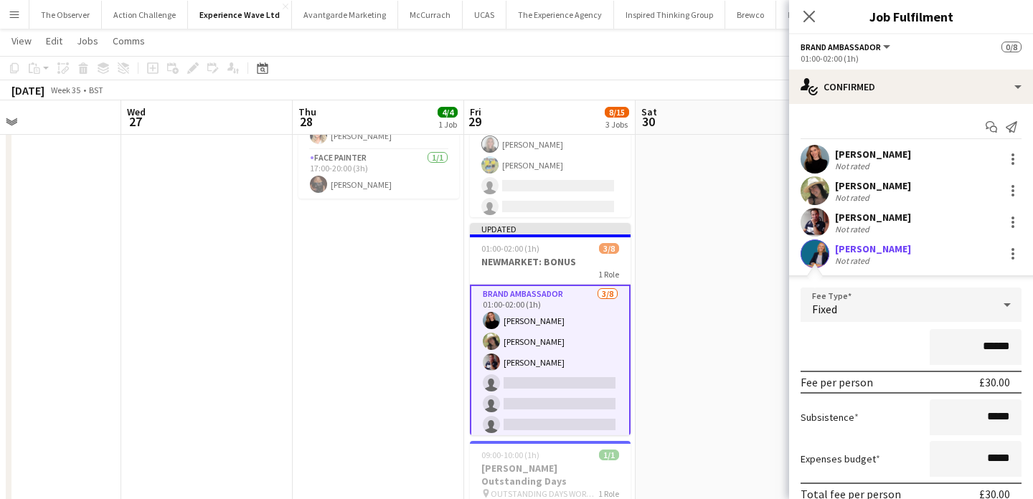
scroll to position [93, 0]
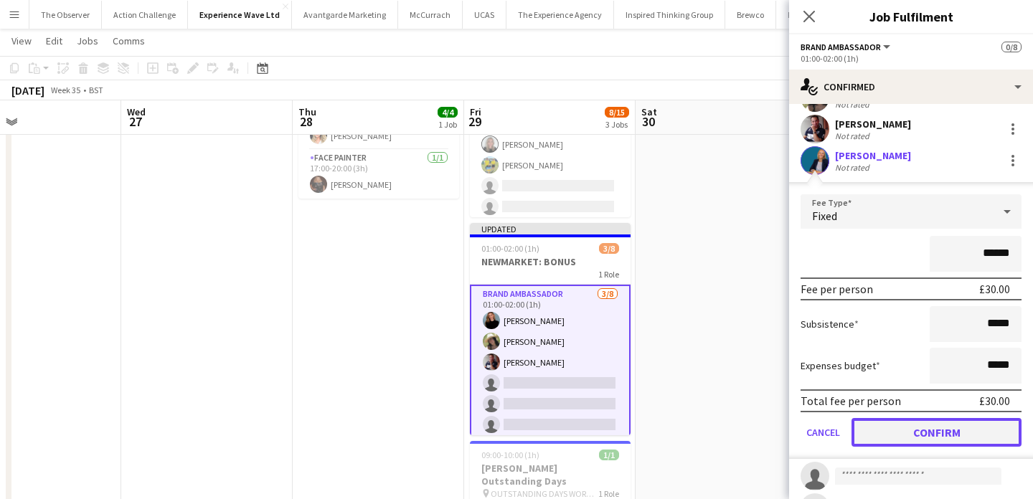
click at [962, 431] on button "Confirm" at bounding box center [937, 432] width 170 height 29
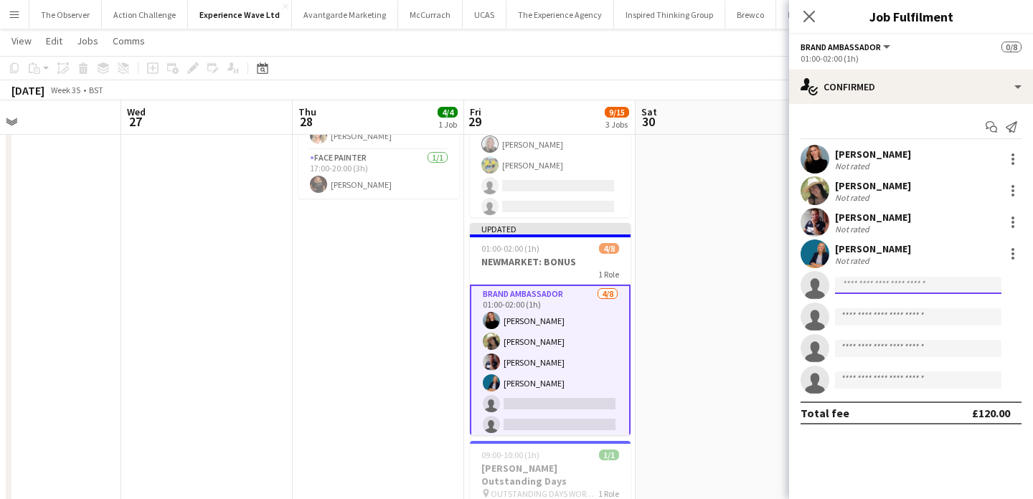
click at [911, 287] on input at bounding box center [918, 285] width 166 height 17
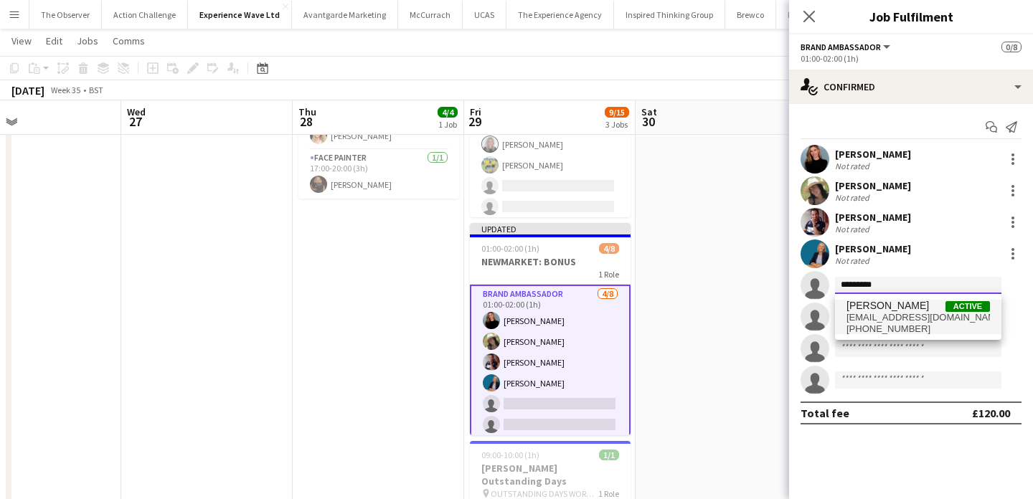
type input "*********"
click at [897, 311] on span "Faith Lovell" at bounding box center [888, 306] width 83 height 12
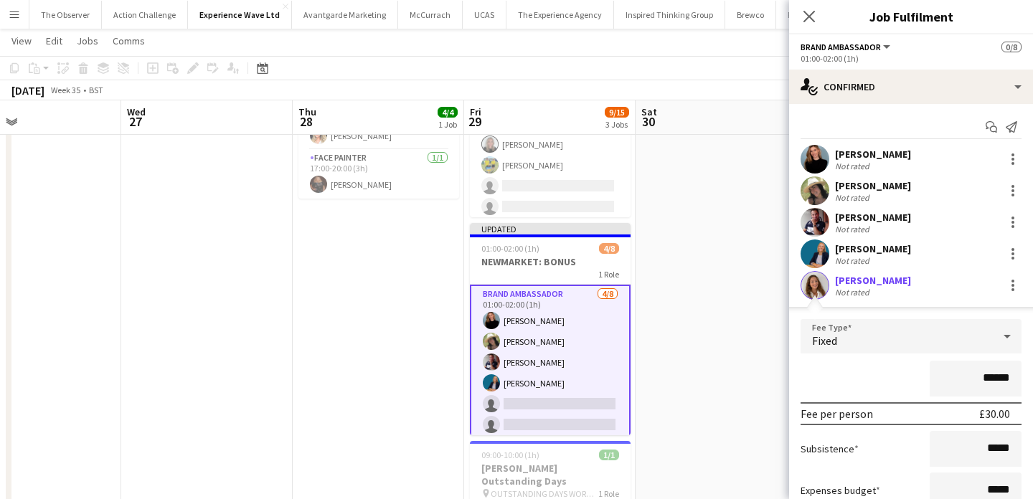
scroll to position [151, 0]
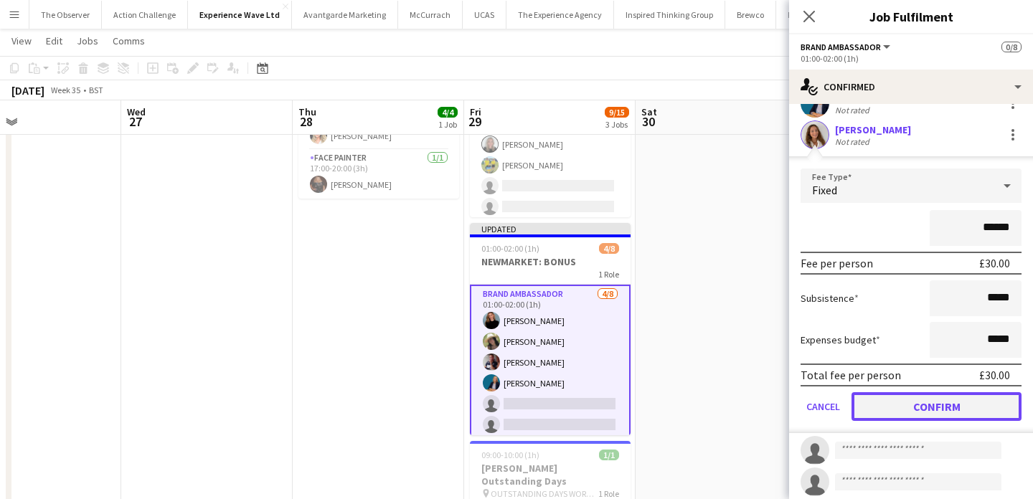
click at [927, 398] on button "Confirm" at bounding box center [937, 407] width 170 height 29
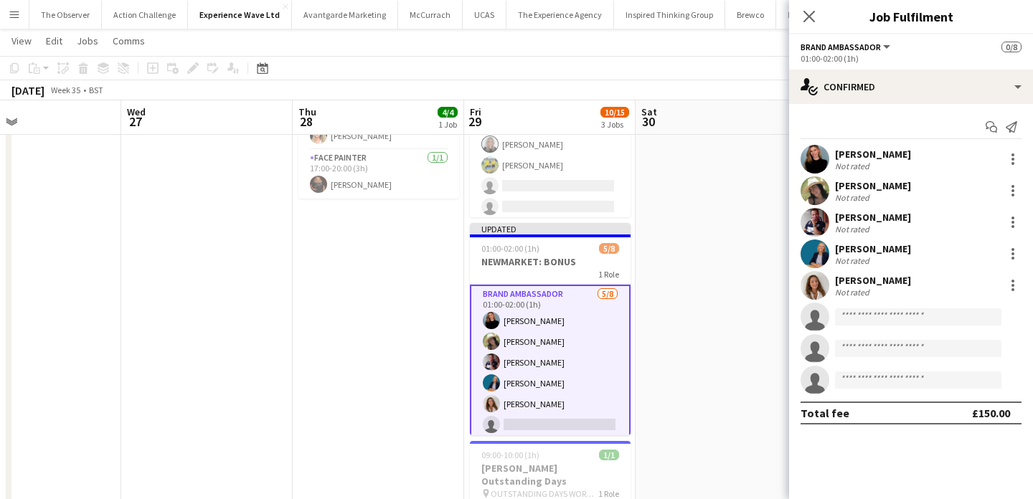
scroll to position [0, 0]
click at [921, 321] on input at bounding box center [918, 317] width 166 height 17
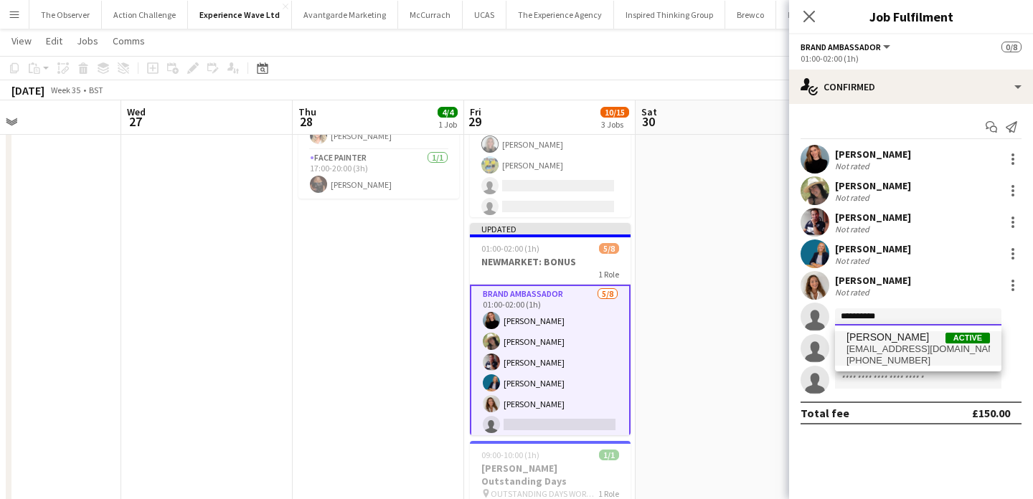
type input "**********"
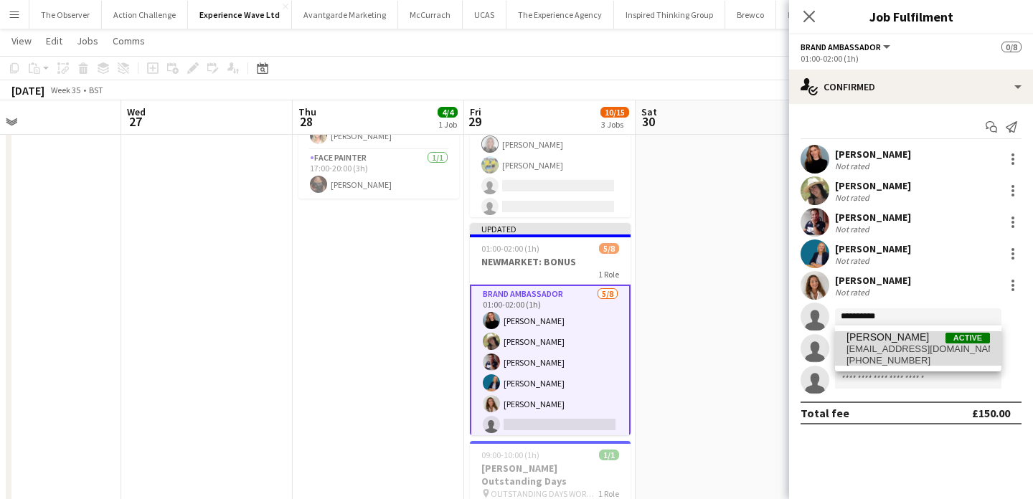
click at [923, 337] on span "Daniel Harvey Active" at bounding box center [919, 338] width 144 height 12
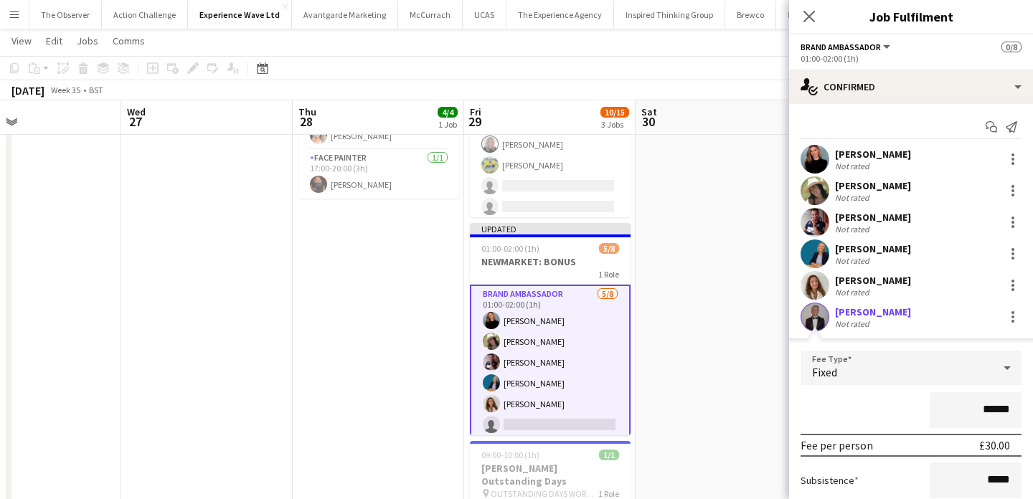
scroll to position [115, 0]
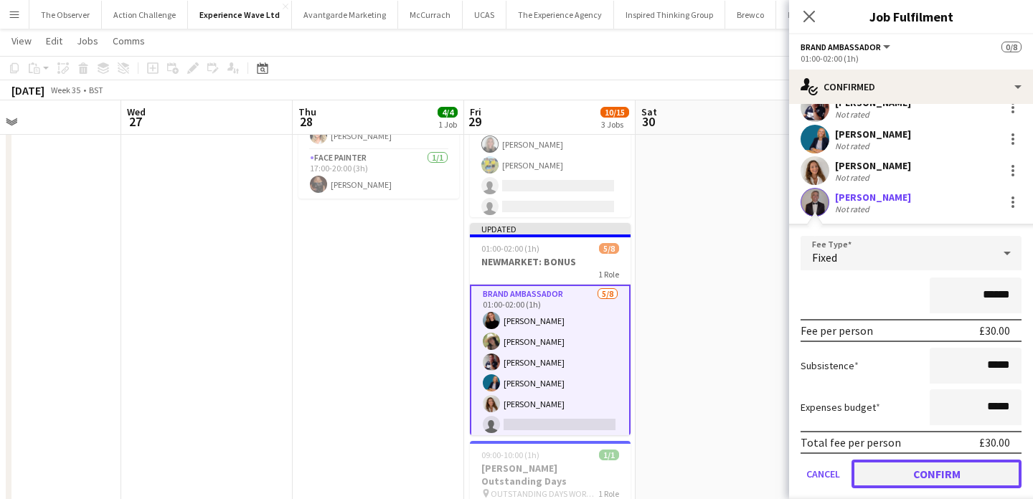
click at [947, 461] on button "Confirm" at bounding box center [937, 474] width 170 height 29
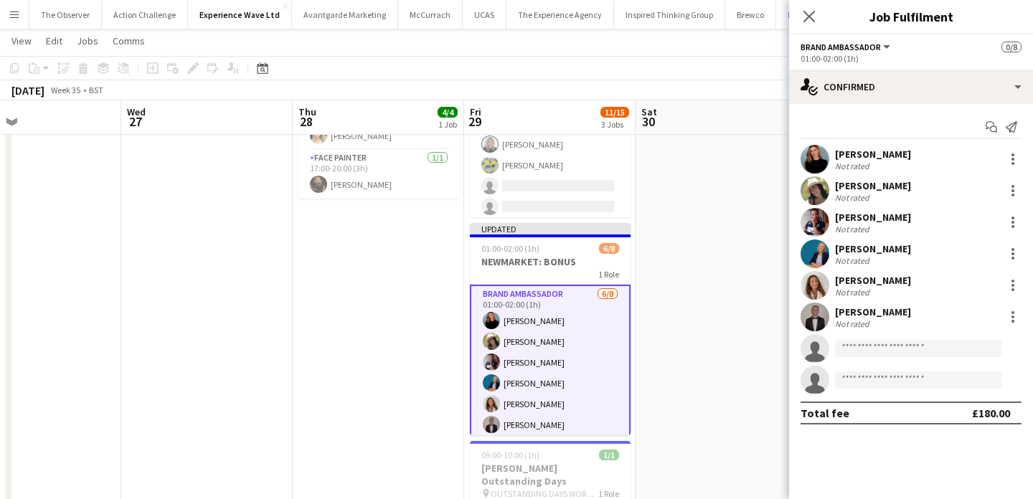
scroll to position [0, 0]
click at [926, 349] on input at bounding box center [918, 348] width 166 height 17
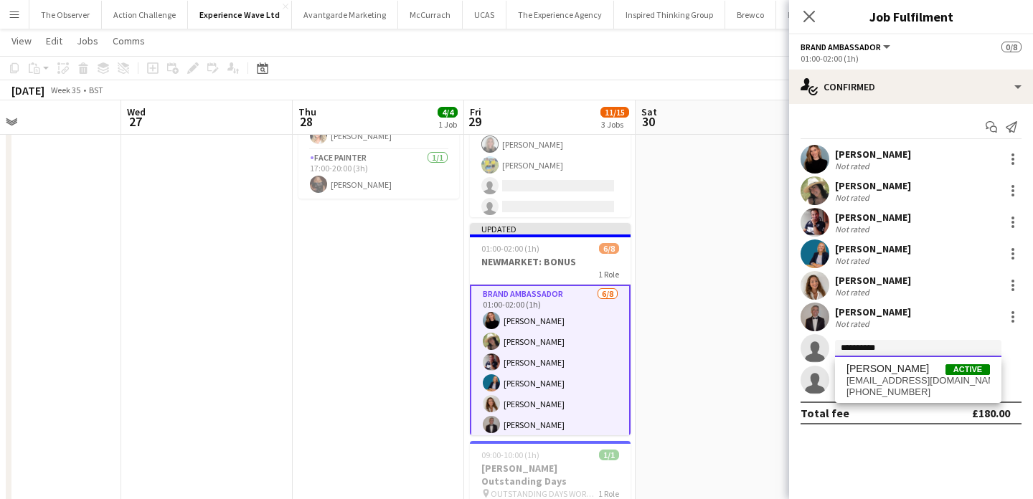
type input "**********"
click at [920, 361] on div "Michelle Harvey Active michellelharvey@hotmail.co.uk +447786485839" at bounding box center [918, 380] width 166 height 46
click at [920, 372] on span "Michelle Harvey Active" at bounding box center [919, 369] width 144 height 12
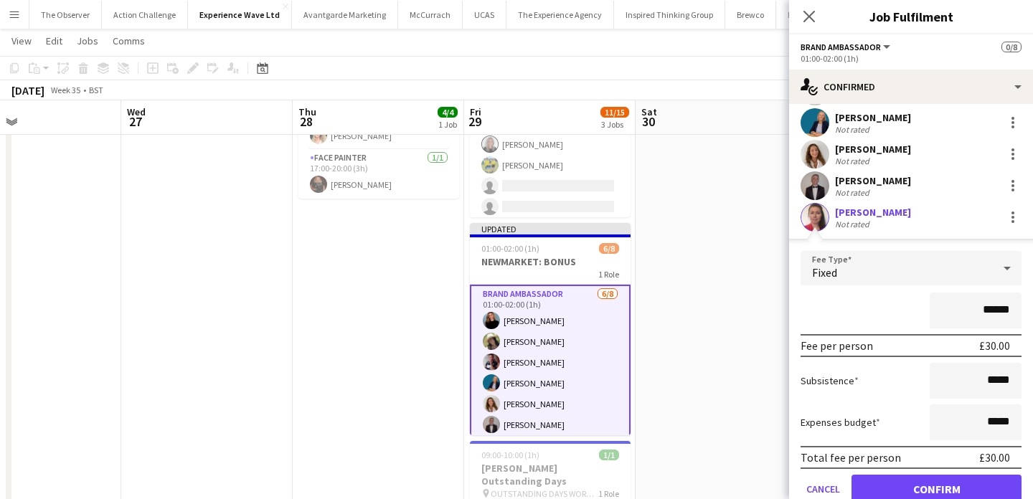
scroll to position [167, 0]
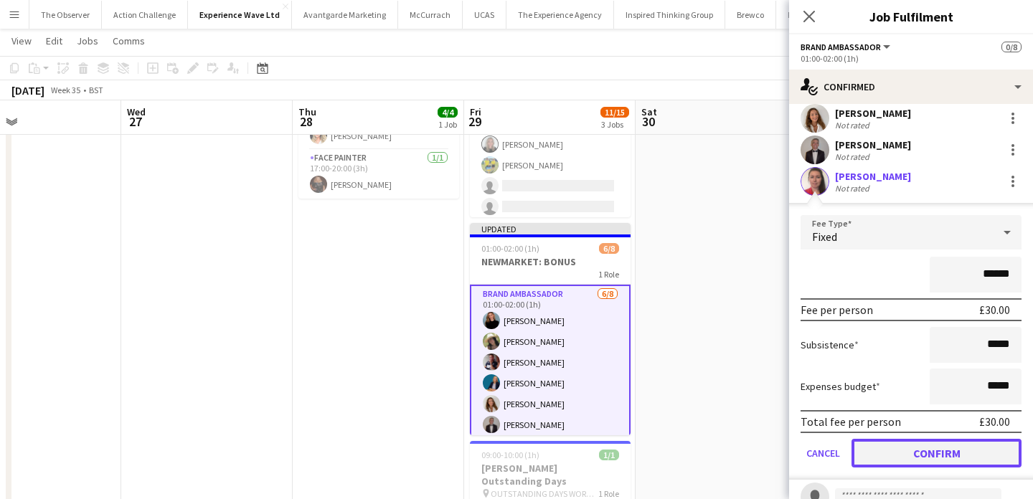
click at [946, 451] on button "Confirm" at bounding box center [937, 453] width 170 height 29
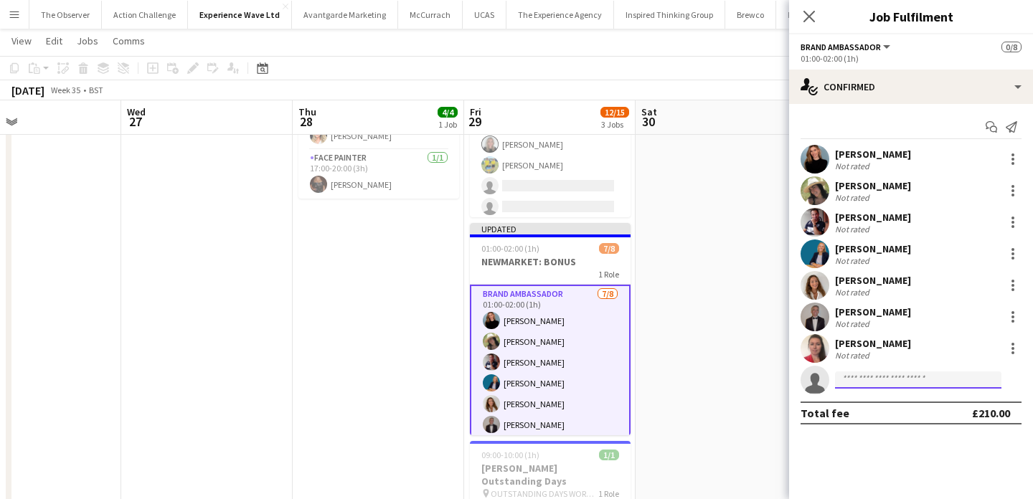
click at [919, 380] on input at bounding box center [918, 380] width 166 height 17
type input "*"
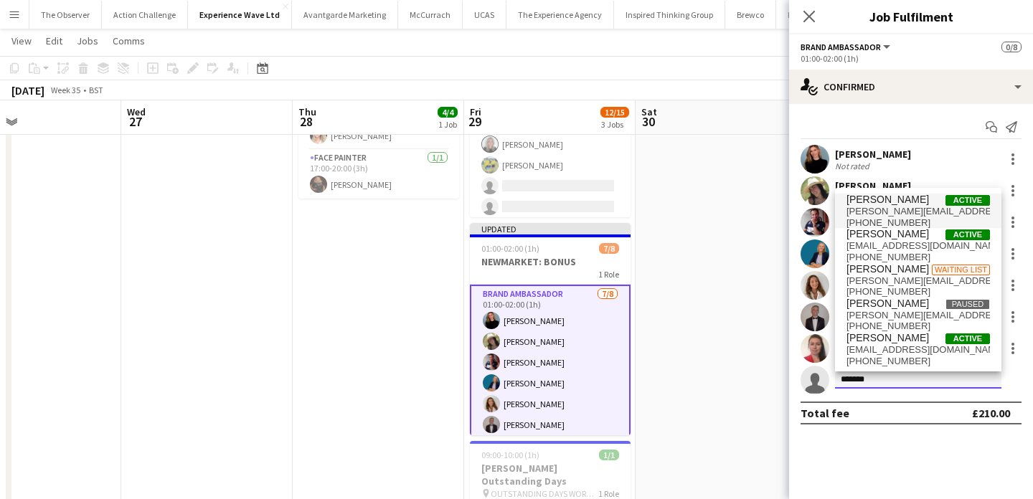
type input "******"
click at [908, 199] on span "Martin Heathcote" at bounding box center [888, 200] width 83 height 12
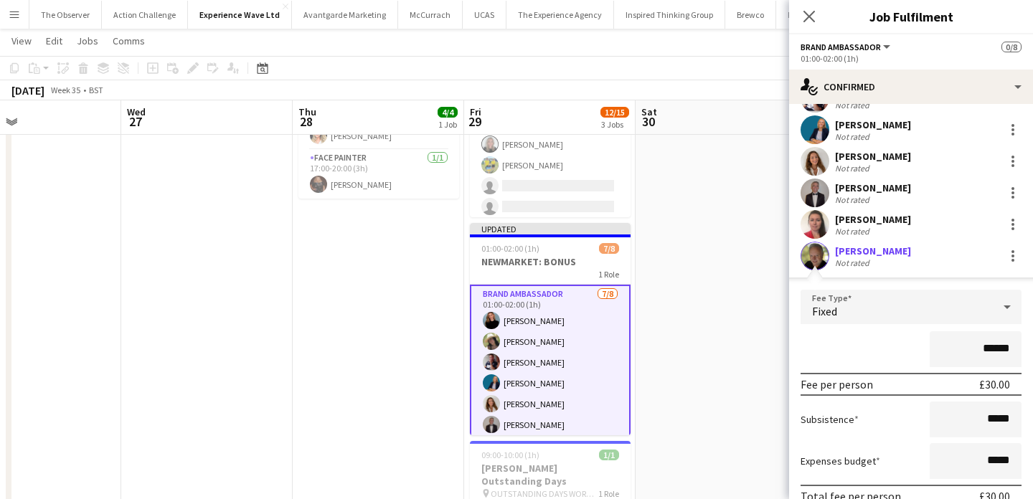
scroll to position [221, 0]
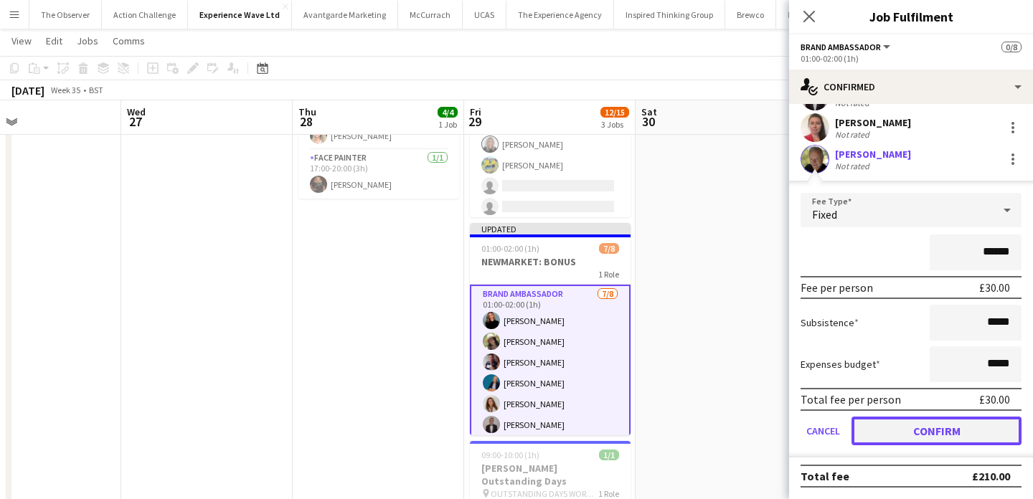
click at [947, 431] on button "Confirm" at bounding box center [937, 431] width 170 height 29
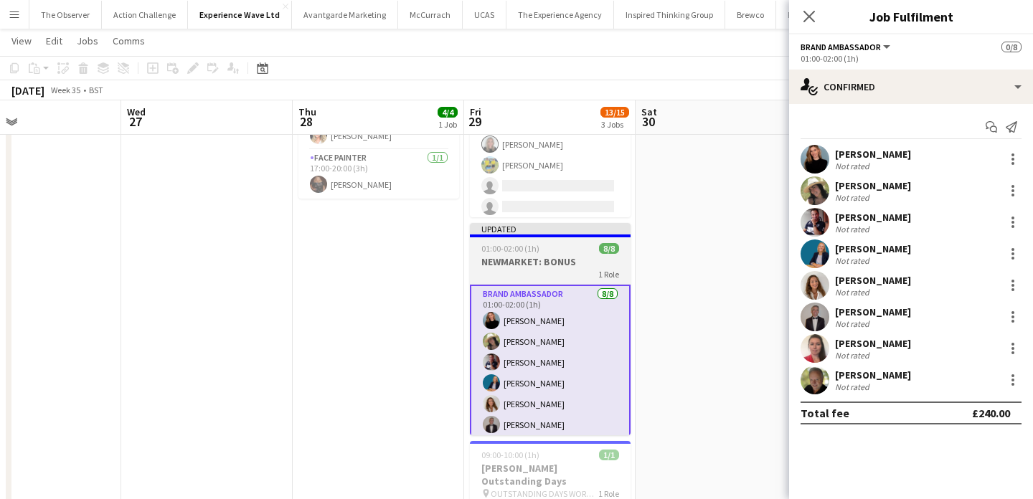
click at [601, 255] on h3 "NEWMARKET: BONUS" at bounding box center [550, 261] width 161 height 13
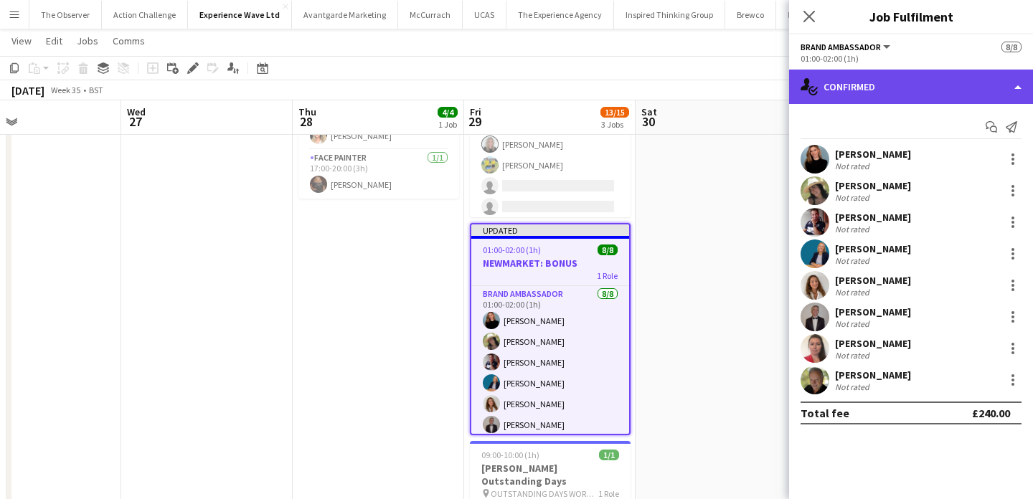
click at [888, 80] on div "single-neutral-actions-check-2 Confirmed" at bounding box center [911, 87] width 244 height 34
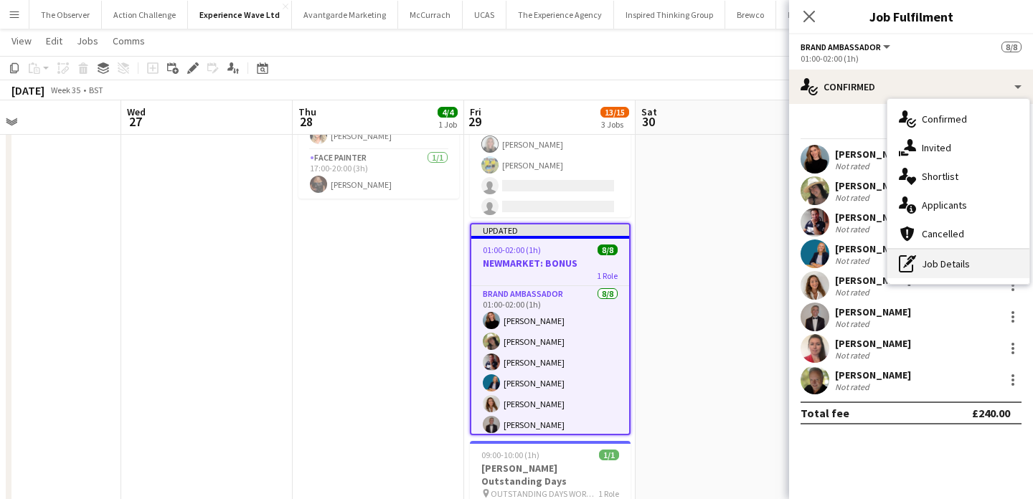
click at [958, 268] on div "pen-write Job Details" at bounding box center [959, 264] width 142 height 29
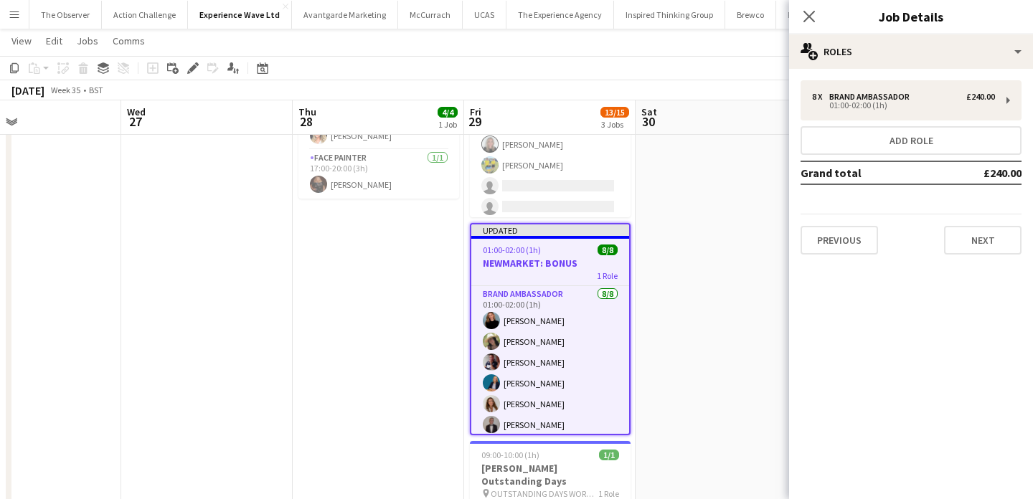
click at [953, 122] on div "8 x Brand Ambassador £240.00 01:00-02:00 (1h) Add role Grand total £240.00 Prev…" at bounding box center [911, 167] width 244 height 174
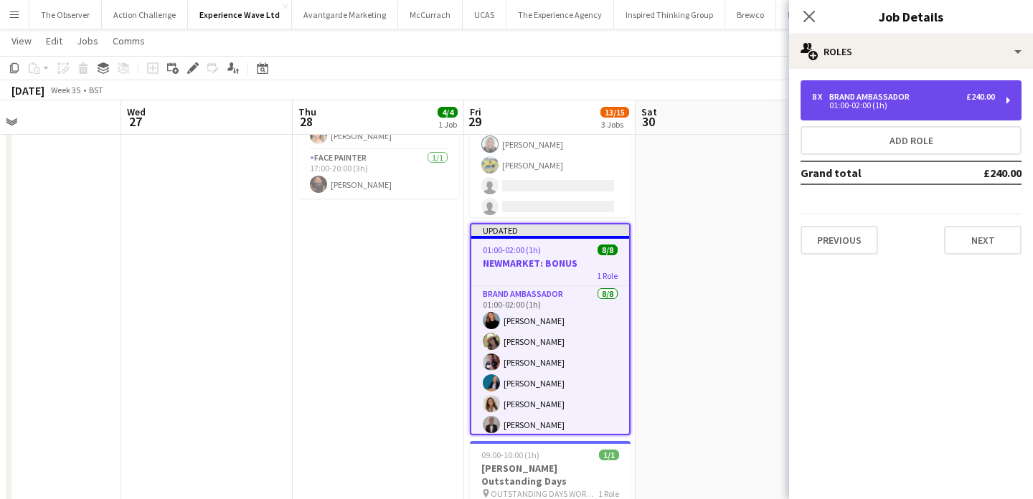
click at [950, 108] on div "01:00-02:00 (1h)" at bounding box center [903, 105] width 183 height 7
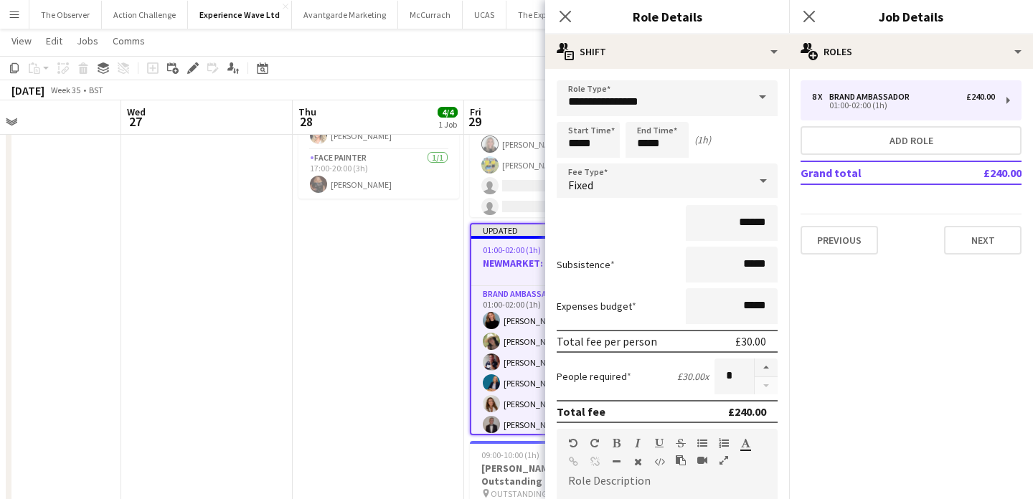
click at [778, 368] on form "**********" at bounding box center [667, 454] width 244 height 748
click at [769, 367] on button "button" at bounding box center [766, 368] width 23 height 19
type input "*"
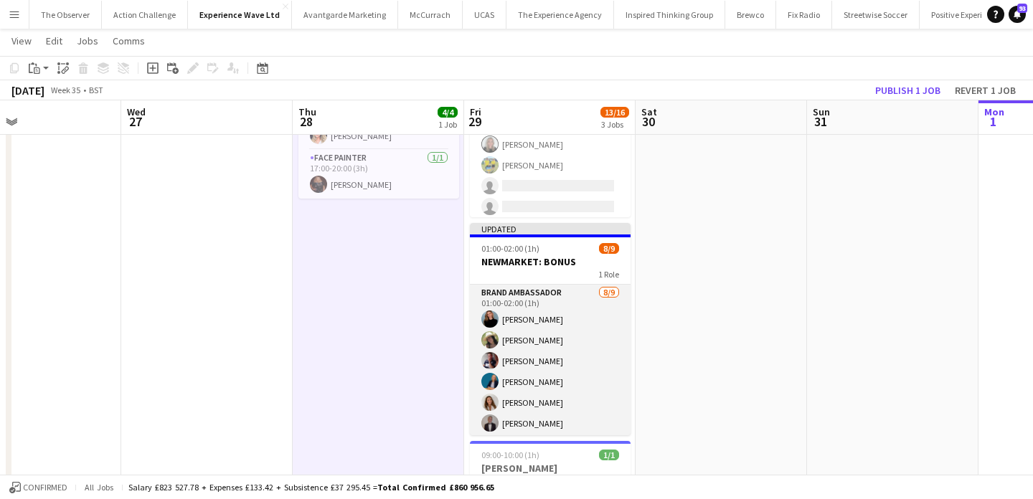
scroll to position [65, 0]
click at [551, 409] on app-card-role "Brand Ambassador 8/9 01:00-02:00 (1h) Marisa Orton rocio cejas Dan Strasters An…" at bounding box center [550, 327] width 161 height 215
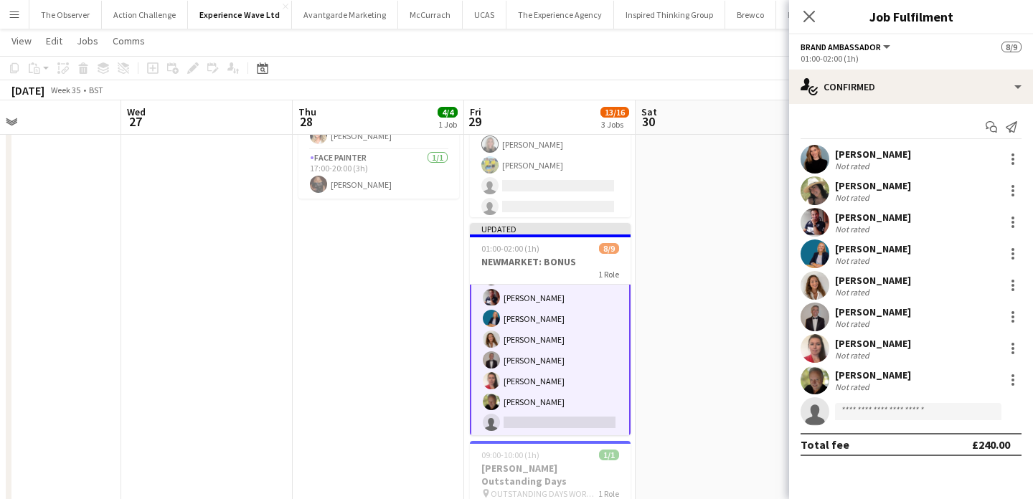
scroll to position [66, 0]
click at [861, 405] on input at bounding box center [918, 411] width 166 height 17
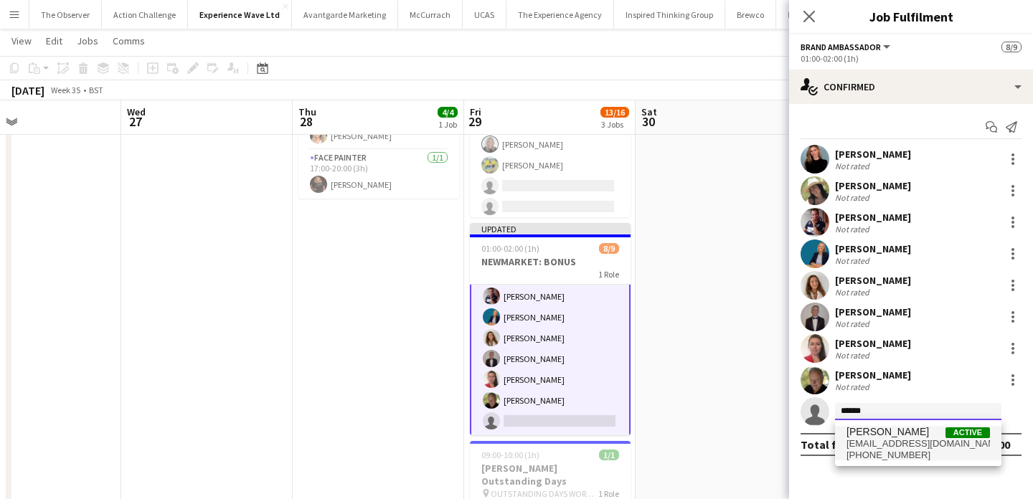
type input "*****"
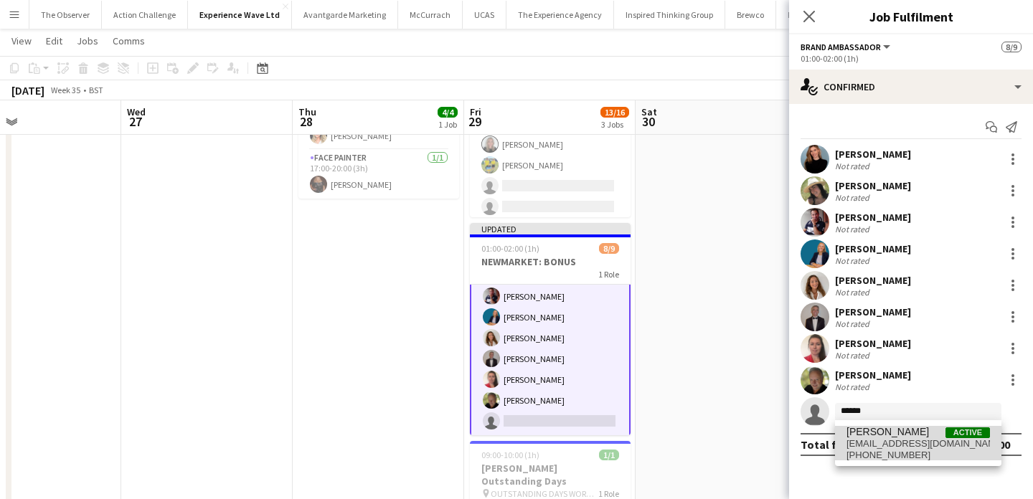
click at [863, 432] on span "Zaina Gardner" at bounding box center [888, 432] width 83 height 12
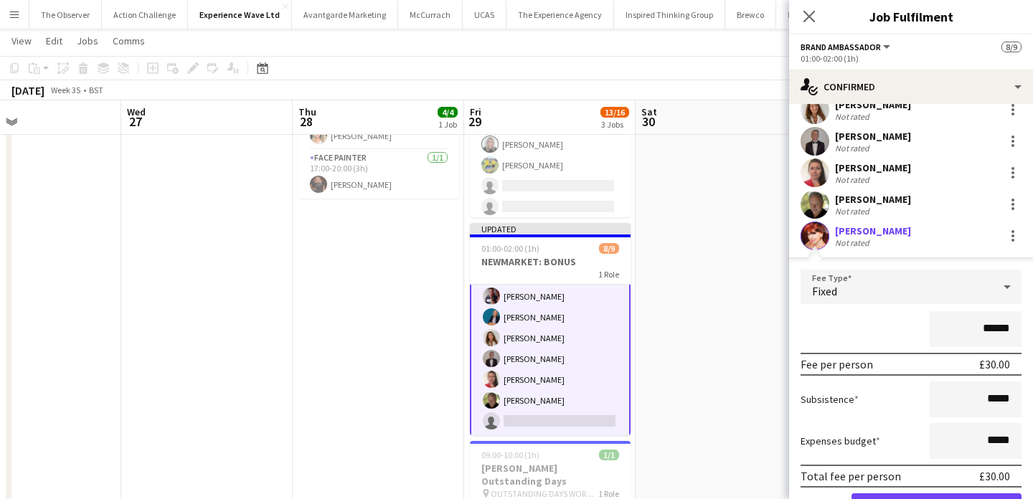
scroll to position [238, 0]
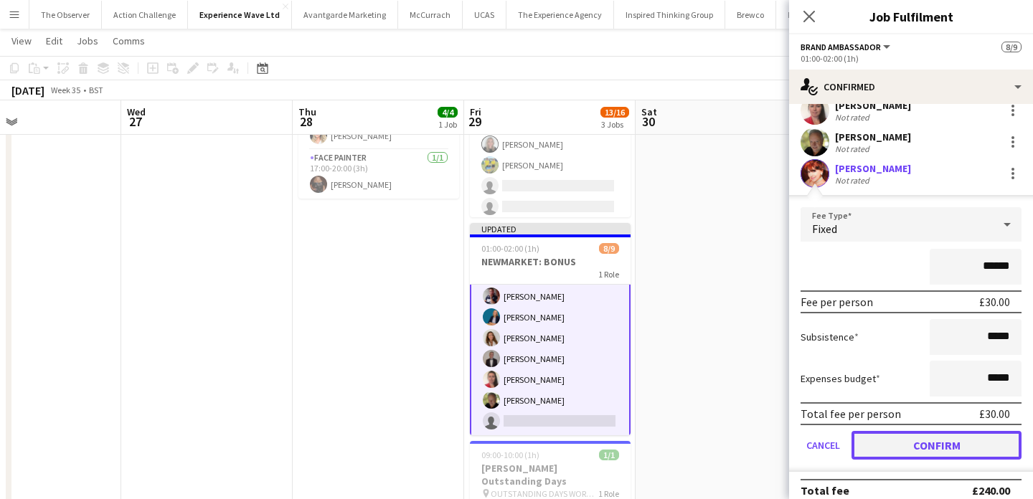
click at [908, 451] on button "Confirm" at bounding box center [937, 445] width 170 height 29
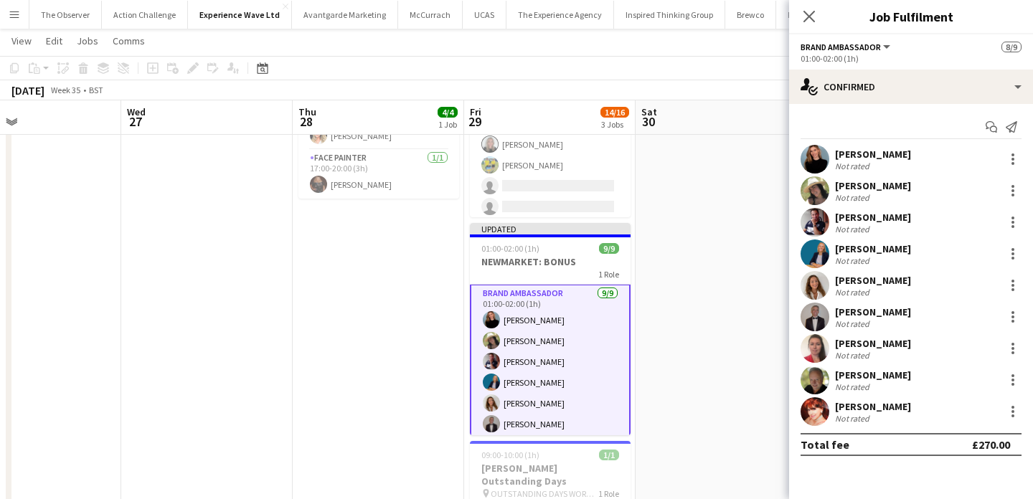
scroll to position [0, 0]
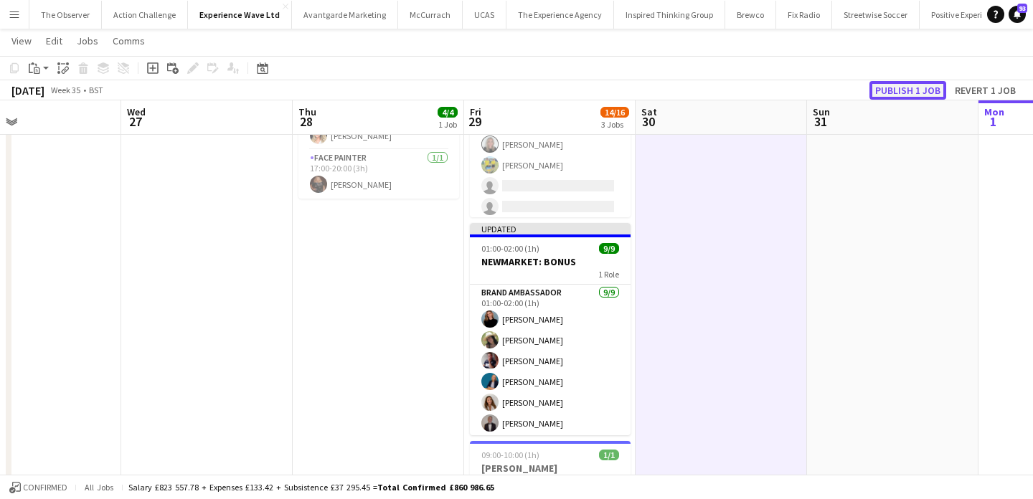
click at [891, 94] on button "Publish 1 job" at bounding box center [908, 90] width 77 height 19
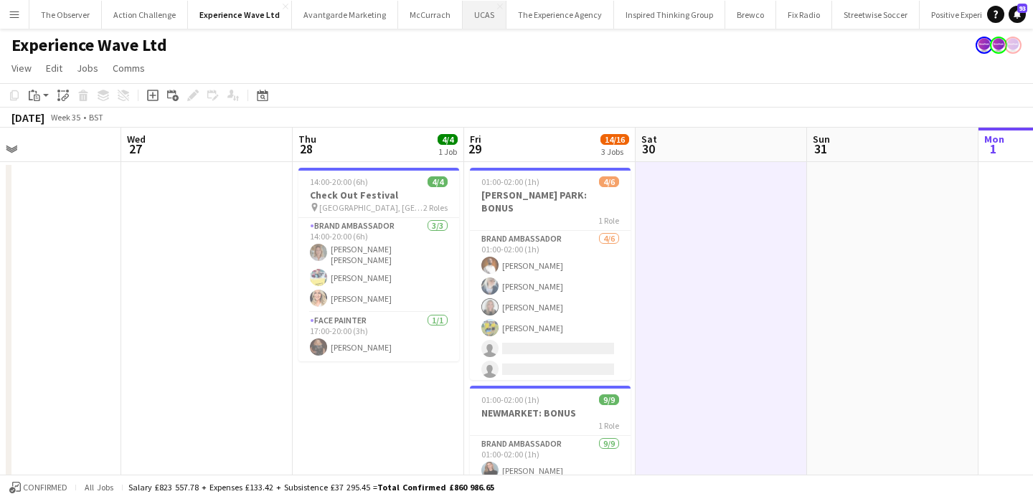
click at [471, 15] on button "UCAS Close" at bounding box center [485, 15] width 44 height 28
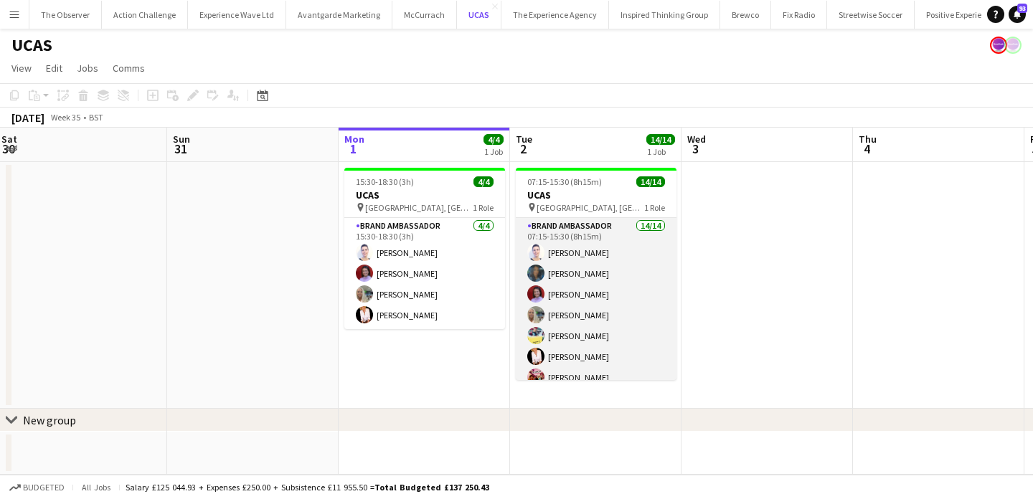
scroll to position [157, 0]
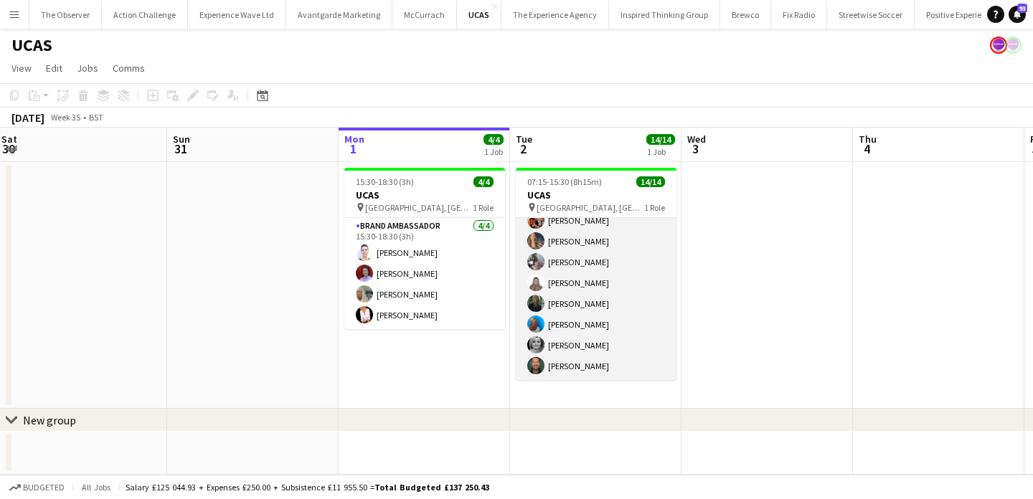
click at [618, 337] on app-card-role "Brand Ambassador 14/14 07:15-15:30 (8h15m) Cleo Gifford Mehreen Parvez Rachel A…" at bounding box center [596, 220] width 161 height 319
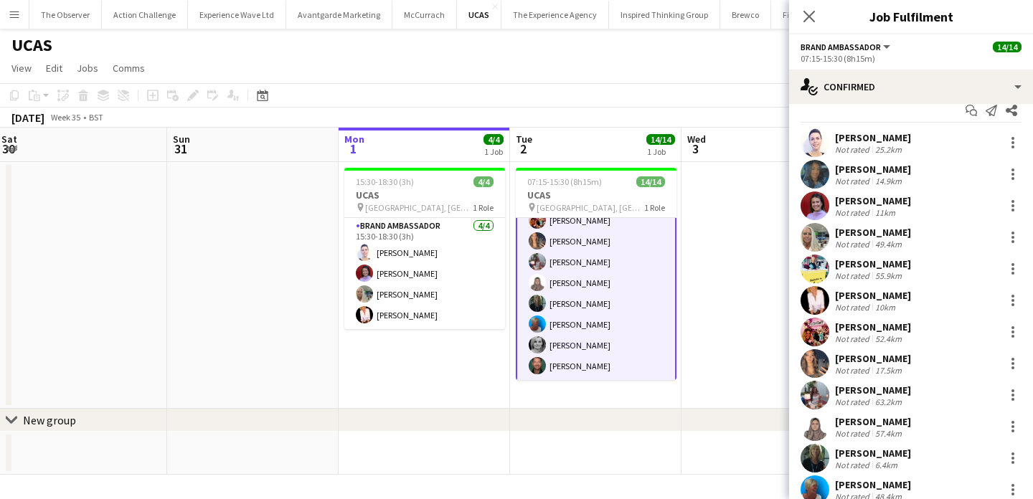
scroll to position [17, 0]
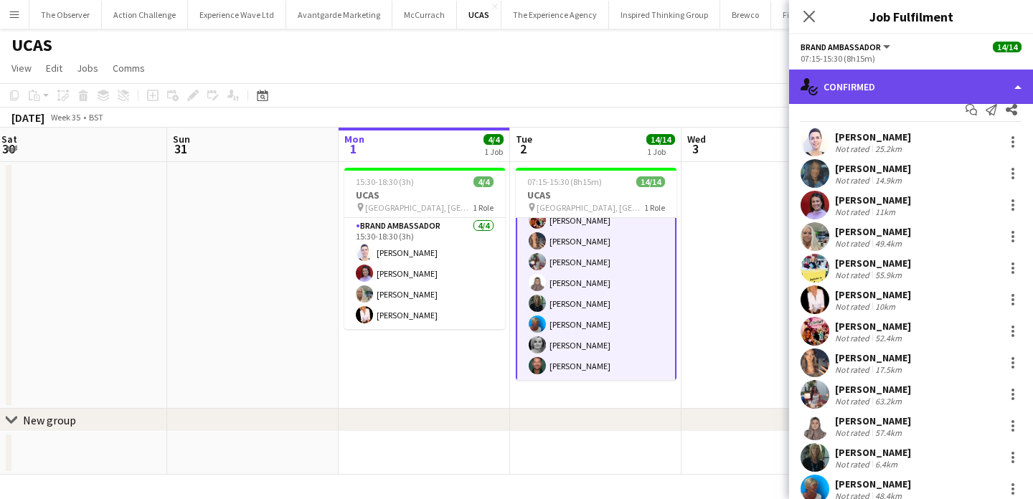
click at [883, 83] on div "single-neutral-actions-check-2 Confirmed" at bounding box center [911, 87] width 244 height 34
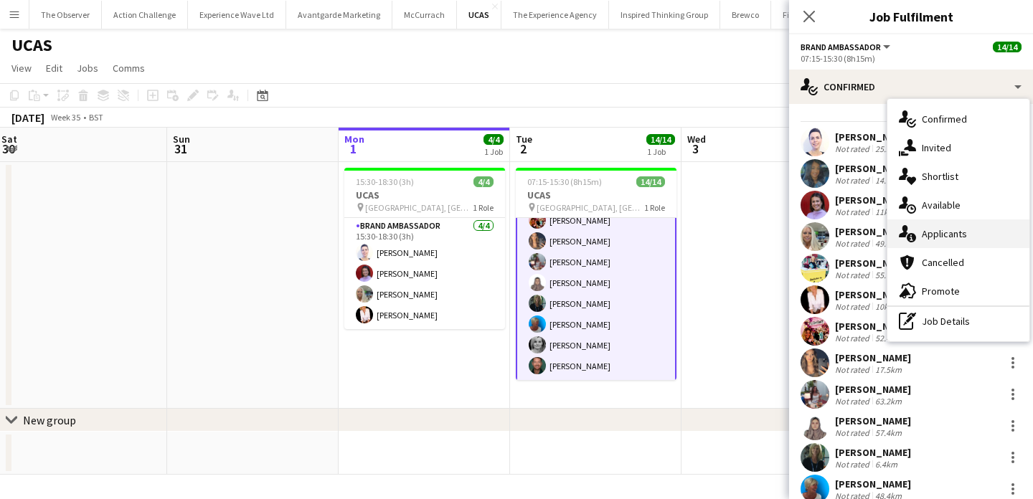
click at [954, 232] on div "single-neutral-actions-information Applicants" at bounding box center [959, 234] width 142 height 29
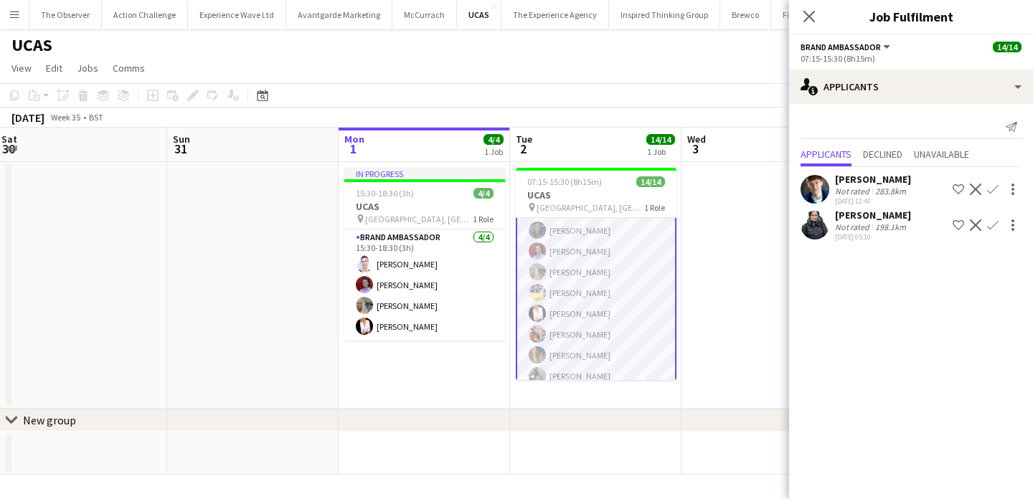
scroll to position [0, 0]
click at [685, 286] on app-date-cell at bounding box center [768, 285] width 172 height 247
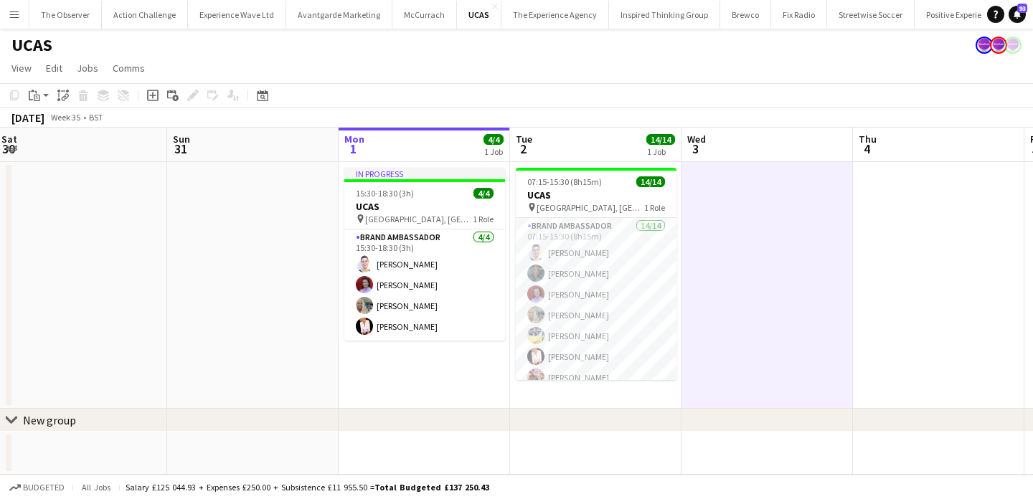
click at [1, 19] on button "Menu" at bounding box center [14, 14] width 29 height 29
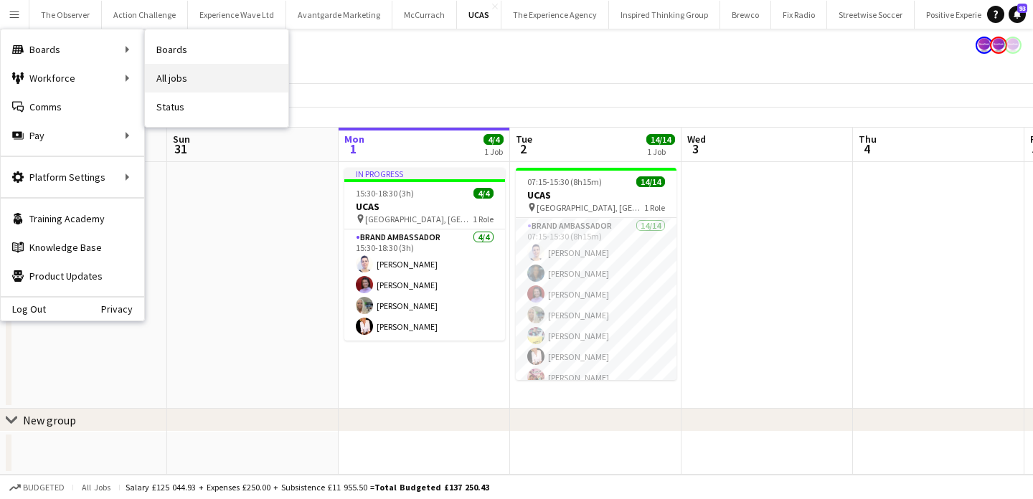
click at [175, 82] on link "All jobs" at bounding box center [217, 78] width 144 height 29
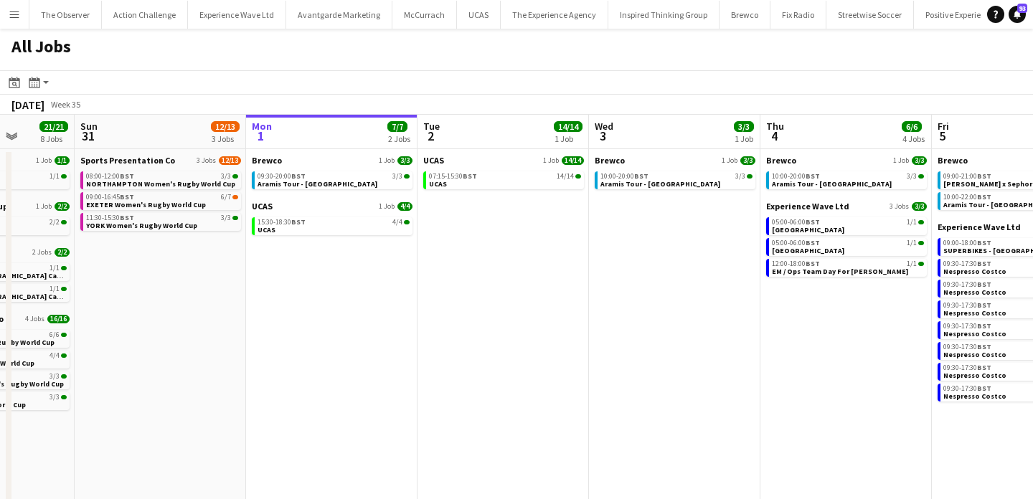
scroll to position [0, 437]
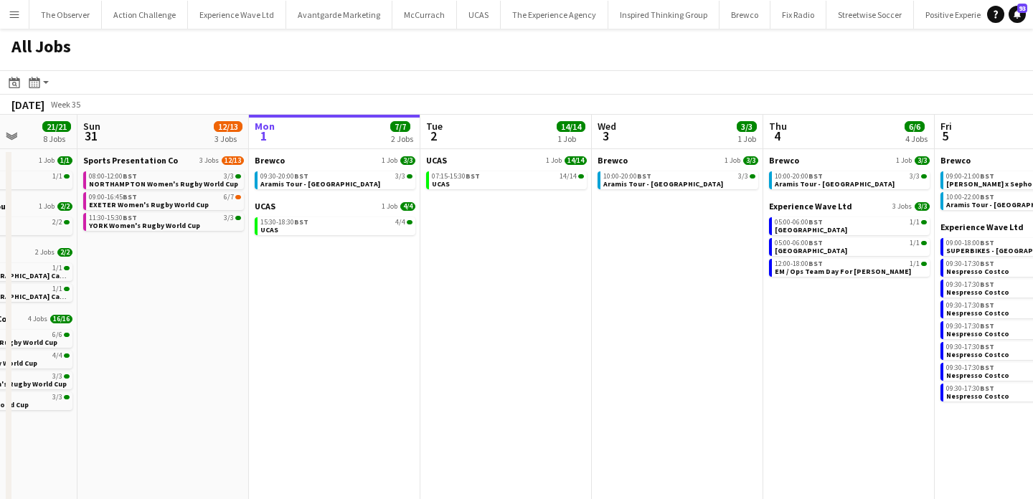
click at [14, 24] on button "Menu" at bounding box center [14, 14] width 29 height 29
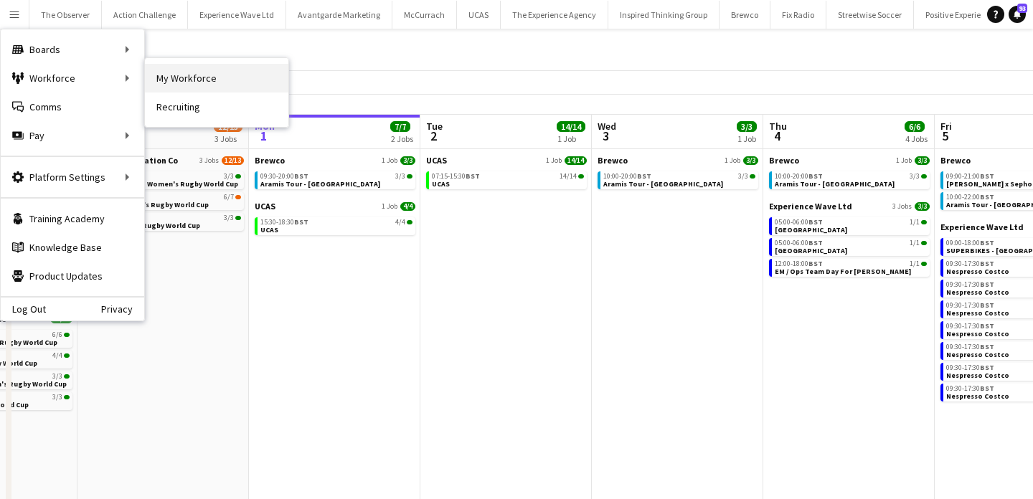
click at [187, 75] on link "My Workforce" at bounding box center [217, 78] width 144 height 29
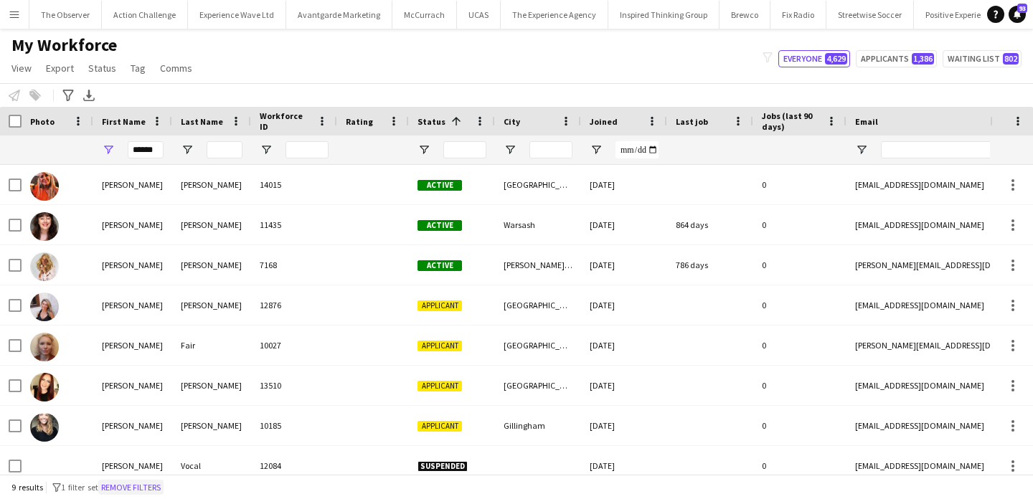
click at [142, 461] on button "Remove filters" at bounding box center [130, 488] width 65 height 16
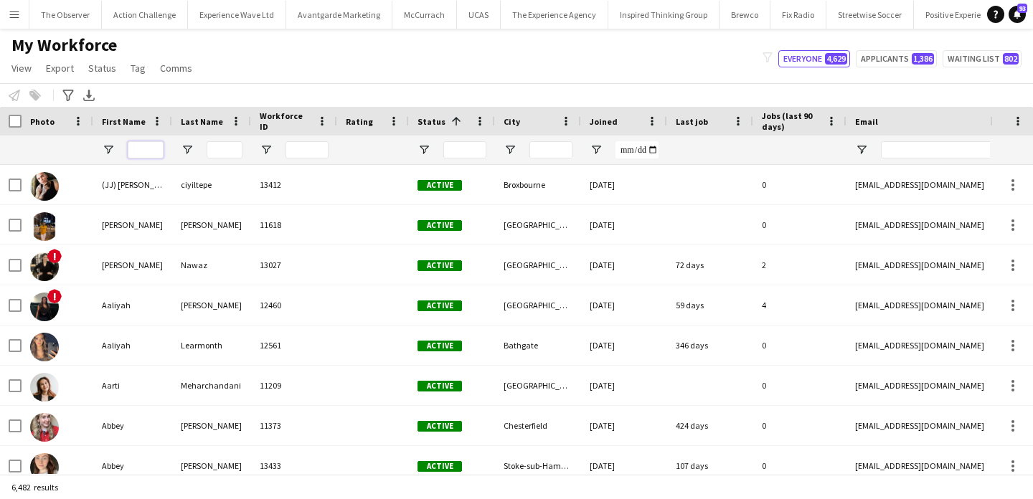
click at [161, 149] on input "First Name Filter Input" at bounding box center [146, 149] width 36 height 17
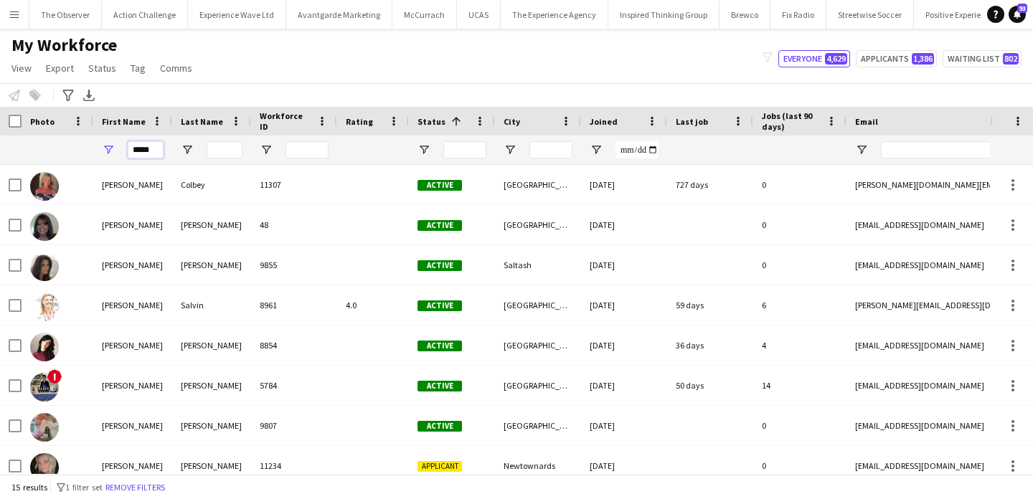
type input "*****"
click at [217, 149] on input "Last Name Filter Input" at bounding box center [225, 149] width 36 height 17
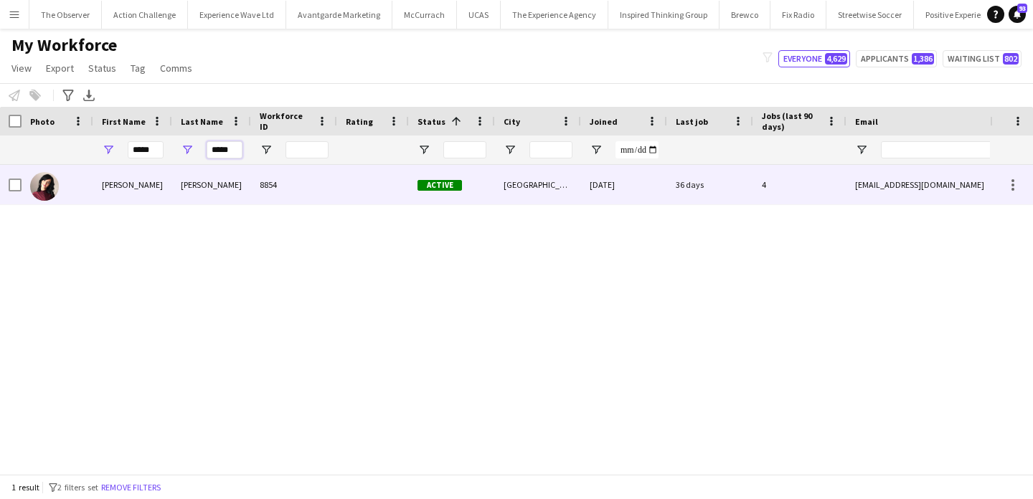
type input "*****"
click at [232, 178] on div "Smith" at bounding box center [211, 184] width 79 height 39
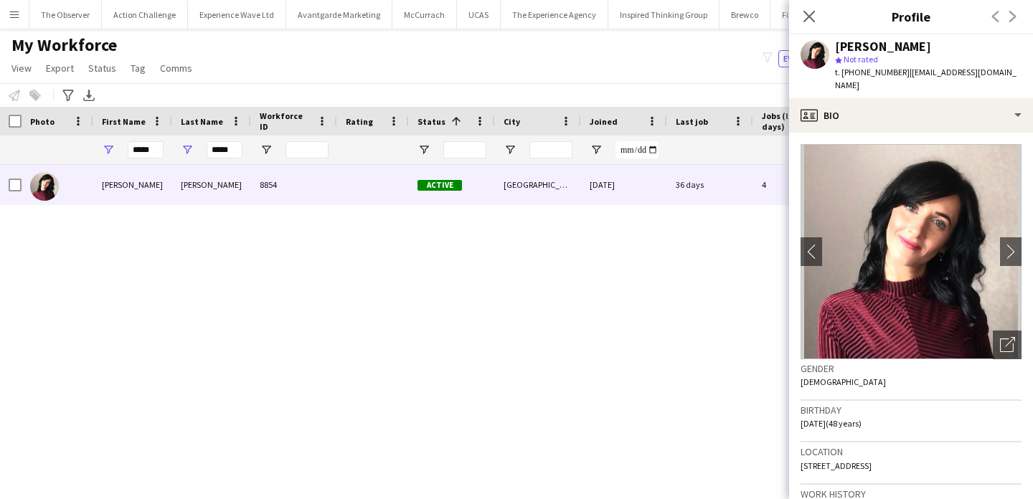
click at [873, 75] on span "t. +447494085051" at bounding box center [872, 72] width 75 height 11
drag, startPoint x: 873, startPoint y: 75, endPoint x: 842, endPoint y: 75, distance: 31.6
click at [842, 75] on span "t. +447494085051" at bounding box center [872, 72] width 75 height 11
copy span "+447494085051"
click at [16, 9] on app-icon "Menu" at bounding box center [14, 14] width 11 height 11
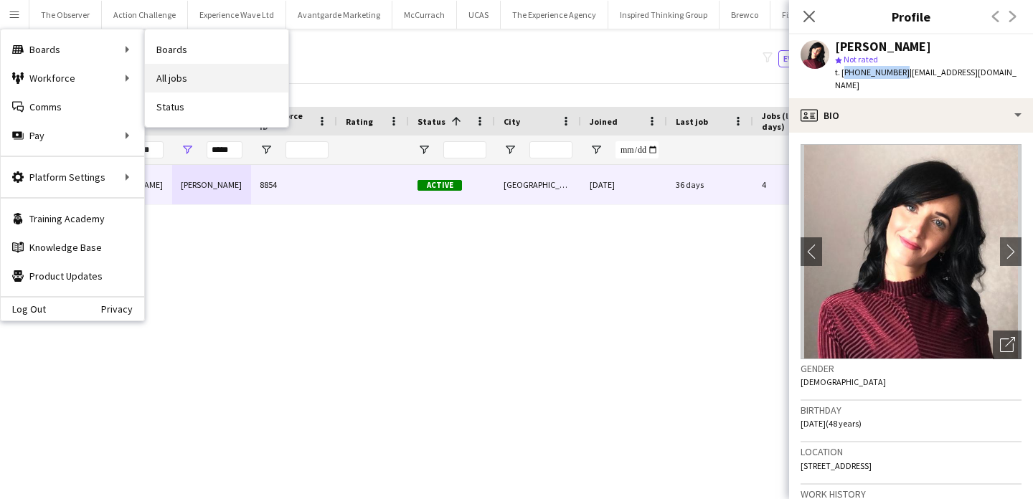
click at [189, 91] on link "All jobs" at bounding box center [217, 78] width 144 height 29
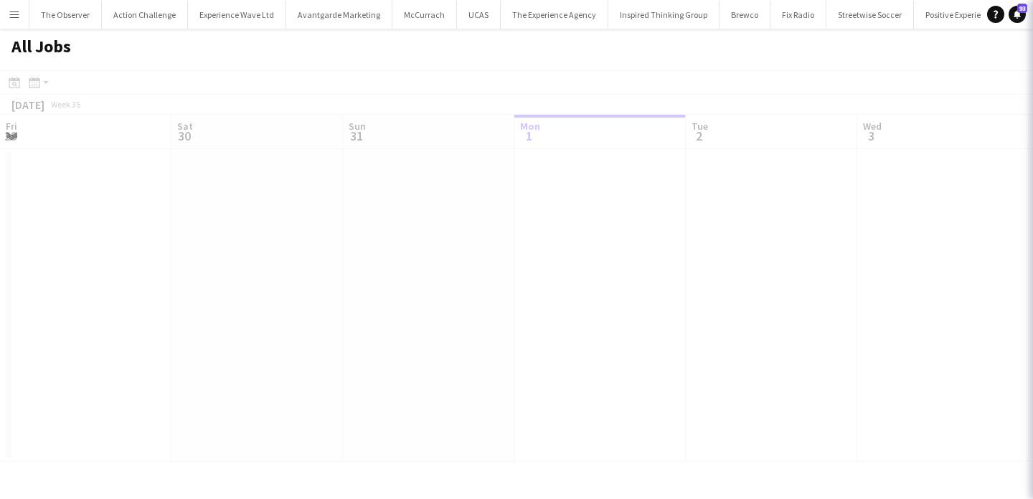
scroll to position [0, 343]
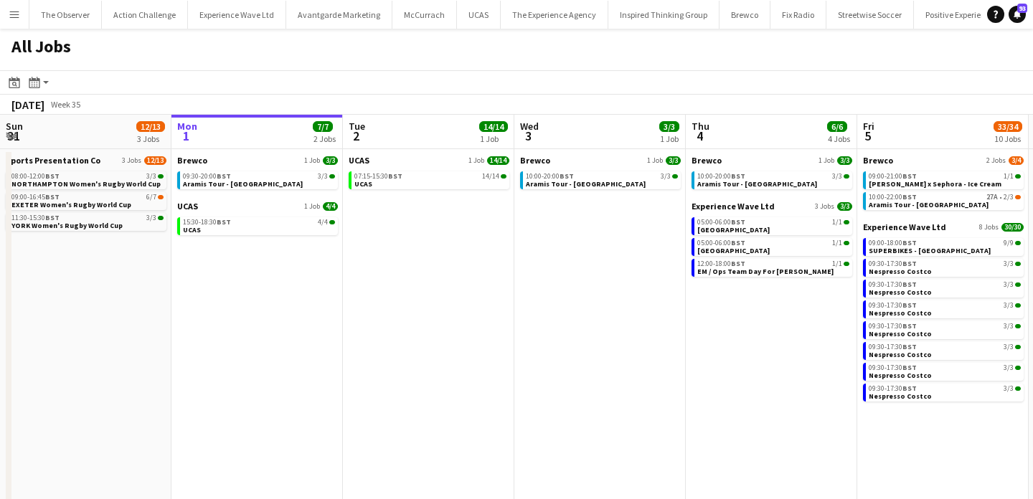
click at [14, 15] on app-icon "Menu" at bounding box center [14, 14] width 11 height 11
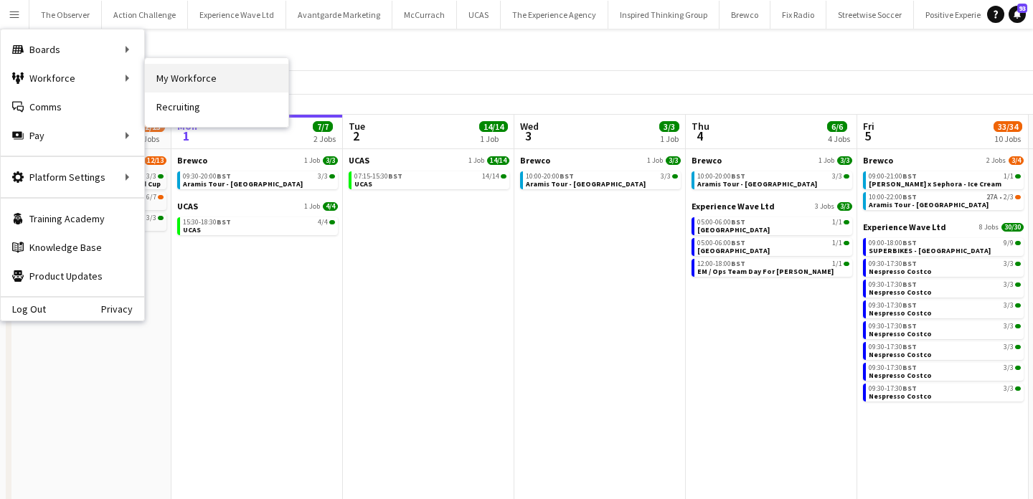
click at [192, 83] on link "My Workforce" at bounding box center [217, 78] width 144 height 29
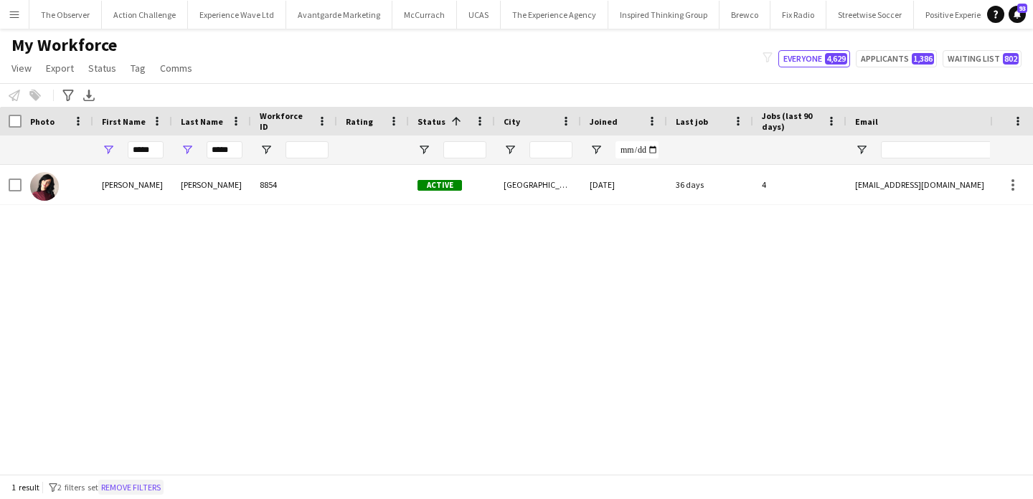
click at [151, 461] on button "Remove filters" at bounding box center [130, 488] width 65 height 16
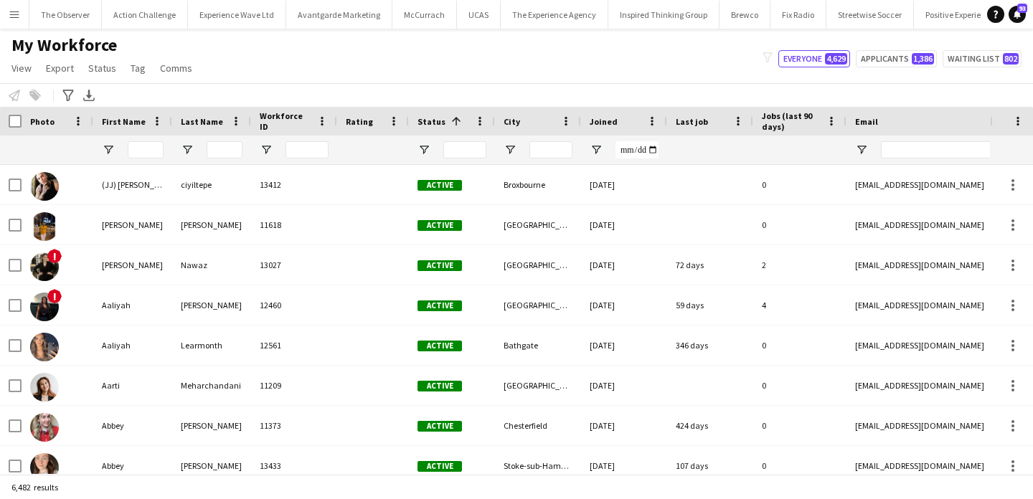
click at [156, 159] on div at bounding box center [146, 150] width 36 height 29
click at [148, 155] on input "First Name Filter Input" at bounding box center [146, 149] width 36 height 17
type input "*****"
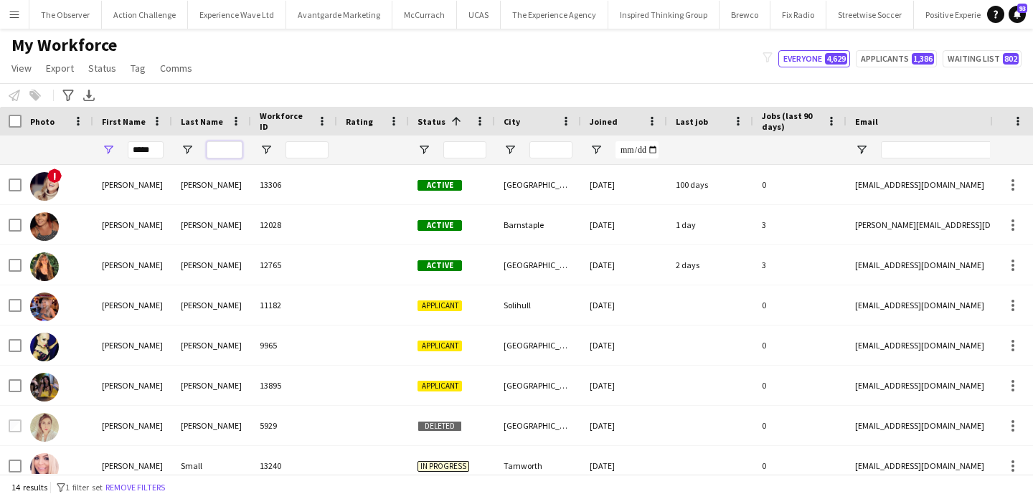
click at [220, 155] on input "Last Name Filter Input" at bounding box center [225, 149] width 36 height 17
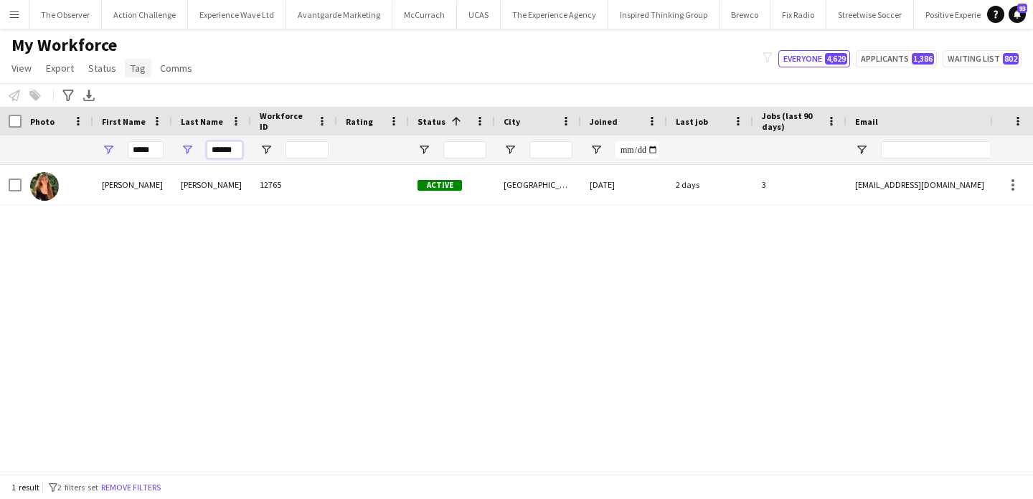
type input "******"
click at [147, 67] on link "Tag" at bounding box center [138, 68] width 27 height 19
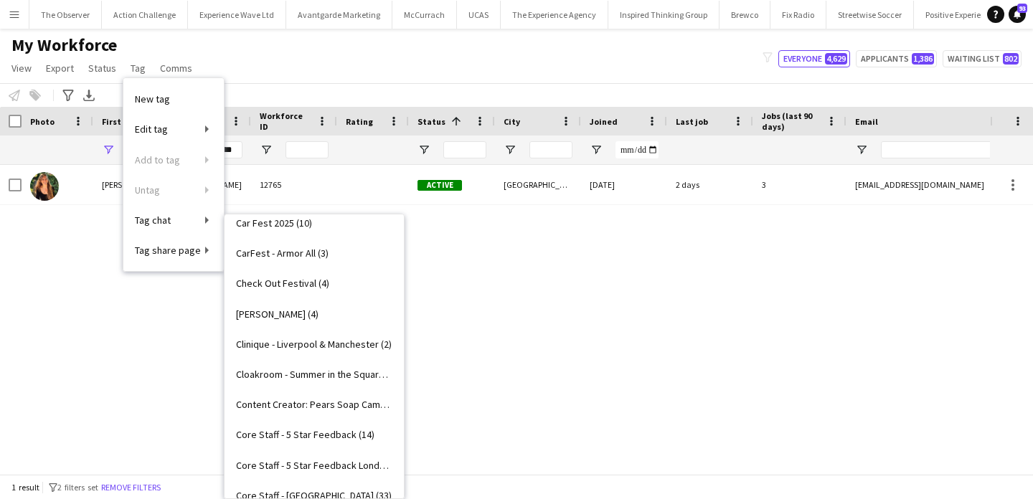
scroll to position [468, 0]
click at [364, 352] on link "Clinique - Liverpool & Manchester (2)" at bounding box center [314, 343] width 179 height 30
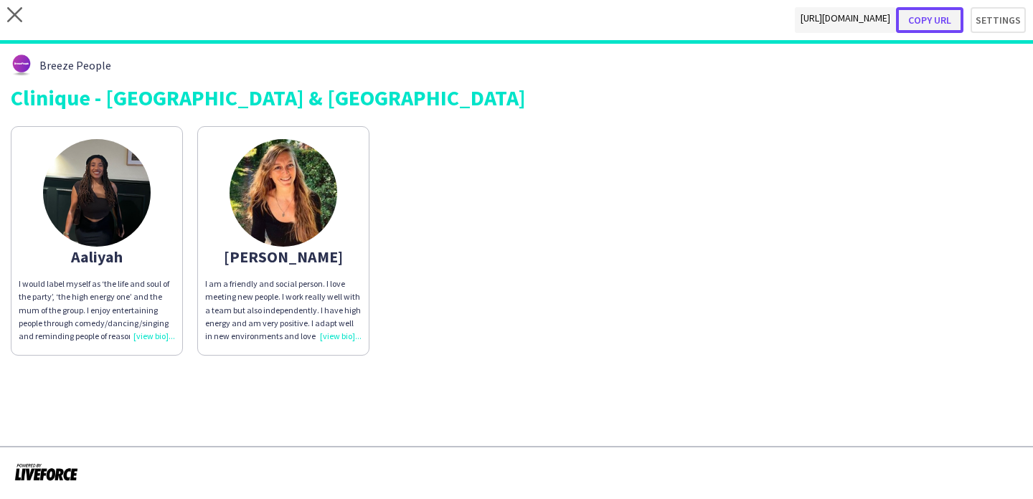
click at [940, 20] on button "Copy url" at bounding box center [929, 20] width 67 height 26
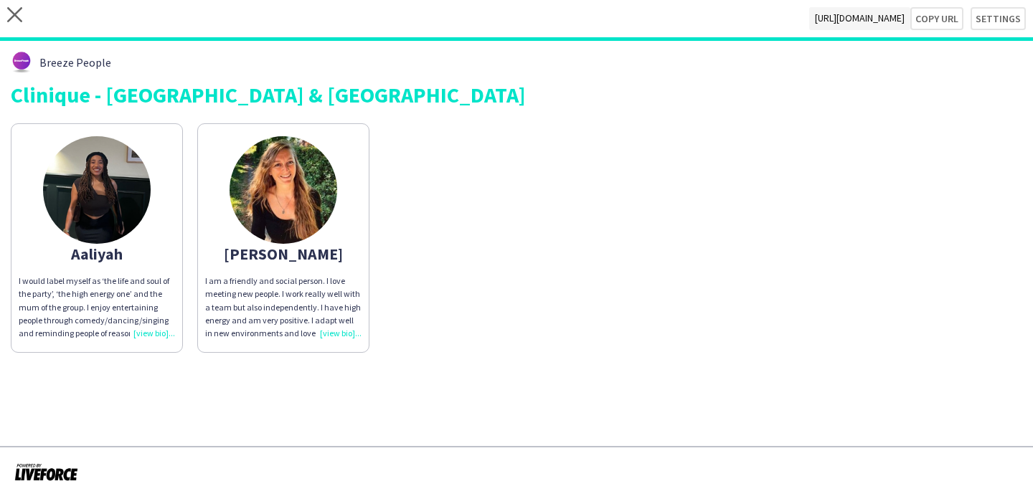
click at [382, 234] on div "Aaliyah I would label myself as ‘the life and soul of the party’, ‘the high ene…" at bounding box center [517, 234] width 1012 height 237
click at [352, 256] on div "jodie" at bounding box center [283, 254] width 156 height 13
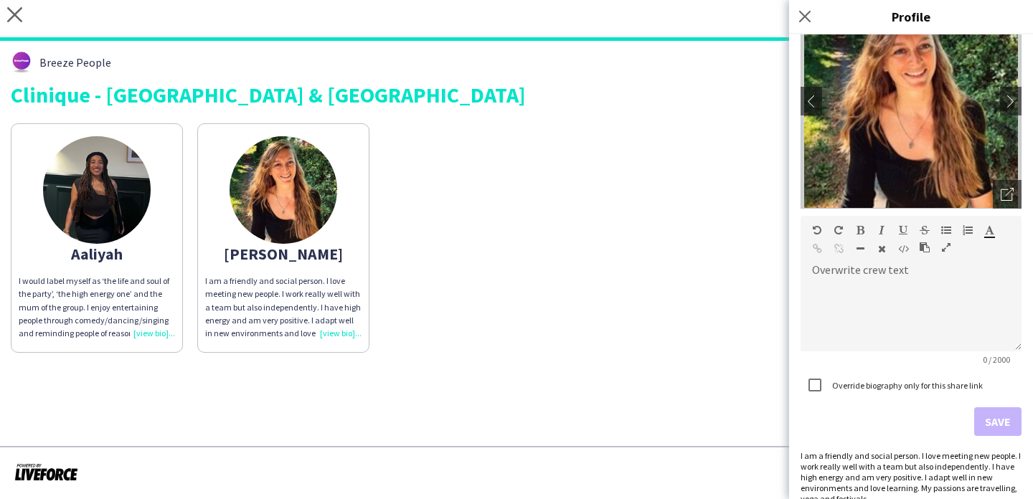
scroll to position [117, 0]
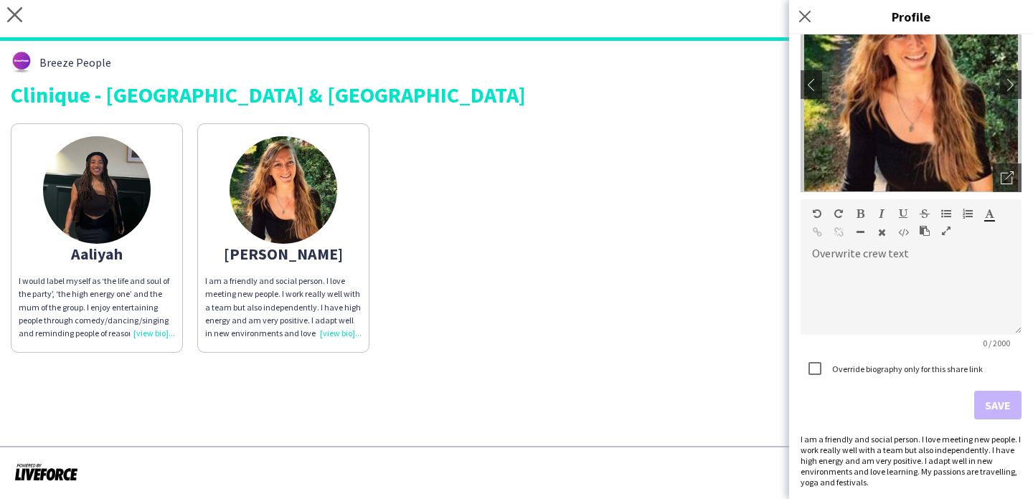
click at [903, 451] on div "I am a friendly and social person. I love meeting new people. I work really wel…" at bounding box center [911, 461] width 221 height 54
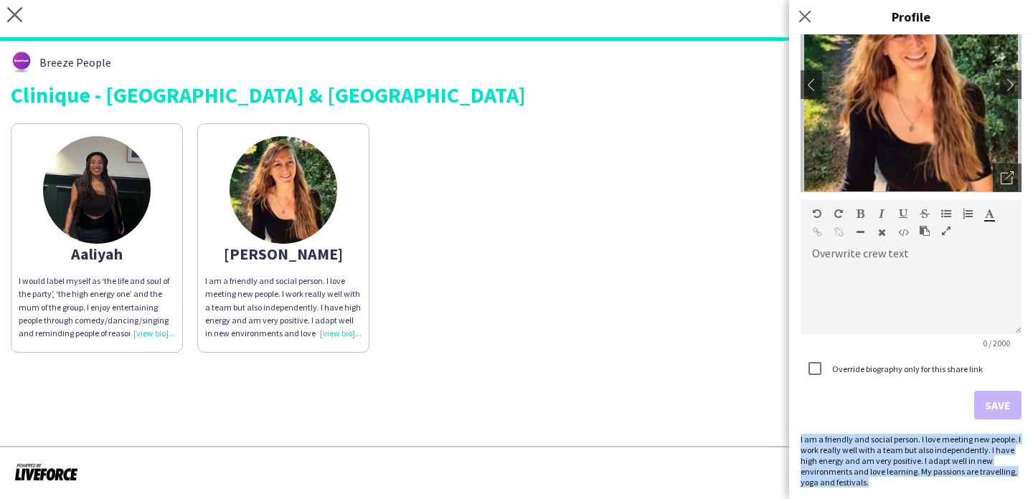
click at [903, 451] on div "I am a friendly and social person. I love meeting new people. I work really wel…" at bounding box center [911, 461] width 221 height 54
copy div "I am a friendly and social person. I love meeting new people. I work really wel…"
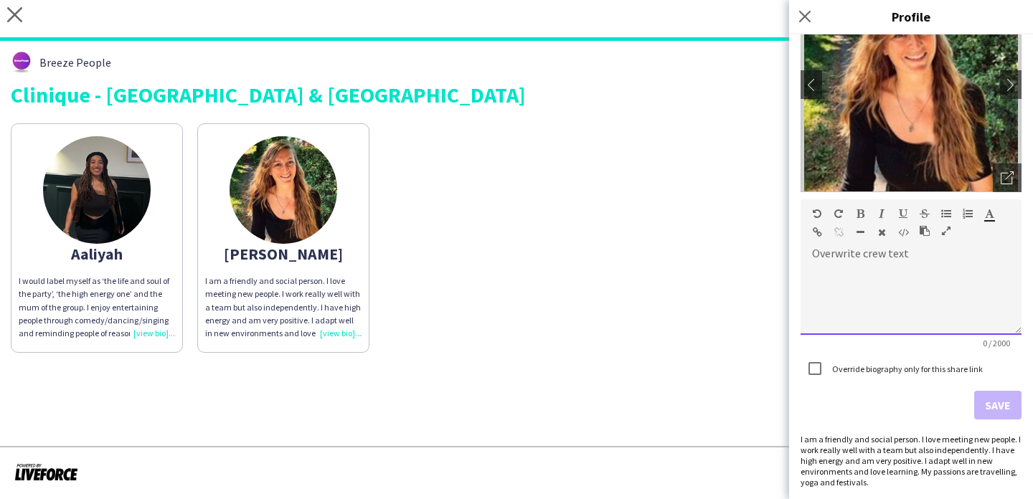
click at [881, 309] on div at bounding box center [911, 299] width 221 height 72
paste div
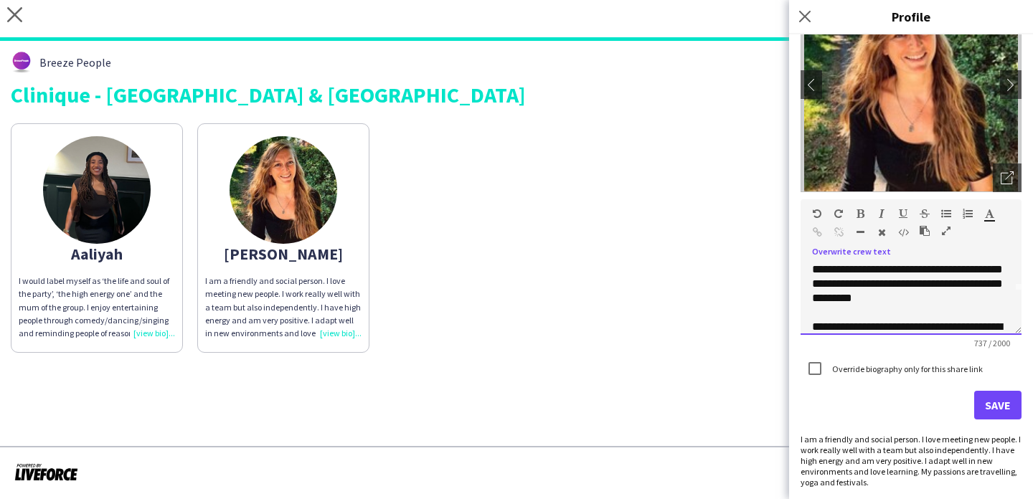
scroll to position [58, 0]
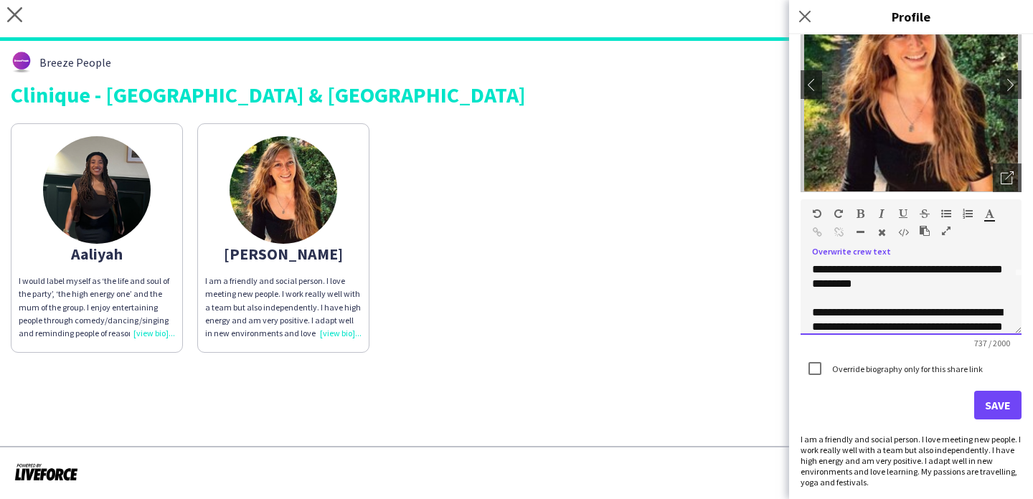
click at [812, 312] on p "**********" at bounding box center [911, 349] width 198 height 86
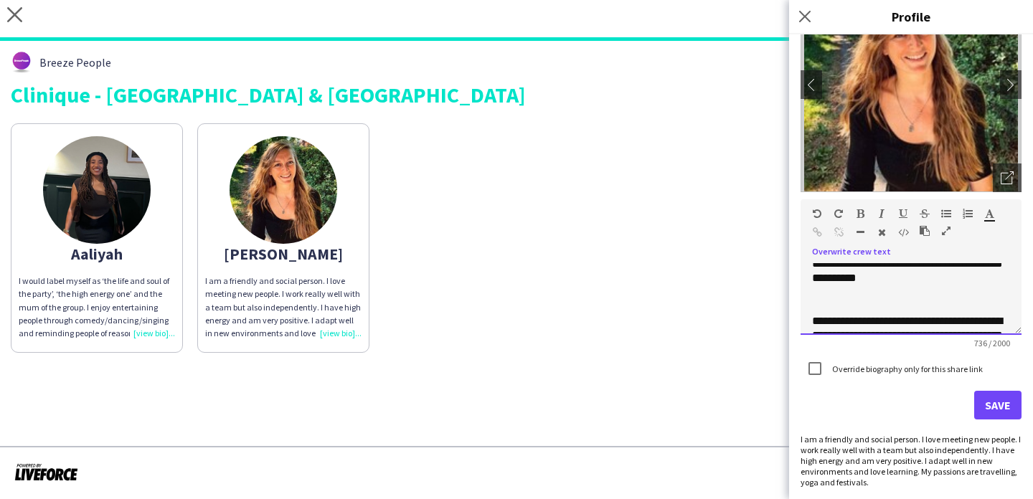
scroll to position [140, 0]
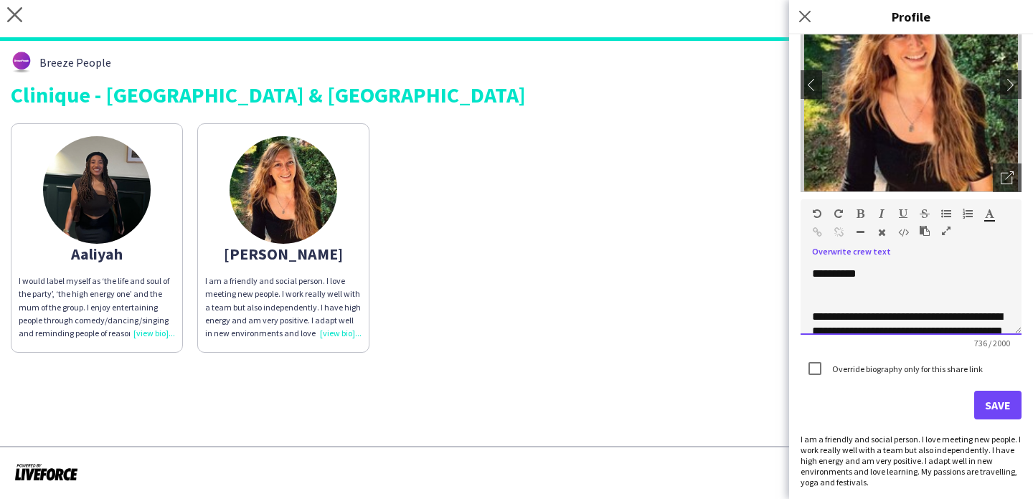
click at [812, 318] on p "**********" at bounding box center [911, 367] width 198 height 115
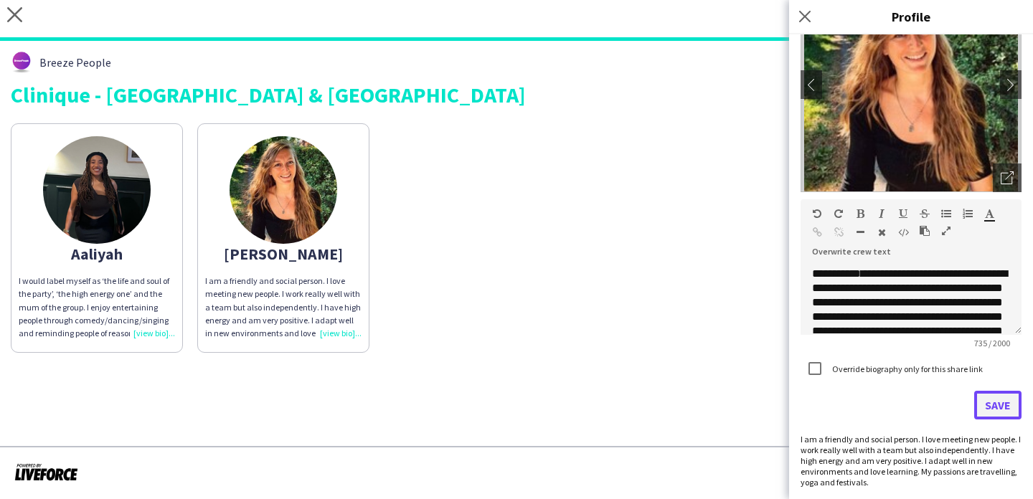
click at [990, 405] on button "Save" at bounding box center [997, 405] width 47 height 29
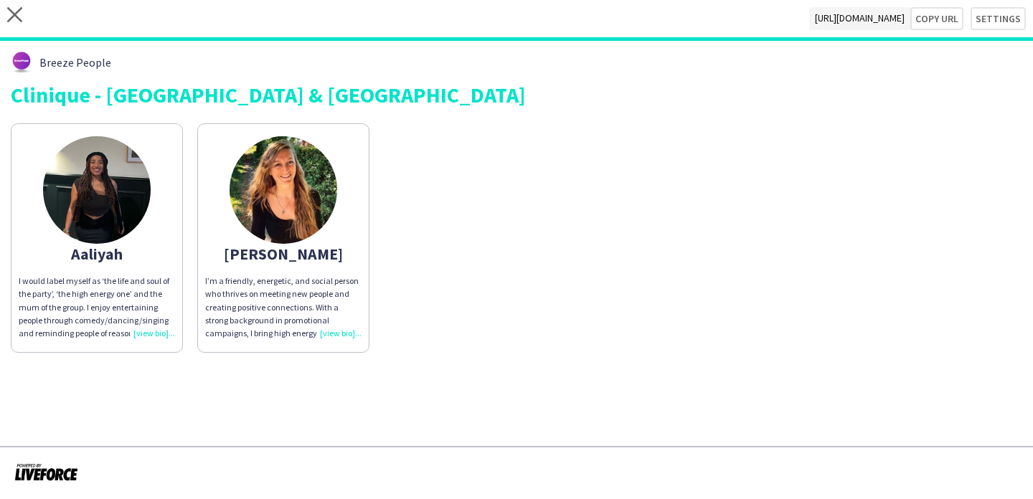
click at [103, 272] on app-share-pages-crew-card "Aaliyah I would label myself as ‘the life and soul of the party’, ‘the high ene…" at bounding box center [97, 238] width 172 height 230
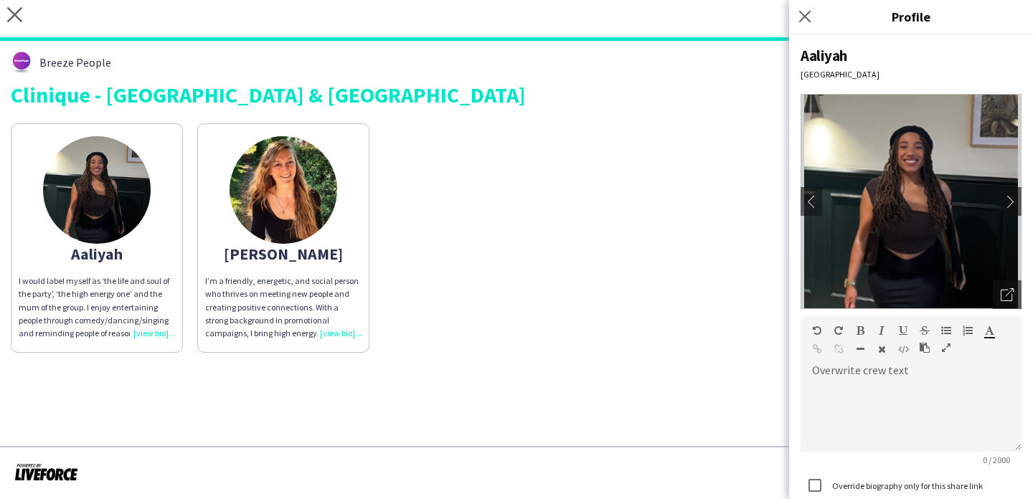
scroll to position [160, 0]
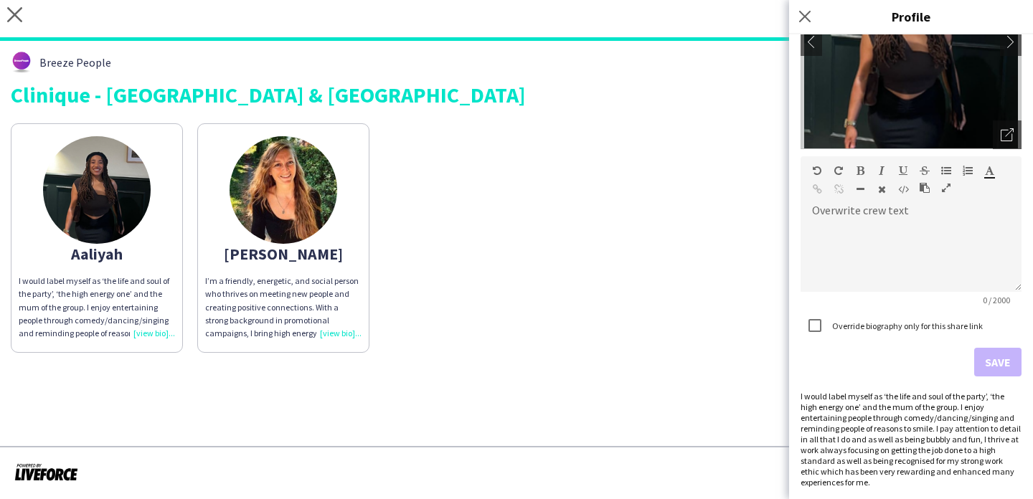
click at [684, 277] on div "Aaliyah I would label myself as ‘the life and soul of the party’, ‘the high ene…" at bounding box center [517, 234] width 1012 height 237
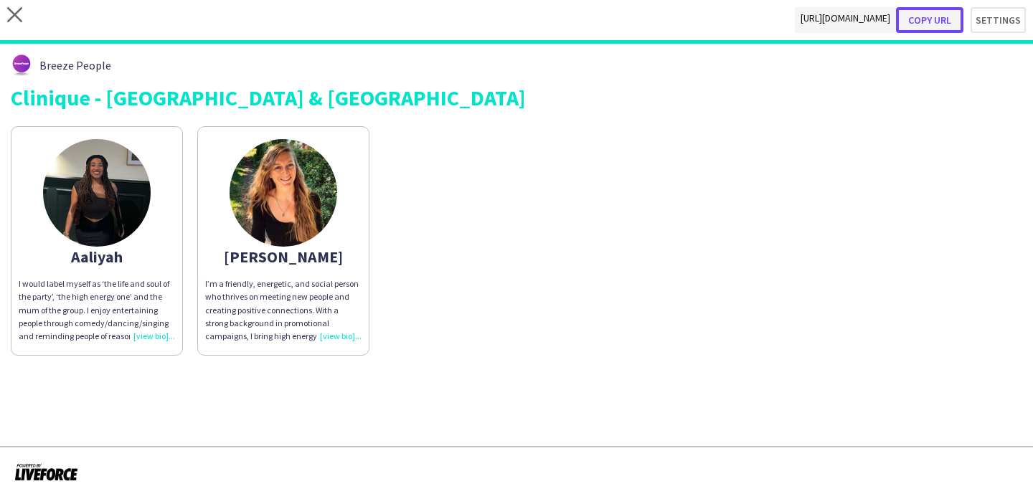
click at [938, 21] on button "Copy url" at bounding box center [929, 20] width 67 height 26
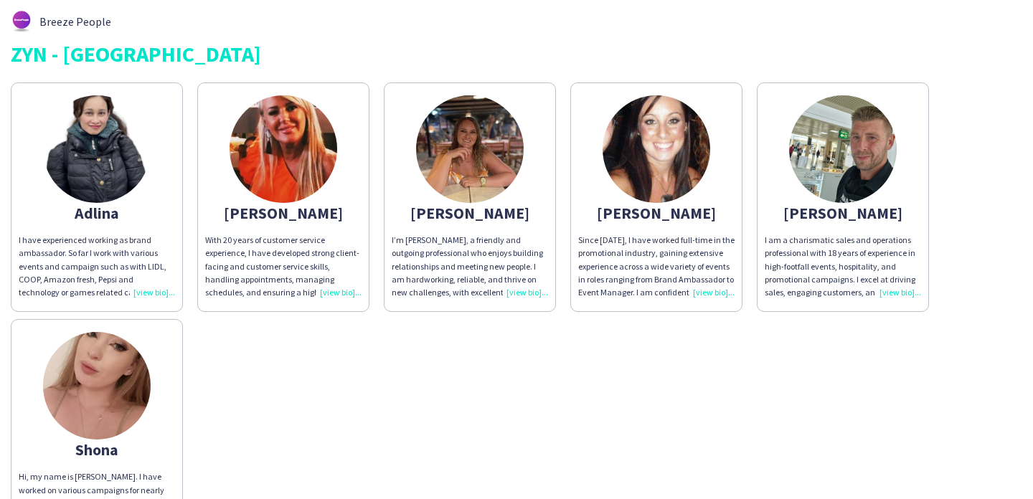
scroll to position [9, 0]
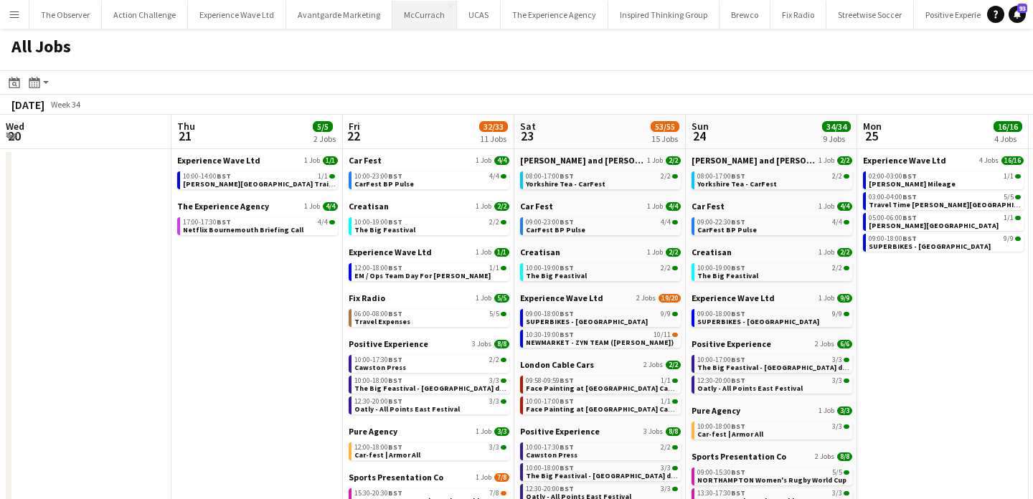
scroll to position [0, 522]
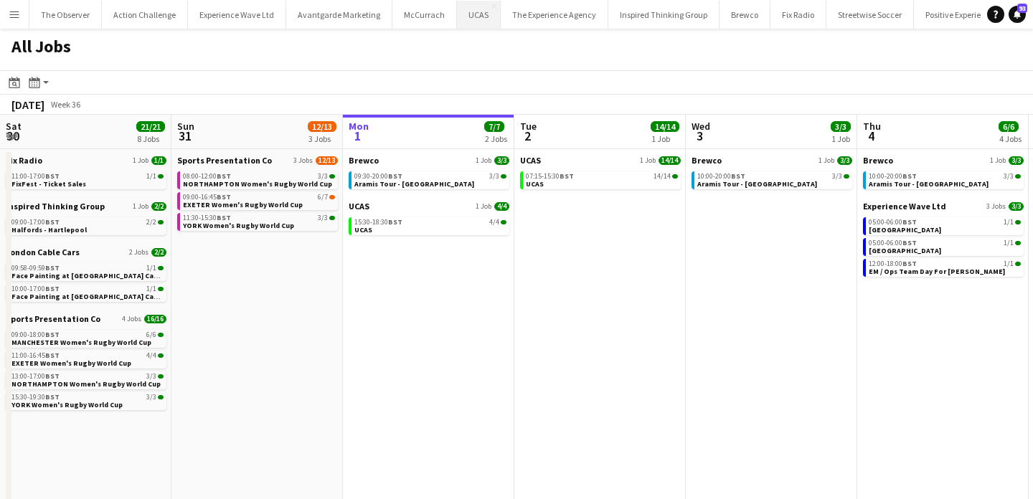
scroll to position [0, 433]
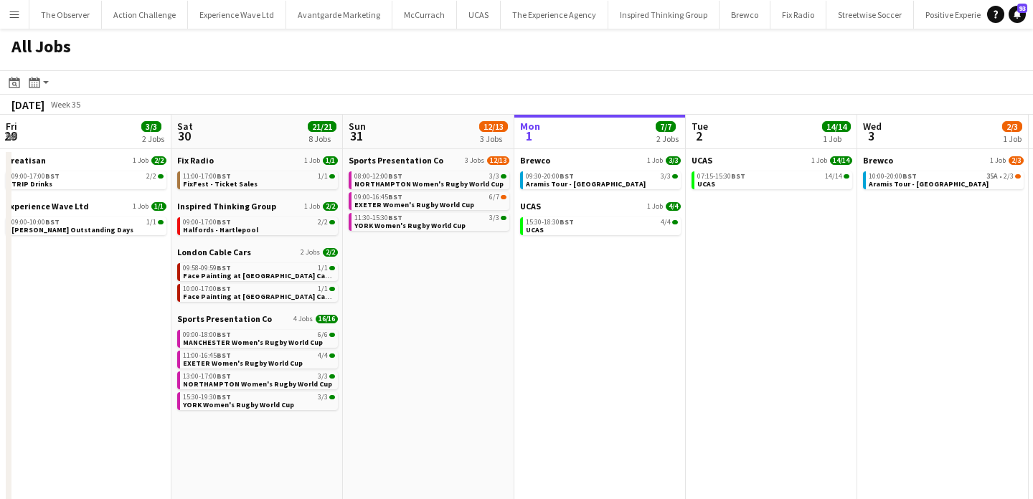
scroll to position [0, 381]
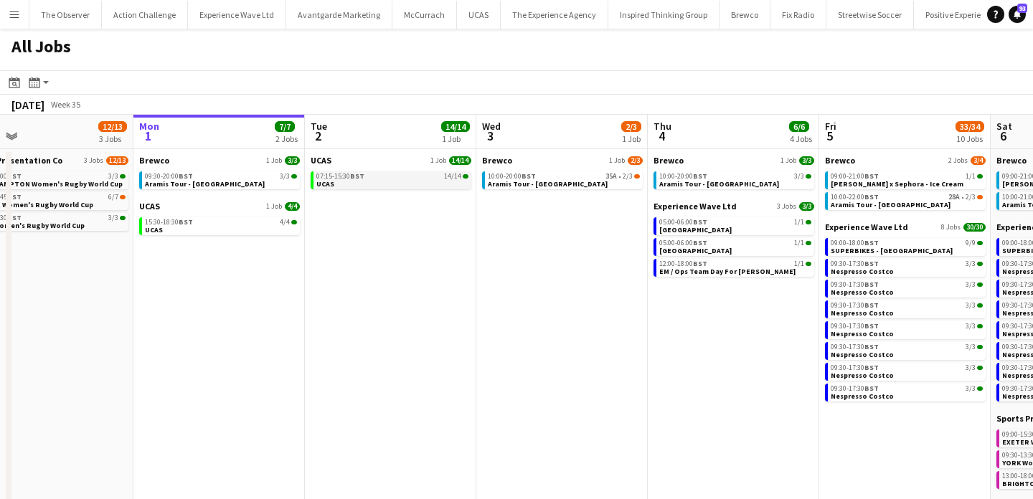
click at [366, 182] on link "07:15-15:30 BST 14/14 UCAS" at bounding box center [392, 180] width 152 height 17
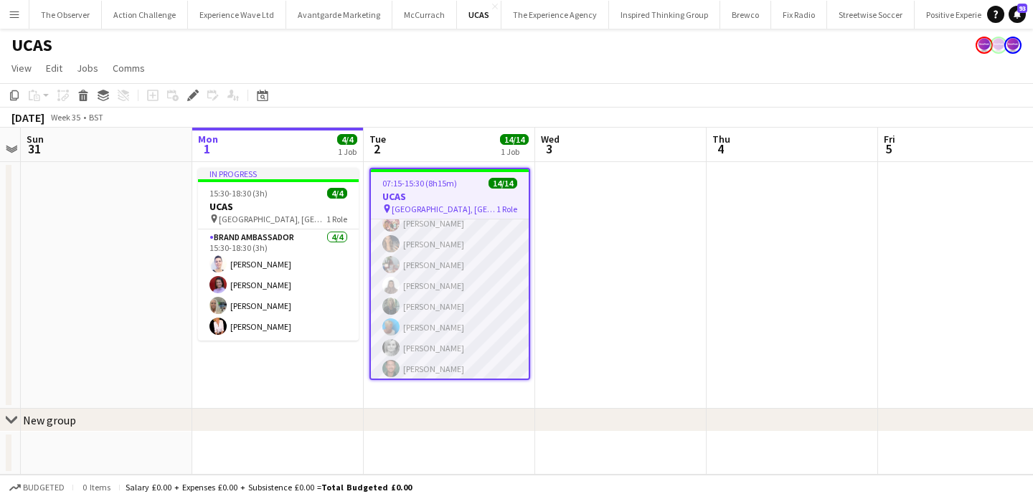
scroll to position [157, 0]
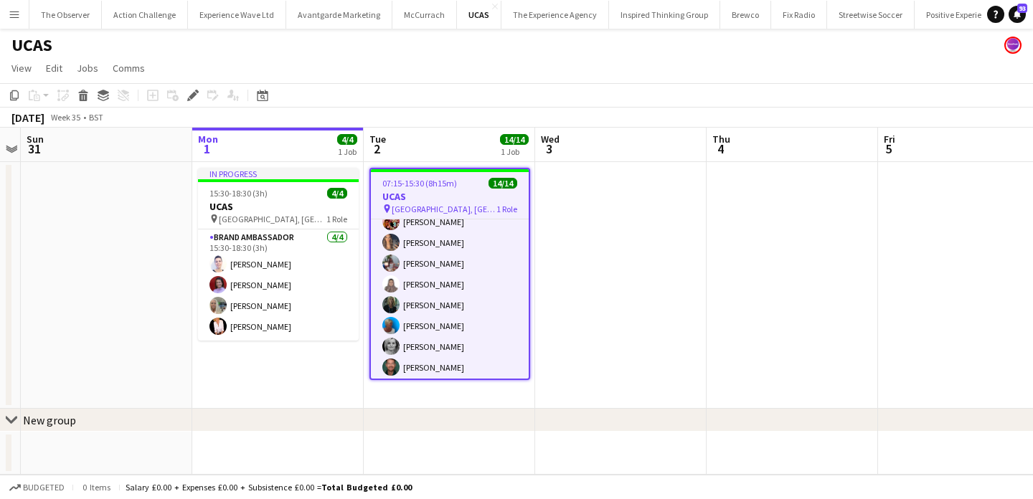
click at [23, 11] on button "Menu" at bounding box center [14, 14] width 29 height 29
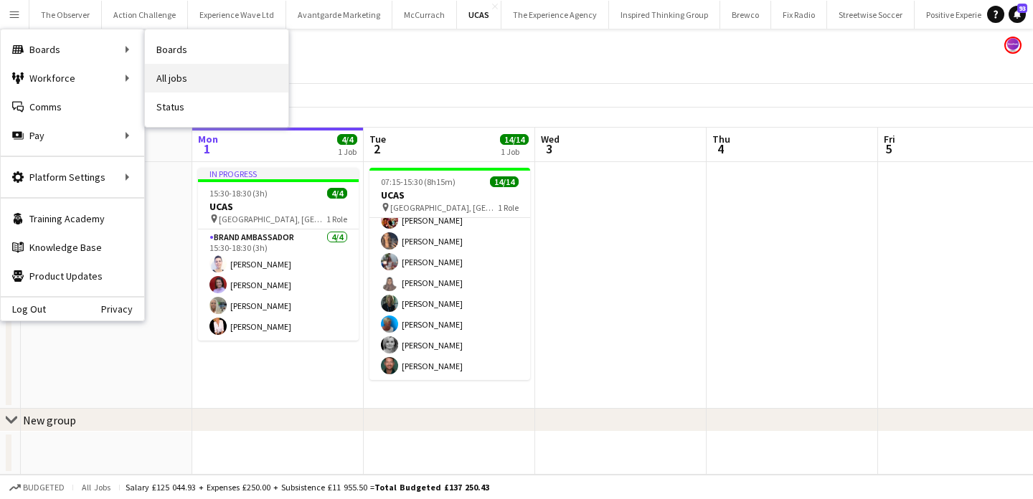
click at [191, 72] on link "All jobs" at bounding box center [217, 78] width 144 height 29
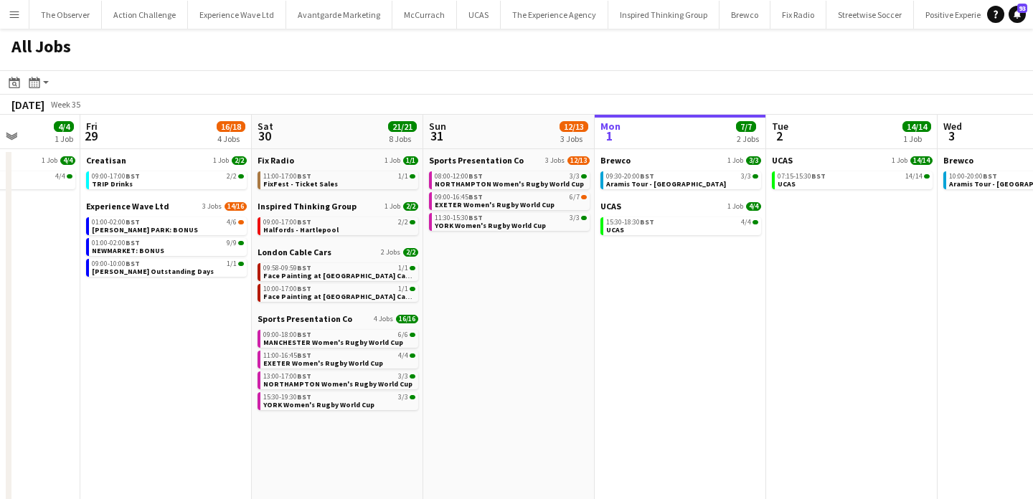
scroll to position [0, 432]
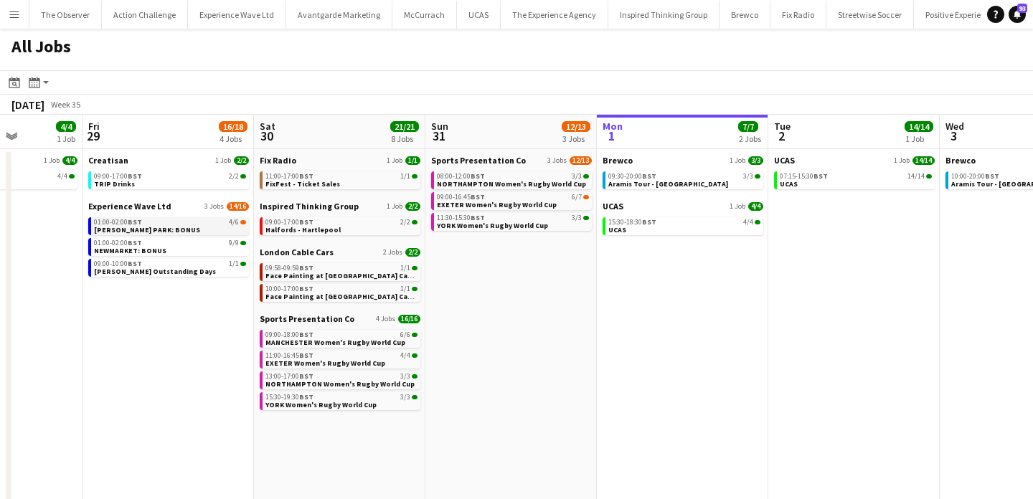
click at [231, 230] on link "01:00-02:00 BST 4/6 [PERSON_NAME] PARK: BONUS" at bounding box center [170, 225] width 152 height 17
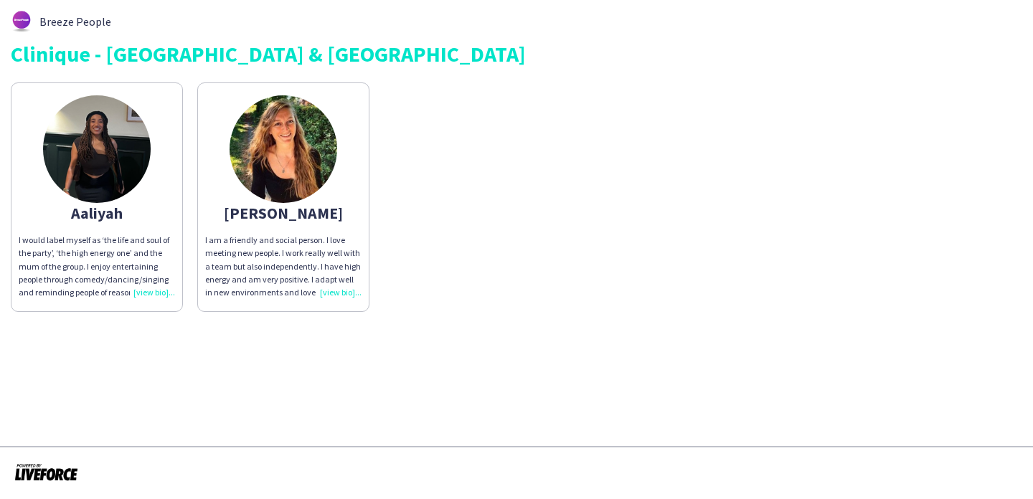
click at [344, 222] on app-share-pages-crew-card "[PERSON_NAME] I am a friendly and social person. I love meeting new people. I w…" at bounding box center [283, 198] width 172 height 230
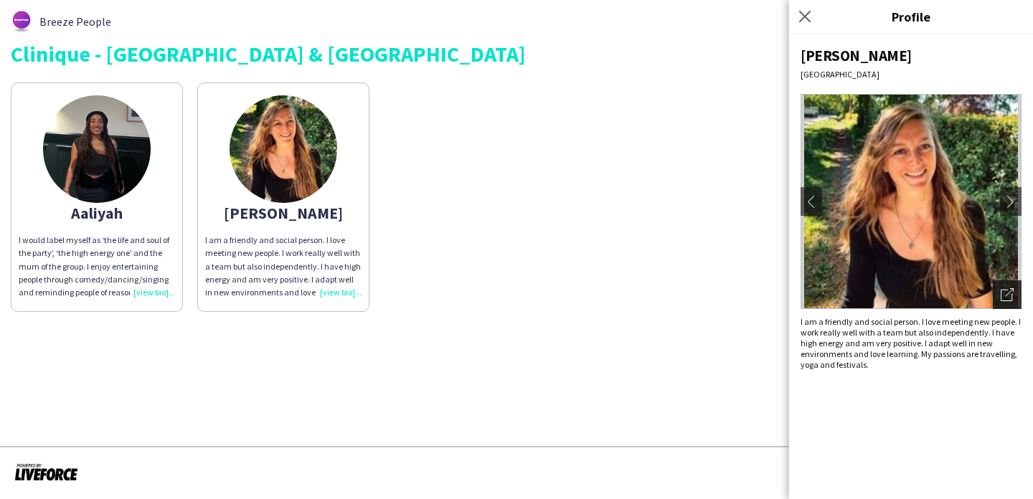
click at [1006, 299] on icon "Open photos pop-in" at bounding box center [1007, 294] width 13 height 13
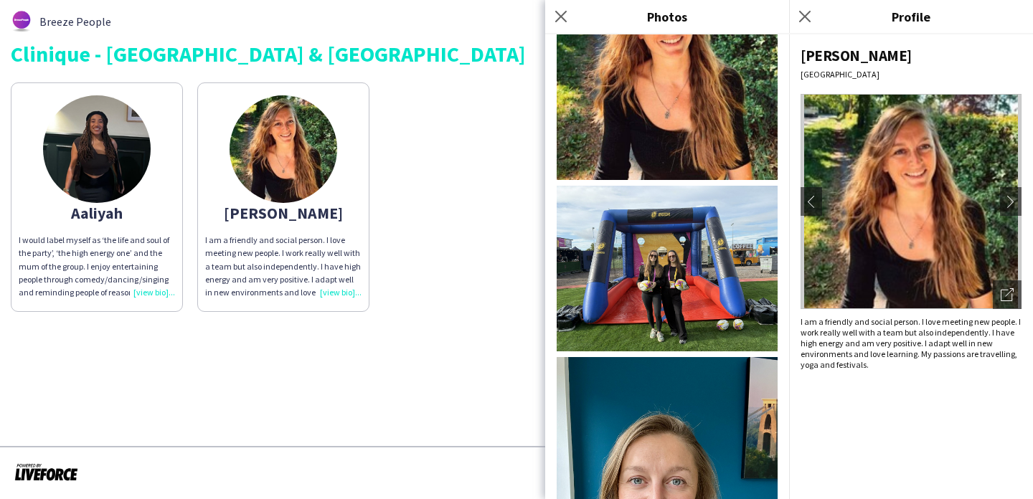
scroll to position [167, 0]
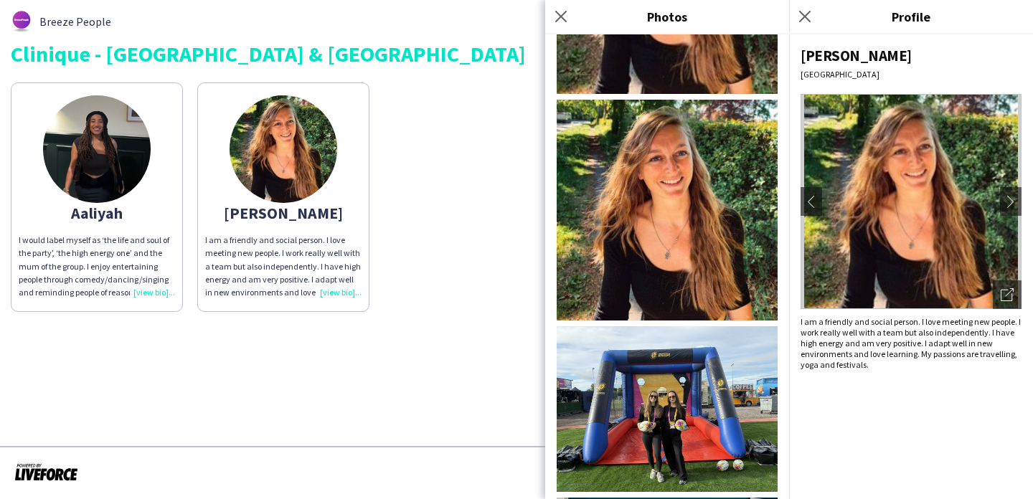
click at [411, 226] on div "[PERSON_NAME] I would label myself as ‘the life and soul of the party’, ‘the hi…" at bounding box center [517, 193] width 1012 height 237
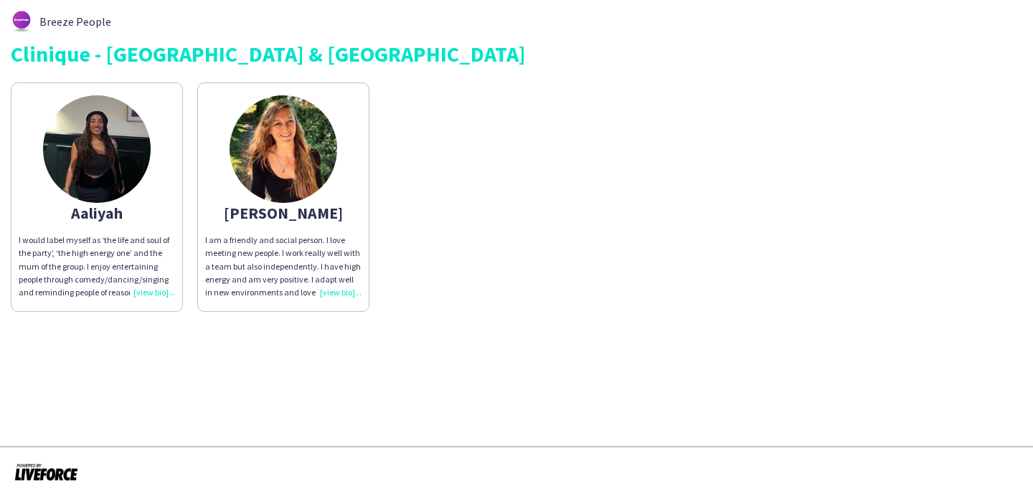
click at [342, 250] on div "I am a friendly and social person. I love meeting new people. I work really wel…" at bounding box center [283, 266] width 156 height 65
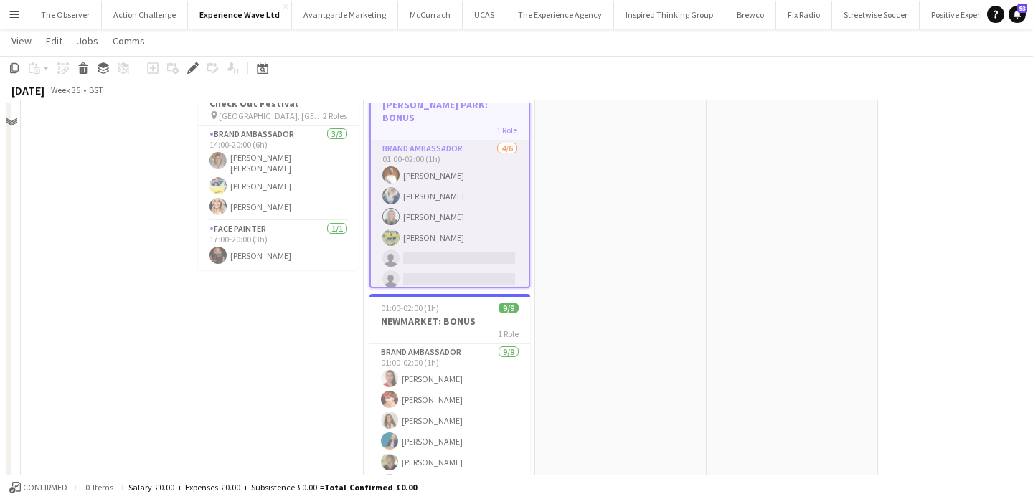
scroll to position [100, 0]
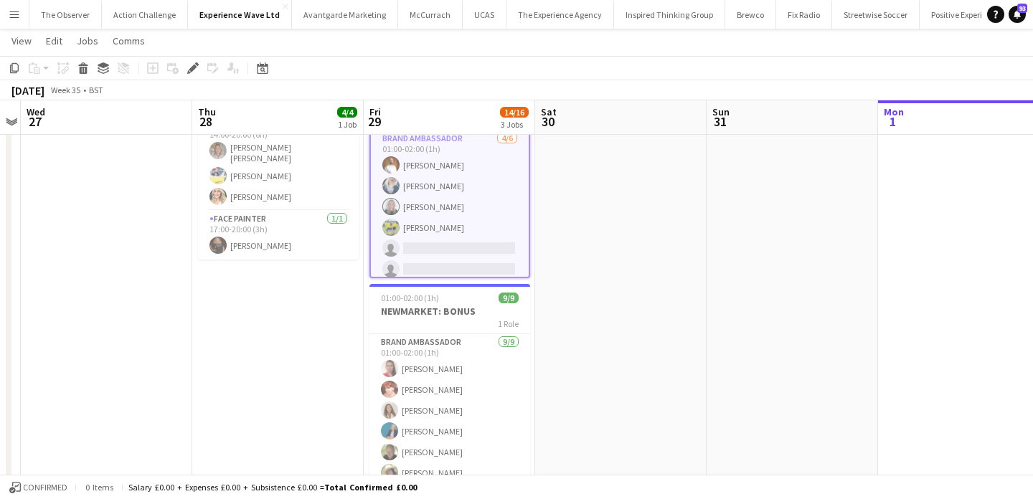
click at [19, 22] on button "Menu" at bounding box center [14, 14] width 29 height 29
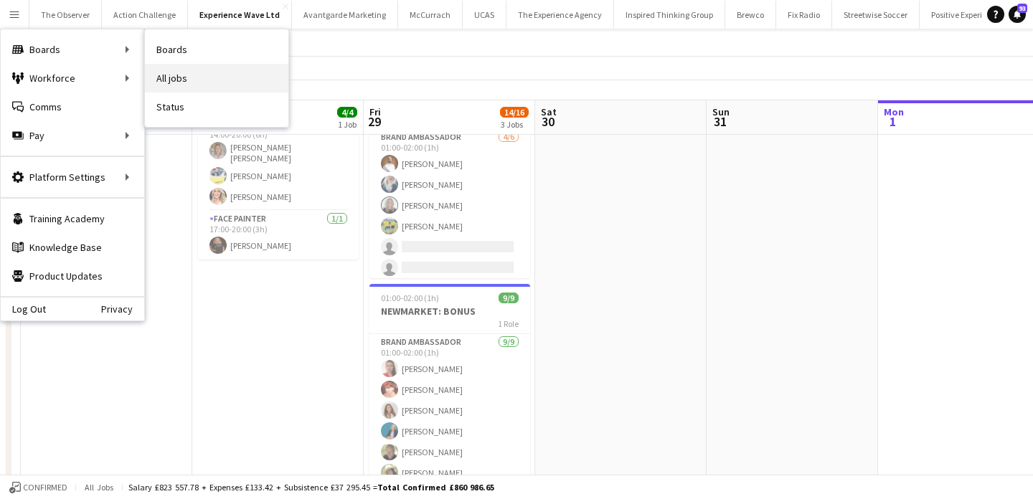
click at [203, 88] on link "All jobs" at bounding box center [217, 78] width 144 height 29
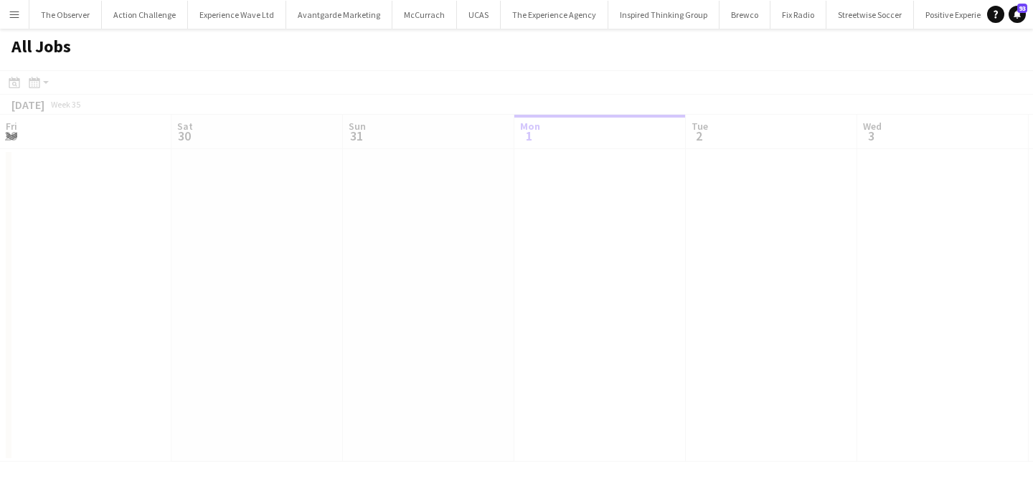
scroll to position [0, 343]
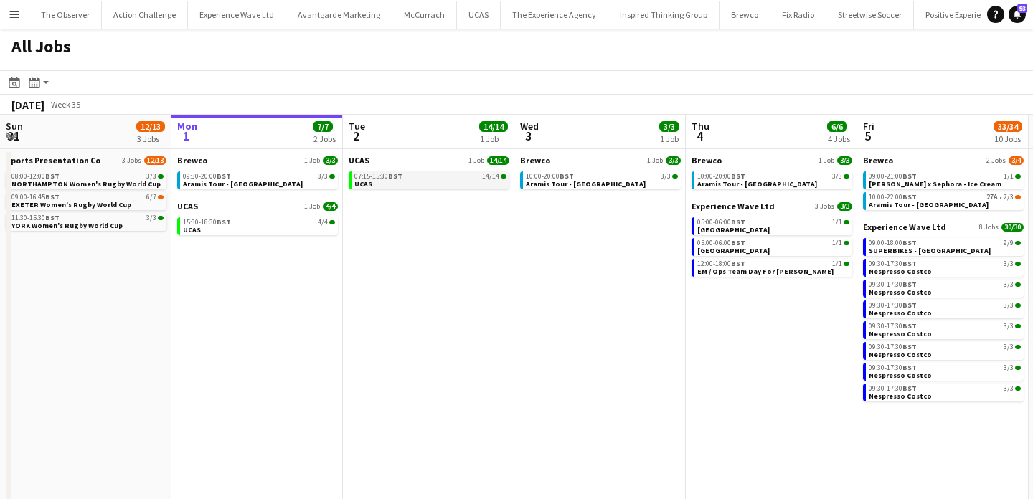
click at [411, 186] on link "07:15-15:30 BST 14/14 UCAS" at bounding box center [430, 180] width 152 height 17
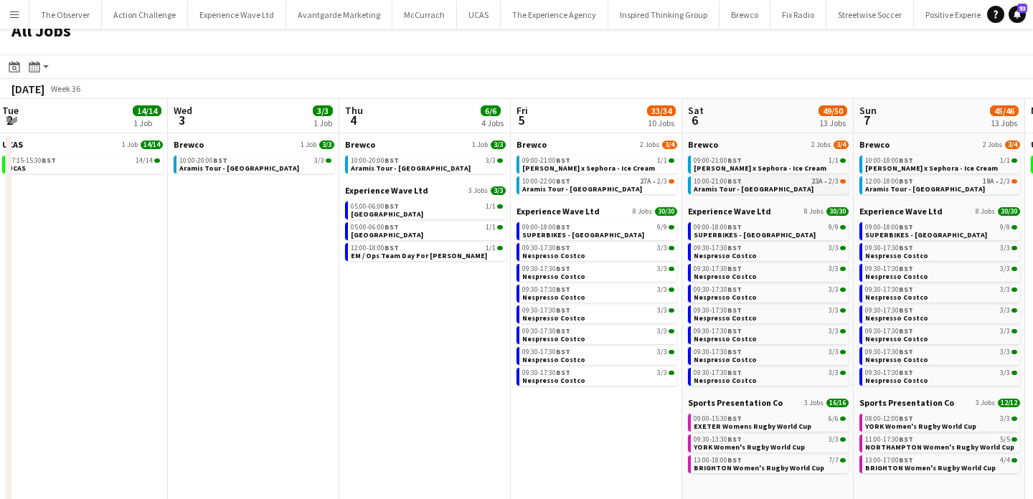
scroll to position [4, 0]
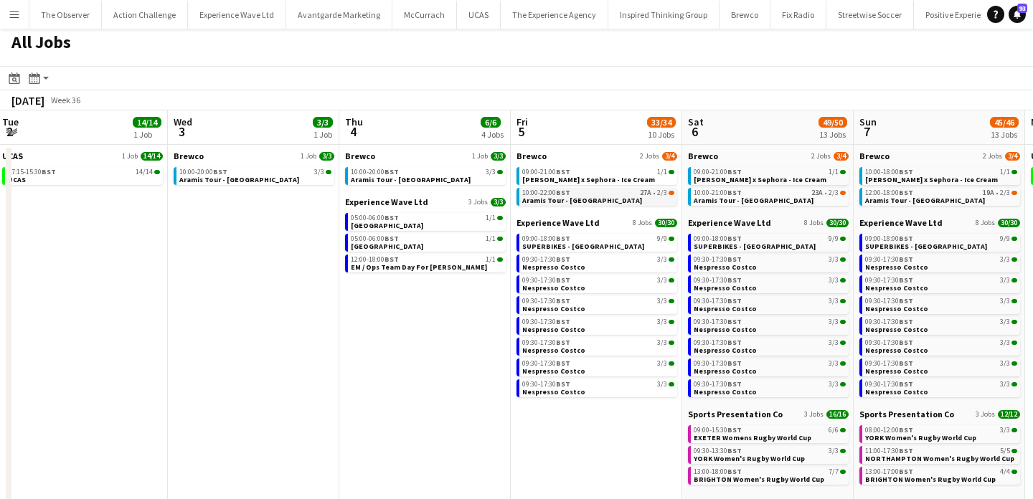
click at [556, 200] on span "Aramis Tour - [GEOGRAPHIC_DATA]" at bounding box center [582, 200] width 120 height 9
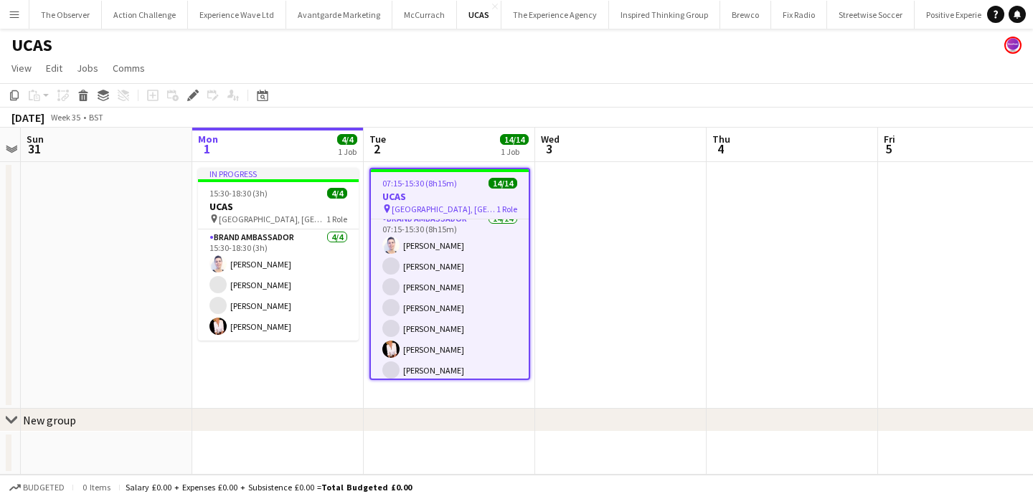
scroll to position [160, 0]
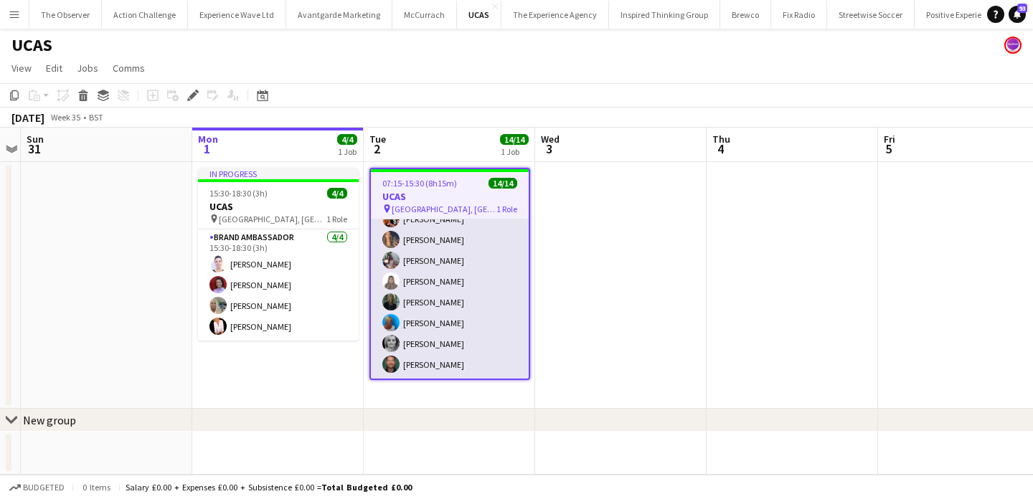
click at [427, 328] on app-card-role "Brand Ambassador 14/14 07:15-15:30 (8h15m) [PERSON_NAME] [PERSON_NAME] [PERSON_…" at bounding box center [450, 219] width 158 height 319
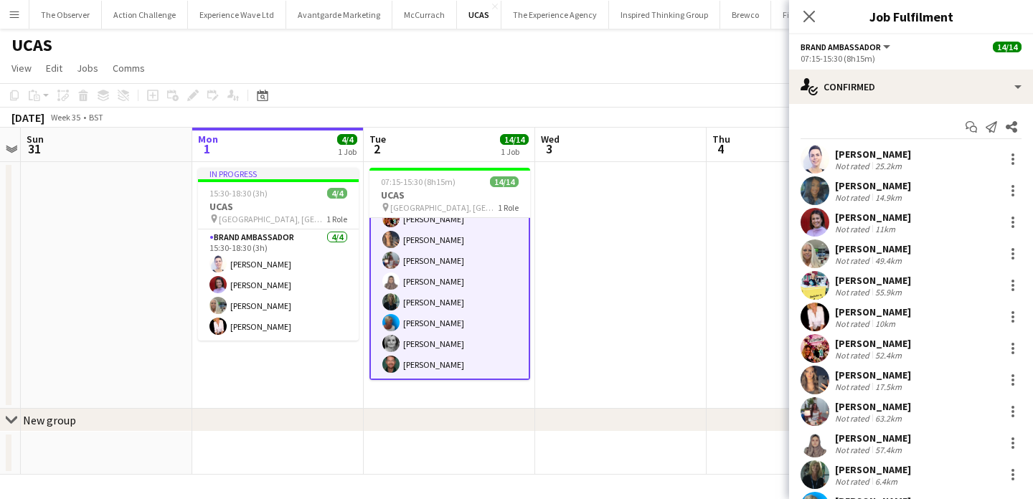
scroll to position [126, 0]
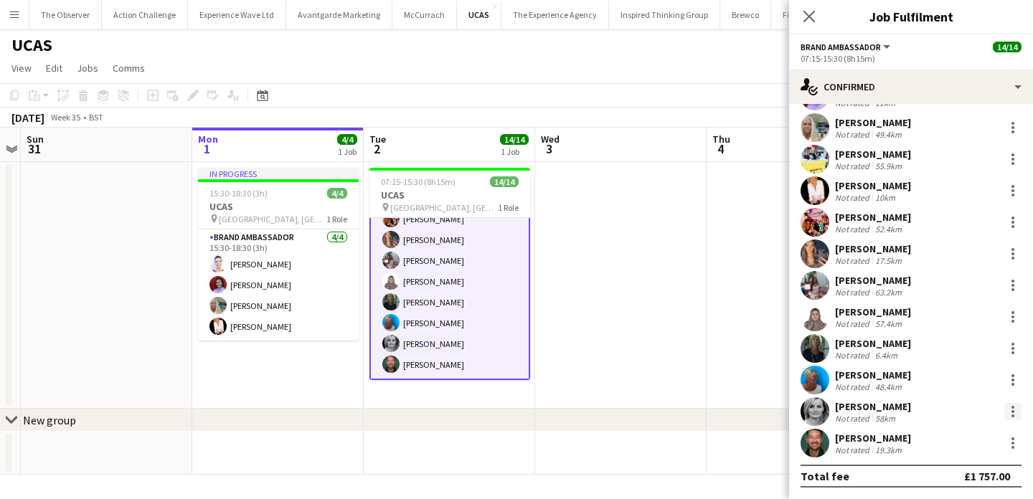
click at [1008, 415] on div at bounding box center [1013, 411] width 17 height 17
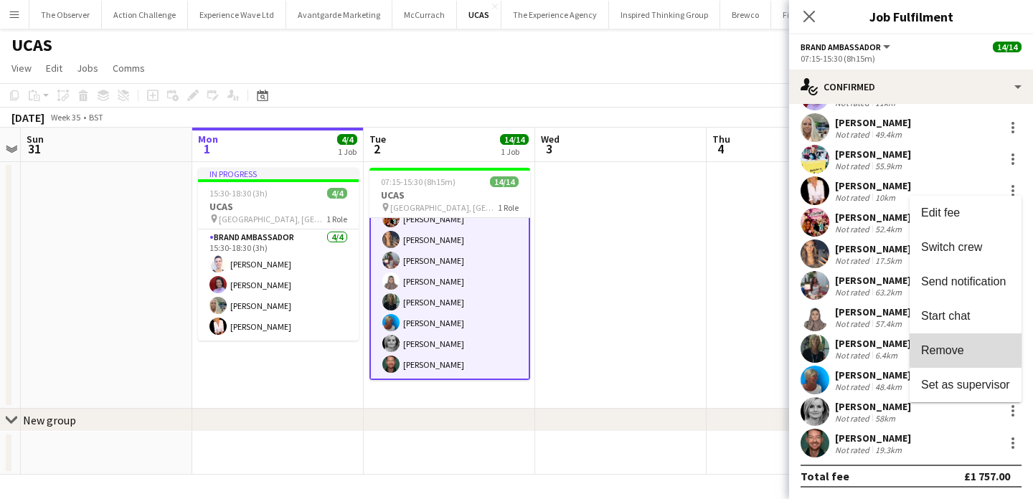
click at [976, 352] on span "Remove" at bounding box center [965, 350] width 89 height 13
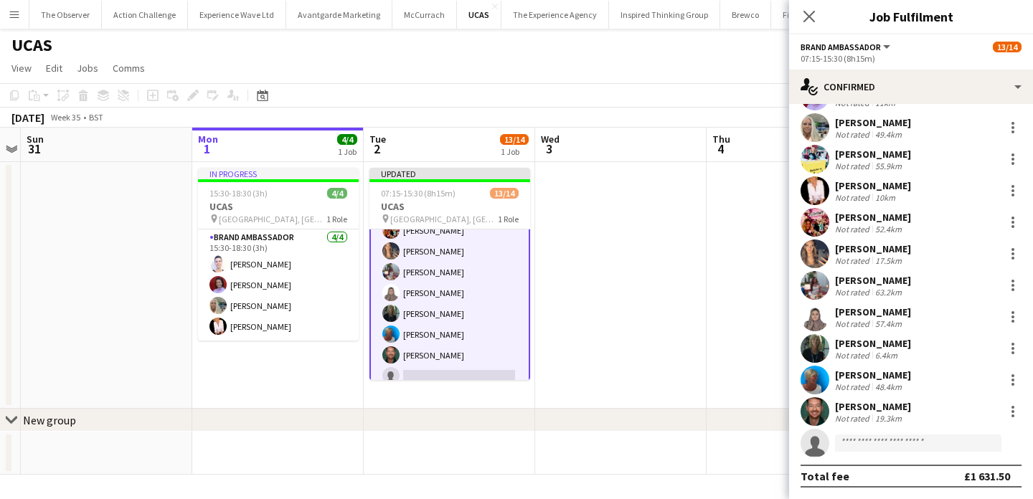
click at [709, 281] on app-date-cell at bounding box center [793, 285] width 172 height 247
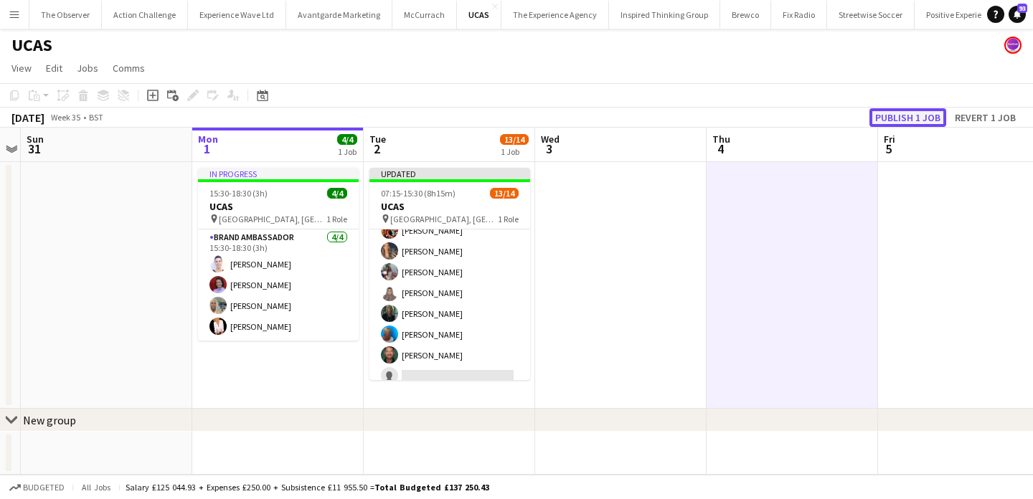
click at [924, 123] on button "Publish 1 job" at bounding box center [908, 117] width 77 height 19
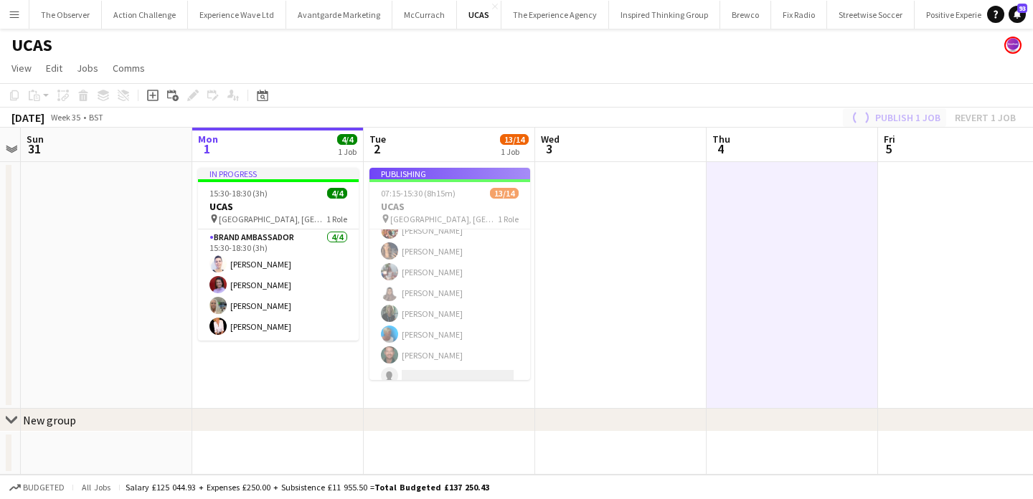
scroll to position [157, 0]
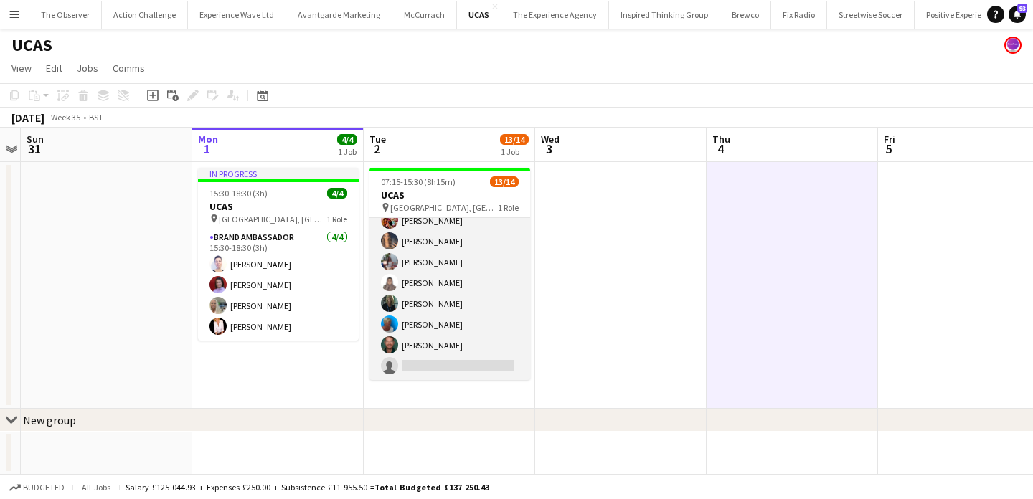
click at [487, 360] on app-card-role "Brand Ambassador 2A 13/14 07:15-15:30 (8h15m) Cleo Gifford Mehreen Parvez Rache…" at bounding box center [450, 220] width 161 height 319
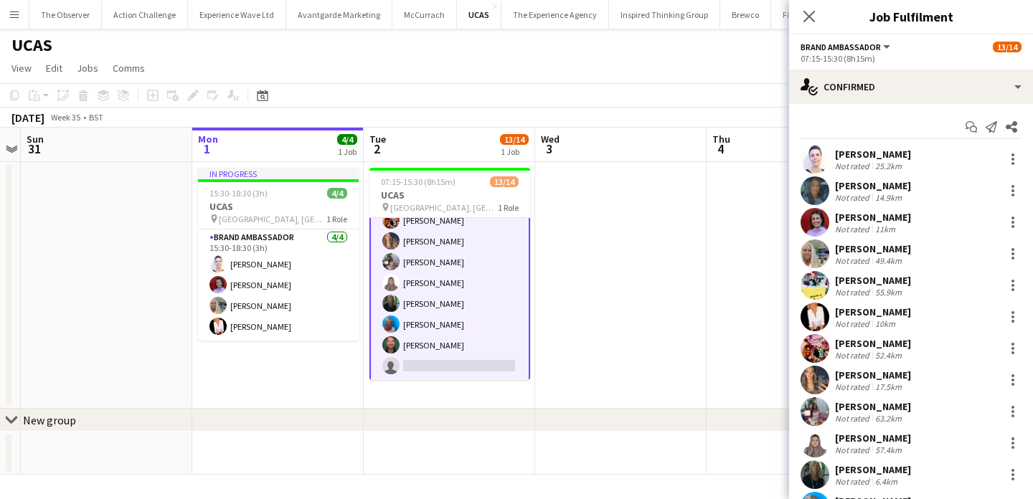
scroll to position [126, 0]
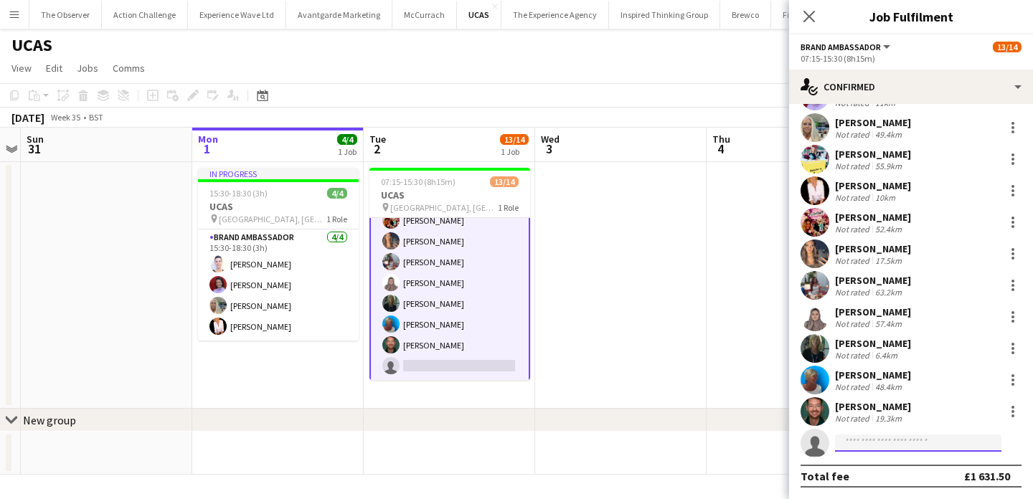
click at [950, 442] on input at bounding box center [918, 443] width 166 height 17
type input "**********"
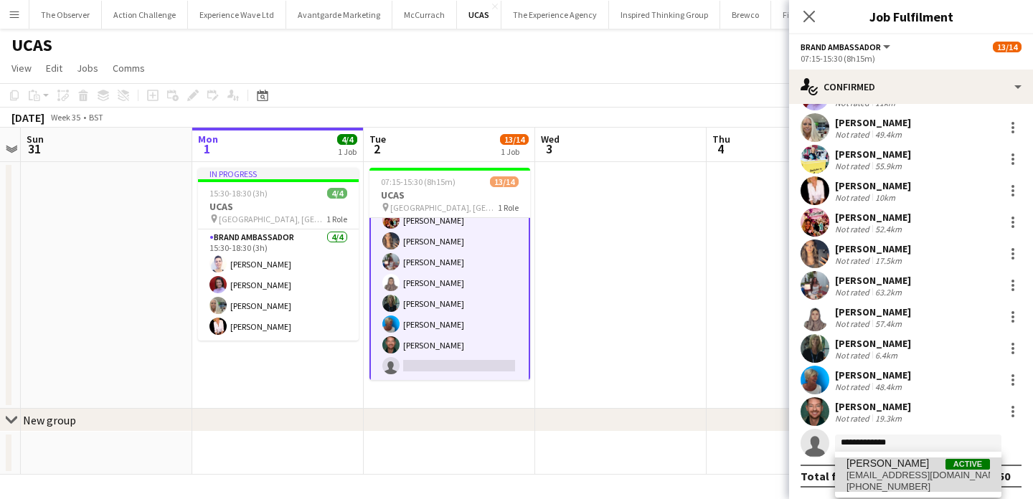
click at [891, 470] on span "[EMAIL_ADDRESS][DOMAIN_NAME]" at bounding box center [919, 475] width 144 height 11
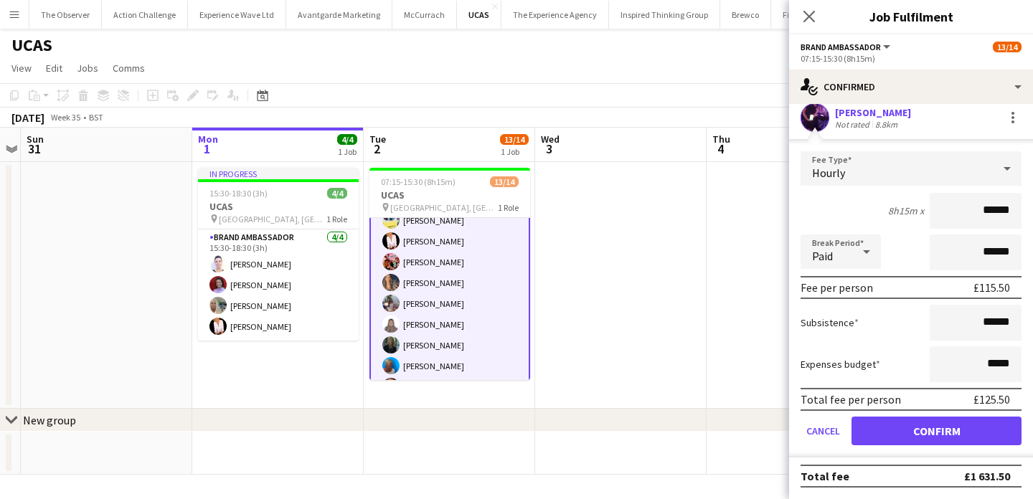
scroll to position [160, 0]
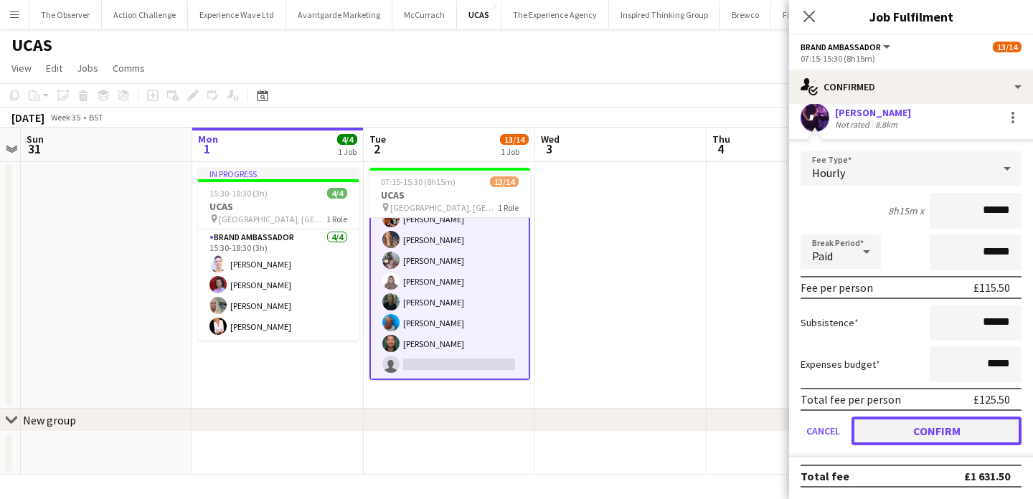
click at [931, 439] on button "Confirm" at bounding box center [937, 431] width 170 height 29
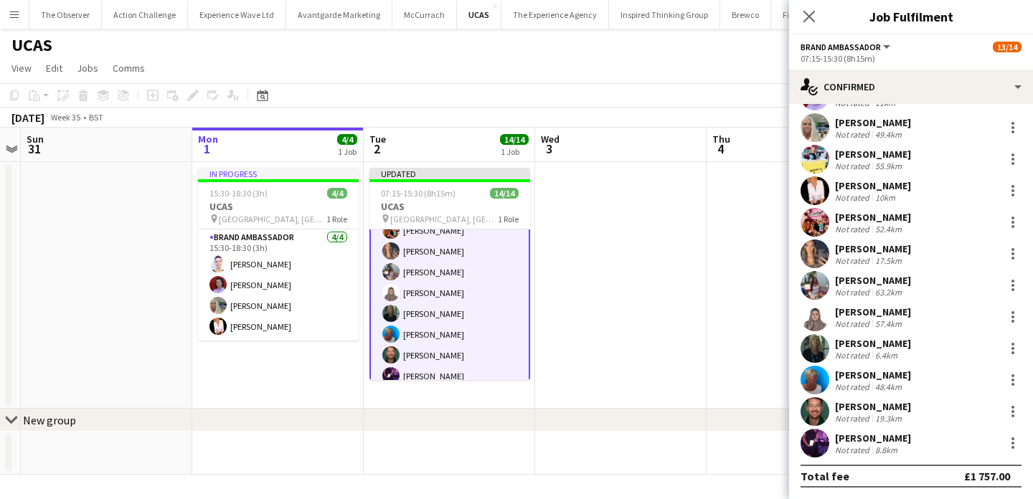
scroll to position [126, 0]
click at [631, 340] on app-date-cell at bounding box center [621, 285] width 172 height 247
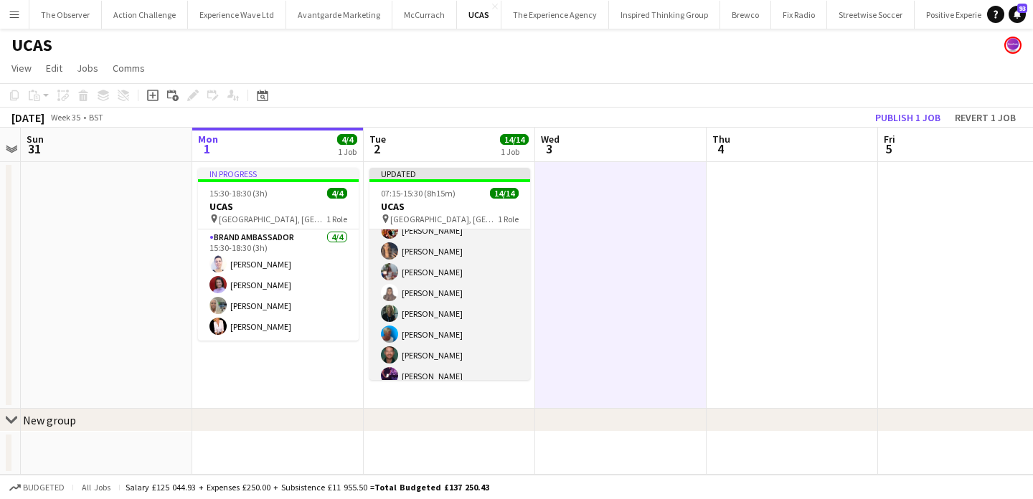
scroll to position [169, 0]
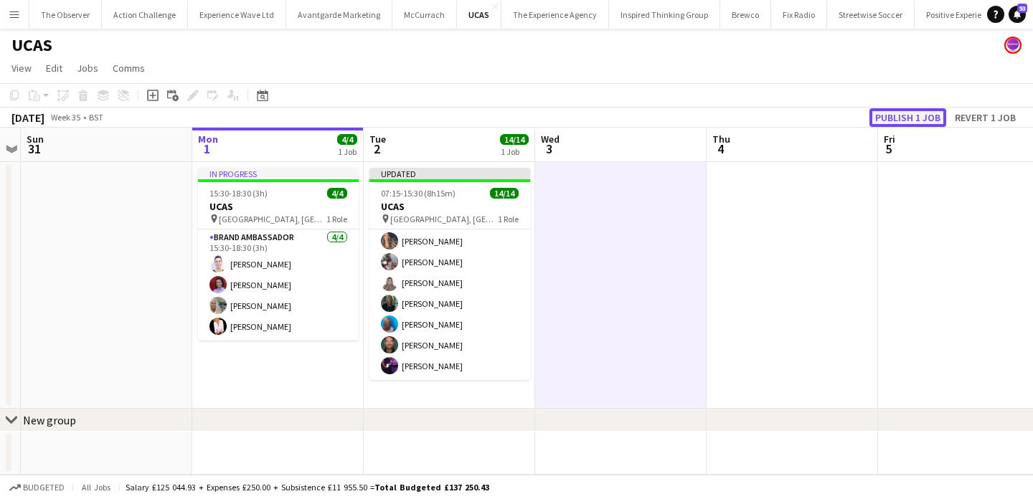
click at [897, 123] on button "Publish 1 job" at bounding box center [908, 117] width 77 height 19
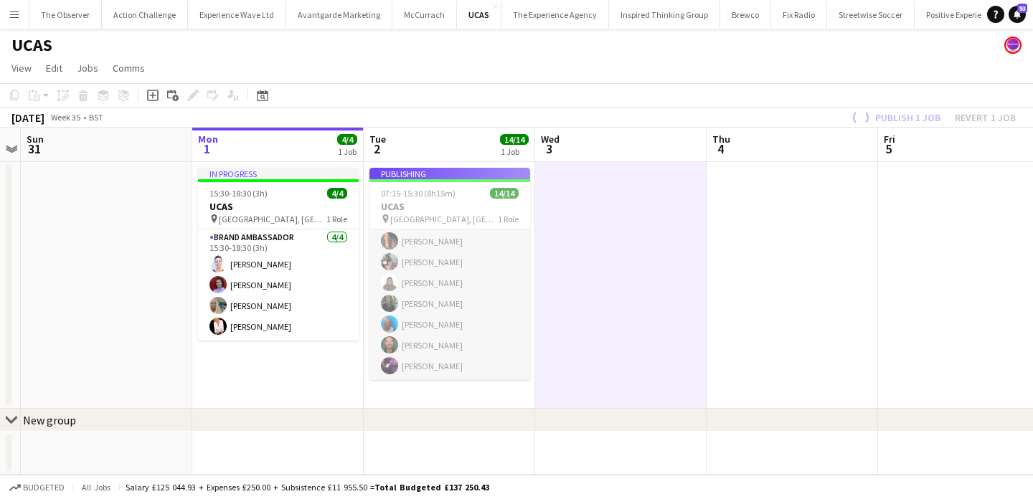
scroll to position [157, 0]
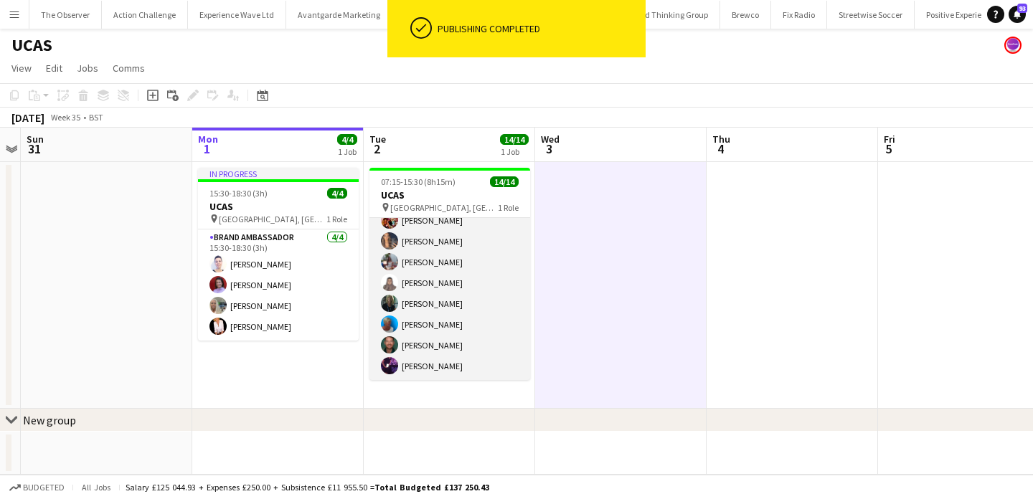
click at [440, 248] on app-card-role "Brand Ambassador 14/14 07:15-15:30 (8h15m) Cleo Gifford Mehreen Parvez Rachel A…" at bounding box center [450, 220] width 161 height 319
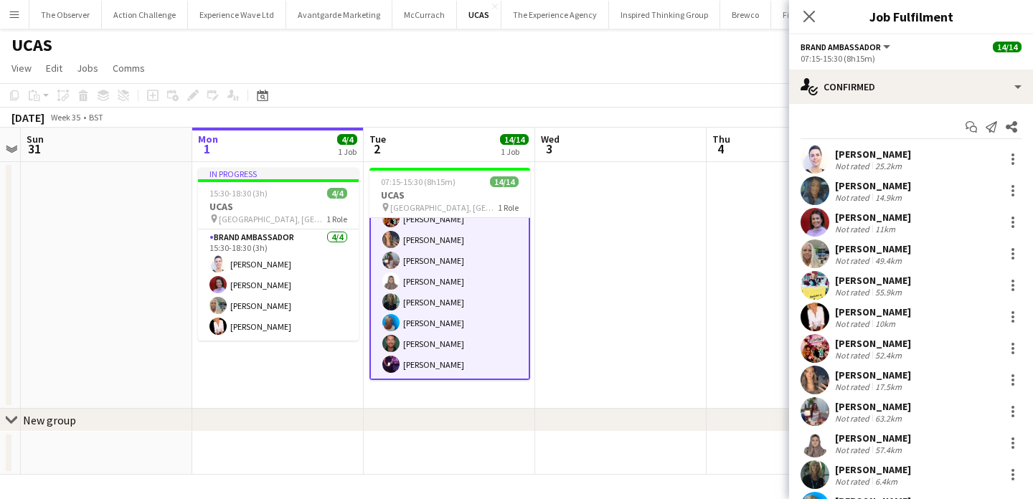
scroll to position [126, 0]
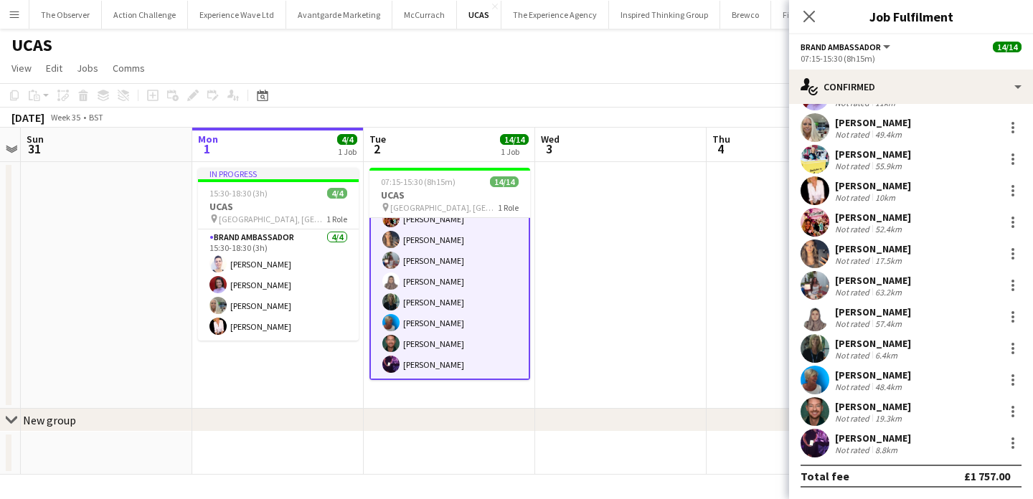
click at [878, 433] on div "Caroline Jackson" at bounding box center [873, 438] width 76 height 13
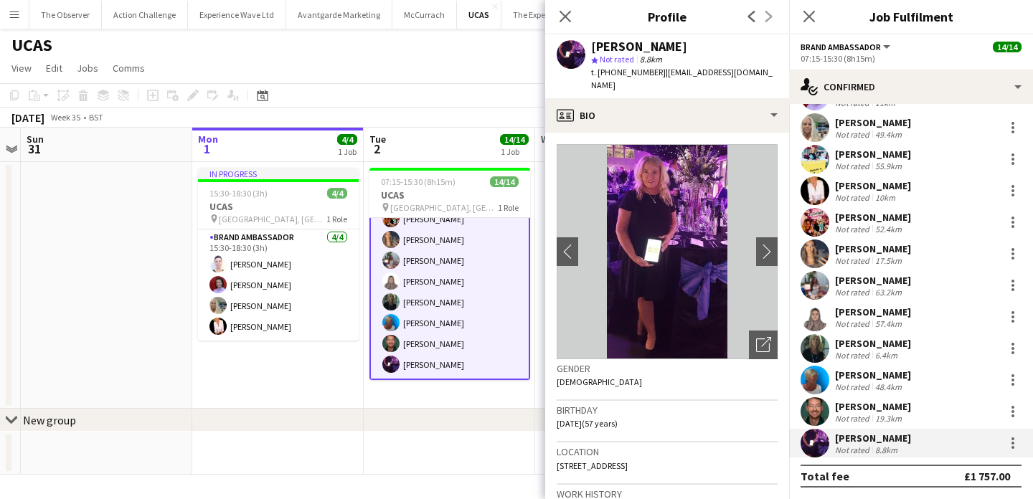
click at [708, 70] on span "| ijackson782@aol.com" at bounding box center [682, 79] width 182 height 24
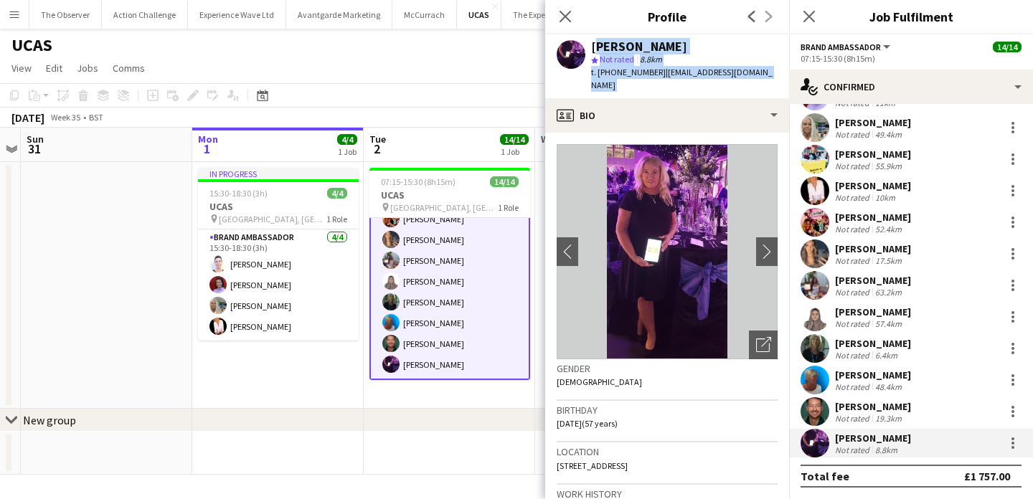
drag, startPoint x: 708, startPoint y: 70, endPoint x: 695, endPoint y: 50, distance: 23.3
click at [695, 50] on div "Caroline Jackson star Not rated 8.8km t. +447974713894 | ijackson782@aol.com" at bounding box center [684, 66] width 187 height 52
copy app-crew-profile "Caroline Jackson star Not rated 8.8km t. +447974713894 | ijackson782@aol.com pr…"
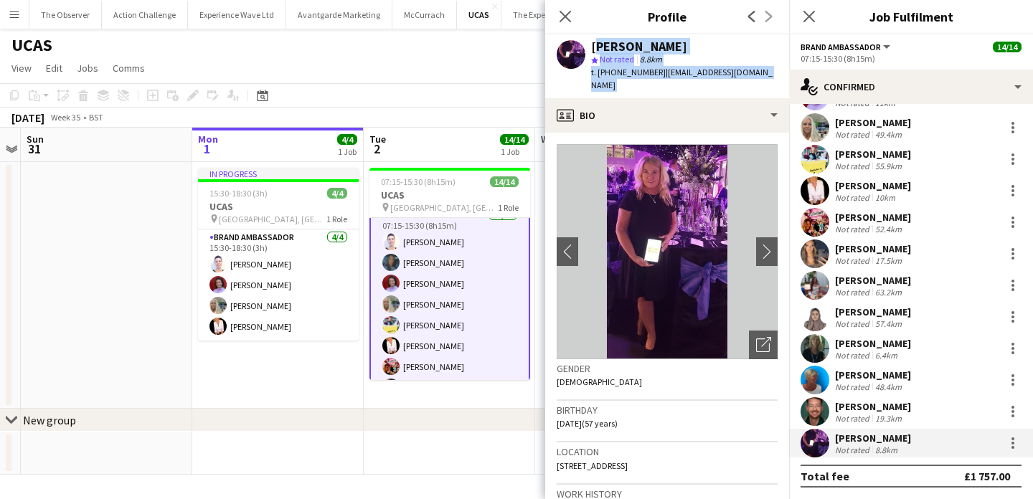
scroll to position [0, 0]
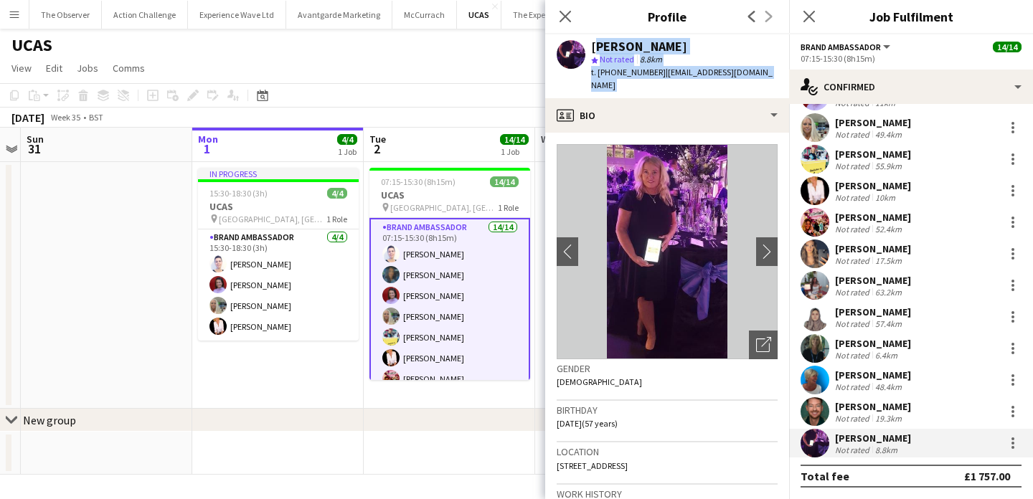
click at [446, 420] on div "chevron-right New group" at bounding box center [516, 420] width 1033 height 23
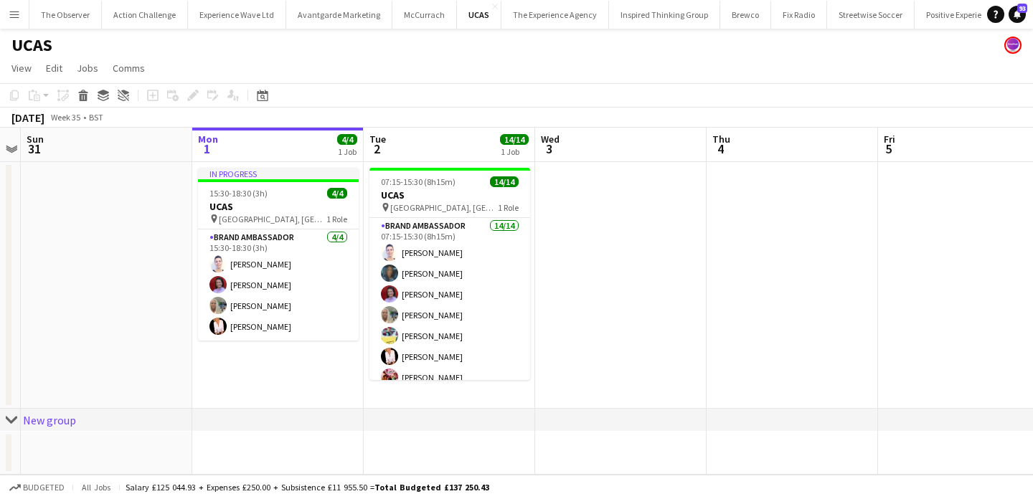
click at [11, 13] on app-icon "Menu" at bounding box center [14, 14] width 11 height 11
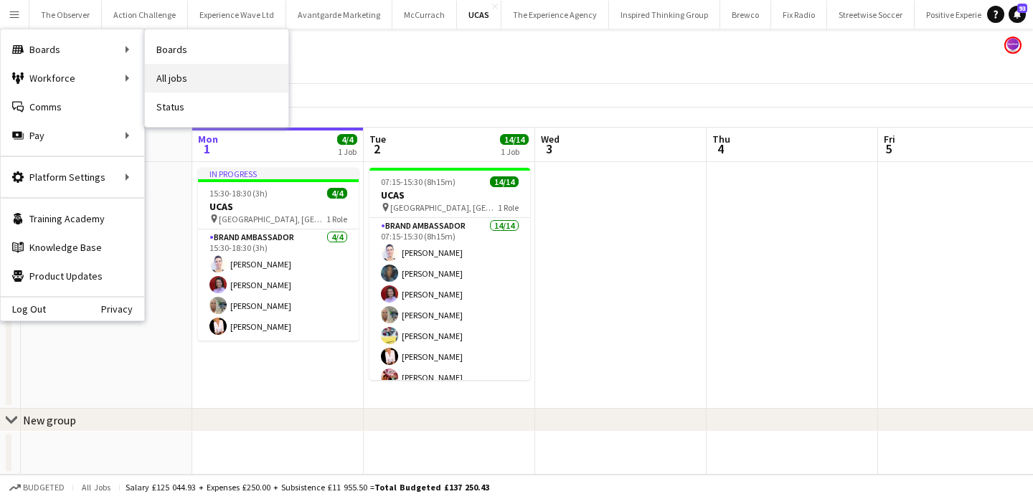
click at [185, 83] on link "All jobs" at bounding box center [217, 78] width 144 height 29
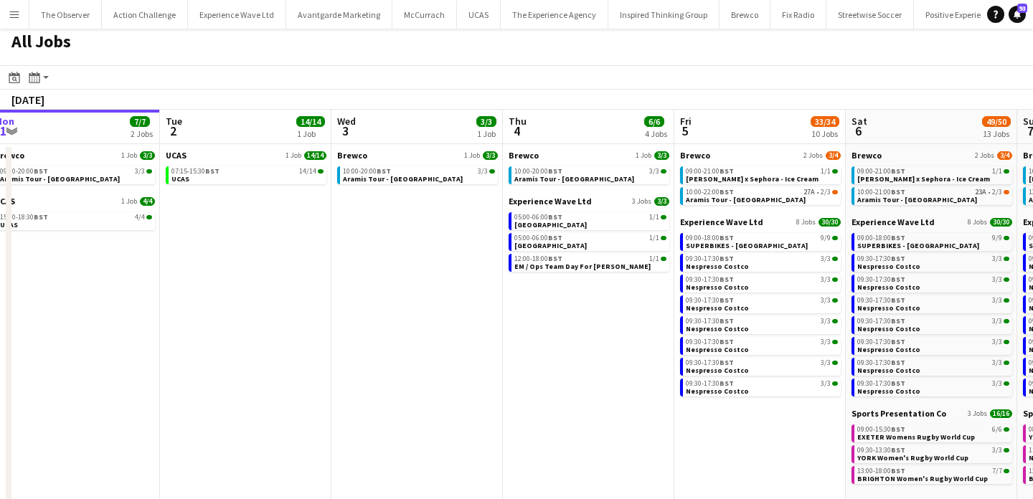
scroll to position [0, 497]
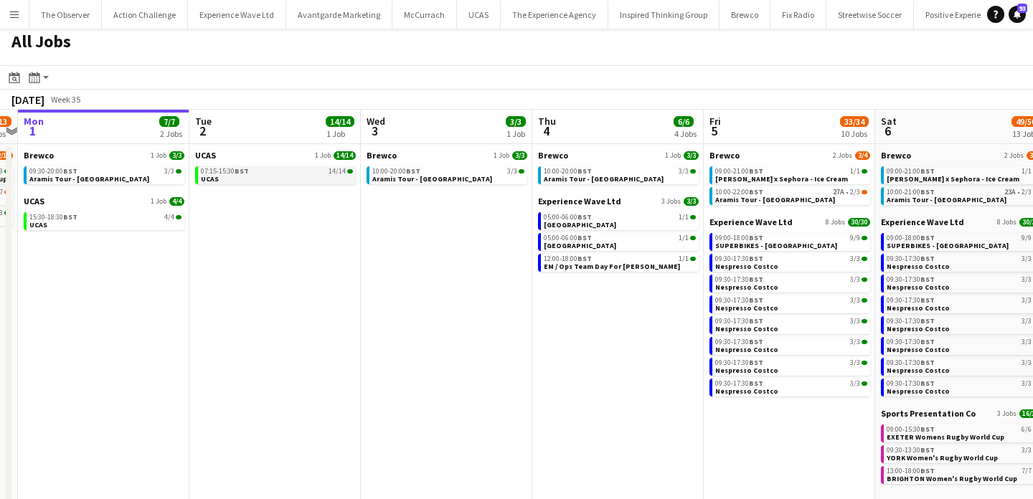
click at [245, 179] on link "07:15-15:30 BST 14/14 UCAS" at bounding box center [277, 174] width 152 height 17
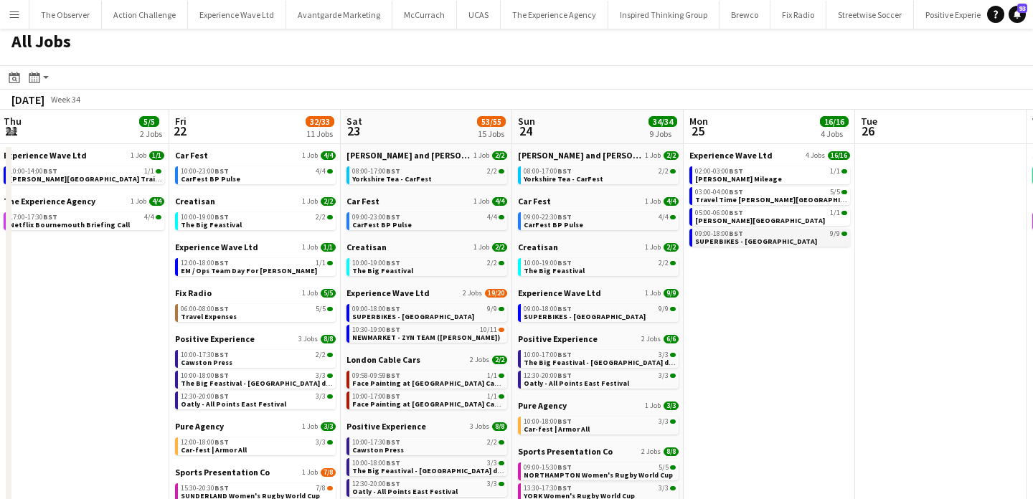
scroll to position [0, 449]
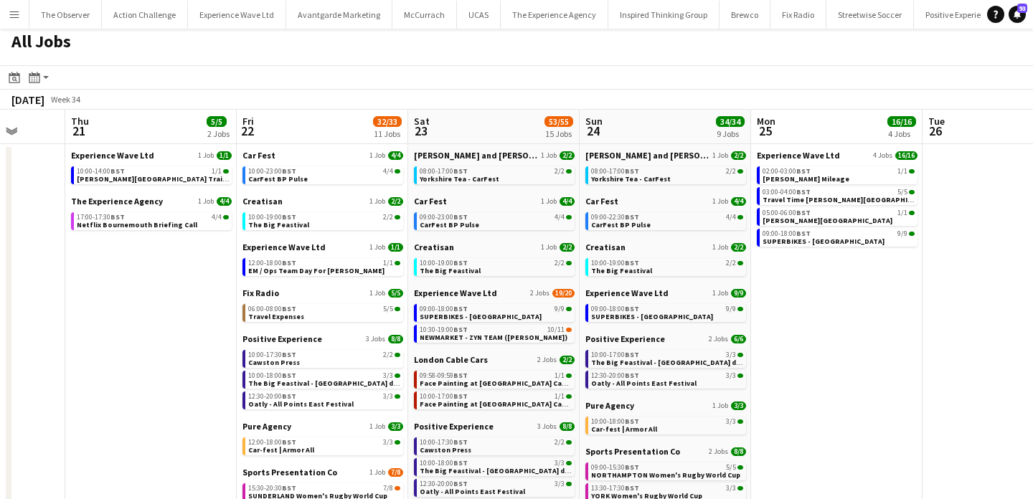
click at [8, 5] on button "Menu" at bounding box center [14, 14] width 29 height 29
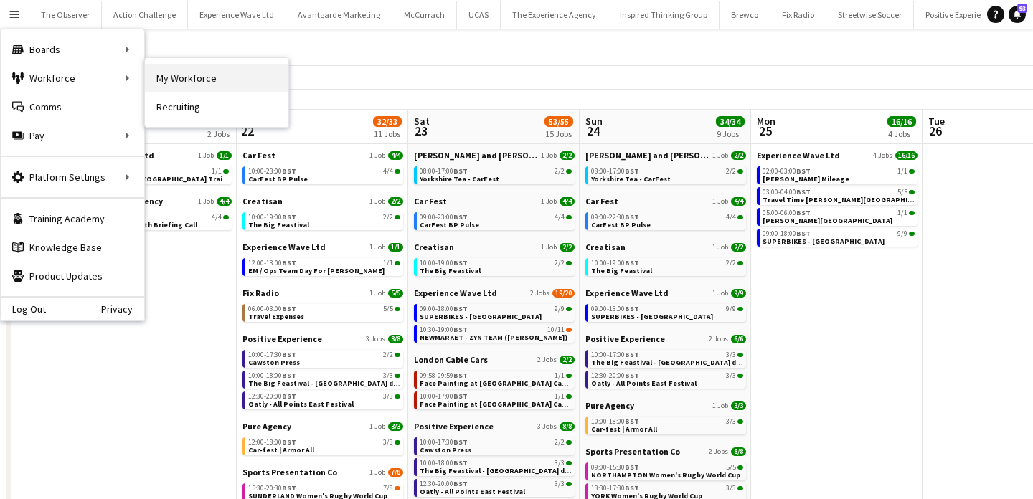
click at [183, 82] on link "My Workforce" at bounding box center [217, 78] width 144 height 29
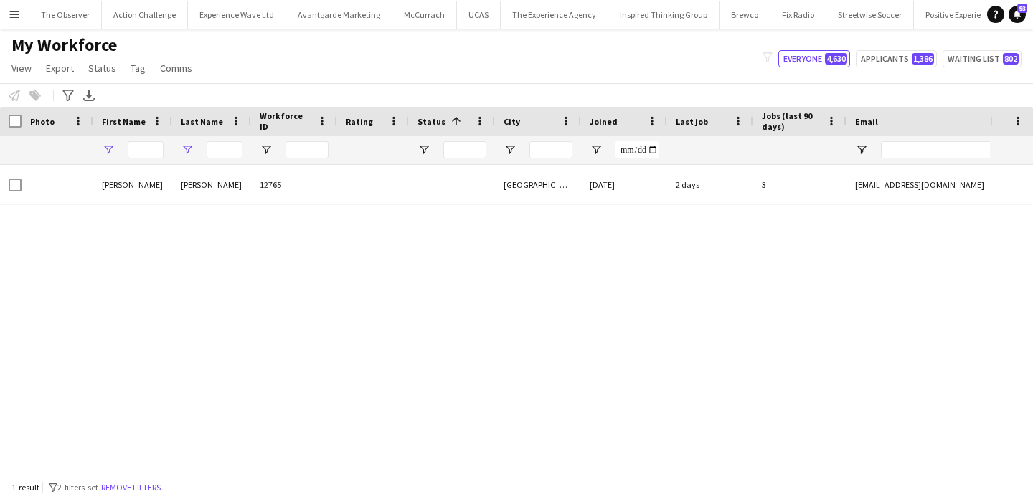
type input "*****"
type input "******"
click at [151, 153] on input "*****" at bounding box center [146, 149] width 36 height 17
click at [138, 67] on span "Tag" at bounding box center [138, 68] width 15 height 13
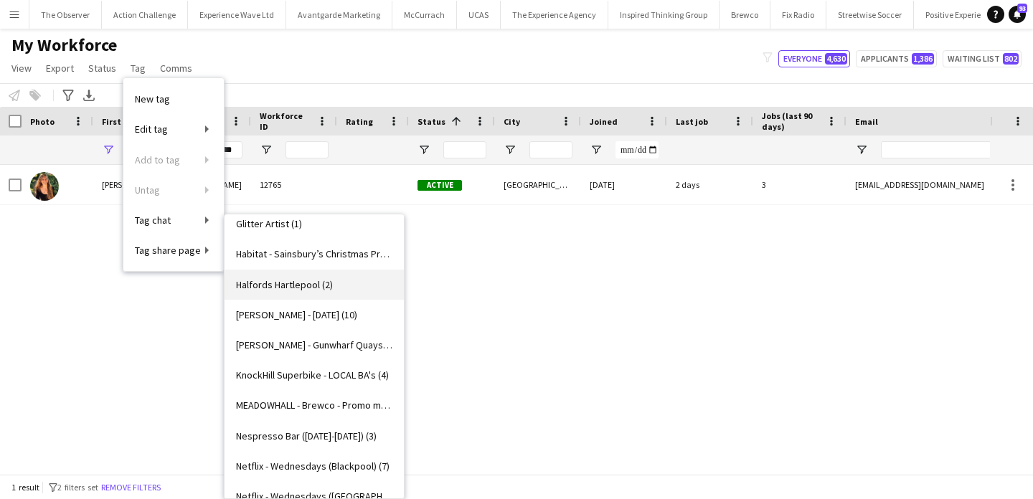
scroll to position [1183, 0]
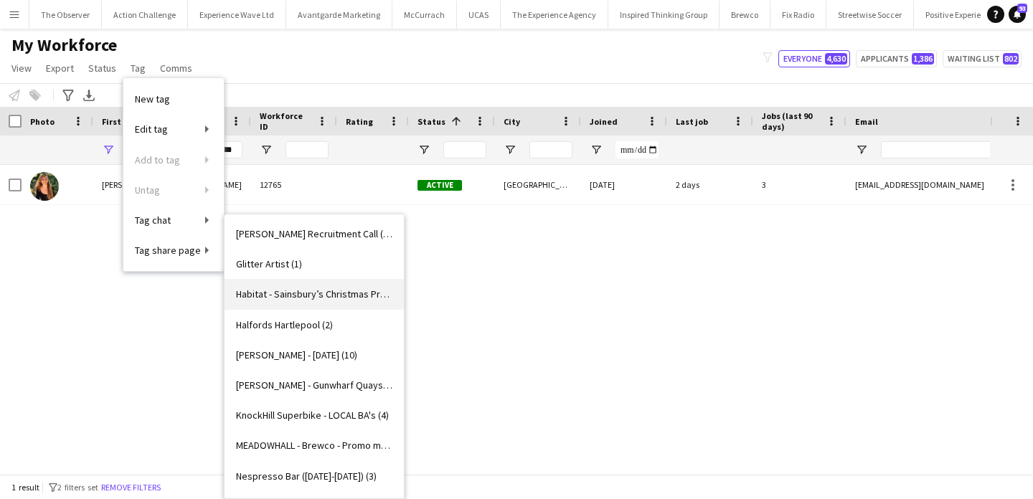
click at [326, 300] on span "Habitat - Sainsbury’s Christmas Press Show (3)" at bounding box center [314, 294] width 156 height 13
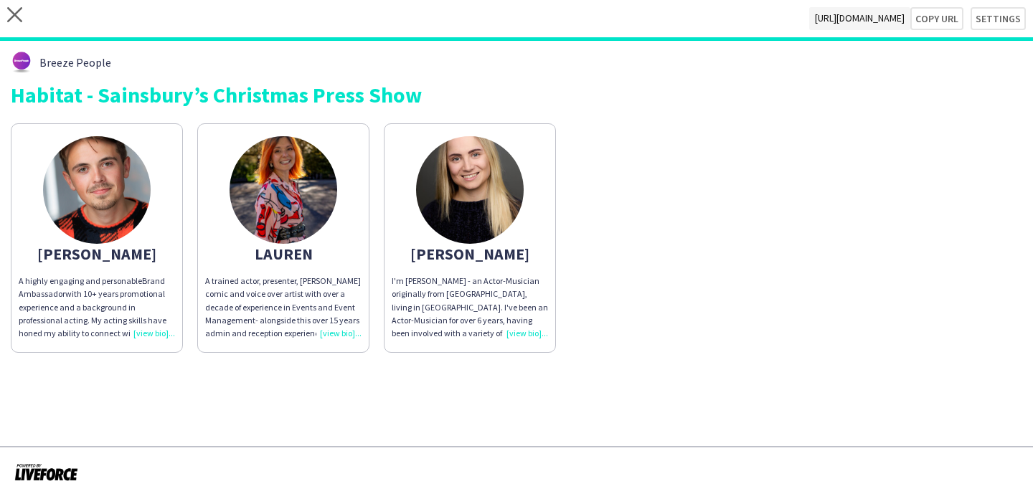
click at [20, 193] on app-share-pages-crew-card "Blake A highly engaging and personable Brand Ambassador with 10+ years promotio…" at bounding box center [97, 238] width 172 height 230
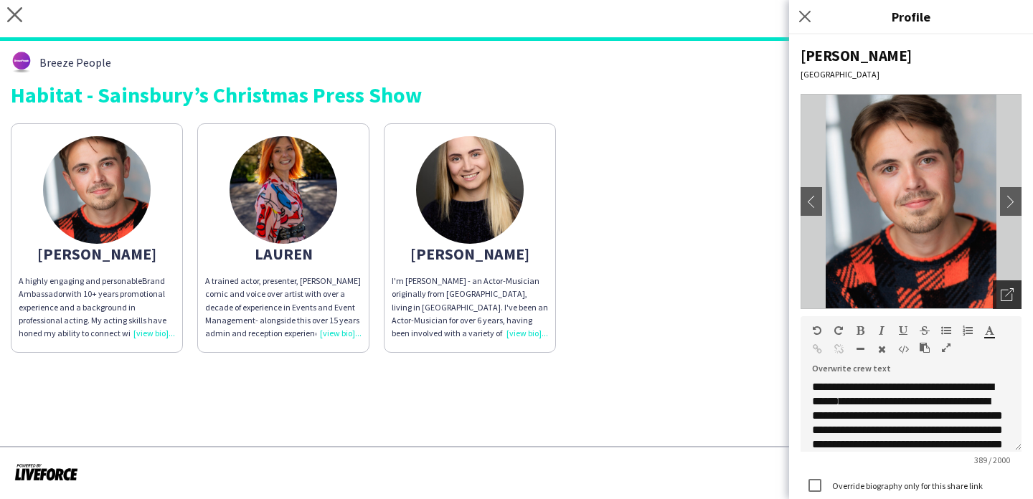
click at [1010, 292] on icon "Open photos pop-in" at bounding box center [1007, 294] width 13 height 13
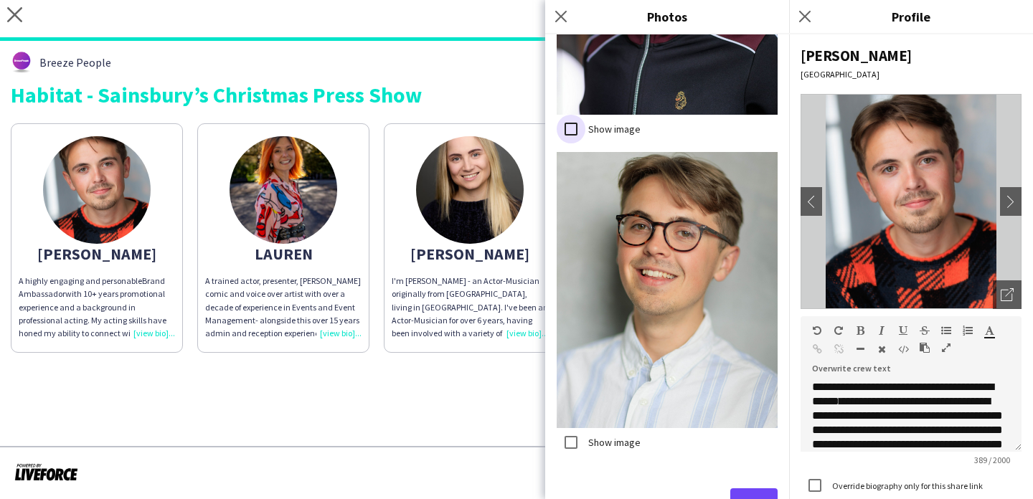
scroll to position [1812, 0]
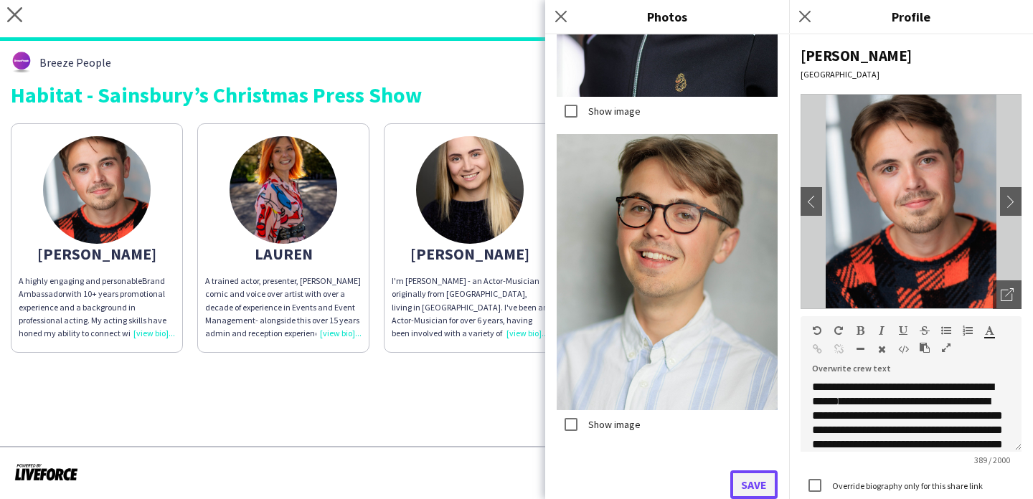
click at [750, 485] on button "Save" at bounding box center [754, 485] width 47 height 29
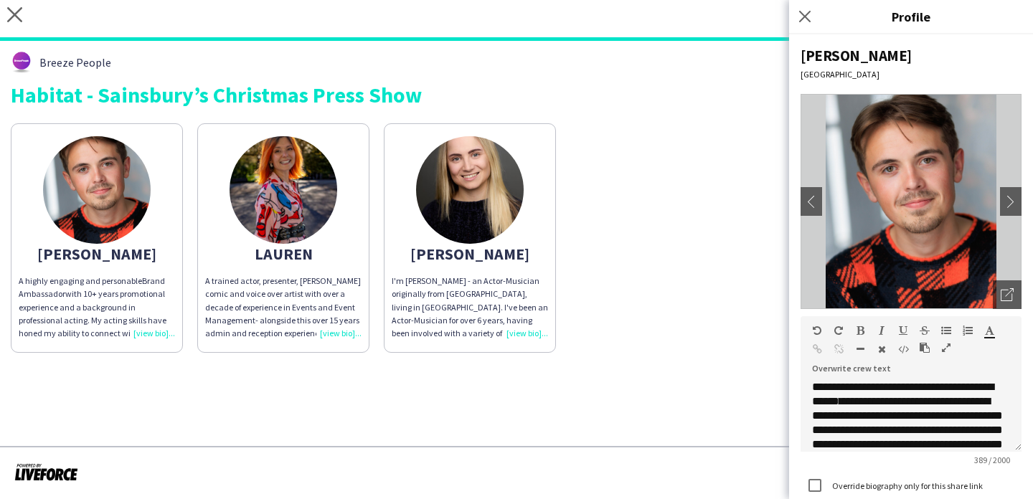
click at [250, 307] on div "A trained actor, presenter, improv comic and voice over artist with over a deca…" at bounding box center [283, 307] width 156 height 65
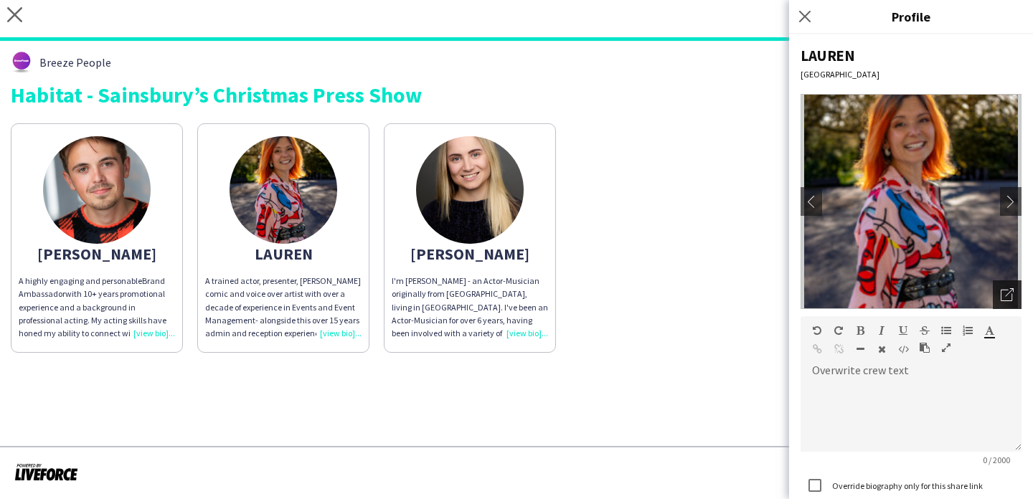
click at [1019, 297] on div "Open photos pop-in" at bounding box center [1007, 295] width 29 height 29
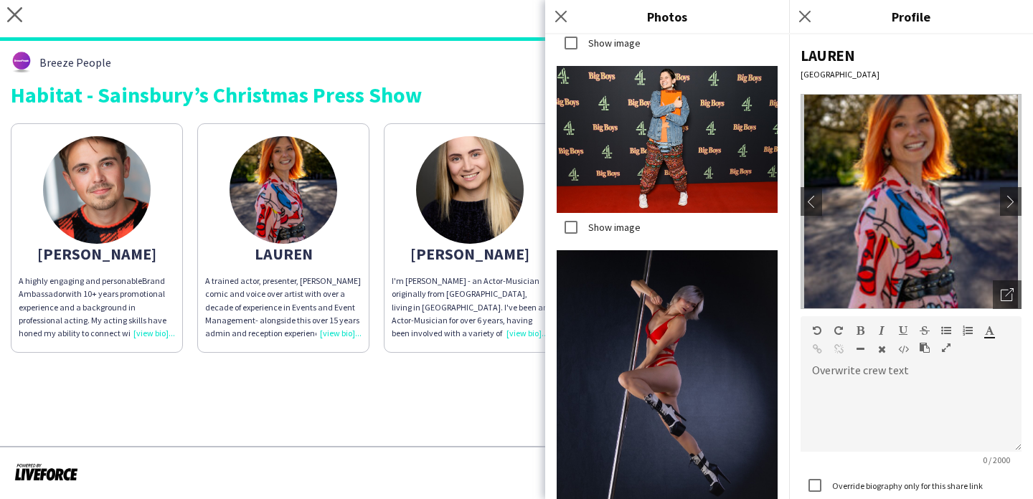
scroll to position [3818, 0]
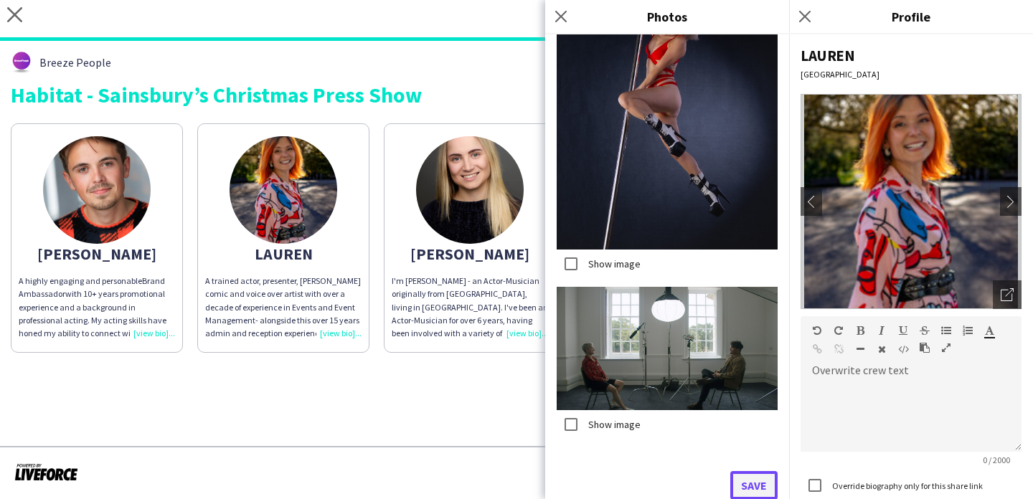
click at [741, 479] on button "Save" at bounding box center [754, 485] width 47 height 29
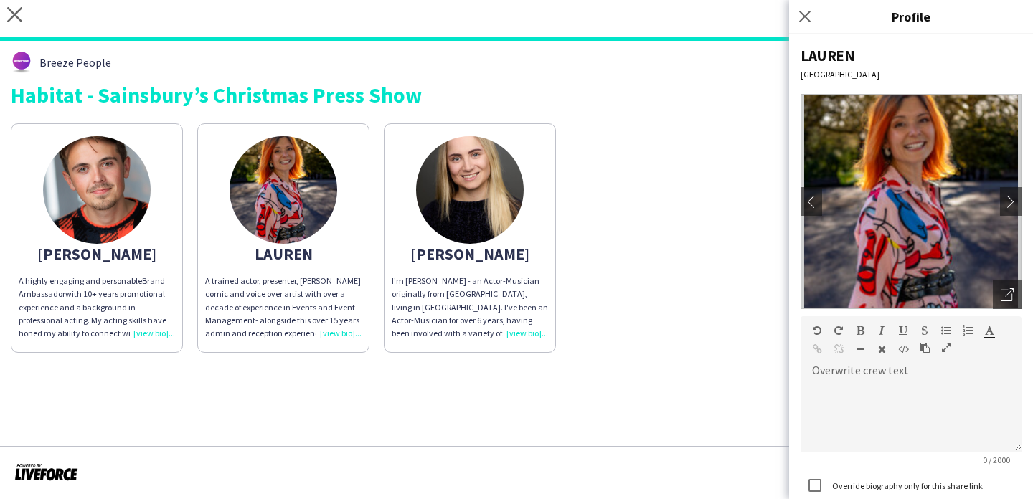
click at [171, 261] on app-share-pages-crew-card "Blake A highly engaging and personable Brand Ambassador with 10+ years promotio…" at bounding box center [97, 238] width 172 height 230
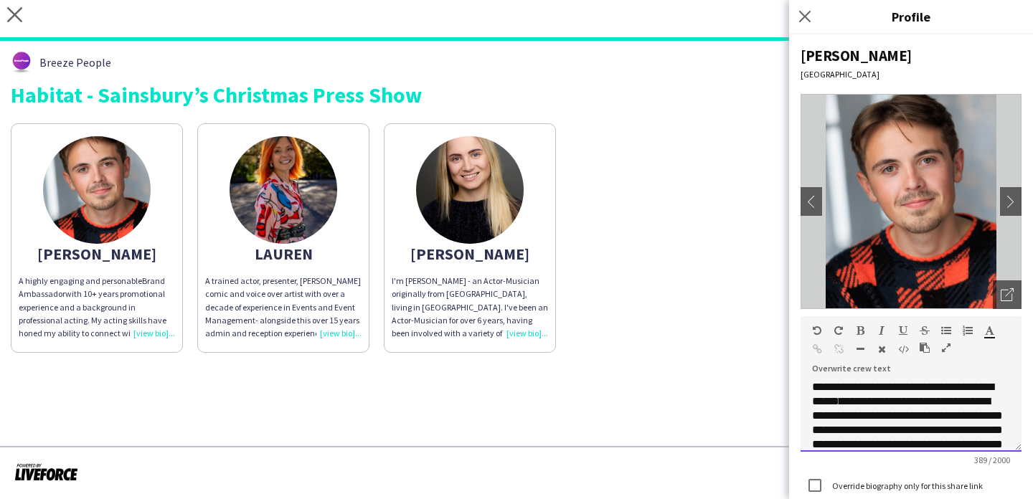
click at [948, 438] on p "**********" at bounding box center [911, 452] width 198 height 144
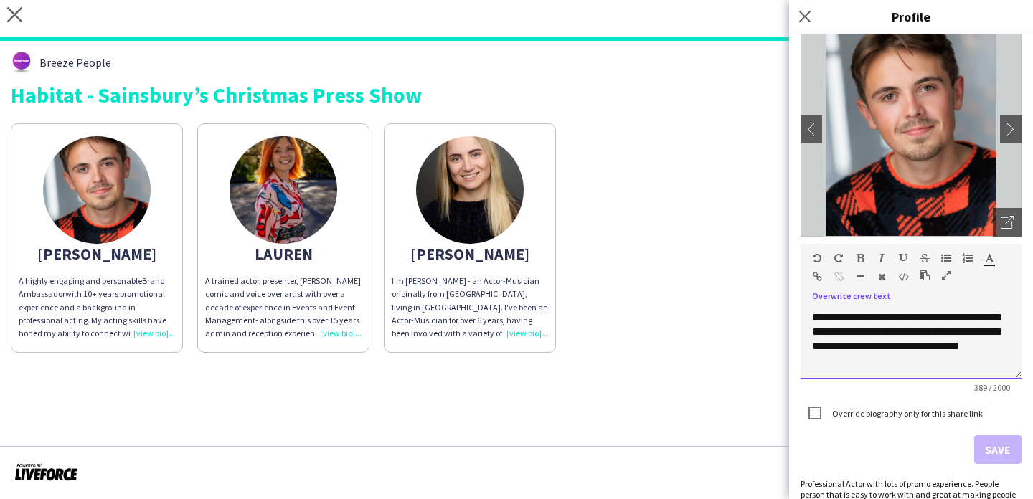
scroll to position [95, 0]
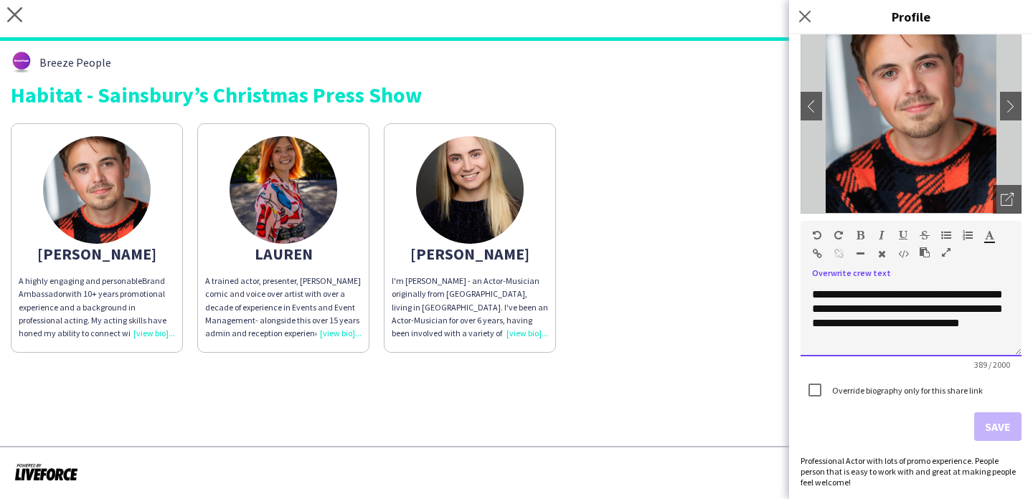
click at [913, 307] on p "**********" at bounding box center [911, 274] width 198 height 144
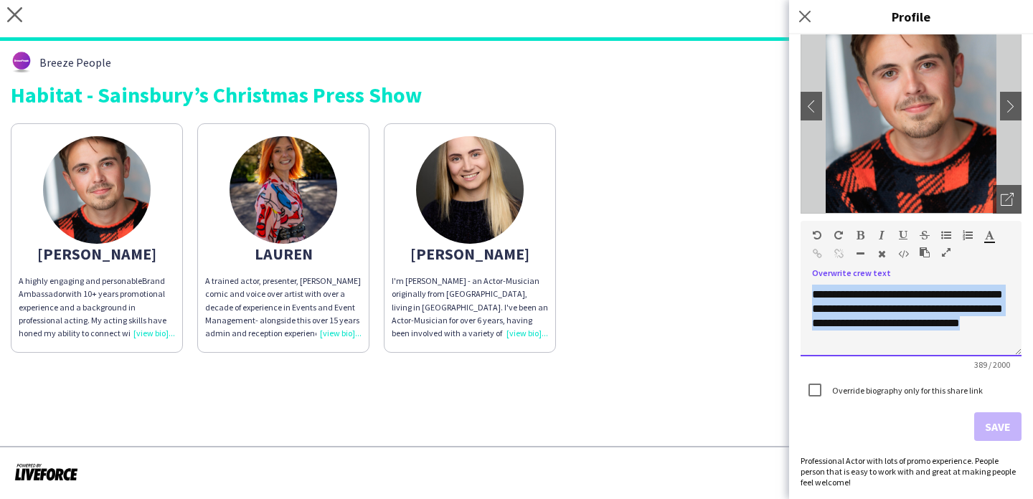
click at [913, 307] on p "**********" at bounding box center [911, 274] width 198 height 144
copy p "*"
paste div
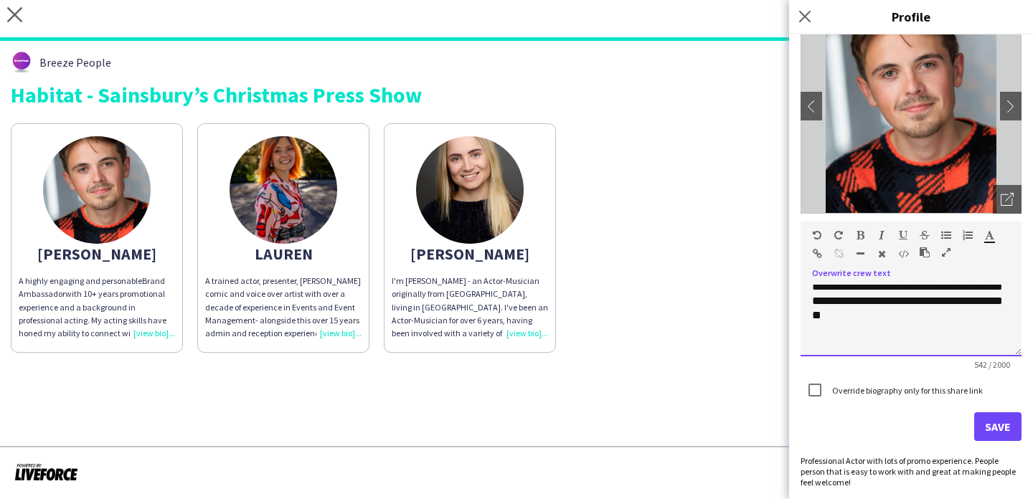
scroll to position [154, 0]
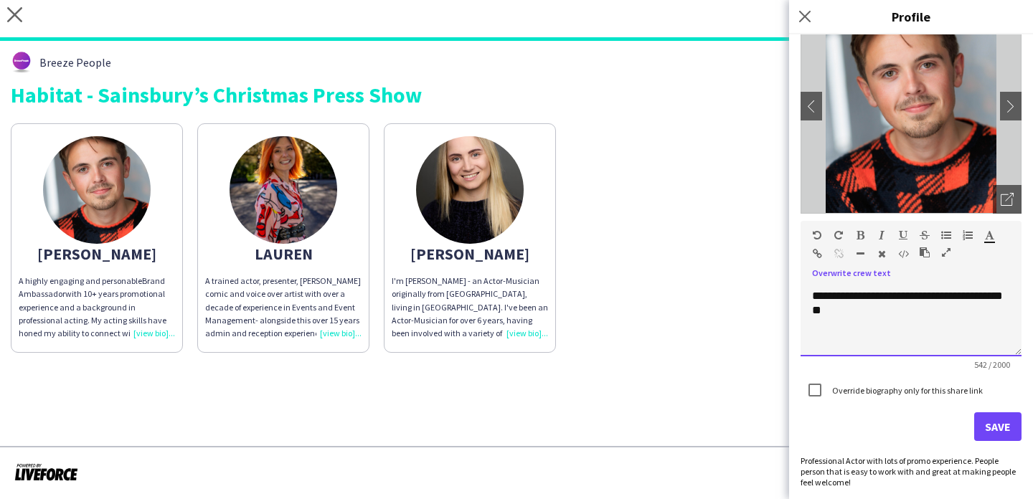
click at [964, 306] on p "**********" at bounding box center [911, 238] width 198 height 215
click at [965, 308] on p "**********" at bounding box center [911, 238] width 198 height 215
click at [976, 328] on p "**********" at bounding box center [911, 238] width 198 height 215
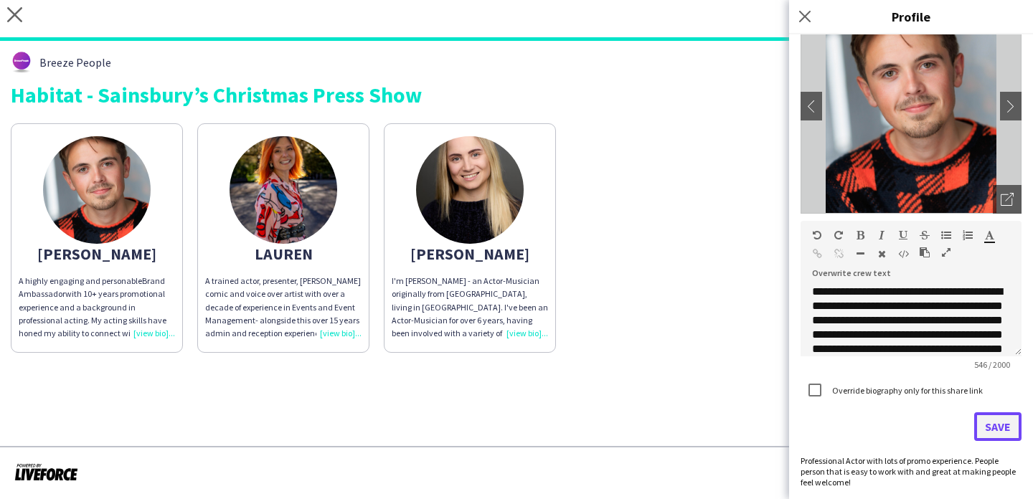
click at [981, 417] on button "Save" at bounding box center [997, 427] width 47 height 29
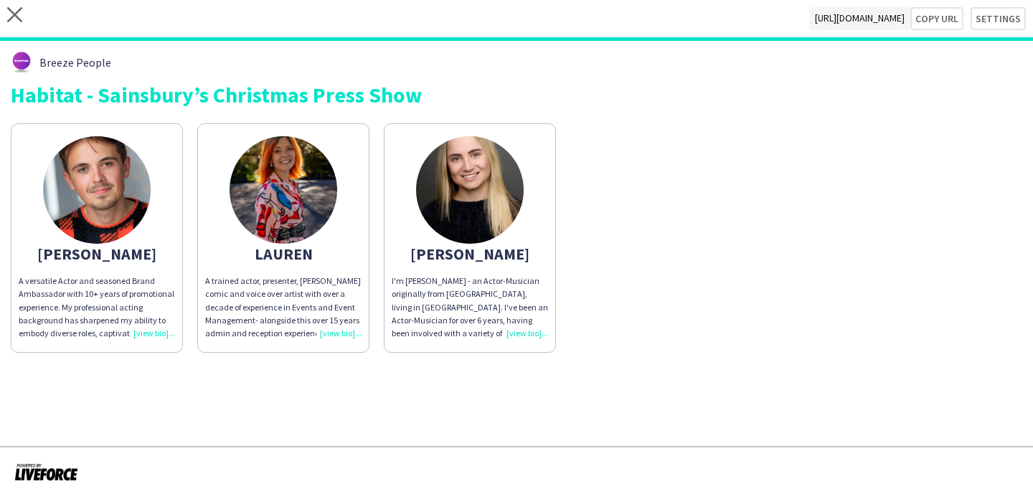
click at [273, 302] on div "A trained actor, presenter, improv comic and voice over artist with over a deca…" at bounding box center [283, 307] width 156 height 65
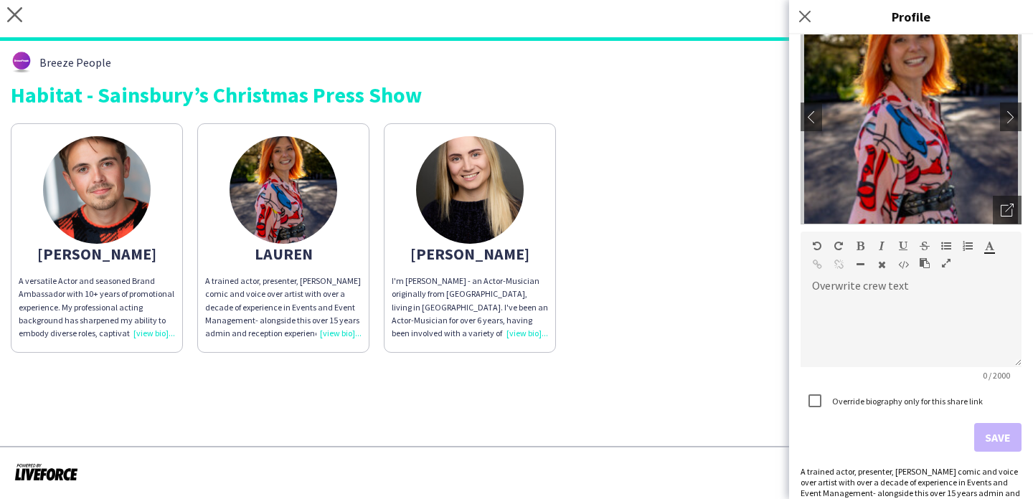
scroll to position [117, 0]
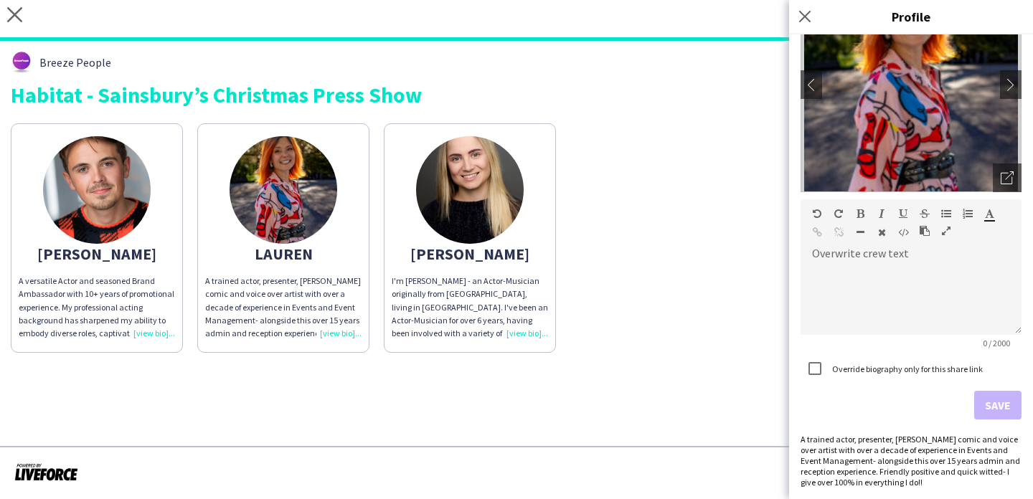
click at [944, 454] on div "A trained actor, presenter, improv comic and voice over artist with over a deca…" at bounding box center [911, 461] width 221 height 54
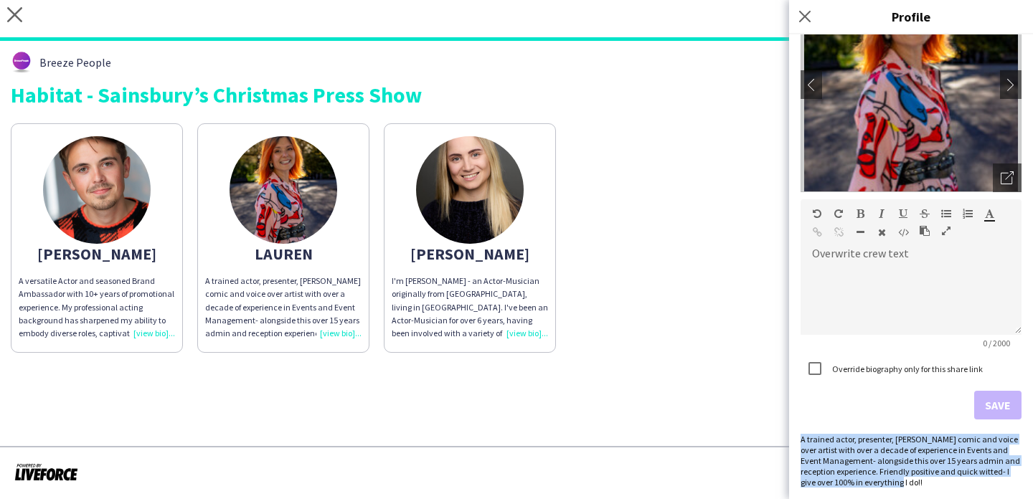
click at [944, 454] on div "A trained actor, presenter, improv comic and voice over artist with over a deca…" at bounding box center [911, 461] width 221 height 54
copy div "A trained actor, presenter, improv comic and voice over artist with over a deca…"
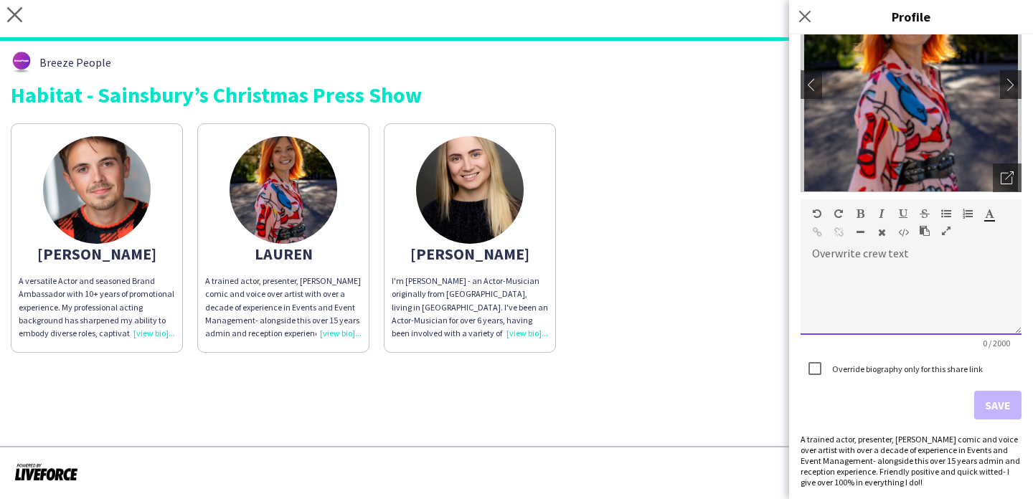
click at [881, 296] on div at bounding box center [911, 299] width 221 height 72
paste div
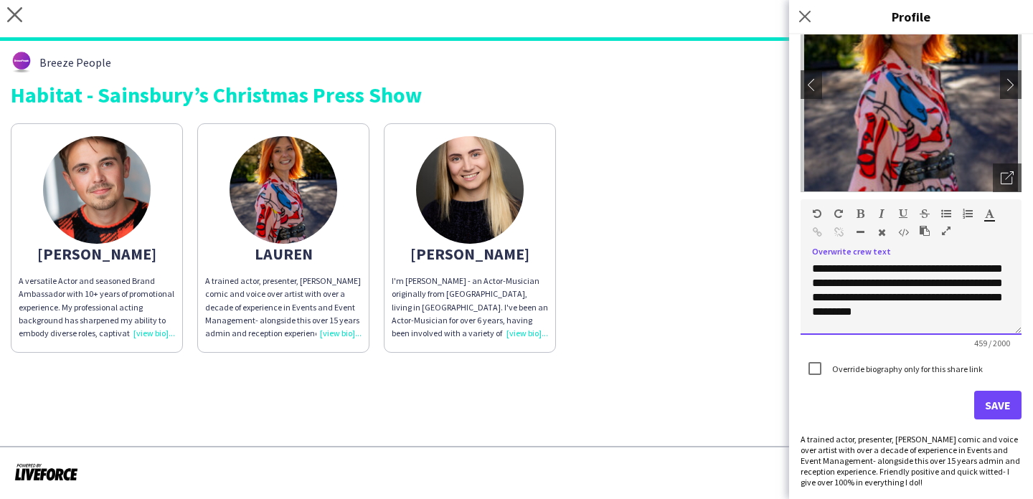
scroll to position [0, 0]
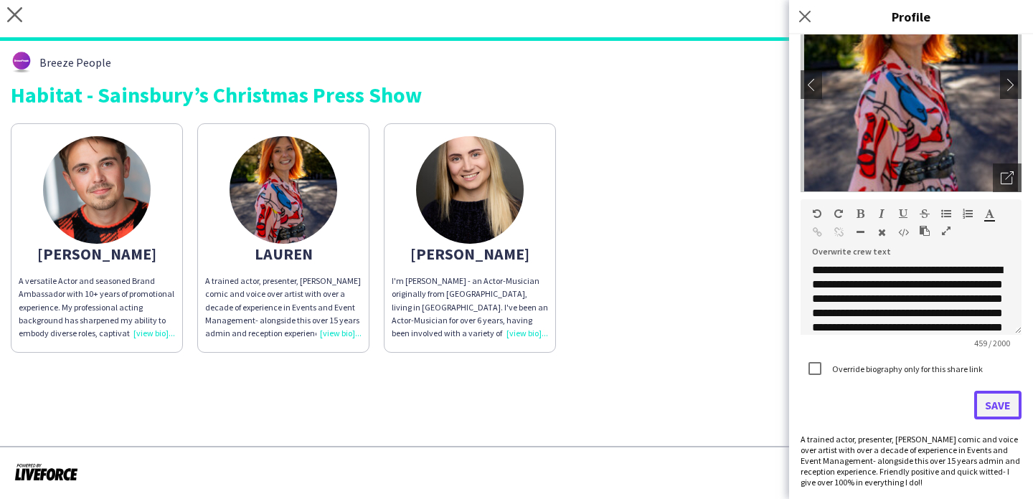
click at [1004, 408] on button "Save" at bounding box center [997, 405] width 47 height 29
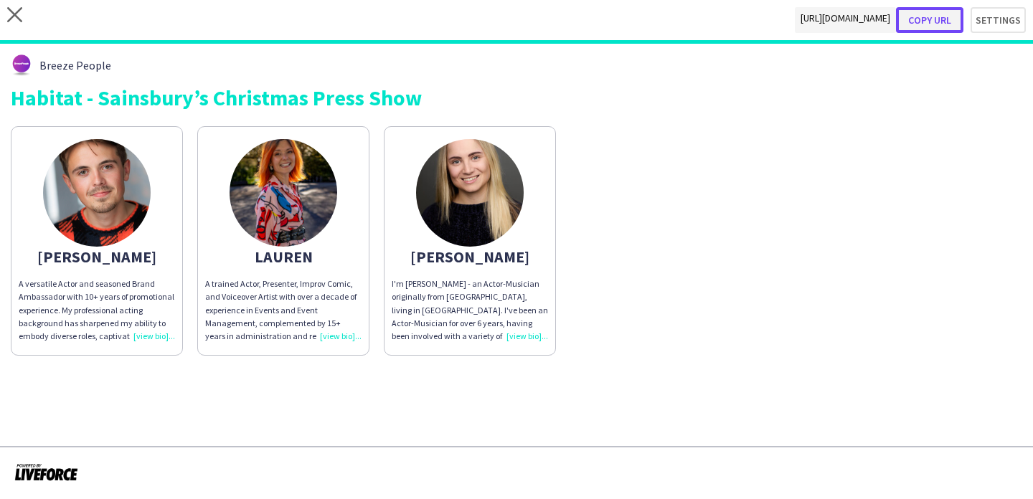
click at [929, 21] on button "Copy url" at bounding box center [929, 20] width 67 height 26
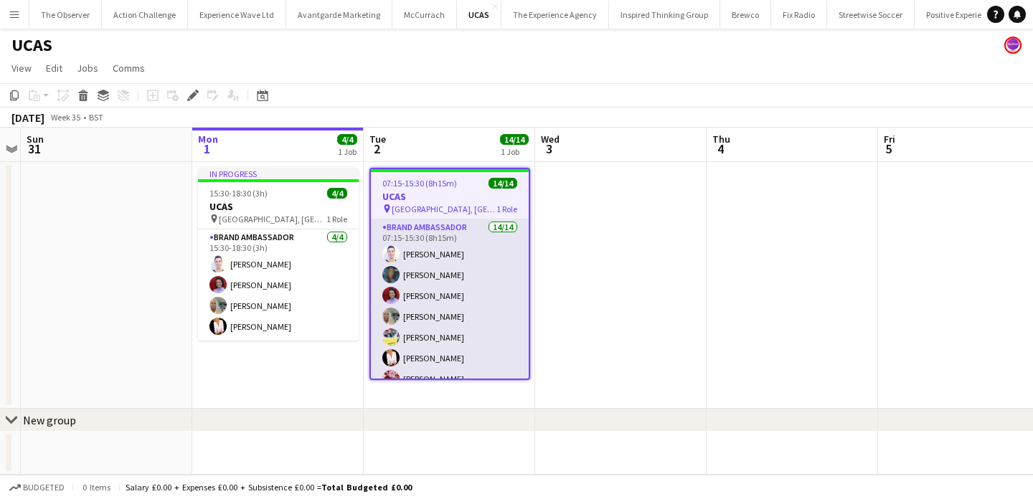
scroll to position [160, 0]
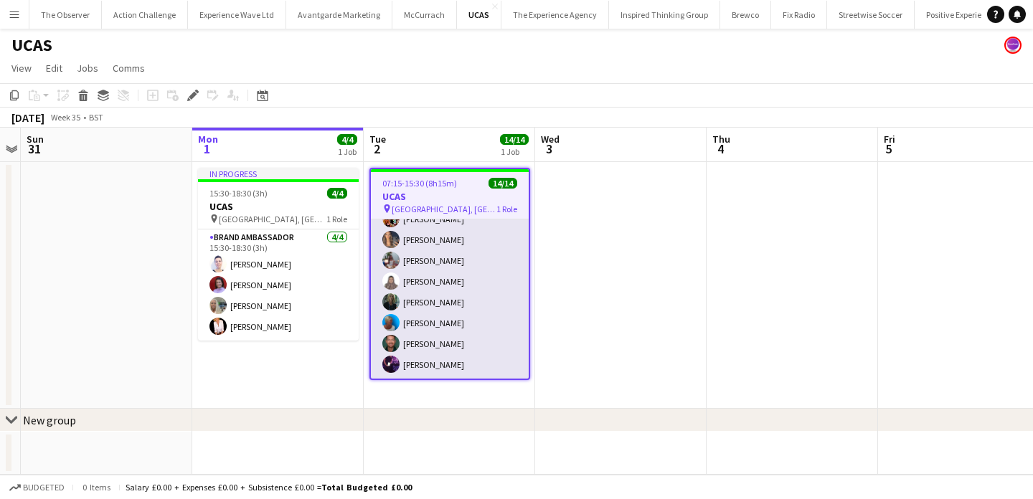
click at [473, 362] on app-card-role "Brand Ambassador 14/14 07:15-15:30 (8h15m) [PERSON_NAME] [PERSON_NAME] [PERSON_…" at bounding box center [450, 219] width 158 height 319
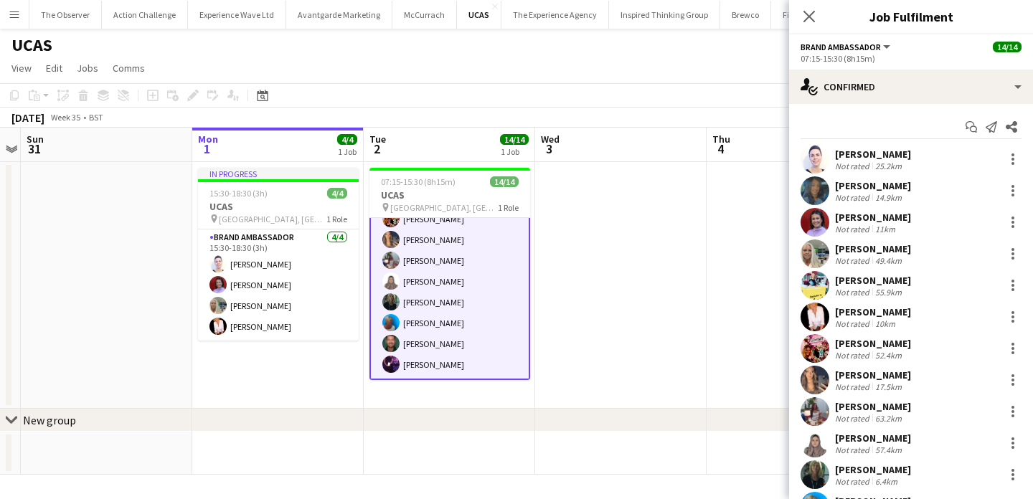
scroll to position [126, 0]
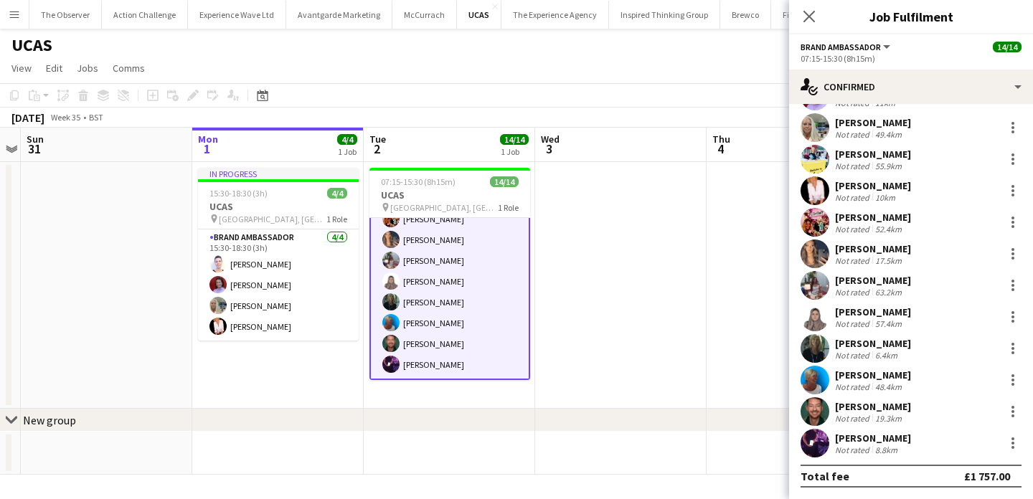
click at [892, 445] on div "8.8km" at bounding box center [887, 450] width 28 height 11
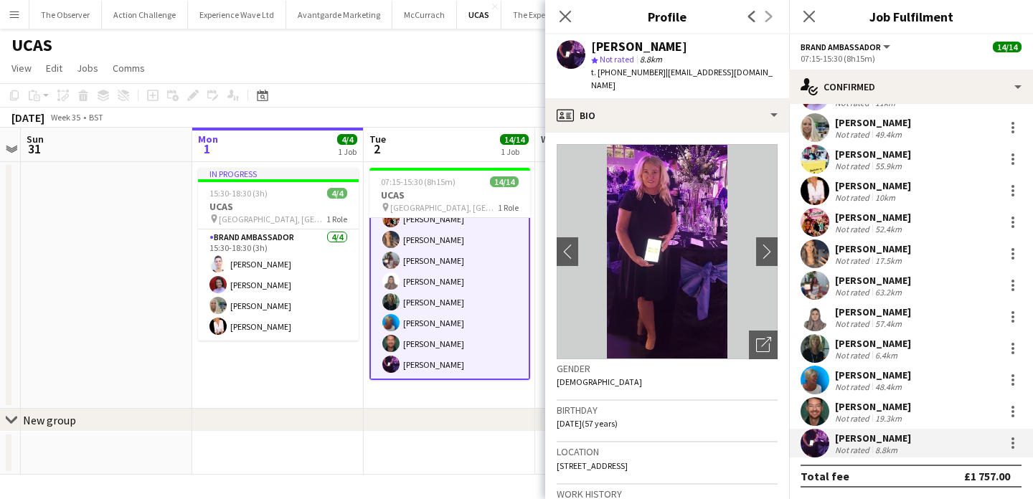
click at [650, 75] on span "t. [PHONE_NUMBER]" at bounding box center [628, 72] width 75 height 11
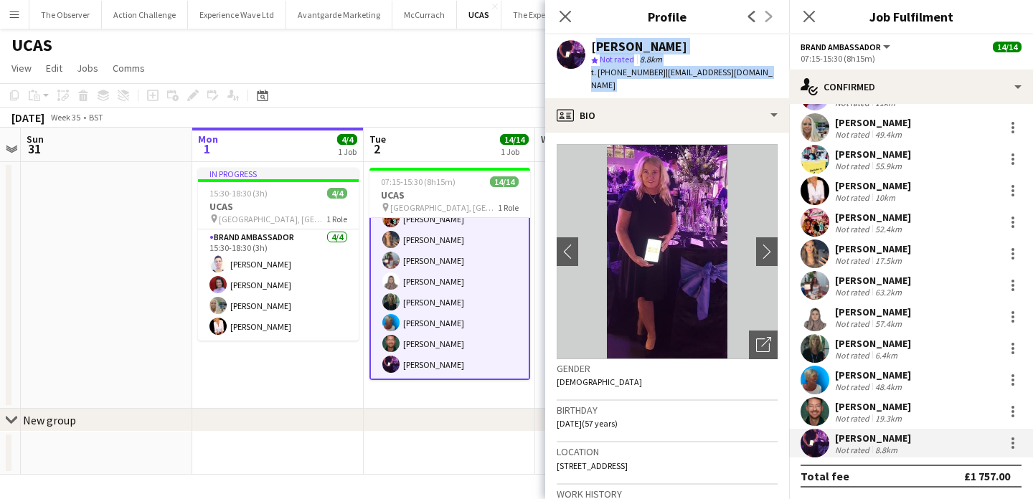
drag, startPoint x: 650, startPoint y: 75, endPoint x: 649, endPoint y: 46, distance: 29.5
click at [649, 46] on div "[PERSON_NAME] star Not rated 8.8km t. [PHONE_NUMBER] | [EMAIL_ADDRESS][DOMAIN_N…" at bounding box center [684, 66] width 187 height 52
copy app-crew-profile "[PERSON_NAME] star Not rated 8.8km t. [PHONE_NUMBER] | [EMAIL_ADDRESS][DOMAIN_N…"
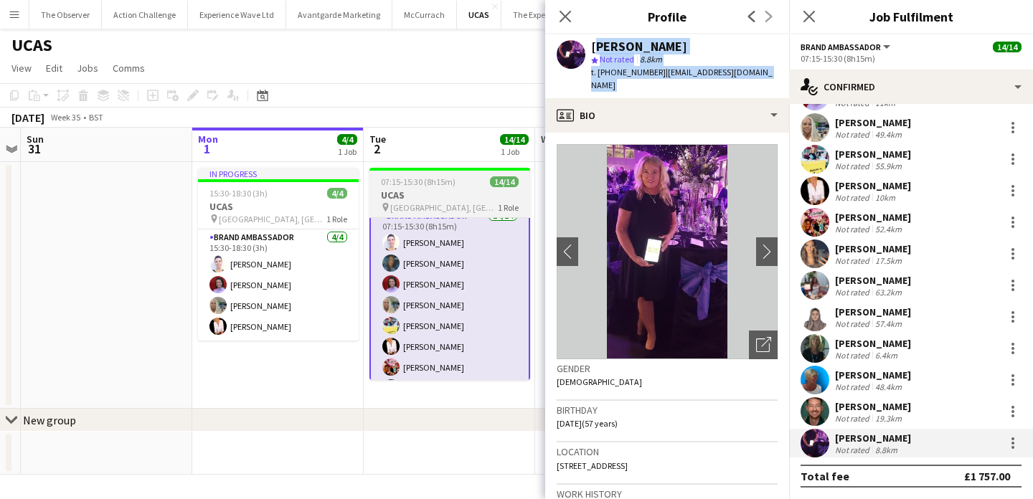
click at [462, 179] on div "07:15-15:30 (8h15m) 14/14" at bounding box center [450, 182] width 161 height 11
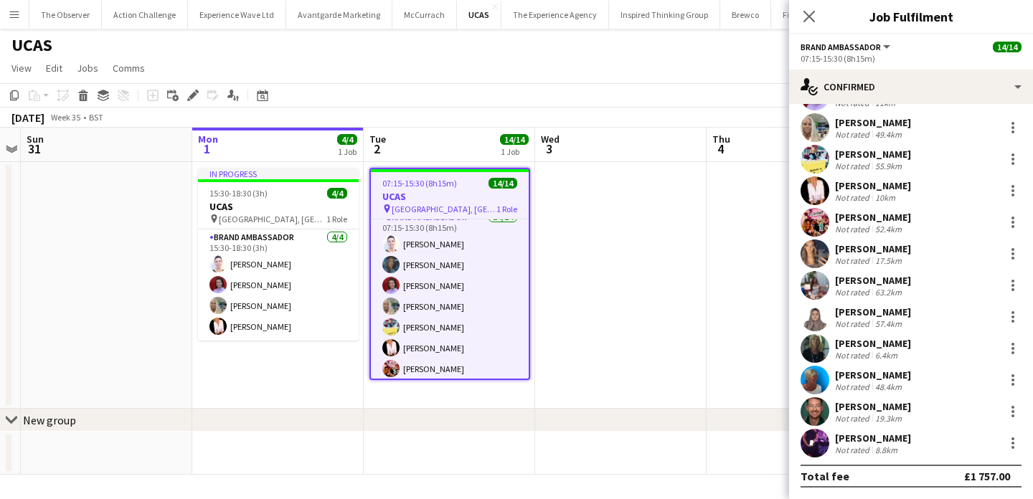
scroll to position [0, 0]
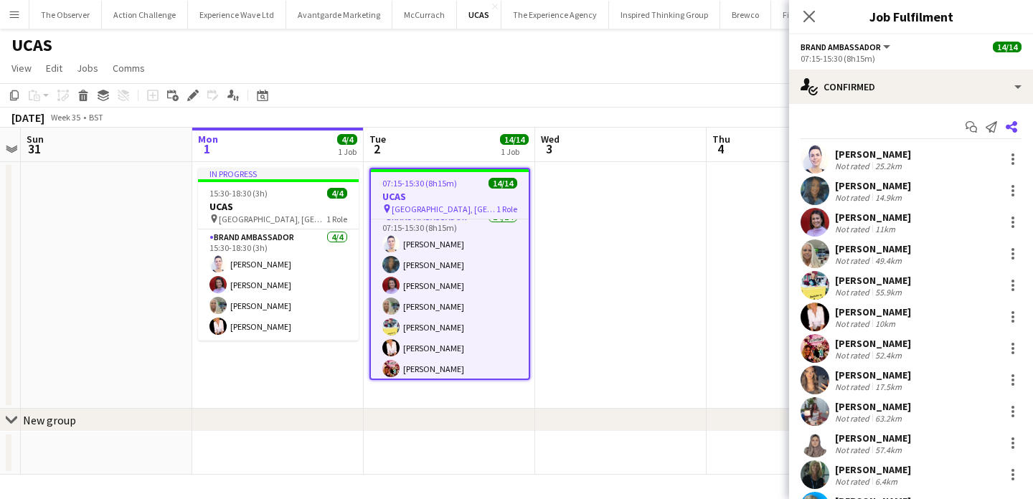
click at [1012, 132] on icon "Share" at bounding box center [1011, 126] width 11 height 11
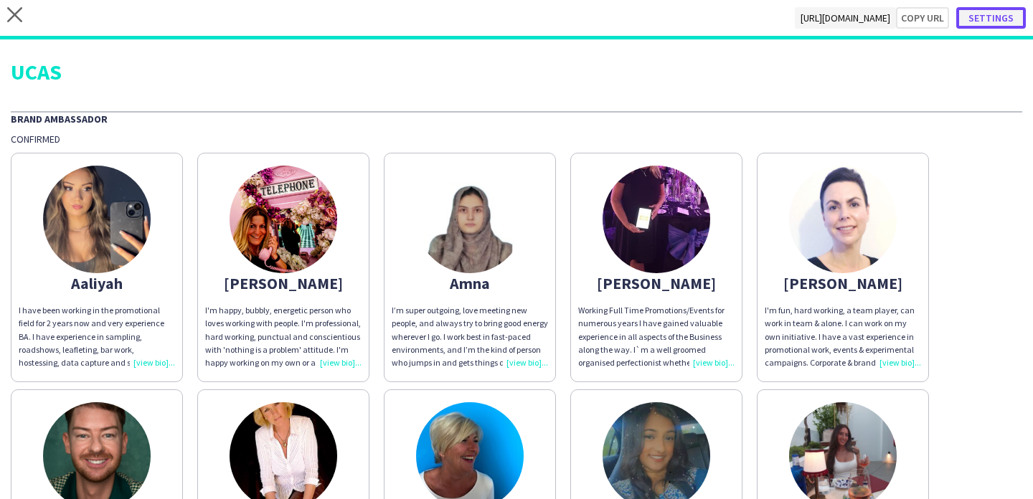
click at [1002, 22] on button "Settings" at bounding box center [992, 18] width 70 height 22
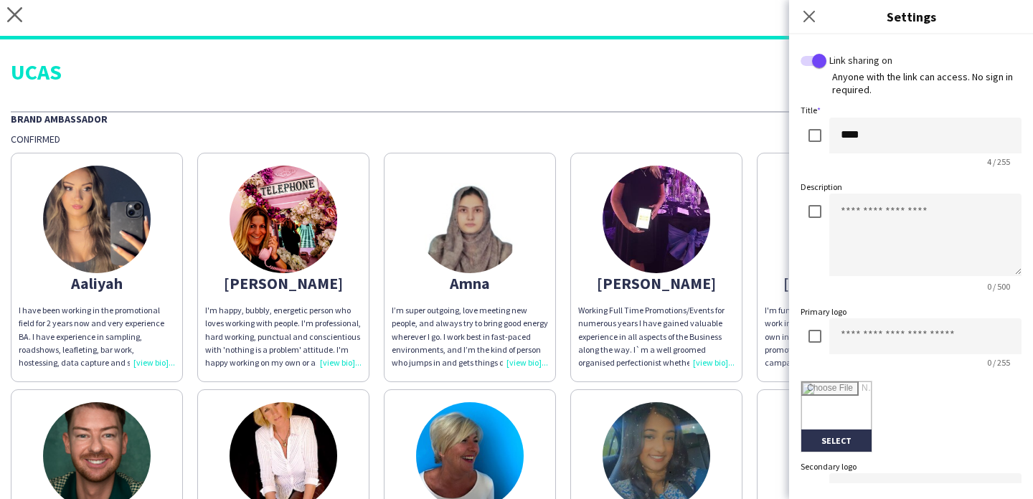
scroll to position [338, 0]
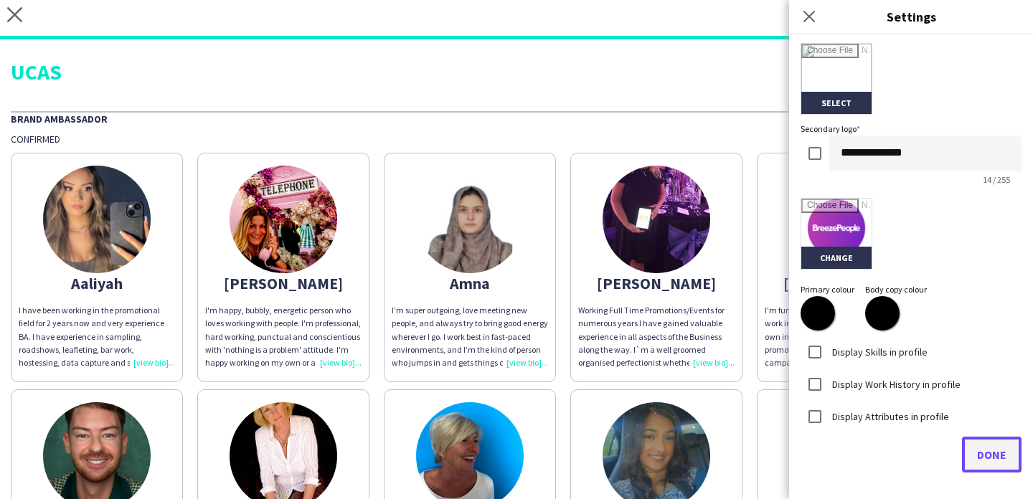
click at [990, 454] on span "Done" at bounding box center [991, 455] width 29 height 14
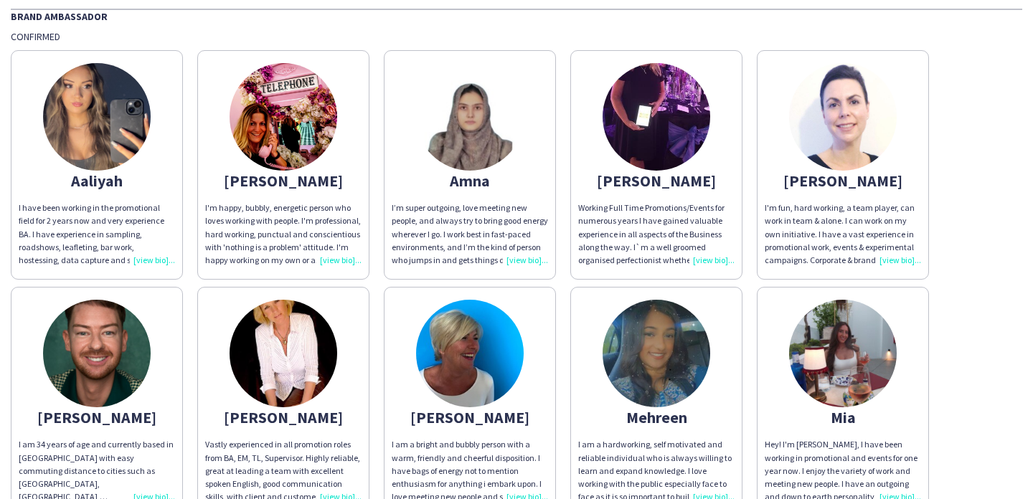
scroll to position [0, 0]
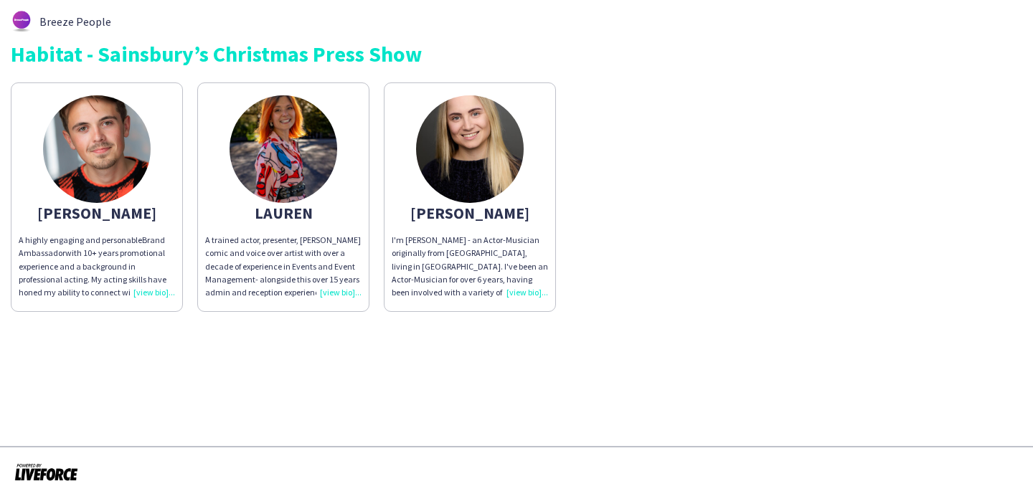
click at [149, 226] on app-share-pages-crew-card "[PERSON_NAME] A highly engaging and personable Brand Ambassador with 10+ years …" at bounding box center [97, 198] width 172 height 230
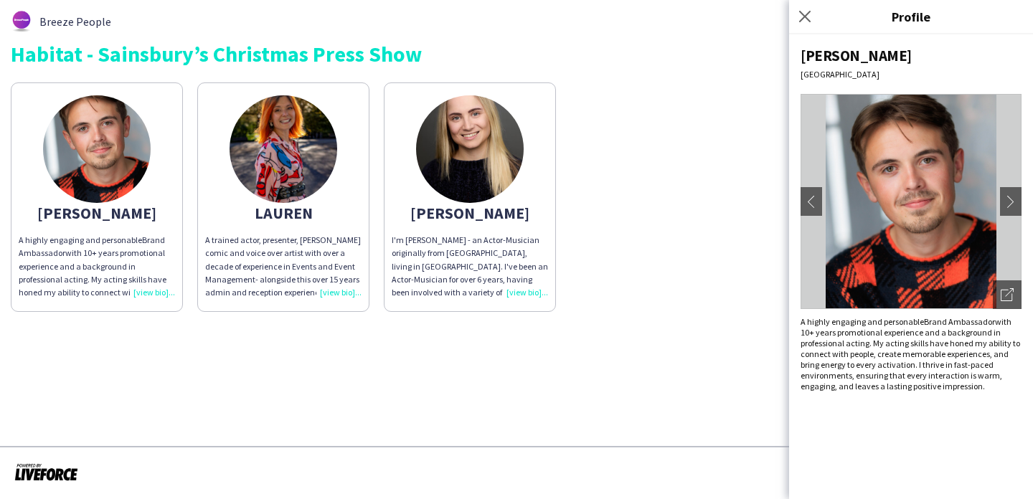
click at [521, 224] on app-share-pages-crew-card "[PERSON_NAME]'m [PERSON_NAME] - an Actor-Musician originally from [GEOGRAPHIC_D…" at bounding box center [470, 198] width 172 height 230
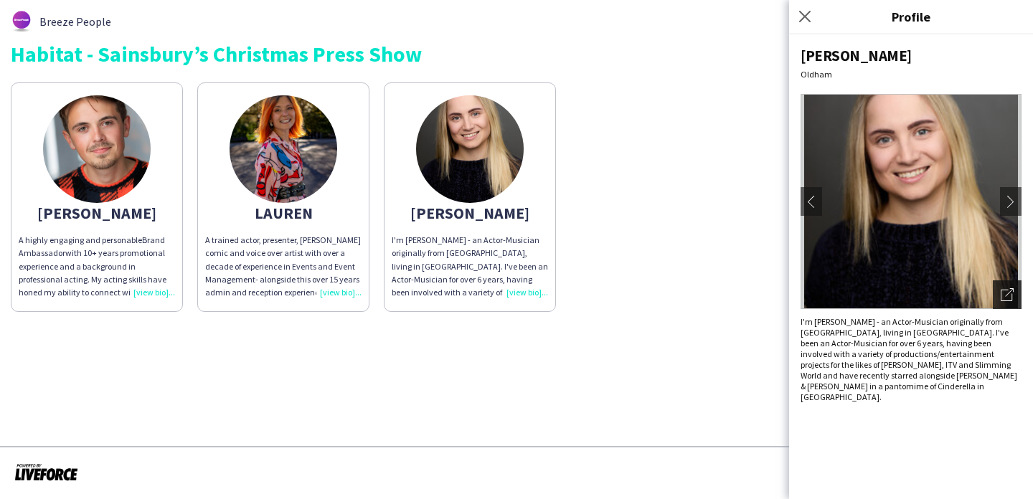
click at [1005, 296] on icon at bounding box center [1009, 292] width 9 height 9
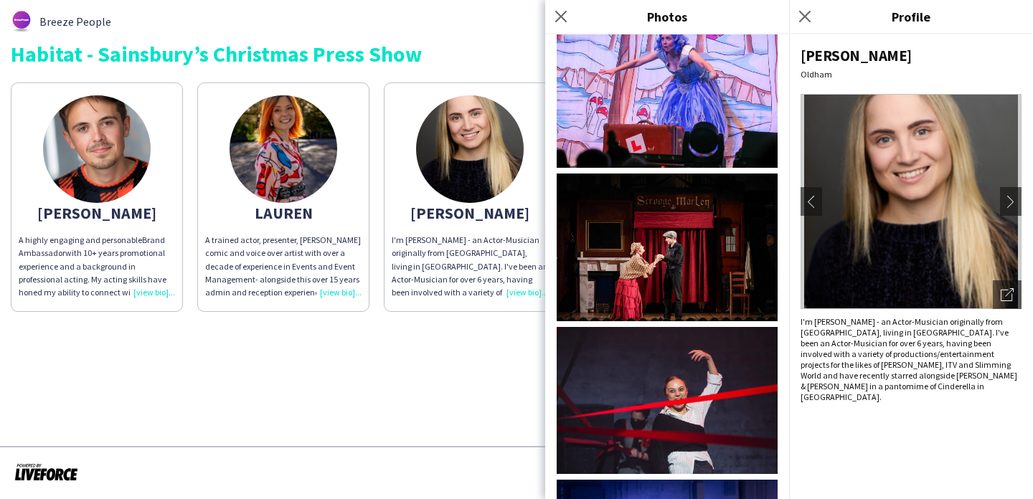
scroll to position [1101, 0]
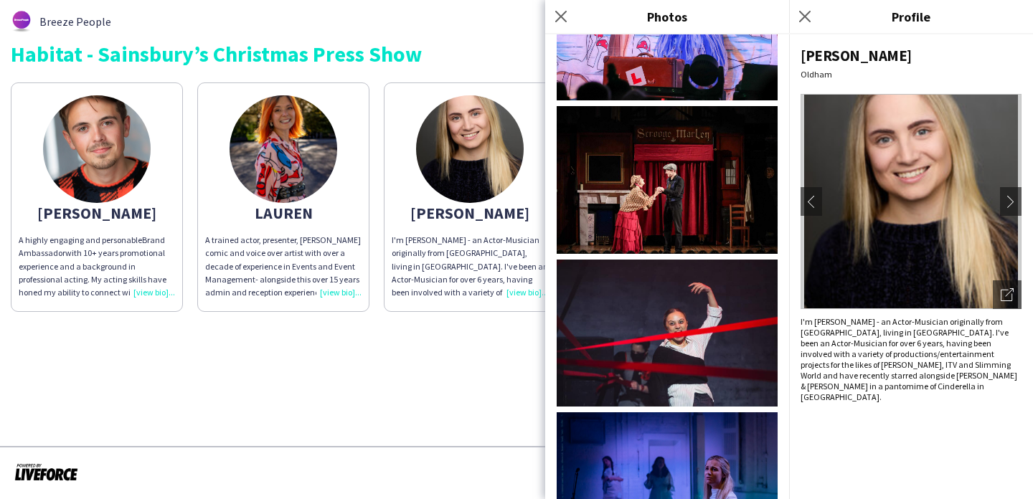
click at [330, 185] on app-share-pages-crew-card "[PERSON_NAME] A trained actor, presenter, improv comic and voice over artist wi…" at bounding box center [283, 198] width 172 height 230
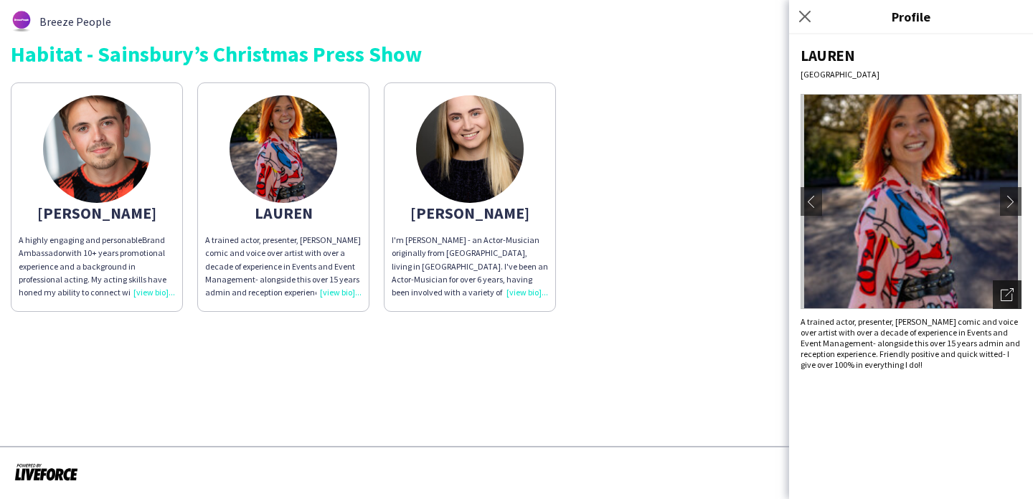
click at [1007, 289] on icon "Open photos pop-in" at bounding box center [1007, 294] width 13 height 13
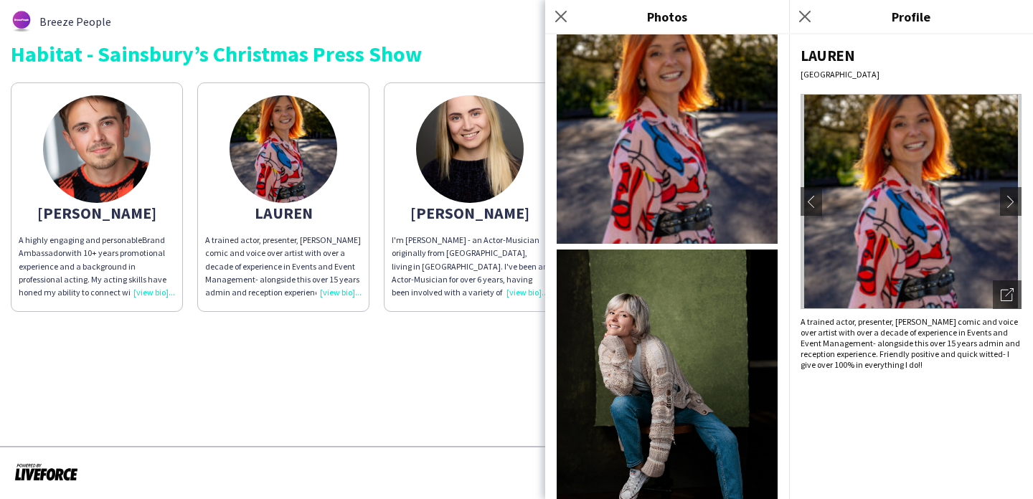
scroll to position [0, 0]
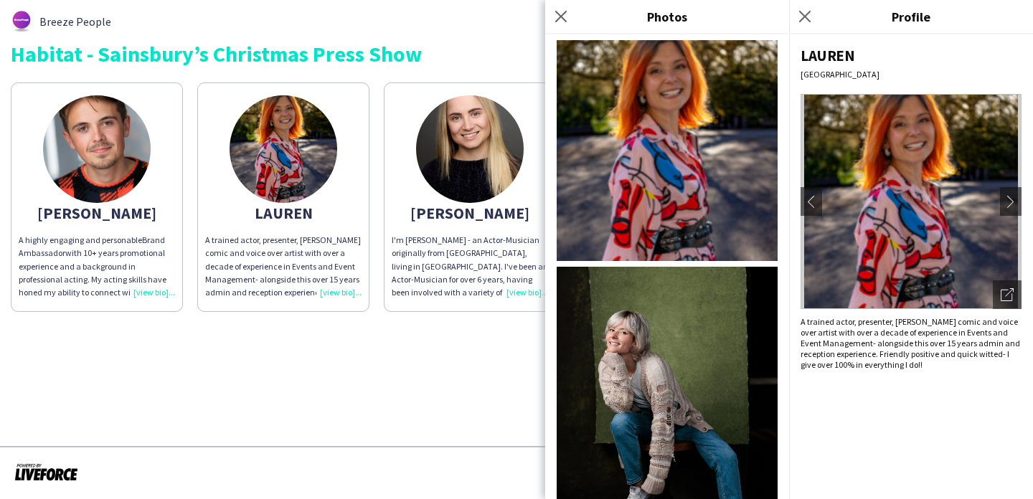
click at [396, 338] on app-share-pages "Breeze People Habitat - Sainsbury’s Christmas Press Show [PERSON_NAME] A highly…" at bounding box center [516, 249] width 1033 height 499
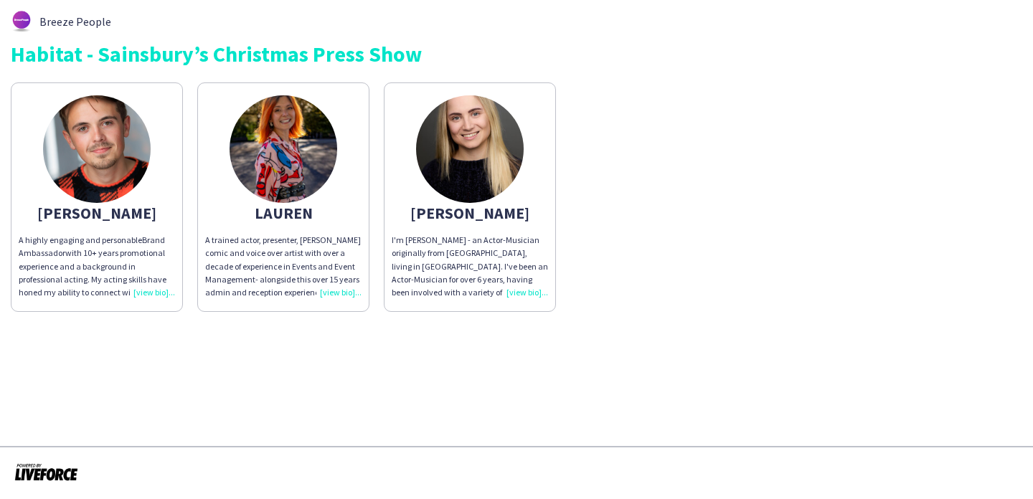
click at [97, 182] on img at bounding box center [97, 149] width 108 height 108
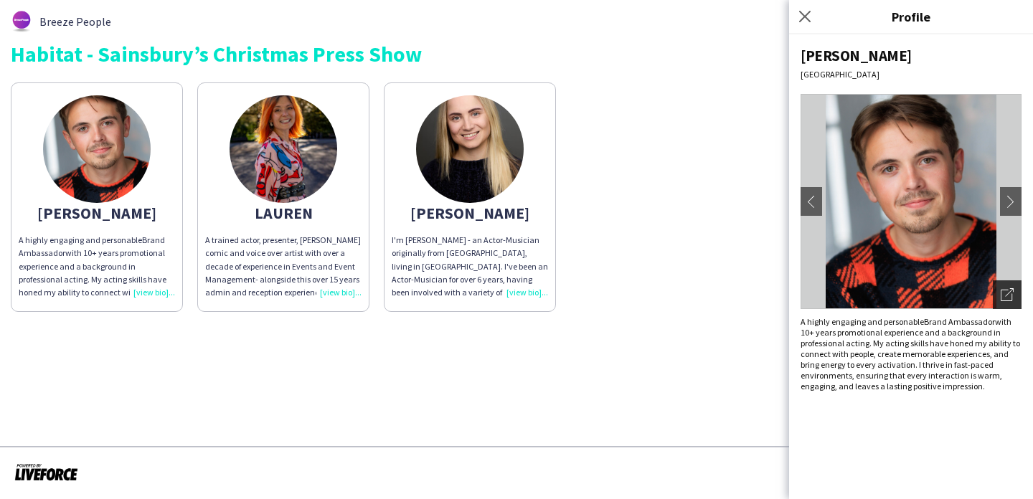
click at [1008, 303] on div "Open photos pop-in" at bounding box center [1007, 295] width 29 height 29
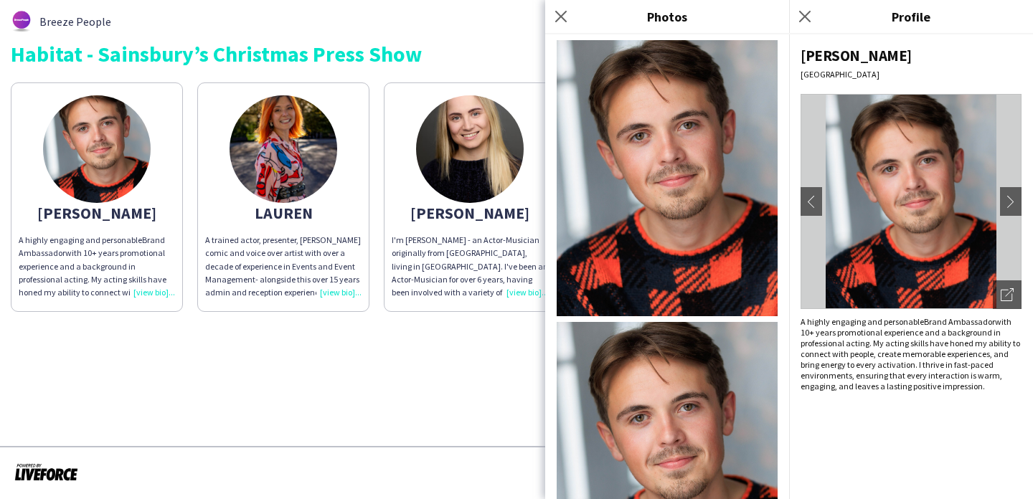
scroll to position [99, 0]
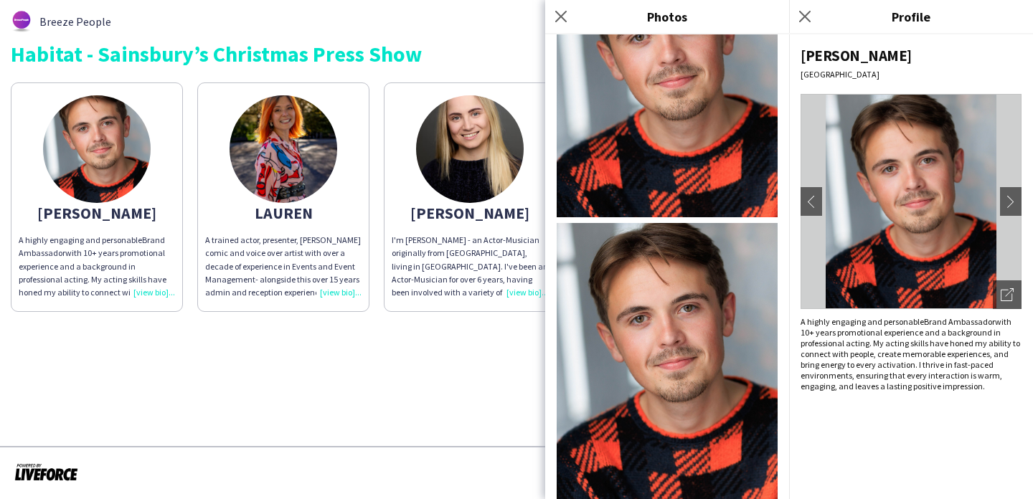
click at [433, 351] on app-share-pages "Breeze People Habitat - Sainsbury’s Christmas Press Show [PERSON_NAME] A highly…" at bounding box center [516, 249] width 1033 height 499
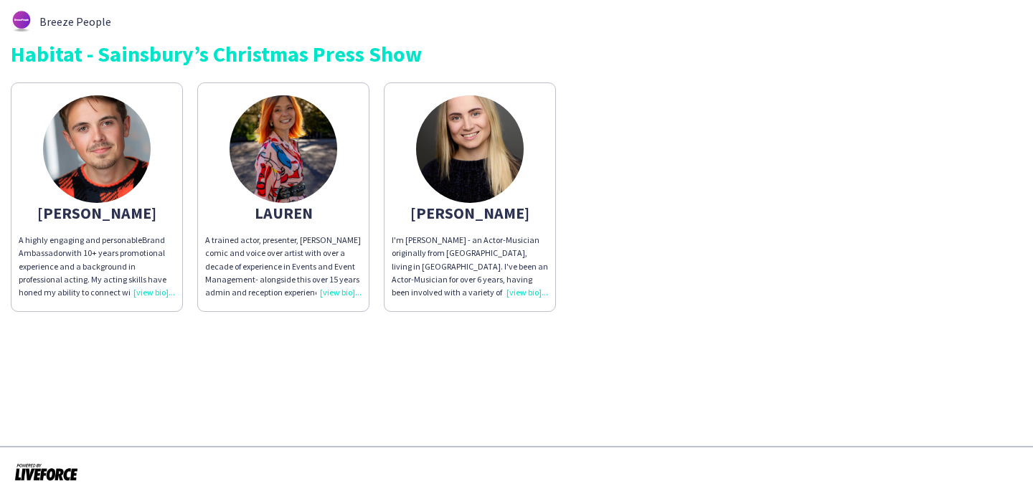
click at [83, 167] on img at bounding box center [97, 149] width 108 height 108
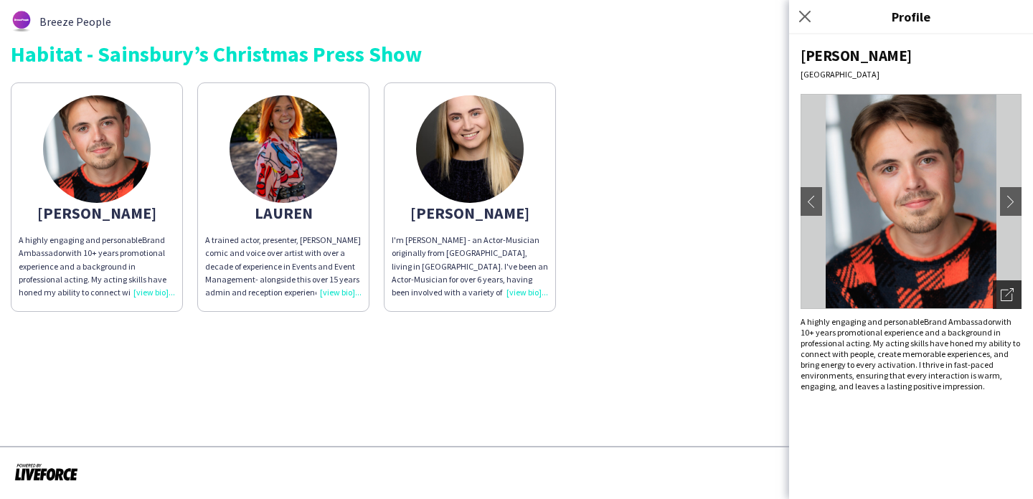
click at [1014, 306] on div "Open photos pop-in" at bounding box center [1007, 295] width 29 height 29
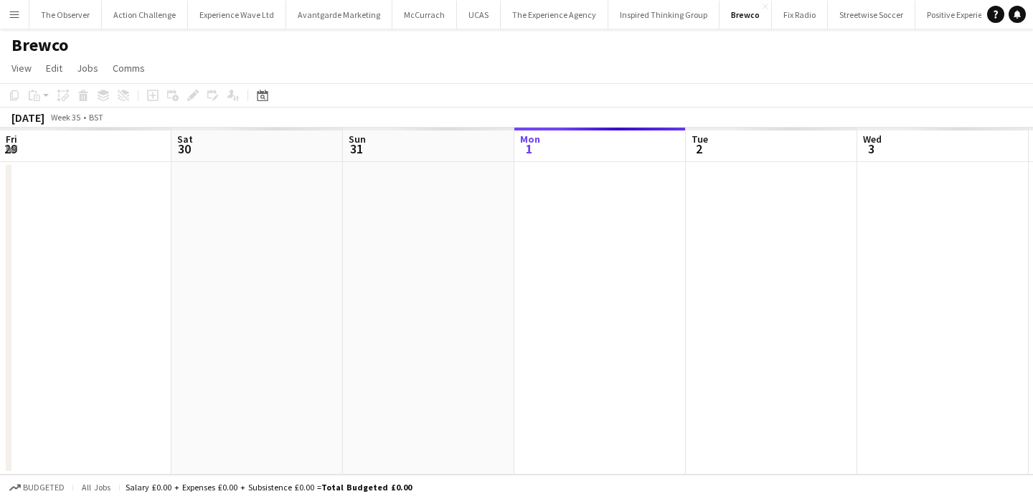
scroll to position [0, 494]
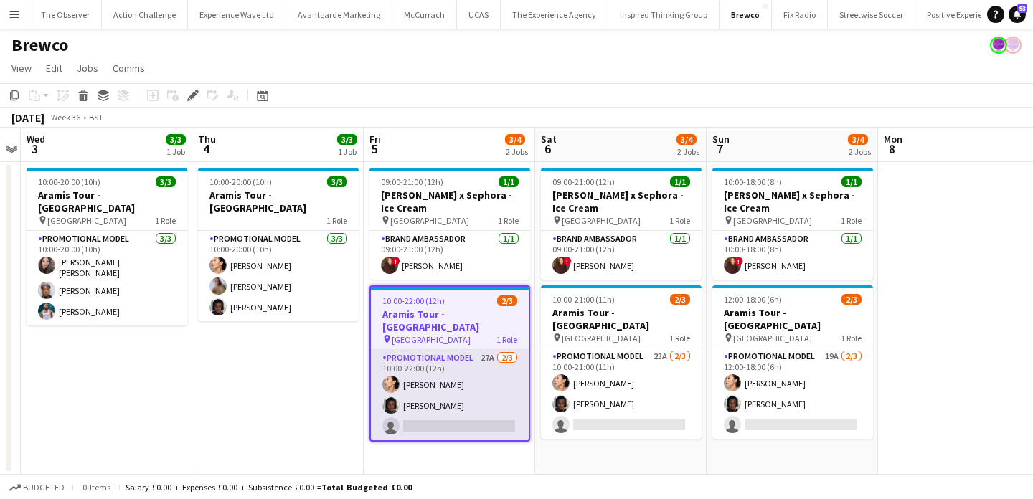
click at [496, 371] on app-card-role "Promotional Model 27A [DATE] 10:00-22:00 (12h) Man [PERSON_NAME] [PERSON_NAME] …" at bounding box center [450, 395] width 158 height 90
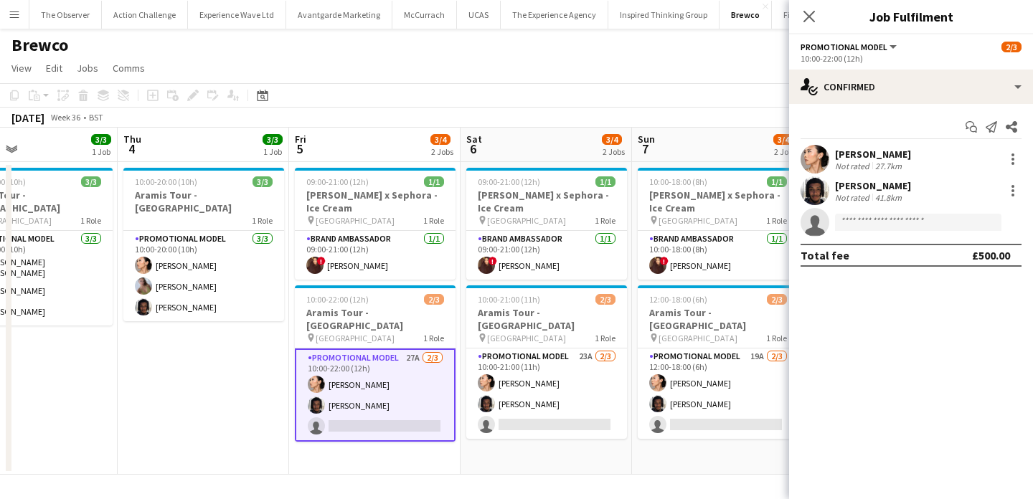
scroll to position [0, 571]
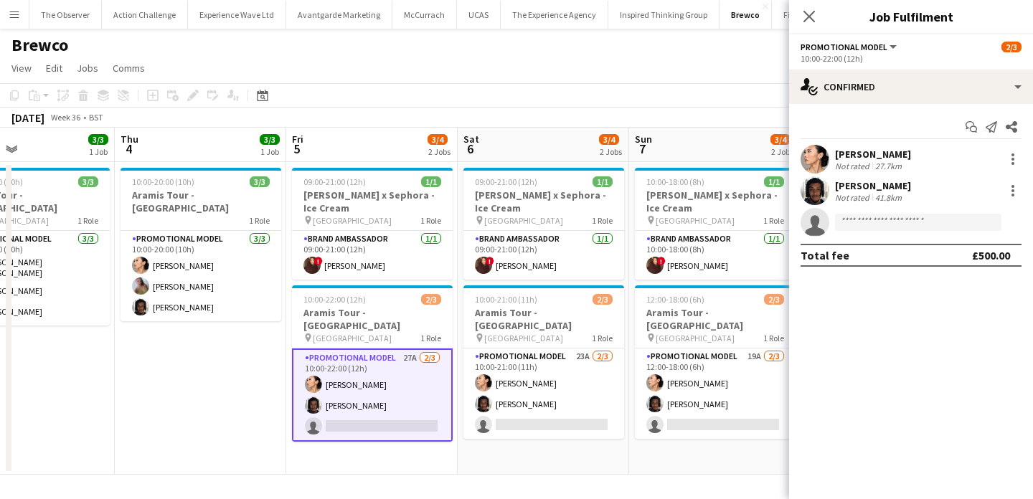
click at [6, 13] on button "Menu" at bounding box center [14, 14] width 29 height 29
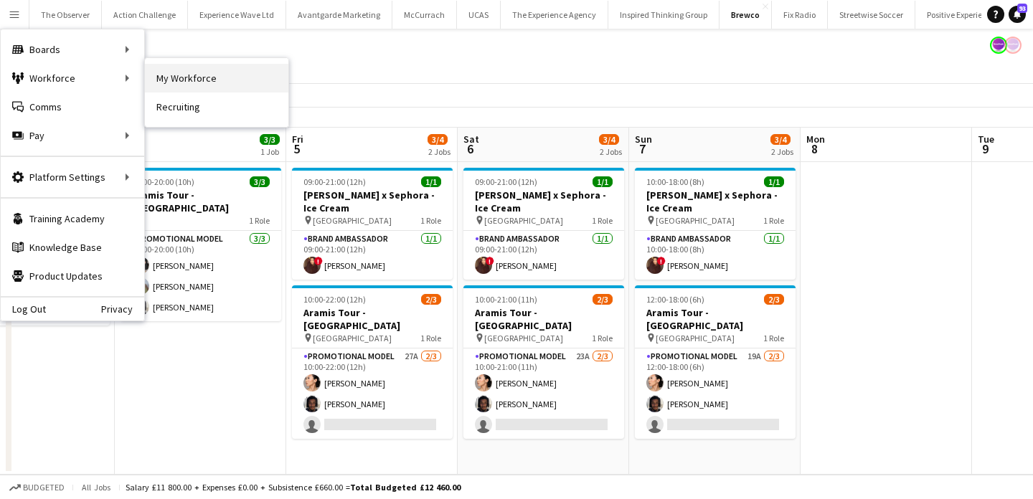
click at [172, 80] on link "My Workforce" at bounding box center [217, 78] width 144 height 29
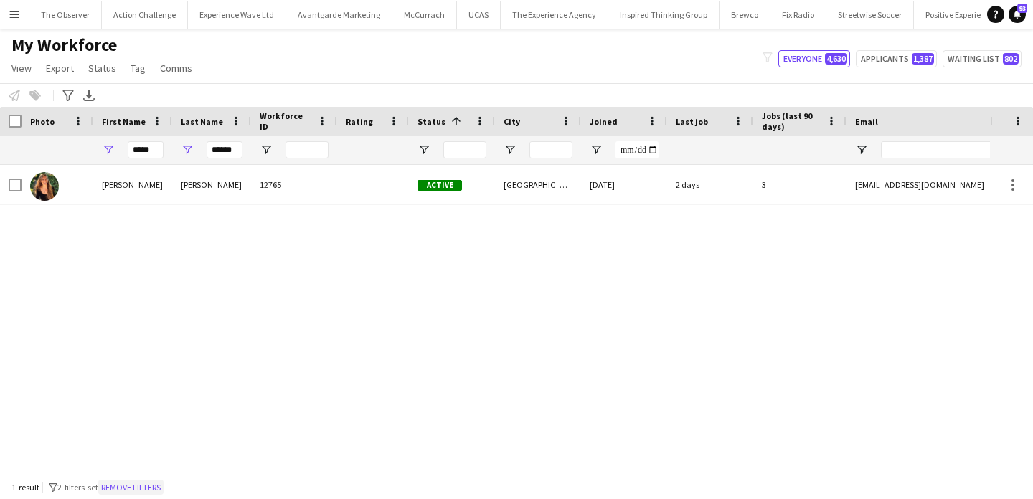
click at [129, 489] on button "Remove filters" at bounding box center [130, 488] width 65 height 16
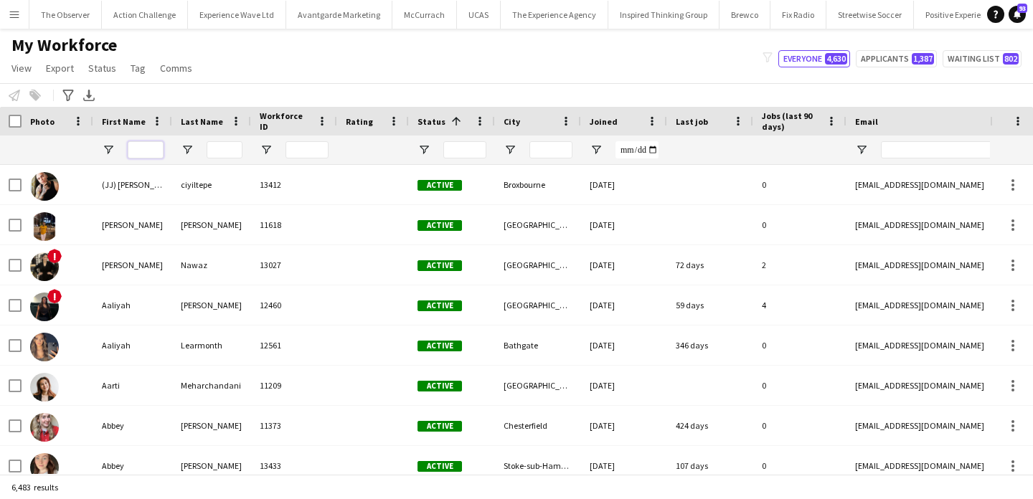
click at [151, 151] on input "First Name Filter Input" at bounding box center [146, 149] width 36 height 17
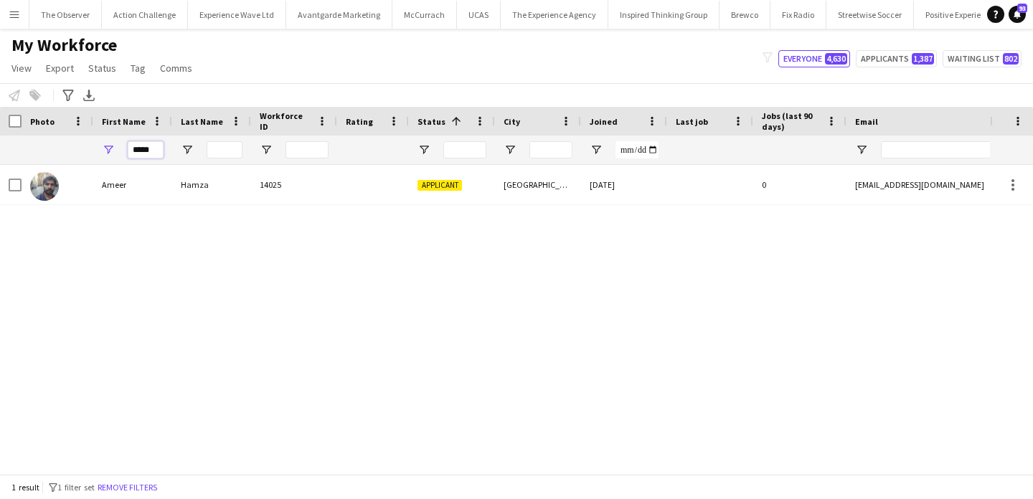
type input "*****"
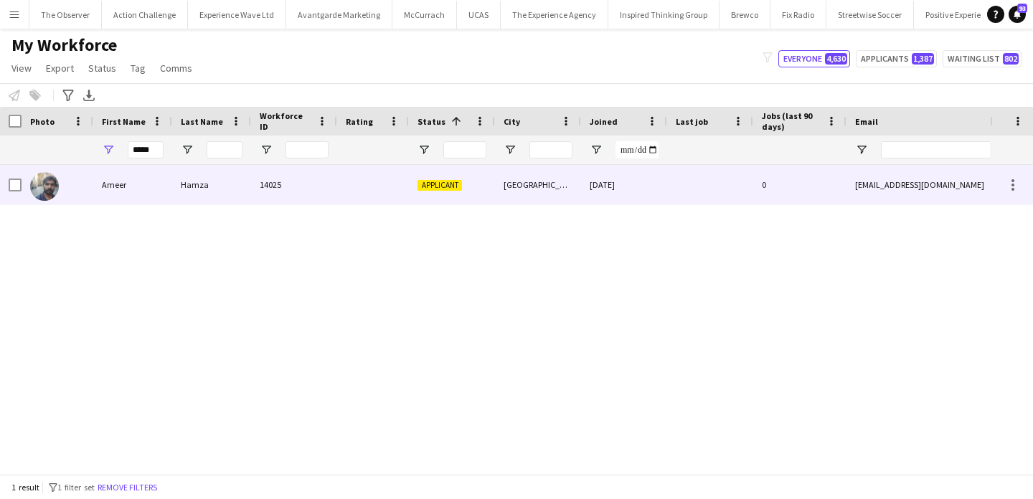
click at [221, 180] on div "Hamza" at bounding box center [211, 184] width 79 height 39
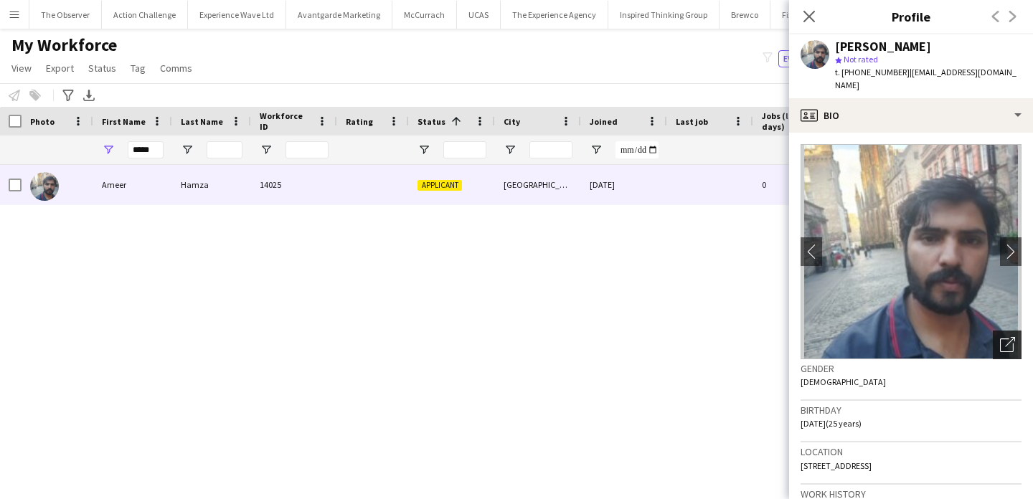
click at [997, 331] on div "Open photos pop-in" at bounding box center [1007, 345] width 29 height 29
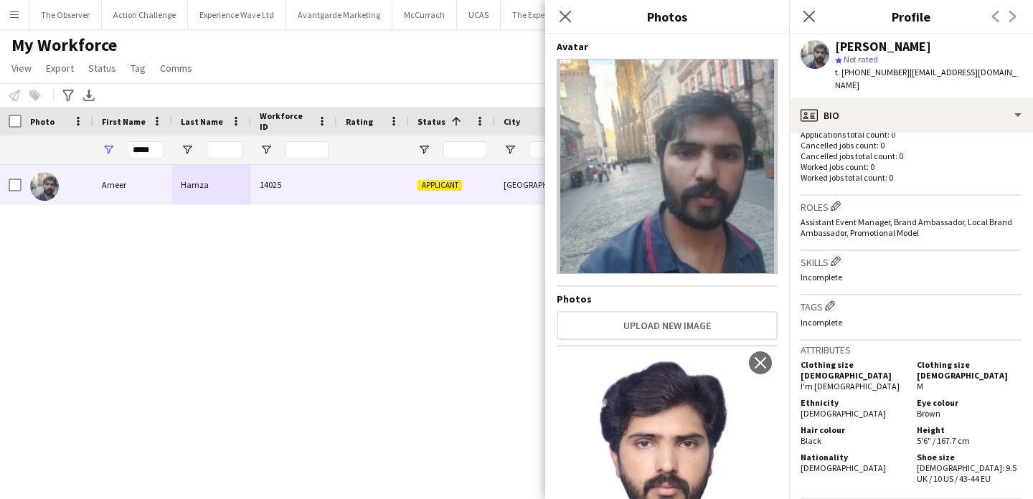
scroll to position [693, 0]
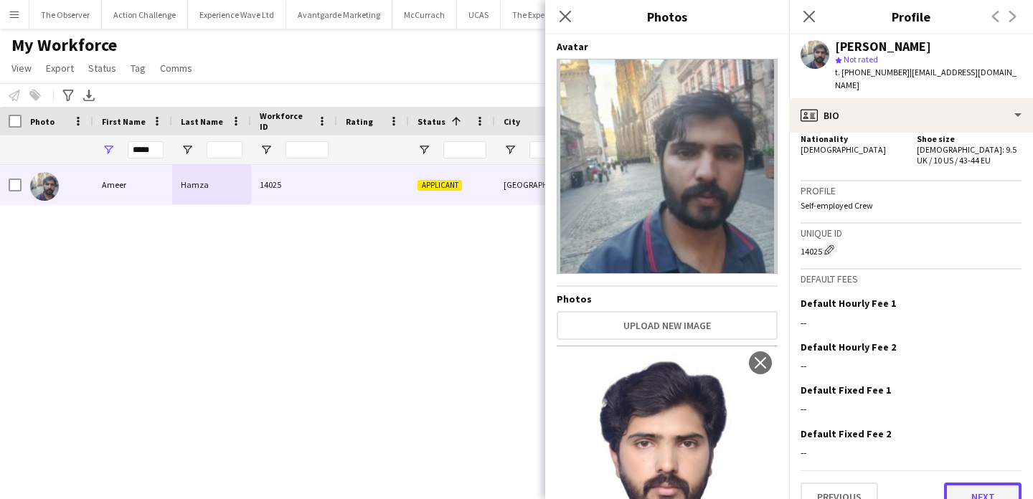
click at [969, 483] on button "Next" at bounding box center [982, 497] width 77 height 29
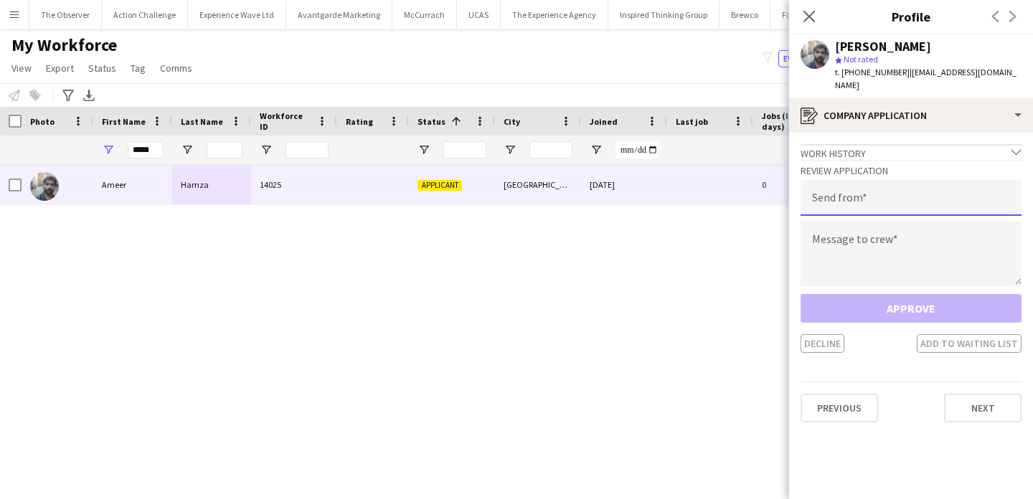
click at [921, 180] on input "email" at bounding box center [911, 198] width 221 height 36
type input "**********"
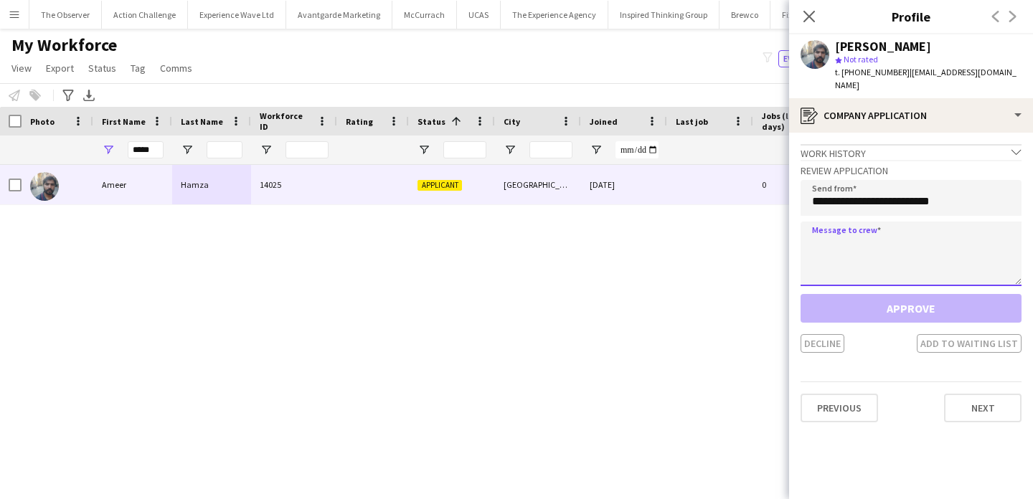
click at [927, 234] on textarea at bounding box center [911, 254] width 221 height 65
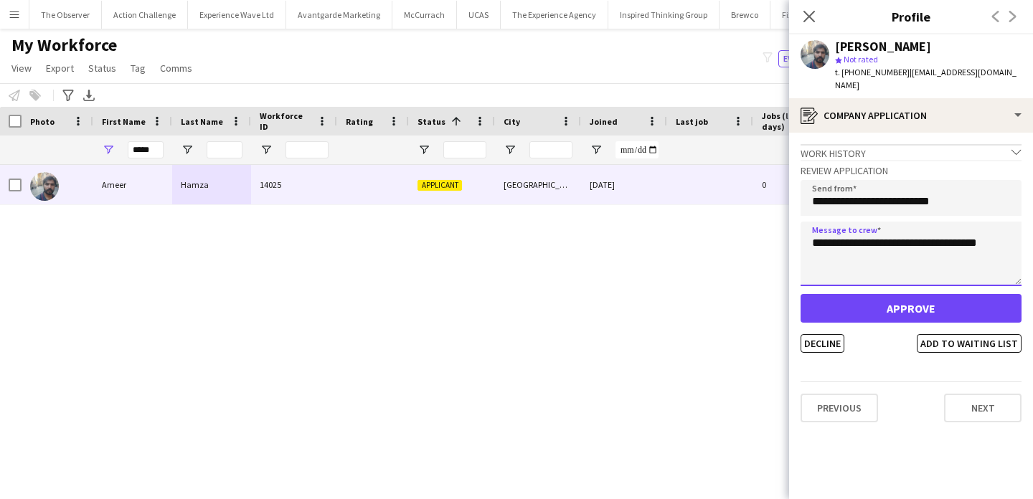
type textarea "**********"
click at [917, 276] on div "**********" at bounding box center [911, 256] width 221 height 193
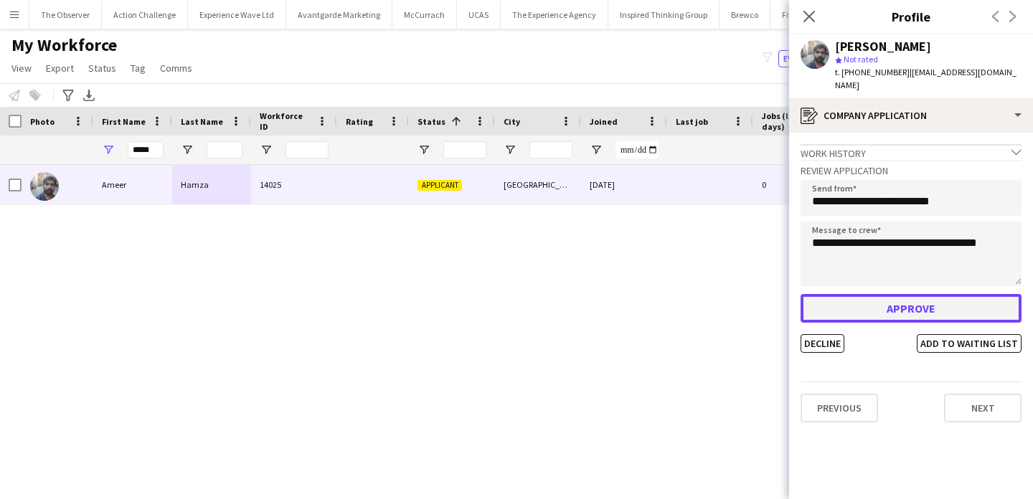
click at [917, 294] on button "Approve" at bounding box center [911, 308] width 221 height 29
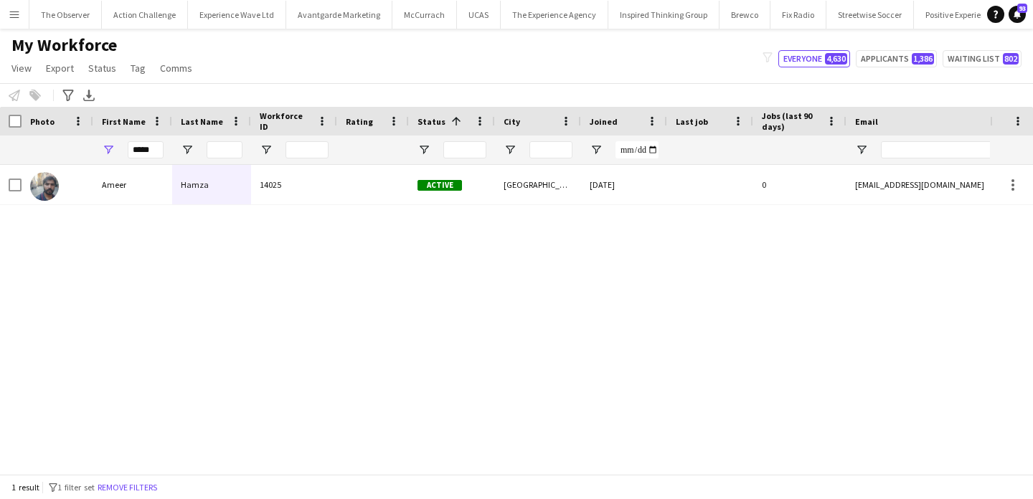
click at [20, 17] on button "Menu" at bounding box center [14, 14] width 29 height 29
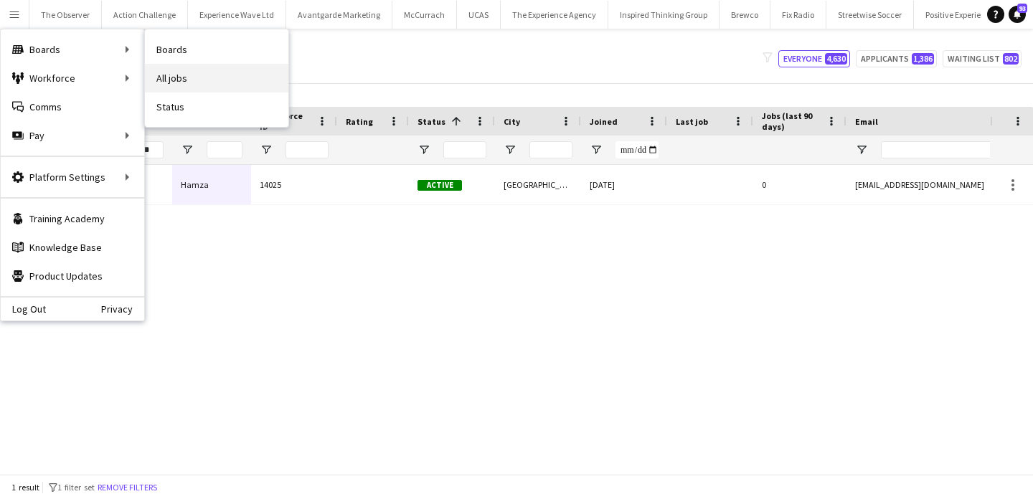
click at [172, 78] on link "All jobs" at bounding box center [217, 78] width 144 height 29
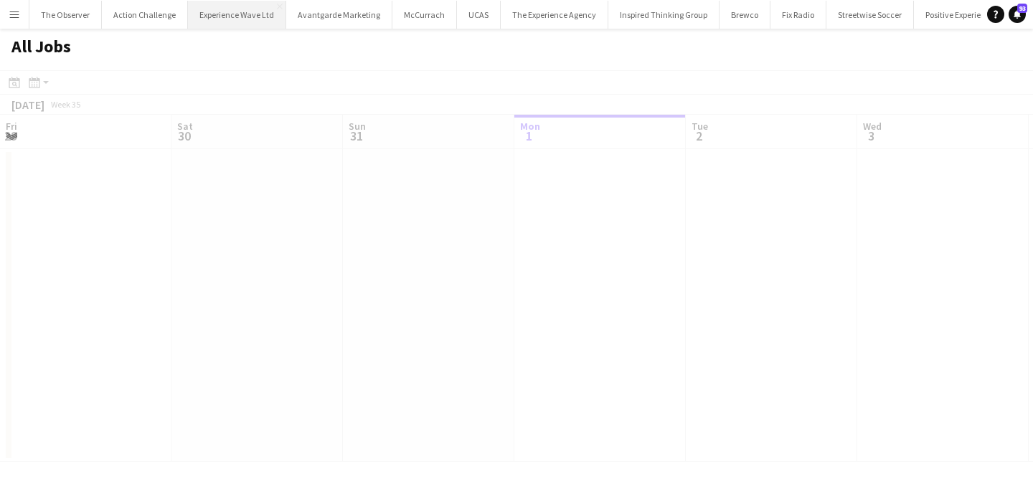
scroll to position [0, 343]
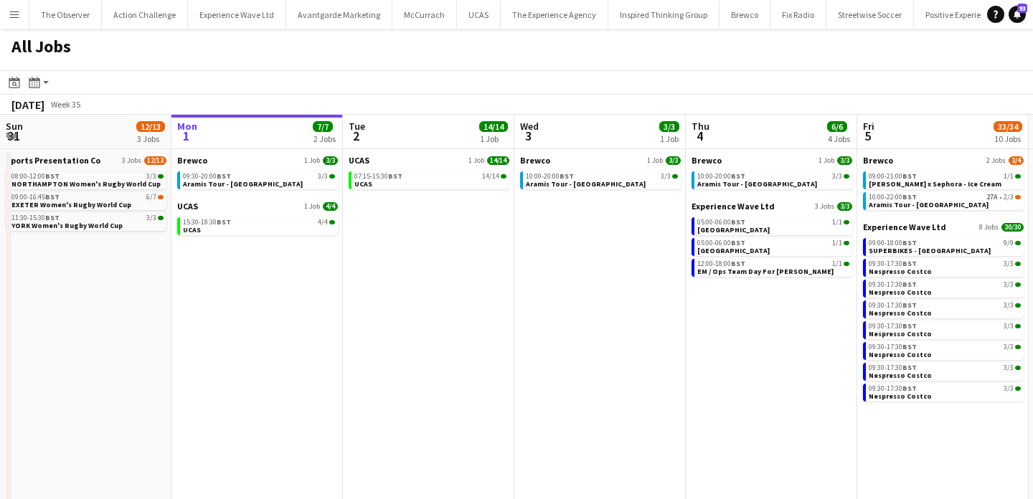
click at [14, 17] on app-icon "Menu" at bounding box center [14, 14] width 11 height 11
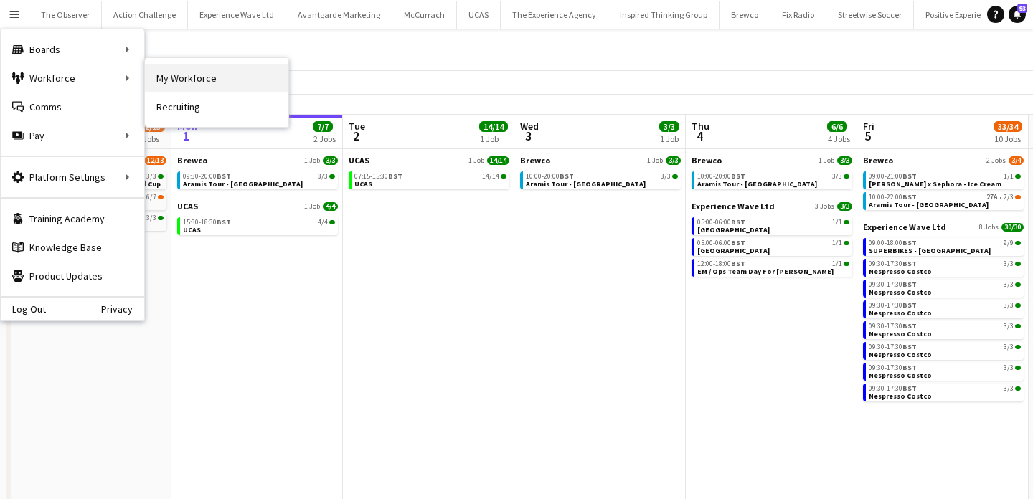
click at [172, 86] on link "My Workforce" at bounding box center [217, 78] width 144 height 29
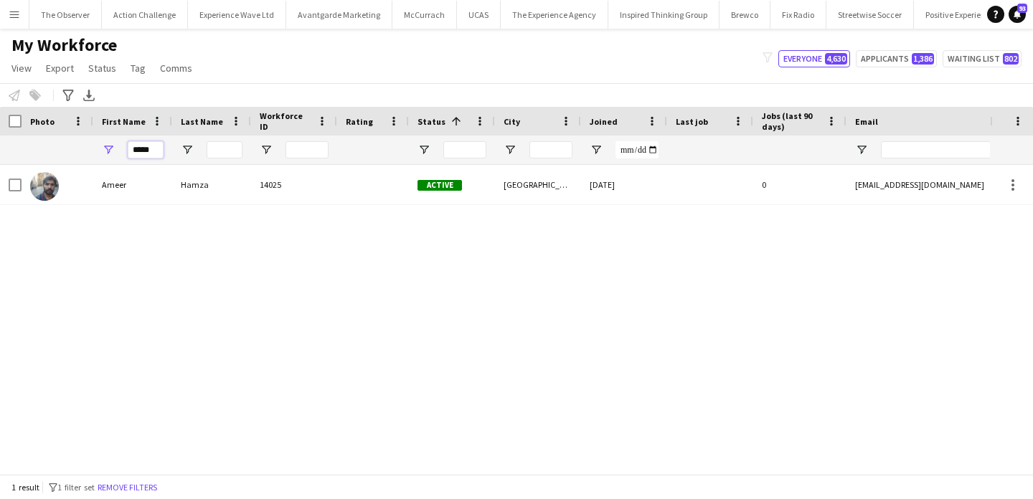
click at [144, 152] on input "*****" at bounding box center [146, 149] width 36 height 17
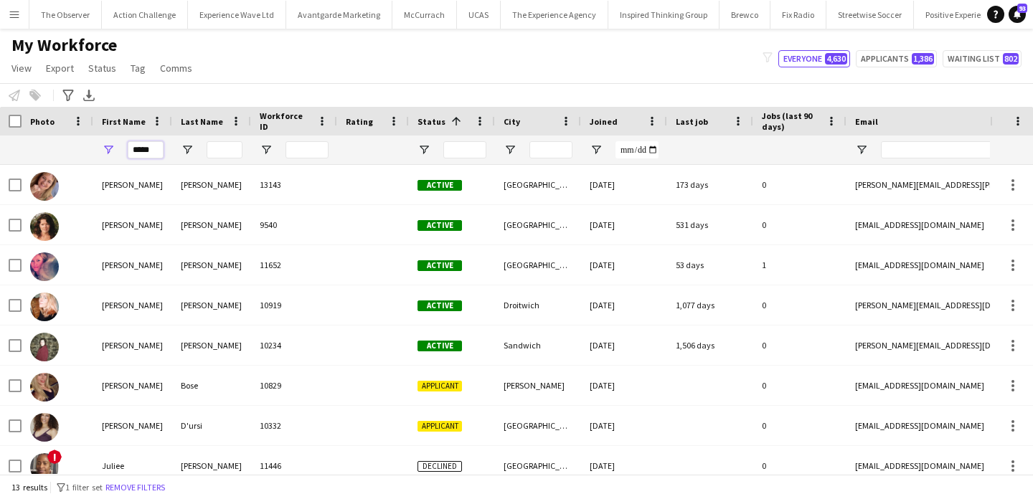
type input "*****"
click at [240, 146] on input "Last Name Filter Input" at bounding box center [225, 149] width 36 height 17
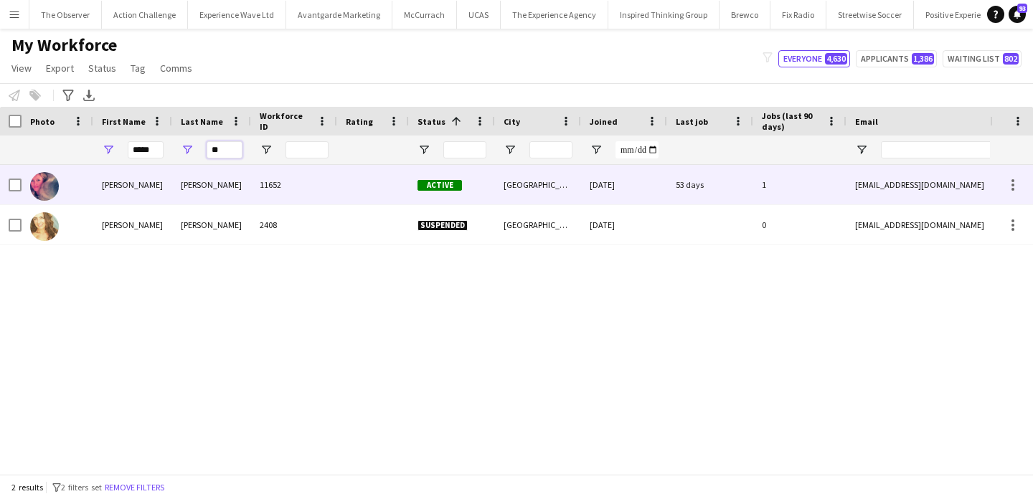
type input "**"
click at [245, 199] on div "McKissock" at bounding box center [211, 184] width 79 height 39
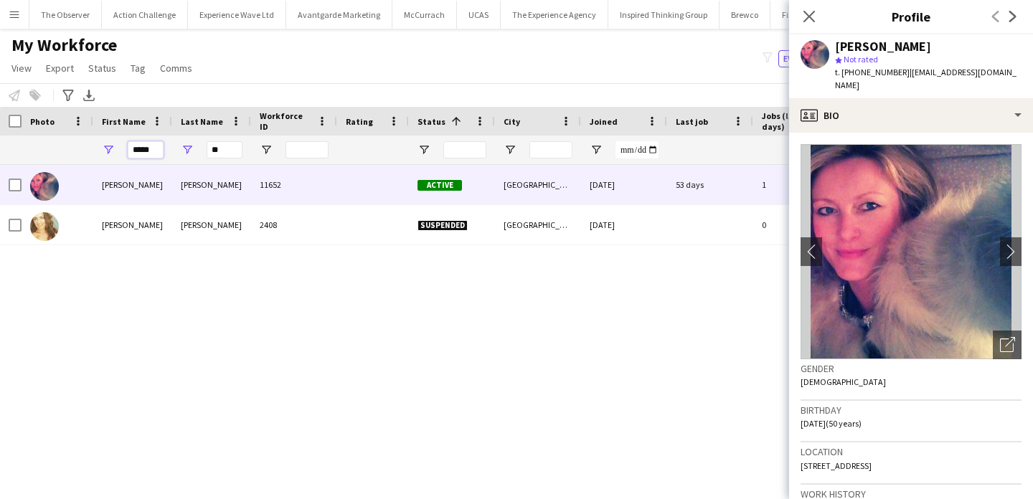
click at [146, 156] on input "*****" at bounding box center [146, 149] width 36 height 17
paste input "**********"
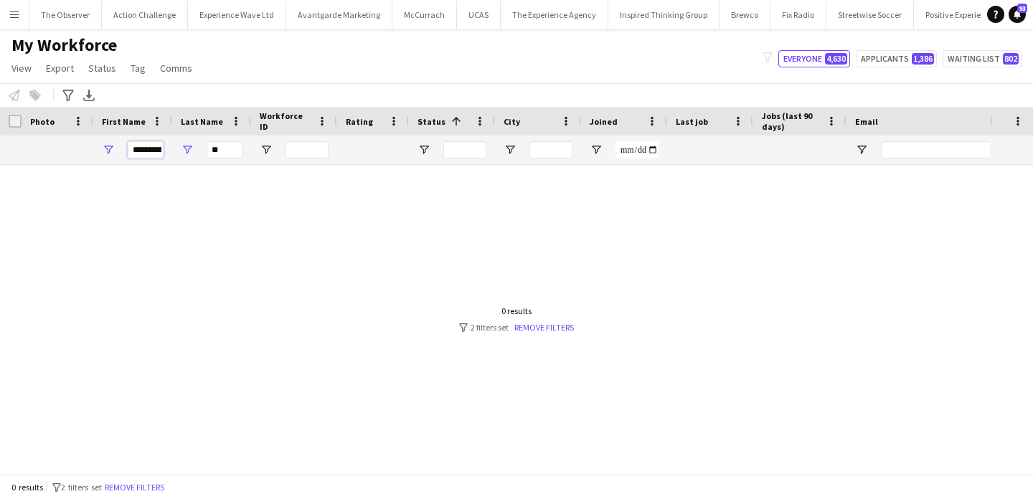
drag, startPoint x: 159, startPoint y: 151, endPoint x: 149, endPoint y: 151, distance: 10.8
click at [149, 151] on input "**********" at bounding box center [146, 149] width 36 height 17
type input "*****"
click at [222, 154] on input "**" at bounding box center [225, 149] width 36 height 17
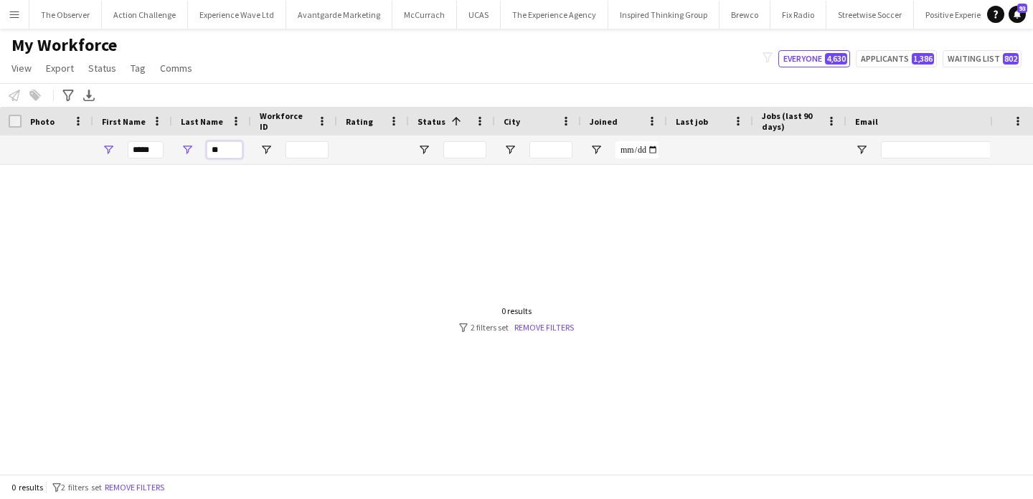
paste input "*******"
type input "*********"
click at [545, 330] on link "Remove filters" at bounding box center [545, 327] width 60 height 11
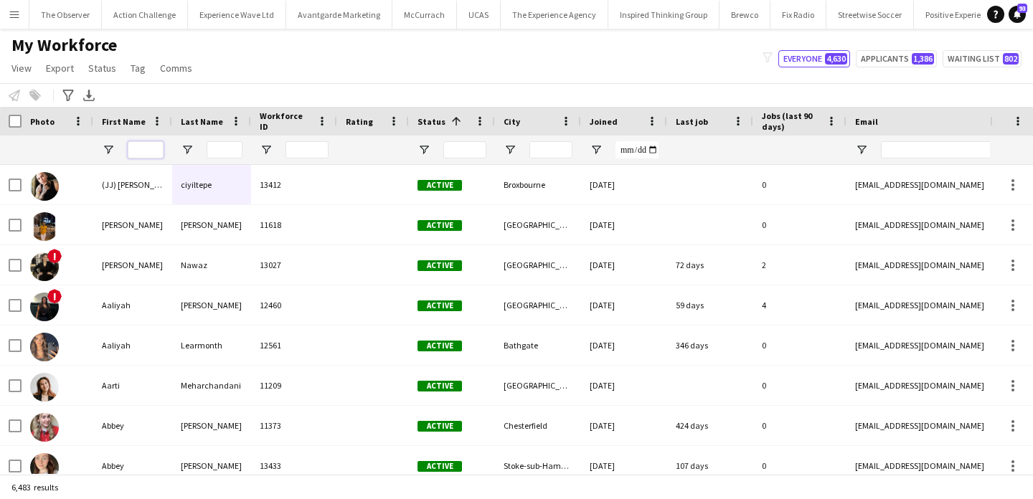
click at [151, 156] on input "First Name Filter Input" at bounding box center [146, 149] width 36 height 17
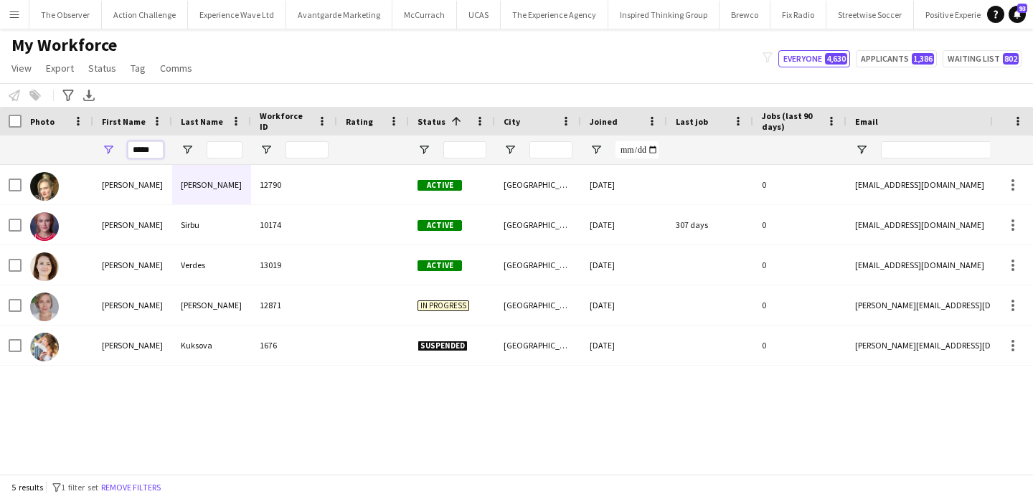
type input "*****"
click at [220, 150] on input "Last Name Filter Input" at bounding box center [225, 149] width 36 height 17
paste input "*********"
type input "*********"
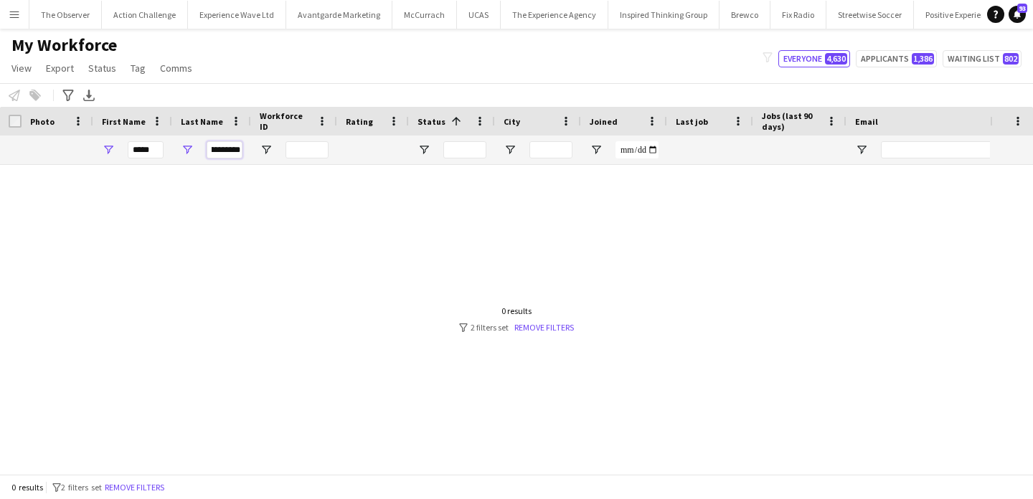
click at [220, 150] on input "*********" at bounding box center [225, 149] width 36 height 17
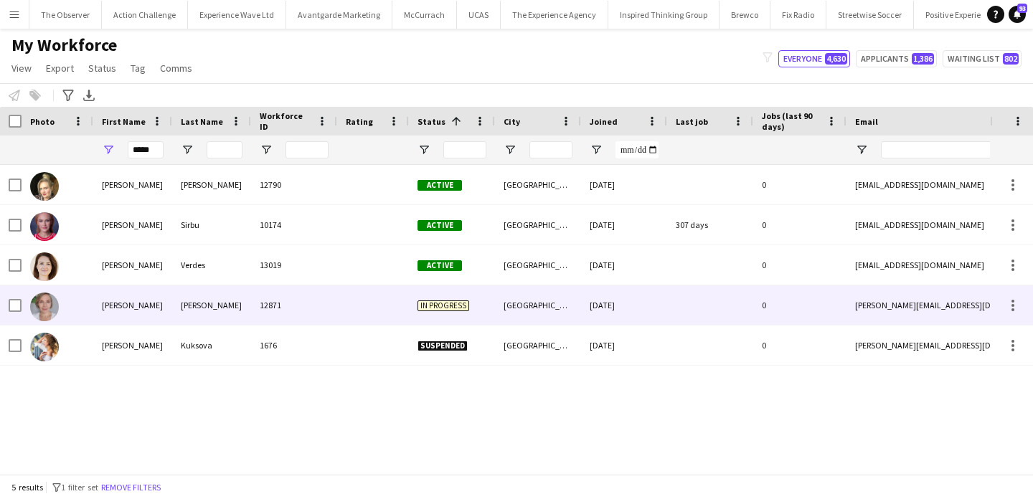
click at [250, 308] on div "[PERSON_NAME]" at bounding box center [211, 305] width 79 height 39
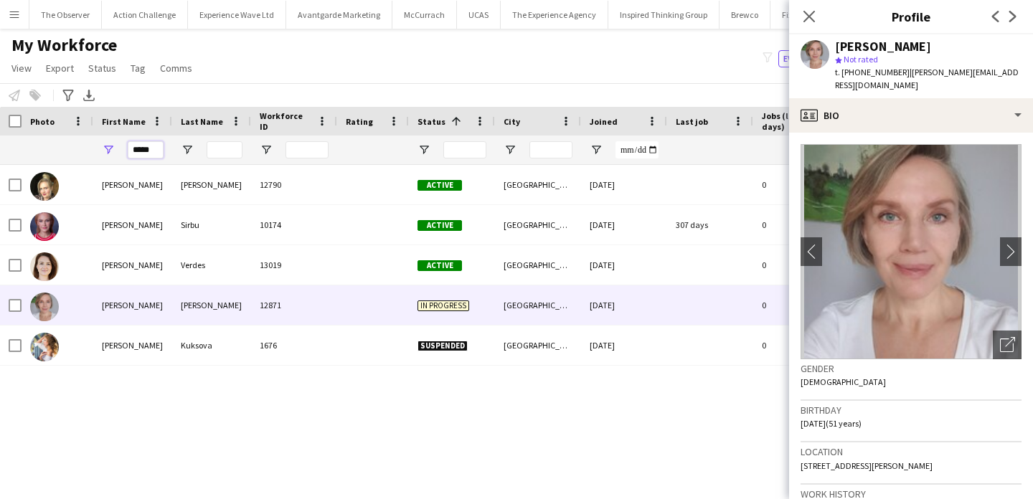
click at [145, 150] on input "*****" at bounding box center [146, 149] width 36 height 17
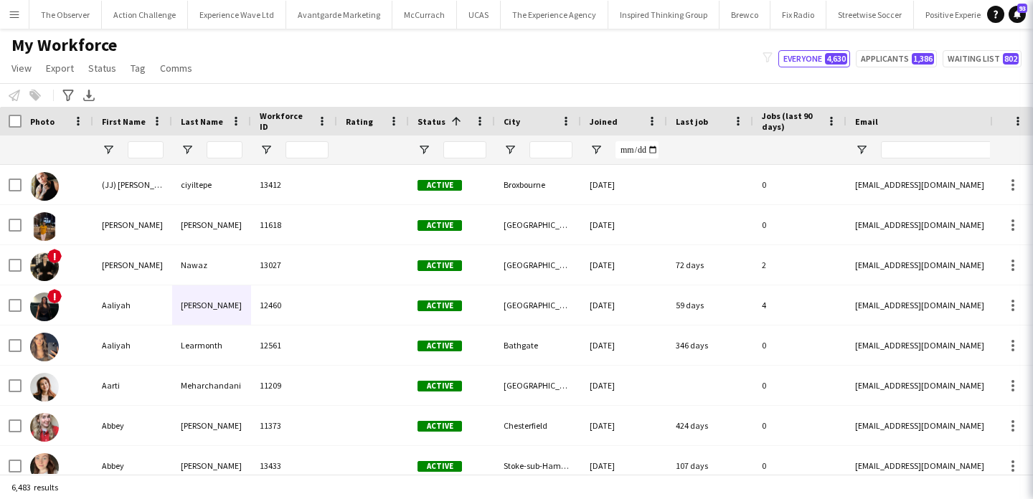
click at [521, 71] on div "My Workforce View Views Default view New view Update view Delete view Edit name…" at bounding box center [516, 58] width 1033 height 49
click at [896, 154] on input "Email Filter Input" at bounding box center [1003, 149] width 244 height 17
paste input "**********"
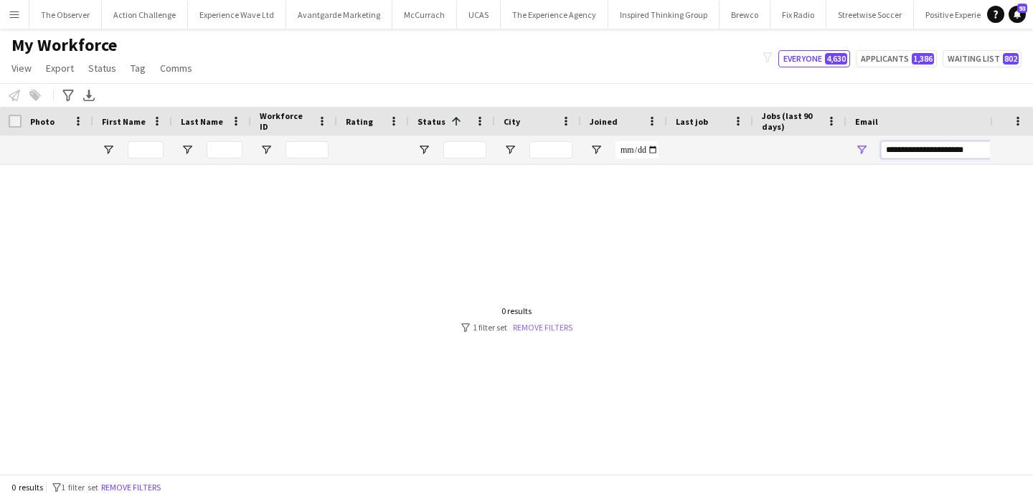
type input "**********"
click at [560, 322] on link "Remove filters" at bounding box center [543, 327] width 60 height 11
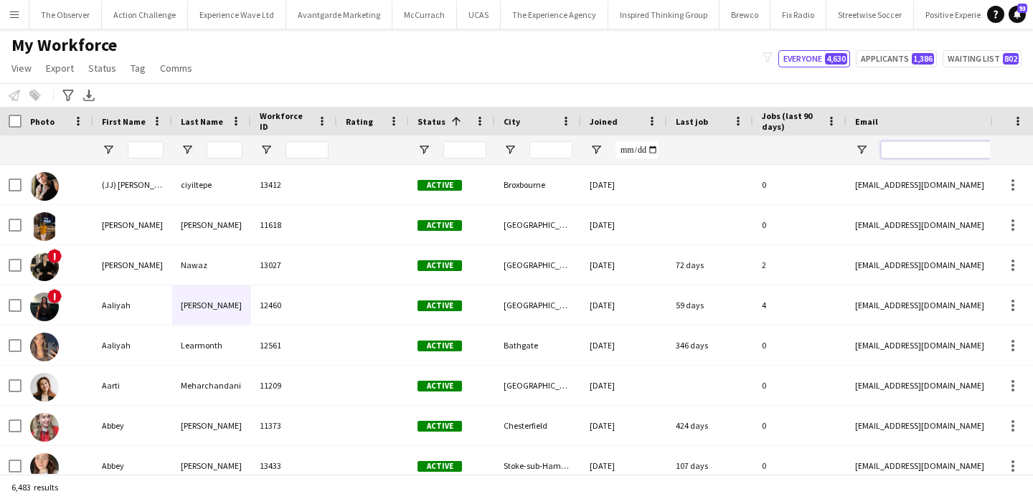
click at [893, 147] on input "Email Filter Input" at bounding box center [1003, 149] width 244 height 17
paste input "**********"
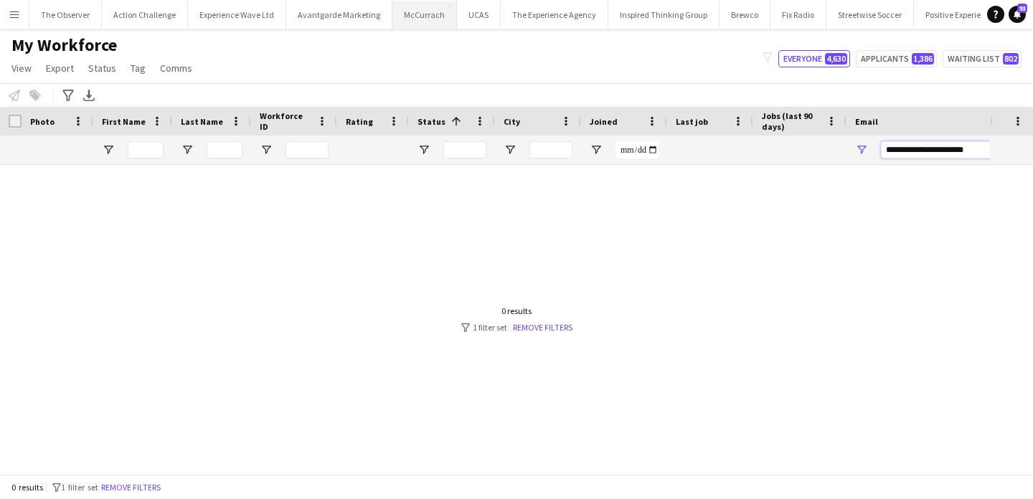
type input "**********"
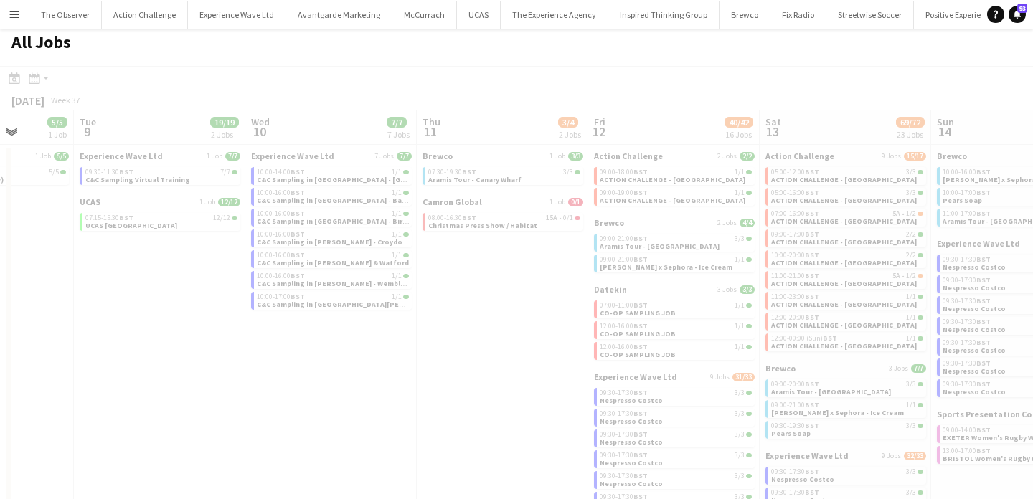
scroll to position [0, 588]
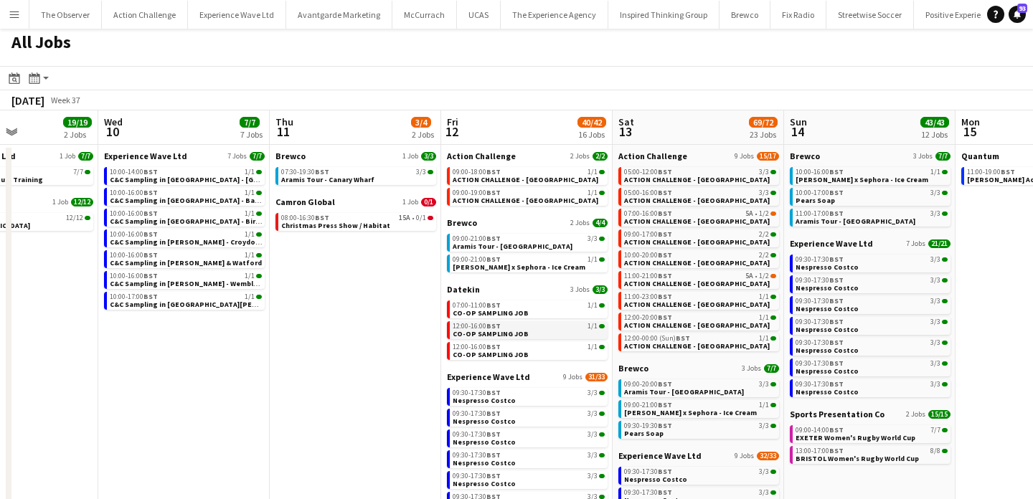
click at [492, 334] on span "CO-OP SAMPLING JOB" at bounding box center [491, 333] width 76 height 9
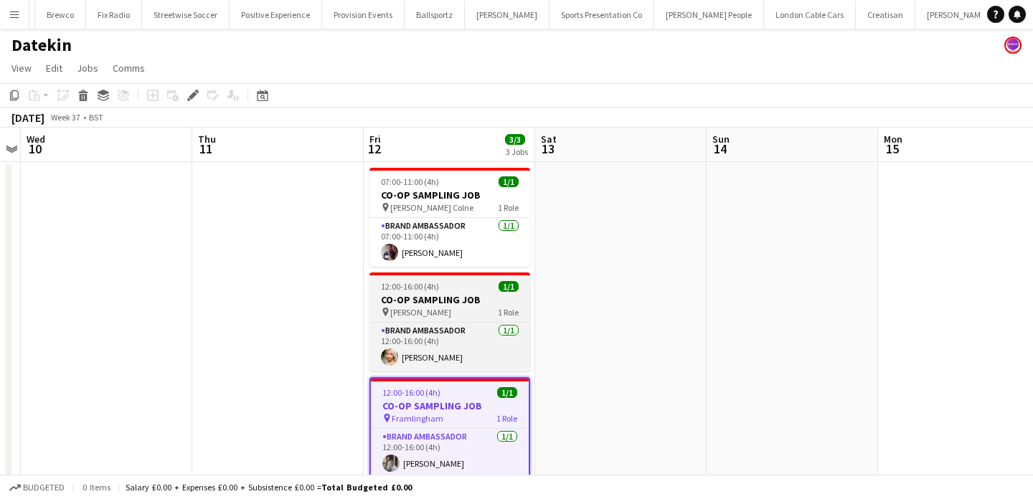
scroll to position [0, 756]
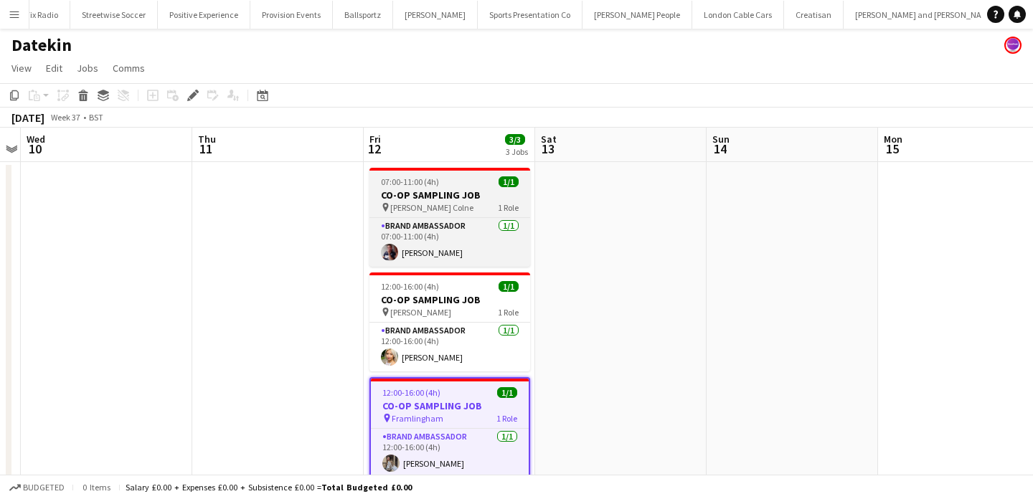
click at [462, 213] on app-job-card "07:00-11:00 (4h) 1/1 CO-OP SAMPLING JOB pin [PERSON_NAME] Colne 1 Role Brand Am…" at bounding box center [450, 217] width 161 height 99
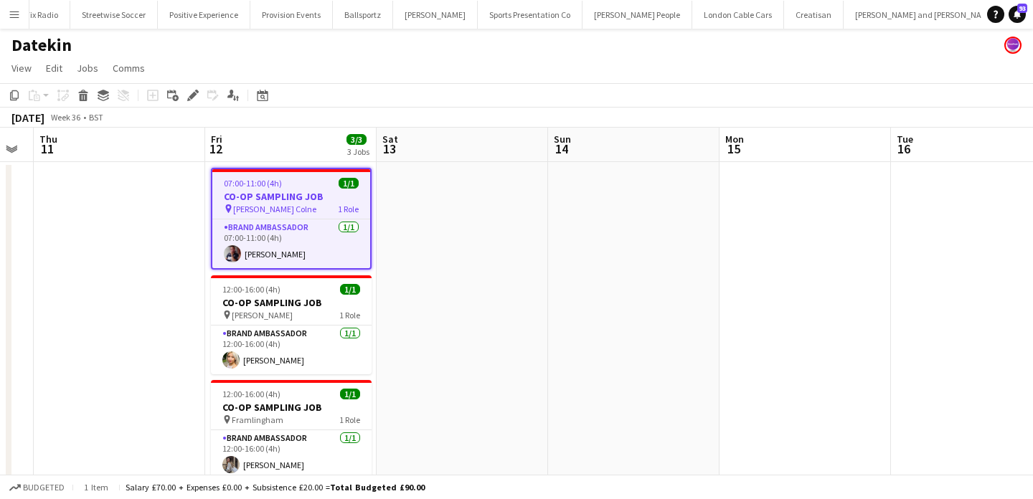
scroll to position [0, 677]
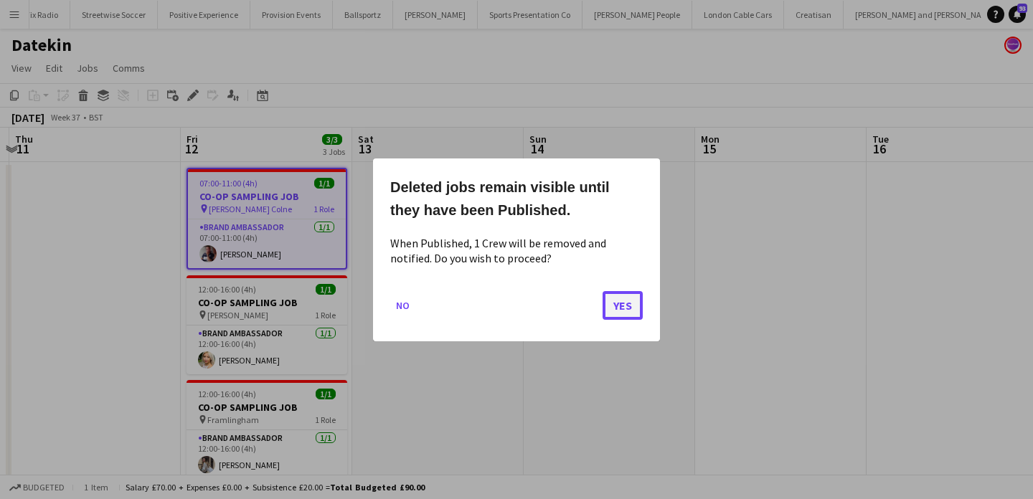
click at [613, 310] on button "Yes" at bounding box center [623, 305] width 40 height 29
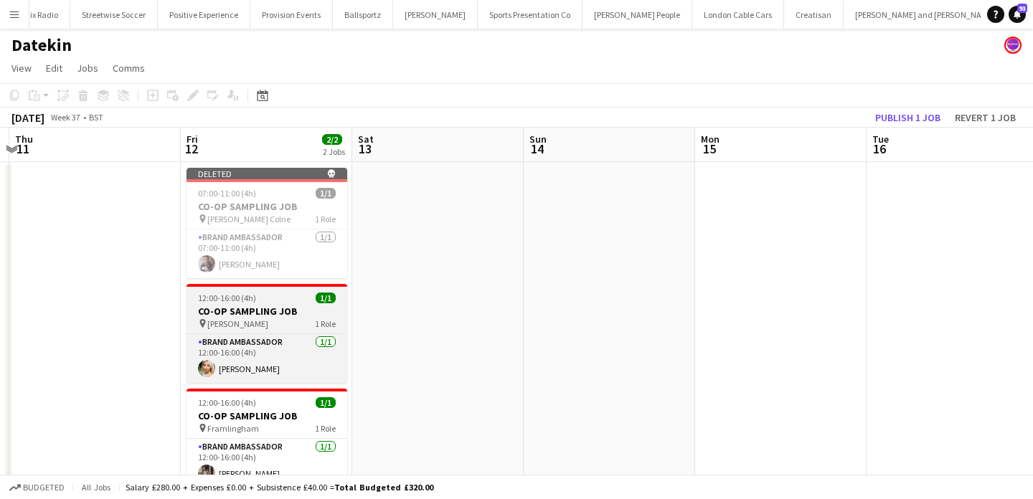
click at [305, 311] on h3 "CO-OP SAMPLING JOB" at bounding box center [267, 311] width 161 height 13
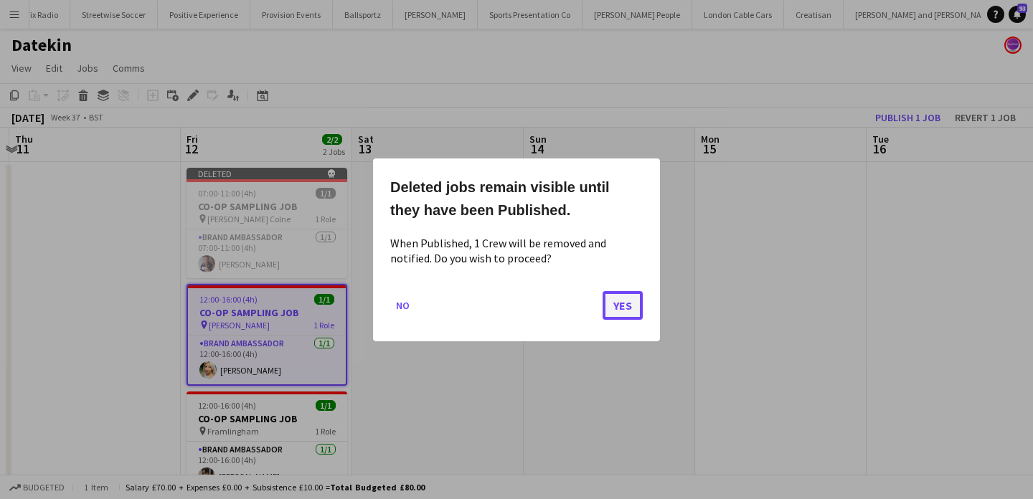
click at [619, 299] on button "Yes" at bounding box center [623, 305] width 40 height 29
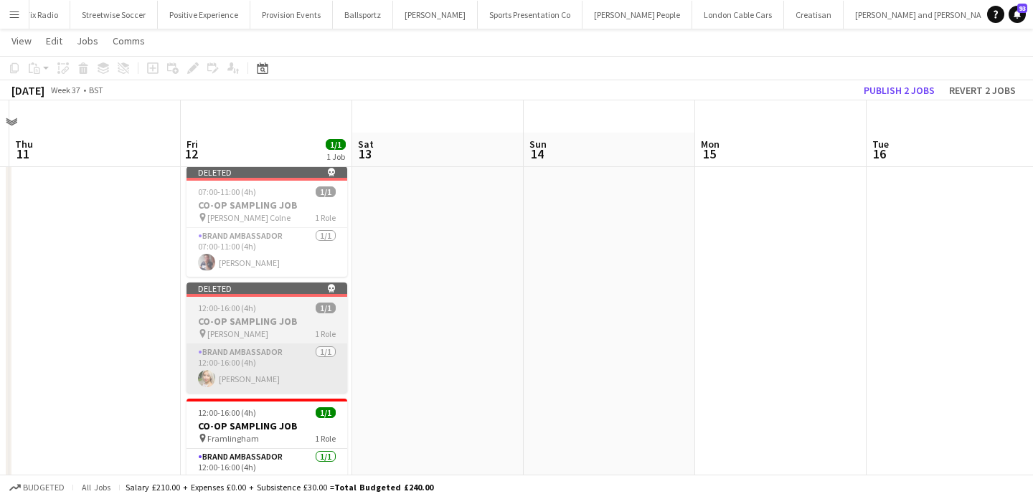
scroll to position [32, 0]
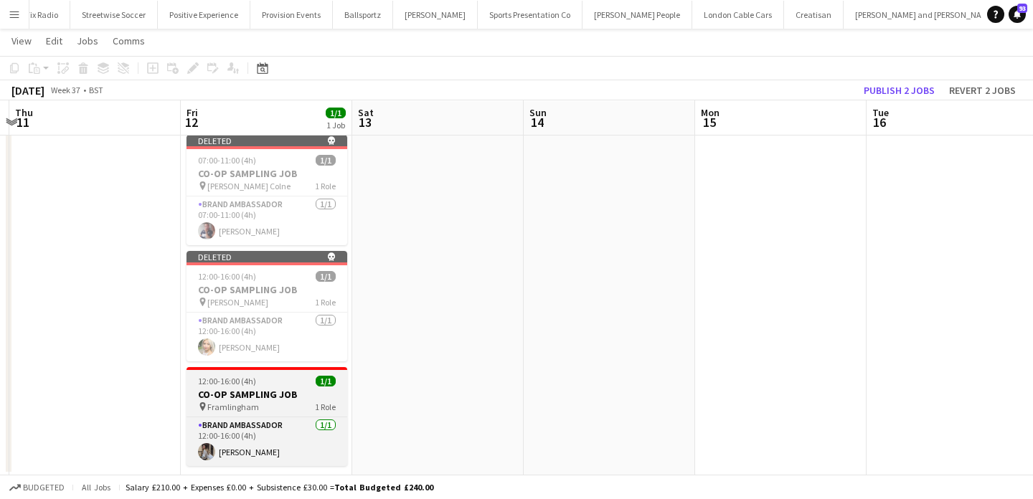
click at [272, 371] on app-job-card "12:00-16:00 (4h) 1/1 CO-OP SAMPLING JOB pin Framlingham 1 Role Brand Ambassador…" at bounding box center [267, 416] width 161 height 99
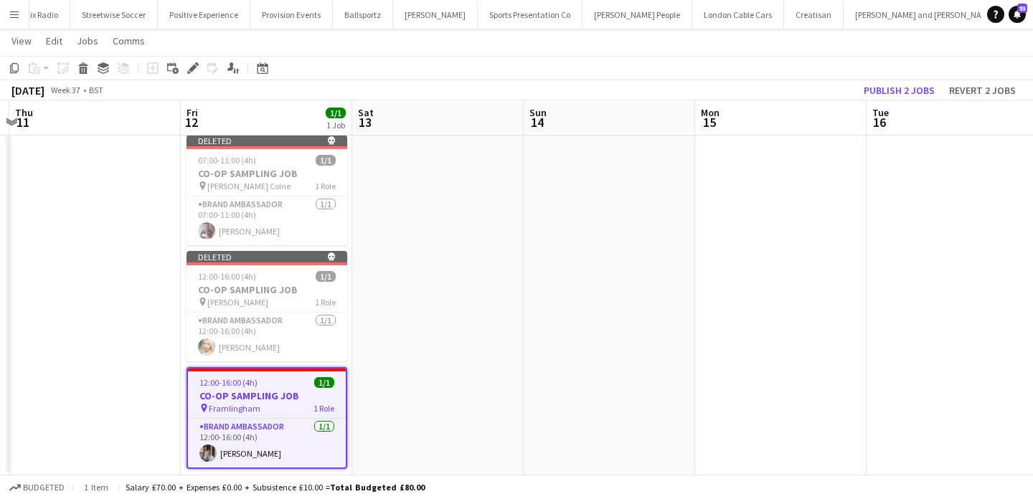
scroll to position [0, 0]
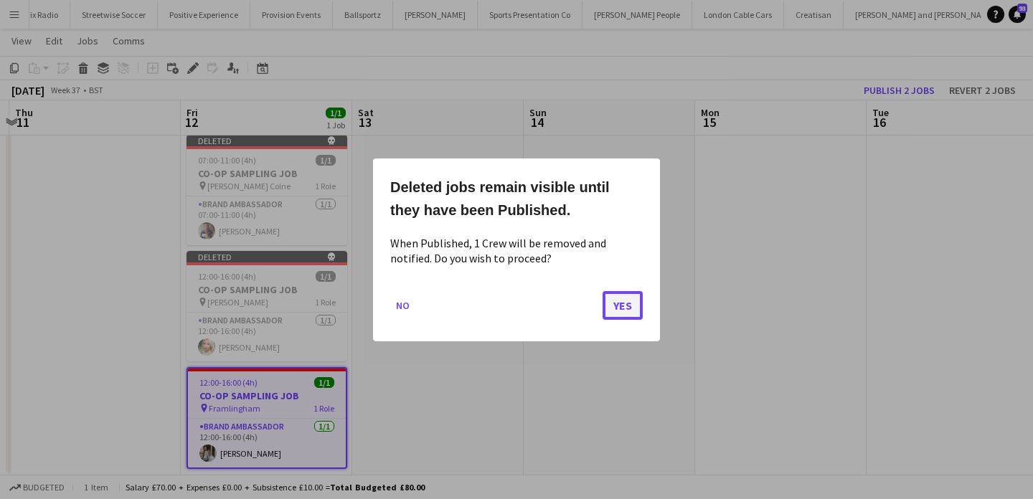
click at [629, 309] on button "Yes" at bounding box center [623, 305] width 40 height 29
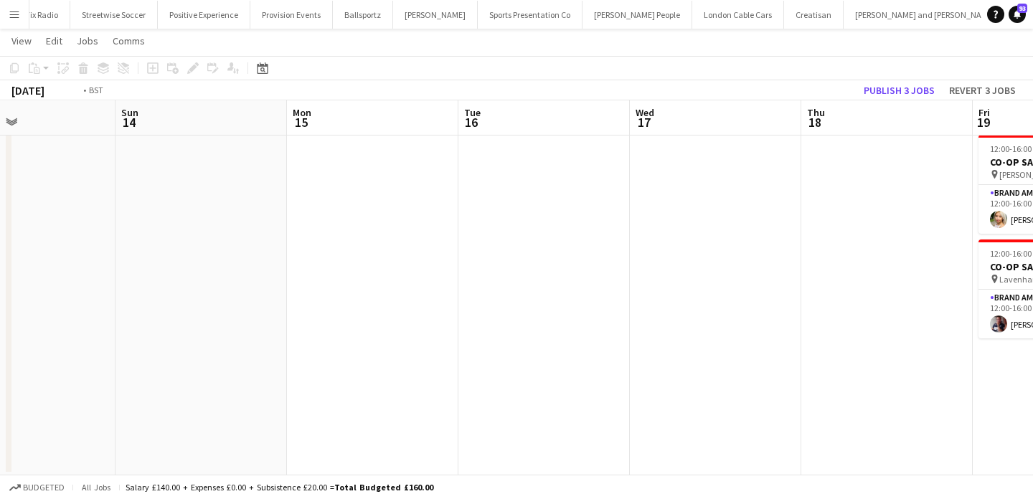
scroll to position [0, 558]
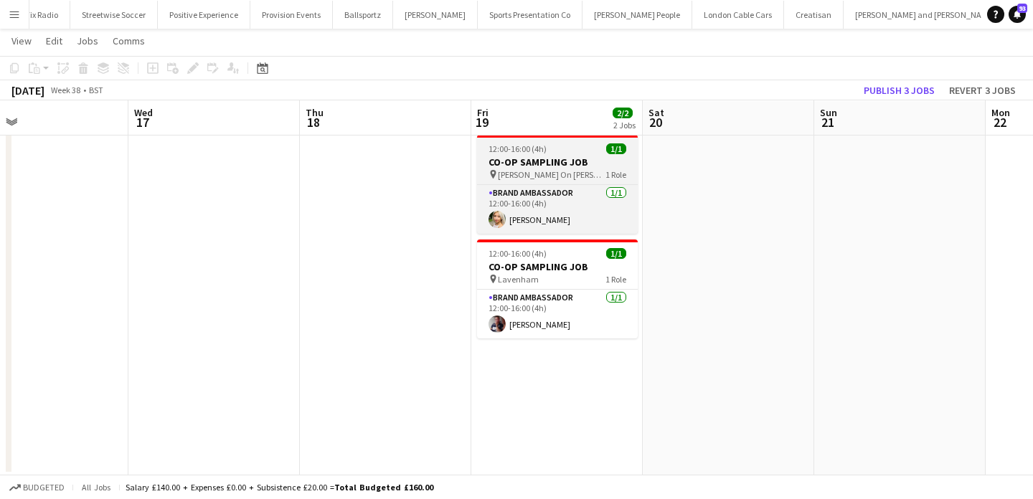
click at [523, 172] on span "[PERSON_NAME] On [PERSON_NAME]" at bounding box center [552, 174] width 108 height 11
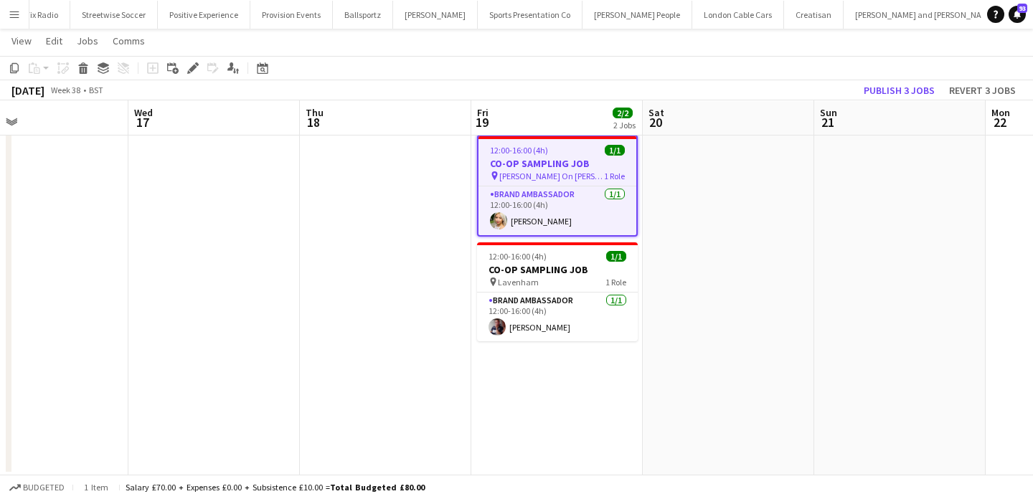
scroll to position [0, 0]
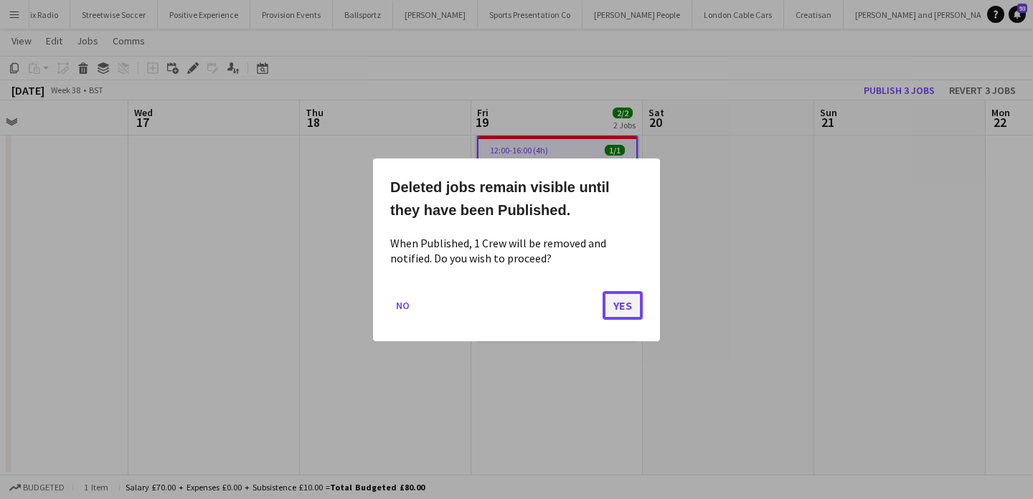
click at [614, 310] on button "Yes" at bounding box center [623, 305] width 40 height 29
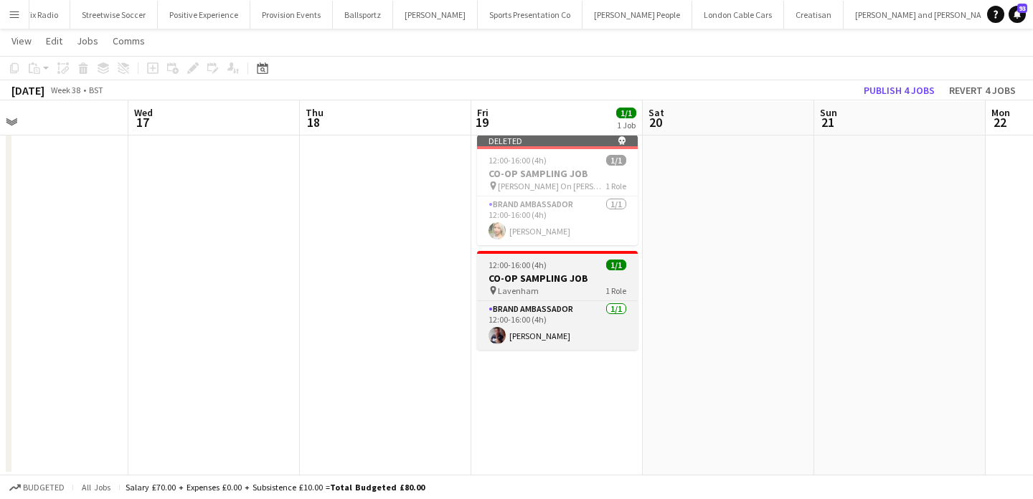
click at [577, 274] on h3 "CO-OP SAMPLING JOB" at bounding box center [557, 278] width 161 height 13
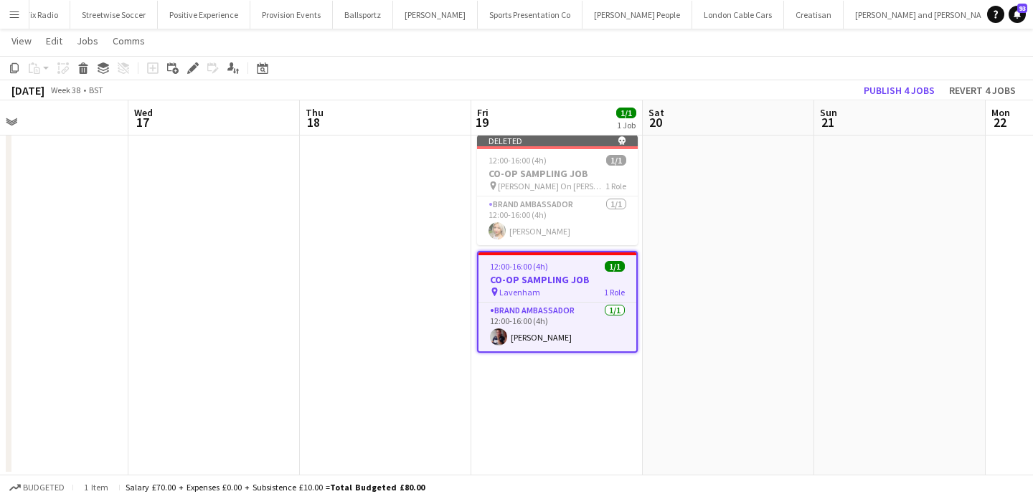
scroll to position [0, 0]
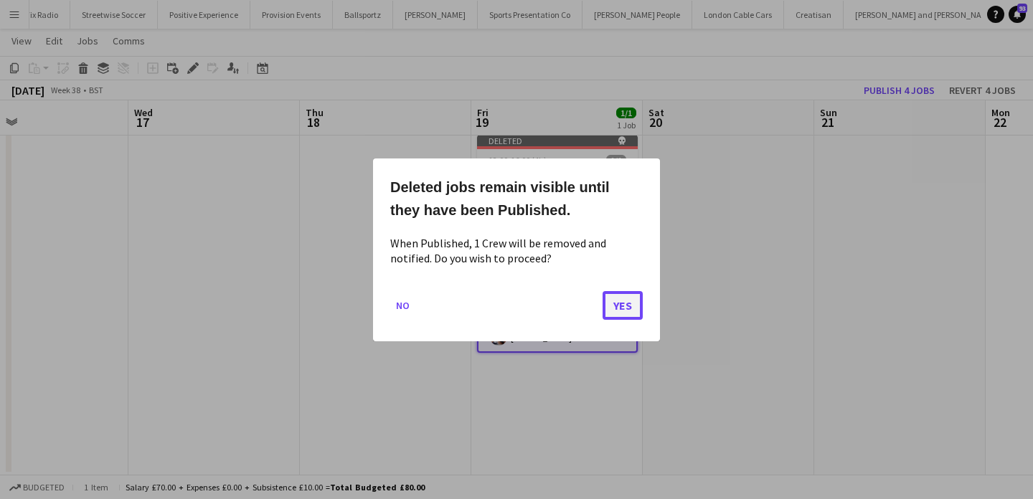
click at [623, 308] on button "Yes" at bounding box center [623, 305] width 40 height 29
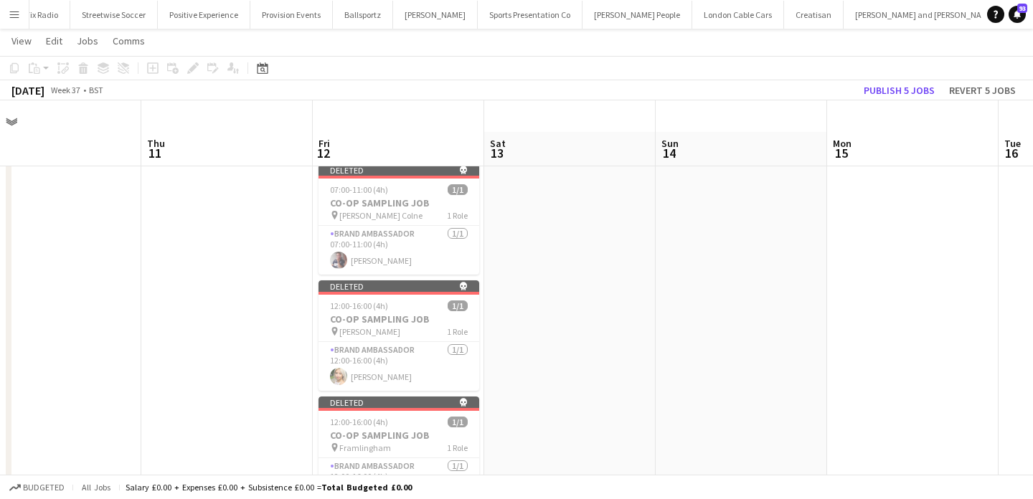
scroll to position [32, 0]
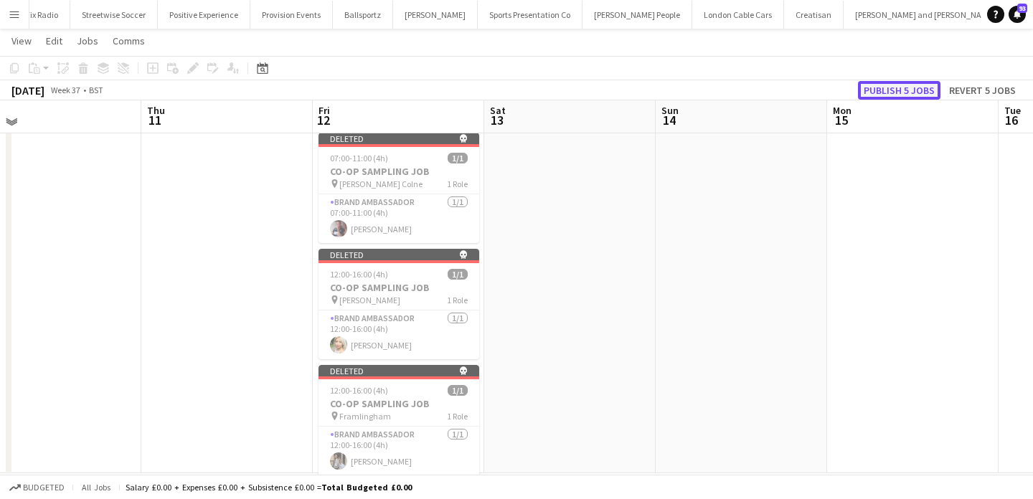
click at [889, 89] on button "Publish 5 jobs" at bounding box center [899, 90] width 83 height 19
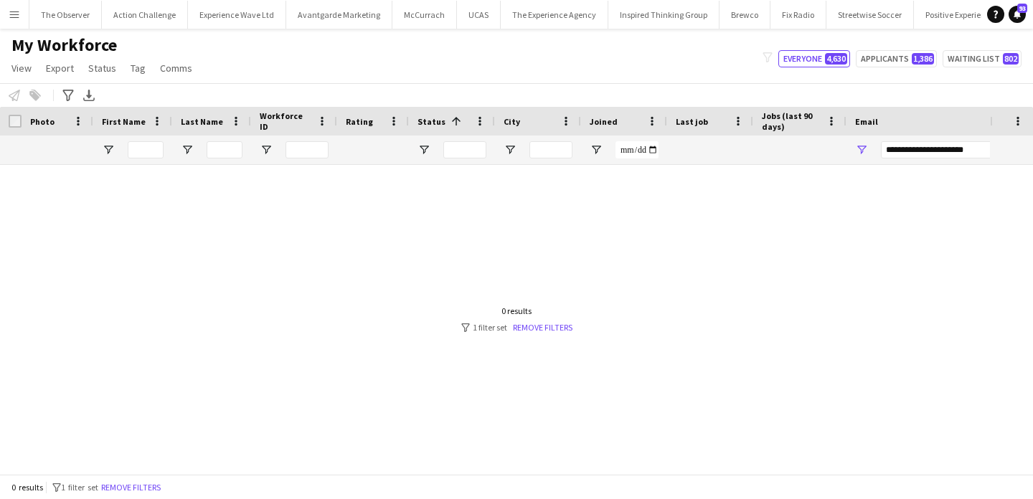
click at [13, 13] on app-icon "Menu" at bounding box center [14, 14] width 11 height 11
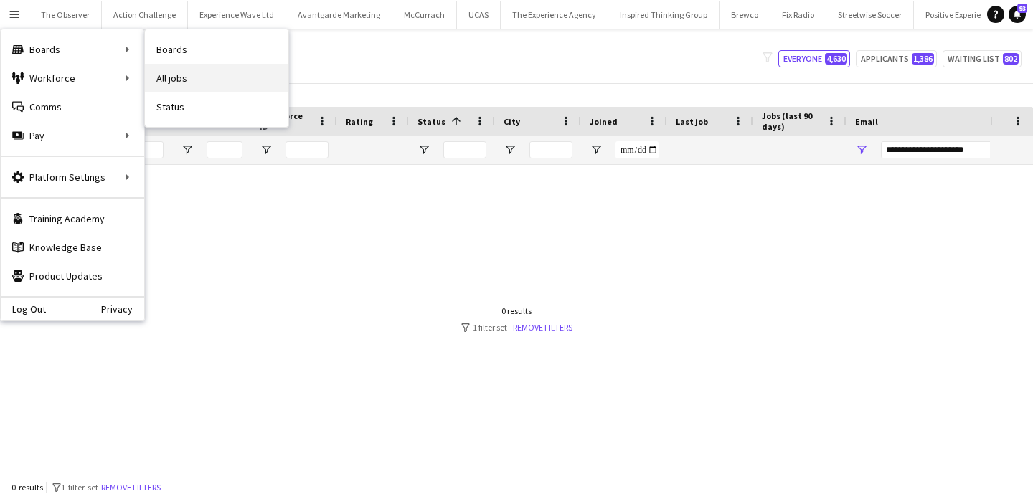
click at [187, 77] on link "All jobs" at bounding box center [217, 78] width 144 height 29
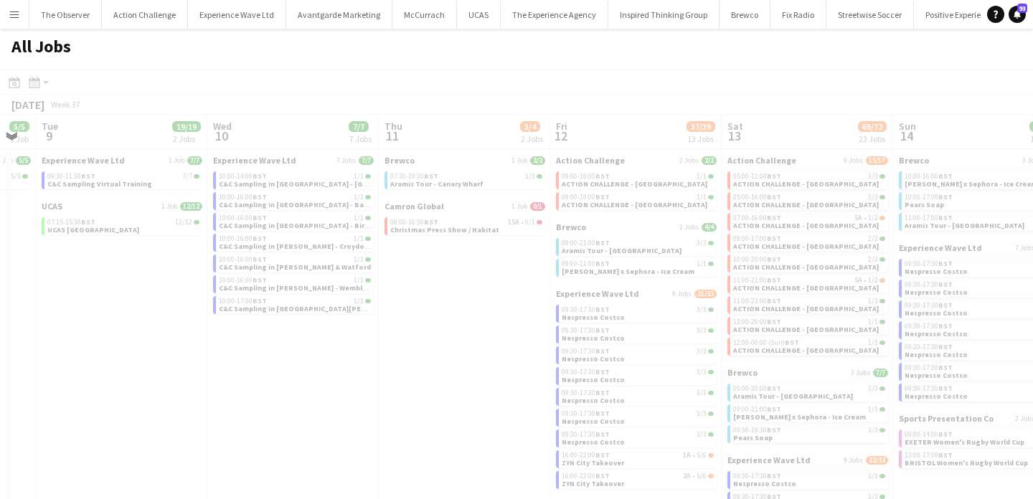
scroll to position [0, 525]
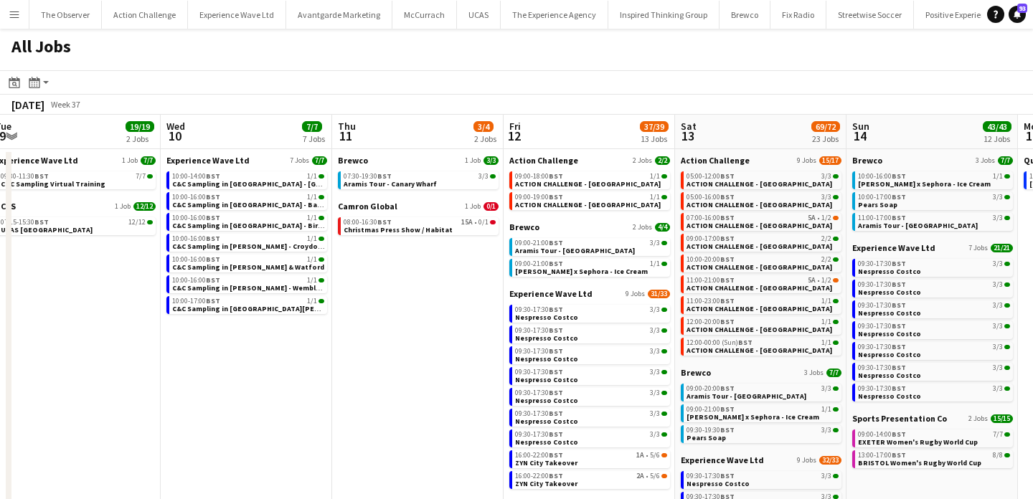
click at [4, 16] on button "Menu" at bounding box center [14, 14] width 29 height 29
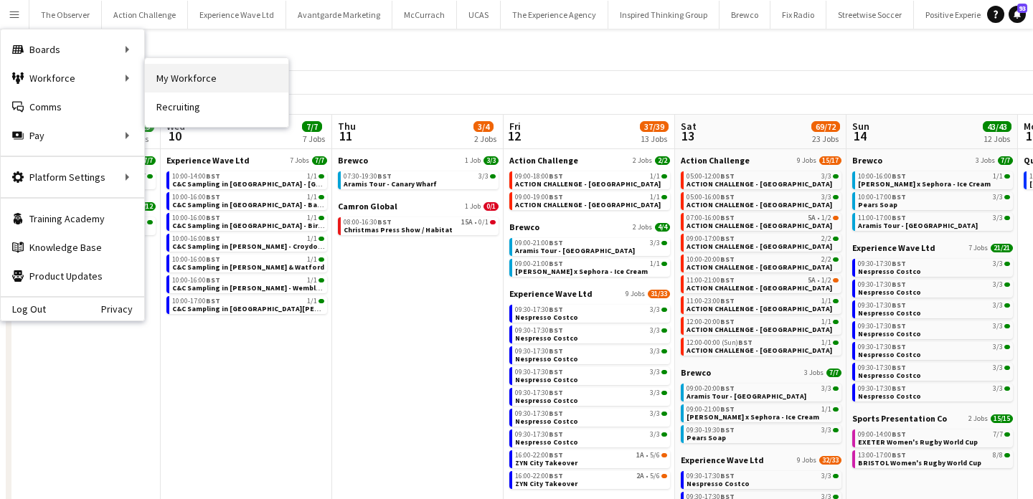
click at [170, 88] on link "My Workforce" at bounding box center [217, 78] width 144 height 29
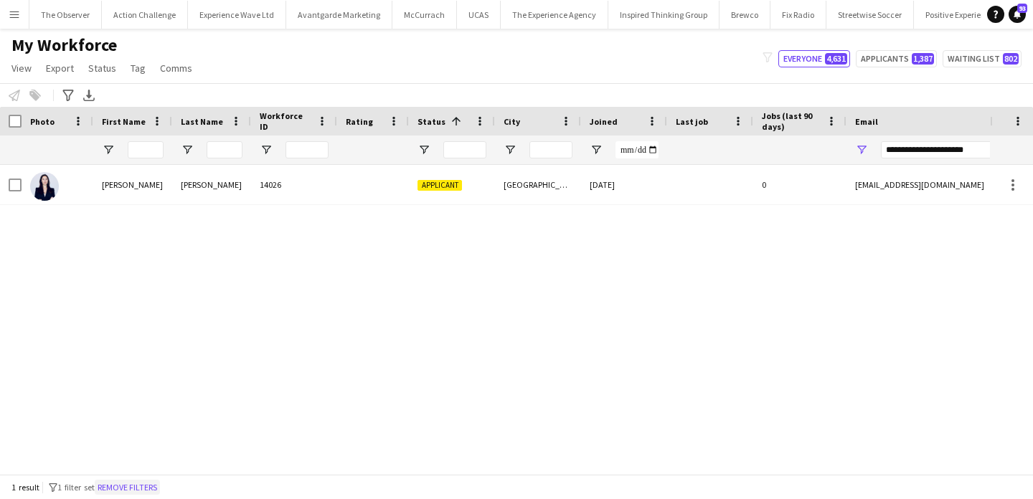
click at [111, 491] on button "Remove filters" at bounding box center [127, 488] width 65 height 16
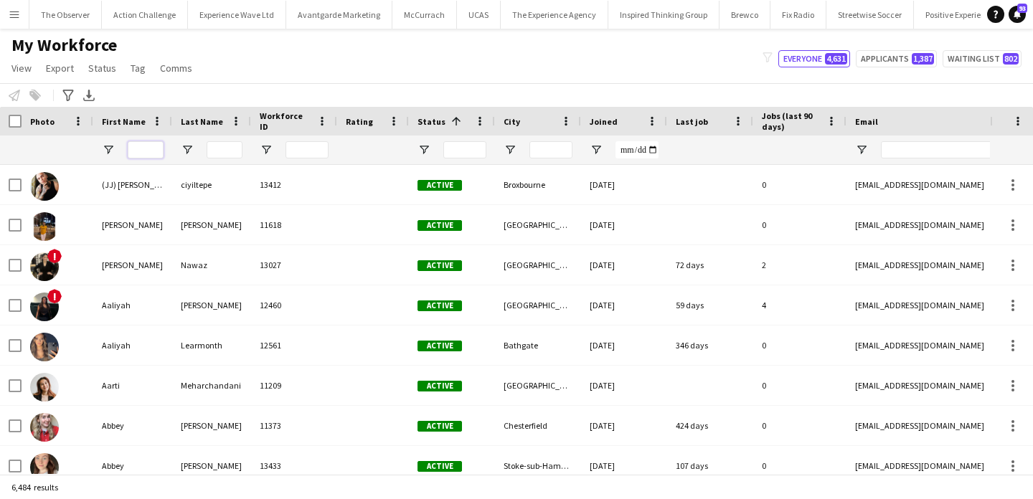
click at [150, 158] on input "First Name Filter Input" at bounding box center [146, 149] width 36 height 17
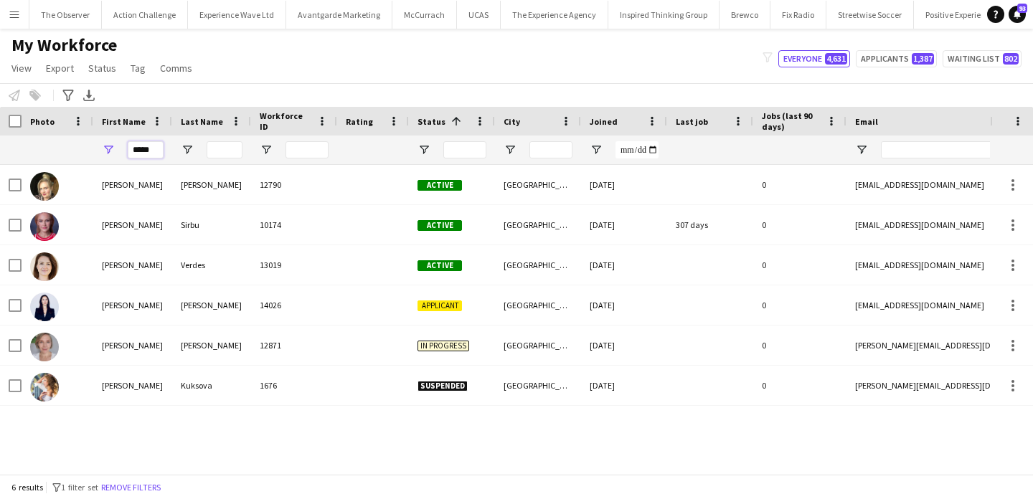
type input "*****"
click at [225, 147] on input "Last Name Filter Input" at bounding box center [225, 149] width 36 height 17
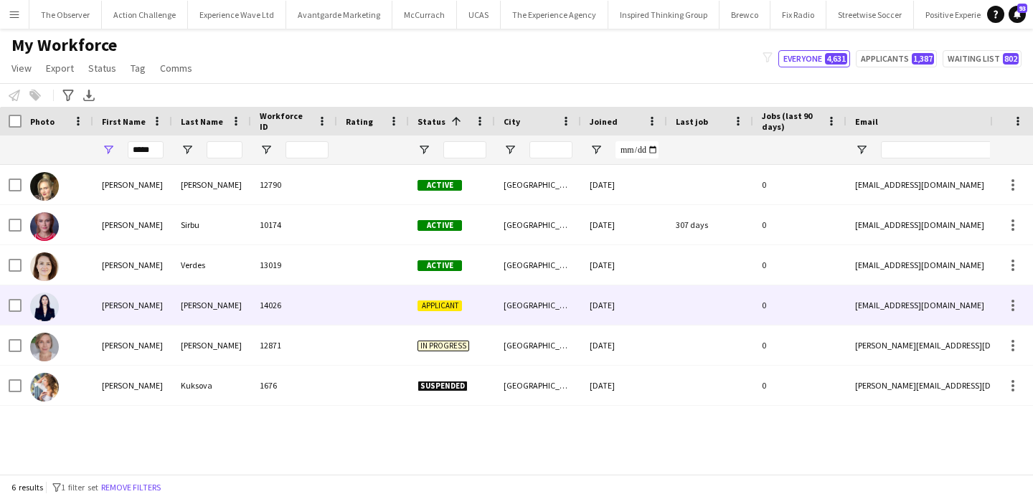
click at [305, 316] on div "14026" at bounding box center [294, 305] width 86 height 39
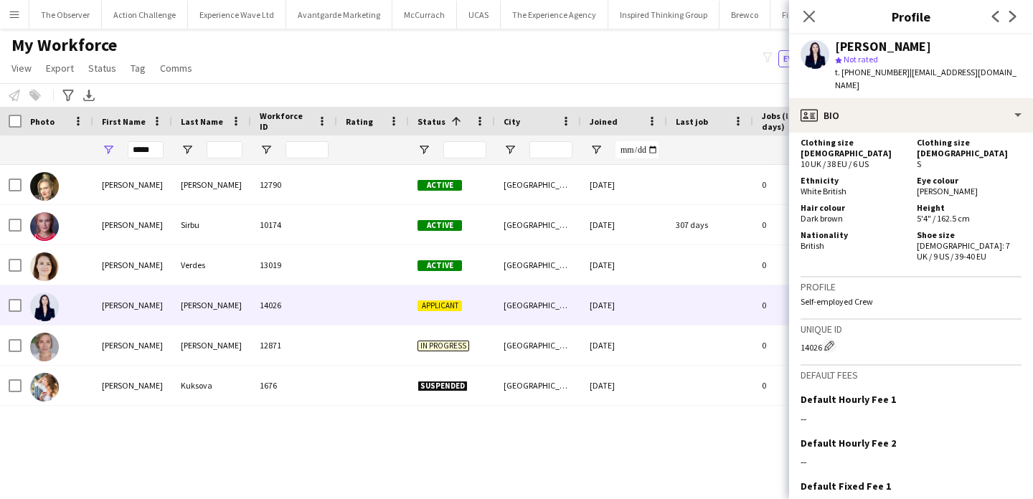
scroll to position [779, 0]
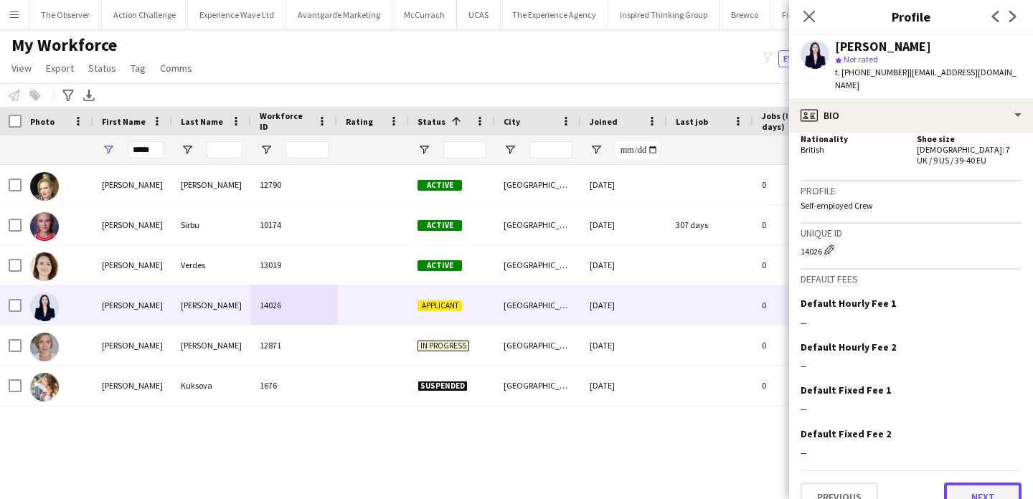
click at [976, 483] on button "Next" at bounding box center [982, 497] width 77 height 29
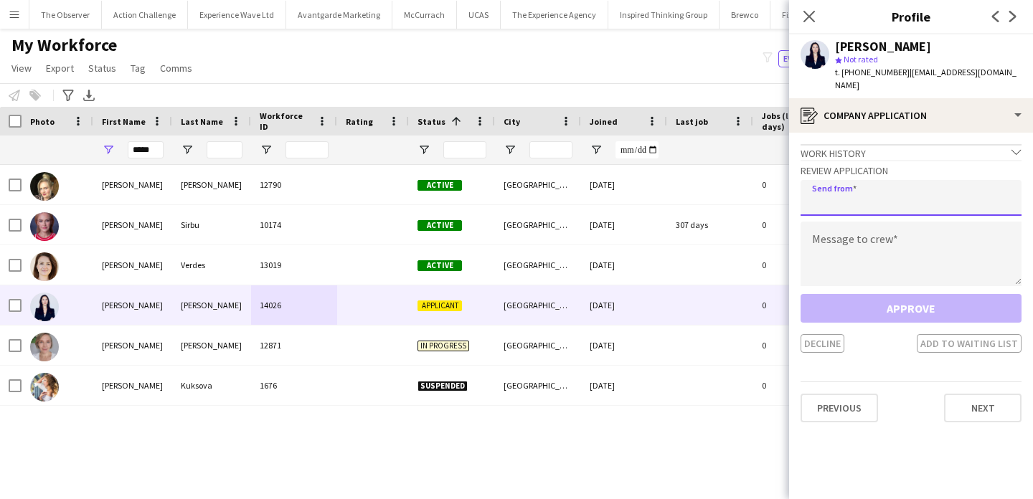
click at [906, 185] on input "email" at bounding box center [911, 198] width 221 height 36
type input "**********"
click at [910, 222] on textarea at bounding box center [911, 254] width 221 height 65
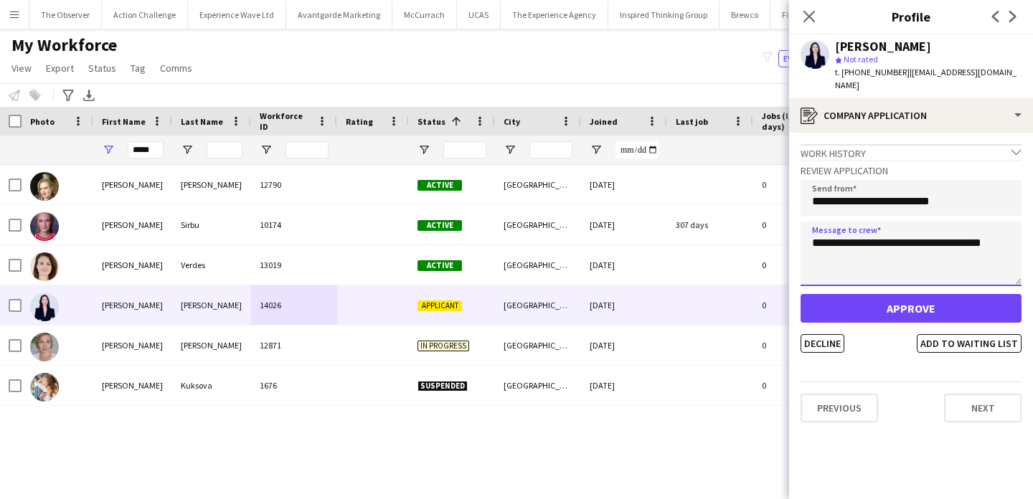
type textarea "**********"
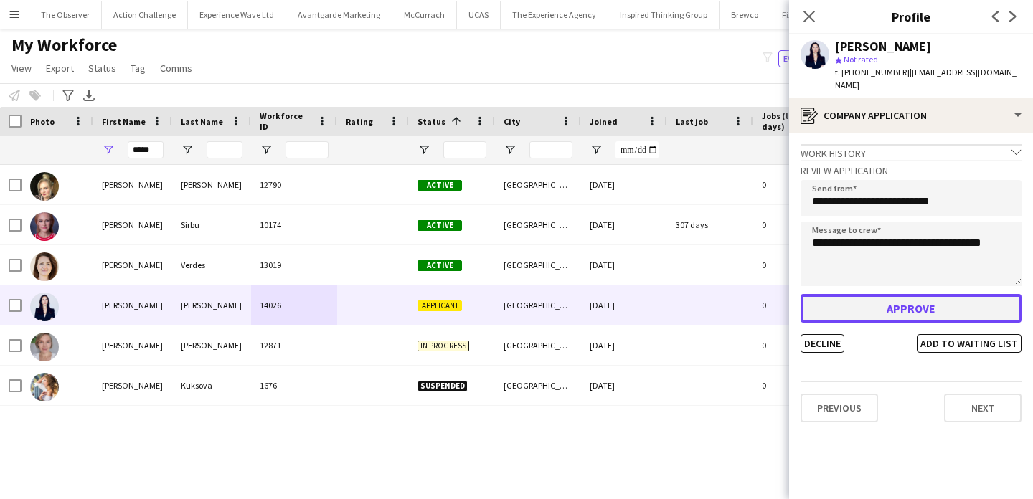
click at [907, 294] on button "Approve" at bounding box center [911, 308] width 221 height 29
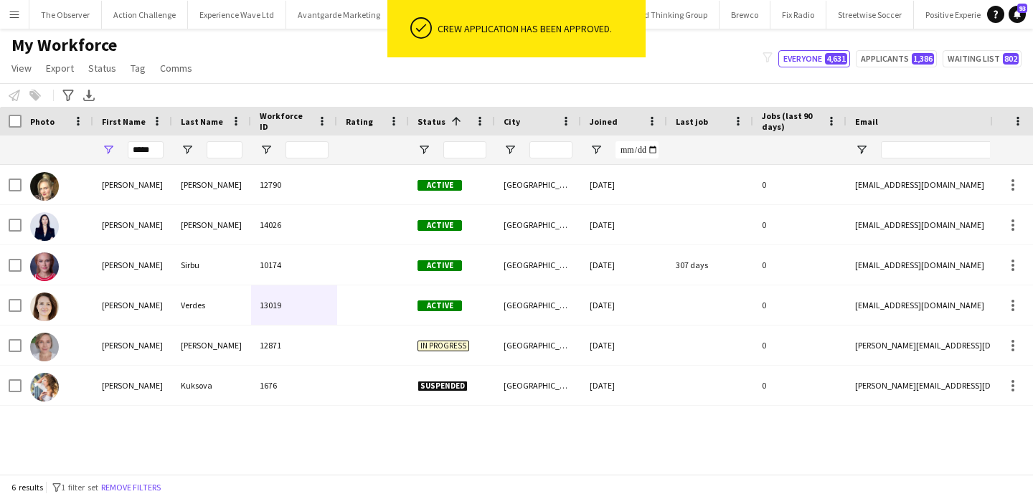
click at [683, 88] on div "Notify workforce Add to tag Select at least one crew to tag him or her. Advance…" at bounding box center [516, 95] width 1033 height 24
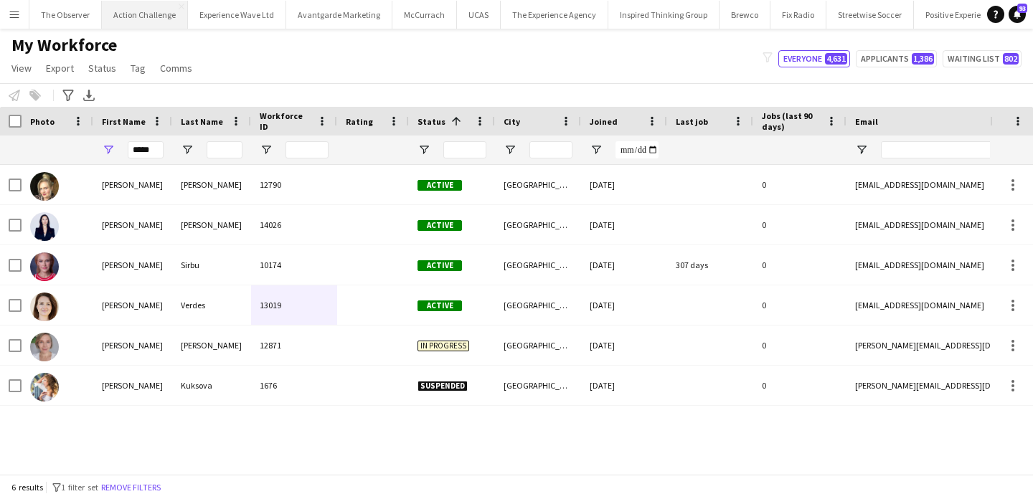
click at [159, 21] on button "Action Challenge Close" at bounding box center [145, 15] width 86 height 28
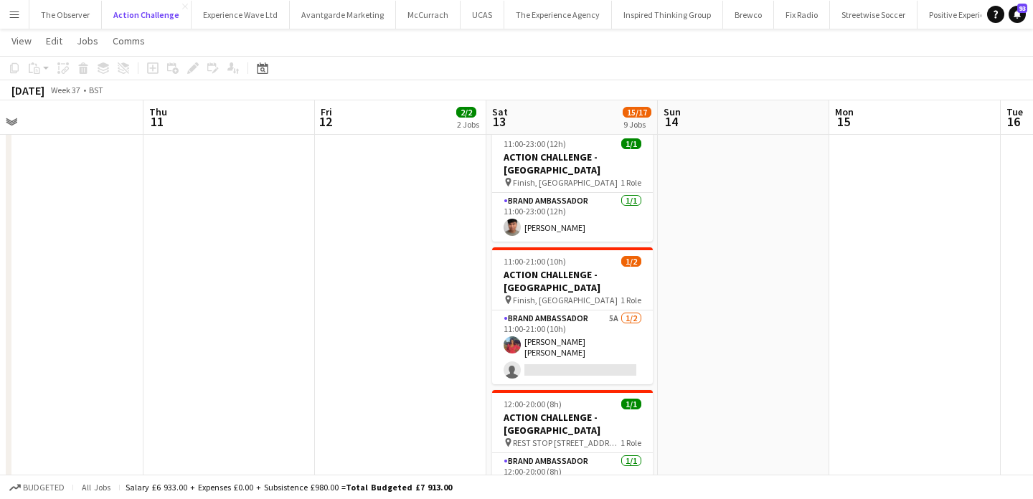
scroll to position [761, 0]
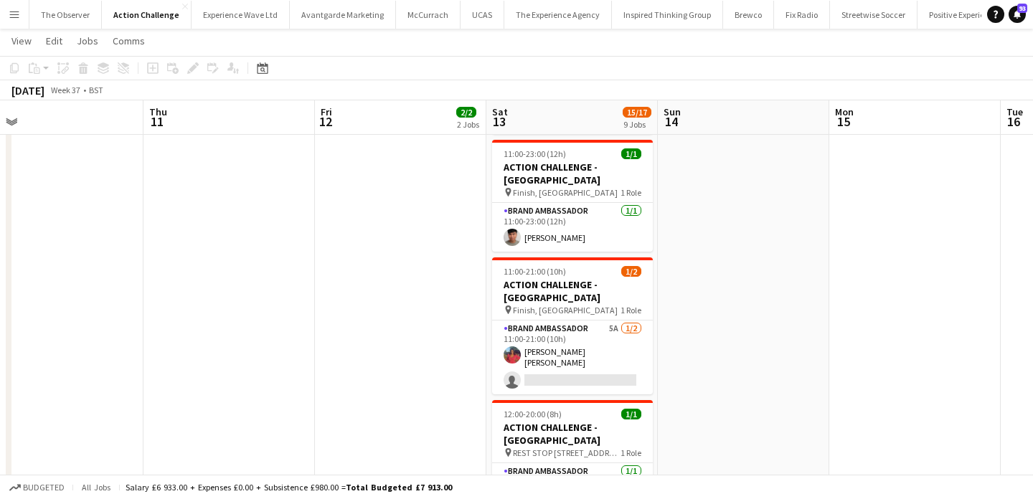
click at [609, 321] on app-card-role "Brand Ambassador 5A [DATE] 11:00-21:00 (10h) [PERSON_NAME] [PERSON_NAME] single…" at bounding box center [572, 358] width 161 height 74
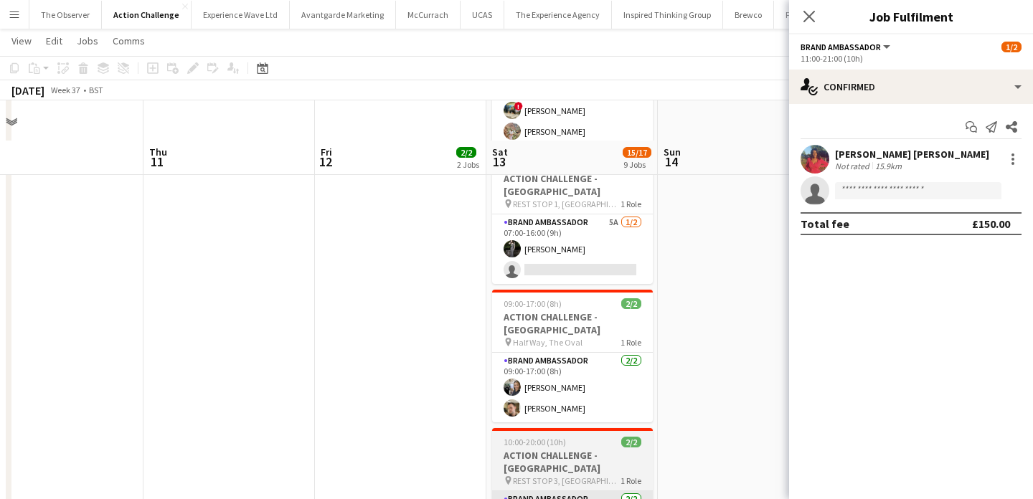
scroll to position [312, 0]
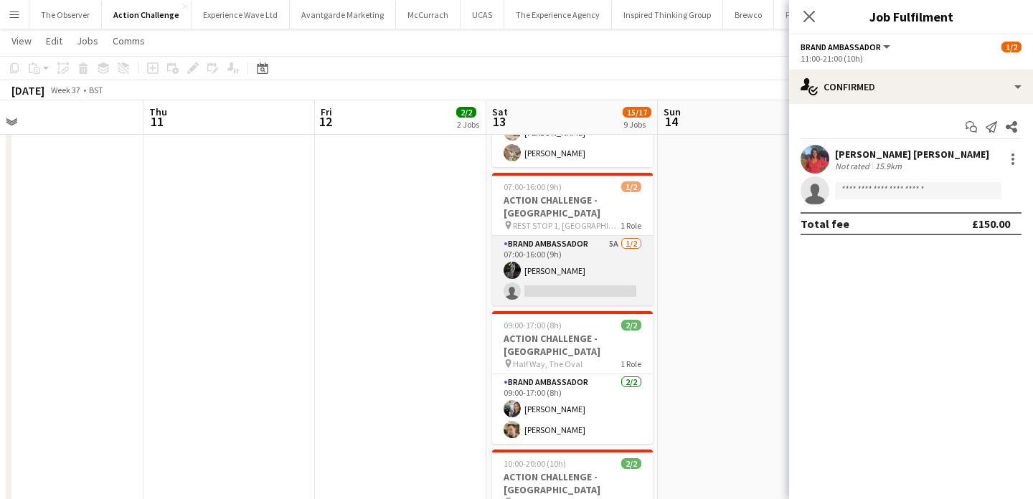
click at [603, 256] on app-card-role "Brand Ambassador 5A [DATE] 07:00-16:00 (9h) [PERSON_NAME] single-neutral-actions" at bounding box center [572, 271] width 161 height 70
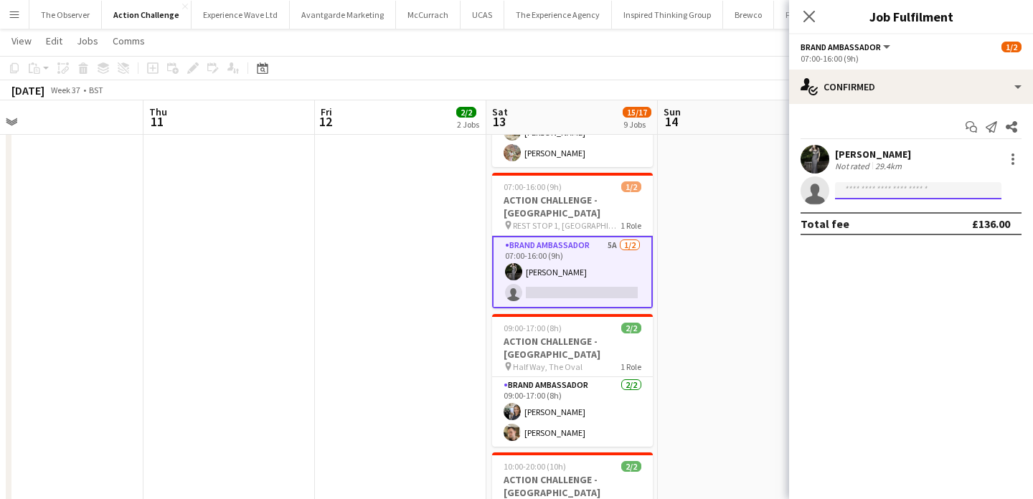
click at [868, 196] on input at bounding box center [918, 190] width 166 height 17
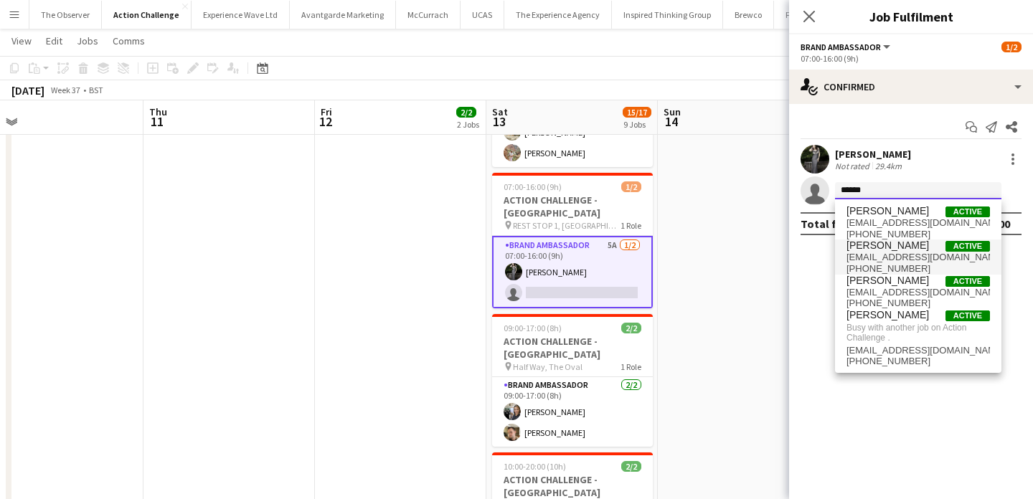
type input "*****"
click at [890, 258] on span "[EMAIL_ADDRESS][DOMAIN_NAME]" at bounding box center [919, 257] width 144 height 11
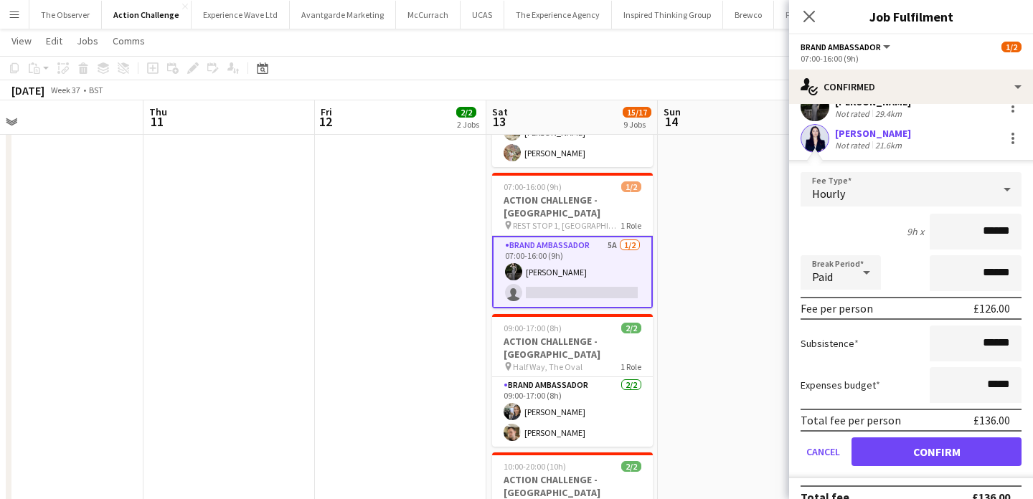
scroll to position [53, 0]
click at [942, 450] on button "Confirm" at bounding box center [937, 451] width 170 height 29
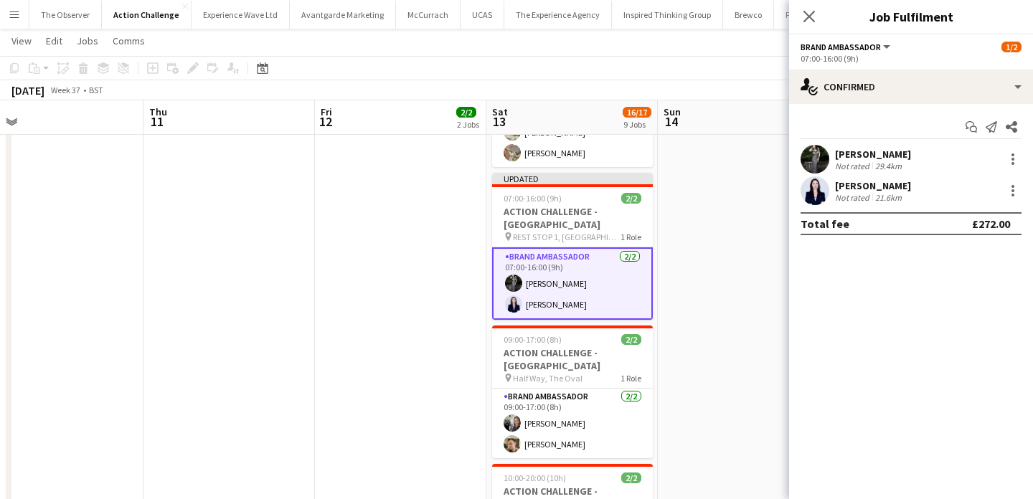
scroll to position [0, 0]
click at [752, 316] on app-date-cell at bounding box center [744, 481] width 172 height 1264
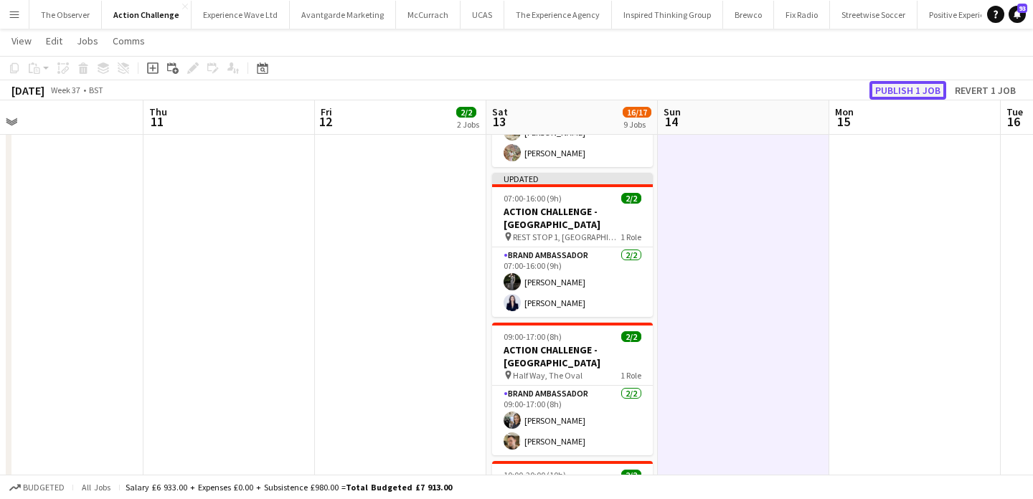
click at [926, 90] on button "Publish 1 job" at bounding box center [908, 90] width 77 height 19
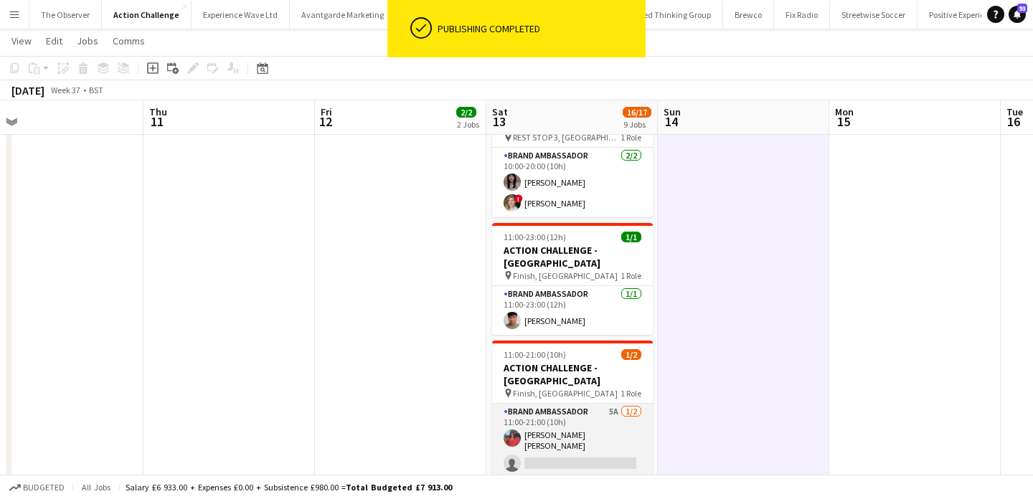
scroll to position [679, 0]
click at [614, 403] on app-card-role "Brand Ambassador 5A [DATE] 11:00-21:00 (10h) [PERSON_NAME] [PERSON_NAME] single…" at bounding box center [572, 440] width 161 height 74
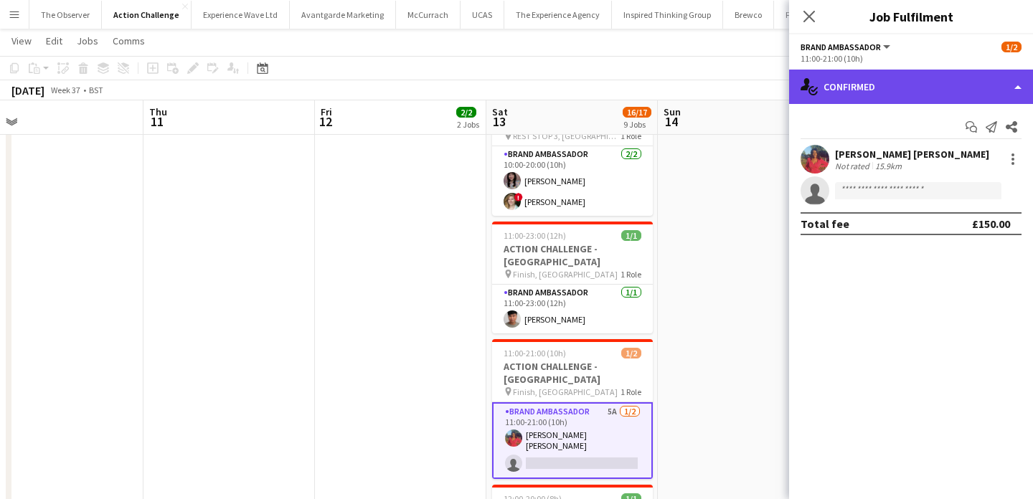
click at [952, 97] on div "single-neutral-actions-check-2 Confirmed" at bounding box center [911, 87] width 244 height 34
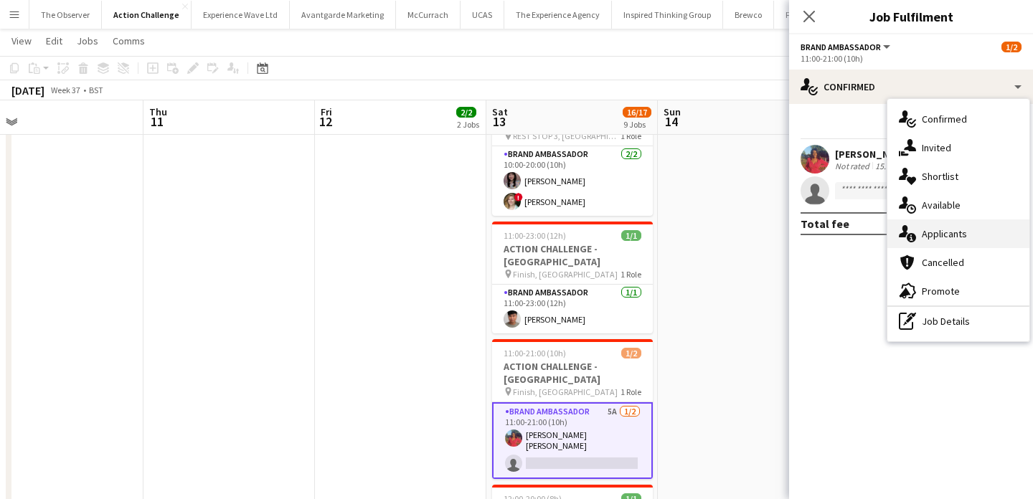
click at [972, 235] on div "single-neutral-actions-information Applicants" at bounding box center [959, 234] width 142 height 29
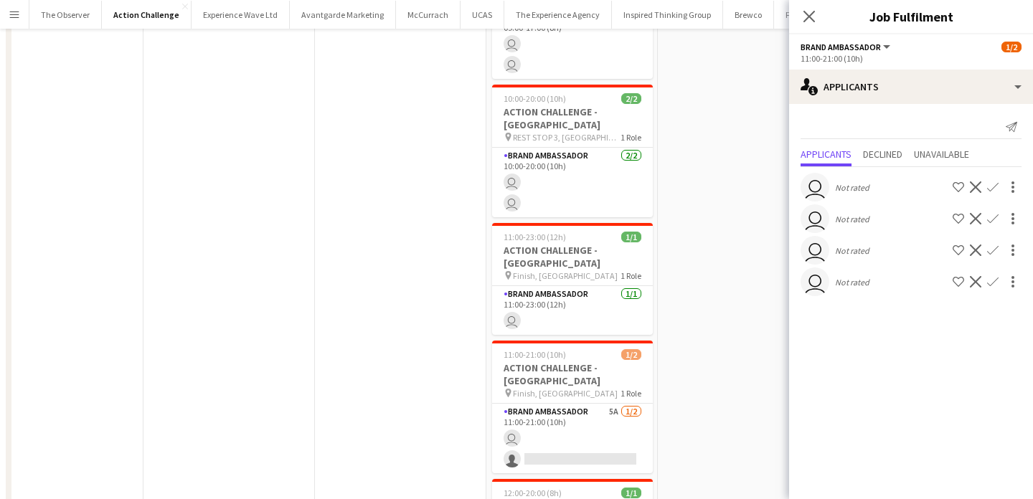
scroll to position [0, 0]
